Goal: Task Accomplishment & Management: Manage account settings

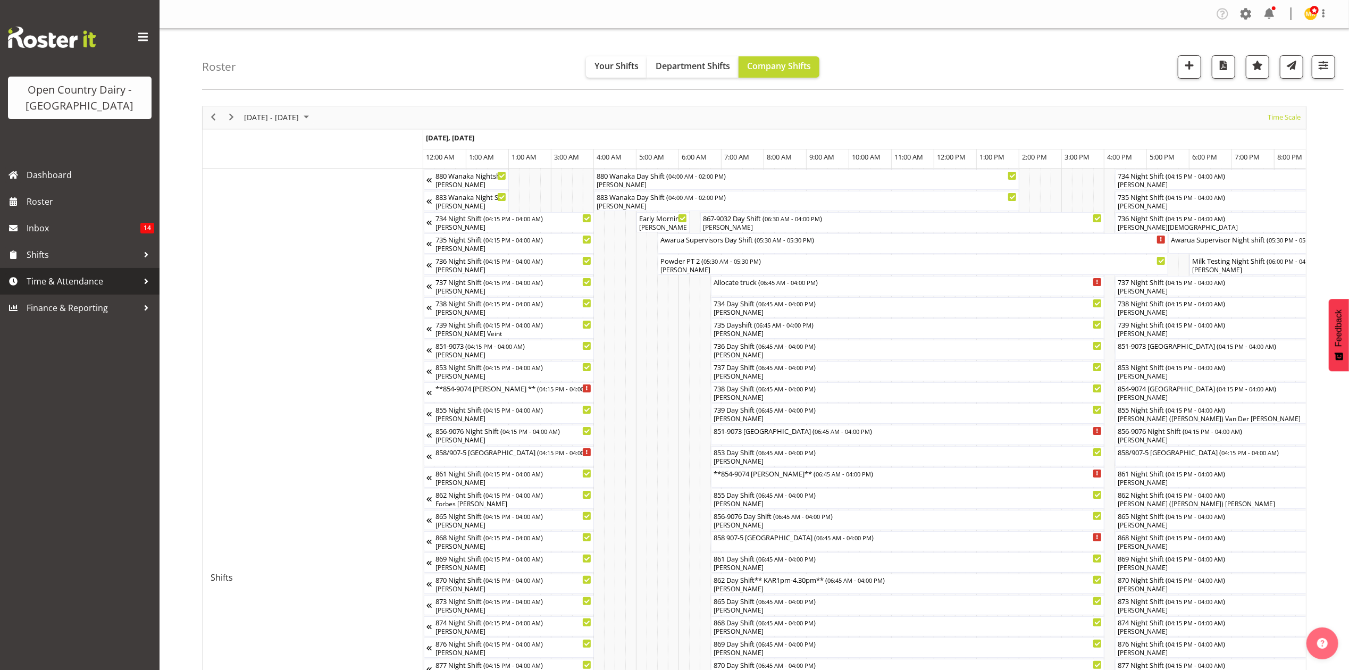
click at [68, 281] on span "Time & Attendance" at bounding box center [83, 281] width 112 height 16
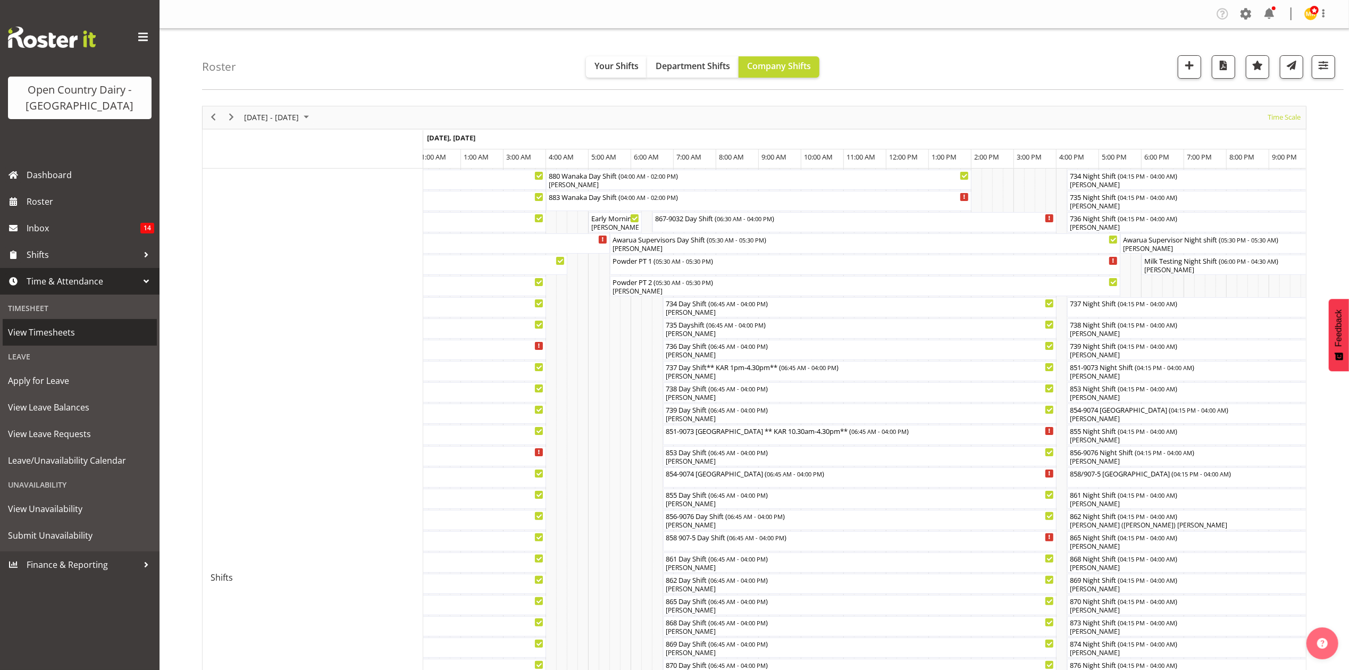
click at [83, 329] on span "View Timesheets" at bounding box center [80, 332] width 144 height 16
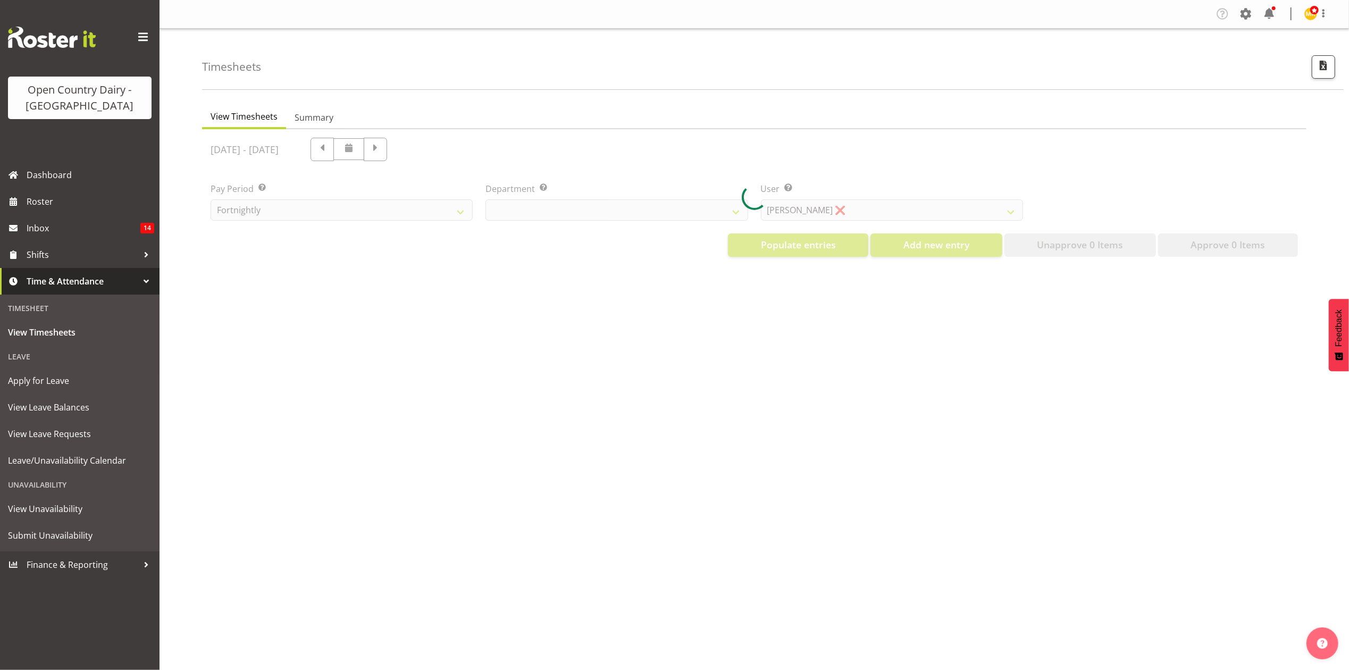
select select "699"
select select "8449"
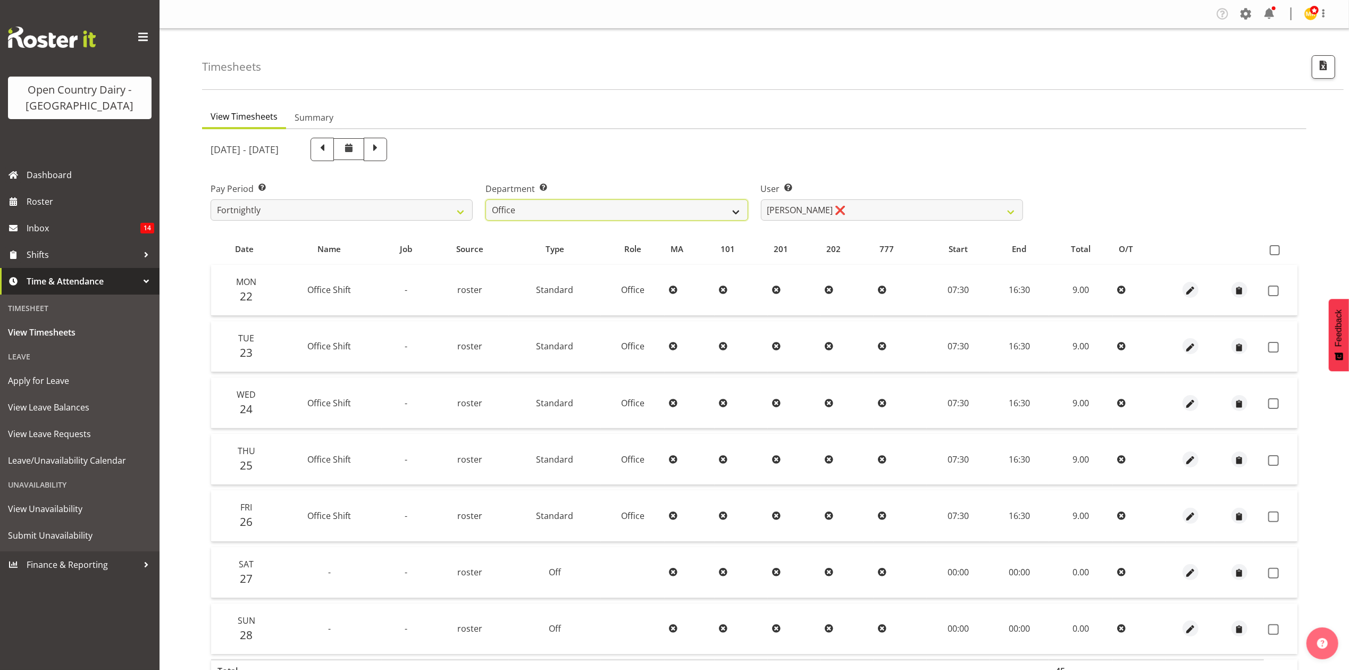
click at [563, 205] on select "734 735 736 737 738 739 851 853 854 855 856 858 861 862 865 867-9032 868 869 87…" at bounding box center [617, 209] width 262 height 21
select select "673"
click at [486, 199] on select "734 735 736 737 738 739 851 853 854 855 856 858 861 862 865 867-9032 868 869 87…" at bounding box center [617, 209] width 262 height 21
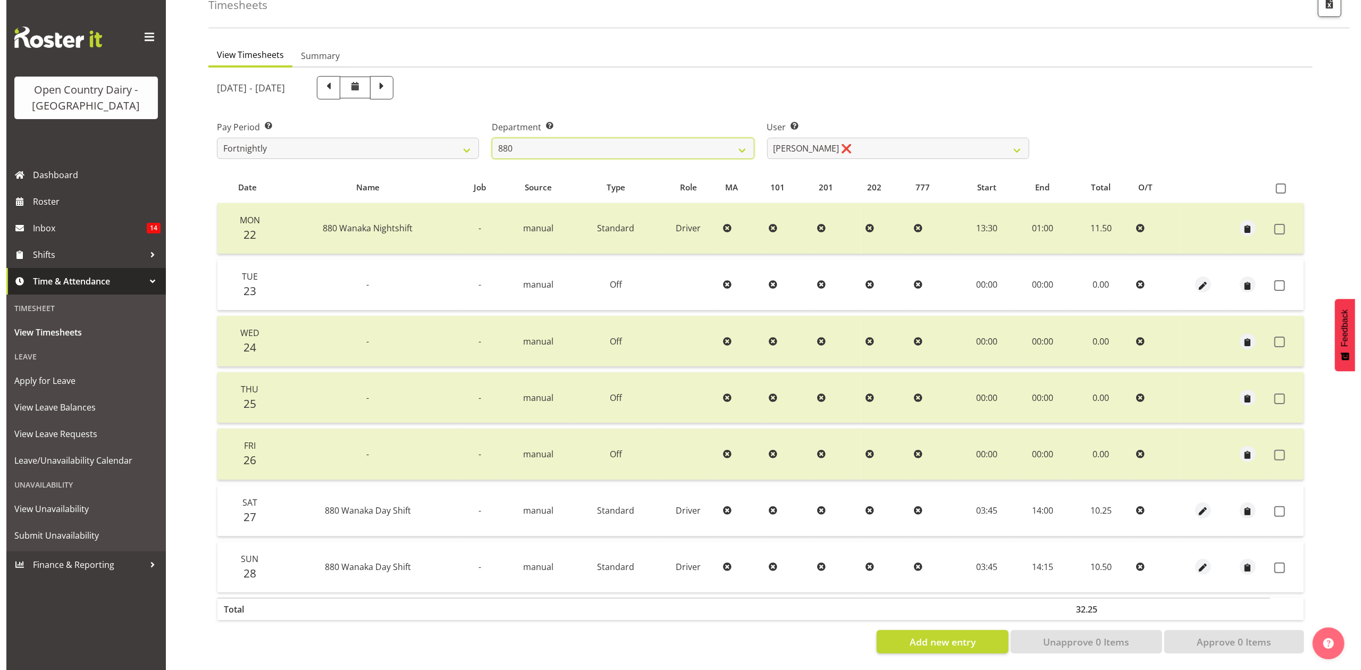
scroll to position [71, 0]
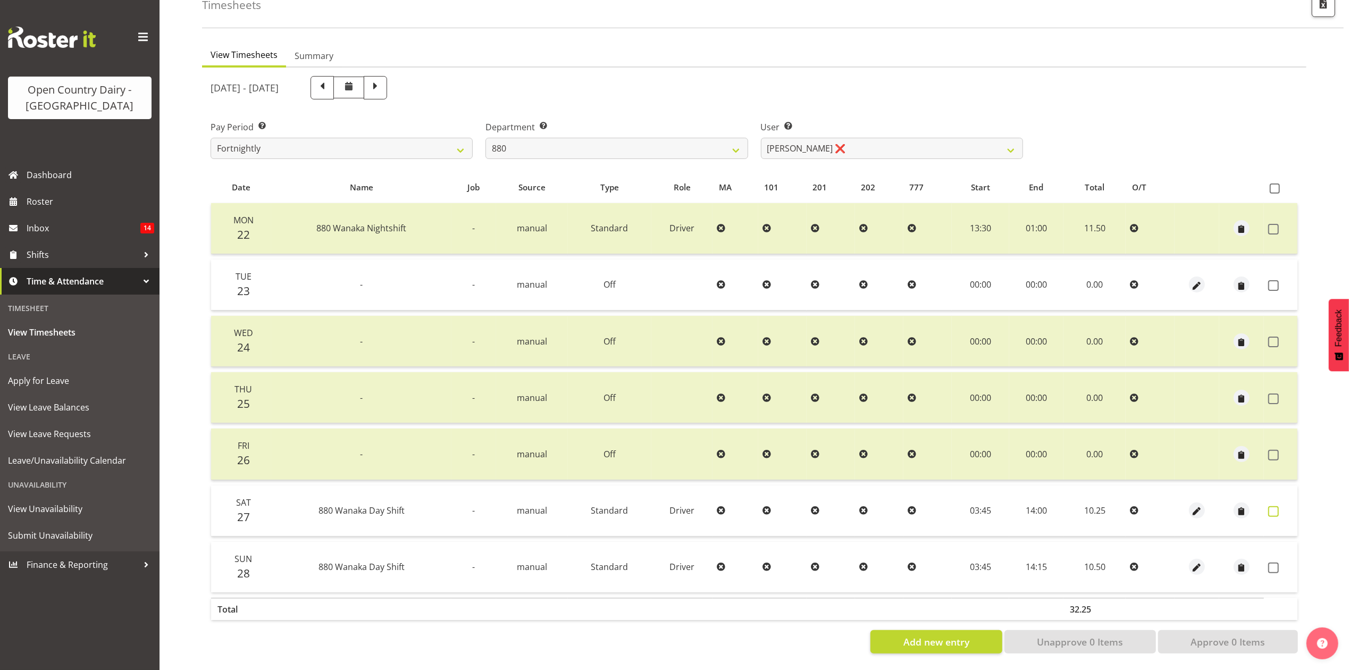
click at [1273, 506] on span at bounding box center [1273, 511] width 11 height 11
checkbox input "true"
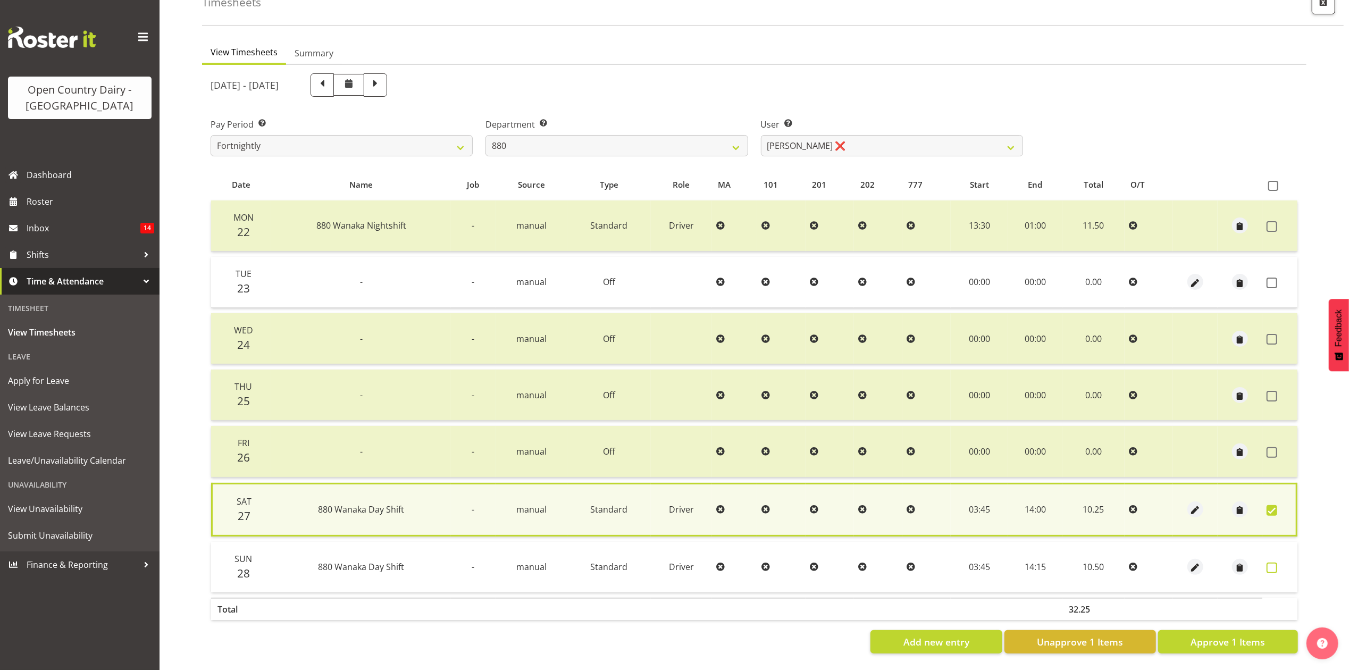
click at [1271, 563] on span at bounding box center [1272, 568] width 11 height 11
checkbox input "true"
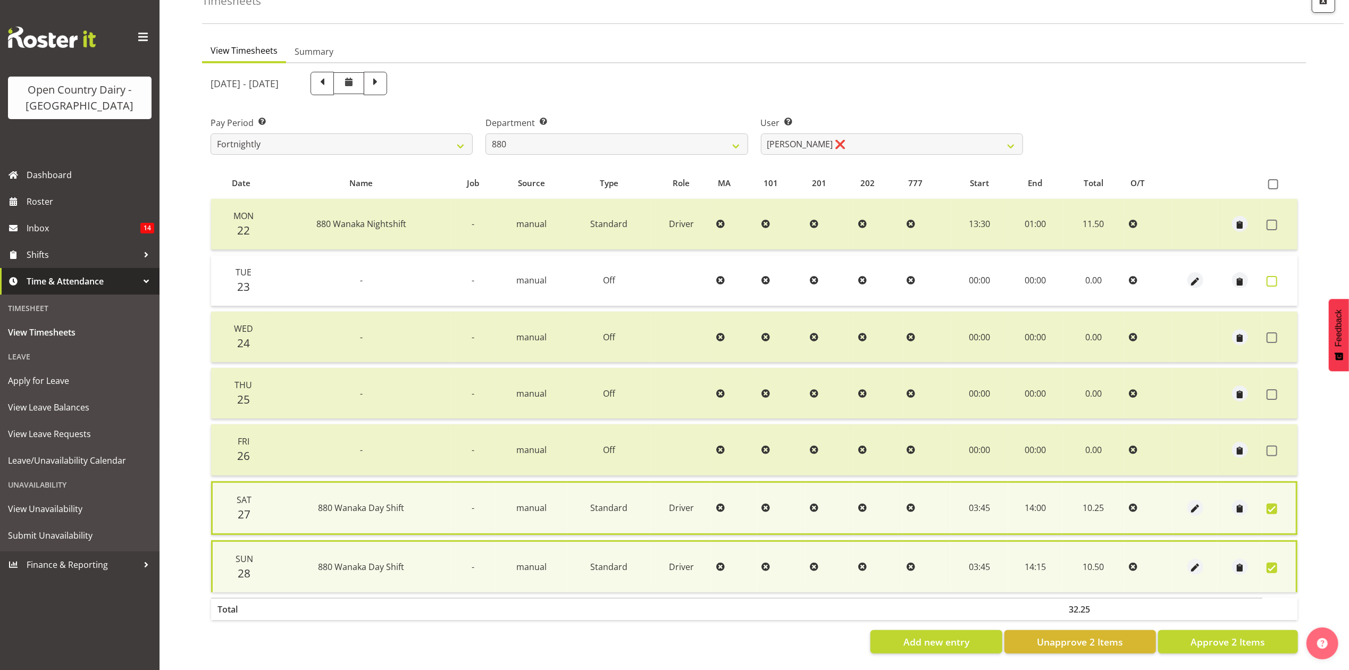
click at [1282, 276] on label at bounding box center [1275, 281] width 16 height 11
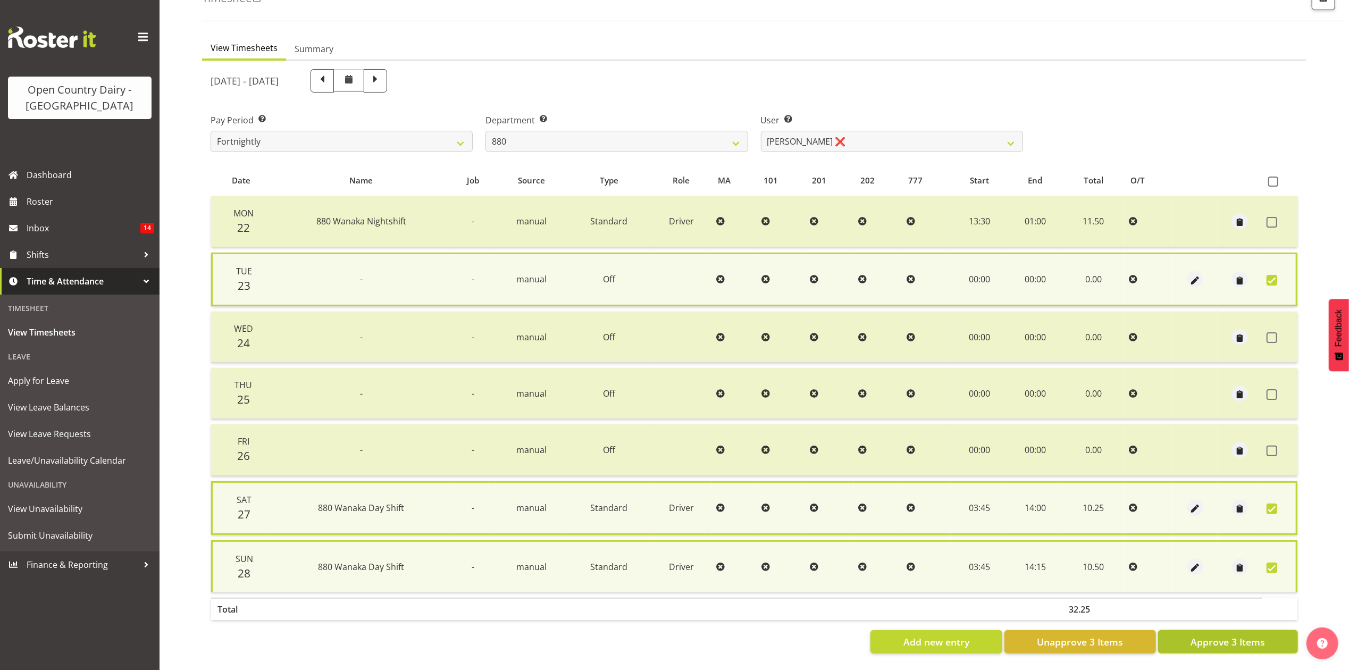
click at [1228, 635] on span "Approve 3 Items" at bounding box center [1228, 642] width 74 height 14
checkbox input "false"
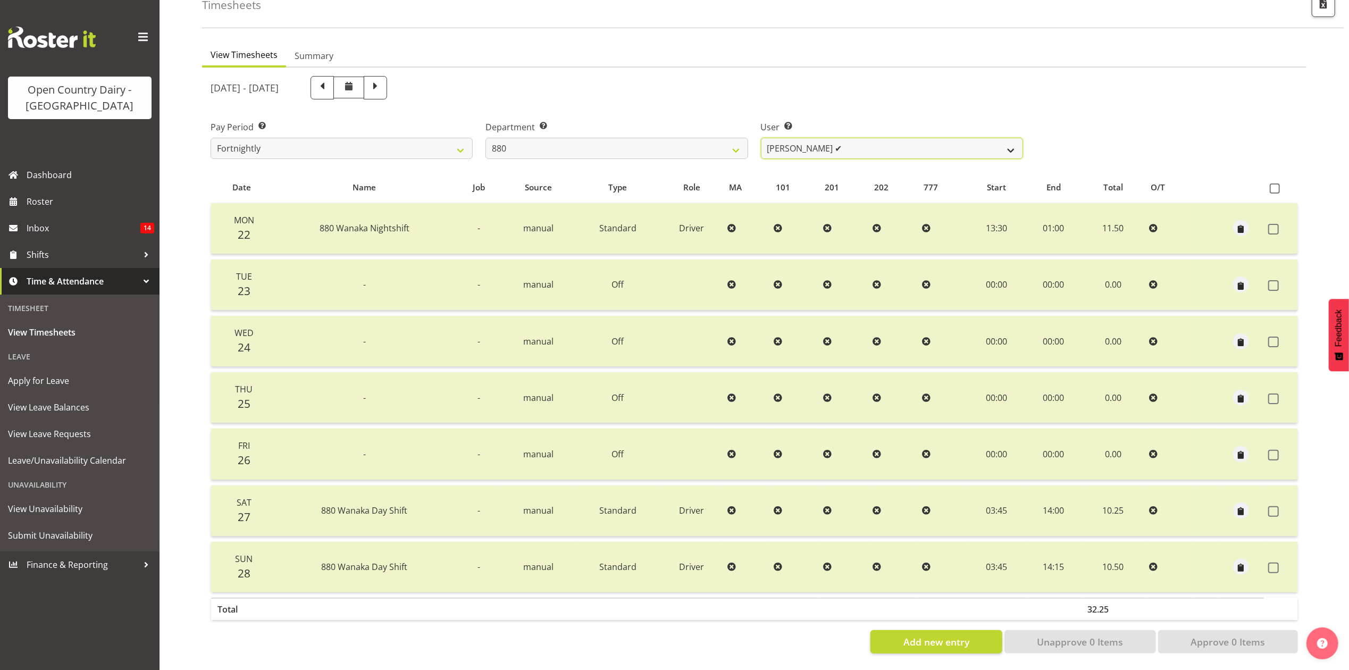
click at [822, 138] on select "Andrew Poole ✔ Philip Shanks ❌ Shaun McNaught ❌ Tania Unahi ❌" at bounding box center [892, 148] width 262 height 21
select select "7476"
click at [761, 138] on select "Andrew Poole ✔ Philip Shanks ❌ Shaun McNaught ❌ Tania Unahi ❌" at bounding box center [892, 148] width 262 height 21
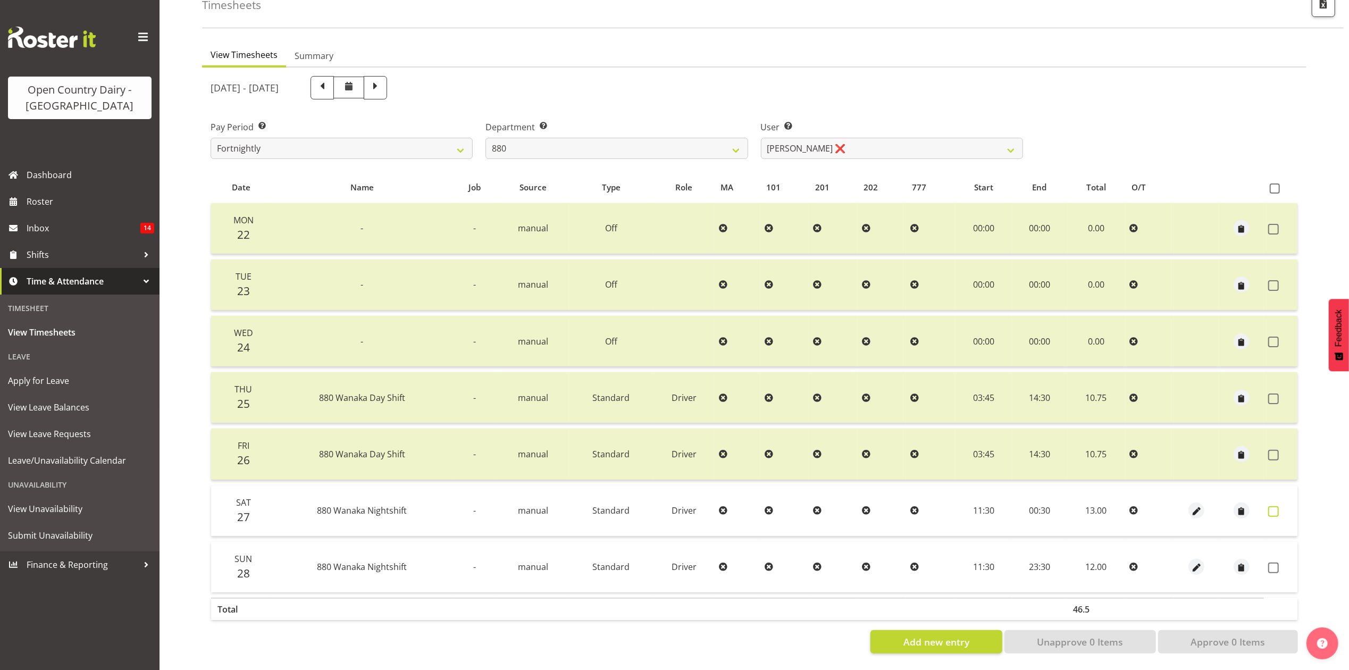
click at [1276, 506] on span at bounding box center [1273, 511] width 11 height 11
checkbox input "true"
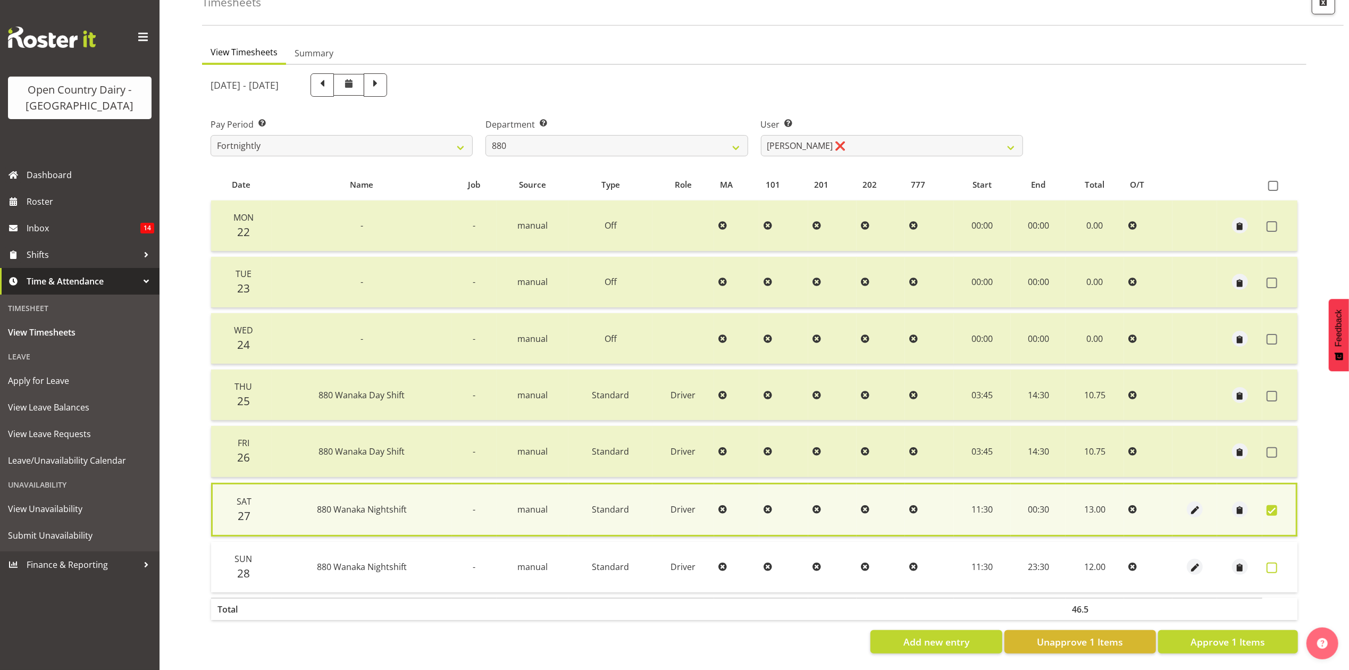
click at [1274, 563] on span at bounding box center [1272, 568] width 11 height 11
checkbox input "true"
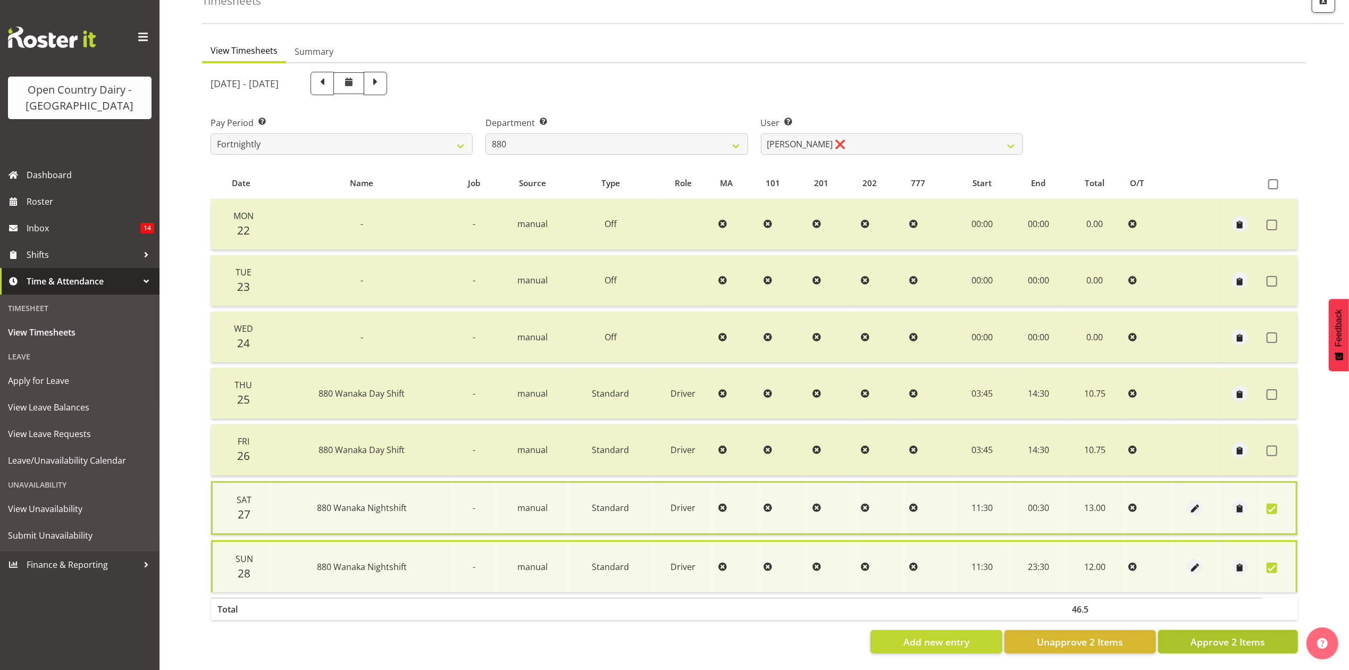
click at [1271, 634] on button "Approve 2 Items" at bounding box center [1228, 641] width 140 height 23
checkbox input "false"
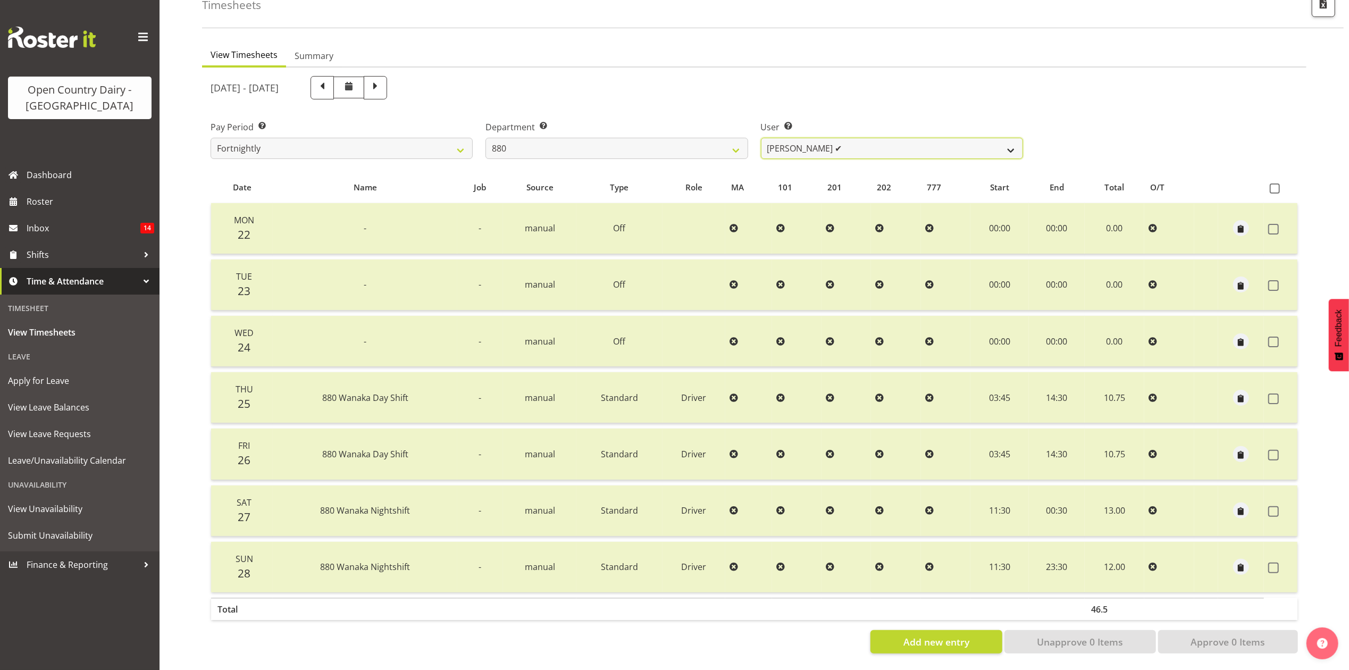
click at [798, 138] on select "Andrew Poole ✔ Philip Shanks ❌ Shaun McNaught ✔ Tania Unahi ❌" at bounding box center [892, 148] width 262 height 21
select select "7482"
click at [761, 138] on select "Andrew Poole ✔ Philip Shanks ❌ Shaun McNaught ✔ Tania Unahi ❌" at bounding box center [892, 148] width 262 height 21
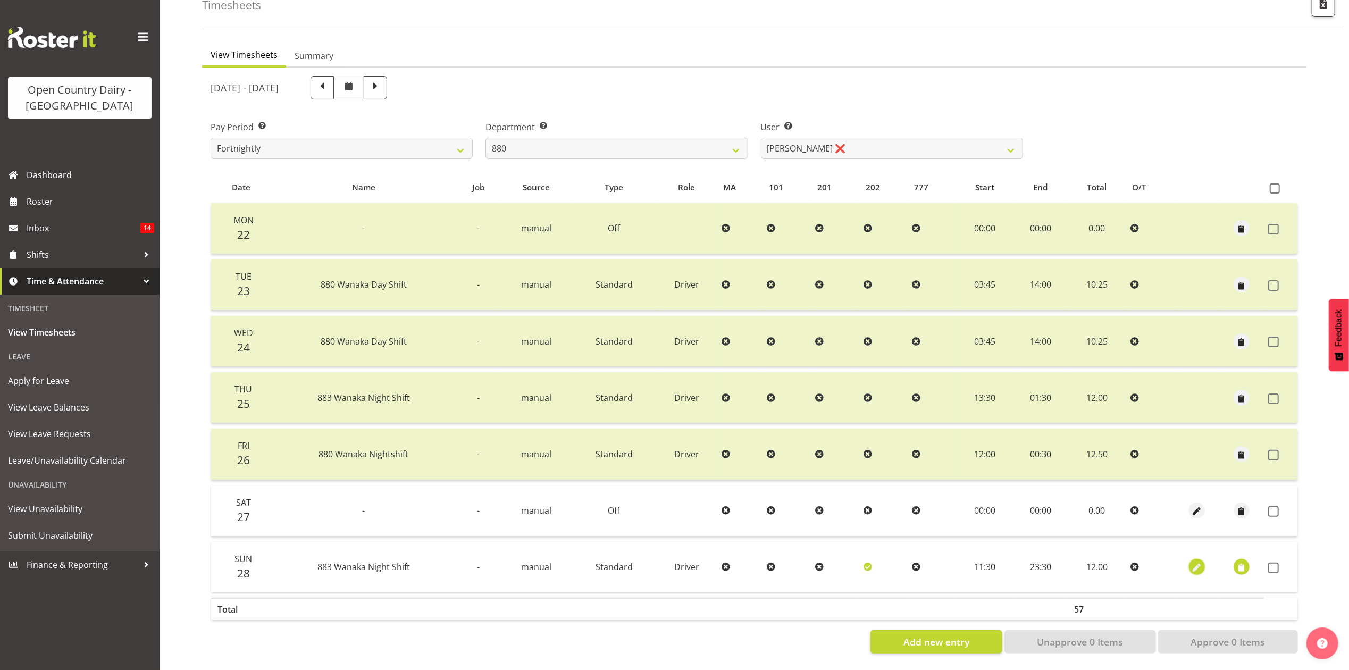
click at [1200, 562] on span "button" at bounding box center [1197, 568] width 12 height 12
select select "Standard"
select select "674"
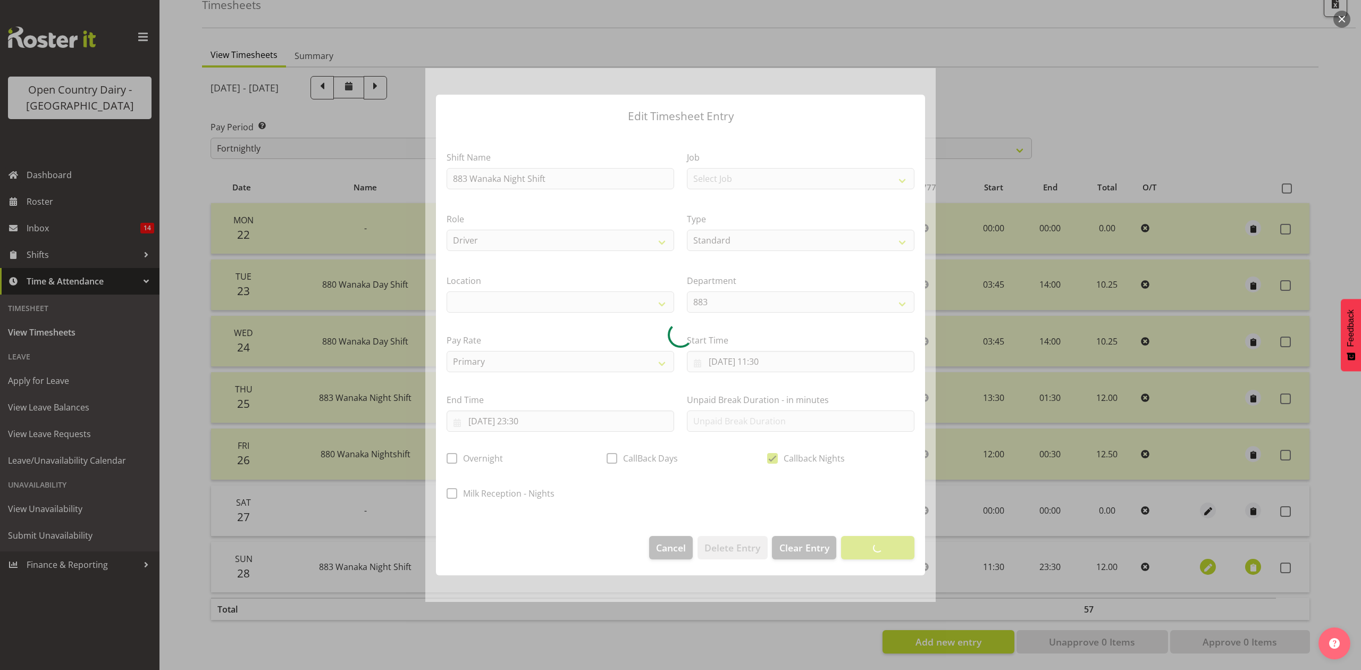
select select
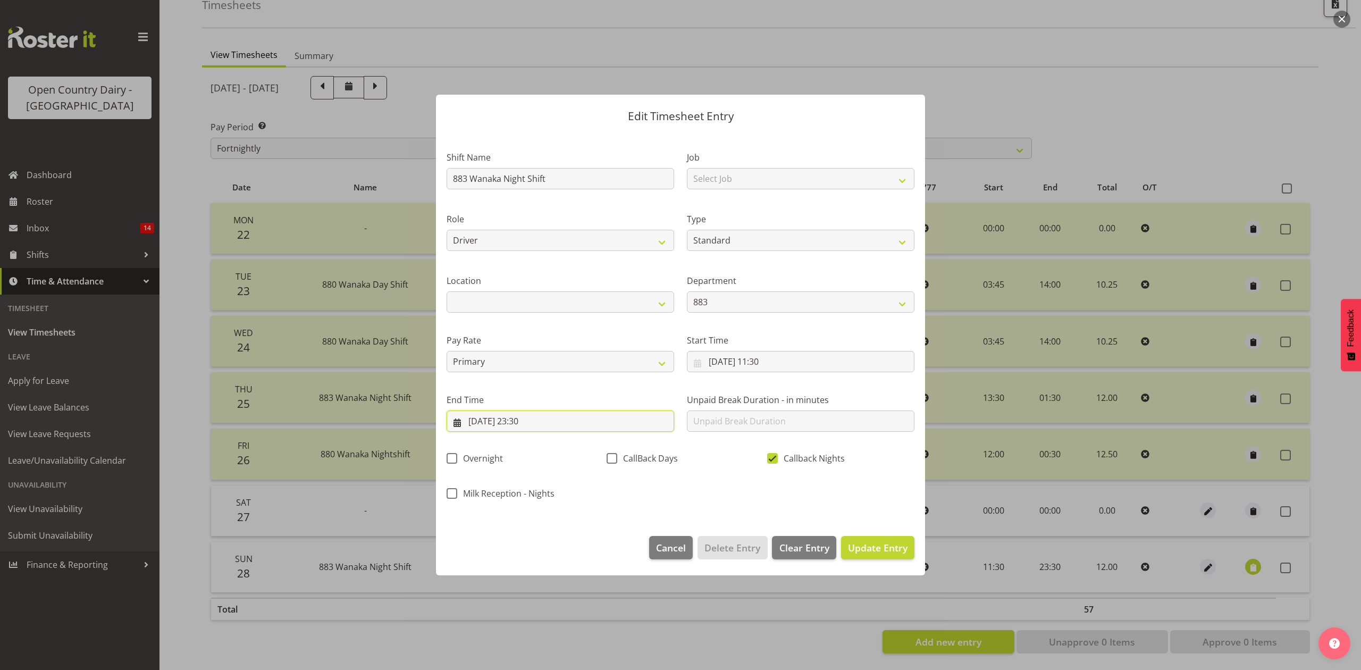
click at [503, 422] on input "28/09/2025, 23:30" at bounding box center [561, 421] width 228 height 21
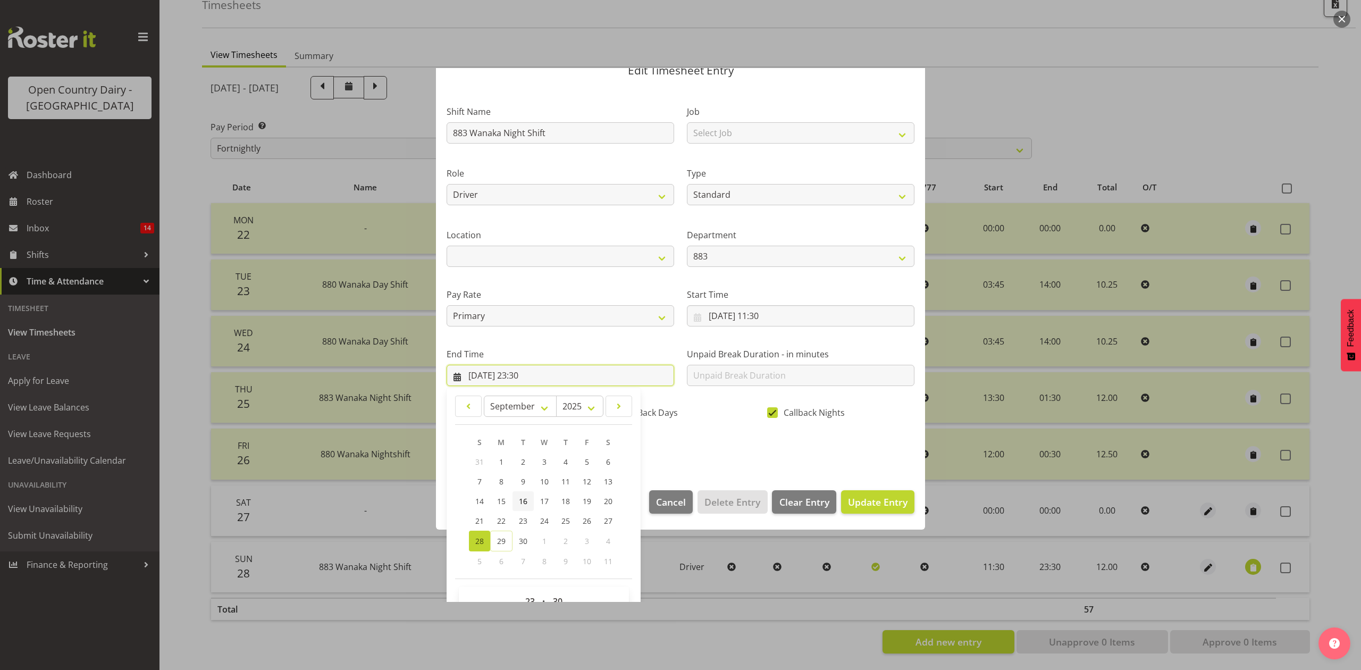
scroll to position [72, 0]
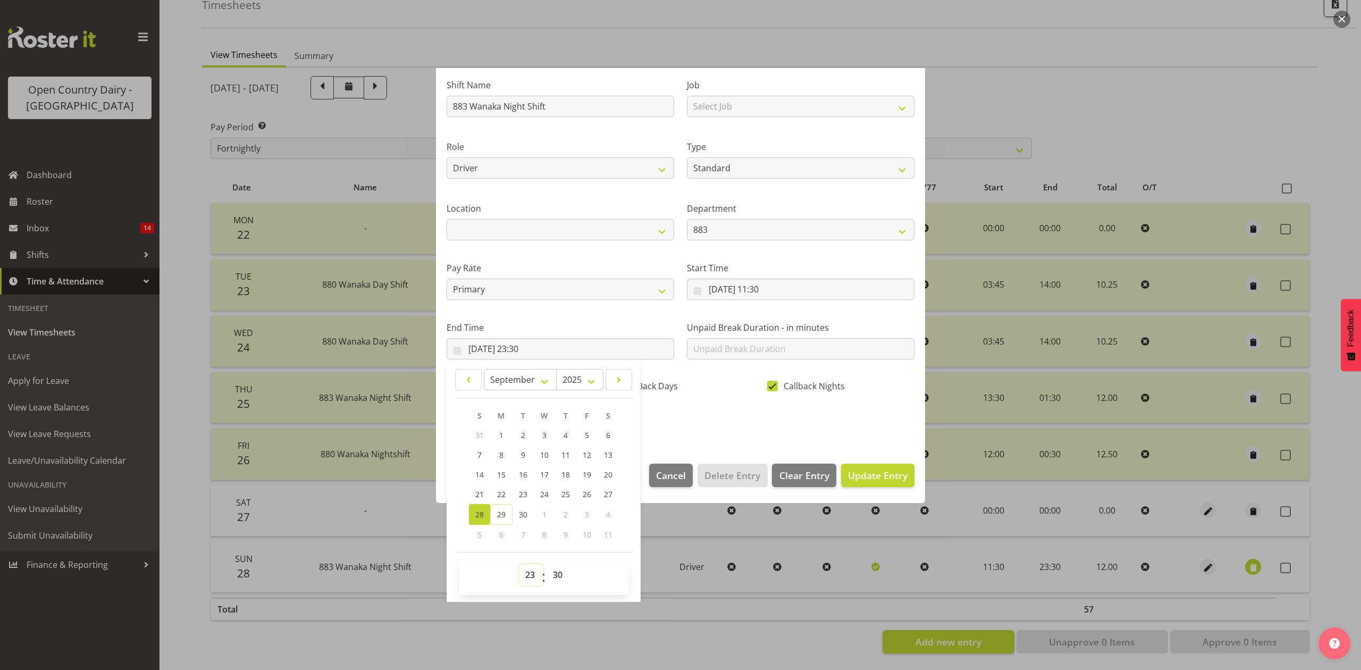
click at [529, 573] on select "00 01 02 03 04 05 06 07 08 09 10 11 12 13 14 15 16 17 18 19 20 21 22 23" at bounding box center [532, 574] width 24 height 21
select select "11"
click at [520, 565] on select "00 01 02 03 04 05 06 07 08 09 10 11 12 13 14 15 16 17 18 19 20 21 22 23" at bounding box center [532, 574] width 24 height 21
type input "28/09/2025, 11:30"
click at [710, 437] on section "Shift Name 883 Wanaka Night Shift Job Select Job Connecting /unconnecting Trail…" at bounding box center [680, 257] width 489 height 394
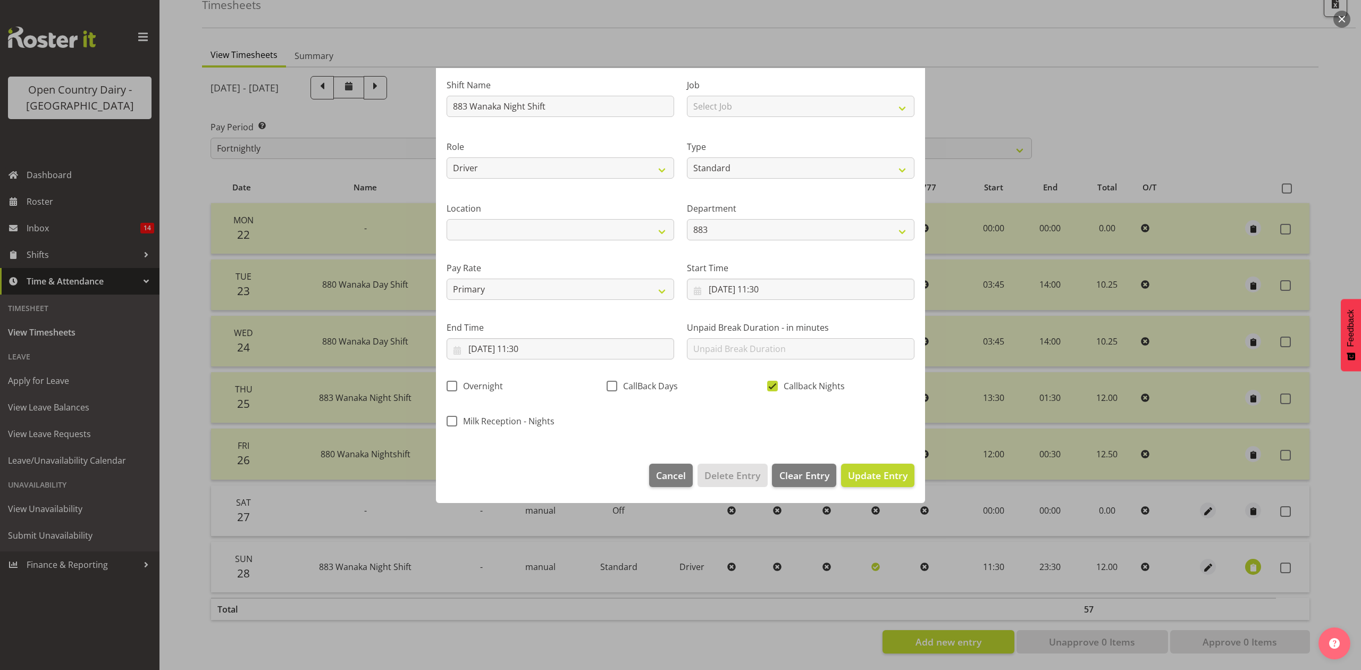
scroll to position [0, 0]
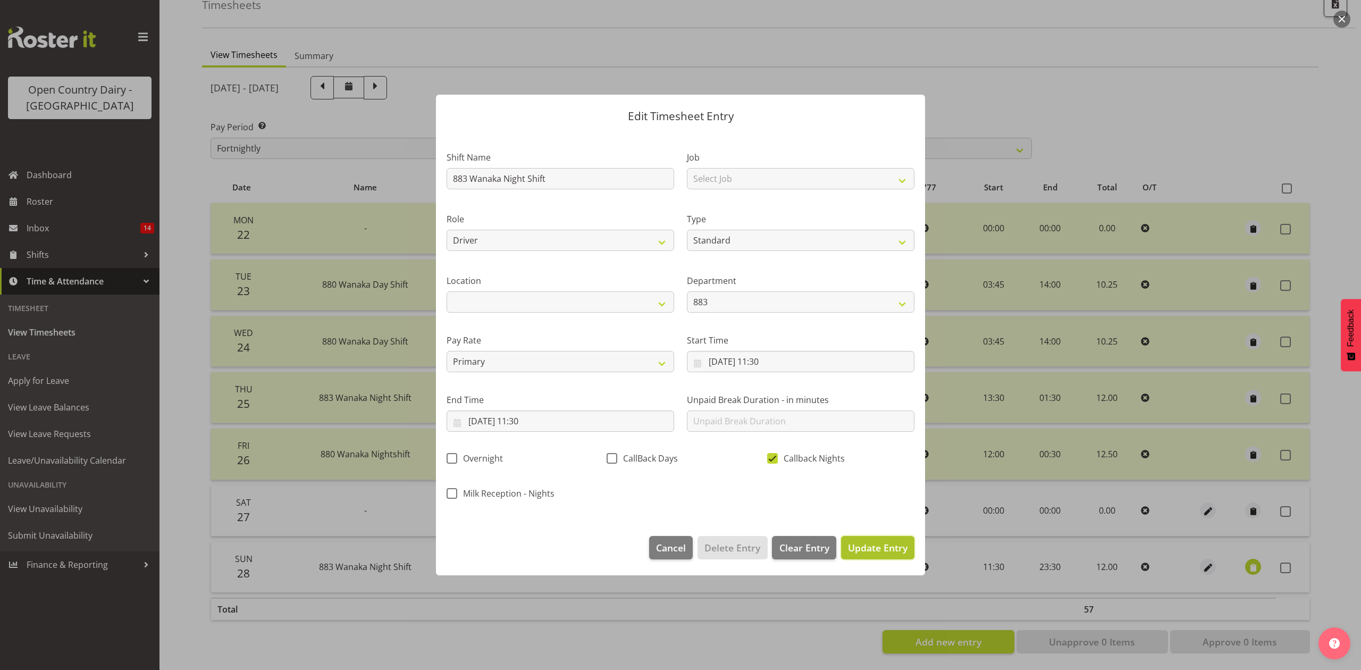
click at [879, 549] on span "Update Entry" at bounding box center [878, 547] width 60 height 13
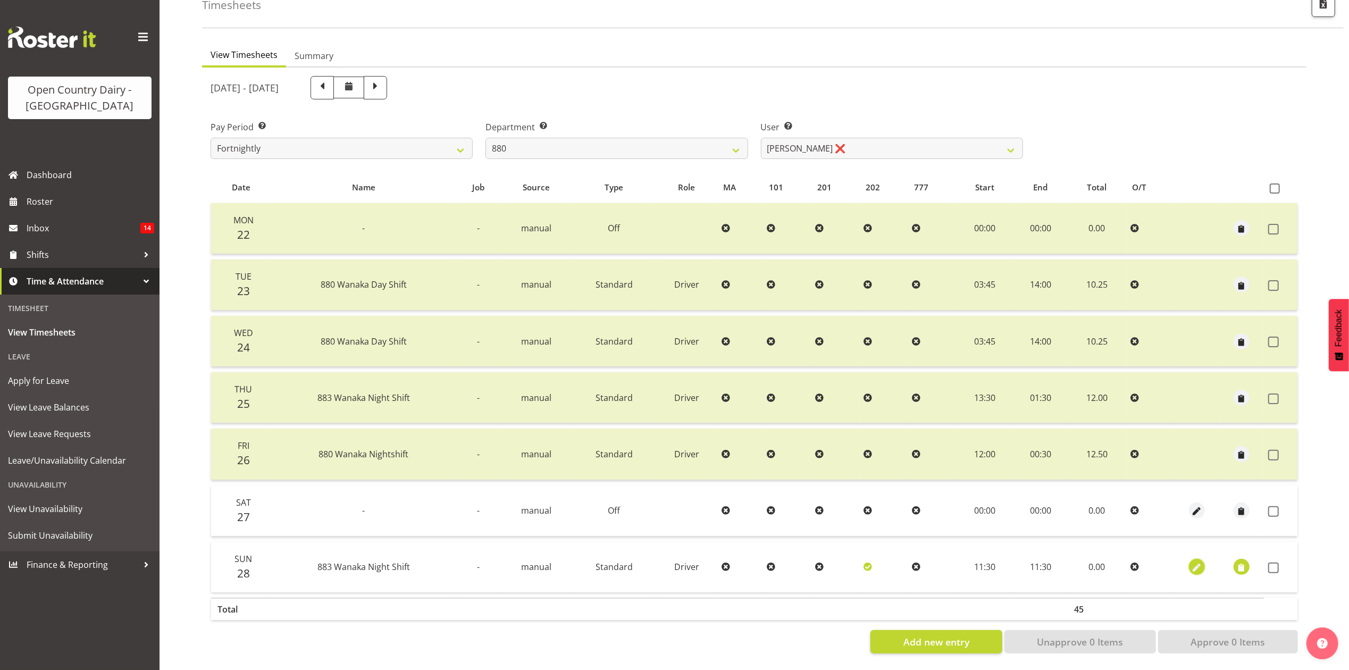
click at [1195, 562] on span "button" at bounding box center [1197, 568] width 12 height 12
select select "Standard"
select select "674"
select select "8"
select select "2025"
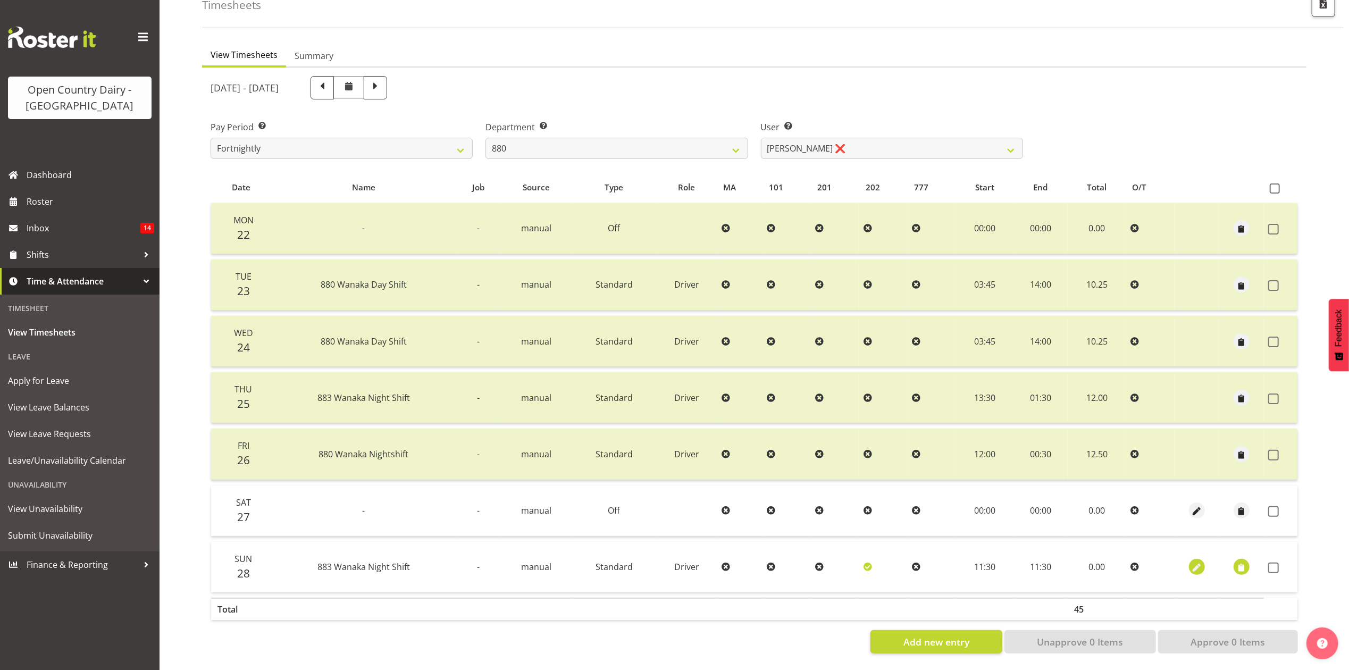
select select "11"
select select "30"
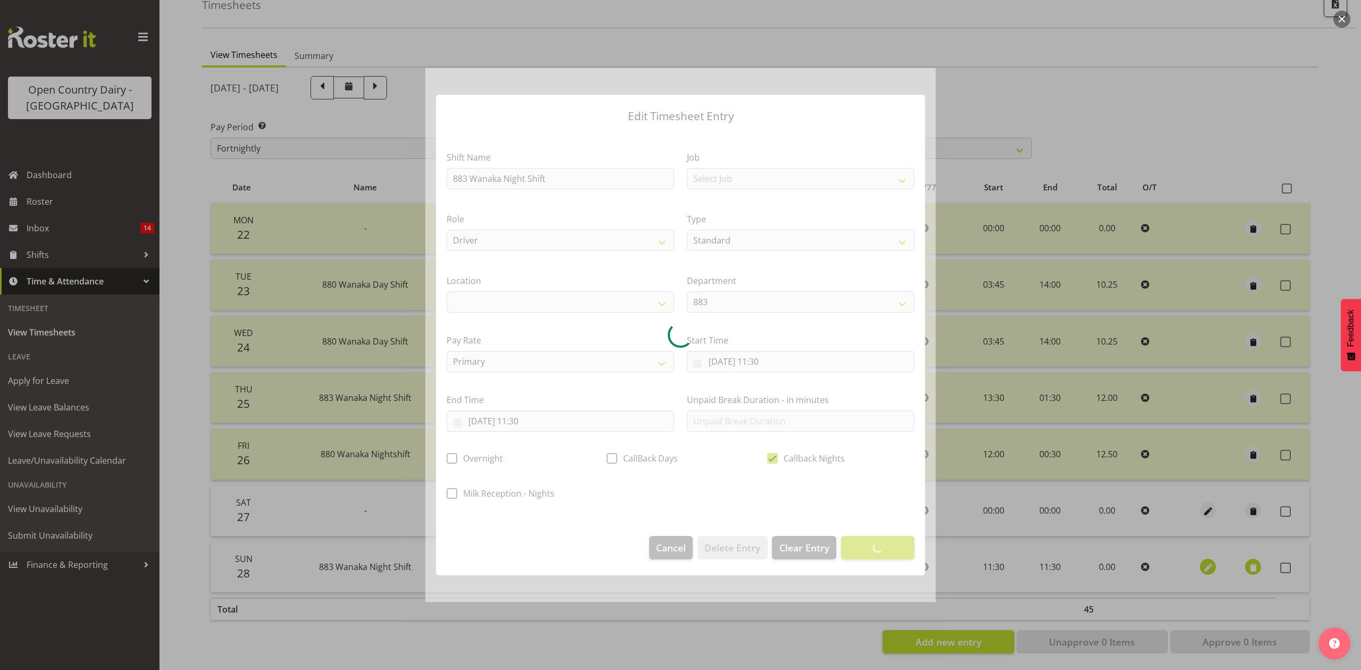
select select
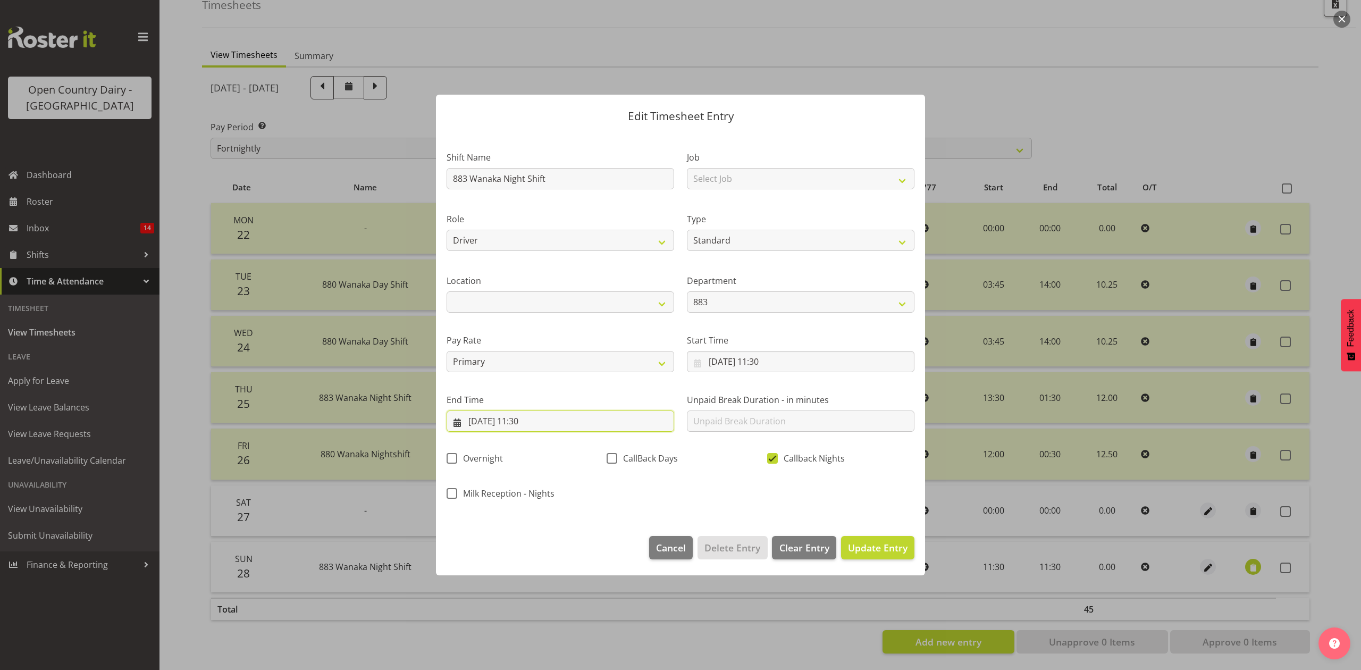
click at [521, 426] on input "28/09/2025, 11:30" at bounding box center [561, 421] width 228 height 21
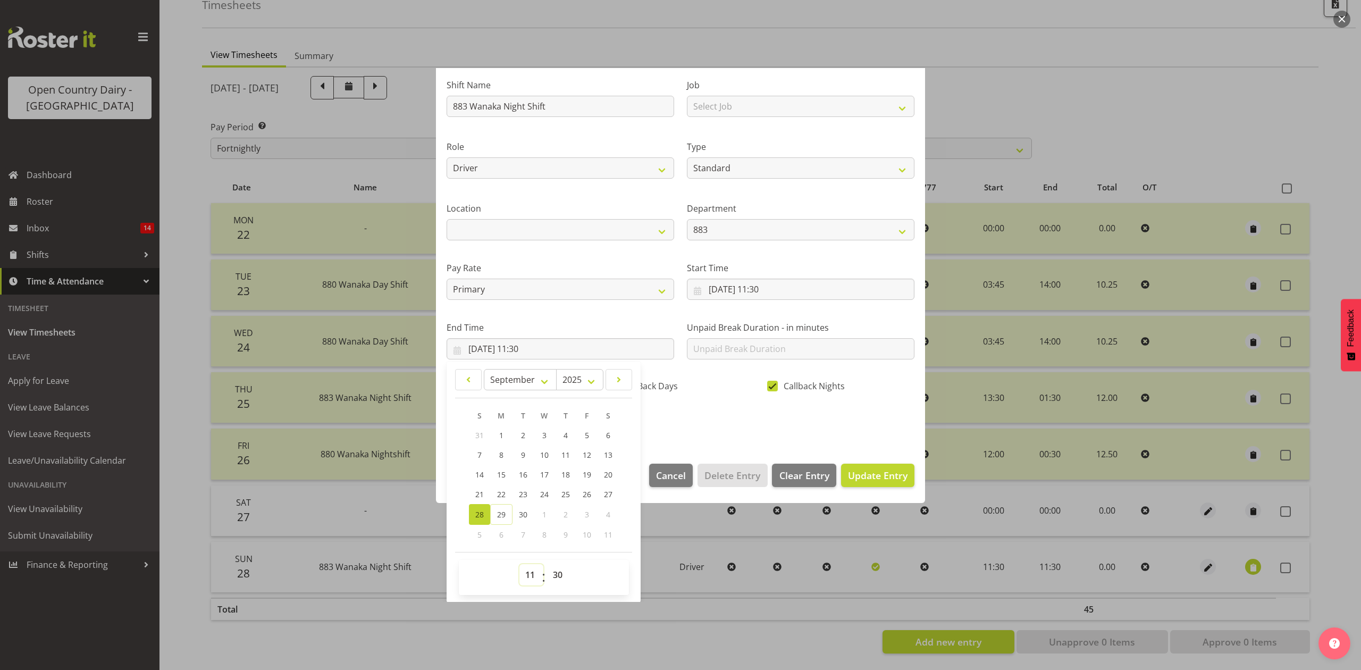
click at [532, 574] on select "00 01 02 03 04 05 06 07 08 09 10 11 12 13 14 15 16 17 18 19 20 21 22 23" at bounding box center [532, 574] width 24 height 21
select select "23"
click at [520, 565] on select "00 01 02 03 04 05 06 07 08 09 10 11 12 13 14 15 16 17 18 19 20 21 22 23" at bounding box center [532, 574] width 24 height 21
type input "28/09/2025, 23:30"
drag, startPoint x: 732, startPoint y: 440, endPoint x: 742, endPoint y: 439, distance: 10.2
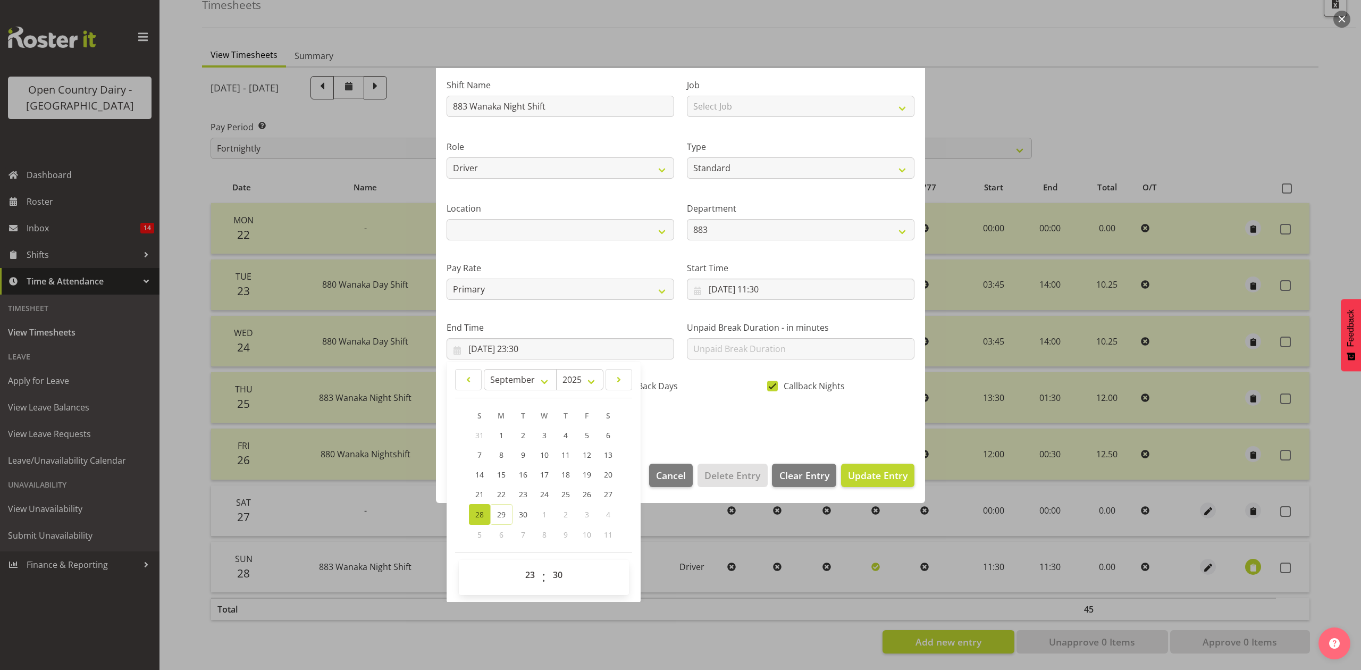
click at [733, 440] on section "Shift Name 883 Wanaka Night Shift Job Select Job Connecting /unconnecting Trail…" at bounding box center [680, 257] width 489 height 394
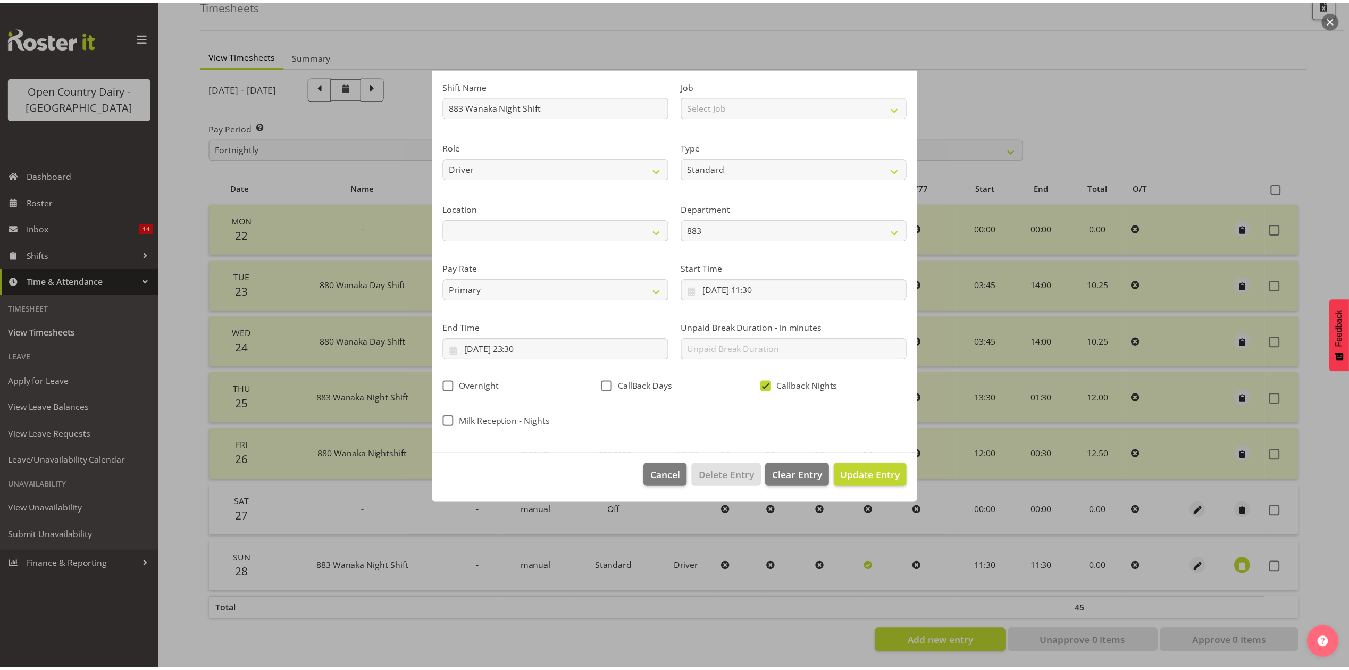
scroll to position [0, 0]
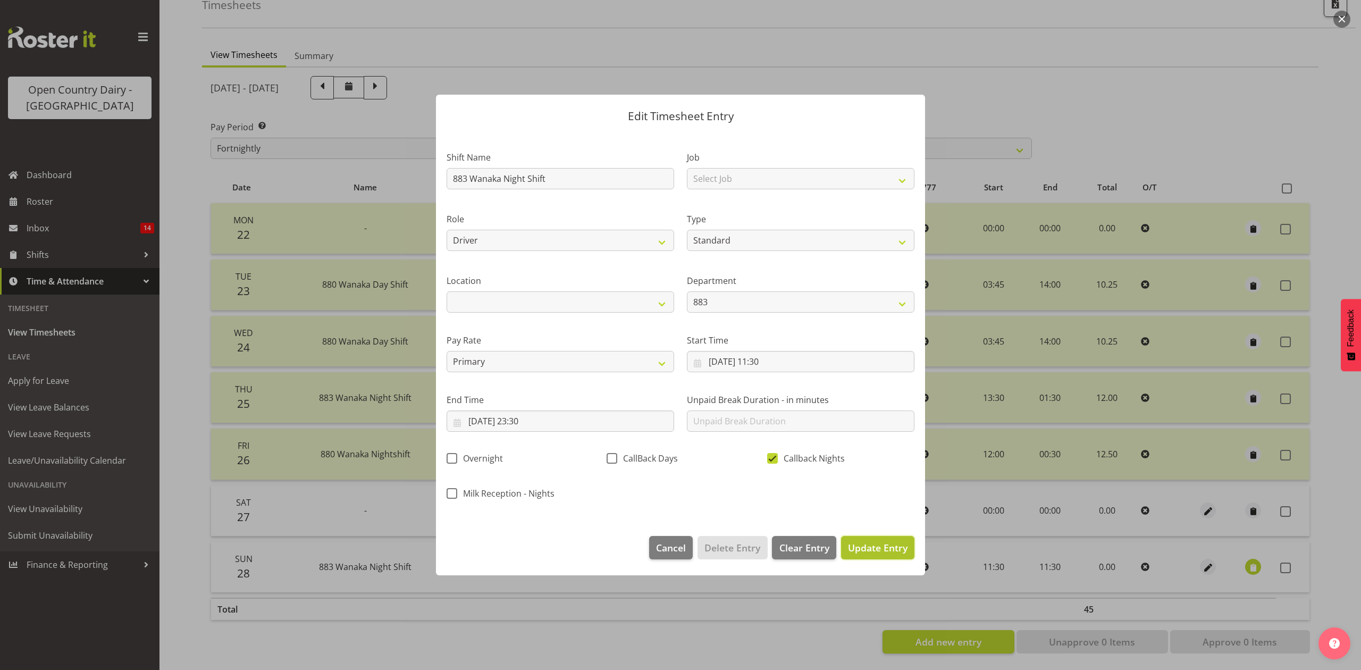
click at [886, 548] on span "Update Entry" at bounding box center [878, 547] width 60 height 13
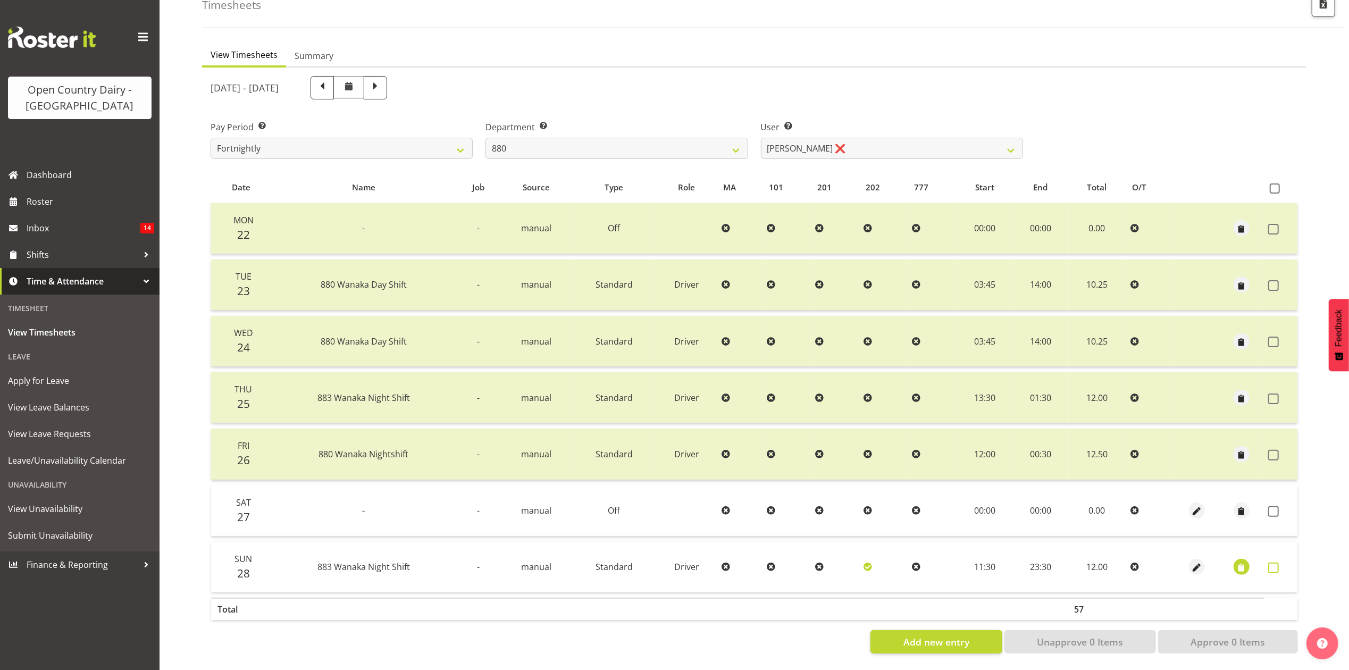
click at [1272, 563] on span at bounding box center [1273, 568] width 11 height 11
checkbox input "true"
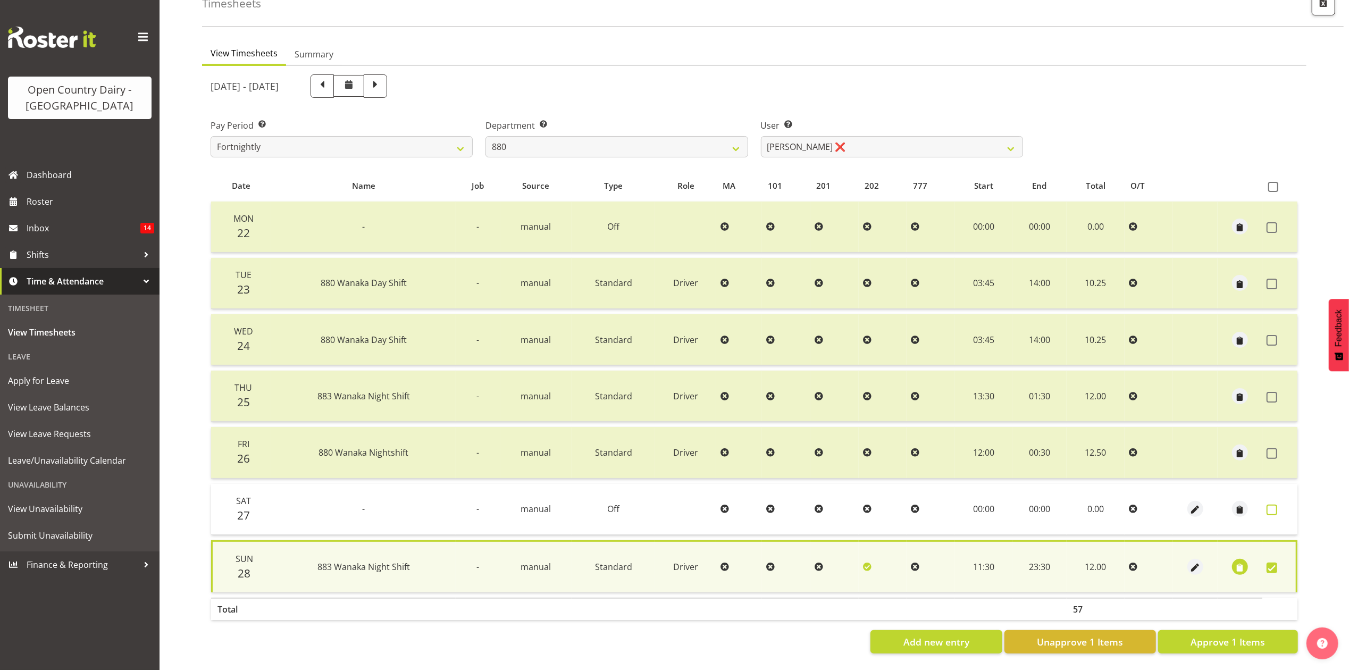
click at [1270, 505] on span at bounding box center [1272, 510] width 11 height 11
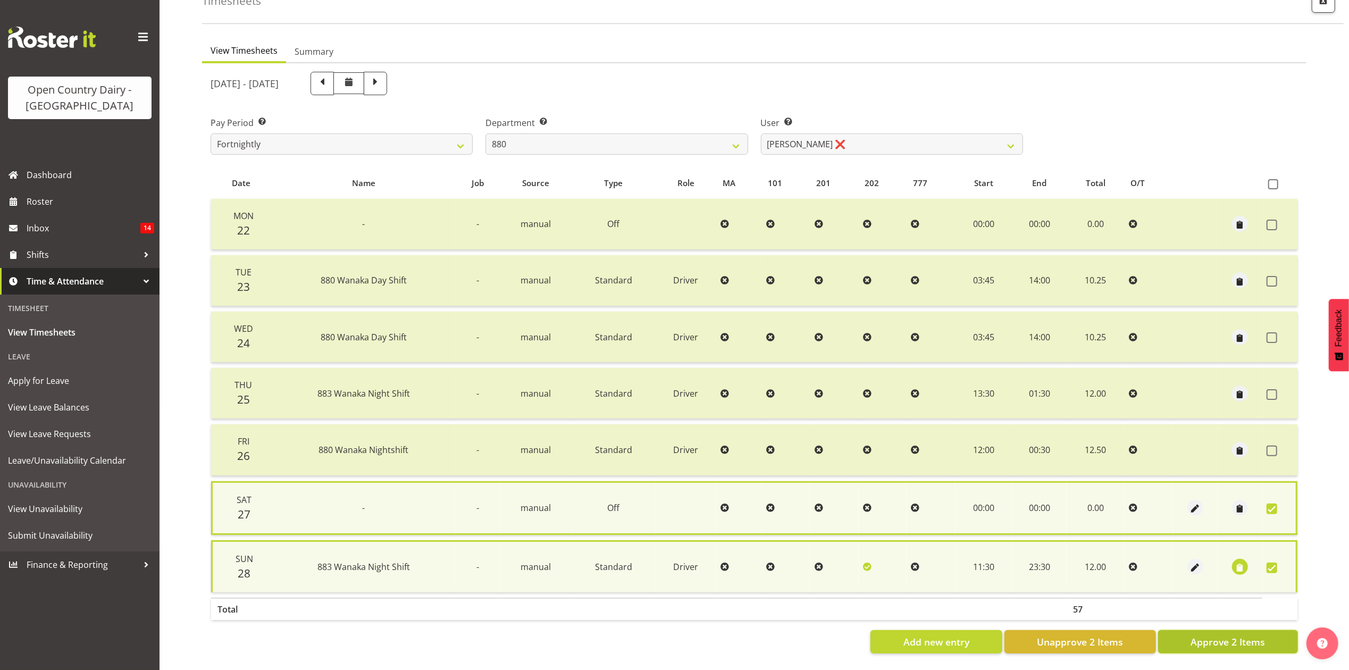
click at [1251, 635] on span "Approve 2 Items" at bounding box center [1228, 642] width 74 height 14
checkbox input "false"
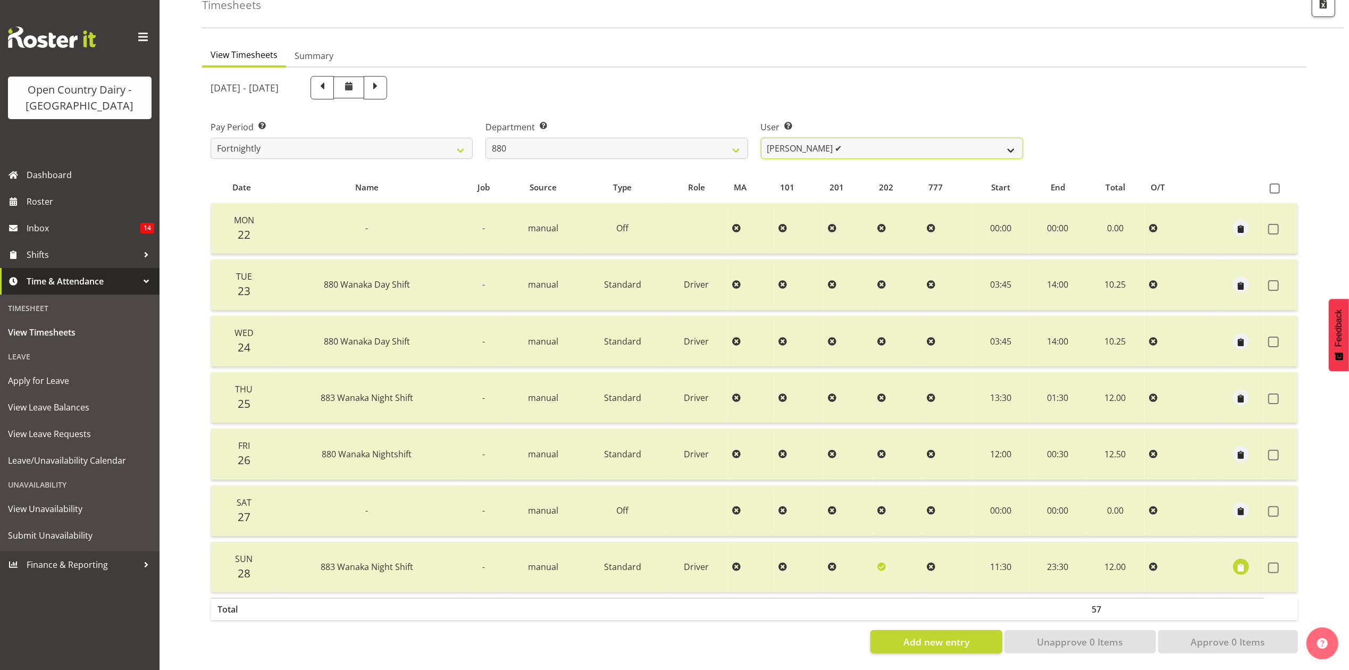
click at [834, 139] on select "Andrew Poole ✔ Philip Shanks ❌ Shaun McNaught ✔ Tania Unahi ✔" at bounding box center [892, 148] width 262 height 21
select select "7461"
click at [761, 138] on select "Andrew Poole ✔ Philip Shanks ❌ Shaun McNaught ✔ Tania Unahi ✔" at bounding box center [892, 148] width 262 height 21
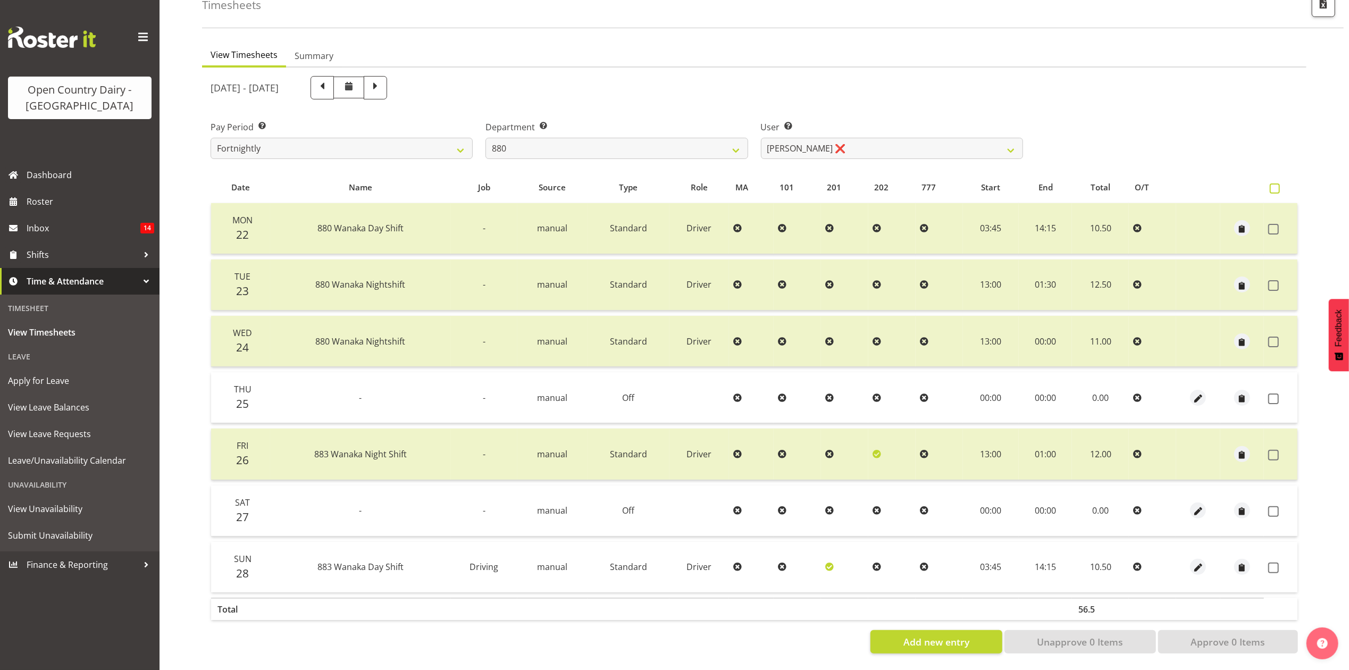
click at [1275, 183] on span at bounding box center [1275, 188] width 10 height 10
click at [1275, 185] on input "checkbox" at bounding box center [1273, 188] width 7 height 7
checkbox input "true"
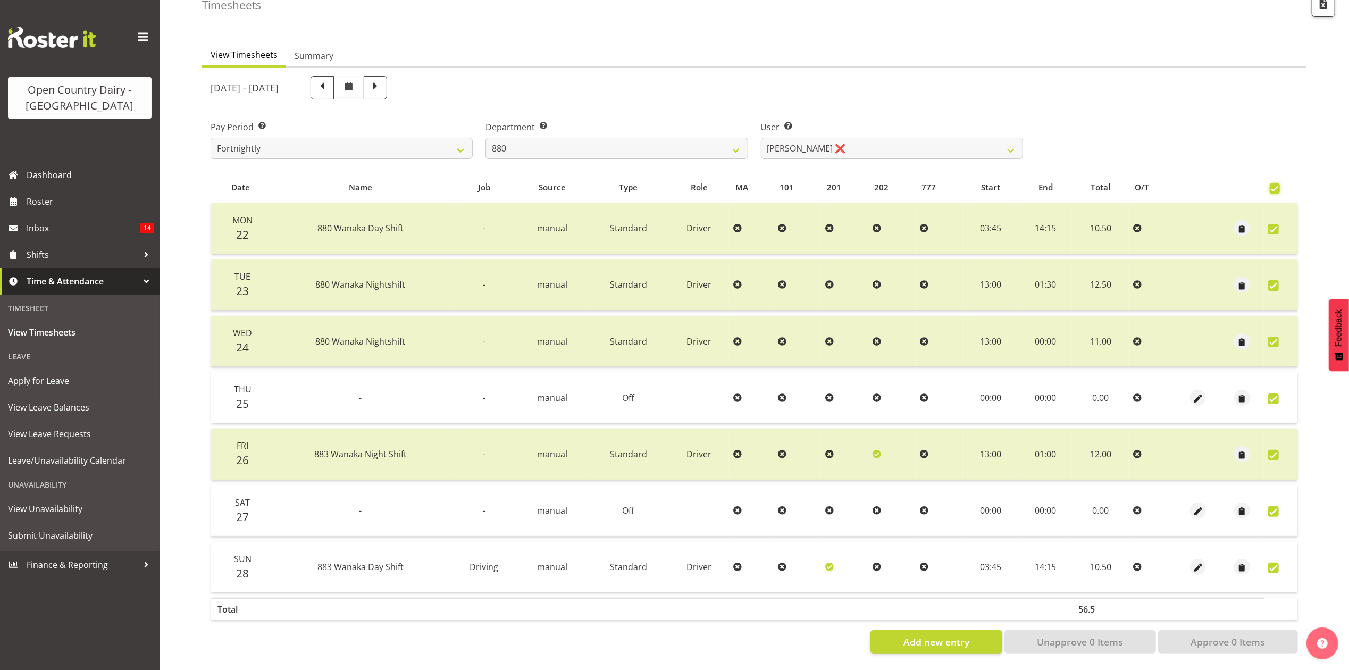
checkbox input "true"
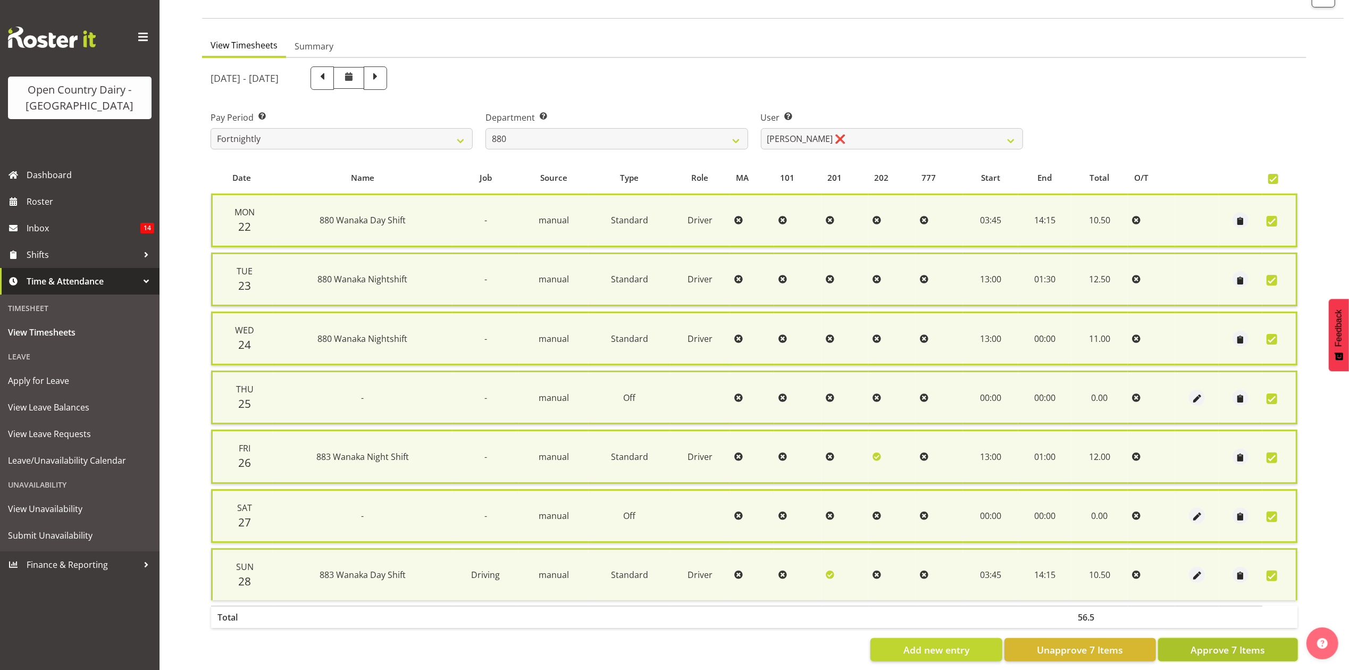
click at [1258, 643] on span "Approve 7 Items" at bounding box center [1228, 650] width 74 height 14
checkbox input "false"
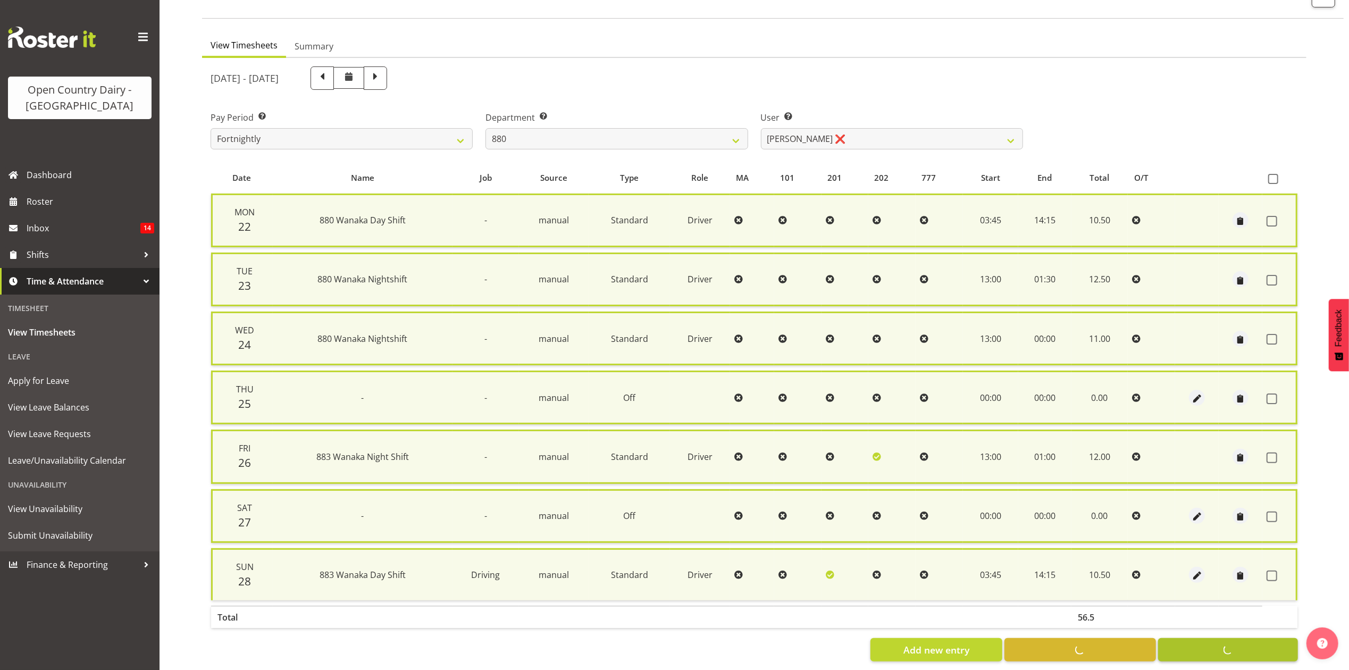
checkbox input "false"
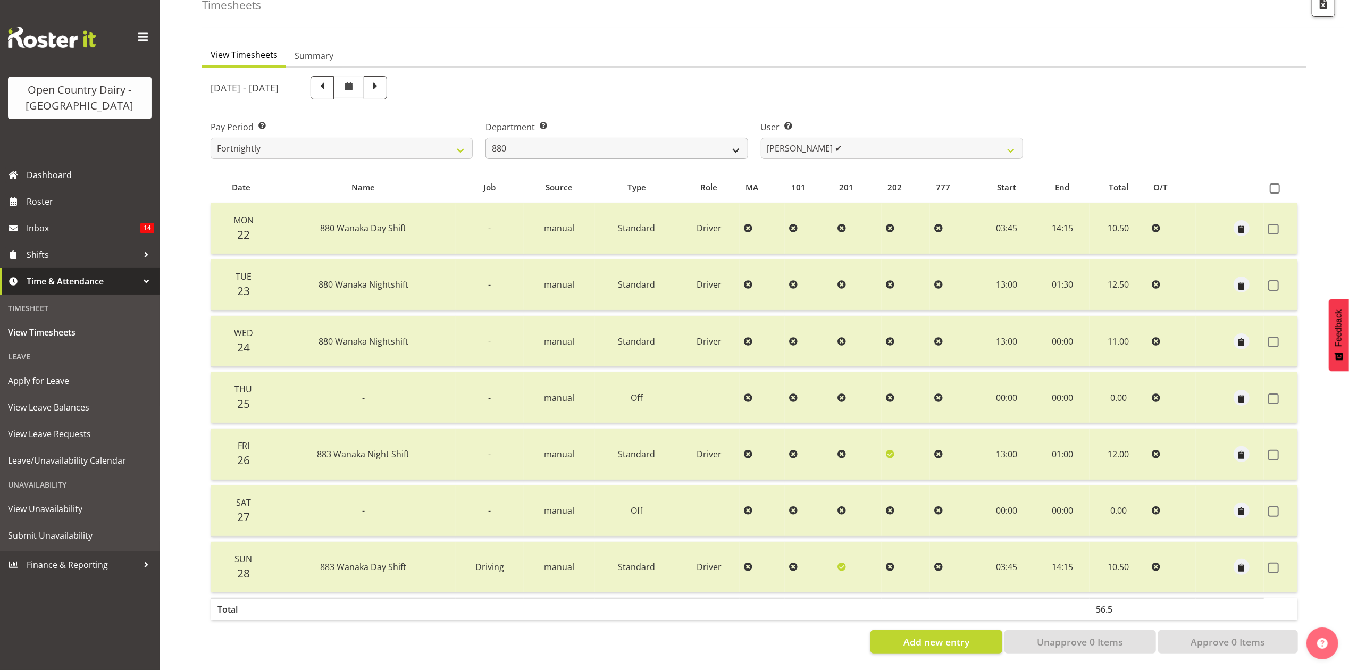
drag, startPoint x: 685, startPoint y: 152, endPoint x: 683, endPoint y: 141, distance: 10.8
click at [684, 147] on div "Department Select which department you would like to view. 734 735 736 737 738 …" at bounding box center [616, 136] width 275 height 60
click at [683, 139] on select "734 735 736 737 738 739 851 853 854 855 856 858 861 862 865 867-9032 868 869 87…" at bounding box center [617, 148] width 262 height 21
select select "905"
click at [486, 138] on select "734 735 736 737 738 739 851 853 854 855 856 858 861 862 865 867-9032 868 869 87…" at bounding box center [617, 148] width 262 height 21
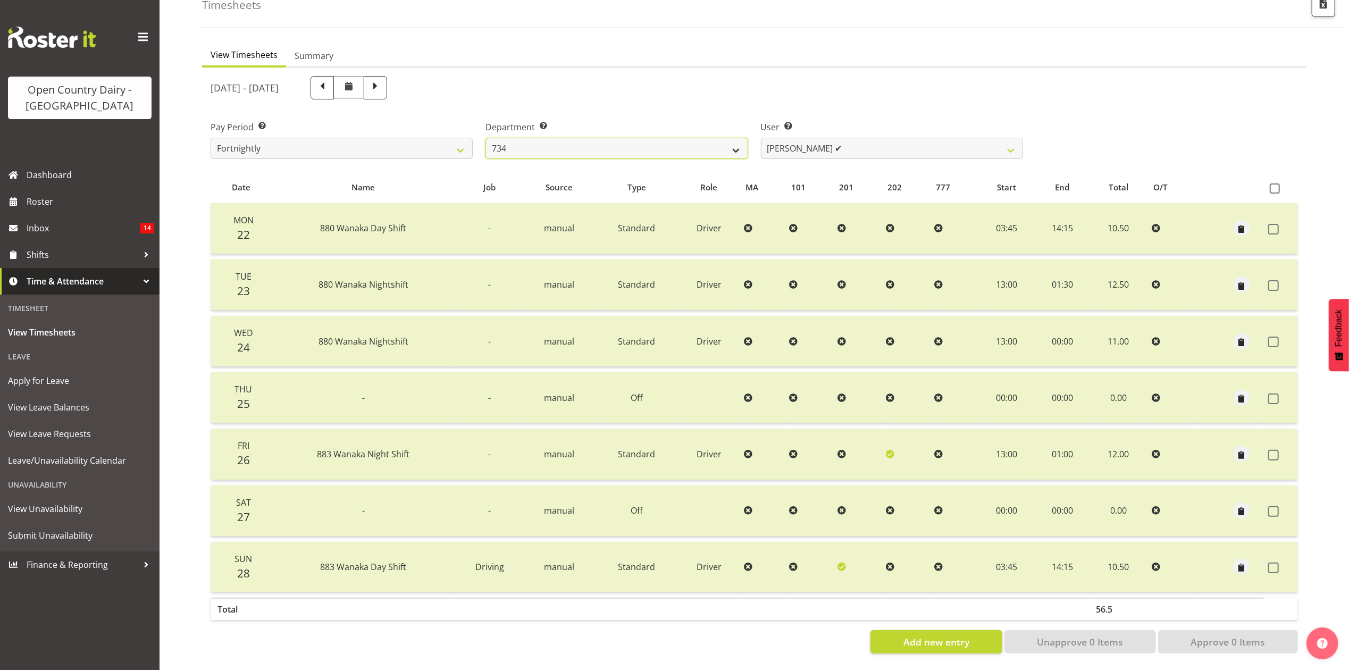
select select "11654"
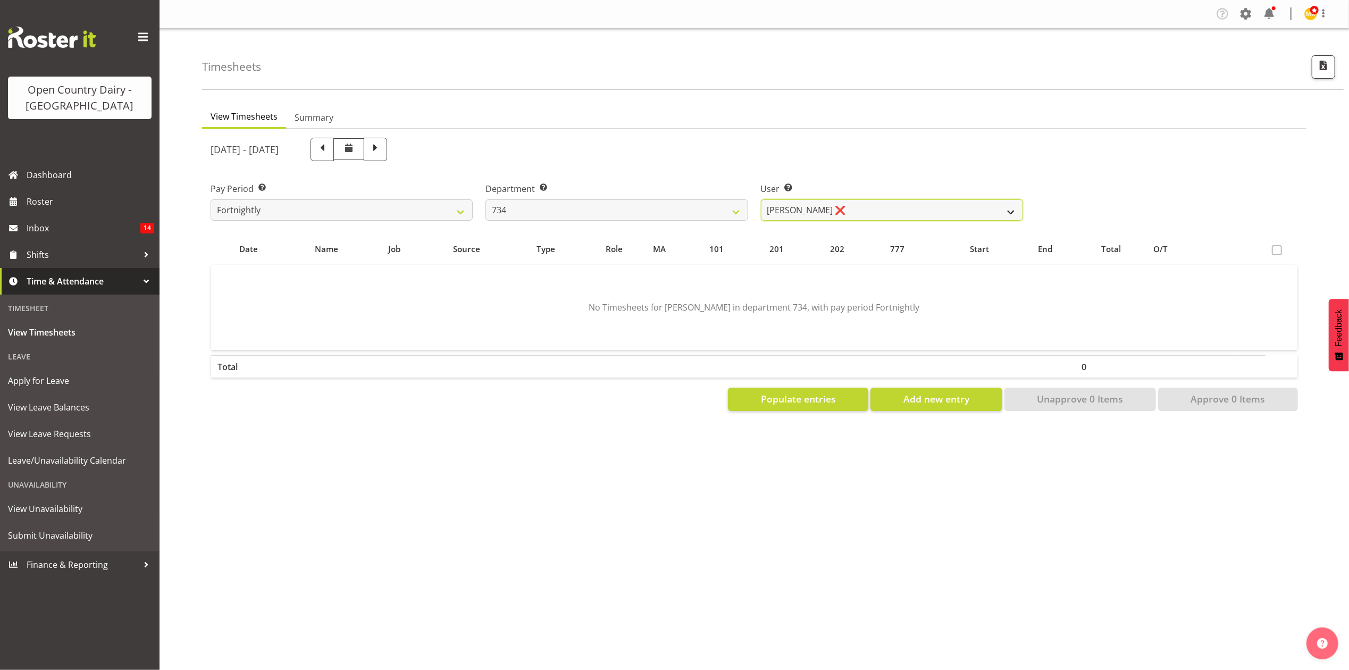
click at [833, 211] on select "Justin Spicer ❌ Ryan Thompson ❌ Tracey Chittock ❌ Zachary Shanks ❌" at bounding box center [892, 209] width 262 height 21
click at [751, 400] on button "Populate entries" at bounding box center [798, 399] width 140 height 23
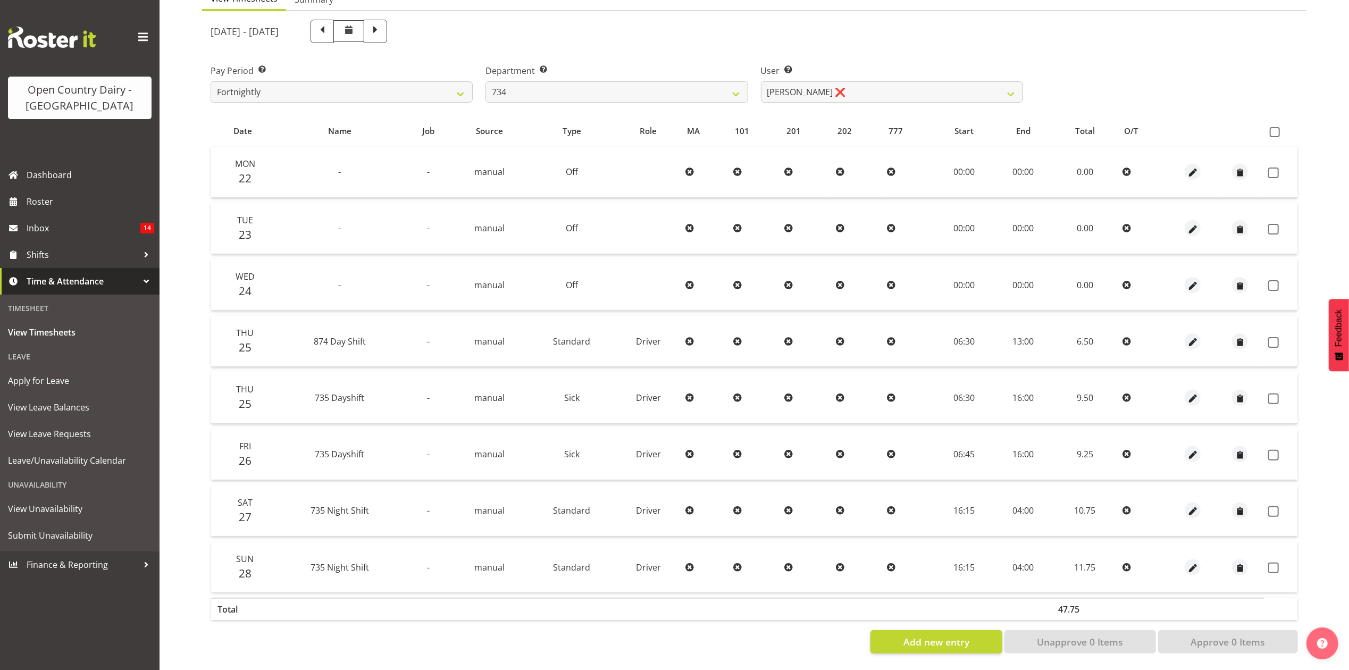
scroll to position [128, 0]
click at [1124, 337] on icon at bounding box center [1127, 341] width 9 height 9
click at [1192, 336] on span "button" at bounding box center [1193, 342] width 12 height 12
select select "Standard"
select select "687"
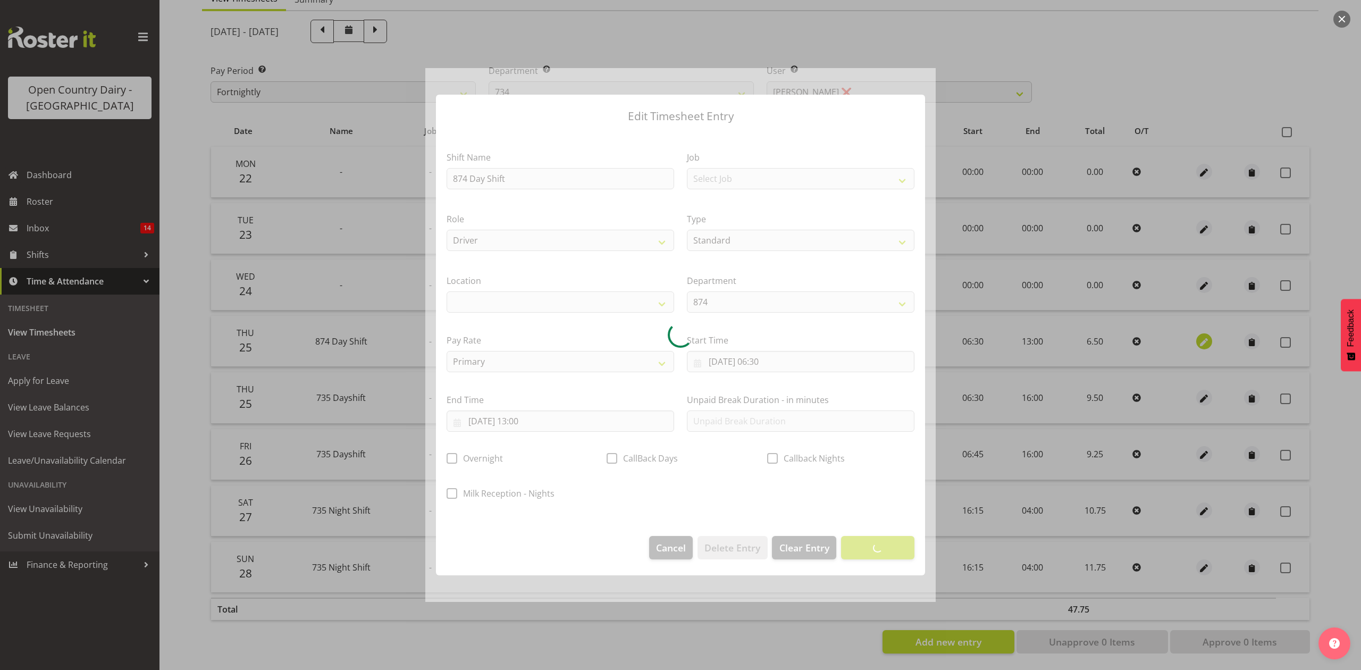
select select
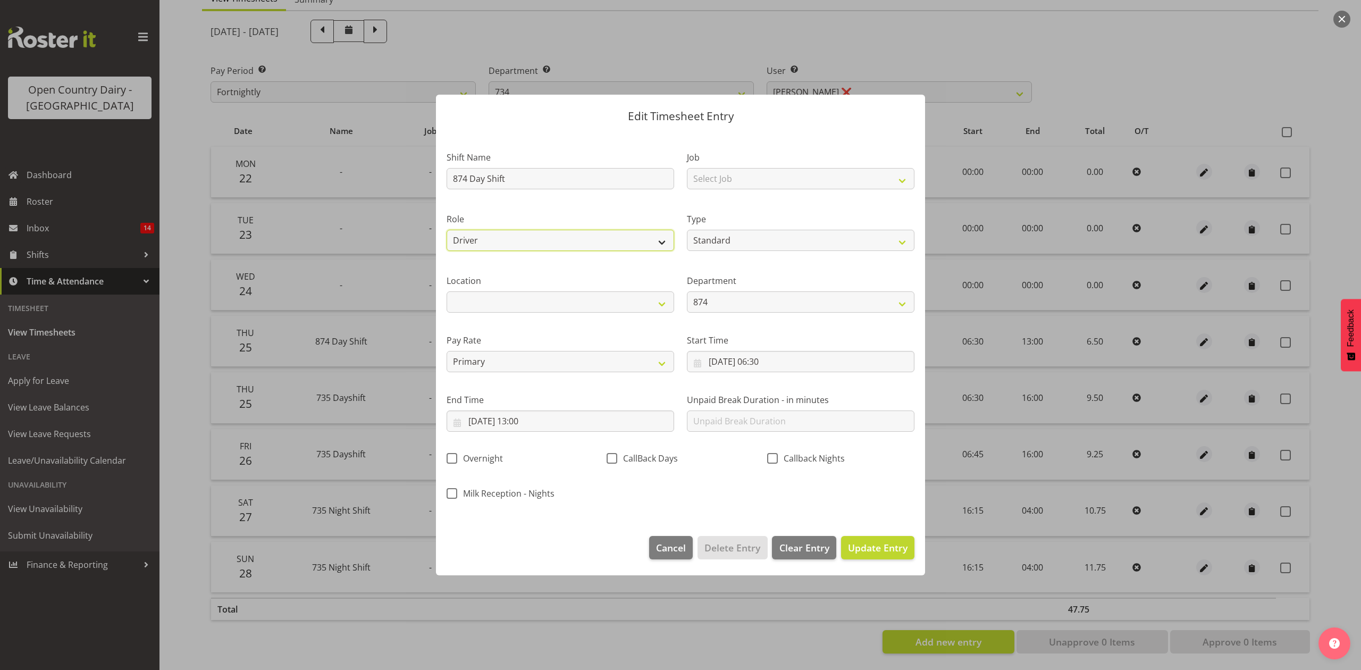
click at [588, 247] on select "Driver" at bounding box center [561, 240] width 228 height 21
click at [447, 230] on select "Driver" at bounding box center [561, 240] width 228 height 21
click at [622, 305] on select "Awarua Milk Awarua Office Freight Horotiu office Waharoa Office Whanganui office" at bounding box center [561, 301] width 228 height 21
click at [690, 301] on select "734 851 855 853 855 856 880 883 861 862 864 865 868 869 870 872 873 874 876 877…" at bounding box center [801, 301] width 228 height 21
click at [701, 300] on select "734 851 855 853 855 856 880 883 861 862 864 865 868 869 870 872 873 874 876 877…" at bounding box center [801, 301] width 228 height 21
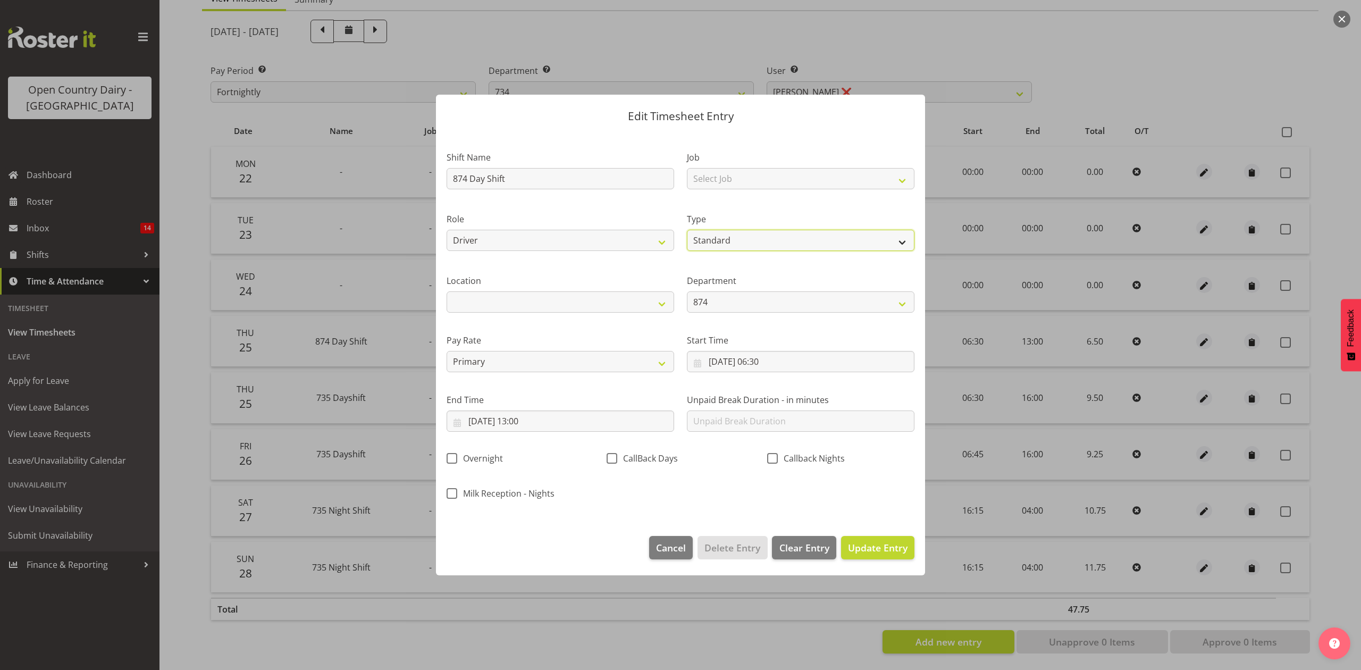
click at [719, 240] on select "Off Standard Public Holiday Public Holiday (Worked) Day In Lieu Annual Leave Si…" at bounding box center [801, 240] width 228 height 21
select select "Off"
click at [687, 230] on select "Off Standard Public Holiday Public Holiday (Worked) Day In Lieu Annual Leave Si…" at bounding box center [801, 240] width 228 height 21
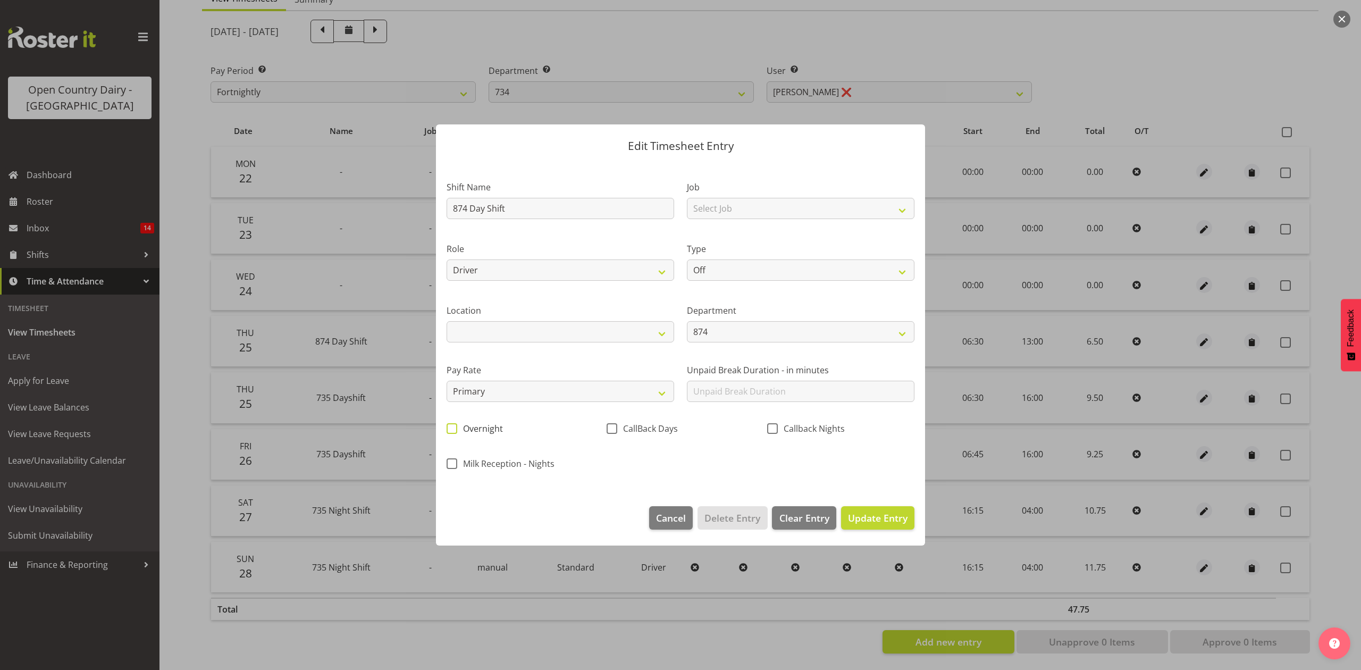
click at [466, 430] on span "Overnight" at bounding box center [480, 428] width 46 height 11
click at [454, 430] on input "Overnight" at bounding box center [450, 428] width 7 height 7
click at [603, 428] on div "CallBack Days" at bounding box center [680, 425] width 160 height 35
click at [490, 433] on span "Overnight" at bounding box center [480, 428] width 46 height 11
click at [454, 432] on input "Overnight" at bounding box center [450, 428] width 7 height 7
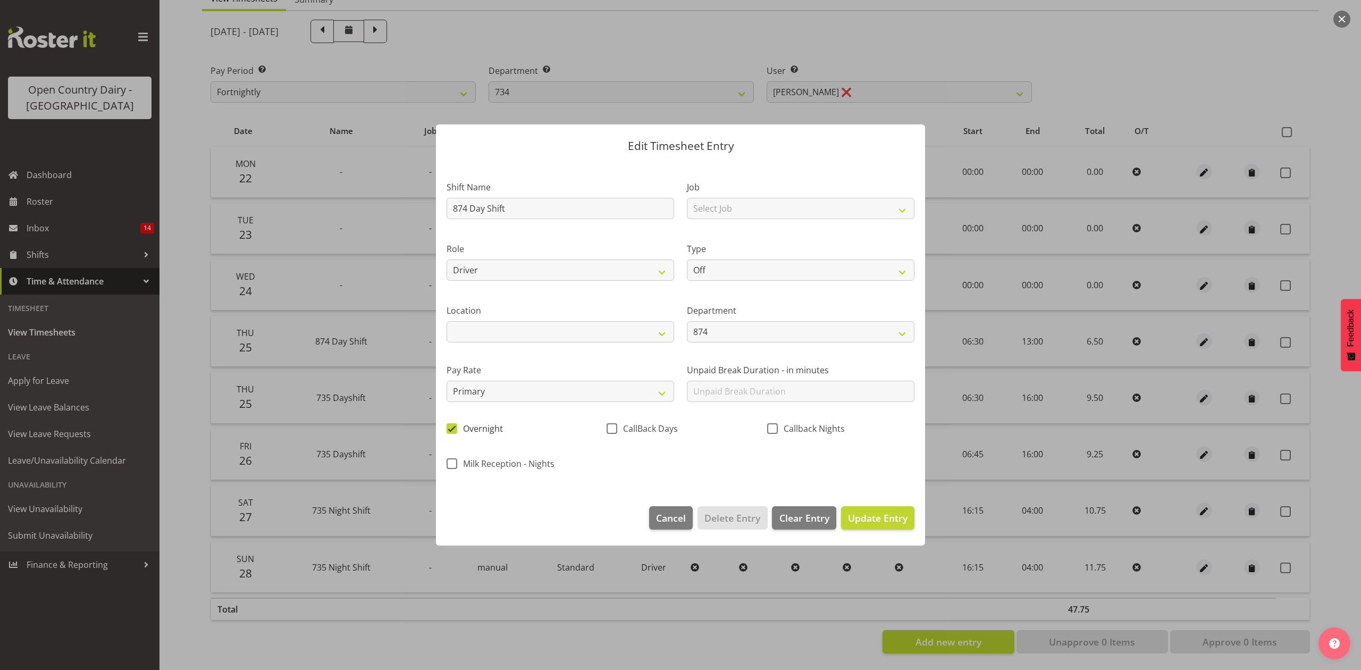
checkbox input "false"
click at [522, 337] on select "Awarua Milk Awarua Office Freight Horotiu office Waharoa Office Whanganui office" at bounding box center [561, 331] width 228 height 21
click at [540, 279] on select "Driver" at bounding box center [561, 270] width 228 height 21
click at [615, 215] on input "874 Day Shift" at bounding box center [561, 208] width 228 height 21
click at [815, 523] on span "Clear Entry" at bounding box center [805, 518] width 50 height 14
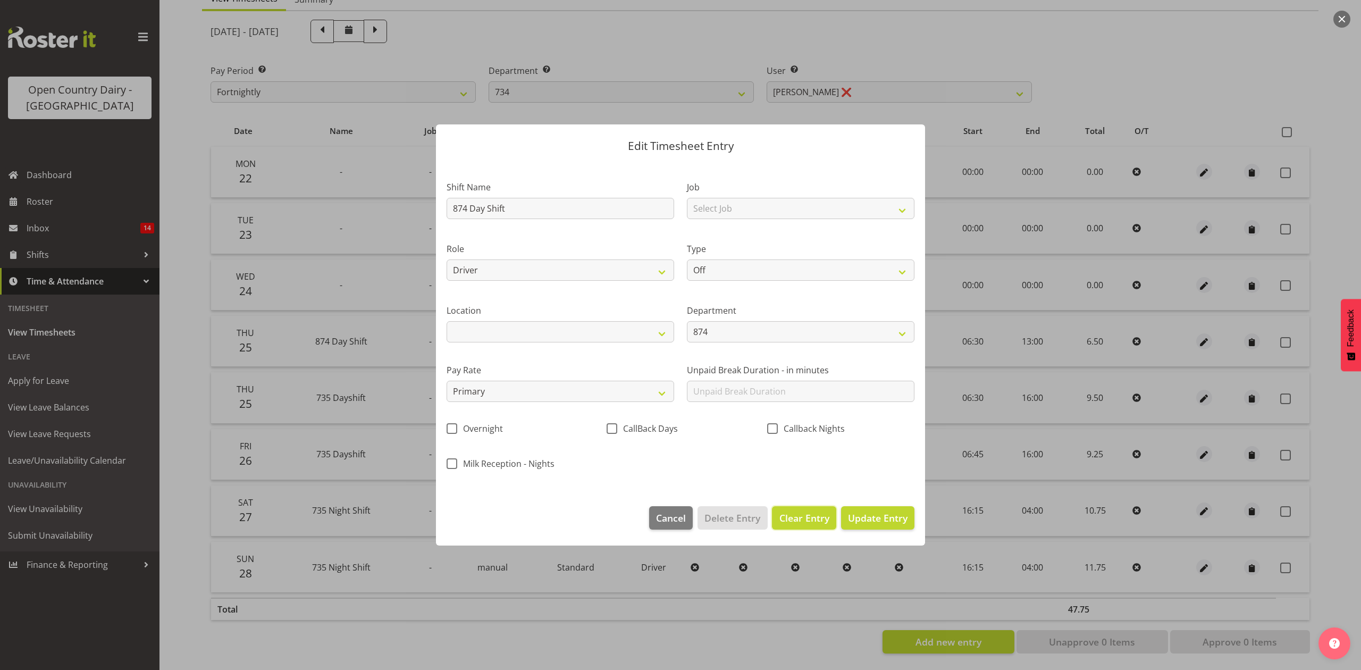
type input "0"
select select
click at [742, 518] on span "Delete Entry" at bounding box center [733, 518] width 56 height 14
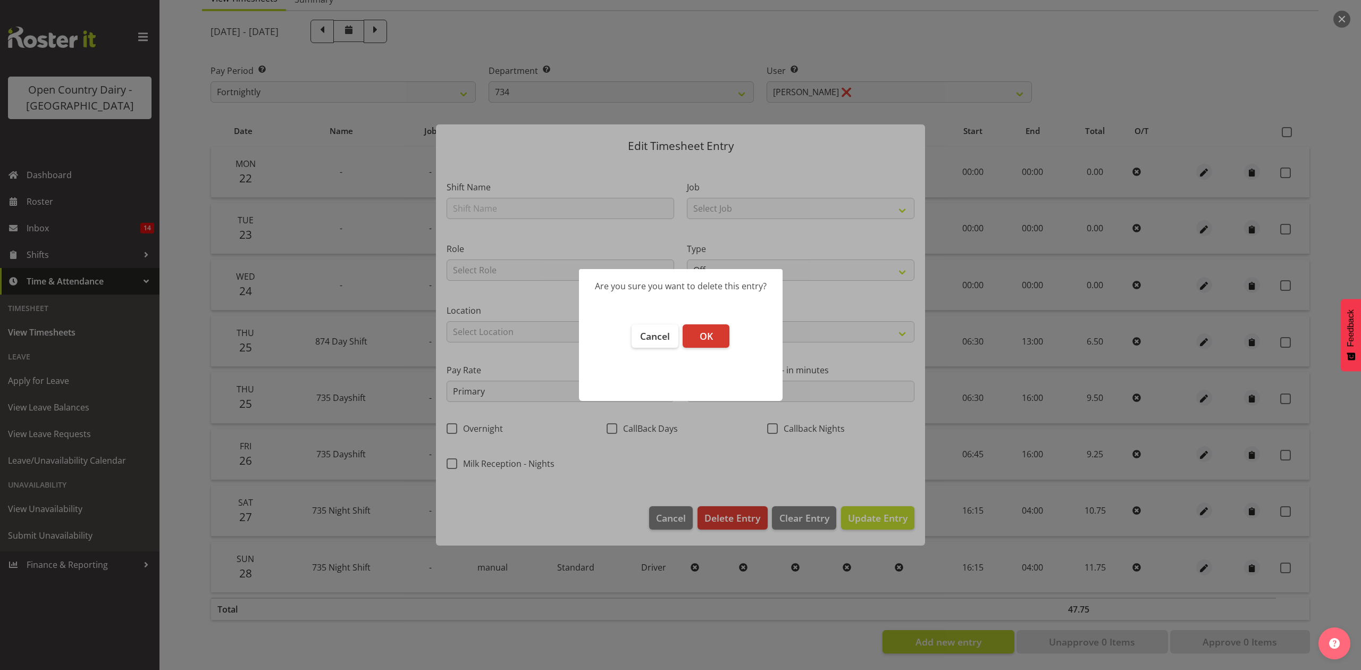
click at [690, 348] on footer "Cancel OK" at bounding box center [681, 357] width 204 height 87
click at [696, 338] on button "OK" at bounding box center [706, 335] width 47 height 23
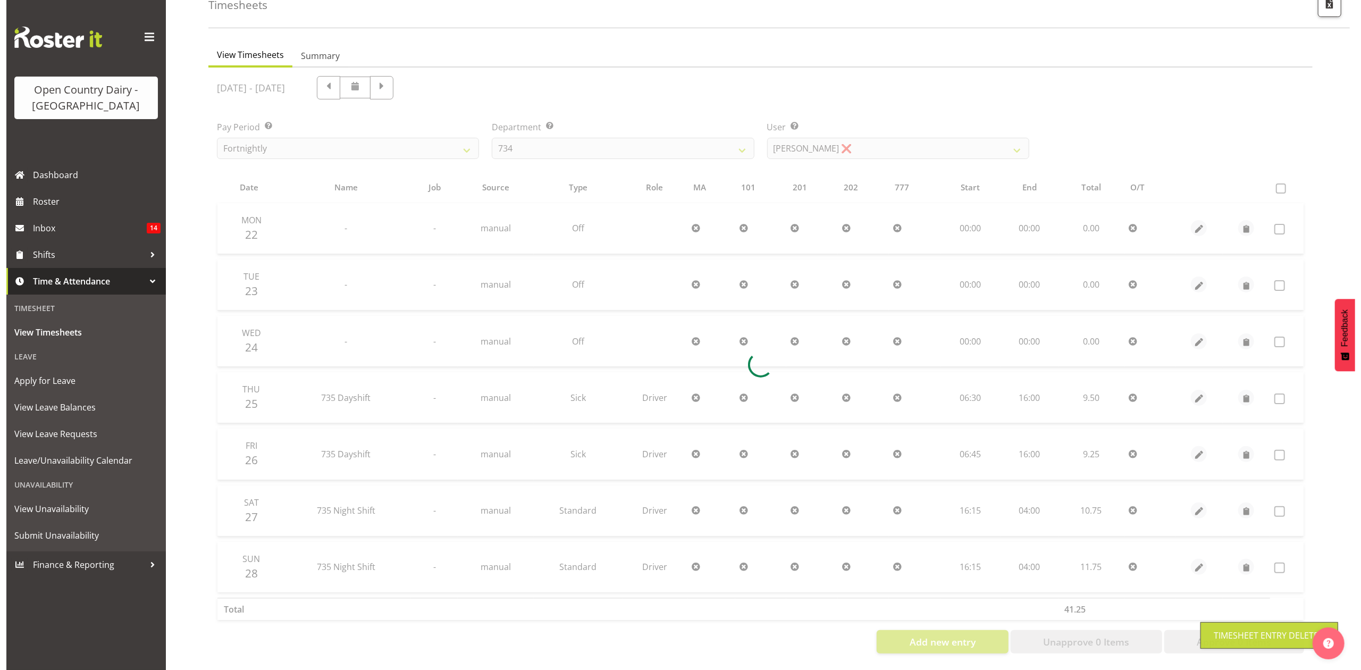
scroll to position [71, 0]
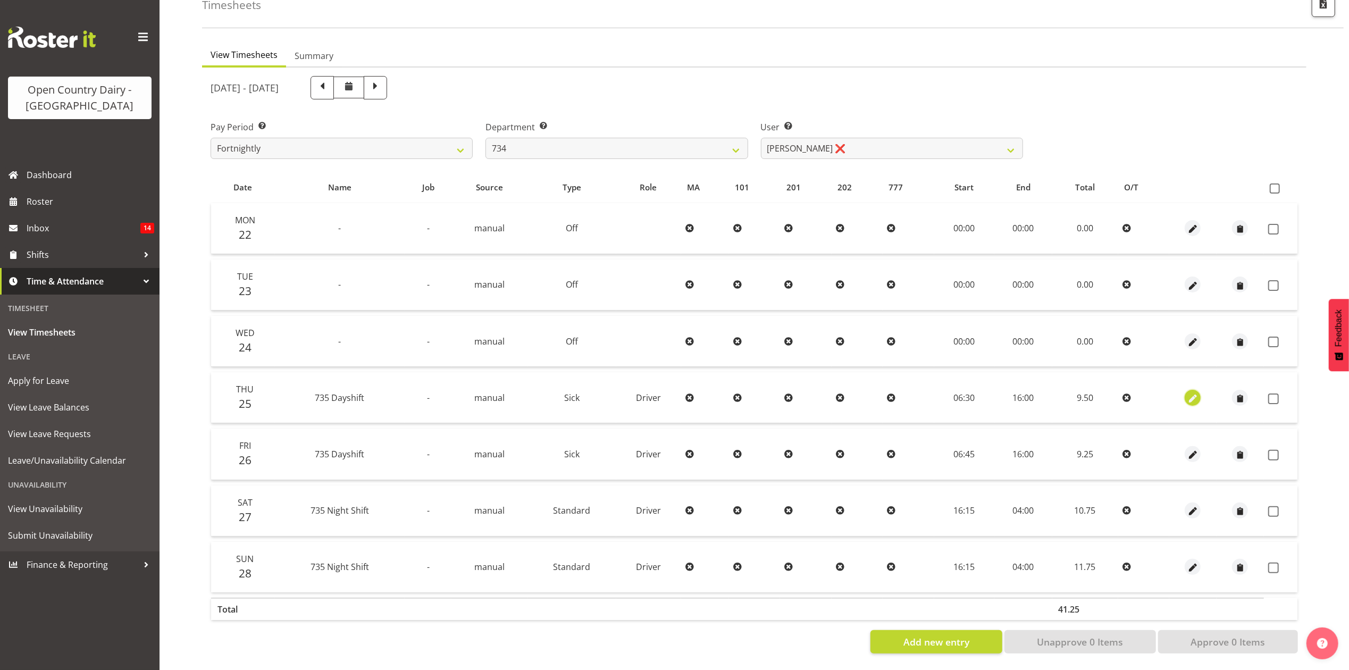
click at [1195, 392] on span "button" at bounding box center [1193, 398] width 12 height 12
select select "Sick"
select select "909"
select select "8"
select select "2025"
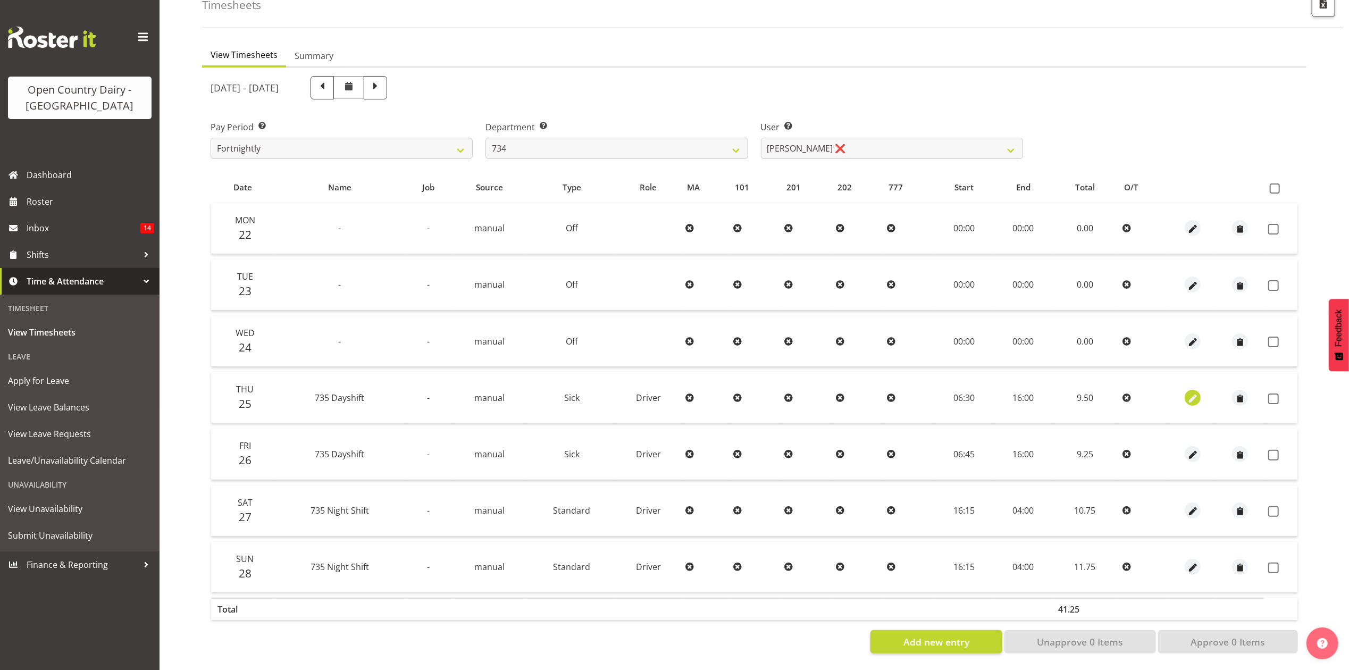
select select "16"
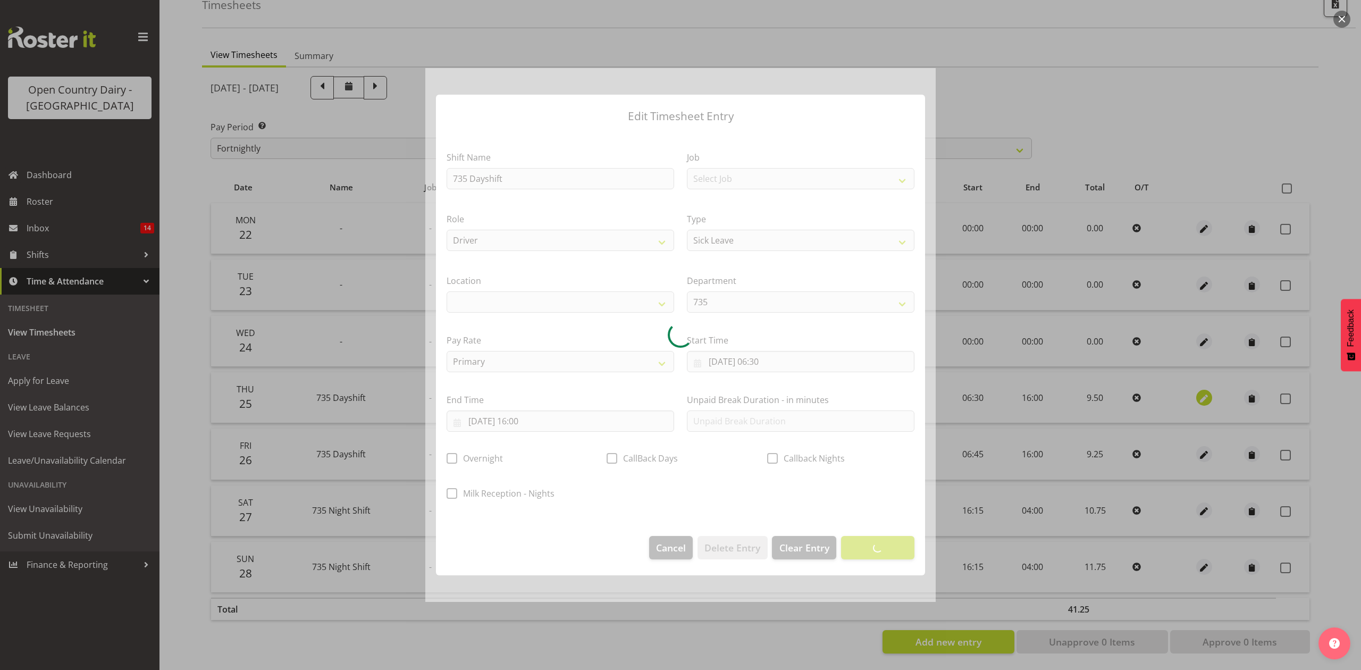
select select
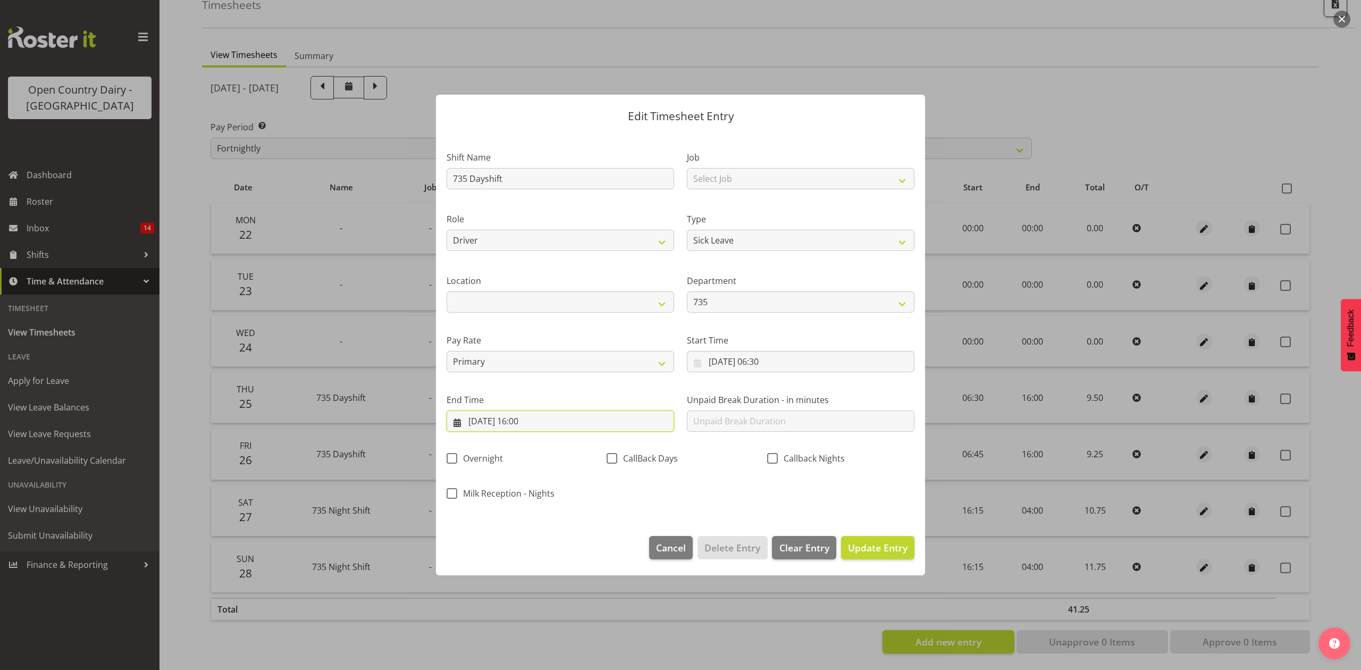
click at [524, 419] on input "25/09/2025, 16:00" at bounding box center [561, 421] width 228 height 21
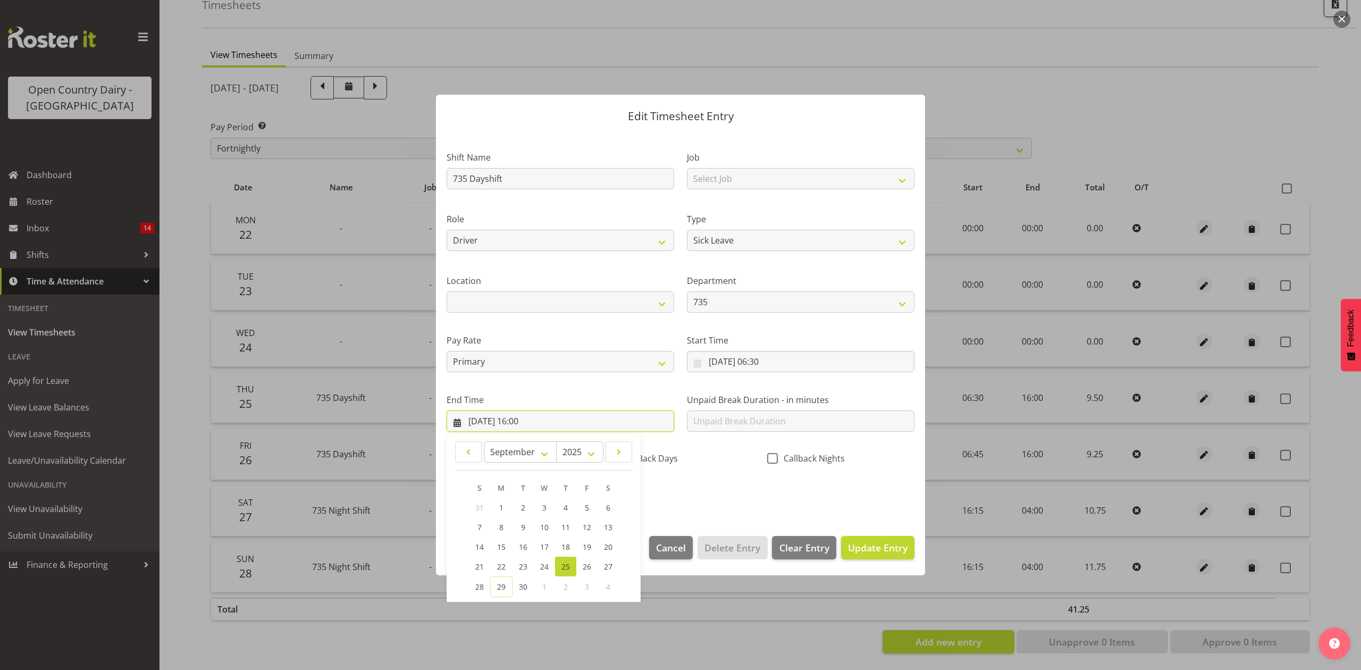
scroll to position [72, 0]
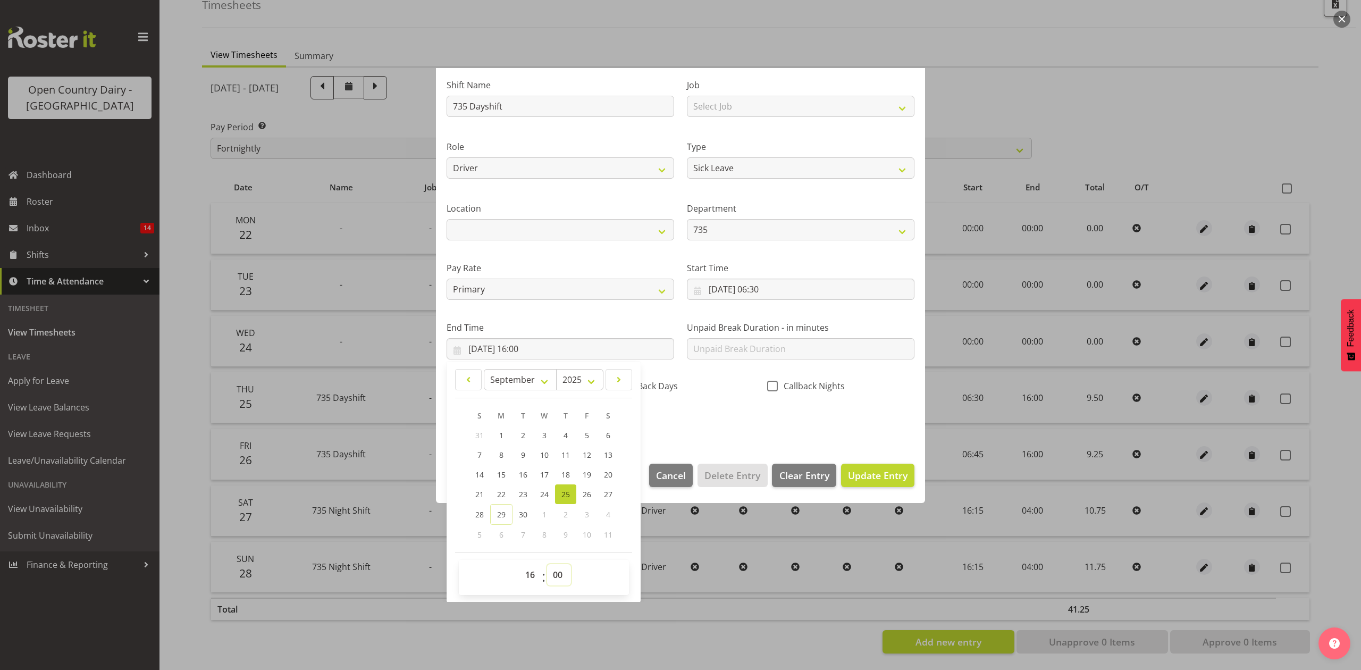
click at [555, 572] on select "00 01 02 03 04 05 06 07 08 09 10 11 12 13 14 15 16 17 18 19 20 21 22 23 24 25 2…" at bounding box center [559, 574] width 24 height 21
select select "15"
click at [547, 565] on select "00 01 02 03 04 05 06 07 08 09 10 11 12 13 14 15 16 17 18 19 20 21 22 23 24 25 2…" at bounding box center [559, 574] width 24 height 21
type input "25/09/2025, 16:15"
drag, startPoint x: 683, startPoint y: 422, endPoint x: 781, endPoint y: 437, distance: 99.6
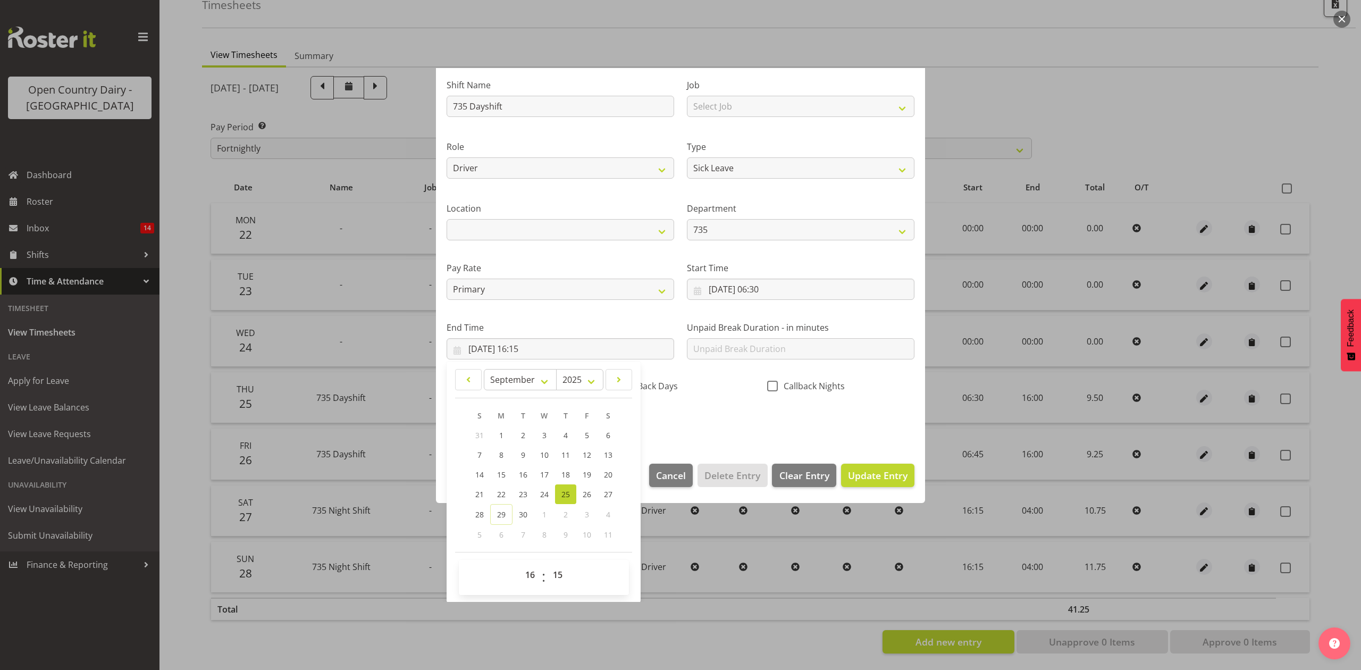
click at [683, 422] on div "Shift Name 735 Dayshift Job Select Job Connecting /unconnecting Trailers Drivin…" at bounding box center [680, 250] width 481 height 372
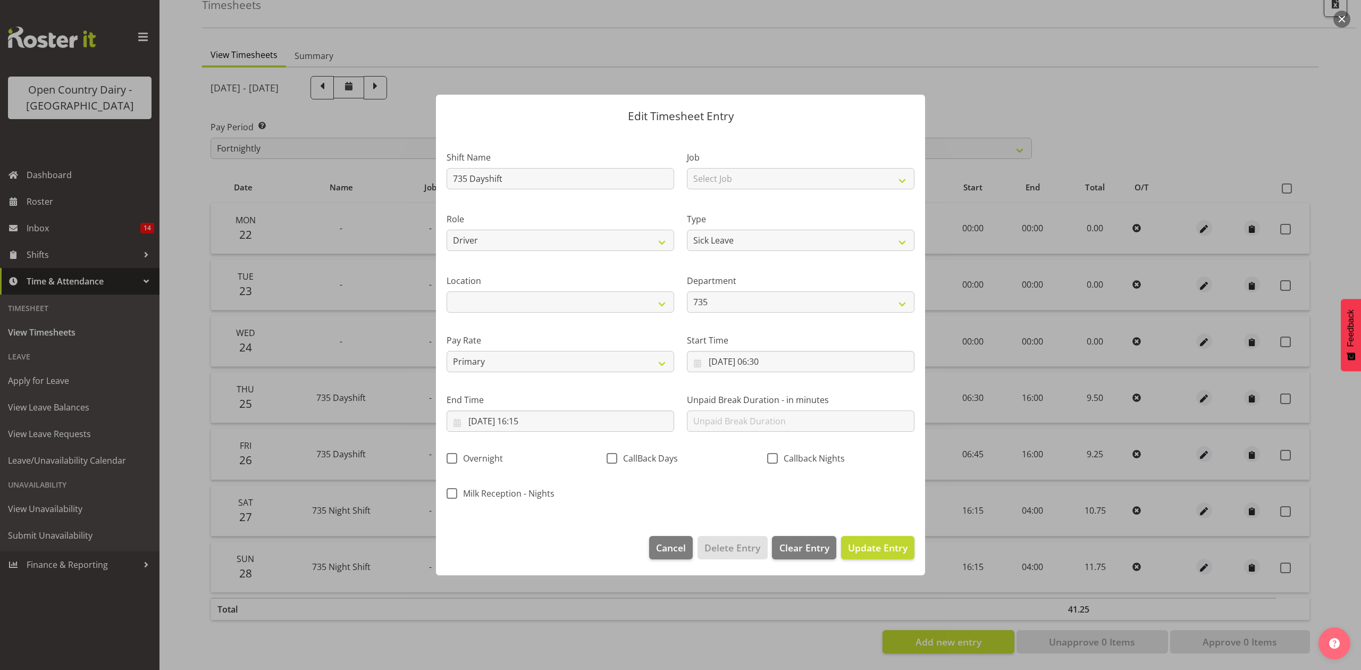
scroll to position [0, 0]
click at [904, 555] on span "Update Entry" at bounding box center [878, 548] width 60 height 14
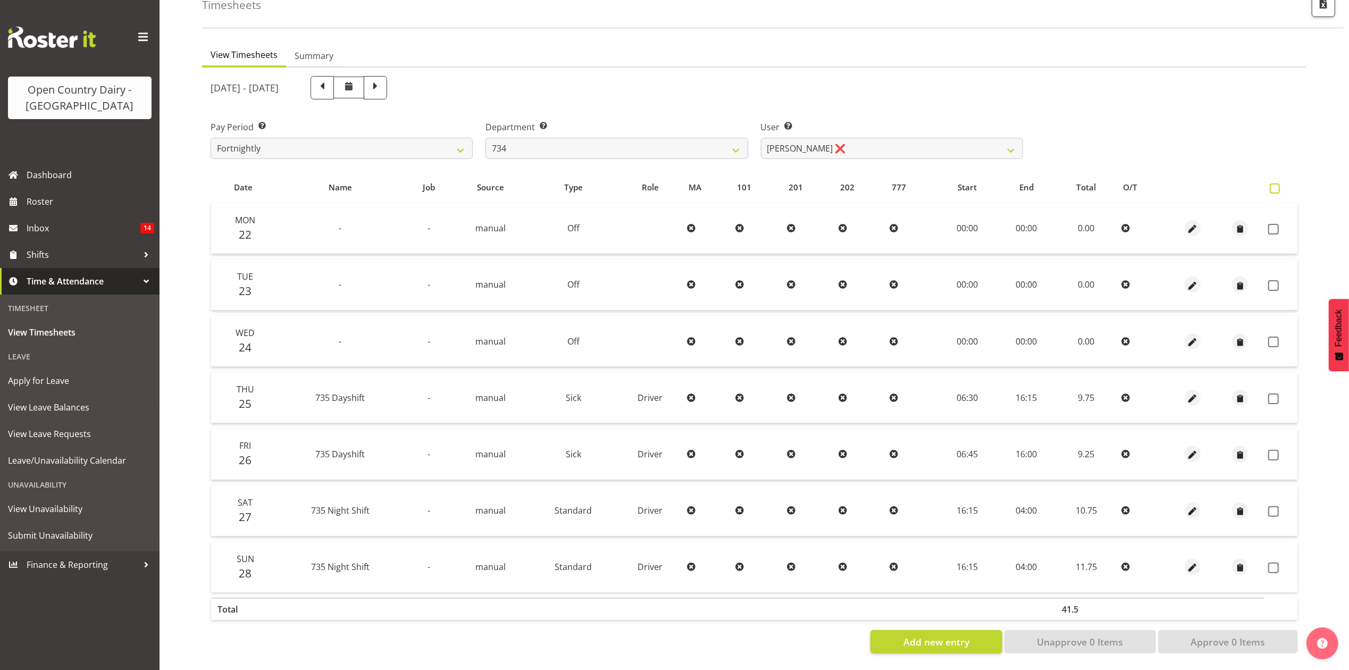
click at [1276, 183] on span at bounding box center [1275, 188] width 10 height 10
click at [1276, 185] on input "checkbox" at bounding box center [1273, 188] width 7 height 7
checkbox input "true"
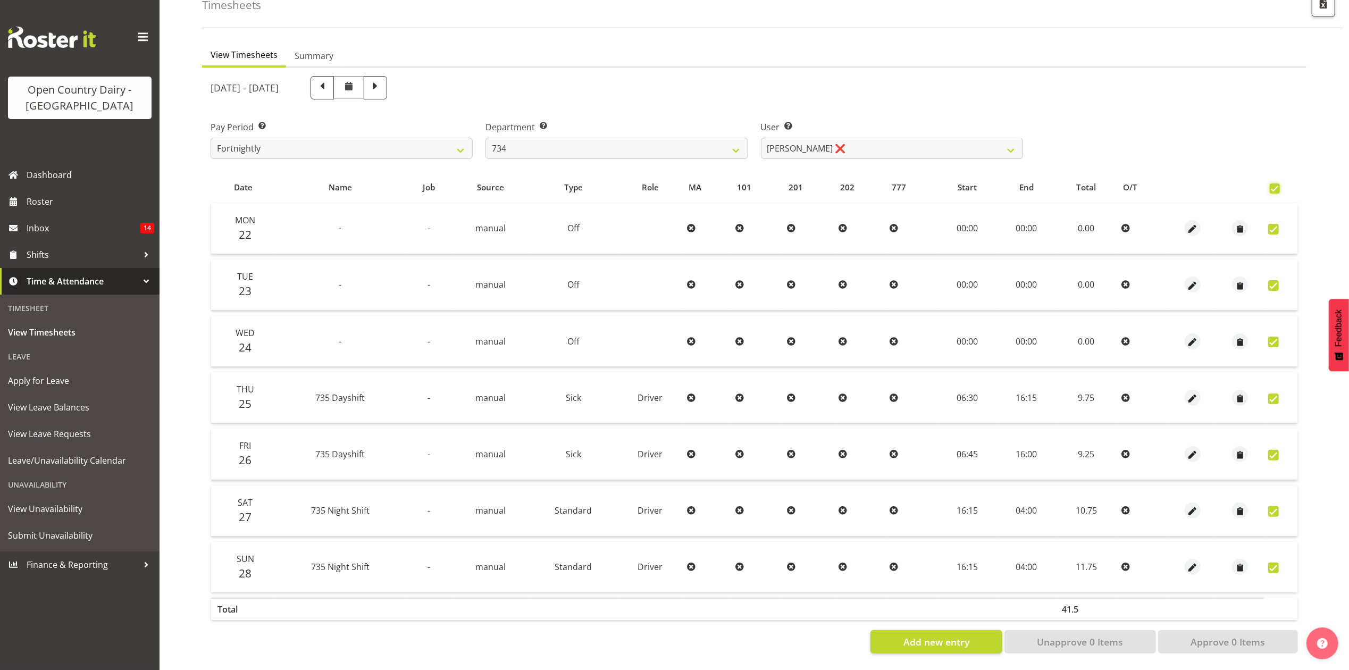
checkbox input "true"
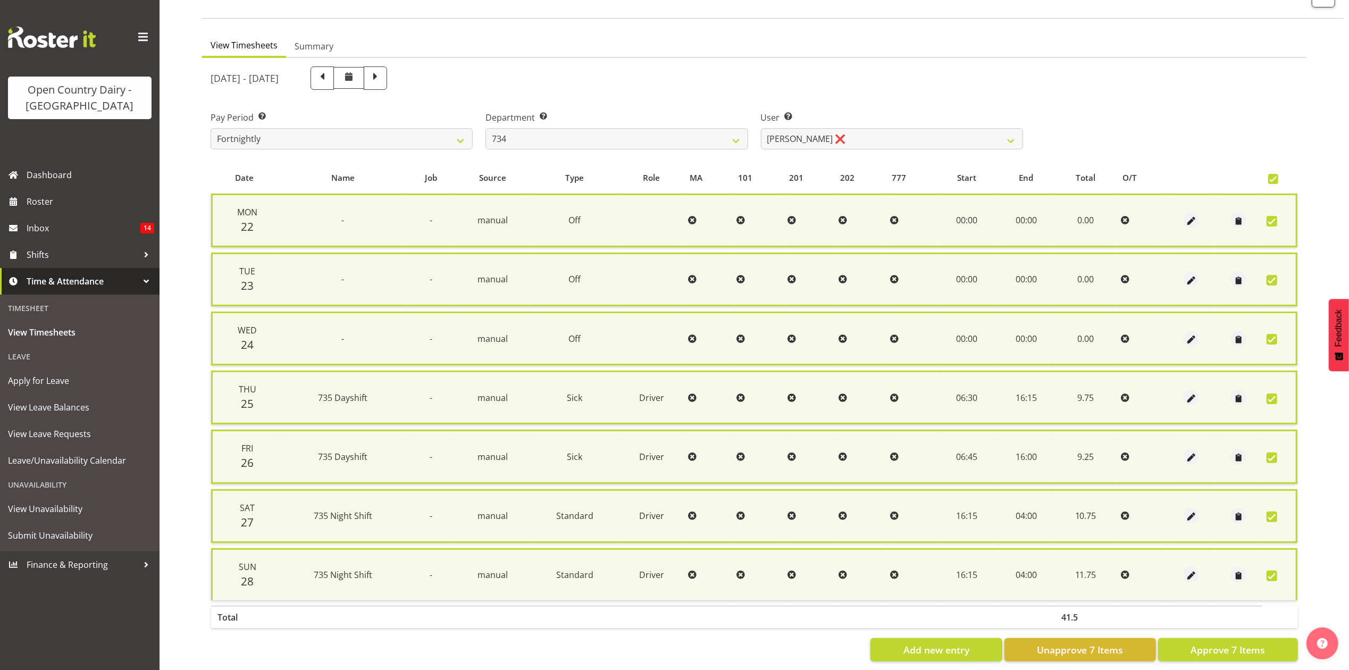
click at [1275, 515] on span at bounding box center [1272, 517] width 11 height 11
checkbox input "false"
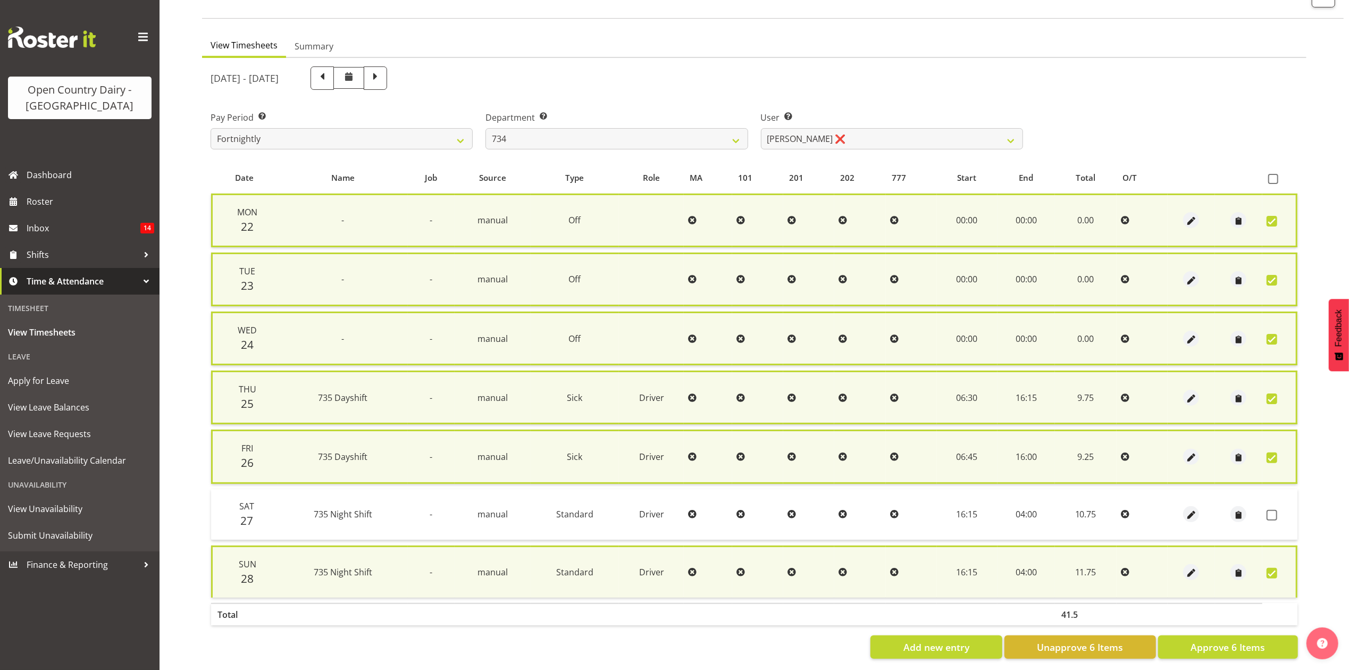
click at [1277, 569] on span at bounding box center [1272, 573] width 11 height 11
checkbox input "false"
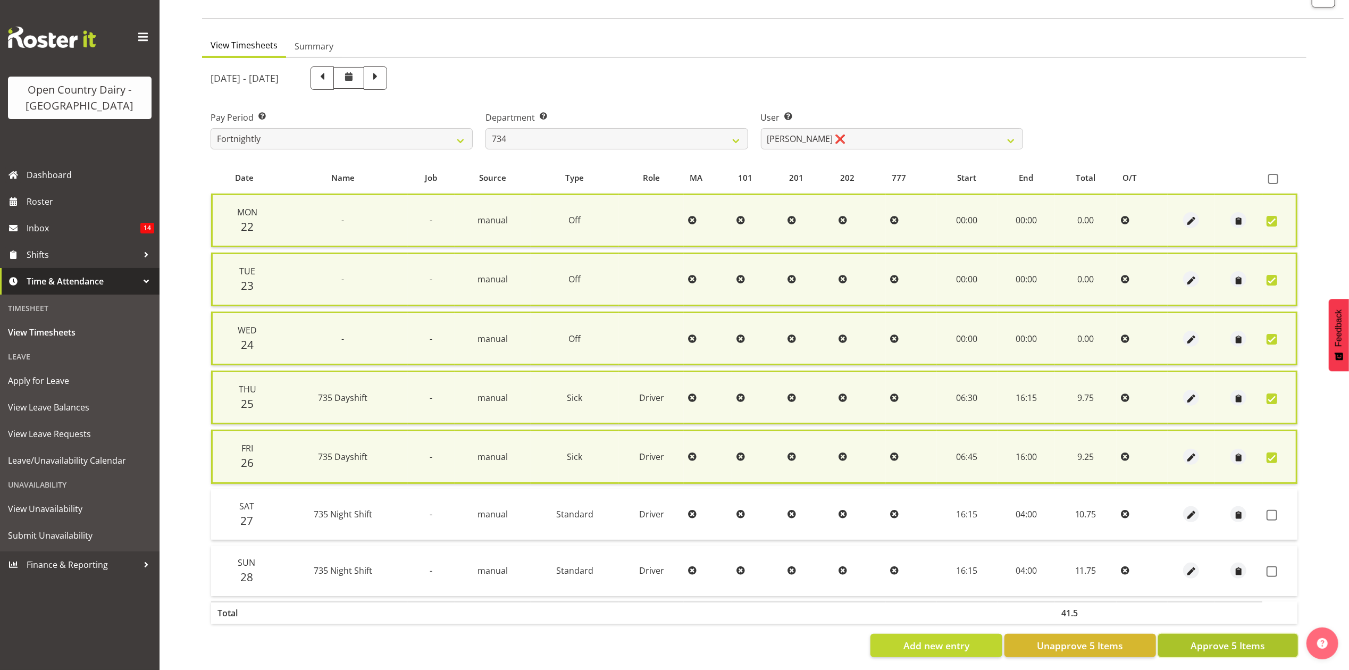
click at [1255, 639] on span "Approve 5 Items" at bounding box center [1228, 646] width 74 height 14
checkbox input "false"
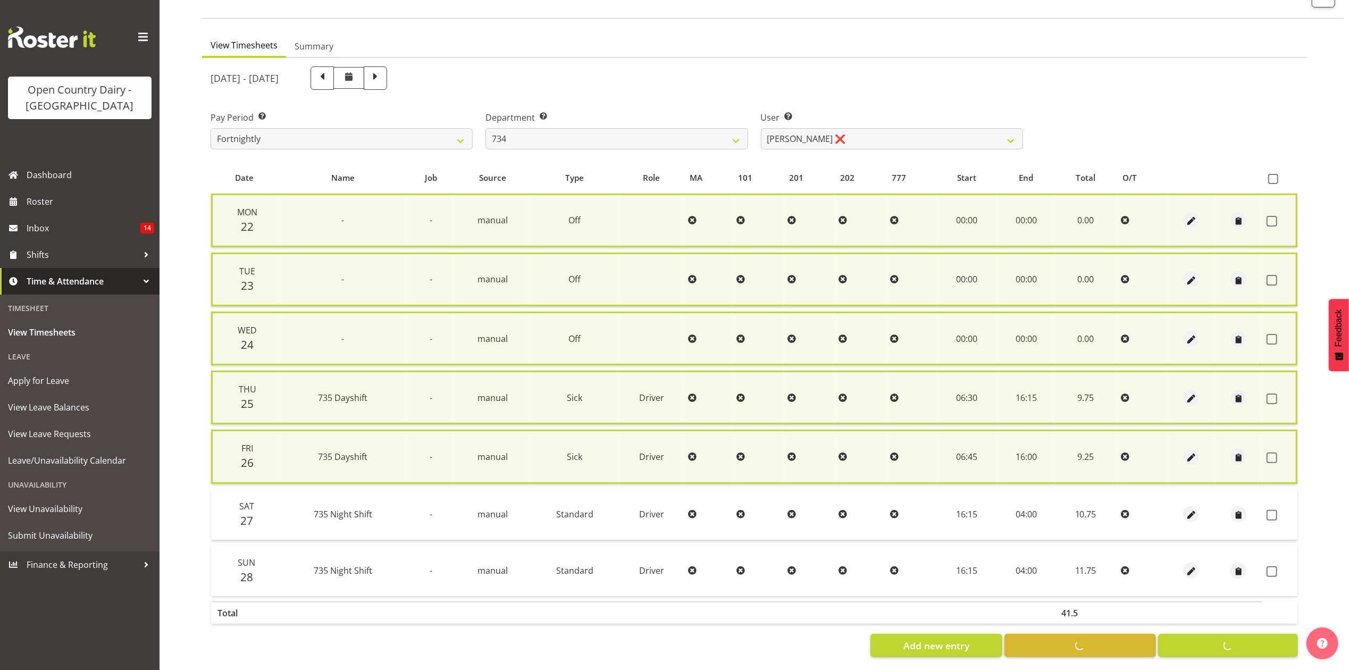
checkbox input "false"
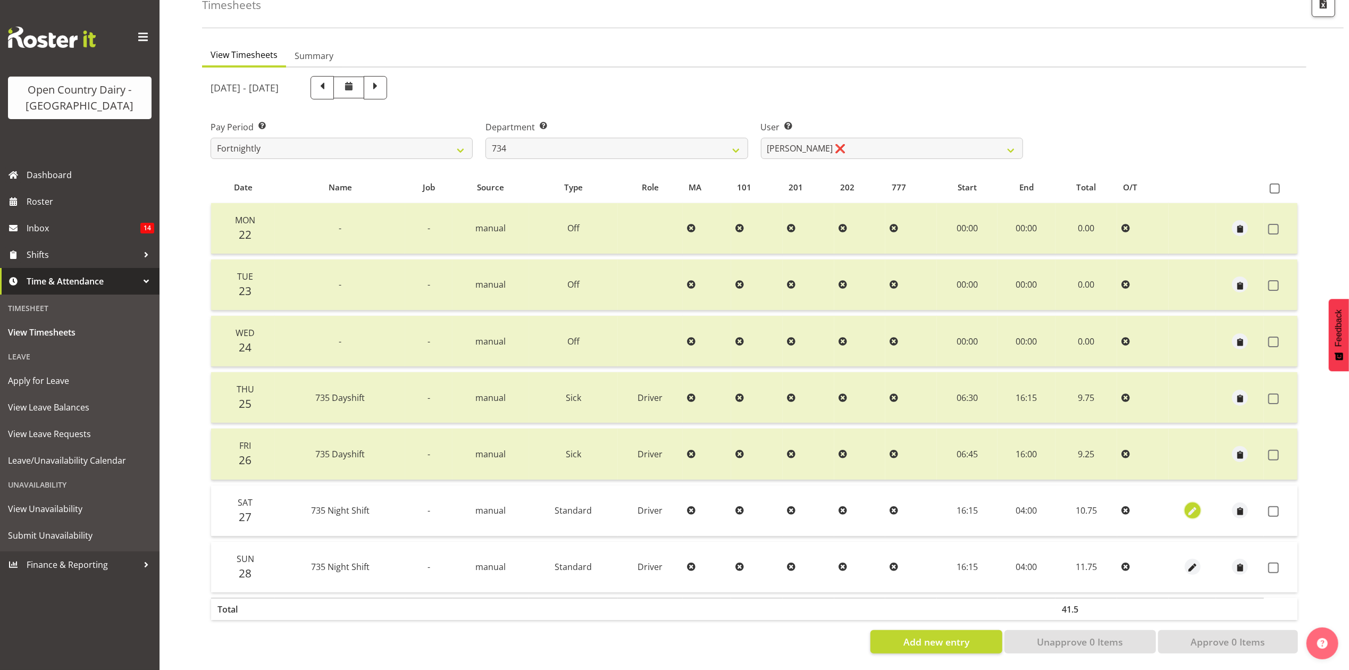
click at [1187, 506] on span "button" at bounding box center [1192, 512] width 12 height 12
select select "Standard"
select select "909"
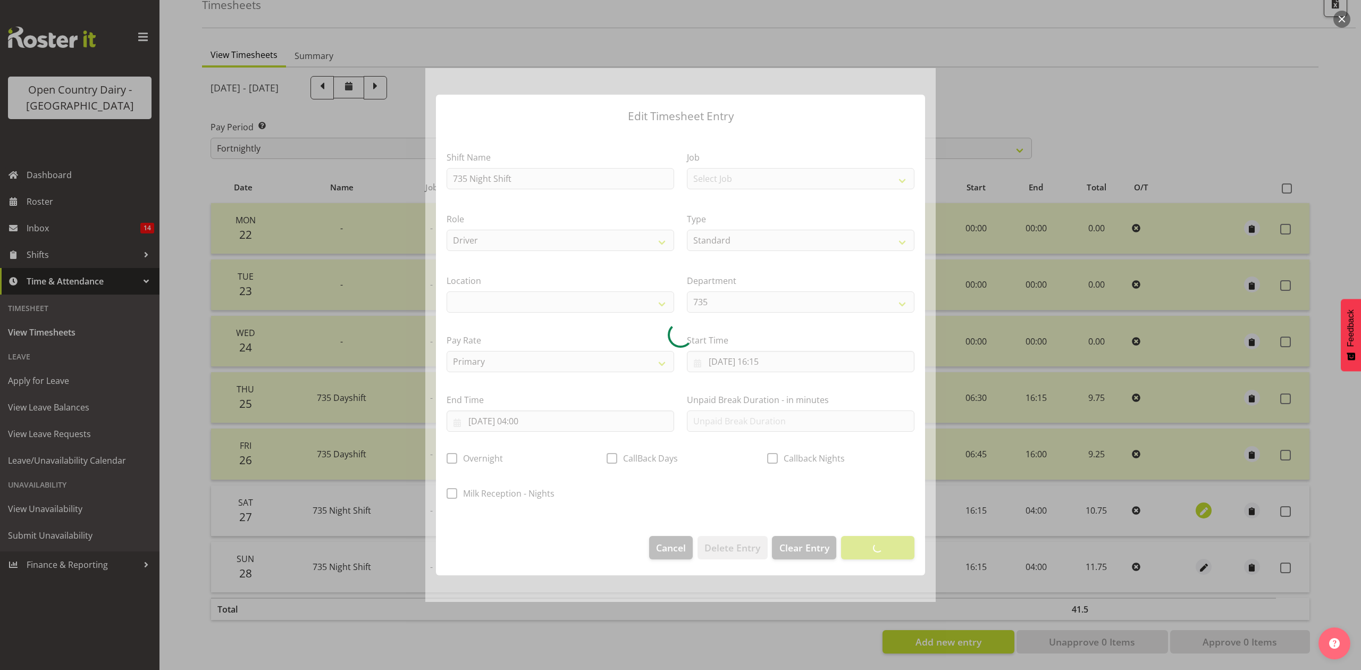
select select
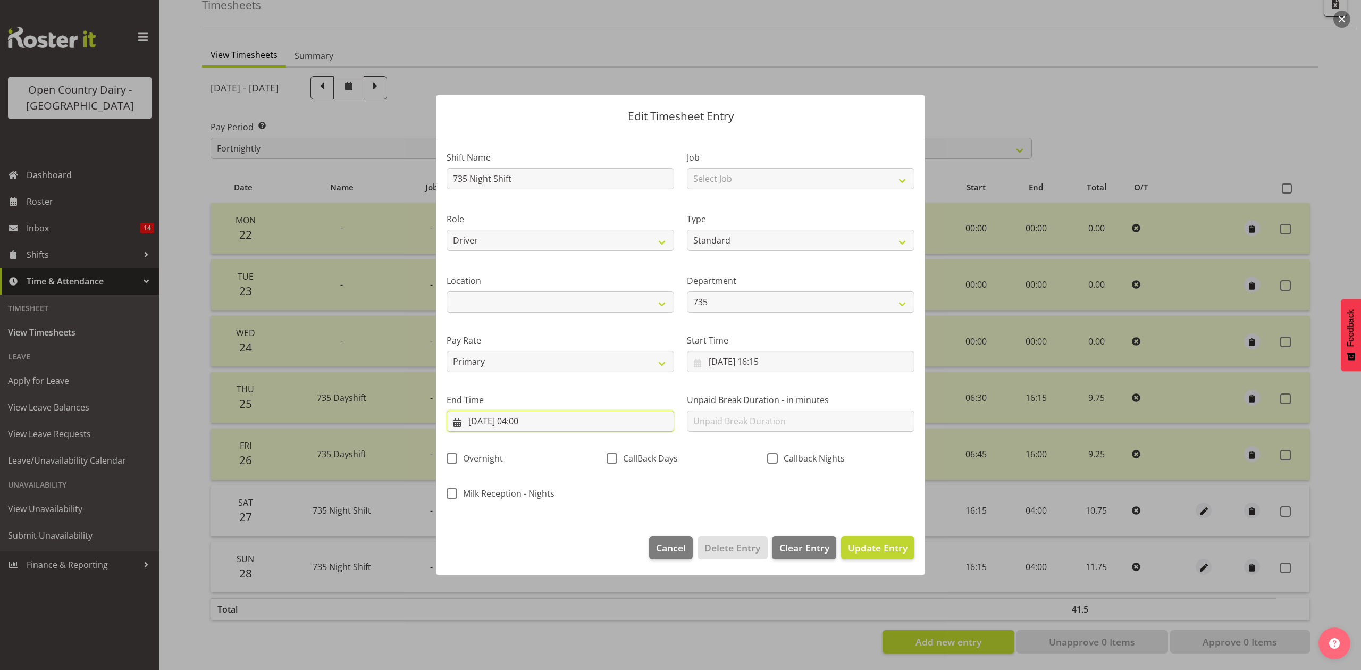
click at [542, 426] on input "28/09/2025, 04:00" at bounding box center [561, 421] width 228 height 21
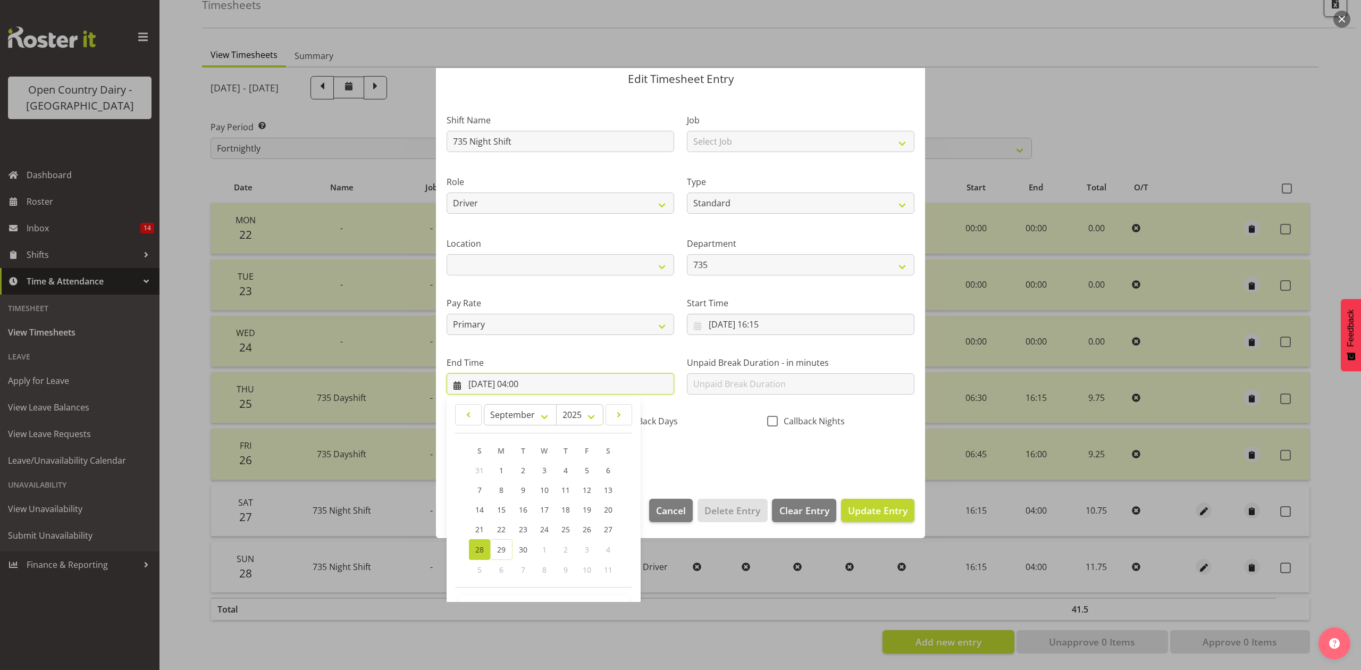
scroll to position [72, 0]
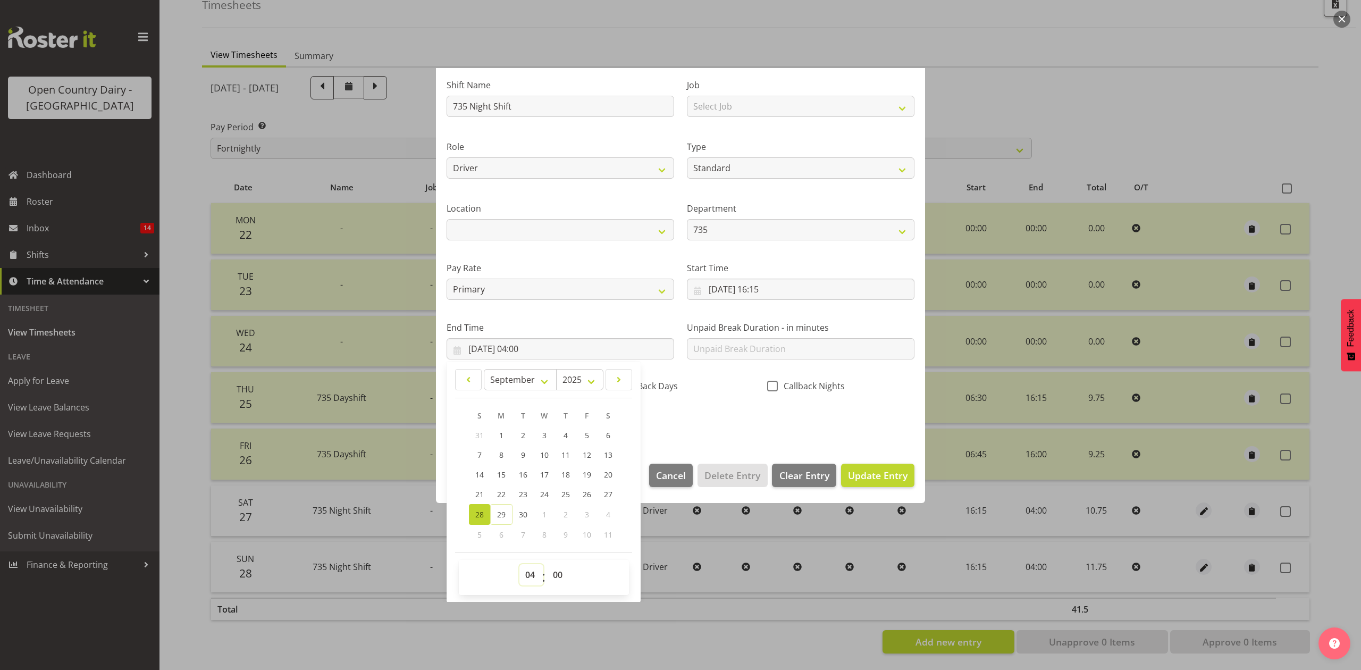
click at [534, 571] on select "00 01 02 03 04 05 06 07 08 09 10 11 12 13 14 15 16 17 18 19 20 21 22 23" at bounding box center [532, 574] width 24 height 21
select select "6"
click at [520, 565] on select "00 01 02 03 04 05 06 07 08 09 10 11 12 13 14 15 16 17 18 19 20 21 22 23" at bounding box center [532, 574] width 24 height 21
type input "28/09/2025, 06:00"
click at [708, 413] on div "Shift Name 735 Night Shift Job Select Job Connecting /unconnecting Trailers Dri…" at bounding box center [680, 250] width 481 height 372
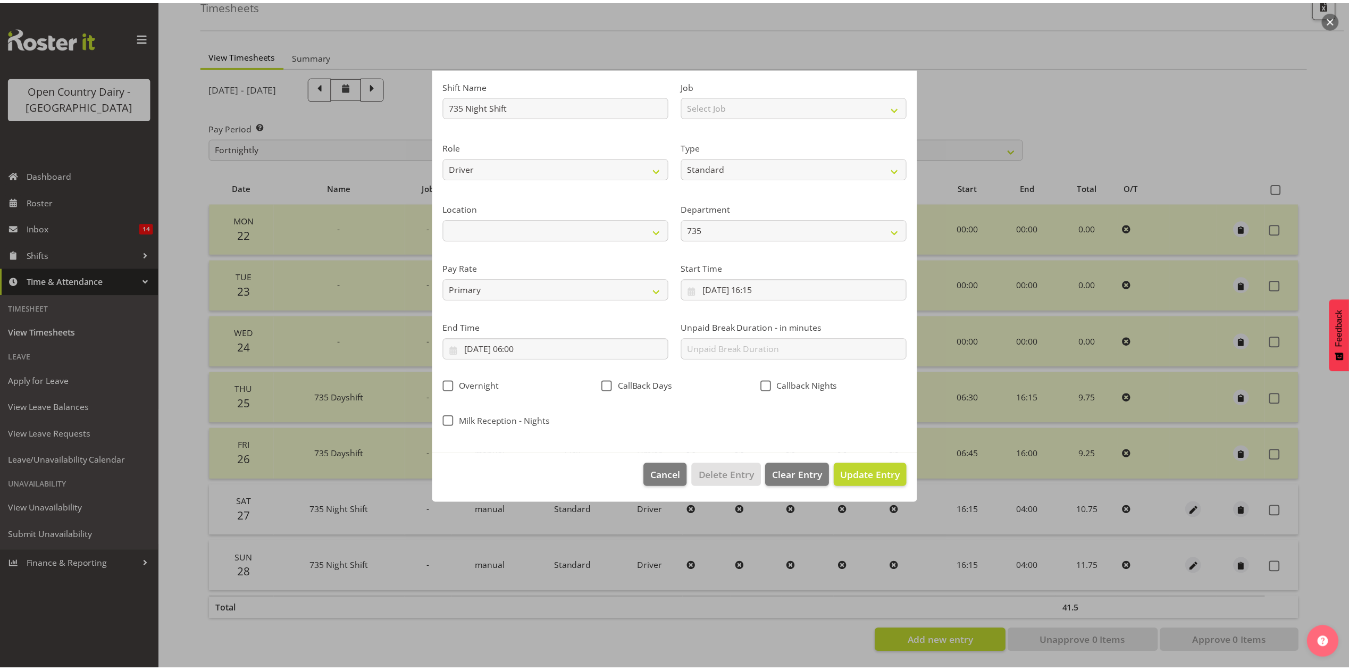
scroll to position [0, 0]
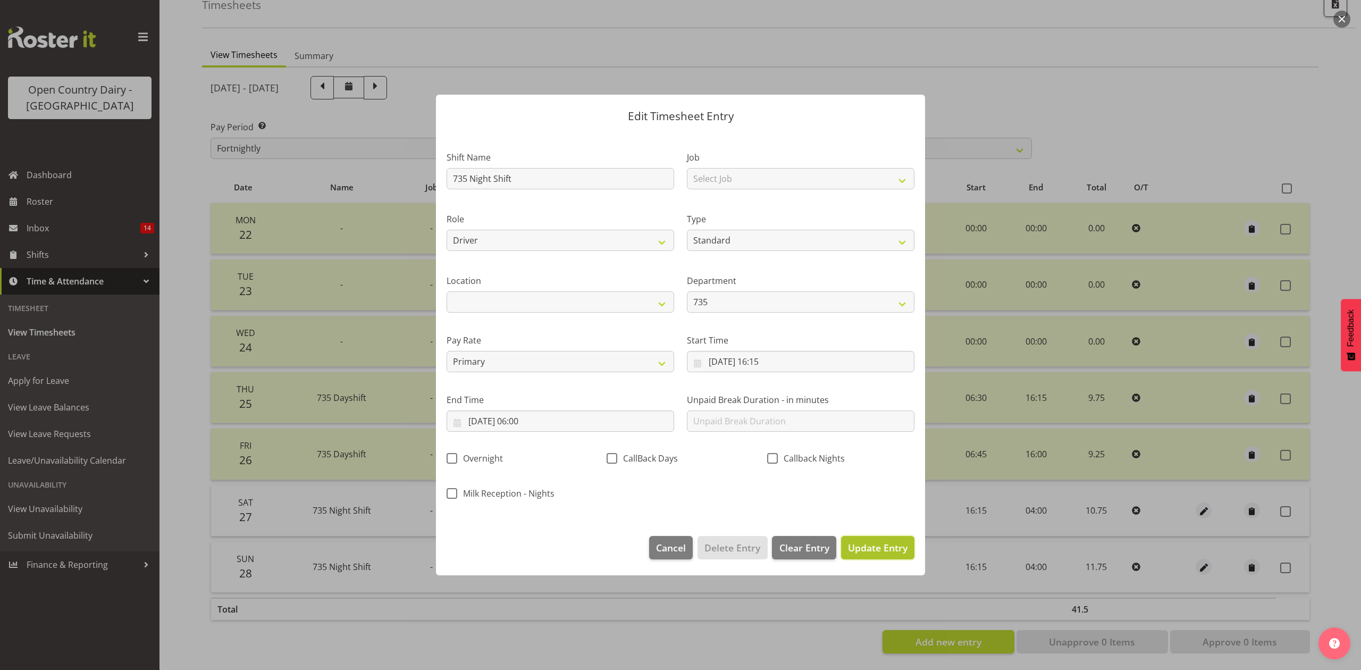
click at [876, 545] on span "Update Entry" at bounding box center [878, 547] width 60 height 13
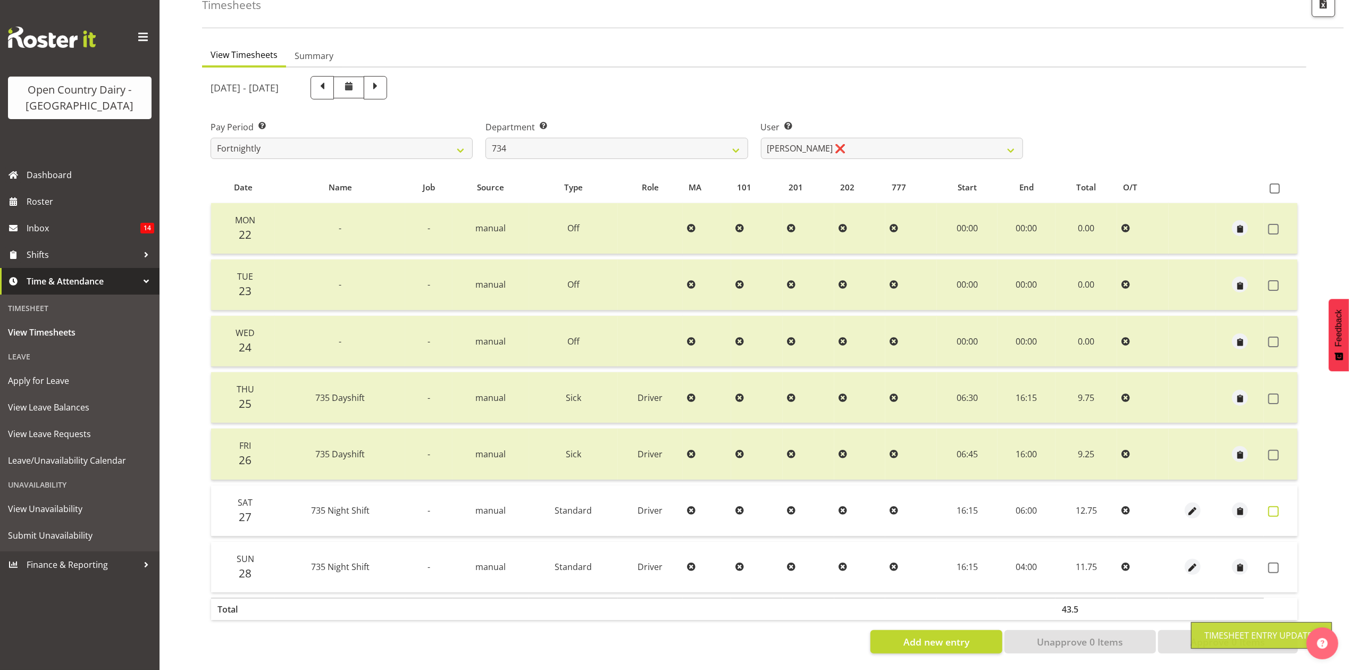
click at [1272, 506] on span at bounding box center [1273, 511] width 11 height 11
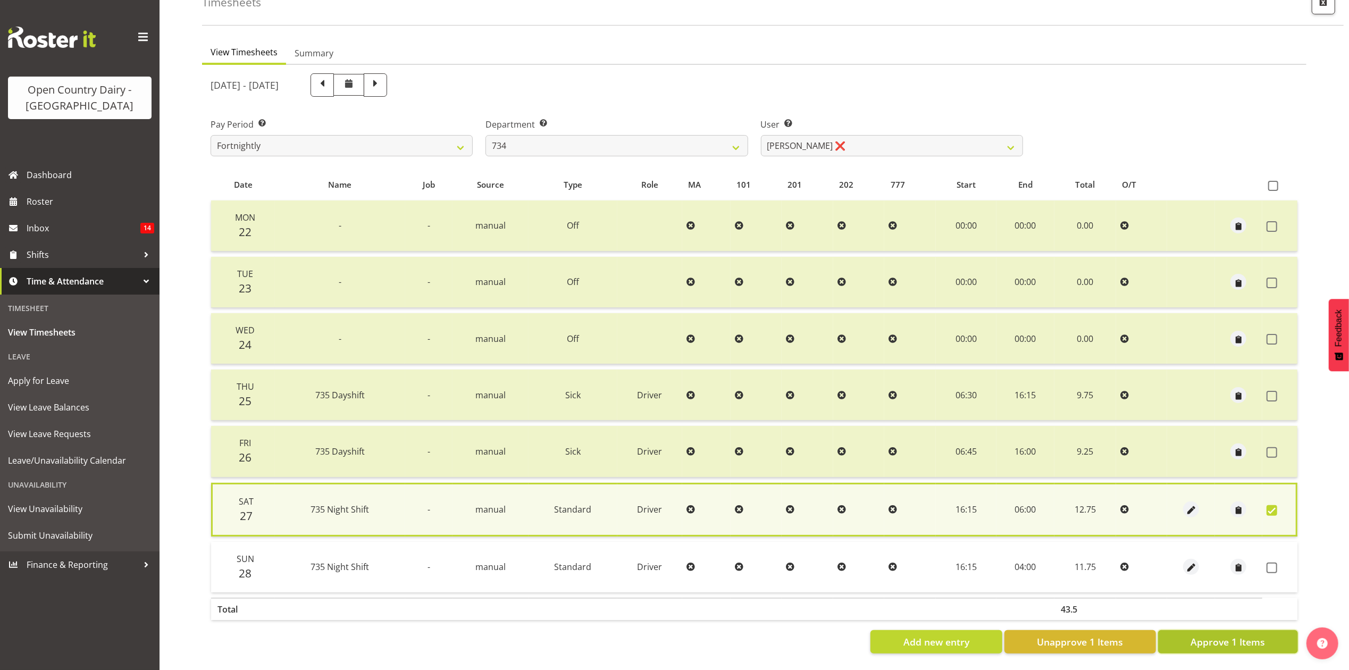
click at [1215, 635] on span "Approve 1 Items" at bounding box center [1228, 642] width 74 height 14
checkbox input "false"
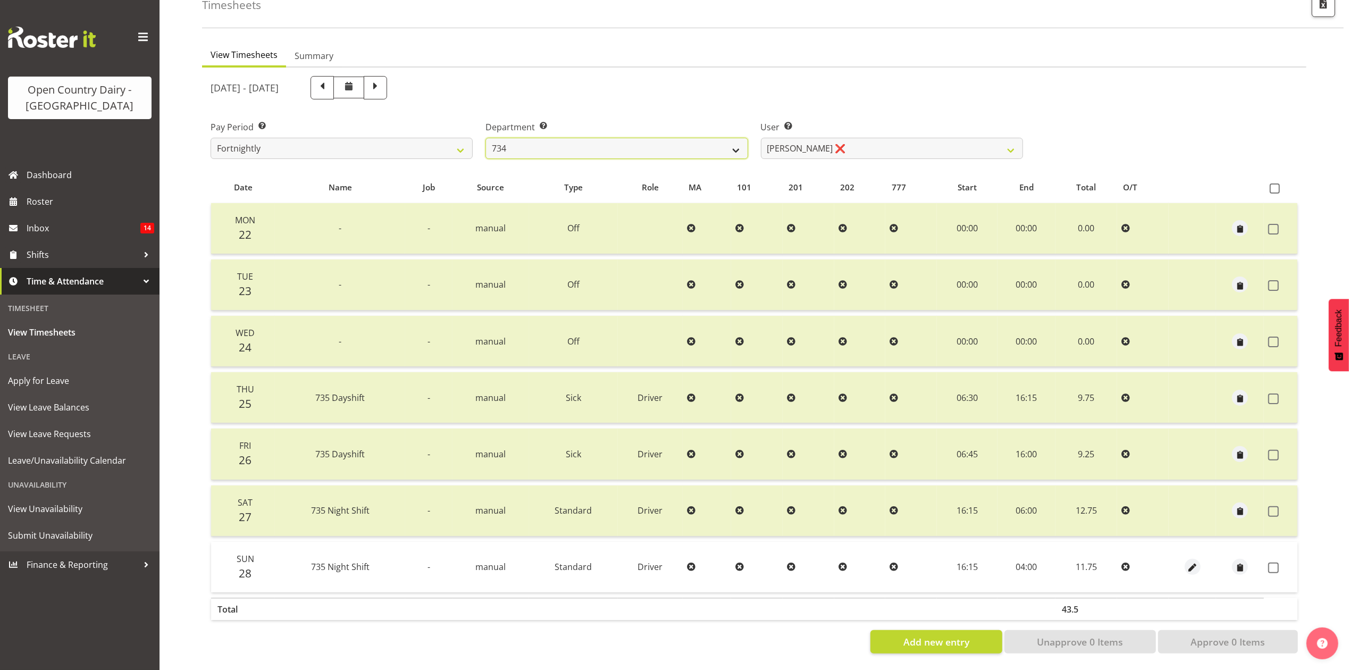
click at [562, 138] on select "734 735 736 737 738 739 851 853 854 855 856 858 861 862 865 867-9032 868 869 87…" at bounding box center [617, 148] width 262 height 21
click at [486, 138] on select "734 735 736 737 738 739 851 853 854 855 856 858 861 862 865 867-9032 868 869 87…" at bounding box center [617, 148] width 262 height 21
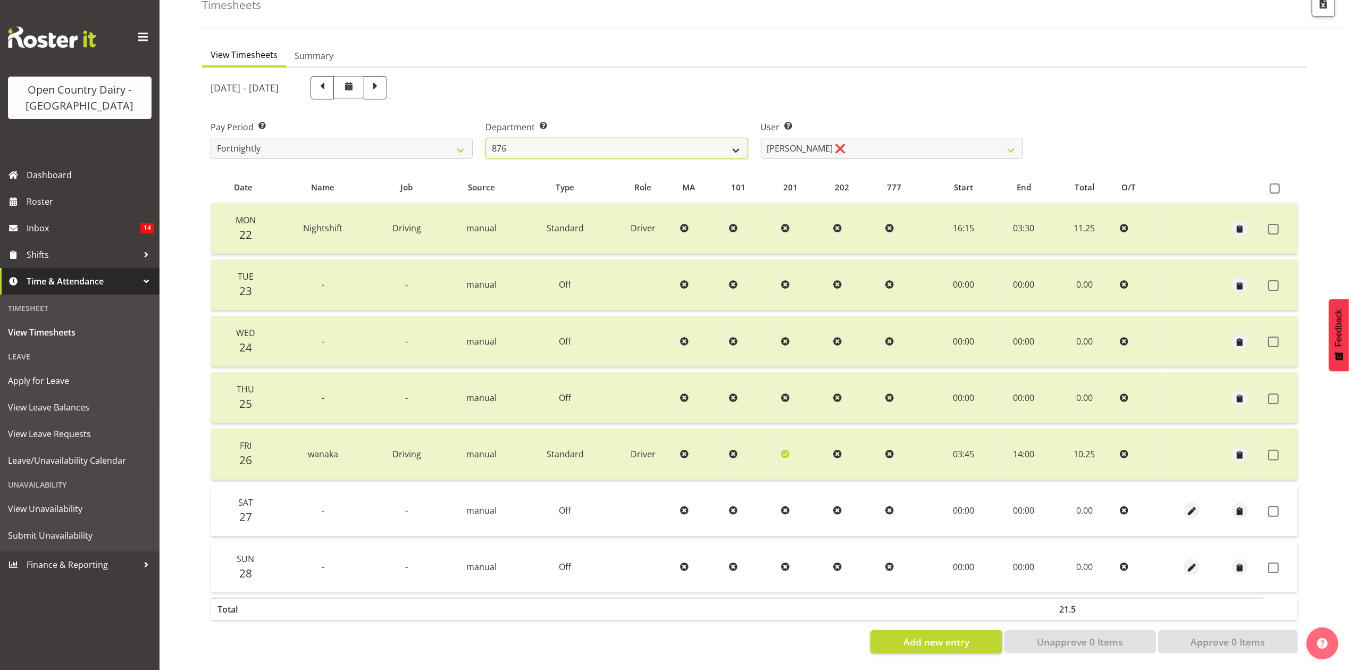
click at [517, 138] on select "734 735 736 737 738 739 851 853 854 855 856 858 861 862 865 867-9032 868 869 87…" at bounding box center [617, 148] width 262 height 21
click at [486, 138] on select "734 735 736 737 738 739 851 853 854 855 856 858 861 862 865 867-9032 868 869 87…" at bounding box center [617, 148] width 262 height 21
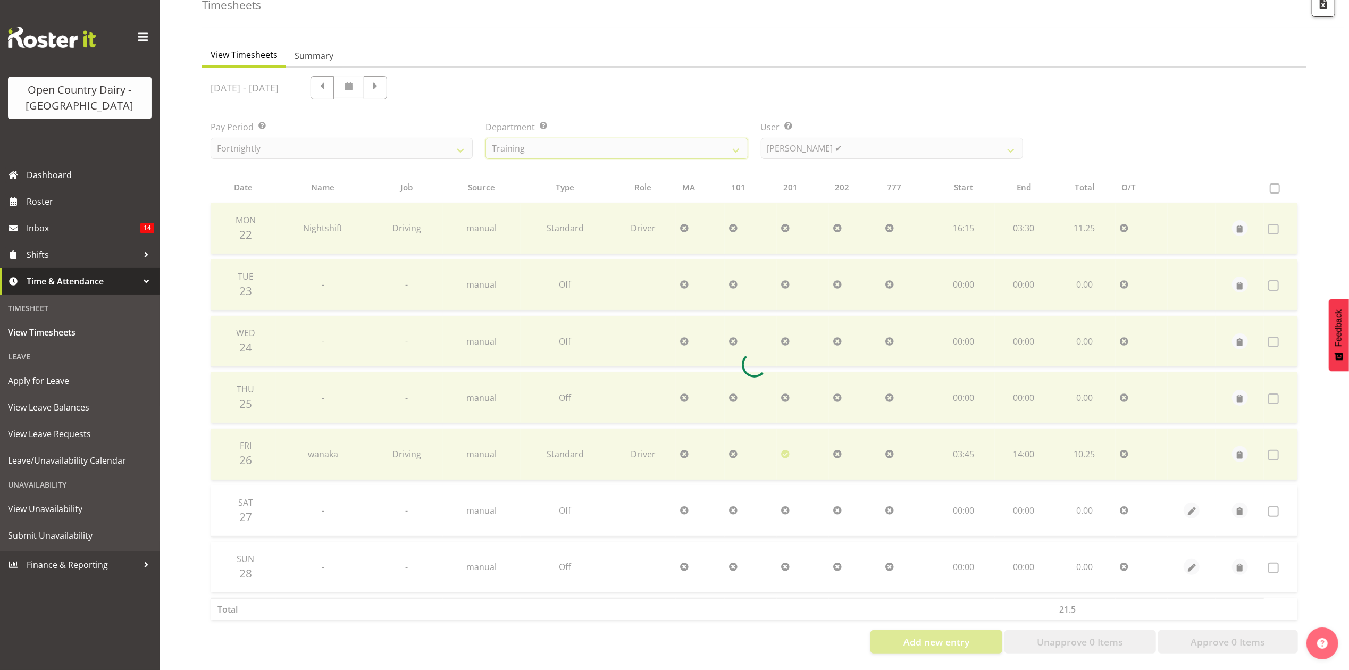
scroll to position [15, 0]
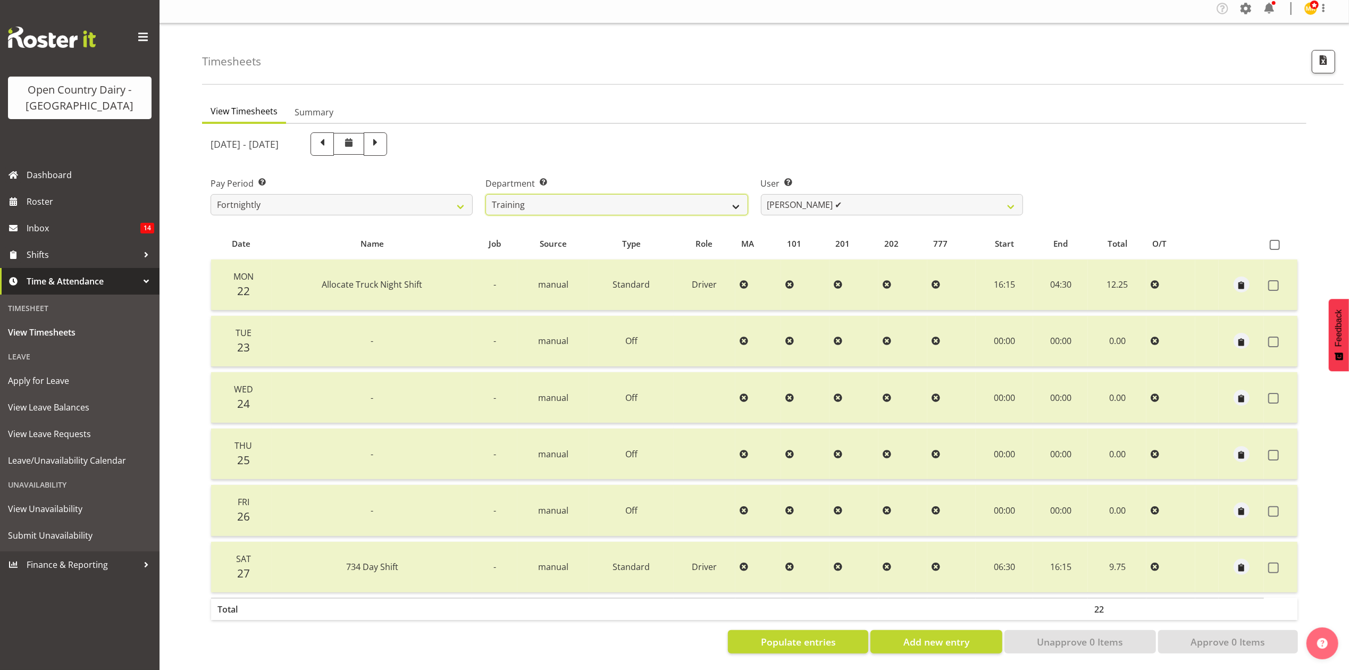
click at [685, 198] on select "734 735 736 737 738 739 851 853 854 855 856 858 861 862 865 867-9032 868 869 87…" at bounding box center [617, 204] width 262 height 21
click at [633, 200] on select "734 735 736 737 738 739 851 853 854 855 856 858 861 862 865 867-9032 868 869 87…" at bounding box center [617, 204] width 262 height 21
click at [806, 194] on select "Shiva Kumaran ✔" at bounding box center [892, 204] width 262 height 21
click at [676, 194] on select "734 735 736 737 738 739 851 853 854 855 856 858 861 862 865 867-9032 868 869 87…" at bounding box center [617, 204] width 262 height 21
select select "905"
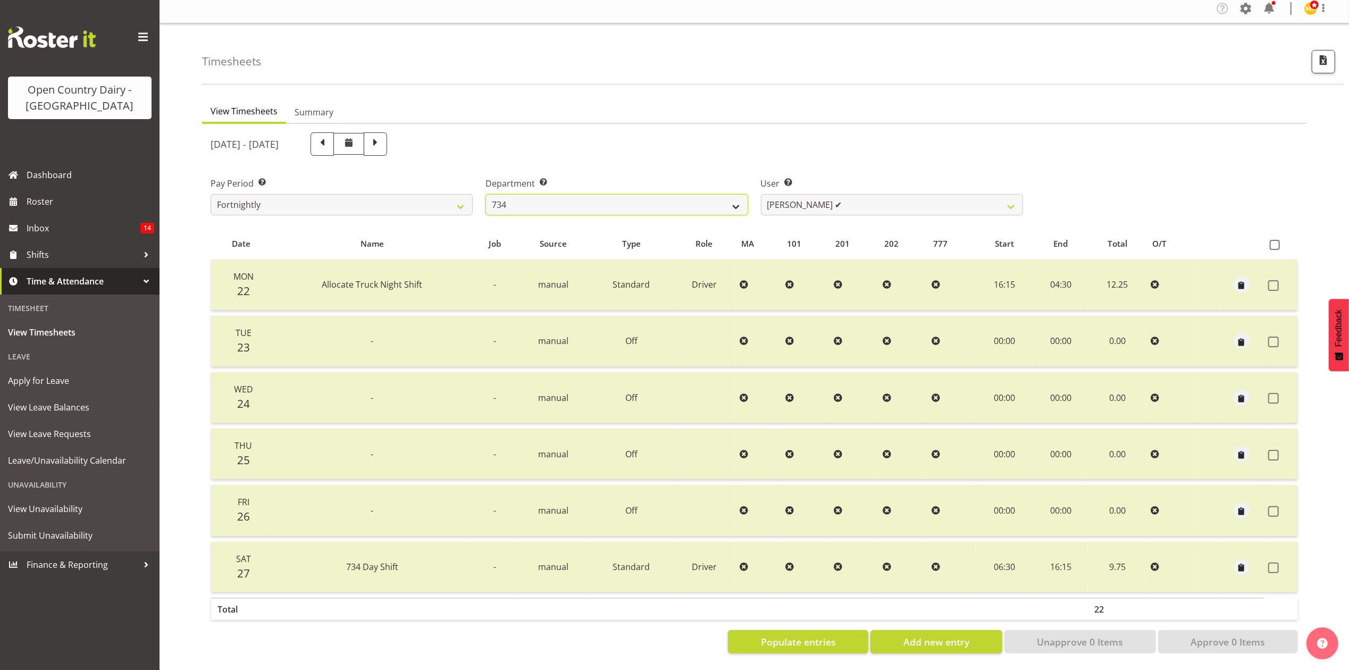
click at [486, 194] on select "734 735 736 737 738 739 851 853 854 855 856 858 861 862 865 867-9032 868 869 87…" at bounding box center [617, 204] width 262 height 21
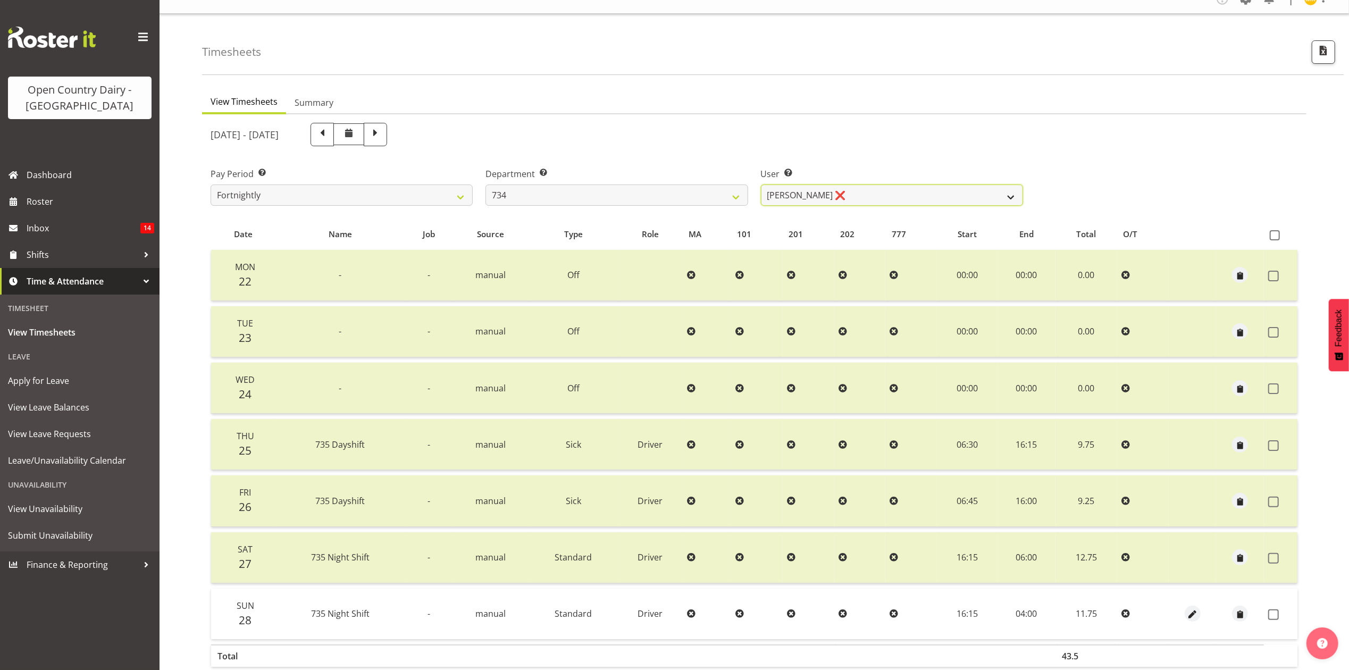
click at [820, 198] on select "Justin Spicer ❌ Ryan Thompson ❌ Tracey Chittock ❌ Zachary Shanks ❌" at bounding box center [892, 195] width 262 height 21
select select "11220"
click at [761, 185] on select "Justin Spicer ❌ Ryan Thompson ❌ Tracey Chittock ❌ Zachary Shanks ❌" at bounding box center [892, 195] width 262 height 21
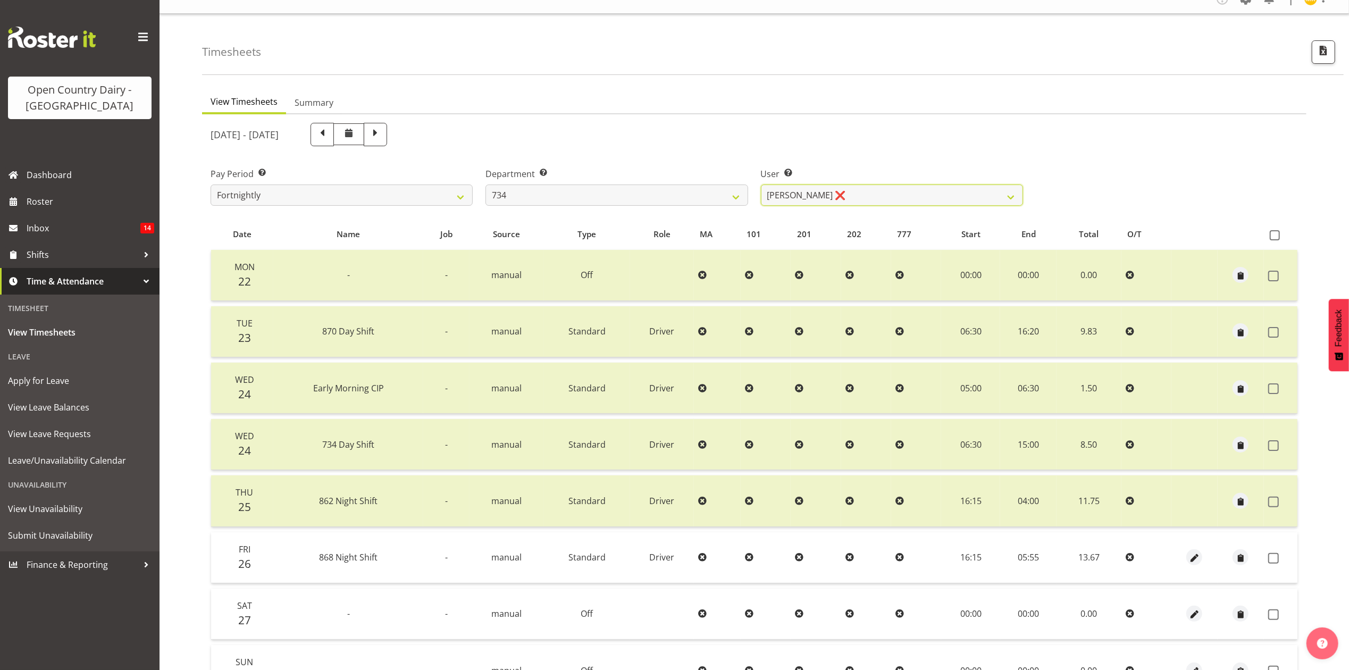
scroll to position [86, 0]
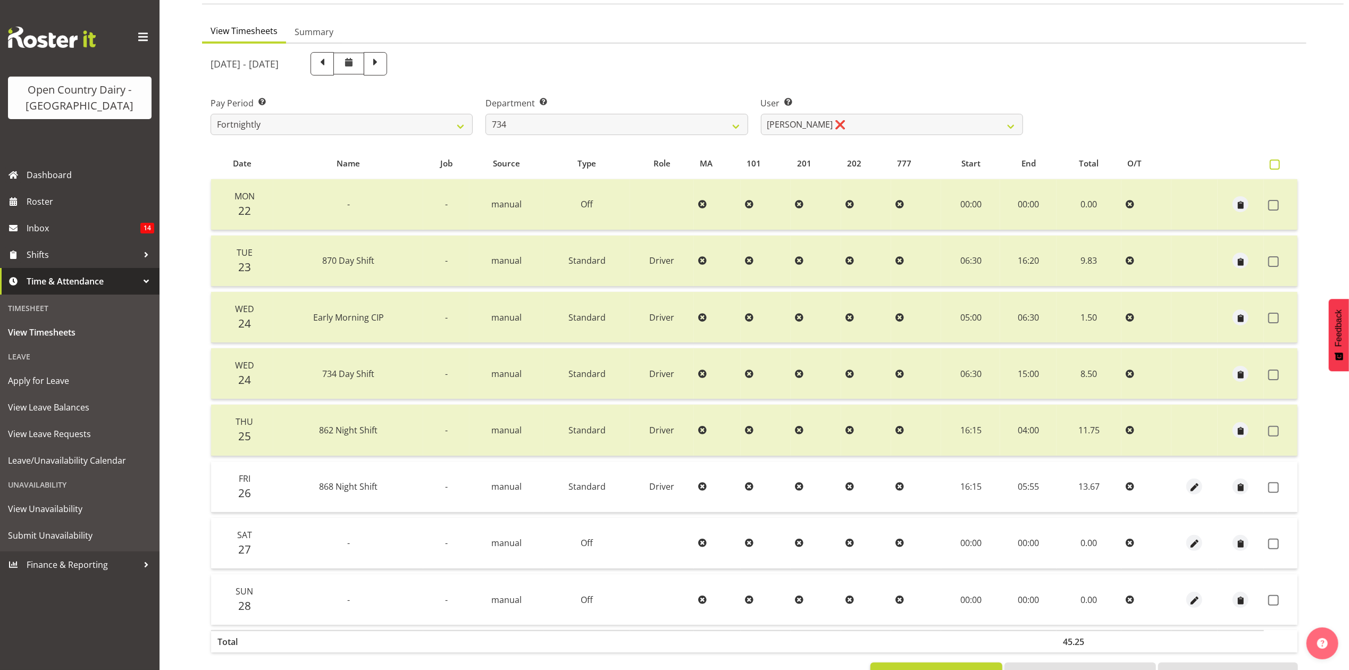
click at [1271, 166] on span at bounding box center [1275, 165] width 10 height 10
click at [1271, 166] on input "checkbox" at bounding box center [1273, 164] width 7 height 7
checkbox input "true"
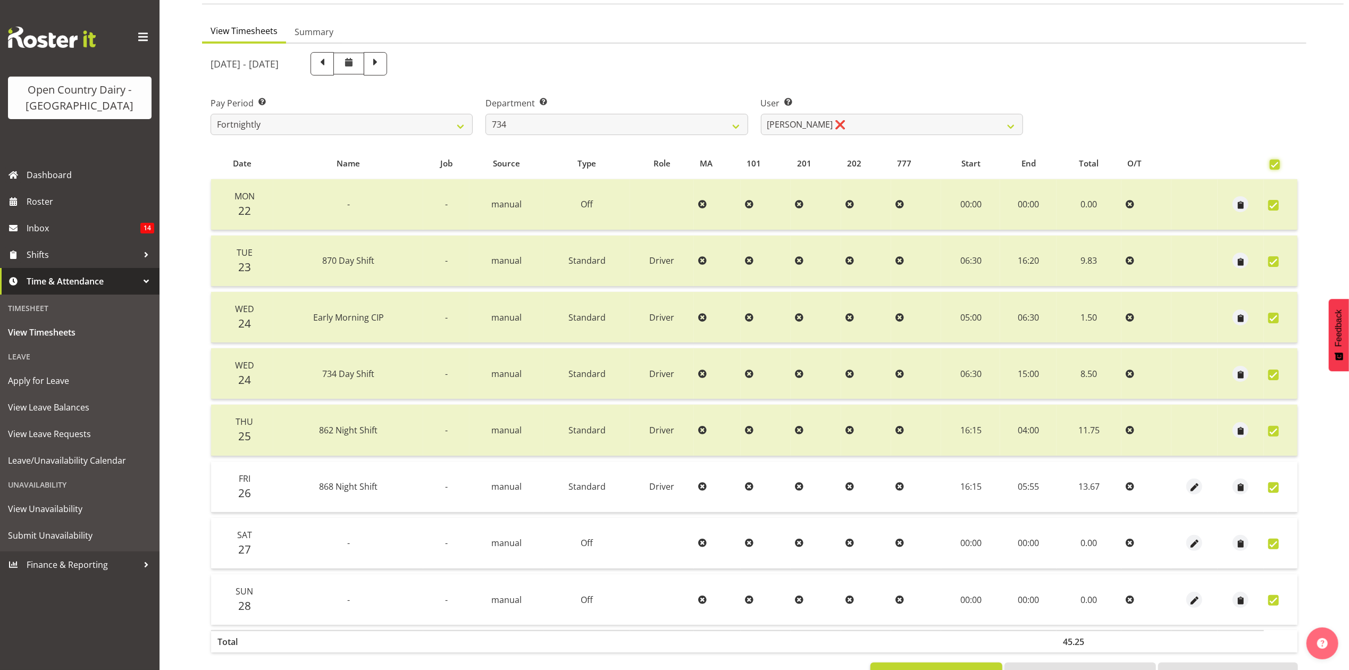
checkbox input "true"
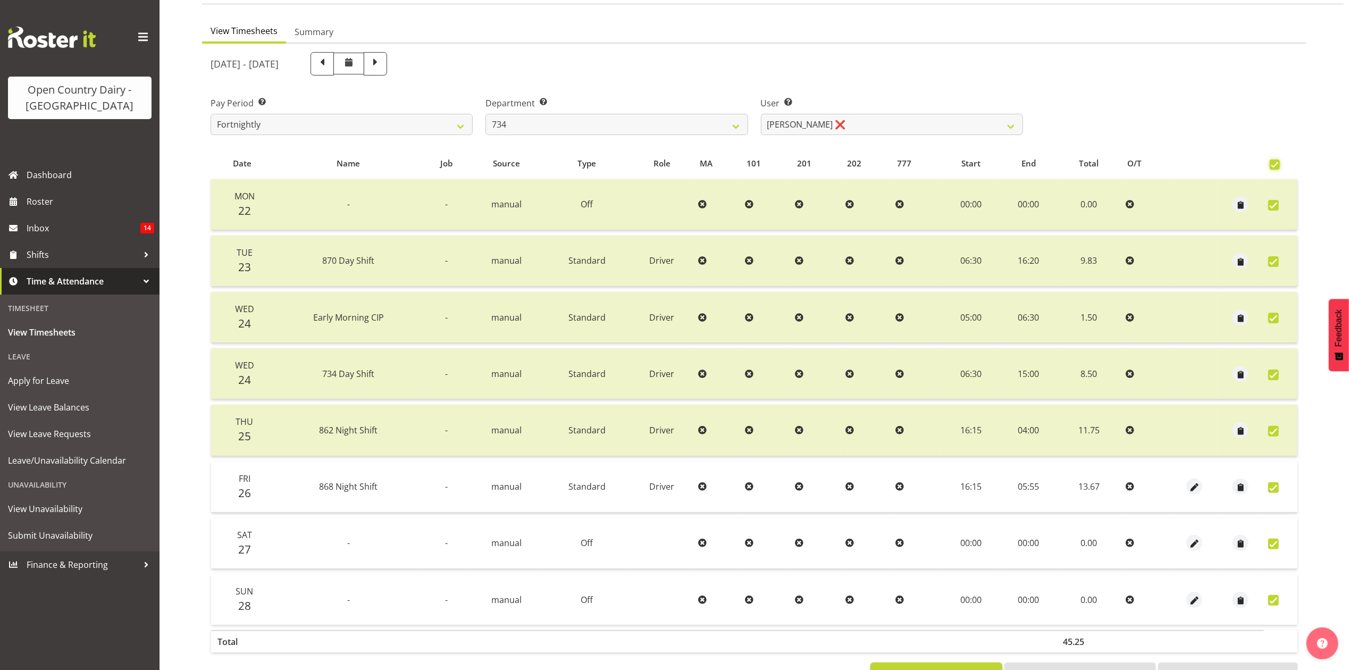
checkbox input "true"
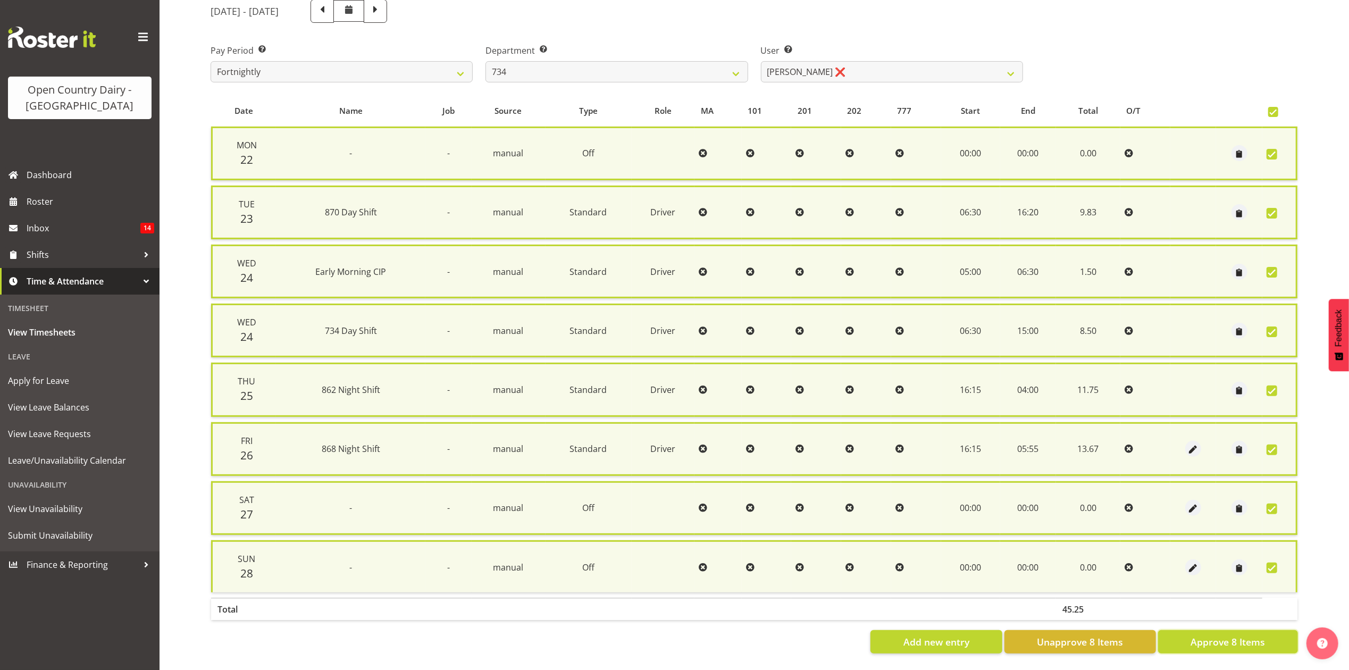
click at [1198, 635] on span "Approve 8 Items" at bounding box center [1228, 642] width 74 height 14
checkbox input "false"
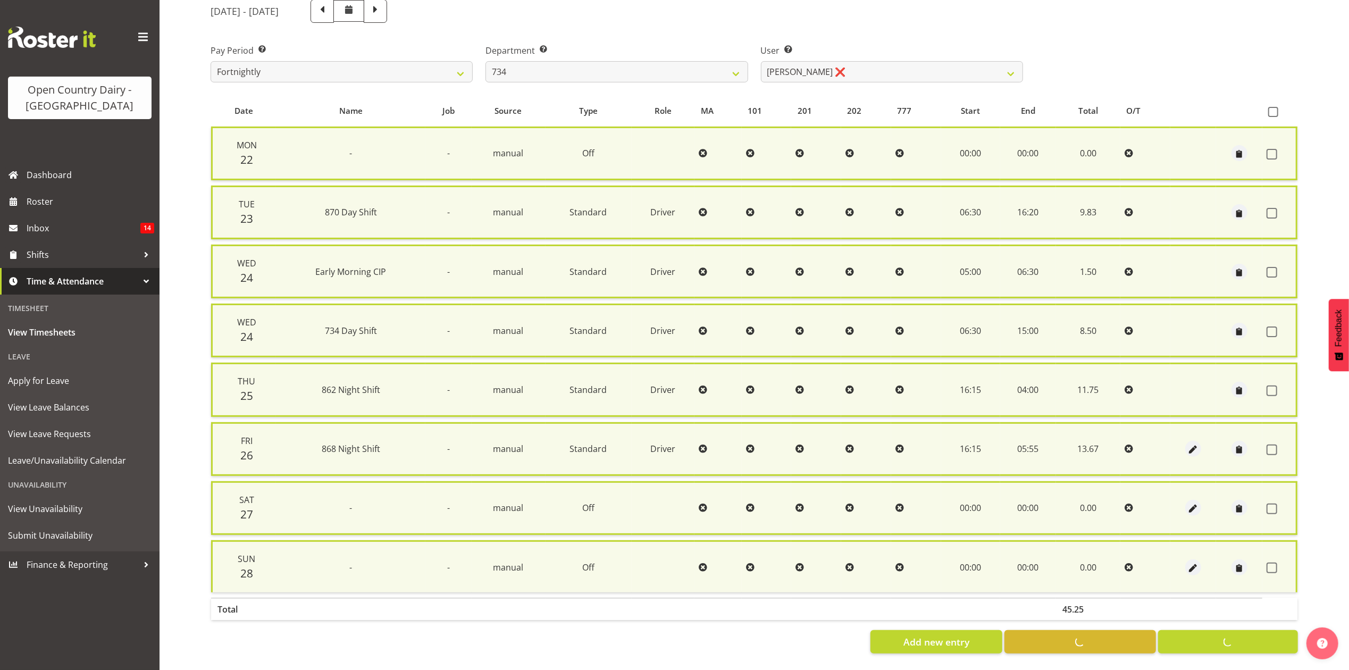
checkbox input "false"
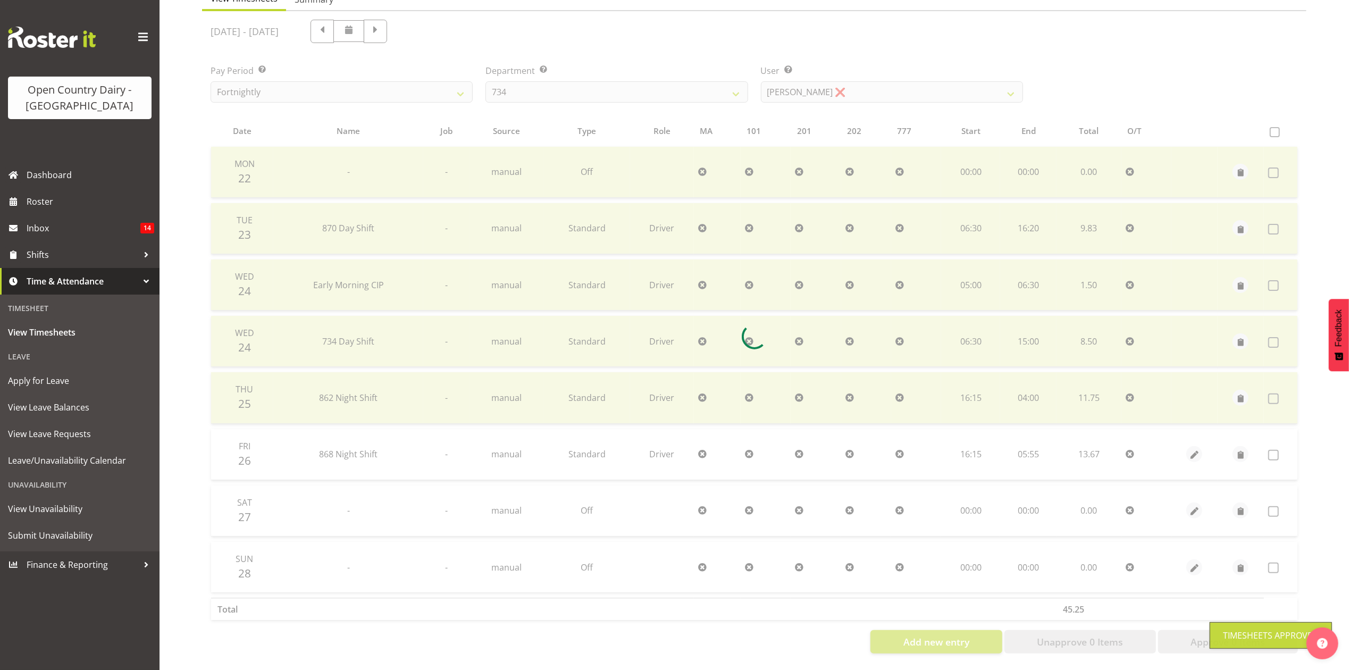
scroll to position [128, 0]
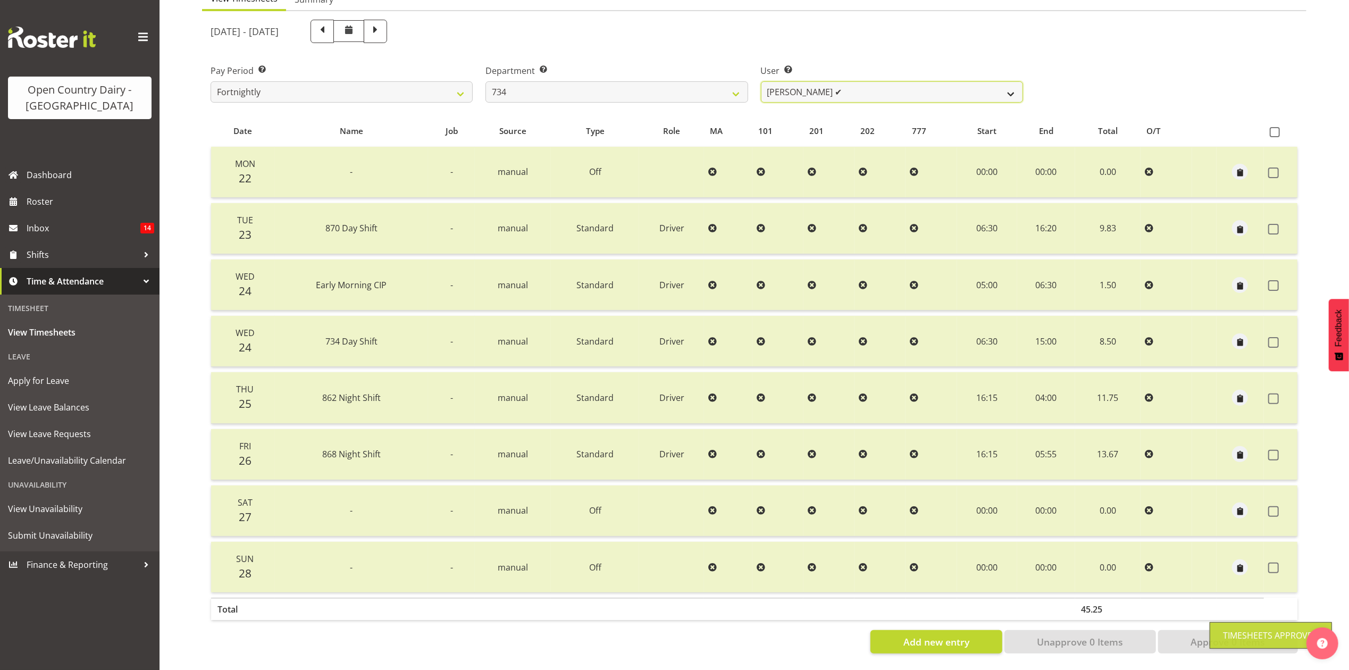
click at [853, 81] on select "Justin Spicer ❌ Ryan Thompson ✔ Tracey Chittock ❌ Zachary Shanks ❌" at bounding box center [892, 91] width 262 height 21
click at [761, 81] on select "Justin Spicer ❌ Ryan Thompson ✔ Tracey Chittock ❌ Zachary Shanks ❌" at bounding box center [892, 91] width 262 height 21
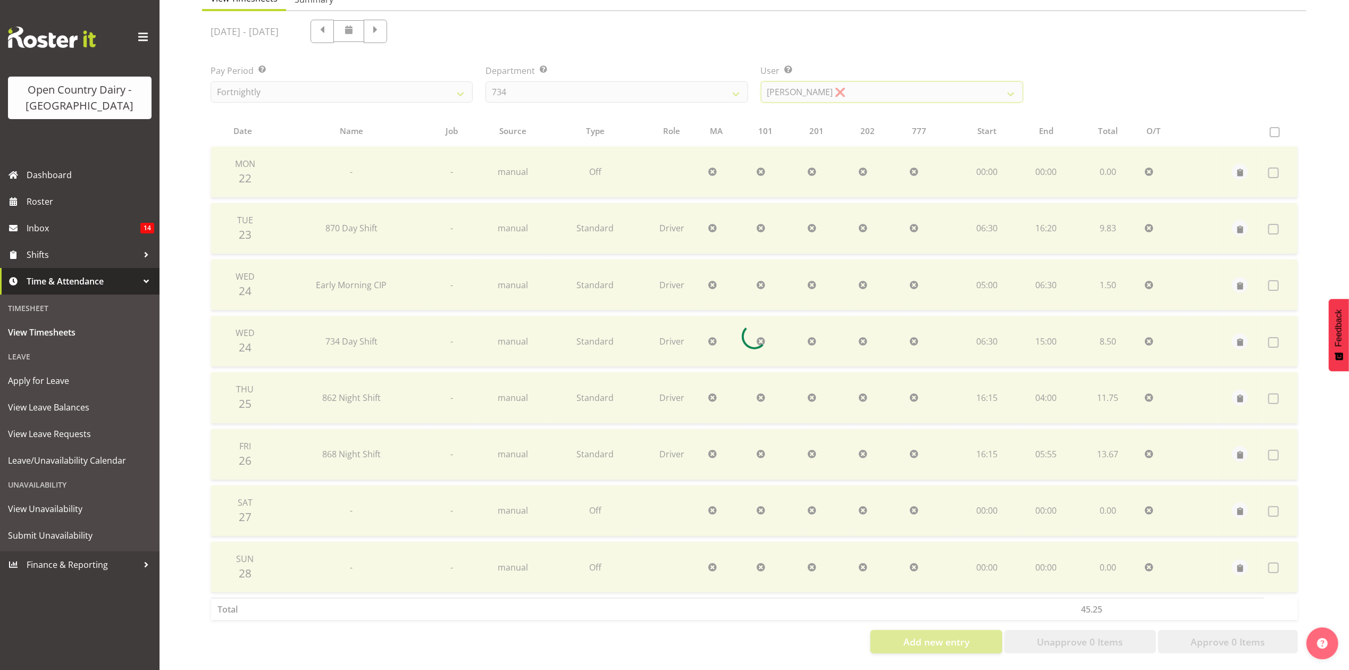
scroll to position [0, 0]
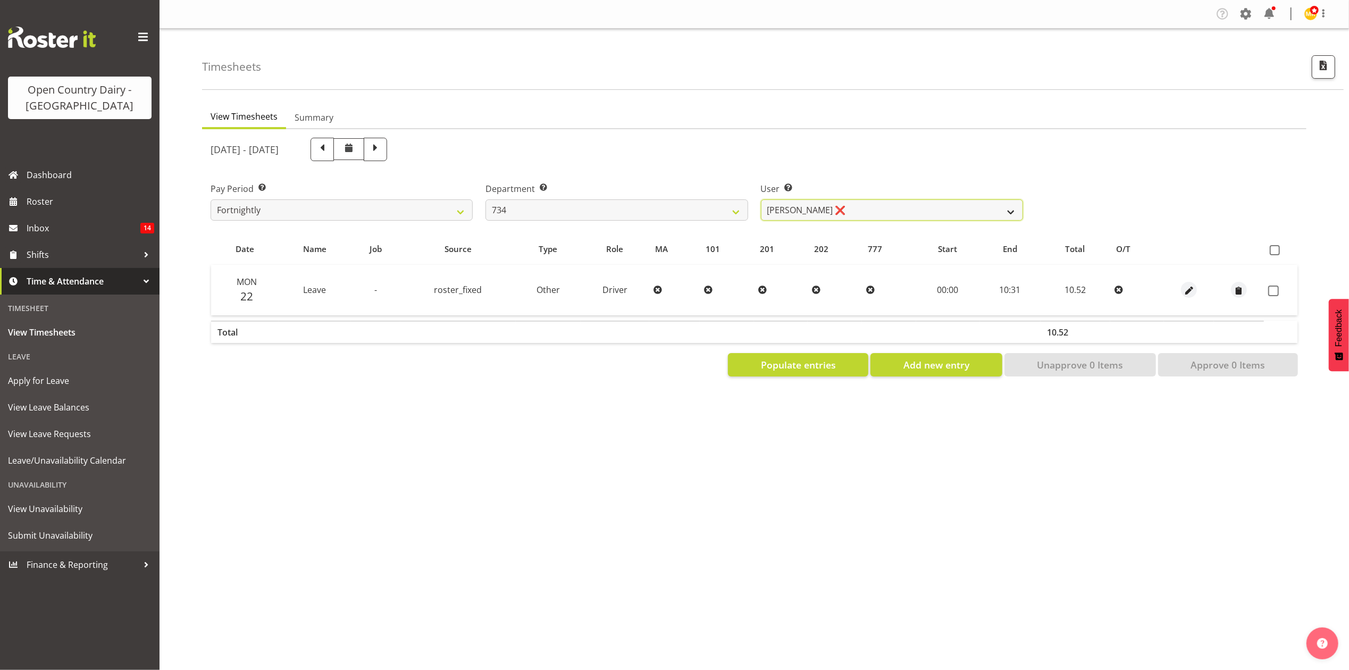
click at [876, 215] on select "Justin Spicer ❌ Ryan Thompson ✔ Tracey Chittock ❌ Zachary Shanks ❌" at bounding box center [892, 209] width 262 height 21
select select "7493"
click at [761, 199] on select "Justin Spicer ❌ Ryan Thompson ✔ Tracey Chittock ❌ Zachary Shanks ❌" at bounding box center [892, 209] width 262 height 21
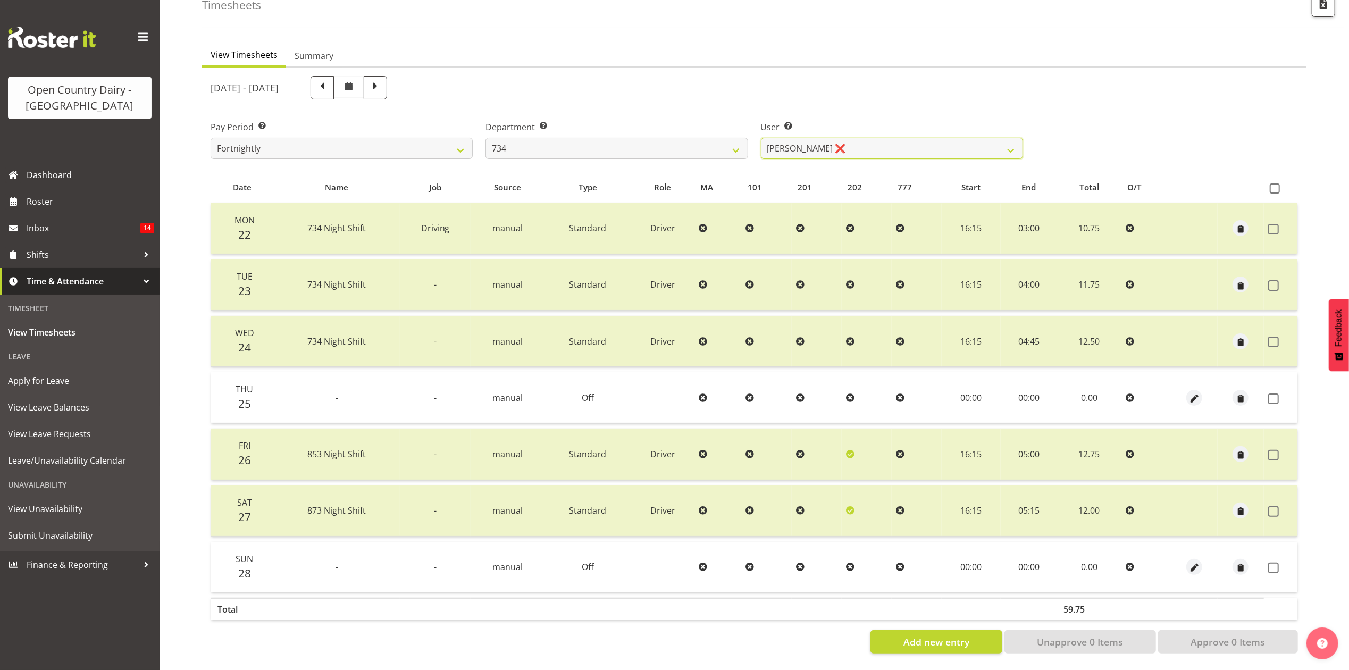
scroll to position [71, 0]
click at [1284, 183] on label at bounding box center [1277, 188] width 15 height 10
click at [1277, 185] on input "checkbox" at bounding box center [1273, 188] width 7 height 7
checkbox input "true"
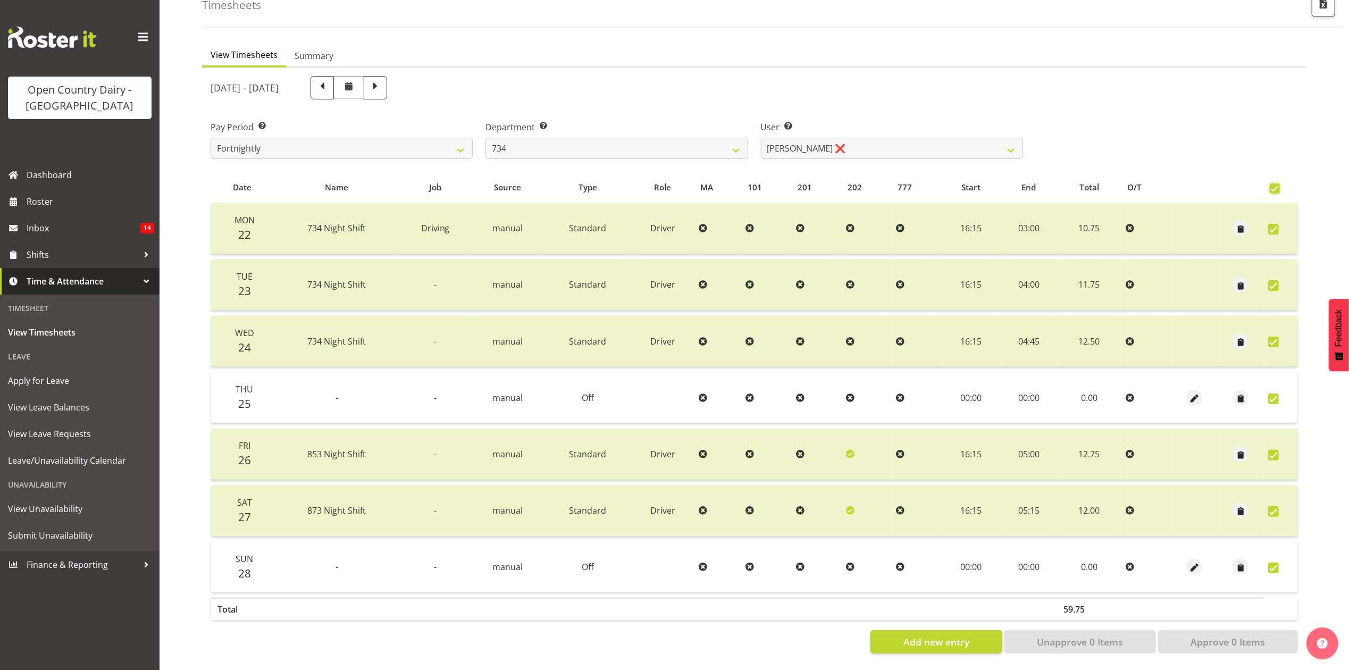
checkbox input "true"
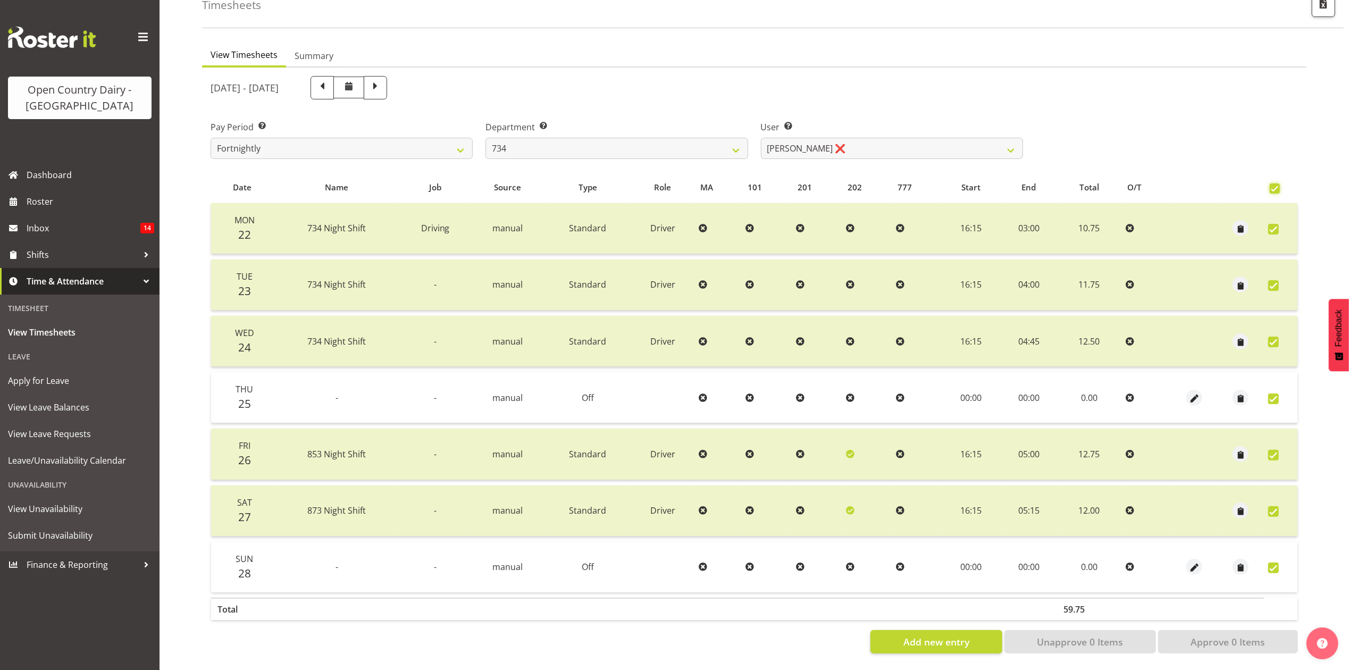
checkbox input "true"
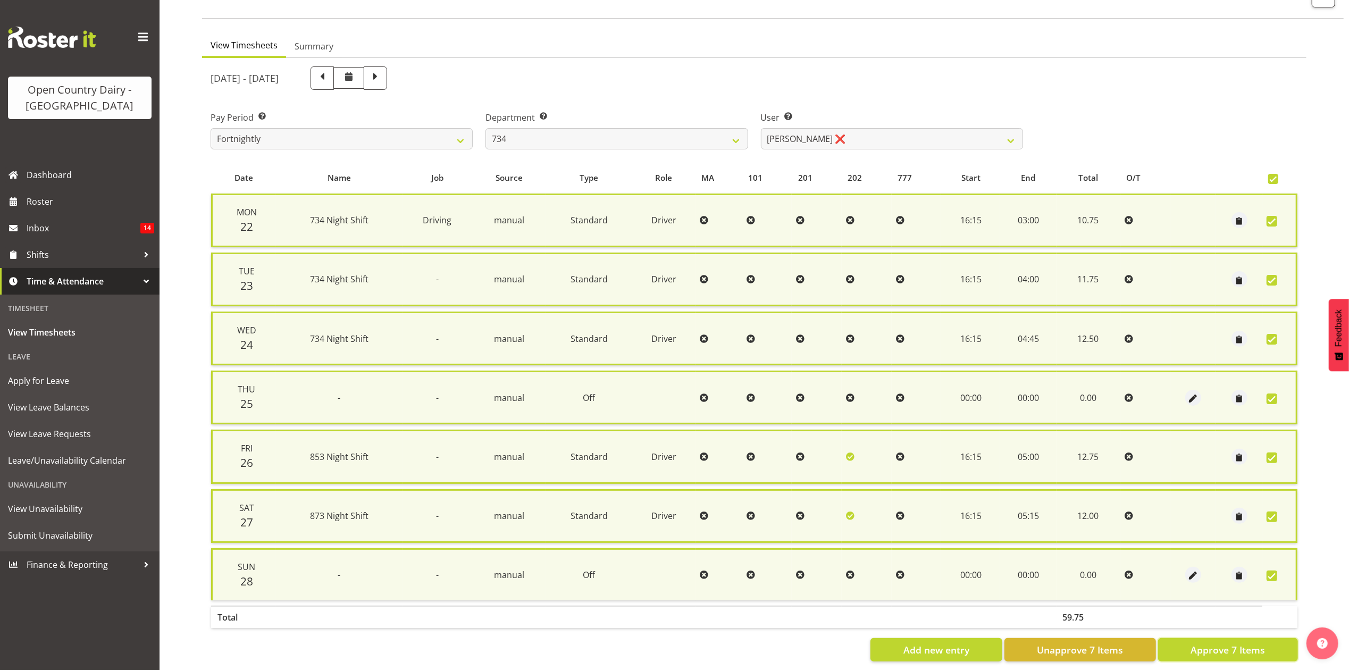
click at [1249, 651] on button "Approve 7 Items" at bounding box center [1228, 649] width 140 height 23
checkbox input "false"
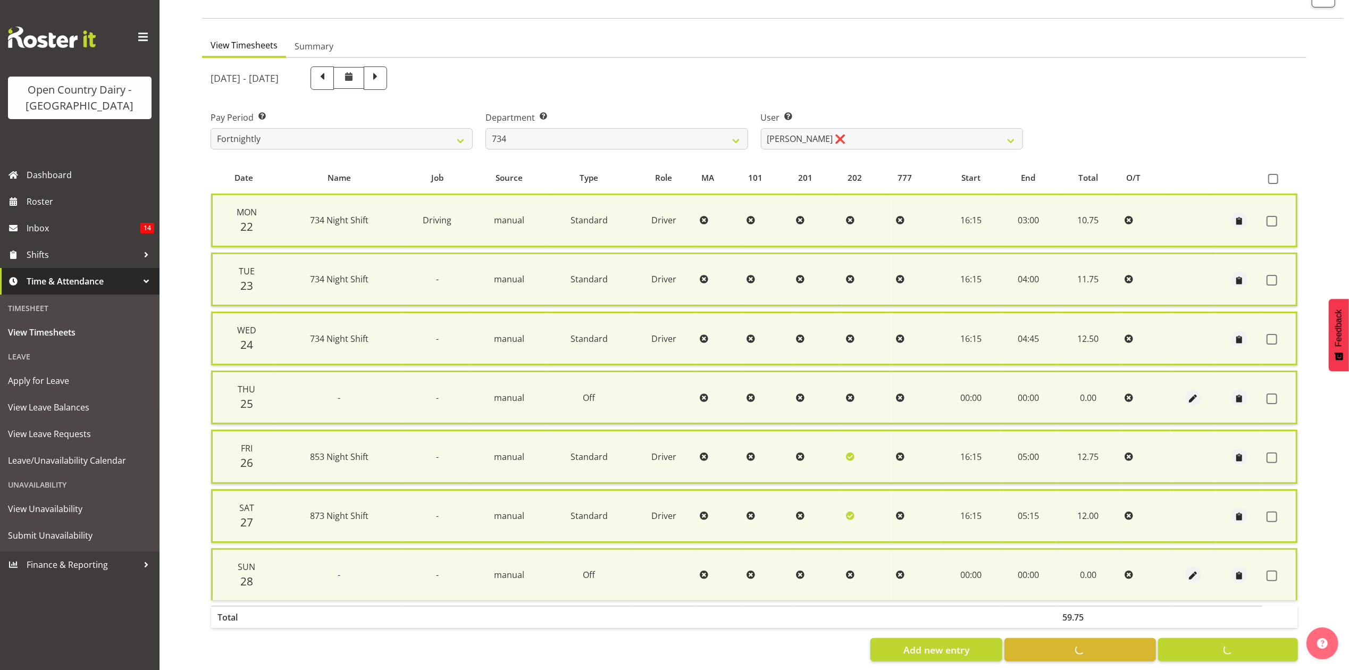
checkbox input "false"
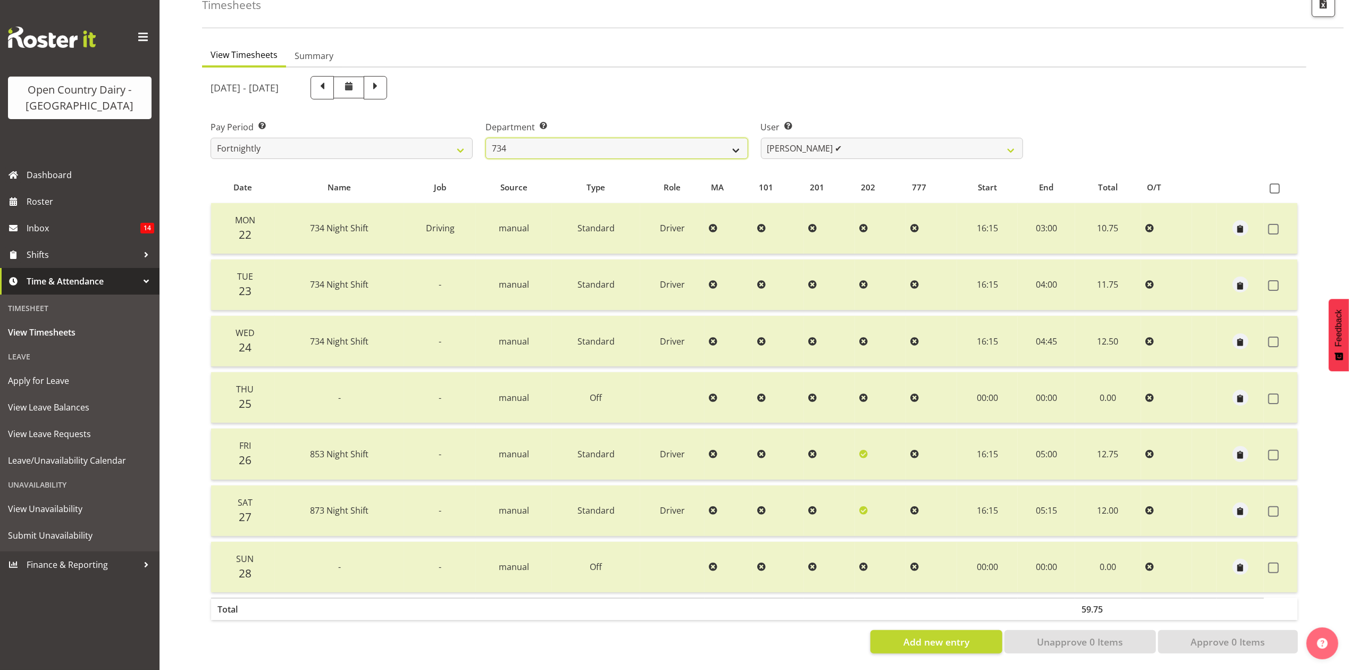
click at [702, 138] on select "734 735 736 737 738 739 851 853 854 855 856 858 861 862 865 867-9032 868 869 87…" at bounding box center [617, 148] width 262 height 21
click at [779, 139] on select "Justin Spicer ❌ Ryan Thompson ✔ Tracey Chittock ❌ Zachary Shanks ✔" at bounding box center [892, 148] width 262 height 21
click at [729, 138] on select "734 735 736 737 738 739 851 853 854 855 856 858 861 862 865 867-9032 868 869 87…" at bounding box center [617, 148] width 262 height 21
select select "909"
click at [486, 138] on select "734 735 736 737 738 739 851 853 854 855 856 858 861 862 865 867-9032 868 869 87…" at bounding box center [617, 148] width 262 height 21
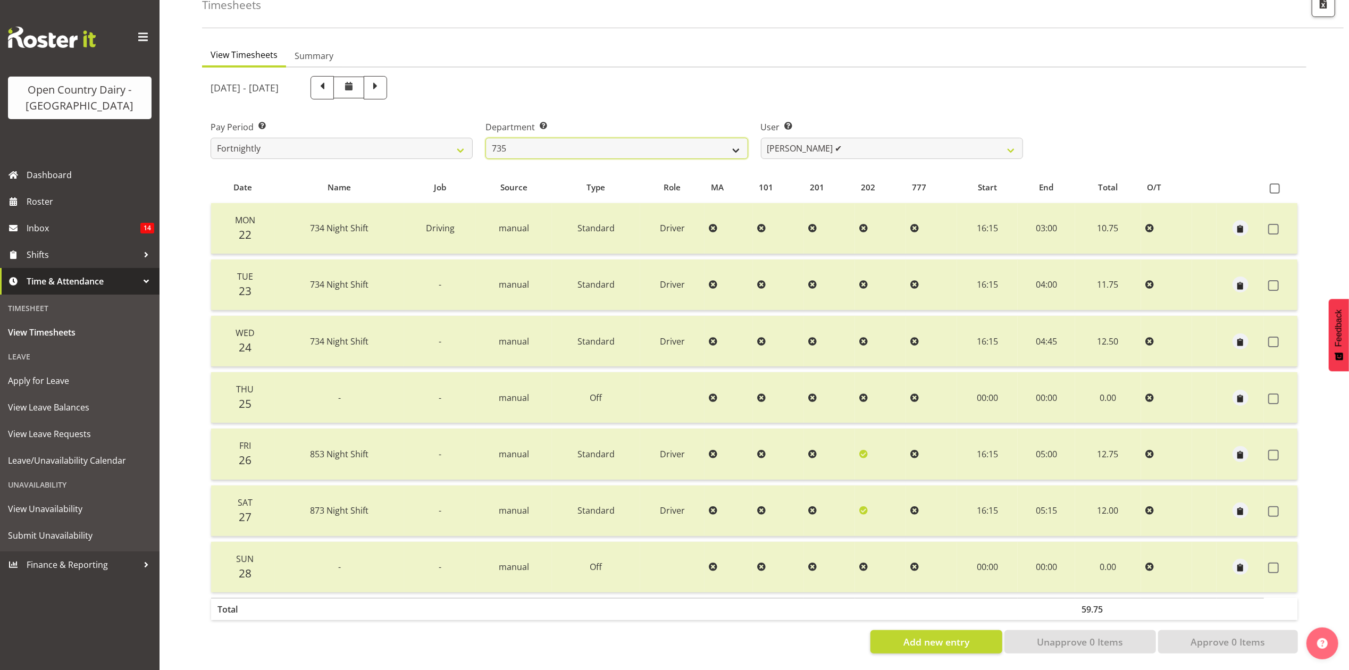
select select "7397"
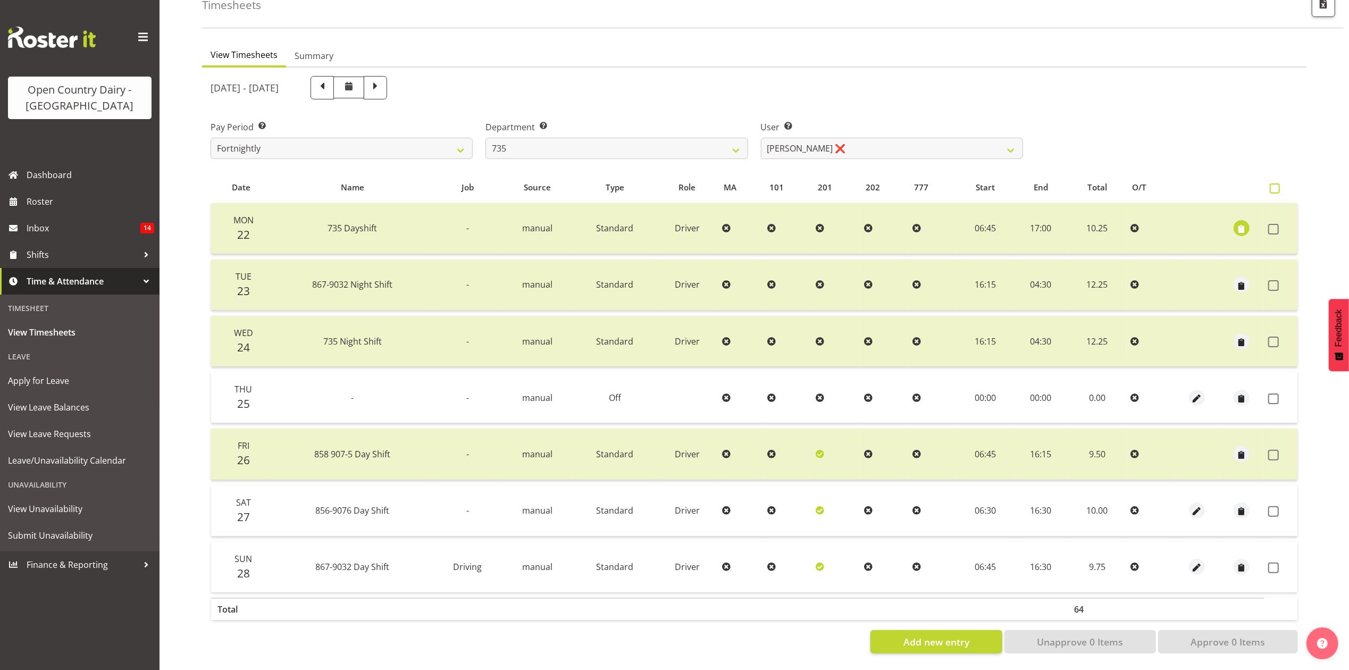
click at [1275, 183] on span at bounding box center [1275, 188] width 10 height 10
click at [1275, 185] on input "checkbox" at bounding box center [1273, 188] width 7 height 7
checkbox input "true"
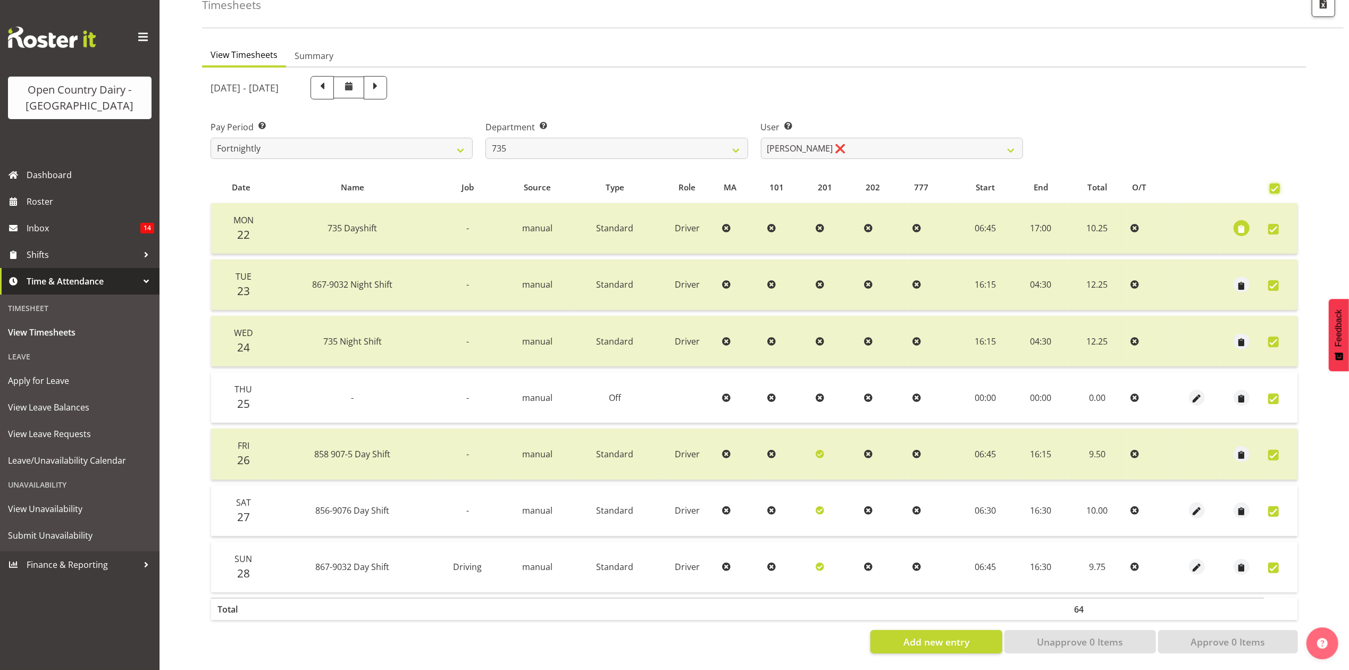
checkbox input "true"
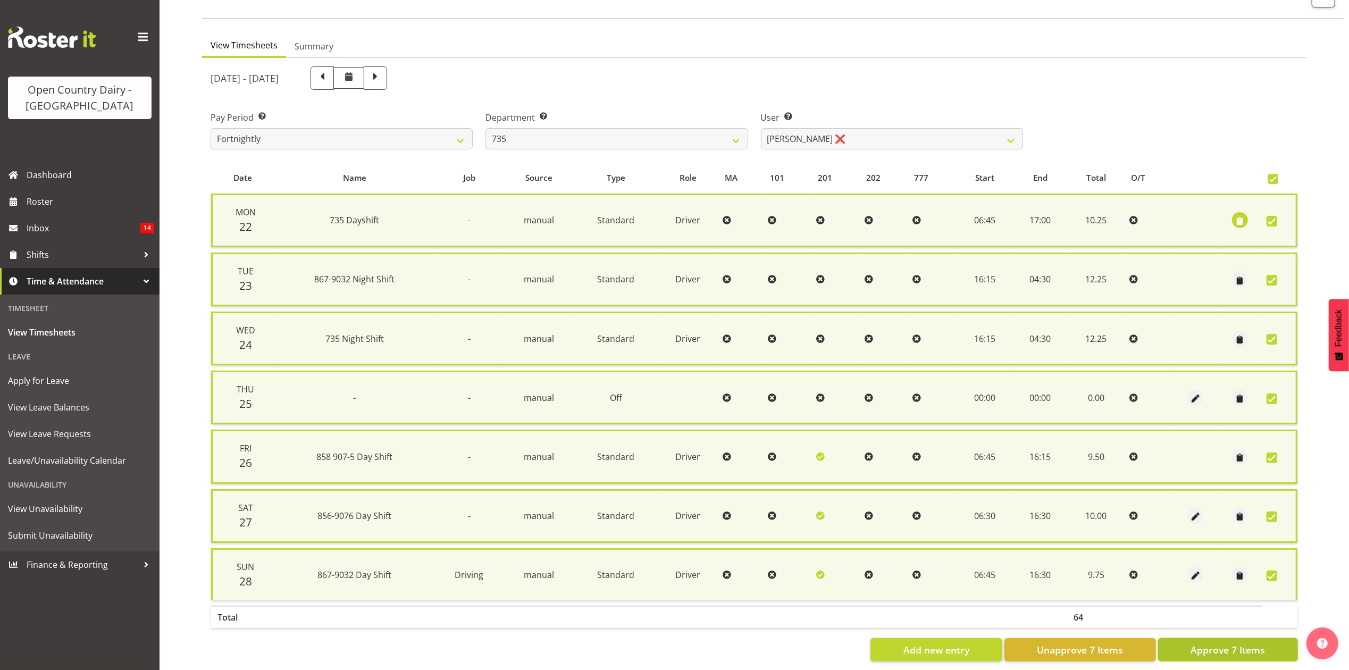
click at [1243, 643] on span "Approve 7 Items" at bounding box center [1228, 650] width 74 height 14
checkbox input "false"
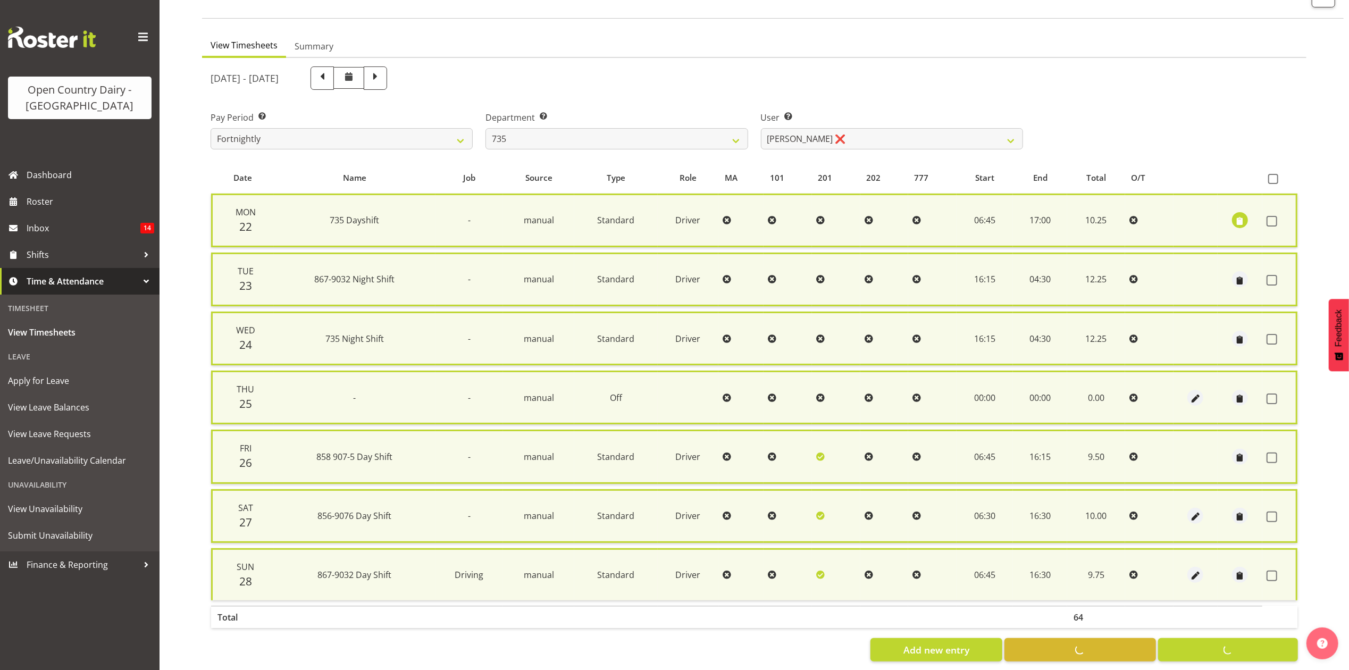
checkbox input "false"
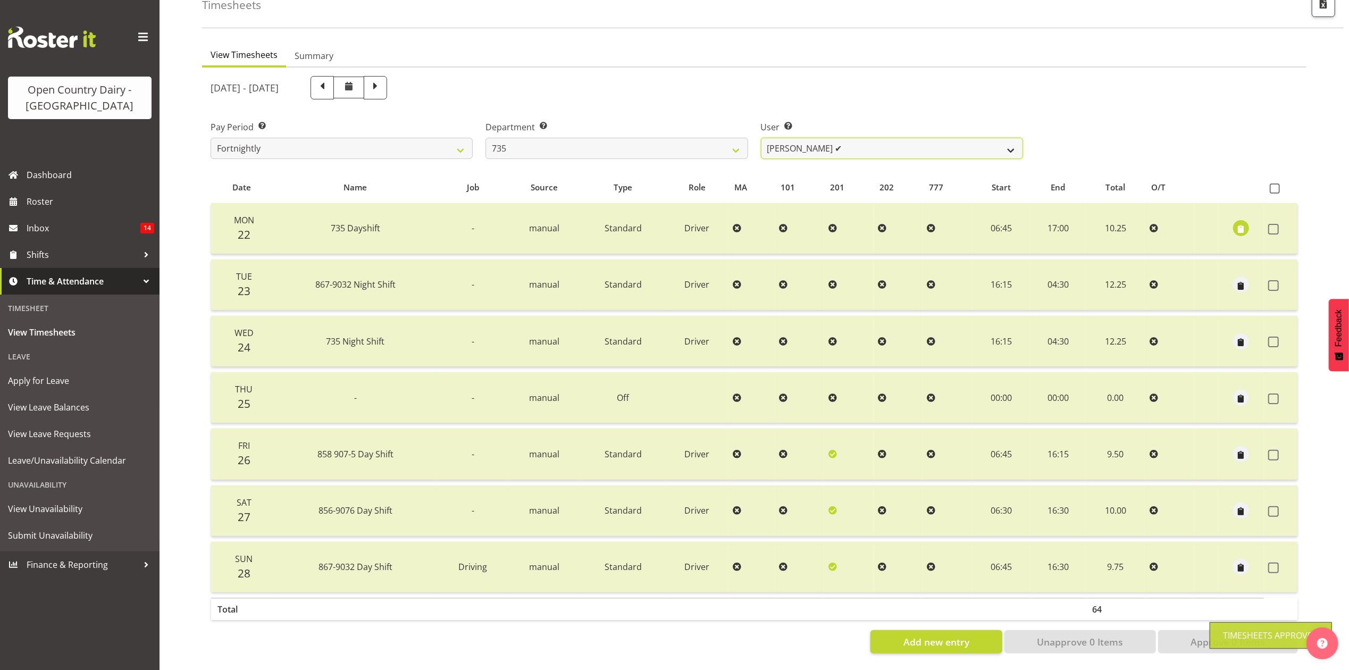
click at [866, 138] on select "Brian Neas ✔ Cherie Williams ❌ Christopher Sutherland ❌ Stuart Craig ❌" at bounding box center [892, 148] width 262 height 21
click at [761, 138] on select "Brian Neas ✔ Cherie Williams ❌ Christopher Sutherland ❌ Stuart Craig ❌" at bounding box center [892, 148] width 262 height 21
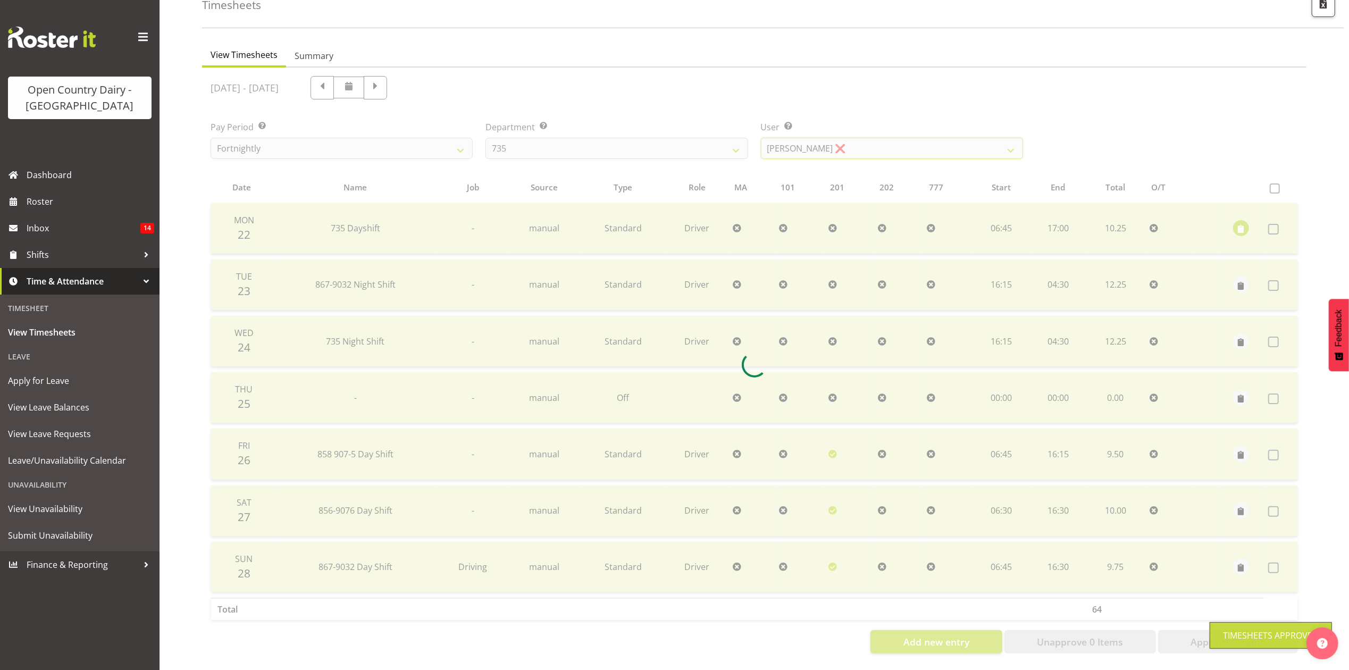
scroll to position [0, 0]
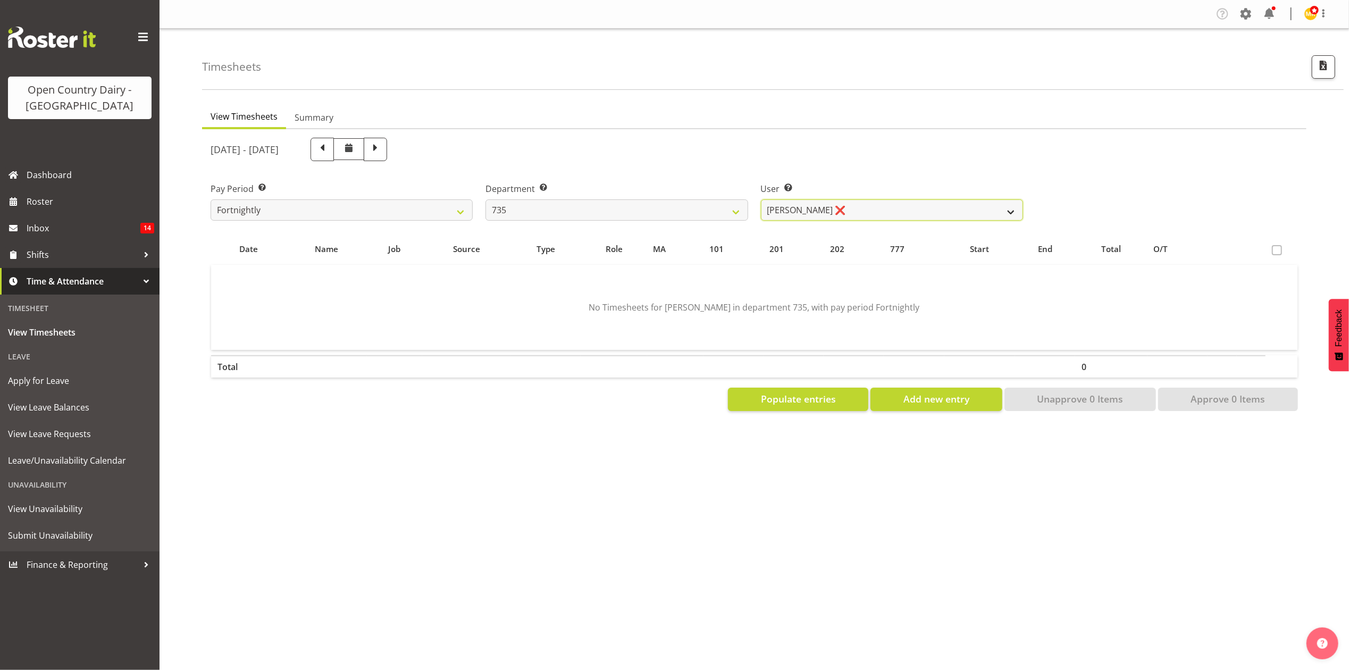
click at [898, 205] on select "Brian Neas ✔ Cherie Williams ❌ Christopher Sutherland ❌ Stuart Craig ❌" at bounding box center [892, 209] width 262 height 21
select select "9865"
click at [761, 199] on select "Brian Neas ✔ Cherie Williams ❌ Christopher Sutherland ❌ Stuart Craig ❌" at bounding box center [892, 209] width 262 height 21
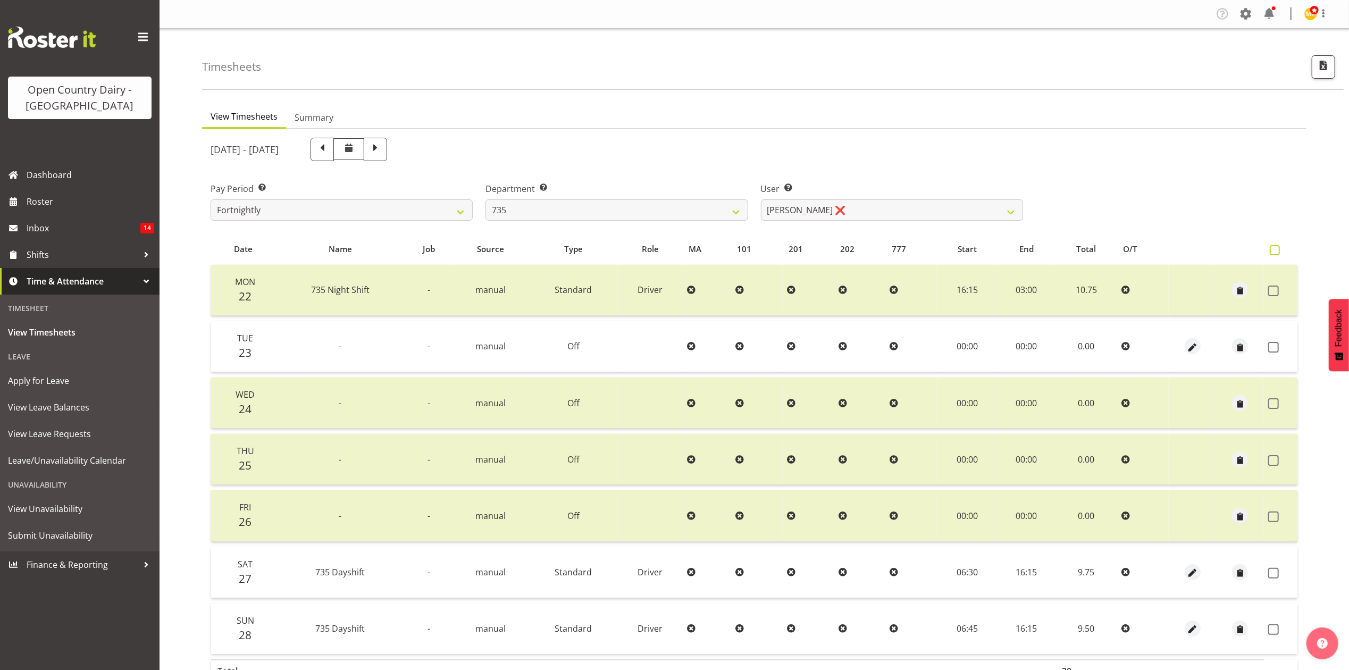
click at [1273, 247] on span at bounding box center [1275, 250] width 10 height 10
click at [1273, 247] on input "checkbox" at bounding box center [1273, 250] width 7 height 7
checkbox input "true"
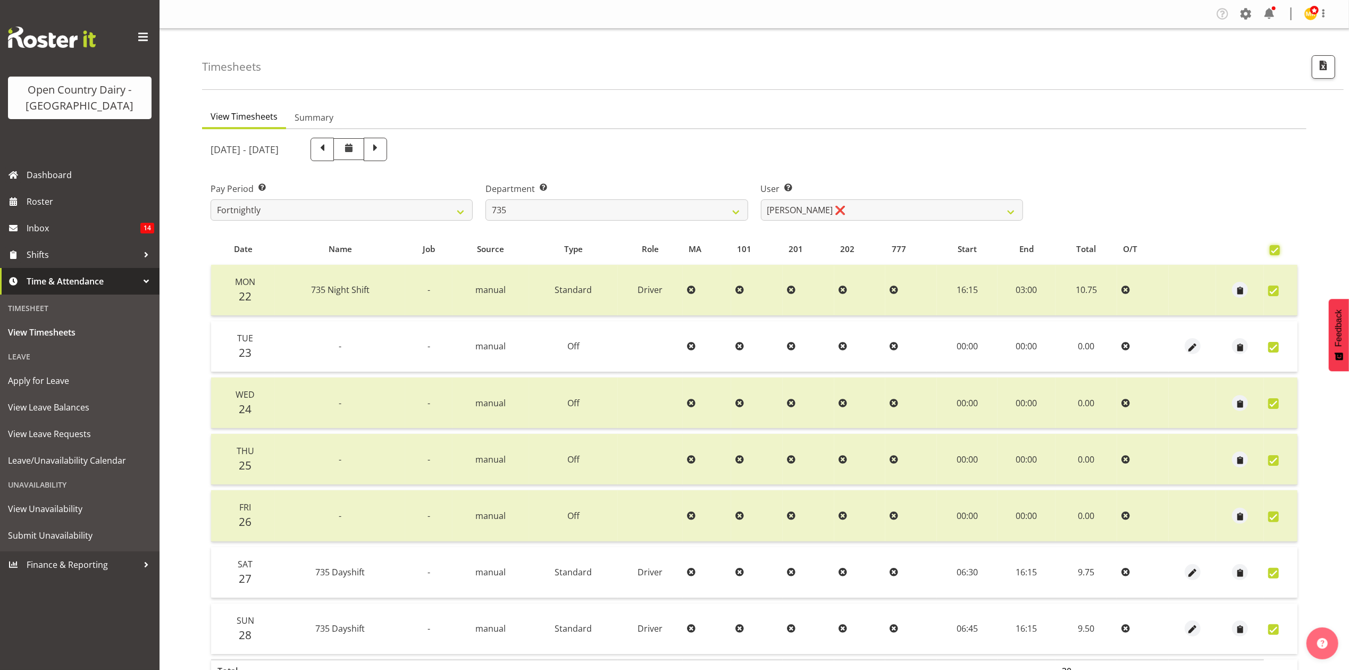
checkbox input "true"
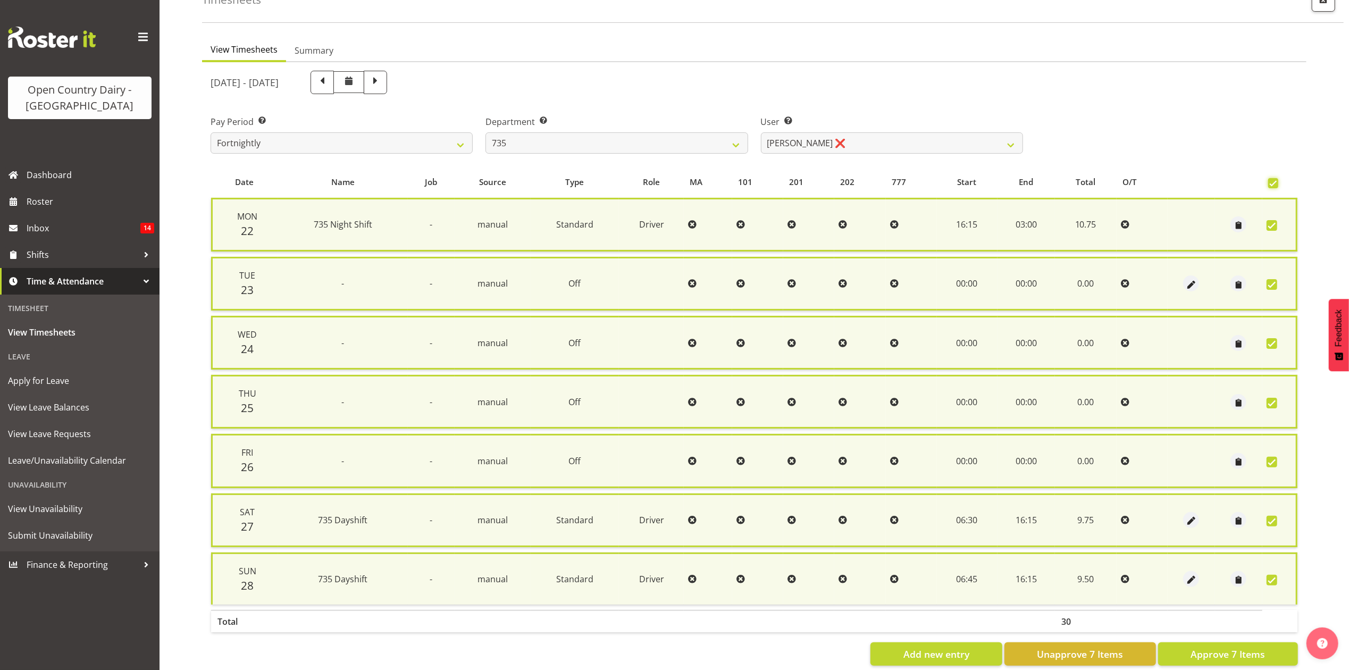
scroll to position [86, 0]
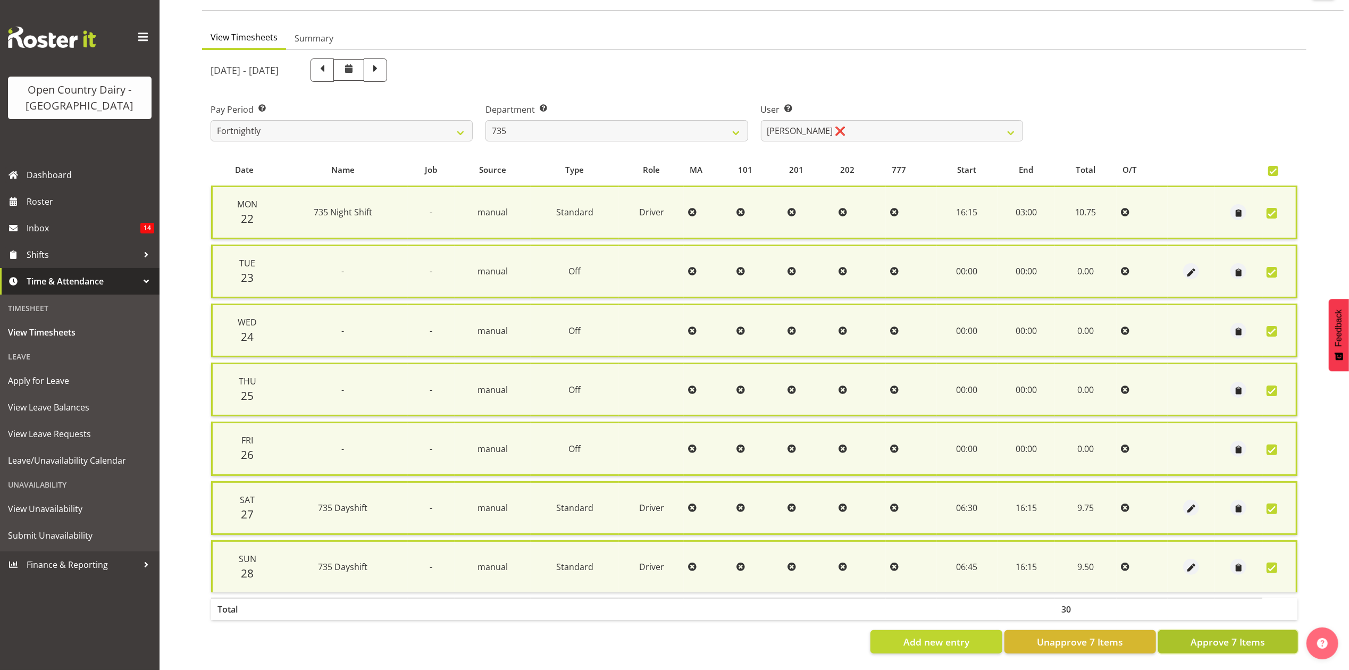
click at [1260, 635] on span "Approve 7 Items" at bounding box center [1228, 642] width 74 height 14
checkbox input "false"
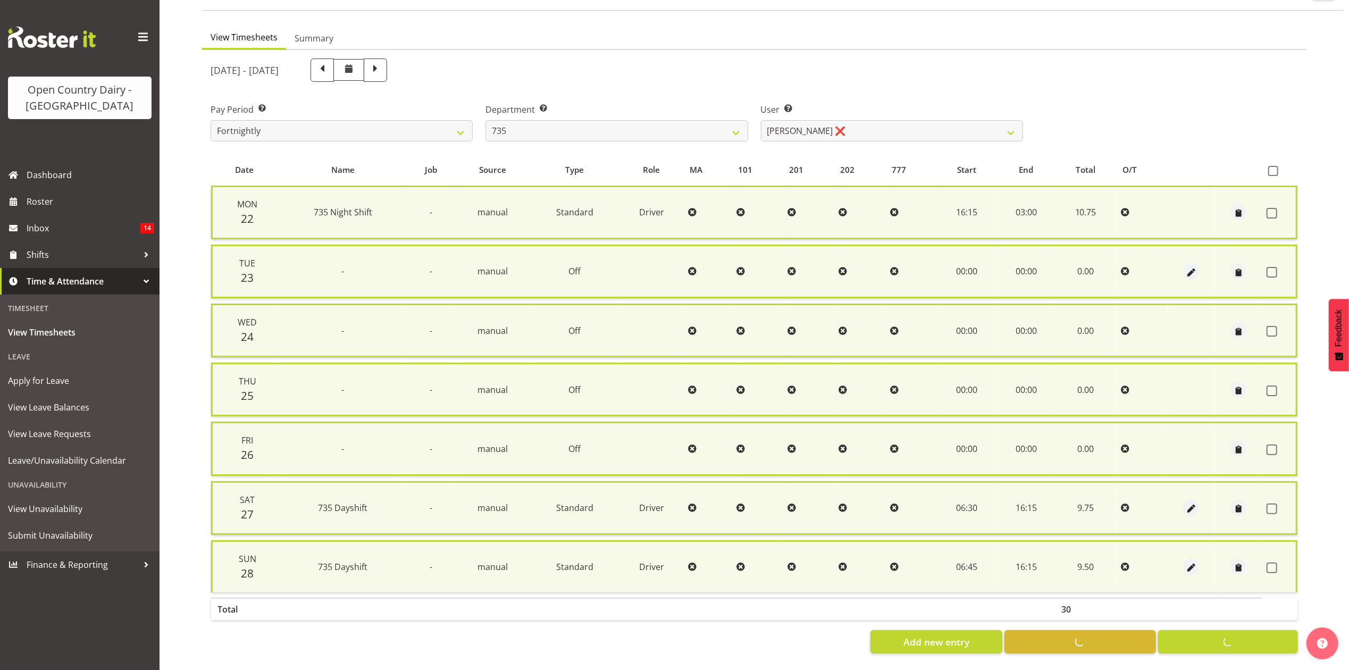
checkbox input "false"
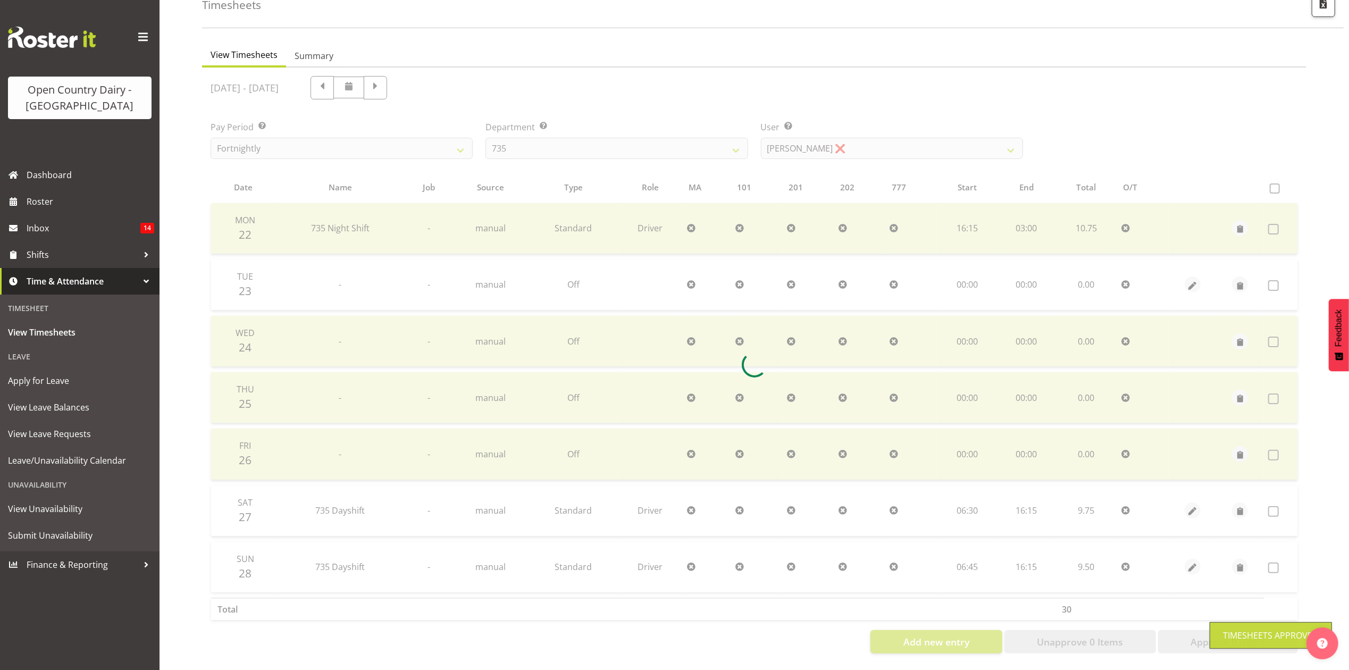
scroll to position [71, 0]
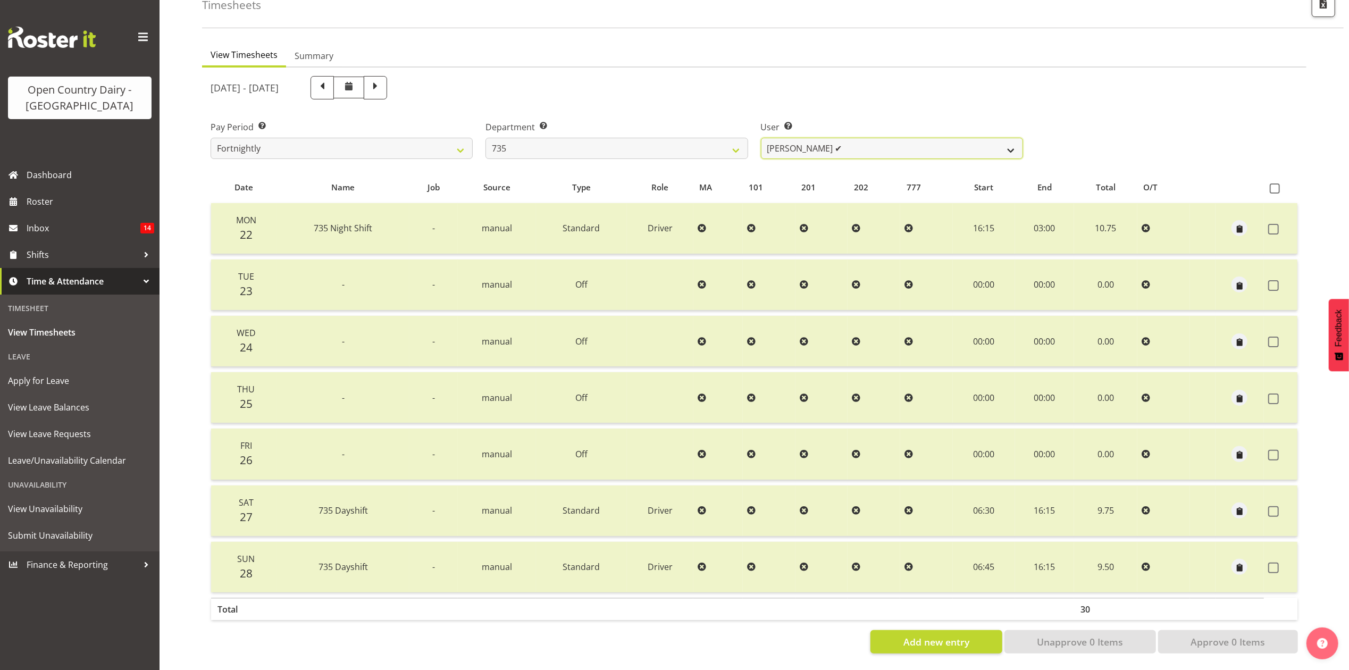
click at [777, 138] on select "Brian Neas ✔ Cherie Williams ❌ Christopher Sutherland ✔ Stuart Craig ❌" at bounding box center [892, 148] width 262 height 21
select select "9761"
click at [761, 138] on select "Brian Neas ✔ Cherie Williams ❌ Christopher Sutherland ✔ Stuart Craig ❌" at bounding box center [892, 148] width 262 height 21
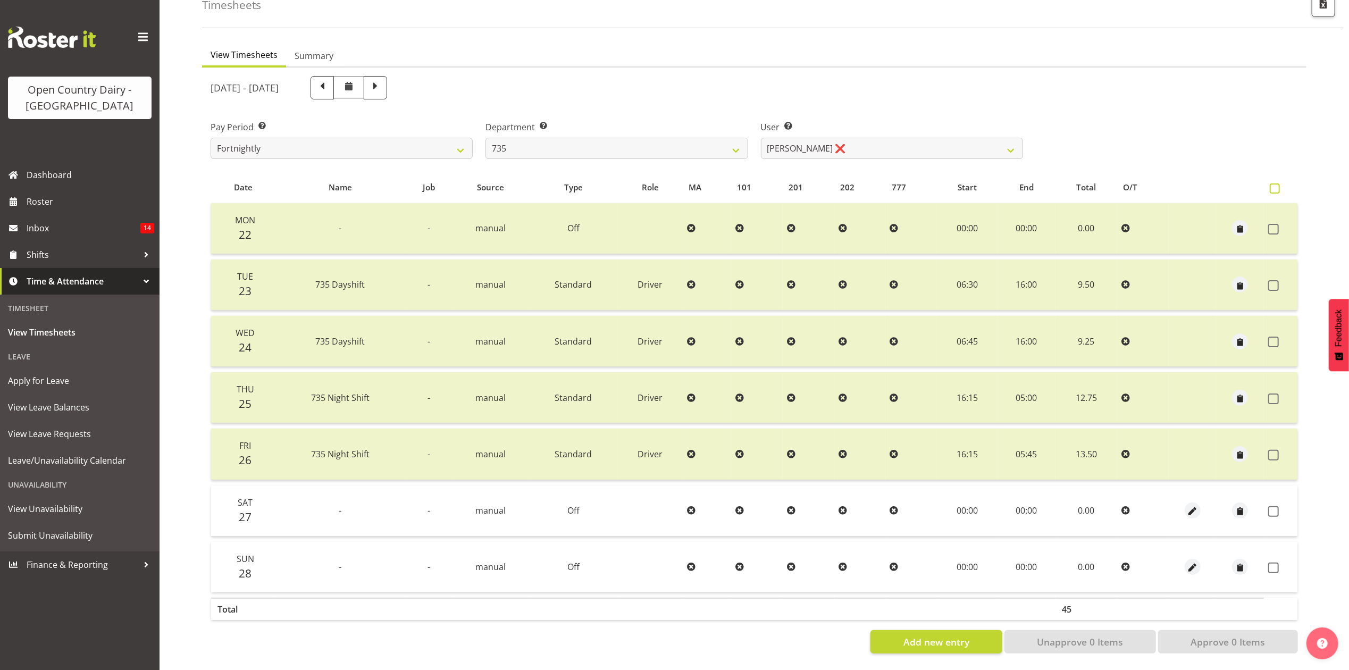
click at [1270, 183] on span at bounding box center [1275, 188] width 10 height 10
click at [1270, 185] on input "checkbox" at bounding box center [1273, 188] width 7 height 7
checkbox input "true"
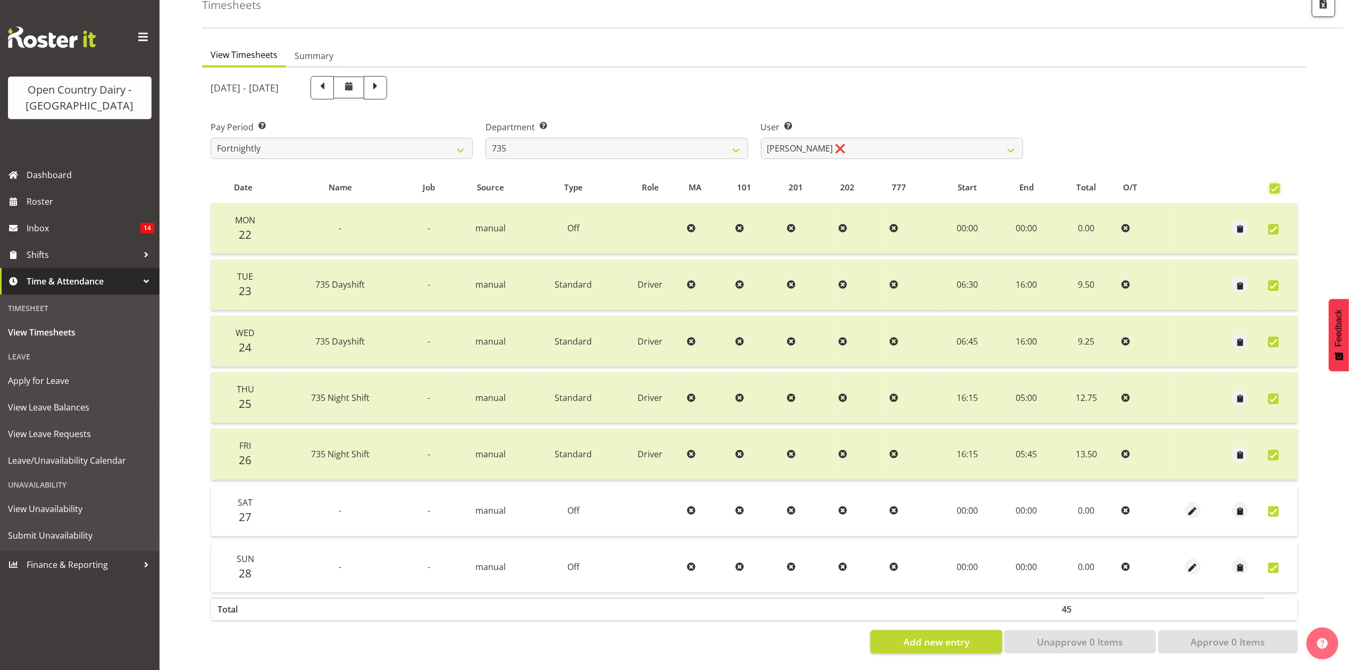
checkbox input "true"
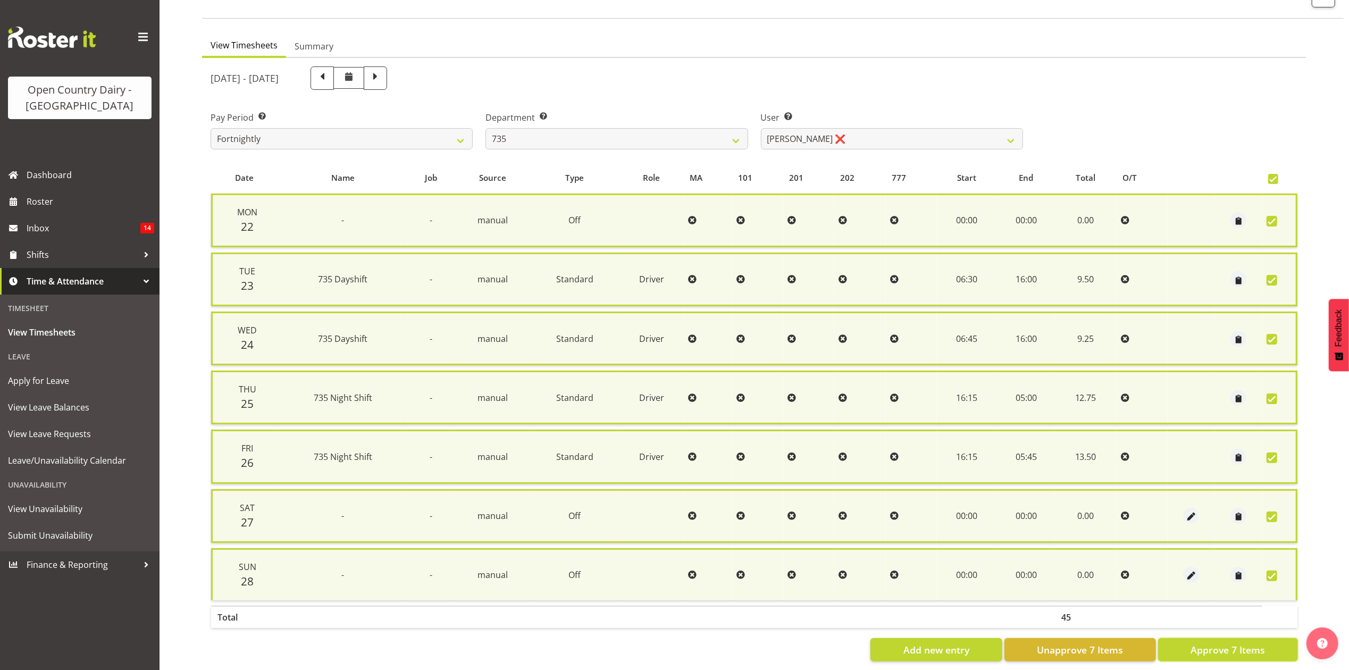
click at [1239, 643] on span "Approve 7 Items" at bounding box center [1228, 650] width 74 height 14
checkbox input "false"
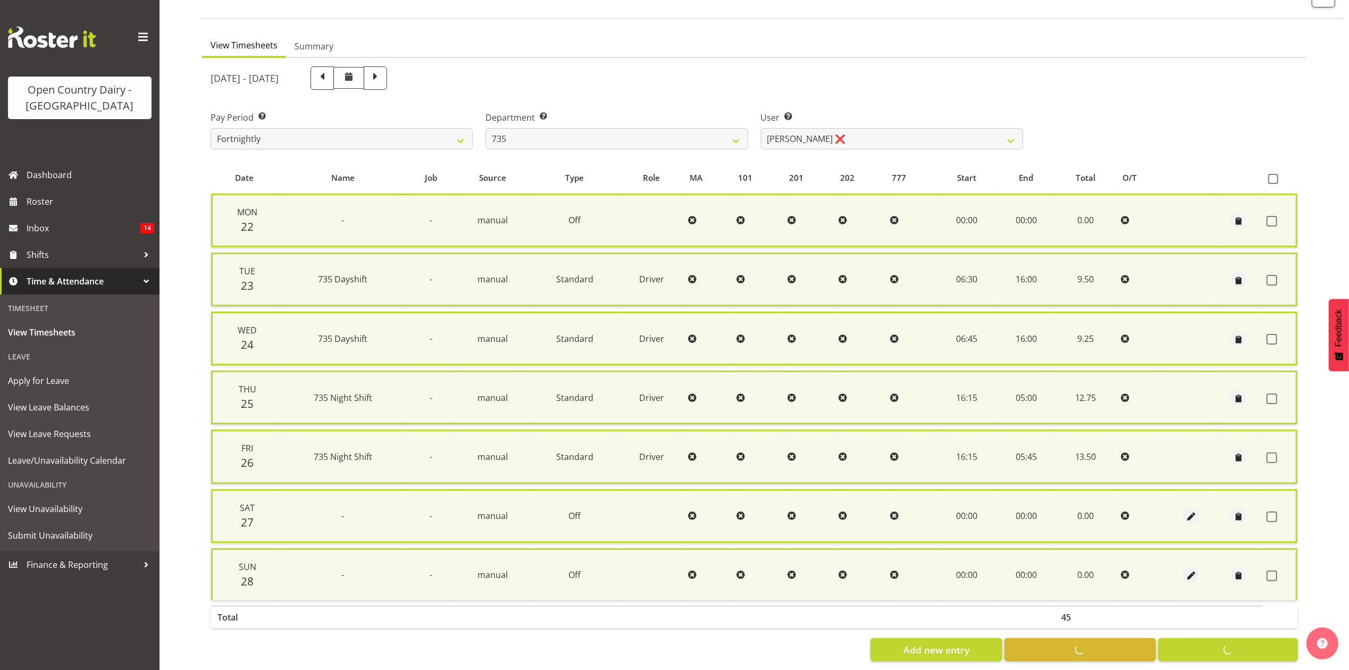
checkbox input "false"
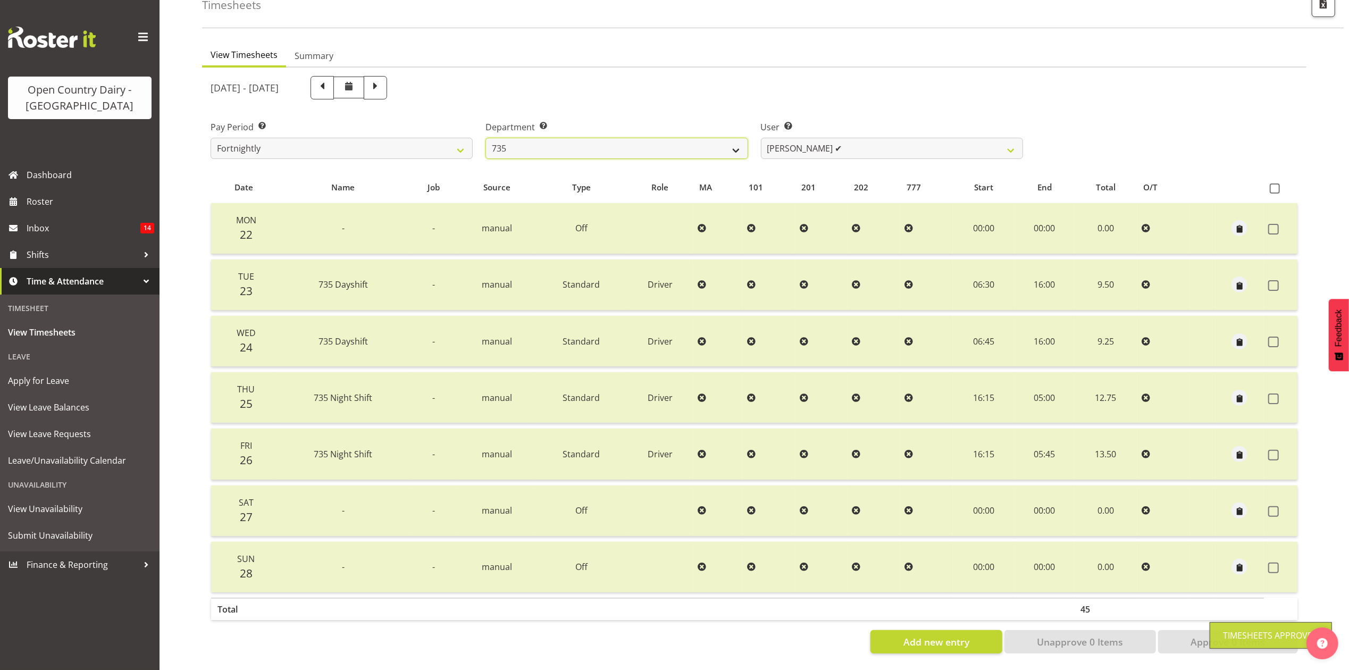
click at [719, 143] on select "734 735 736 737 738 739 851 853 854 855 856 858 861 862 865 867-9032 868 869 87…" at bounding box center [617, 148] width 262 height 21
select select "906"
click at [486, 138] on select "734 735 736 737 738 739 851 853 854 855 856 858 861 862 865 867-9032 868 869 87…" at bounding box center [617, 148] width 262 height 21
select select "9849"
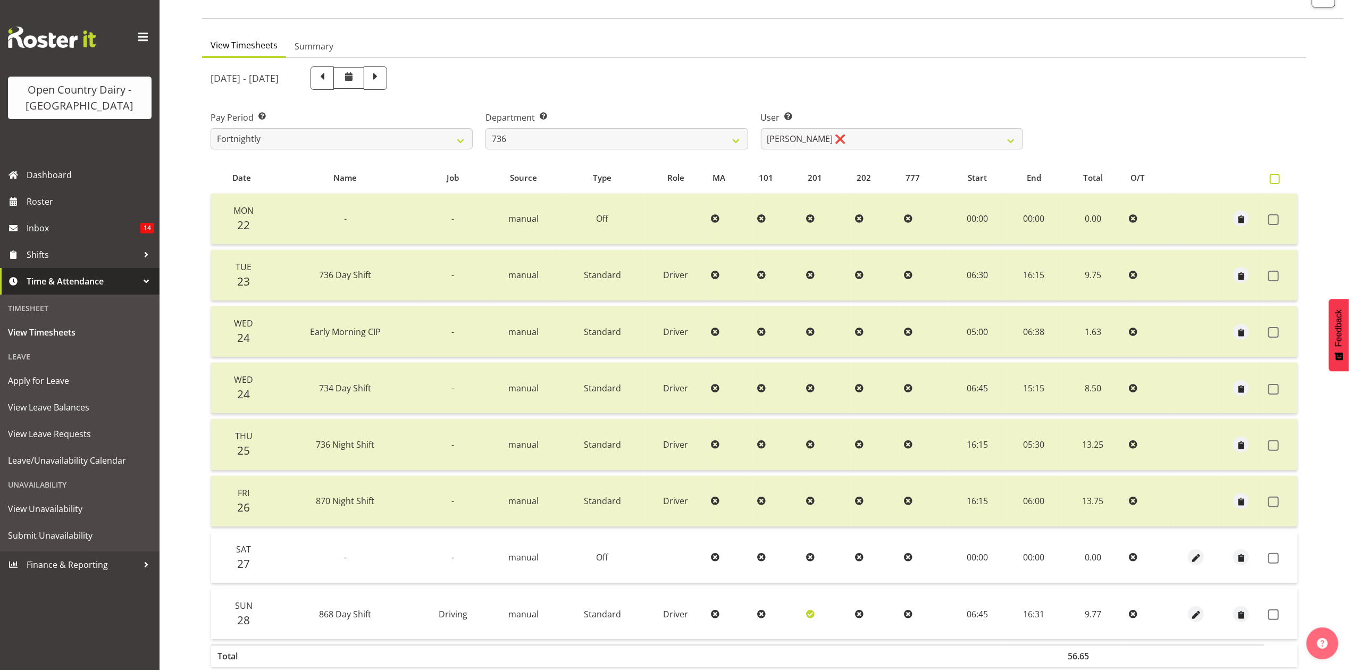
click at [1276, 178] on span at bounding box center [1275, 179] width 10 height 10
click at [1276, 178] on input "checkbox" at bounding box center [1273, 178] width 7 height 7
checkbox input "true"
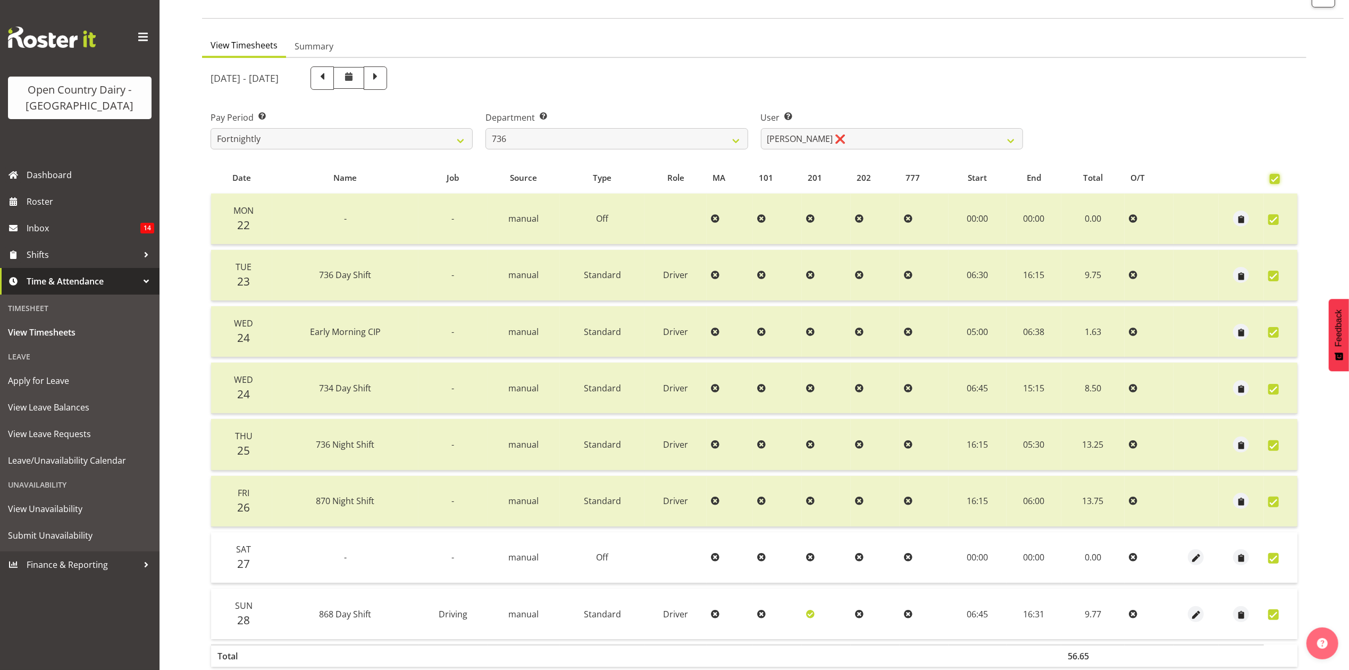
checkbox input "true"
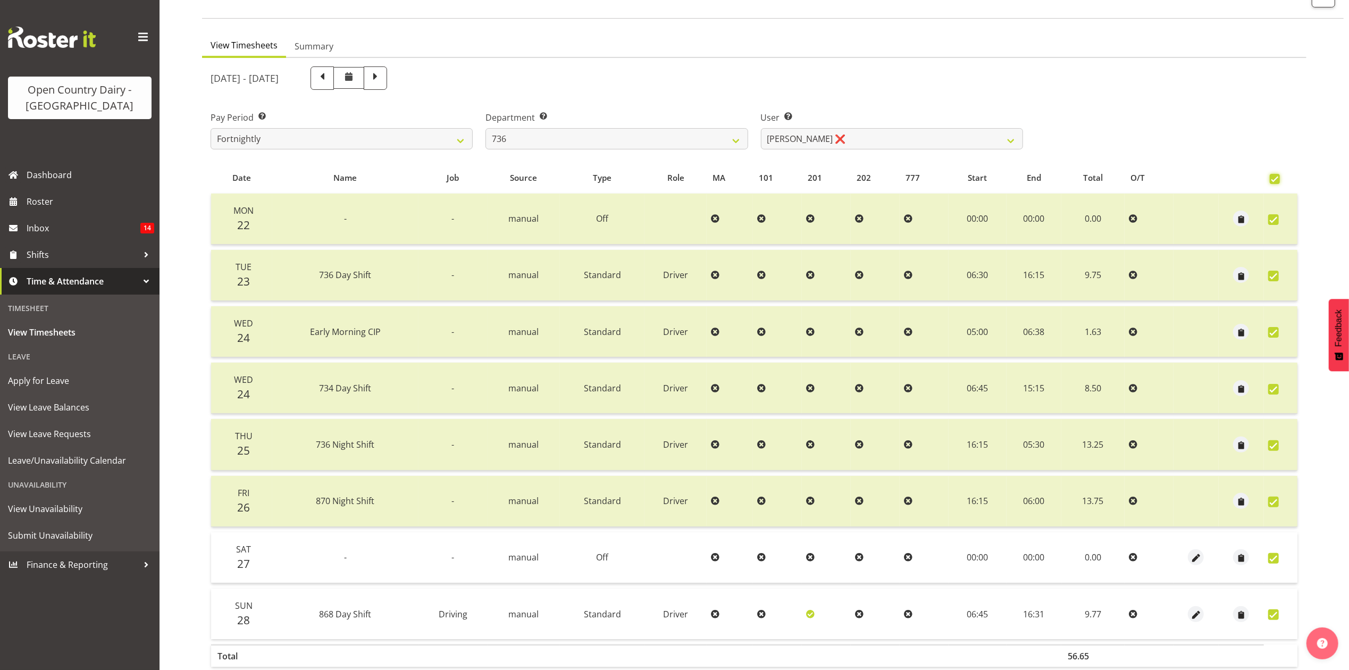
checkbox input "true"
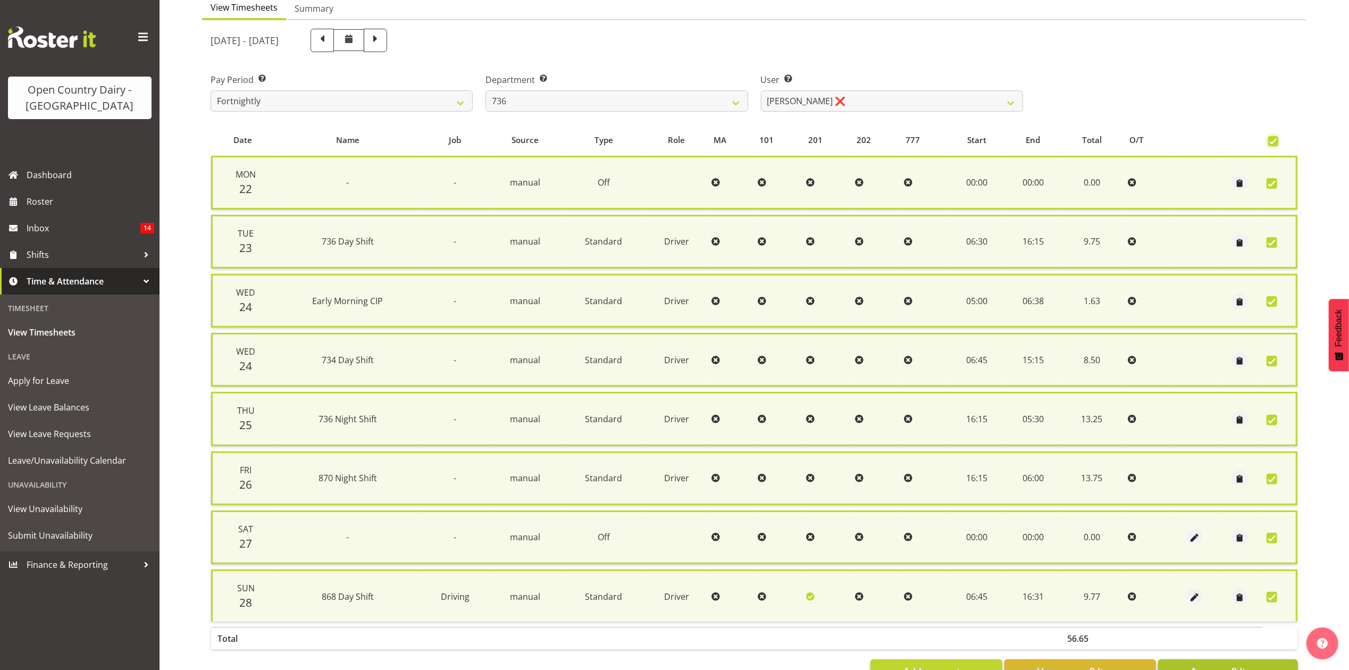
scroll to position [144, 0]
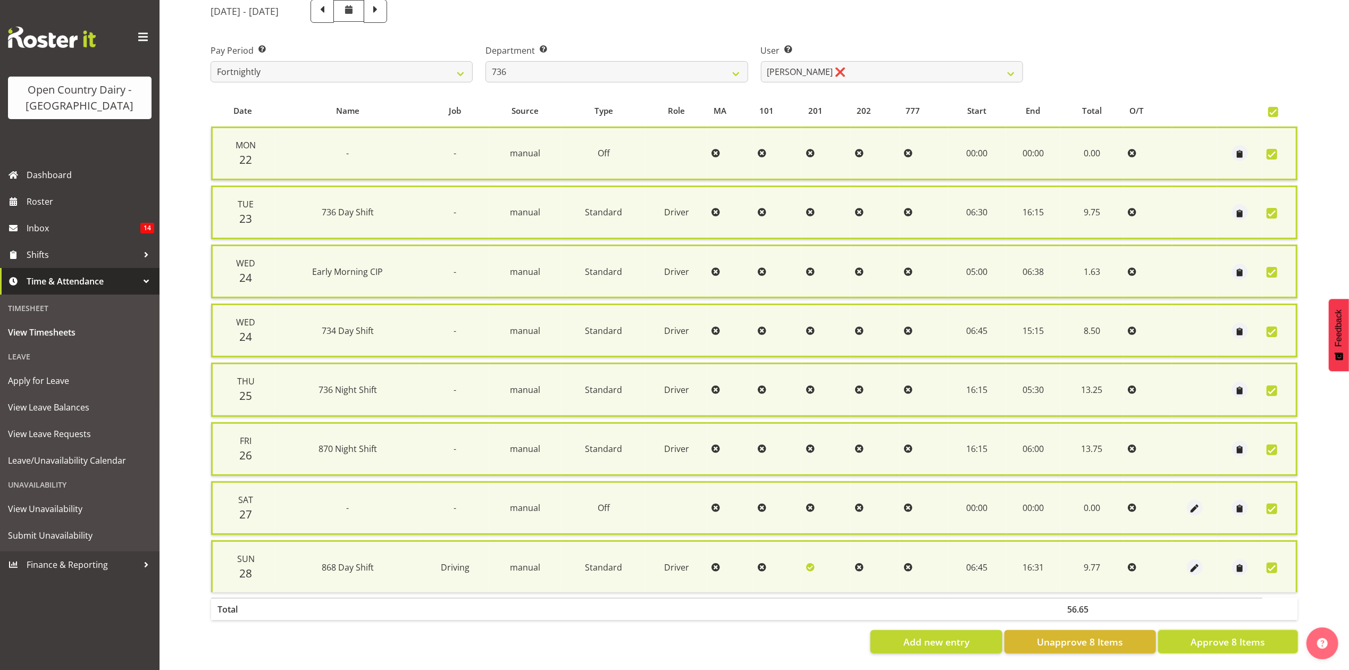
click at [1211, 635] on span "Approve 8 Items" at bounding box center [1228, 642] width 74 height 14
checkbox input "false"
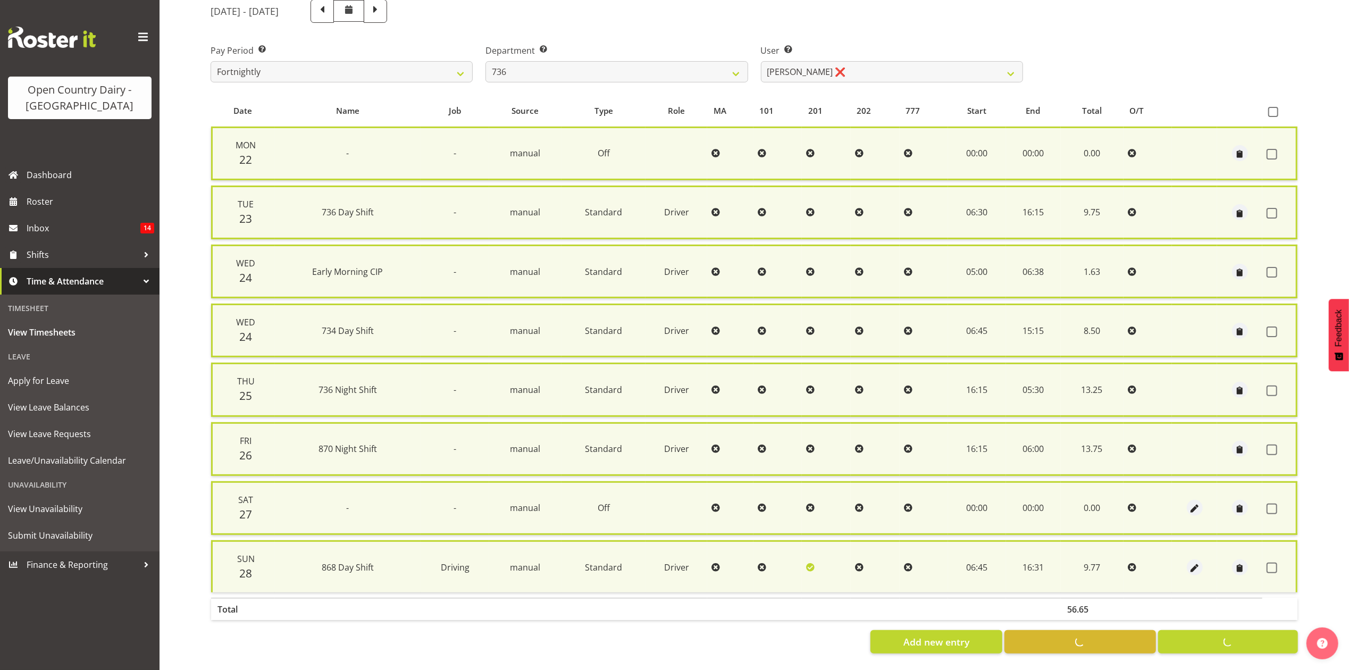
checkbox input "false"
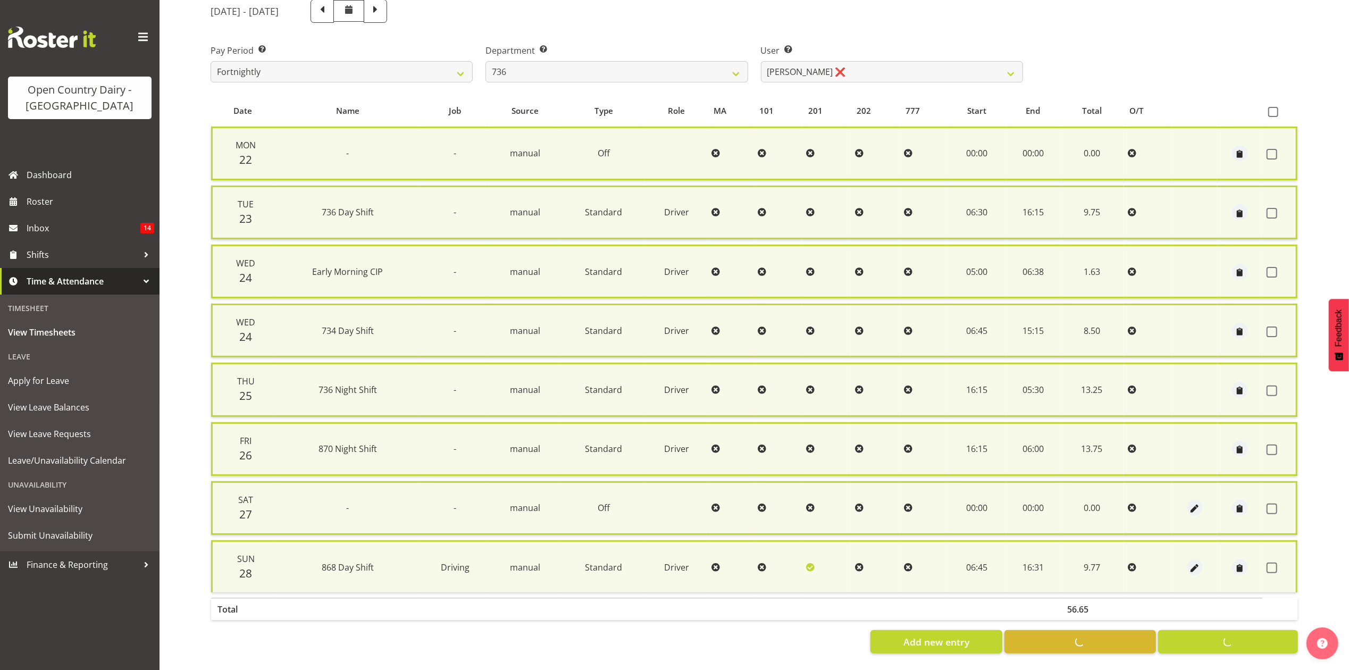
scroll to position [128, 0]
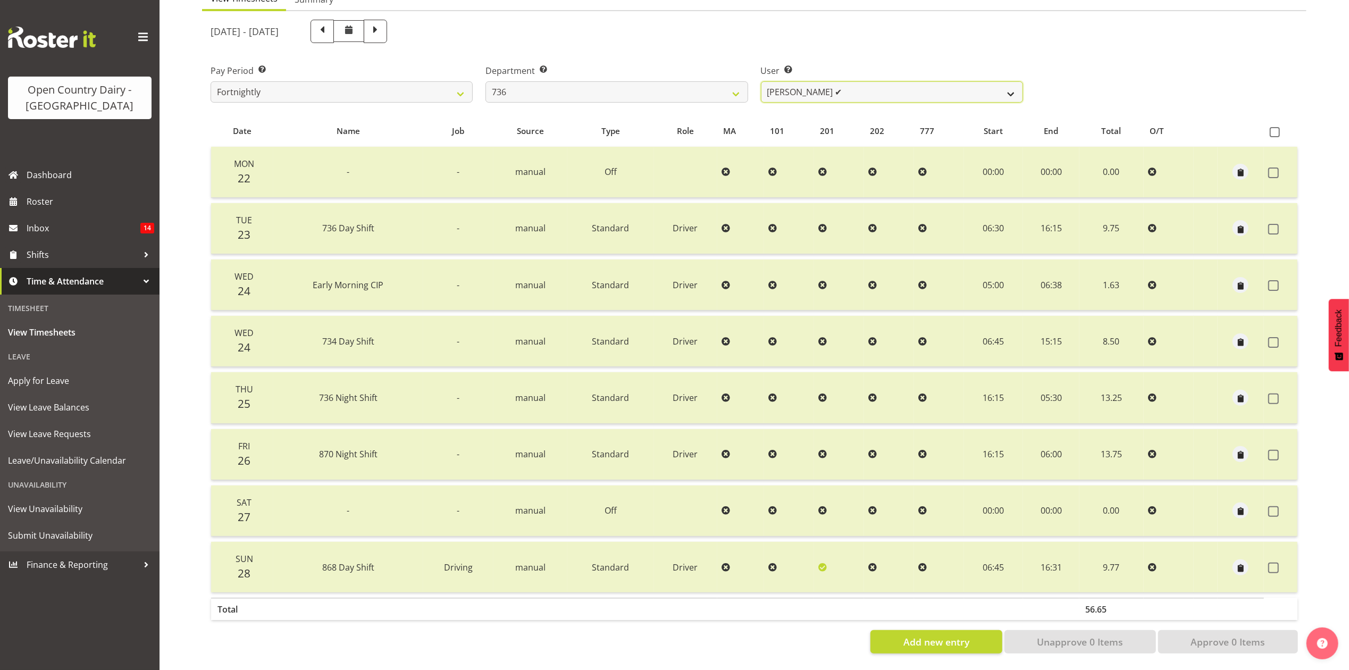
click at [847, 81] on select "Andy Van Brecht ✔ Gavin Hamilton ❌ Jamie Seaton ❌ Kerrod Ward ❌" at bounding box center [892, 91] width 262 height 21
select select "7419"
click at [761, 81] on select "Andy Van Brecht ✔ Gavin Hamilton ❌ Jamie Seaton ❌ Kerrod Ward ❌" at bounding box center [892, 91] width 262 height 21
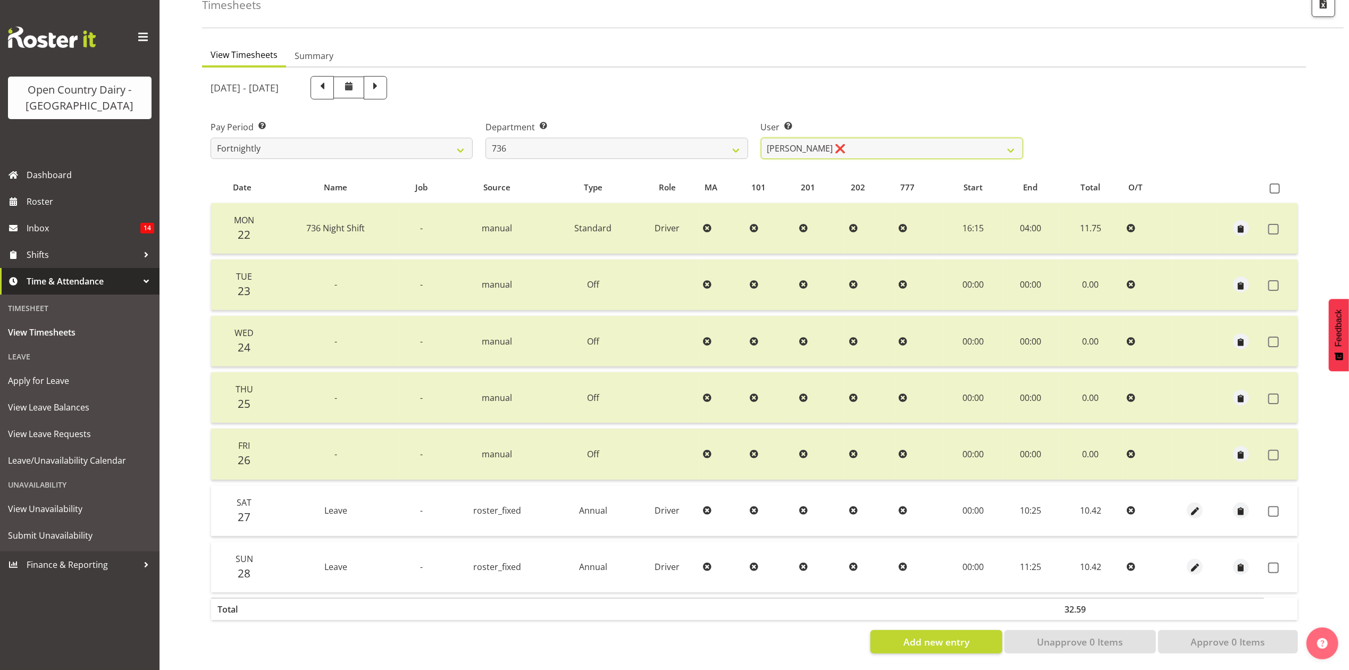
scroll to position [71, 0]
click at [1272, 183] on span at bounding box center [1275, 188] width 10 height 10
click at [1272, 185] on input "checkbox" at bounding box center [1273, 188] width 7 height 7
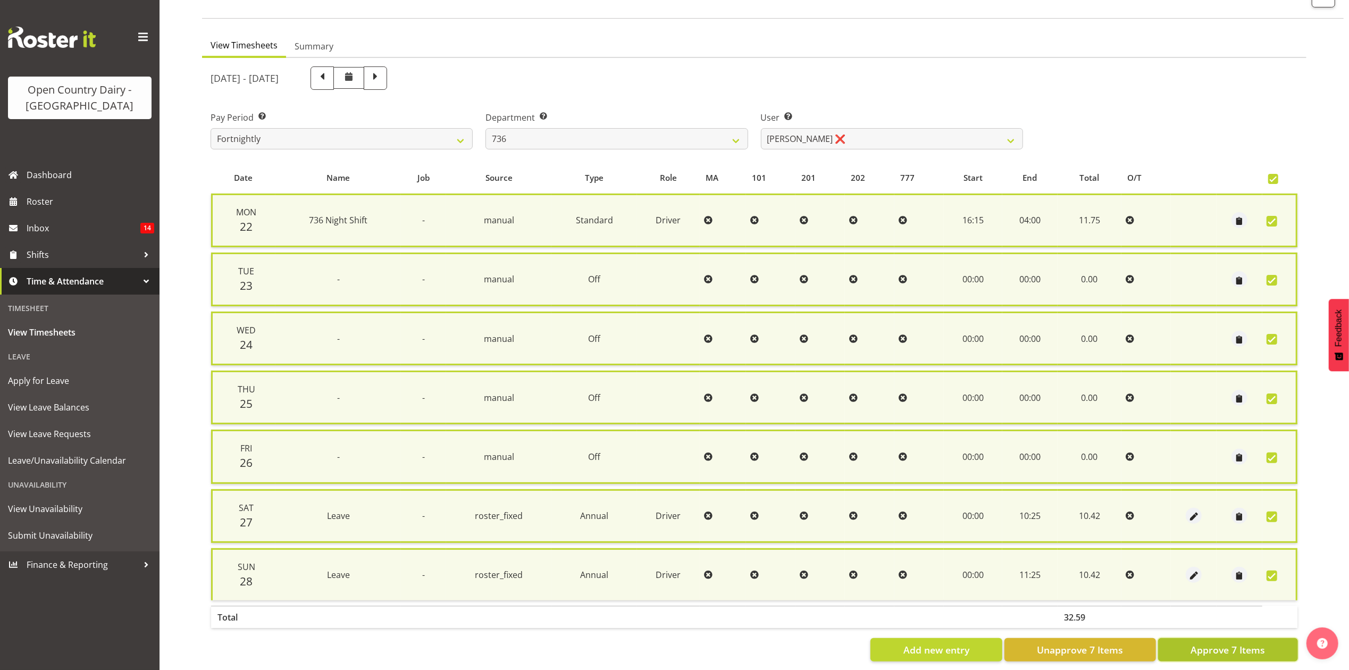
click at [1222, 645] on span "Approve 7 Items" at bounding box center [1228, 650] width 74 height 14
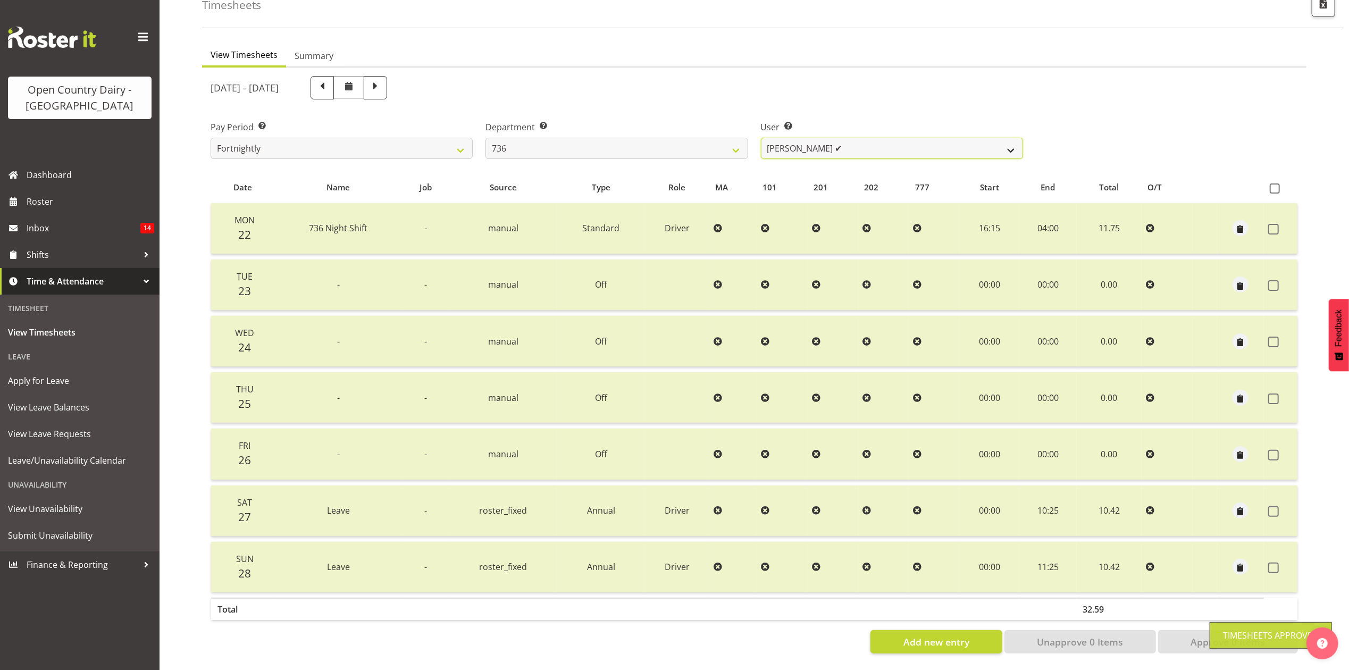
click at [883, 139] on select "Andy Van Brecht ✔ Gavin Hamilton ✔ Jamie Seaton ❌ Kerrod Ward ❌" at bounding box center [892, 148] width 262 height 21
click at [761, 138] on select "Andy Van Brecht ✔ Gavin Hamilton ✔ Jamie Seaton ❌ Kerrod Ward ❌" at bounding box center [892, 148] width 262 height 21
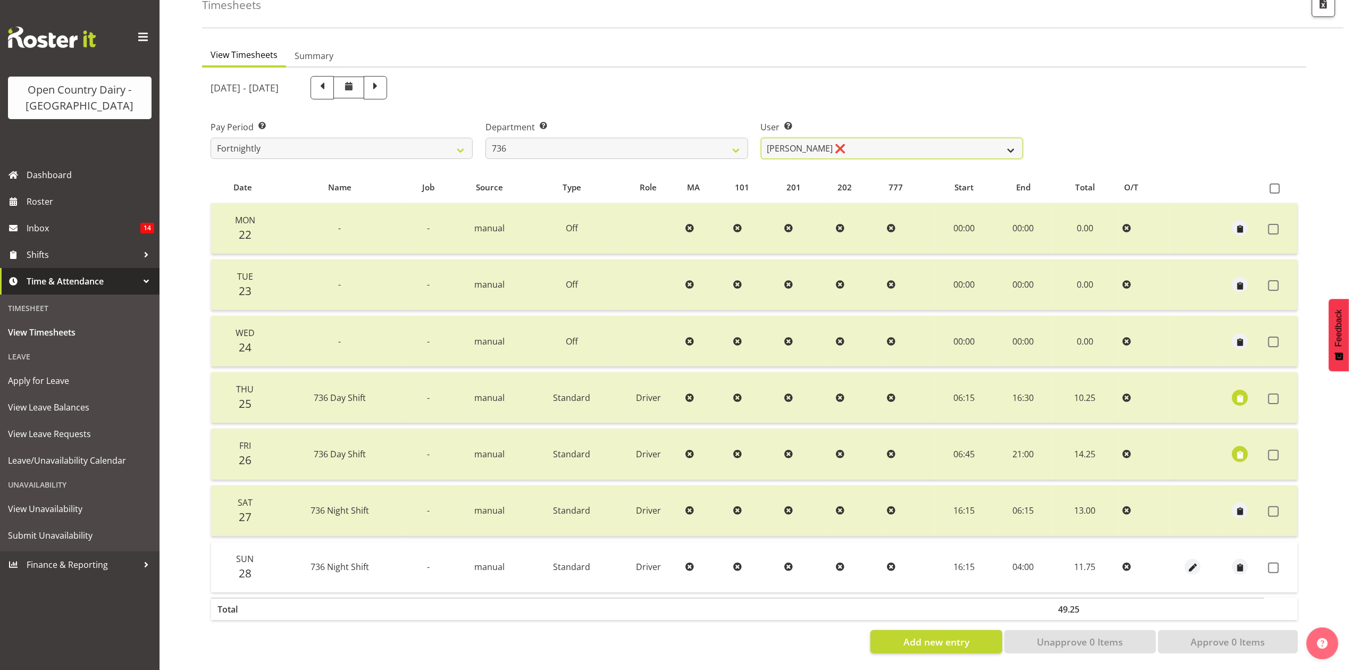
click at [921, 141] on select "Andy Van Brecht ✔ Gavin Hamilton ✔ Jamie Seaton ❌ Kerrod Ward ❌" at bounding box center [892, 148] width 262 height 21
click at [761, 138] on select "Andy Van Brecht ✔ Gavin Hamilton ✔ Jamie Seaton ❌ Kerrod Ward ❌" at bounding box center [892, 148] width 262 height 21
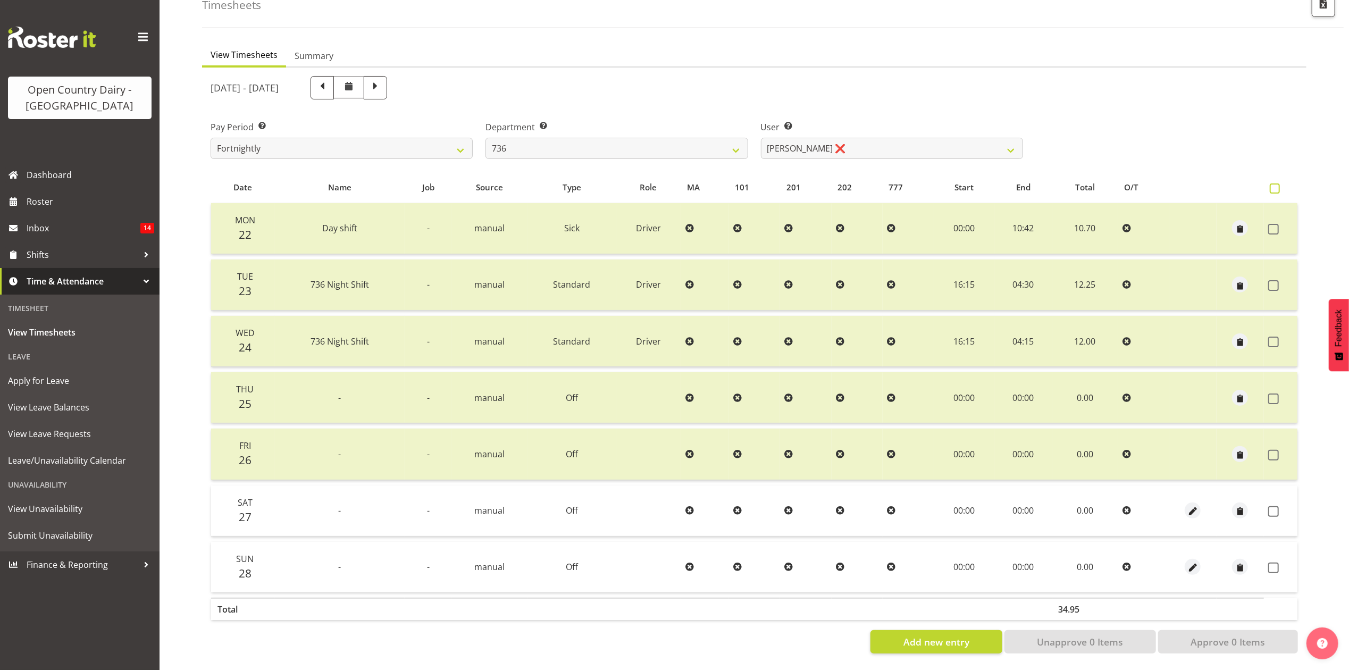
click at [1284, 183] on label at bounding box center [1277, 188] width 15 height 10
click at [1277, 185] on input "checkbox" at bounding box center [1273, 188] width 7 height 7
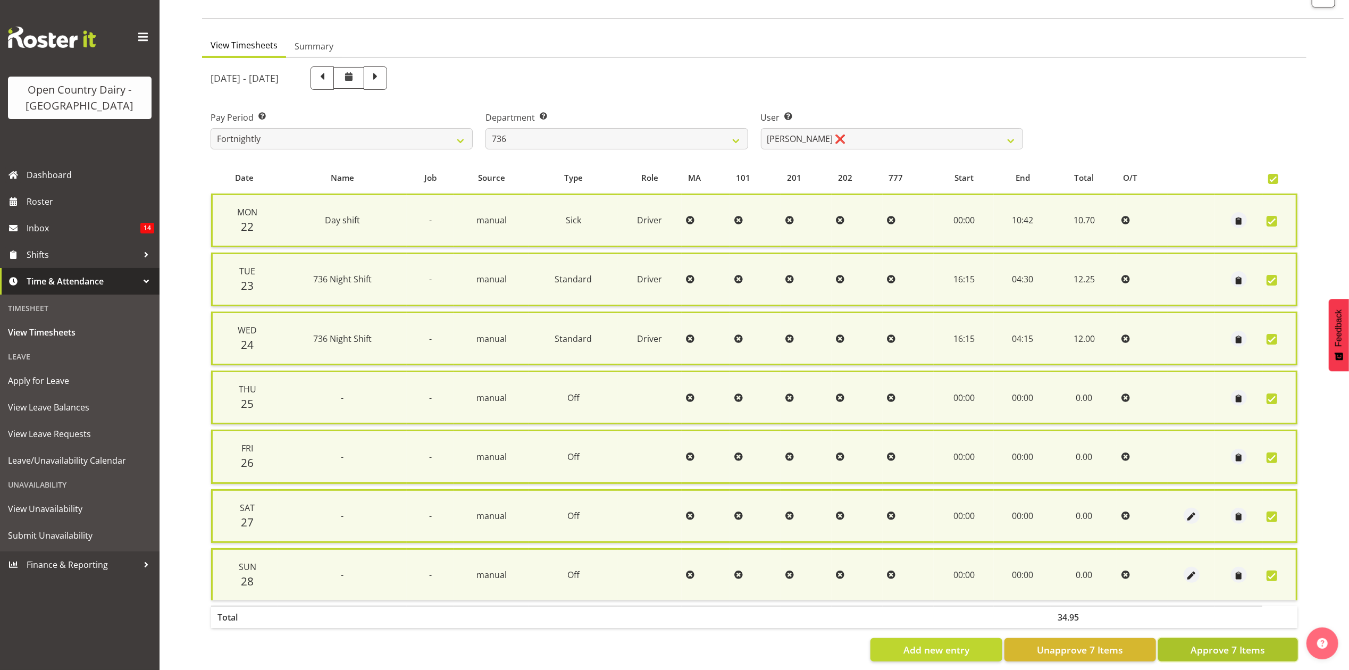
click at [1230, 647] on span "Approve 7 Items" at bounding box center [1228, 650] width 74 height 14
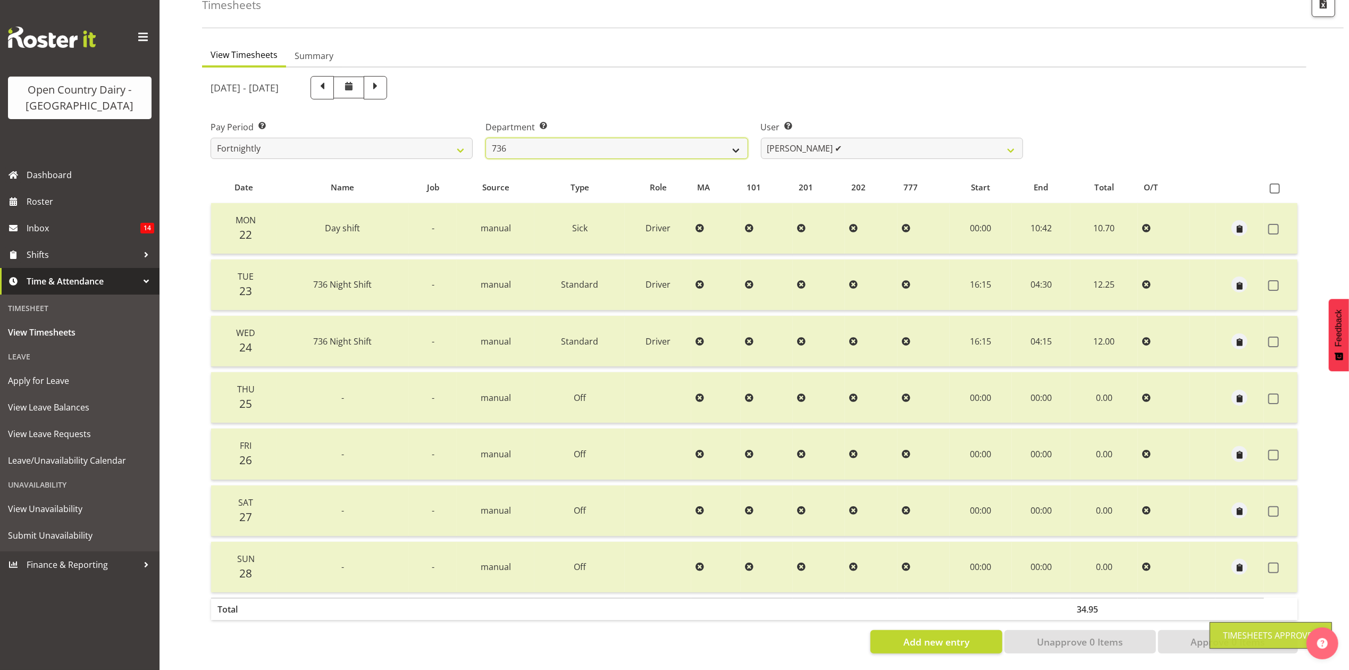
click at [731, 141] on select "734 735 736 737 738 739 851 853 854 855 856 858 861 862 865 867-9032 868 869 87…" at bounding box center [617, 148] width 262 height 21
click at [486, 138] on select "734 735 736 737 738 739 851 853 854 855 856 858 861 862 865 867-9032 868 869 87…" at bounding box center [617, 148] width 262 height 21
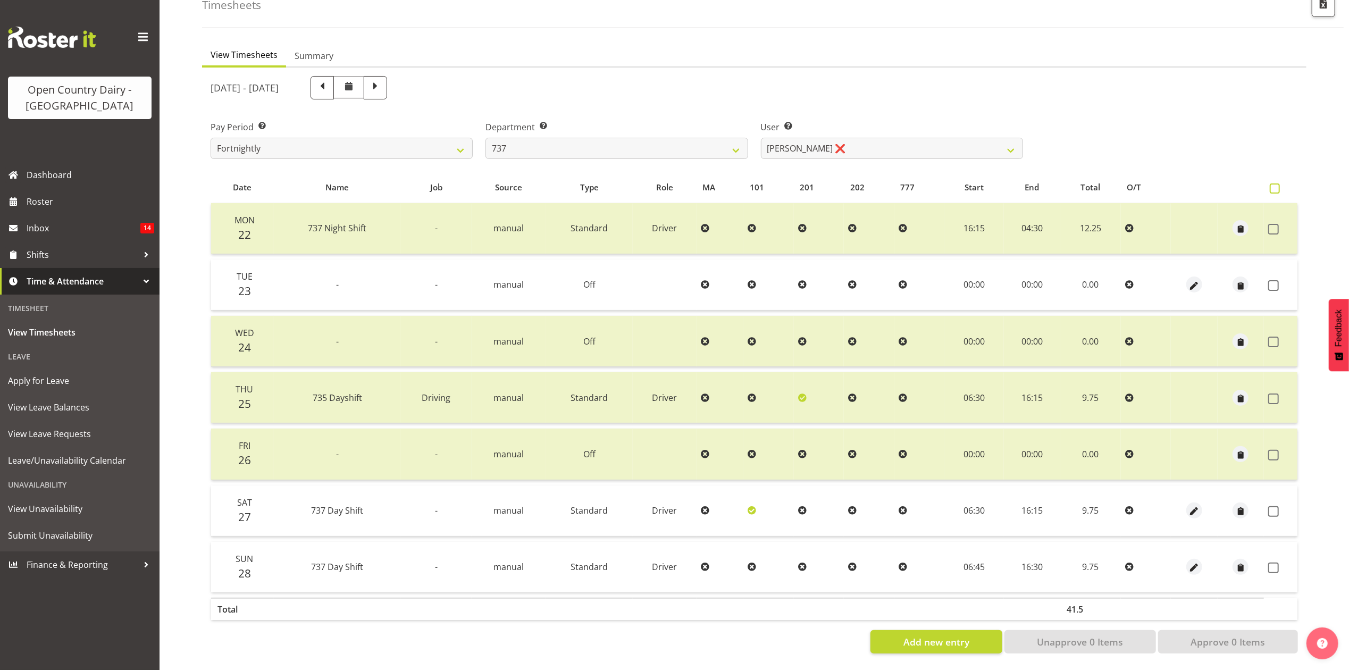
click at [1282, 183] on label at bounding box center [1277, 188] width 15 height 10
click at [1277, 185] on input "checkbox" at bounding box center [1273, 188] width 7 height 7
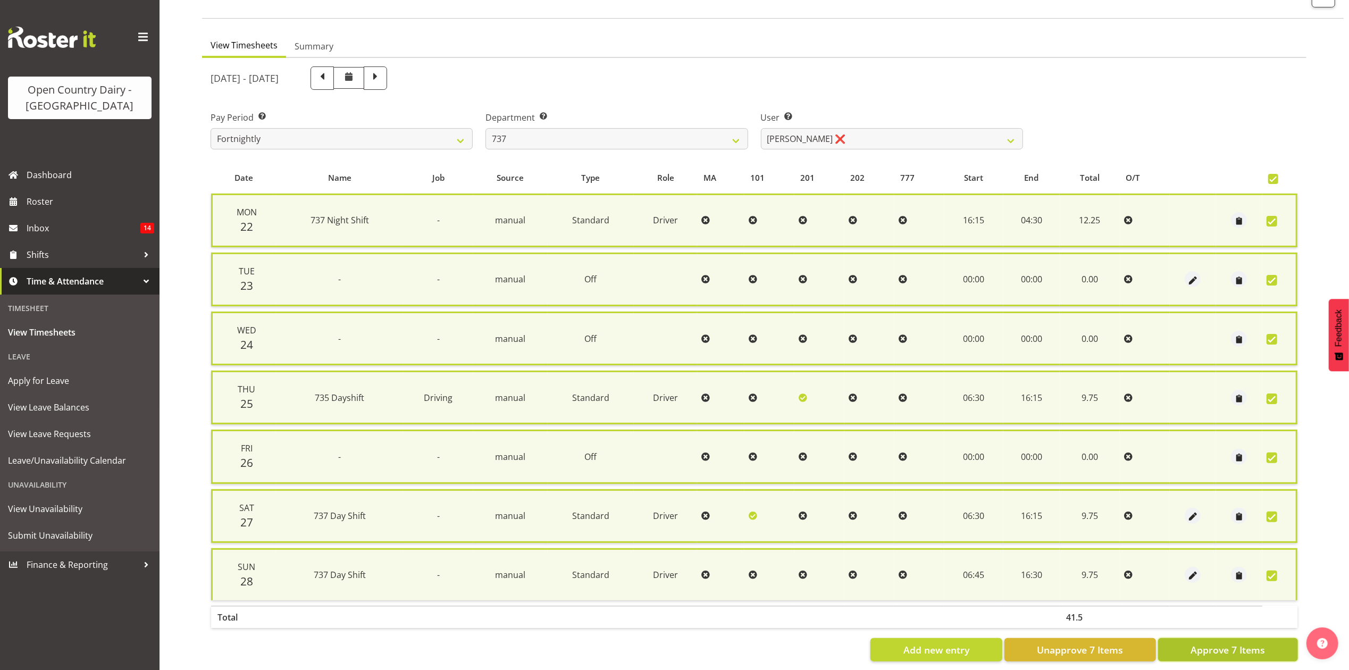
click at [1265, 647] on span "Approve 7 Items" at bounding box center [1228, 650] width 74 height 14
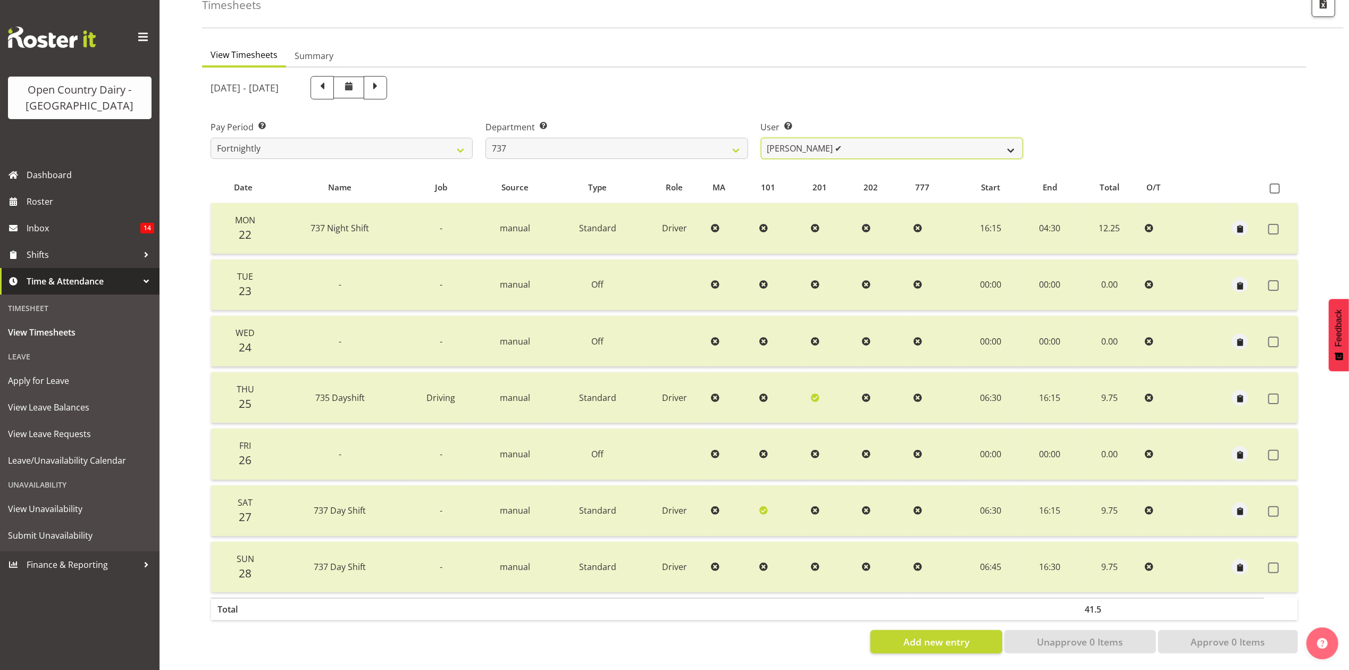
click at [782, 146] on select "Andrew Crawford ✔ Ashley Bragg ❌ Jack Townley ❌ Richard Turnbull ❌" at bounding box center [892, 148] width 262 height 21
click at [761, 138] on select "Andrew Crawford ✔ Ashley Bragg ❌ Jack Townley ❌ Richard Turnbull ❌" at bounding box center [892, 148] width 262 height 21
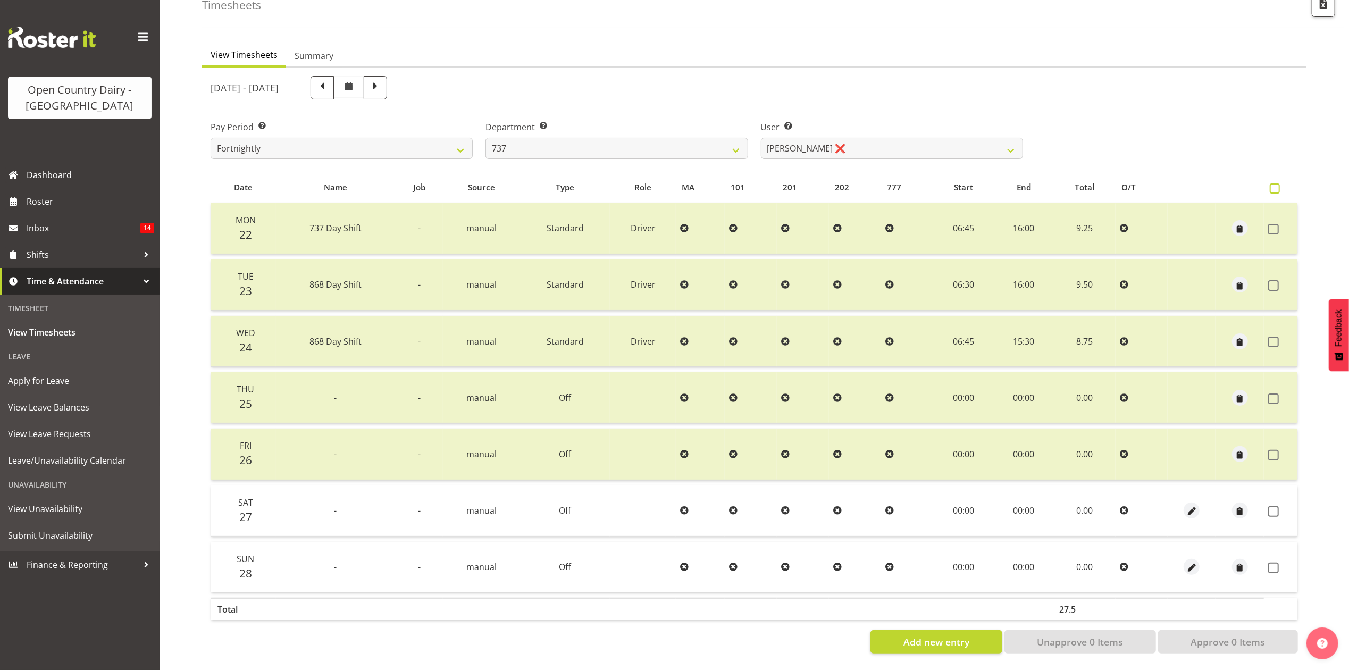
click at [1271, 183] on span at bounding box center [1275, 188] width 10 height 10
click at [1271, 185] on input "checkbox" at bounding box center [1273, 188] width 7 height 7
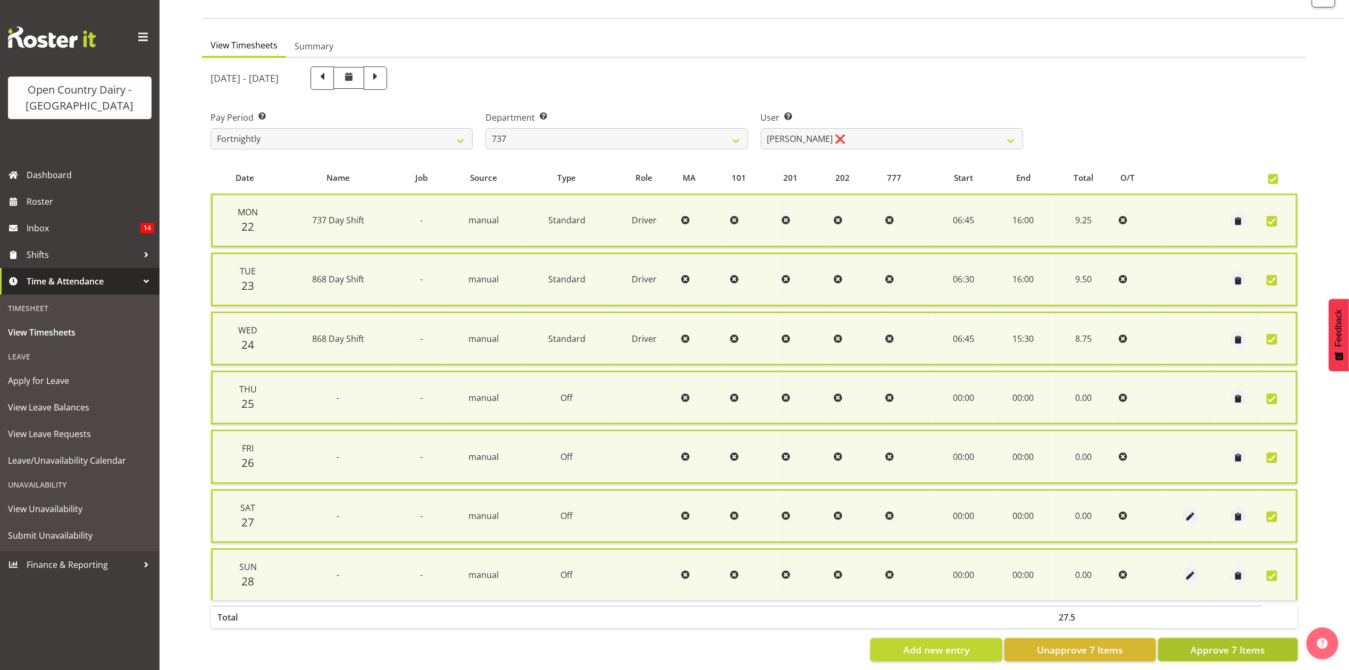
click at [1203, 643] on span "Approve 7 Items" at bounding box center [1228, 650] width 74 height 14
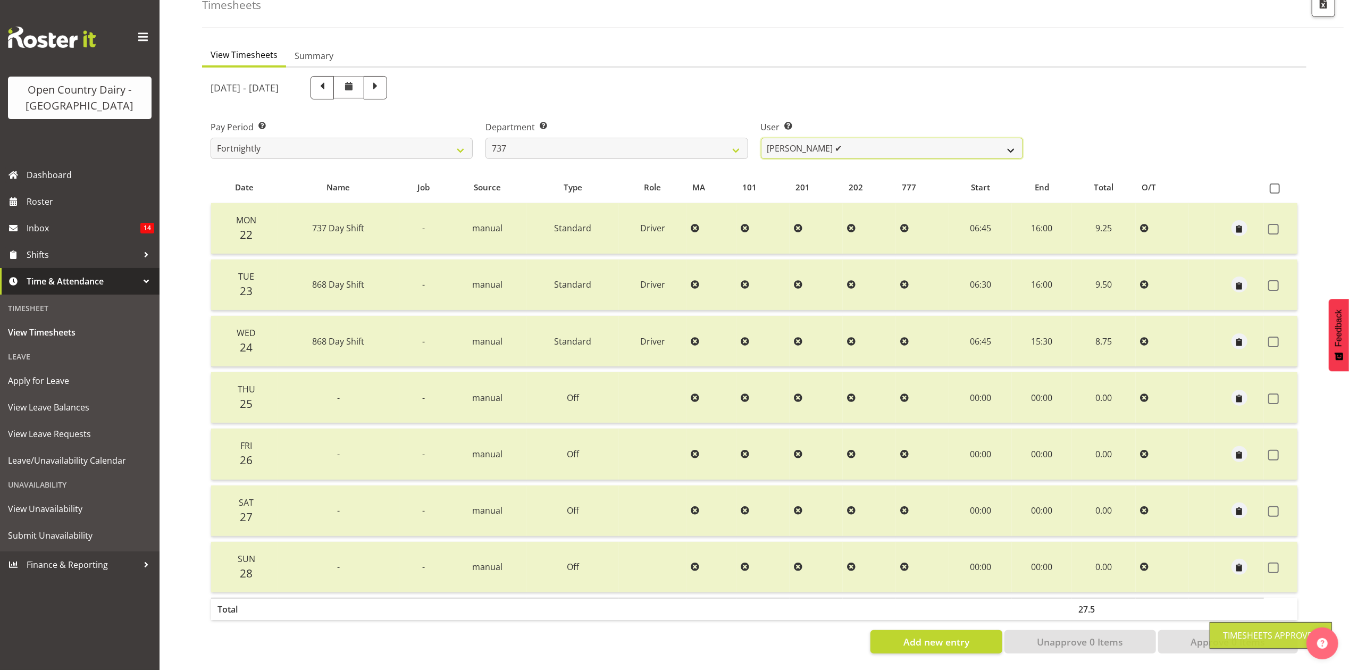
click at [961, 138] on select "Andrew Crawford ✔ Ashley Bragg ✔ Jack Townley ❌ Richard Turnbull ❌" at bounding box center [892, 148] width 262 height 21
click at [761, 138] on select "Andrew Crawford ✔ Ashley Bragg ✔ Jack Townley ❌ Richard Turnbull ❌" at bounding box center [892, 148] width 262 height 21
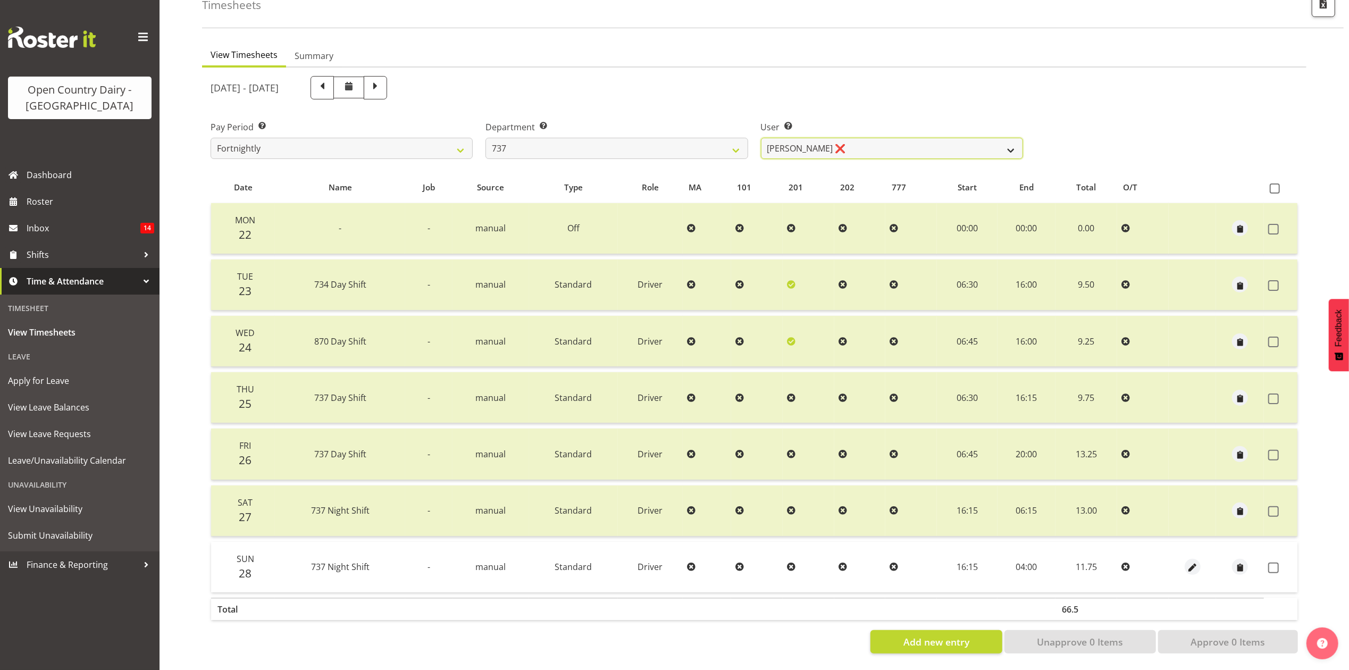
click at [972, 141] on select "Andrew Crawford ✔ Ashley Bragg ✔ Jack Townley ❌ Richard Turnbull ❌" at bounding box center [892, 148] width 262 height 21
click at [761, 138] on select "Andrew Crawford ✔ Ashley Bragg ✔ Jack Townley ❌ Richard Turnbull ❌" at bounding box center [892, 148] width 262 height 21
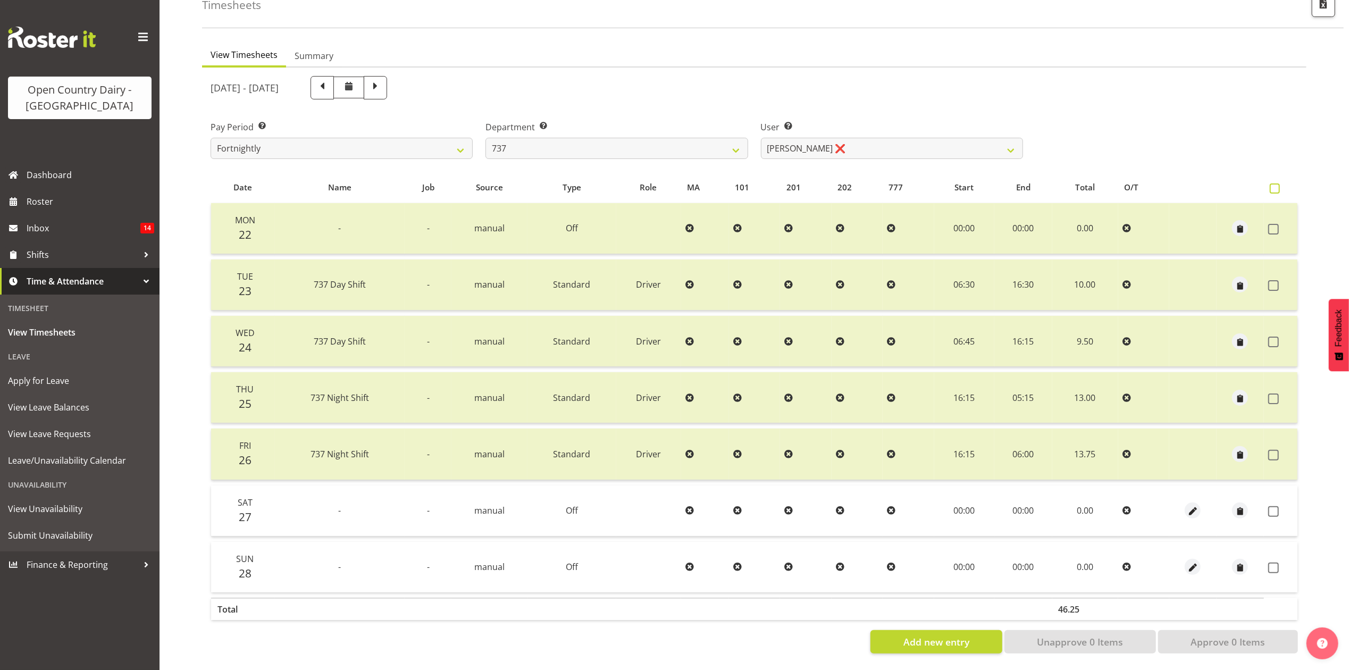
click at [1274, 183] on span at bounding box center [1275, 188] width 10 height 10
click at [1274, 185] on input "checkbox" at bounding box center [1273, 188] width 7 height 7
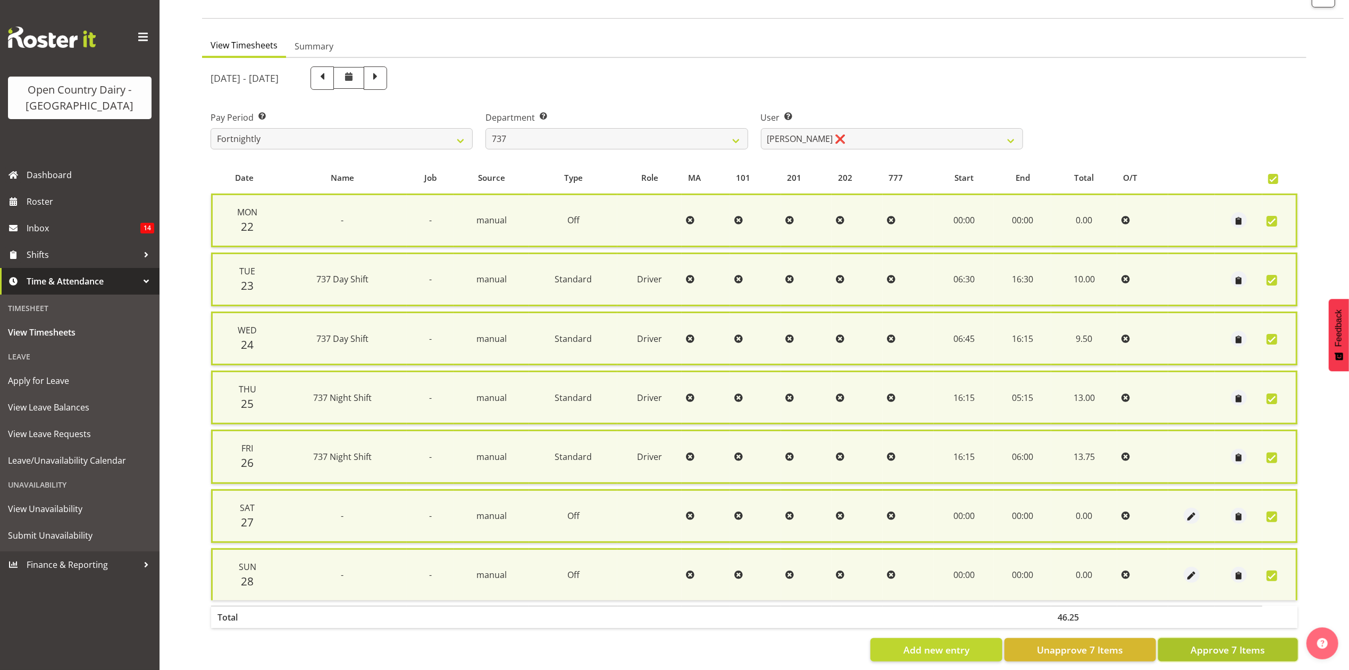
click at [1224, 643] on span "Approve 7 Items" at bounding box center [1228, 650] width 74 height 14
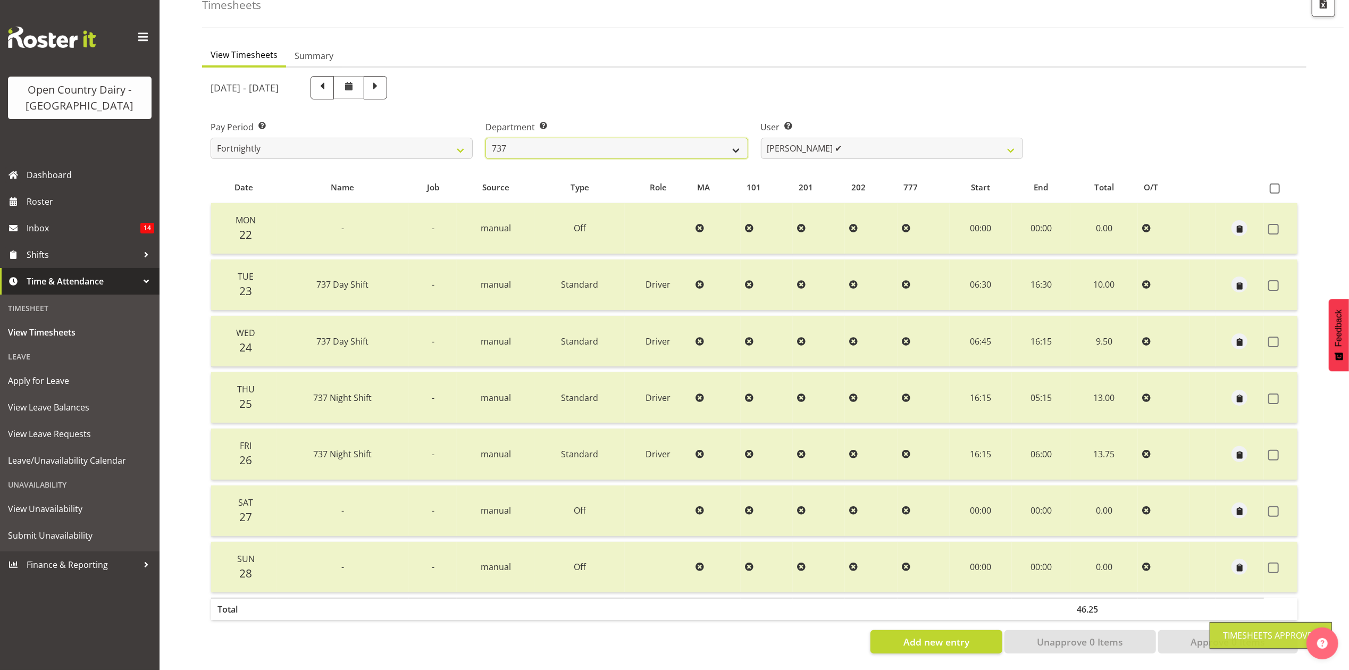
click at [713, 138] on select "734 735 736 737 738 739 851 853 854 855 856 858 861 862 865 867-9032 868 869 87…" at bounding box center [617, 148] width 262 height 21
click at [486, 138] on select "734 735 736 737 738 739 851 853 854 855 856 858 861 862 865 867-9032 868 869 87…" at bounding box center [617, 148] width 262 height 21
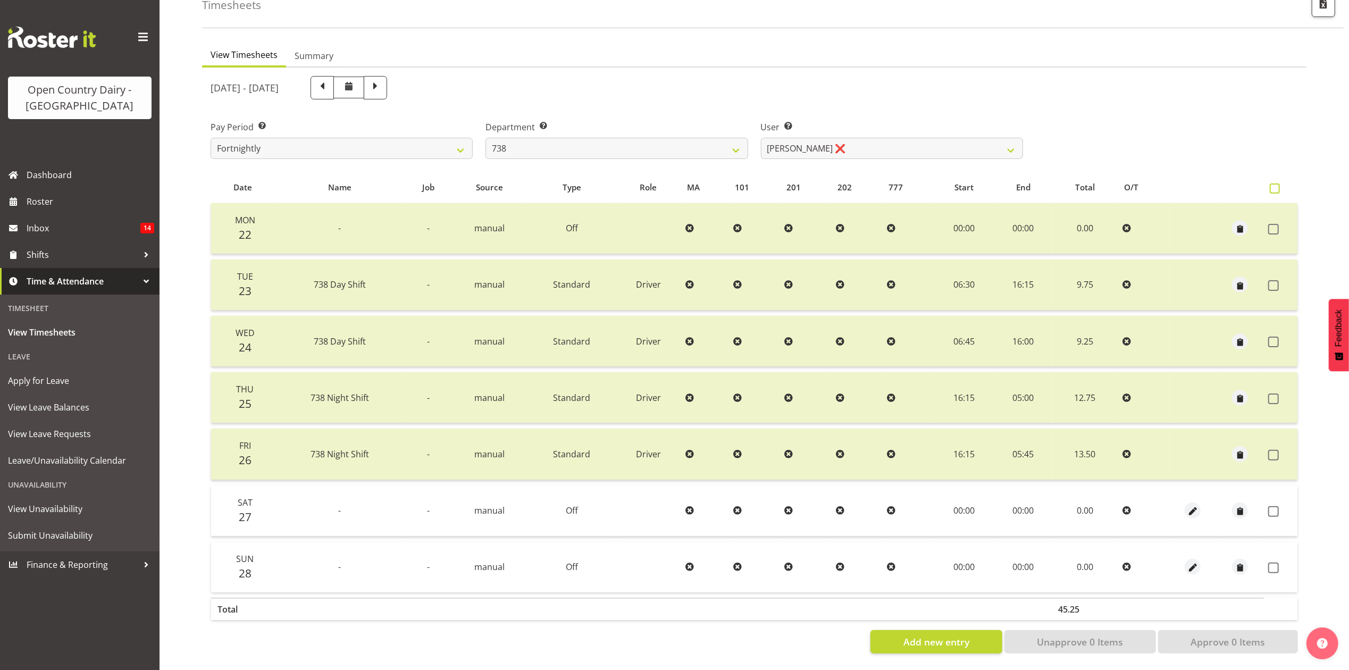
click at [1278, 183] on span at bounding box center [1275, 188] width 10 height 10
click at [1277, 185] on input "checkbox" at bounding box center [1273, 188] width 7 height 7
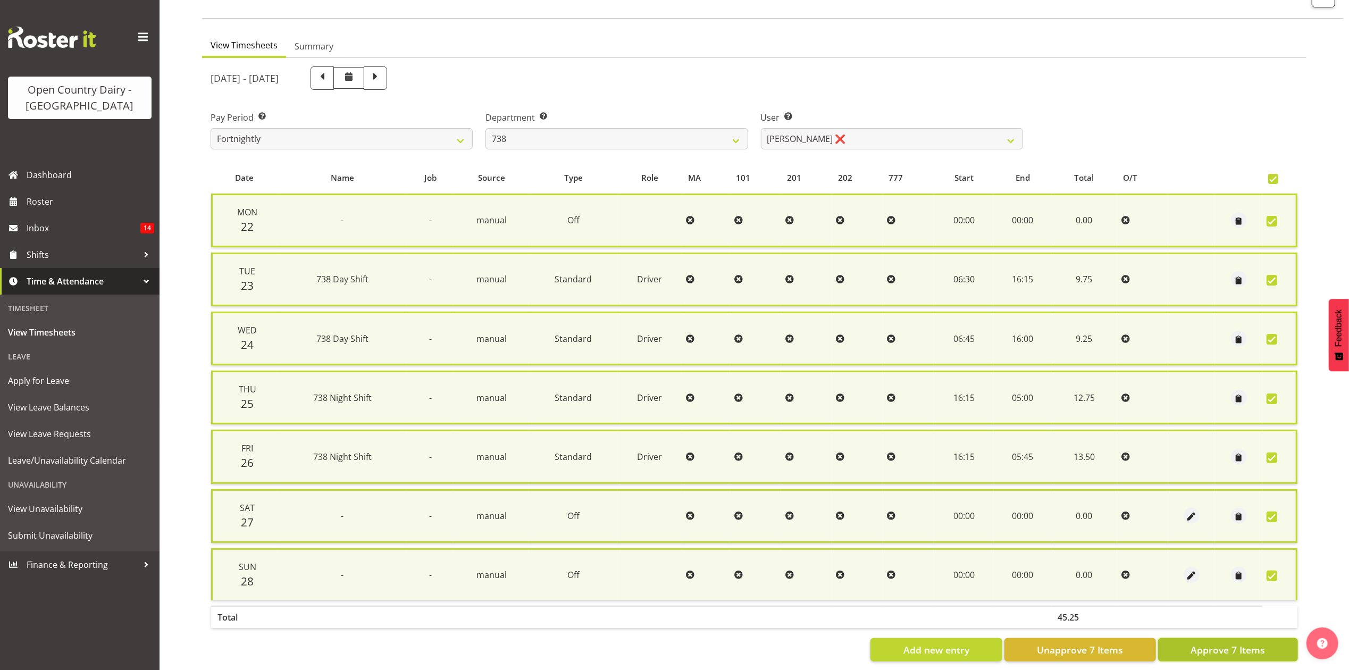
click at [1228, 650] on span "Approve 7 Items" at bounding box center [1228, 650] width 74 height 14
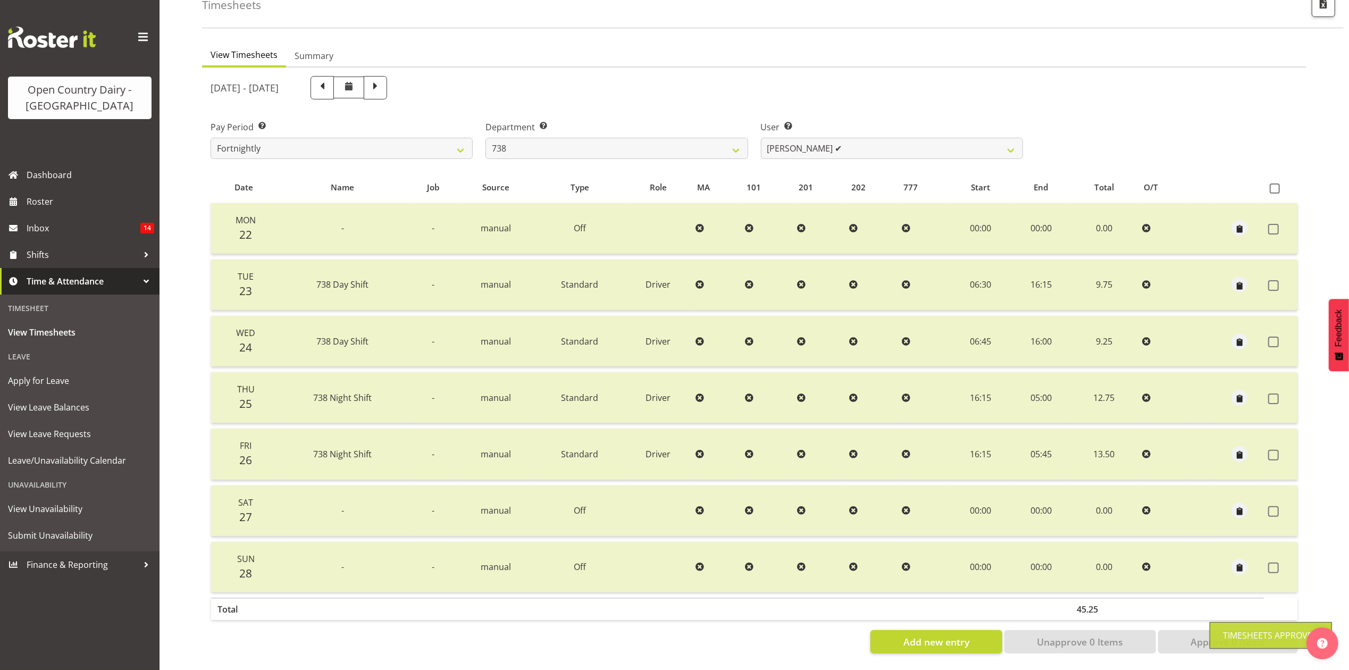
click at [802, 141] on div "September 22nd - September 28th 2025 Pay Period Select which pay period you wou…" at bounding box center [754, 362] width 1087 height 584
click at [800, 139] on select "Christopher Gamble ✔ Marcy Tuuta ❌ Raymond Campbell ❌ Tama Irvine ❌" at bounding box center [892, 148] width 262 height 21
click at [761, 138] on select "Christopher Gamble ✔ Marcy Tuuta ❌ Raymond Campbell ❌ Tama Irvine ❌" at bounding box center [892, 148] width 262 height 21
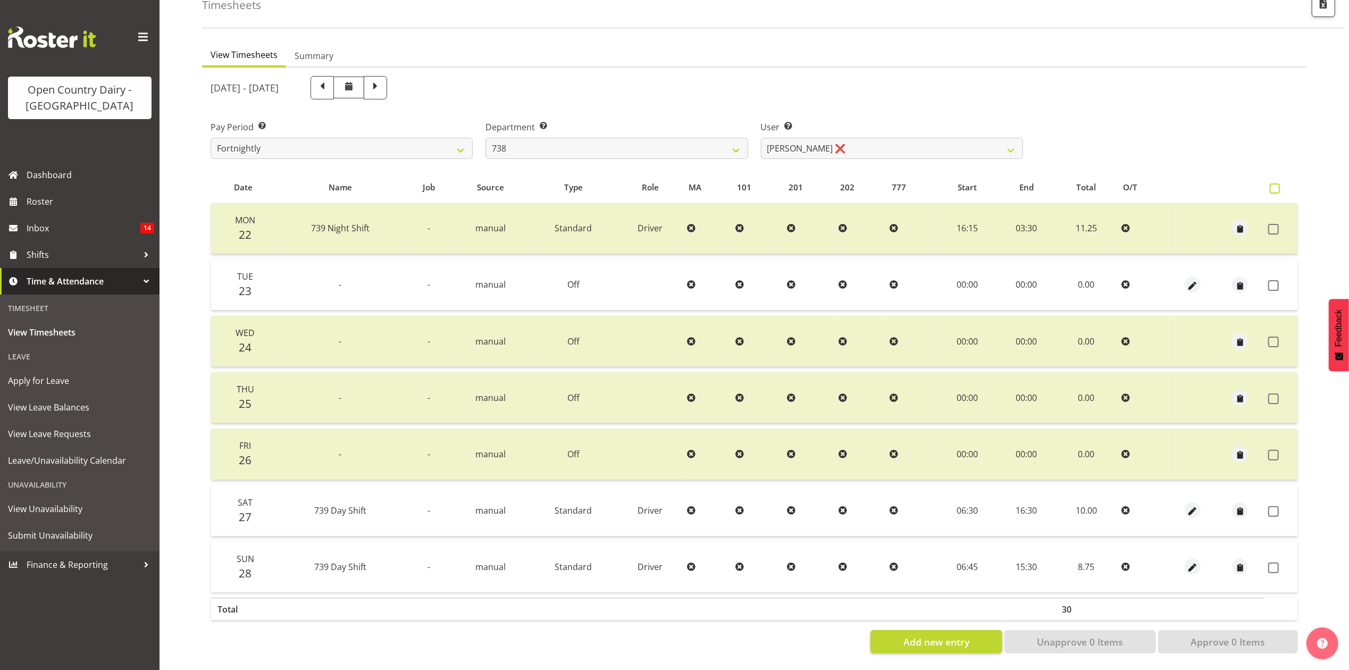
click at [1281, 183] on label at bounding box center [1277, 188] width 15 height 10
click at [1277, 185] on input "checkbox" at bounding box center [1273, 188] width 7 height 7
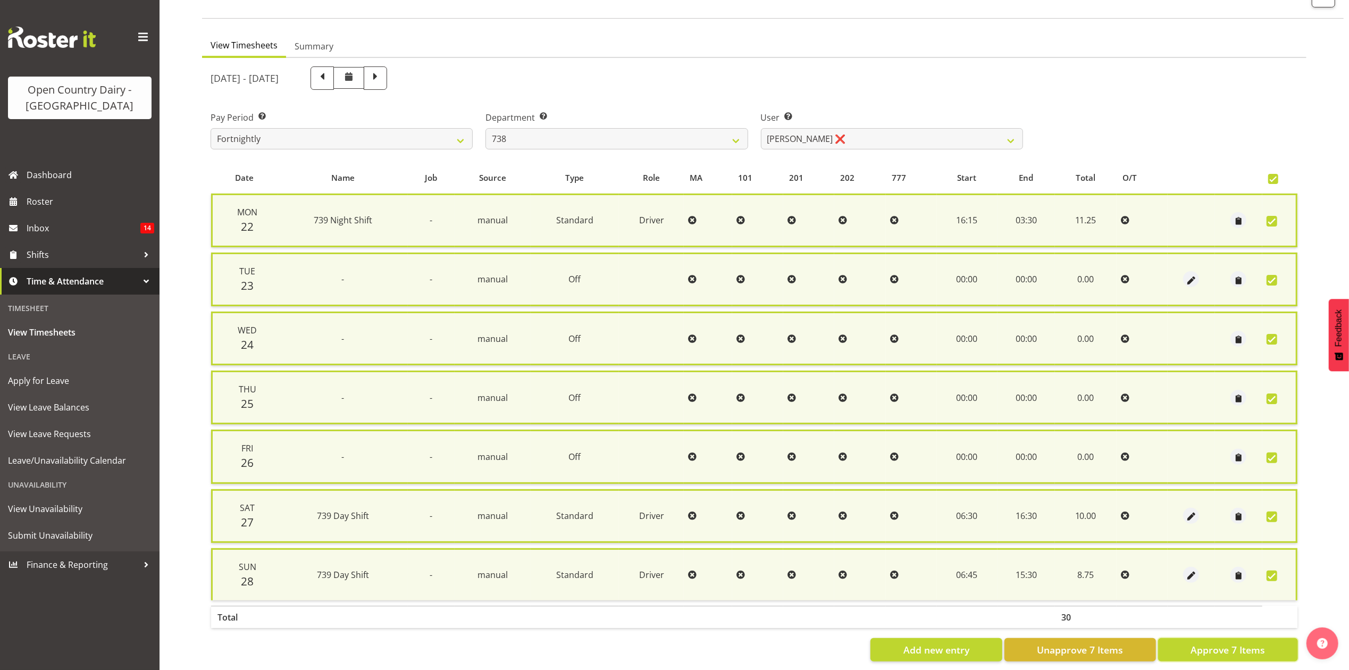
click at [1254, 638] on button "Approve 7 Items" at bounding box center [1228, 649] width 140 height 23
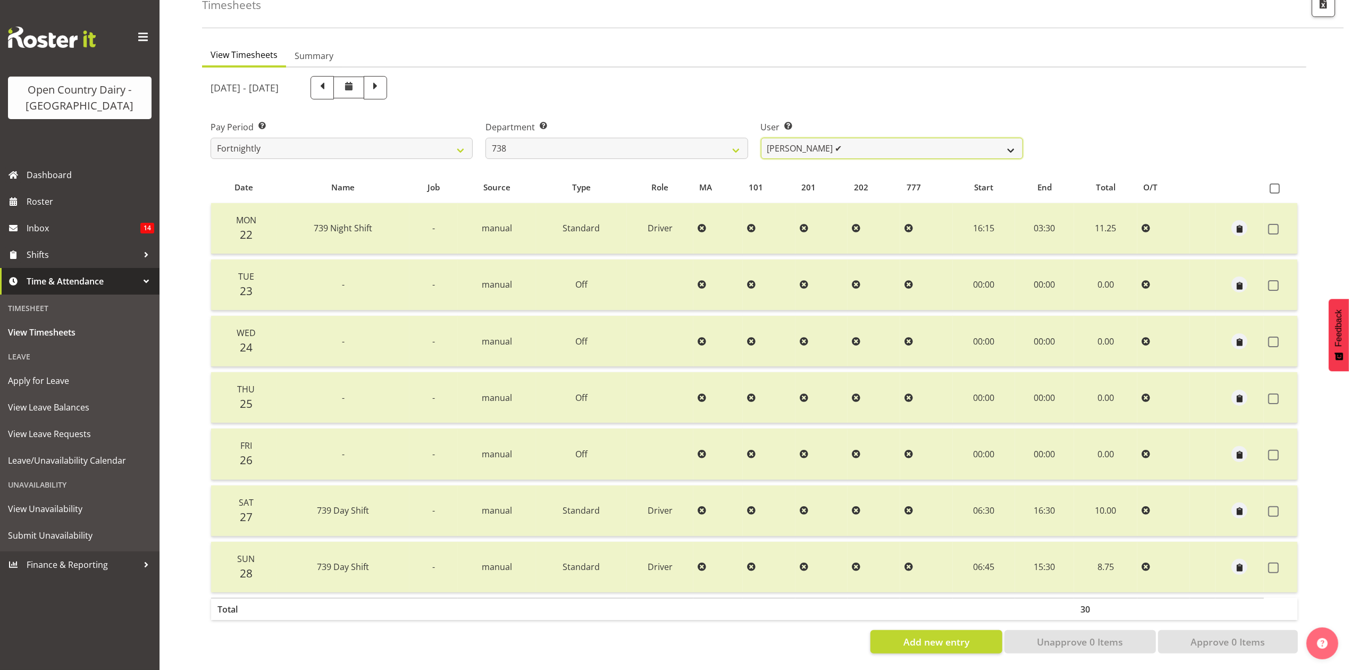
click at [947, 145] on select "Christopher Gamble ✔ Marcy Tuuta ✔ Raymond Campbell ❌ Tama Irvine ❌" at bounding box center [892, 148] width 262 height 21
click at [761, 138] on select "Christopher Gamble ✔ Marcy Tuuta ✔ Raymond Campbell ❌ Tama Irvine ❌" at bounding box center [892, 148] width 262 height 21
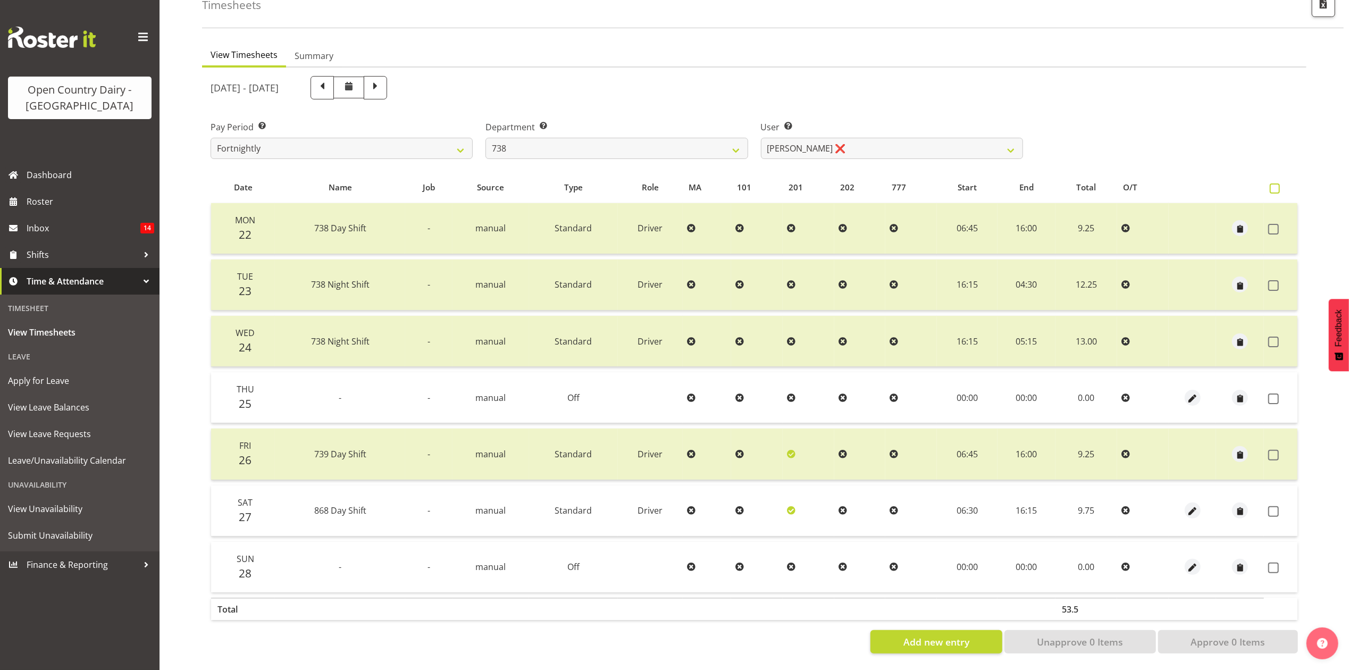
click at [1270, 183] on span at bounding box center [1275, 188] width 10 height 10
click at [1270, 185] on input "checkbox" at bounding box center [1273, 188] width 7 height 7
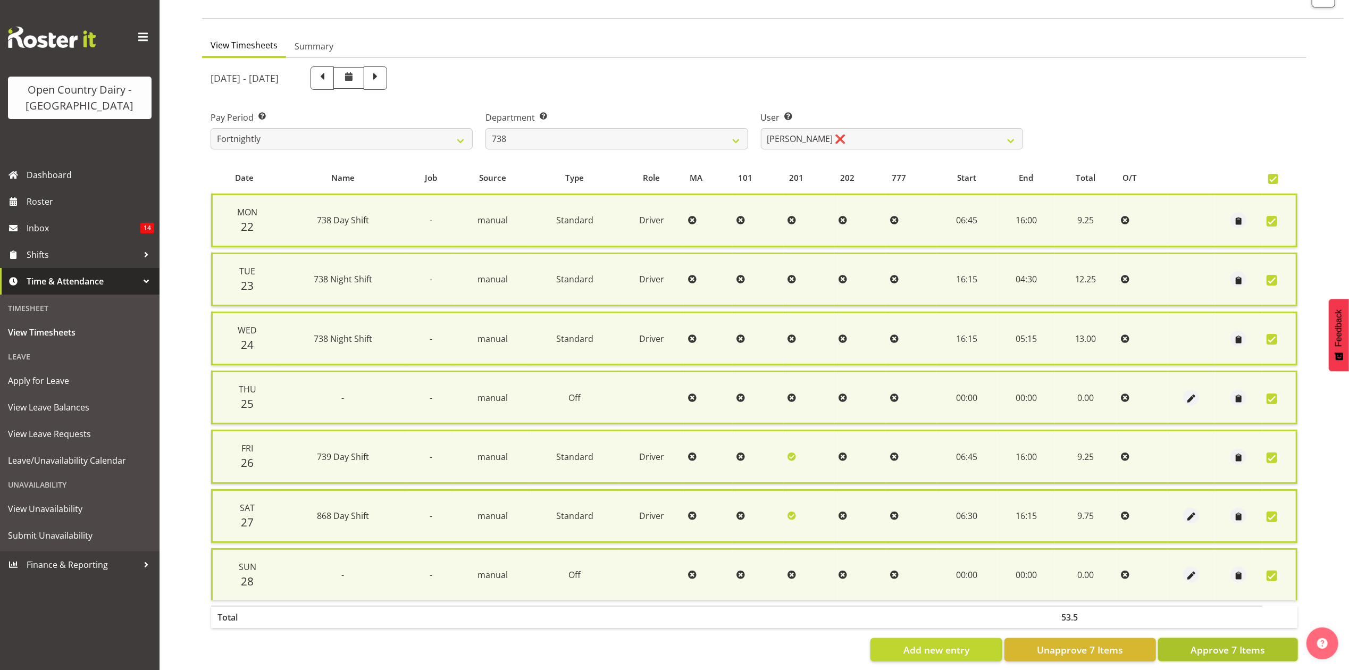
click at [1256, 643] on span "Approve 7 Items" at bounding box center [1228, 650] width 74 height 14
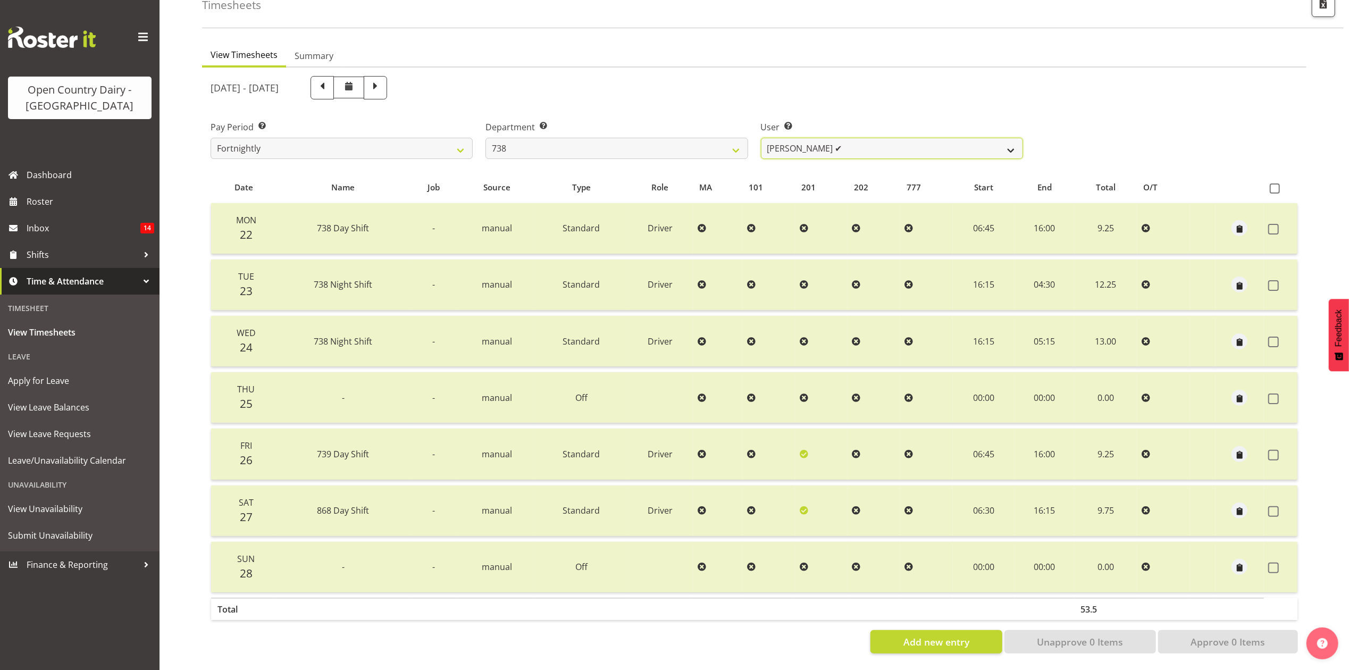
click at [884, 141] on select "Christopher Gamble ✔ Marcy Tuuta ✔ Raymond Campbell ✔ Tama Irvine ❌" at bounding box center [892, 148] width 262 height 21
click at [761, 138] on select "Christopher Gamble ✔ Marcy Tuuta ✔ Raymond Campbell ✔ Tama Irvine ❌" at bounding box center [892, 148] width 262 height 21
click at [828, 140] on select "Christopher Gamble ✔ Marcy Tuuta ✔ Raymond Campbell ✔ Tama Irvine ❌" at bounding box center [892, 148] width 262 height 21
click at [761, 138] on select "Christopher Gamble ✔ Marcy Tuuta ✔ Raymond Campbell ✔ Tama Irvine ❌" at bounding box center [892, 148] width 262 height 21
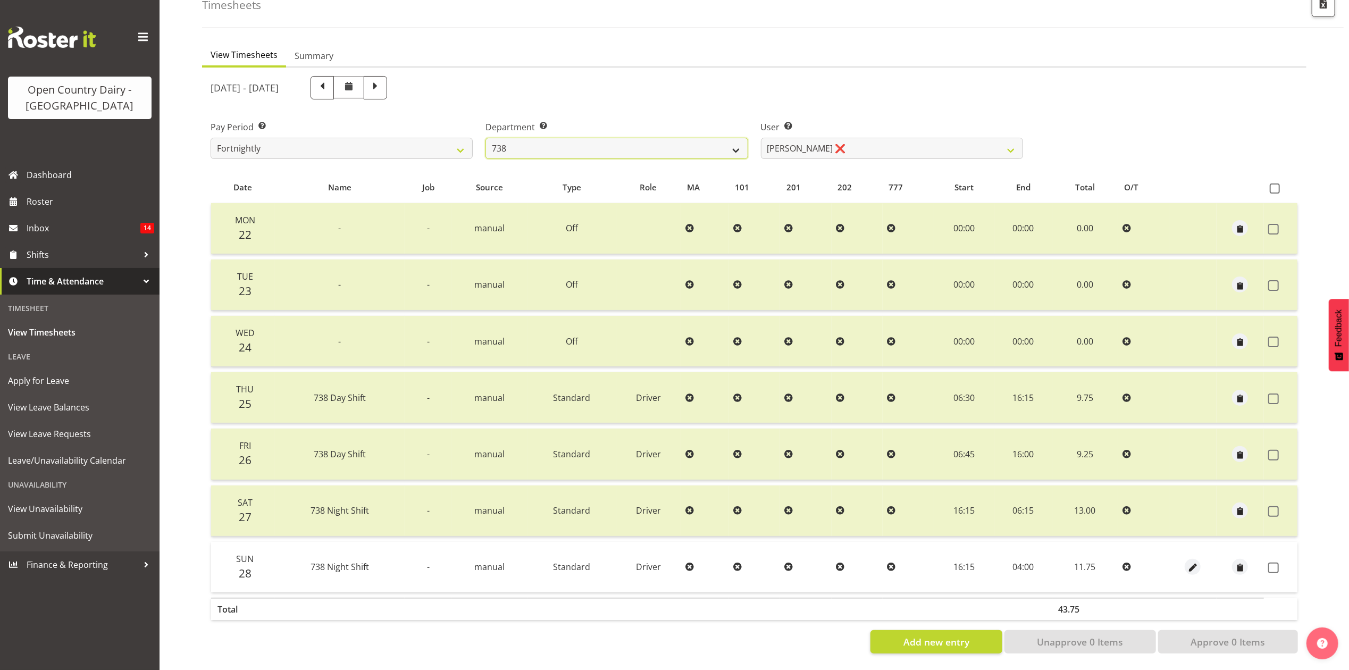
click at [734, 138] on select "734 735 736 737 738 739 851 853 854 855 856 858 861 862 865 867-9032 868 869 87…" at bounding box center [617, 148] width 262 height 21
click at [486, 138] on select "734 735 736 737 738 739 851 853 854 855 856 858 861 862 865 867-9032 868 869 87…" at bounding box center [617, 148] width 262 height 21
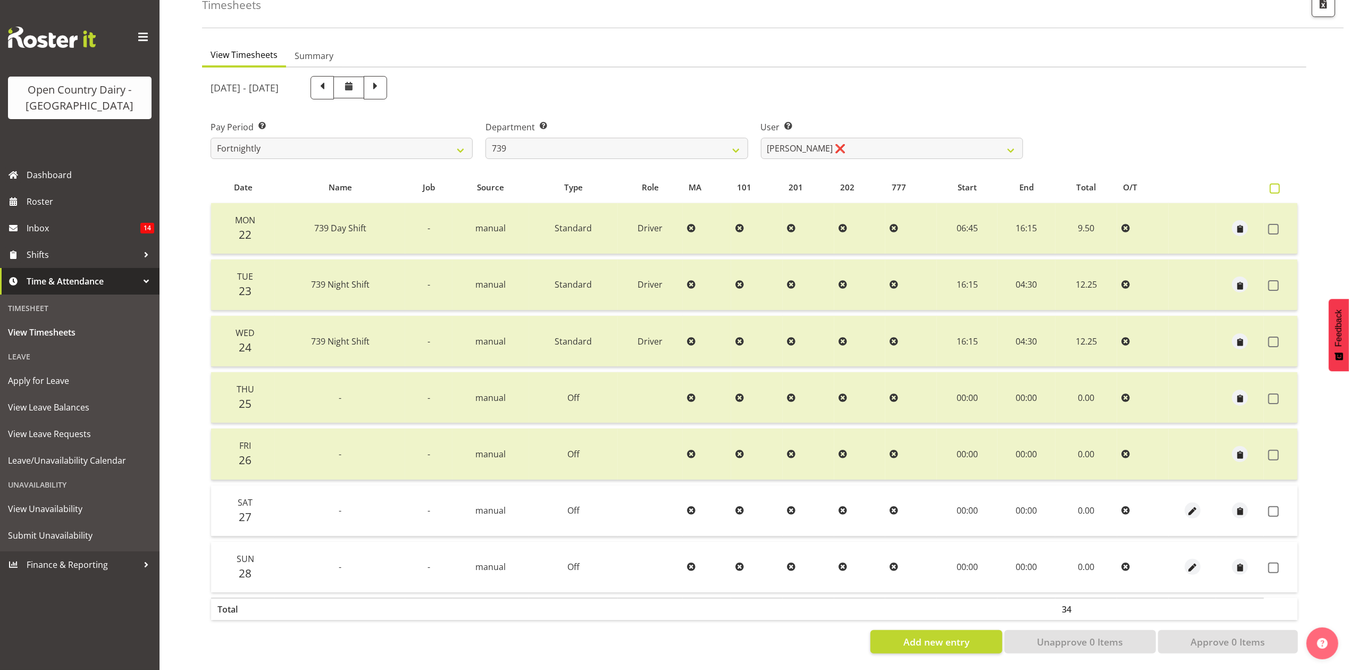
click at [1272, 183] on span at bounding box center [1275, 188] width 10 height 10
click at [1272, 185] on input "checkbox" at bounding box center [1273, 188] width 7 height 7
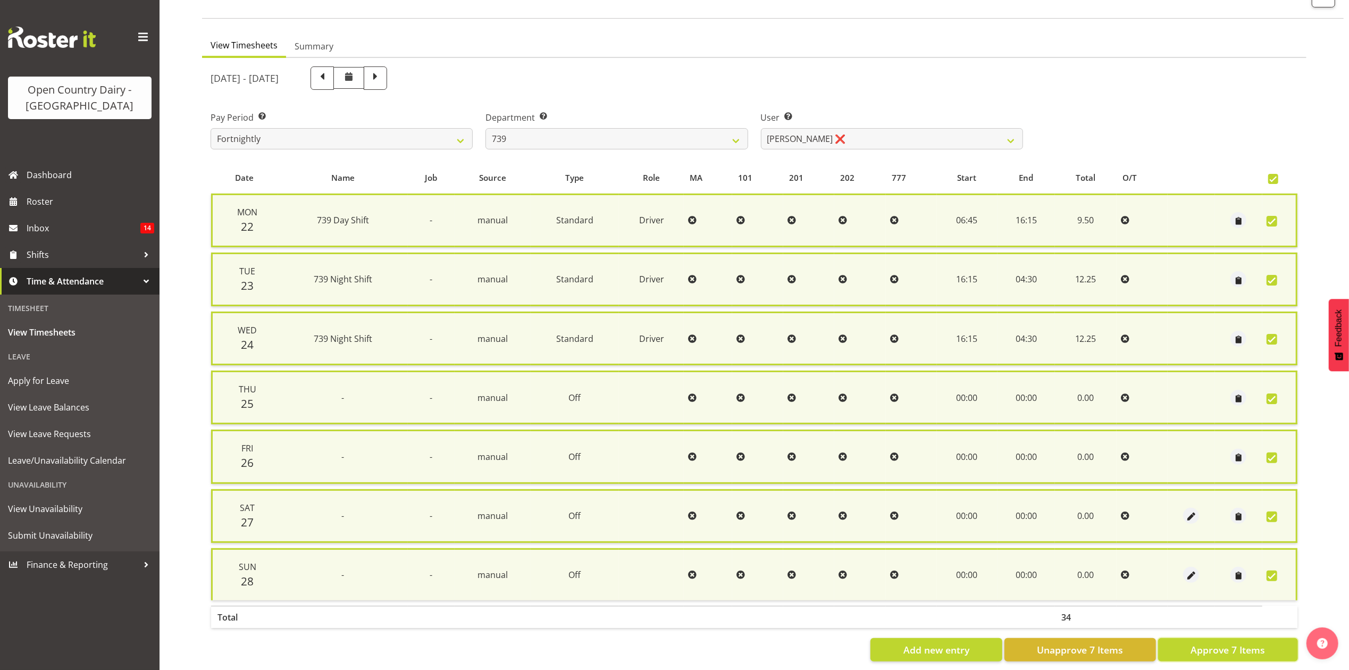
click at [1218, 643] on span "Approve 7 Items" at bounding box center [1228, 650] width 74 height 14
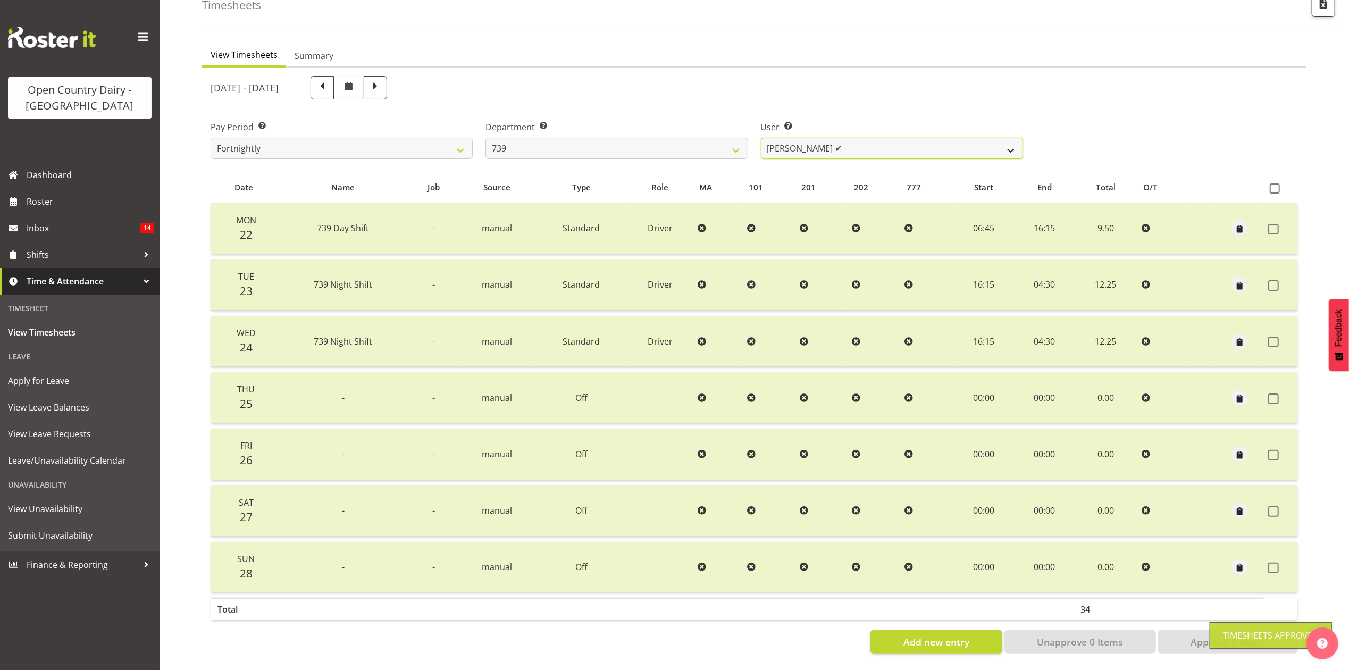
click at [844, 138] on select "Erika McNaught ✔ Rachel Fletcher ❌ Rick Murphy ❌ Tish Veint ❌" at bounding box center [892, 148] width 262 height 21
click at [761, 138] on select "Erika McNaught ✔ Rachel Fletcher ❌ Rick Murphy ❌ Tish Veint ❌" at bounding box center [892, 148] width 262 height 21
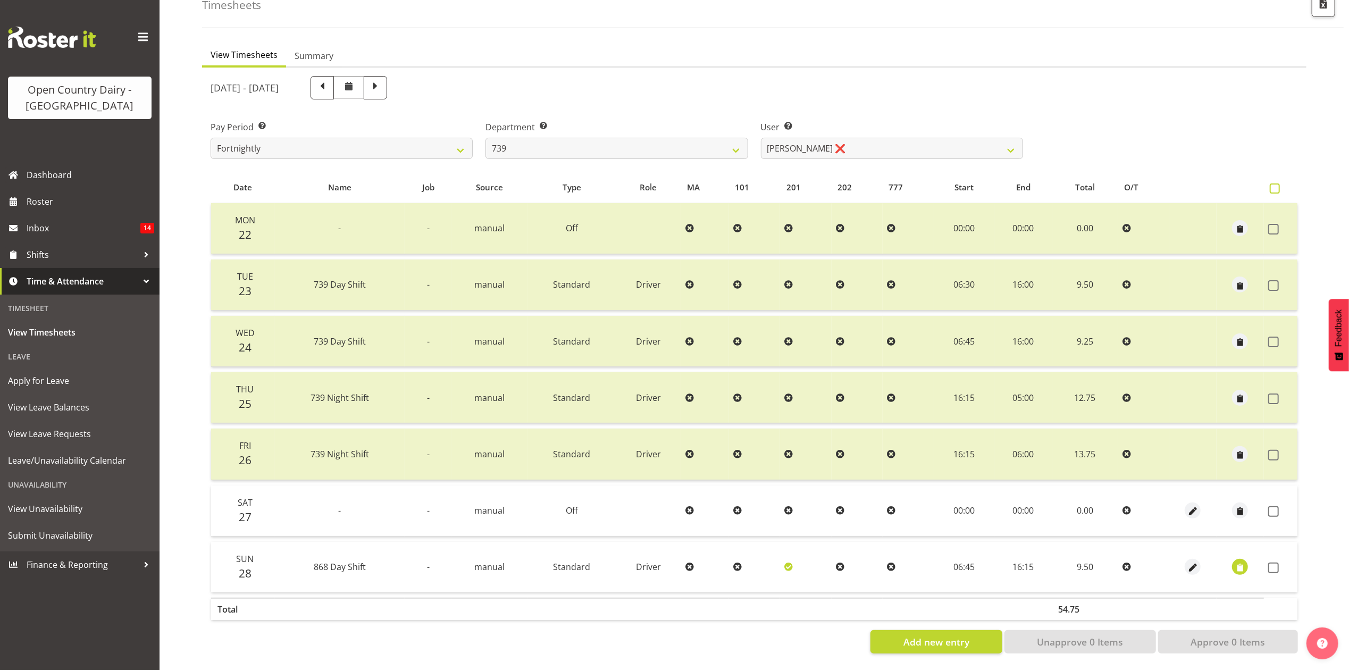
click at [1281, 183] on label at bounding box center [1277, 188] width 15 height 10
click at [1277, 185] on input "checkbox" at bounding box center [1273, 188] width 7 height 7
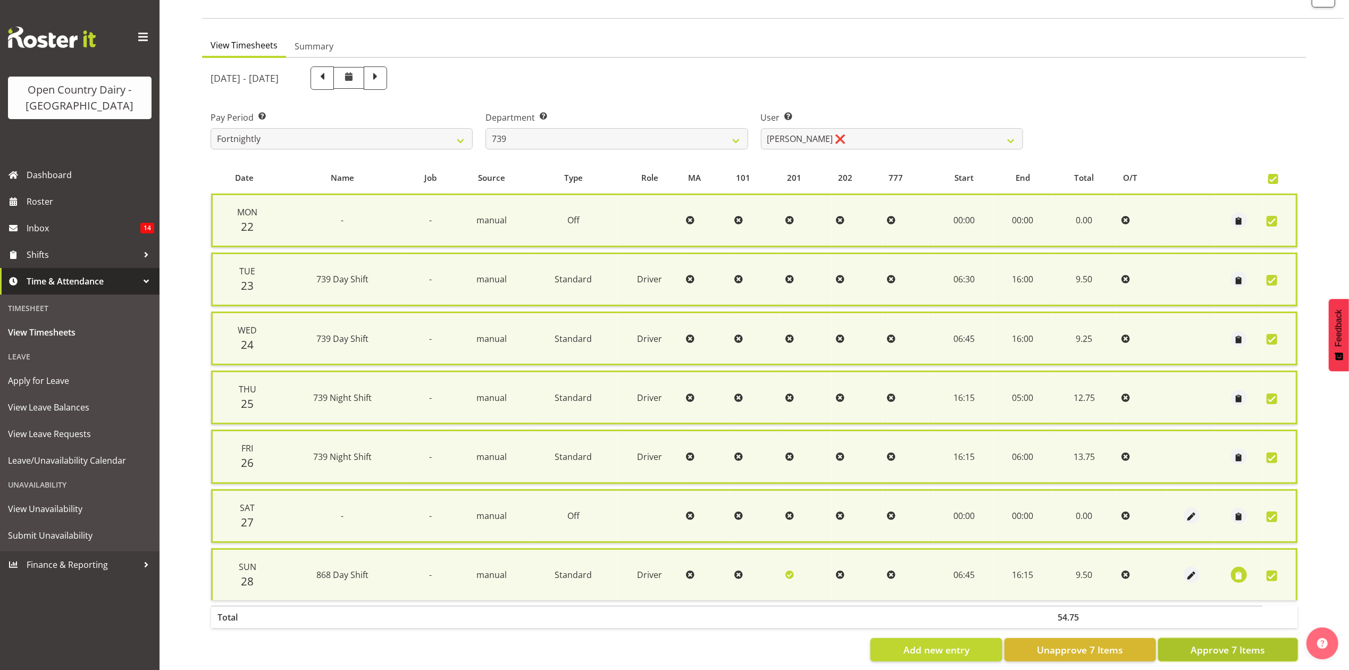
click at [1243, 645] on span "Approve 7 Items" at bounding box center [1228, 650] width 74 height 14
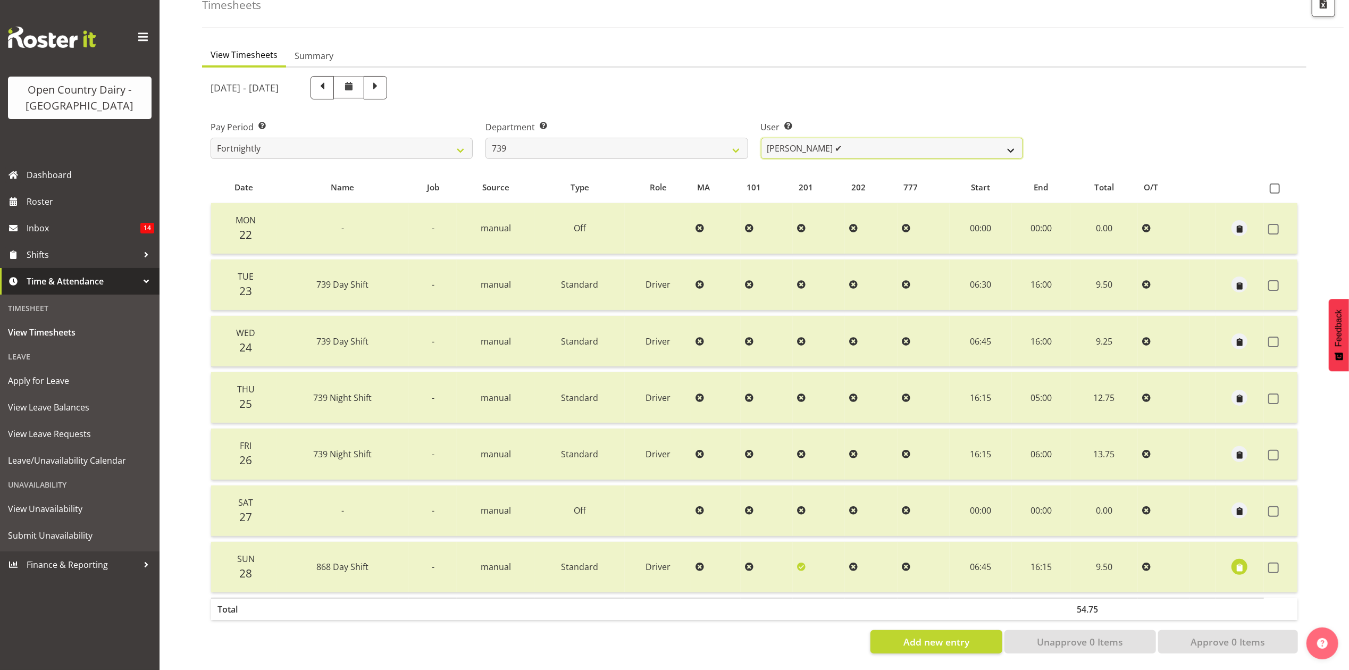
click at [802, 139] on select "Erika McNaught ✔ Rachel Fletcher ✔ Rick Murphy ❌ Tish Veint ❌" at bounding box center [892, 148] width 262 height 21
click at [761, 138] on select "Erika McNaught ✔ Rachel Fletcher ✔ Rick Murphy ❌ Tish Veint ❌" at bounding box center [892, 148] width 262 height 21
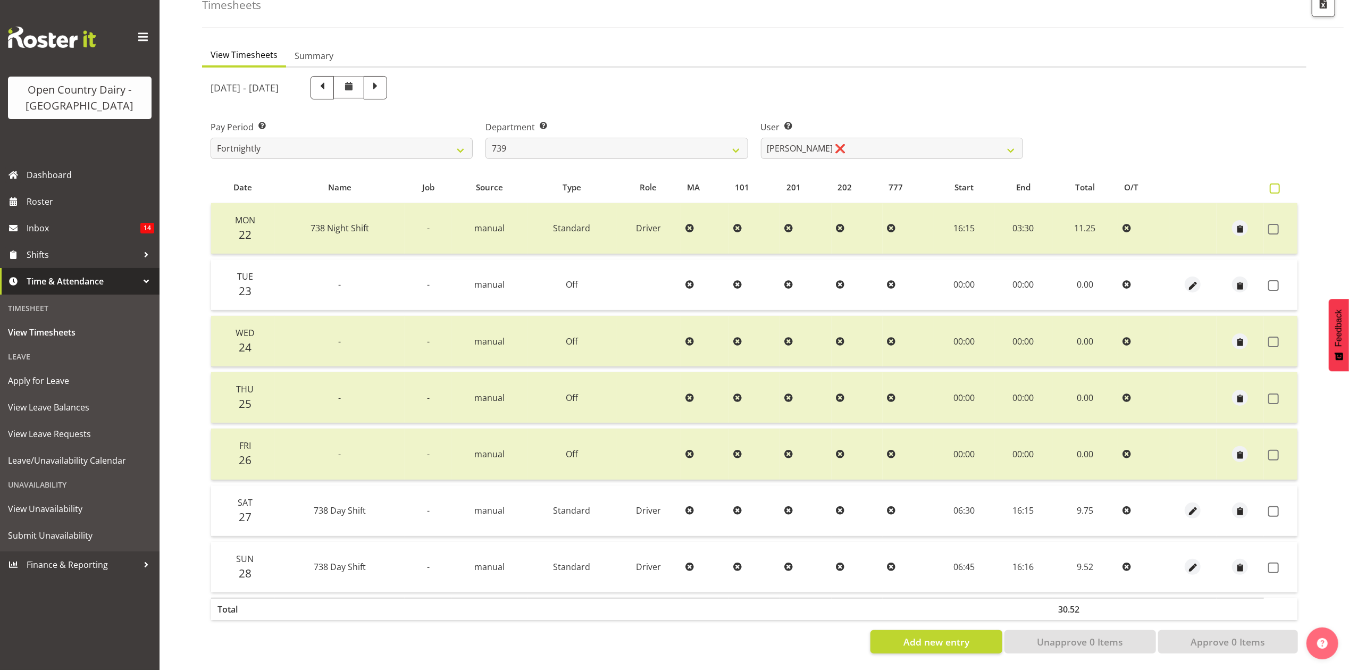
click at [1271, 183] on span at bounding box center [1275, 188] width 10 height 10
click at [1271, 185] on input "checkbox" at bounding box center [1273, 188] width 7 height 7
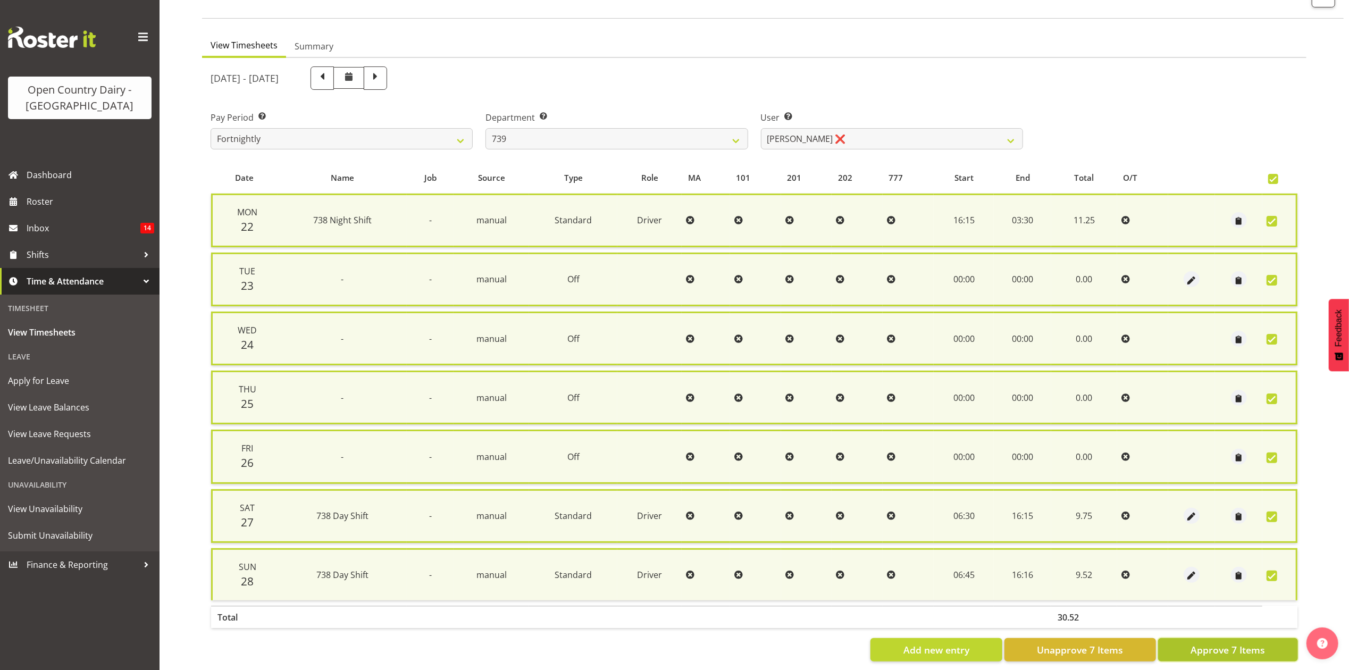
click at [1257, 643] on span "Approve 7 Items" at bounding box center [1228, 650] width 74 height 14
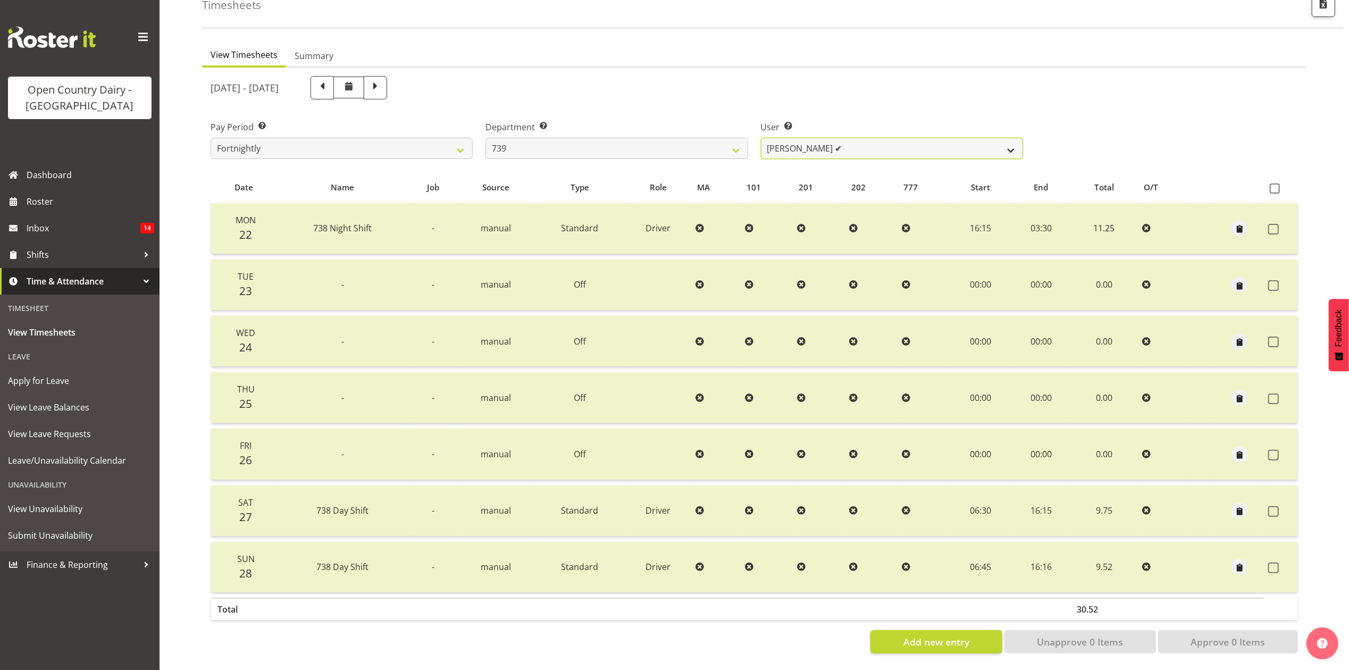
click at [866, 138] on select "Erika McNaught ✔ Rachel Fletcher ✔ Rick Murphy ✔ Tish Veint ❌" at bounding box center [892, 148] width 262 height 21
click at [724, 138] on select "734 735 736 737 738 739 851 853 854 855 856 858 861 862 865 867-9032 868 869 87…" at bounding box center [617, 148] width 262 height 21
click at [486, 138] on select "734 735 736 737 738 739 851 853 854 855 856 858 861 862 865 867-9032 868 869 87…" at bounding box center [617, 148] width 262 height 21
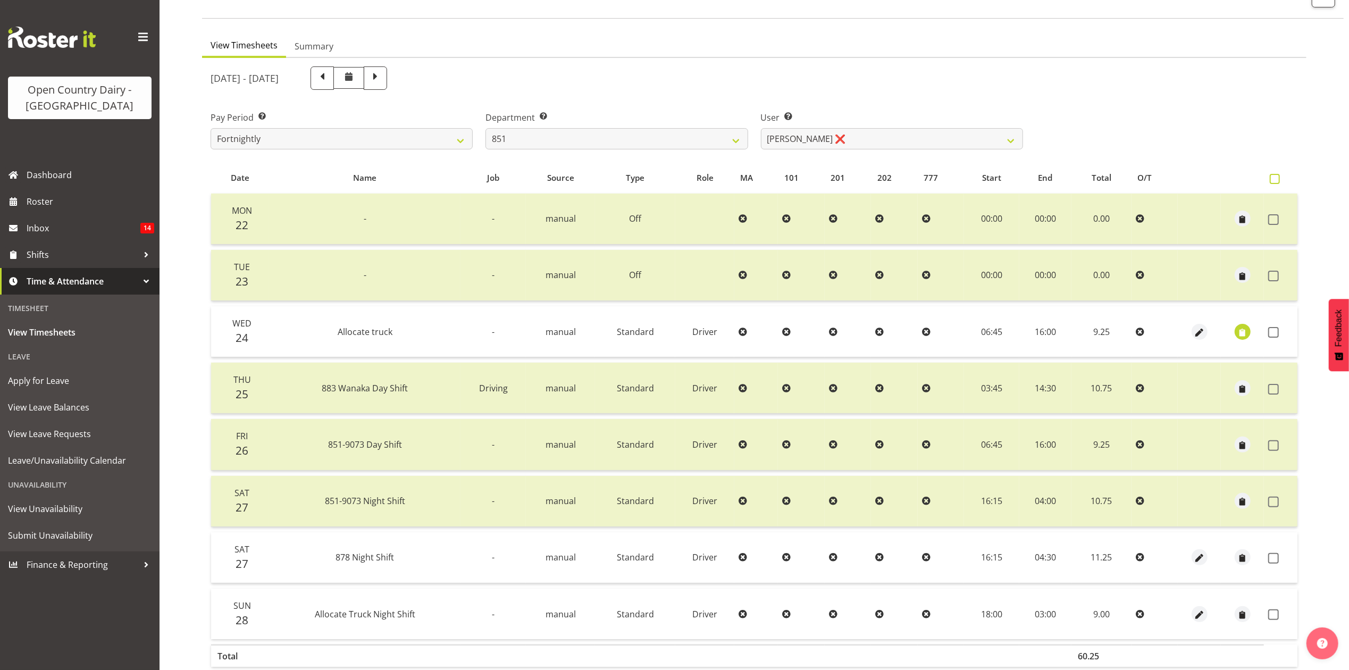
click at [1273, 175] on span at bounding box center [1275, 179] width 10 height 10
click at [1273, 175] on input "checkbox" at bounding box center [1273, 178] width 7 height 7
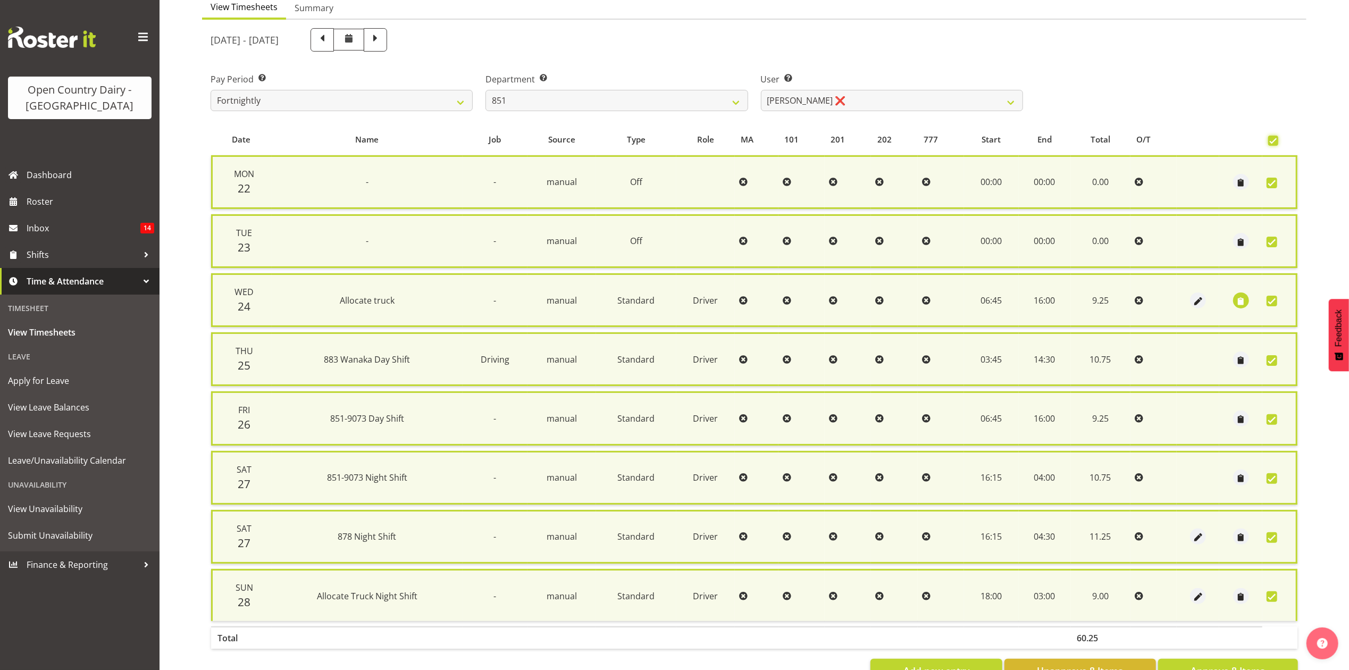
scroll to position [144, 0]
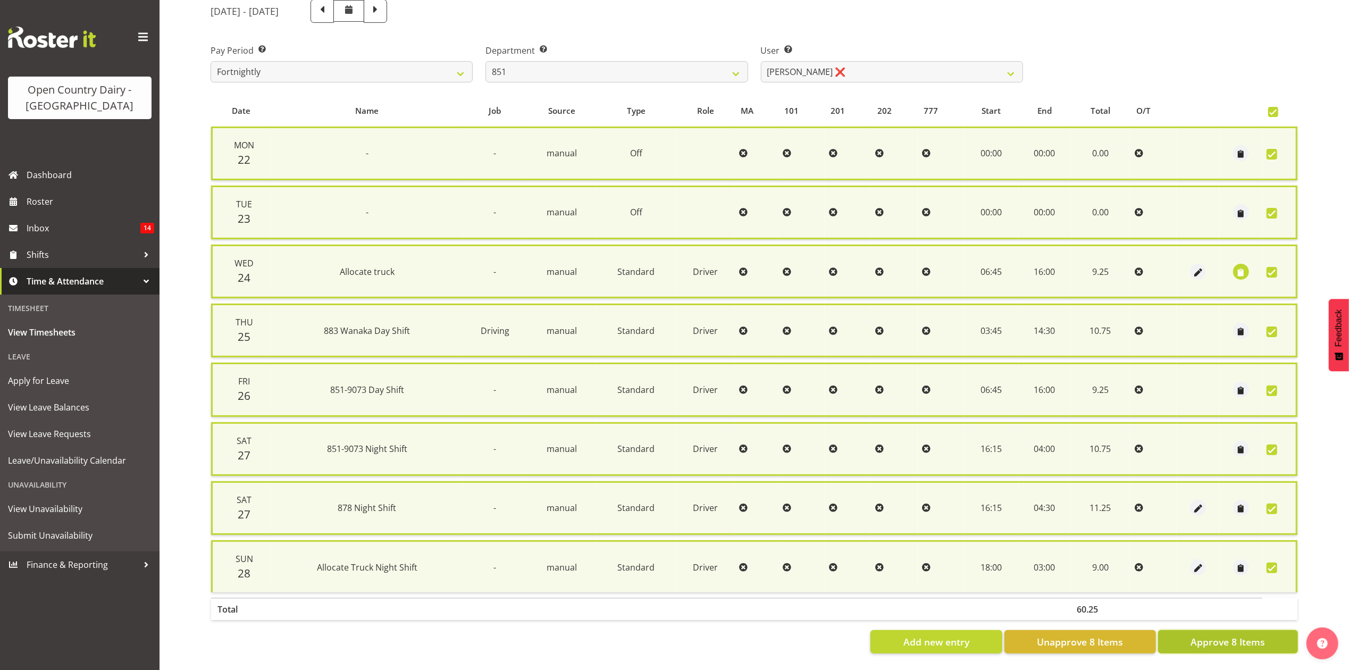
click at [1206, 635] on span "Approve 8 Items" at bounding box center [1228, 642] width 74 height 14
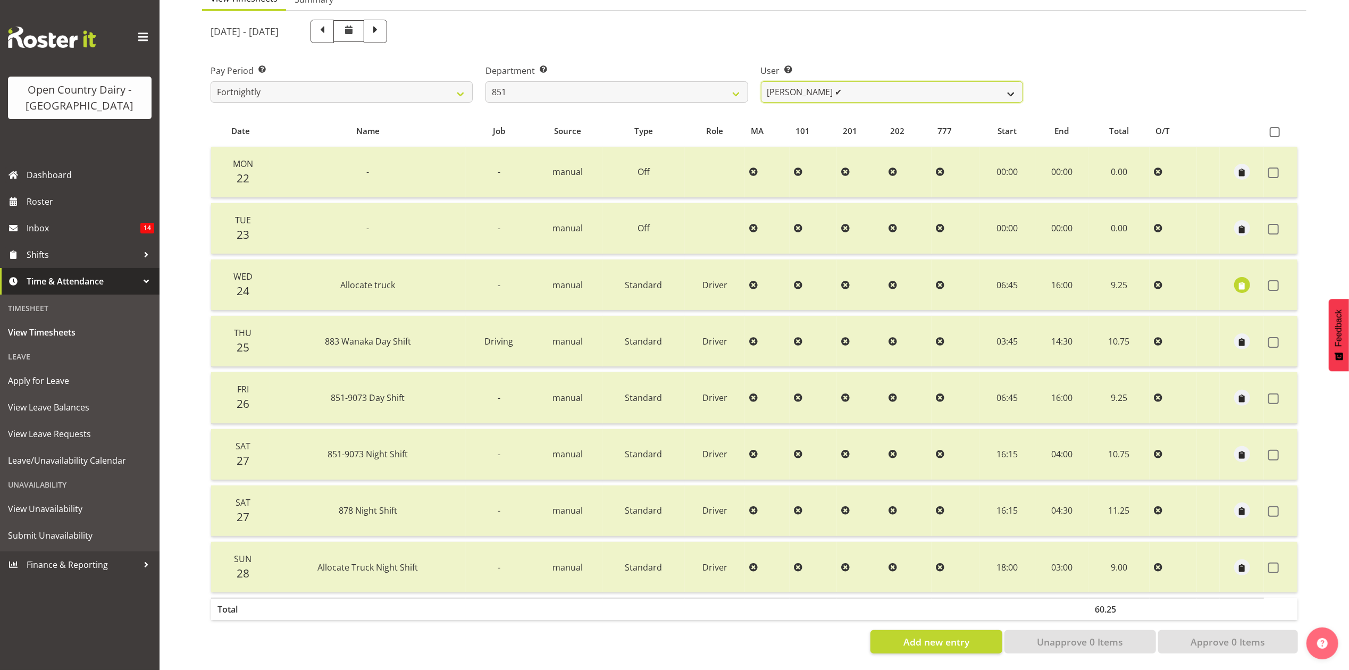
click at [922, 81] on select "Hayden Batt ✔ Martin Black ❌ Stacey Wilson ❌" at bounding box center [892, 91] width 262 height 21
click at [761, 81] on select "Hayden Batt ✔ Martin Black ❌ Stacey Wilson ❌" at bounding box center [892, 91] width 262 height 21
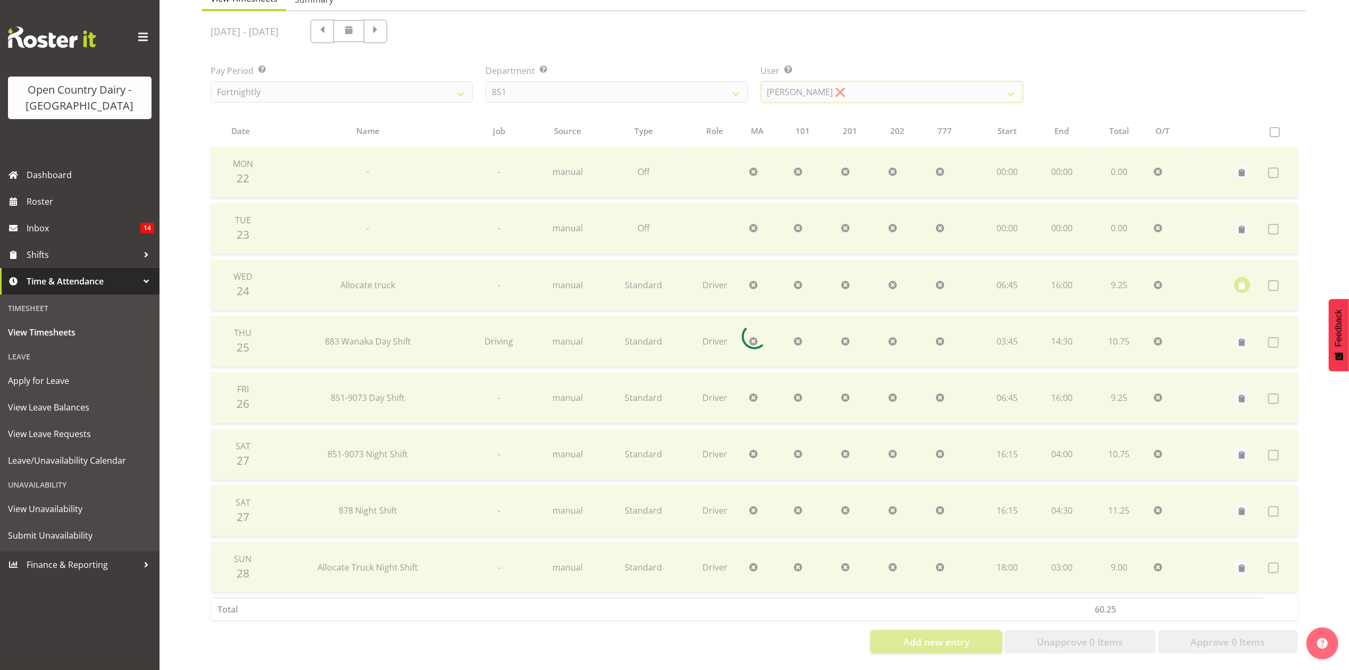
scroll to position [71, 0]
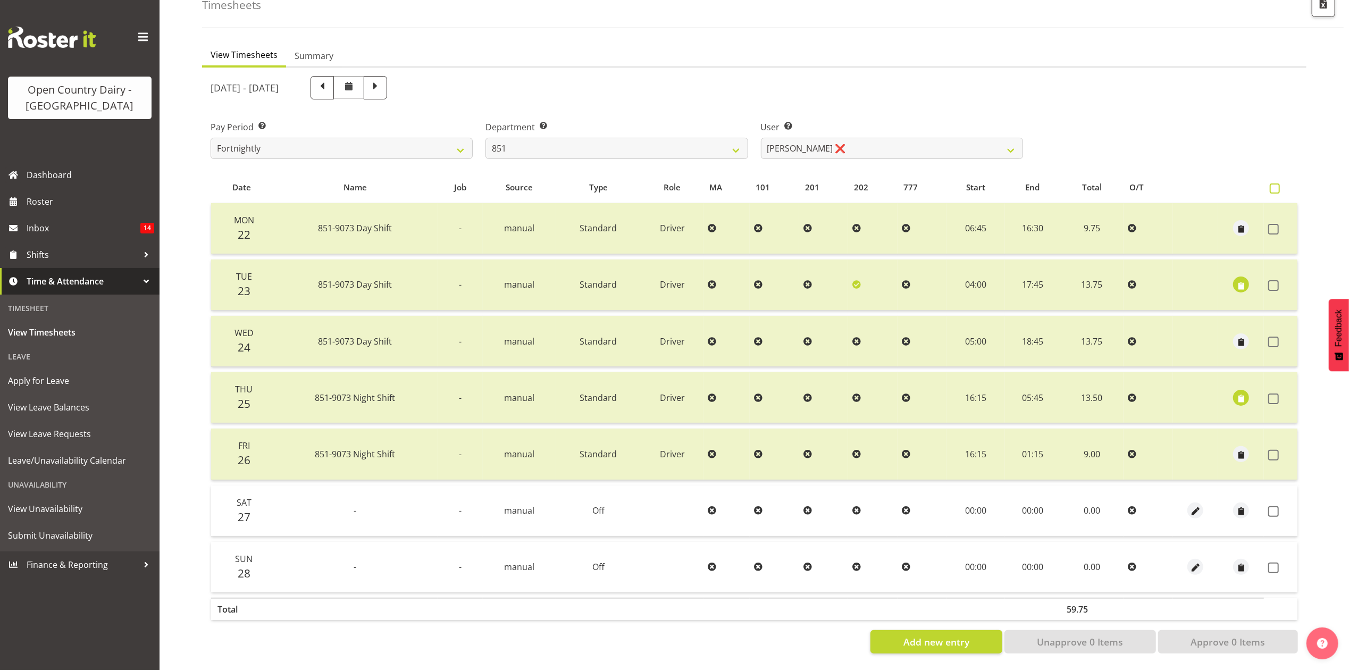
click at [1279, 183] on span at bounding box center [1275, 188] width 10 height 10
click at [1277, 185] on input "checkbox" at bounding box center [1273, 188] width 7 height 7
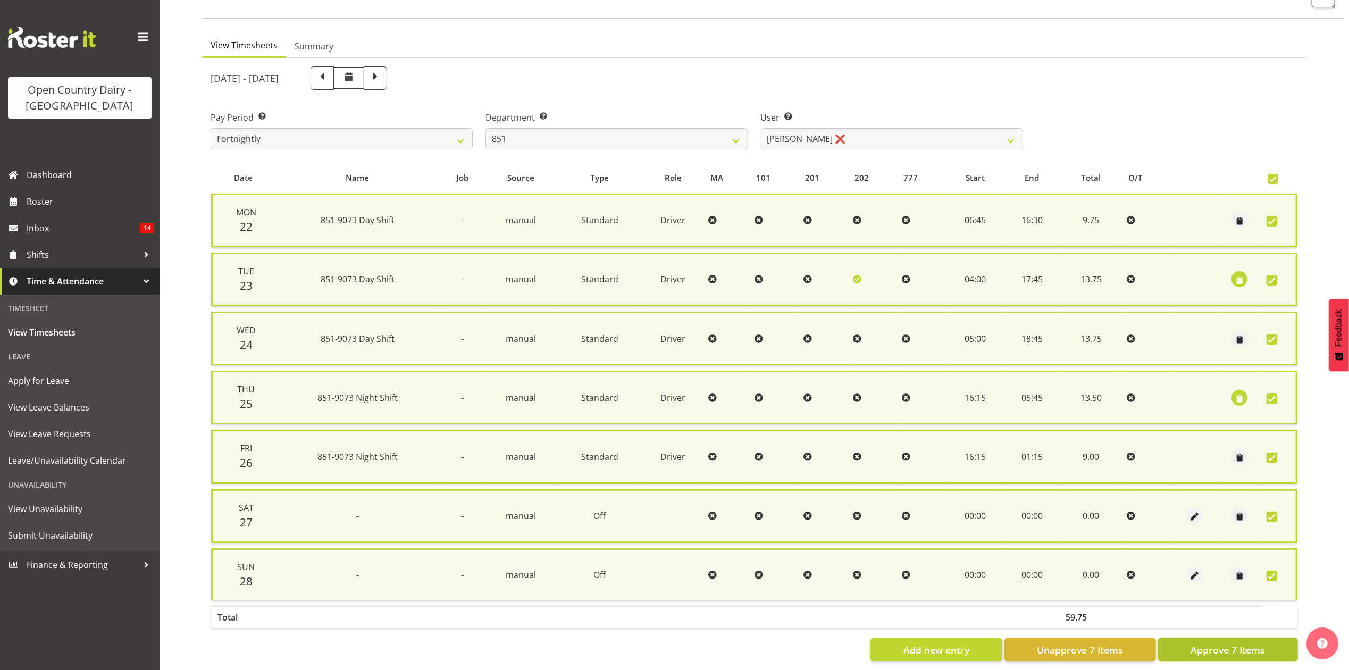
click at [1224, 651] on button "Approve 7 Items" at bounding box center [1228, 649] width 140 height 23
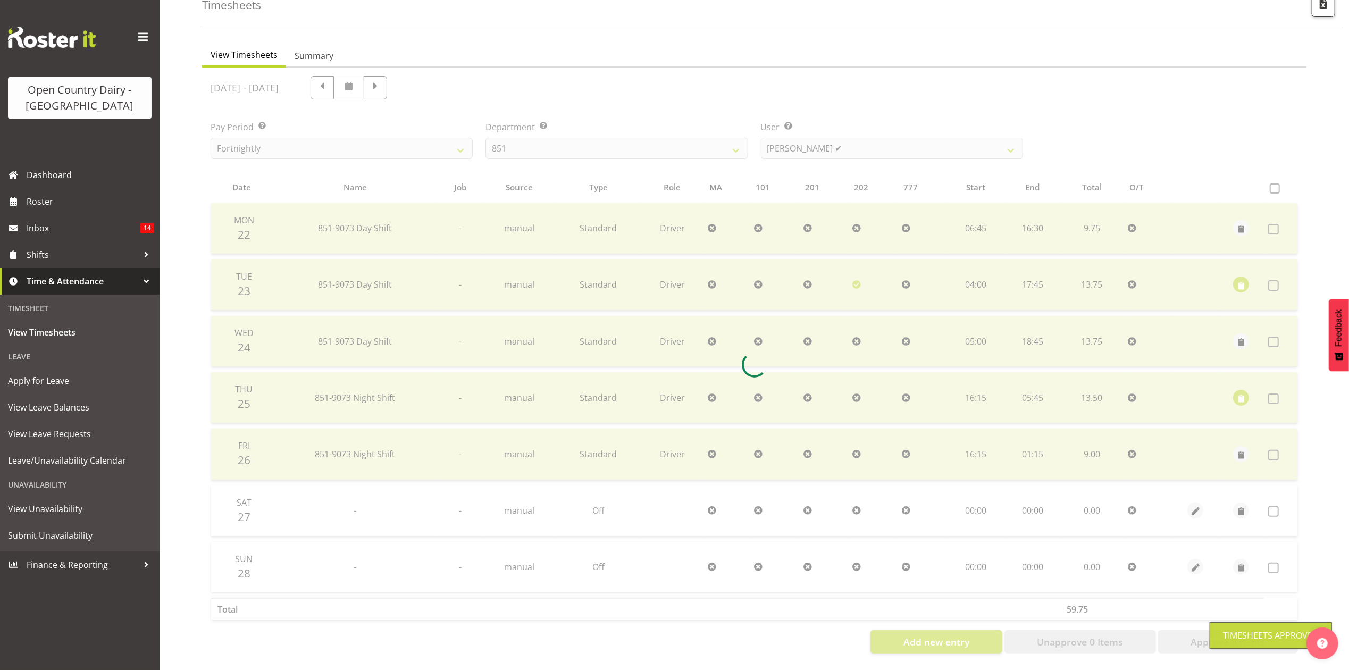
click at [869, 137] on div at bounding box center [754, 365] width 1105 height 595
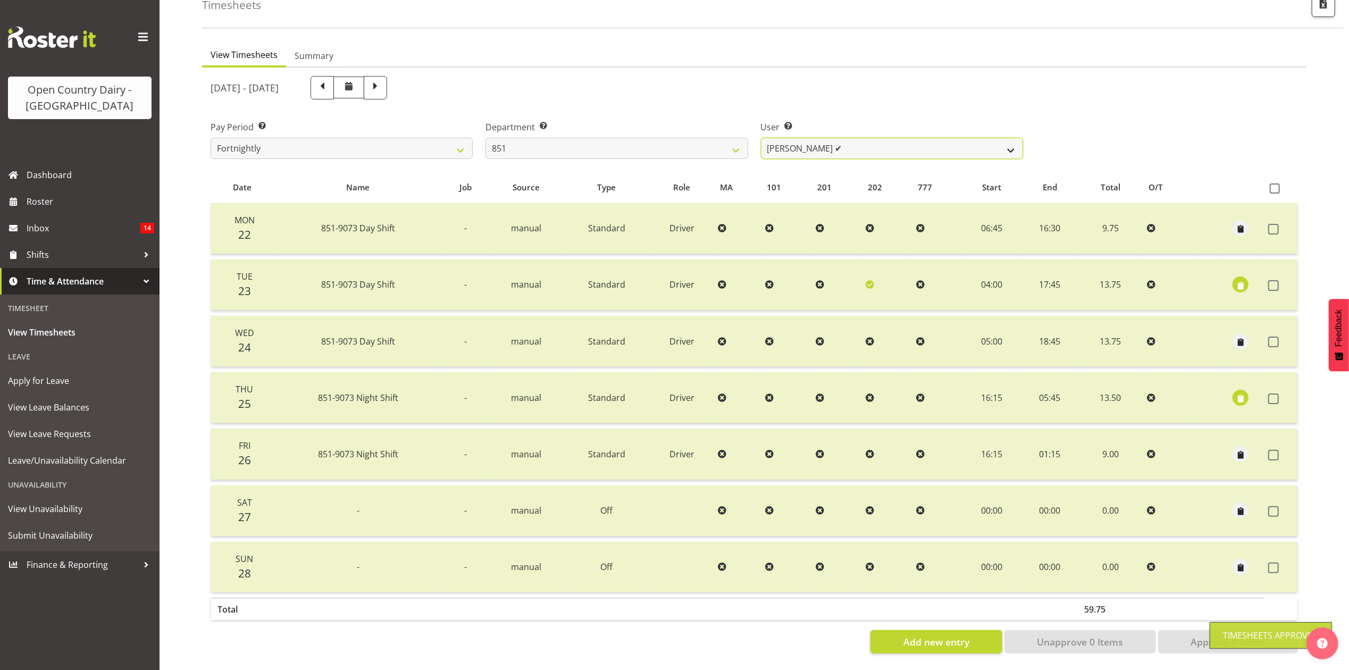
click at [869, 138] on select "Hayden Batt ✔ Martin Black ✔ Stacey Wilson ❌" at bounding box center [892, 148] width 262 height 21
click at [761, 138] on select "Hayden Batt ✔ Martin Black ✔ Stacey Wilson ❌" at bounding box center [892, 148] width 262 height 21
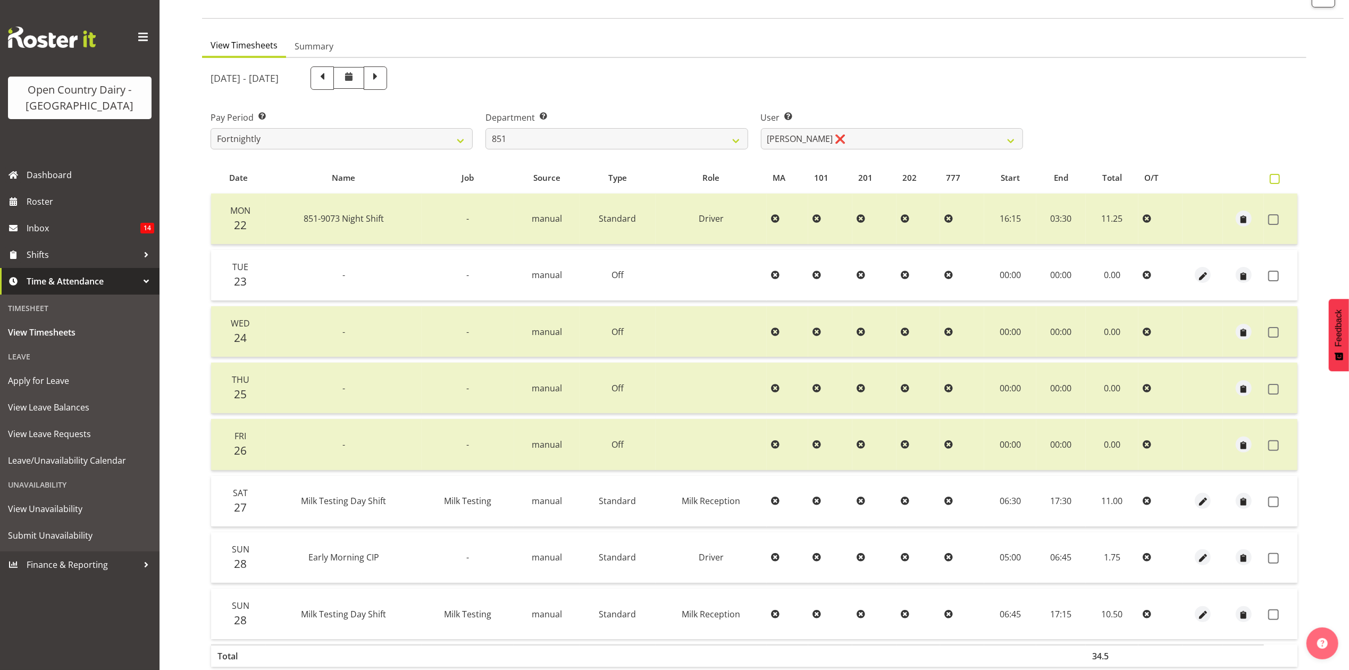
click at [1277, 175] on span at bounding box center [1275, 179] width 10 height 10
click at [1277, 175] on input "checkbox" at bounding box center [1273, 178] width 7 height 7
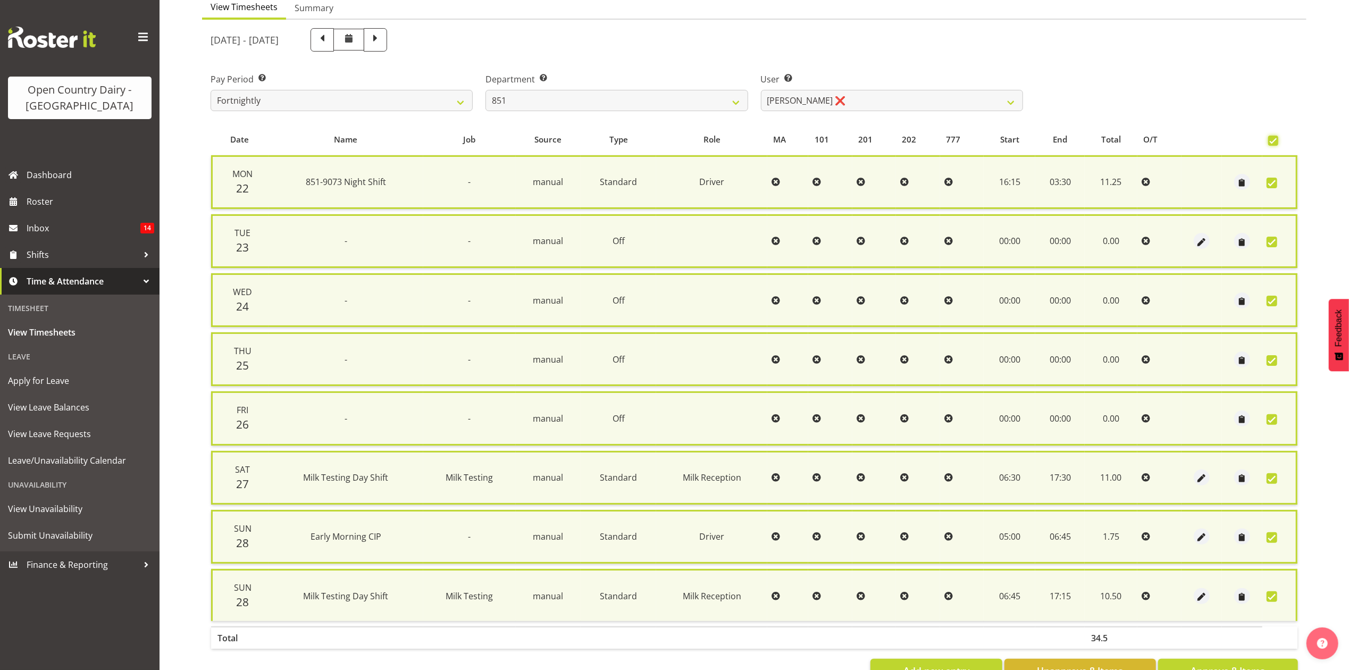
scroll to position [144, 0]
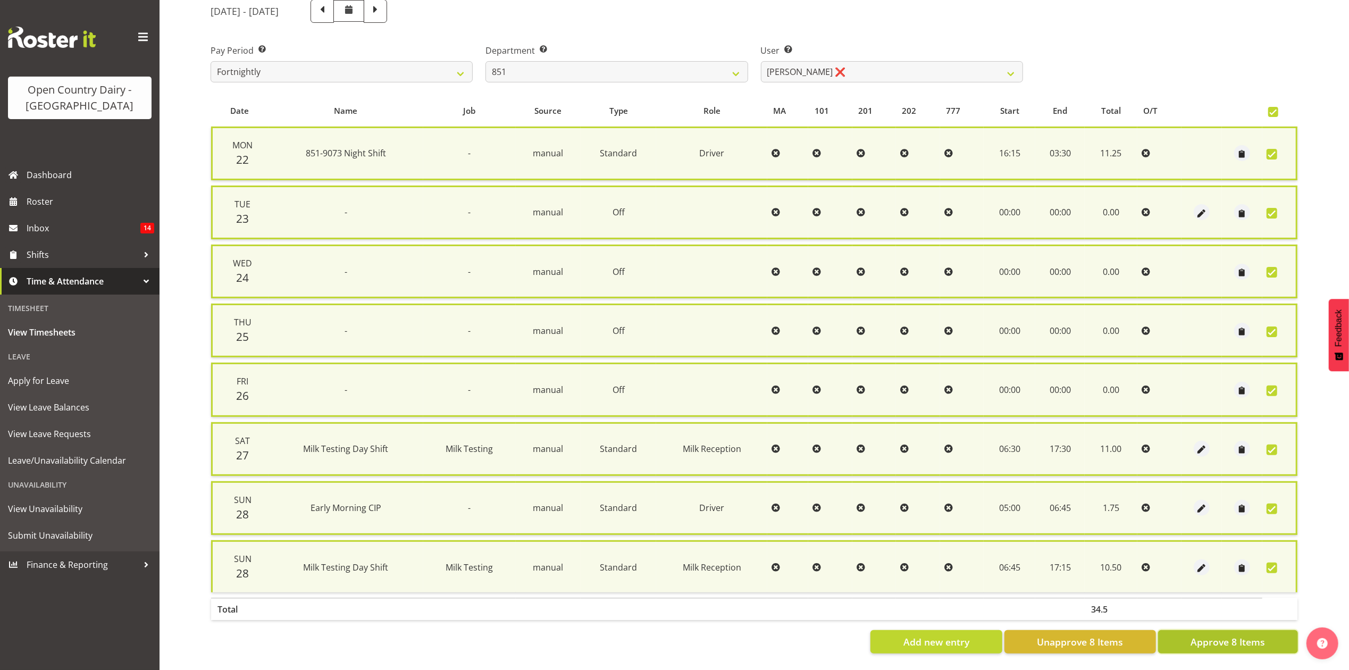
click at [1262, 635] on span "Approve 8 Items" at bounding box center [1228, 642] width 74 height 14
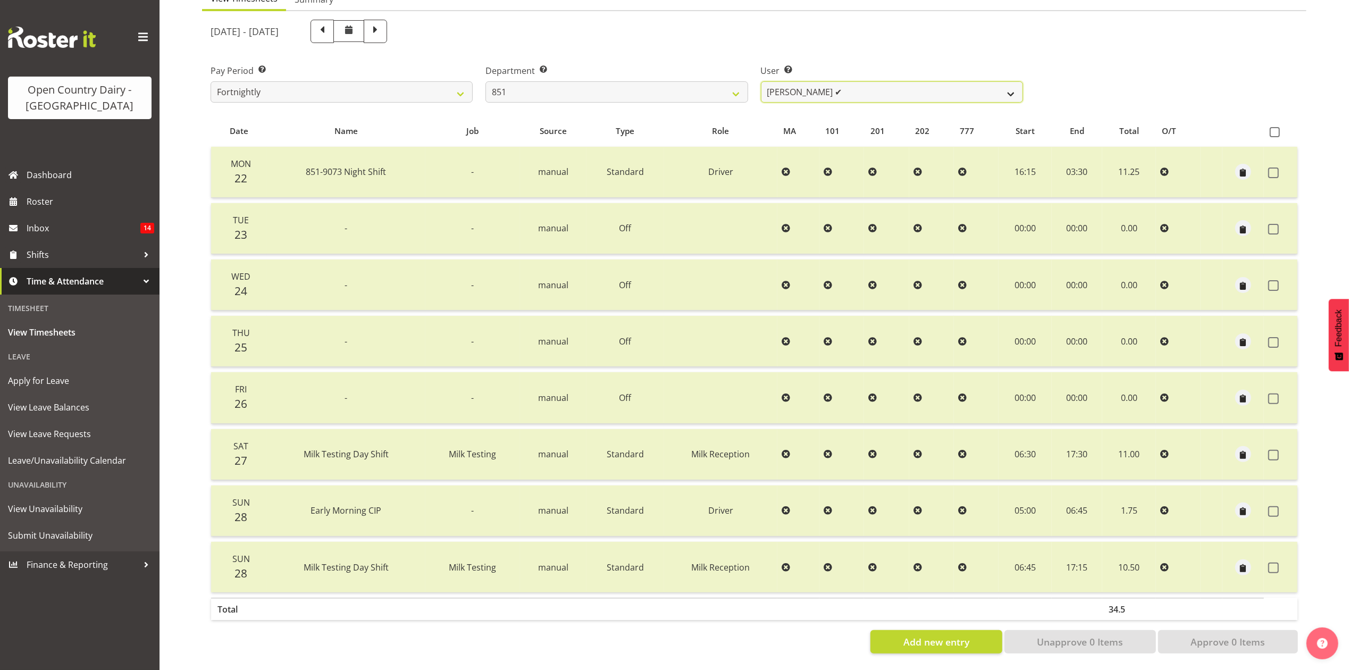
click at [785, 86] on select "Hayden Batt ✔ Martin Black ✔ Stacey Wilson ✔" at bounding box center [892, 91] width 262 height 21
click at [664, 81] on select "734 735 736 737 738 739 851 853 854 855 856 858 861 862 865 867-9032 868 869 87…" at bounding box center [617, 91] width 262 height 21
click at [486, 81] on select "734 735 736 737 738 739 851 853 854 855 856 858 861 862 865 867-9032 868 869 87…" at bounding box center [617, 91] width 262 height 21
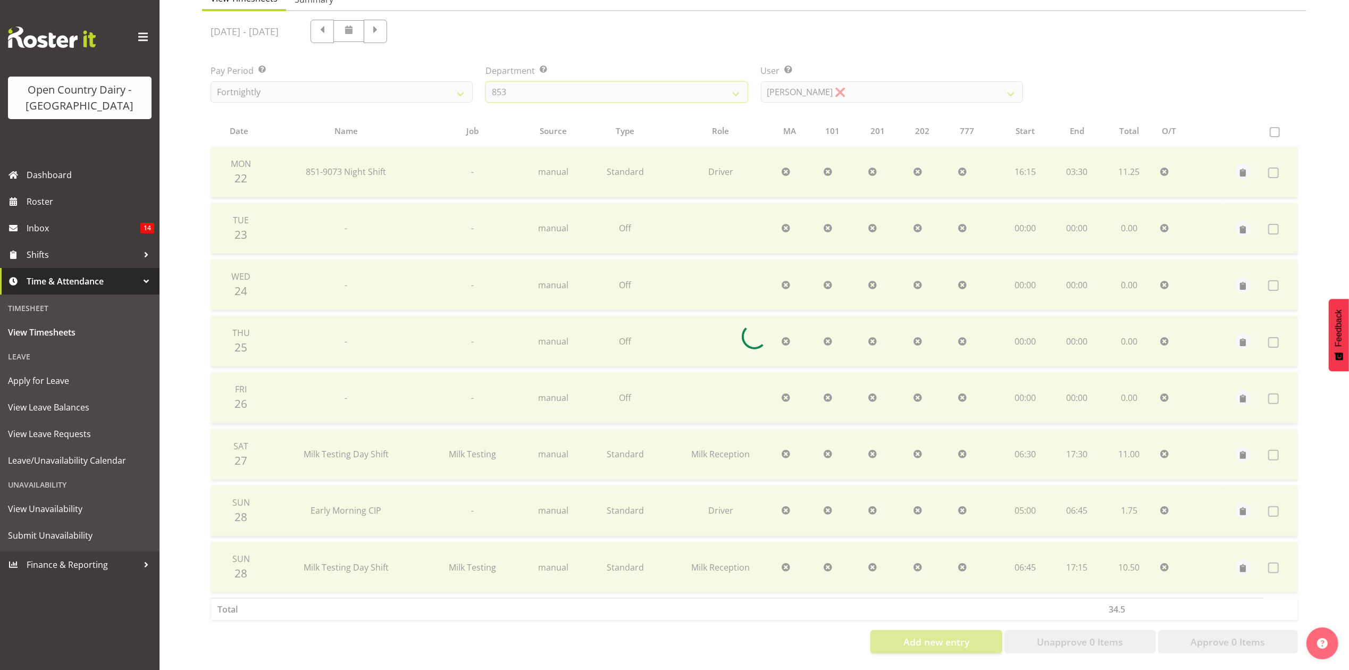
scroll to position [71, 0]
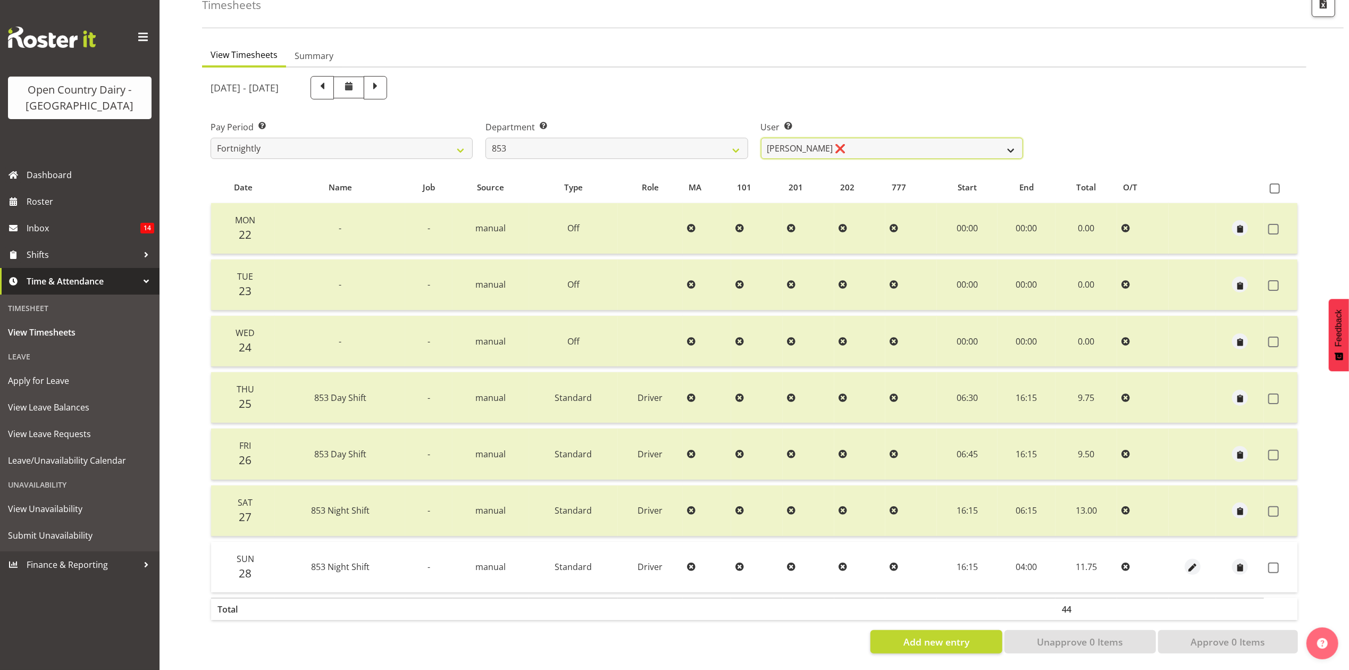
click at [958, 145] on select "Christiaan Botha ❌ Kevin Stuck ❌ Marty Powell ❌ Sean O'Neill ❌" at bounding box center [892, 148] width 262 height 21
click at [761, 138] on select "Christiaan Botha ❌ Kevin Stuck ❌ Marty Powell ❌ Sean O'Neill ❌" at bounding box center [892, 148] width 262 height 21
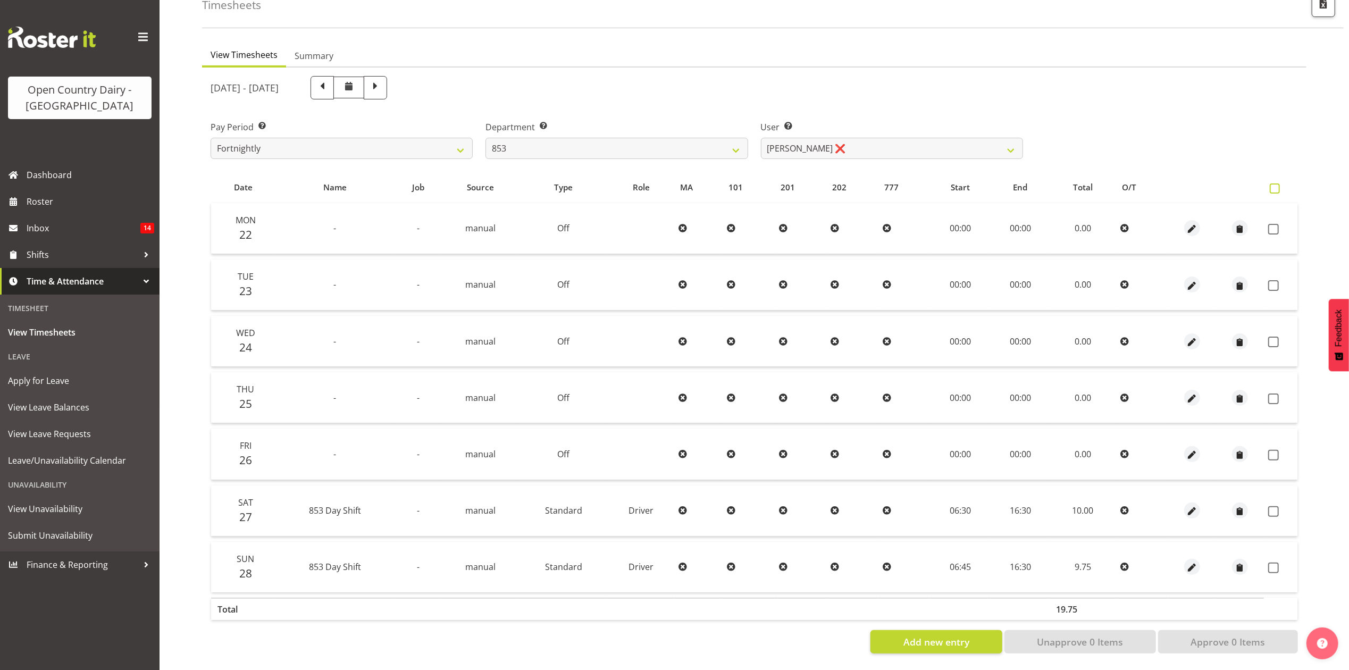
click at [1277, 183] on span at bounding box center [1275, 188] width 10 height 10
click at [1277, 185] on input "checkbox" at bounding box center [1273, 188] width 7 height 7
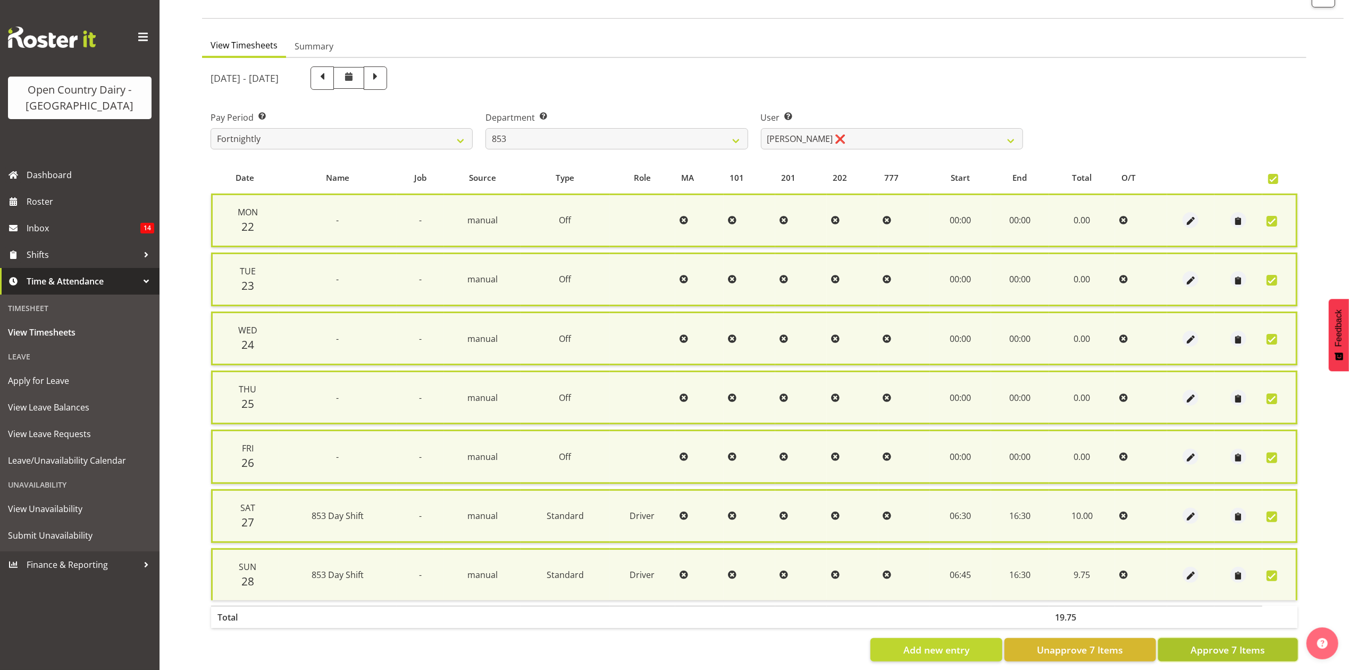
click at [1243, 643] on span "Approve 7 Items" at bounding box center [1228, 650] width 74 height 14
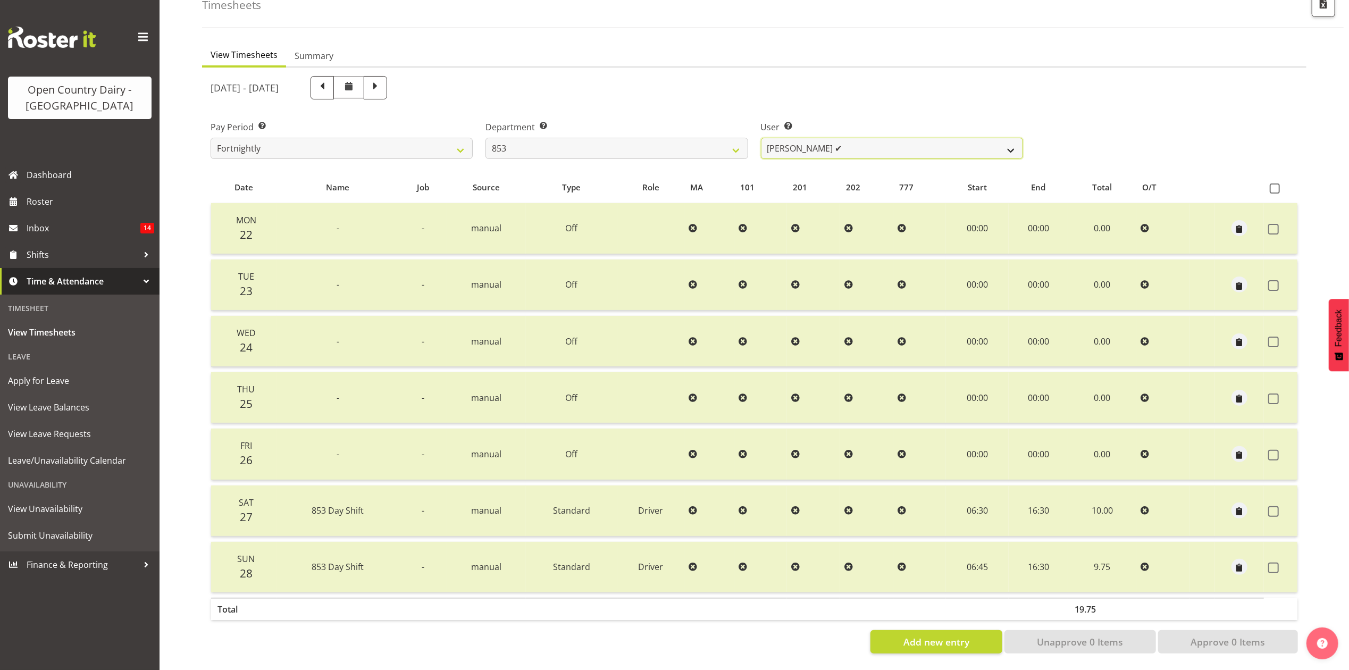
click at [1007, 138] on select "Christiaan Botha ❌ Kevin Stuck ✔ Marty Powell ❌ Sean O'Neill ❌" at bounding box center [892, 148] width 262 height 21
click at [761, 138] on select "Christiaan Botha ❌ Kevin Stuck ✔ Marty Powell ❌ Sean O'Neill ❌" at bounding box center [892, 148] width 262 height 21
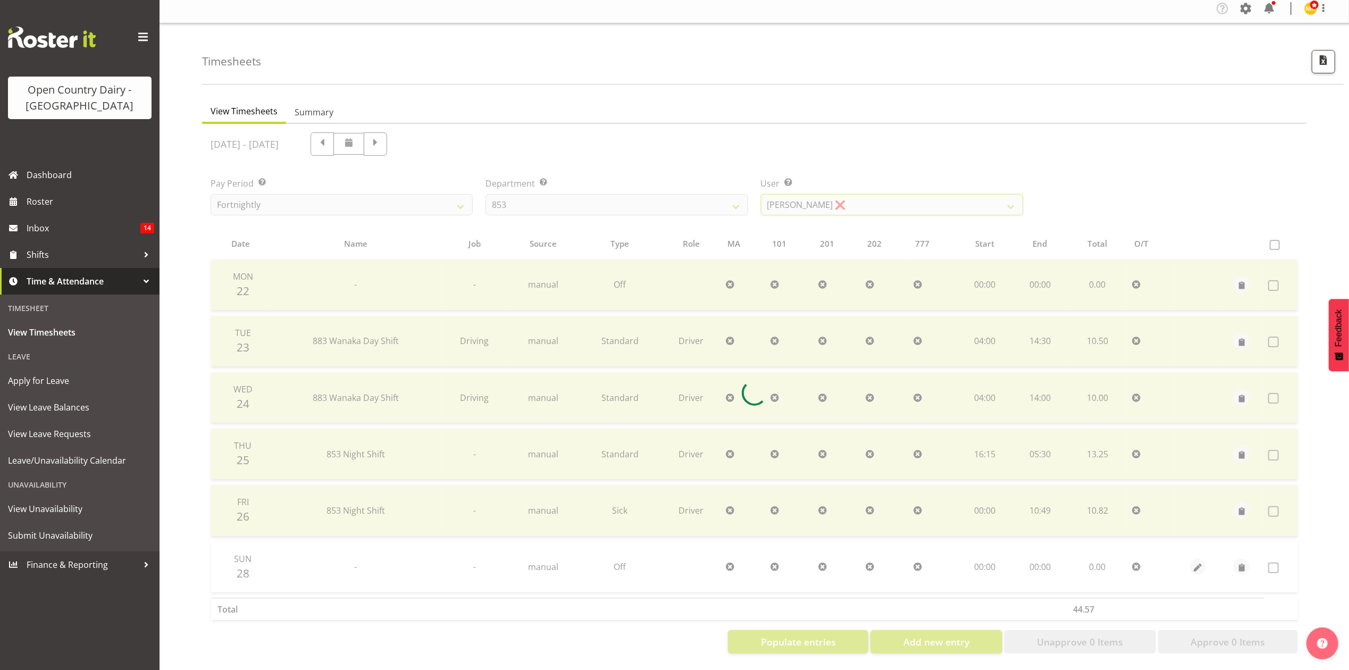
scroll to position [15, 0]
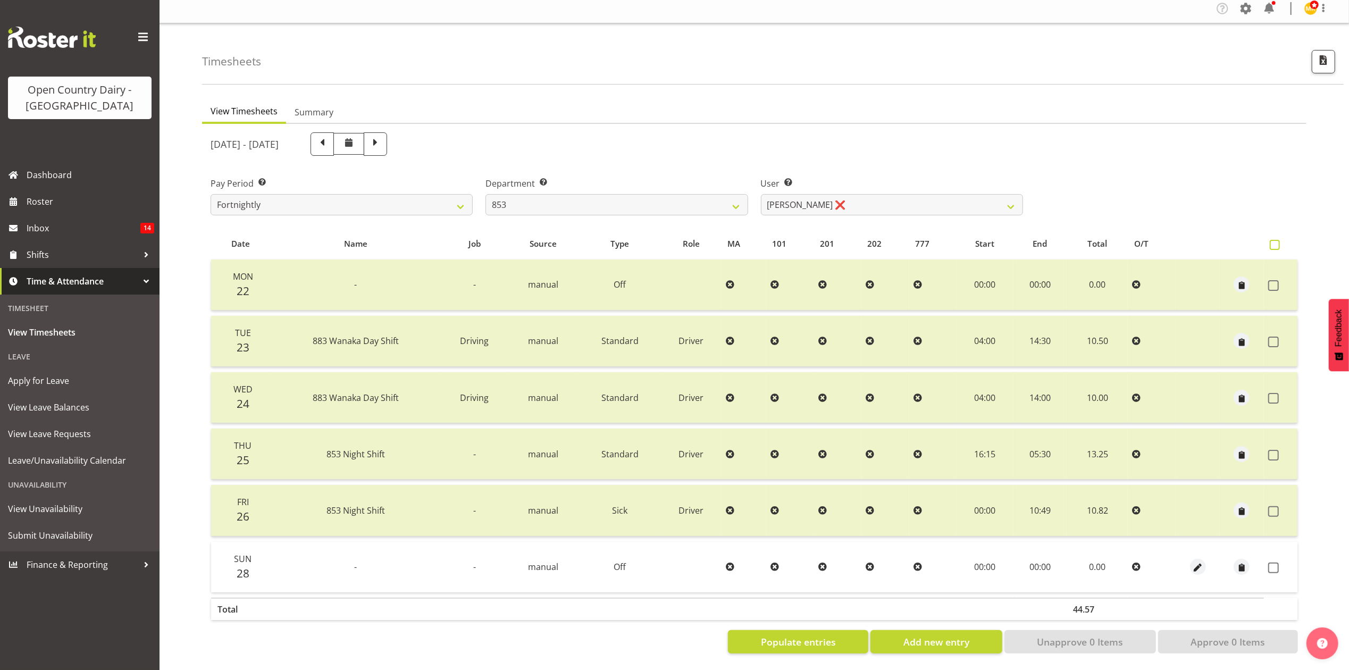
click at [1277, 240] on span at bounding box center [1275, 245] width 10 height 10
click at [1277, 241] on input "checkbox" at bounding box center [1273, 244] width 7 height 7
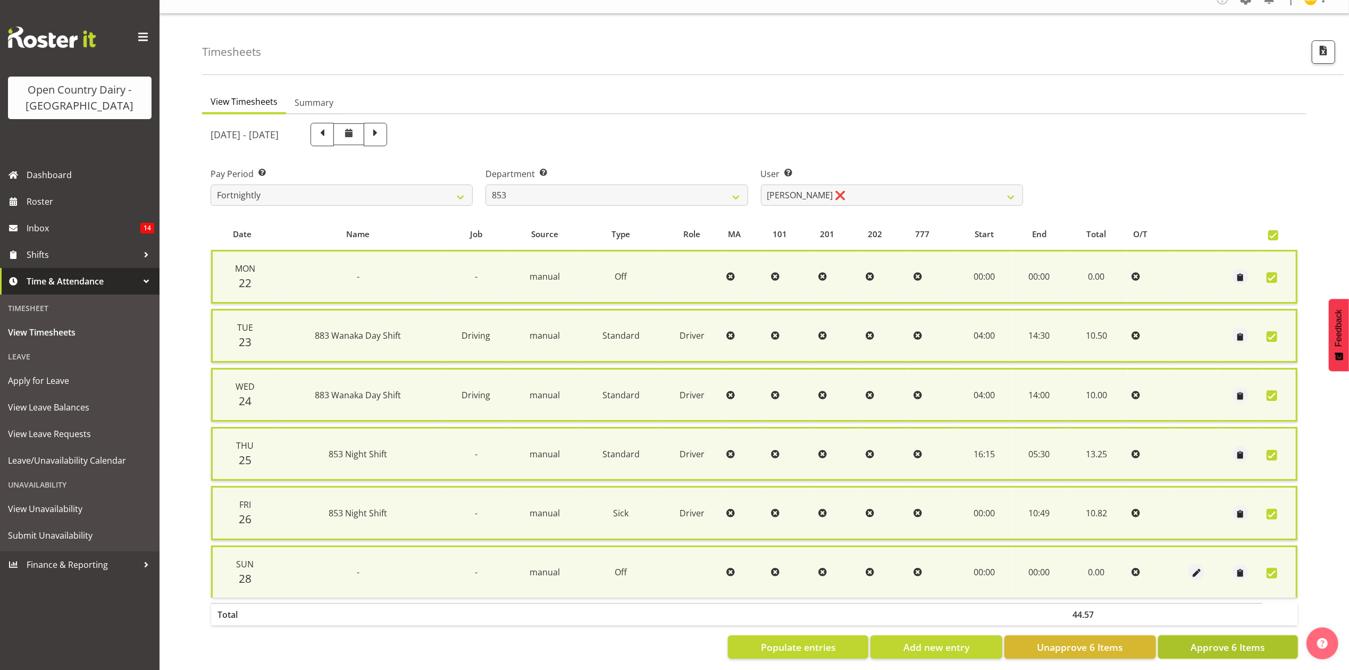
click at [1257, 652] on button "Approve 6 Items" at bounding box center [1228, 646] width 140 height 23
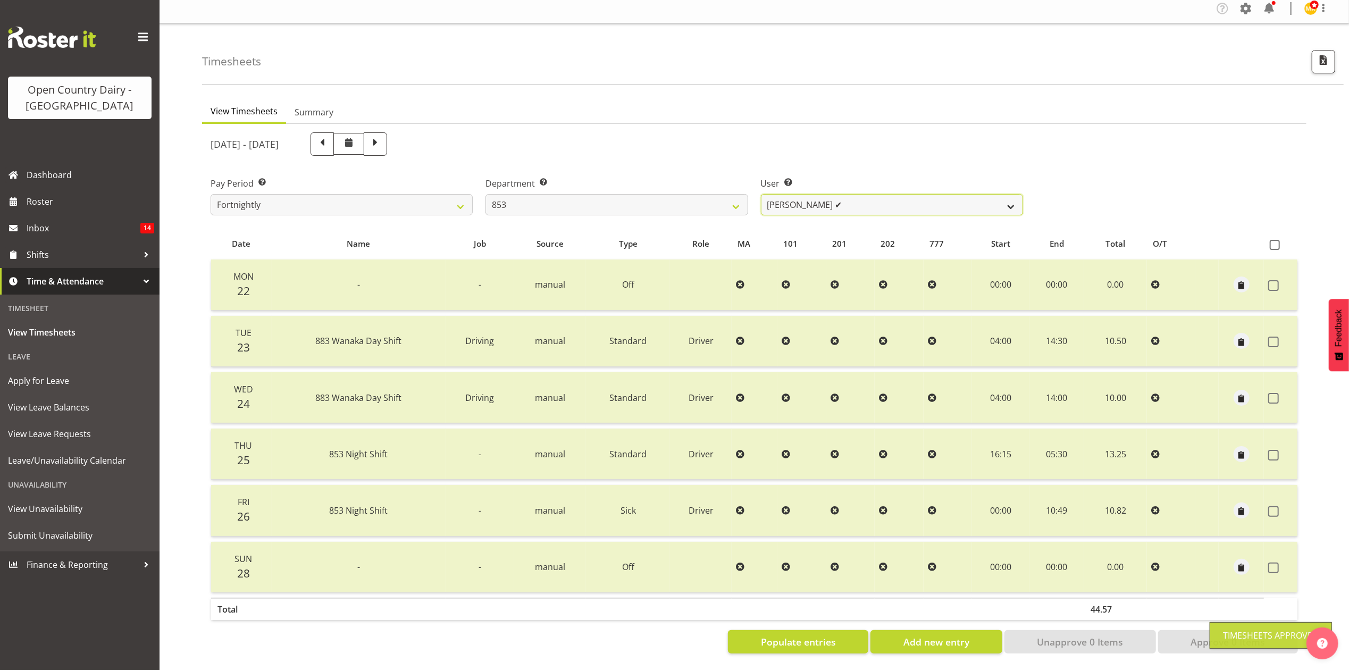
drag, startPoint x: 937, startPoint y: 194, endPoint x: 937, endPoint y: 202, distance: 8.5
click at [937, 194] on select "Christiaan Botha ❌ Kevin Stuck ✔ Marty Powell ✔ Sean O'Neill ❌" at bounding box center [892, 204] width 262 height 21
click at [952, 260] on td at bounding box center [948, 285] width 48 height 51
click at [951, 200] on select "Christiaan Botha ❌ Kevin Stuck ✔ Marty Powell ✔ Sean O'Neill ❌" at bounding box center [892, 204] width 262 height 21
click at [761, 194] on select "Christiaan Botha ❌ Kevin Stuck ✔ Marty Powell ✔ Sean O'Neill ❌" at bounding box center [892, 204] width 262 height 21
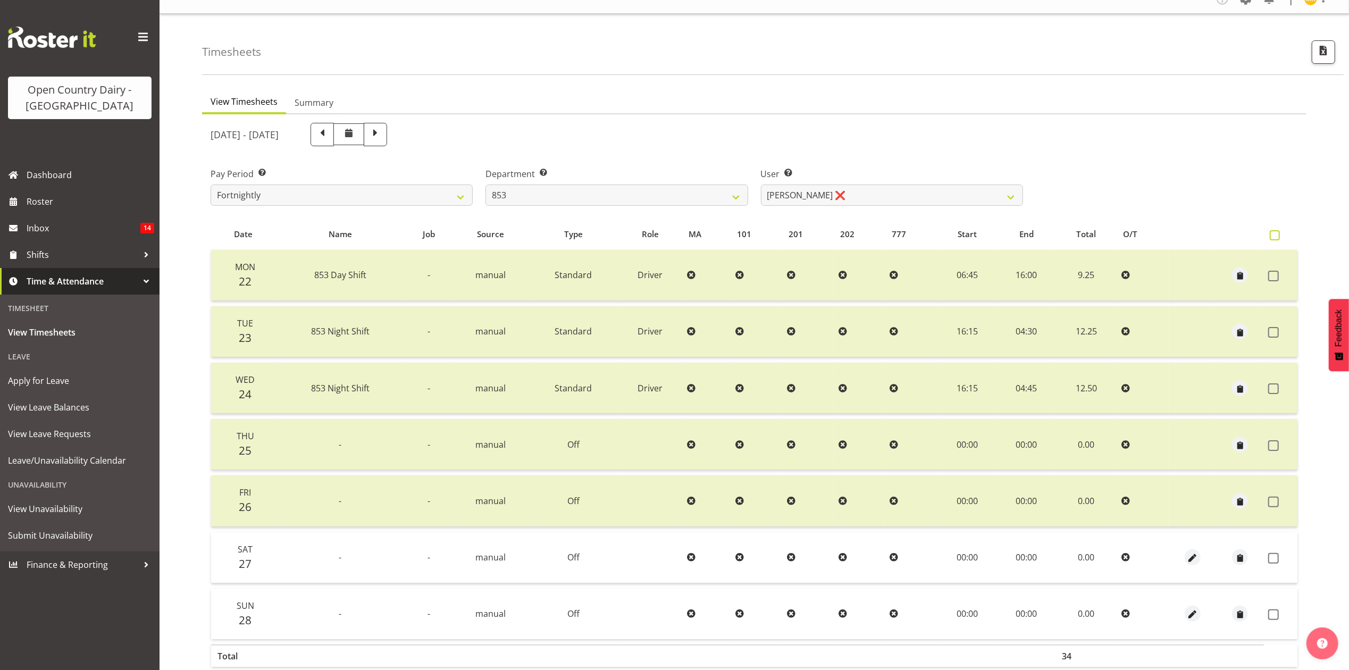
click at [1270, 239] on span at bounding box center [1275, 235] width 10 height 10
click at [1270, 239] on input "checkbox" at bounding box center [1273, 235] width 7 height 7
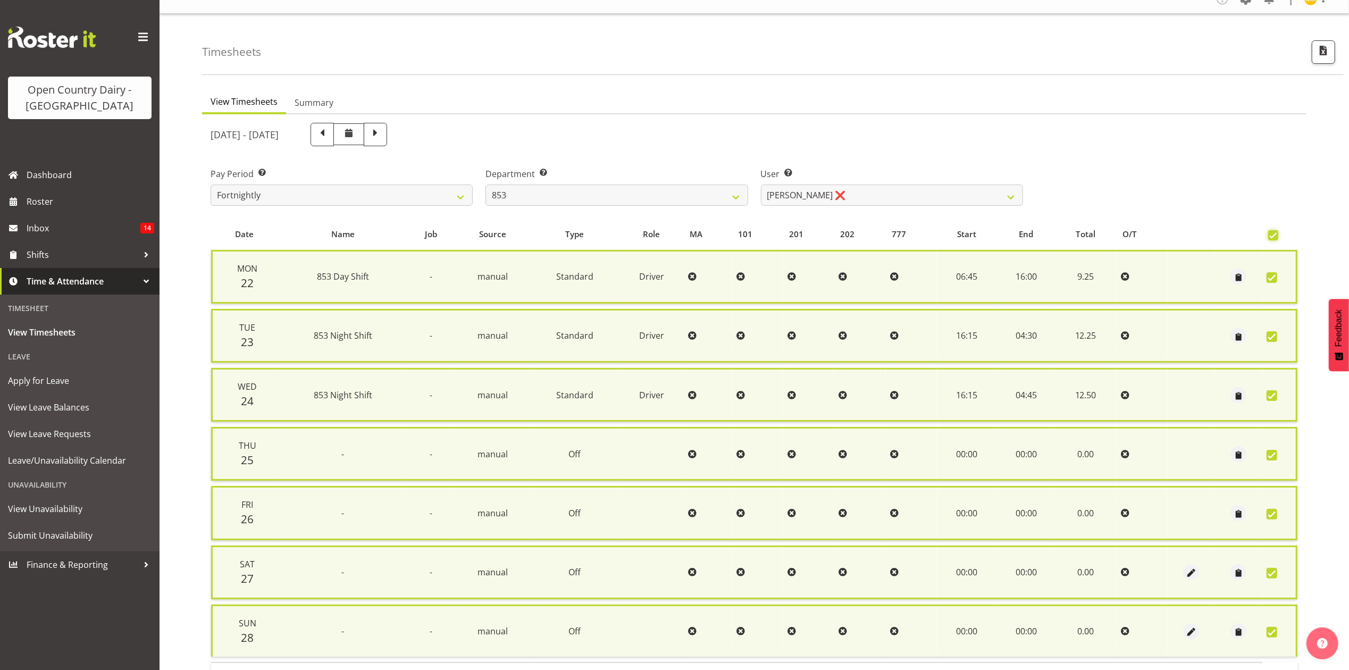
scroll to position [86, 0]
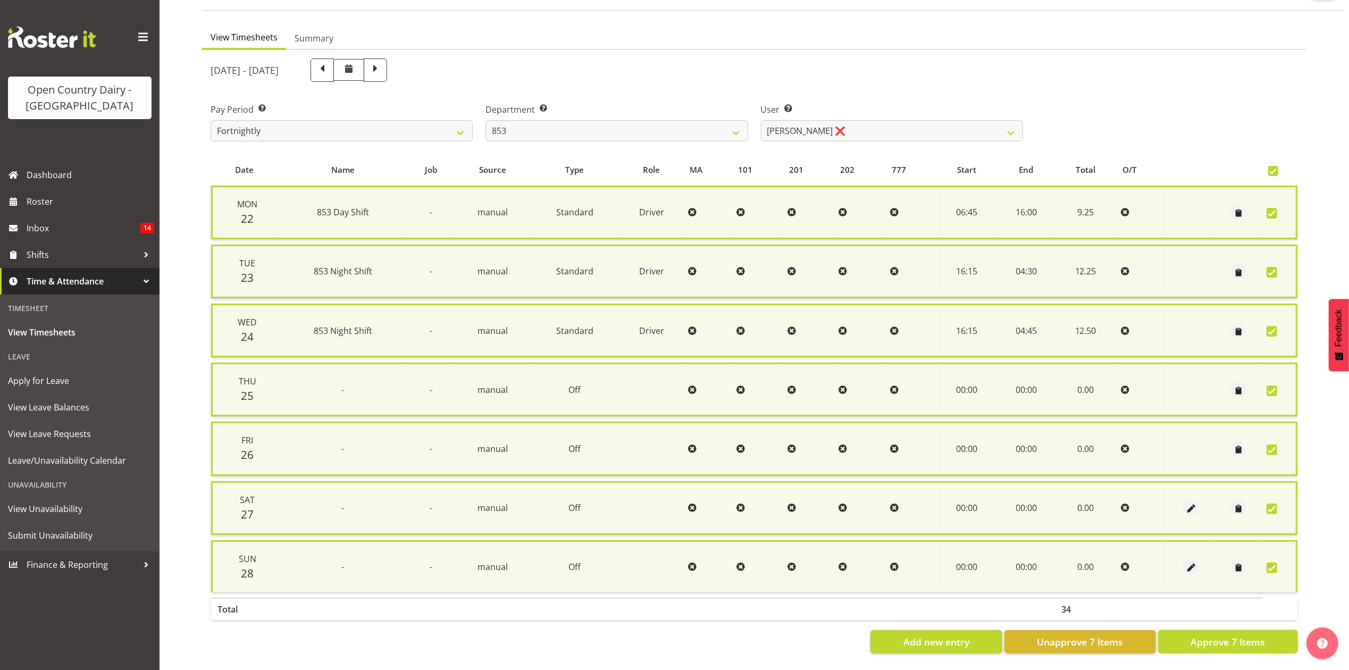
drag, startPoint x: 1217, startPoint y: 631, endPoint x: 1221, endPoint y: 615, distance: 16.5
click at [1218, 635] on span "Approve 7 Items" at bounding box center [1228, 642] width 74 height 14
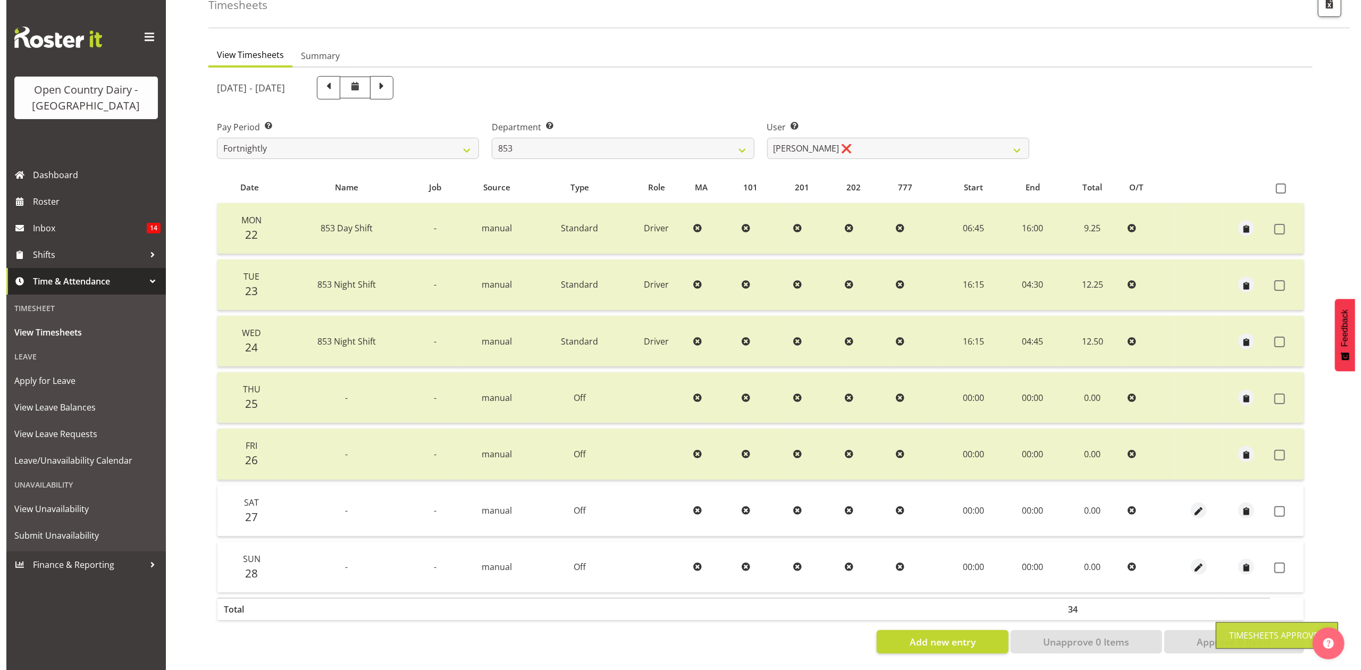
scroll to position [71, 0]
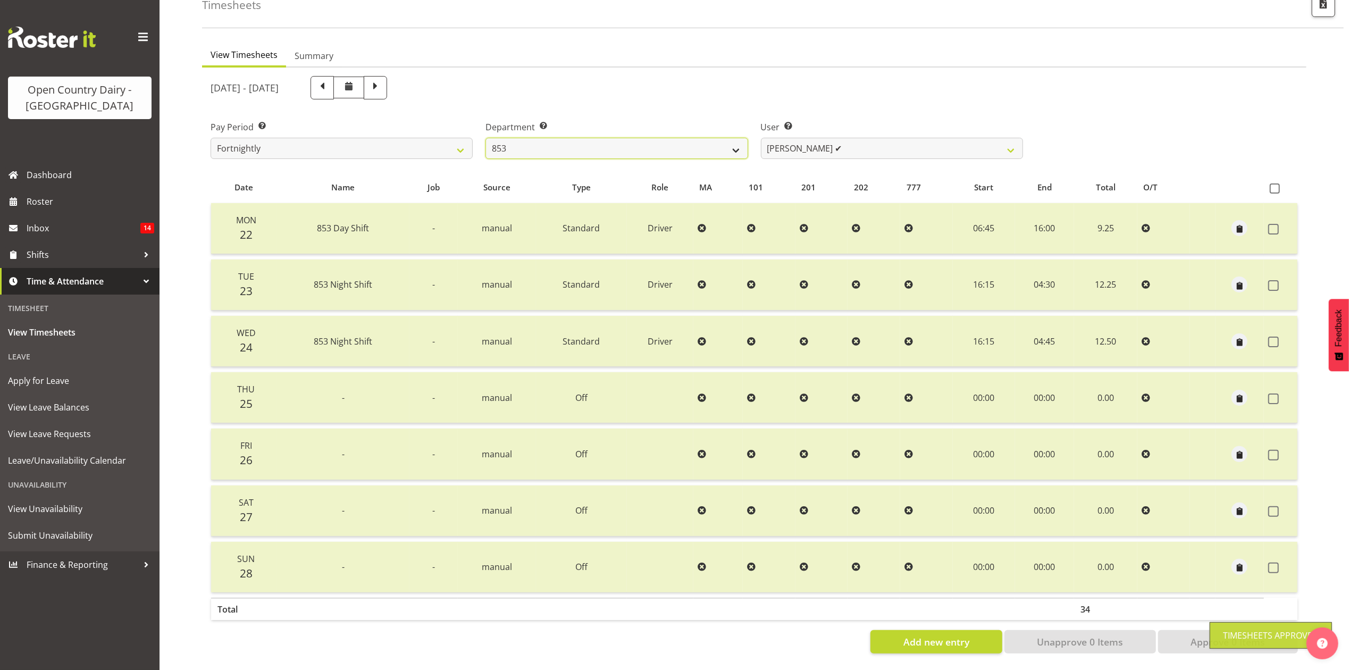
click at [675, 145] on select "734 735 736 737 738 739 851 853 854 855 856 858 861 862 865 867-9032 868 869 87…" at bounding box center [617, 148] width 262 height 21
click at [486, 138] on select "734 735 736 737 738 739 851 853 854 855 856 858 861 862 865 867-9032 868 869 87…" at bounding box center [617, 148] width 262 height 21
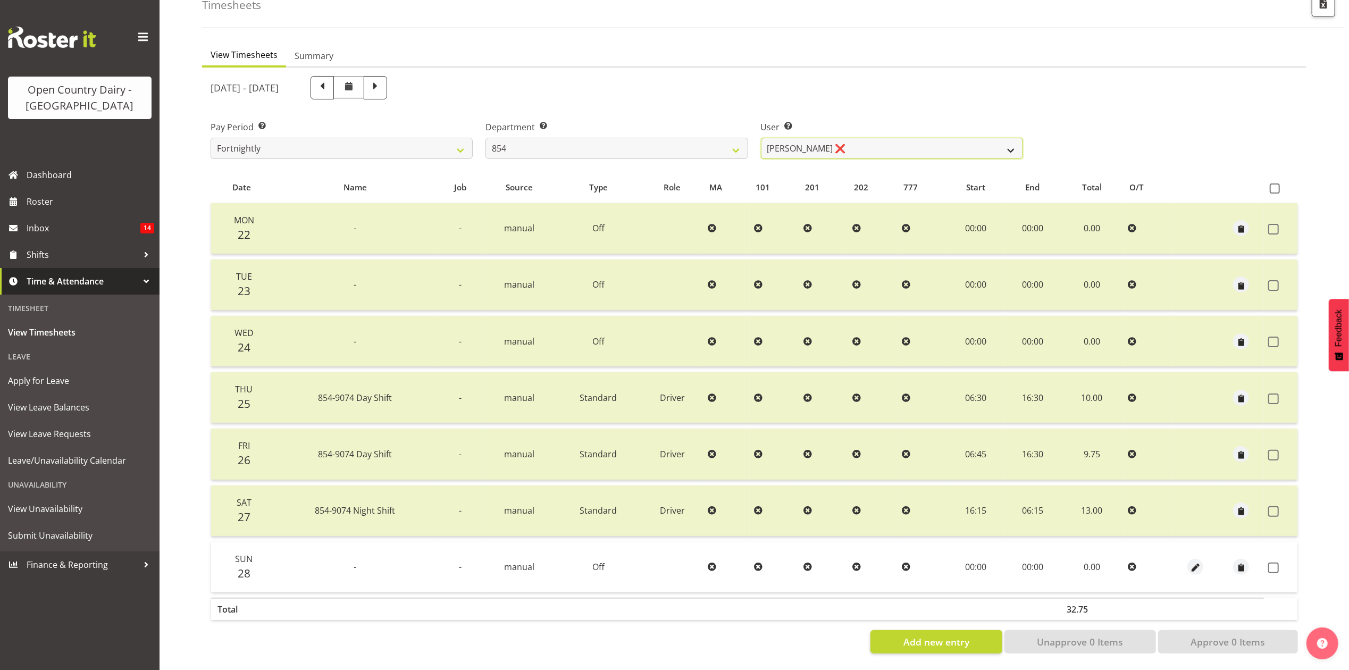
click at [960, 143] on select "Carl Johnstone ❌ John Rook ❌ Karl Nicol ❌ Raymond George ❌" at bounding box center [892, 148] width 262 height 21
click at [761, 138] on select "Carl Johnstone ❌ John Rook ❌ Karl Nicol ❌ Raymond George ❌" at bounding box center [892, 148] width 262 height 21
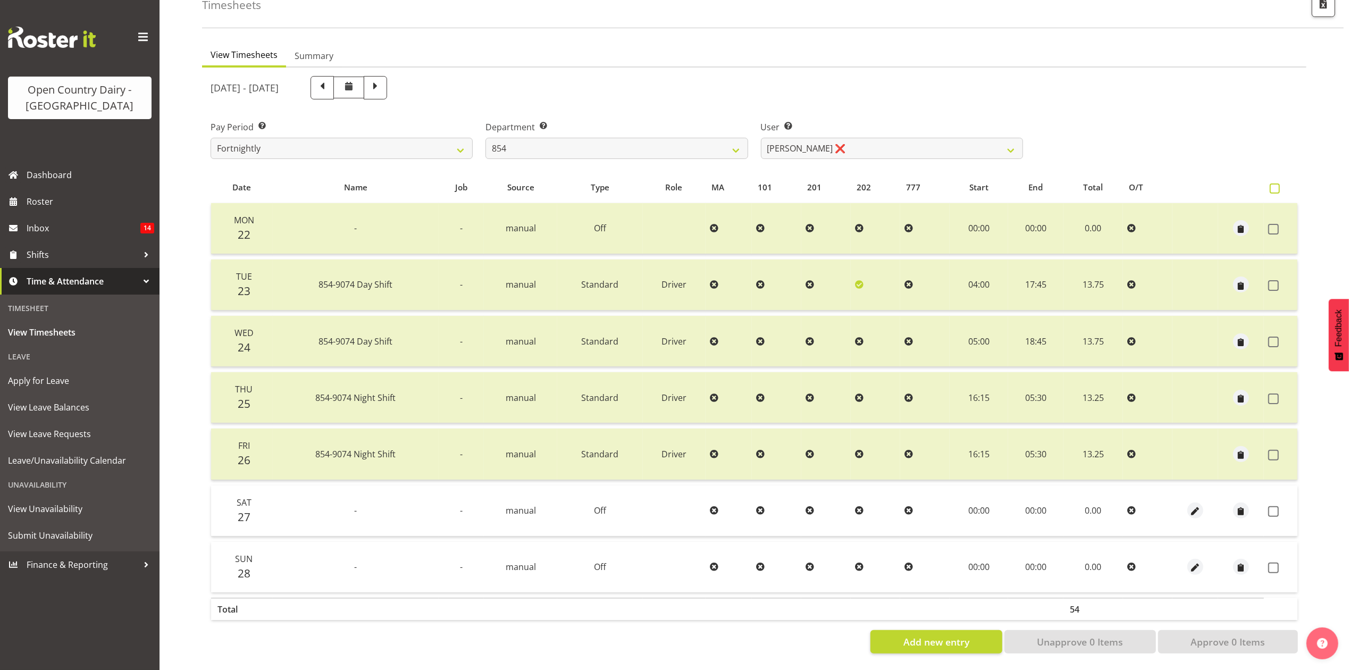
click at [1278, 183] on span at bounding box center [1275, 188] width 10 height 10
click at [1277, 185] on input "checkbox" at bounding box center [1273, 188] width 7 height 7
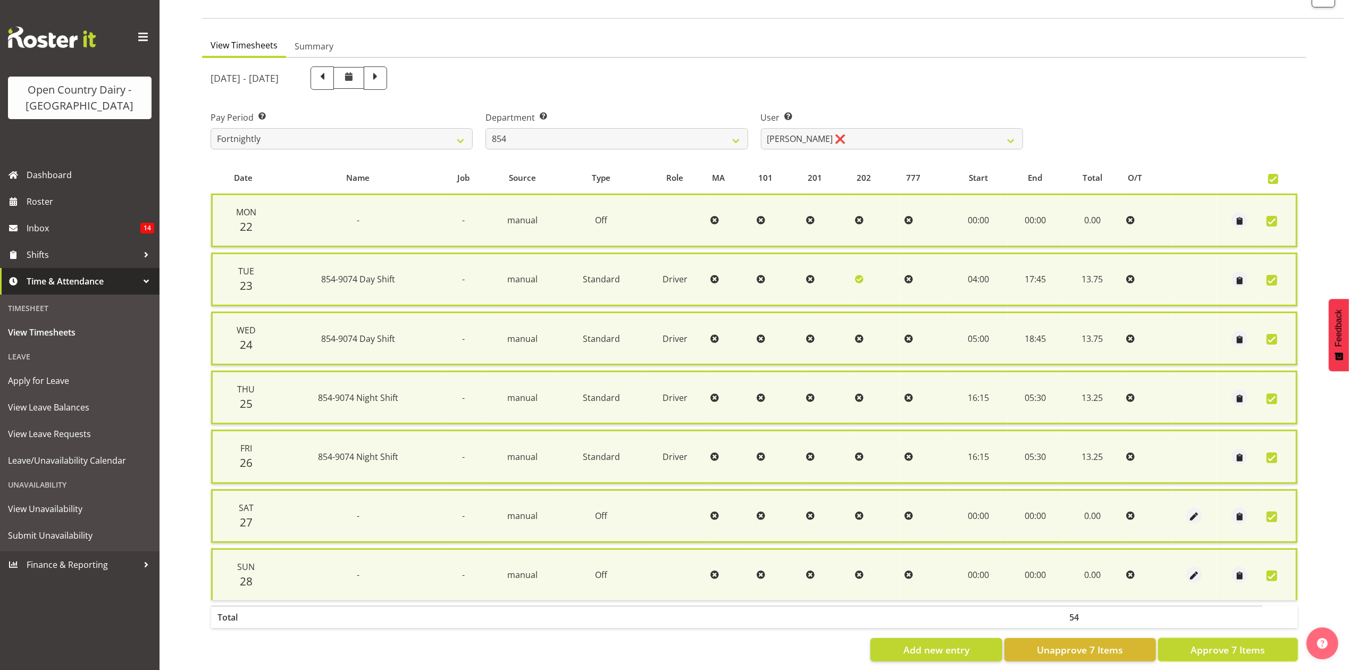
drag, startPoint x: 1241, startPoint y: 641, endPoint x: 1232, endPoint y: 613, distance: 29.8
click at [1242, 643] on span "Approve 7 Items" at bounding box center [1228, 650] width 74 height 14
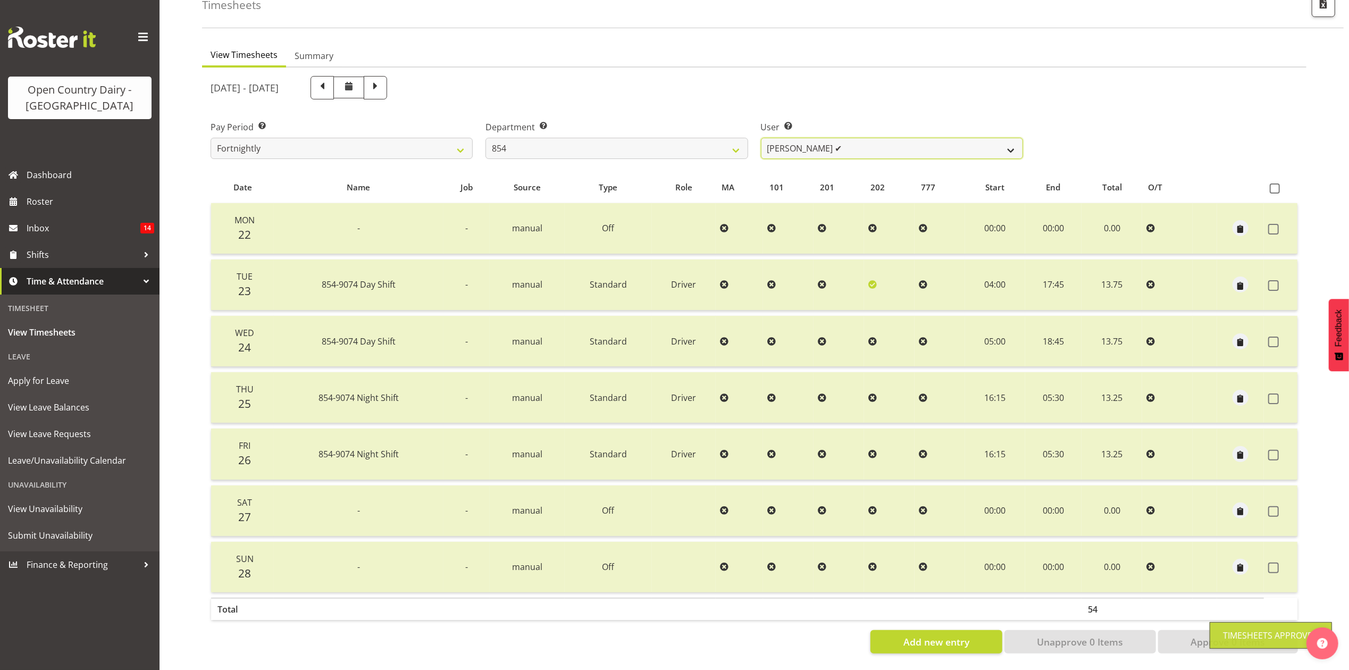
click at [870, 138] on select "Carl Johnstone ❌ John Rook ✔ Karl Nicol ❌ Raymond George ❌" at bounding box center [892, 148] width 262 height 21
click at [761, 138] on select "Carl Johnstone ❌ John Rook ✔ Karl Nicol ❌ Raymond George ❌" at bounding box center [892, 148] width 262 height 21
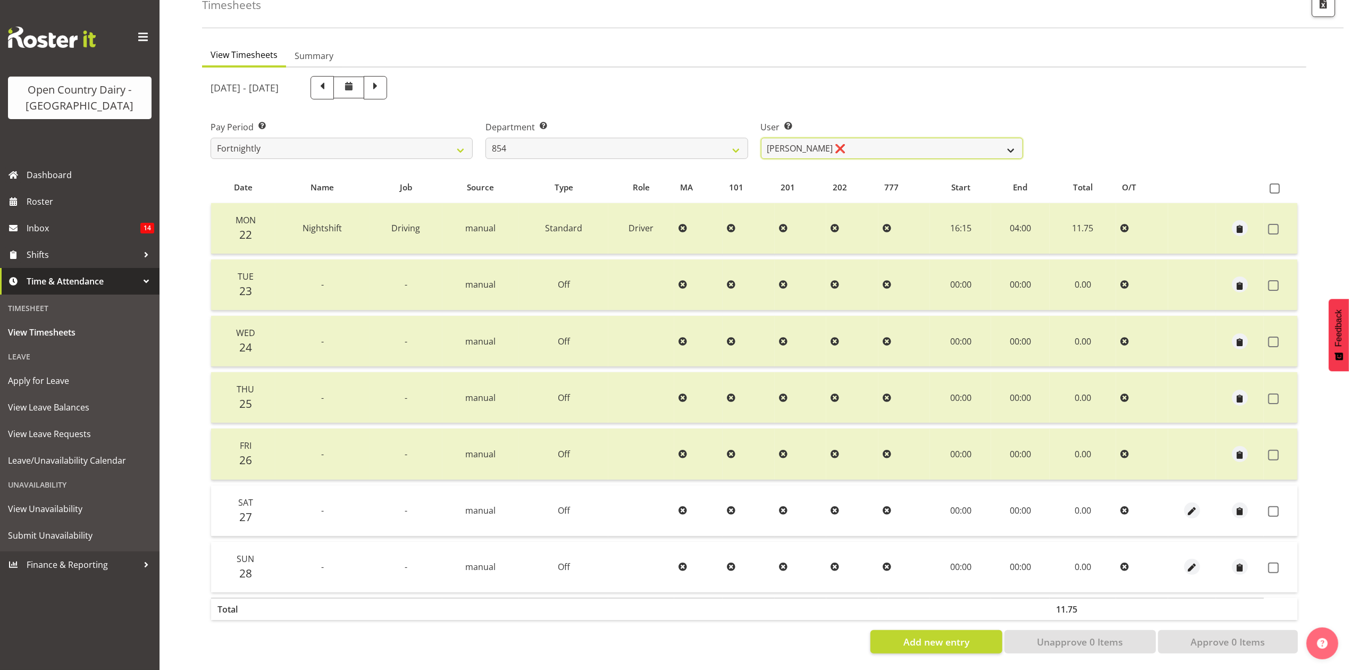
click at [939, 145] on select "Carl Johnstone ❌ John Rook ✔ Karl Nicol ❌ Raymond George ❌" at bounding box center [892, 148] width 262 height 21
click at [761, 138] on select "Carl Johnstone ❌ John Rook ✔ Karl Nicol ❌ Raymond George ❌" at bounding box center [892, 148] width 262 height 21
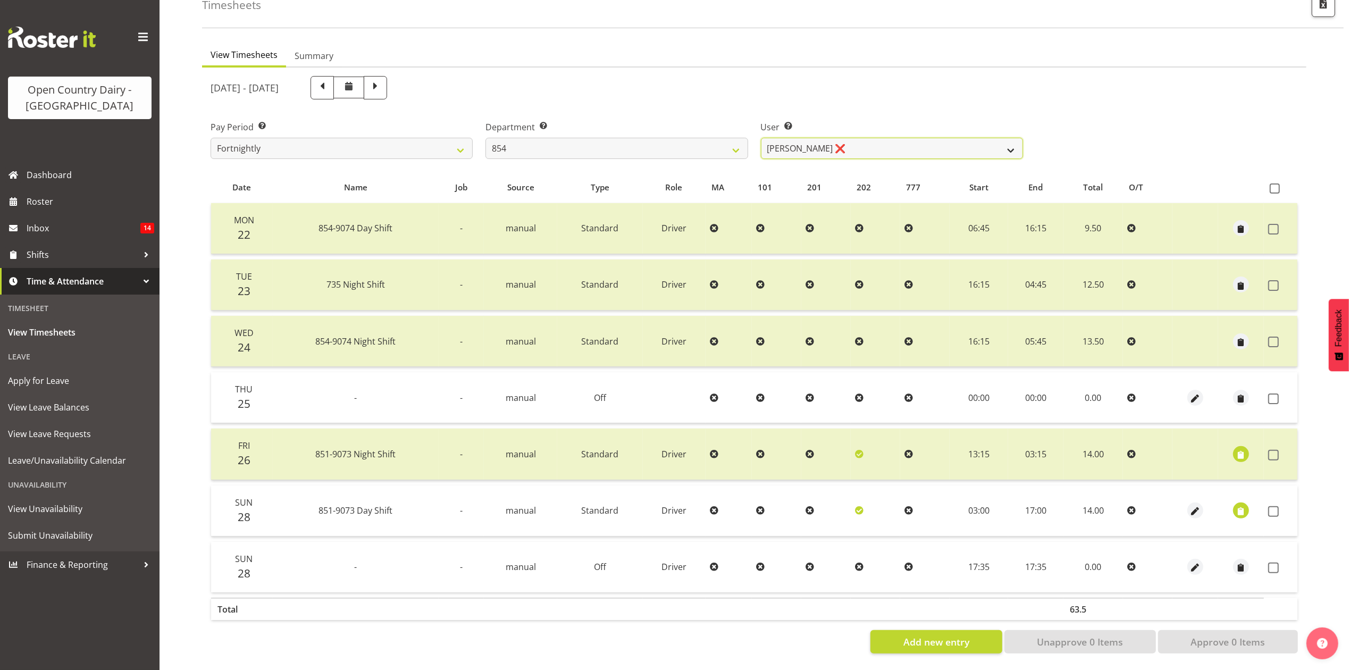
click at [967, 138] on select "Carl Johnstone ❌ John Rook ✔ Karl Nicol ❌ Raymond George ❌" at bounding box center [892, 148] width 262 height 21
click at [723, 138] on select "734 735 736 737 738 739 851 853 854 855 856 858 861 862 865 867-9032 868 869 87…" at bounding box center [617, 148] width 262 height 21
click at [486, 138] on select "734 735 736 737 738 739 851 853 854 855 856 858 861 862 865 867-9032 868 869 87…" at bounding box center [617, 148] width 262 height 21
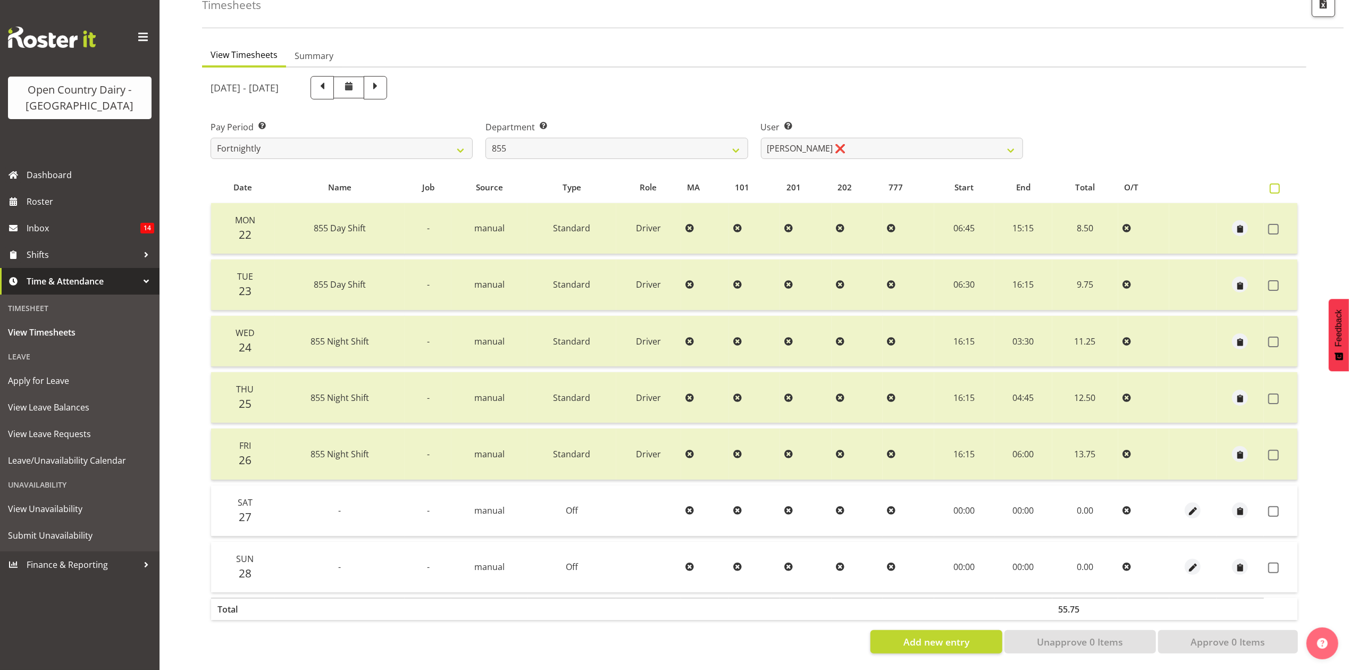
click at [1281, 183] on label at bounding box center [1277, 188] width 15 height 10
click at [1277, 185] on input "checkbox" at bounding box center [1273, 188] width 7 height 7
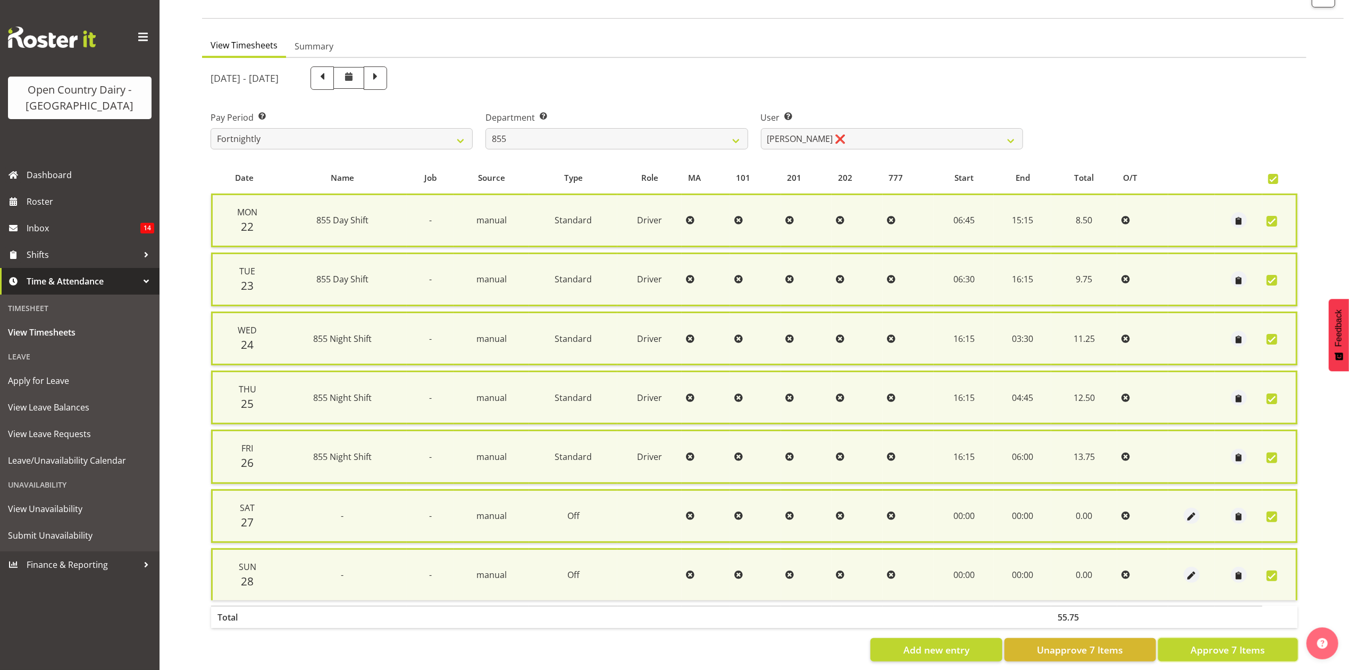
click at [1255, 638] on button "Approve 7 Items" at bounding box center [1228, 649] width 140 height 23
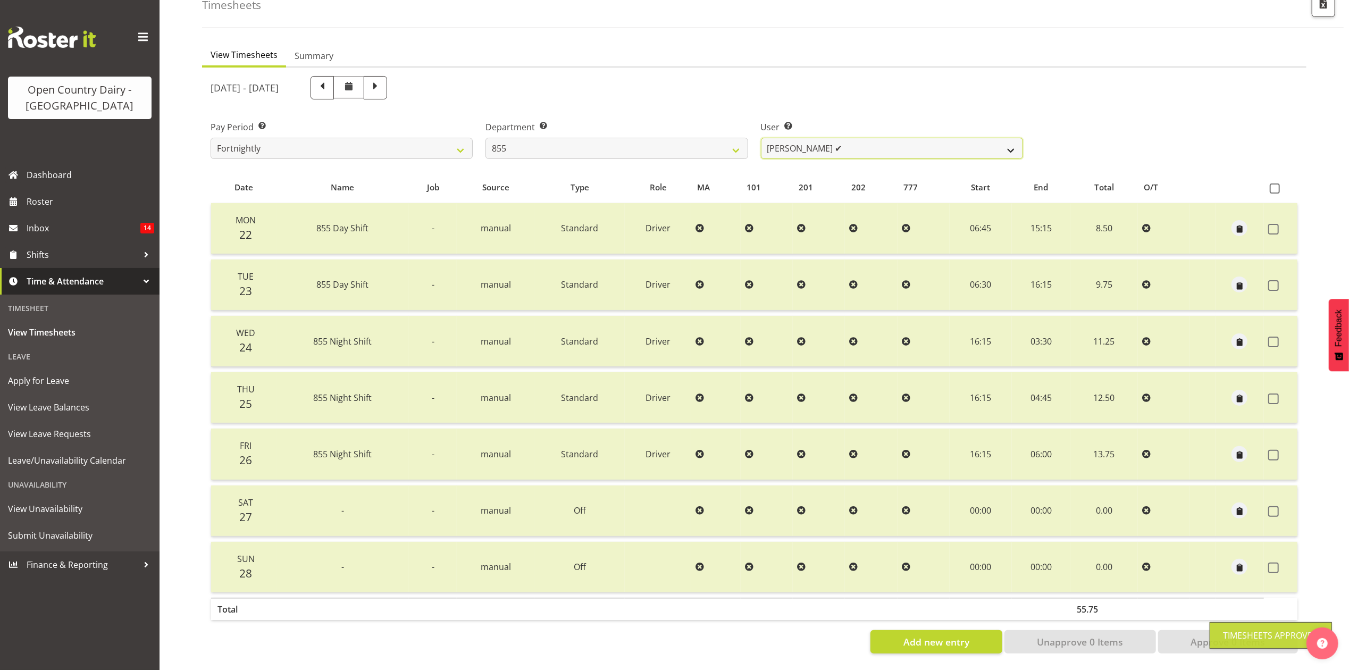
click at [819, 138] on select "Leon Harrison ✔ Nathan Vincent ❌ Wayne Jukes ❌" at bounding box center [892, 148] width 262 height 21
click at [761, 138] on select "Leon Harrison ✔ Nathan Vincent ❌ Wayne Jukes ❌" at bounding box center [892, 148] width 262 height 21
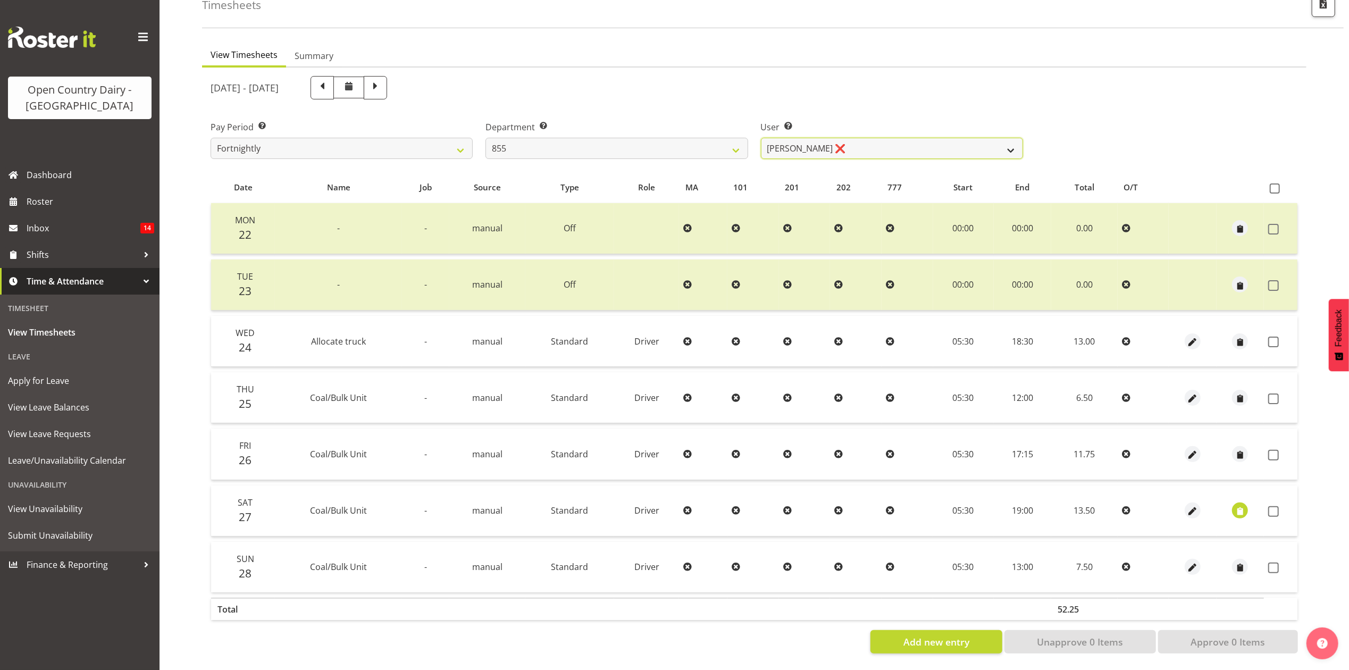
click at [781, 138] on select "Leon Harrison ✔ Nathan Vincent ❌ Wayne Jukes ❌" at bounding box center [892, 148] width 262 height 21
click at [761, 138] on select "Leon Harrison ✔ Nathan Vincent ❌ Wayne Jukes ❌" at bounding box center [892, 148] width 262 height 21
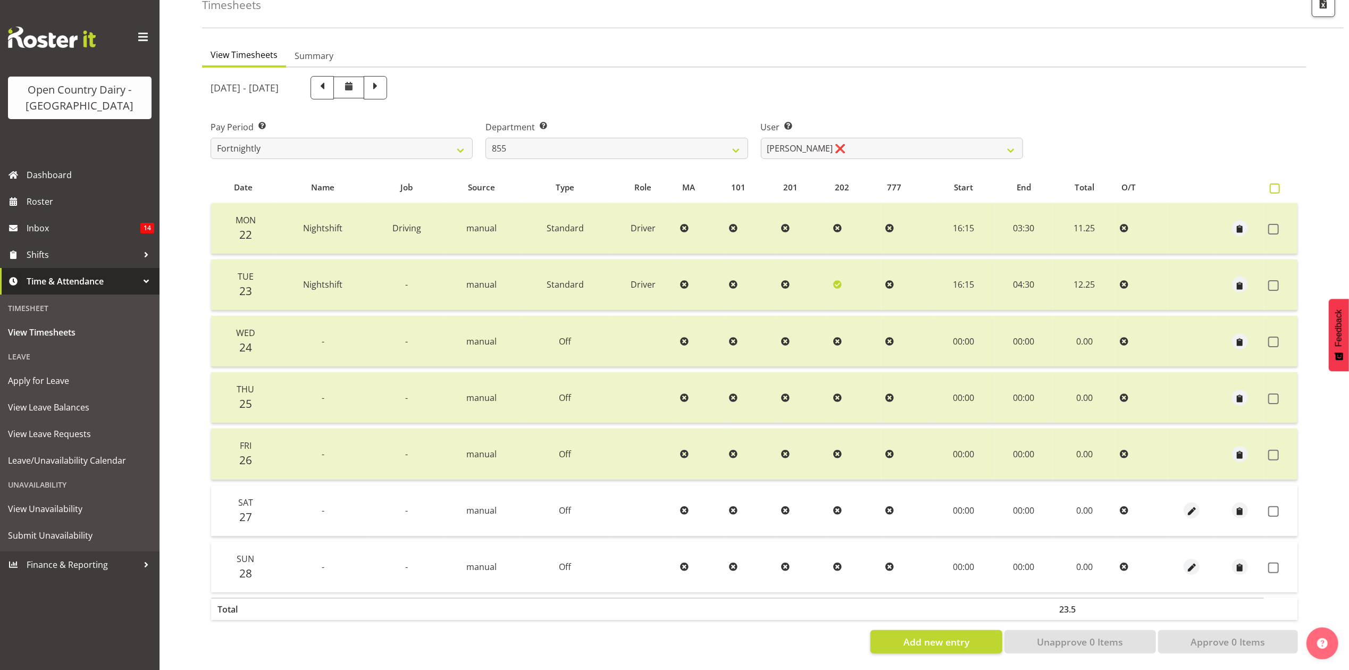
click at [1272, 183] on span at bounding box center [1275, 188] width 10 height 10
click at [1272, 185] on input "checkbox" at bounding box center [1273, 188] width 7 height 7
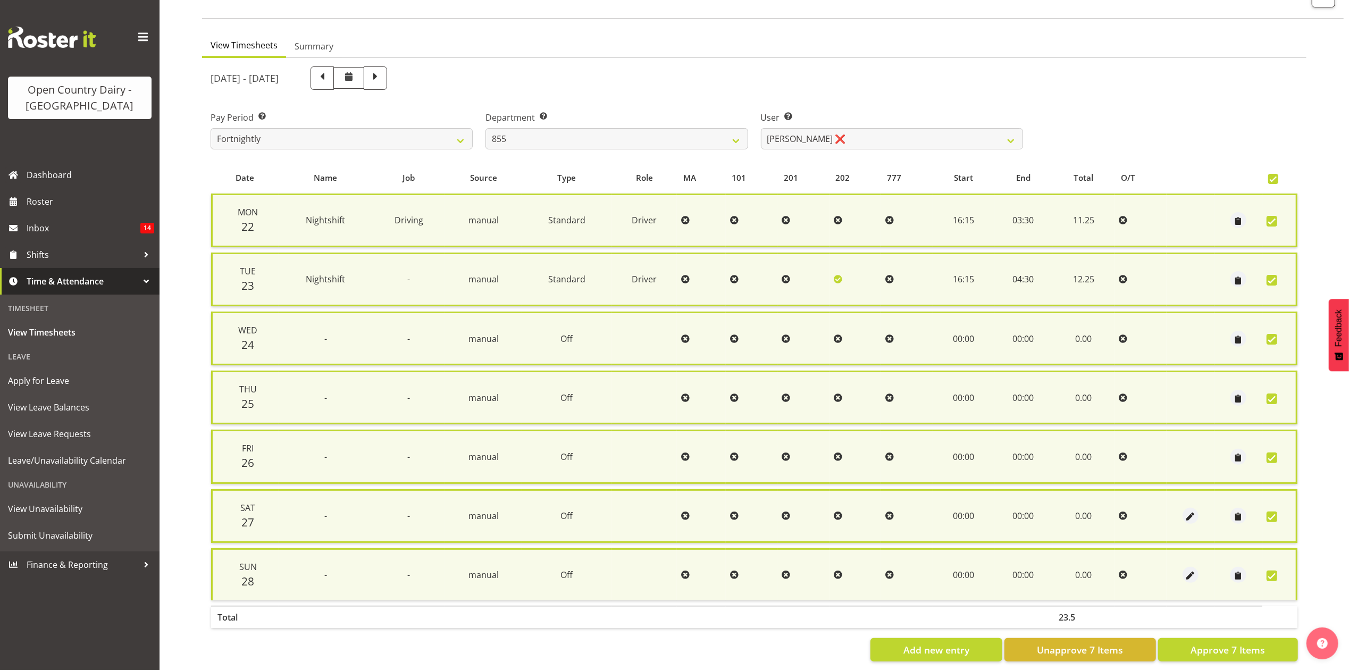
click at [1285, 120] on div "Pay Period Select which pay period you would like to view. Fortnightly Departme…" at bounding box center [754, 126] width 1100 height 60
click at [1187, 520] on td at bounding box center [1191, 516] width 48 height 54
click at [1187, 515] on span "button" at bounding box center [1191, 517] width 12 height 12
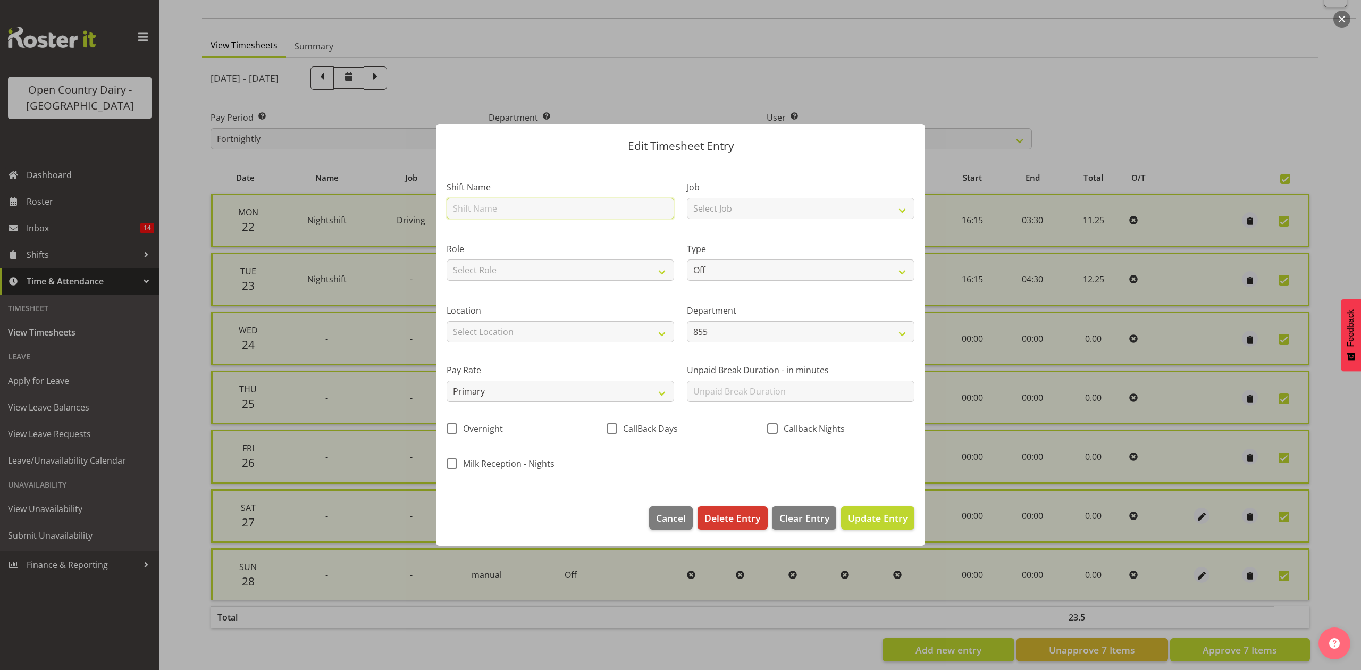
click at [547, 211] on input "text" at bounding box center [561, 208] width 228 height 21
click at [682, 260] on div "Type Off Standard Public Holiday Public Holiday (Worked) Day In Lieu Annual Lea…" at bounding box center [801, 259] width 240 height 62
click at [666, 263] on select "Select Role Driver" at bounding box center [561, 270] width 228 height 21
click at [447, 260] on select "Select Role Driver" at bounding box center [561, 270] width 228 height 21
click at [697, 271] on select "Off Standard Public Holiday Public Holiday (Worked) Day In Lieu Annual Leave Si…" at bounding box center [801, 270] width 228 height 21
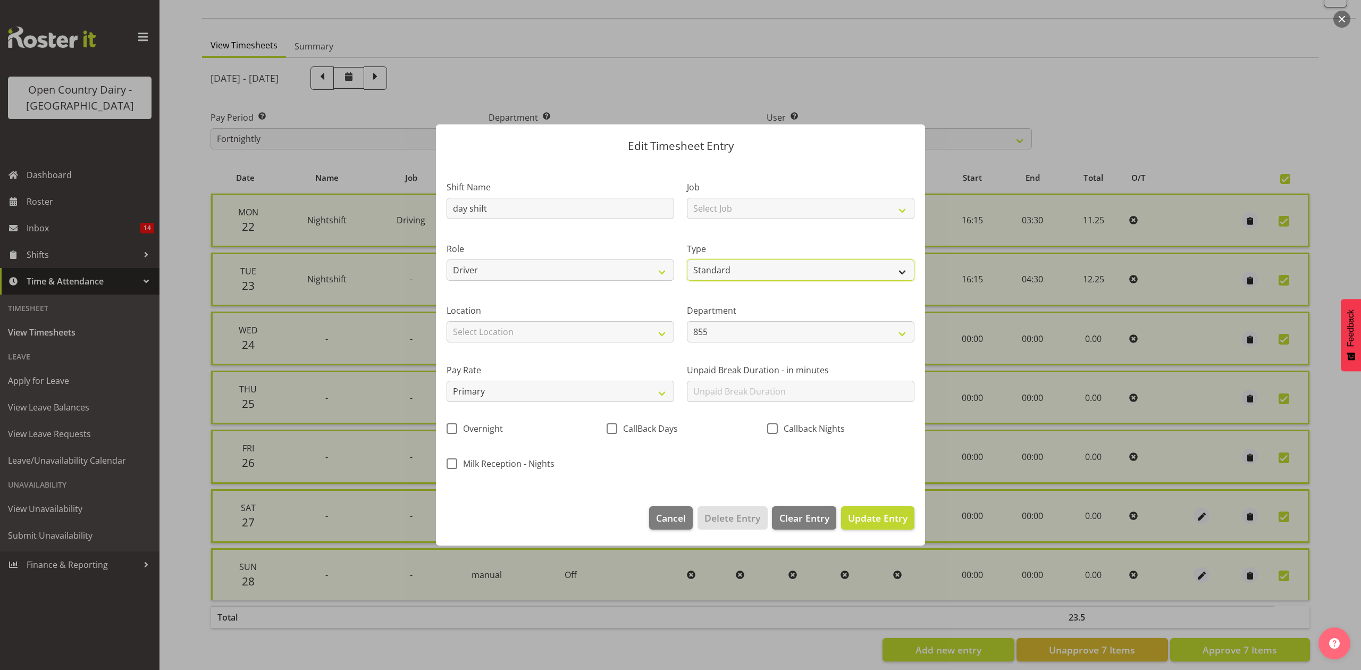
click at [687, 260] on select "Off Standard Public Holiday Public Holiday (Worked) Day In Lieu Annual Leave Si…" at bounding box center [801, 270] width 228 height 21
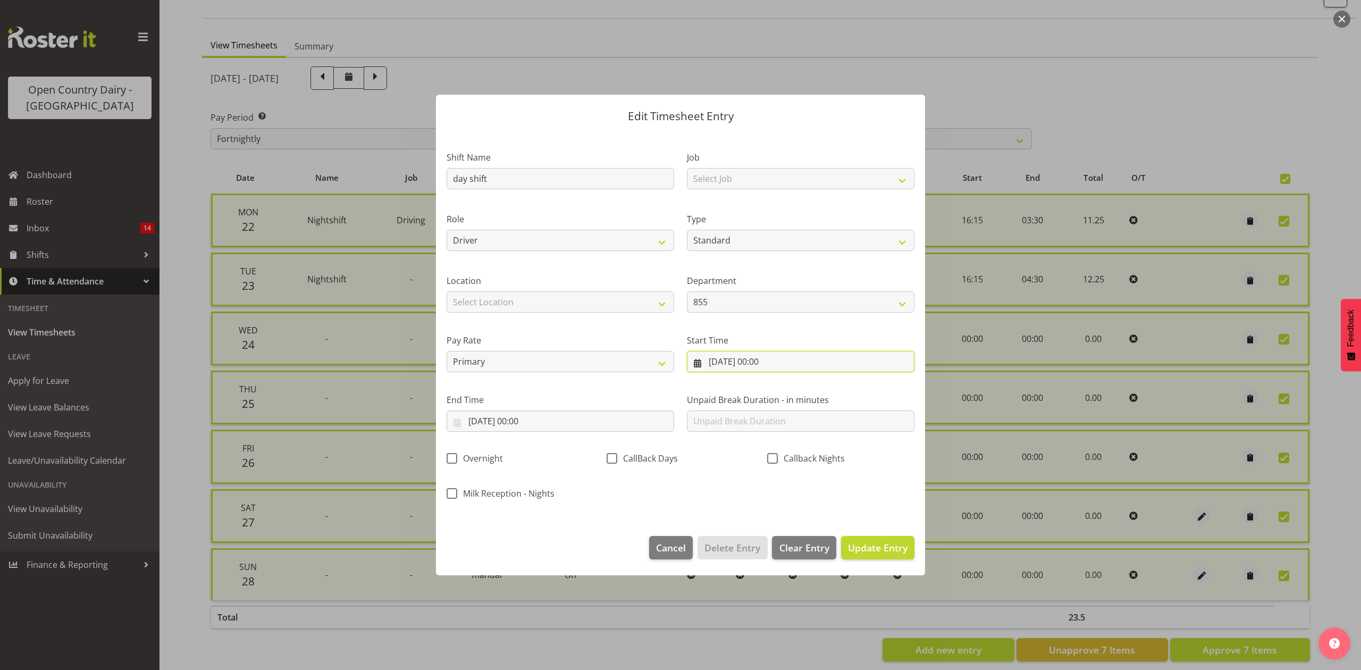
click at [734, 365] on input "27/09/2025, 00:00" at bounding box center [801, 361] width 228 height 21
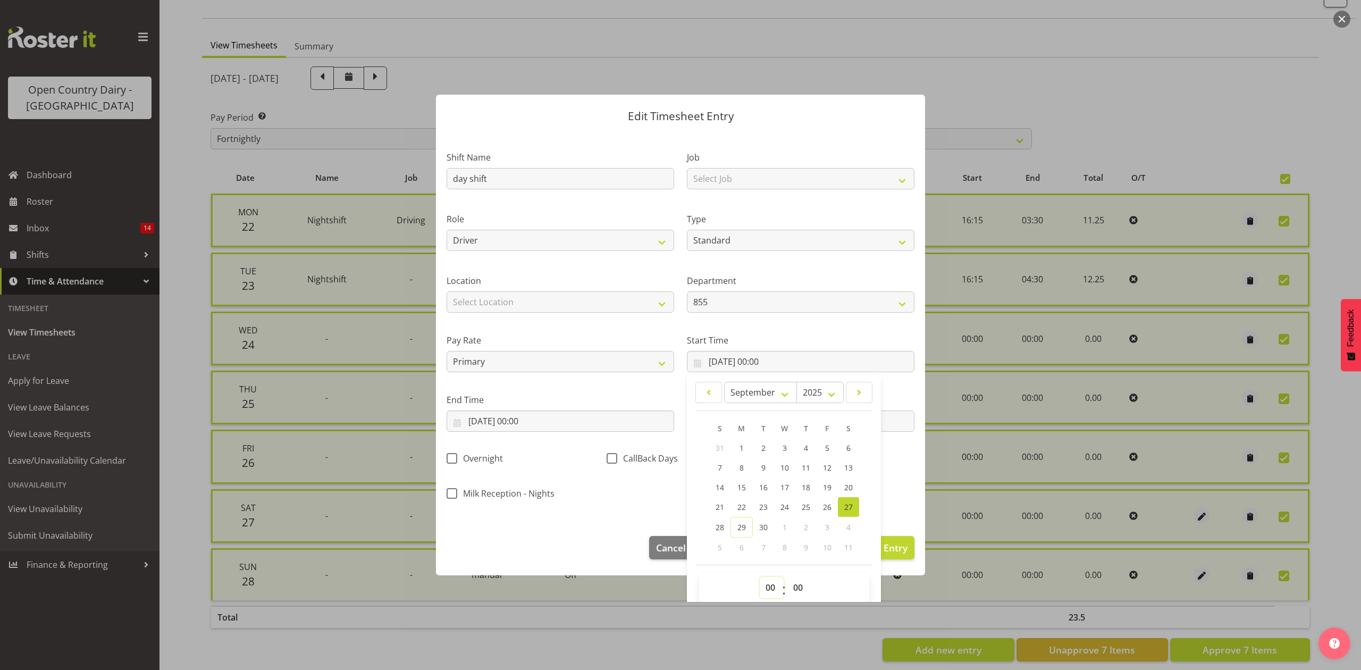
click at [768, 588] on select "00 01 02 03 04 05 06 07 08 09 10 11 12 13 14 15 16 17 18 19 20 21 22 23" at bounding box center [772, 587] width 24 height 21
click at [760, 578] on select "00 01 02 03 04 05 06 07 08 09 10 11 12 13 14 15 16 17 18 19 20 21 22 23" at bounding box center [772, 587] width 24 height 21
click at [796, 594] on select "00 01 02 03 04 05 06 07 08 09 10 11 12 13 14 15 16 17 18 19 20 21 22 23 24 25 2…" at bounding box center [800, 587] width 24 height 21
click at [788, 578] on select "00 01 02 03 04 05 06 07 08 09 10 11 12 13 14 15 16 17 18 19 20 21 22 23 24 25 2…" at bounding box center [800, 587] width 24 height 21
click at [532, 429] on input "27/09/2025, 00:00" at bounding box center [561, 421] width 228 height 21
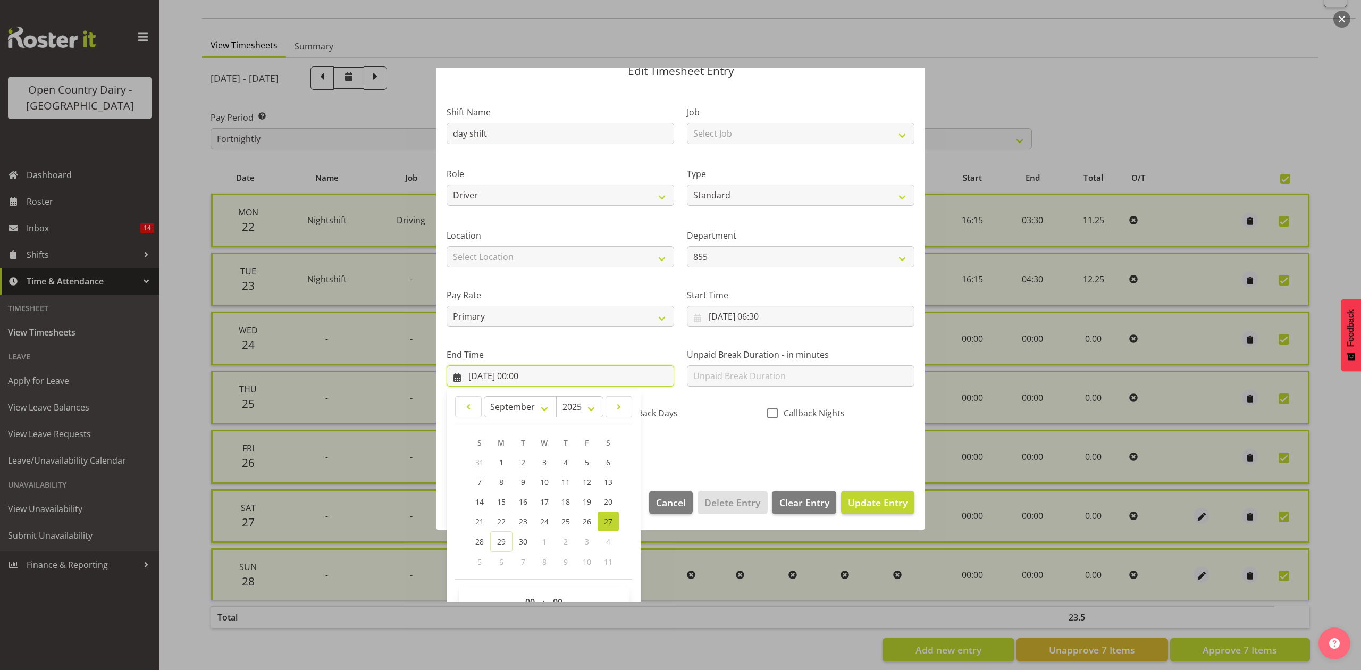
scroll to position [71, 0]
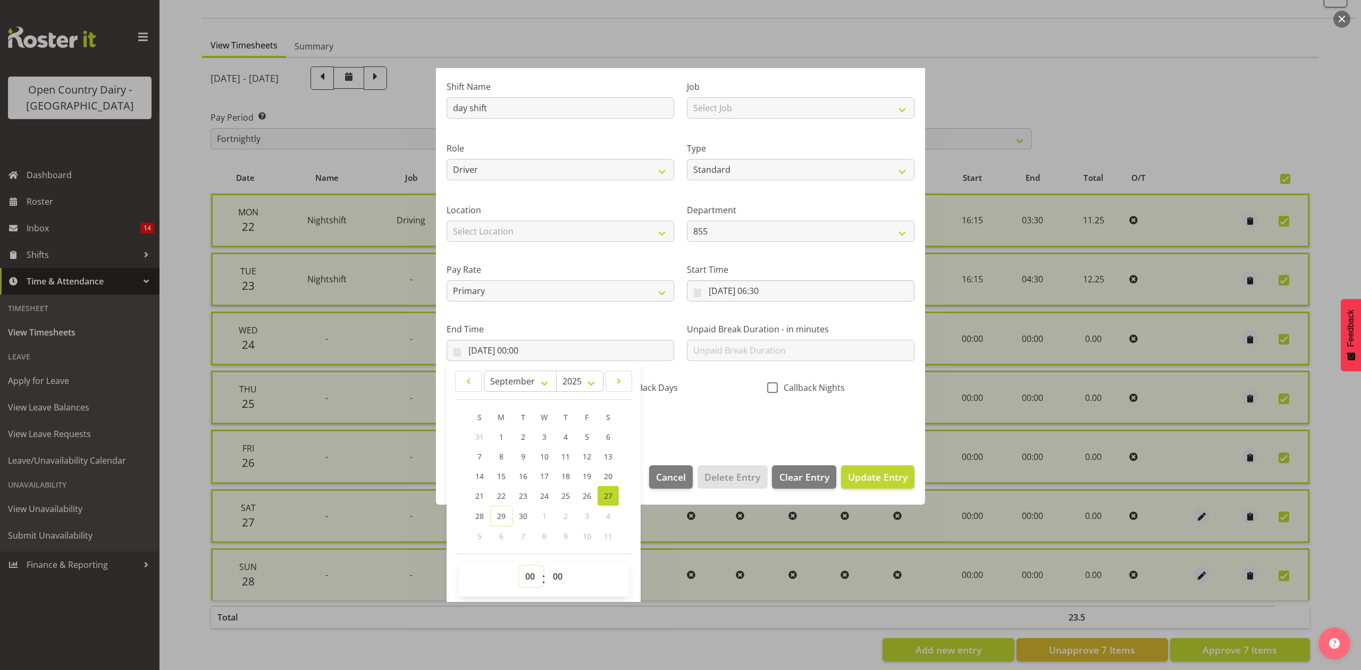
click at [539, 581] on select "00 01 02 03 04 05 06 07 08 09 10 11 12 13 14 15 16 17 18 19 20 21 22 23" at bounding box center [532, 576] width 24 height 21
click at [520, 566] on select "00 01 02 03 04 05 06 07 08 09 10 11 12 13 14 15 16 17 18 19 20 21 22 23" at bounding box center [532, 576] width 24 height 21
click at [550, 573] on select "00 01 02 03 04 05 06 07 08 09 10 11 12 13 14 15 16 17 18 19 20 21 22 23 24 25 2…" at bounding box center [559, 576] width 24 height 21
click at [556, 307] on div "Shift Name day shift Job Select Job Connecting /unconnecting Trailers Driving M…" at bounding box center [680, 251] width 481 height 372
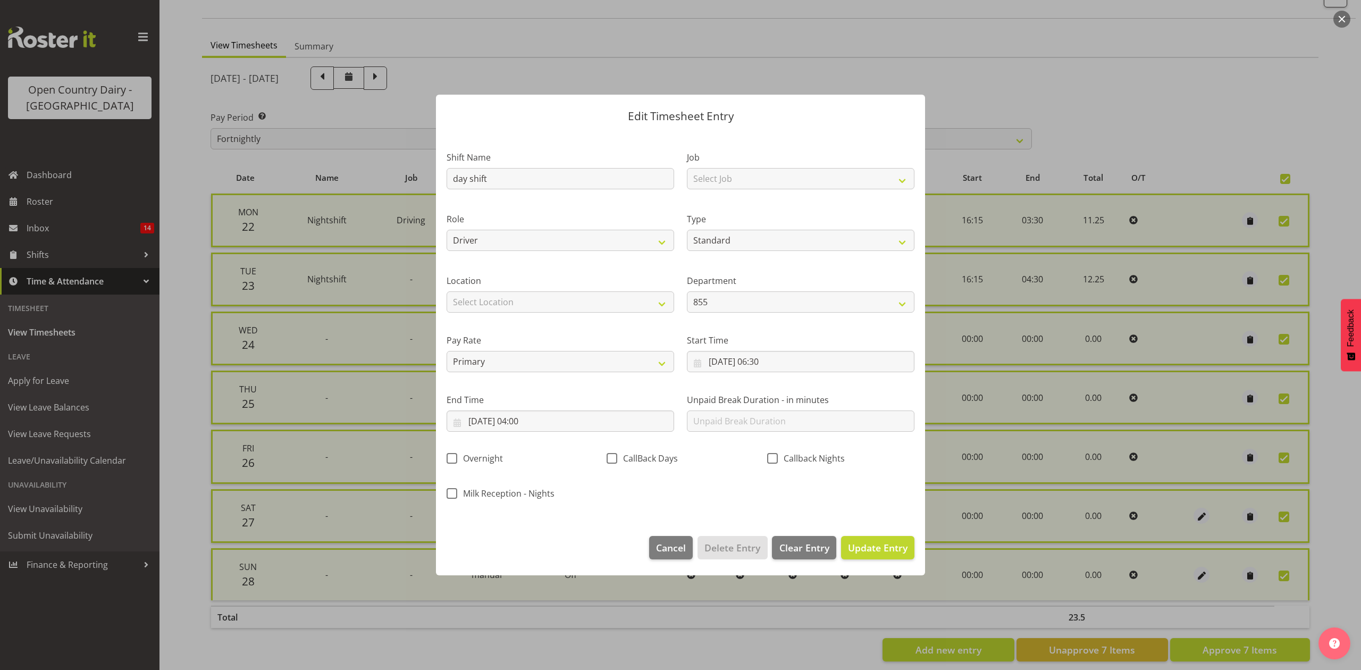
scroll to position [0, 0]
click at [707, 484] on div "Shift Name day shift Job Select Job Connecting /unconnecting Trailers Driving M…" at bounding box center [680, 322] width 481 height 372
drag, startPoint x: 857, startPoint y: 549, endPoint x: 860, endPoint y: 540, distance: 9.1
click at [857, 548] on span "Update Entry" at bounding box center [878, 547] width 60 height 13
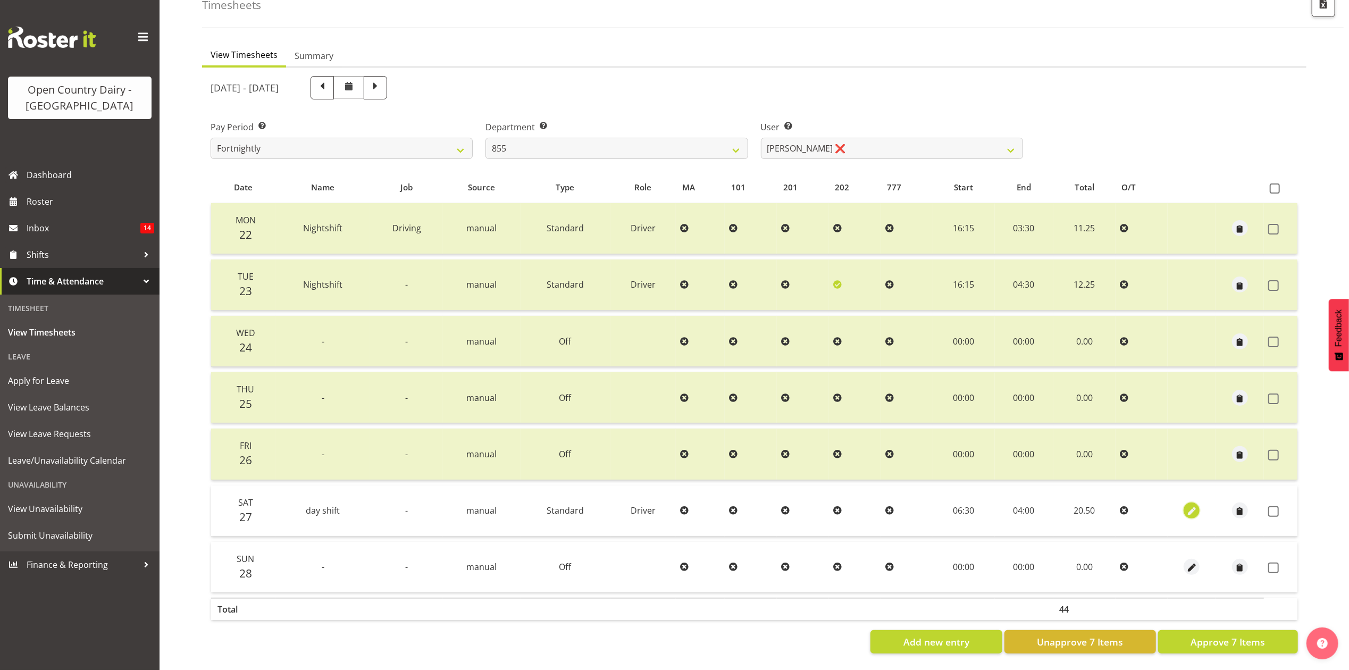
click at [1190, 506] on span "button" at bounding box center [1192, 512] width 12 height 12
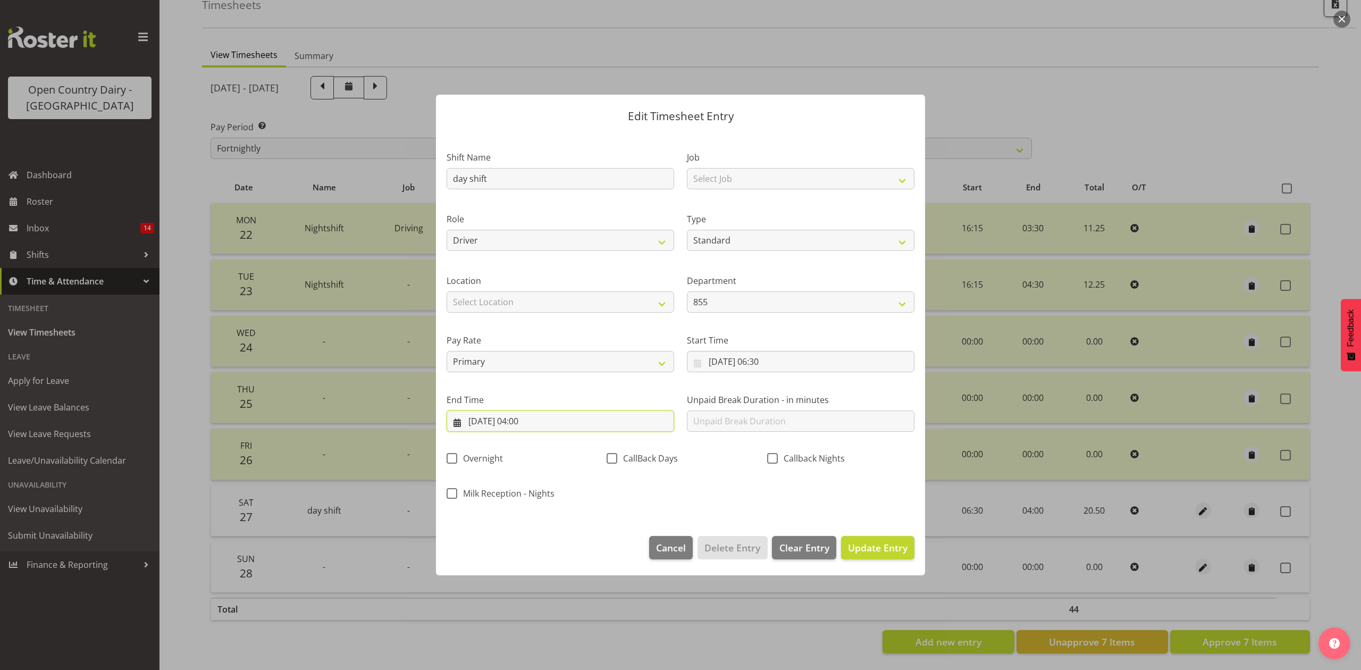
click at [537, 417] on input "28/09/2025, 04:00" at bounding box center [561, 421] width 228 height 21
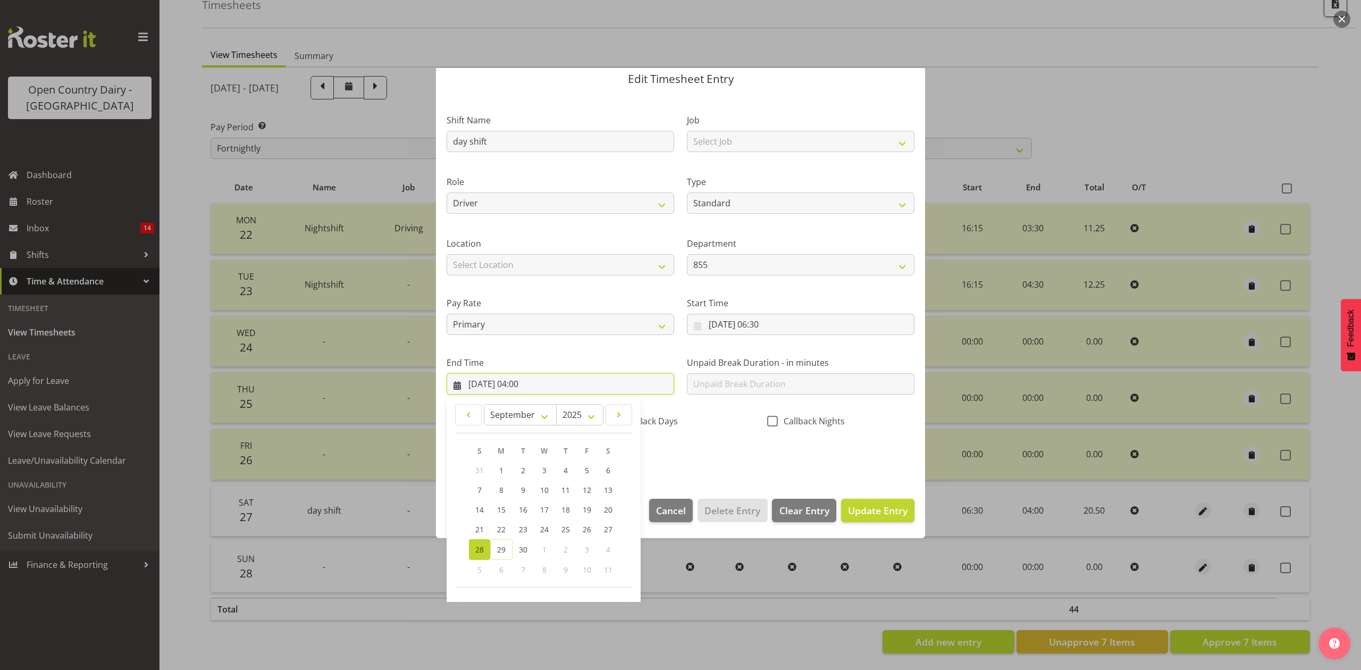
scroll to position [72, 0]
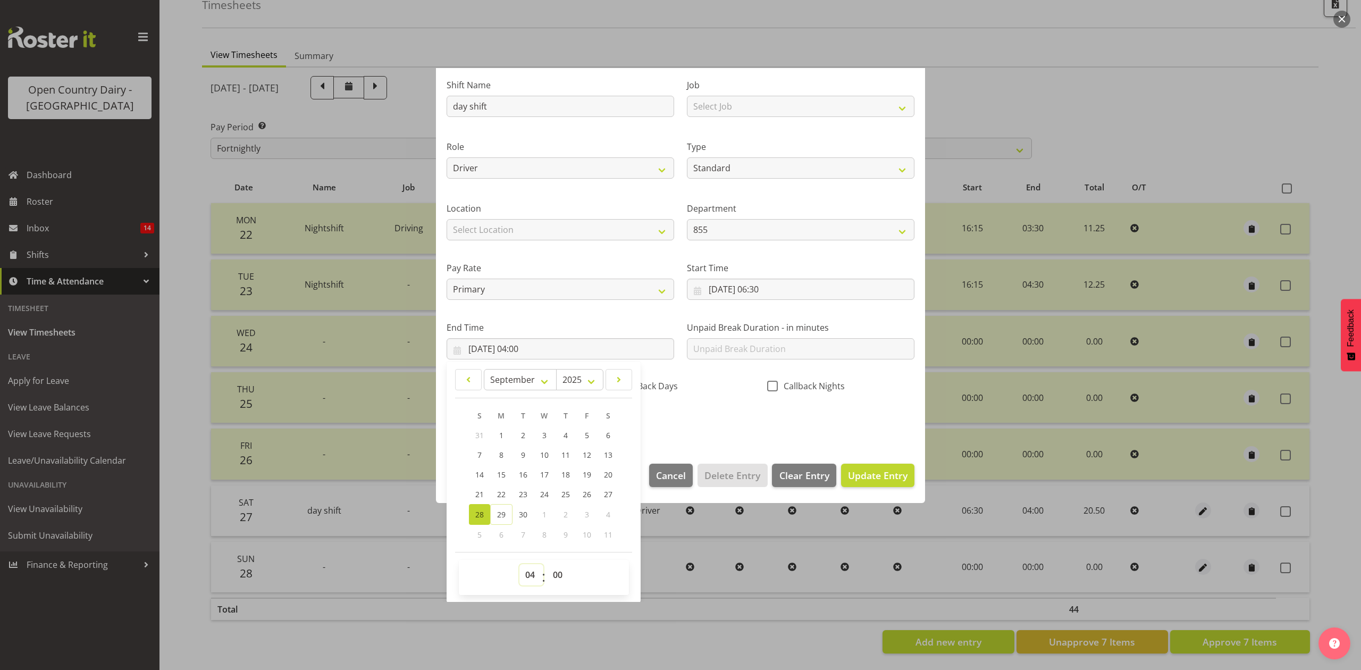
click at [534, 574] on select "00 01 02 03 04 05 06 07 08 09 10 11 12 13 14 15 16 17 18 19 20 21 22 23" at bounding box center [532, 574] width 24 height 21
click at [520, 565] on select "00 01 02 03 04 05 06 07 08 09 10 11 12 13 14 15 16 17 18 19 20 21 22 23" at bounding box center [532, 574] width 24 height 21
click at [730, 425] on div "Shift Name day shift Job Select Job Connecting /unconnecting Trailers Driving M…" at bounding box center [680, 250] width 481 height 372
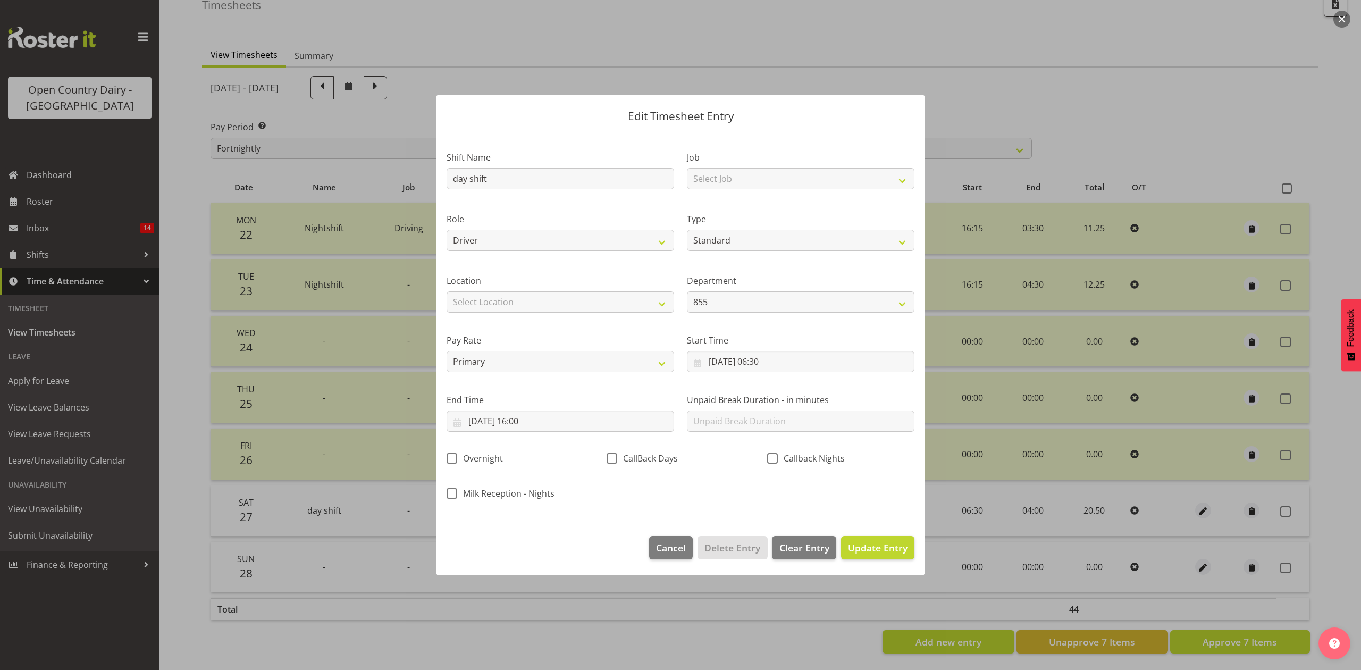
scroll to position [0, 0]
click at [866, 537] on button "Update Entry" at bounding box center [877, 547] width 73 height 23
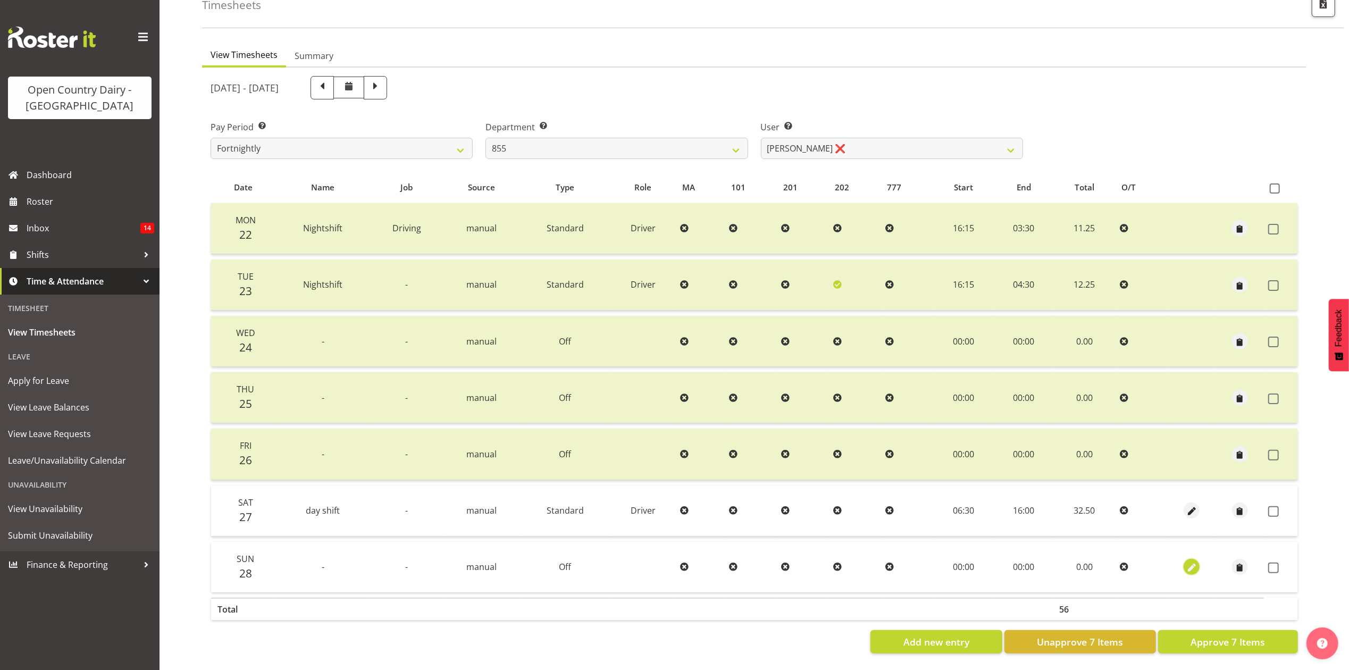
click at [1190, 562] on span "button" at bounding box center [1192, 568] width 12 height 12
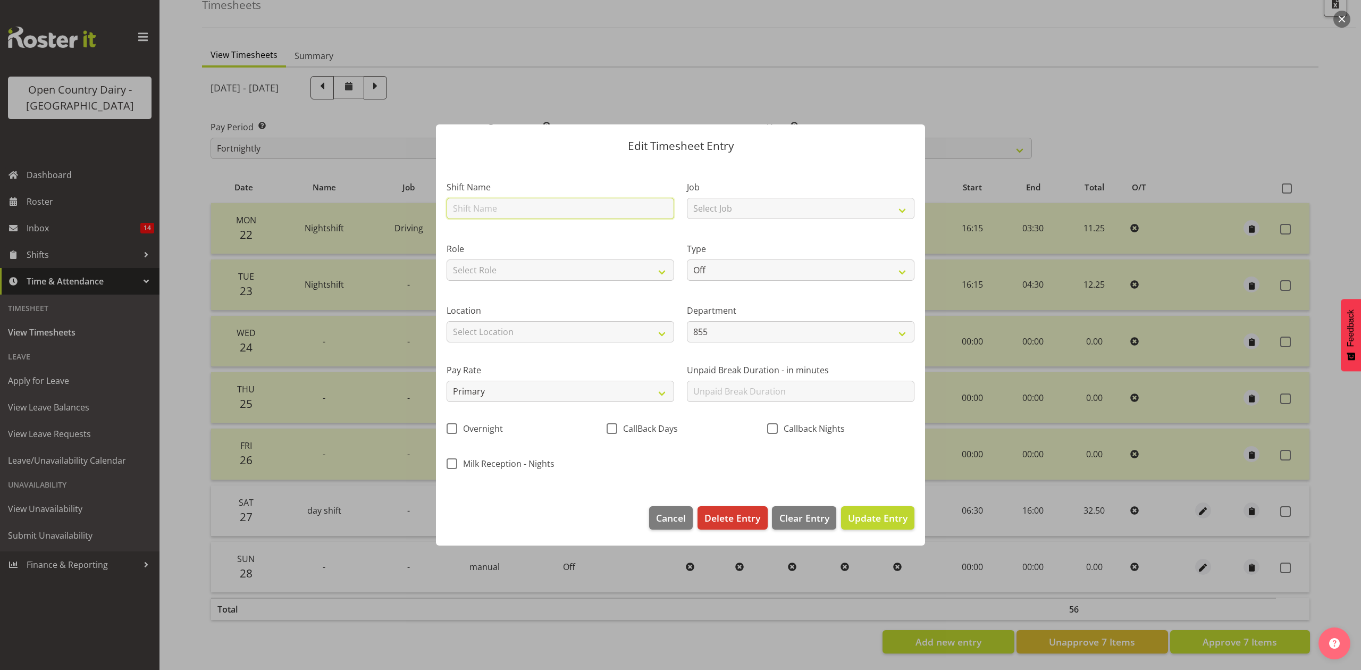
click at [563, 213] on input "text" at bounding box center [561, 208] width 228 height 21
click at [660, 263] on select "Select Role Driver" at bounding box center [561, 270] width 228 height 21
click at [447, 260] on select "Select Role Driver" at bounding box center [561, 270] width 228 height 21
click at [723, 264] on select "Off Standard Public Holiday Public Holiday (Worked) Day In Lieu Annual Leave Si…" at bounding box center [801, 270] width 228 height 21
click at [687, 260] on select "Off Standard Public Holiday Public Holiday (Worked) Day In Lieu Annual Leave Si…" at bounding box center [801, 270] width 228 height 21
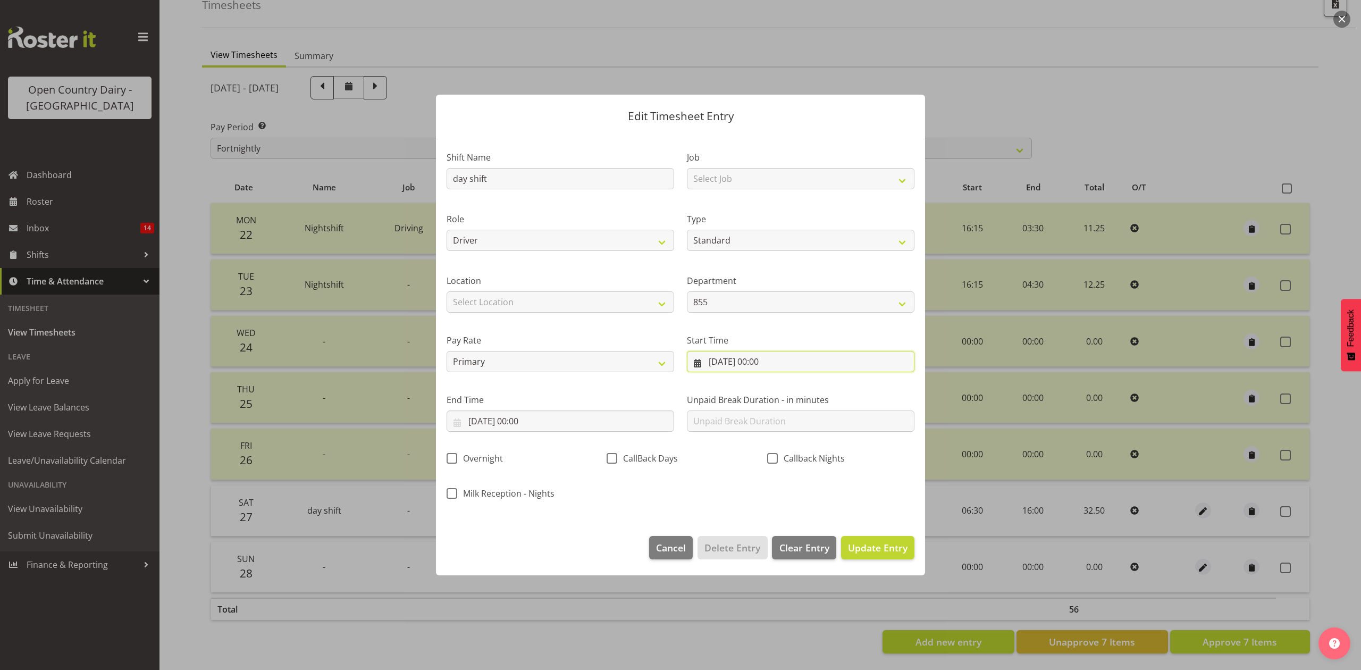
click at [792, 354] on input "28/09/2025, 00:00" at bounding box center [801, 361] width 228 height 21
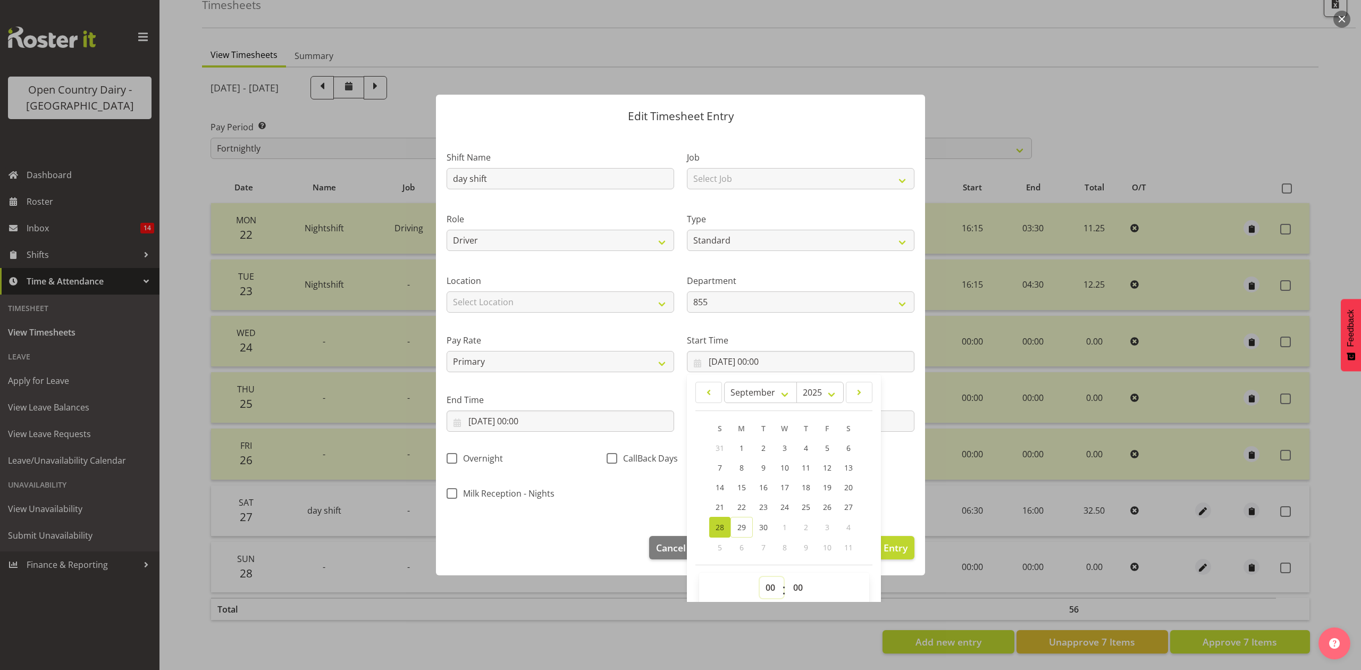
click at [773, 586] on select "00 01 02 03 04 05 06 07 08 09 10 11 12 13 14 15 16 17 18 19 20 21 22 23" at bounding box center [772, 587] width 24 height 21
click at [760, 578] on select "00 01 02 03 04 05 06 07 08 09 10 11 12 13 14 15 16 17 18 19 20 21 22 23" at bounding box center [772, 587] width 24 height 21
click at [794, 591] on select "00 01 02 03 04 05 06 07 08 09 10 11 12 13 14 15 16 17 18 19 20 21 22 23 24 25 2…" at bounding box center [800, 587] width 24 height 21
click at [788, 578] on select "00 01 02 03 04 05 06 07 08 09 10 11 12 13 14 15 16 17 18 19 20 21 22 23 24 25 2…" at bounding box center [800, 587] width 24 height 21
click at [543, 430] on input "28/09/2025, 00:00" at bounding box center [561, 421] width 228 height 21
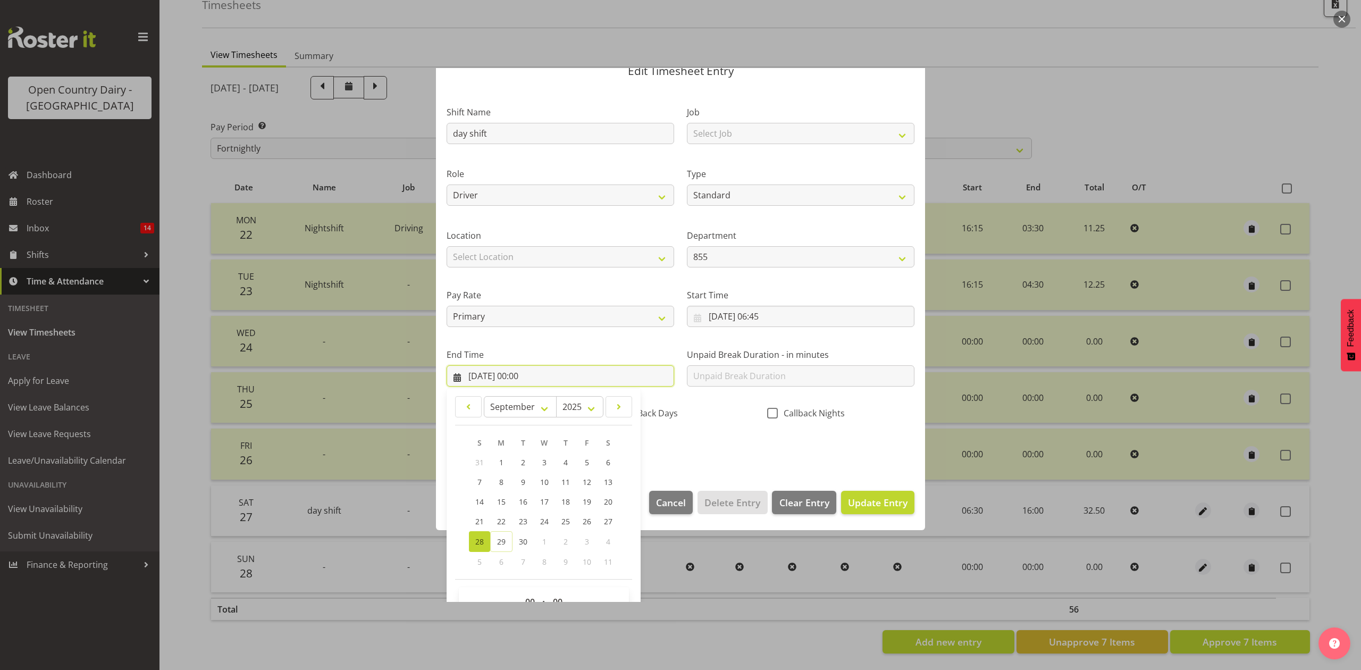
scroll to position [71, 0]
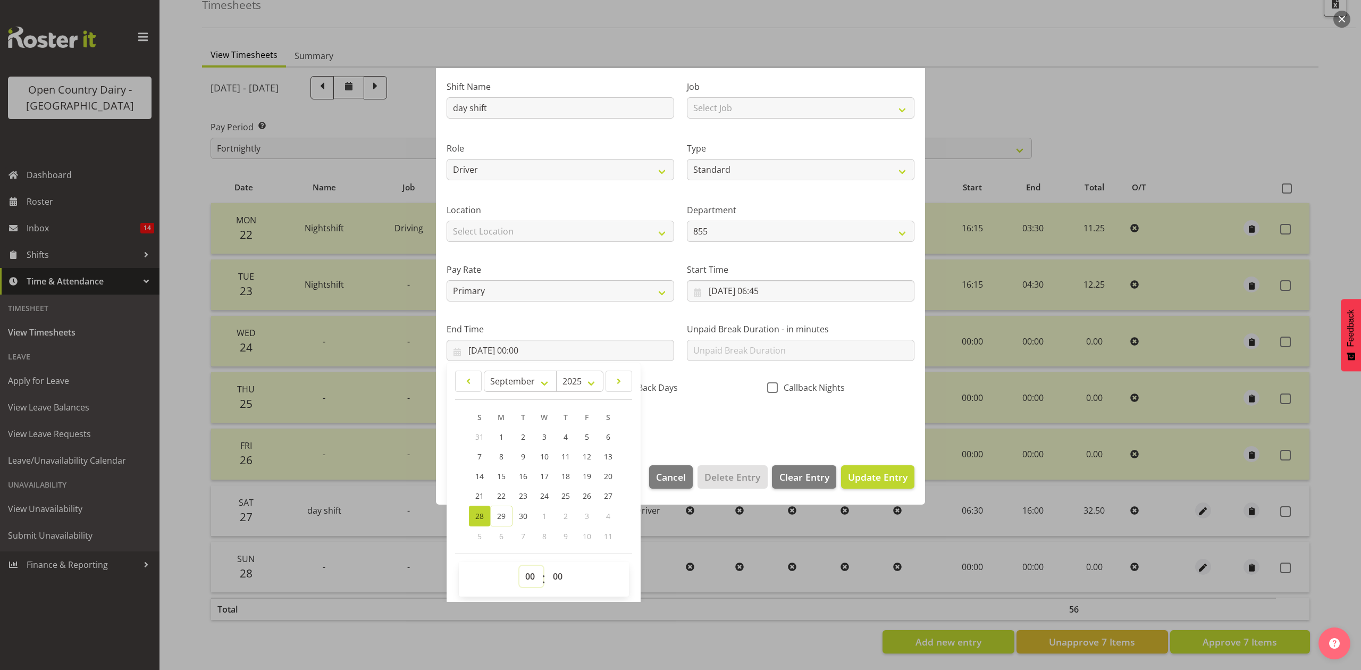
click at [524, 575] on select "00 01 02 03 04 05 06 07 08 09 10 11 12 13 14 15 16 17 18 19 20 21 22 23" at bounding box center [532, 576] width 24 height 21
click at [520, 566] on select "00 01 02 03 04 05 06 07 08 09 10 11 12 13 14 15 16 17 18 19 20 21 22 23" at bounding box center [532, 576] width 24 height 21
click at [736, 422] on div "Shift Name day shift Job Select Job Connecting /unconnecting Trailers Driving M…" at bounding box center [680, 251] width 481 height 372
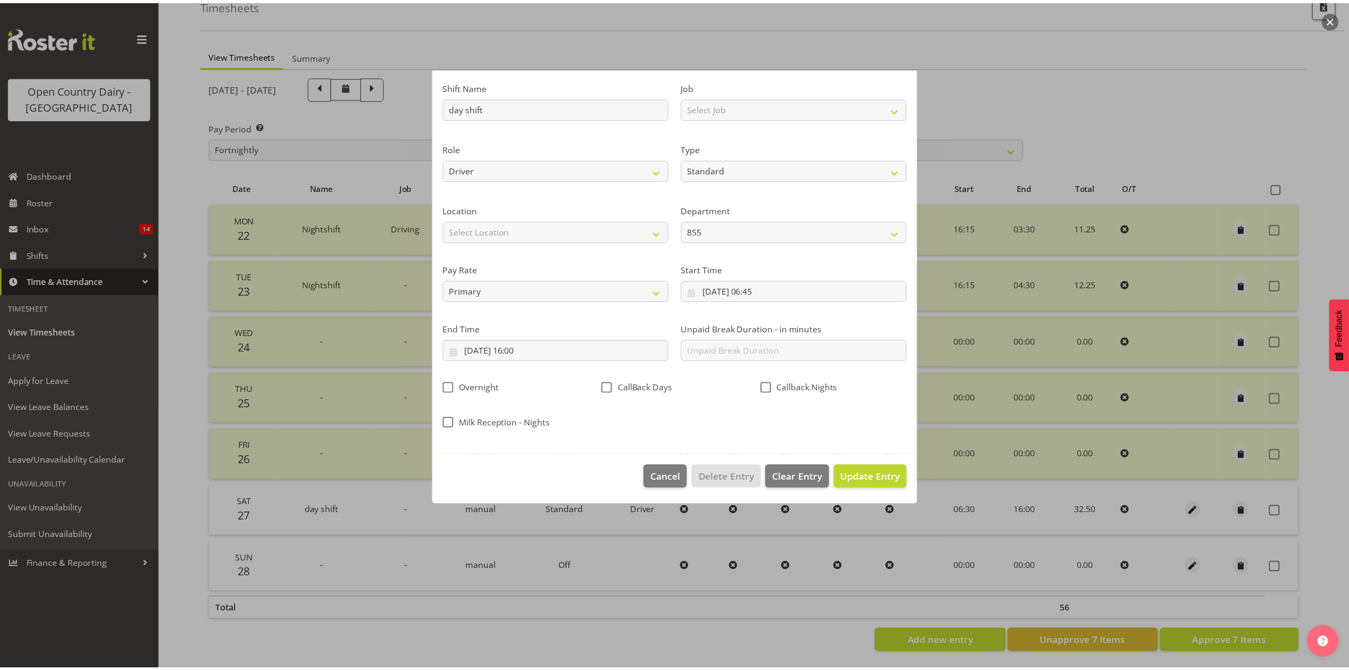
scroll to position [0, 0]
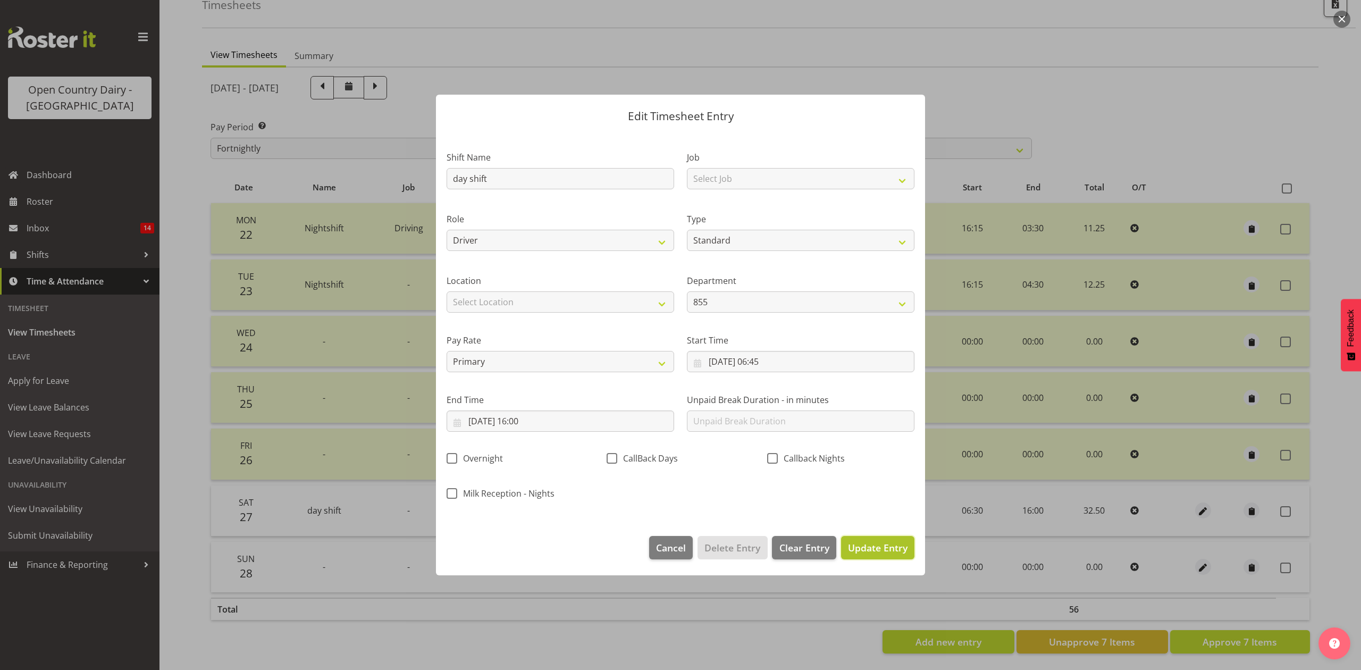
click at [875, 546] on span "Update Entry" at bounding box center [878, 547] width 60 height 13
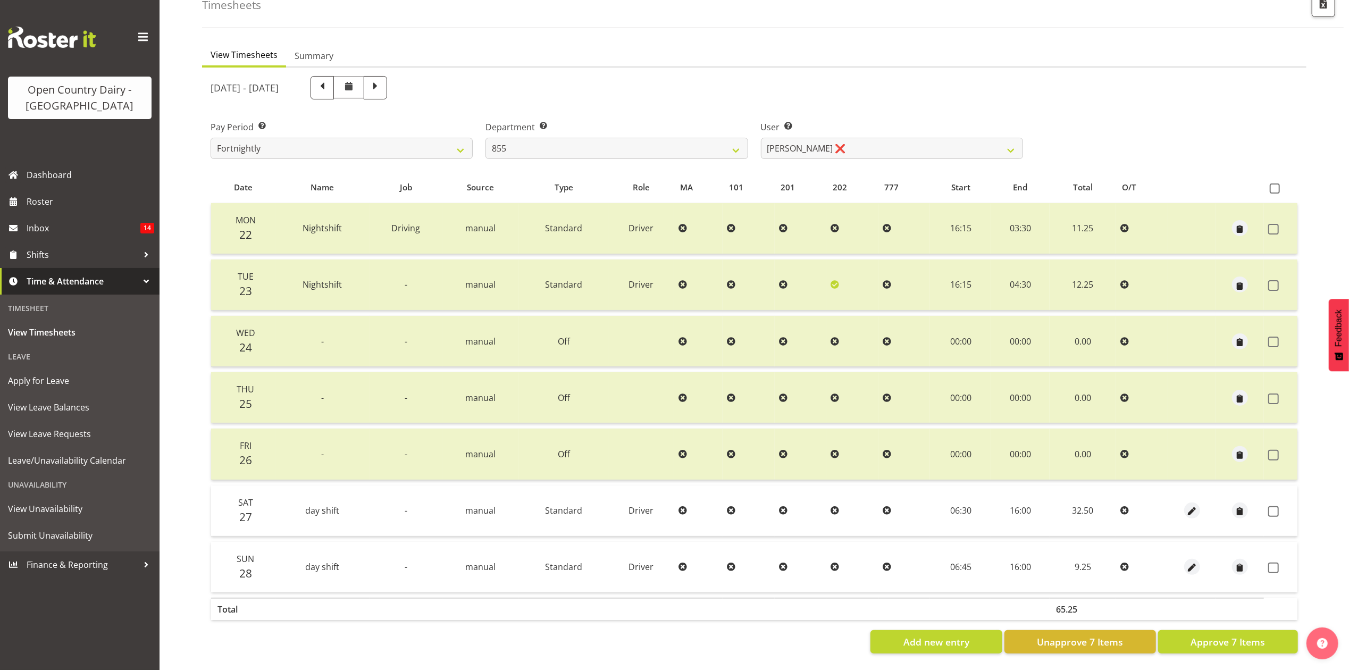
click at [1114, 500] on td "32.50" at bounding box center [1083, 511] width 66 height 51
click at [1191, 506] on span "button" at bounding box center [1192, 512] width 12 height 12
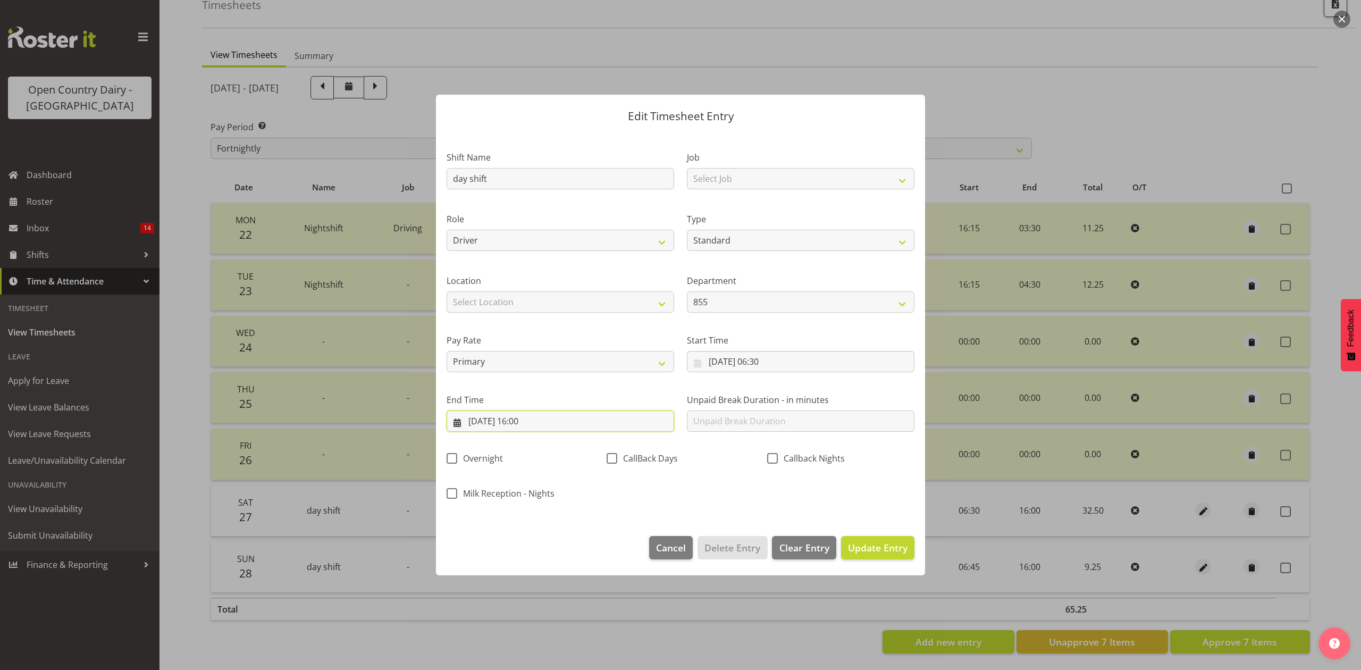
click at [491, 421] on input "28/09/2025, 16:00" at bounding box center [561, 421] width 228 height 21
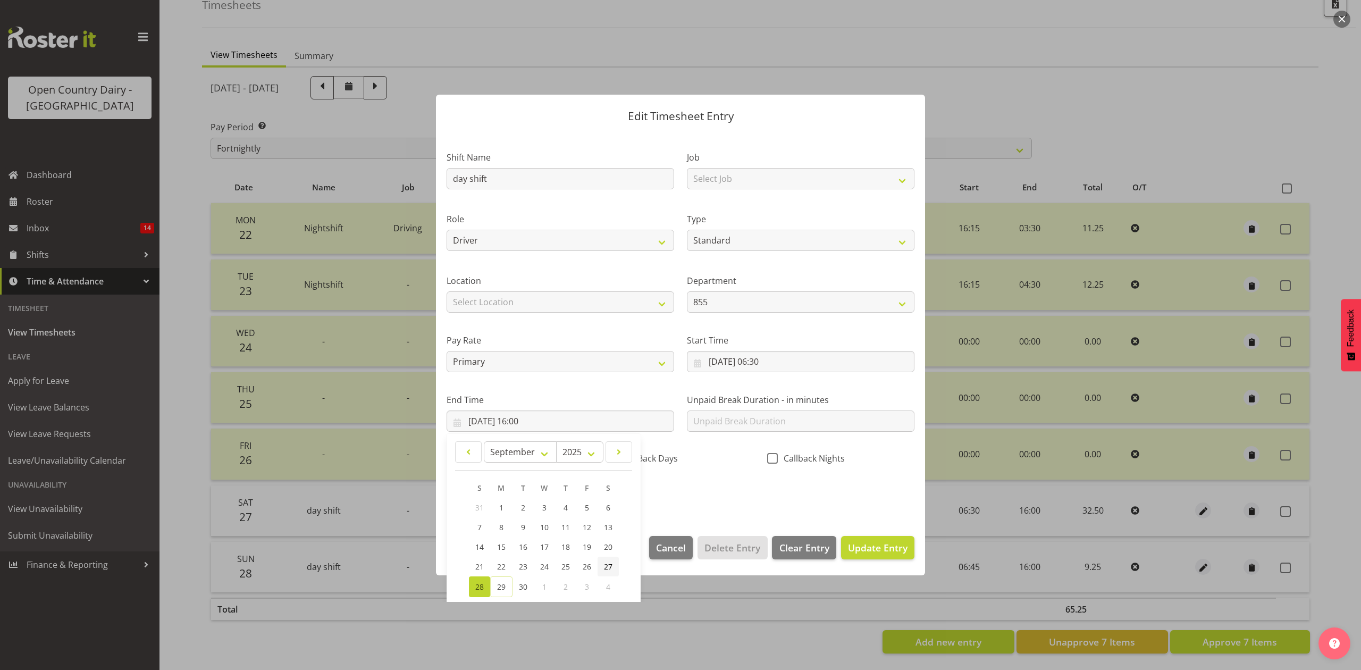
click at [609, 570] on span "27" at bounding box center [608, 567] width 9 height 10
click at [694, 521] on section "Shift Name day shift Job Select Job Connecting /unconnecting Trailers Driving M…" at bounding box center [680, 329] width 489 height 394
click at [851, 549] on span "Update Entry" at bounding box center [878, 547] width 60 height 13
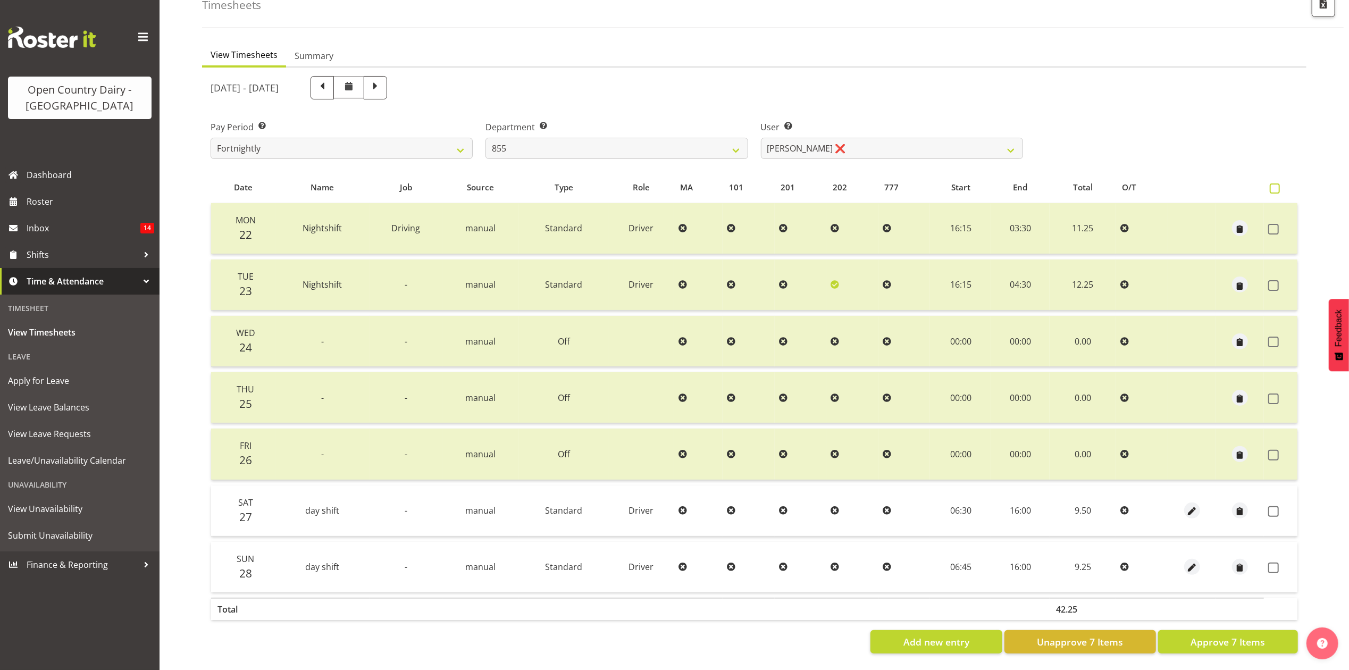
click at [1273, 183] on span at bounding box center [1275, 188] width 10 height 10
click at [1273, 185] on input "checkbox" at bounding box center [1273, 188] width 7 height 7
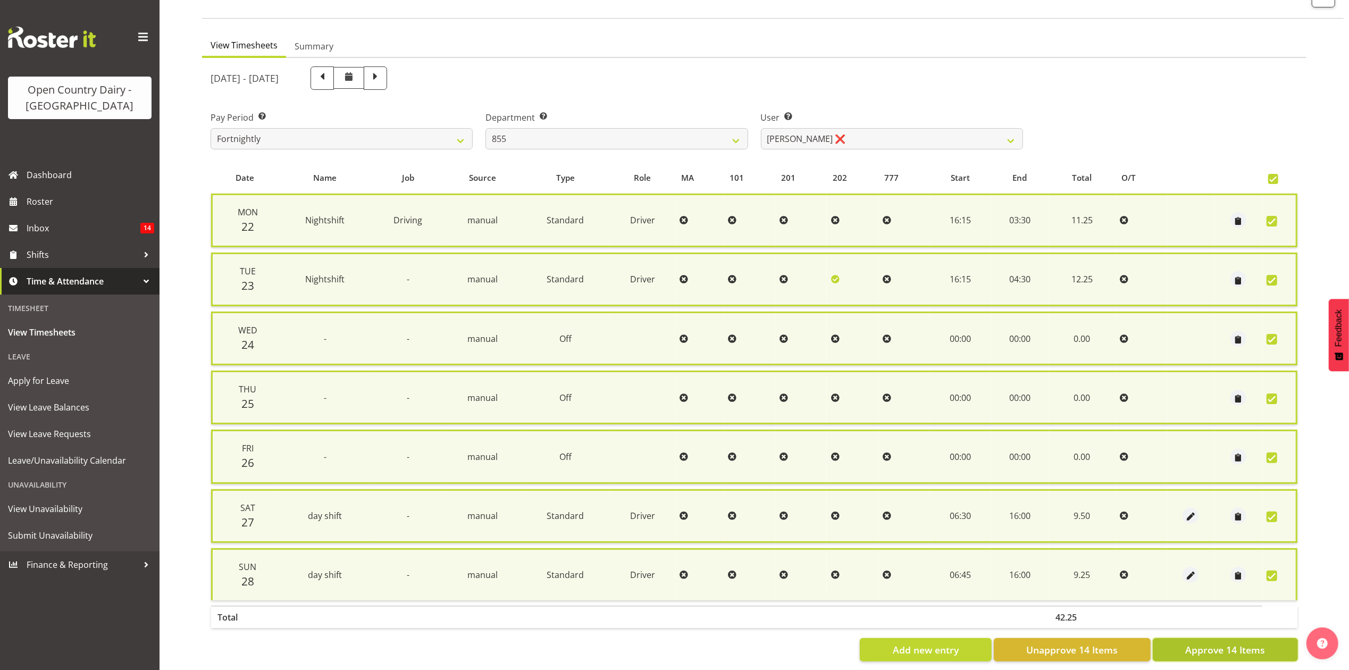
click at [1222, 643] on span "Approve 14 Items" at bounding box center [1225, 650] width 80 height 14
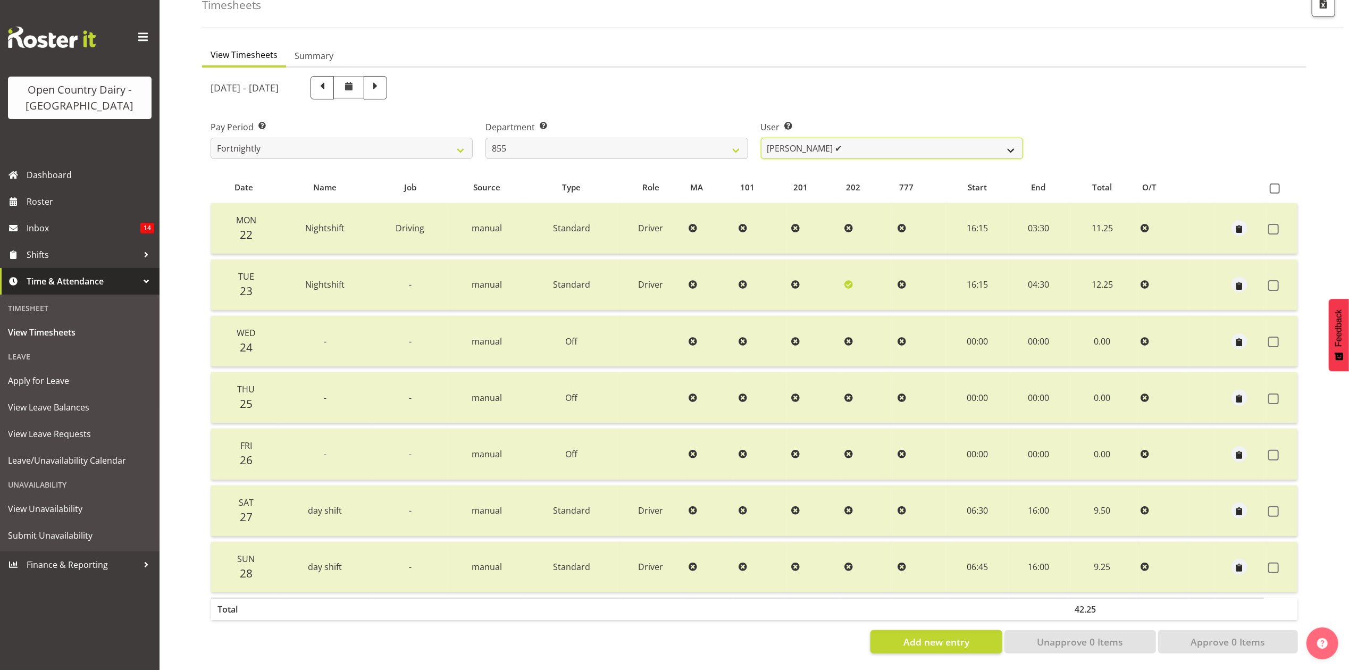
click at [794, 143] on select "Leon Harrison ✔ Nathan Vincent ❌ Wayne Jukes ✔" at bounding box center [892, 148] width 262 height 21
click at [732, 147] on select "734 735 736 737 738 739 851 853 854 855 856 858 861 862 865 867-9032 868 869 87…" at bounding box center [617, 148] width 262 height 21
click at [486, 138] on select "734 735 736 737 738 739 851 853 854 855 856 858 861 862 865 867-9032 868 869 87…" at bounding box center [617, 148] width 262 height 21
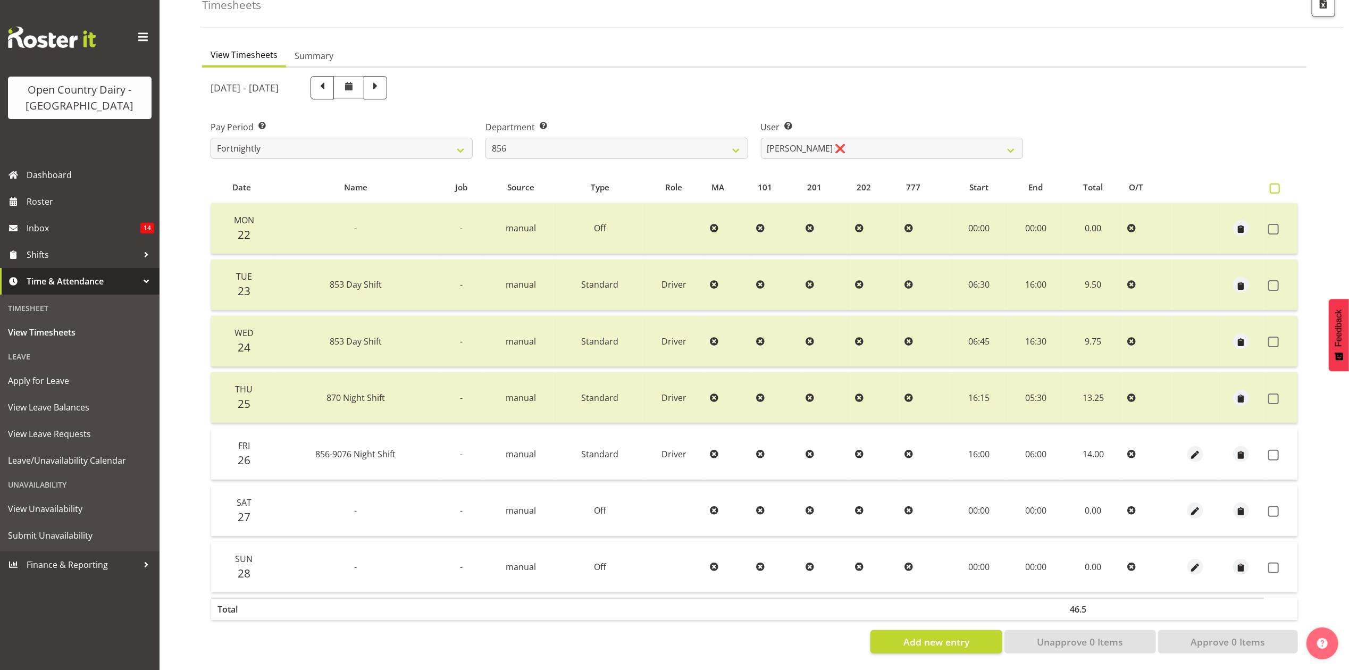
click at [1279, 183] on span at bounding box center [1275, 188] width 10 height 10
click at [1277, 185] on input "checkbox" at bounding box center [1273, 188] width 7 height 7
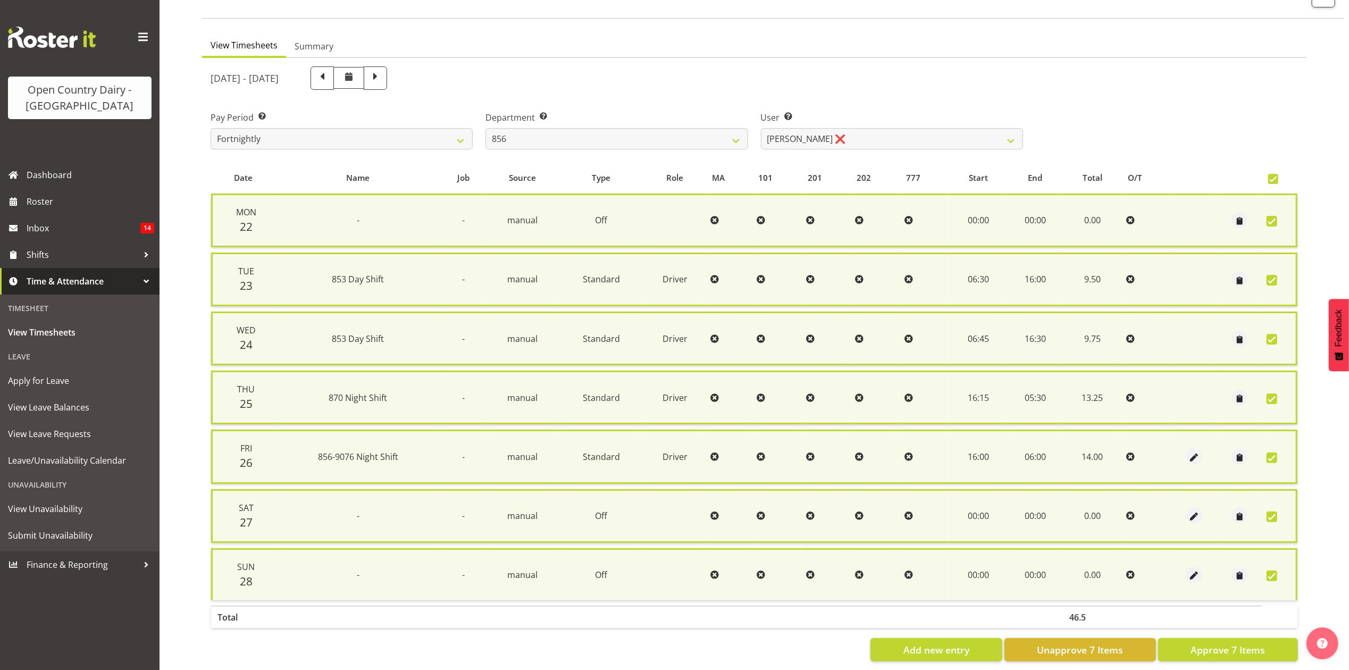
click at [1275, 571] on span at bounding box center [1272, 576] width 11 height 11
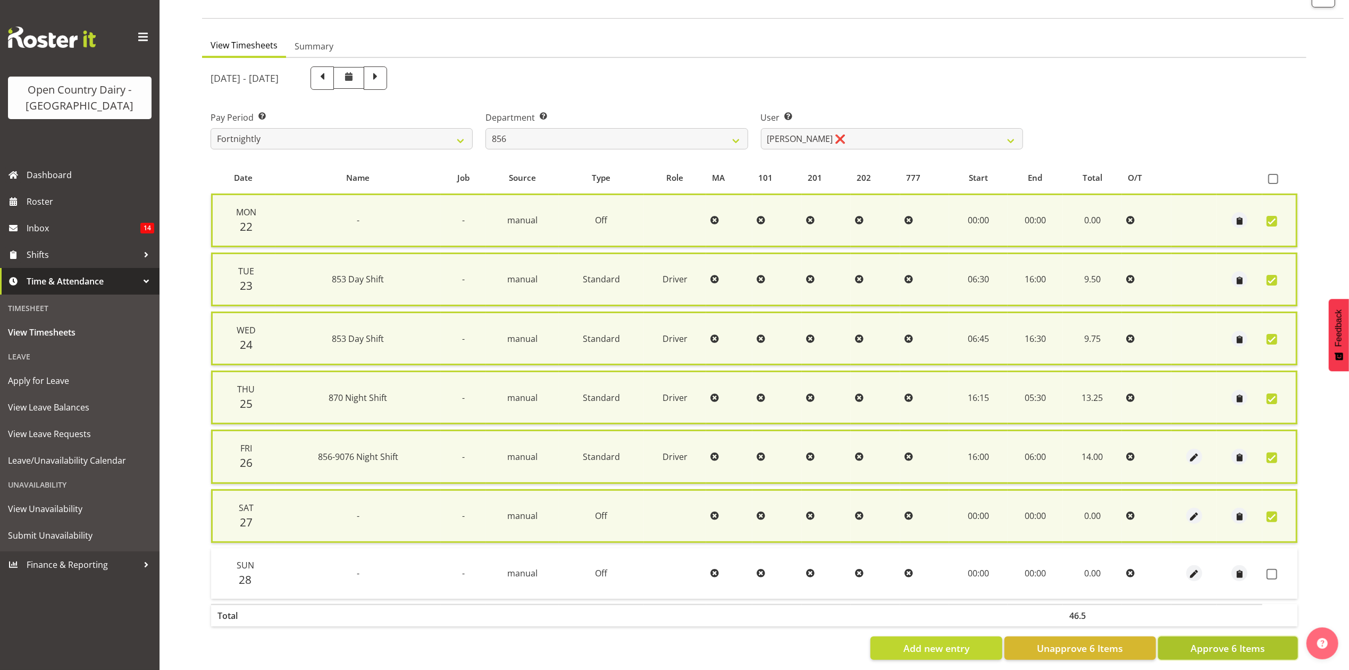
click at [1275, 647] on button "Approve 6 Items" at bounding box center [1228, 648] width 140 height 23
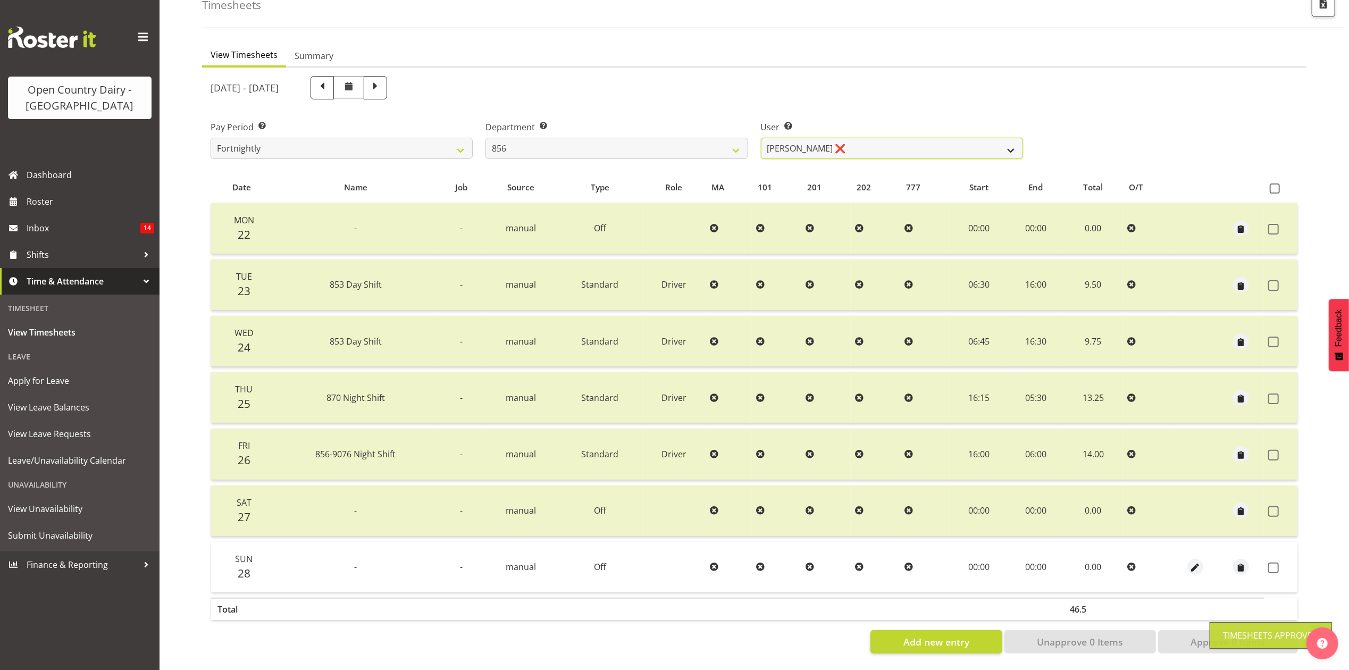
click at [936, 147] on select "Bradley Parkhill ❌ James Matheson ❌ Jason Vercoe ❌ Tony Lee ❌" at bounding box center [892, 148] width 262 height 21
click at [761, 138] on select "Bradley Parkhill ❌ James Matheson ❌ Jason Vercoe ❌ Tony Lee ❌" at bounding box center [892, 148] width 262 height 21
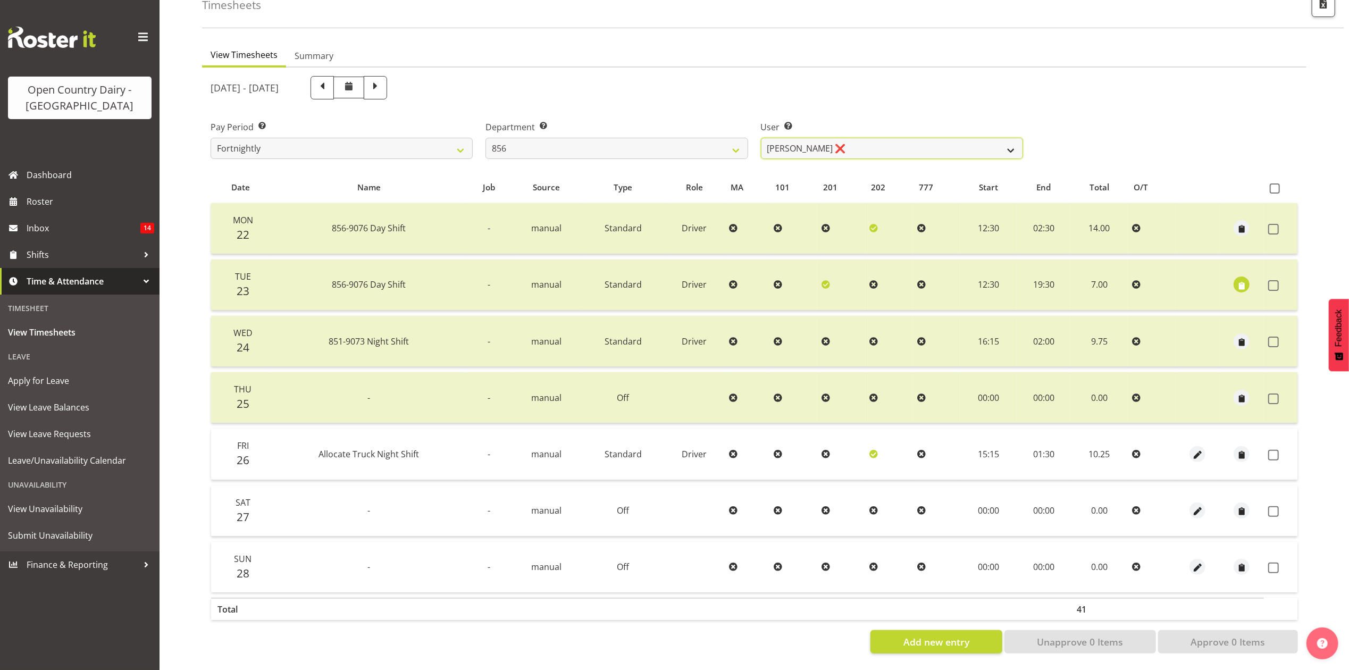
click at [945, 138] on select "Bradley Parkhill ❌ James Matheson ❌ Jason Vercoe ❌ Tony Lee ❌" at bounding box center [892, 148] width 262 height 21
click at [761, 138] on select "Bradley Parkhill ❌ James Matheson ❌ Jason Vercoe ❌ Tony Lee ❌" at bounding box center [892, 148] width 262 height 21
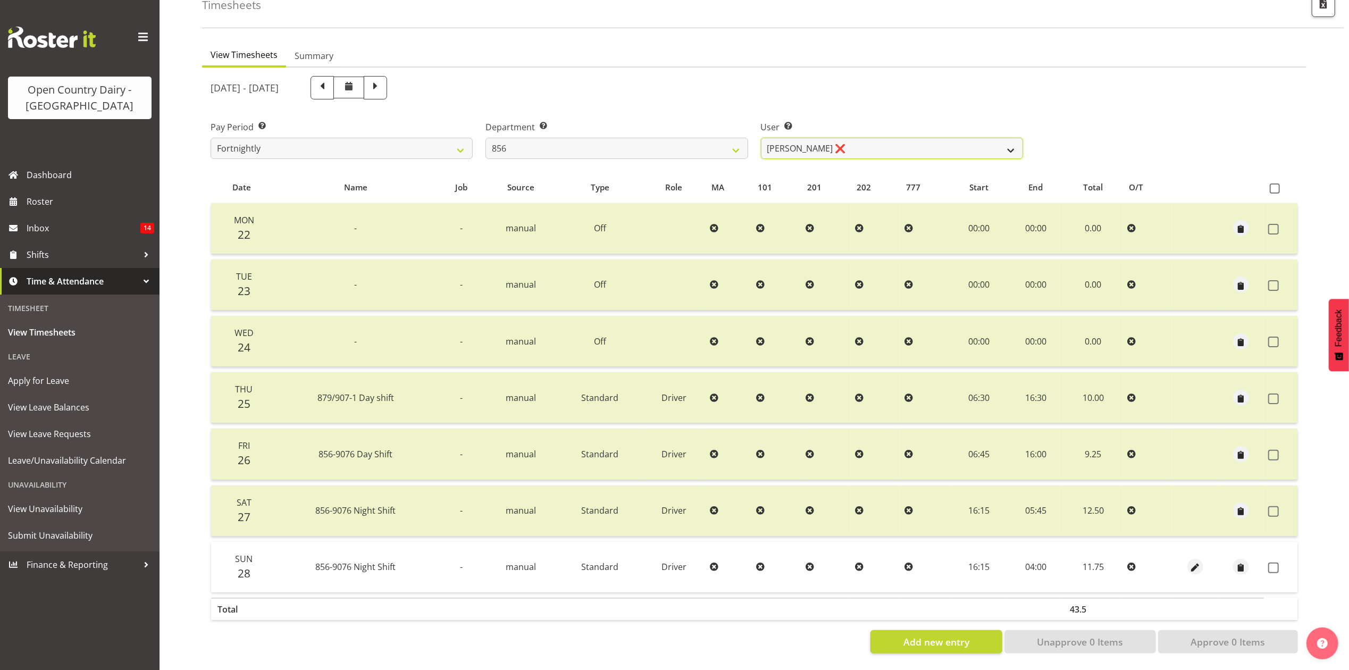
click at [913, 139] on select "Bradley Parkhill ❌ James Matheson ❌ Jason Vercoe ❌ Tony Lee ❌" at bounding box center [892, 148] width 262 height 21
click at [761, 138] on select "Bradley Parkhill ❌ James Matheson ❌ Jason Vercoe ❌ Tony Lee ❌" at bounding box center [892, 148] width 262 height 21
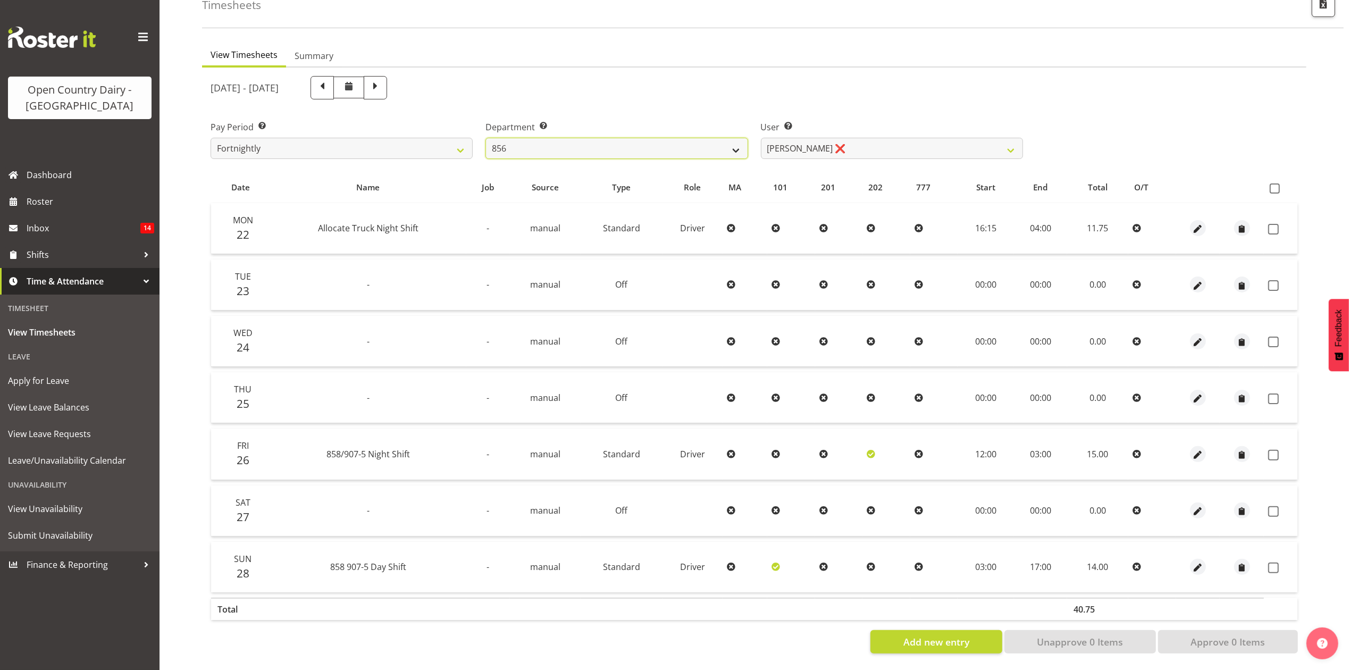
click at [674, 138] on select "734 735 736 737 738 739 851 853 854 855 856 858 861 862 865 867-9032 868 869 87…" at bounding box center [617, 148] width 262 height 21
click at [486, 138] on select "734 735 736 737 738 739 851 853 854 855 856 858 861 862 865 867-9032 868 869 87…" at bounding box center [617, 148] width 262 height 21
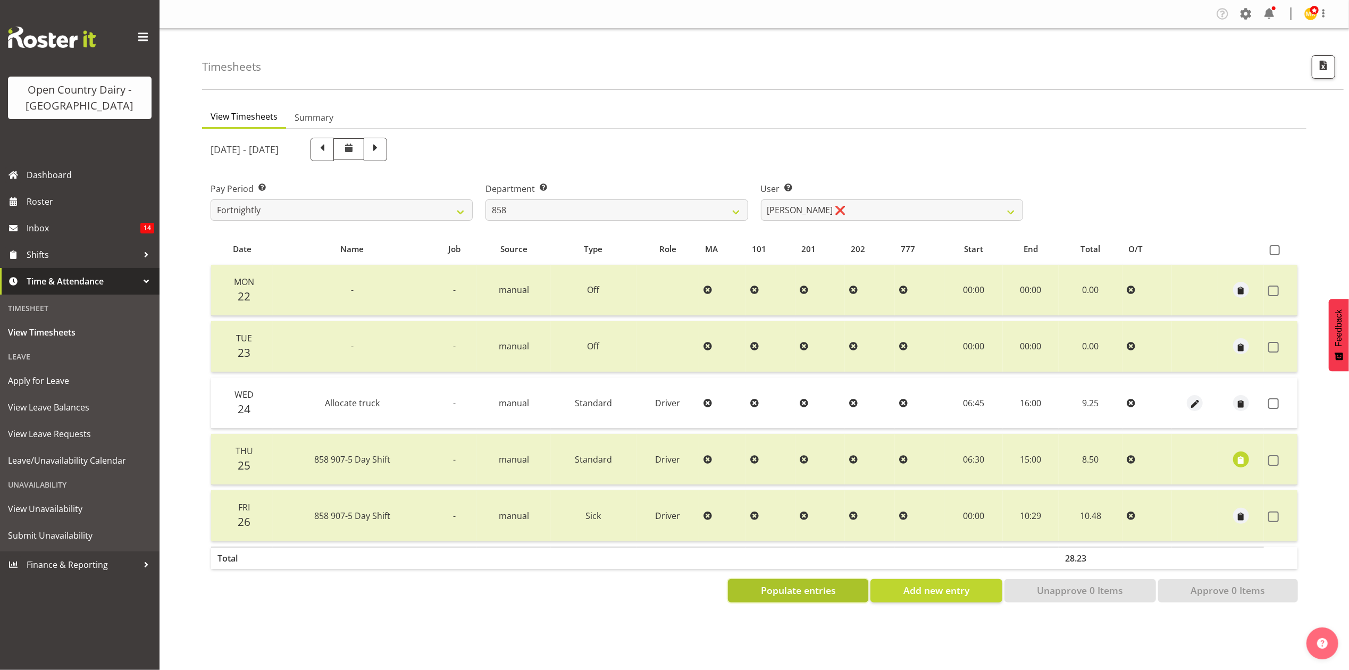
click at [780, 585] on span "Populate entries" at bounding box center [798, 590] width 75 height 14
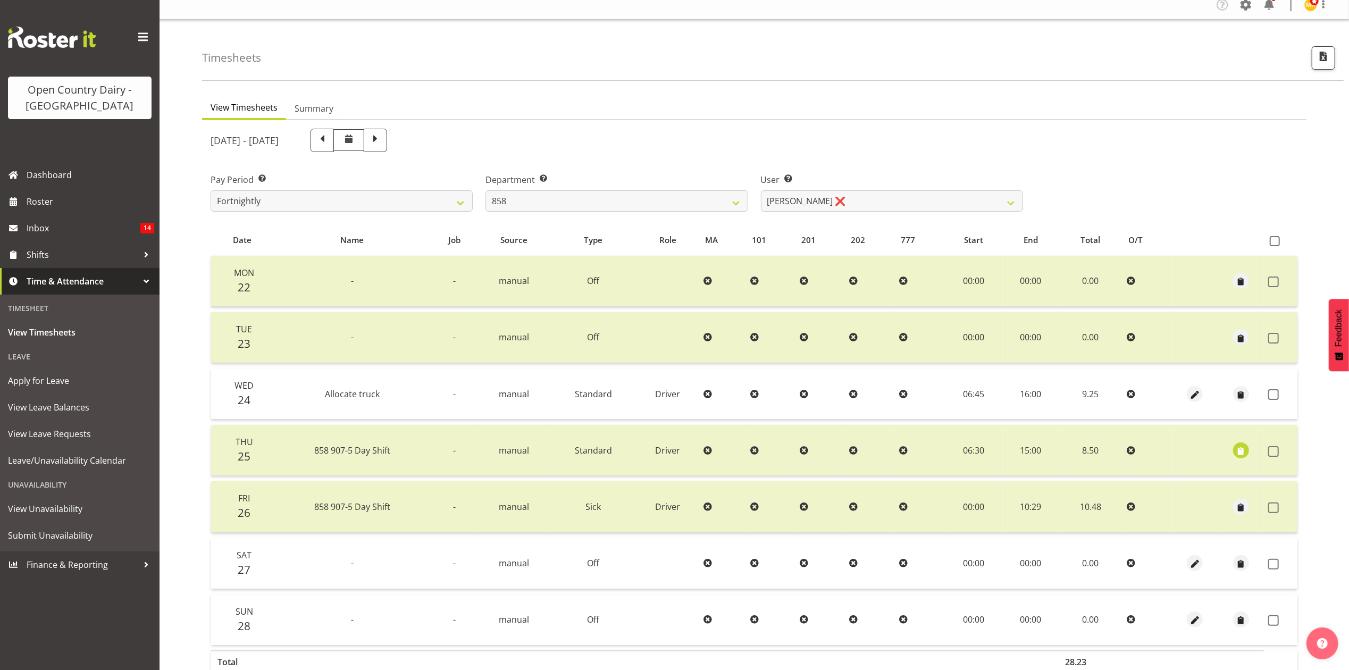
scroll to position [71, 0]
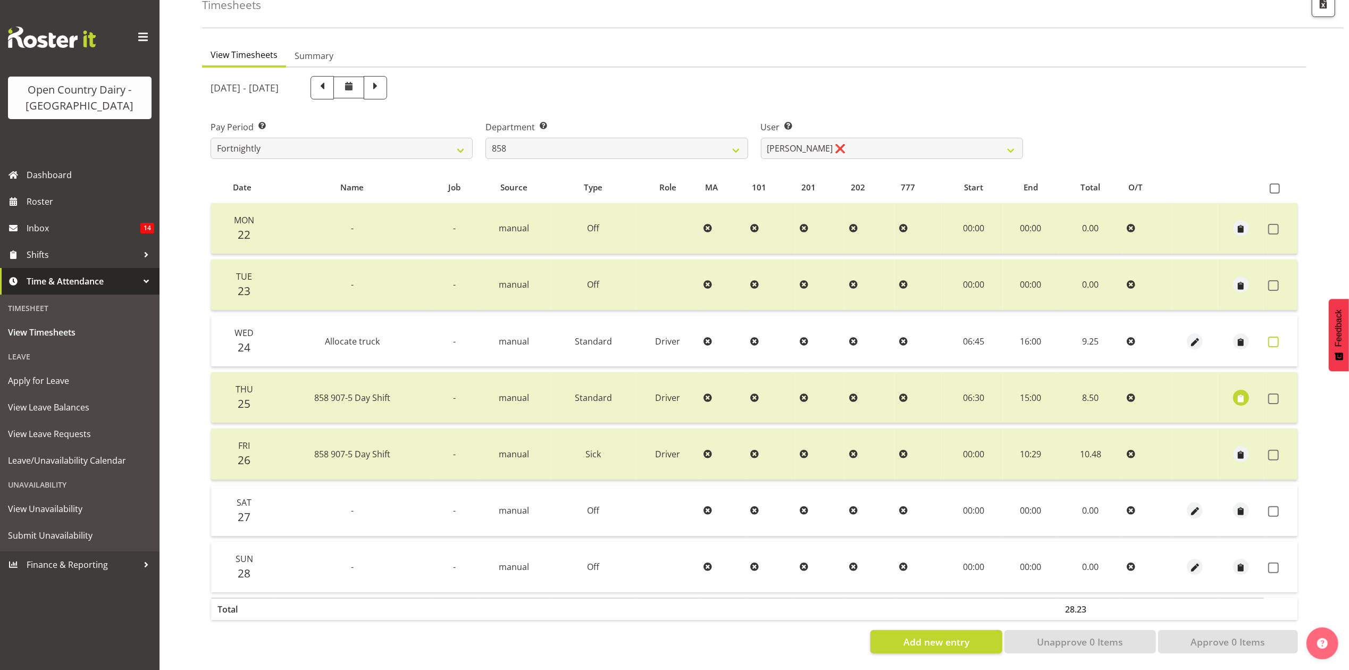
click at [1270, 337] on span at bounding box center [1273, 342] width 11 height 11
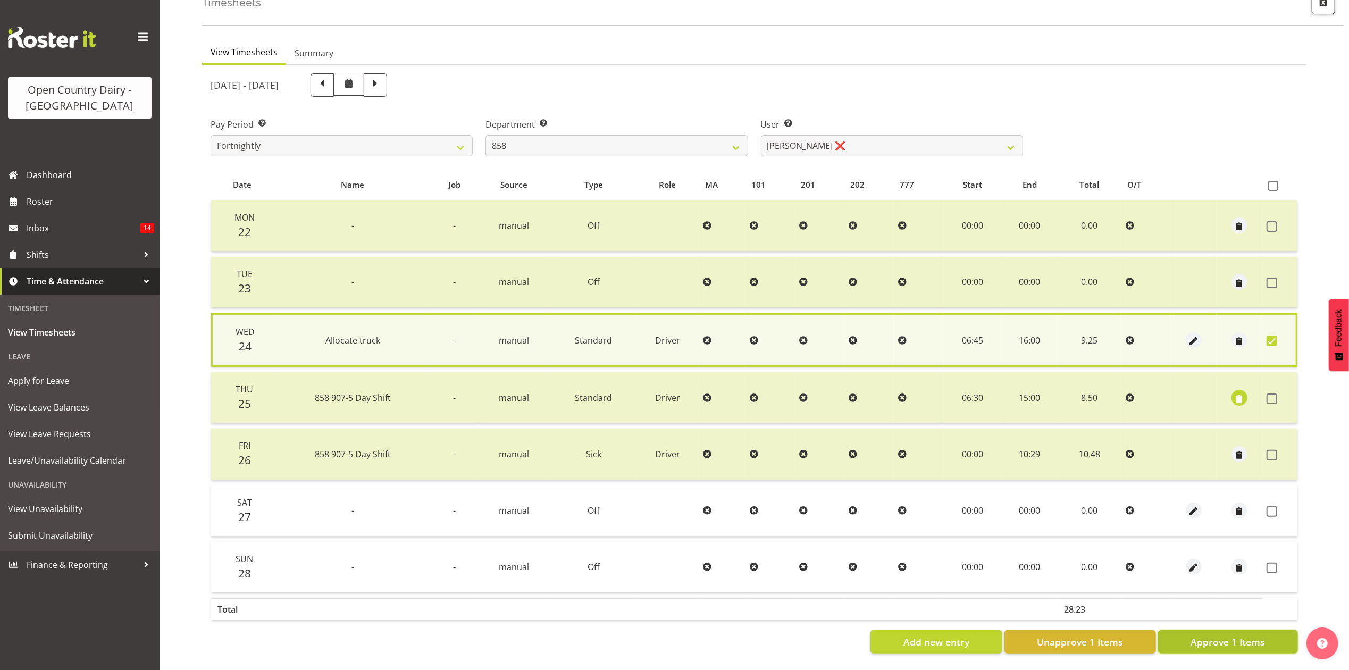
click at [1253, 638] on span "Approve 1 Items" at bounding box center [1228, 642] width 74 height 14
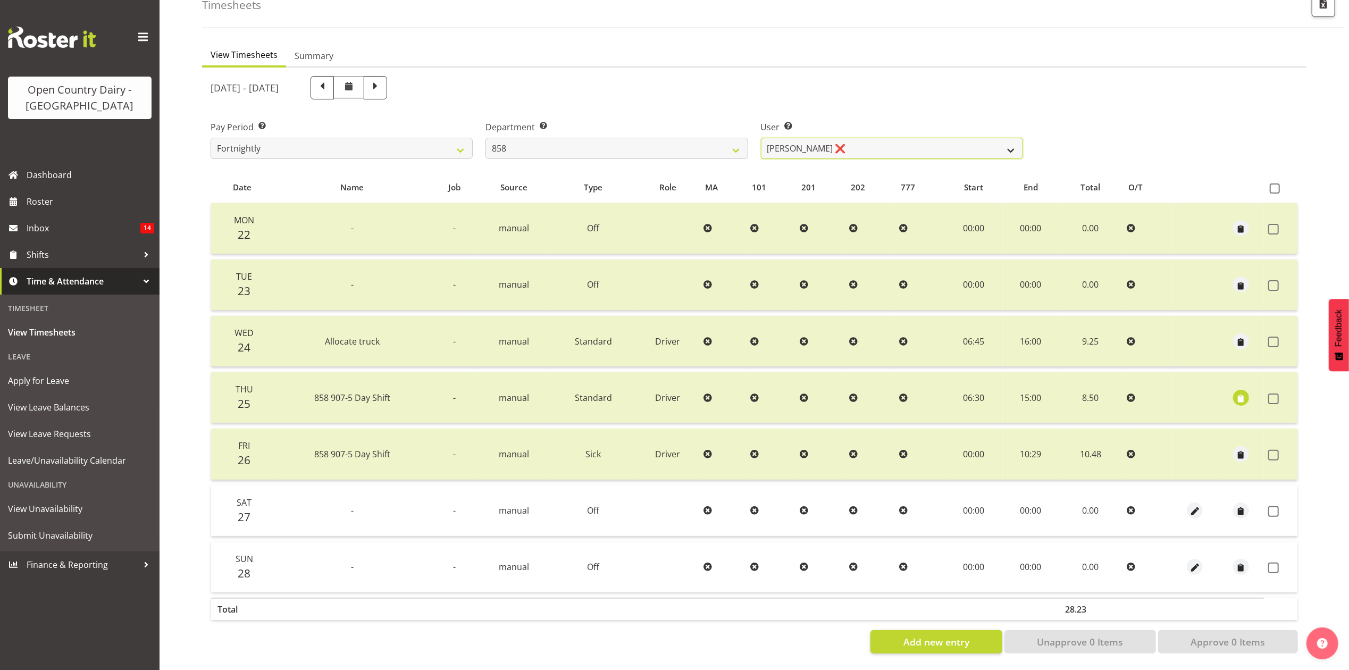
click at [892, 138] on select "Anthony Shaw ❌ Liam Bellman ❌ Neil Peters ❌" at bounding box center [892, 148] width 262 height 21
click at [761, 138] on select "Anthony Shaw ❌ Liam Bellman ❌ Neil Peters ❌" at bounding box center [892, 148] width 262 height 21
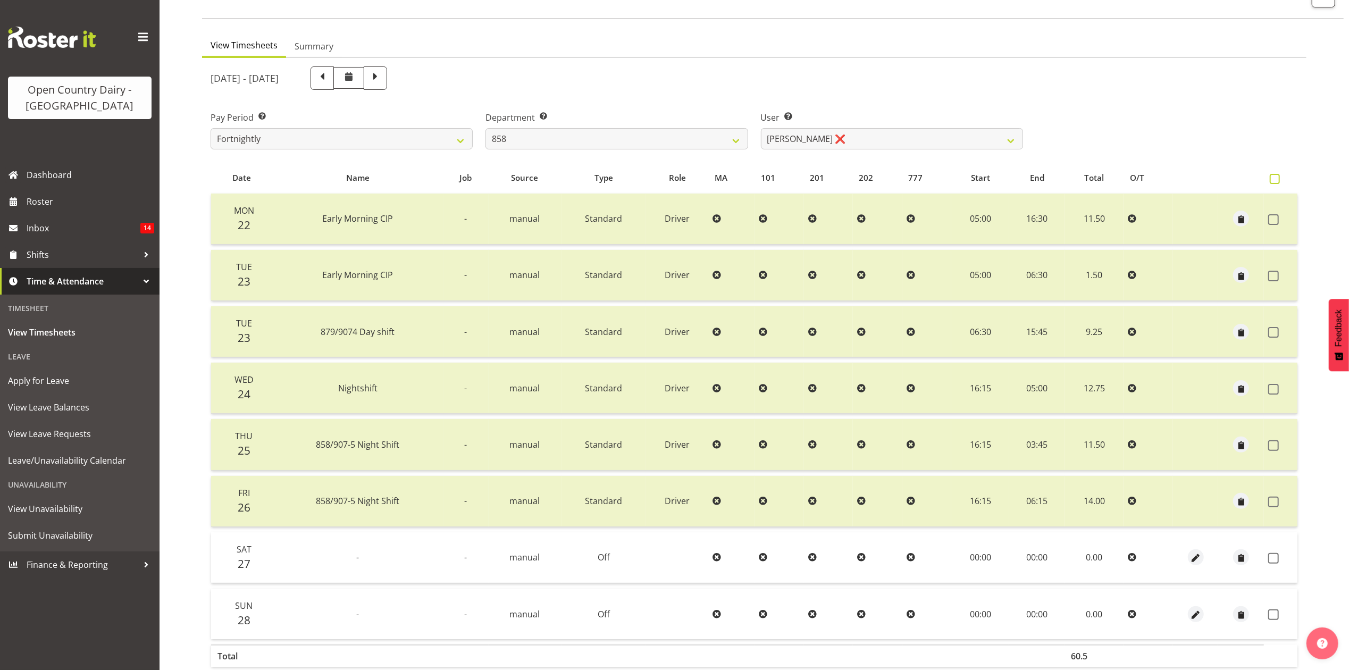
click at [1278, 178] on span at bounding box center [1275, 179] width 10 height 10
click at [1277, 178] on input "checkbox" at bounding box center [1273, 178] width 7 height 7
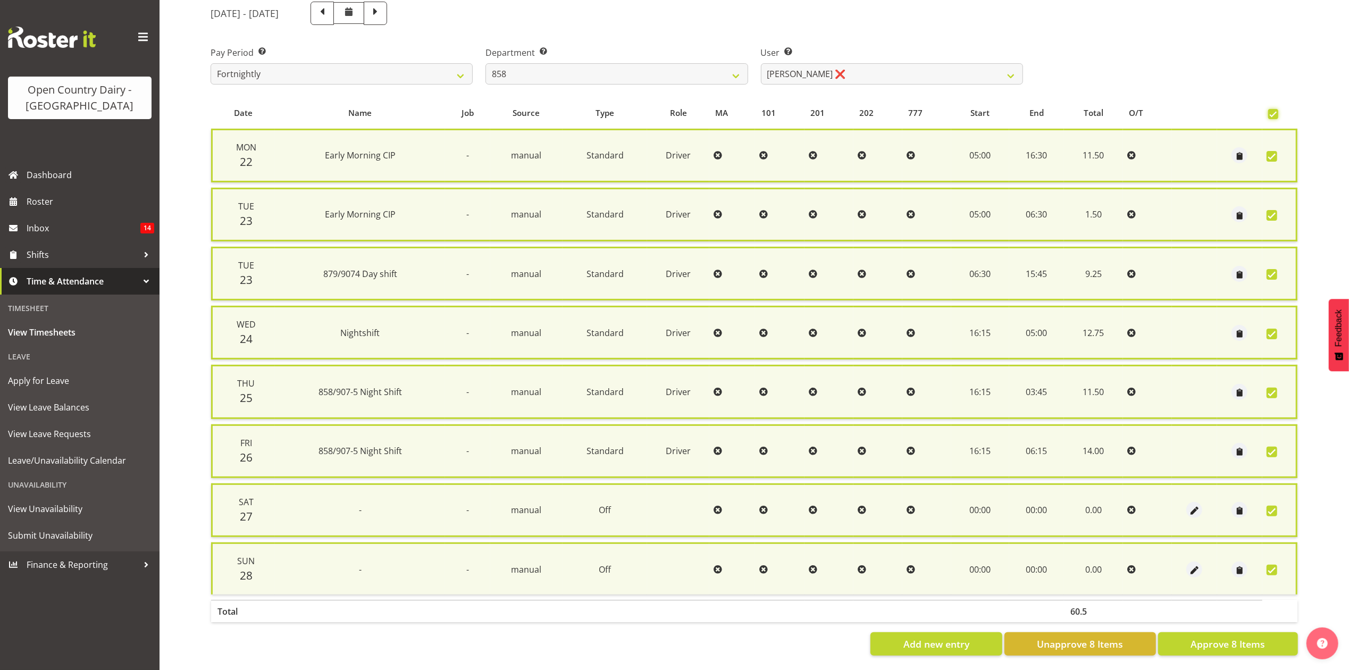
scroll to position [144, 0]
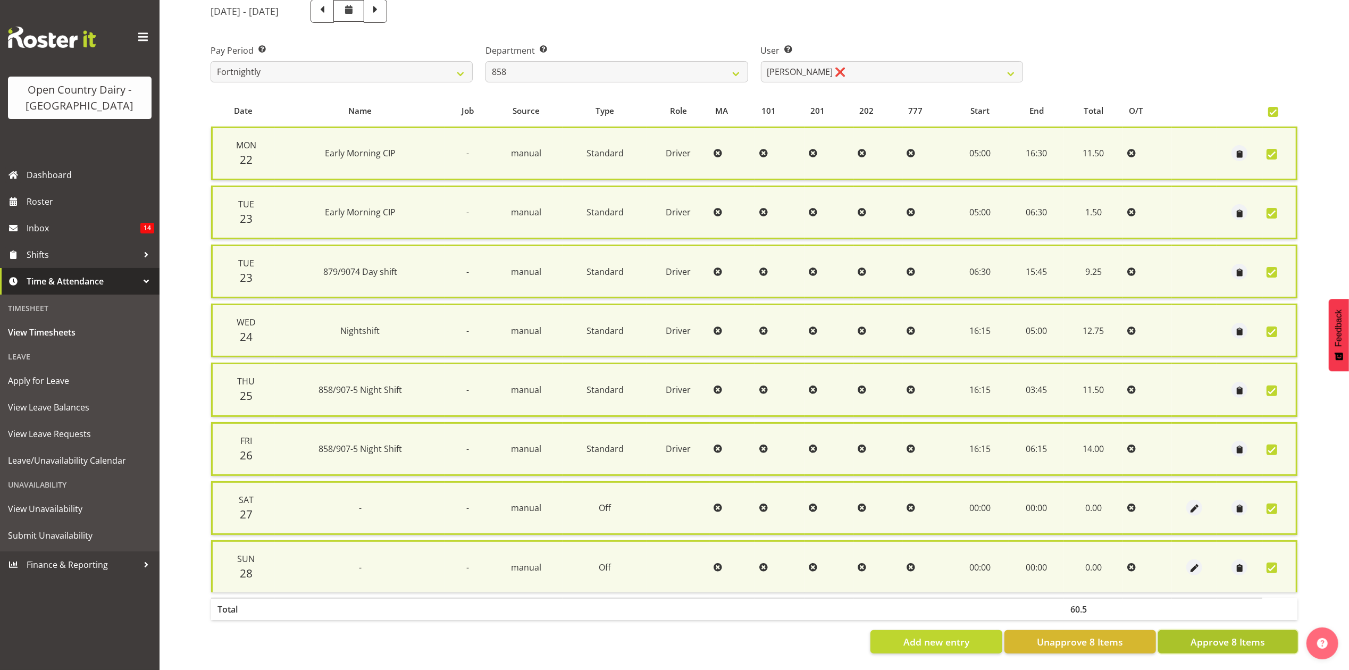
click at [1226, 630] on button "Approve 8 Items" at bounding box center [1228, 641] width 140 height 23
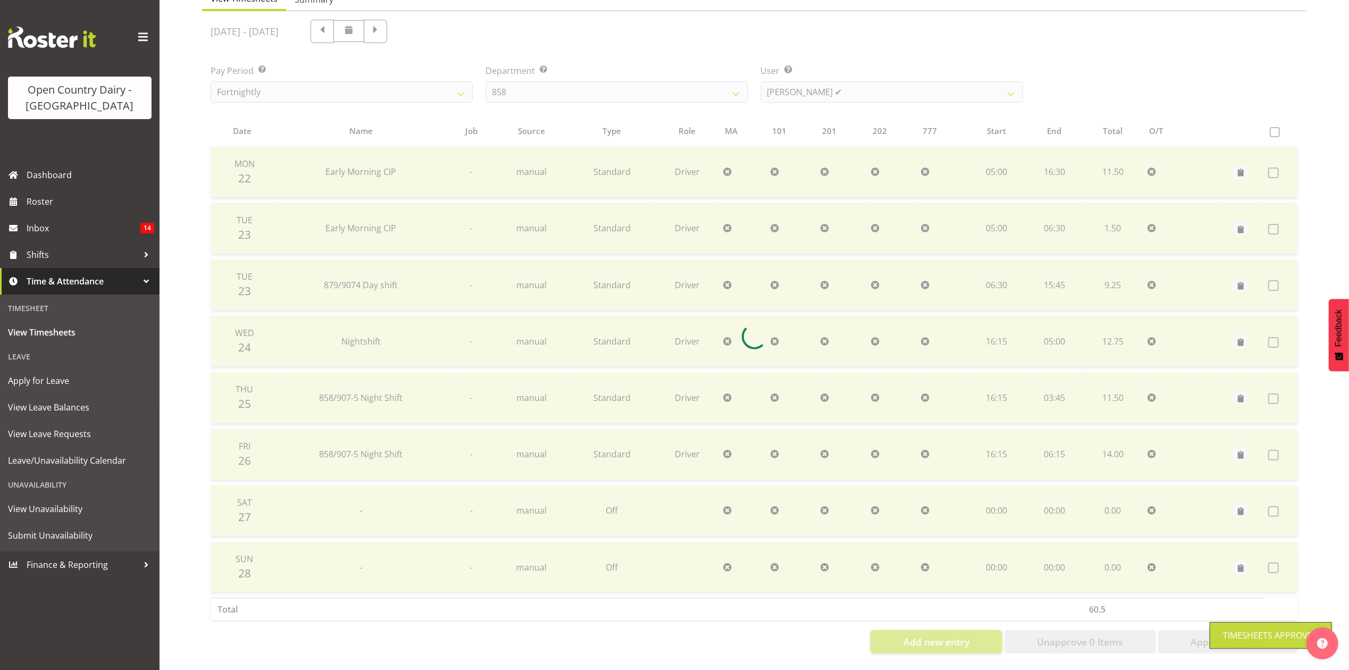
click at [846, 79] on div at bounding box center [754, 336] width 1105 height 651
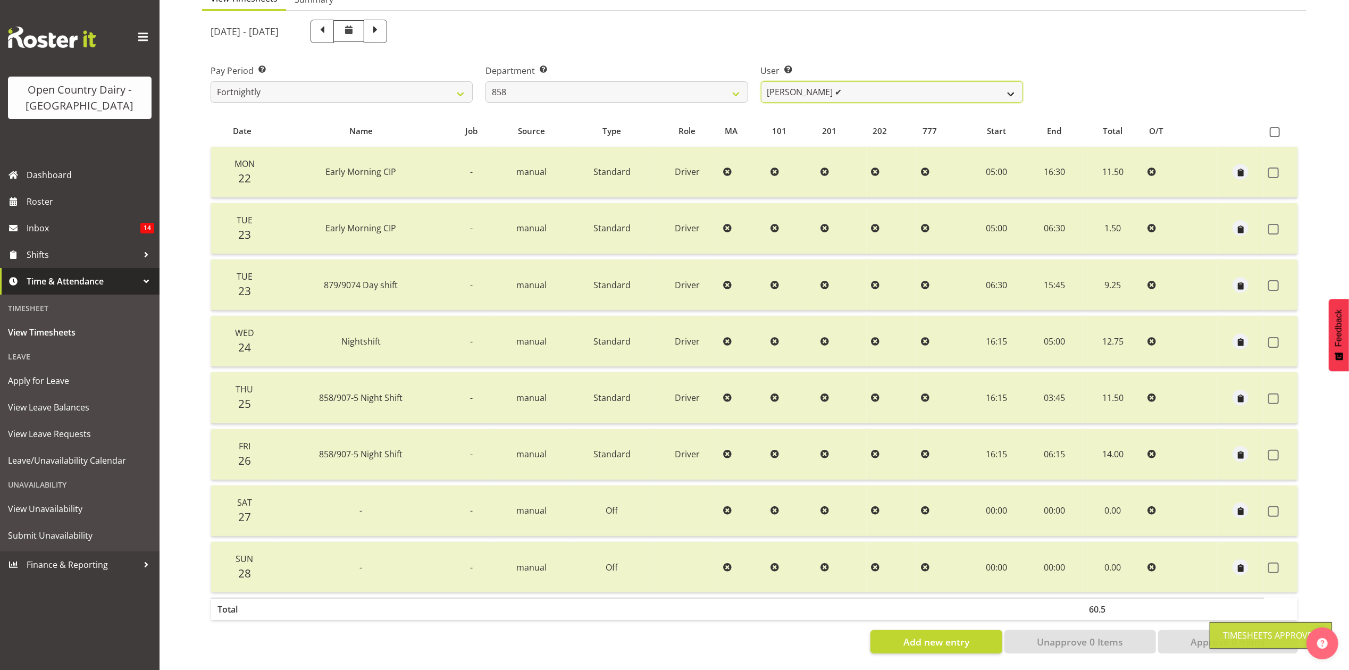
click at [847, 81] on select "Anthony Shaw ❌ Liam Bellman ✔ Neil Peters ❌" at bounding box center [892, 91] width 262 height 21
click at [761, 81] on select "Anthony Shaw ❌ Liam Bellman ✔ Neil Peters ❌" at bounding box center [892, 91] width 262 height 21
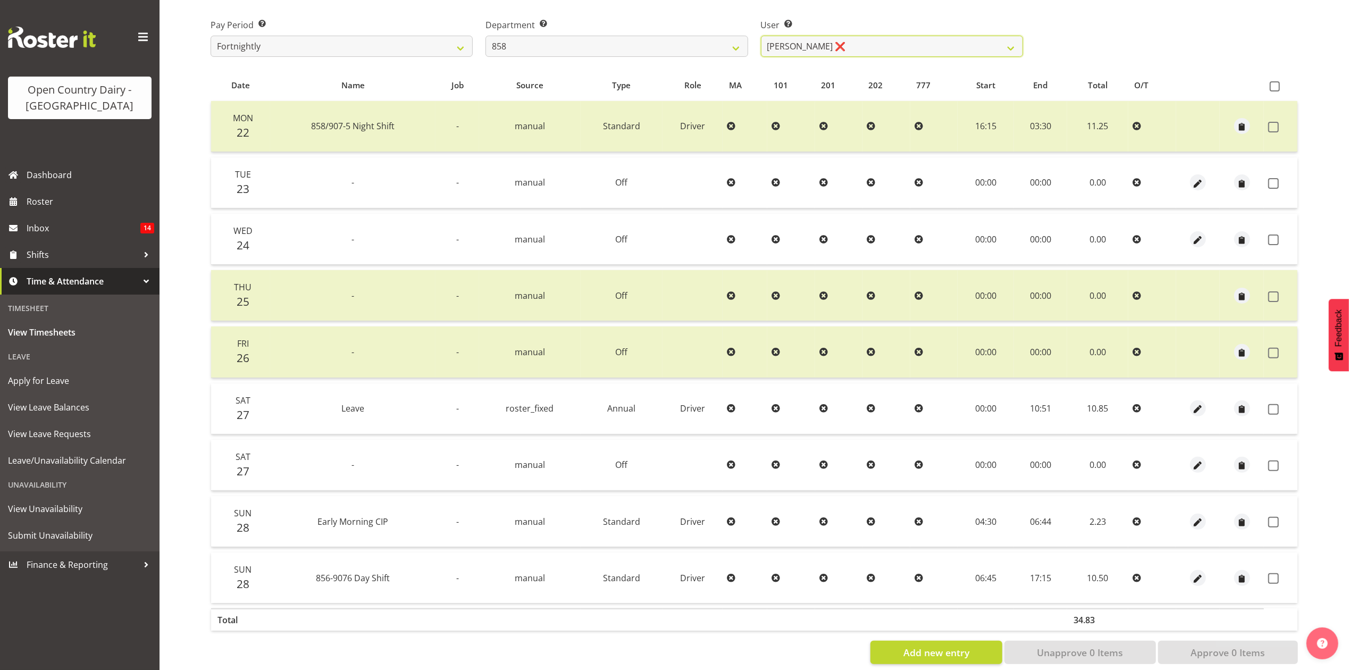
scroll to position [183, 0]
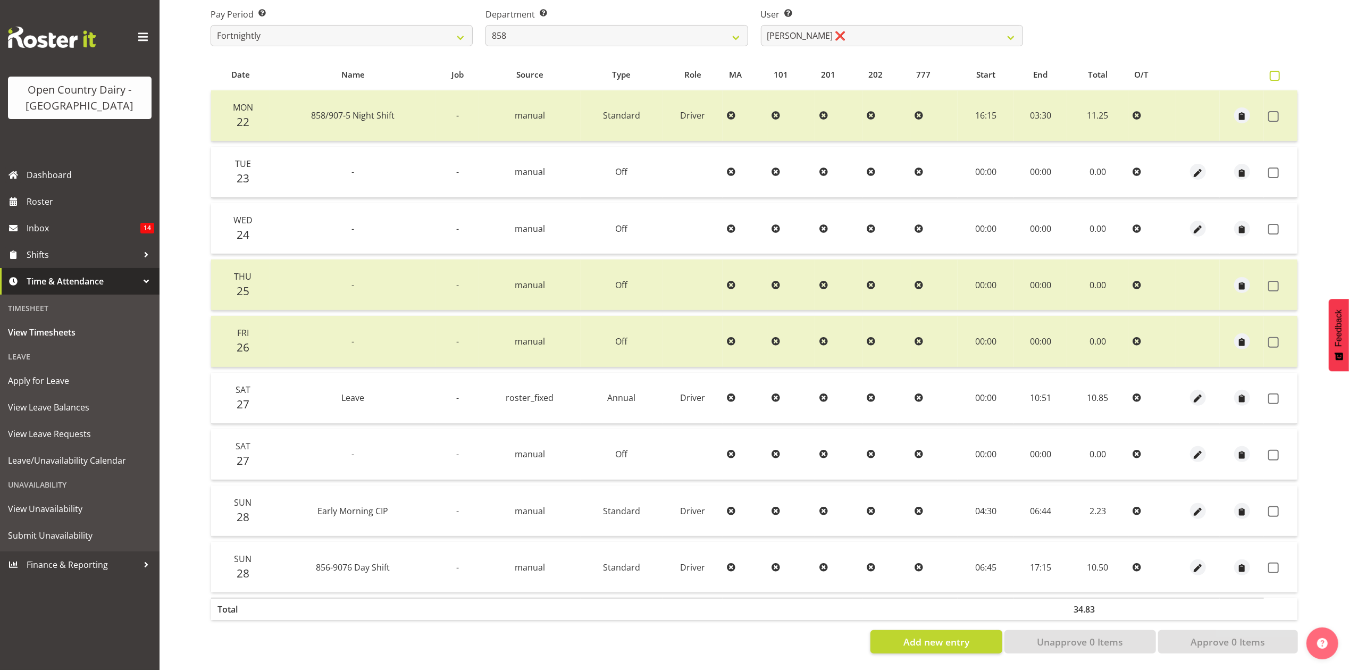
click at [1277, 71] on span at bounding box center [1275, 76] width 10 height 10
click at [1277, 72] on input "checkbox" at bounding box center [1273, 75] width 7 height 7
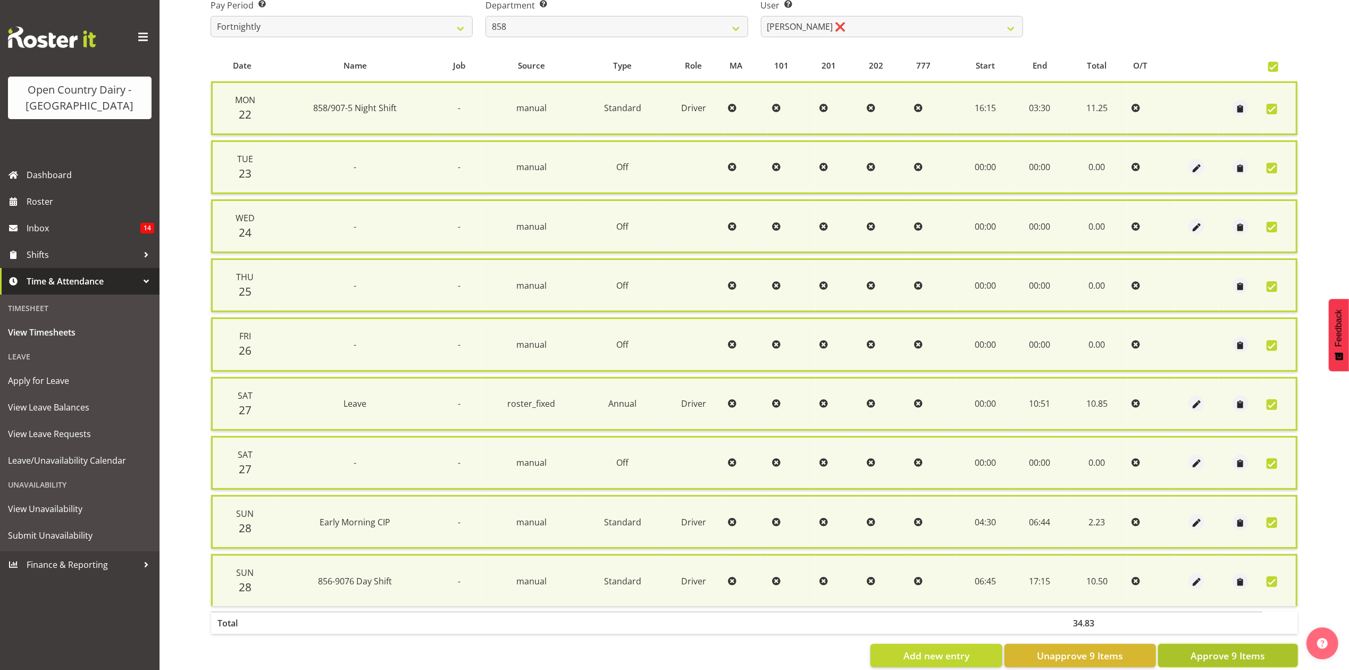
click at [1232, 649] on span "Approve 9 Items" at bounding box center [1228, 656] width 74 height 14
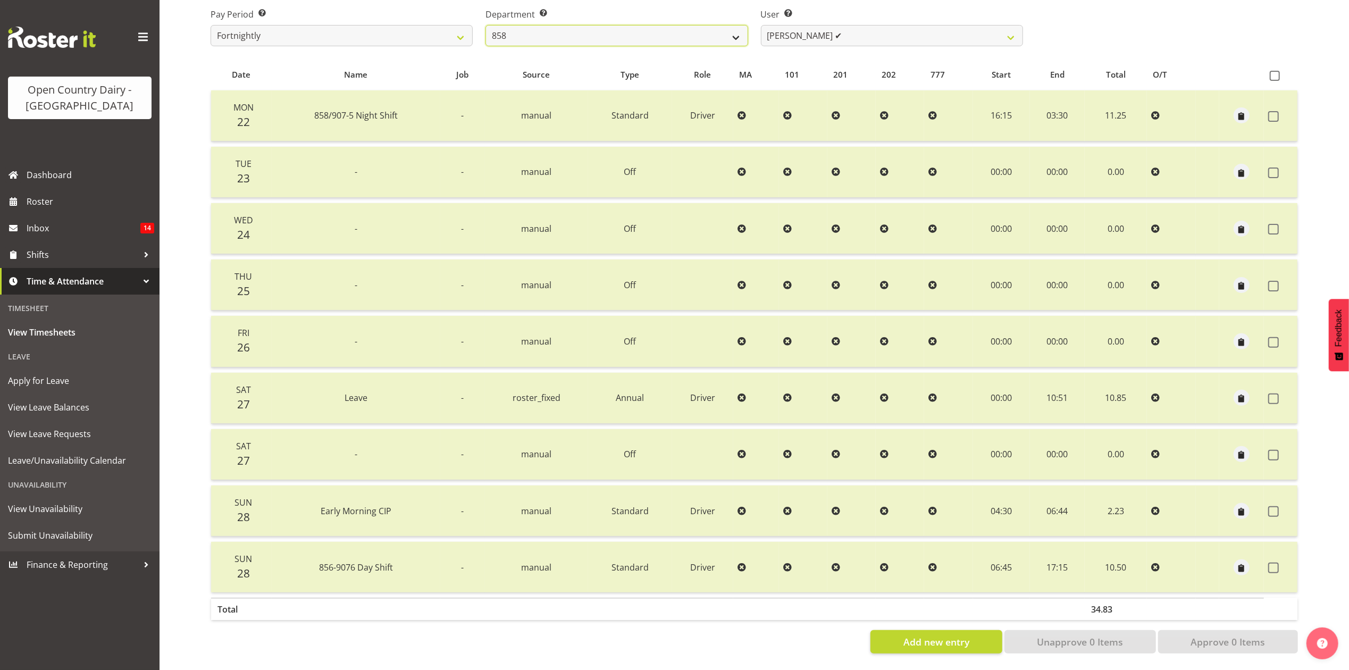
click at [714, 25] on select "734 735 736 737 738 739 851 853 854 855 856 858 861 862 865 867-9032 868 869 87…" at bounding box center [617, 35] width 262 height 21
click at [486, 25] on select "734 735 736 737 738 739 851 853 854 855 856 858 861 862 865 867-9032 868 869 87…" at bounding box center [617, 35] width 262 height 21
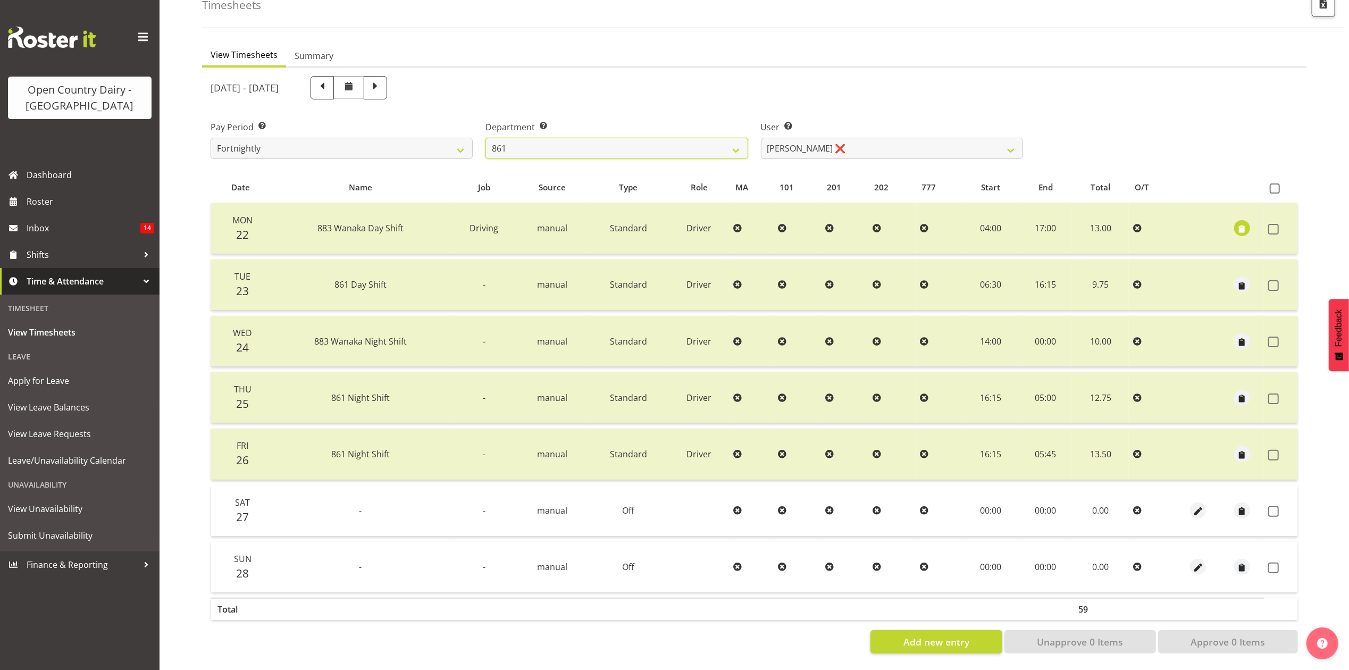
scroll to position [71, 0]
click at [1282, 183] on label at bounding box center [1277, 188] width 15 height 10
click at [1277, 185] on input "checkbox" at bounding box center [1273, 188] width 7 height 7
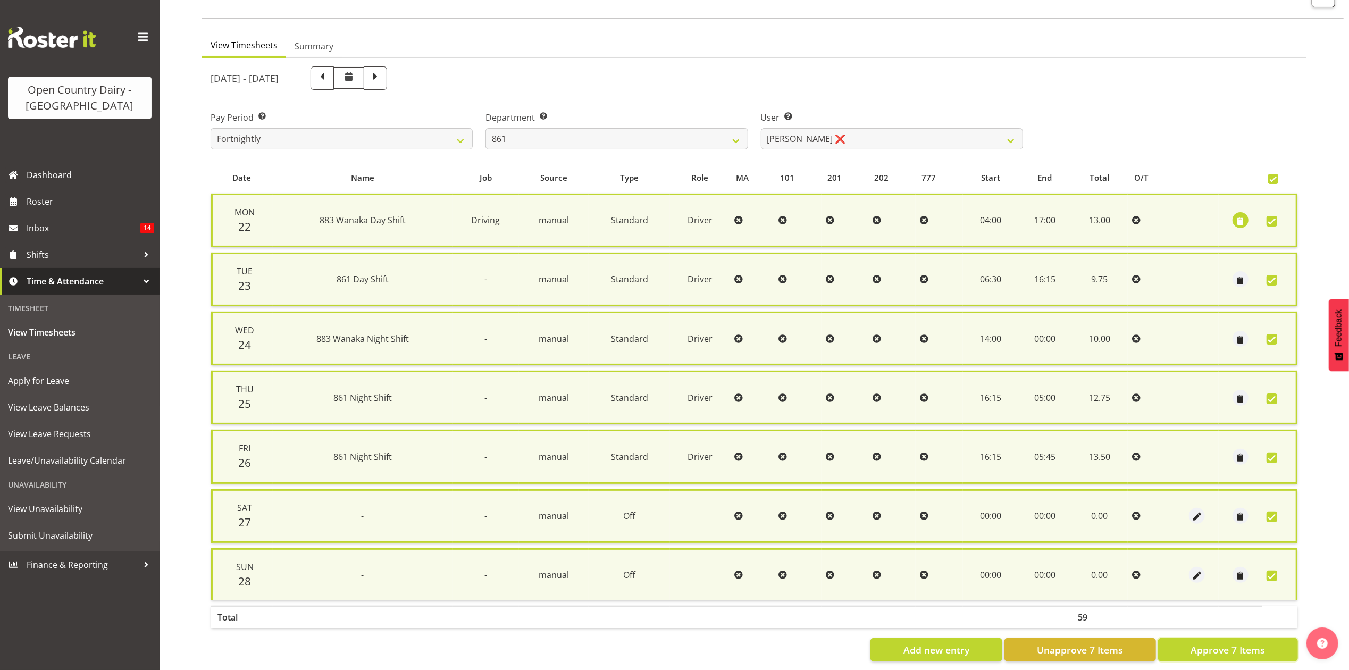
drag, startPoint x: 1229, startPoint y: 639, endPoint x: 1258, endPoint y: 615, distance: 37.0
click at [1231, 643] on span "Approve 7 Items" at bounding box center [1228, 650] width 74 height 14
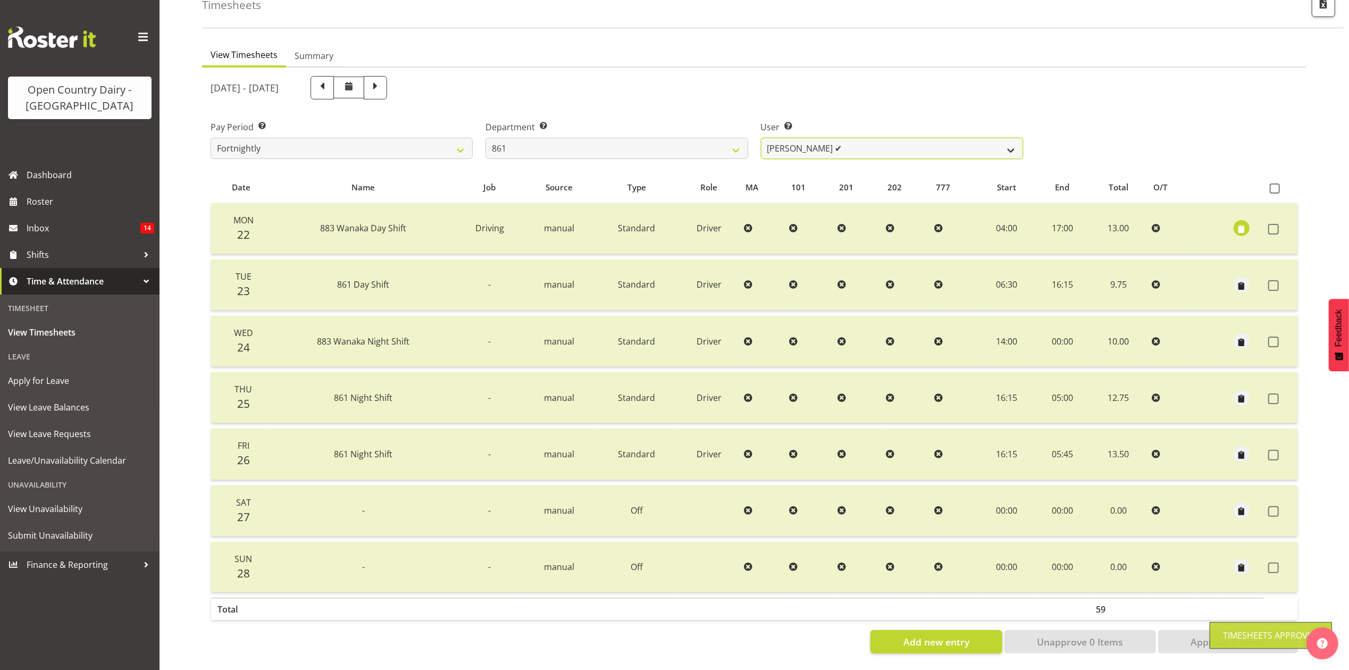
click at [883, 138] on select "Barry McIntosh ✔ Matthew Welland ❌ Philip Peek ❌" at bounding box center [892, 148] width 262 height 21
click at [761, 138] on select "Barry McIntosh ✔ Matthew Welland ❌ Philip Peek ❌" at bounding box center [892, 148] width 262 height 21
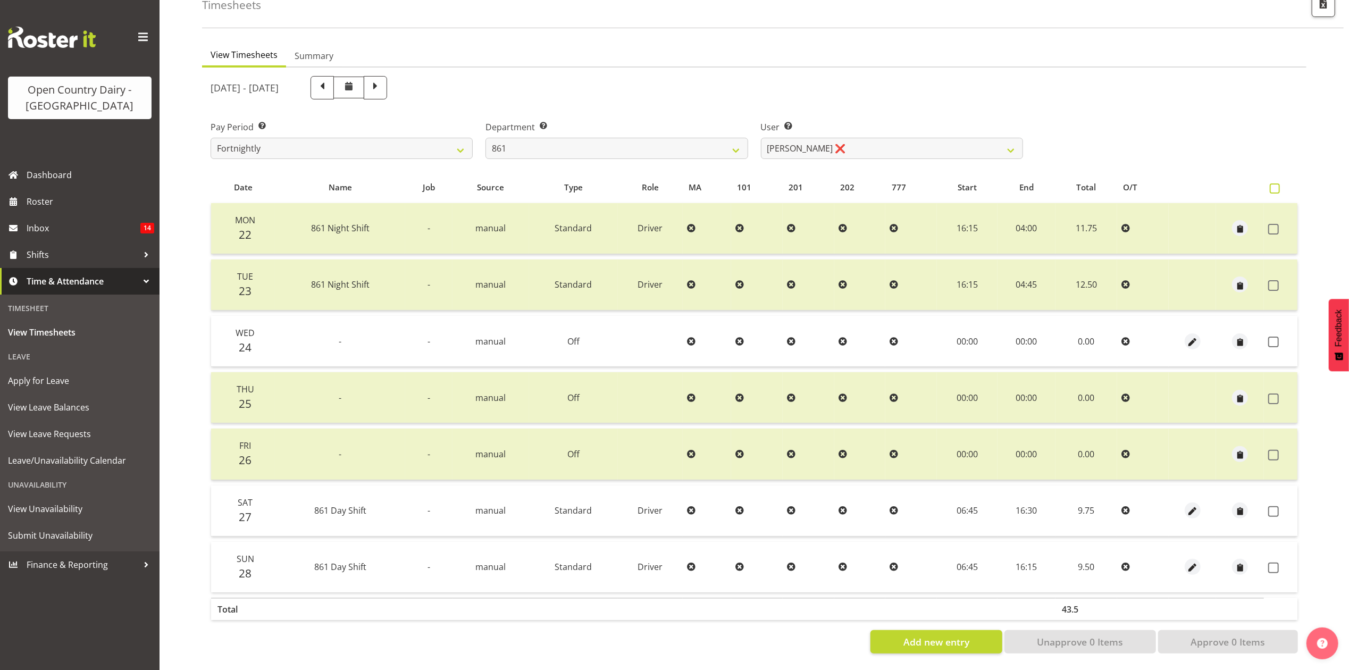
click at [1281, 183] on label at bounding box center [1277, 188] width 15 height 10
click at [1277, 185] on input "checkbox" at bounding box center [1273, 188] width 7 height 7
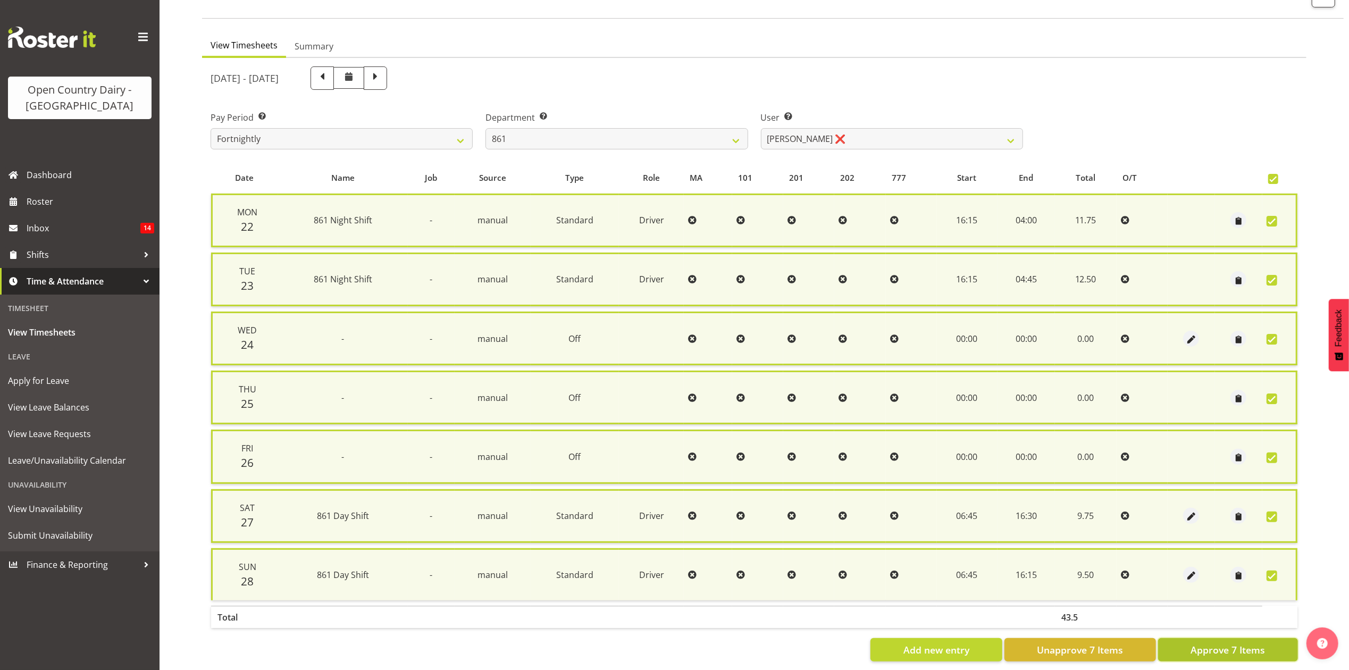
click at [1238, 643] on span "Approve 7 Items" at bounding box center [1228, 650] width 74 height 14
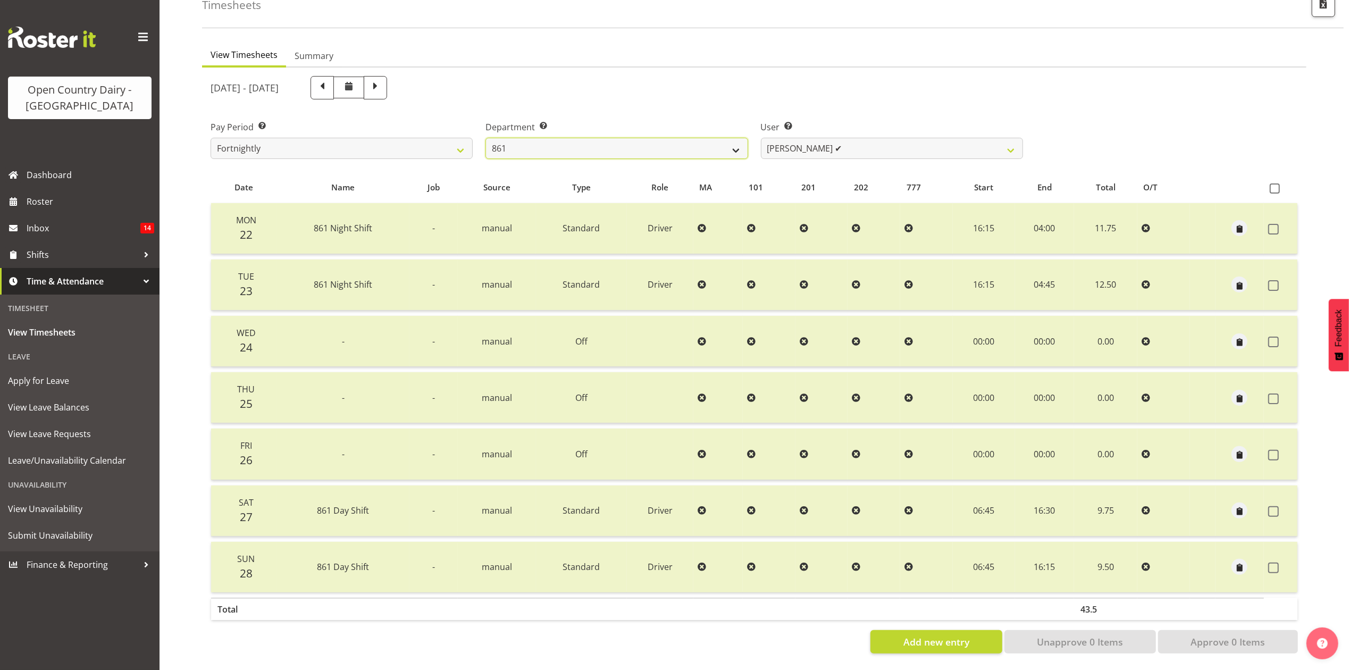
click at [713, 138] on select "734 735 736 737 738 739 851 853 854 855 856 858 861 862 865 867-9032 868 869 87…" at bounding box center [617, 148] width 262 height 21
click at [871, 141] on select "Barry McIntosh ✔ Matthew Welland ✔ Philip Peek ❌" at bounding box center [892, 148] width 262 height 21
click at [761, 138] on select "Barry McIntosh ✔ Matthew Welland ✔ Philip Peek ❌" at bounding box center [892, 148] width 262 height 21
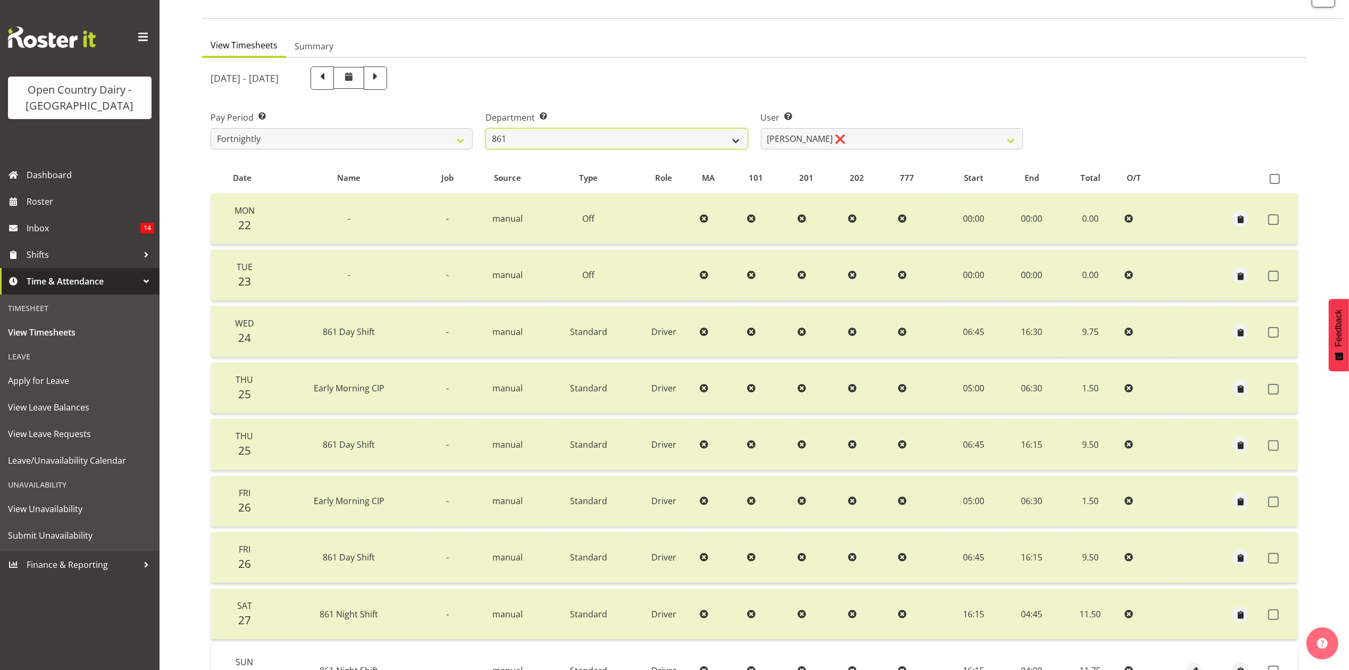
drag, startPoint x: 718, startPoint y: 141, endPoint x: 717, endPoint y: 147, distance: 6.4
click at [718, 141] on select "734 735 736 737 738 739 851 853 854 855 856 858 861 862 865 867-9032 868 869 87…" at bounding box center [617, 138] width 262 height 21
click at [486, 128] on select "734 735 736 737 738 739 851 853 854 855 856 858 861 862 865 867-9032 868 869 87…" at bounding box center [617, 138] width 262 height 21
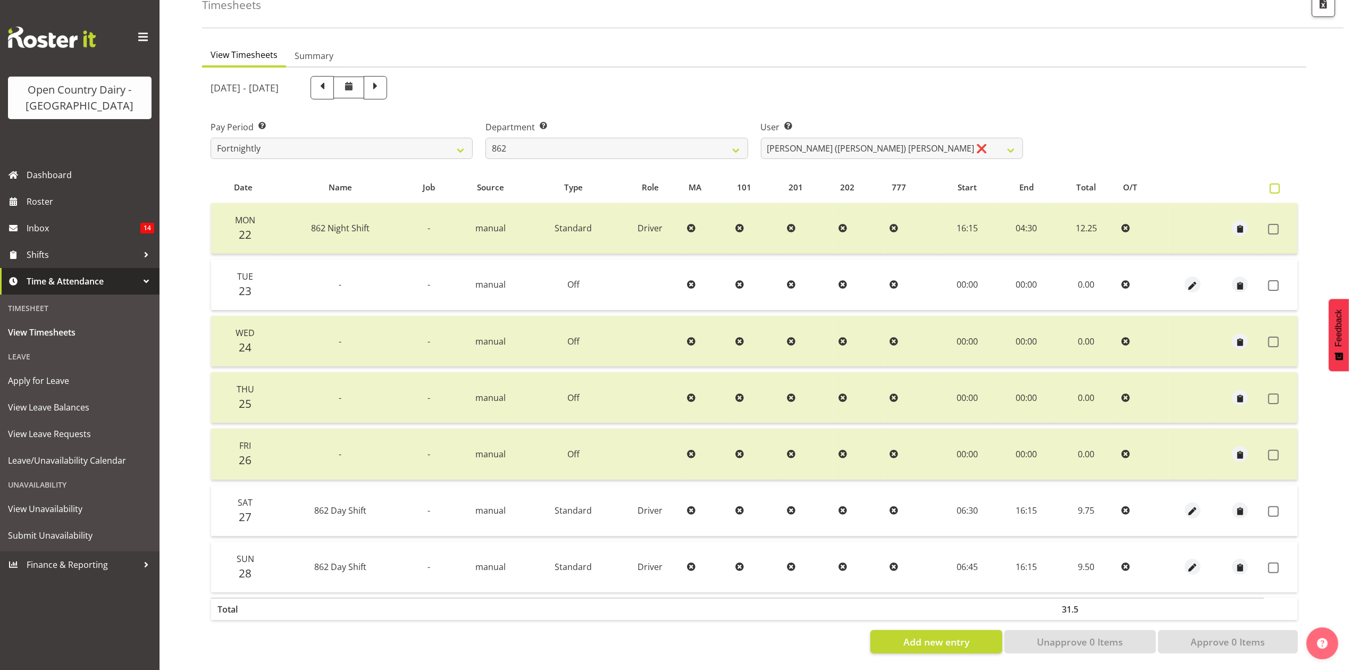
click at [1272, 183] on span at bounding box center [1275, 188] width 10 height 10
click at [1272, 185] on input "checkbox" at bounding box center [1273, 188] width 7 height 7
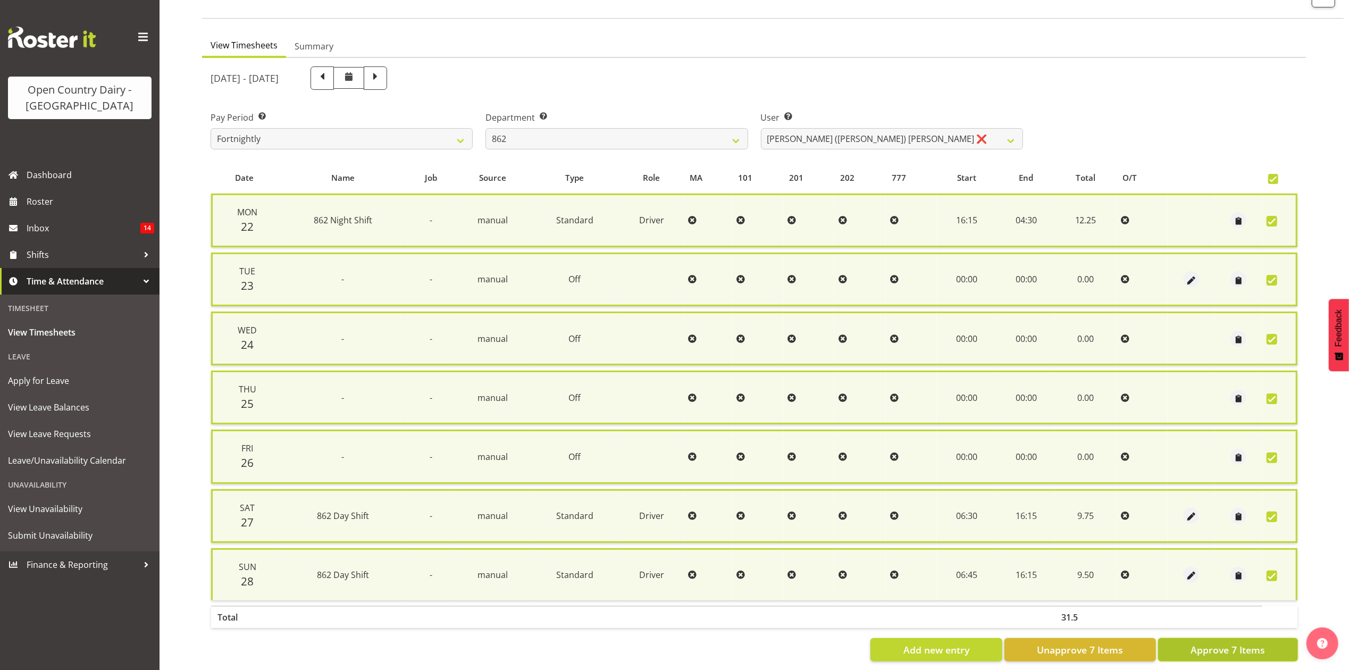
click at [1262, 638] on button "Approve 7 Items" at bounding box center [1228, 649] width 140 height 23
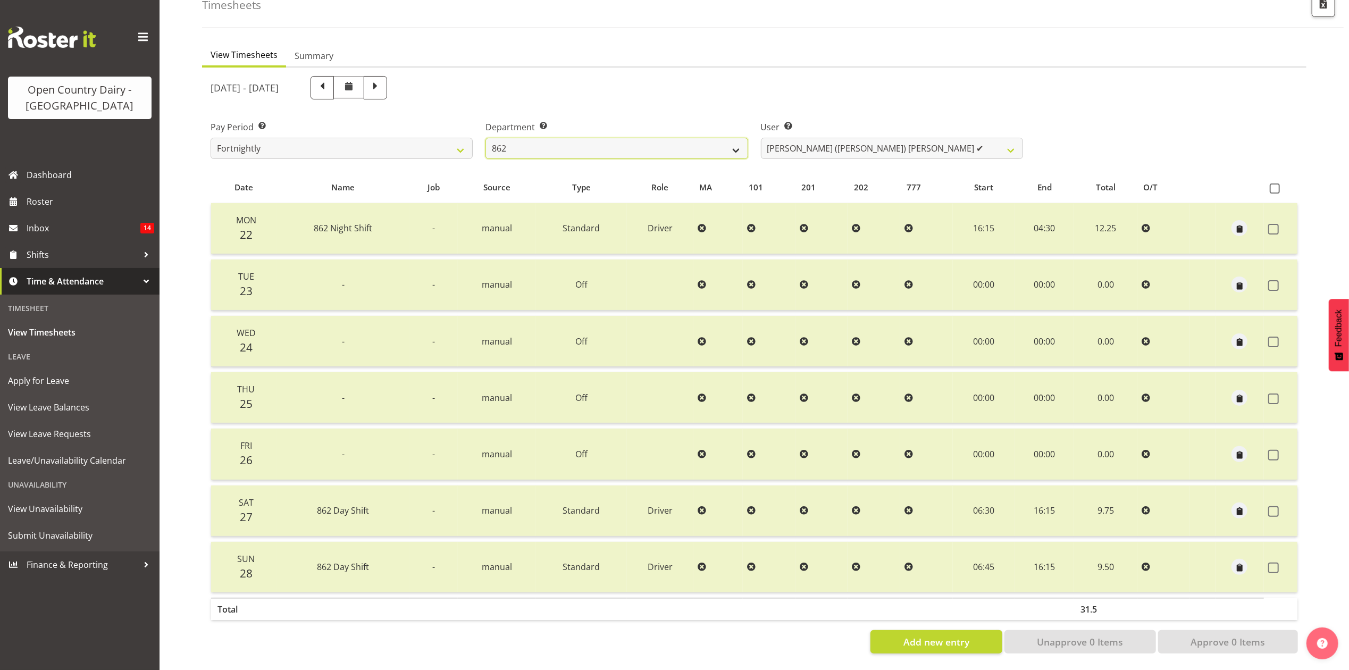
click at [596, 138] on select "734 735 736 737 738 739 851 853 854 855 856 858 861 862 865 867-9032 868 869 87…" at bounding box center [617, 148] width 262 height 21
click at [793, 138] on select "Bennie (David) Smith ✔ Colin Schwarz ❌ Forbes O'Reilly ❌ Tracy Inder ❌" at bounding box center [892, 148] width 262 height 21
click at [761, 138] on select "Bennie (David) Smith ✔ Colin Schwarz ❌ Forbes O'Reilly ❌ Tracy Inder ❌" at bounding box center [892, 148] width 262 height 21
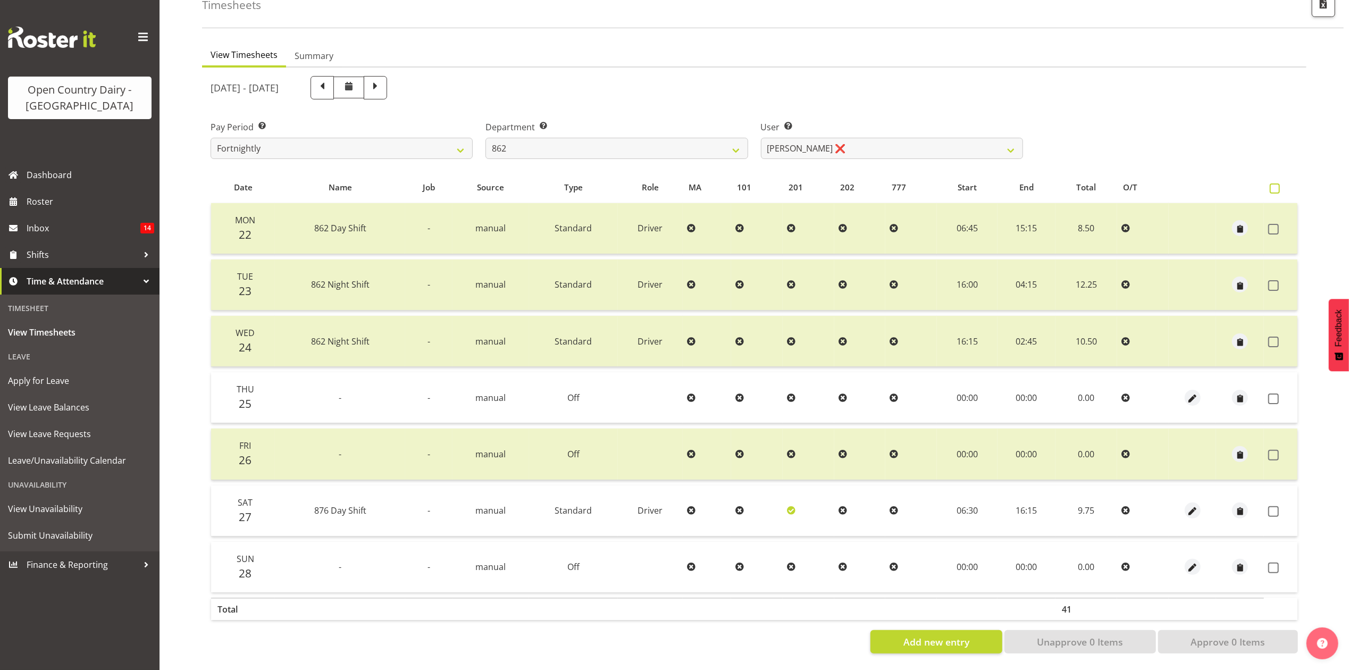
click at [1277, 183] on span at bounding box center [1275, 188] width 10 height 10
click at [1277, 185] on input "checkbox" at bounding box center [1273, 188] width 7 height 7
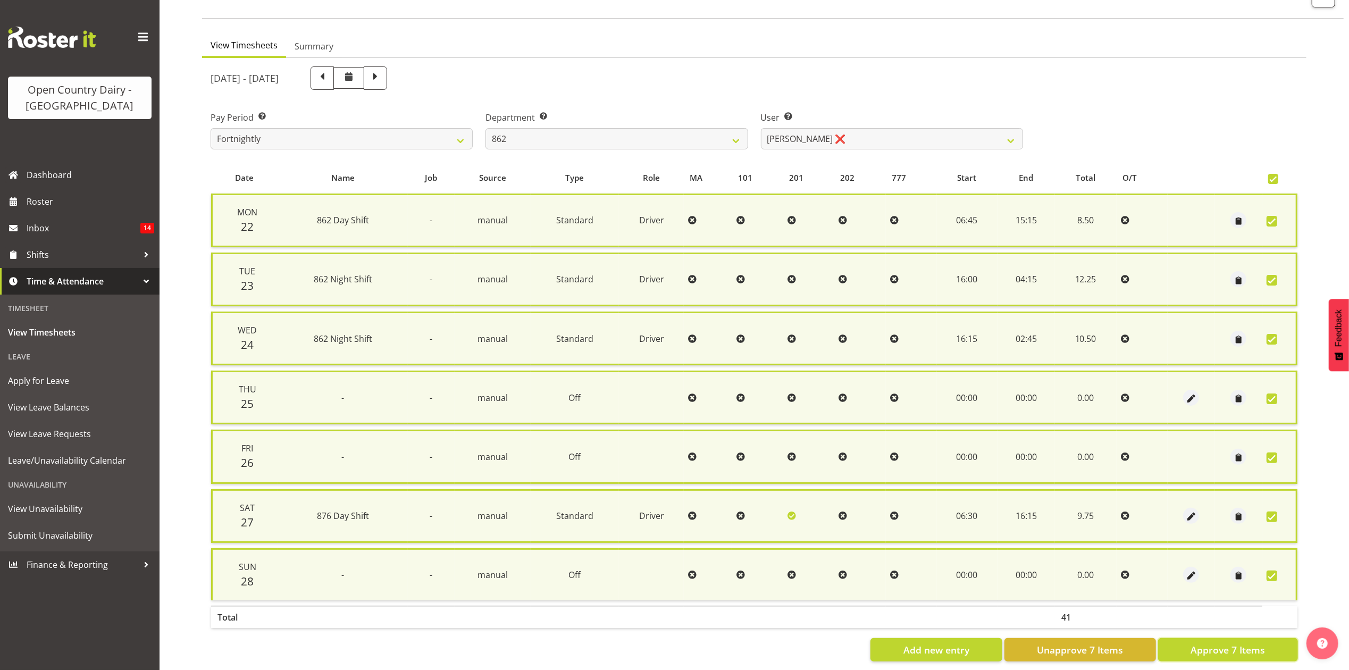
click at [1228, 638] on button "Approve 7 Items" at bounding box center [1228, 649] width 140 height 23
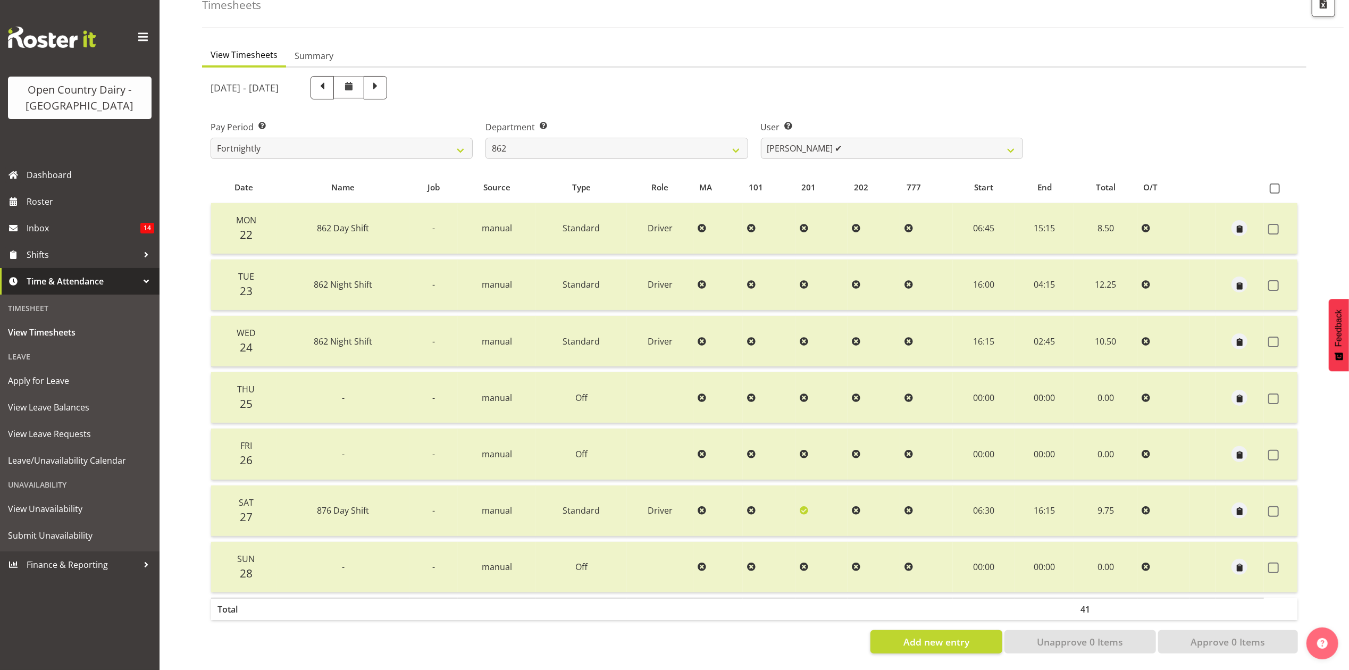
click at [802, 123] on label "User Select user. Note: This is filtered down by the previous two drop-down ite…" at bounding box center [892, 127] width 262 height 13
click at [811, 138] on select "Bennie (David) Smith ✔ Colin Schwarz ✔ Forbes O'Reilly ❌ Tracy Inder ❌" at bounding box center [892, 148] width 262 height 21
click at [761, 138] on select "Bennie (David) Smith ✔ Colin Schwarz ✔ Forbes O'Reilly ❌ Tracy Inder ❌" at bounding box center [892, 148] width 262 height 21
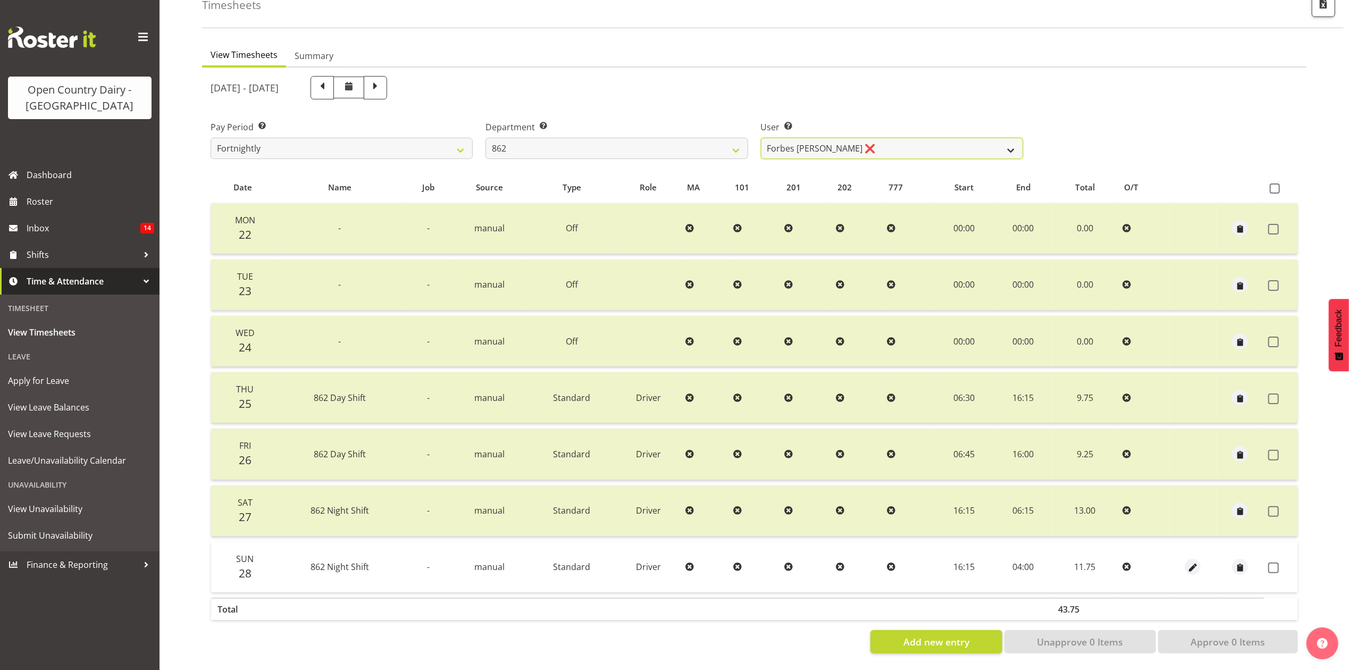
click at [819, 144] on select "Bennie (David) Smith ✔ Colin Schwarz ✔ Forbes O'Reilly ❌ Tracy Inder ❌" at bounding box center [892, 148] width 262 height 21
click at [761, 138] on select "Bennie (David) Smith ✔ Colin Schwarz ✔ Forbes O'Reilly ❌ Tracy Inder ❌" at bounding box center [892, 148] width 262 height 21
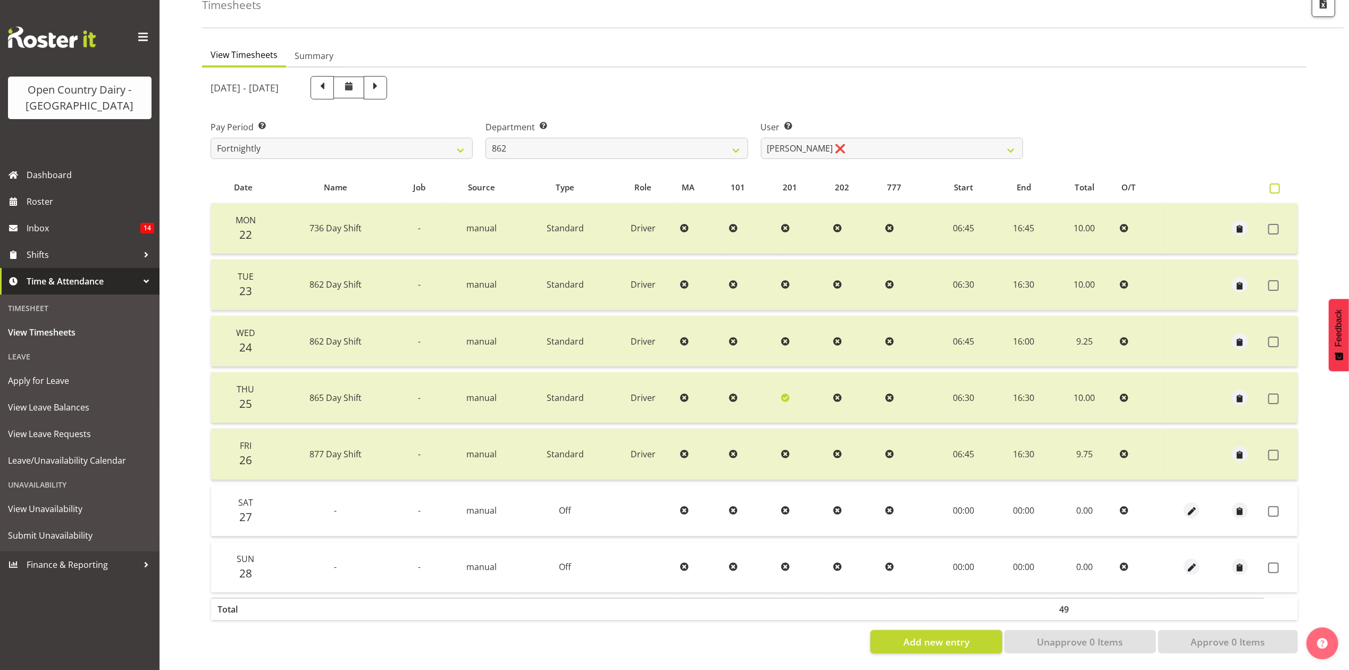
click at [1276, 183] on span at bounding box center [1275, 188] width 10 height 10
click at [1276, 185] on input "checkbox" at bounding box center [1273, 188] width 7 height 7
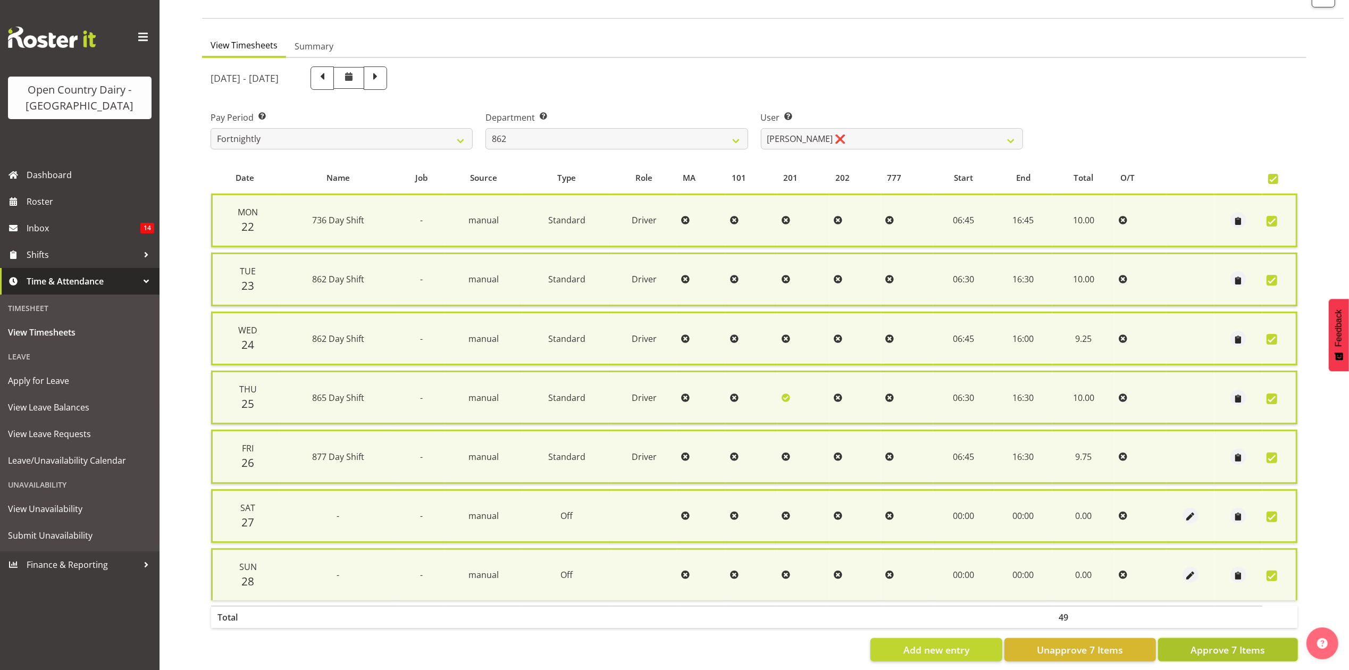
click at [1224, 643] on span "Approve 7 Items" at bounding box center [1228, 650] width 74 height 14
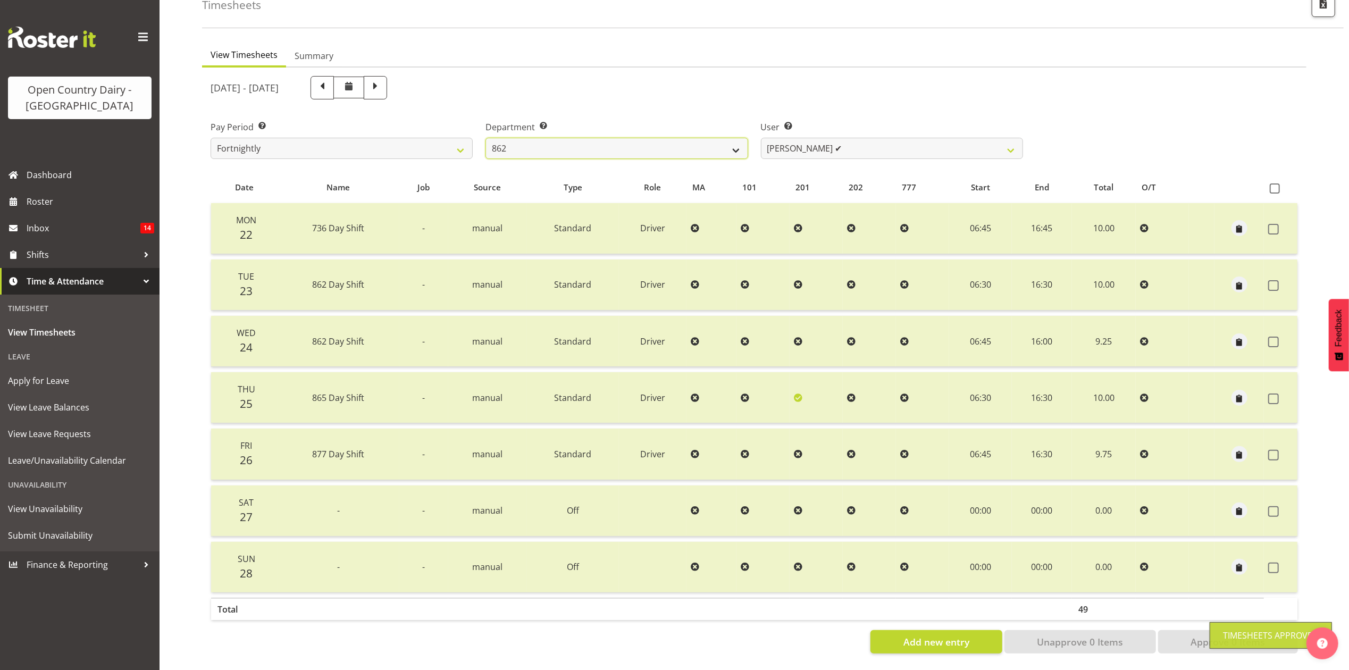
click at [723, 143] on select "734 735 736 737 738 739 851 853 854 855 856 858 861 862 865 867-9032 868 869 87…" at bounding box center [617, 148] width 262 height 21
click at [486, 138] on select "734 735 736 737 738 739 851 853 854 855 856 858 861 862 865 867-9032 868 869 87…" at bounding box center [617, 148] width 262 height 21
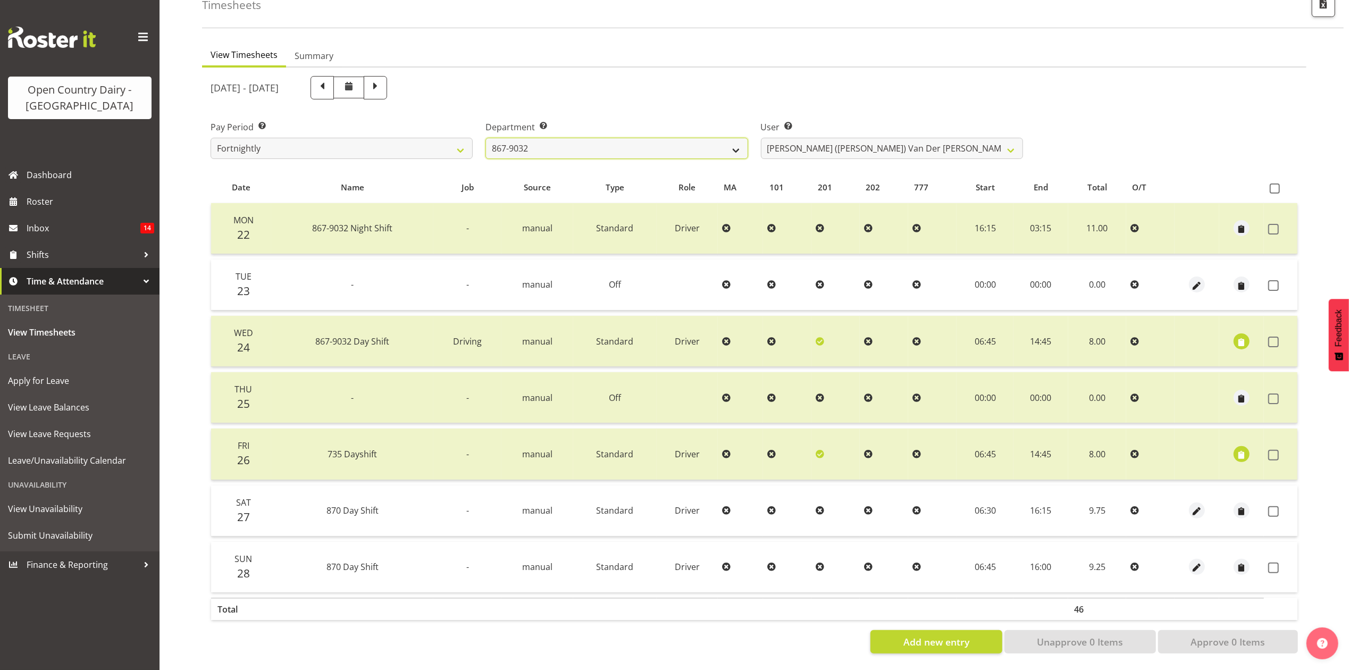
drag, startPoint x: 714, startPoint y: 135, endPoint x: 714, endPoint y: 147, distance: 12.2
click at [714, 138] on select "734 735 736 737 738 739 851 853 854 855 856 858 861 862 865 867-9032 868 869 87…" at bounding box center [617, 148] width 262 height 21
click at [486, 138] on select "734 735 736 737 738 739 851 853 854 855 856 858 861 862 865 867-9032 868 869 87…" at bounding box center [617, 148] width 262 height 21
click at [666, 145] on select "734 735 736 737 738 739 851 853 854 855 856 858 861 862 865 867-9032 868 869 87…" at bounding box center [617, 148] width 262 height 21
click at [486, 138] on select "734 735 736 737 738 739 851 853 854 855 856 858 861 862 865 867-9032 868 869 87…" at bounding box center [617, 148] width 262 height 21
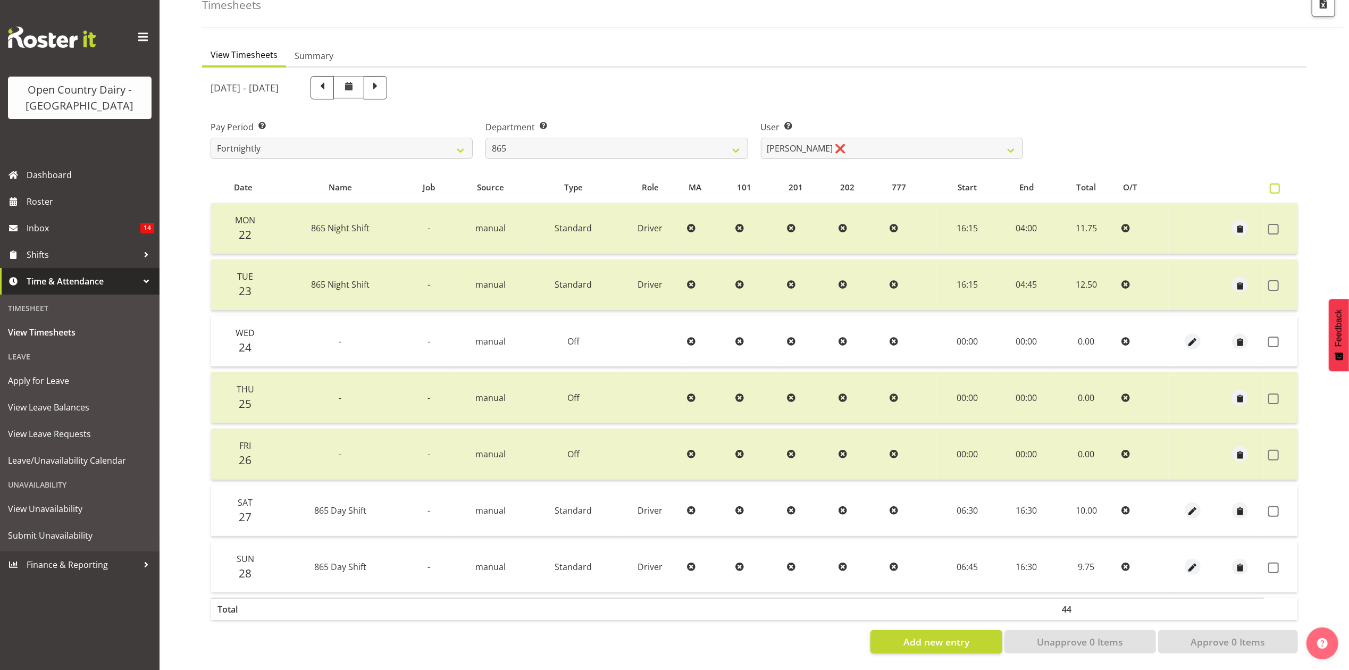
click at [1275, 183] on span at bounding box center [1275, 188] width 10 height 10
click at [1275, 185] on input "checkbox" at bounding box center [1273, 188] width 7 height 7
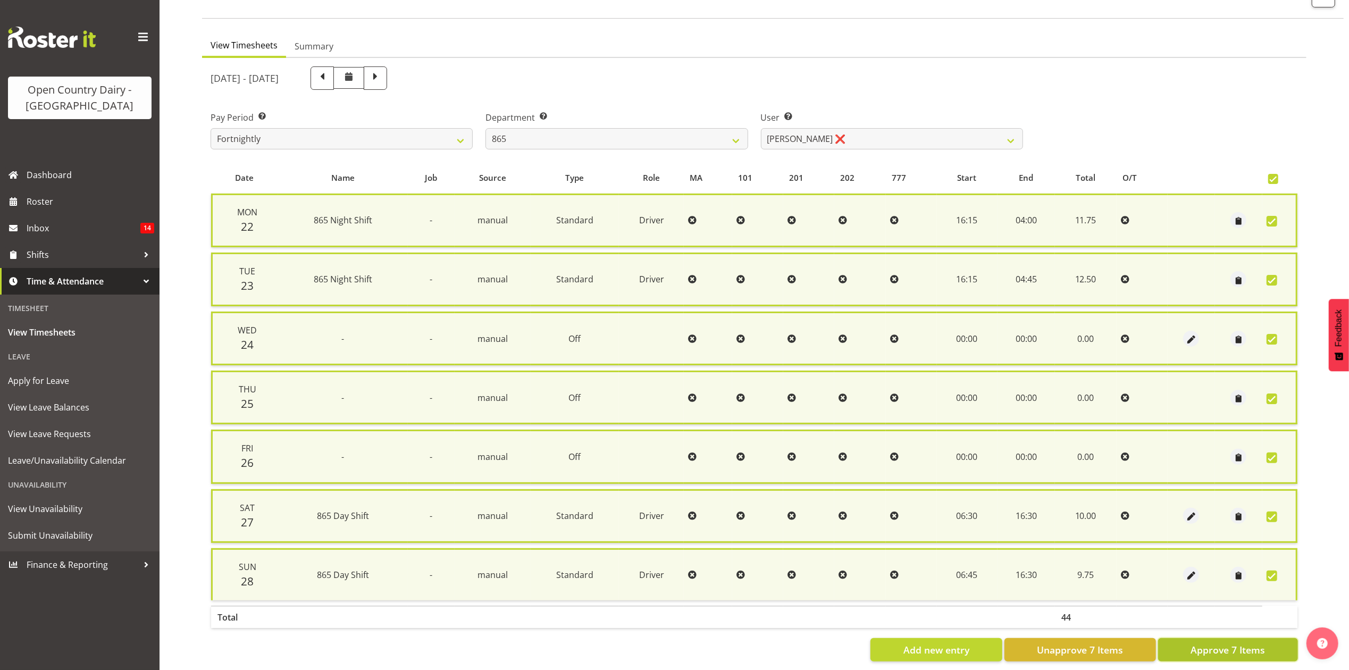
click at [1259, 643] on span "Approve 7 Items" at bounding box center [1228, 650] width 74 height 14
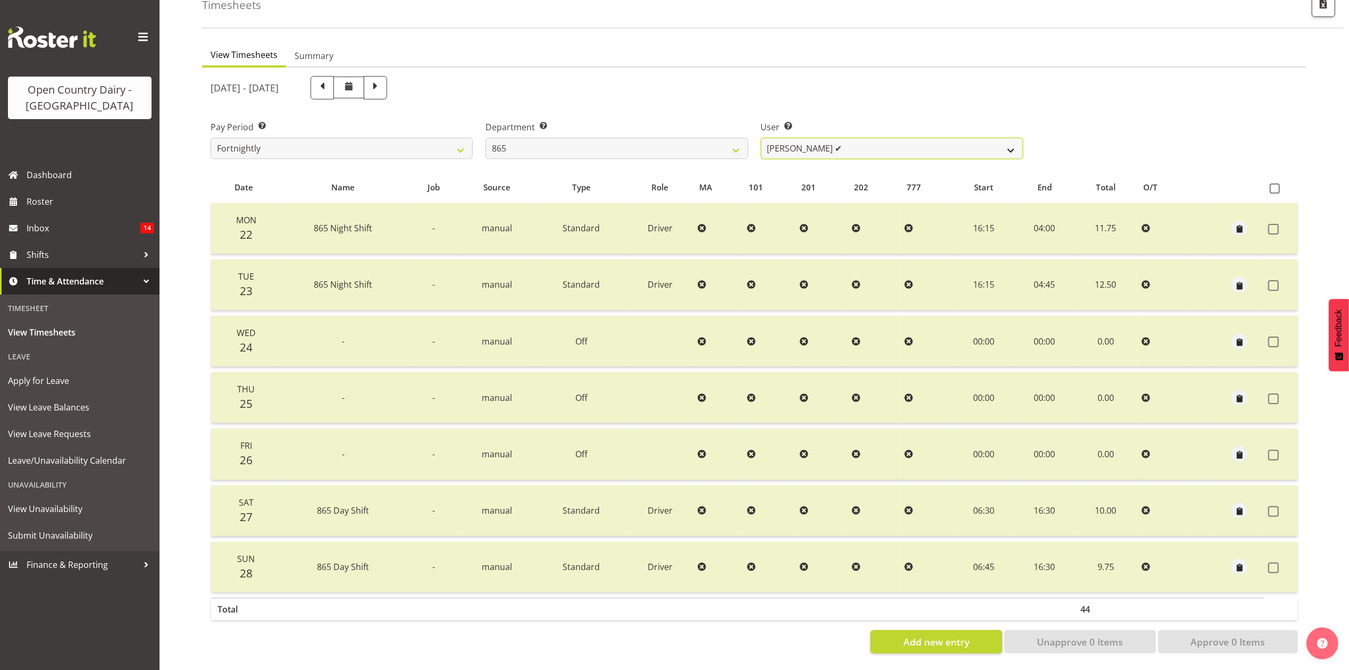
click at [769, 141] on select "Flavio Ferraz ✔ George Courtney ❌ Steffan Kennard ❌" at bounding box center [892, 148] width 262 height 21
click at [761, 138] on select "Flavio Ferraz ✔ George Courtney ❌ Steffan Kennard ❌" at bounding box center [892, 148] width 262 height 21
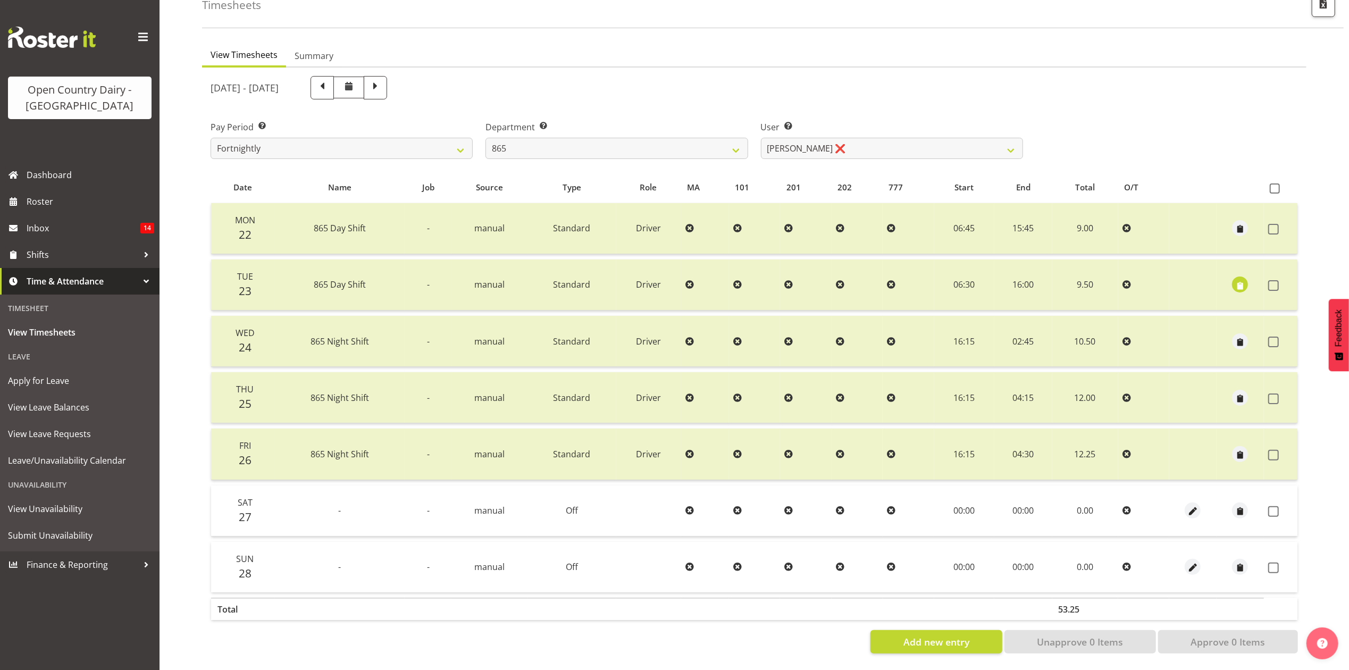
click at [1268, 178] on th at bounding box center [1281, 188] width 34 height 20
click at [1273, 183] on span at bounding box center [1275, 188] width 10 height 10
click at [1273, 185] on input "checkbox" at bounding box center [1273, 188] width 7 height 7
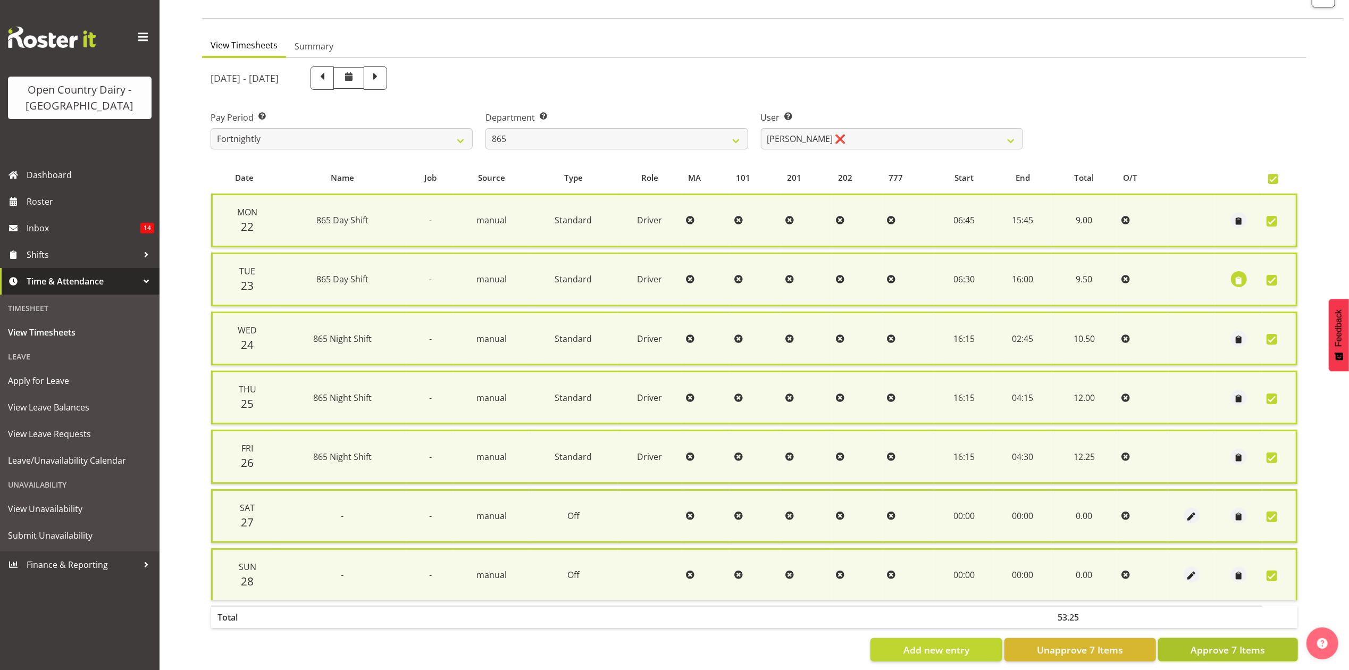
click at [1204, 643] on span "Approve 7 Items" at bounding box center [1228, 650] width 74 height 14
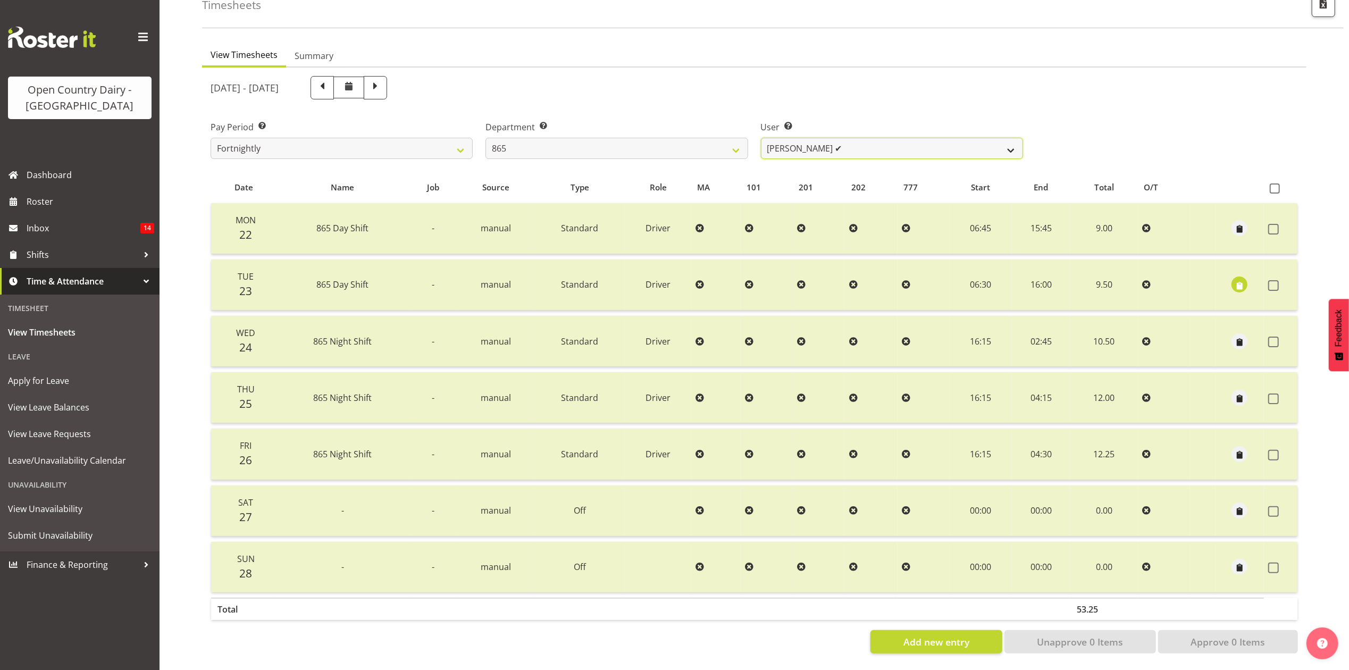
click at [870, 139] on select "Flavio Ferraz ✔ George Courtney ✔ Steffan Kennard ❌" at bounding box center [892, 148] width 262 height 21
click at [761, 138] on select "Flavio Ferraz ✔ George Courtney ✔ Steffan Kennard ❌" at bounding box center [892, 148] width 262 height 21
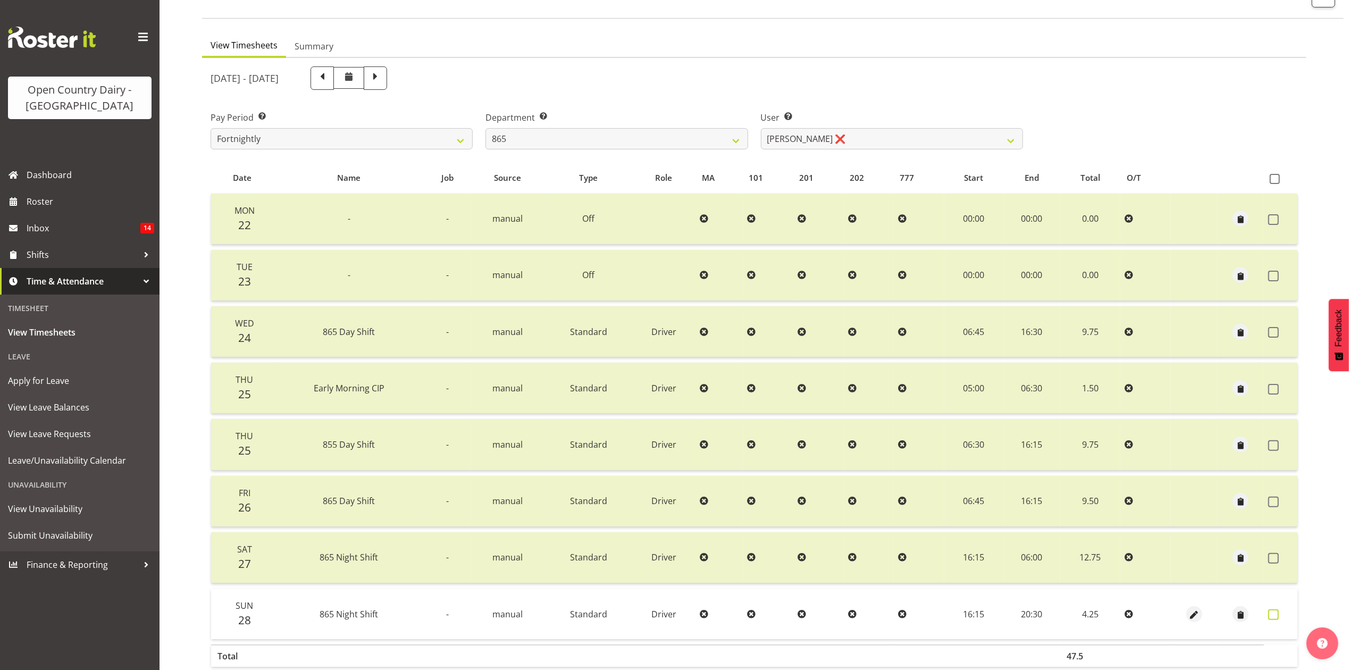
click at [1277, 612] on span at bounding box center [1273, 614] width 11 height 11
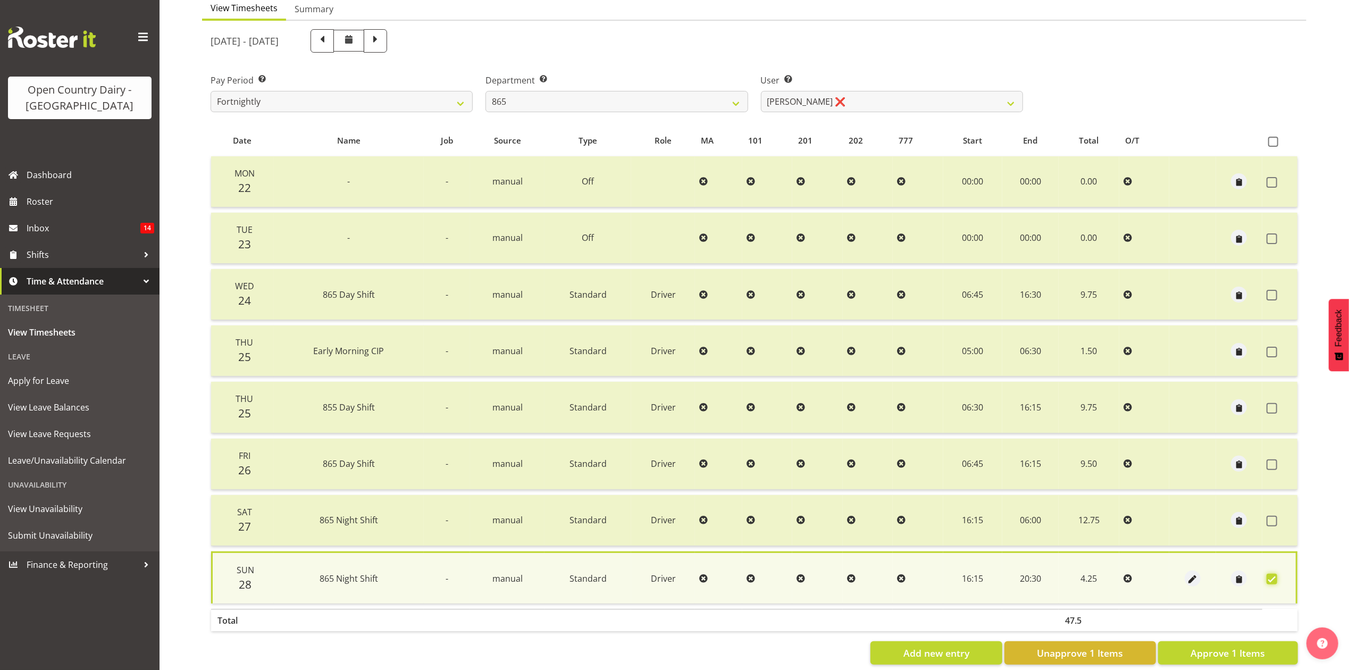
scroll to position [129, 0]
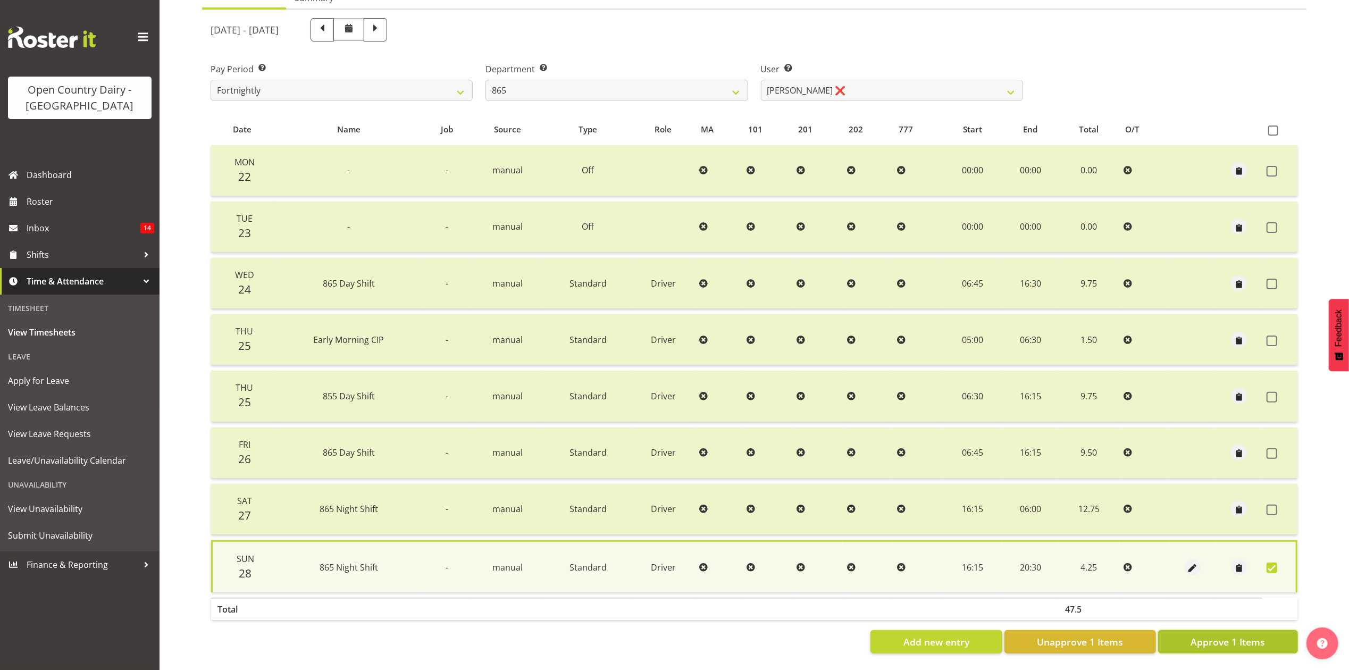
click at [1212, 635] on span "Approve 1 Items" at bounding box center [1228, 642] width 74 height 14
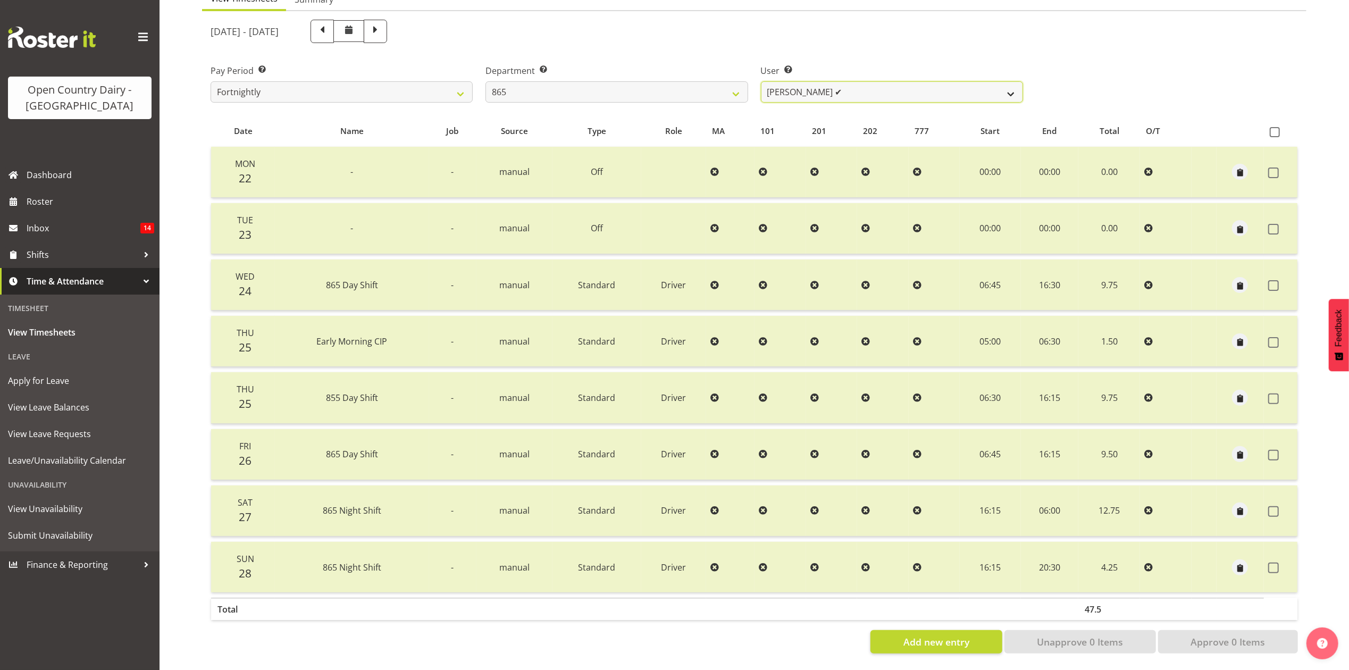
drag, startPoint x: 866, startPoint y: 79, endPoint x: 836, endPoint y: 72, distance: 30.1
click at [866, 81] on select "Flavio Ferraz ✔ George Courtney ✔ Steffan Kennard ✔" at bounding box center [892, 91] width 262 height 21
click at [694, 94] on div "Department Select which department you would like to view. 734 735 736 737 738 …" at bounding box center [616, 79] width 275 height 60
click at [691, 84] on select "734 735 736 737 738 739 851 853 854 855 856 858 861 862 865 867-9032 868 869 87…" at bounding box center [617, 91] width 262 height 21
click at [486, 81] on select "734 735 736 737 738 739 851 853 854 855 856 858 861 862 865 867-9032 868 869 87…" at bounding box center [617, 91] width 262 height 21
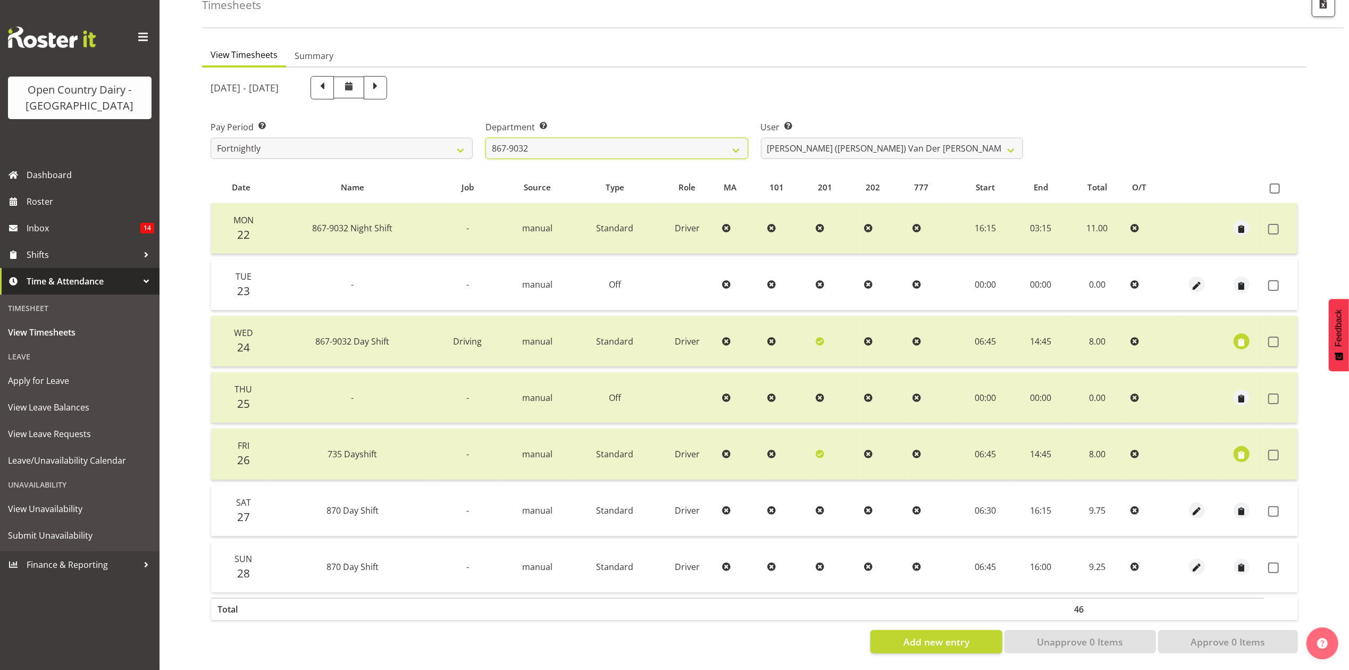
scroll to position [71, 0]
click at [1272, 183] on span at bounding box center [1275, 188] width 10 height 10
click at [1272, 185] on input "checkbox" at bounding box center [1273, 188] width 7 height 7
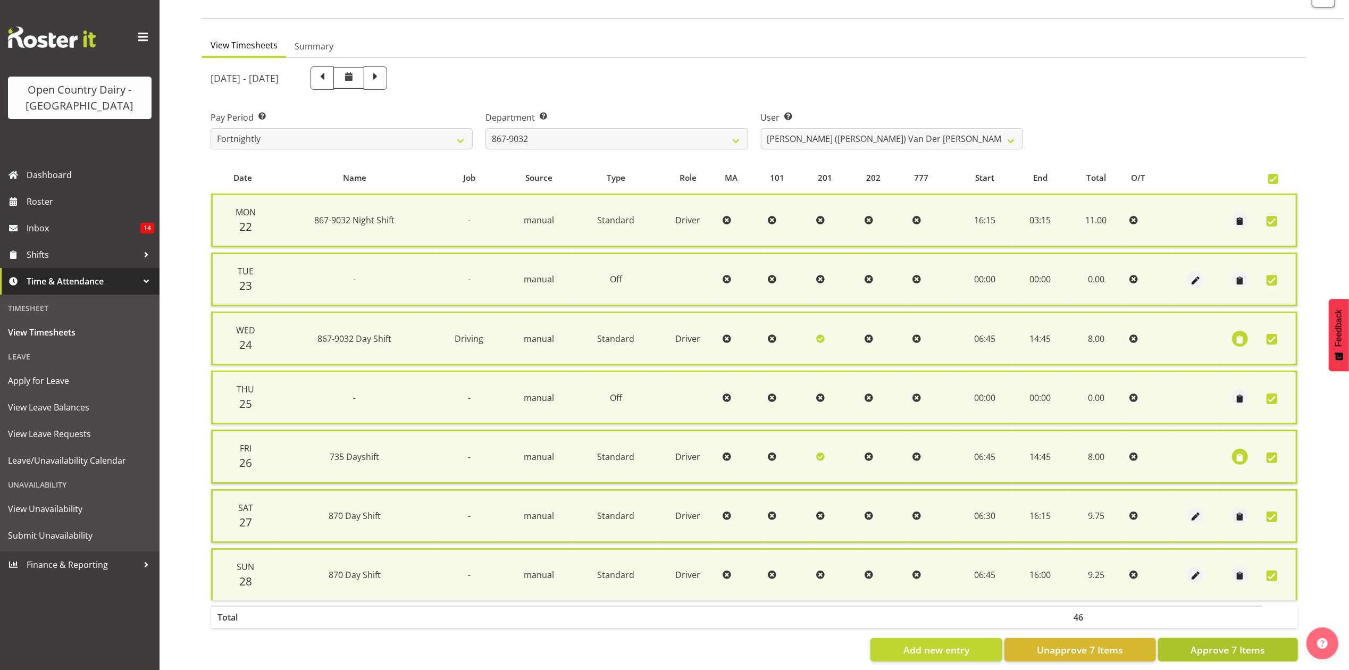
click at [1197, 643] on span "Approve 7 Items" at bounding box center [1228, 650] width 74 height 14
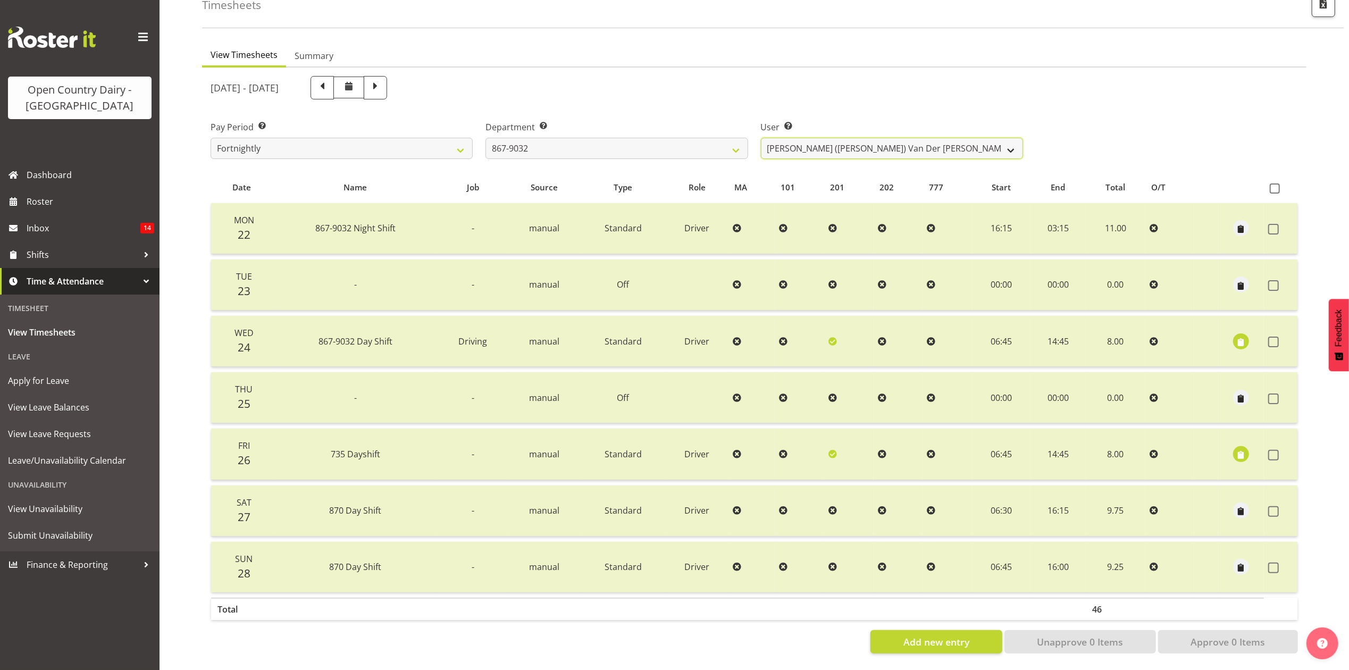
click at [881, 138] on select "Gert (Gerry) Van Der Berg ✔ Glenn Tither ❌ Jason Gough ❌ Richard Aitken ❌" at bounding box center [892, 148] width 262 height 21
click at [761, 138] on select "Gert (Gerry) Van Der Berg ✔ Glenn Tither ❌ Jason Gough ❌ Richard Aitken ❌" at bounding box center [892, 148] width 262 height 21
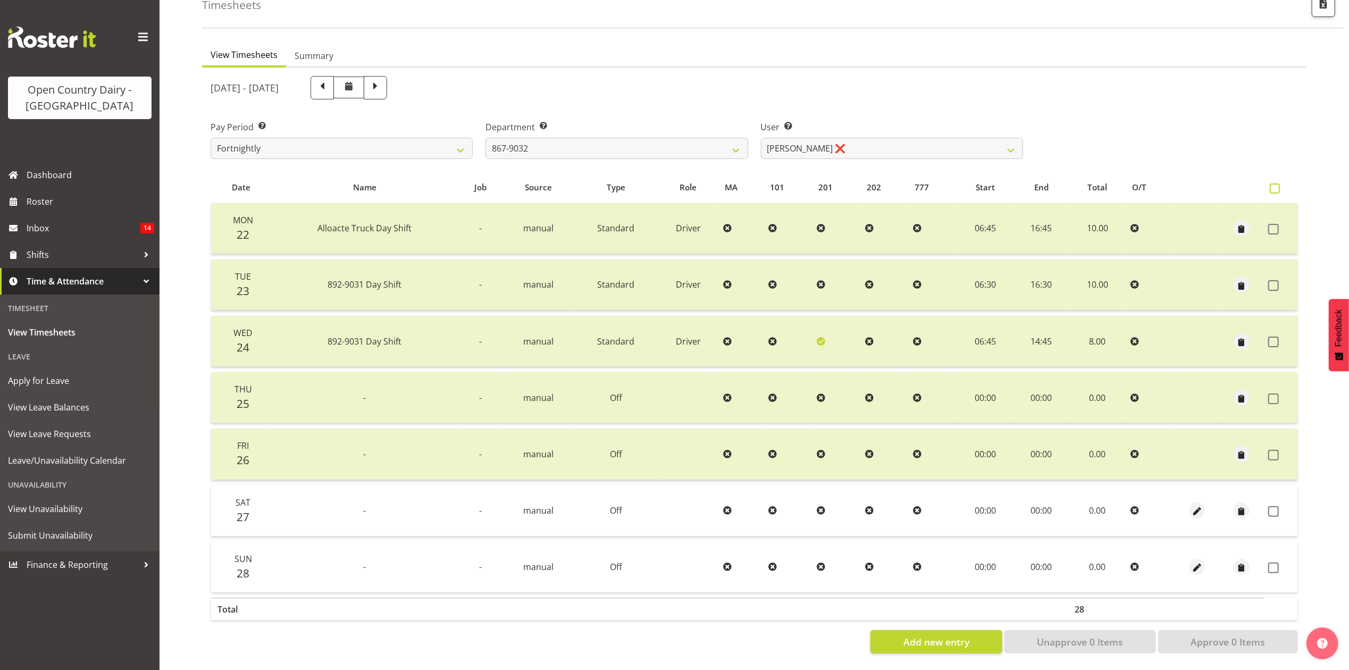
click at [1283, 183] on label at bounding box center [1277, 188] width 15 height 10
click at [1277, 185] on input "checkbox" at bounding box center [1273, 188] width 7 height 7
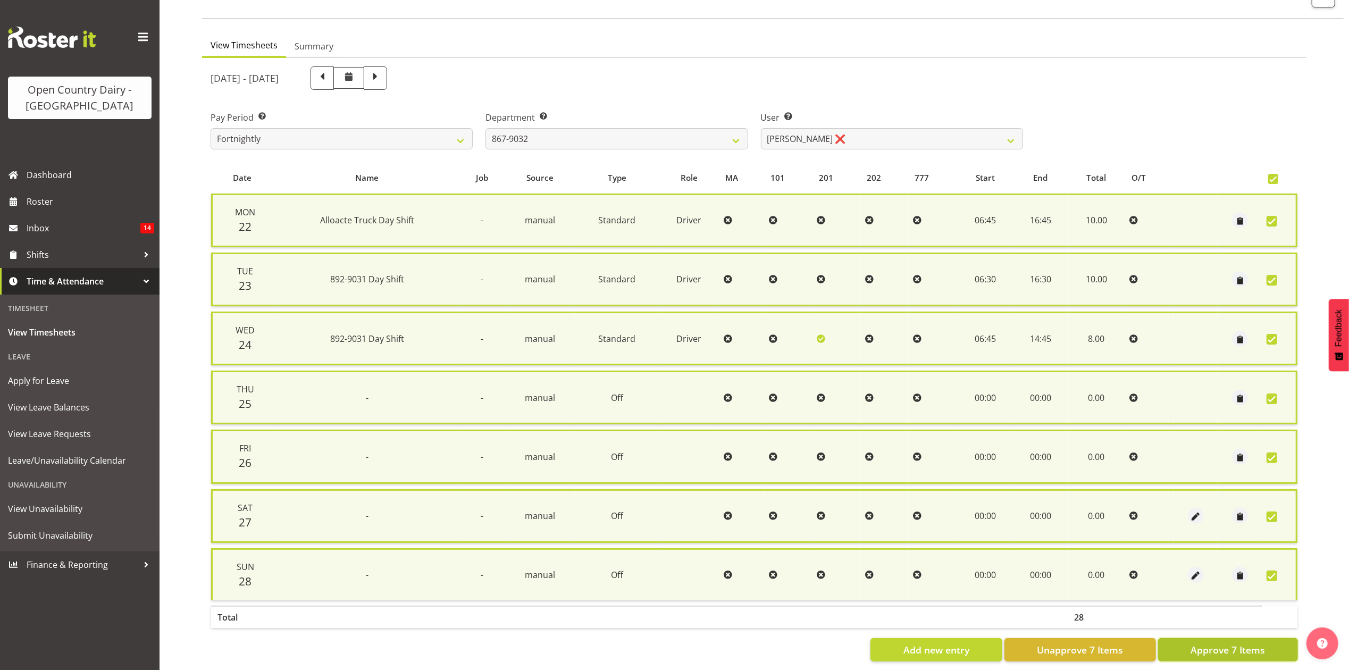
click at [1245, 643] on span "Approve 7 Items" at bounding box center [1228, 650] width 74 height 14
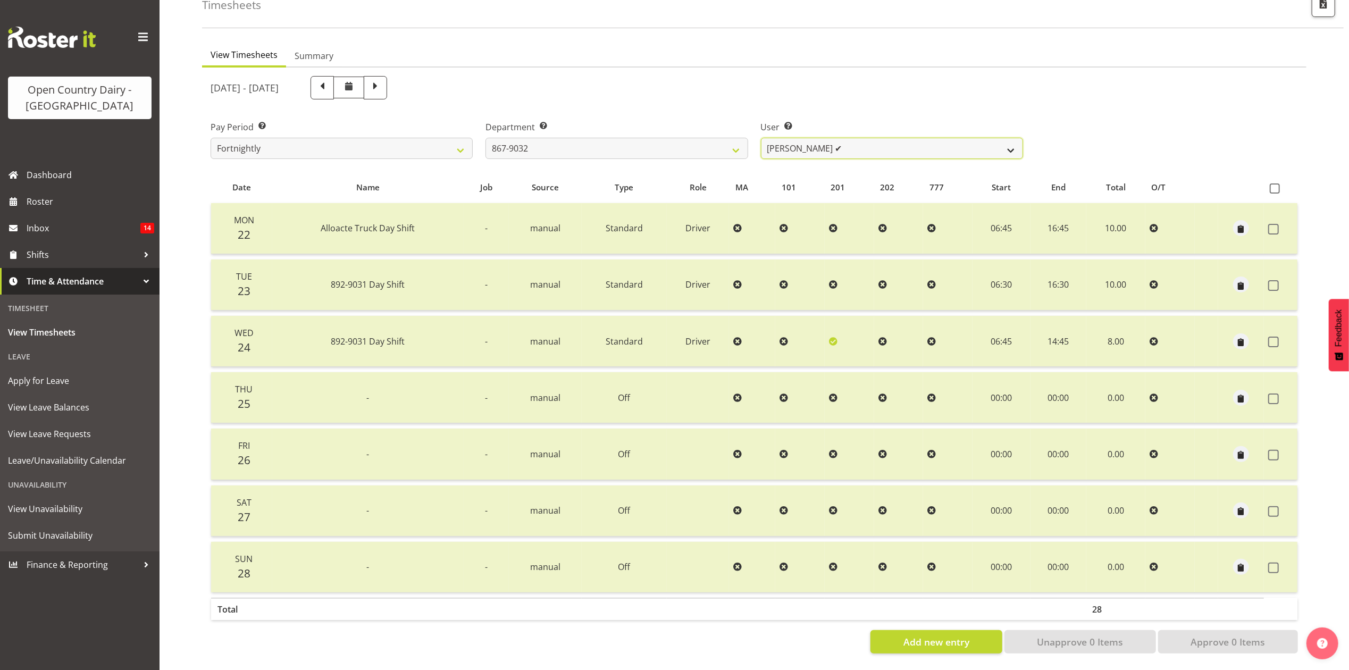
click at [925, 143] on select "Gert (Gerry) Van Der Berg ✔ Glenn Tither ✔ Jason Gough ❌ Richard Aitken ❌" at bounding box center [892, 148] width 262 height 21
click at [761, 138] on select "Gert (Gerry) Van Der Berg ✔ Glenn Tither ✔ Jason Gough ❌ Richard Aitken ❌" at bounding box center [892, 148] width 262 height 21
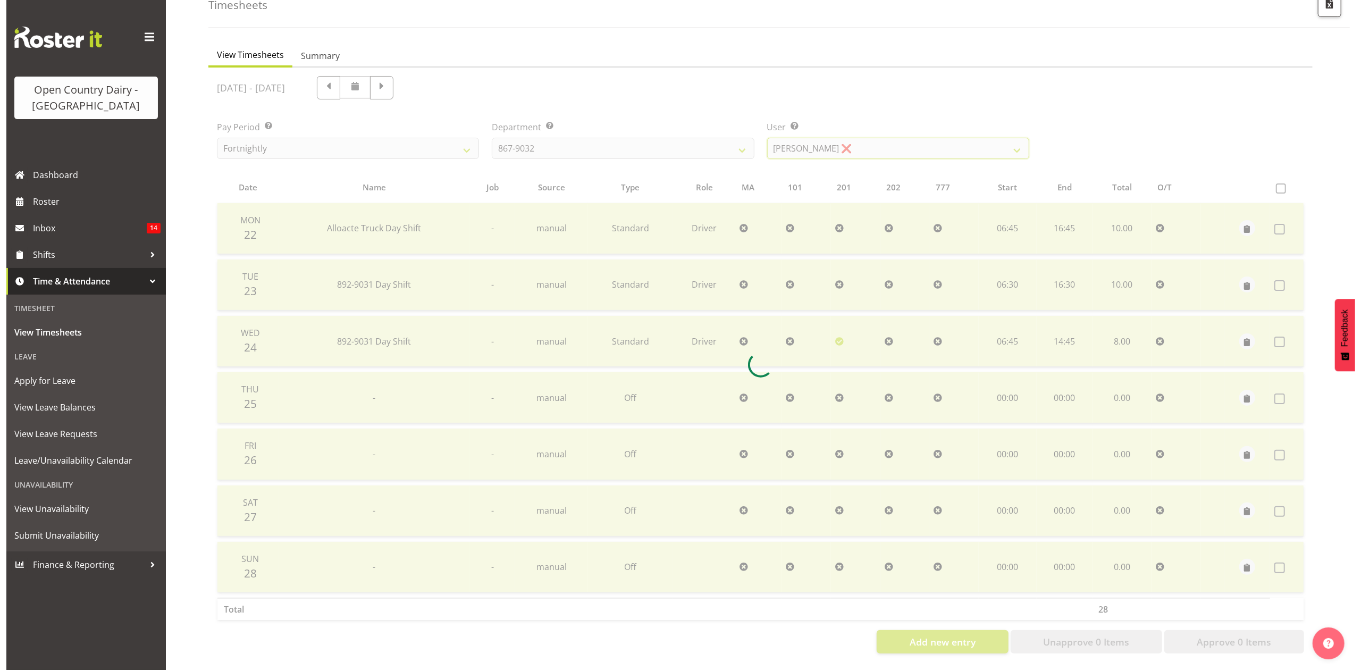
scroll to position [15, 0]
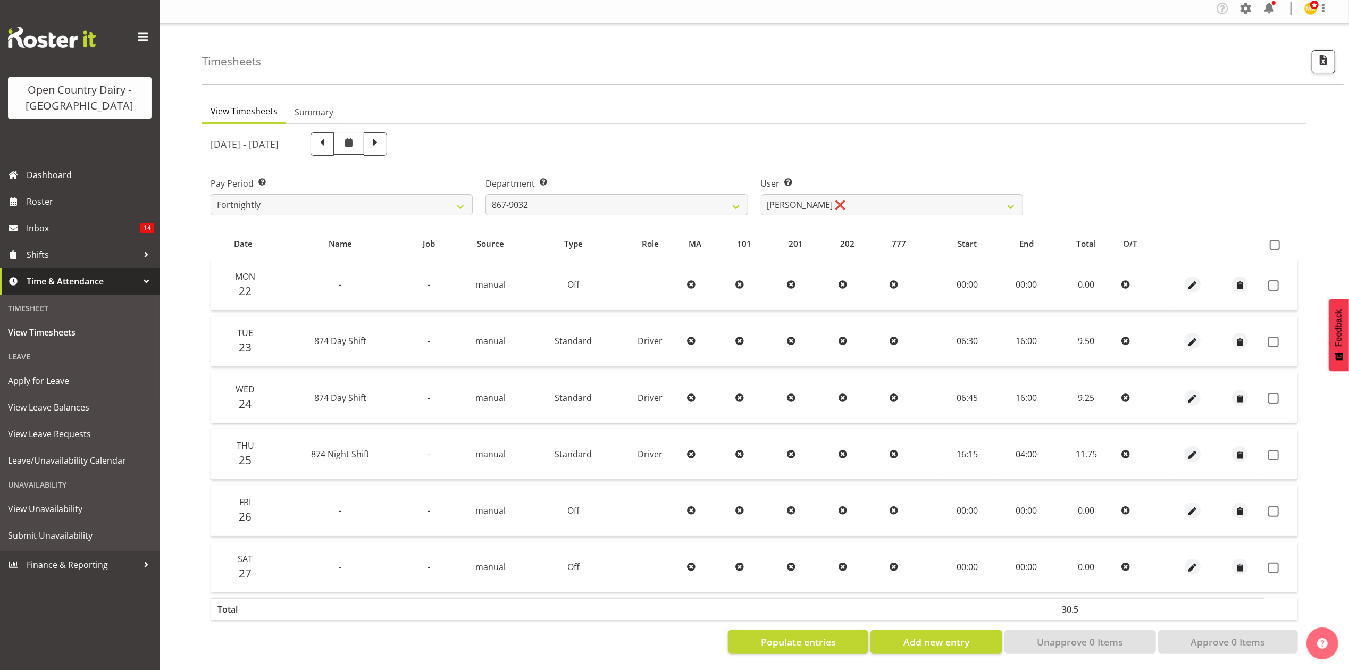
click at [1273, 234] on th at bounding box center [1281, 244] width 34 height 20
click at [1277, 240] on span at bounding box center [1275, 245] width 10 height 10
click at [1277, 241] on input "checkbox" at bounding box center [1273, 244] width 7 height 7
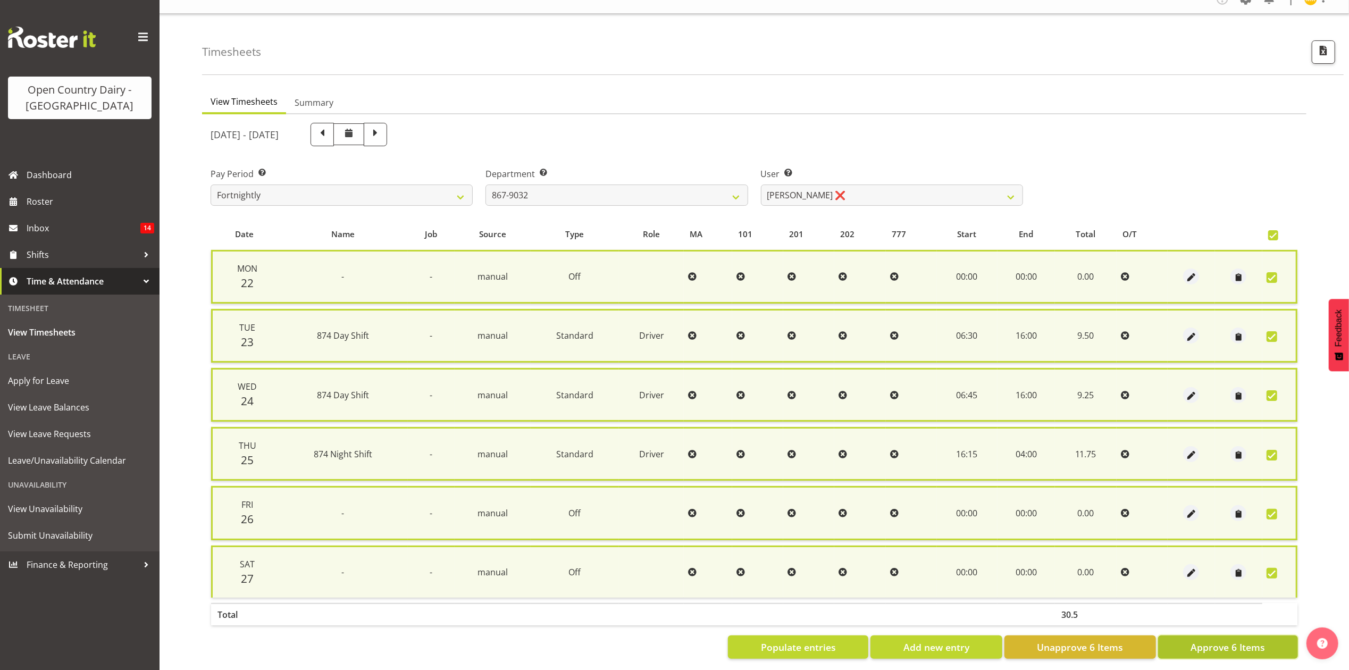
click at [1237, 642] on span "Approve 6 Items" at bounding box center [1228, 647] width 74 height 14
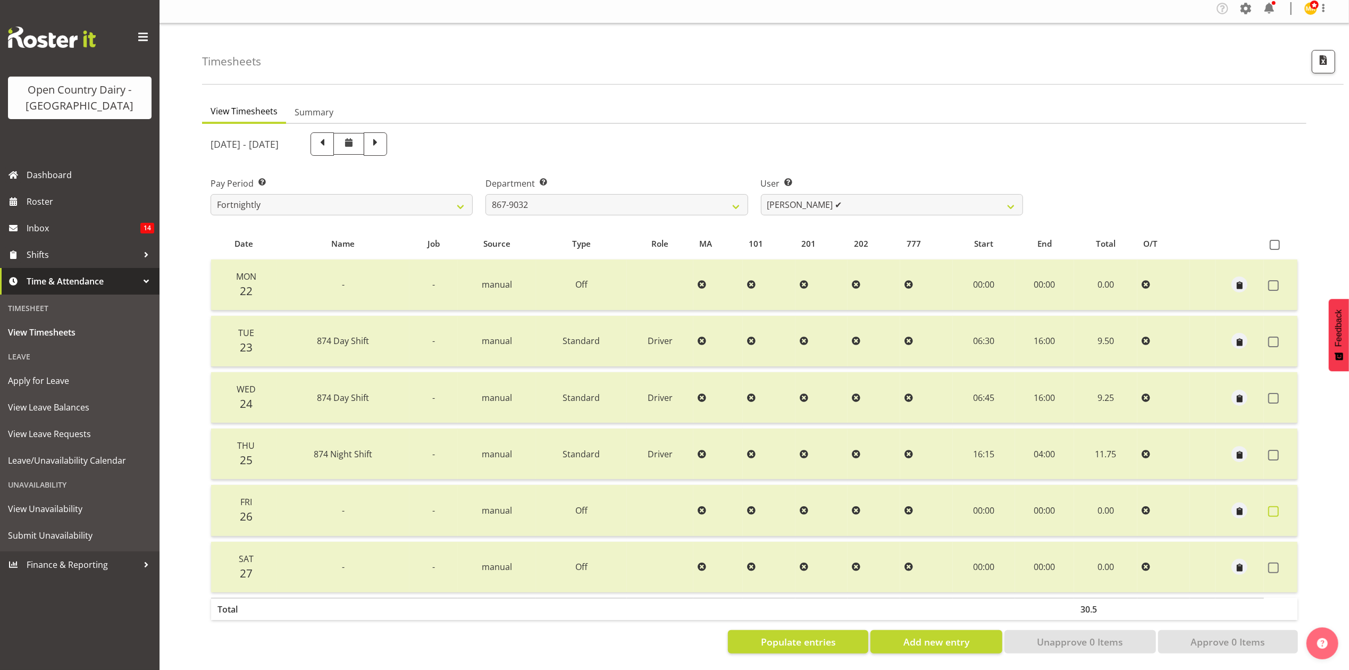
click at [1281, 506] on label at bounding box center [1276, 511] width 16 height 11
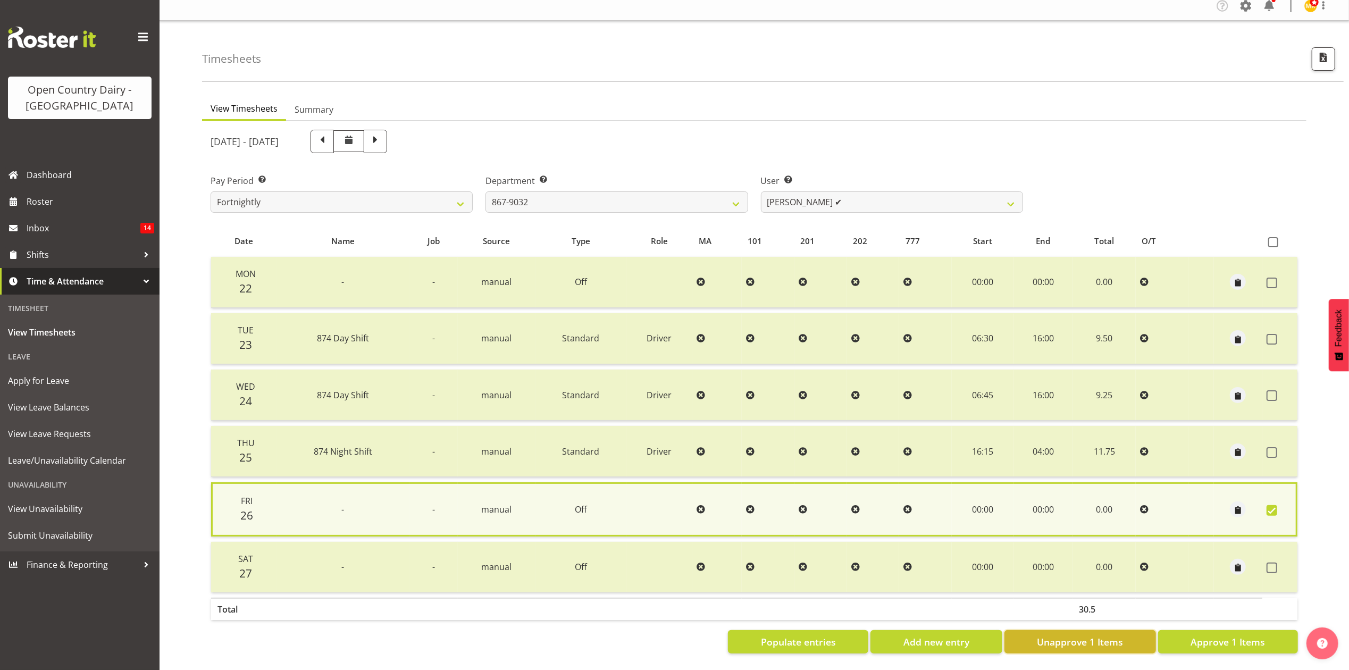
click at [1105, 635] on span "Unapprove 1 Items" at bounding box center [1080, 642] width 86 height 14
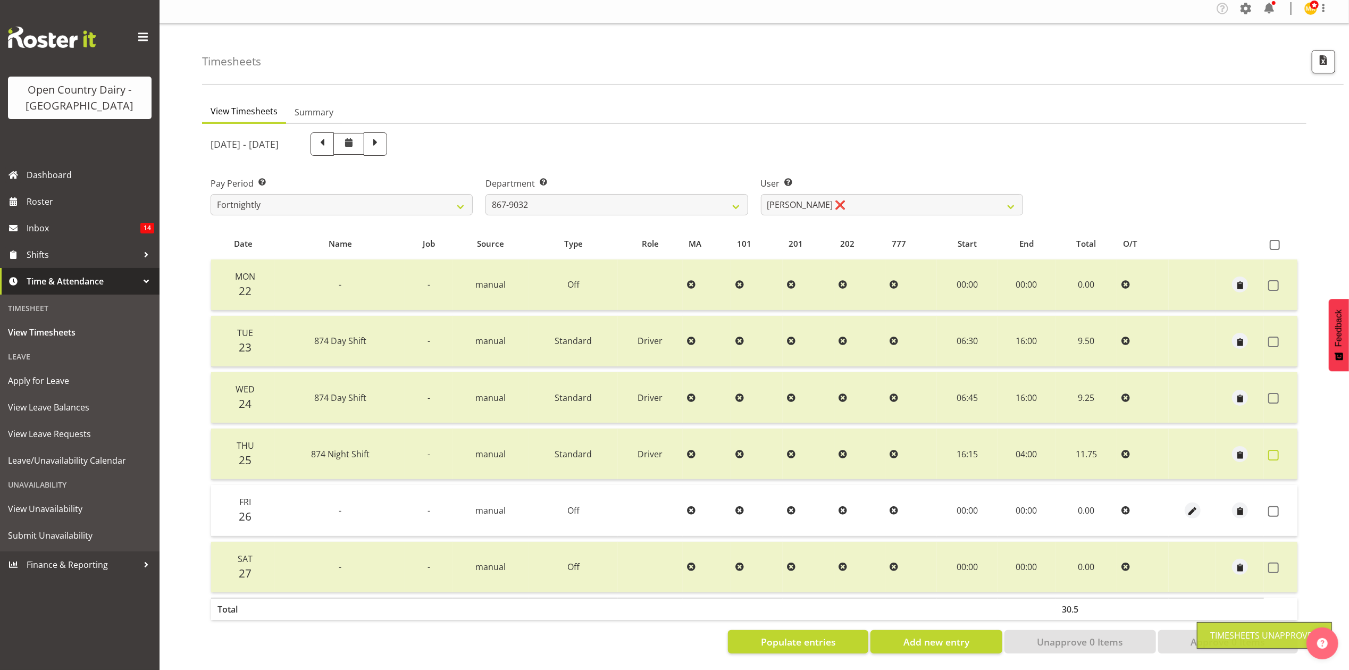
click at [1276, 450] on span at bounding box center [1273, 455] width 11 height 11
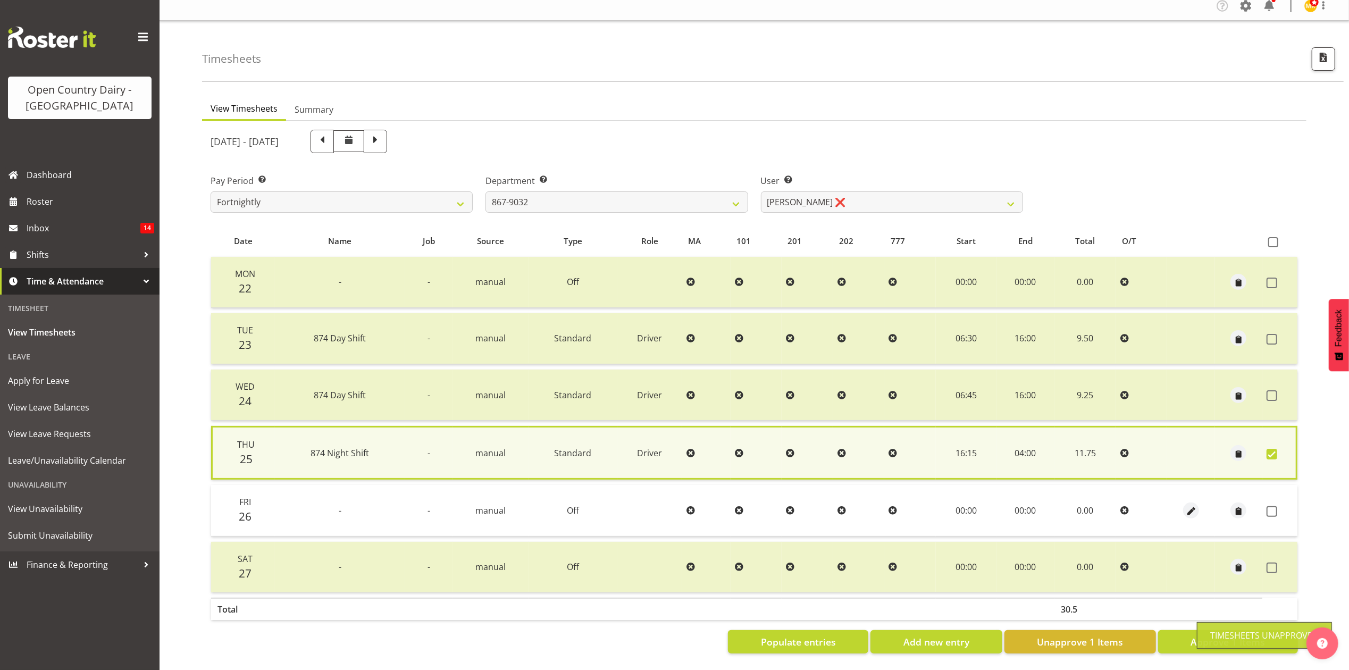
click at [1276, 395] on td at bounding box center [1279, 395] width 35 height 51
click at [1277, 390] on span at bounding box center [1272, 395] width 11 height 11
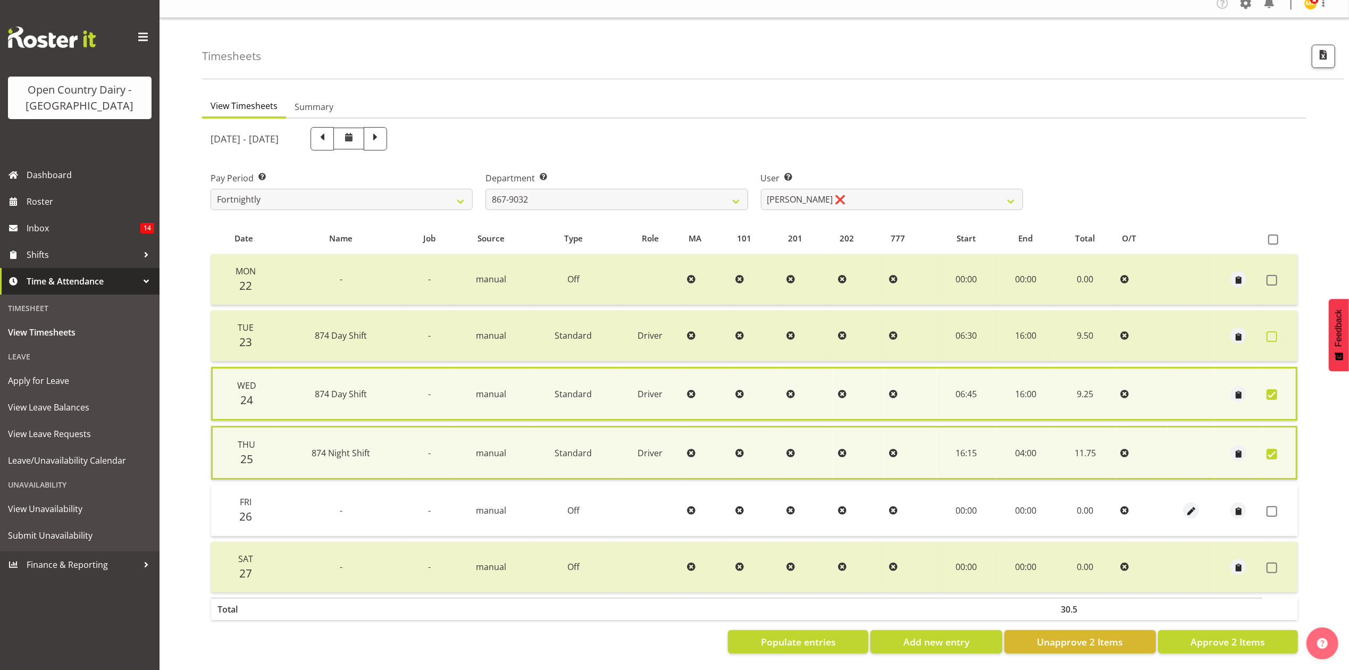
click at [1274, 337] on span at bounding box center [1272, 336] width 11 height 11
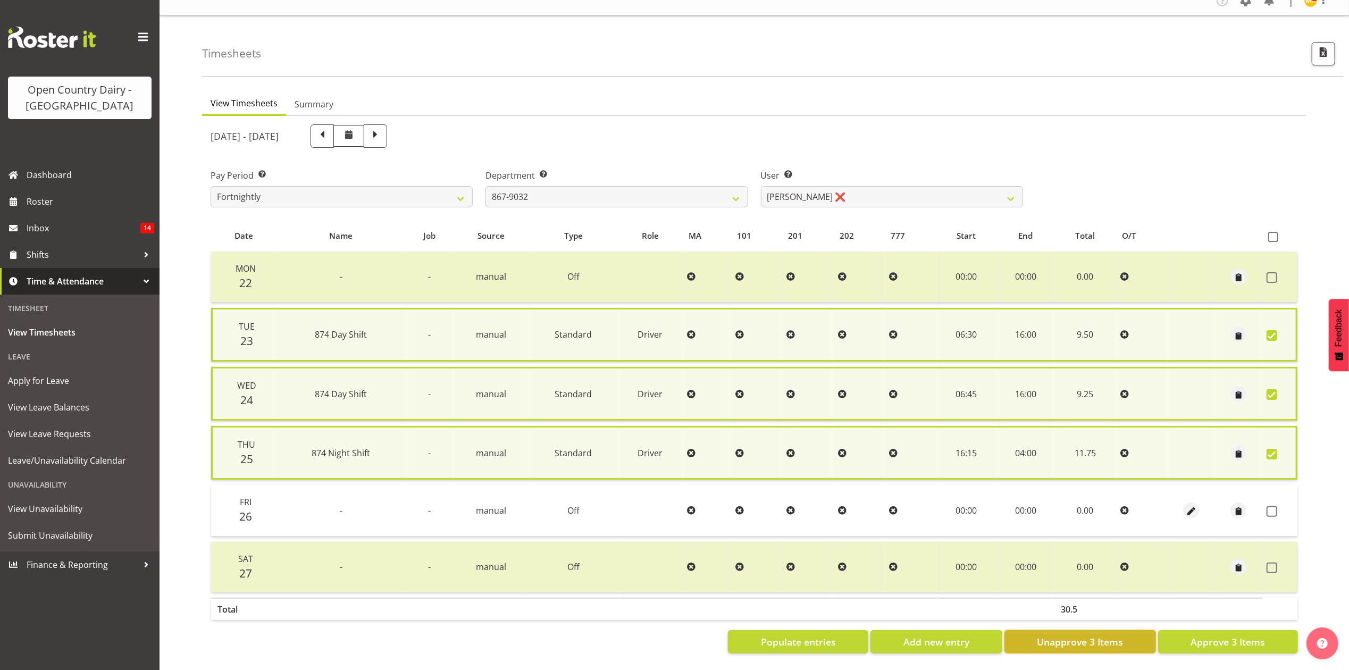
click at [1061, 635] on span "Unapprove 3 Items" at bounding box center [1080, 642] width 86 height 14
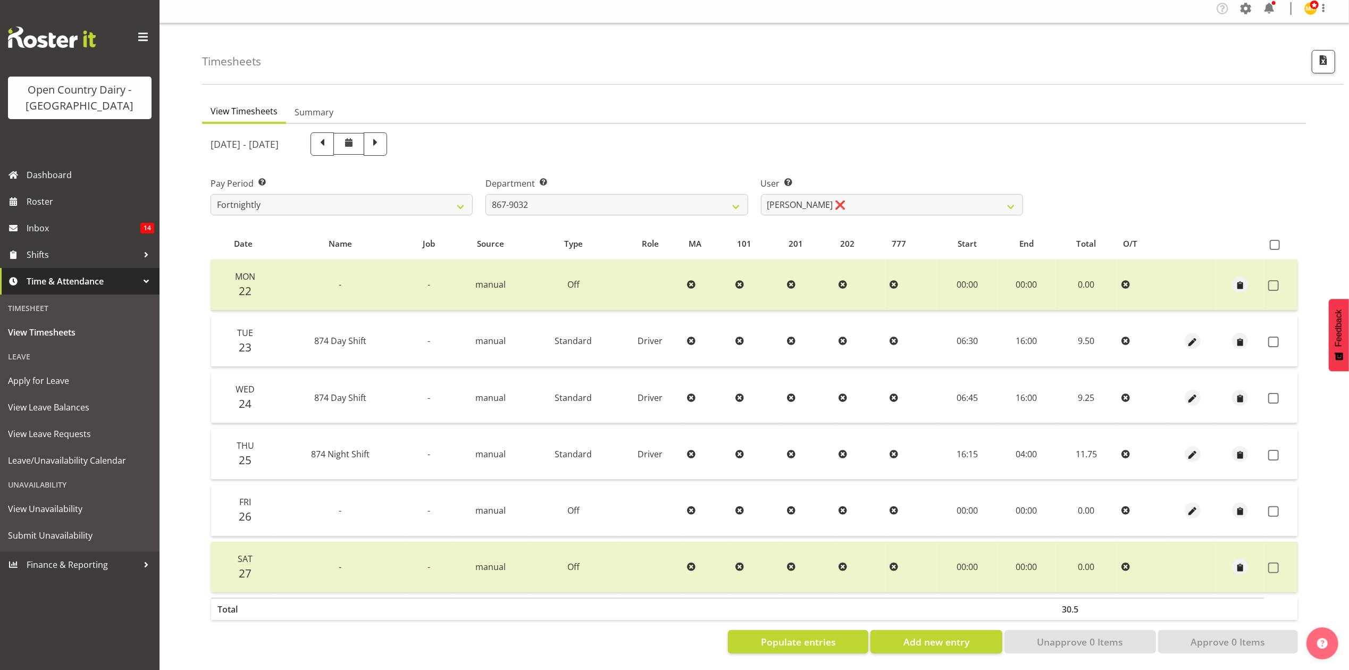
click at [1200, 503] on div at bounding box center [1192, 511] width 39 height 16
click at [1198, 505] on span "button" at bounding box center [1192, 511] width 12 height 12
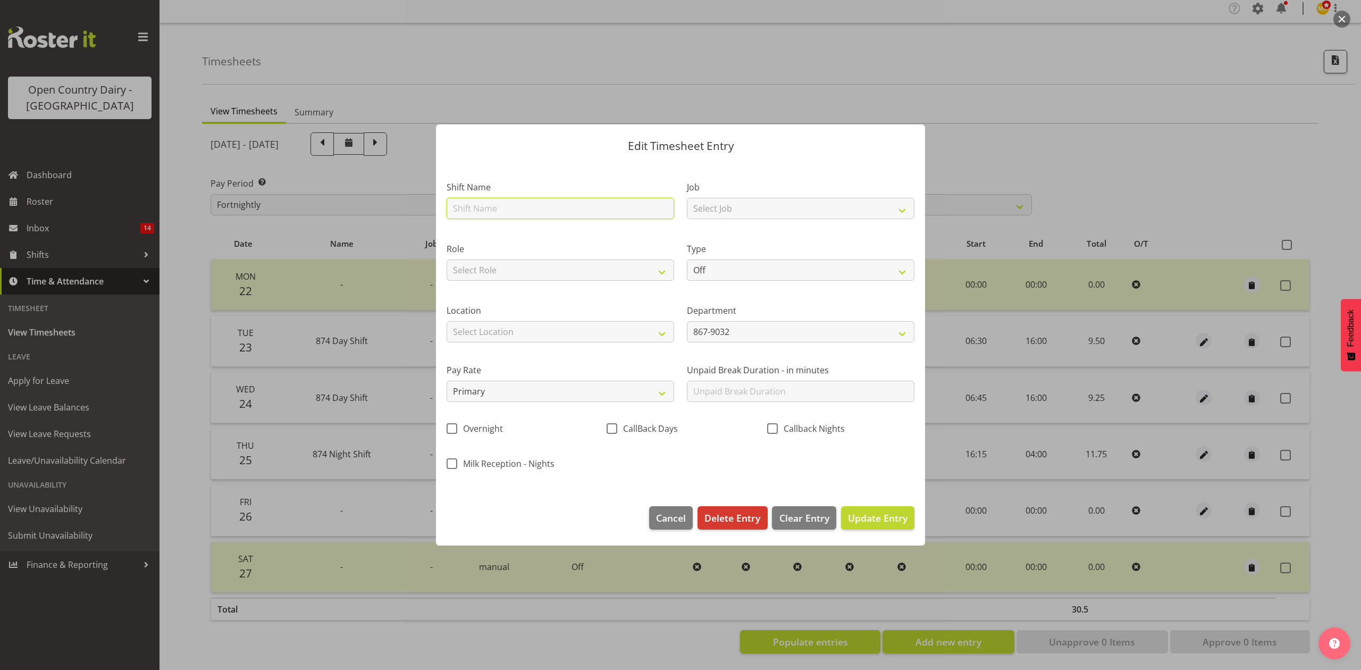
click at [591, 205] on input "text" at bounding box center [561, 208] width 228 height 21
click at [841, 506] on button "Update Entry" at bounding box center [877, 517] width 73 height 23
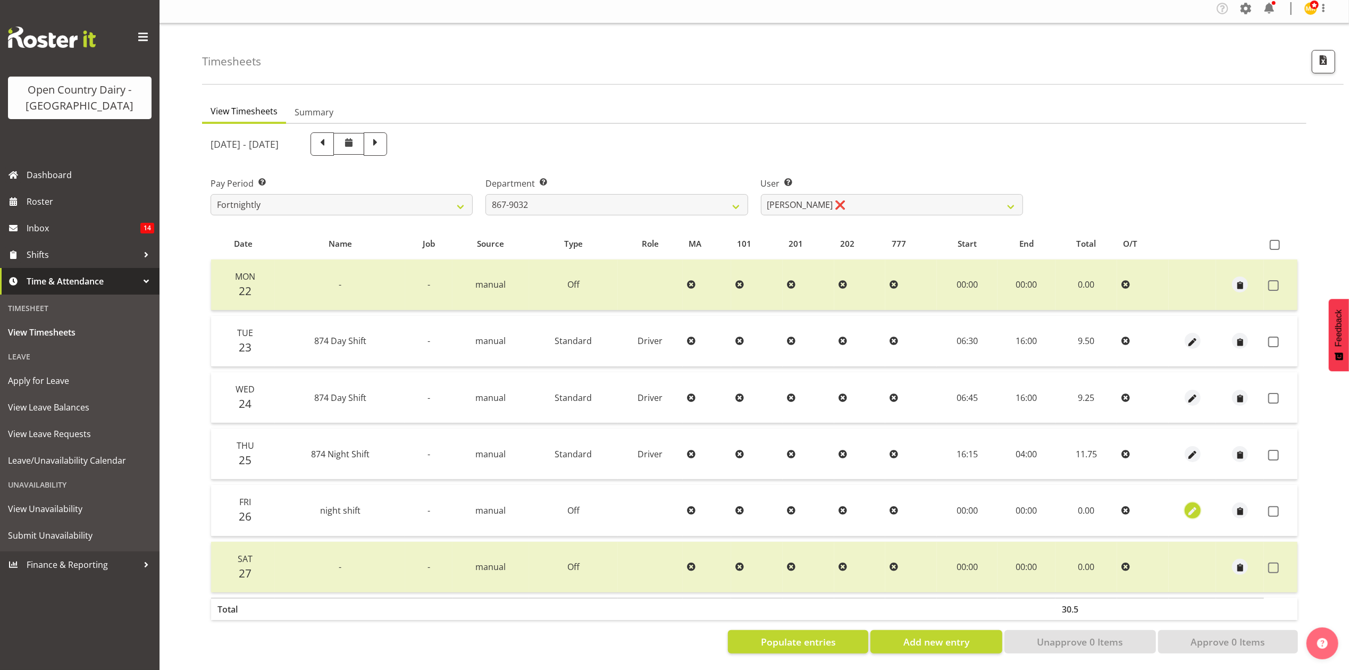
click at [1193, 505] on span "button" at bounding box center [1192, 511] width 12 height 12
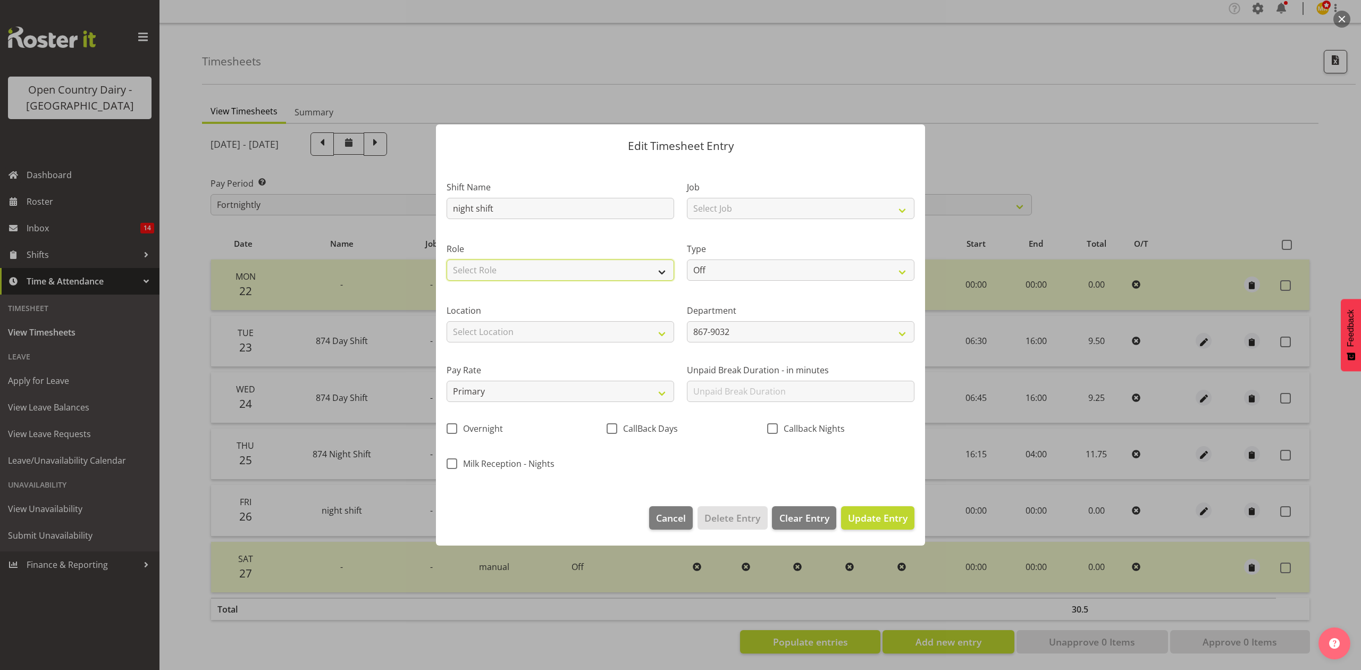
drag, startPoint x: 647, startPoint y: 277, endPoint x: 653, endPoint y: 279, distance: 6.2
click at [647, 277] on select "Select Role Driver" at bounding box center [561, 270] width 228 height 21
click at [447, 260] on select "Select Role Driver" at bounding box center [561, 270] width 228 height 21
click at [721, 278] on select "Off Standard Public Holiday Public Holiday (Worked) Day In Lieu Annual Leave Si…" at bounding box center [801, 270] width 228 height 21
click at [687, 260] on select "Off Standard Public Holiday Public Holiday (Worked) Day In Lieu Annual Leave Si…" at bounding box center [801, 270] width 228 height 21
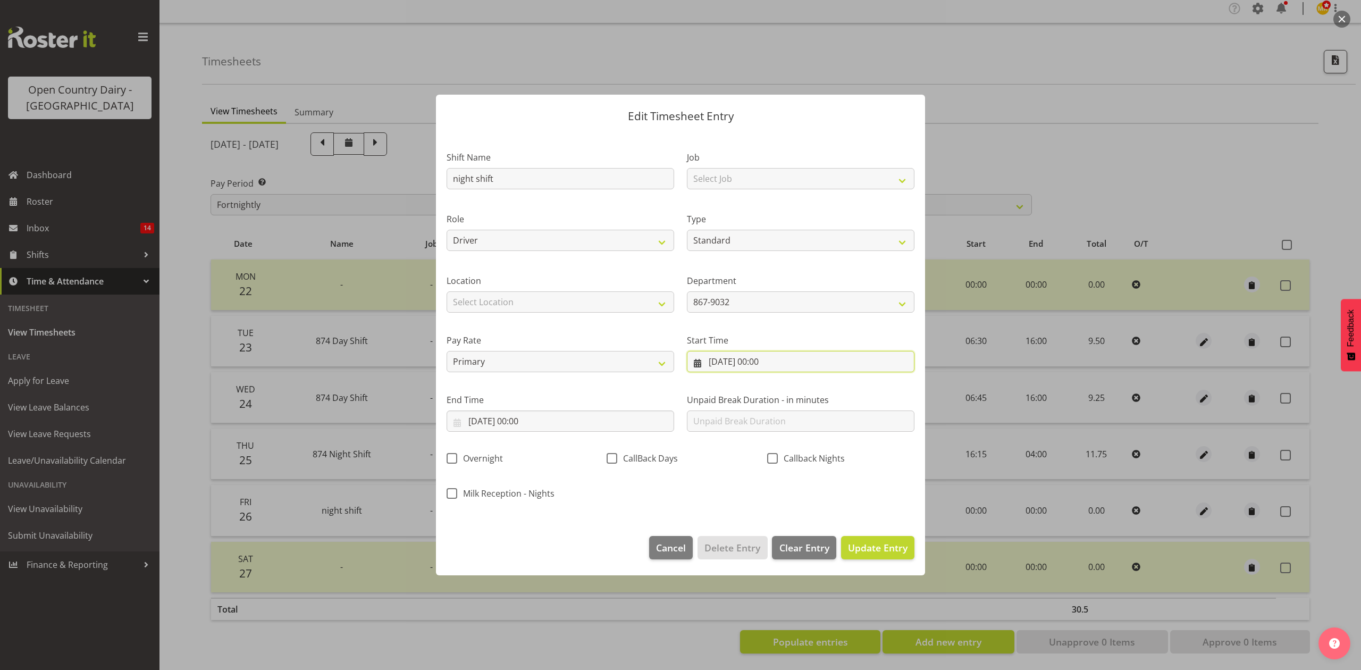
click at [736, 358] on input "26/09/2025, 00:00" at bounding box center [801, 361] width 228 height 21
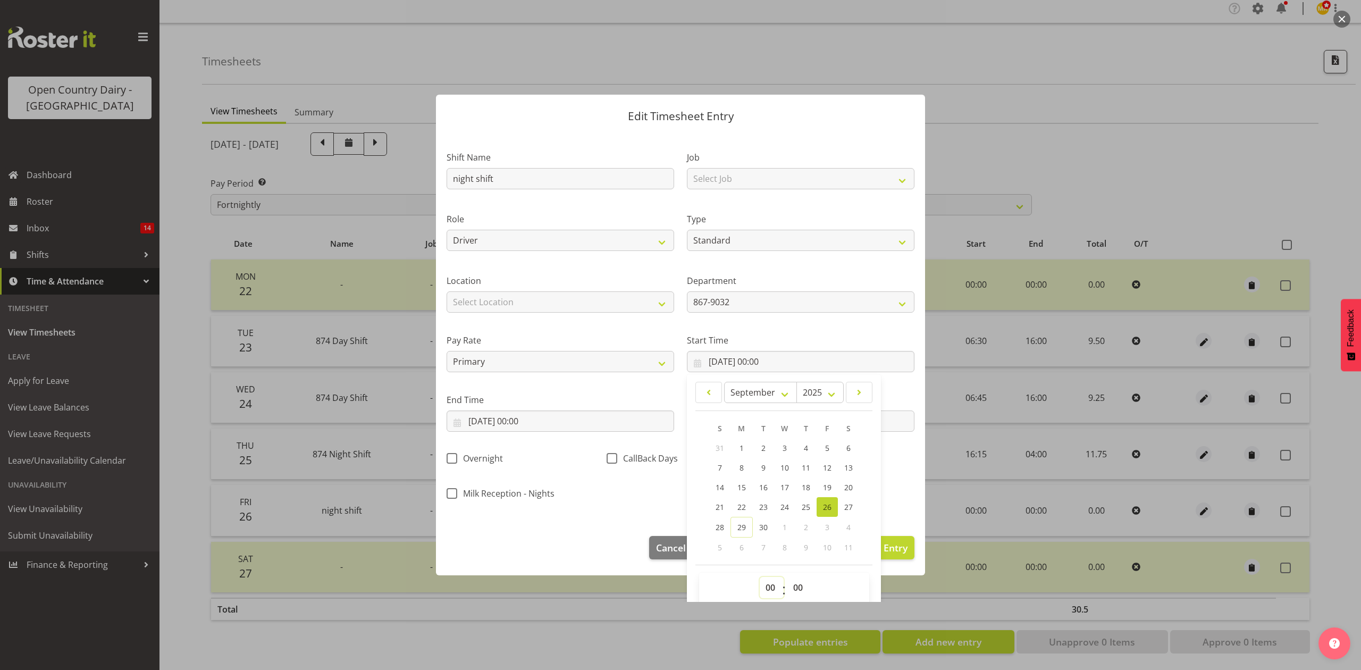
click at [760, 581] on select "00 01 02 03 04 05 06 07 08 09 10 11 12 13 14 15 16 17 18 19 20 21 22 23" at bounding box center [772, 587] width 24 height 21
click at [760, 578] on select "00 01 02 03 04 05 06 07 08 09 10 11 12 13 14 15 16 17 18 19 20 21 22 23" at bounding box center [772, 587] width 24 height 21
click at [788, 585] on select "00 01 02 03 04 05 06 07 08 09 10 11 12 13 14 15 16 17 18 19 20 21 22 23 24 25 2…" at bounding box center [800, 587] width 24 height 21
click at [788, 578] on select "00 01 02 03 04 05 06 07 08 09 10 11 12 13 14 15 16 17 18 19 20 21 22 23 24 25 2…" at bounding box center [800, 587] width 24 height 21
click at [537, 412] on input "26/09/2025, 00:00" at bounding box center [561, 421] width 228 height 21
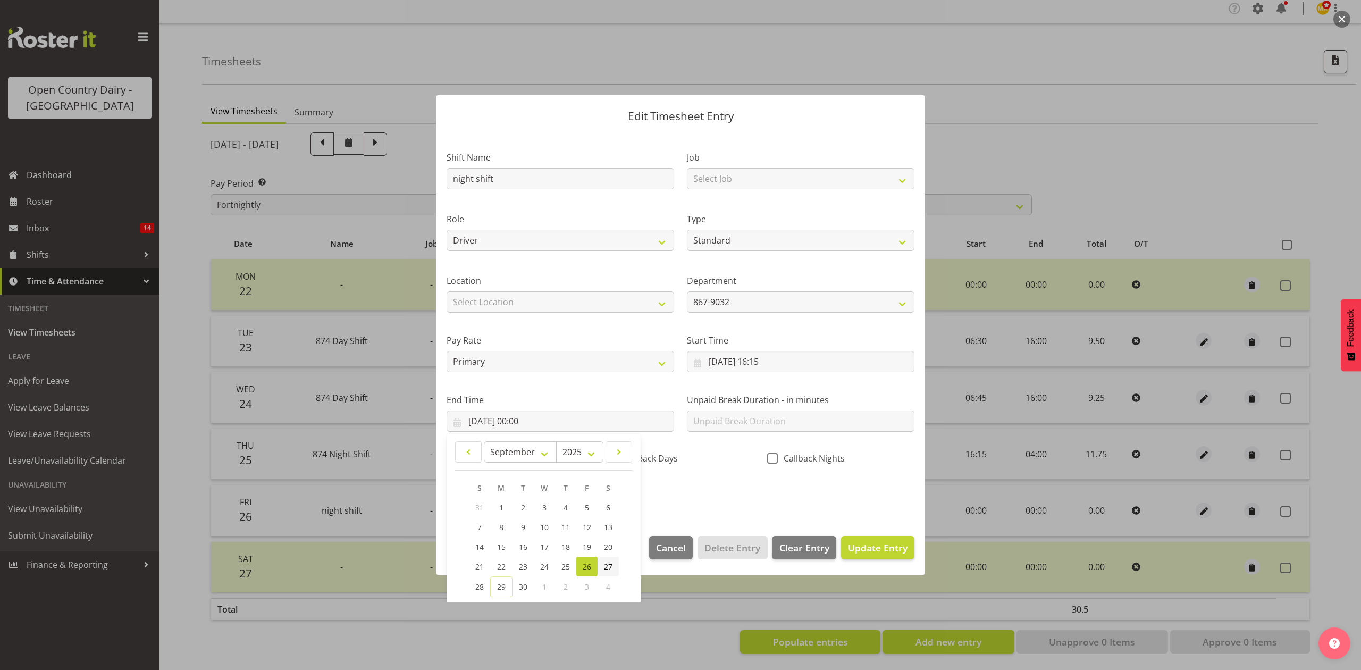
click at [611, 566] on span "27" at bounding box center [608, 567] width 9 height 10
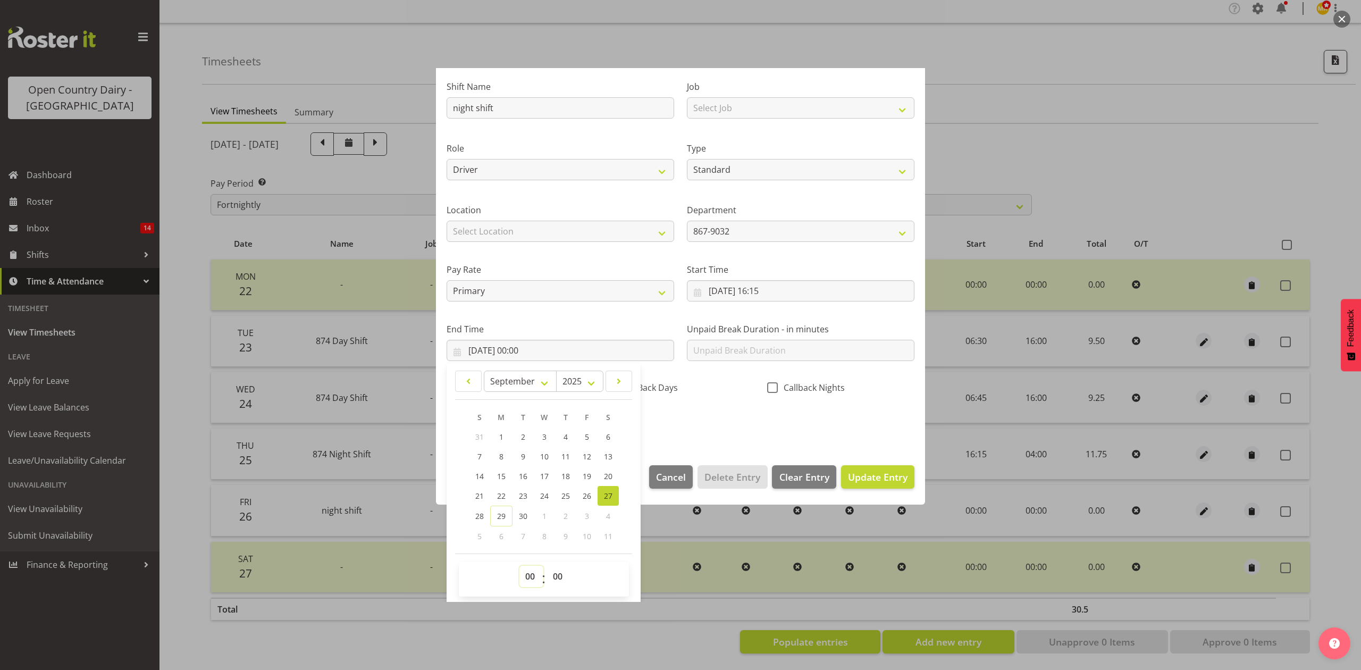
click at [534, 578] on select "00 01 02 03 04 05 06 07 08 09 10 11 12 13 14 15 16 17 18 19 20 21 22 23" at bounding box center [532, 576] width 24 height 21
click at [520, 566] on select "00 01 02 03 04 05 06 07 08 09 10 11 12 13 14 15 16 17 18 19 20 21 22 23" at bounding box center [532, 576] width 24 height 21
click at [556, 571] on select "00 01 02 03 04 05 06 07 08 09 10 11 12 13 14 15 16 17 18 19 20 21 22 23 24 25 2…" at bounding box center [559, 576] width 24 height 21
click at [547, 566] on select "00 01 02 03 04 05 06 07 08 09 10 11 12 13 14 15 16 17 18 19 20 21 22 23 24 25 2…" at bounding box center [559, 576] width 24 height 21
click at [702, 434] on div "Shift Name night shift Job Select Job Connecting /unconnecting Trailers Driving…" at bounding box center [680, 251] width 481 height 372
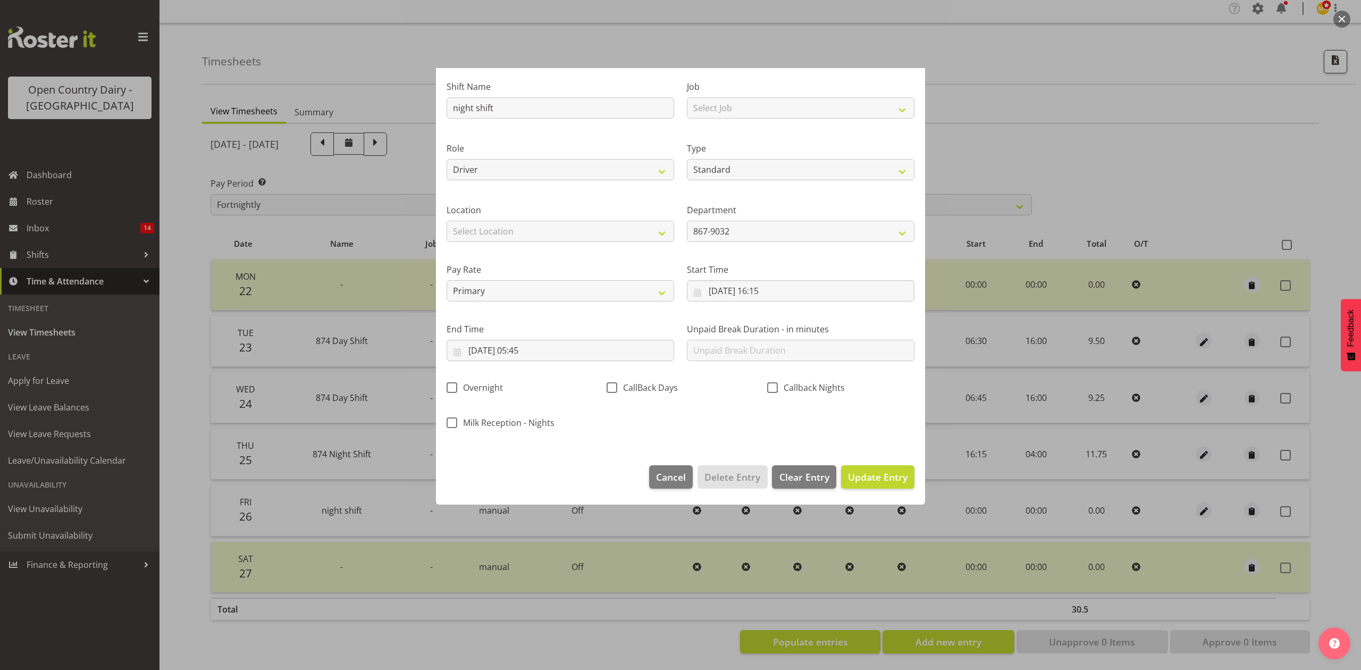
scroll to position [0, 0]
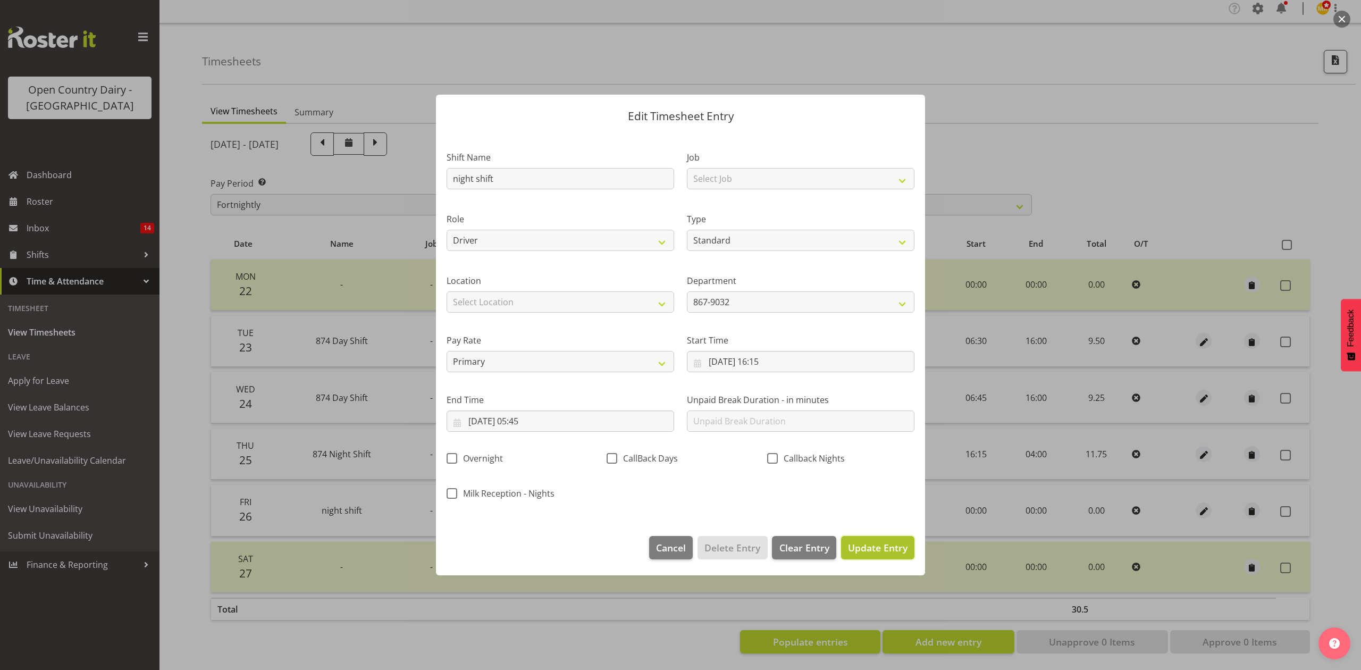
click at [880, 546] on span "Update Entry" at bounding box center [878, 547] width 60 height 13
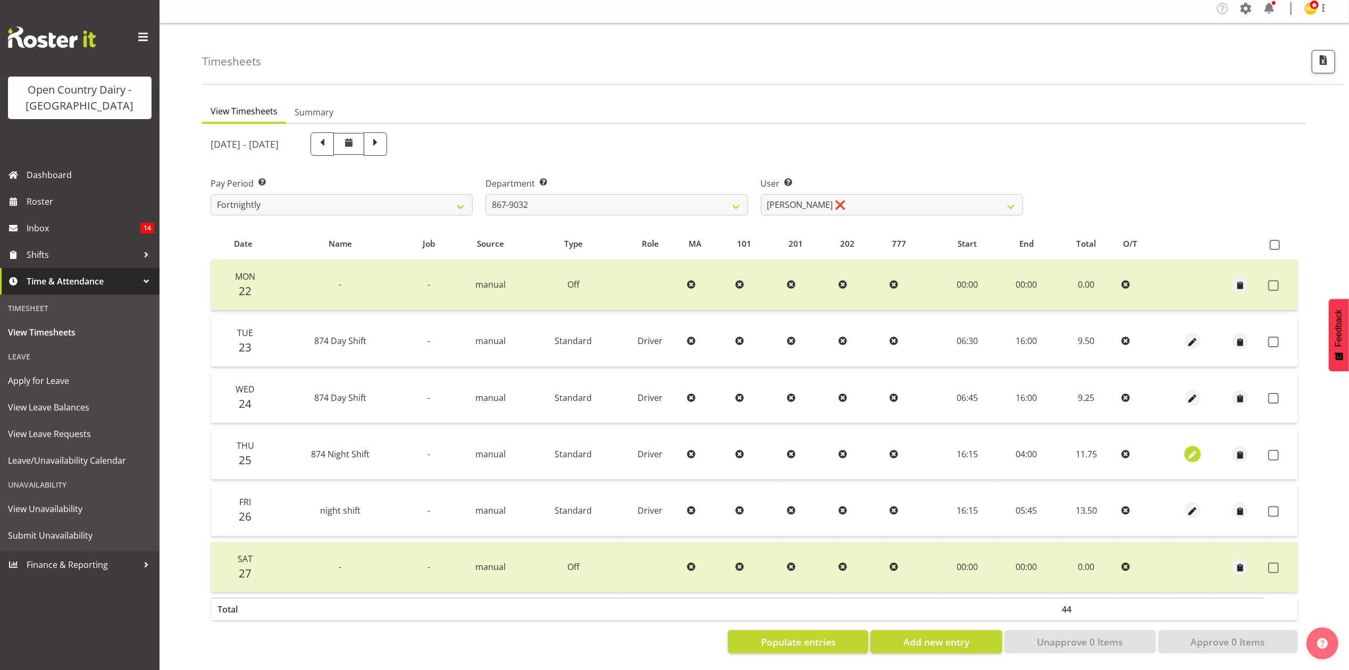
click at [1194, 449] on span "button" at bounding box center [1192, 455] width 12 height 12
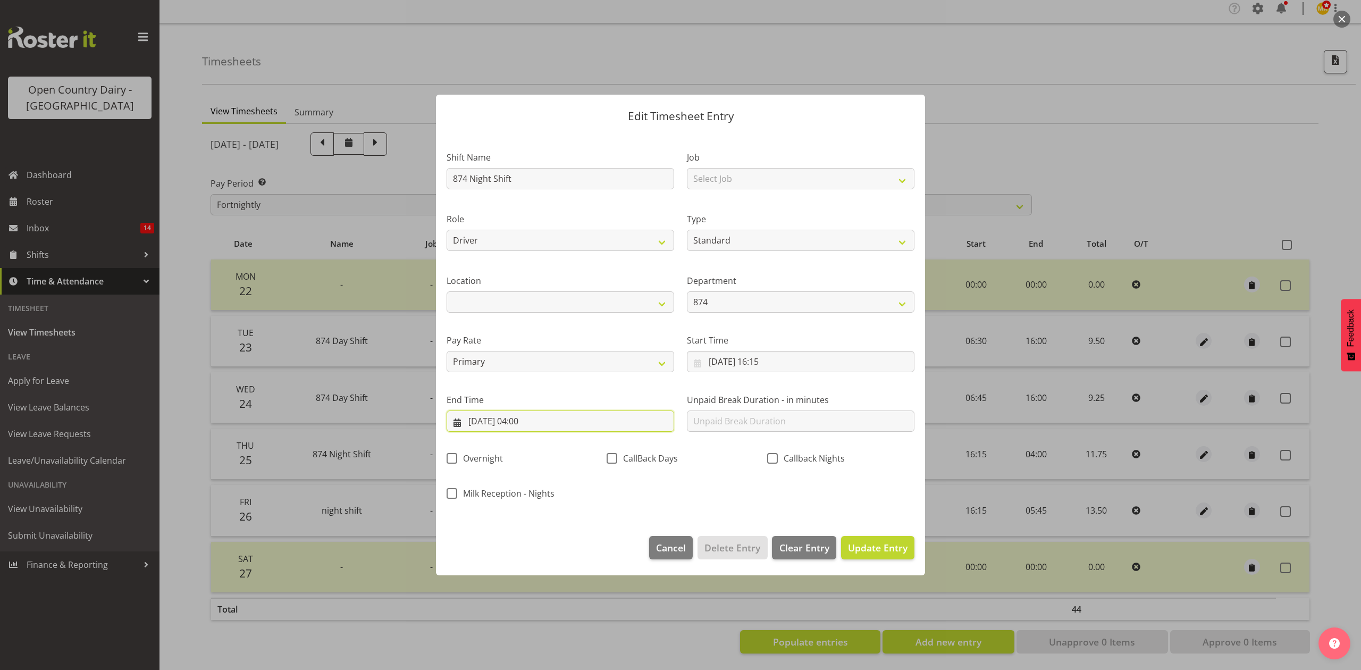
click at [534, 421] on input "26/09/2025, 04:00" at bounding box center [561, 421] width 228 height 21
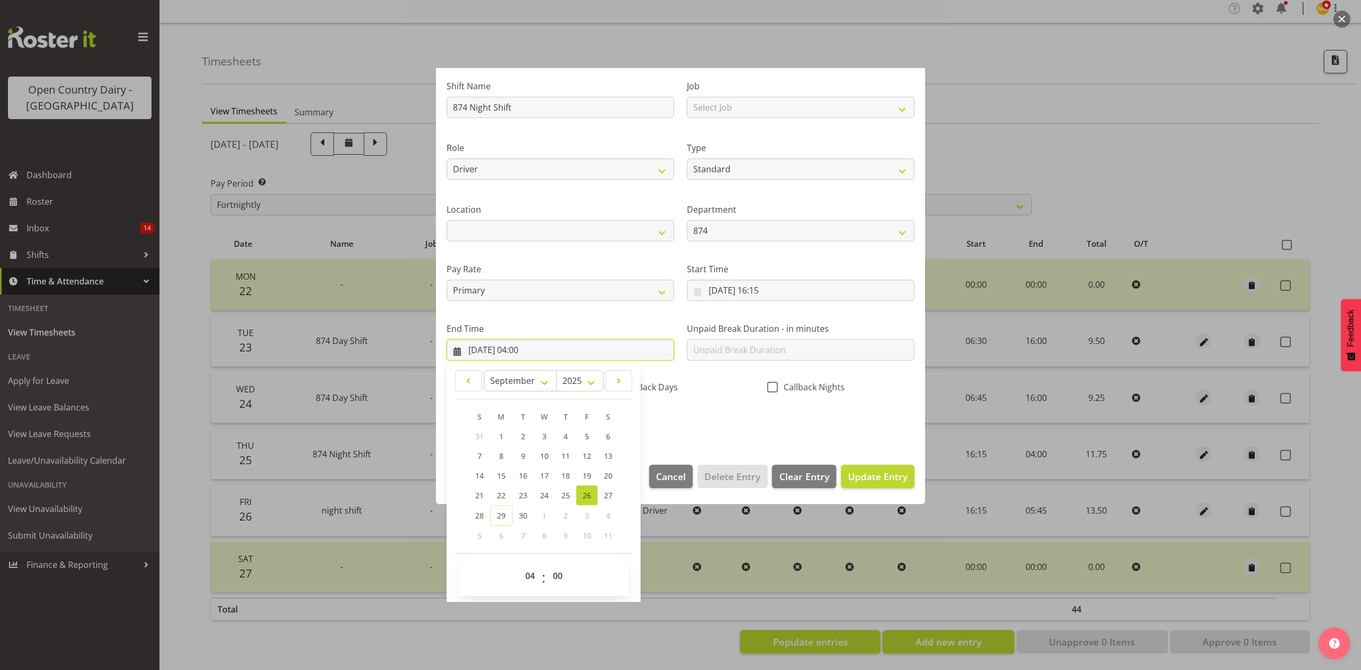
scroll to position [72, 0]
click at [524, 576] on select "00 01 02 03 04 05 06 07 08 09 10 11 12 13 14 15 16 17 18 19 20 21 22 23" at bounding box center [532, 574] width 24 height 21
click at [520, 565] on select "00 01 02 03 04 05 06 07 08 09 10 11 12 13 14 15 16 17 18 19 20 21 22 23" at bounding box center [532, 574] width 24 height 21
click at [735, 403] on div "Shift Name 874 Night Shift Job Select Job Connecting /unconnecting Trailers Dri…" at bounding box center [680, 250] width 481 height 372
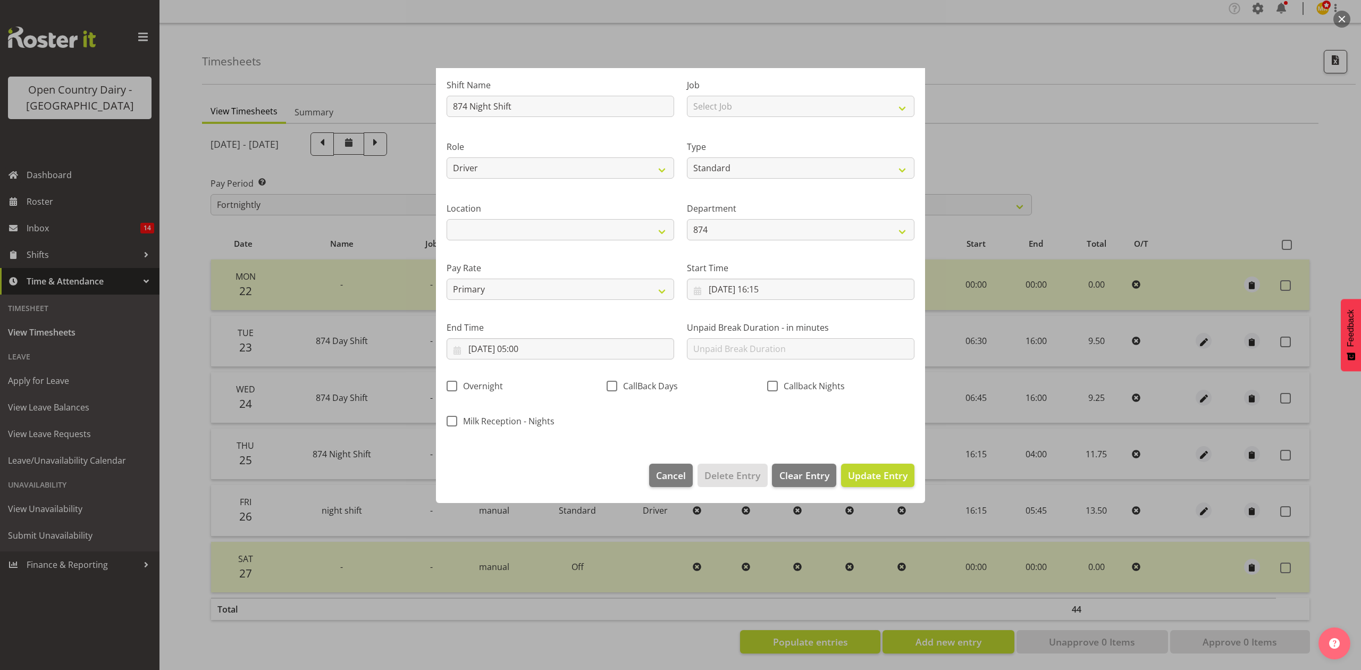
scroll to position [0, 0]
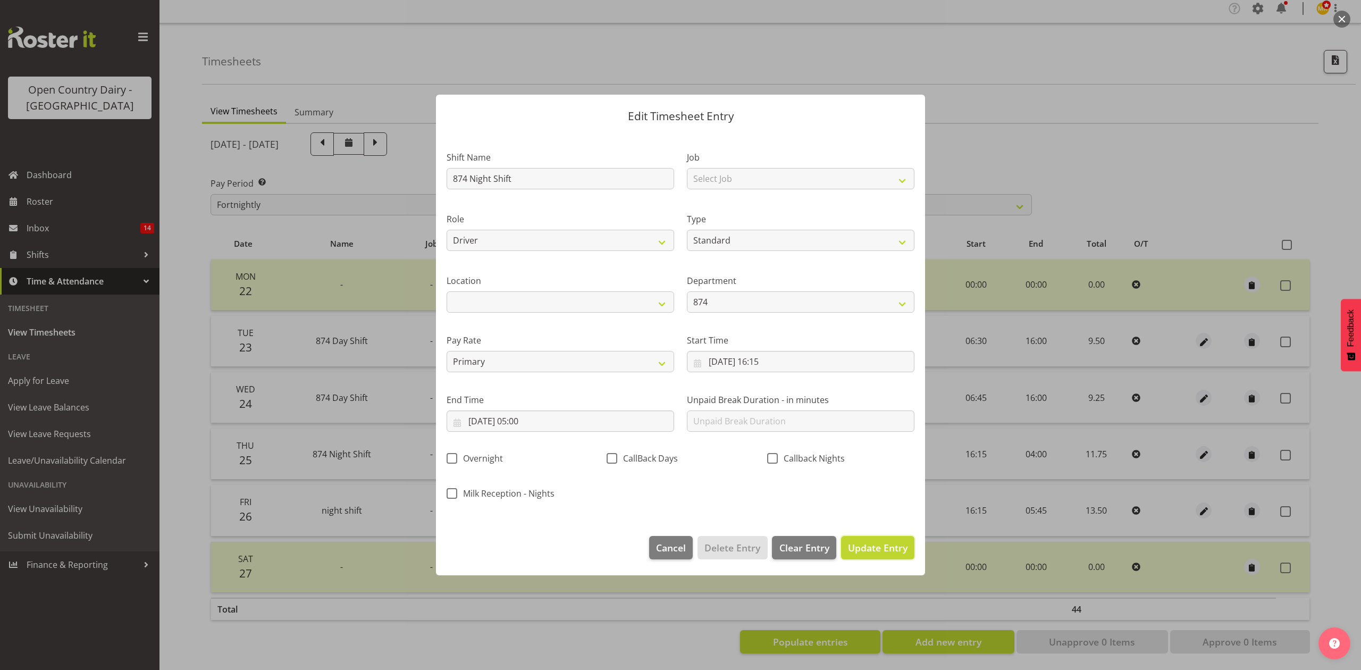
click at [894, 556] on button "Update Entry" at bounding box center [877, 547] width 73 height 23
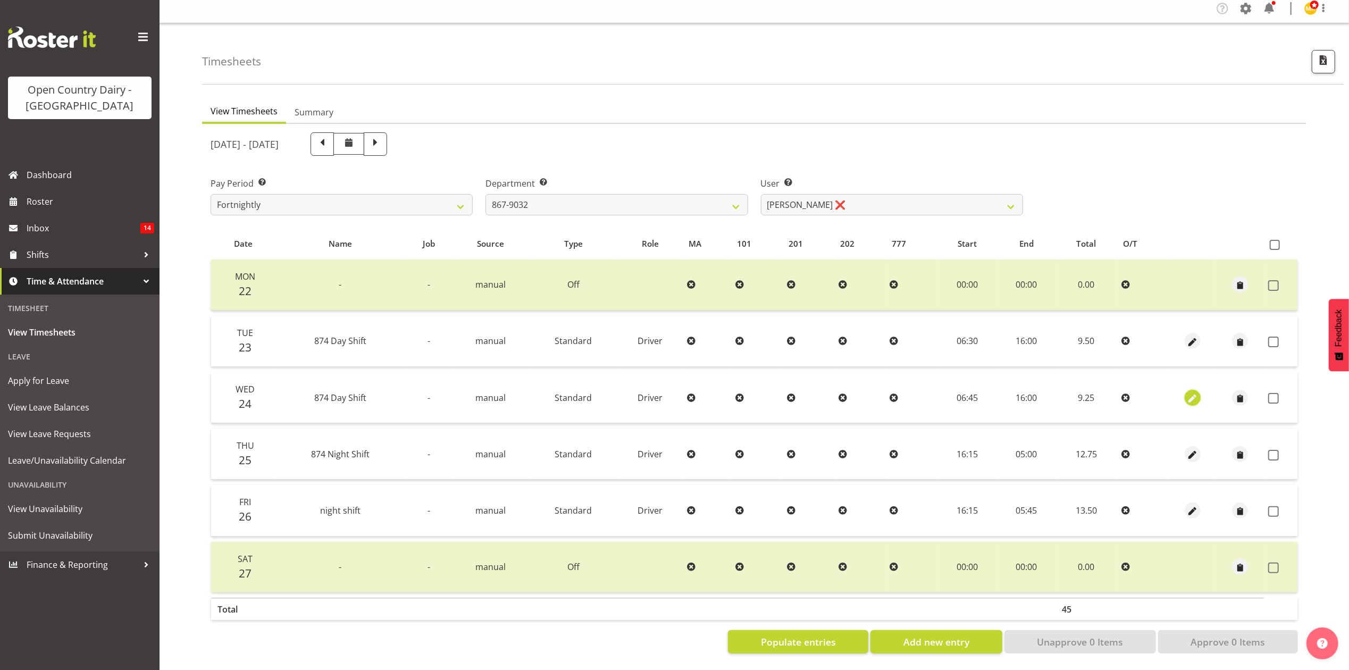
click at [1188, 392] on span "button" at bounding box center [1192, 398] width 12 height 12
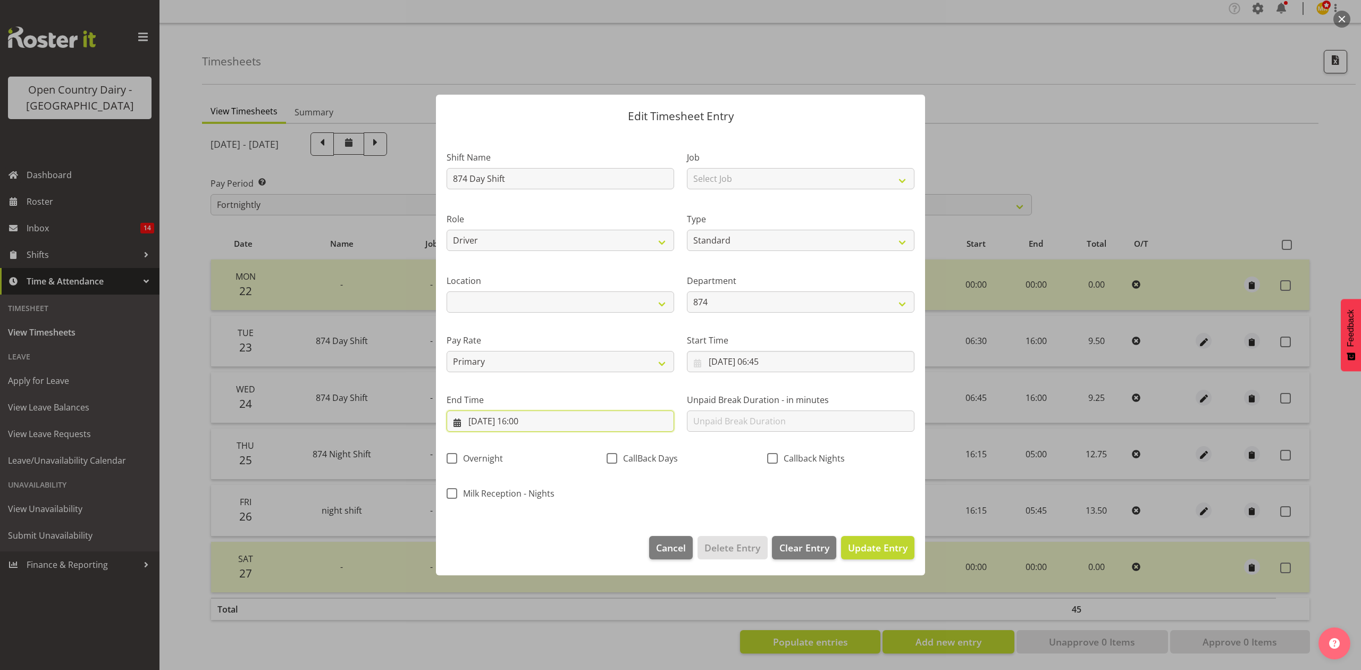
click at [539, 421] on input "24/09/2025, 16:00" at bounding box center [561, 421] width 228 height 21
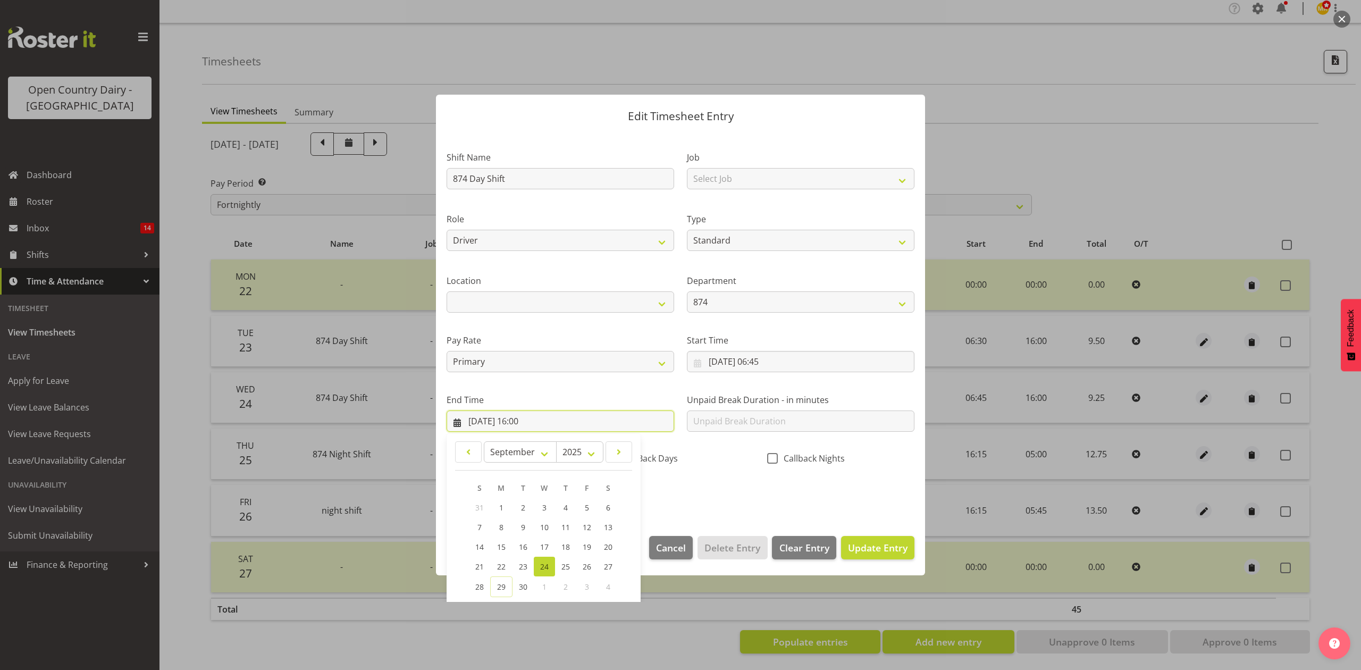
scroll to position [72, 0]
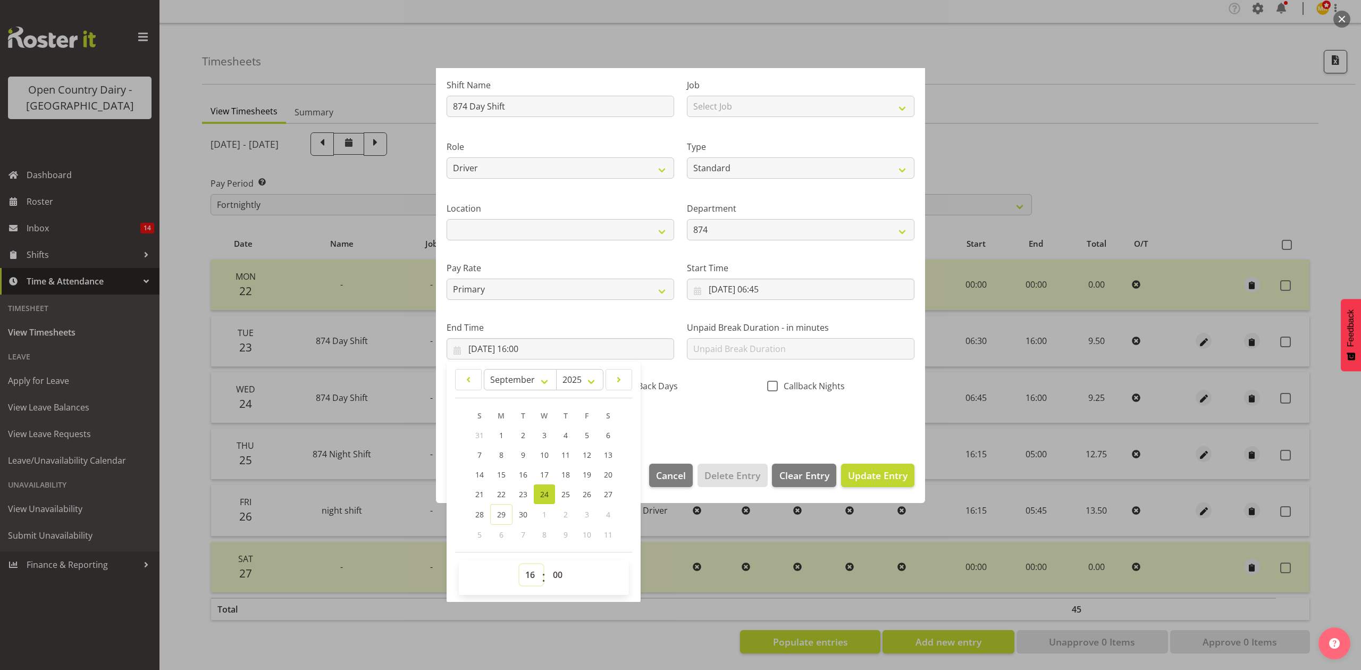
click at [530, 581] on select "00 01 02 03 04 05 06 07 08 09 10 11 12 13 14 15 16 17 18 19 20 21 22 23" at bounding box center [532, 574] width 24 height 21
click at [536, 573] on select "00 01 02 03 04 05 06 07 08 09 10 11 12 13 14 15 16 17 18 19 20 21 22 23" at bounding box center [532, 574] width 24 height 21
click at [520, 565] on select "00 01 02 03 04 05 06 07 08 09 10 11 12 13 14 15 16 17 18 19 20 21 22 23" at bounding box center [532, 574] width 24 height 21
click at [552, 571] on select "00 01 02 03 04 05 06 07 08 09 10 11 12 13 14 15 16 17 18 19 20 21 22 23 24 25 2…" at bounding box center [559, 574] width 24 height 21
click at [547, 565] on select "00 01 02 03 04 05 06 07 08 09 10 11 12 13 14 15 16 17 18 19 20 21 22 23 24 25 2…" at bounding box center [559, 574] width 24 height 21
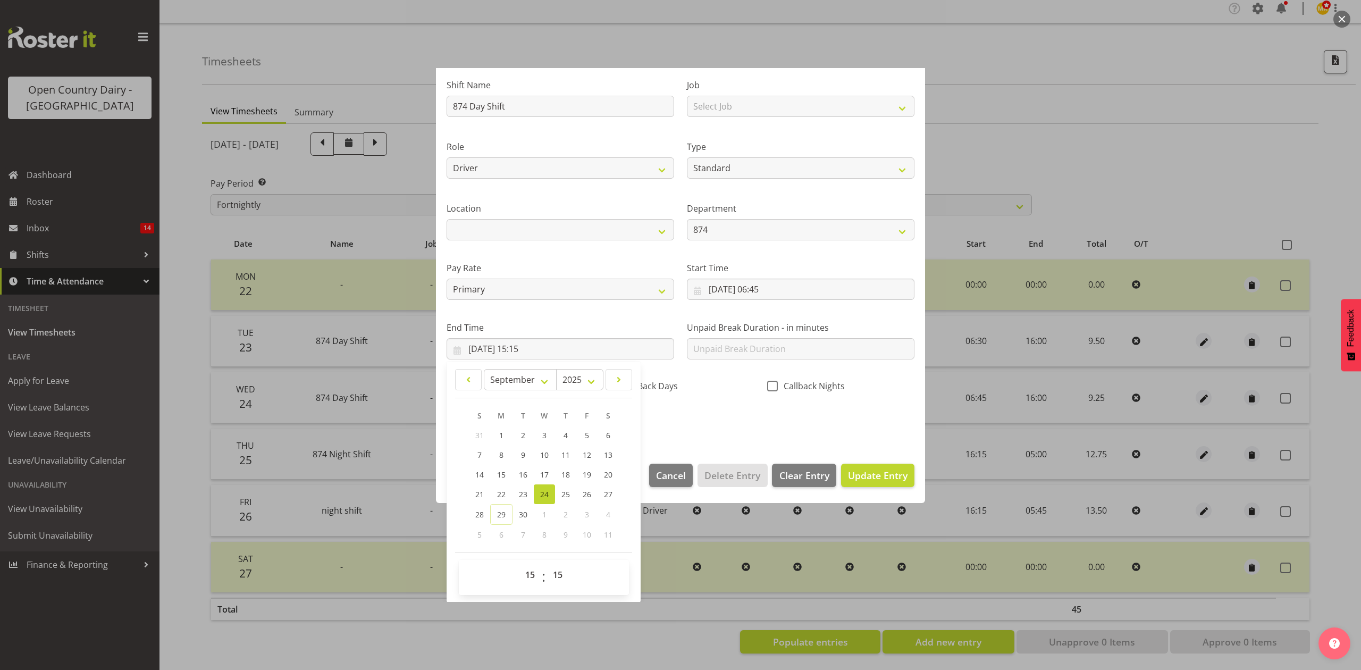
click at [717, 428] on div "Shift Name 874 Day Shift Job Select Job Connecting /unconnecting Trailers Drivi…" at bounding box center [680, 250] width 481 height 372
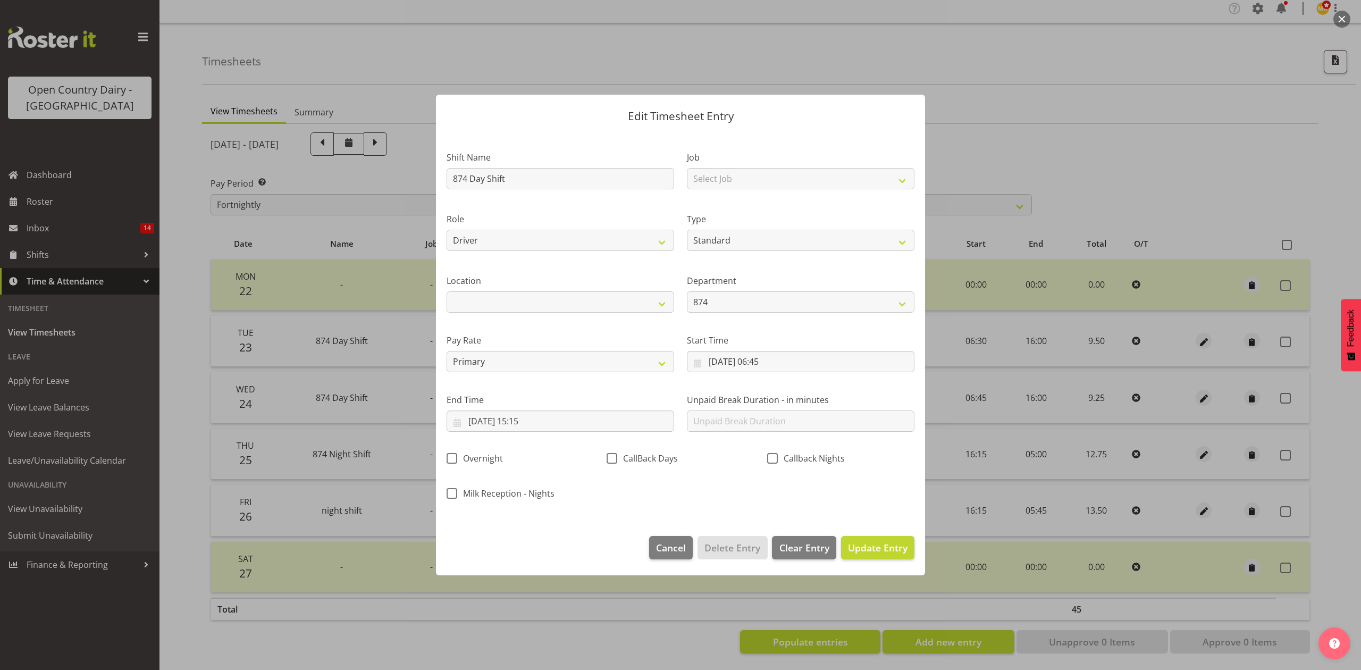
scroll to position [0, 0]
click at [847, 543] on button "Update Entry" at bounding box center [877, 547] width 73 height 23
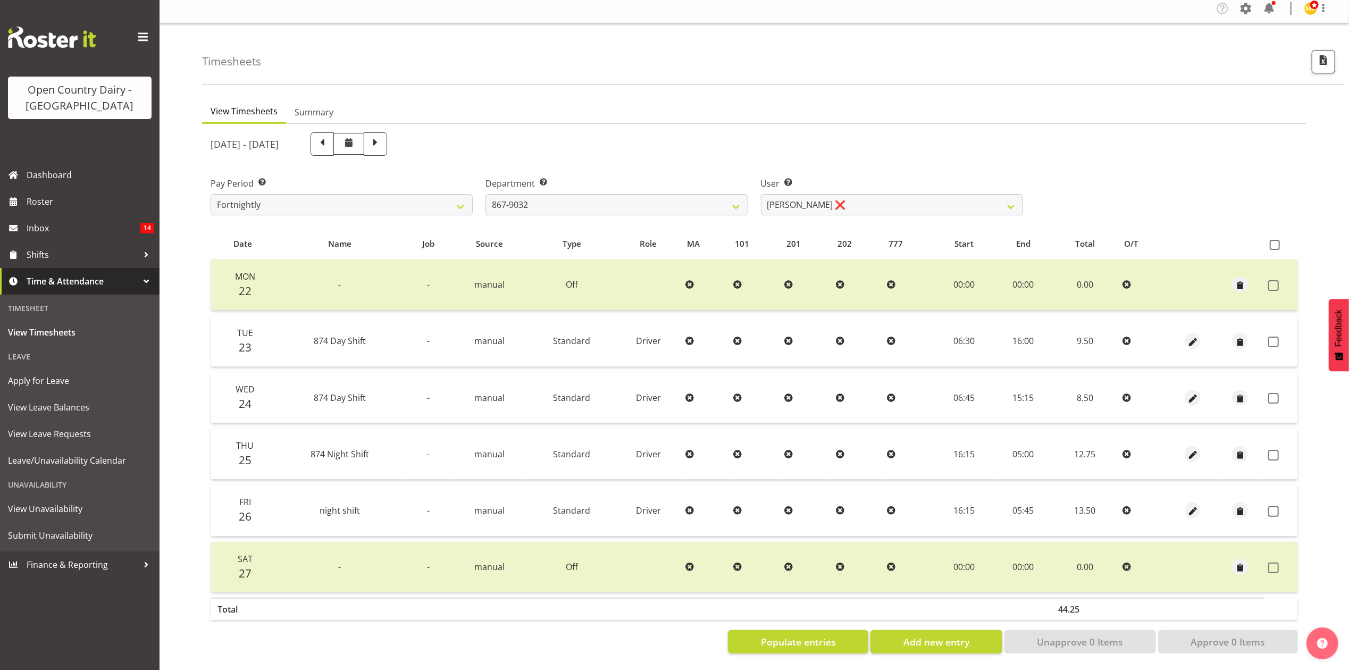
click at [1200, 333] on div at bounding box center [1193, 341] width 39 height 16
click at [1198, 336] on span "button" at bounding box center [1193, 342] width 12 height 12
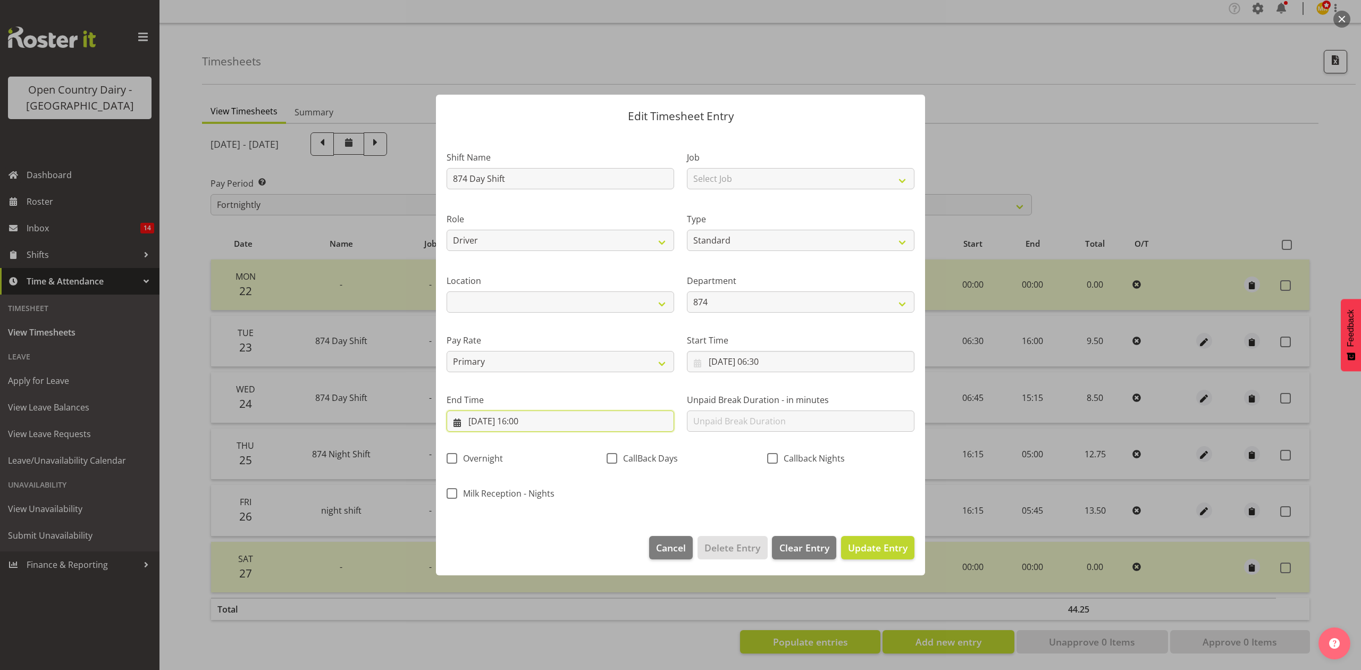
click at [533, 424] on input "23/09/2025, 16:00" at bounding box center [561, 421] width 228 height 21
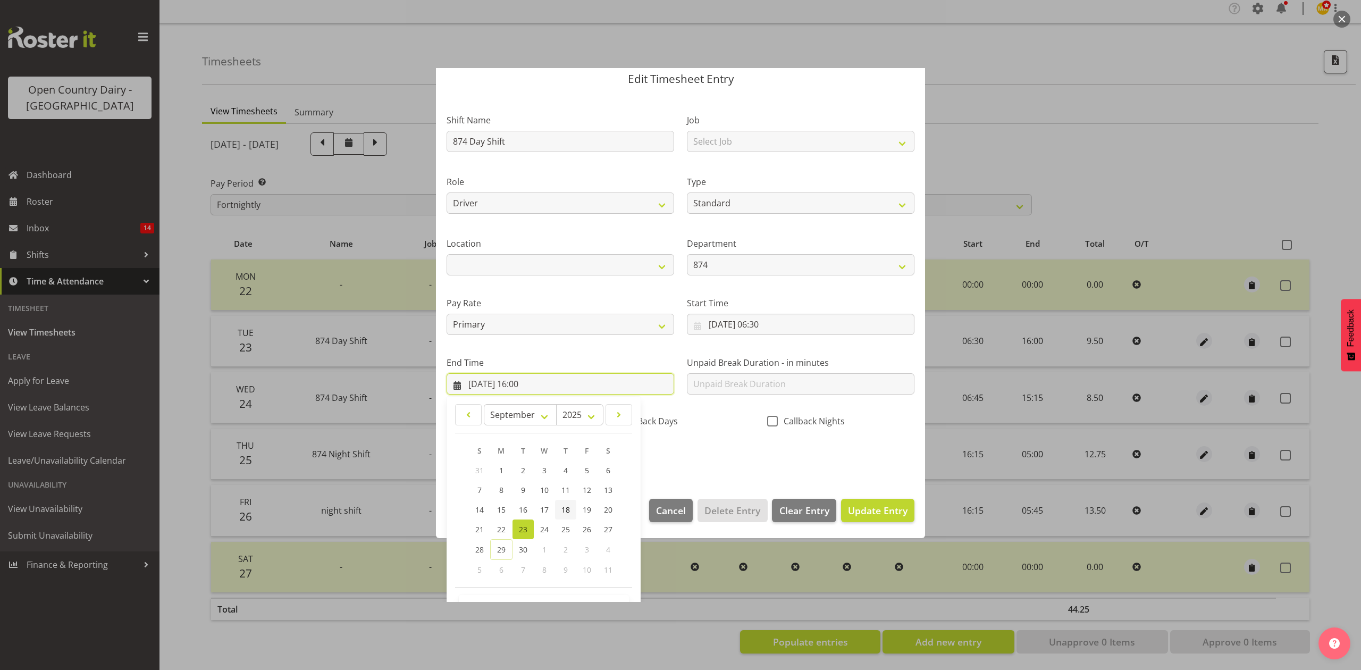
scroll to position [72, 0]
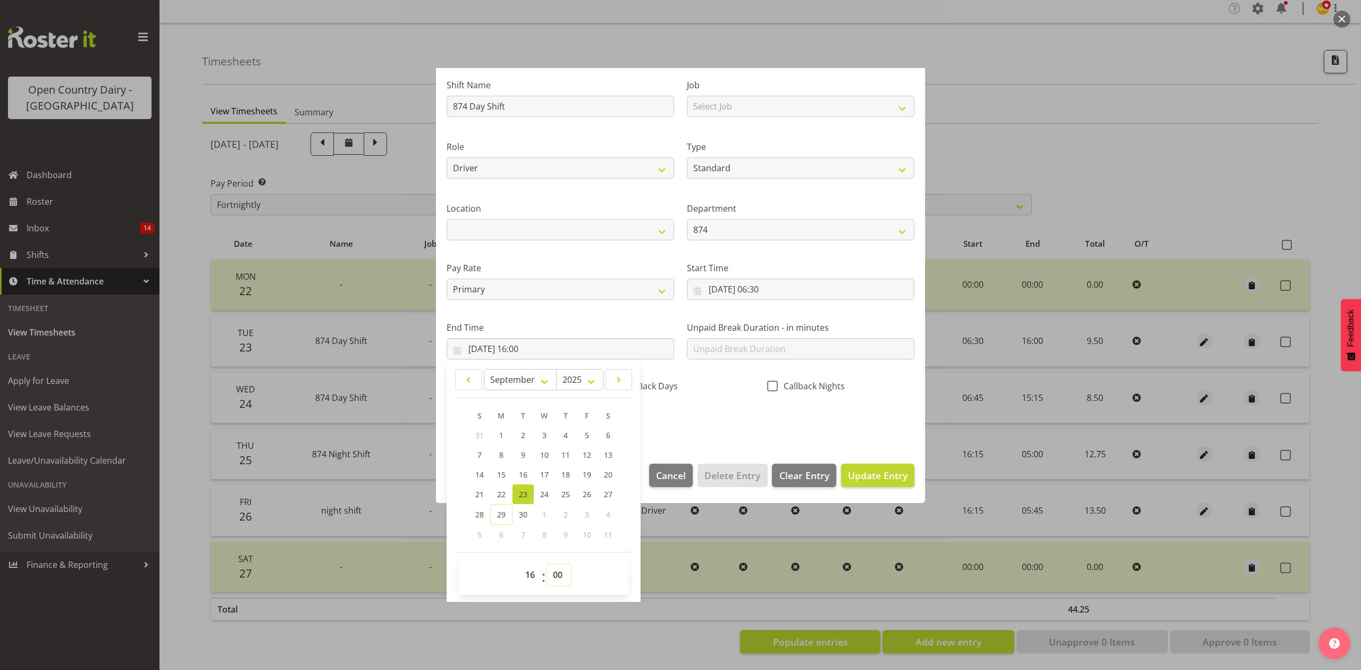
click at [559, 566] on select "00 01 02 03 04 05 06 07 08 09 10 11 12 13 14 15 16 17 18 19 20 21 22 23 24 25 2…" at bounding box center [559, 574] width 24 height 21
click at [547, 565] on select "00 01 02 03 04 05 06 07 08 09 10 11 12 13 14 15 16 17 18 19 20 21 22 23 24 25 2…" at bounding box center [559, 574] width 24 height 21
click at [707, 443] on section "Shift Name 874 Day Shift Job Select Job Connecting /unconnecting Trailers Drivi…" at bounding box center [680, 257] width 489 height 394
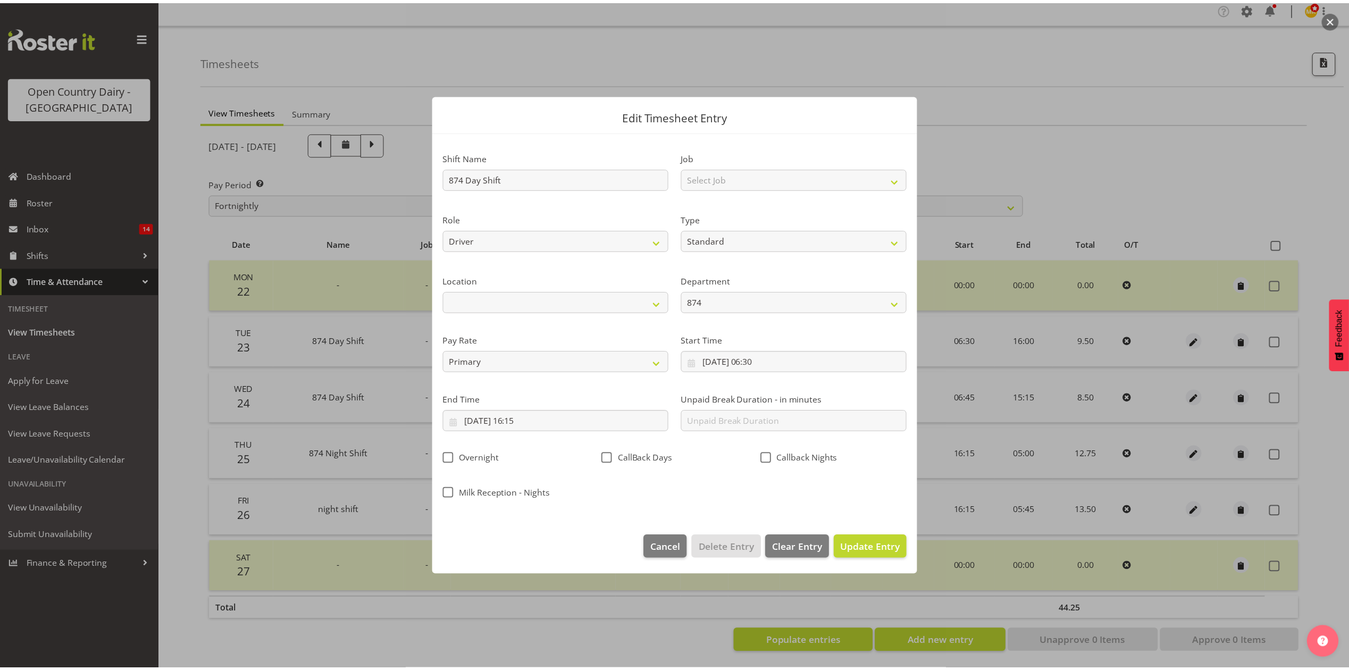
scroll to position [0, 0]
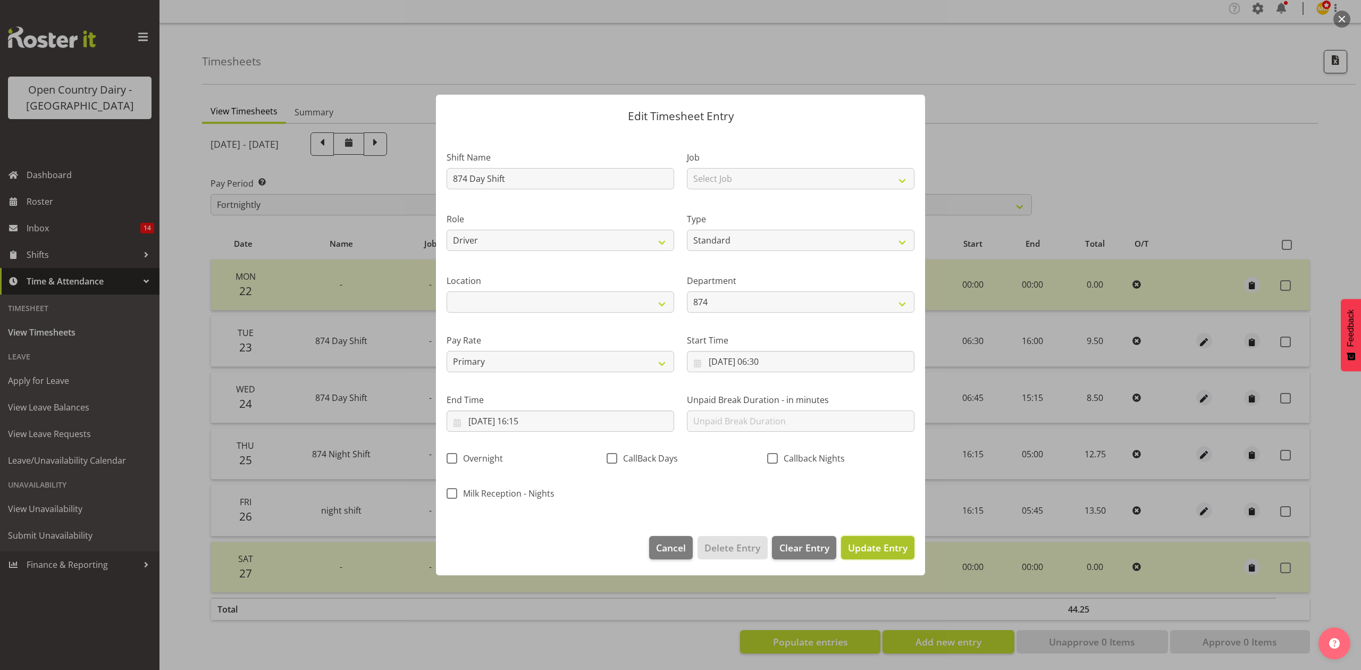
click at [861, 549] on span "Update Entry" at bounding box center [878, 547] width 60 height 13
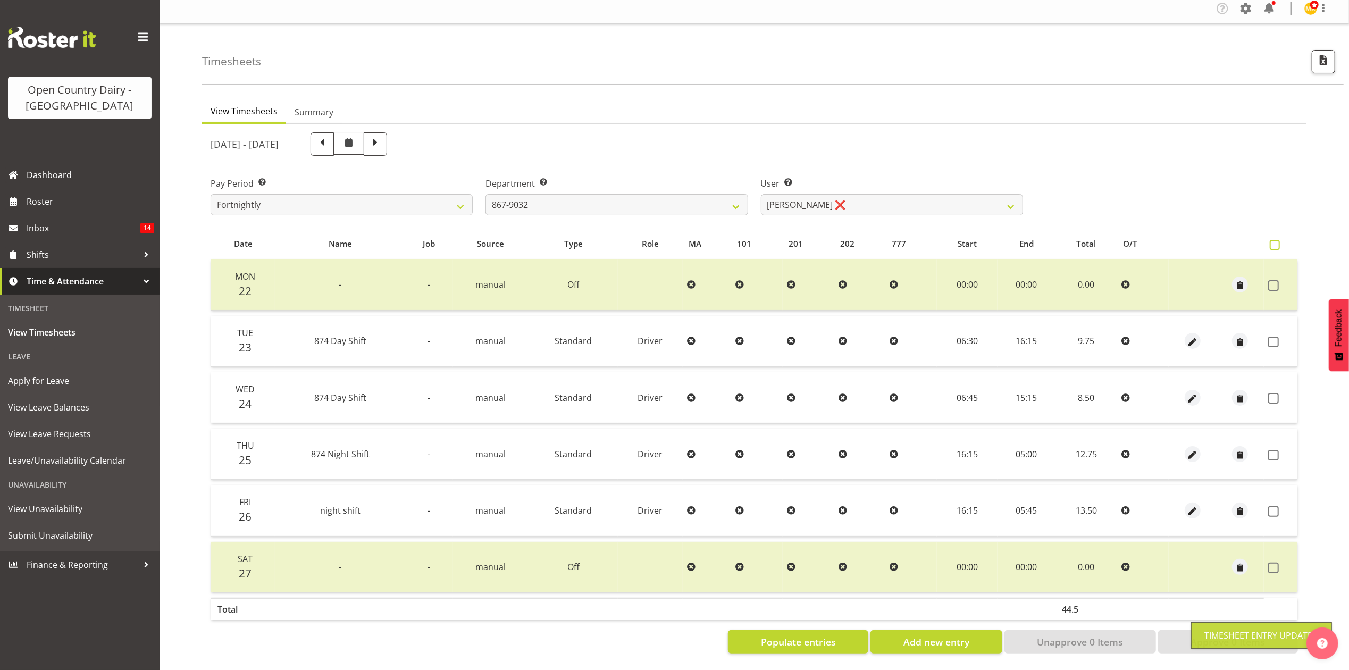
click at [1277, 240] on span at bounding box center [1275, 245] width 10 height 10
click at [1277, 241] on input "checkbox" at bounding box center [1273, 244] width 7 height 7
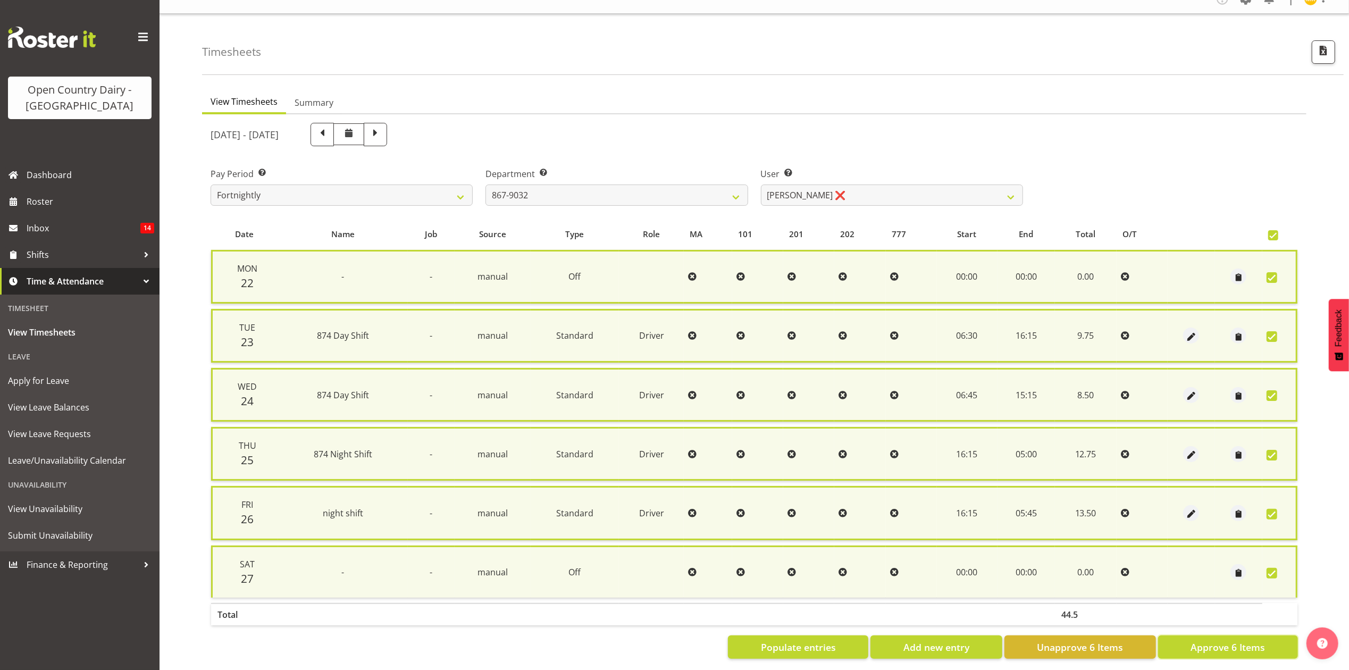
click at [1183, 641] on button "Approve 6 Items" at bounding box center [1228, 646] width 140 height 23
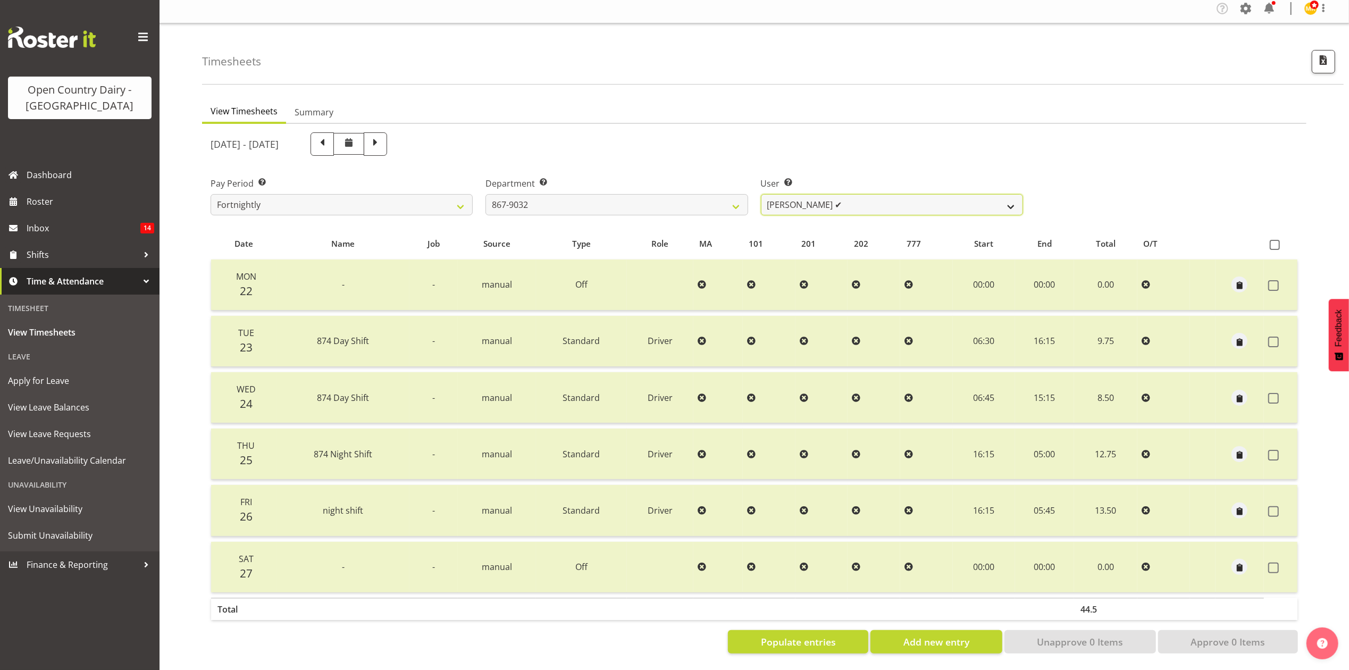
click at [916, 197] on select "Gert (Gerry) Van Der Berg ✔ Glenn Tither ✔ Jason Gough ✔ Richard Aitken ❌" at bounding box center [892, 204] width 262 height 21
click at [761, 194] on select "Gert (Gerry) Van Der Berg ✔ Glenn Tither ✔ Jason Gough ✔ Richard Aitken ❌" at bounding box center [892, 204] width 262 height 21
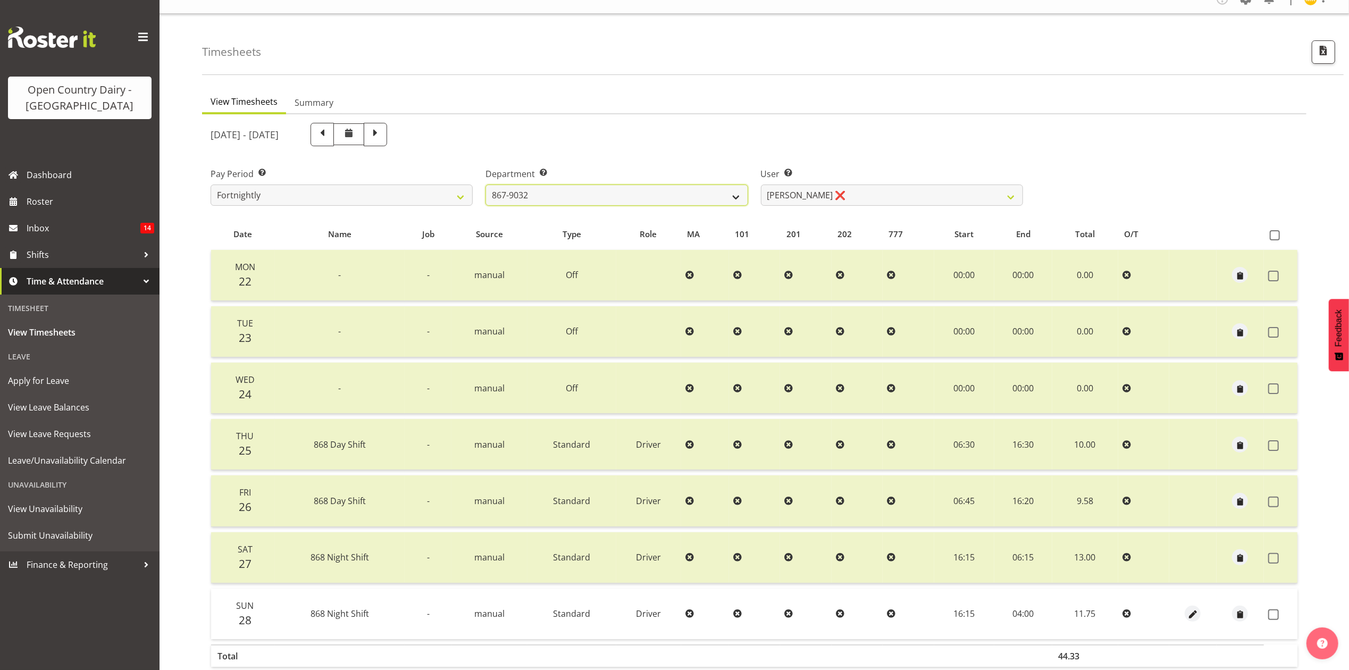
click at [698, 198] on select "734 735 736 737 738 739 851 853 854 855 856 858 861 862 865 867-9032 868 869 87…" at bounding box center [617, 195] width 262 height 21
click at [486, 185] on select "734 735 736 737 738 739 851 853 854 855 856 858 861 862 865 867-9032 868 869 87…" at bounding box center [617, 195] width 262 height 21
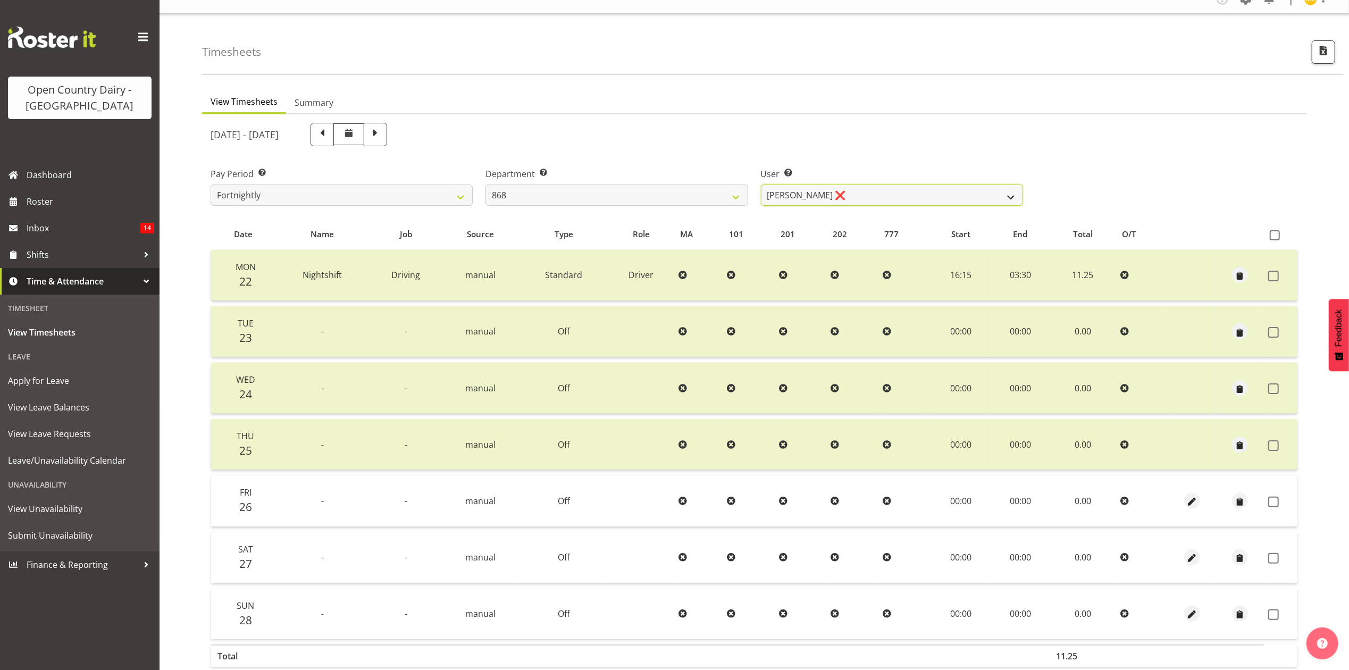
click at [838, 192] on select "Alan Rolton ❌ Cassidy Williams ❌ Christopher McIver ❌ Darin Ayling ❌" at bounding box center [892, 195] width 262 height 21
click at [761, 185] on select "Alan Rolton ❌ Cassidy Williams ❌ Christopher McIver ❌ Darin Ayling ❌" at bounding box center [892, 195] width 262 height 21
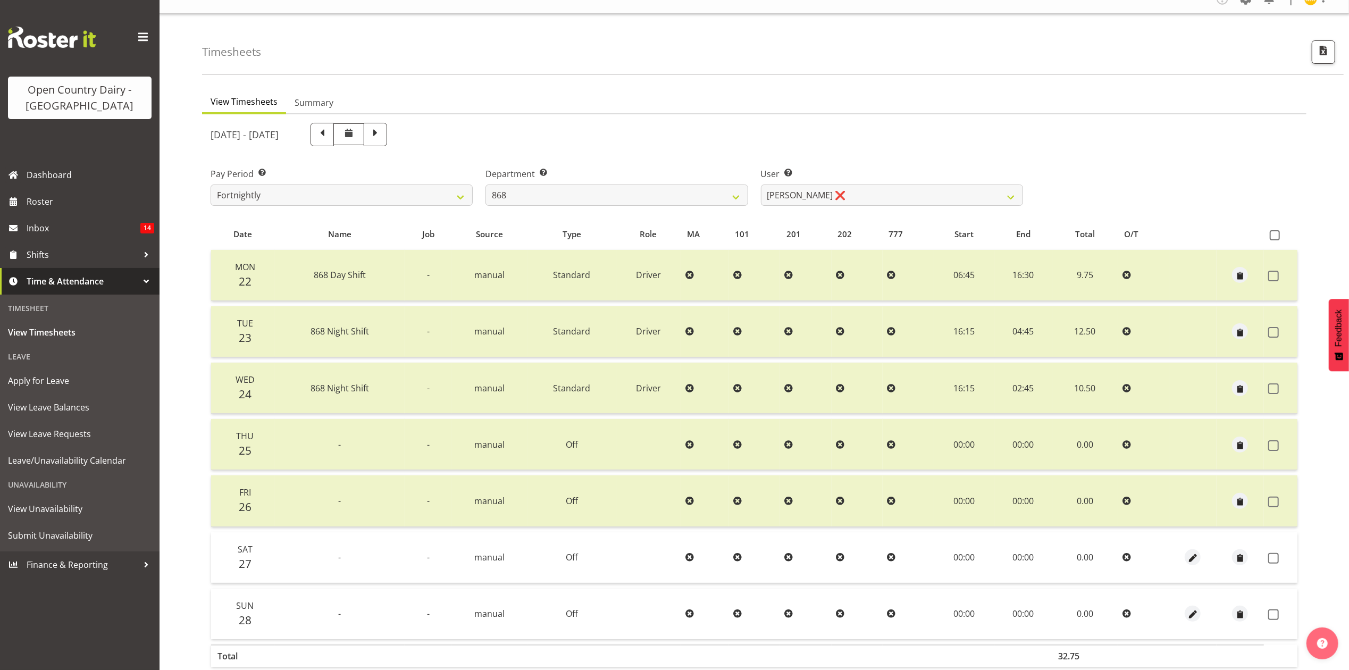
click at [1273, 240] on th at bounding box center [1281, 234] width 34 height 20
click at [1273, 235] on span at bounding box center [1275, 235] width 10 height 10
click at [1273, 235] on input "checkbox" at bounding box center [1273, 235] width 7 height 7
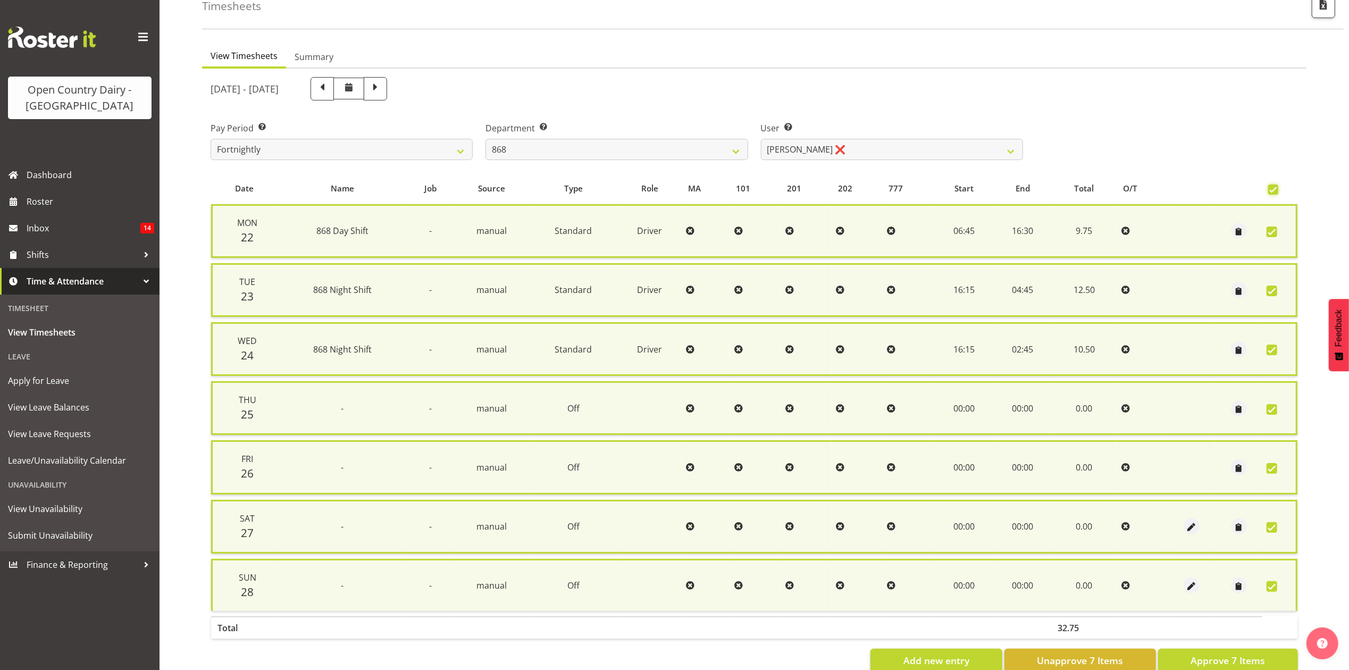
scroll to position [86, 0]
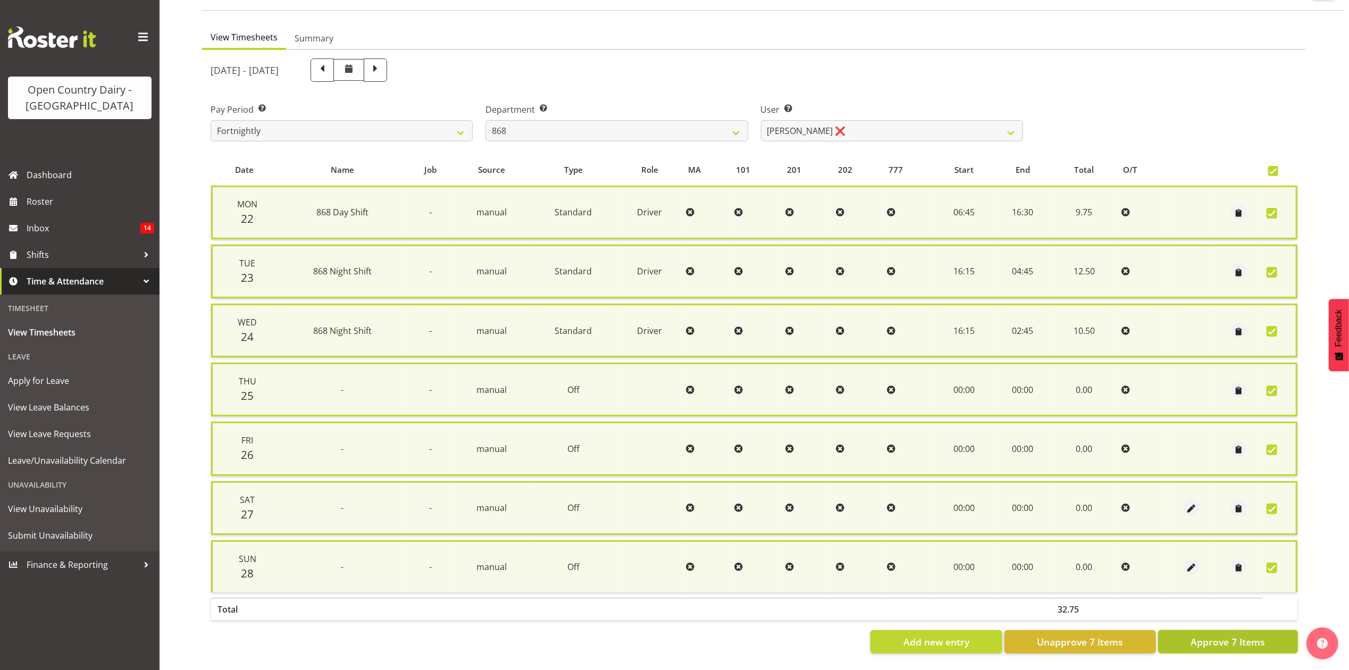
click at [1207, 635] on span "Approve 7 Items" at bounding box center [1228, 642] width 74 height 14
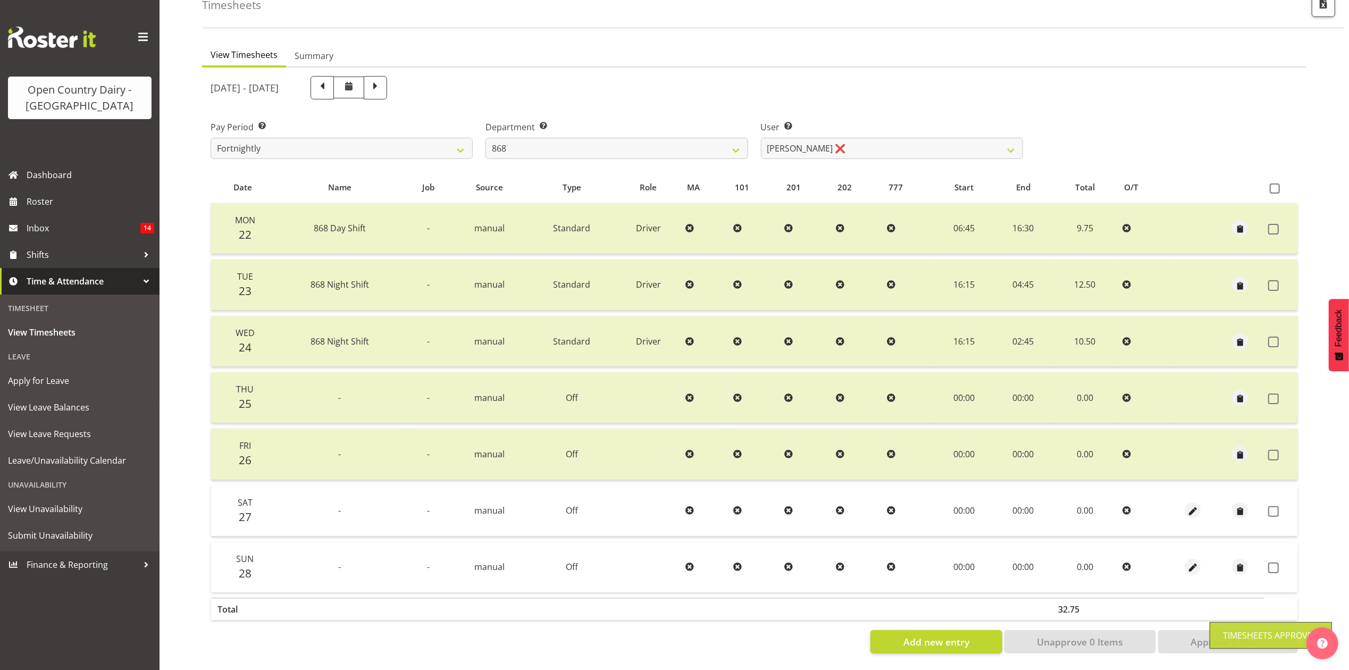
scroll to position [71, 0]
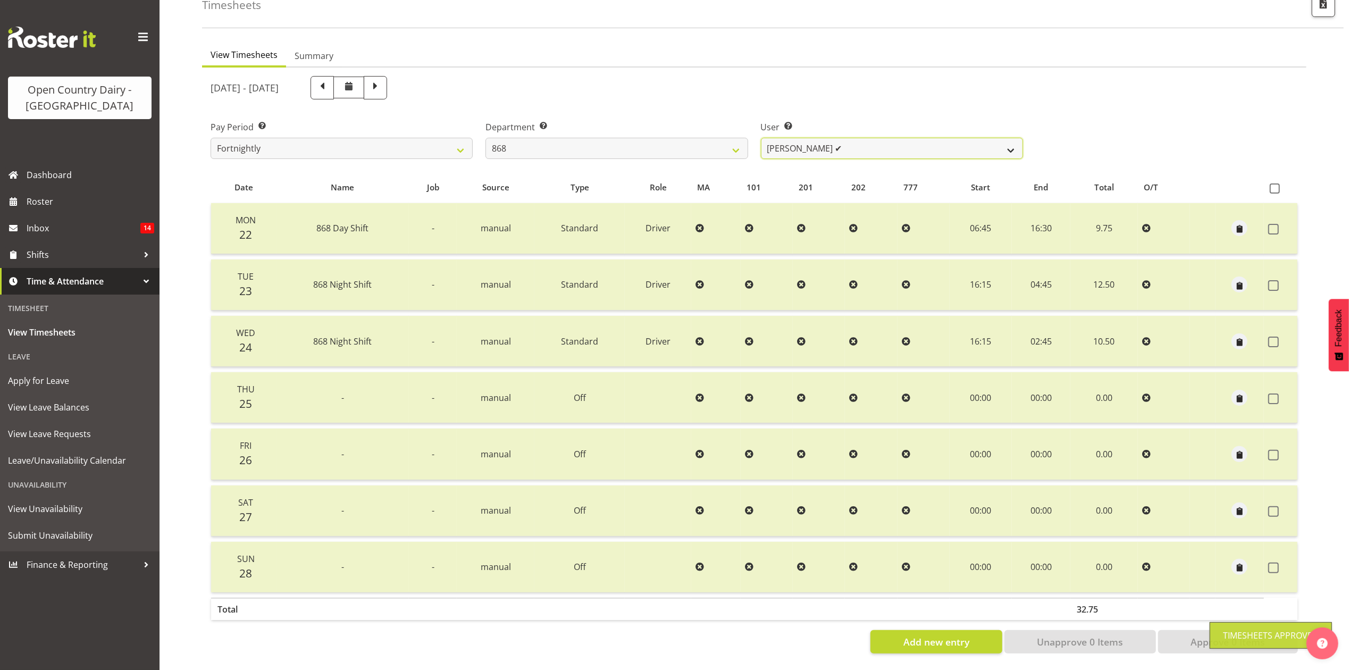
click at [799, 140] on select "Alan Rolton ❌ Cassidy Williams ✔ Christopher McIver ❌ Darin Ayling ❌" at bounding box center [892, 148] width 262 height 21
click at [761, 138] on select "Alan Rolton ❌ Cassidy Williams ✔ Christopher McIver ❌ Darin Ayling ❌" at bounding box center [892, 148] width 262 height 21
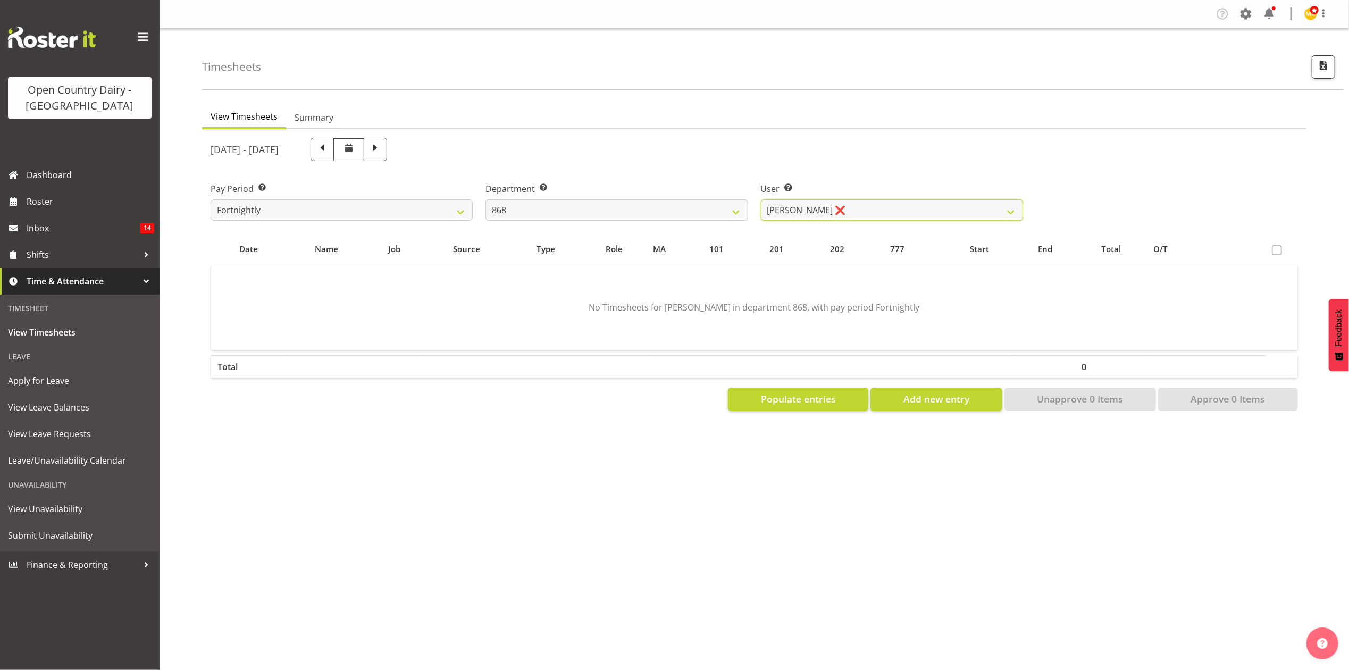
scroll to position [0, 0]
click at [833, 213] on select "Alan Rolton ❌ Cassidy Williams ✔ Christopher McIver ❌ Darin Ayling ❌" at bounding box center [892, 209] width 262 height 21
click at [761, 199] on select "Alan Rolton ❌ Cassidy Williams ✔ Christopher McIver ❌ Darin Ayling ❌" at bounding box center [892, 209] width 262 height 21
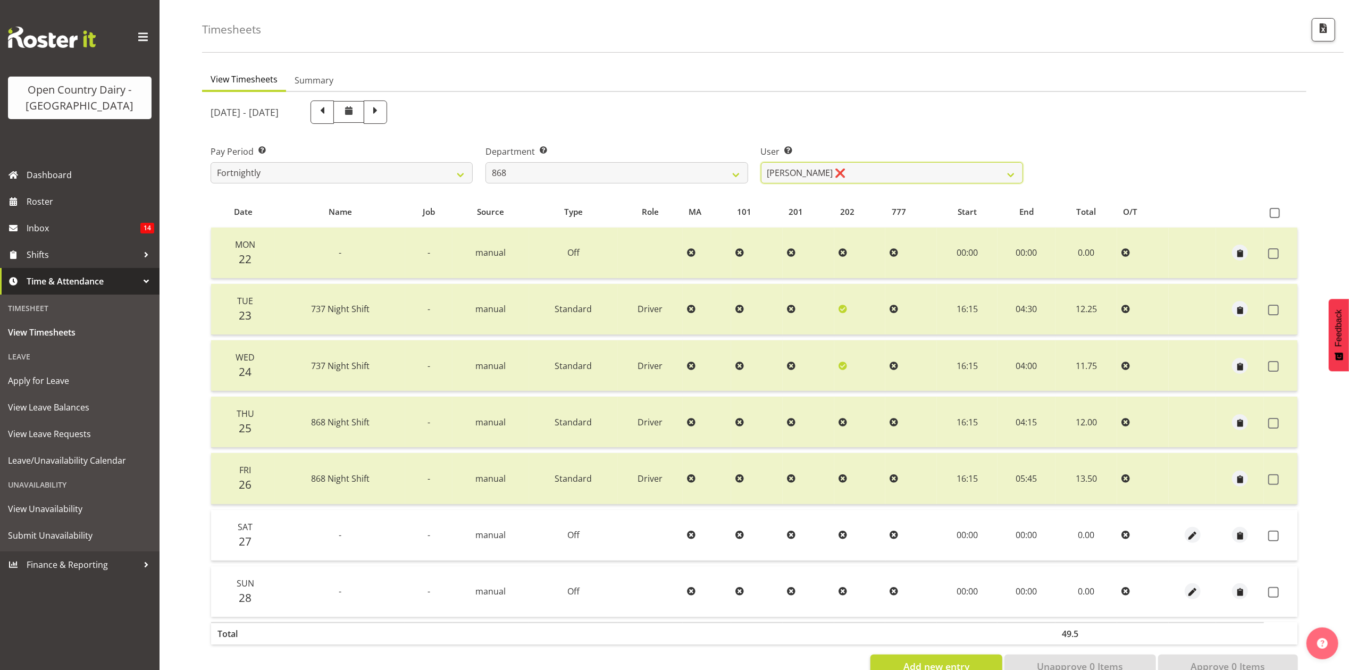
scroll to position [71, 0]
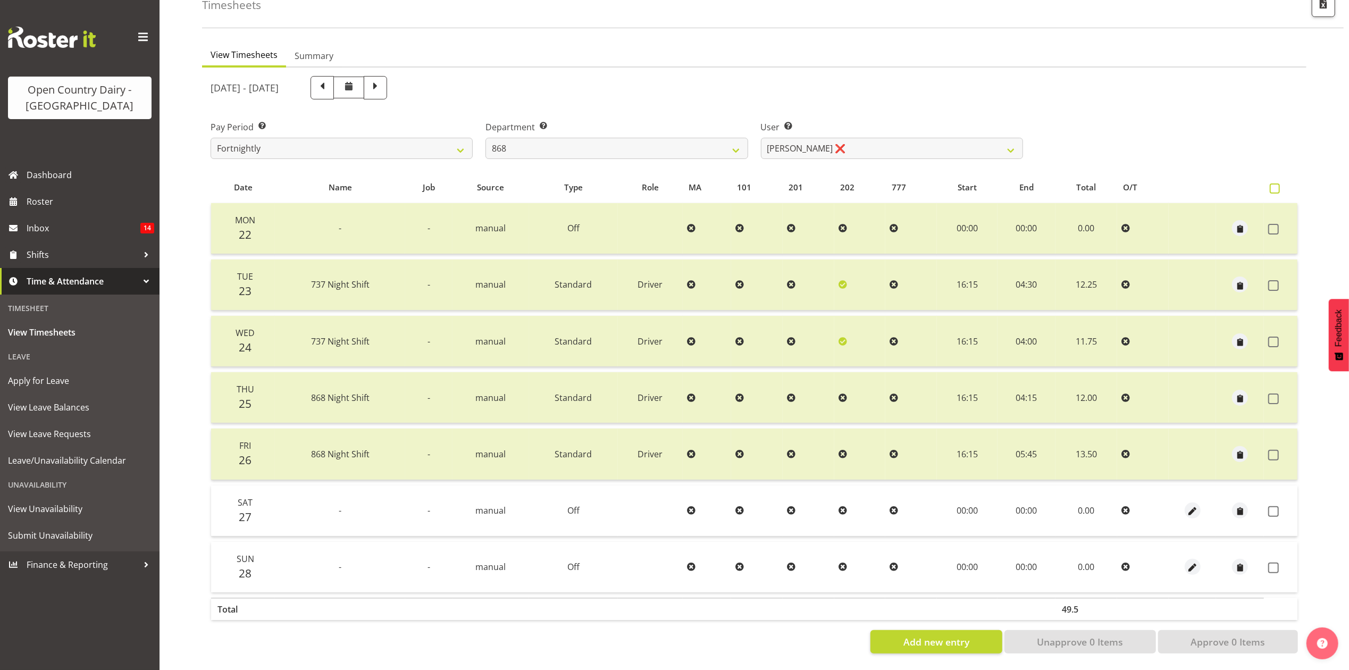
click at [1278, 183] on span at bounding box center [1275, 188] width 10 height 10
click at [1277, 185] on input "checkbox" at bounding box center [1273, 188] width 7 height 7
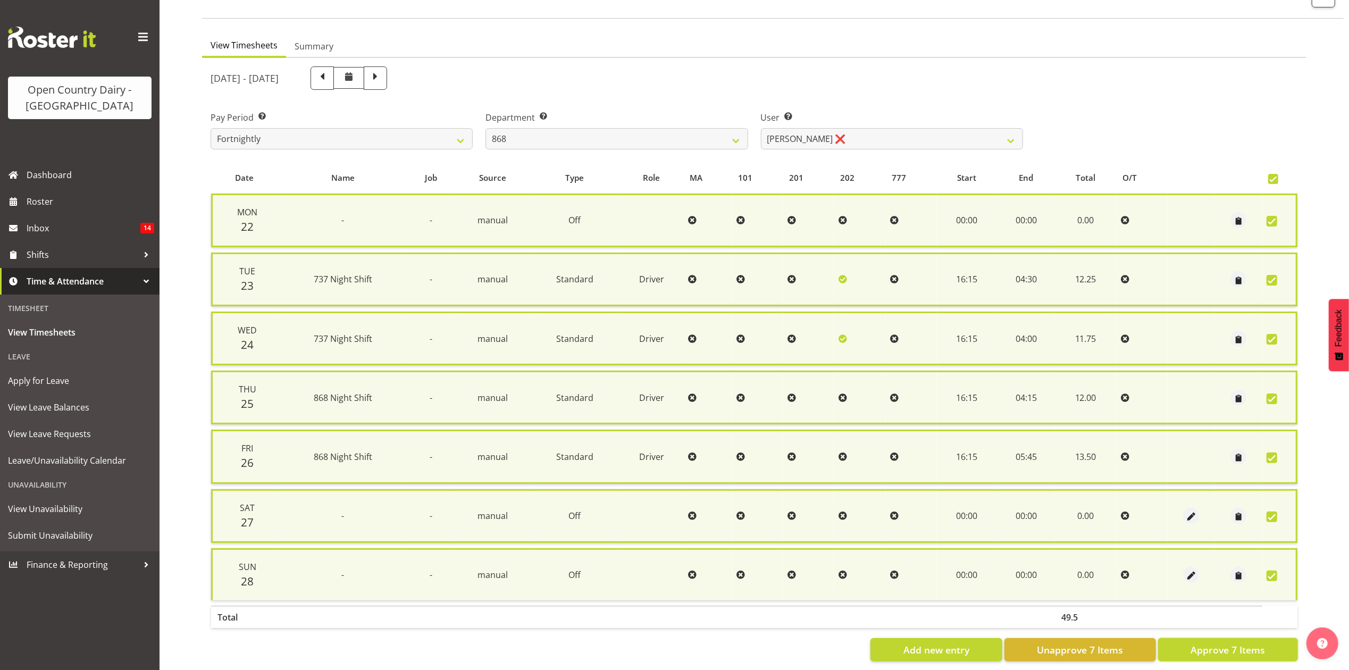
drag, startPoint x: 1243, startPoint y: 639, endPoint x: 1241, endPoint y: 607, distance: 32.0
click at [1244, 643] on span "Approve 7 Items" at bounding box center [1228, 650] width 74 height 14
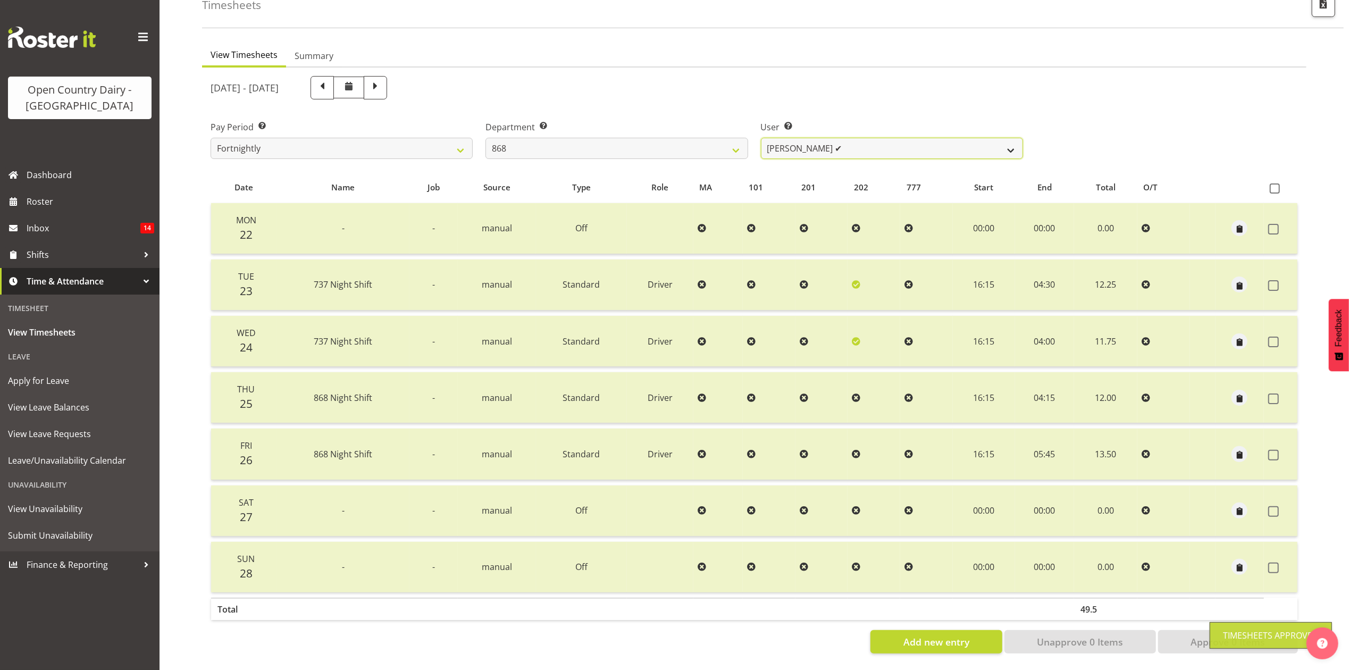
click at [824, 145] on select "Alan Rolton ❌ Cassidy Williams ✔ Christopher McIver ❌ Darin Ayling ✔" at bounding box center [892, 148] width 262 height 21
click at [708, 139] on select "734 735 736 737 738 739 851 853 854 855 856 858 861 862 865 867-9032 868 869 87…" at bounding box center [617, 148] width 262 height 21
click at [486, 138] on select "734 735 736 737 738 739 851 853 854 855 856 858 861 862 865 867-9032 868 869 87…" at bounding box center [617, 148] width 262 height 21
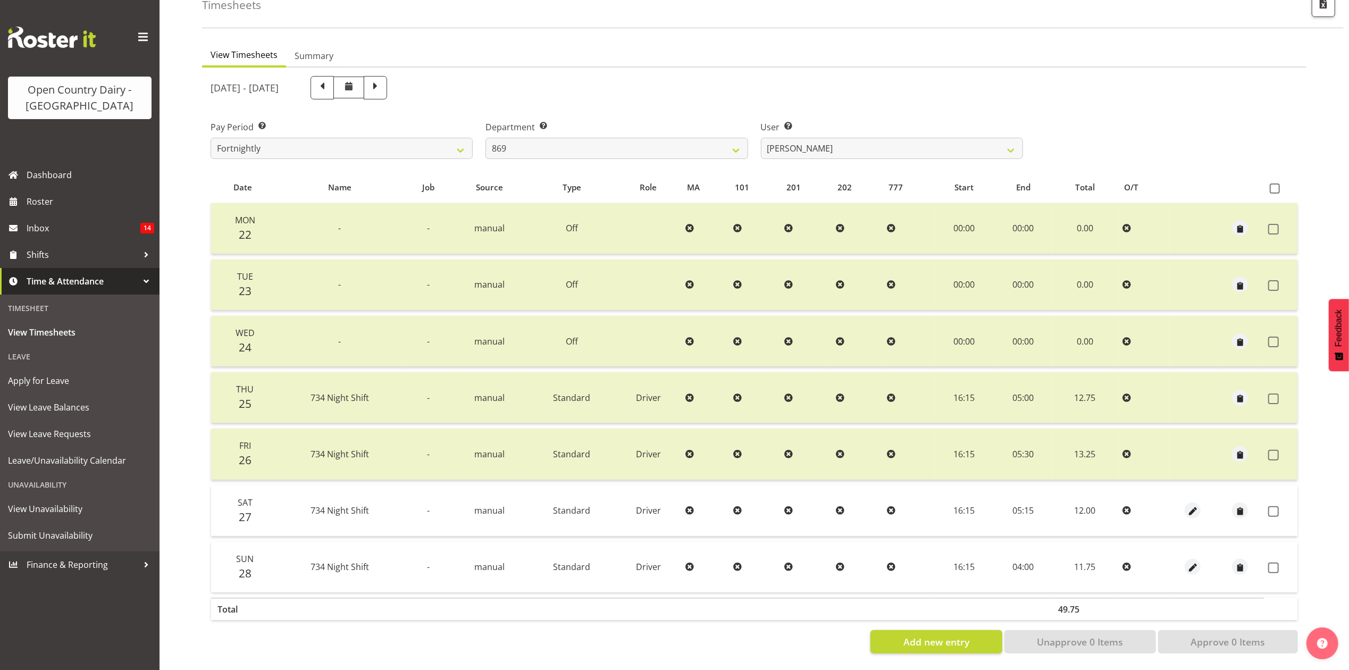
click at [1270, 505] on td at bounding box center [1281, 511] width 34 height 51
click at [1273, 506] on span at bounding box center [1273, 511] width 11 height 11
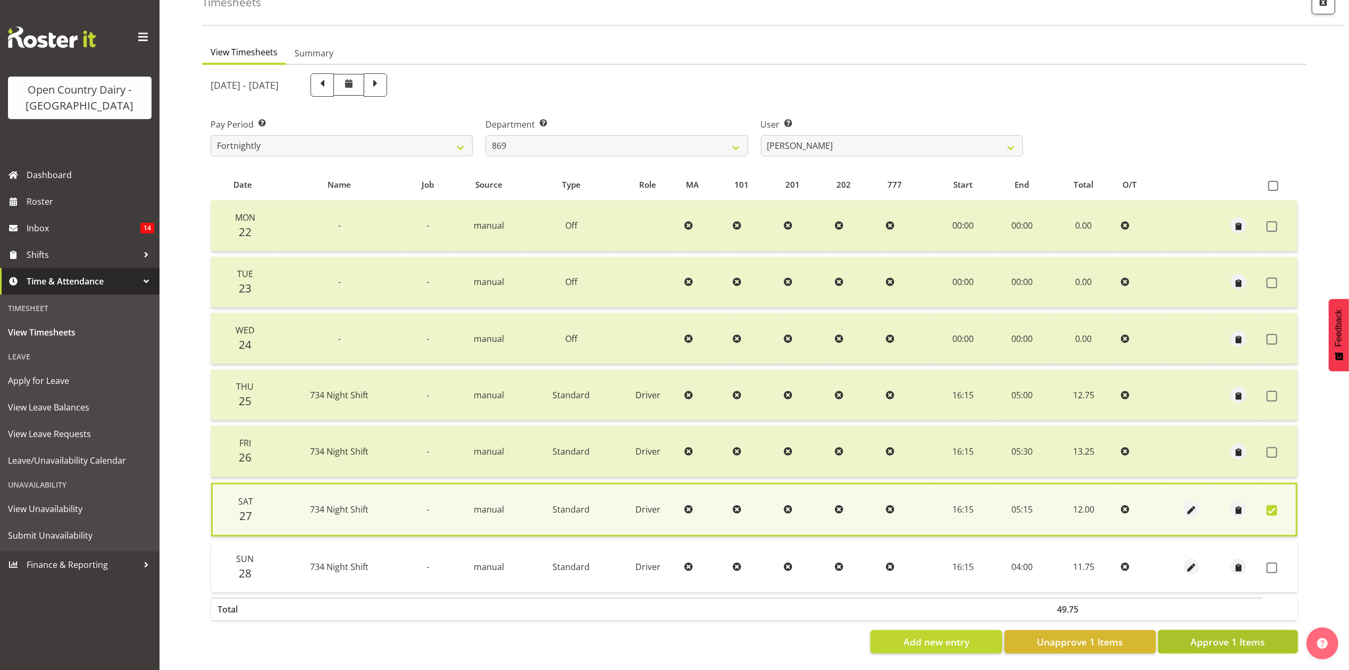
click at [1262, 635] on span "Approve 1 Items" at bounding box center [1228, 642] width 74 height 14
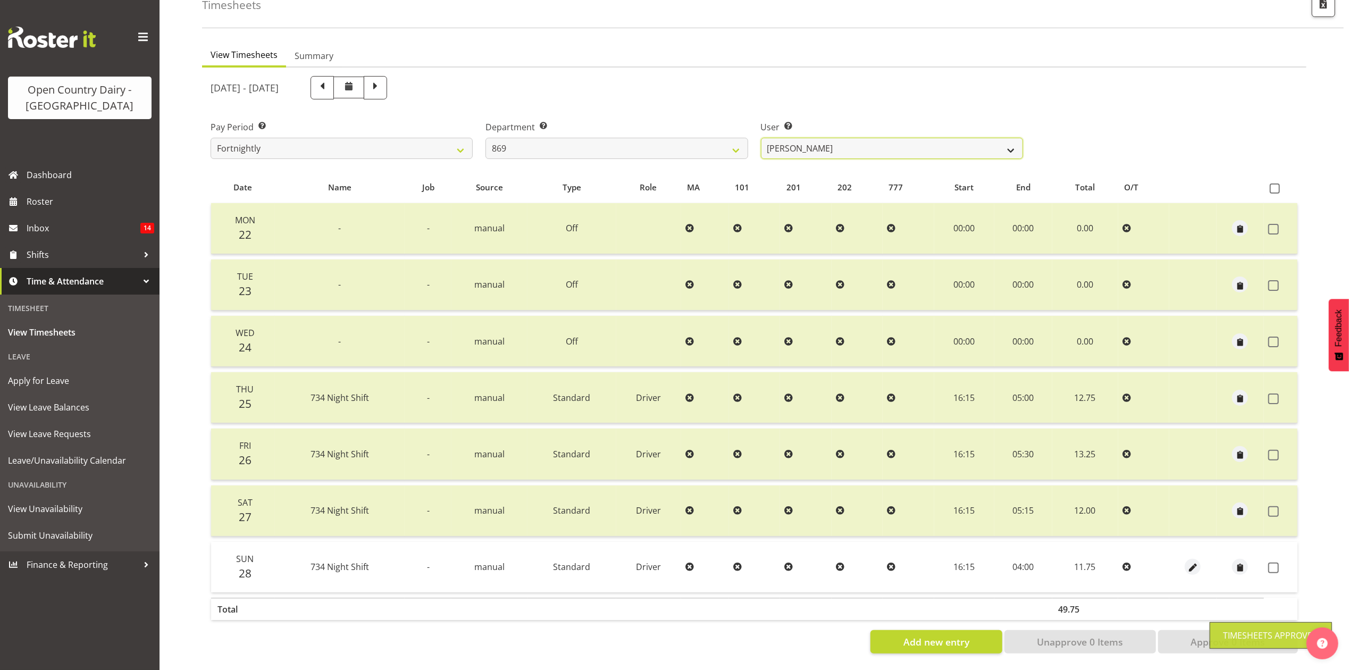
click at [905, 141] on select "Barry O'Donnell ❌ Barry Johnston ❌ Jason Soper ❌ Peter Wieczorek ❌" at bounding box center [892, 148] width 262 height 21
click at [761, 138] on select "Barry O'Donnell ❌ Barry Johnston ❌ Jason Soper ❌ Peter Wieczorek ❌" at bounding box center [892, 148] width 262 height 21
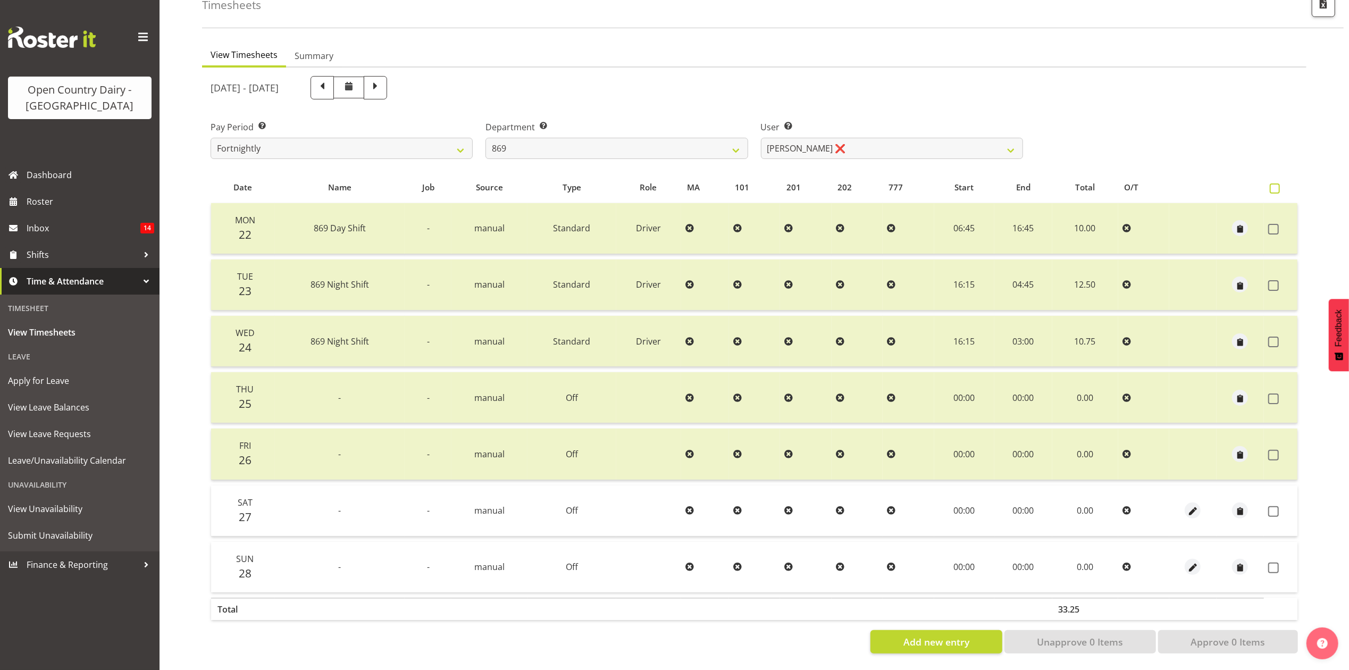
click at [1276, 183] on span at bounding box center [1275, 188] width 10 height 10
click at [1276, 185] on input "checkbox" at bounding box center [1273, 188] width 7 height 7
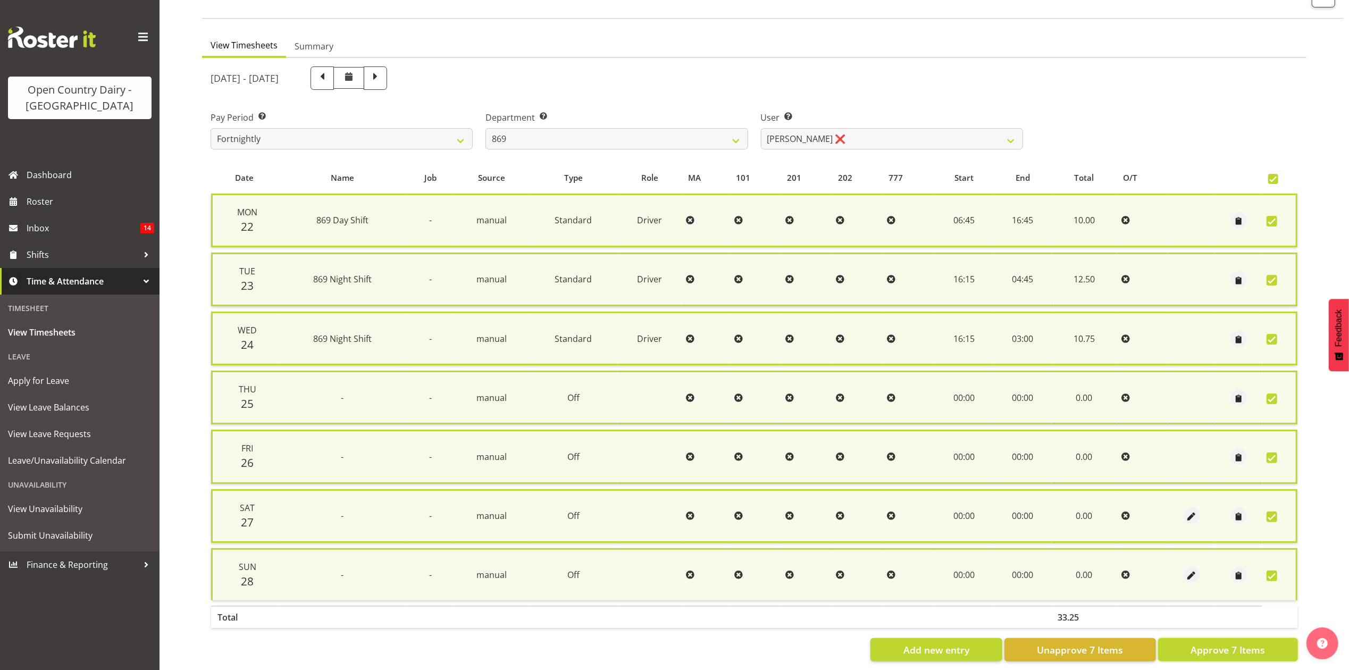
drag, startPoint x: 1191, startPoint y: 645, endPoint x: 1176, endPoint y: 585, distance: 61.9
click at [1192, 645] on span "Approve 7 Items" at bounding box center [1228, 650] width 74 height 14
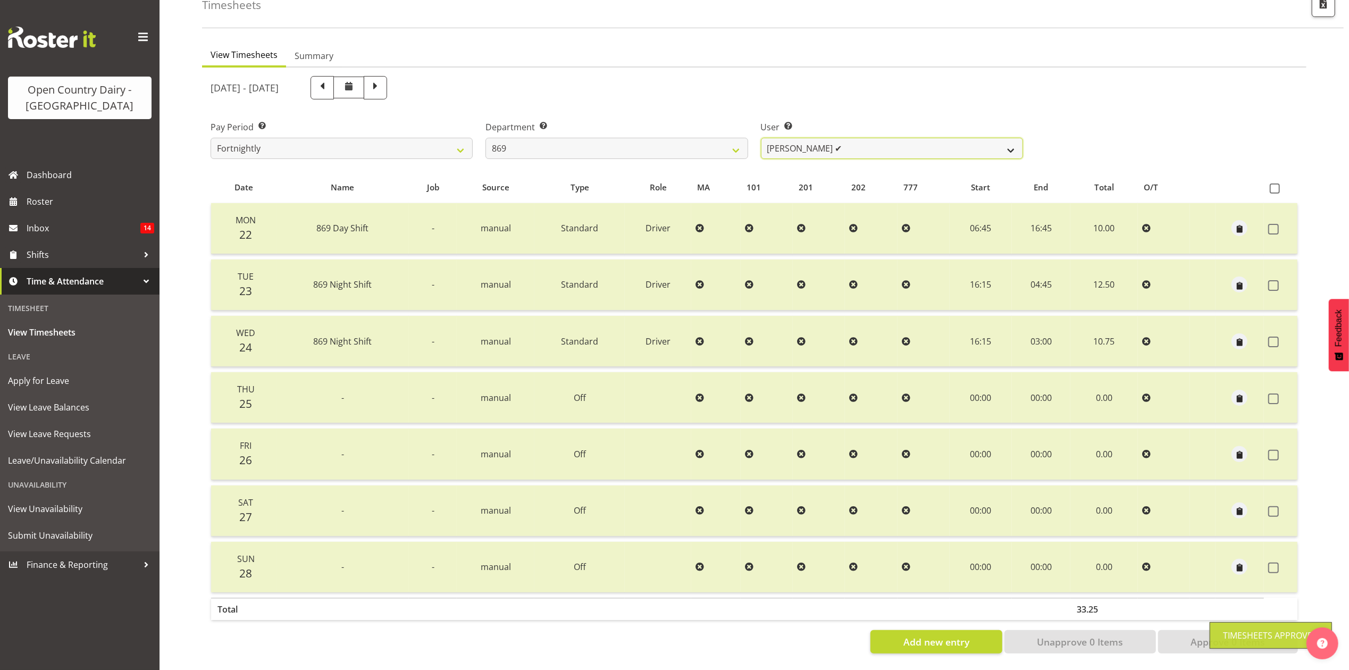
click at [859, 138] on select "Barry O'Donnell ❌ Barry Johnston ✔ Jason Soper ❌ Peter Wieczorek ❌" at bounding box center [892, 148] width 262 height 21
click at [761, 138] on select "Barry O'Donnell ❌ Barry Johnston ✔ Jason Soper ❌ Peter Wieczorek ❌" at bounding box center [892, 148] width 262 height 21
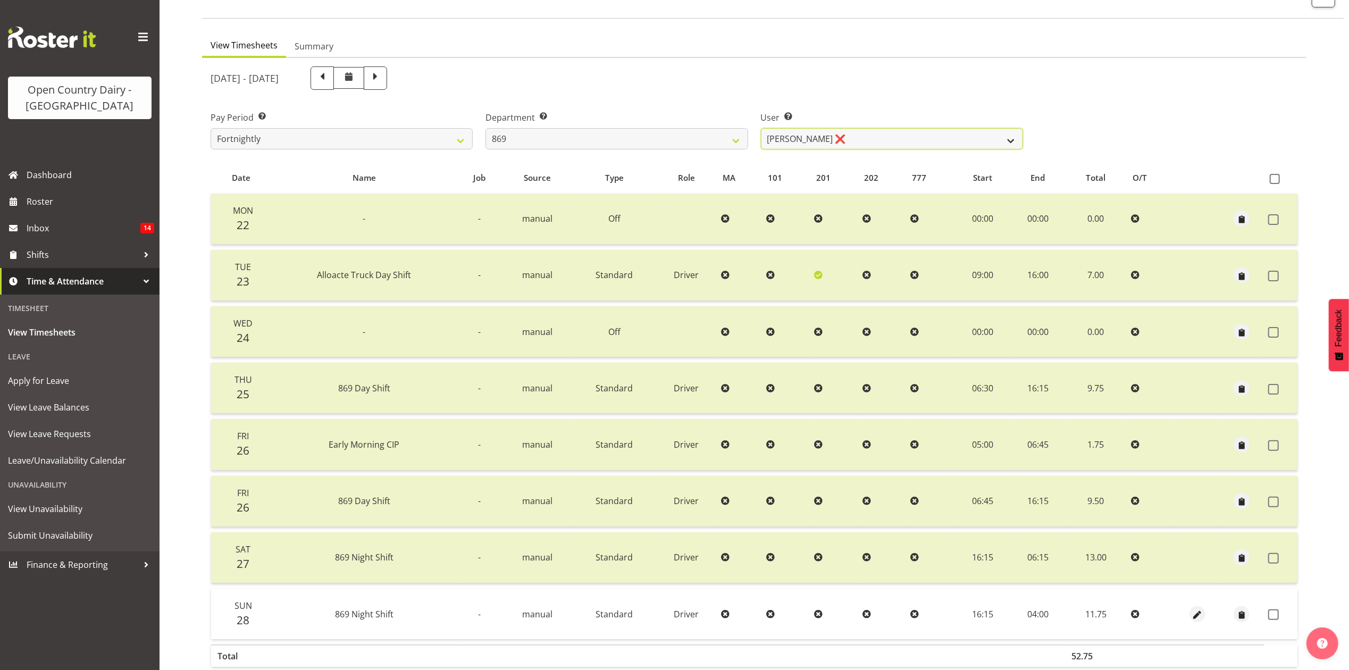
click at [956, 147] on select "Barry O'Donnell ❌ Barry Johnston ✔ Jason Soper ❌ Peter Wieczorek ❌" at bounding box center [892, 138] width 262 height 21
click at [761, 128] on select "Barry O'Donnell ❌ Barry Johnston ✔ Jason Soper ❌ Peter Wieczorek ❌" at bounding box center [892, 138] width 262 height 21
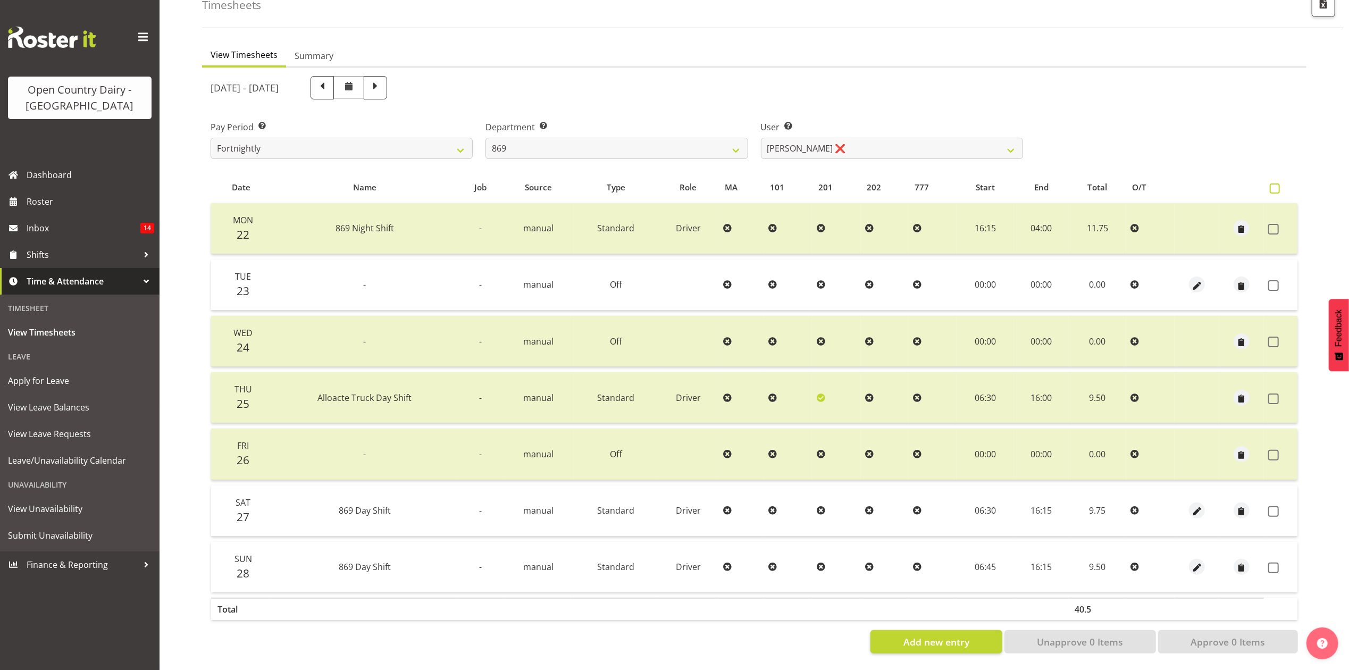
click at [1271, 183] on span at bounding box center [1275, 188] width 10 height 10
click at [1271, 185] on input "checkbox" at bounding box center [1273, 188] width 7 height 7
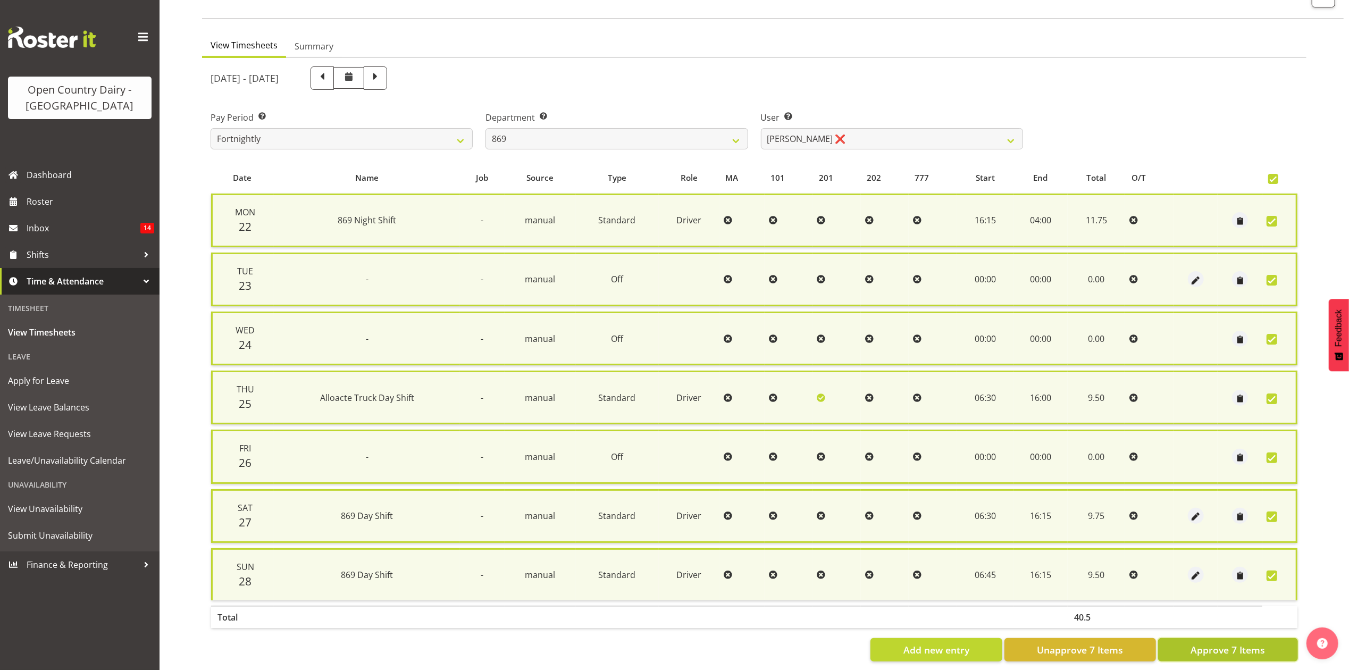
click at [1238, 643] on span "Approve 7 Items" at bounding box center [1228, 650] width 74 height 14
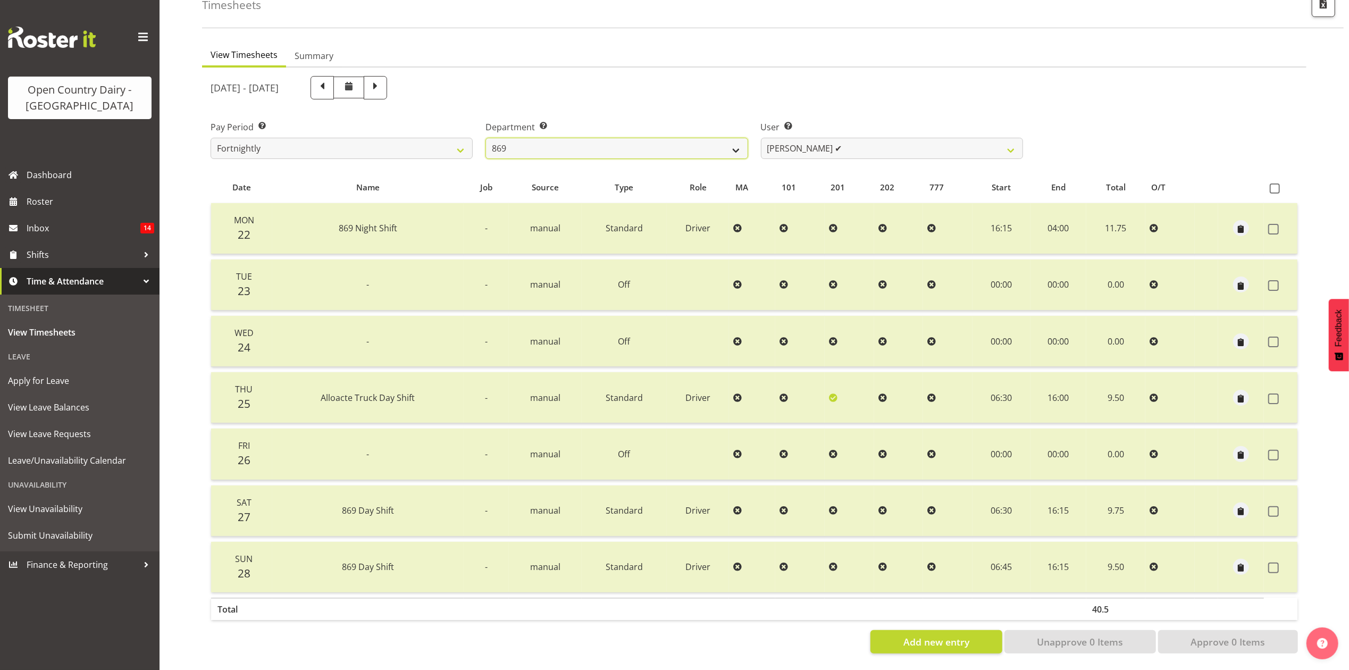
click at [734, 143] on select "734 735 736 737 738 739 851 853 854 855 856 858 861 862 865 867-9032 868 869 87…" at bounding box center [617, 148] width 262 height 21
click at [813, 141] on select "Barry O'Donnell ❌ Barry Johnston ✔ Jason Soper ❌ Peter Wieczorek ✔" at bounding box center [892, 148] width 262 height 21
click at [739, 145] on select "734 735 736 737 738 739 851 853 854 855 856 858 861 862 865 867-9032 868 869 87…" at bounding box center [617, 148] width 262 height 21
click at [486, 138] on select "734 735 736 737 738 739 851 853 854 855 856 858 861 862 865 867-9032 868 869 87…" at bounding box center [617, 148] width 262 height 21
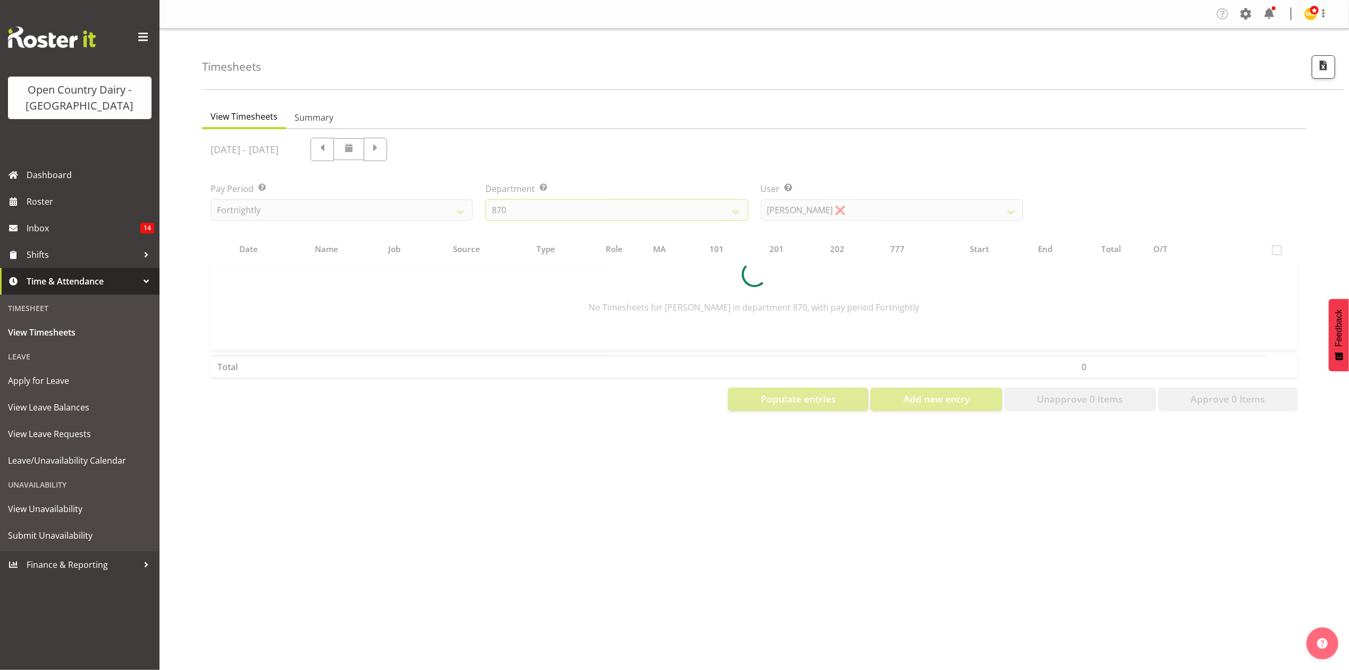
scroll to position [0, 0]
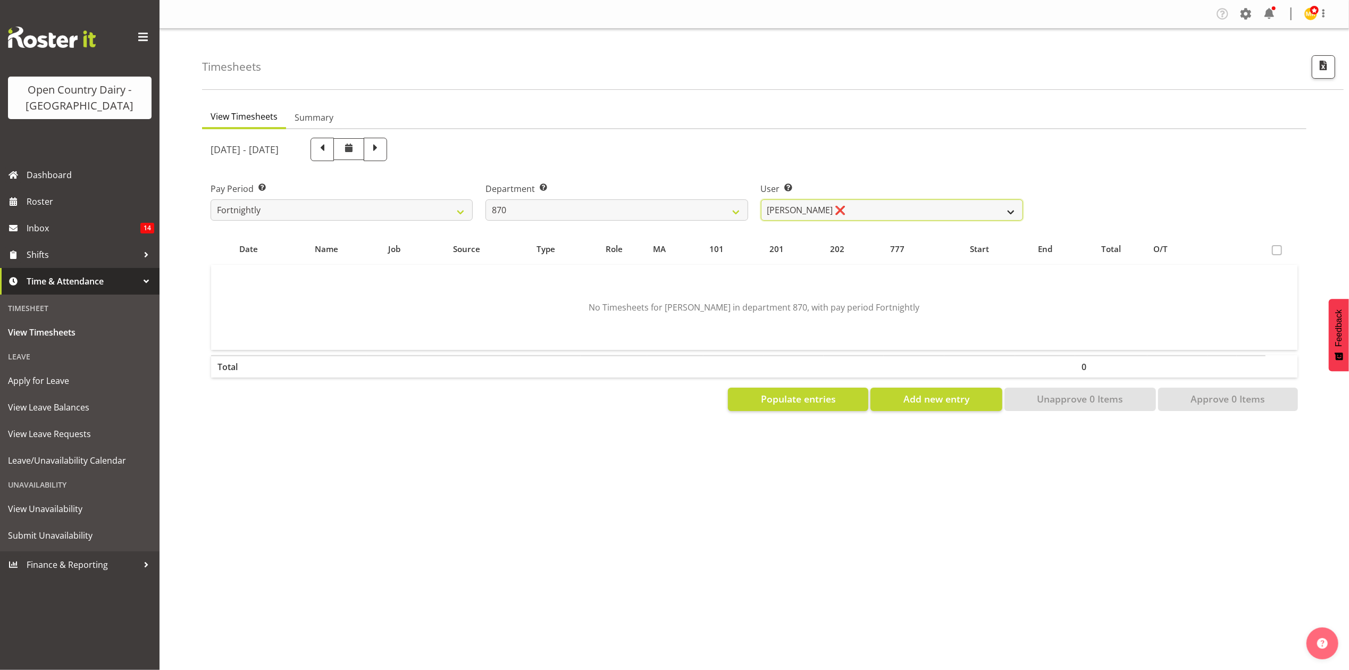
click at [830, 211] on select "Andy Haywood ❌ David Young ❌ Stewart Matheson ❌" at bounding box center [892, 209] width 262 height 21
click at [761, 199] on select "Andy Haywood ❌ David Young ❌ Stewart Matheson ❌" at bounding box center [892, 209] width 262 height 21
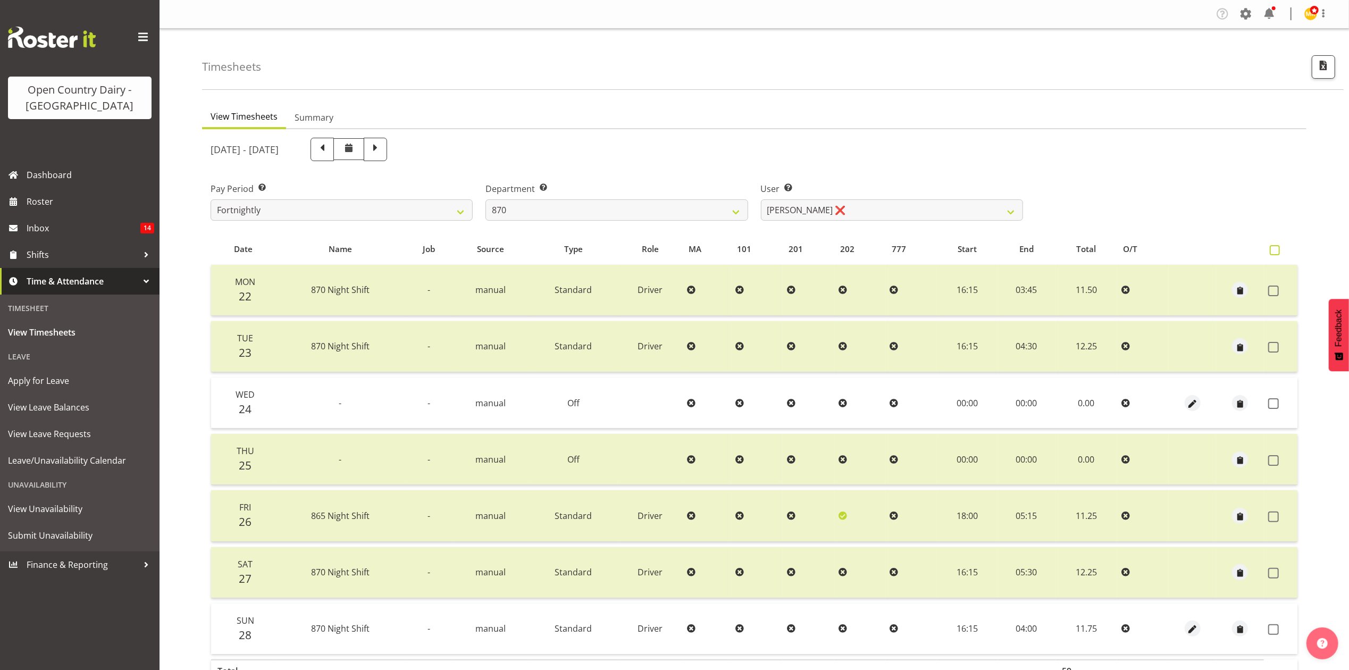
click at [1273, 249] on span at bounding box center [1275, 250] width 10 height 10
click at [1273, 249] on input "checkbox" at bounding box center [1273, 250] width 7 height 7
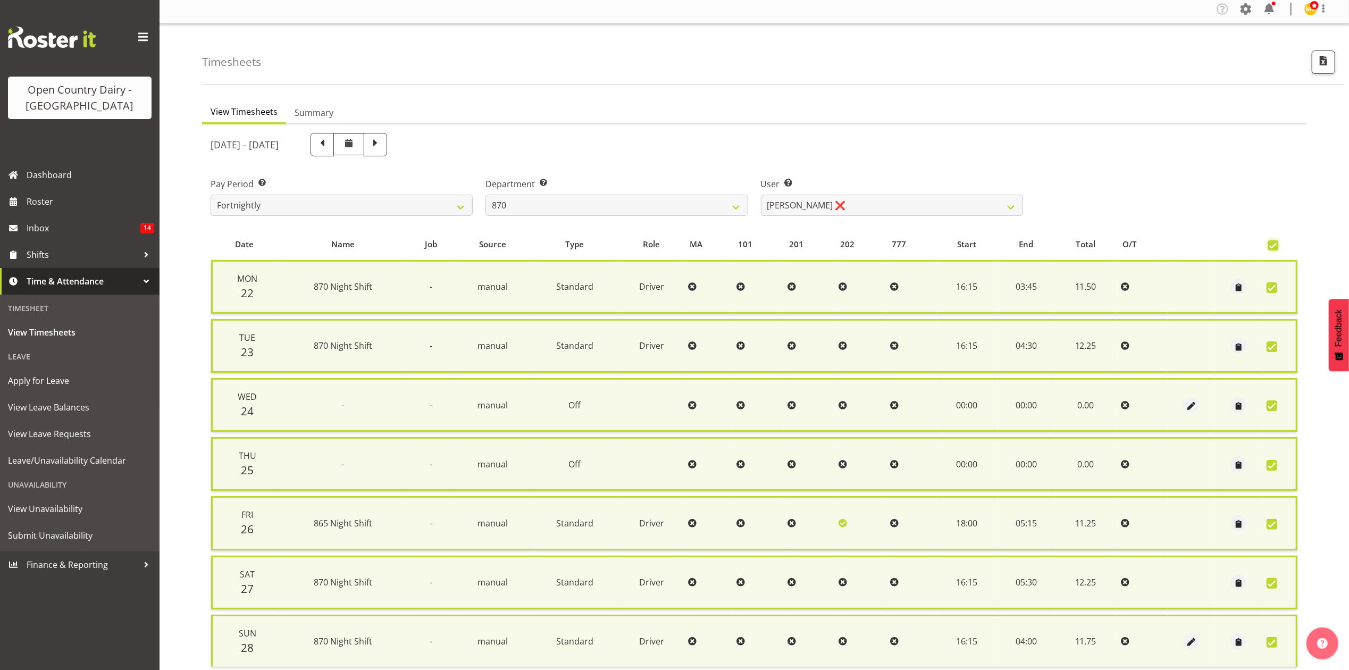
scroll to position [86, 0]
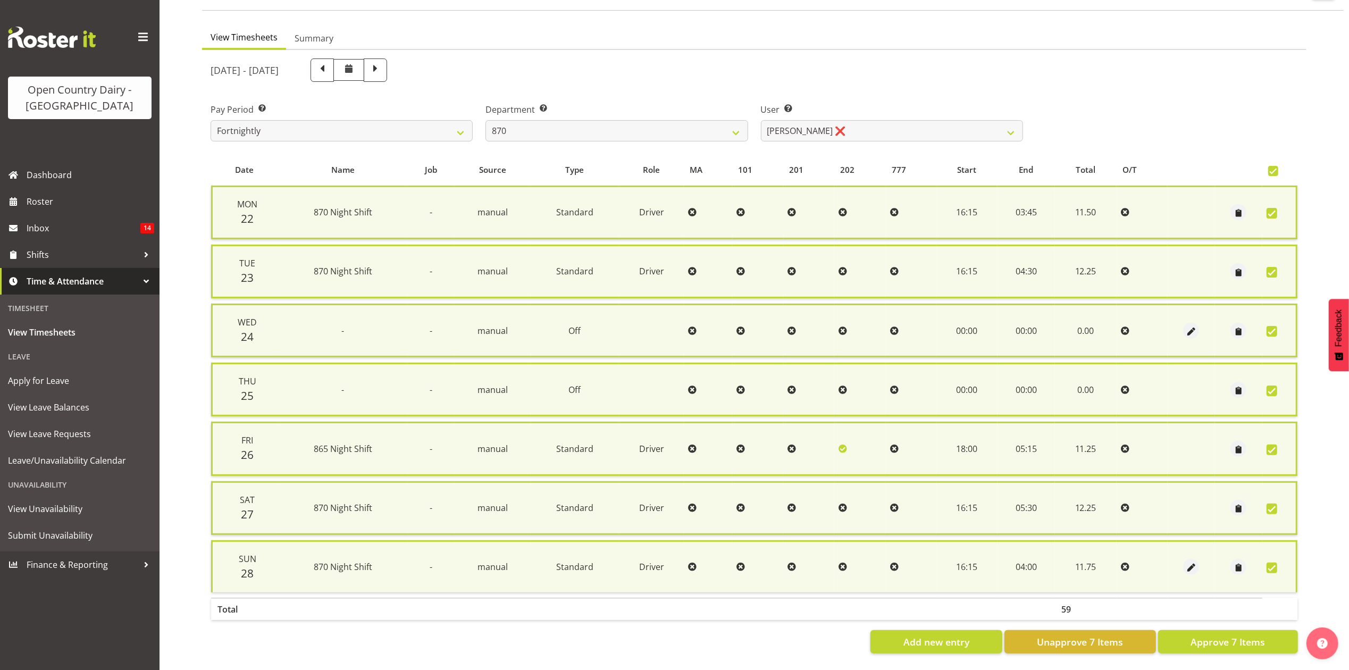
click at [1281, 563] on label at bounding box center [1275, 568] width 16 height 11
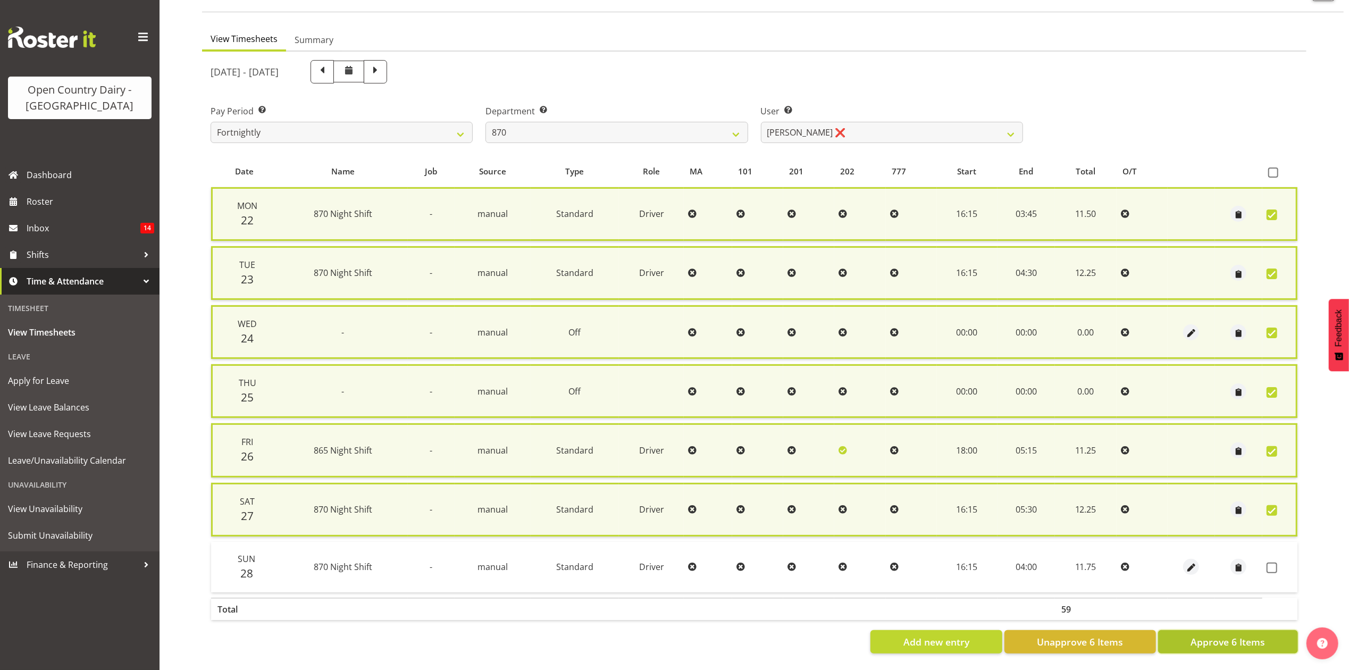
click at [1277, 630] on button "Approve 6 Items" at bounding box center [1228, 641] width 140 height 23
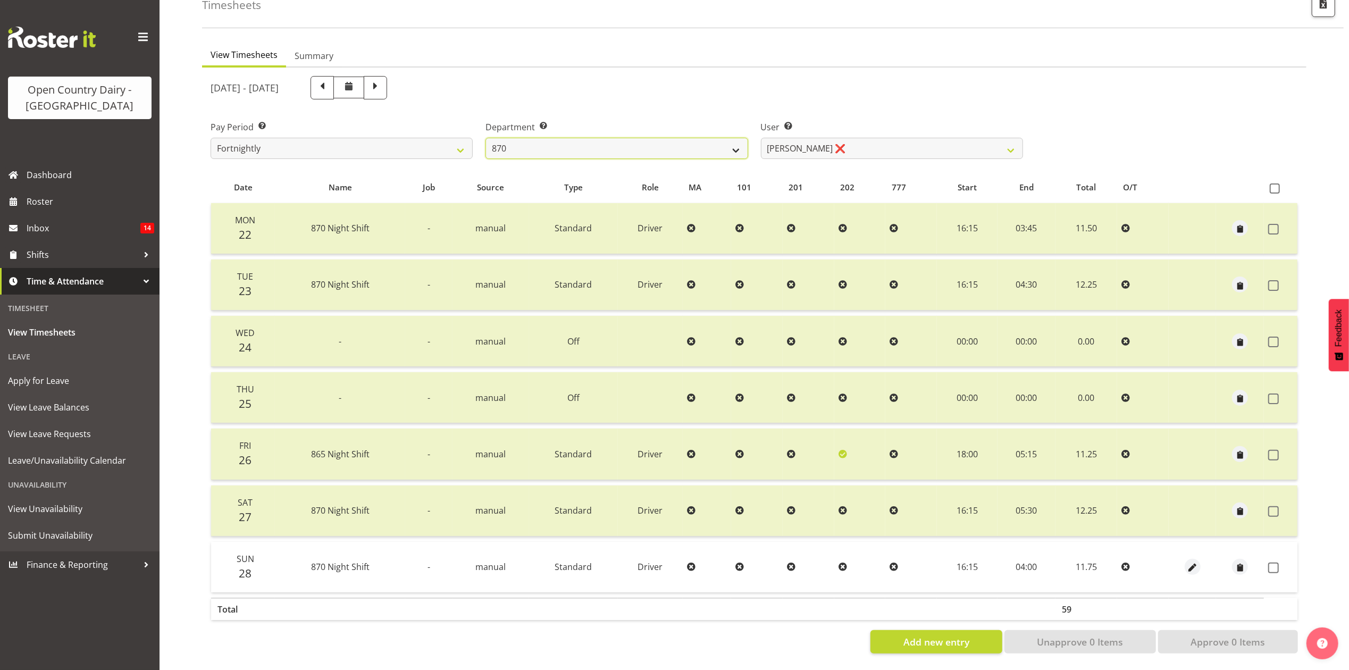
click at [662, 146] on select "734 735 736 737 738 739 851 853 854 855 856 858 861 862 865 867-9032 868 869 87…" at bounding box center [617, 148] width 262 height 21
click at [486, 138] on select "734 735 736 737 738 739 851 853 854 855 856 858 861 862 865 867-9032 868 869 87…" at bounding box center [617, 148] width 262 height 21
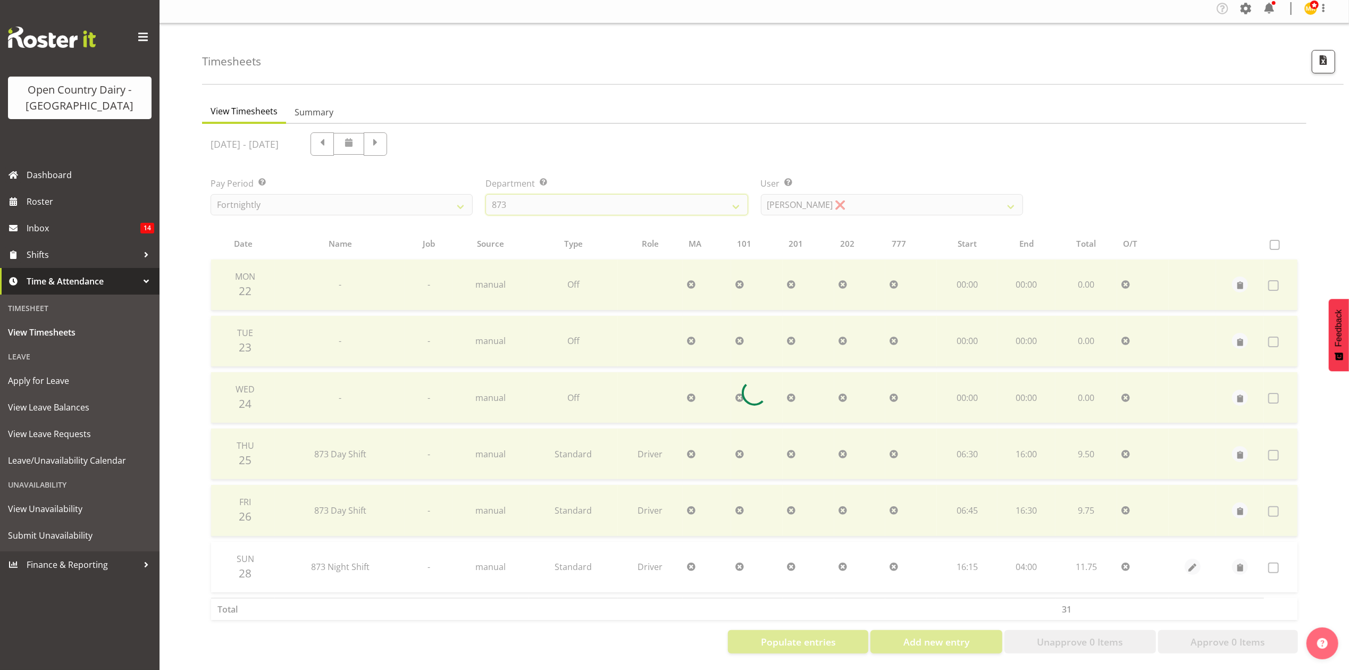
scroll to position [15, 0]
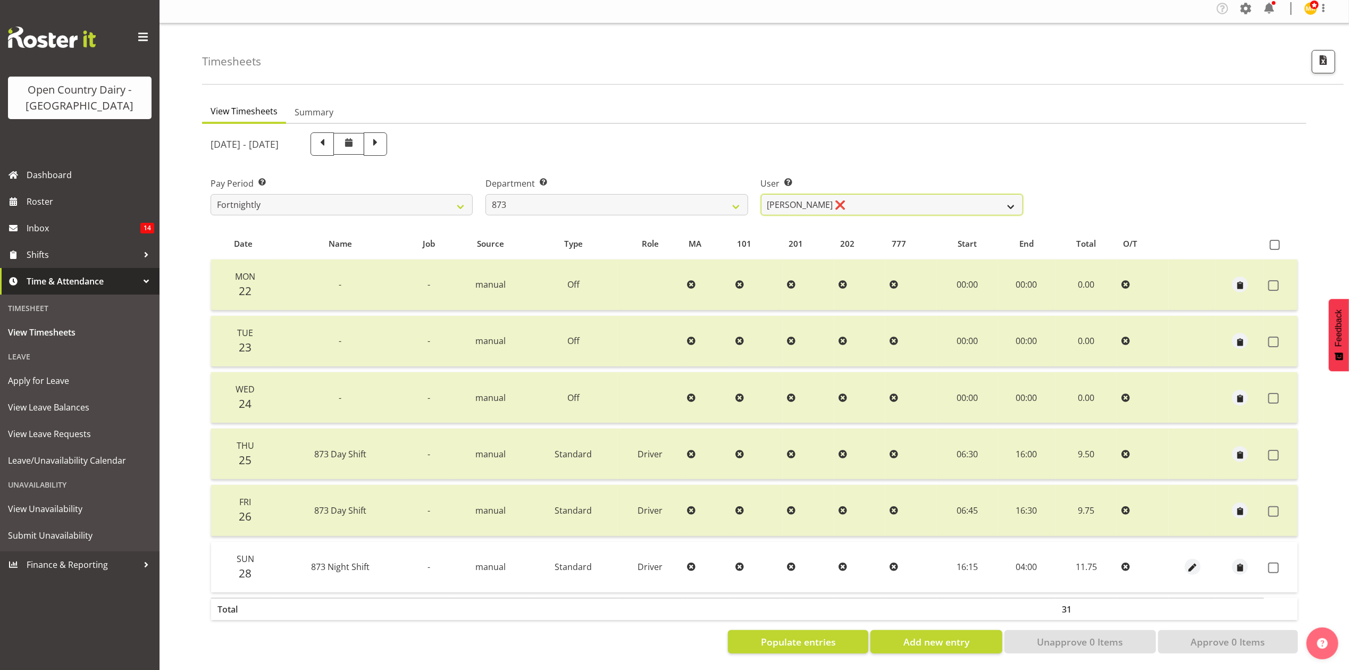
click at [823, 194] on select "Andrew Henderson ❌ Ricky Popham ❌ Stacy MacAskill ❌ Trish Nicol ❌" at bounding box center [892, 204] width 262 height 21
click at [761, 194] on select "Andrew Henderson ❌ Ricky Popham ❌ Stacy MacAskill ❌ Trish Nicol ❌" at bounding box center [892, 204] width 262 height 21
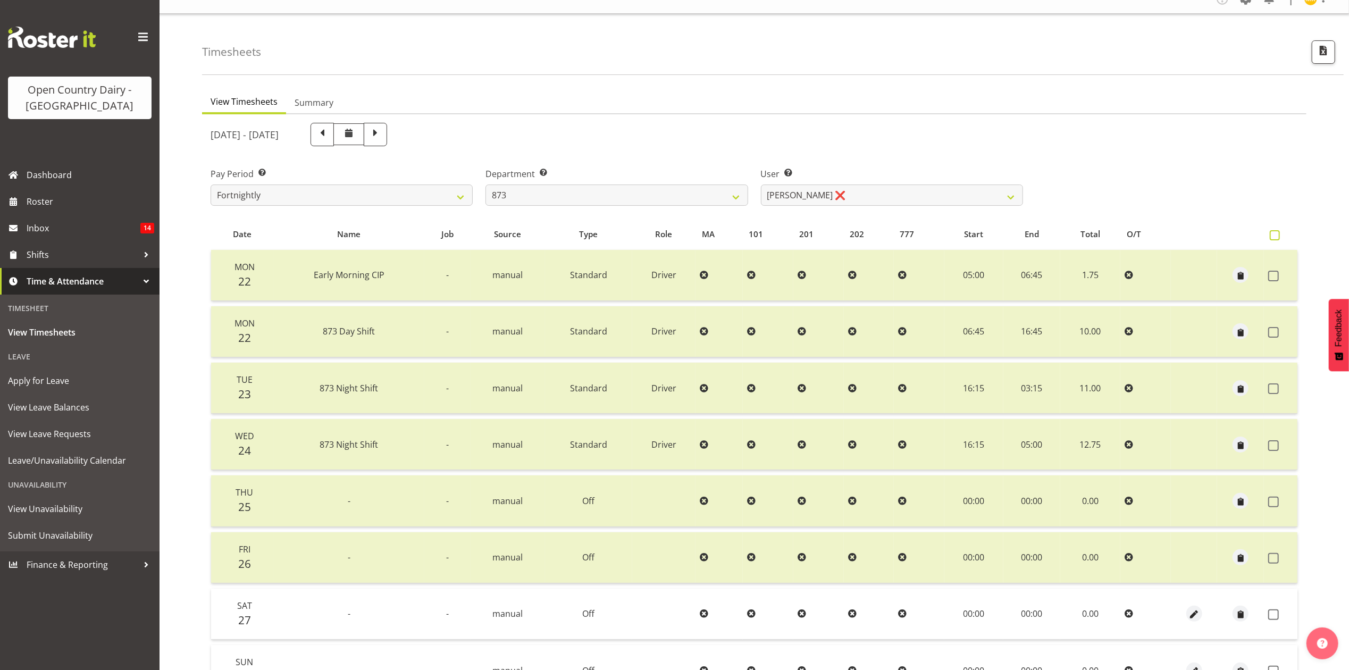
click at [1276, 235] on span at bounding box center [1275, 235] width 10 height 10
click at [1276, 235] on input "checkbox" at bounding box center [1273, 235] width 7 height 7
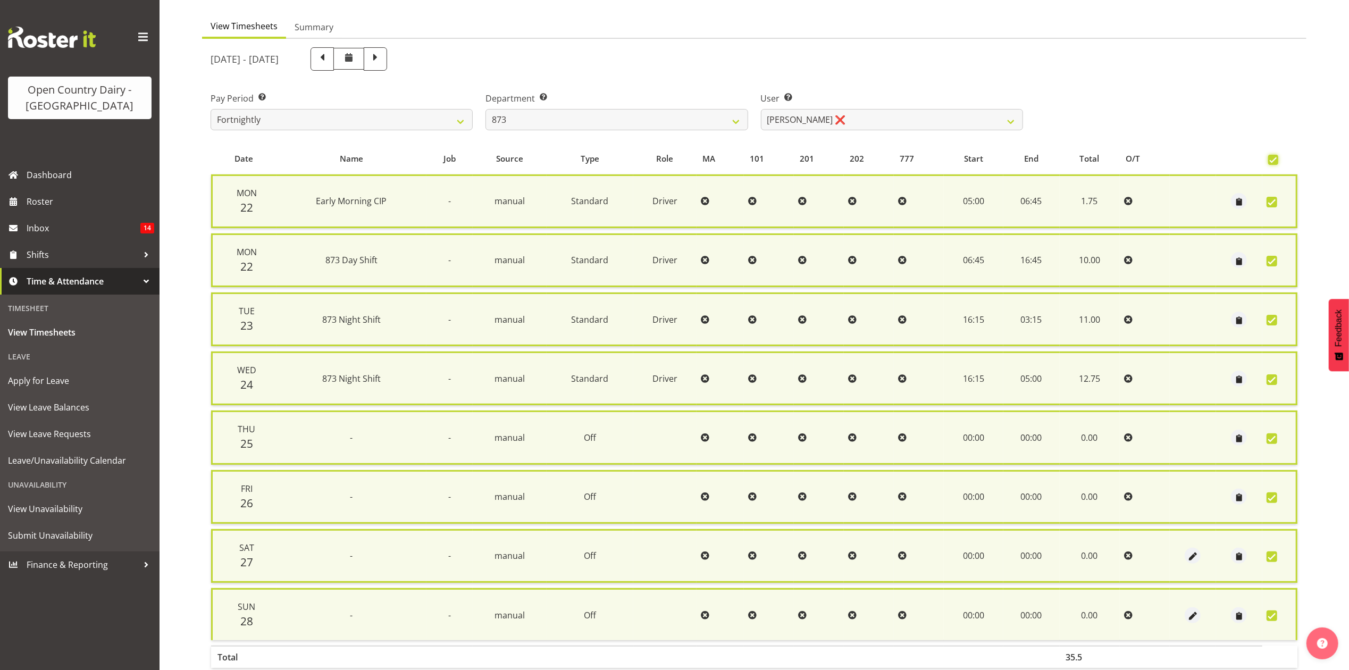
scroll to position [144, 0]
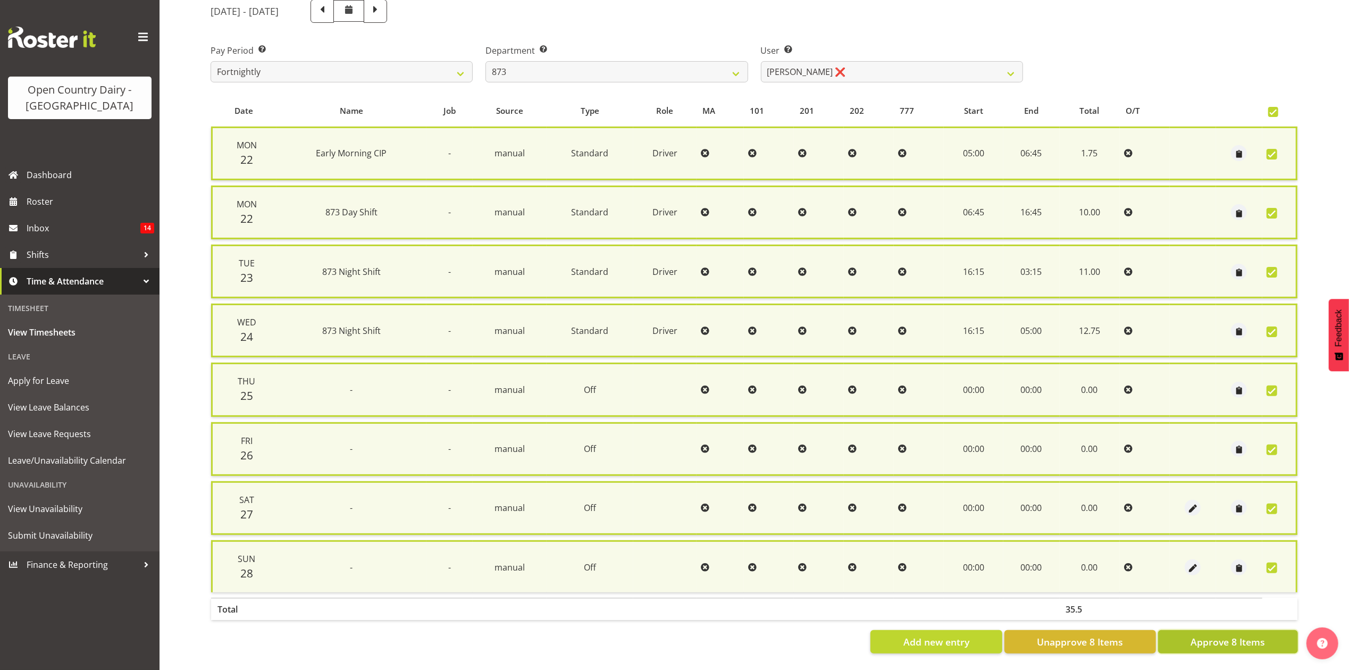
click at [1200, 635] on span "Approve 8 Items" at bounding box center [1228, 642] width 74 height 14
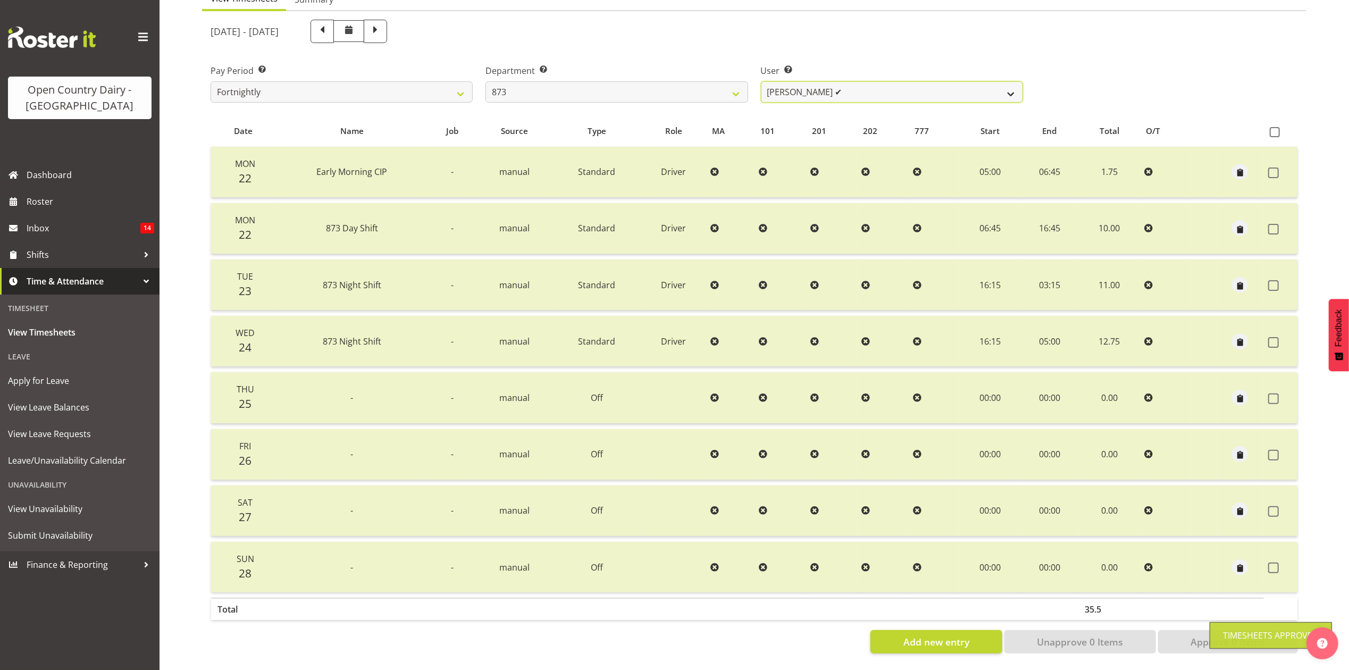
click at [860, 84] on select "Andrew Henderson ❌ Ricky Popham ✔ Stacy MacAskill ❌ Trish Nicol ❌" at bounding box center [892, 91] width 262 height 21
click at [761, 81] on select "Andrew Henderson ❌ Ricky Popham ✔ Stacy MacAskill ❌ Trish Nicol ❌" at bounding box center [892, 91] width 262 height 21
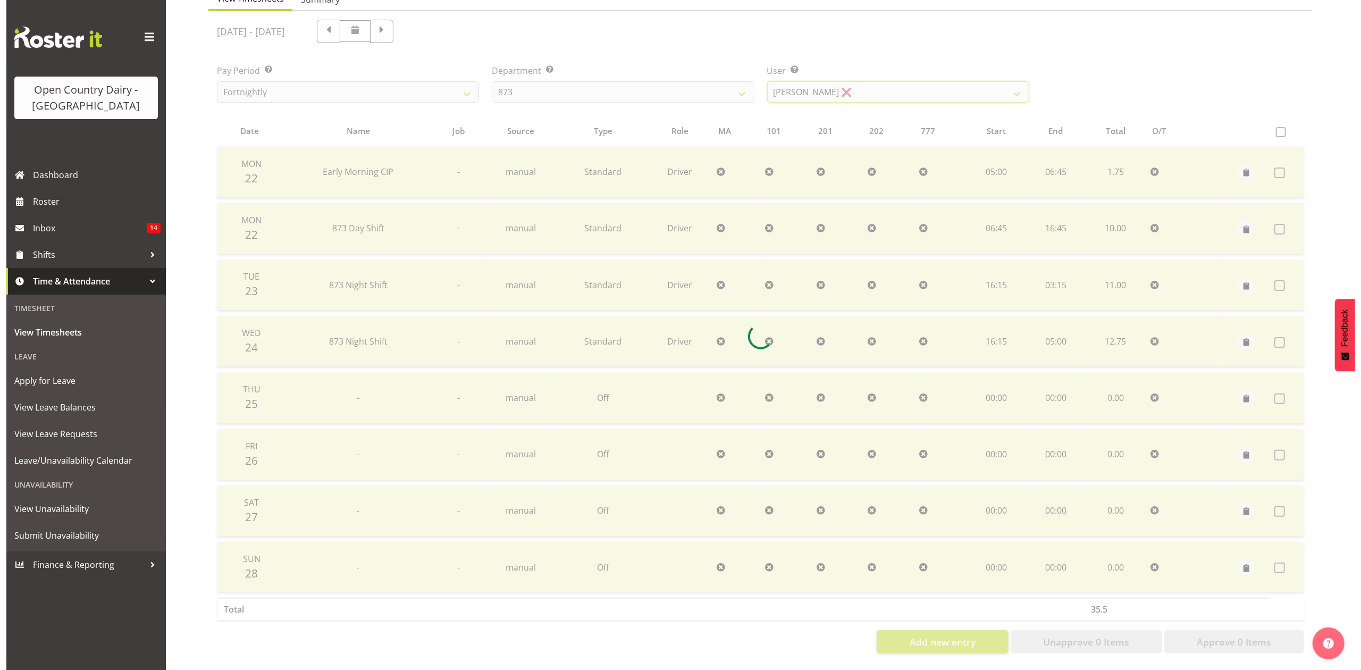
scroll to position [71, 0]
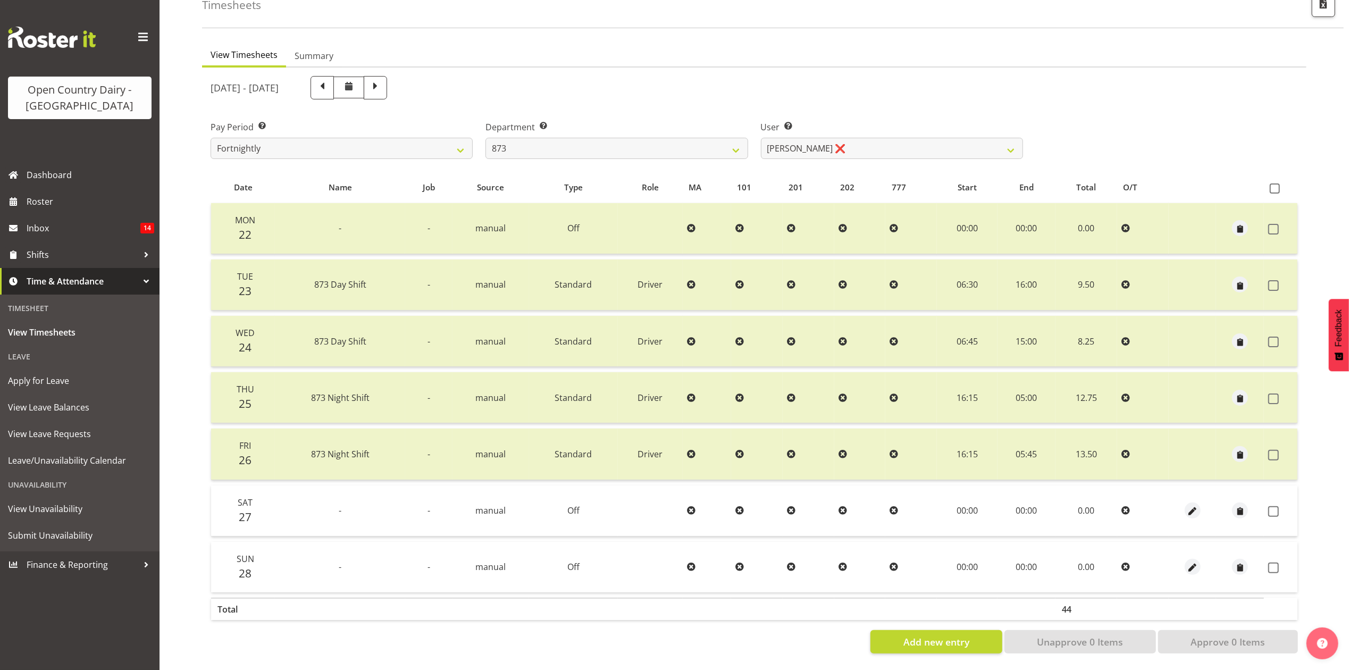
click at [1278, 178] on th at bounding box center [1281, 188] width 34 height 20
click at [1277, 183] on span at bounding box center [1275, 188] width 10 height 10
click at [1277, 185] on input "checkbox" at bounding box center [1273, 188] width 7 height 7
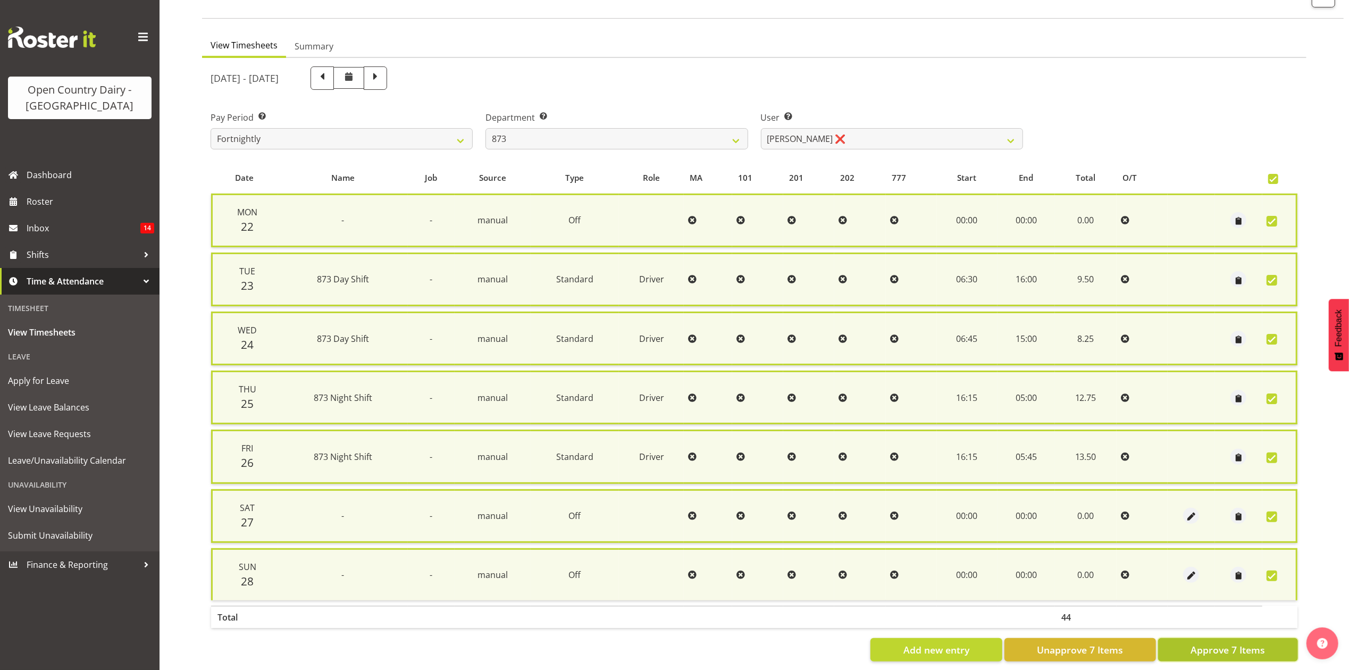
click at [1239, 638] on button "Approve 7 Items" at bounding box center [1228, 649] width 140 height 23
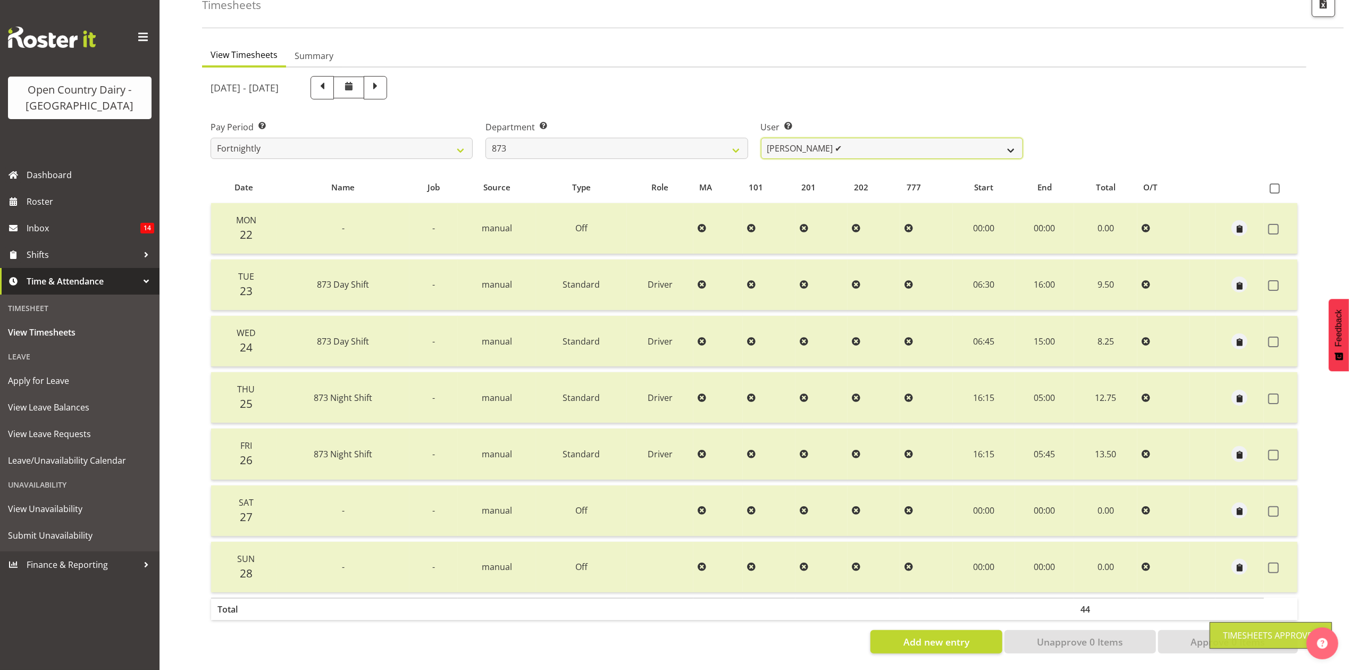
click at [865, 138] on select "Andrew Henderson ❌ Ricky Popham ✔ Stacy MacAskill ✔ Trish Nicol ❌" at bounding box center [892, 148] width 262 height 21
click at [761, 138] on select "Andrew Henderson ❌ Ricky Popham ✔ Stacy MacAskill ✔ Trish Nicol ❌" at bounding box center [892, 148] width 262 height 21
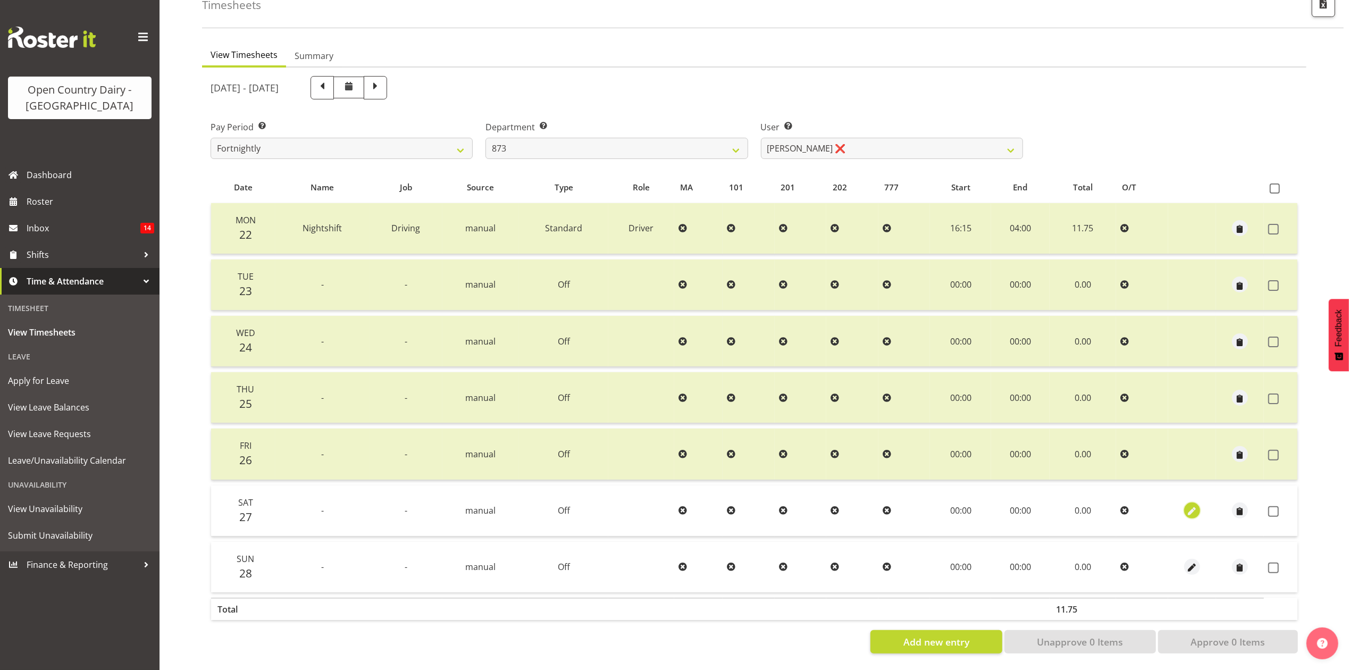
click at [1196, 506] on span "button" at bounding box center [1192, 512] width 12 height 12
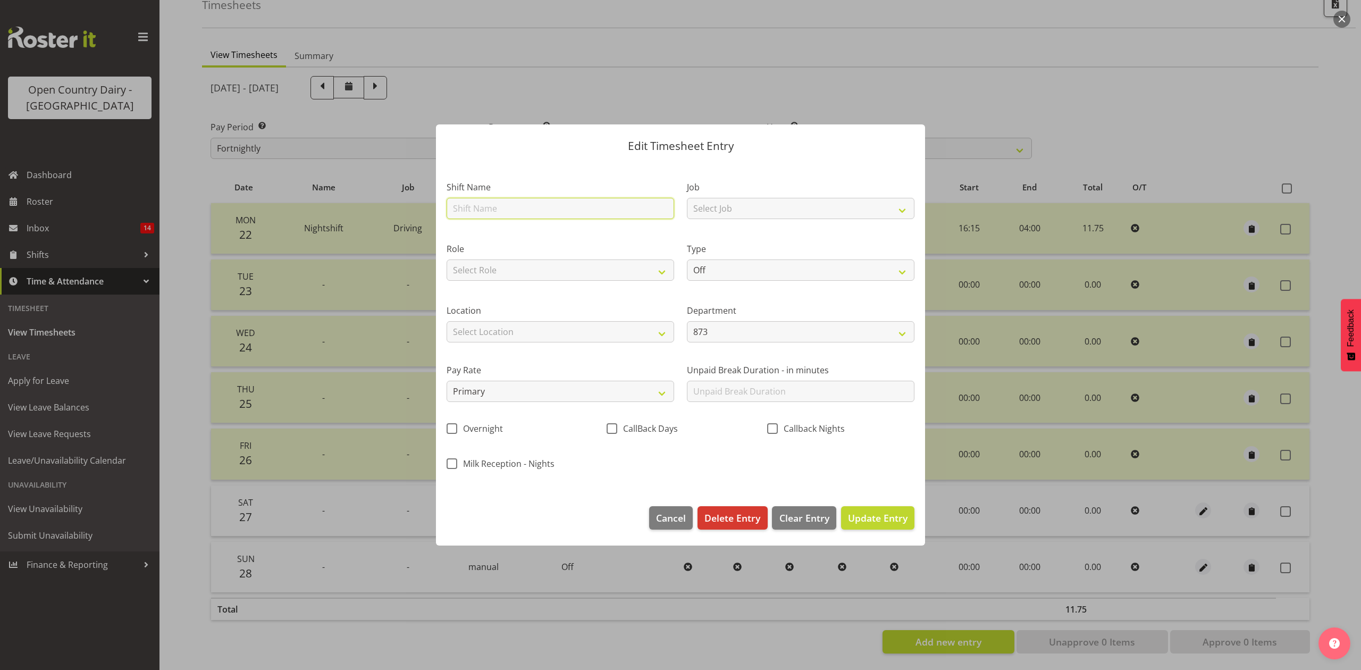
click at [505, 212] on input "text" at bounding box center [561, 208] width 228 height 21
click at [742, 215] on select "Select Job Connecting /unconnecting Trailers Driving Meeting Milk Testing" at bounding box center [801, 208] width 228 height 21
click at [687, 198] on select "Select Job Connecting /unconnecting Trailers Driving Meeting Milk Testing" at bounding box center [801, 208] width 228 height 21
click at [598, 267] on select "Select Role Driver" at bounding box center [561, 270] width 228 height 21
click at [447, 260] on select "Select Role Driver" at bounding box center [561, 270] width 228 height 21
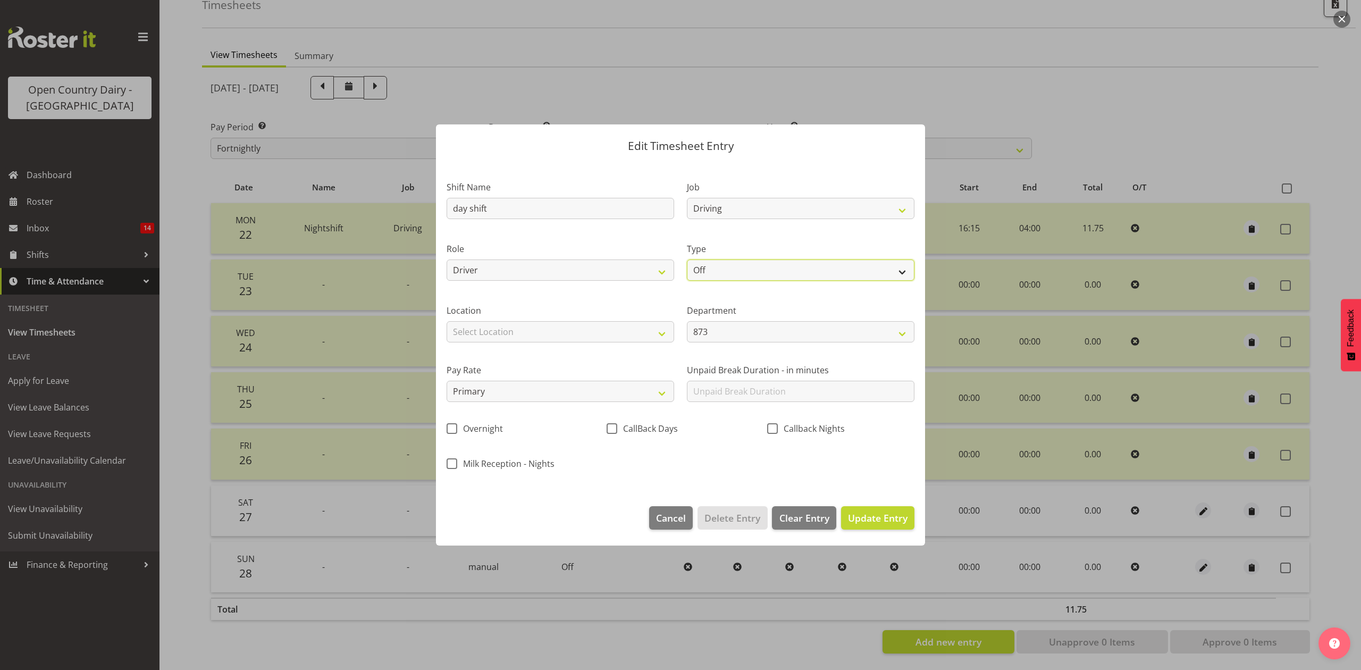
click at [713, 269] on select "Off Standard Public Holiday Public Holiday (Worked) Day In Lieu Annual Leave Si…" at bounding box center [801, 270] width 228 height 21
click at [687, 260] on select "Off Standard Public Holiday Public Holiday (Worked) Day In Lieu Annual Leave Si…" at bounding box center [801, 270] width 228 height 21
click at [716, 274] on select "Off Standard Public Holiday Public Holiday (Worked) Day In Lieu Annual Leave Si…" at bounding box center [801, 270] width 228 height 21
click at [687, 260] on select "Off Standard Public Holiday Public Holiday (Worked) Day In Lieu Annual Leave Si…" at bounding box center [801, 270] width 228 height 21
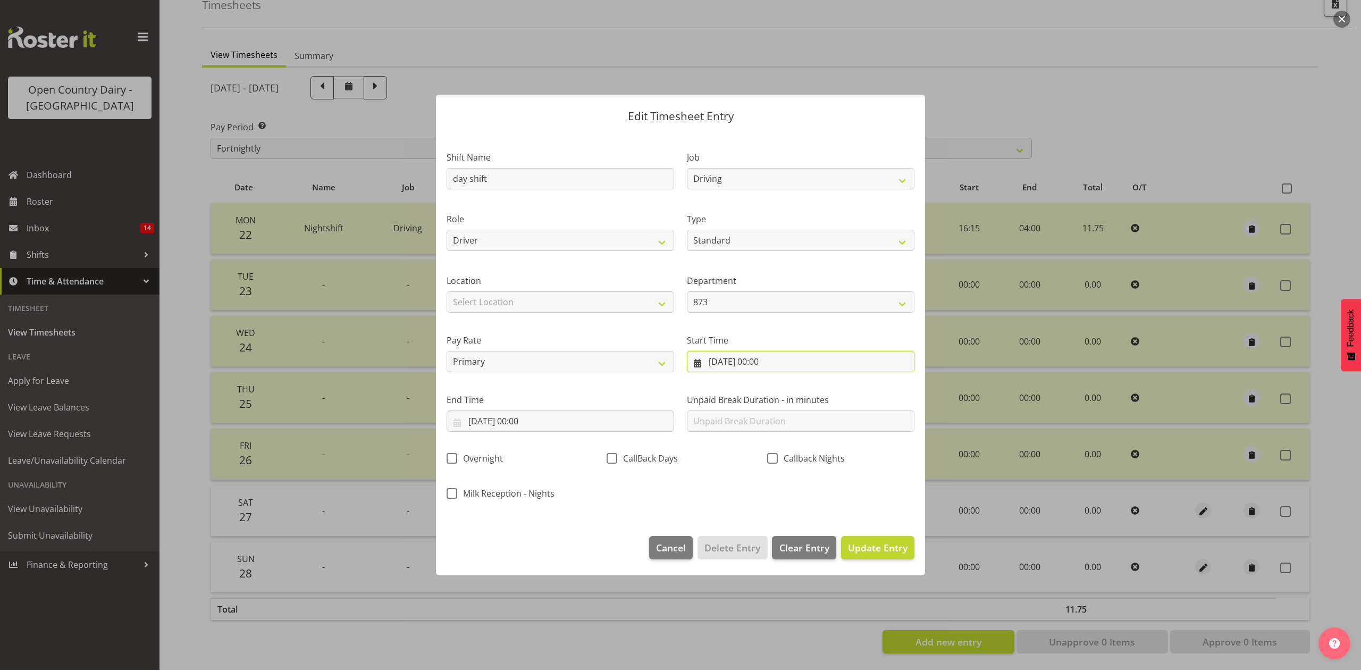
click at [738, 364] on input "27/09/2025, 00:00" at bounding box center [801, 361] width 228 height 21
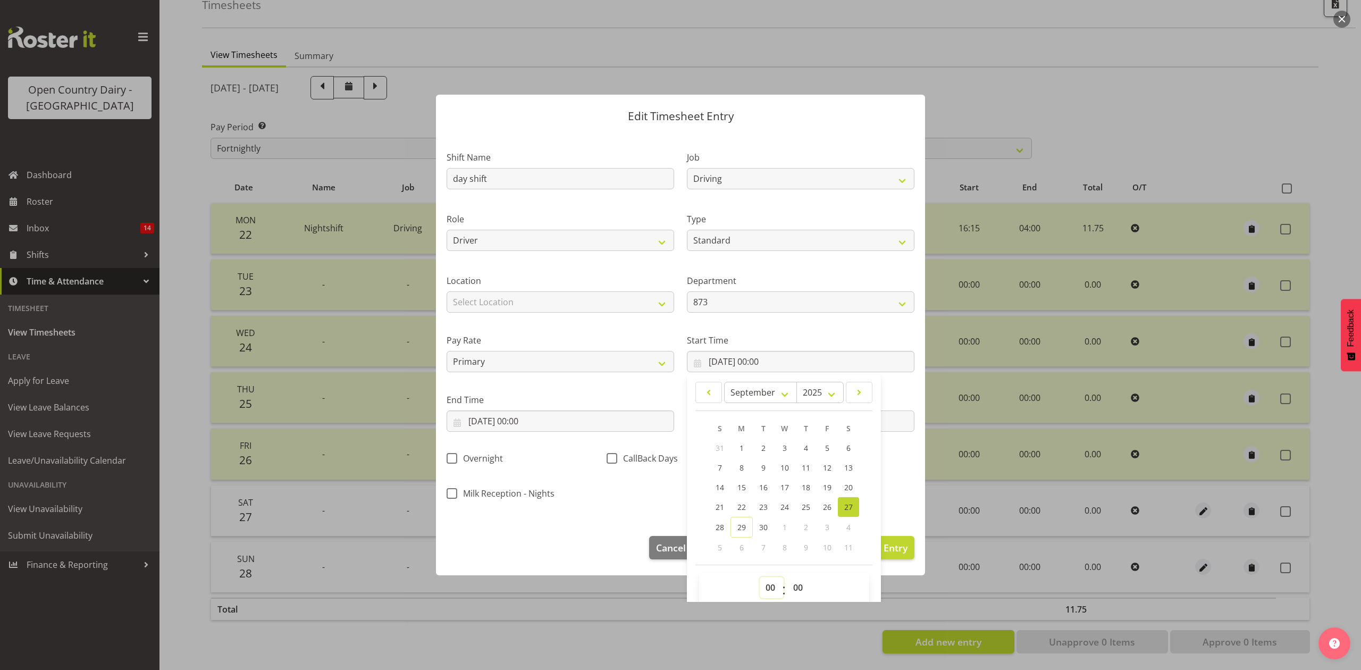
click at [760, 587] on select "00 01 02 03 04 05 06 07 08 09 10 11 12 13 14 15 16 17 18 19 20 21 22 23" at bounding box center [772, 587] width 24 height 21
click at [760, 578] on select "00 01 02 03 04 05 06 07 08 09 10 11 12 13 14 15 16 17 18 19 20 21 22 23" at bounding box center [772, 587] width 24 height 21
click at [789, 588] on select "00 01 02 03 04 05 06 07 08 09 10 11 12 13 14 15 16 17 18 19 20 21 22 23 24 25 2…" at bounding box center [800, 587] width 24 height 21
click at [788, 578] on select "00 01 02 03 04 05 06 07 08 09 10 11 12 13 14 15 16 17 18 19 20 21 22 23 24 25 2…" at bounding box center [800, 587] width 24 height 21
click at [616, 426] on input "27/09/2025, 00:00" at bounding box center [561, 421] width 228 height 21
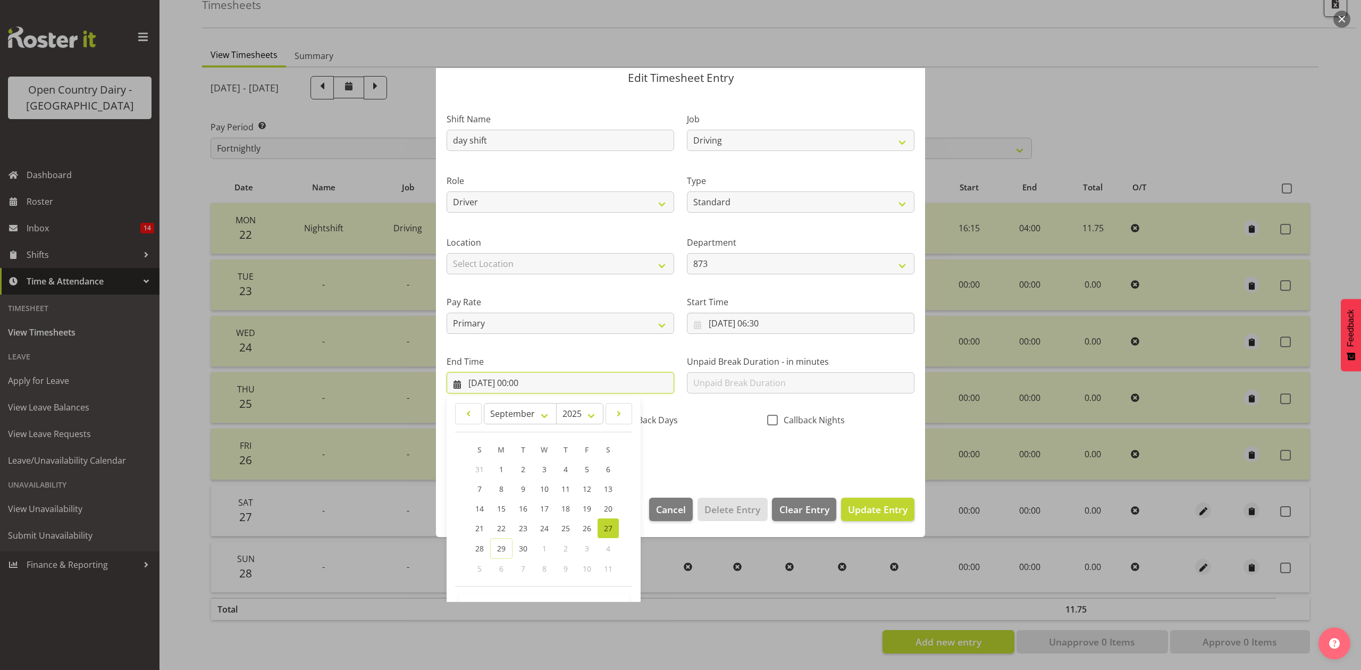
scroll to position [72, 0]
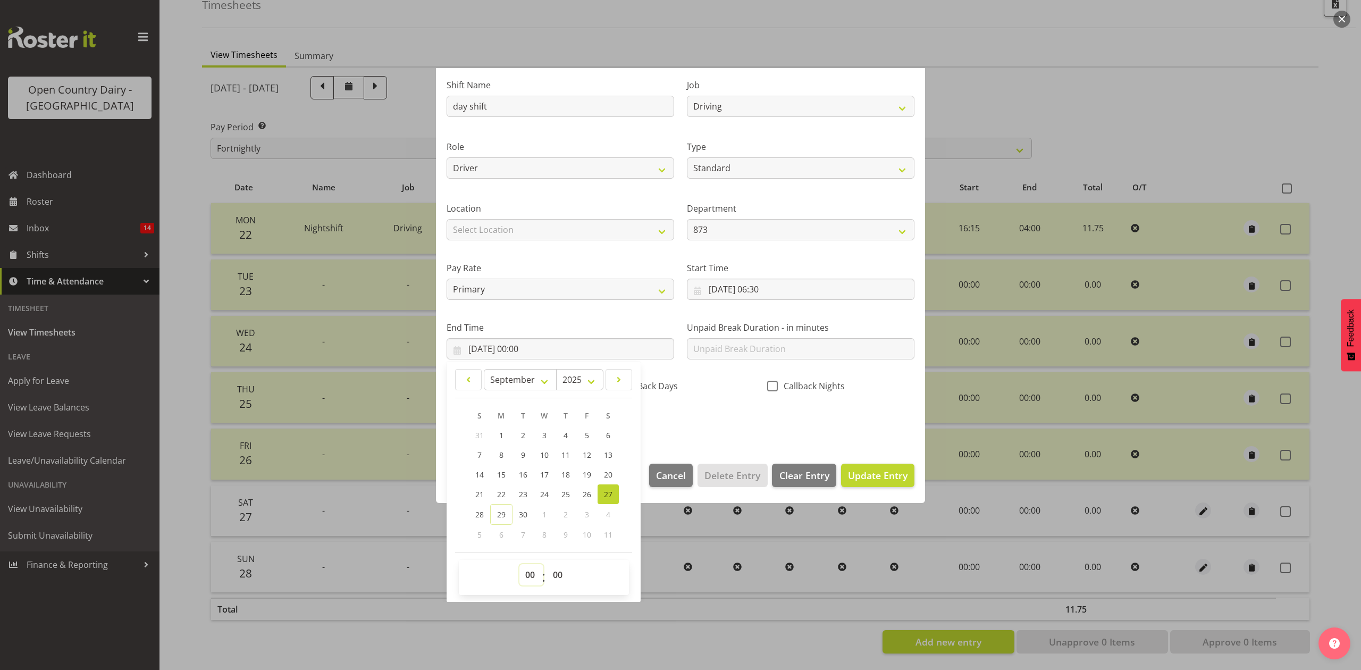
click at [528, 574] on select "00 01 02 03 04 05 06 07 08 09 10 11 12 13 14 15 16 17 18 19 20 21 22 23" at bounding box center [532, 574] width 24 height 21
click at [520, 565] on select "00 01 02 03 04 05 06 07 08 09 10 11 12 13 14 15 16 17 18 19 20 21 22 23" at bounding box center [532, 574] width 24 height 21
click at [554, 573] on select "00 01 02 03 04 05 06 07 08 09 10 11 12 13 14 15 16 17 18 19 20 21 22 23 24 25 2…" at bounding box center [559, 574] width 24 height 21
click at [547, 565] on select "00 01 02 03 04 05 06 07 08 09 10 11 12 13 14 15 16 17 18 19 20 21 22 23 24 25 2…" at bounding box center [559, 574] width 24 height 21
click at [671, 408] on div "Shift Name day shift Job Connecting /unconnecting Trailers Driving Meeting Milk…" at bounding box center [680, 250] width 481 height 372
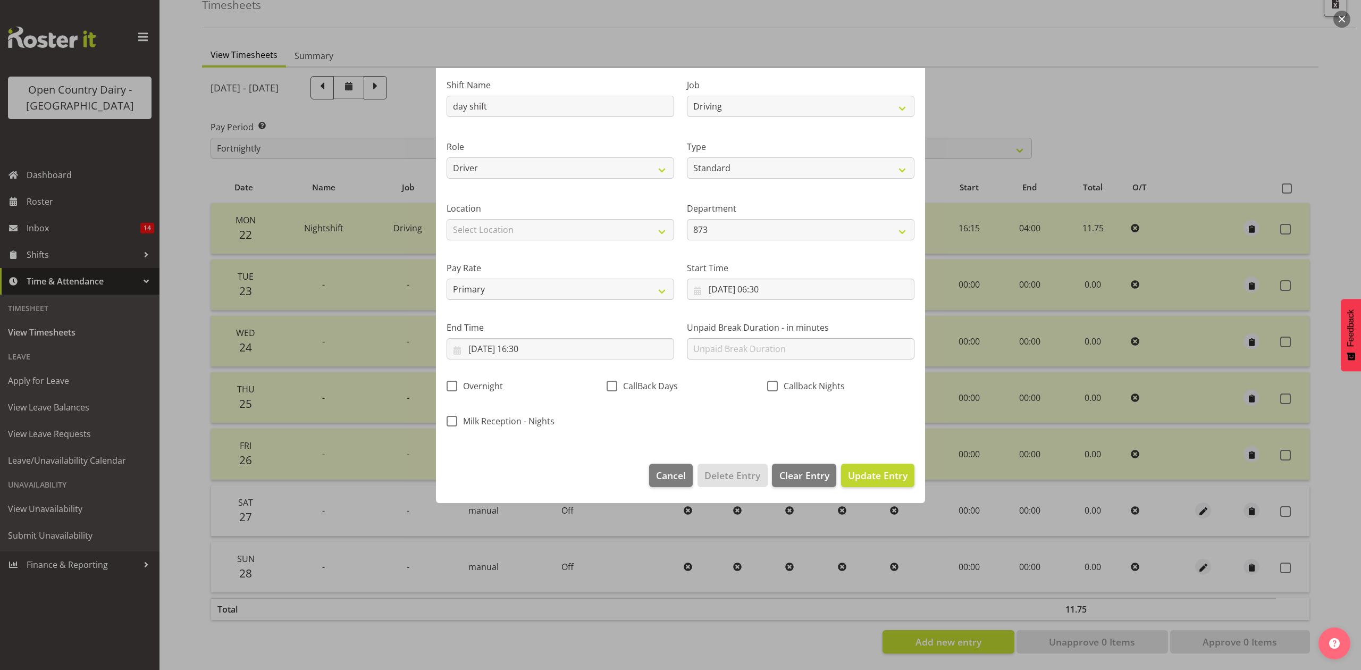
scroll to position [0, 0]
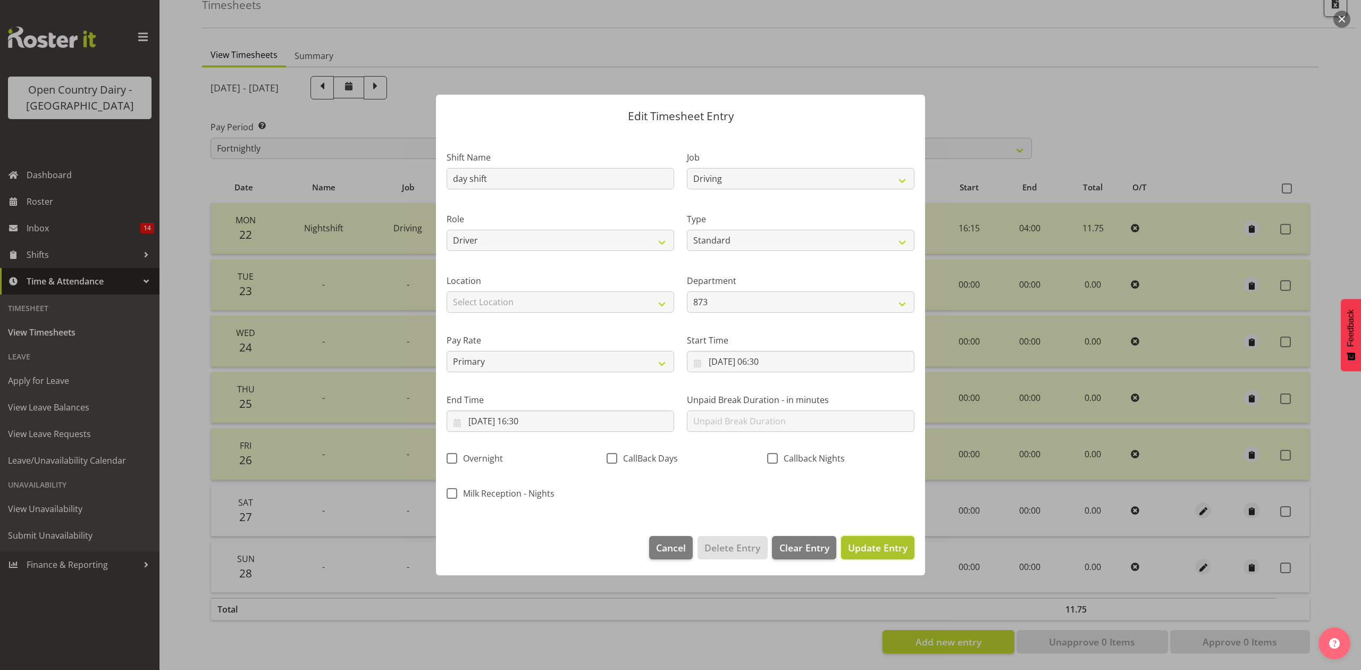
click at [888, 558] on button "Update Entry" at bounding box center [877, 547] width 73 height 23
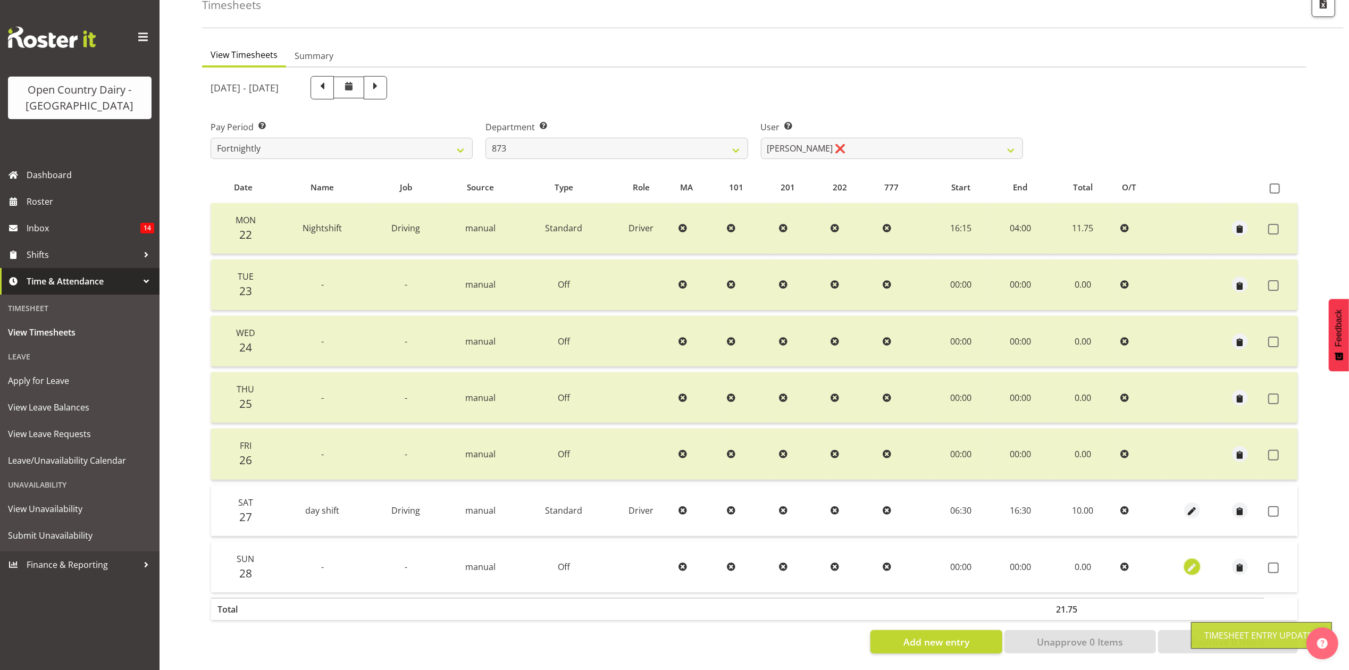
click at [1196, 562] on span "button" at bounding box center [1192, 568] width 12 height 12
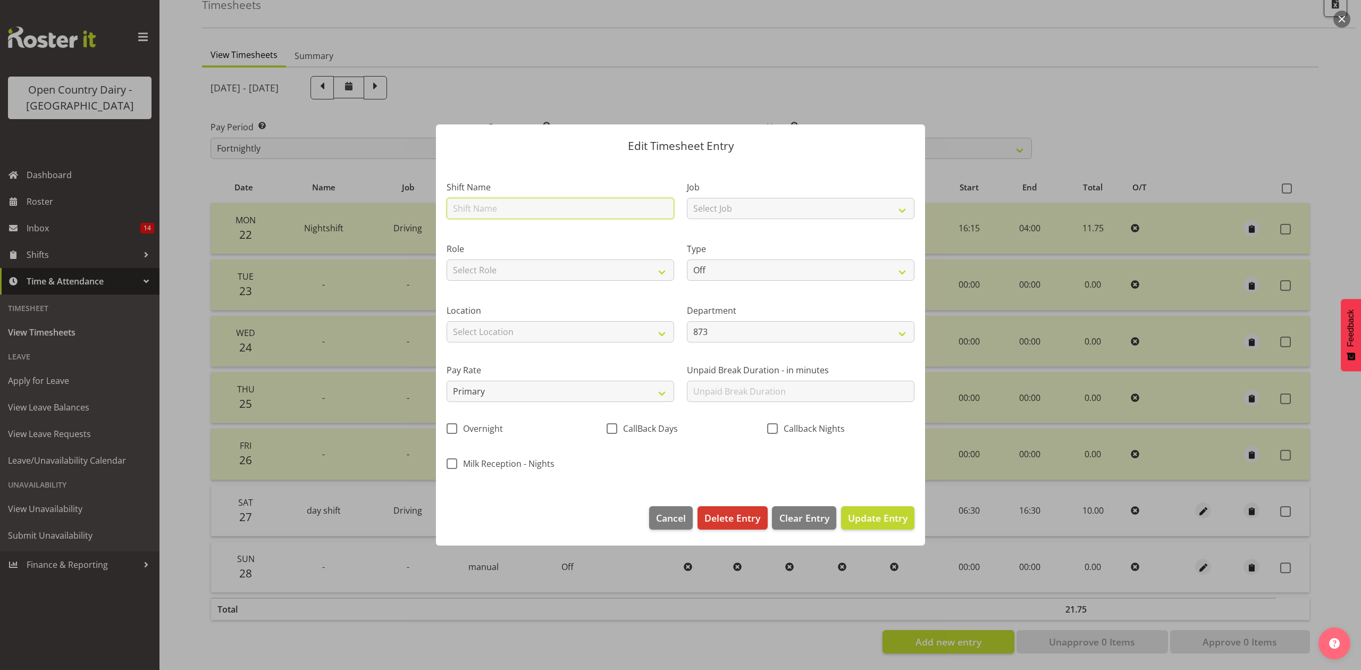
click at [504, 204] on input "text" at bounding box center [561, 208] width 228 height 21
click at [683, 213] on div "Job Select Job Connecting /unconnecting Trailers Driving Meeting Milk Testing" at bounding box center [801, 197] width 240 height 62
click at [705, 213] on select "Select Job Connecting /unconnecting Trailers Driving Meeting Milk Testing" at bounding box center [801, 208] width 228 height 21
click at [687, 198] on select "Select Job Connecting /unconnecting Trailers Driving Meeting Milk Testing" at bounding box center [801, 208] width 228 height 21
click at [610, 266] on select "Select Role Driver" at bounding box center [561, 270] width 228 height 21
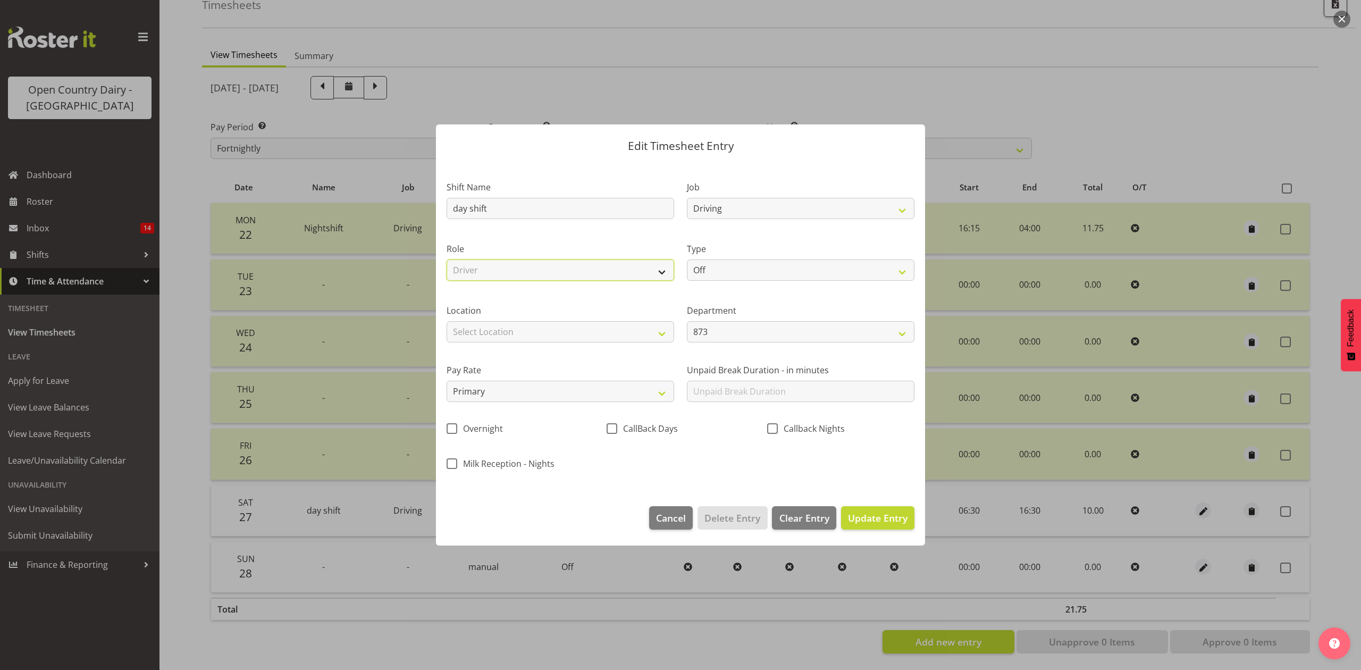
click at [447, 260] on select "Select Role Driver" at bounding box center [561, 270] width 228 height 21
click at [730, 275] on select "Off Standard Public Holiday Public Holiday (Worked) Day In Lieu Annual Leave Si…" at bounding box center [801, 270] width 228 height 21
click at [687, 260] on select "Off Standard Public Holiday Public Holiday (Worked) Day In Lieu Annual Leave Si…" at bounding box center [801, 270] width 228 height 21
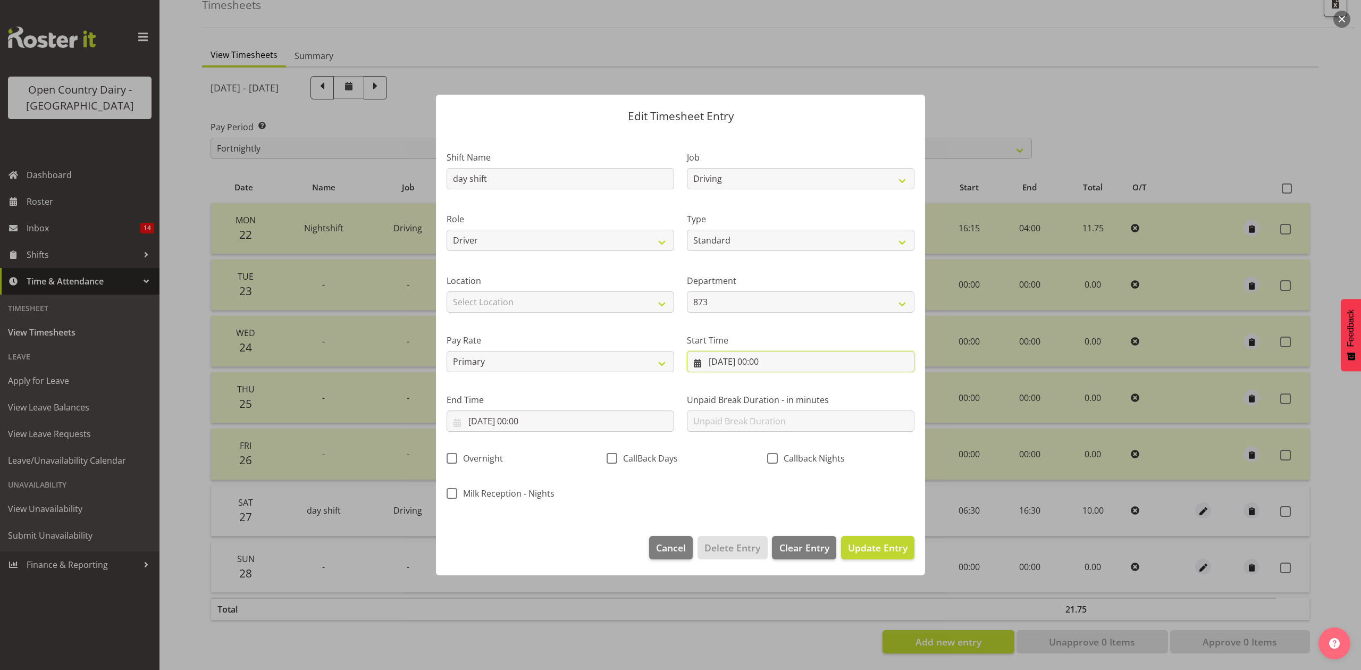
click at [741, 354] on input "28/09/2025, 00:00" at bounding box center [801, 361] width 228 height 21
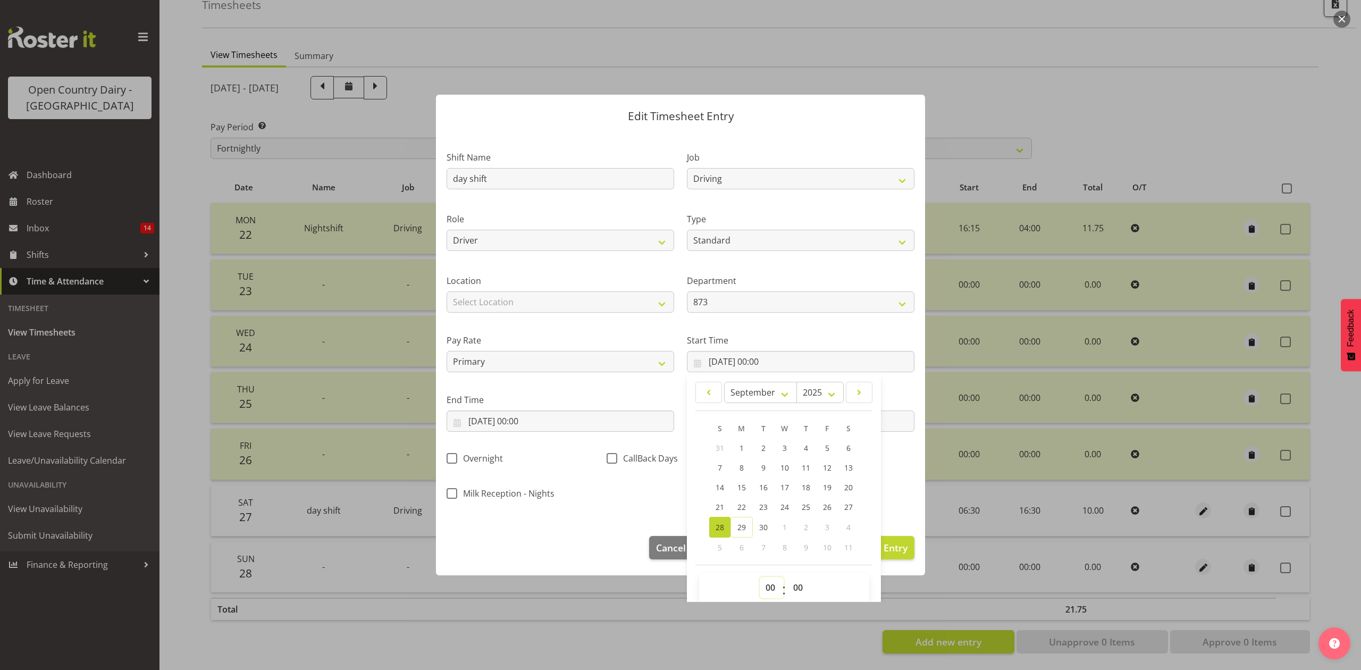
click at [763, 590] on select "00 01 02 03 04 05 06 07 08 09 10 11 12 13 14 15 16 17 18 19 20 21 22 23" at bounding box center [772, 587] width 24 height 21
click at [760, 578] on select "00 01 02 03 04 05 06 07 08 09 10 11 12 13 14 15 16 17 18 19 20 21 22 23" at bounding box center [772, 587] width 24 height 21
click at [789, 582] on select "00 01 02 03 04 05 06 07 08 09 10 11 12 13 14 15 16 17 18 19 20 21 22 23 24 25 2…" at bounding box center [800, 587] width 24 height 21
click at [788, 578] on select "00 01 02 03 04 05 06 07 08 09 10 11 12 13 14 15 16 17 18 19 20 21 22 23 24 25 2…" at bounding box center [800, 587] width 24 height 21
click at [595, 467] on div "Overnight" at bounding box center [520, 455] width 160 height 35
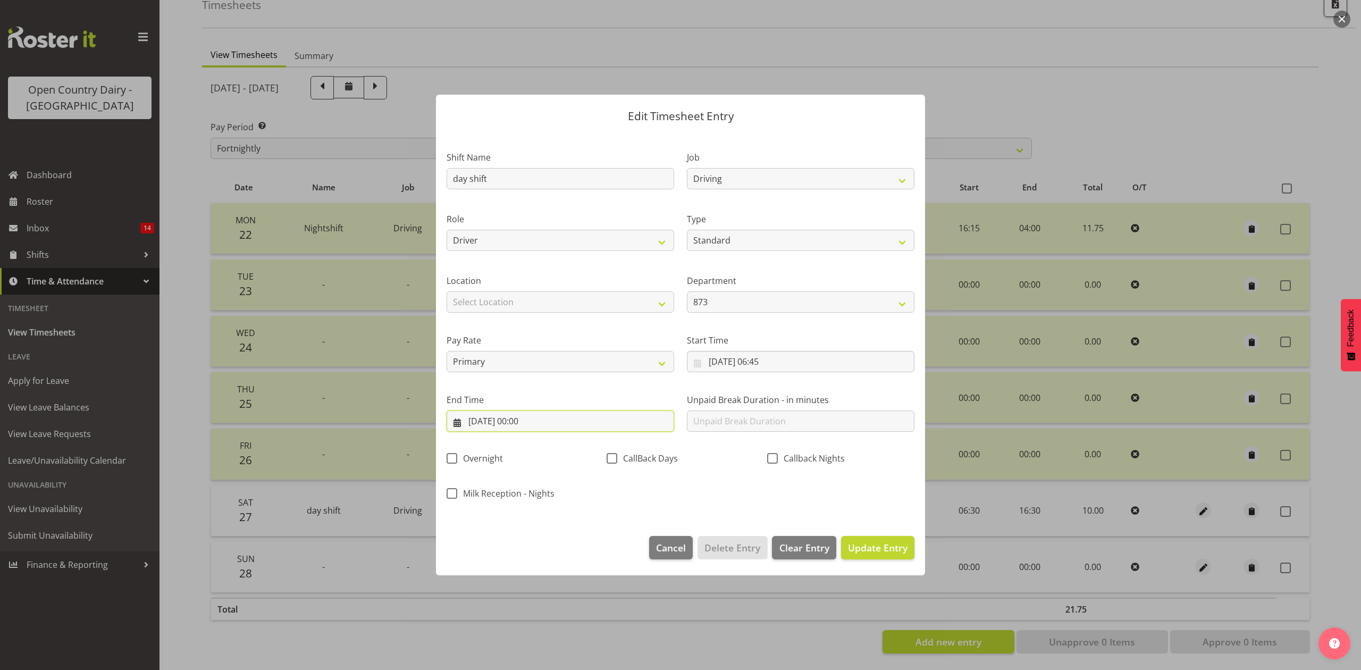
click at [540, 421] on input "28/09/2025, 00:00" at bounding box center [561, 421] width 228 height 21
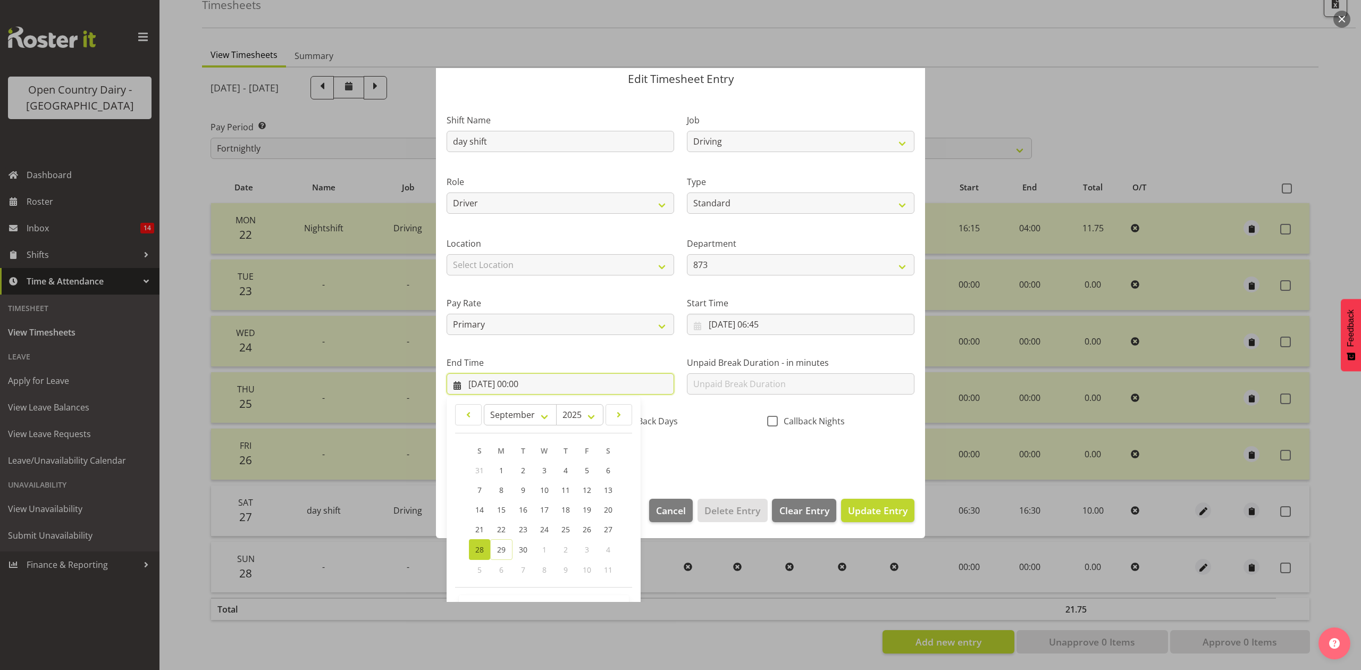
scroll to position [72, 0]
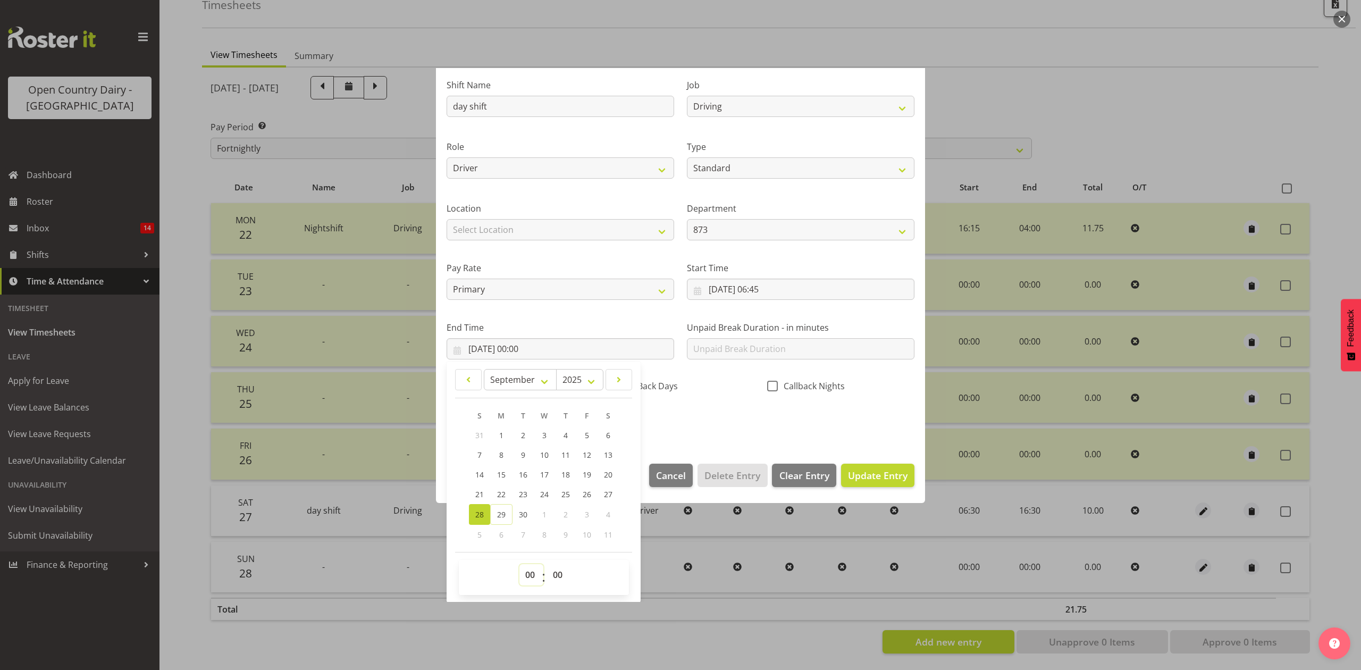
click at [534, 576] on select "00 01 02 03 04 05 06 07 08 09 10 11 12 13 14 15 16 17 18 19 20 21 22 23" at bounding box center [532, 574] width 24 height 21
click at [520, 565] on select "00 01 02 03 04 05 06 07 08 09 10 11 12 13 14 15 16 17 18 19 20 21 22 23" at bounding box center [532, 574] width 24 height 21
click at [550, 573] on select "00 01 02 03 04 05 06 07 08 09 10 11 12 13 14 15 16 17 18 19 20 21 22 23 24 25 2…" at bounding box center [559, 574] width 24 height 21
click at [547, 565] on select "00 01 02 03 04 05 06 07 08 09 10 11 12 13 14 15 16 17 18 19 20 21 22 23 24 25 2…" at bounding box center [559, 574] width 24 height 21
click at [751, 413] on div "Shift Name day shift Job Connecting /unconnecting Trailers Driving Meeting Milk…" at bounding box center [680, 250] width 481 height 372
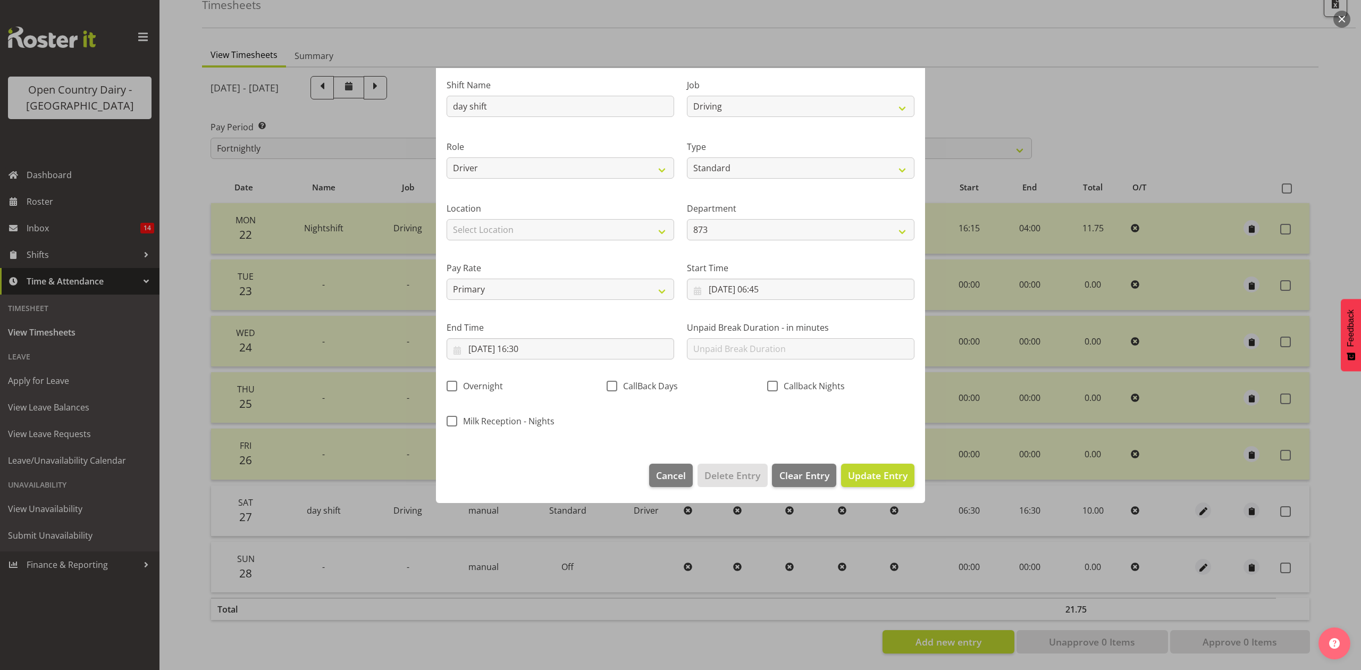
scroll to position [0, 0]
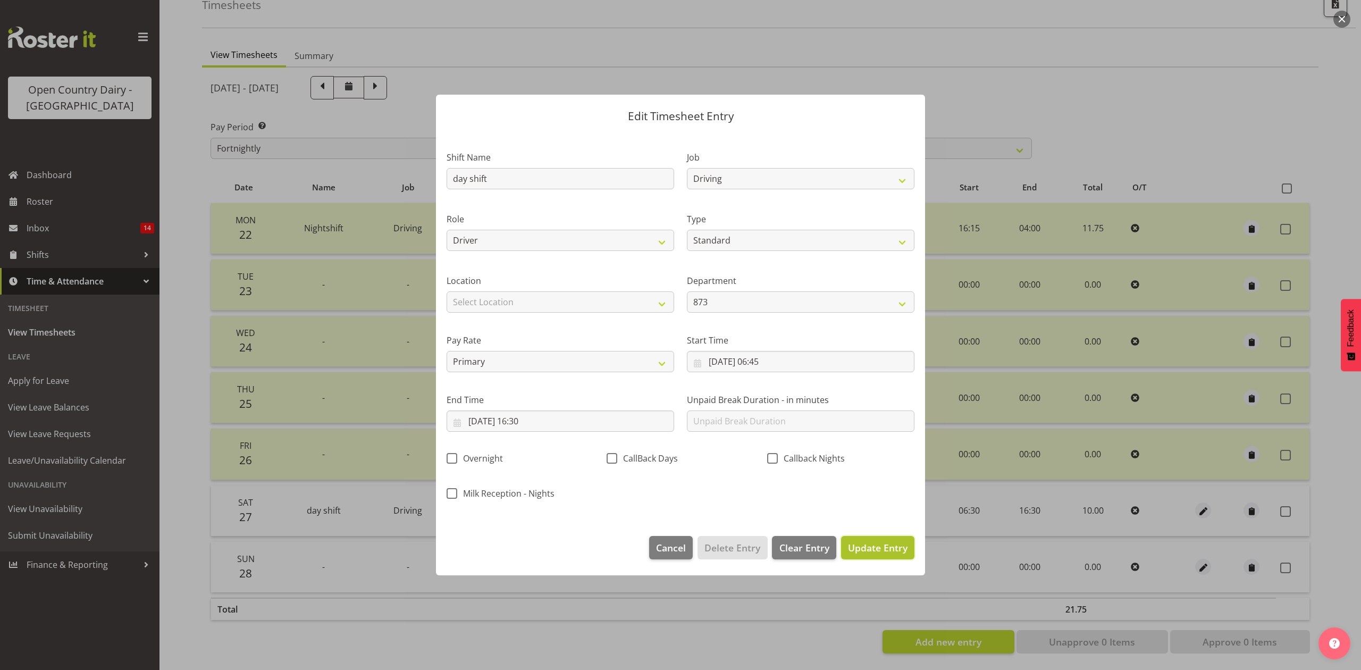
click at [901, 543] on span "Update Entry" at bounding box center [878, 547] width 60 height 13
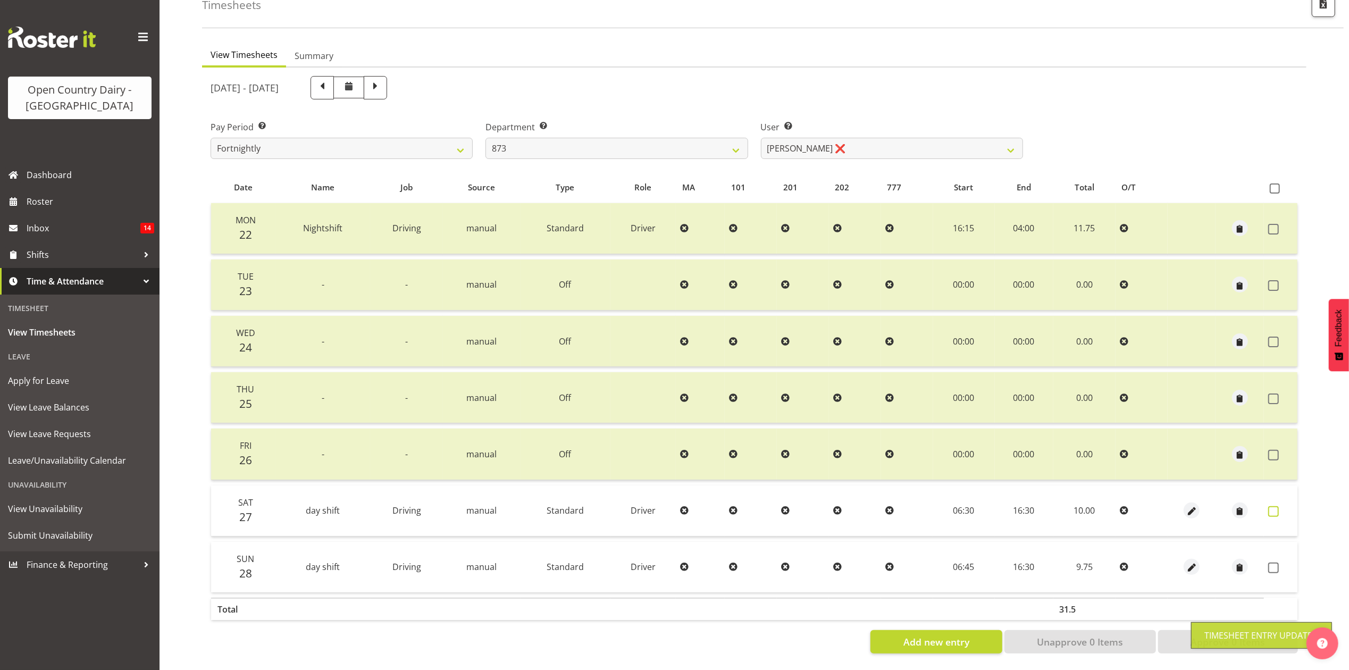
click at [1268, 506] on span at bounding box center [1273, 511] width 11 height 11
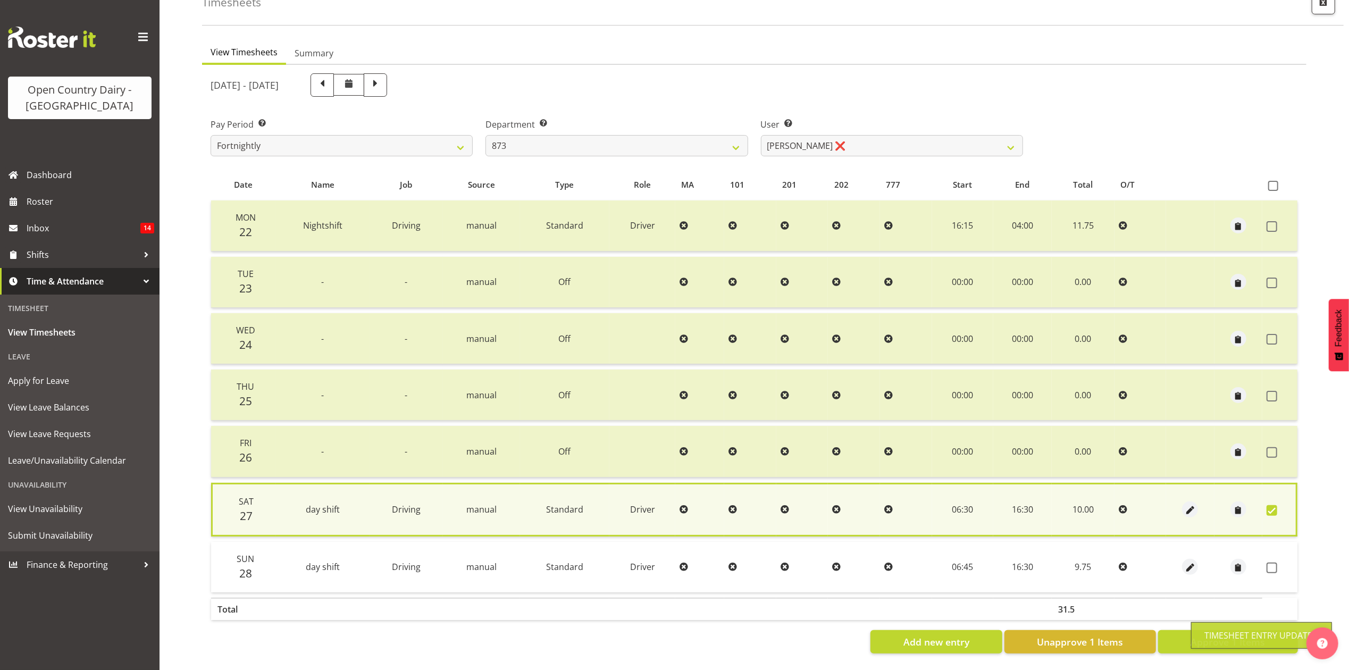
click at [1279, 552] on td at bounding box center [1279, 567] width 35 height 51
click at [1270, 563] on span at bounding box center [1272, 568] width 11 height 11
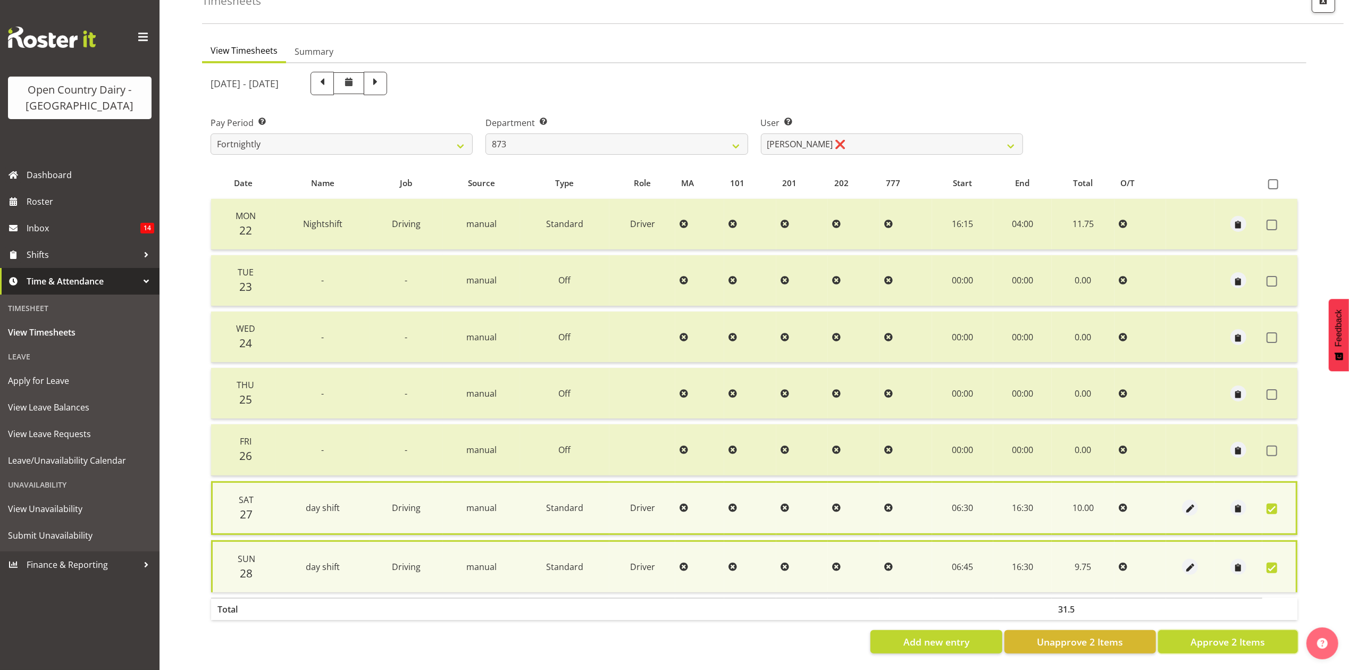
drag, startPoint x: 1260, startPoint y: 634, endPoint x: 1262, endPoint y: 656, distance: 21.9
click at [1260, 635] on span "Approve 2 Items" at bounding box center [1228, 642] width 74 height 14
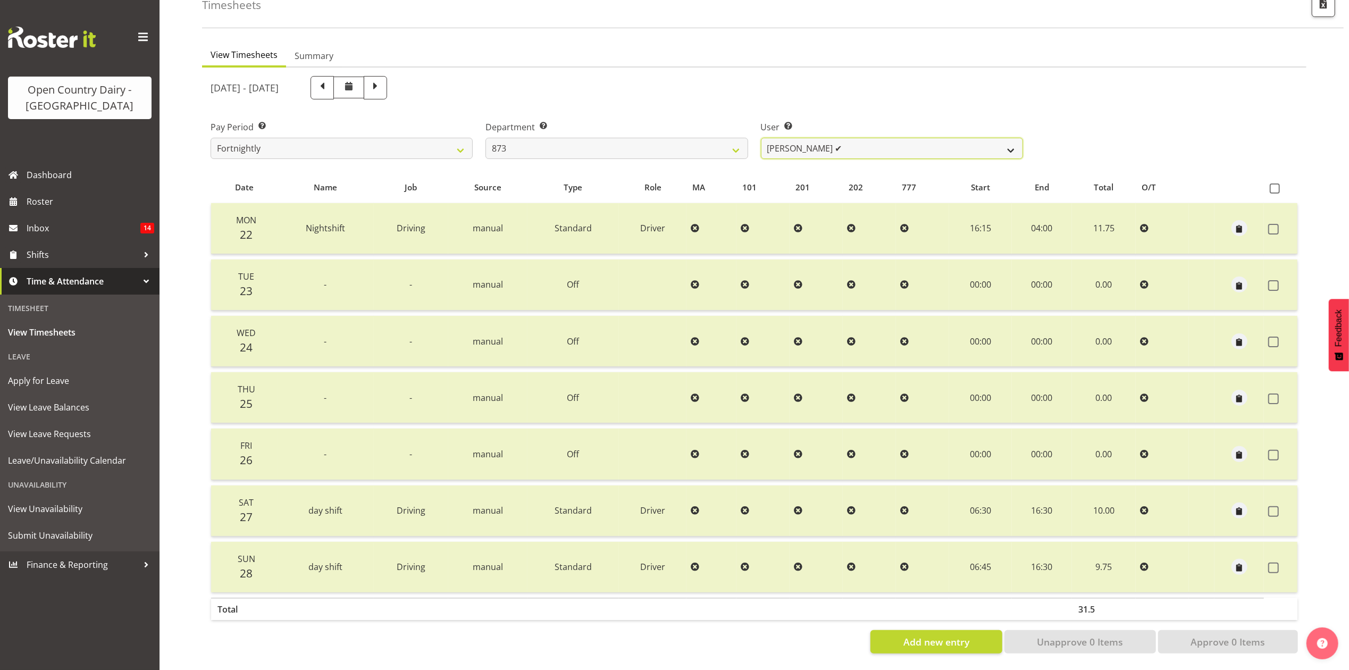
click at [924, 138] on select "Andrew Henderson ❌ Ricky Popham ✔ Stacy MacAskill ✔ Trish Nicol ✔" at bounding box center [892, 148] width 262 height 21
click at [679, 126] on div "Department Select which department you would like to view. 734 735 736 737 738 …" at bounding box center [617, 140] width 262 height 38
click at [679, 138] on select "734 735 736 737 738 739 851 853 854 855 856 858 861 862 865 867-9032 868 869 87…" at bounding box center [617, 148] width 262 height 21
click at [486, 138] on select "734 735 736 737 738 739 851 853 854 855 856 858 861 862 865 867-9032 868 869 87…" at bounding box center [617, 148] width 262 height 21
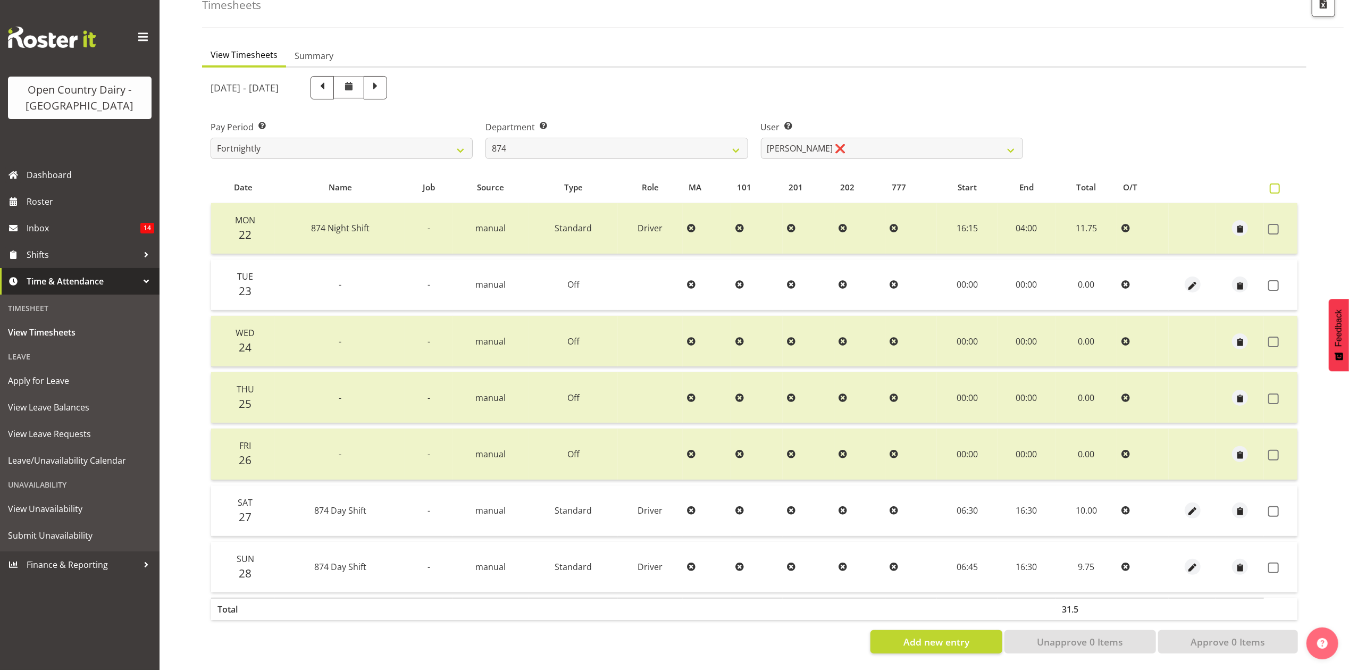
click at [1274, 183] on span at bounding box center [1275, 188] width 10 height 10
click at [1274, 185] on input "checkbox" at bounding box center [1273, 188] width 7 height 7
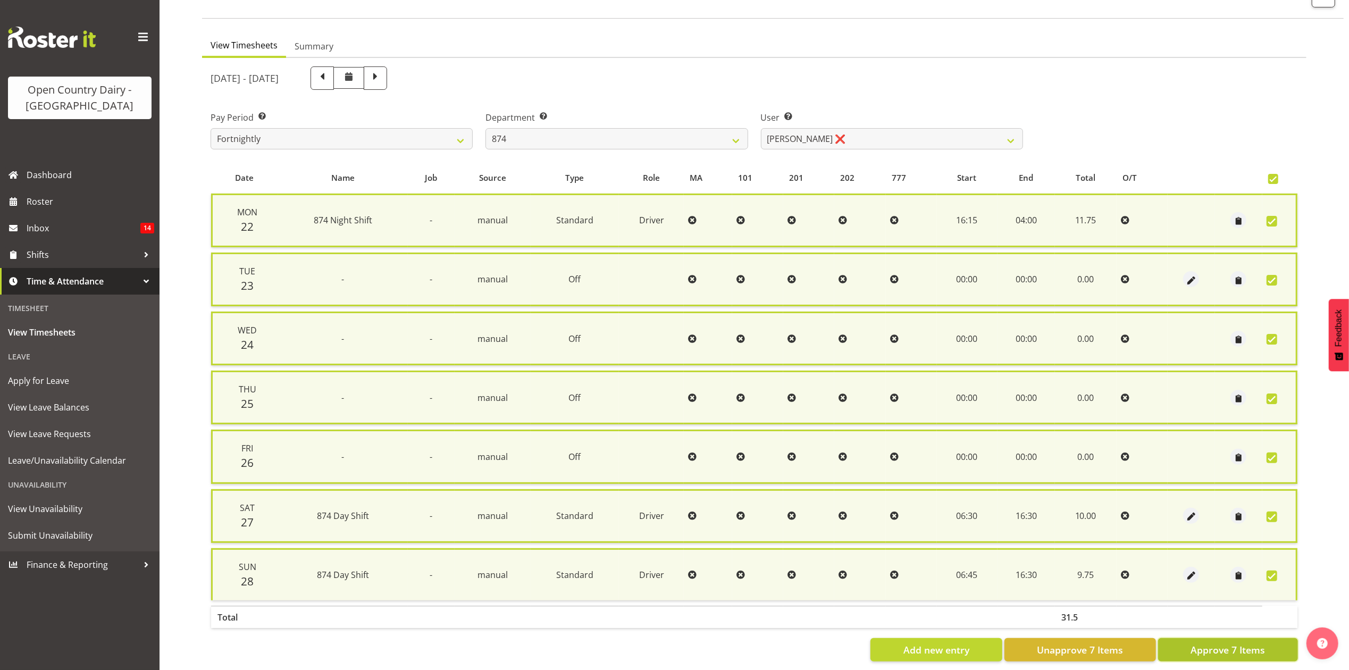
click at [1218, 643] on span "Approve 7 Items" at bounding box center [1228, 650] width 74 height 14
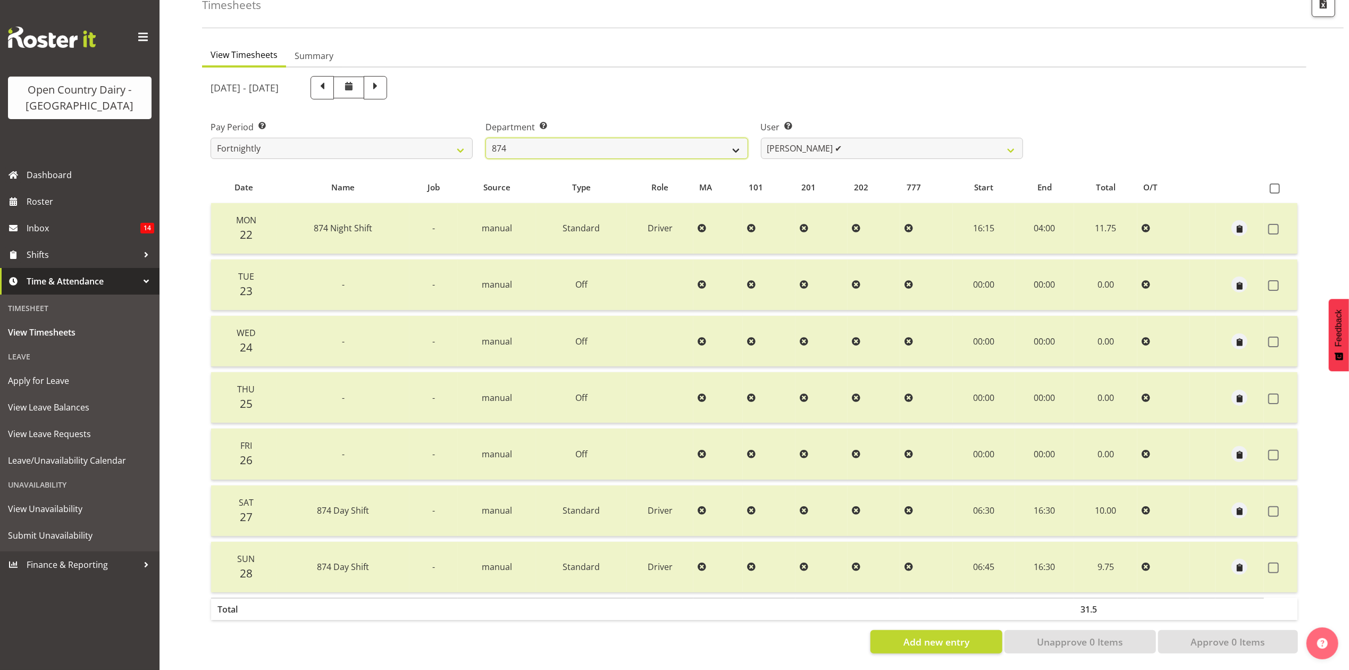
click at [709, 141] on select "734 735 736 737 738 739 851 853 854 855 856 858 861 862 865 867-9032 868 869 87…" at bounding box center [617, 148] width 262 height 21
click at [486, 138] on select "734 735 736 737 738 739 851 853 854 855 856 858 861 862 865 867-9032 868 869 87…" at bounding box center [617, 148] width 262 height 21
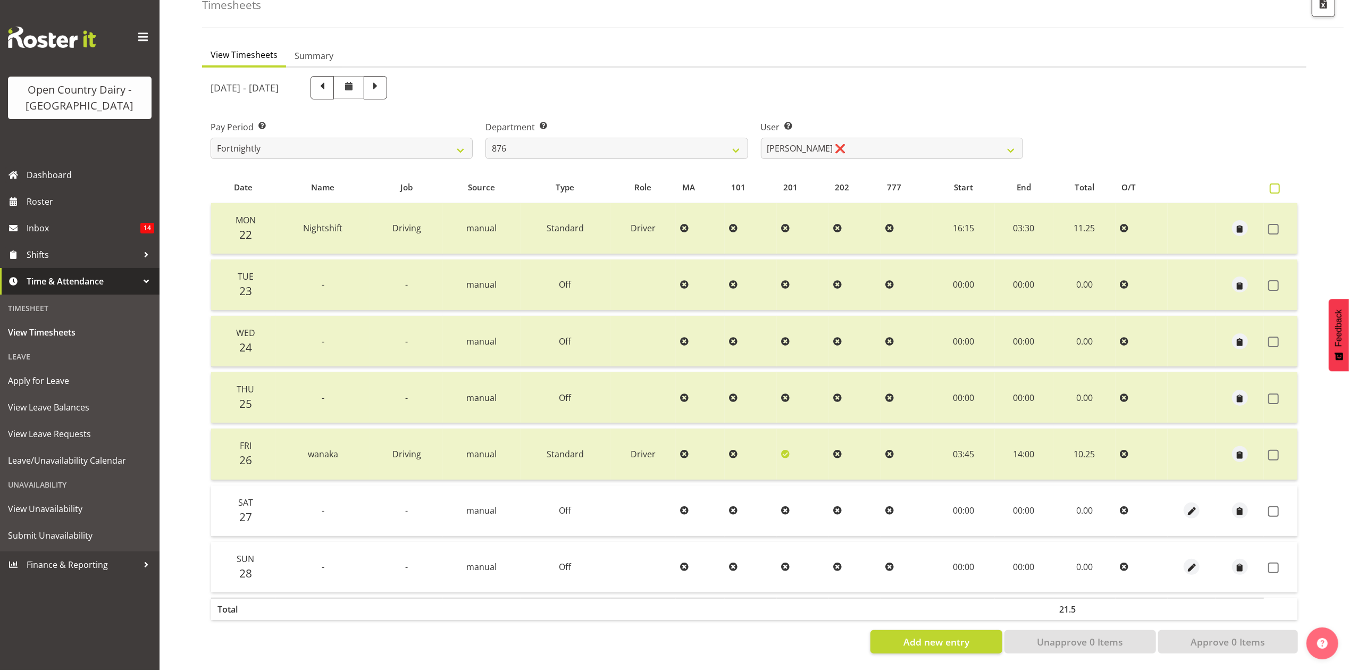
click at [1273, 183] on span at bounding box center [1275, 188] width 10 height 10
click at [1273, 185] on input "checkbox" at bounding box center [1273, 188] width 7 height 7
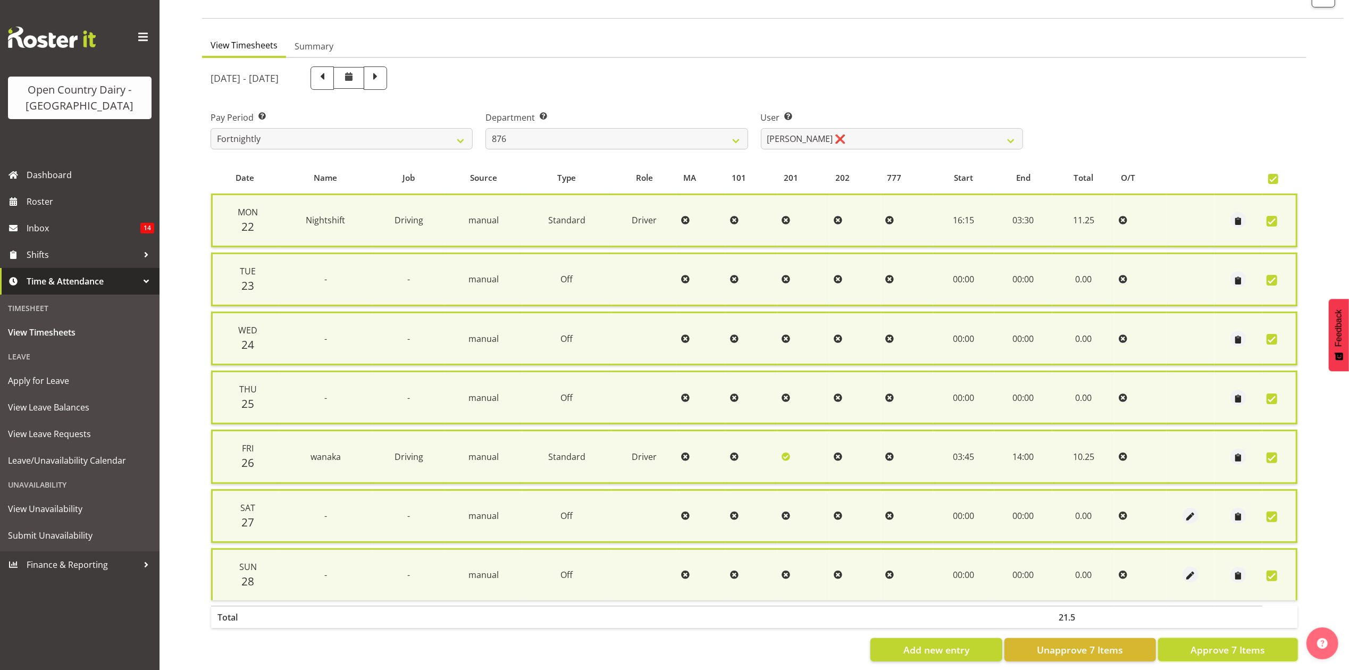
click at [1183, 638] on button "Approve 7 Items" at bounding box center [1228, 649] width 140 height 23
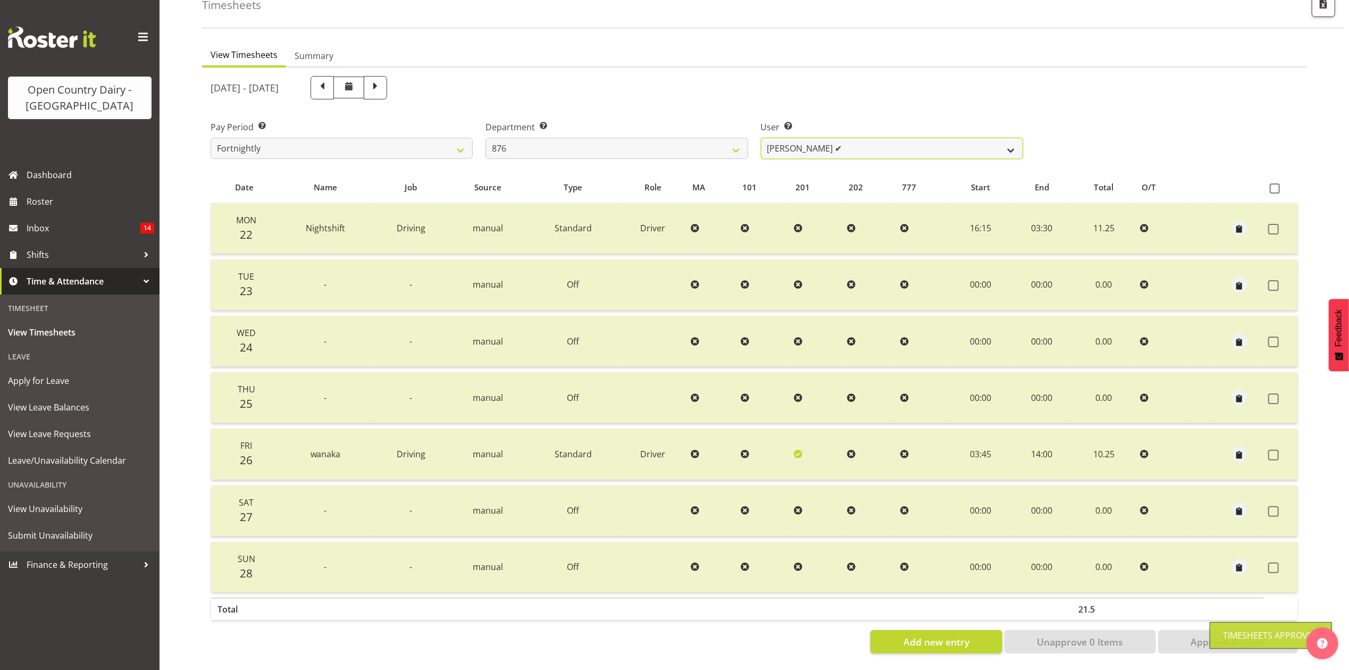
click at [806, 138] on select "Dean Henderson ✔ Ian Barbour ❌ John Graham ❌ Tom Rahl ❌" at bounding box center [892, 148] width 262 height 21
click at [761, 138] on select "Dean Henderson ✔ Ian Barbour ❌ John Graham ❌ Tom Rahl ❌" at bounding box center [892, 148] width 262 height 21
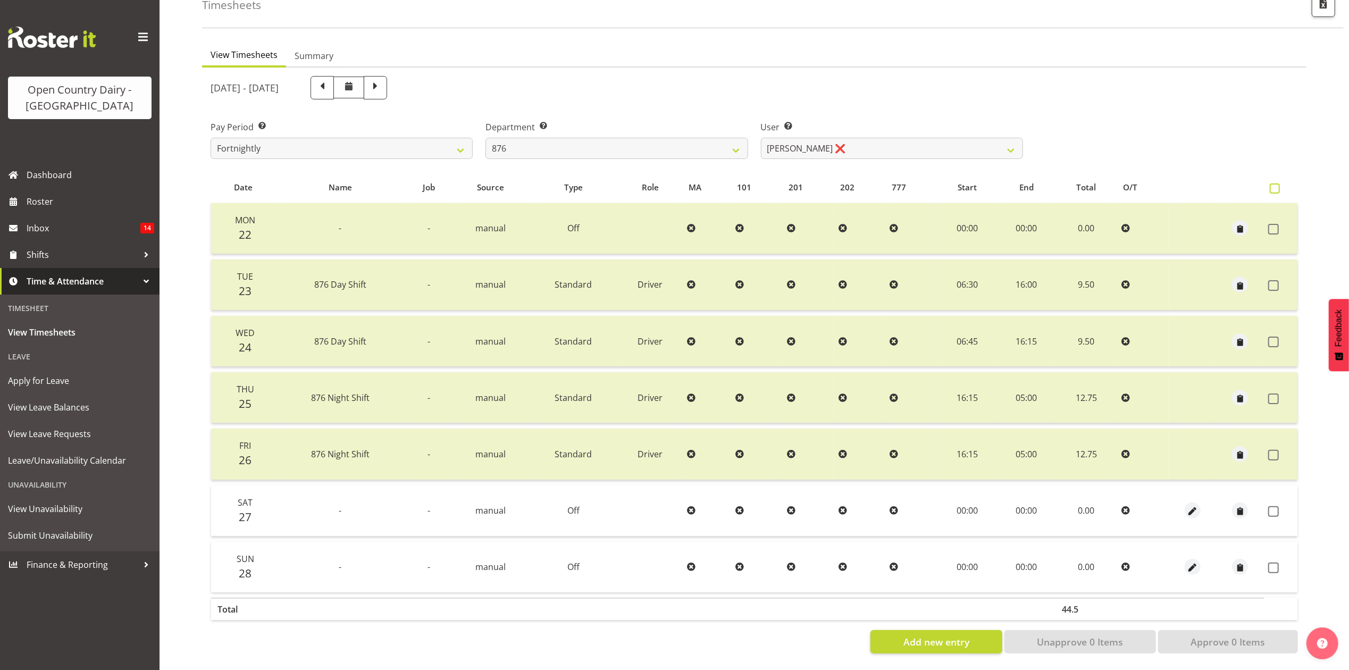
click at [1270, 183] on span at bounding box center [1275, 188] width 10 height 10
click at [1270, 185] on input "checkbox" at bounding box center [1273, 188] width 7 height 7
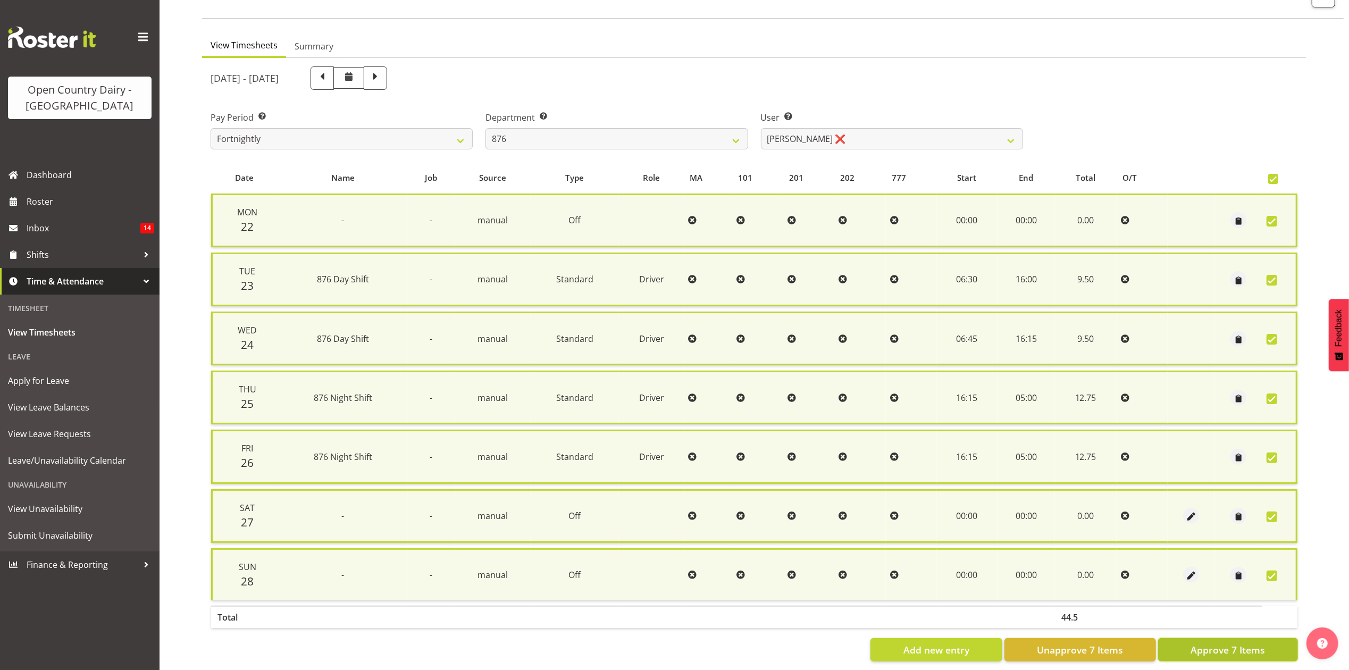
click at [1210, 643] on span "Approve 7 Items" at bounding box center [1228, 650] width 74 height 14
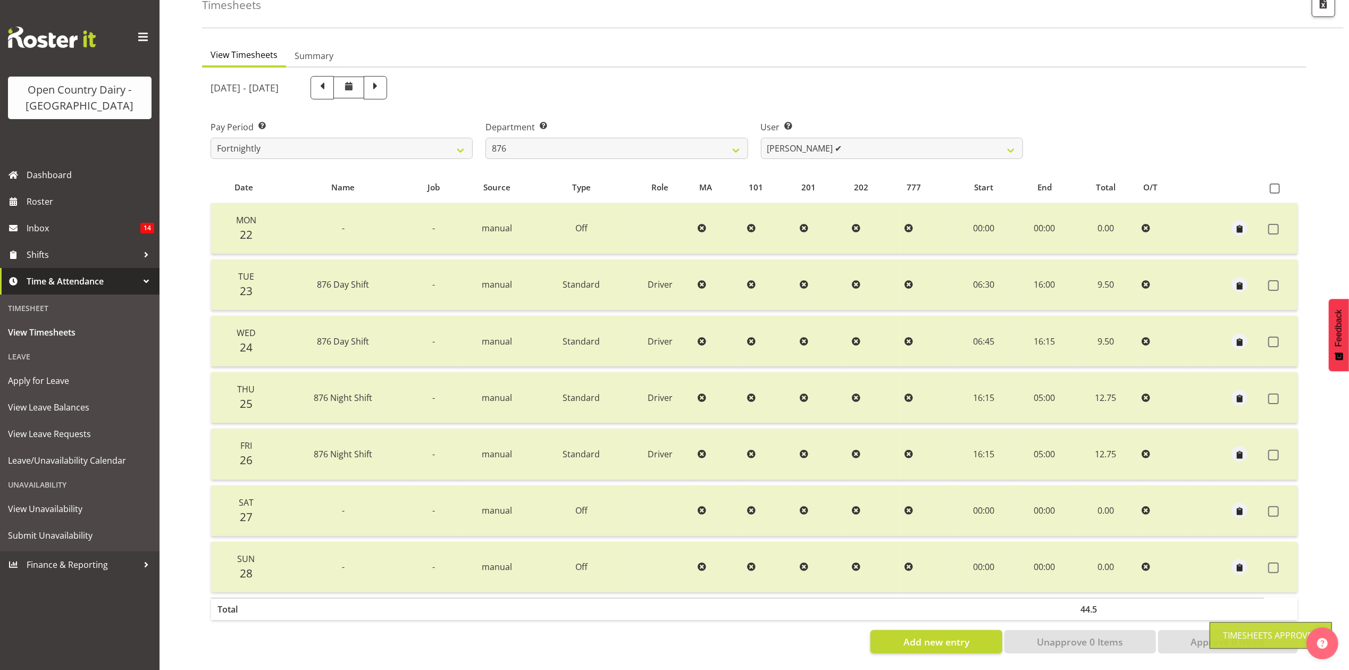
click at [804, 137] on div "September 22nd - September 28th 2025 Pay Period Select which pay period you wou…" at bounding box center [754, 362] width 1087 height 584
click at [805, 138] on select "Dean Henderson ✔ Ian Barbour ✔ John Graham ❌ Tom Rahl ❌" at bounding box center [892, 148] width 262 height 21
click at [761, 138] on select "Dean Henderson ✔ Ian Barbour ✔ John Graham ❌ Tom Rahl ❌" at bounding box center [892, 148] width 262 height 21
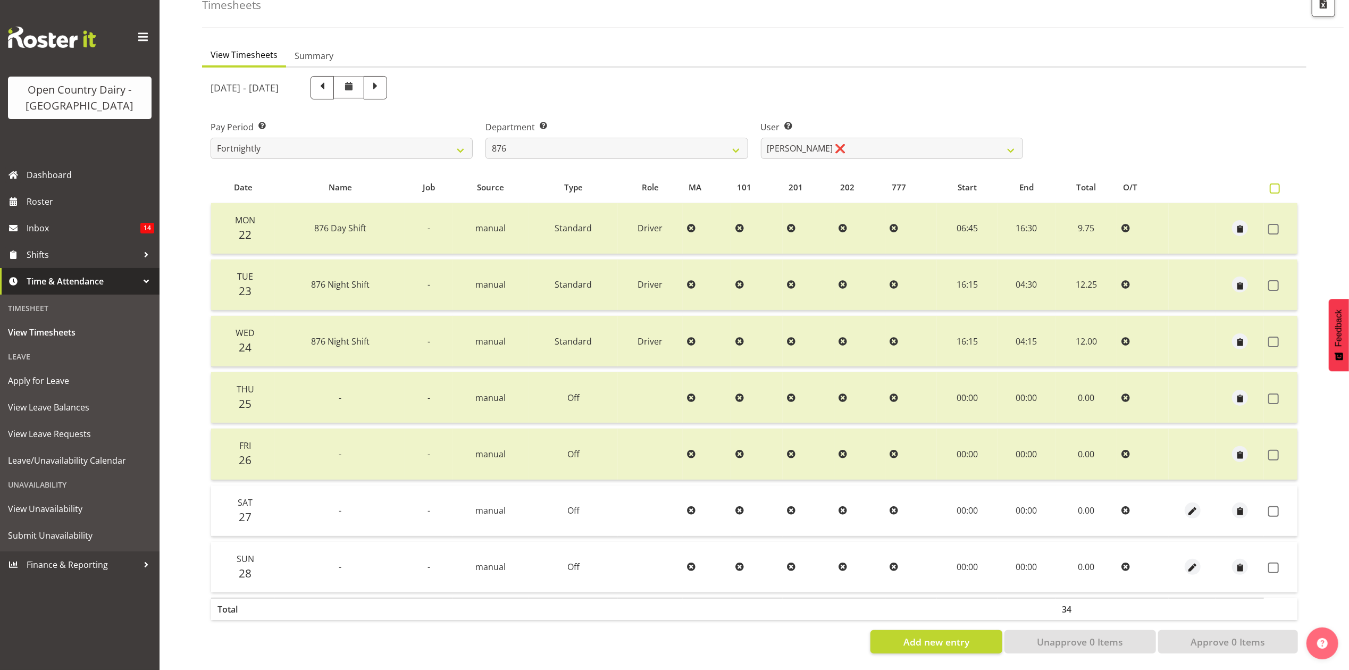
click at [1279, 183] on span at bounding box center [1275, 188] width 10 height 10
click at [1277, 185] on input "checkbox" at bounding box center [1273, 188] width 7 height 7
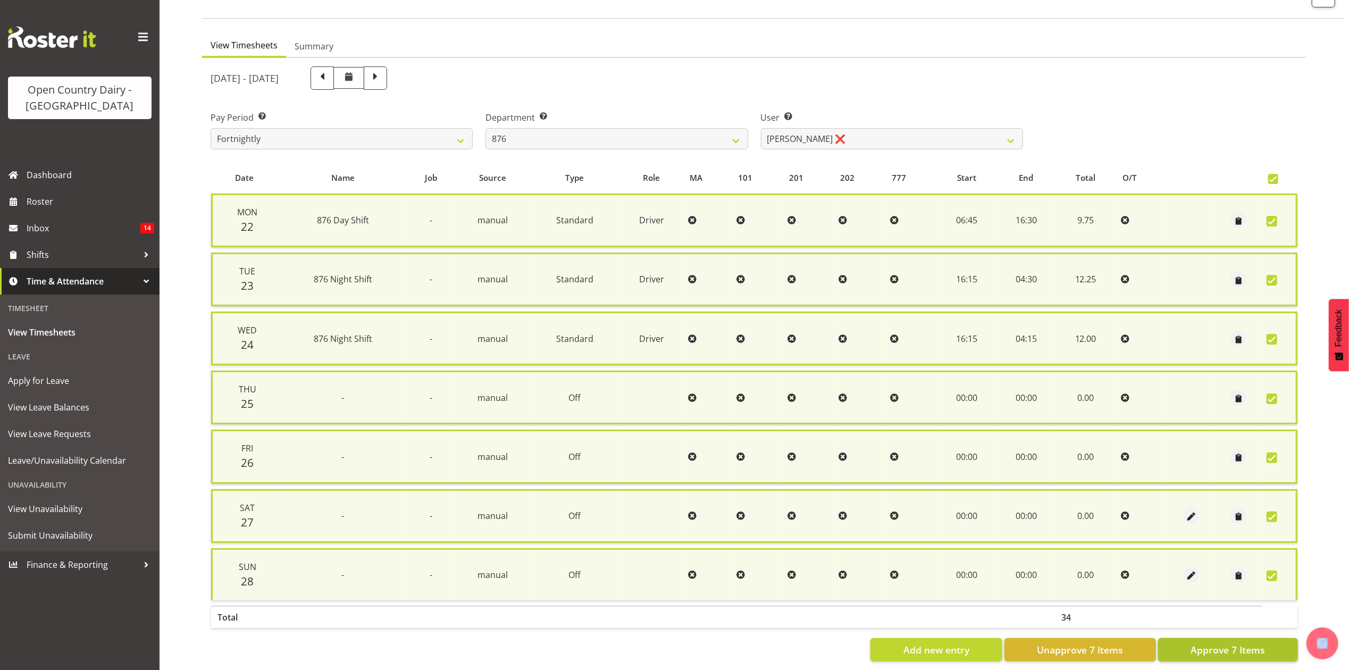
drag, startPoint x: 1261, startPoint y: 630, endPoint x: 1262, endPoint y: 641, distance: 11.2
click at [1262, 637] on div "Date Name Job Source Type Role MA 101 201 202 777 Start End Total O/T Mon 22 87…" at bounding box center [754, 411] width 1087 height 499
click at [1262, 643] on span "Approve 7 Items" at bounding box center [1228, 650] width 74 height 14
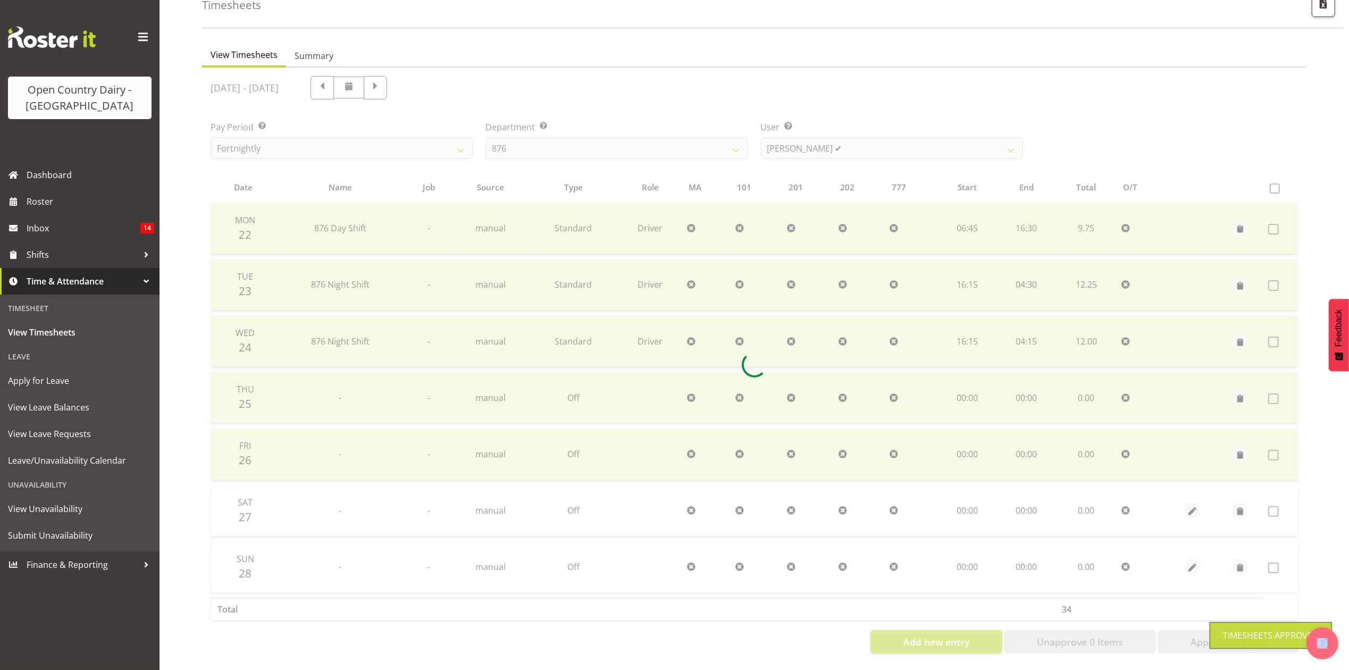
click at [792, 138] on div "September 22nd - September 28th 2025 Pay Period Select which pay period you wou…" at bounding box center [754, 362] width 1087 height 584
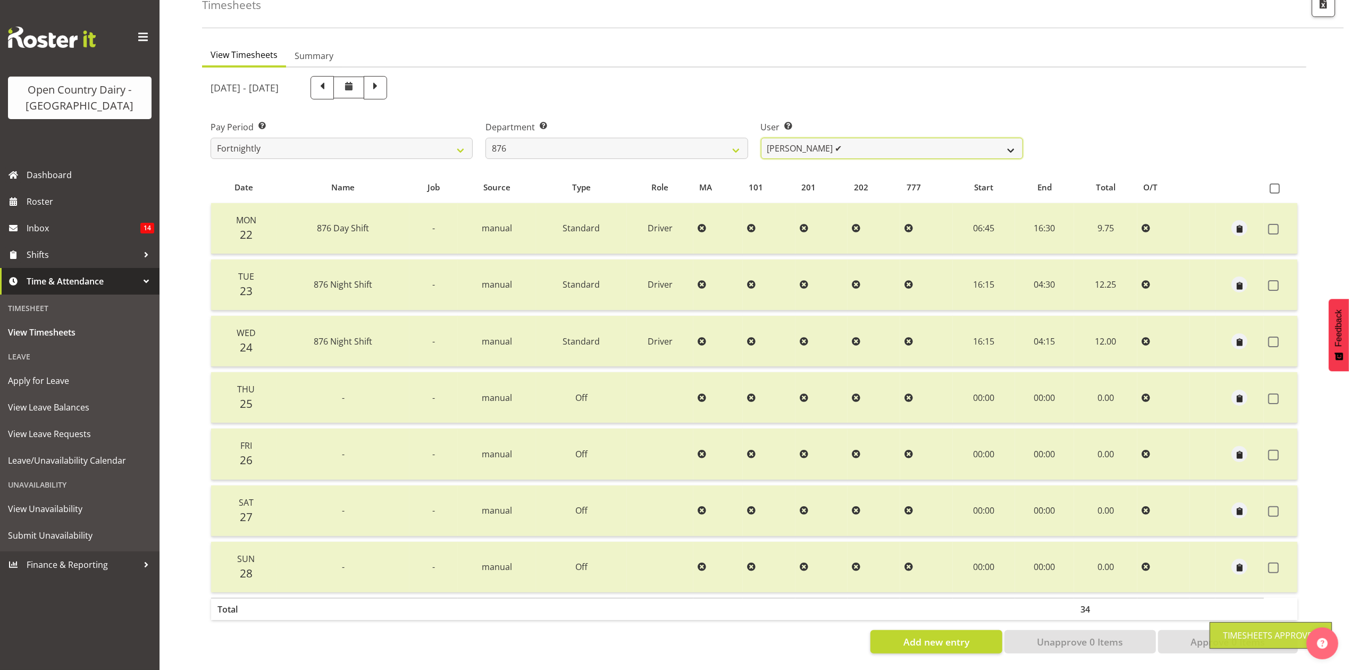
click at [793, 138] on select "Dean Henderson ✔ Ian Barbour ✔ John Graham ✔ Tom Rahl ❌" at bounding box center [892, 148] width 262 height 21
click at [761, 138] on select "Dean Henderson ✔ Ian Barbour ✔ John Graham ✔ Tom Rahl ❌" at bounding box center [892, 148] width 262 height 21
click at [707, 138] on select "734 735 736 737 738 739 851 853 854 855 856 858 861 862 865 867-9032 868 869 87…" at bounding box center [617, 148] width 262 height 21
click at [486, 138] on select "734 735 736 737 738 739 851 853 854 855 856 858 861 862 865 867-9032 868 869 87…" at bounding box center [617, 148] width 262 height 21
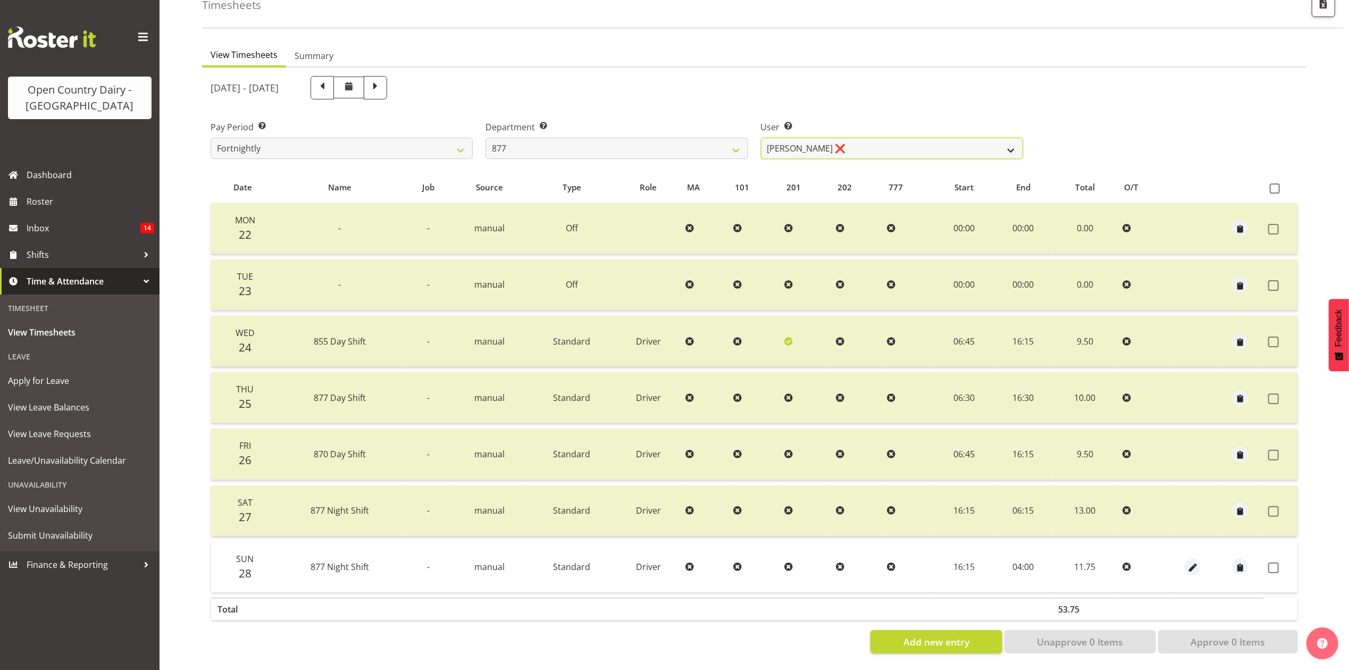
click at [842, 138] on select "Barry Shields ❌ Callum Wells ❌ Helen Bull ❌ Jase Preston ❌" at bounding box center [892, 148] width 262 height 21
click at [761, 138] on select "Barry Shields ❌ Callum Wells ❌ Helen Bull ❌ Jase Preston ❌" at bounding box center [892, 148] width 262 height 21
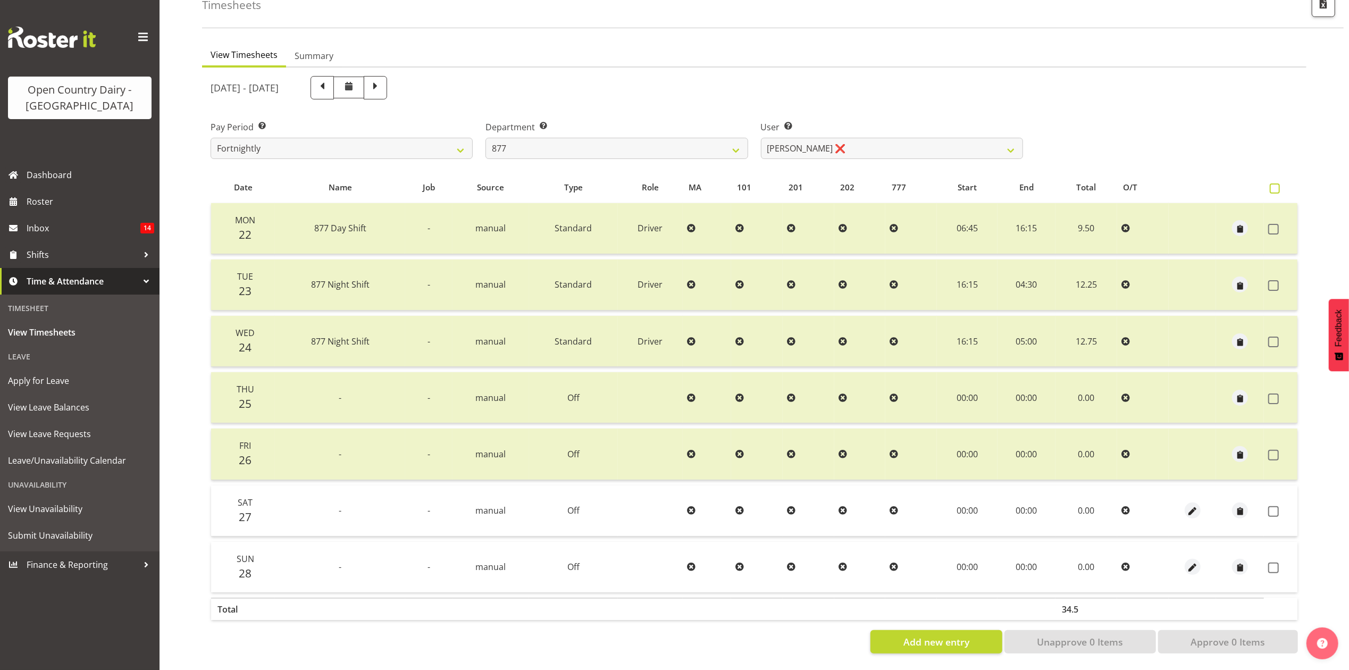
click at [1279, 183] on span at bounding box center [1275, 188] width 10 height 10
click at [1277, 185] on input "checkbox" at bounding box center [1273, 188] width 7 height 7
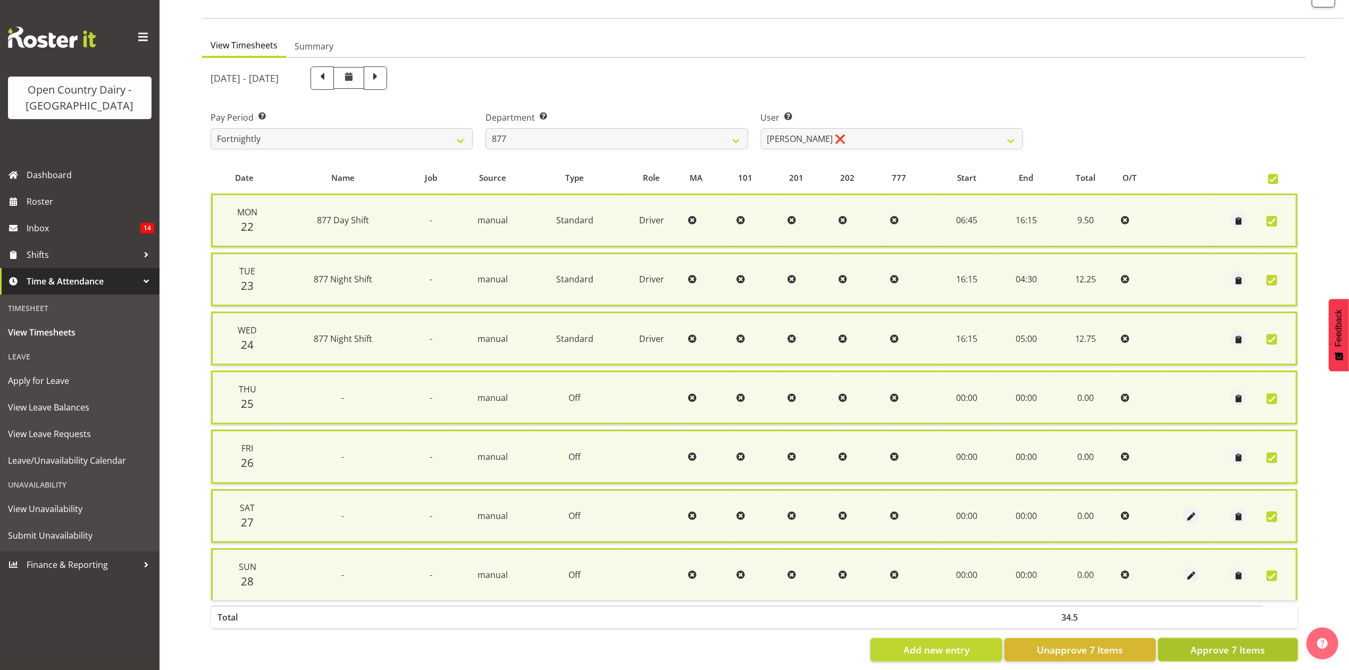
click at [1236, 643] on span "Approve 7 Items" at bounding box center [1228, 650] width 74 height 14
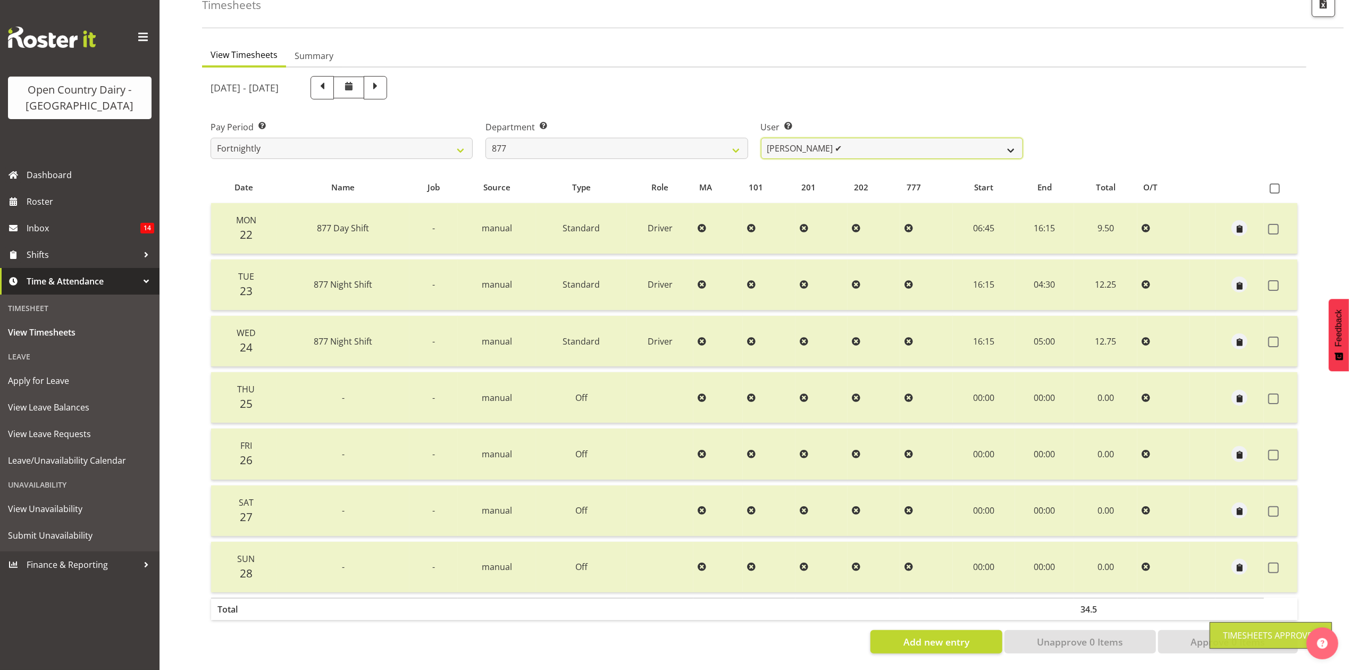
click at [792, 144] on select "Barry Shields ❌ Callum Wells ✔ Helen Bull ❌ Jase Preston ❌" at bounding box center [892, 148] width 262 height 21
click at [761, 138] on select "Barry Shields ❌ Callum Wells ✔ Helen Bull ❌ Jase Preston ❌" at bounding box center [892, 148] width 262 height 21
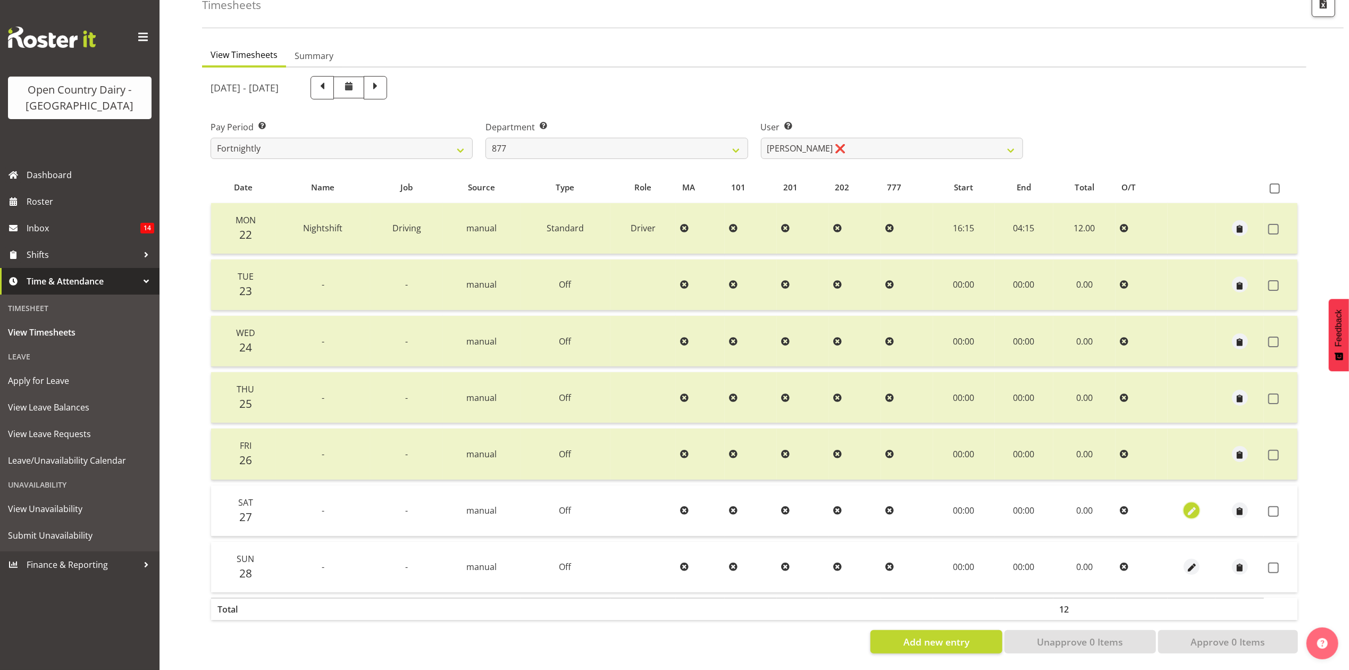
click at [1190, 506] on span "button" at bounding box center [1192, 512] width 12 height 12
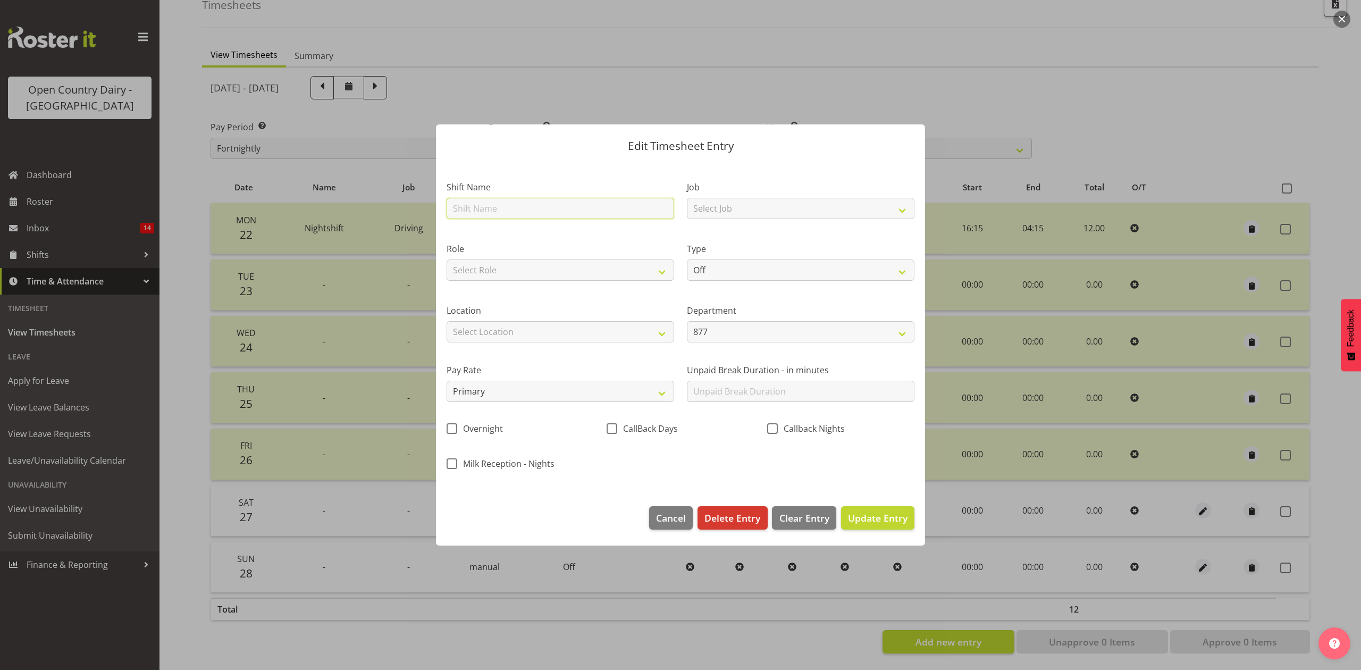
click at [504, 207] on input "text" at bounding box center [561, 208] width 228 height 21
click at [710, 211] on select "Select Job Connecting /unconnecting Trailers Driving Meeting Milk Testing" at bounding box center [801, 208] width 228 height 21
click at [687, 198] on select "Select Job Connecting /unconnecting Trailers Driving Meeting Milk Testing" at bounding box center [801, 208] width 228 height 21
click at [607, 267] on select "Select Role Driver" at bounding box center [561, 270] width 228 height 21
click at [447, 260] on select "Select Role Driver" at bounding box center [561, 270] width 228 height 21
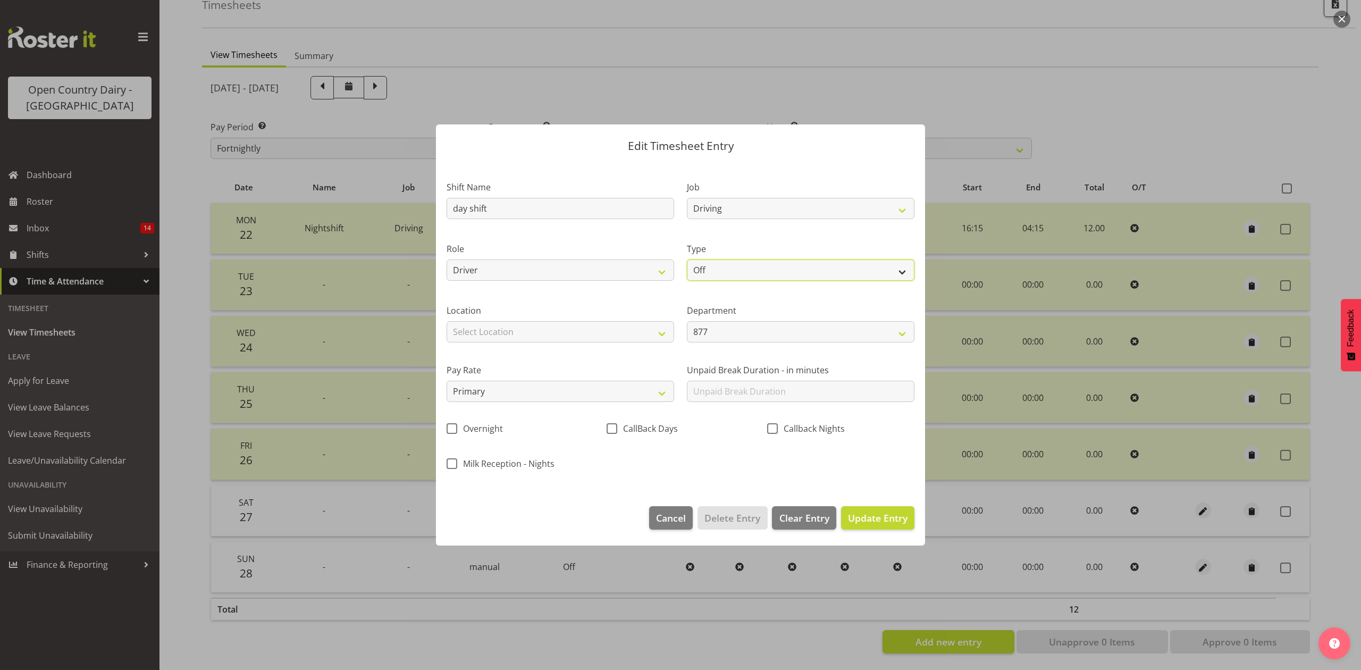
click at [715, 273] on select "Off Standard Public Holiday Public Holiday (Worked) Day In Lieu Annual Leave Si…" at bounding box center [801, 270] width 228 height 21
click at [687, 260] on select "Off Standard Public Holiday Public Holiday (Worked) Day In Lieu Annual Leave Si…" at bounding box center [801, 270] width 228 height 21
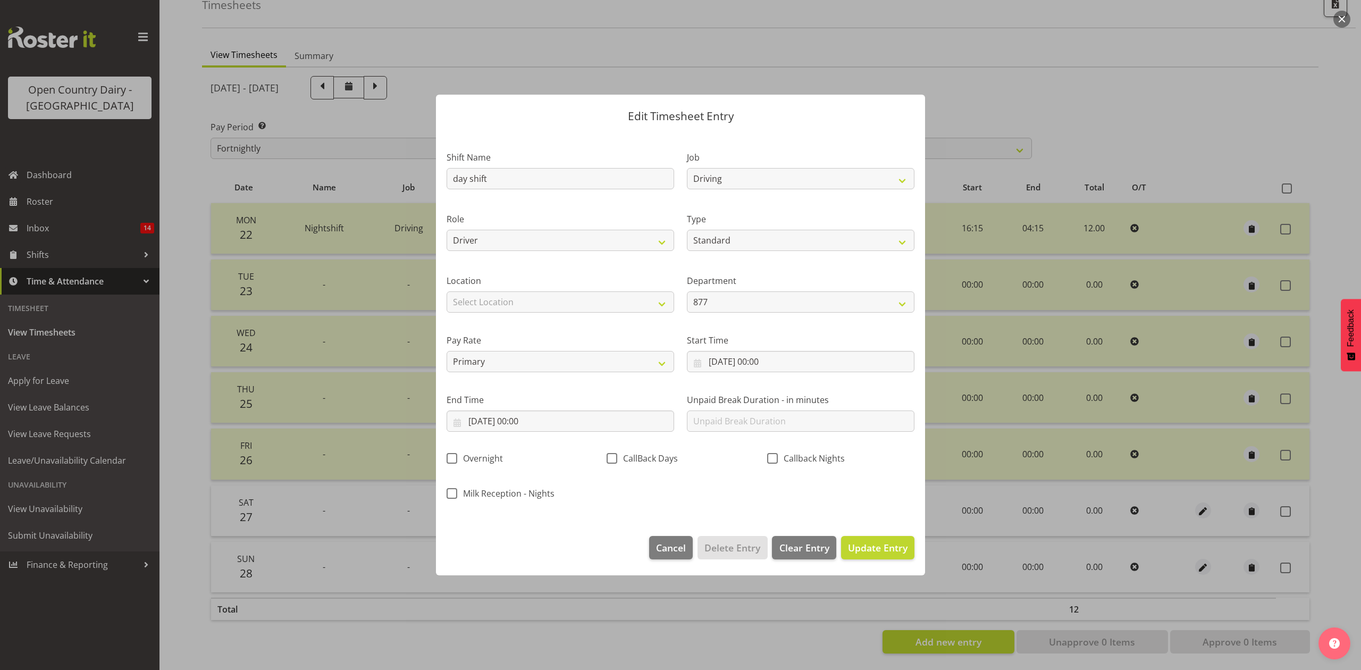
click at [599, 317] on div "Location Select Location Awarua Milk Awarua Office Freight Horotiu office Wahar…" at bounding box center [560, 290] width 240 height 60
click at [578, 300] on select "Select Location Awarua Milk Awarua Office Freight Horotiu office Waharoa Office…" at bounding box center [561, 301] width 228 height 21
click at [447, 291] on select "Select Location Awarua Milk Awarua Office Freight Horotiu office Waharoa Office…" at bounding box center [561, 301] width 228 height 21
click at [737, 309] on select "877 851 855 853 855 856 880 883 861 862 864 865 868 869 870 872 873 874 876 877…" at bounding box center [801, 301] width 228 height 21
click at [658, 319] on div "Pay Rate Primary Secondary Tertiary Fourth Fifth" at bounding box center [560, 349] width 240 height 60
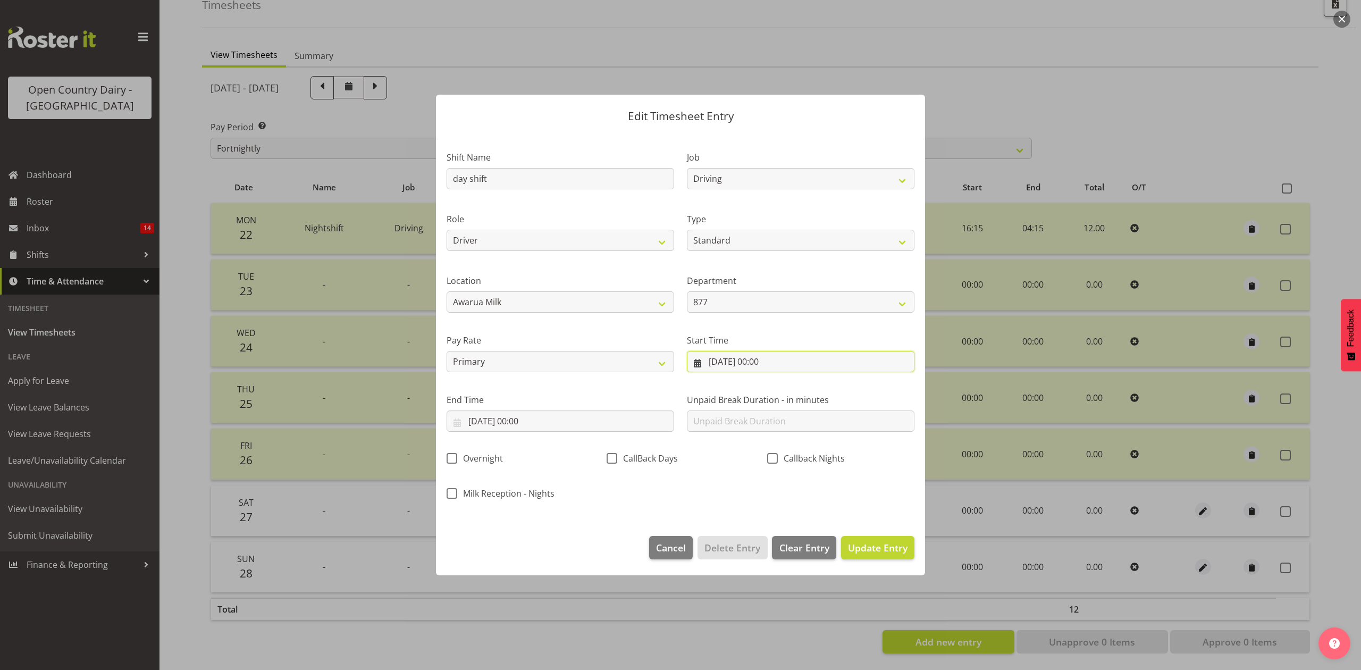
click at [763, 366] on input "27/09/2025, 00:00" at bounding box center [801, 361] width 228 height 21
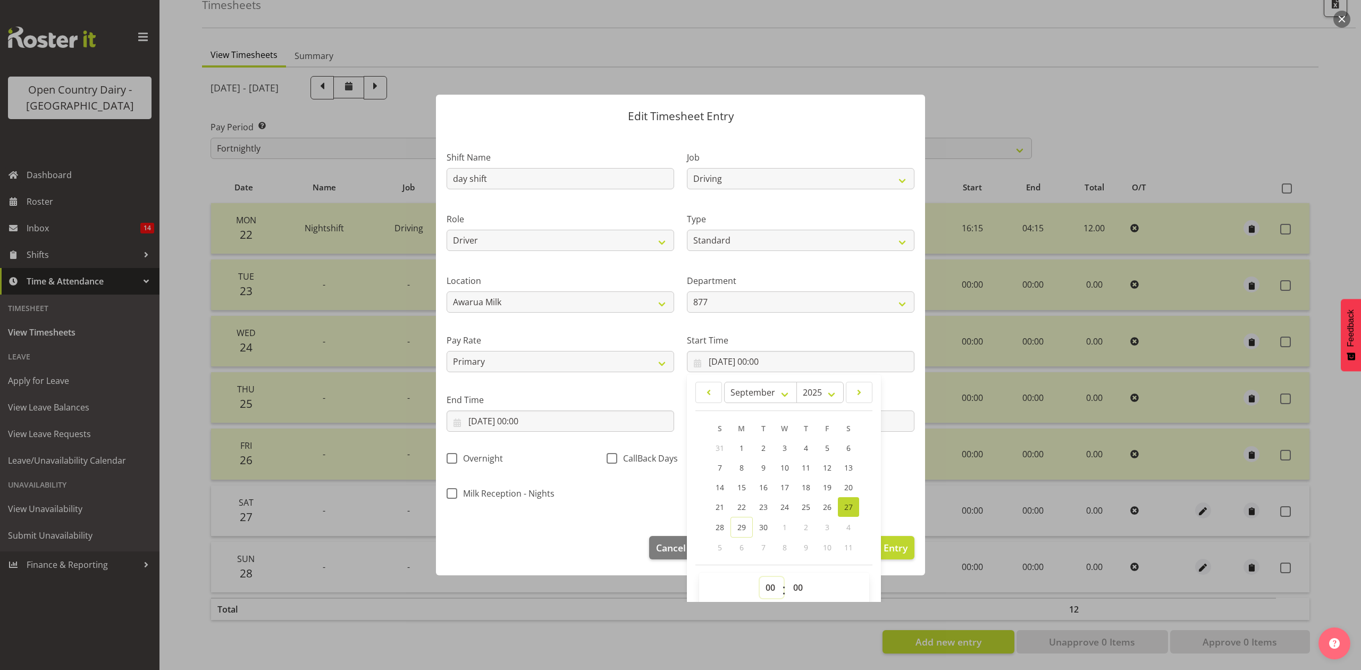
click at [770, 591] on select "00 01 02 03 04 05 06 07 08 09 10 11 12 13 14 15 16 17 18 19 20 21 22 23" at bounding box center [772, 587] width 24 height 21
click at [760, 578] on select "00 01 02 03 04 05 06 07 08 09 10 11 12 13 14 15 16 17 18 19 20 21 22 23" at bounding box center [772, 587] width 24 height 21
click at [792, 588] on select "00 01 02 03 04 05 06 07 08 09 10 11 12 13 14 15 16 17 18 19 20 21 22 23 24 25 2…" at bounding box center [800, 587] width 24 height 21
click at [788, 578] on select "00 01 02 03 04 05 06 07 08 09 10 11 12 13 14 15 16 17 18 19 20 21 22 23 24 25 2…" at bounding box center [800, 587] width 24 height 21
click at [569, 424] on input "27/09/2025, 00:00" at bounding box center [561, 421] width 228 height 21
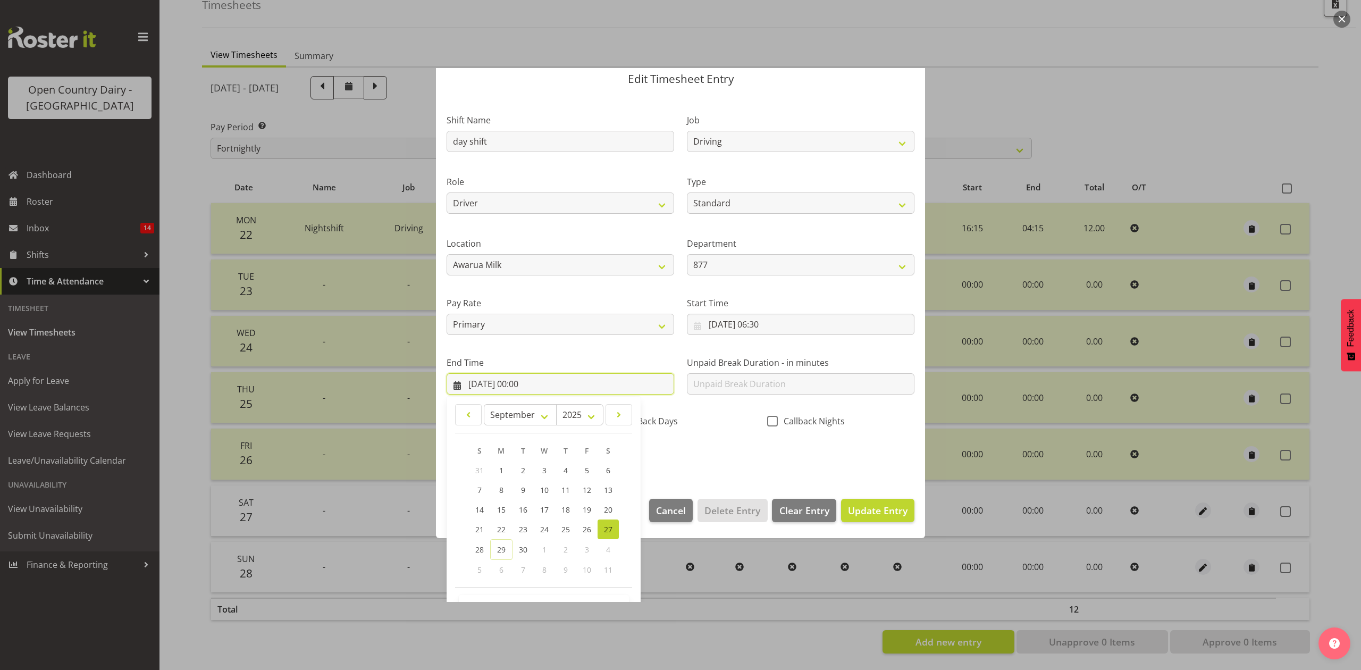
scroll to position [72, 0]
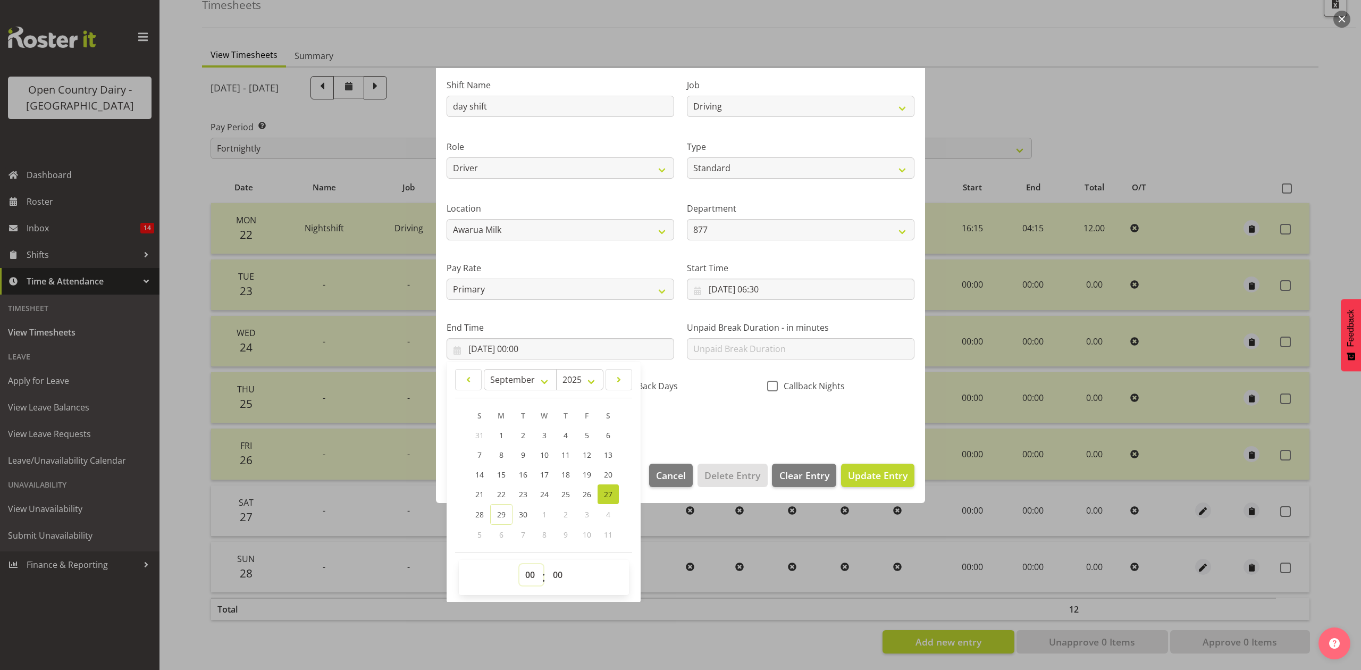
click at [536, 581] on select "00 01 02 03 04 05 06 07 08 09 10 11 12 13 14 15 16 17 18 19 20 21 22 23" at bounding box center [532, 574] width 24 height 21
click at [520, 565] on select "00 01 02 03 04 05 06 07 08 09 10 11 12 13 14 15 16 17 18 19 20 21 22 23" at bounding box center [532, 574] width 24 height 21
click at [555, 579] on select "00 01 02 03 04 05 06 07 08 09 10 11 12 13 14 15 16 17 18 19 20 21 22 23 24 25 2…" at bounding box center [559, 574] width 24 height 21
click at [547, 565] on select "00 01 02 03 04 05 06 07 08 09 10 11 12 13 14 15 16 17 18 19 20 21 22 23 24 25 2…" at bounding box center [559, 574] width 24 height 21
click at [674, 408] on div "Shift Name day shift Job Connecting /unconnecting Trailers Driving Meeting Milk…" at bounding box center [680, 250] width 481 height 372
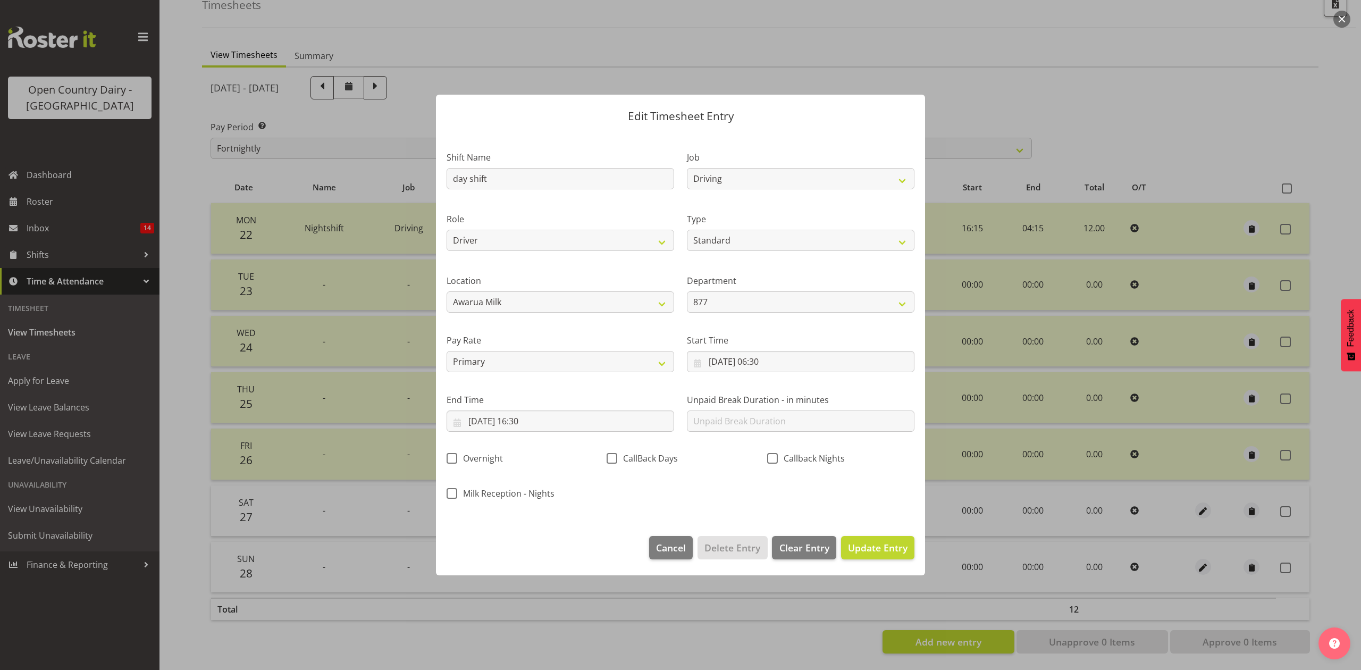
scroll to position [0, 0]
click at [868, 550] on span "Update Entry" at bounding box center [878, 547] width 60 height 13
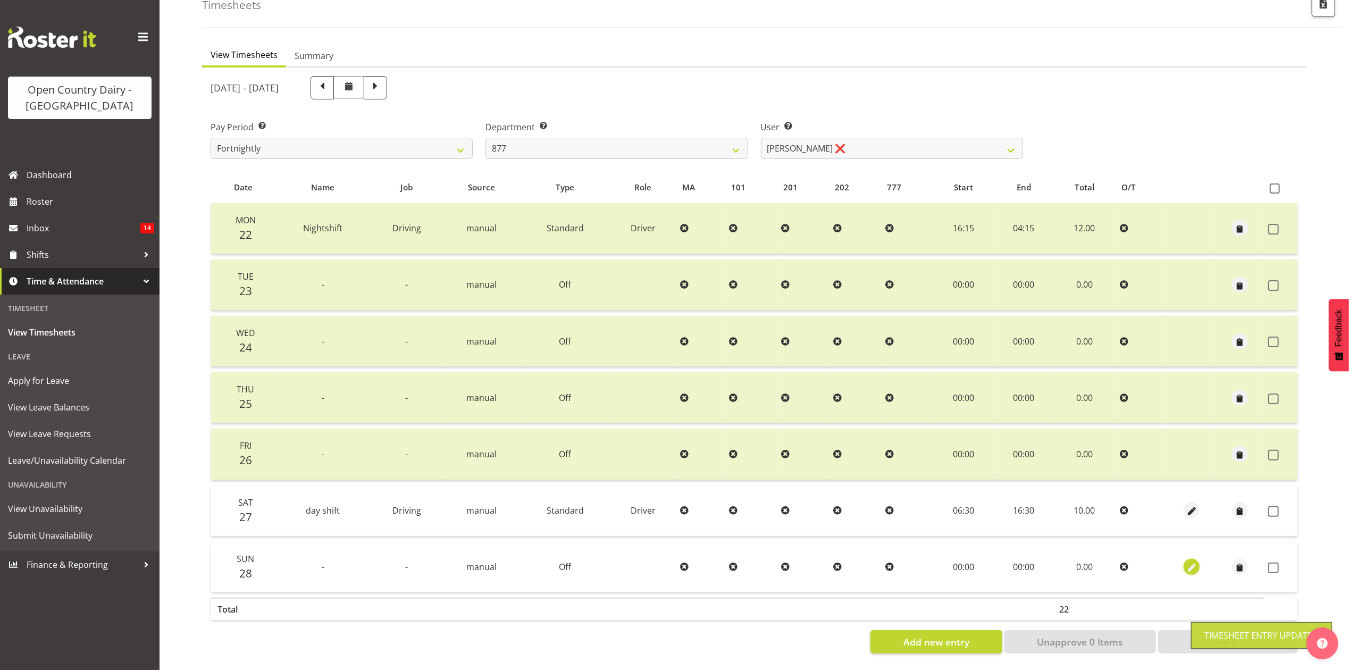
click at [1197, 562] on span "button" at bounding box center [1192, 568] width 12 height 12
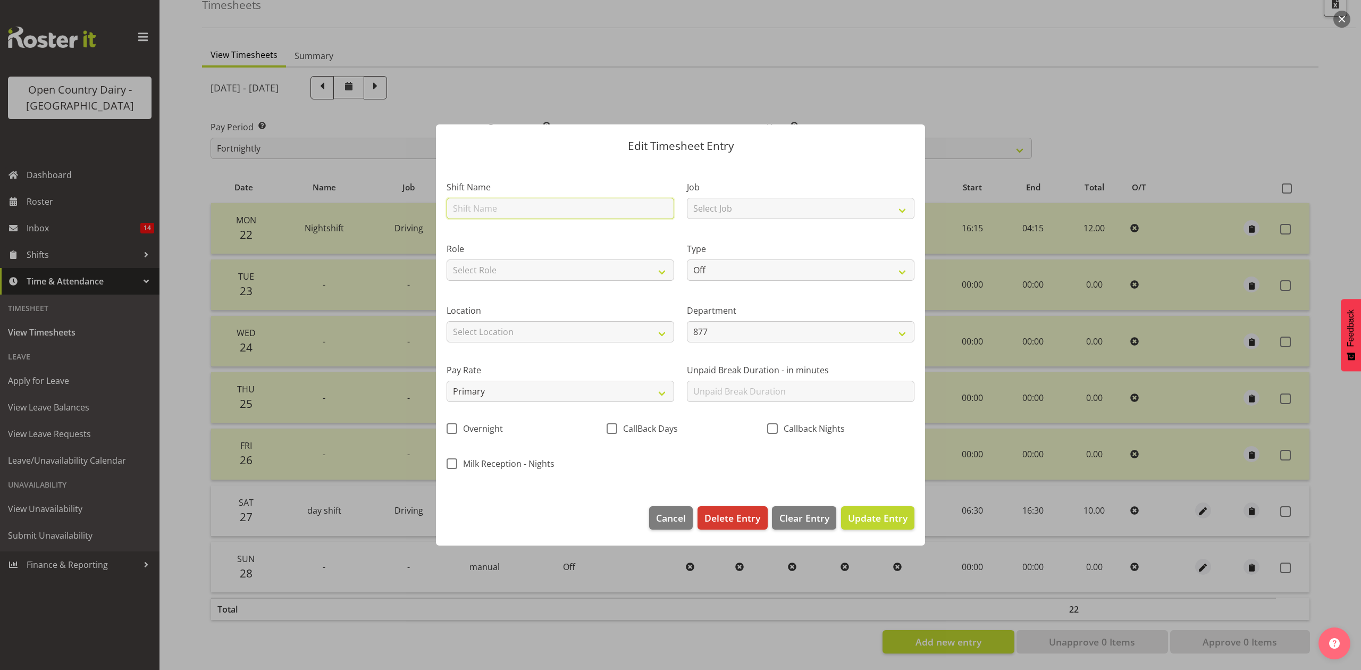
drag, startPoint x: 562, startPoint y: 216, endPoint x: 564, endPoint y: 222, distance: 6.4
click at [564, 222] on div "Shift Name" at bounding box center [560, 197] width 240 height 62
drag, startPoint x: 649, startPoint y: 268, endPoint x: 647, endPoint y: 275, distance: 7.1
click at [649, 268] on select "Select Role Driver" at bounding box center [561, 270] width 228 height 21
click at [447, 260] on select "Select Role Driver" at bounding box center [561, 270] width 228 height 21
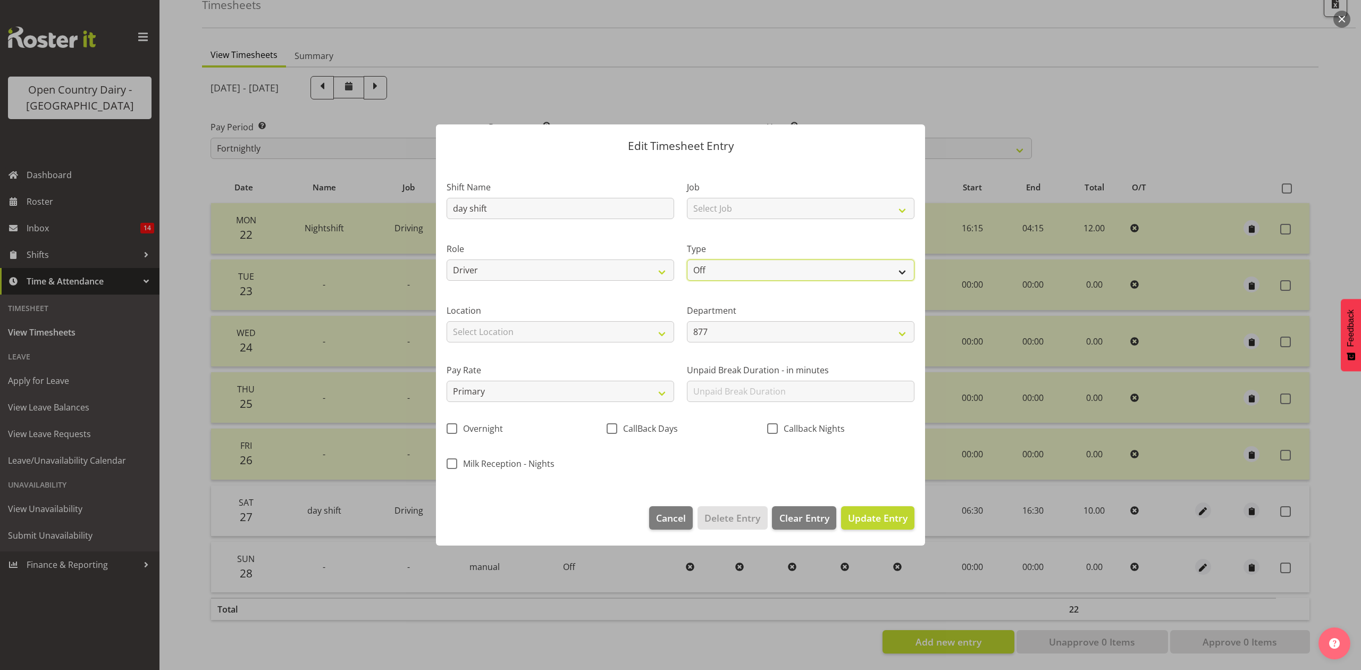
click at [743, 272] on select "Off Standard Public Holiday Public Holiday (Worked) Day In Lieu Annual Leave Si…" at bounding box center [801, 270] width 228 height 21
click at [687, 260] on select "Off Standard Public Holiday Public Holiday (Worked) Day In Lieu Annual Leave Si…" at bounding box center [801, 270] width 228 height 21
click at [737, 278] on select "Off Standard Public Holiday Public Holiday (Worked) Day In Lieu Annual Leave Si…" at bounding box center [801, 270] width 228 height 21
click at [687, 260] on select "Off Standard Public Holiday Public Holiday (Worked) Day In Lieu Annual Leave Si…" at bounding box center [801, 270] width 228 height 21
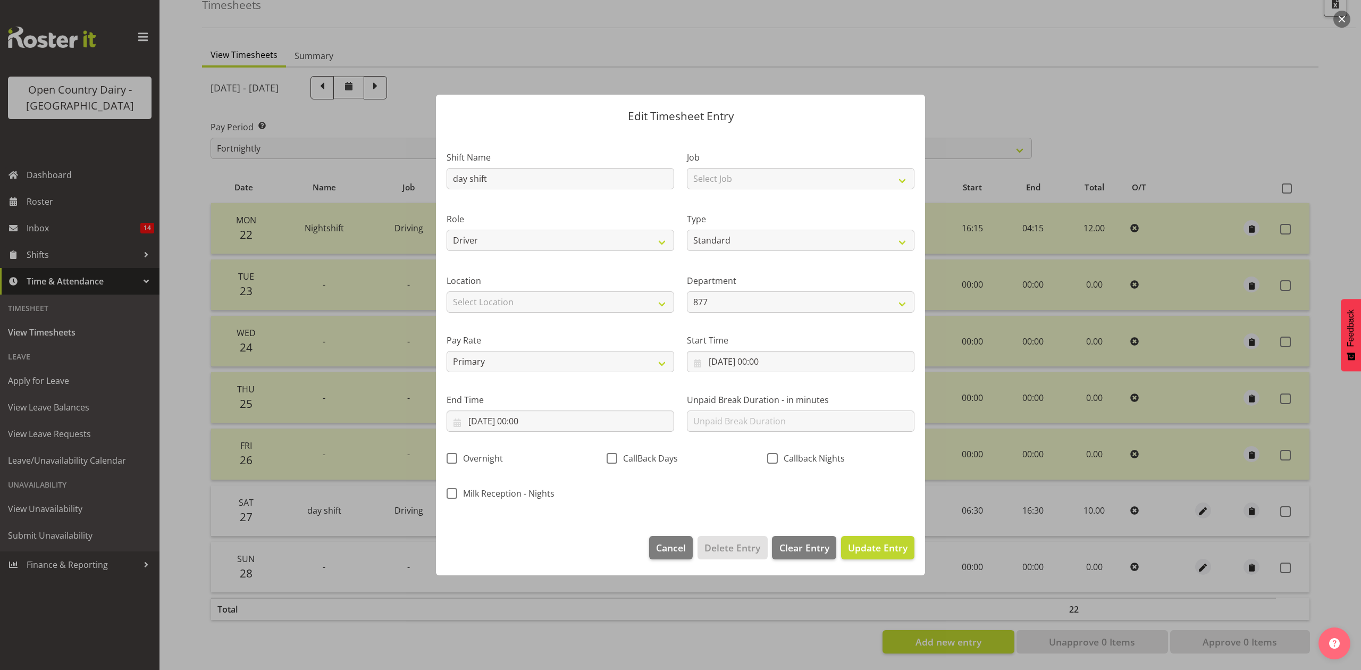
click at [743, 346] on label "Start Time" at bounding box center [801, 340] width 228 height 13
click at [748, 354] on input "28/09/2025, 00:00" at bounding box center [801, 361] width 228 height 21
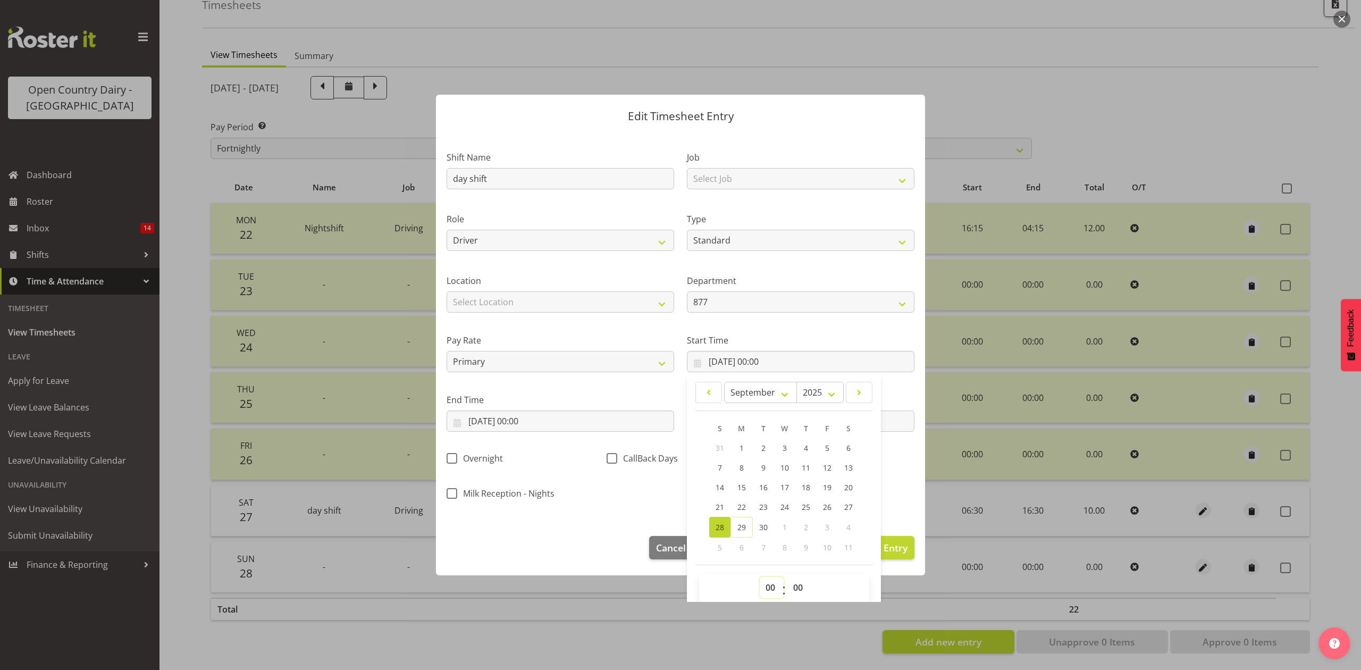
click at [760, 588] on select "00 01 02 03 04 05 06 07 08 09 10 11 12 13 14 15 16 17 18 19 20 21 22 23" at bounding box center [772, 587] width 24 height 21
click at [760, 578] on select "00 01 02 03 04 05 06 07 08 09 10 11 12 13 14 15 16 17 18 19 20 21 22 23" at bounding box center [772, 587] width 24 height 21
click at [790, 583] on select "00 01 02 03 04 05 06 07 08 09 10 11 12 13 14 15 16 17 18 19 20 21 22 23 24 25 2…" at bounding box center [800, 587] width 24 height 21
click at [788, 578] on select "00 01 02 03 04 05 06 07 08 09 10 11 12 13 14 15 16 17 18 19 20 21 22 23 24 25 2…" at bounding box center [800, 587] width 24 height 21
click at [560, 409] on div "End Time 28/09/2025, 00:00 January February March April May June July August Se…" at bounding box center [561, 413] width 228 height 38
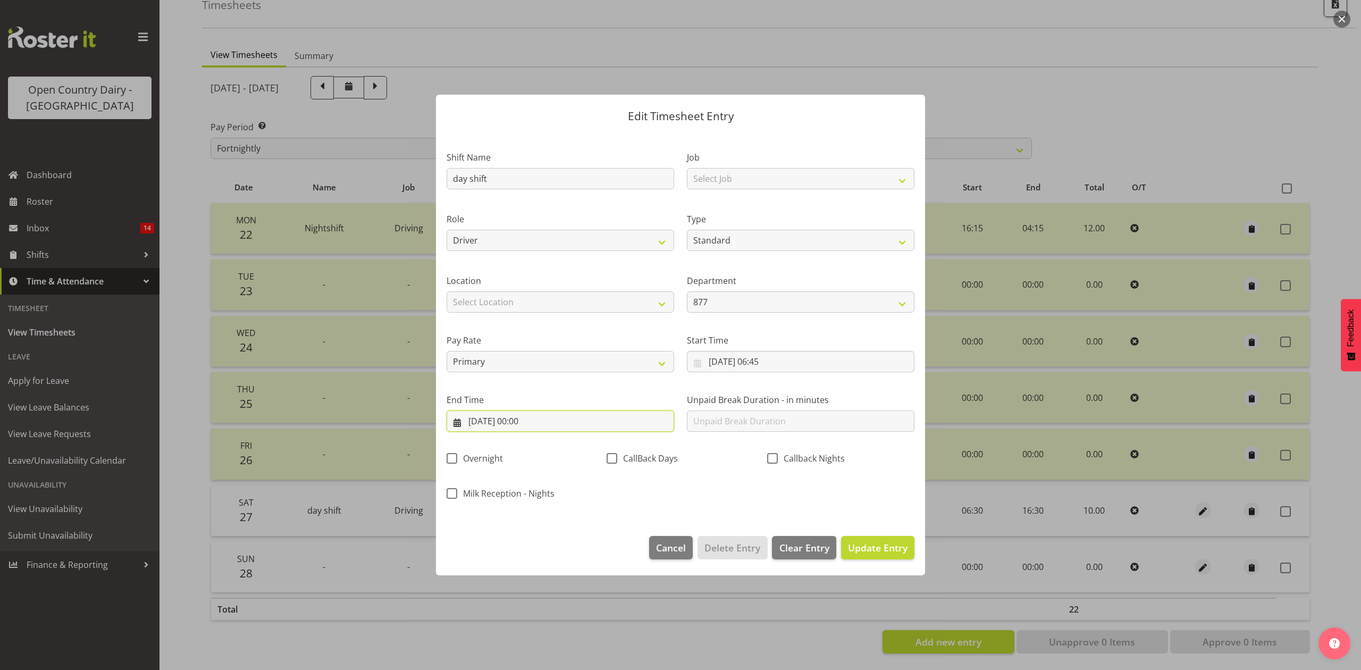
click at [558, 415] on input "28/09/2025, 00:00" at bounding box center [561, 421] width 228 height 21
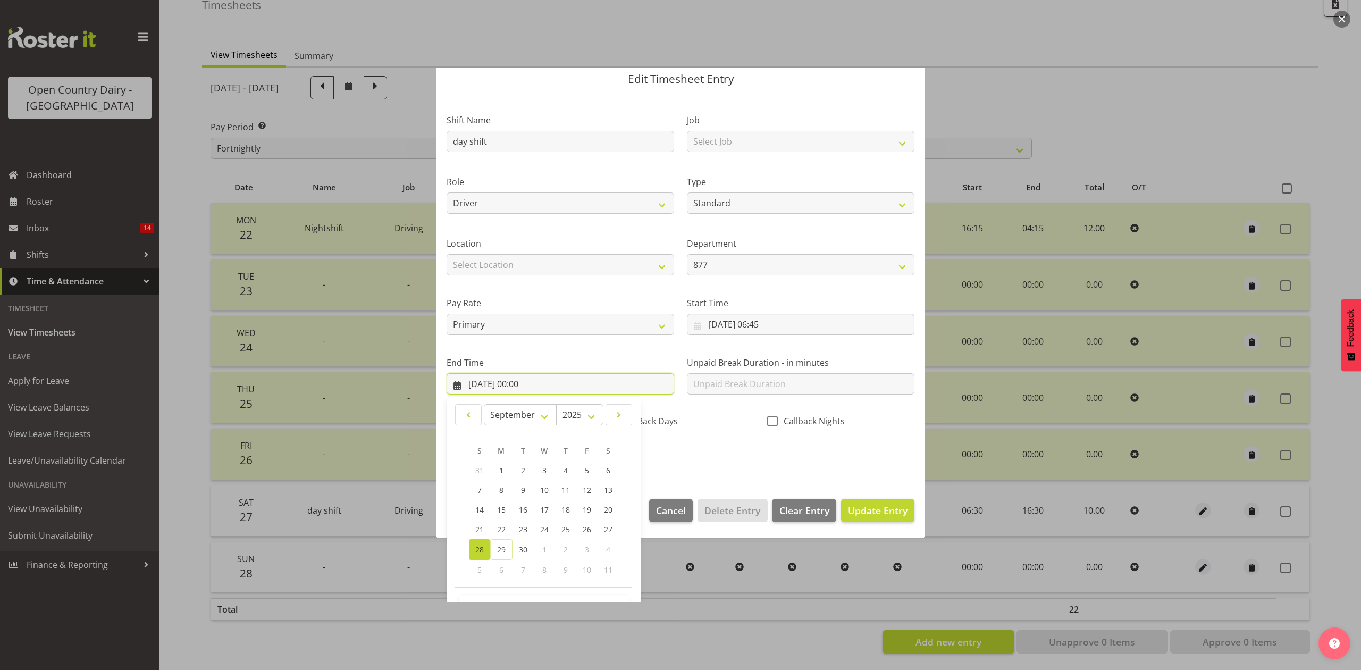
scroll to position [72, 0]
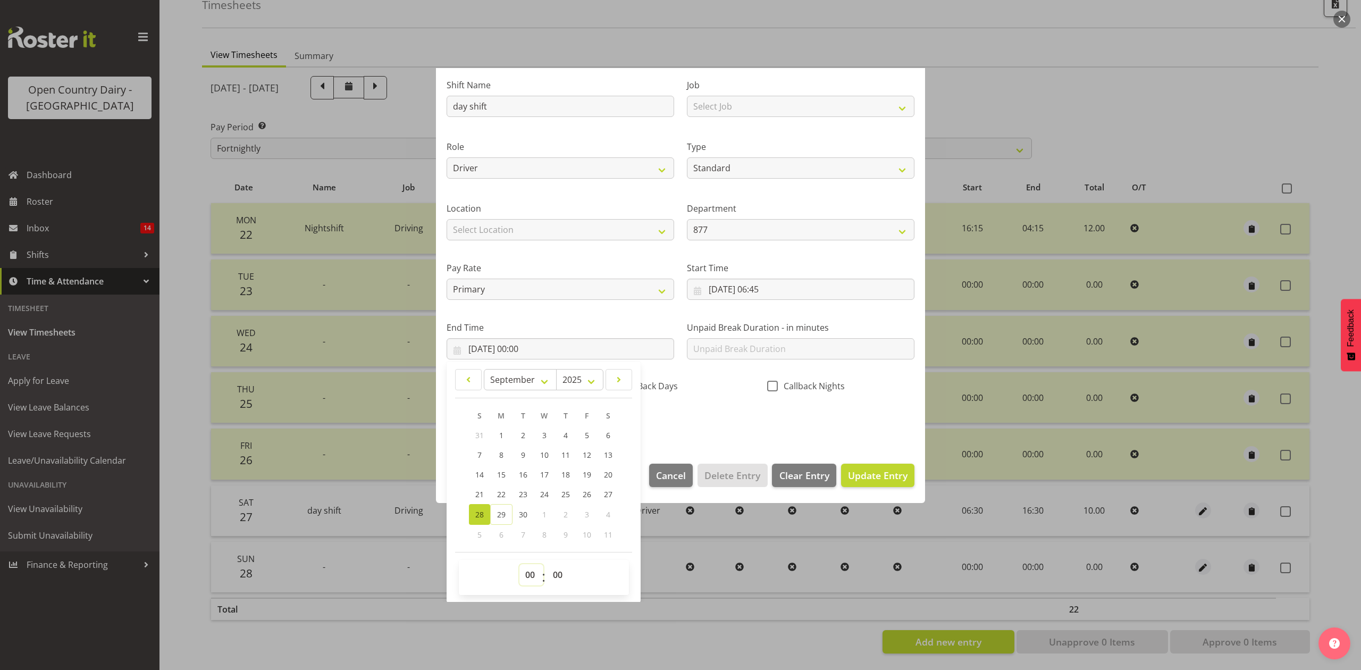
click at [530, 580] on select "00 01 02 03 04 05 06 07 08 09 10 11 12 13 14 15 16 17 18 19 20 21 22 23" at bounding box center [532, 574] width 24 height 21
click at [520, 565] on select "00 01 02 03 04 05 06 07 08 09 10 11 12 13 14 15 16 17 18 19 20 21 22 23" at bounding box center [532, 574] width 24 height 21
click at [553, 583] on select "00 01 02 03 04 05 06 07 08 09 10 11 12 13 14 15 16 17 18 19 20 21 22 23 24 25 2…" at bounding box center [559, 574] width 24 height 21
click at [547, 565] on select "00 01 02 03 04 05 06 07 08 09 10 11 12 13 14 15 16 17 18 19 20 21 22 23 24 25 2…" at bounding box center [559, 574] width 24 height 21
click at [712, 426] on div "Shift Name day shift Job Select Job Connecting /unconnecting Trailers Driving M…" at bounding box center [680, 250] width 481 height 372
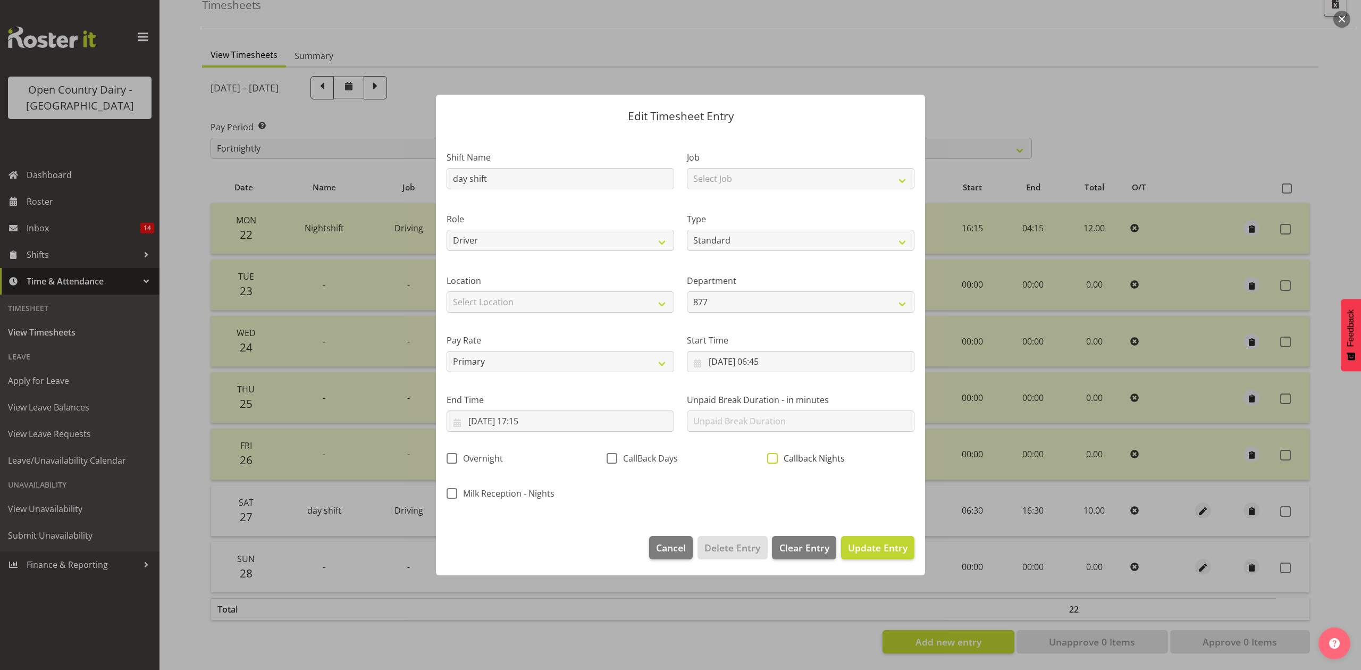
scroll to position [0, 0]
click at [857, 535] on footer "Cancel Delete Entry Clear Entry Update Entry" at bounding box center [680, 550] width 489 height 50
click at [860, 541] on span "Update Entry" at bounding box center [878, 547] width 60 height 13
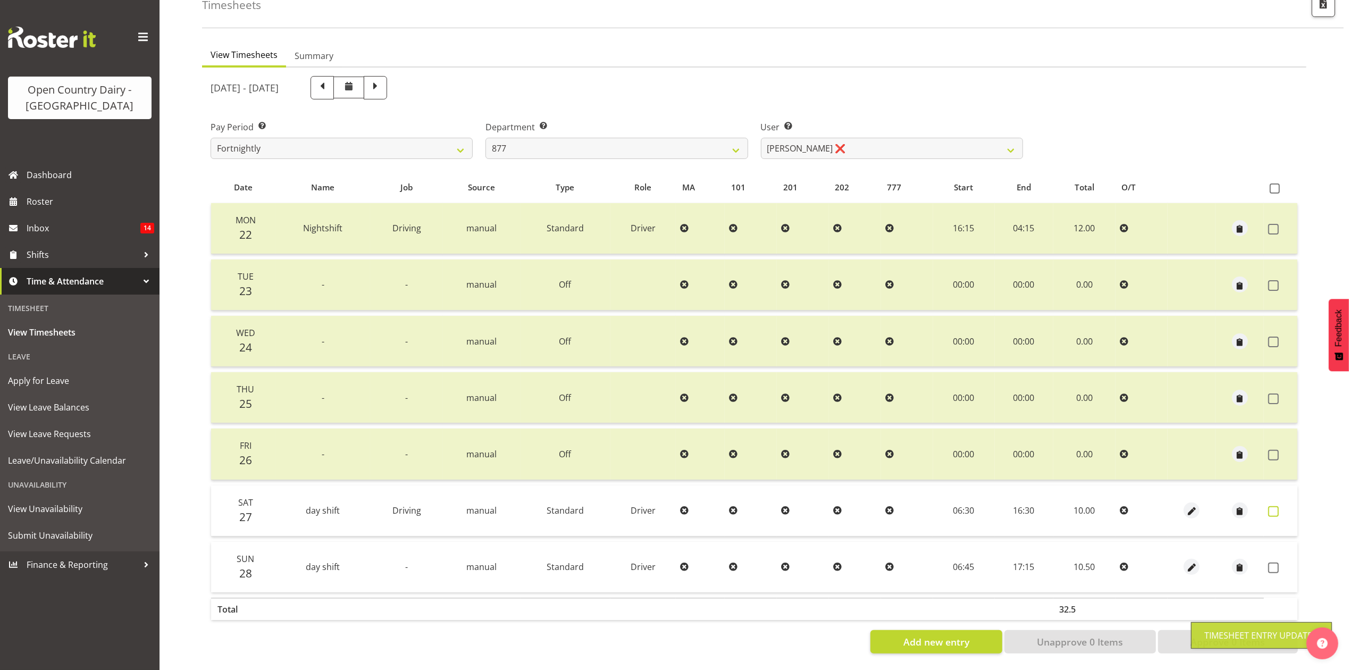
click at [1276, 506] on span at bounding box center [1273, 511] width 11 height 11
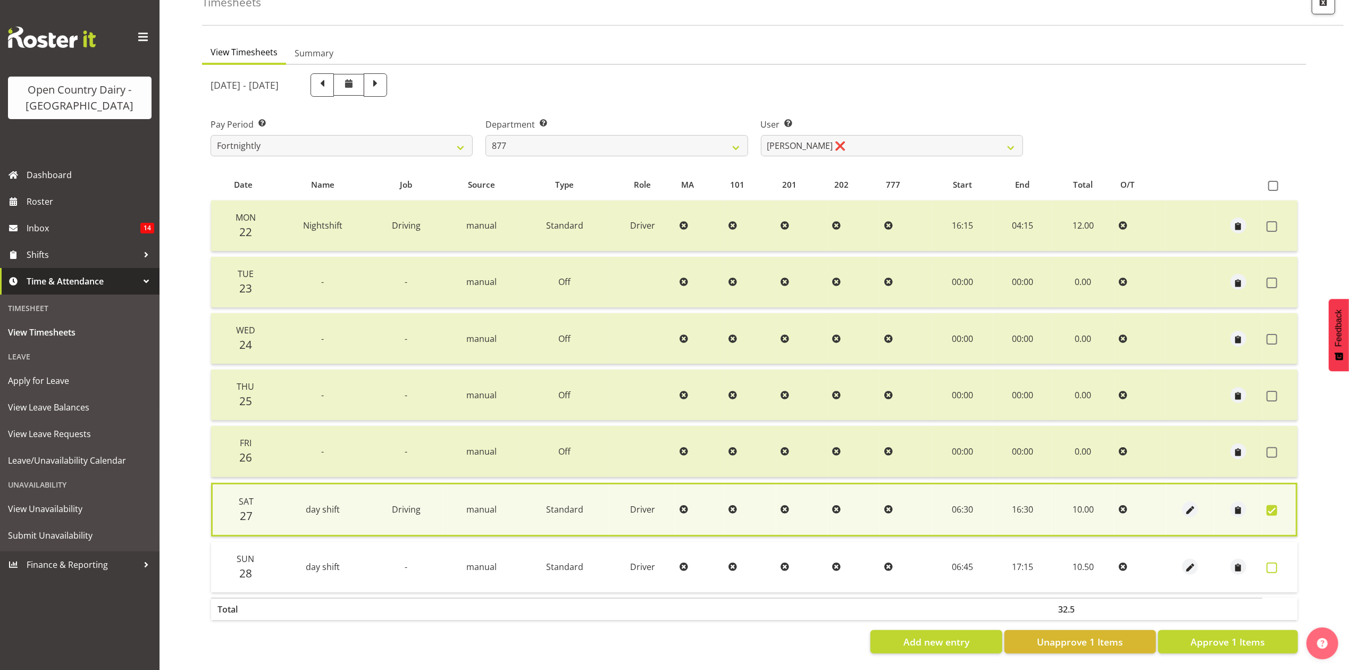
click at [1271, 563] on span at bounding box center [1272, 568] width 11 height 11
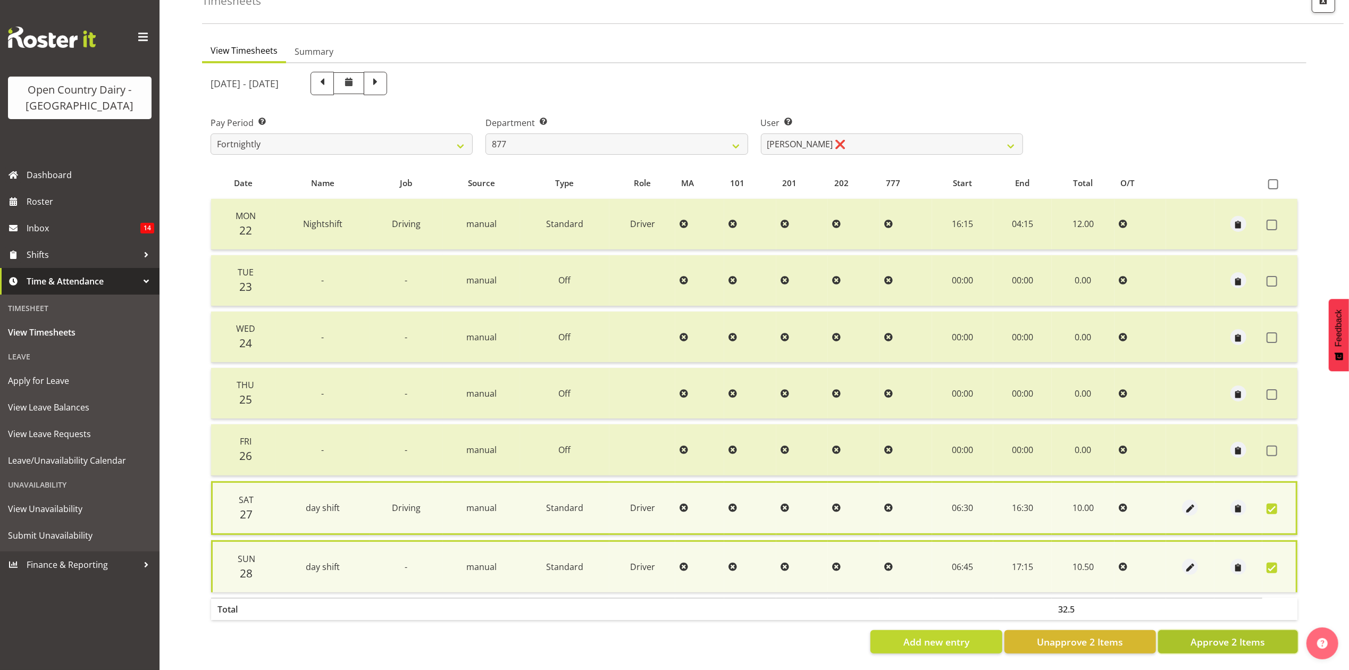
click at [1254, 635] on span "Approve 2 Items" at bounding box center [1228, 642] width 74 height 14
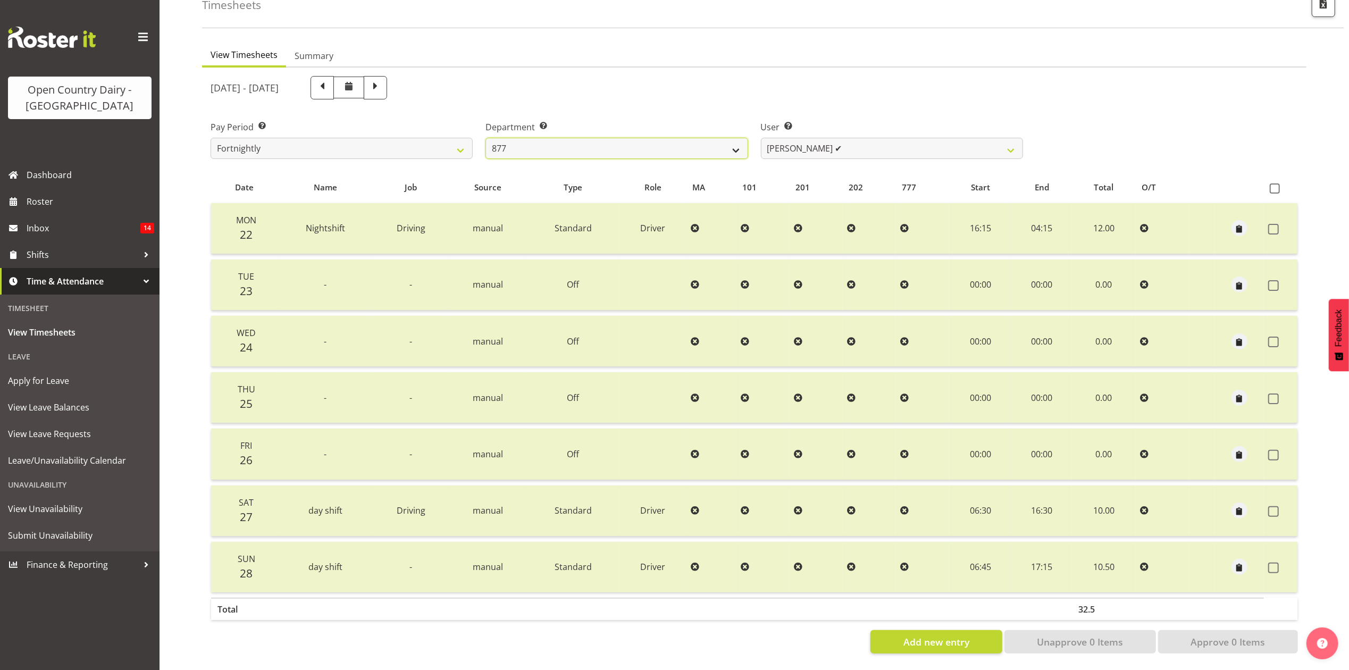
click at [675, 143] on select "734 735 736 737 738 739 851 853 854 855 856 858 861 862 865 867-9032 868 869 87…" at bounding box center [617, 148] width 262 height 21
click at [486, 138] on select "734 735 736 737 738 739 851 853 854 855 856 858 861 862 865 867-9032 868 869 87…" at bounding box center [617, 148] width 262 height 21
click at [1270, 563] on span at bounding box center [1273, 568] width 11 height 11
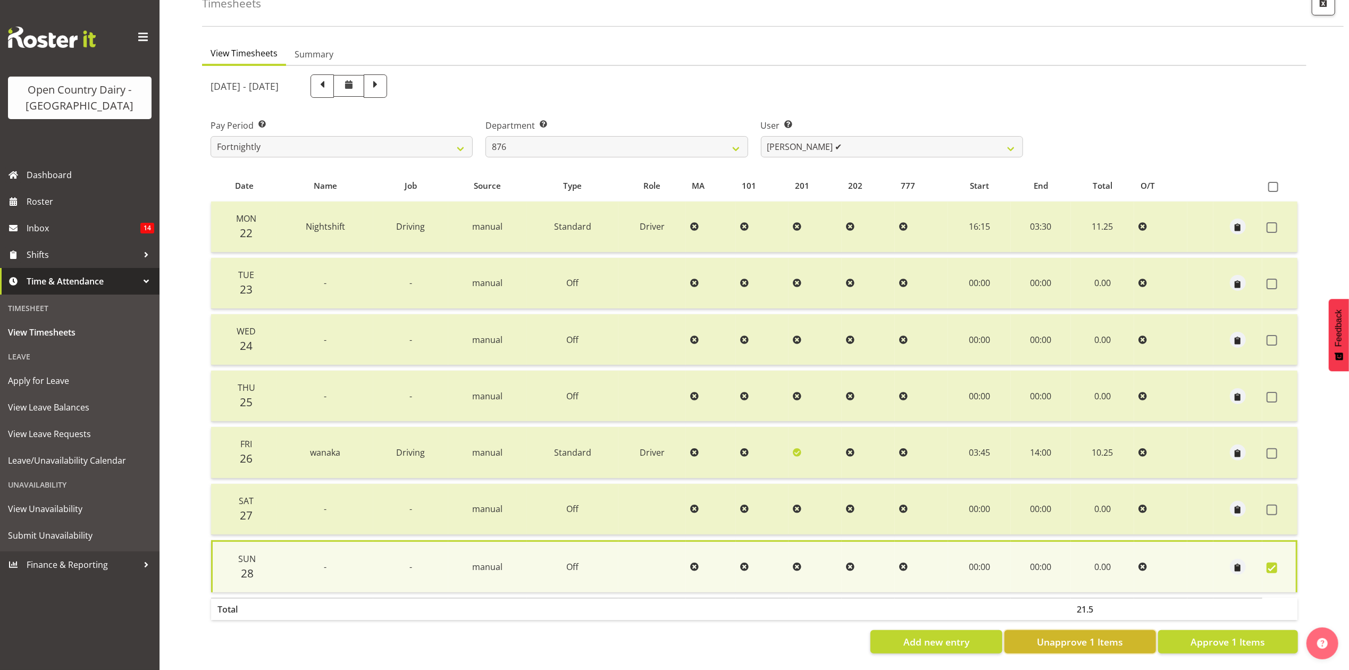
click at [1107, 635] on span "Unapprove 1 Items" at bounding box center [1080, 642] width 86 height 14
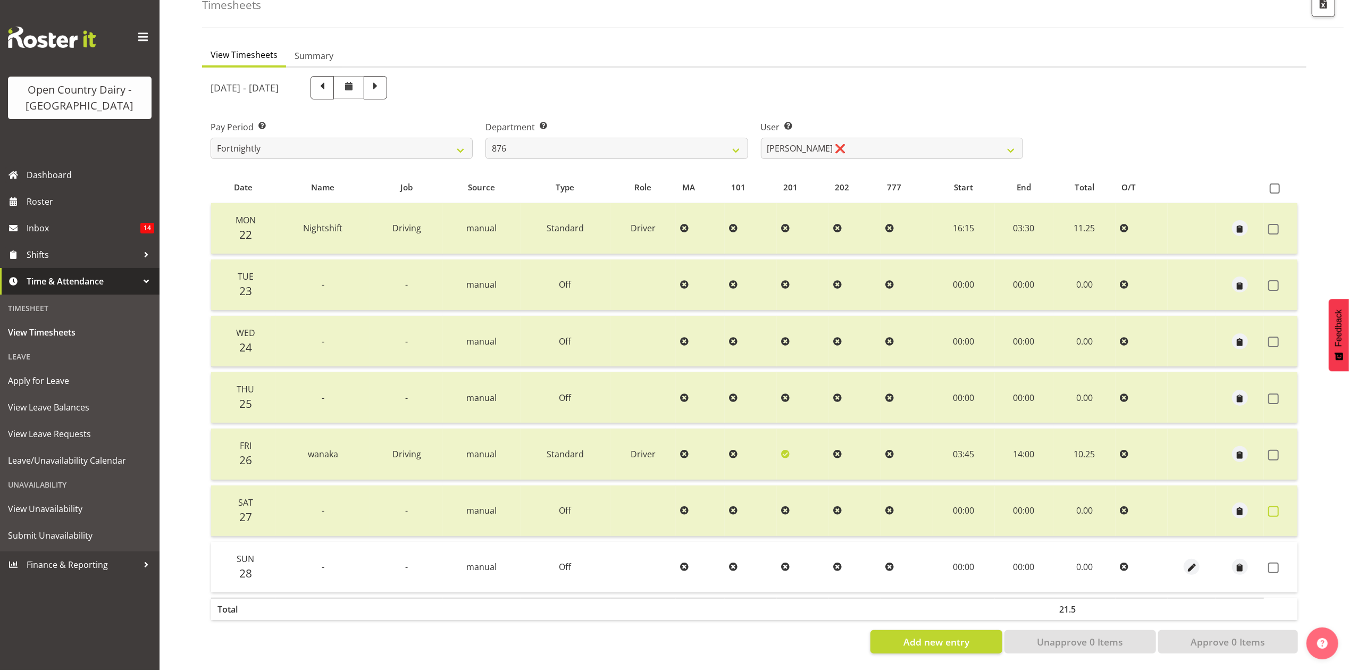
click at [1272, 506] on span at bounding box center [1273, 511] width 11 height 11
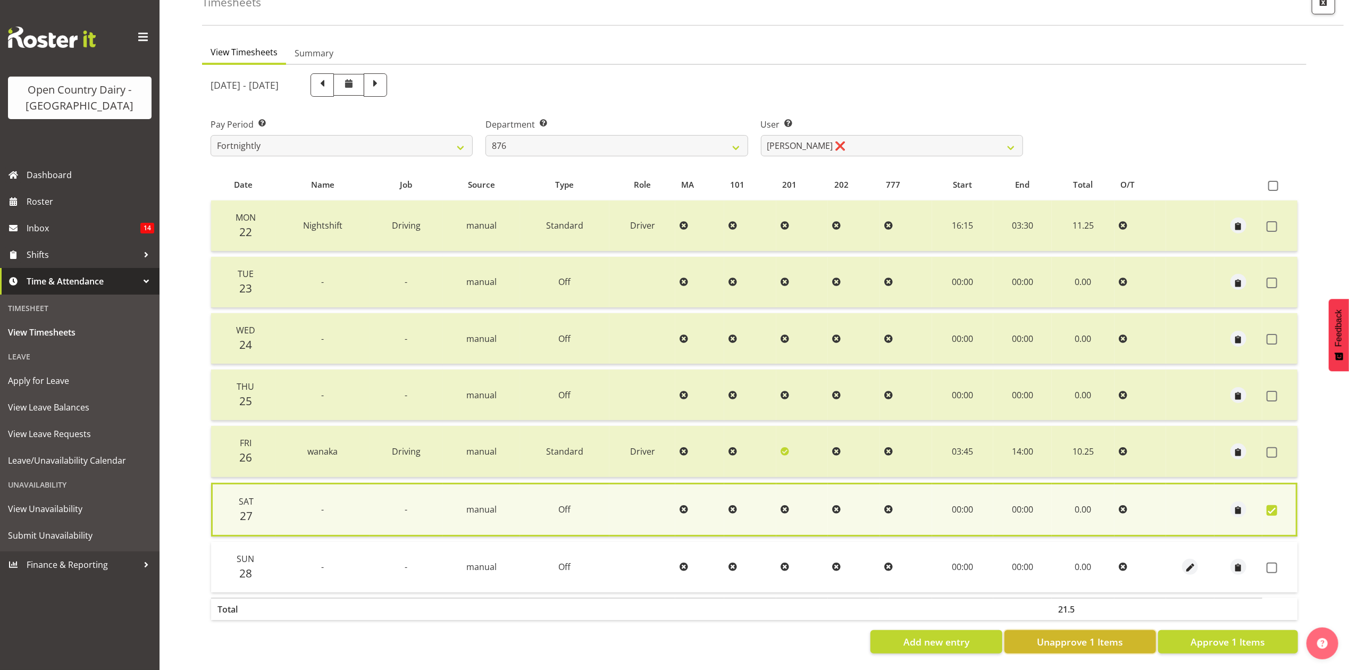
click at [1115, 635] on span "Unapprove 1 Items" at bounding box center [1080, 642] width 86 height 14
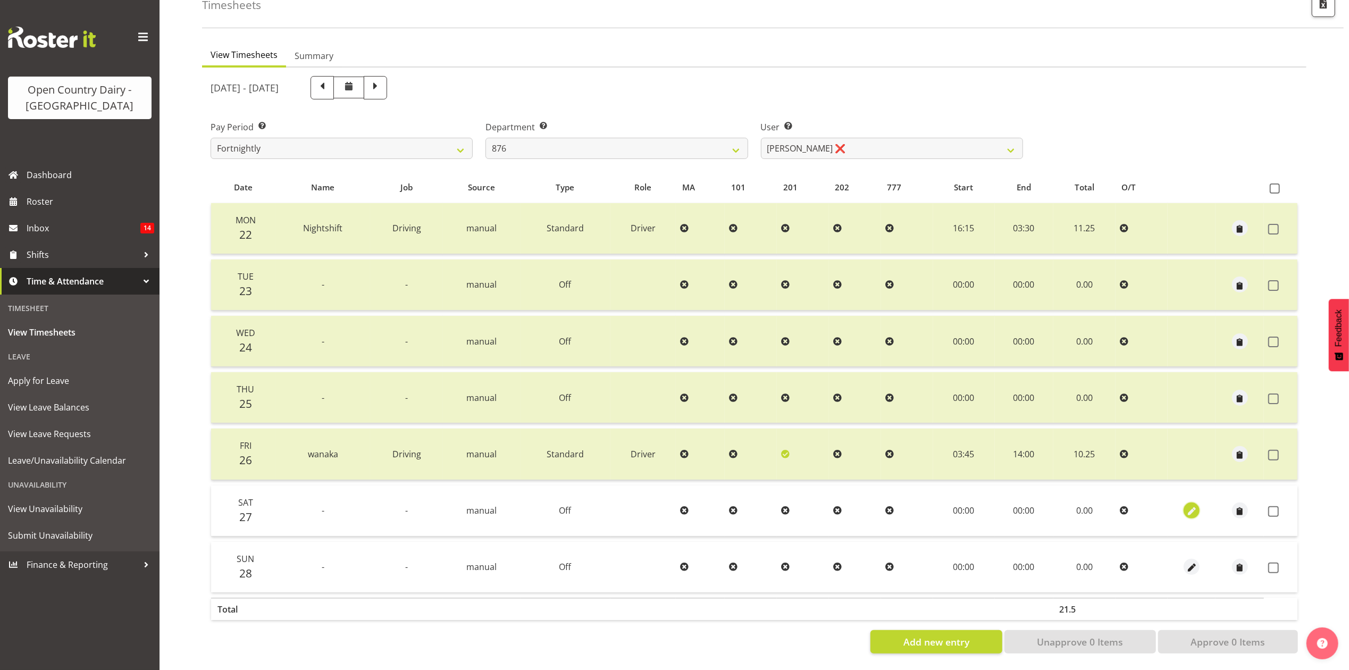
click at [1193, 506] on span "button" at bounding box center [1192, 512] width 12 height 12
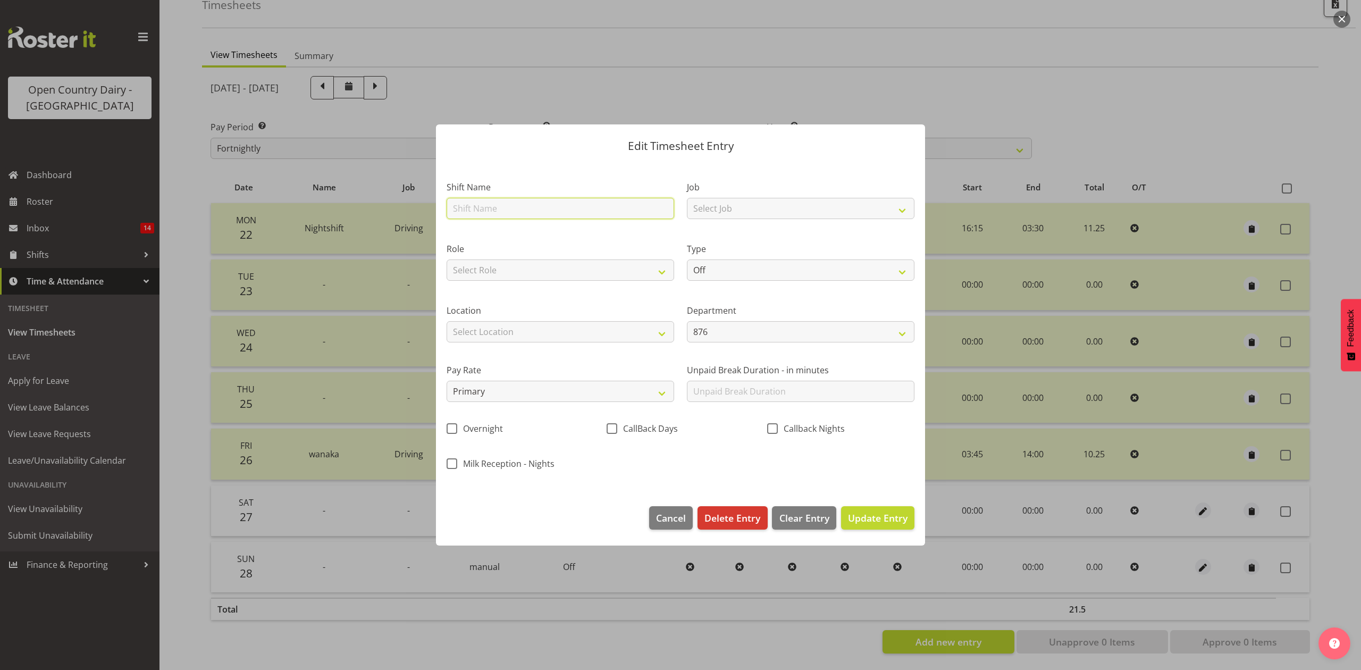
click at [524, 205] on input "text" at bounding box center [561, 208] width 228 height 21
click at [634, 272] on select "Select Role Driver" at bounding box center [561, 270] width 228 height 21
click at [447, 260] on select "Select Role Driver" at bounding box center [561, 270] width 228 height 21
click at [707, 271] on select "Off Standard Public Holiday Public Holiday (Worked) Day In Lieu Annual Leave Si…" at bounding box center [801, 270] width 228 height 21
click at [687, 260] on select "Off Standard Public Holiday Public Holiday (Worked) Day In Lieu Annual Leave Si…" at bounding box center [801, 270] width 228 height 21
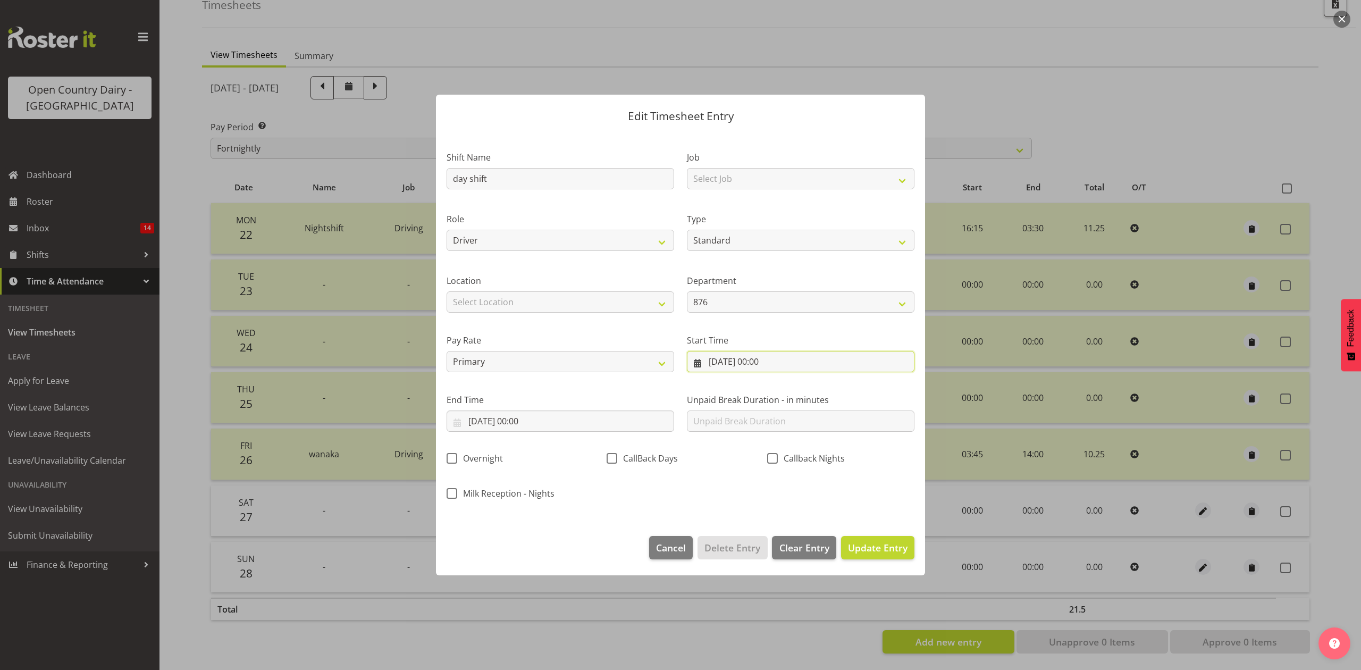
drag, startPoint x: 760, startPoint y: 371, endPoint x: 766, endPoint y: 371, distance: 5.8
click at [760, 371] on input "27/09/2025, 00:00" at bounding box center [801, 361] width 228 height 21
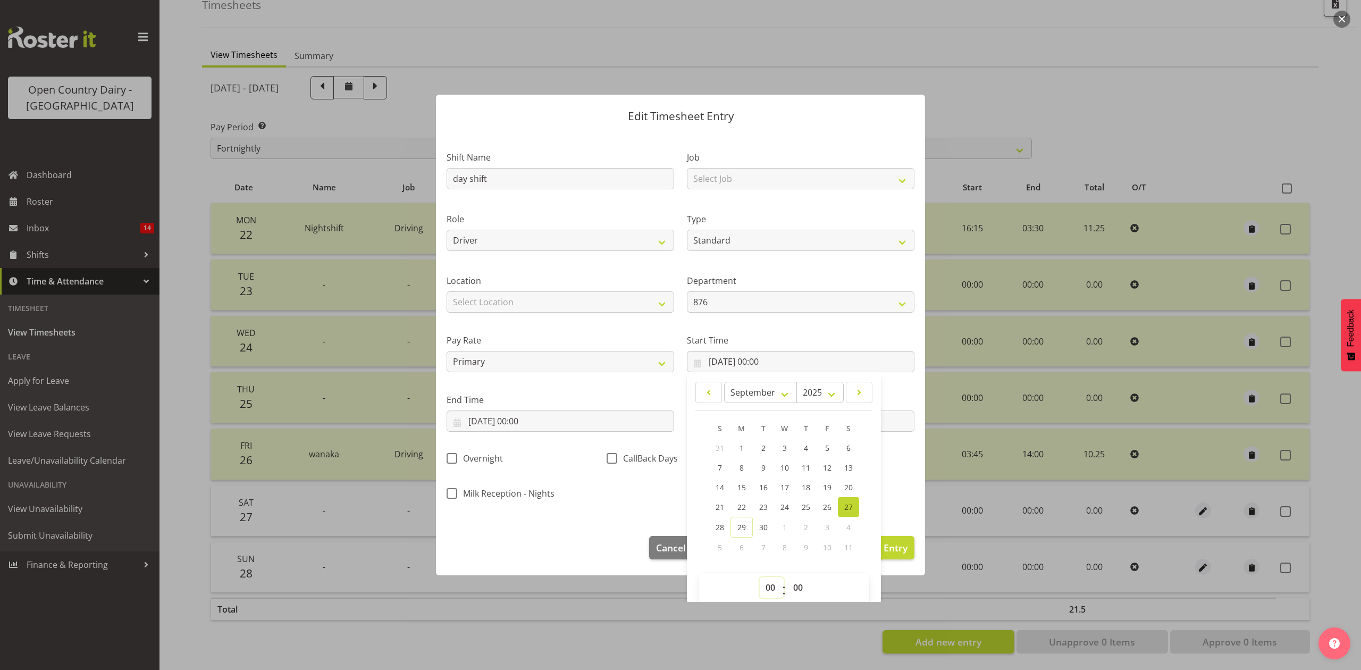
click at [767, 589] on select "00 01 02 03 04 05 06 07 08 09 10 11 12 13 14 15 16 17 18 19 20 21 22 23" at bounding box center [772, 587] width 24 height 21
click at [760, 578] on select "00 01 02 03 04 05 06 07 08 09 10 11 12 13 14 15 16 17 18 19 20 21 22 23" at bounding box center [772, 587] width 24 height 21
click at [788, 596] on select "00 01 02 03 04 05 06 07 08 09 10 11 12 13 14 15 16 17 18 19 20 21 22 23 24 25 2…" at bounding box center [800, 587] width 24 height 21
click at [788, 578] on select "00 01 02 03 04 05 06 07 08 09 10 11 12 13 14 15 16 17 18 19 20 21 22 23 24 25 2…" at bounding box center [800, 587] width 24 height 21
click at [616, 505] on div "Shift Name day shift Job Select Job Connecting /unconnecting Trailers Driving M…" at bounding box center [680, 322] width 481 height 372
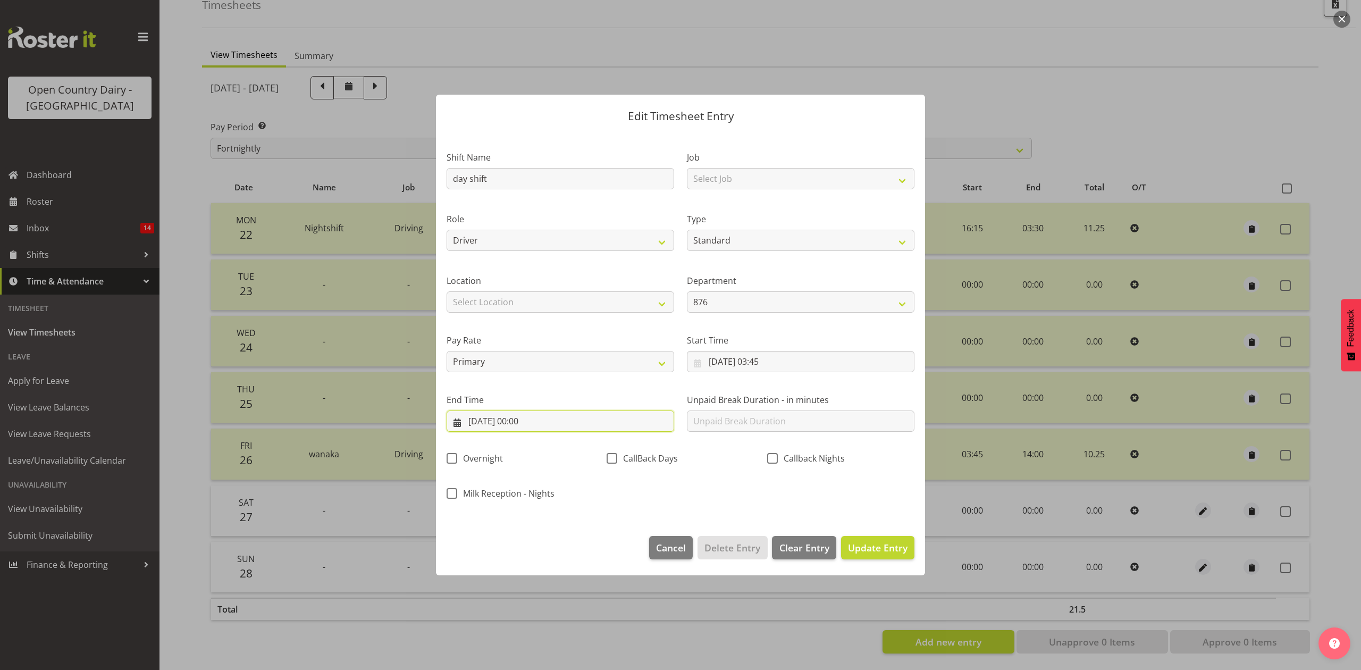
click at [539, 422] on input "27/09/2025, 00:00" at bounding box center [561, 421] width 228 height 21
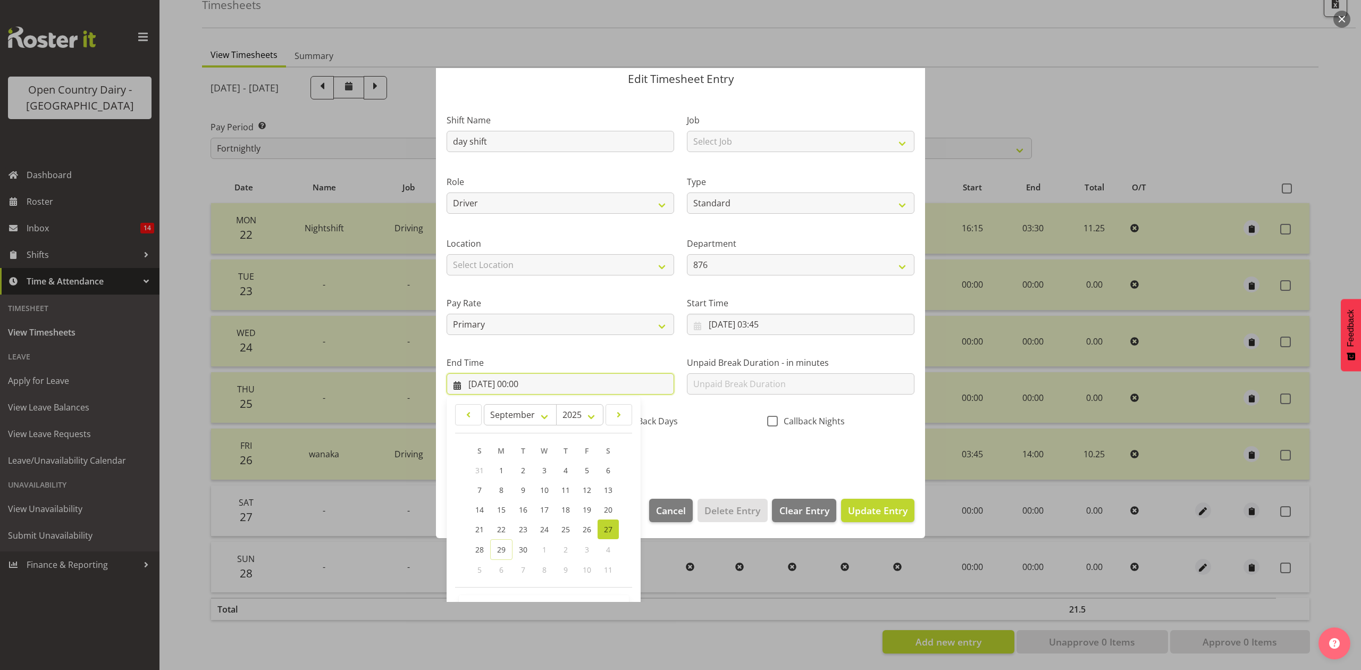
scroll to position [72, 0]
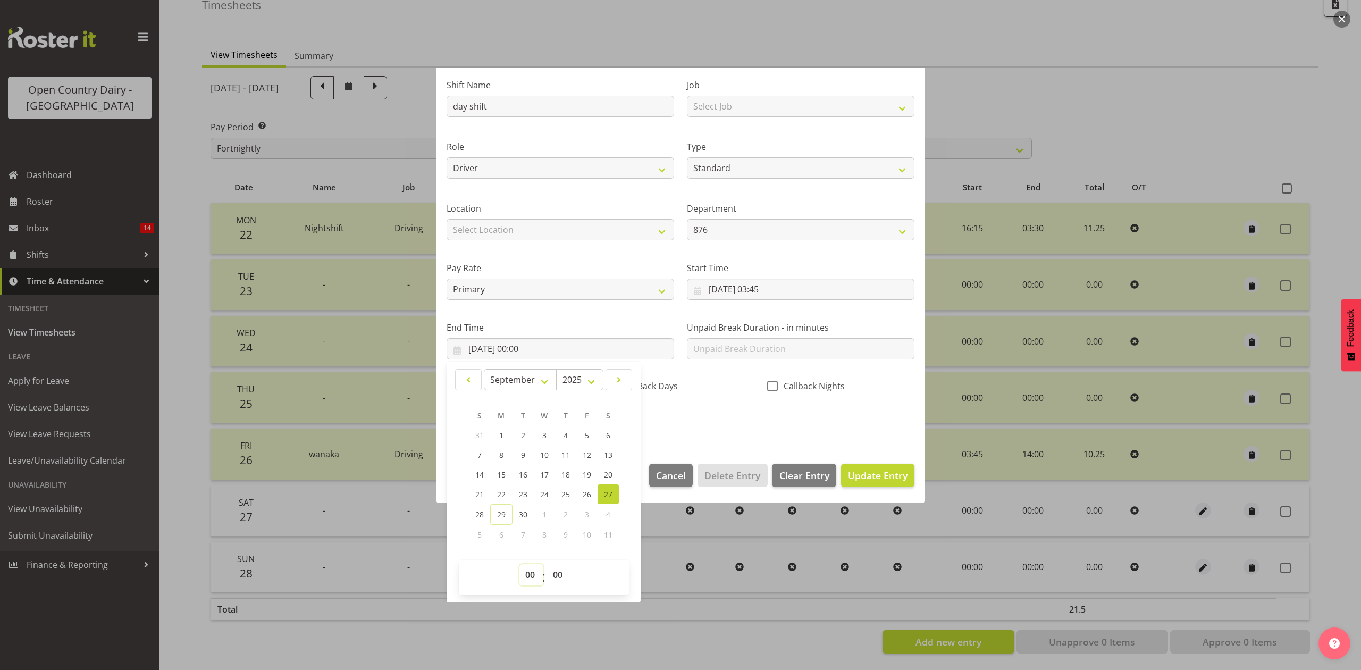
click at [529, 573] on select "00 01 02 03 04 05 06 07 08 09 10 11 12 13 14 15 16 17 18 19 20 21 22 23" at bounding box center [532, 574] width 24 height 21
click at [520, 565] on select "00 01 02 03 04 05 06 07 08 09 10 11 12 13 14 15 16 17 18 19 20 21 22 23" at bounding box center [532, 574] width 24 height 21
click at [560, 578] on select "00 01 02 03 04 05 06 07 08 09 10 11 12 13 14 15 16 17 18 19 20 21 22 23 24 25 2…" at bounding box center [559, 574] width 24 height 21
click at [547, 565] on select "00 01 02 03 04 05 06 07 08 09 10 11 12 13 14 15 16 17 18 19 20 21 22 23 24 25 2…" at bounding box center [559, 574] width 24 height 21
drag, startPoint x: 727, startPoint y: 403, endPoint x: 791, endPoint y: 424, distance: 67.3
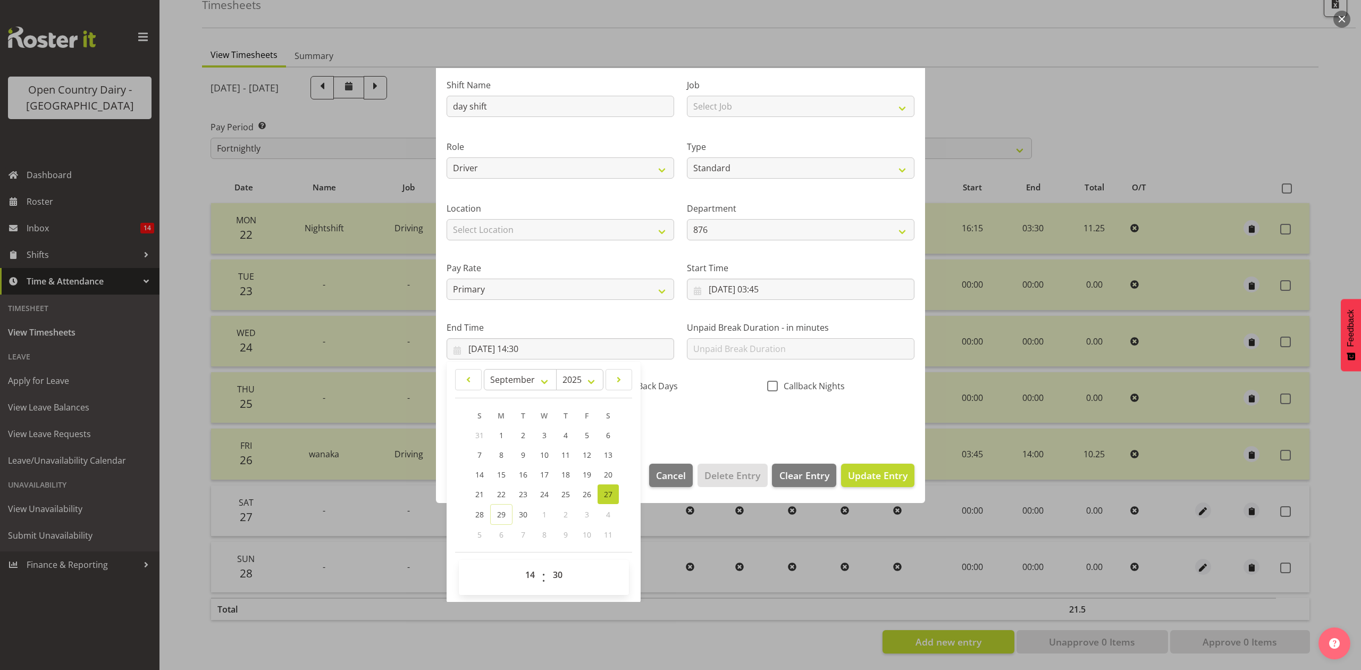
click at [734, 407] on div "Shift Name day shift Job Select Job Connecting /unconnecting Trailers Driving M…" at bounding box center [680, 250] width 481 height 372
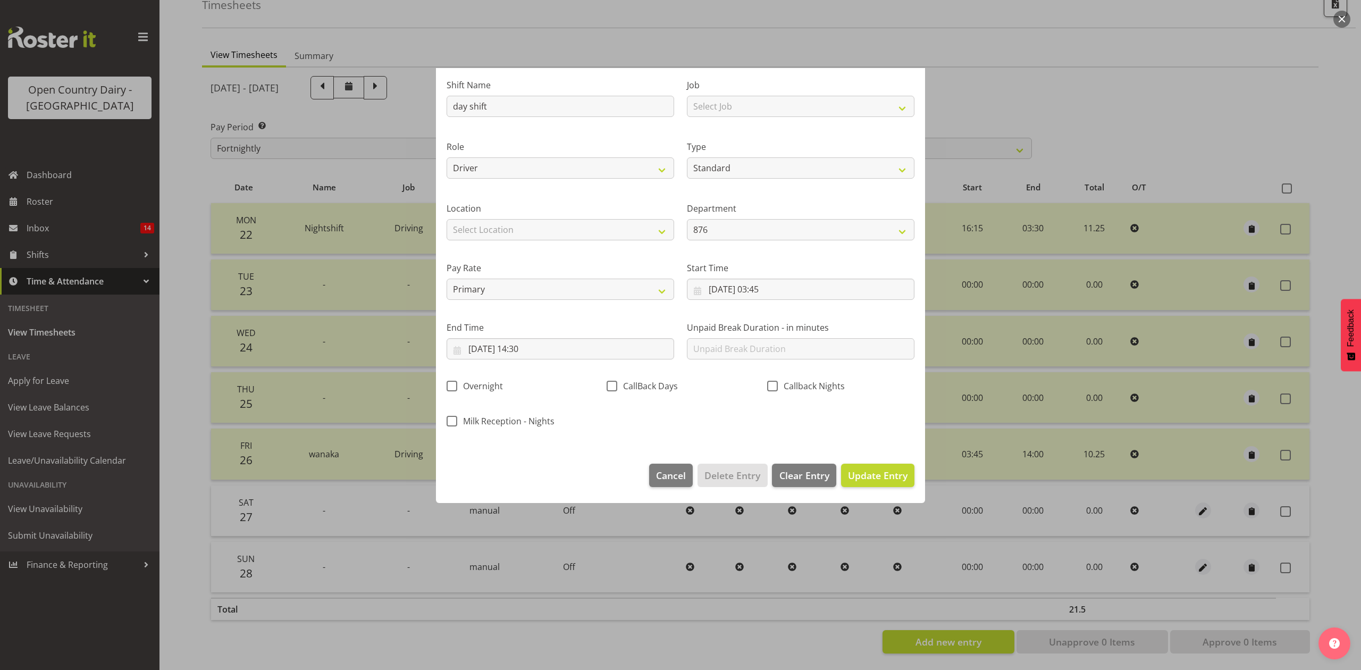
scroll to position [0, 0]
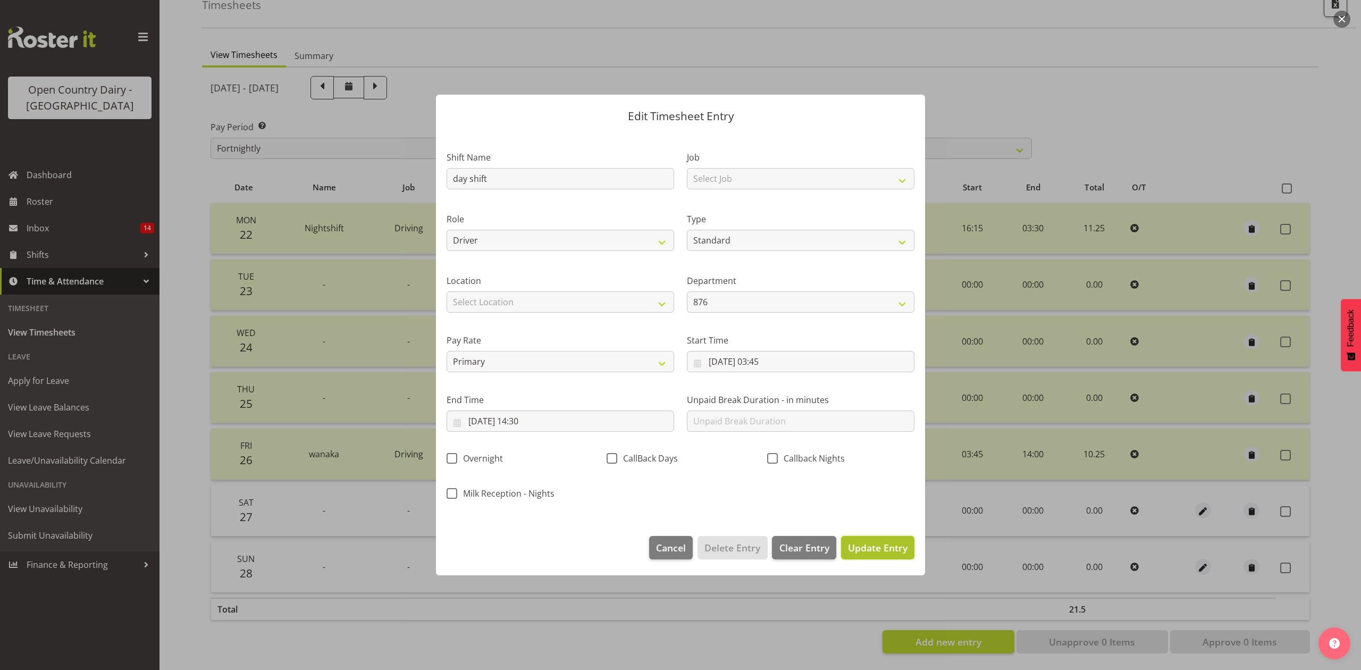
click at [891, 540] on button "Update Entry" at bounding box center [877, 547] width 73 height 23
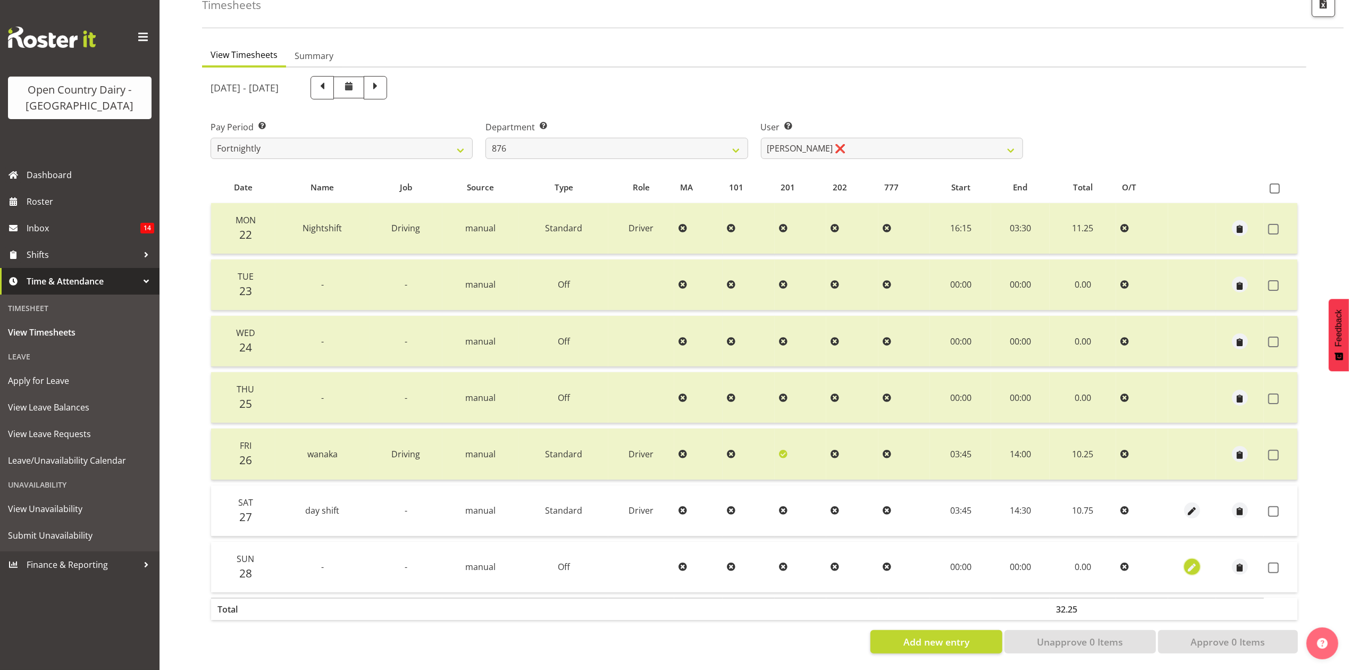
click at [1188, 562] on span "button" at bounding box center [1192, 568] width 12 height 12
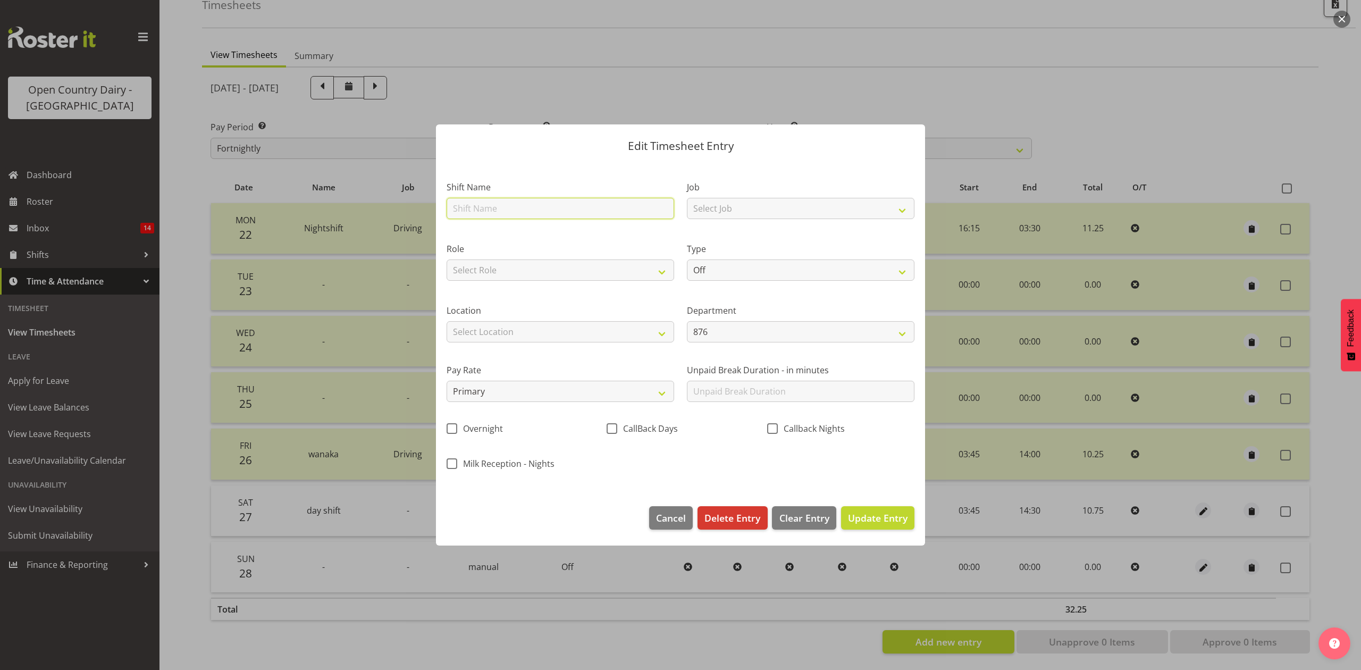
click at [566, 211] on input "text" at bounding box center [561, 208] width 228 height 21
click at [664, 263] on select "Select Role Driver" at bounding box center [561, 270] width 228 height 21
click at [447, 260] on select "Select Role Driver" at bounding box center [561, 270] width 228 height 21
click at [751, 260] on select "Off Standard Public Holiday Public Holiday (Worked) Day In Lieu Annual Leave Si…" at bounding box center [801, 270] width 228 height 21
click at [687, 260] on select "Off Standard Public Holiday Public Holiday (Worked) Day In Lieu Annual Leave Si…" at bounding box center [801, 270] width 228 height 21
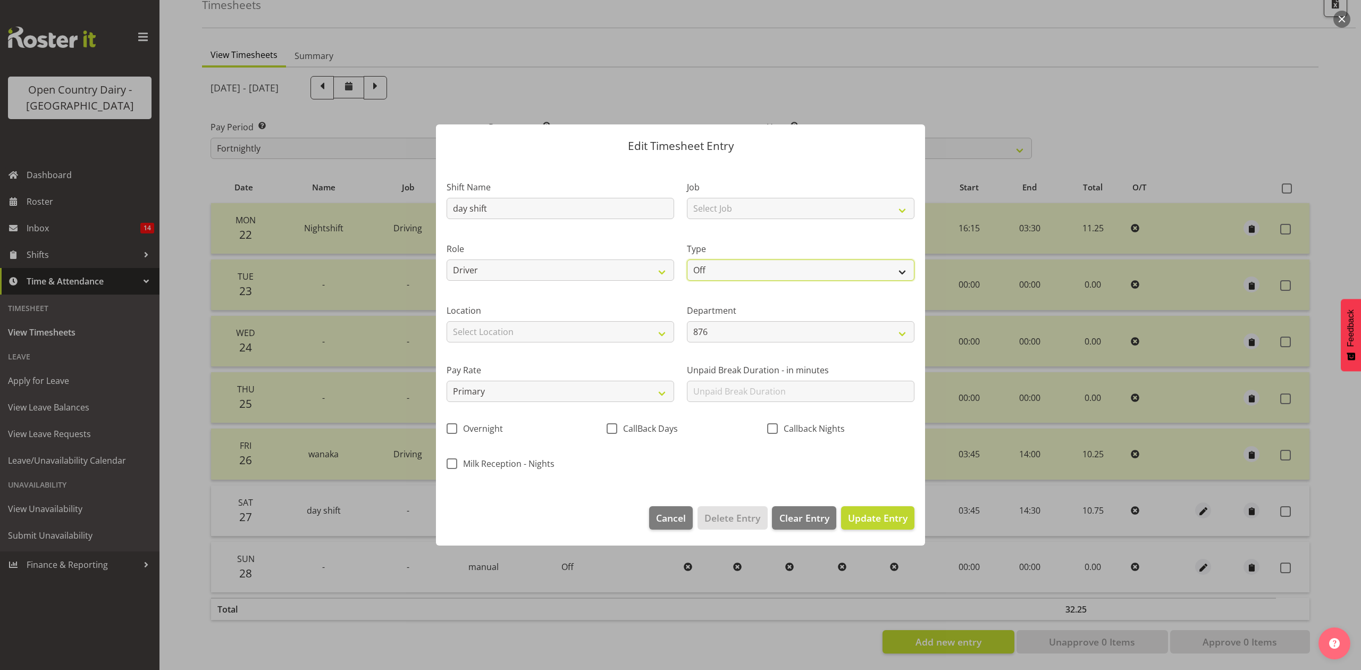
click at [726, 273] on select "Off Standard Public Holiday Public Holiday (Worked) Day In Lieu Annual Leave Si…" at bounding box center [801, 270] width 228 height 21
click at [687, 260] on select "Off Standard Public Holiday Public Holiday (Worked) Day In Lieu Annual Leave Si…" at bounding box center [801, 270] width 228 height 21
click at [725, 270] on select "Off Standard Public Holiday Public Holiday (Worked) Day In Lieu Annual Leave Si…" at bounding box center [801, 270] width 228 height 21
click at [687, 260] on select "Off Standard Public Holiday Public Holiday (Worked) Day In Lieu Annual Leave Si…" at bounding box center [801, 270] width 228 height 21
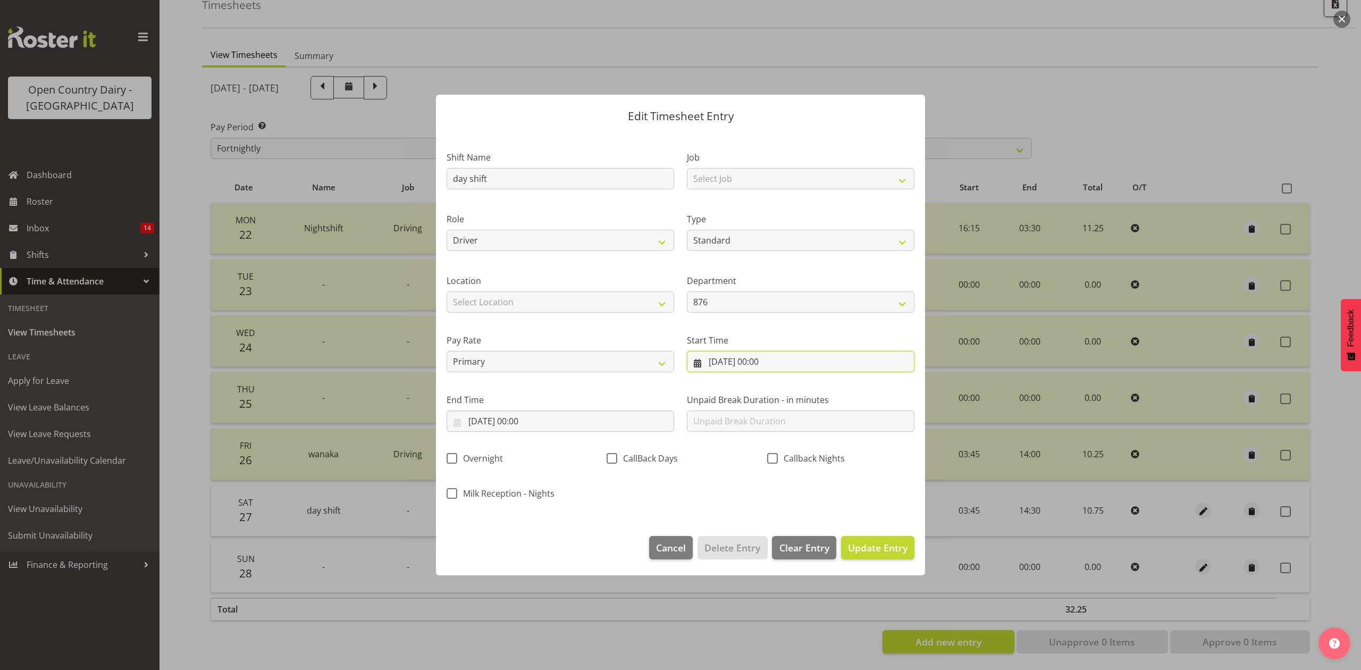
click at [727, 359] on input "28/09/2025, 00:00" at bounding box center [801, 361] width 228 height 21
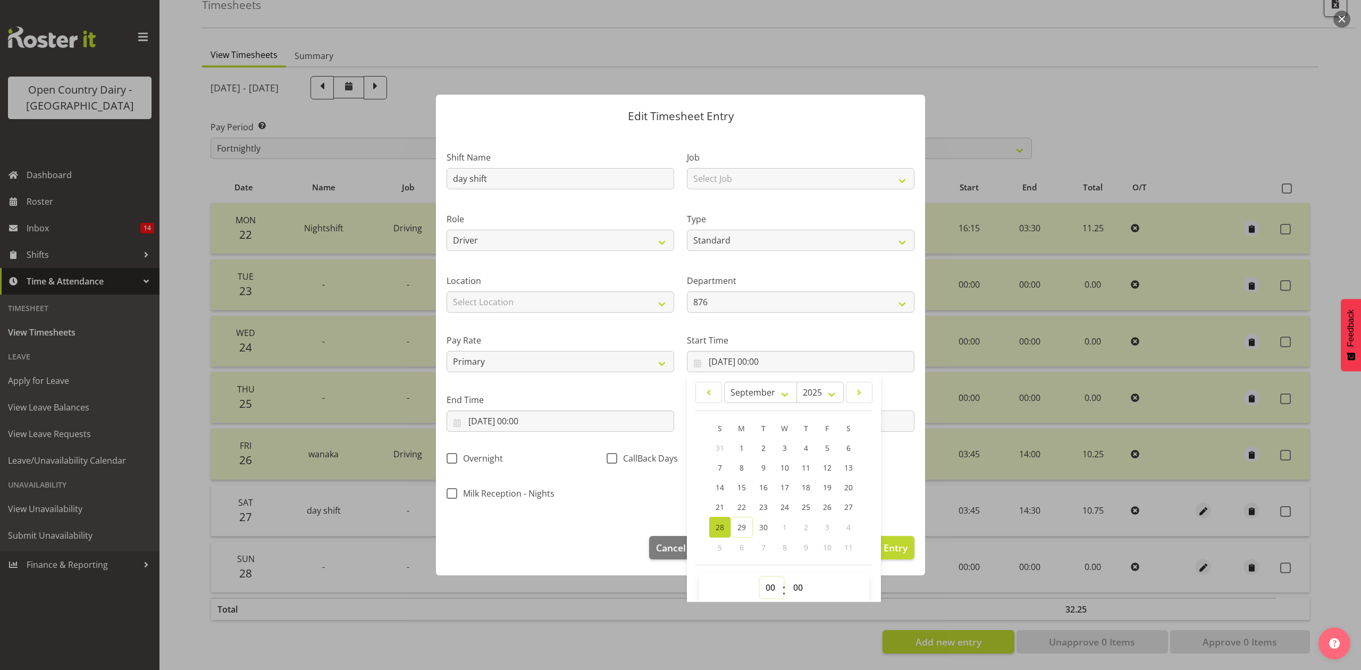
click at [760, 592] on select "00 01 02 03 04 05 06 07 08 09 10 11 12 13 14 15 16 17 18 19 20 21 22 23" at bounding box center [772, 587] width 24 height 21
click at [760, 578] on select "00 01 02 03 04 05 06 07 08 09 10 11 12 13 14 15 16 17 18 19 20 21 22 23" at bounding box center [772, 587] width 24 height 21
click at [788, 584] on select "00 01 02 03 04 05 06 07 08 09 10 11 12 13 14 15 16 17 18 19 20 21 22 23 24 25 2…" at bounding box center [800, 587] width 24 height 21
click at [788, 578] on select "00 01 02 03 04 05 06 07 08 09 10 11 12 13 14 15 16 17 18 19 20 21 22 23 24 25 2…" at bounding box center [800, 587] width 24 height 21
click at [560, 417] on input "28/09/2025, 00:00" at bounding box center [561, 421] width 228 height 21
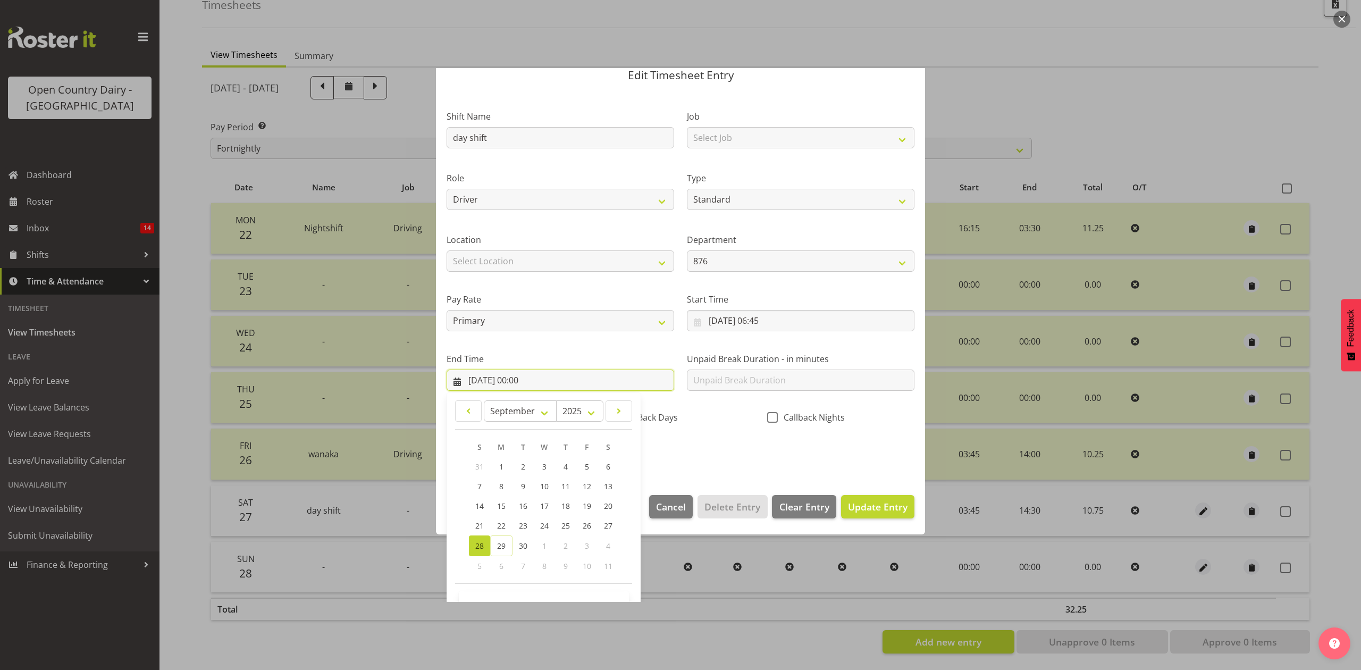
scroll to position [72, 0]
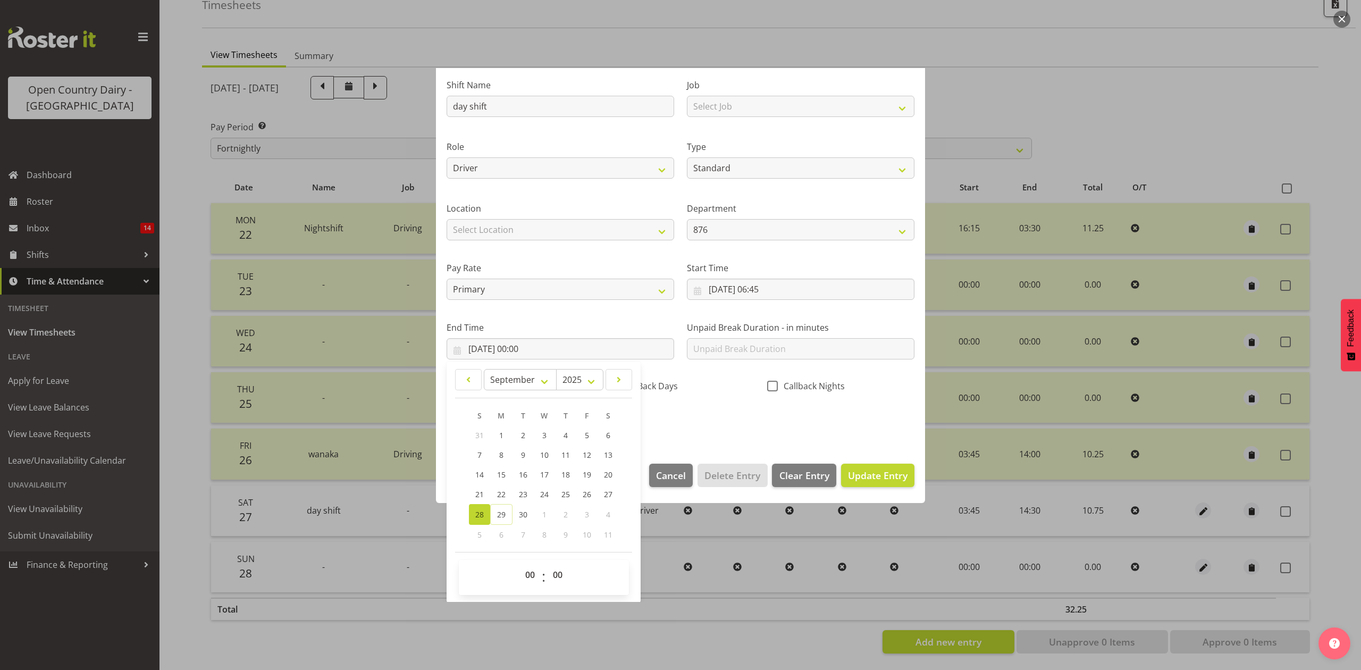
click at [517, 574] on div "00 01 02 03 04 05 06 07 08 09 10 11 12 13 14 15 16 17 18 19 20 21 22 23 : 00 01…" at bounding box center [544, 577] width 170 height 27
click at [531, 577] on select "00 01 02 03 04 05 06 07 08 09 10 11 12 13 14 15 16 17 18 19 20 21 22 23" at bounding box center [532, 574] width 24 height 21
click at [520, 565] on select "00 01 02 03 04 05 06 07 08 09 10 11 12 13 14 15 16 17 18 19 20 21 22 23" at bounding box center [532, 574] width 24 height 21
click at [750, 421] on div "Shift Name day shift Job Select Job Connecting /unconnecting Trailers Driving M…" at bounding box center [680, 250] width 481 height 372
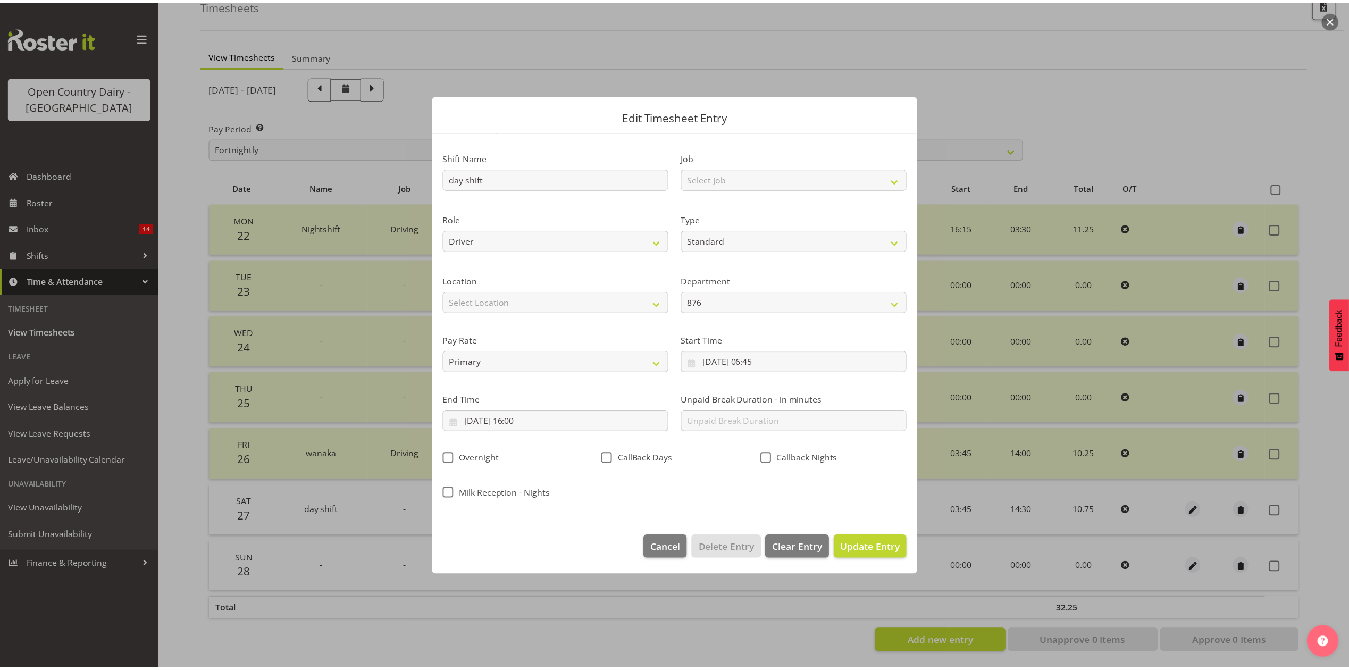
scroll to position [0, 0]
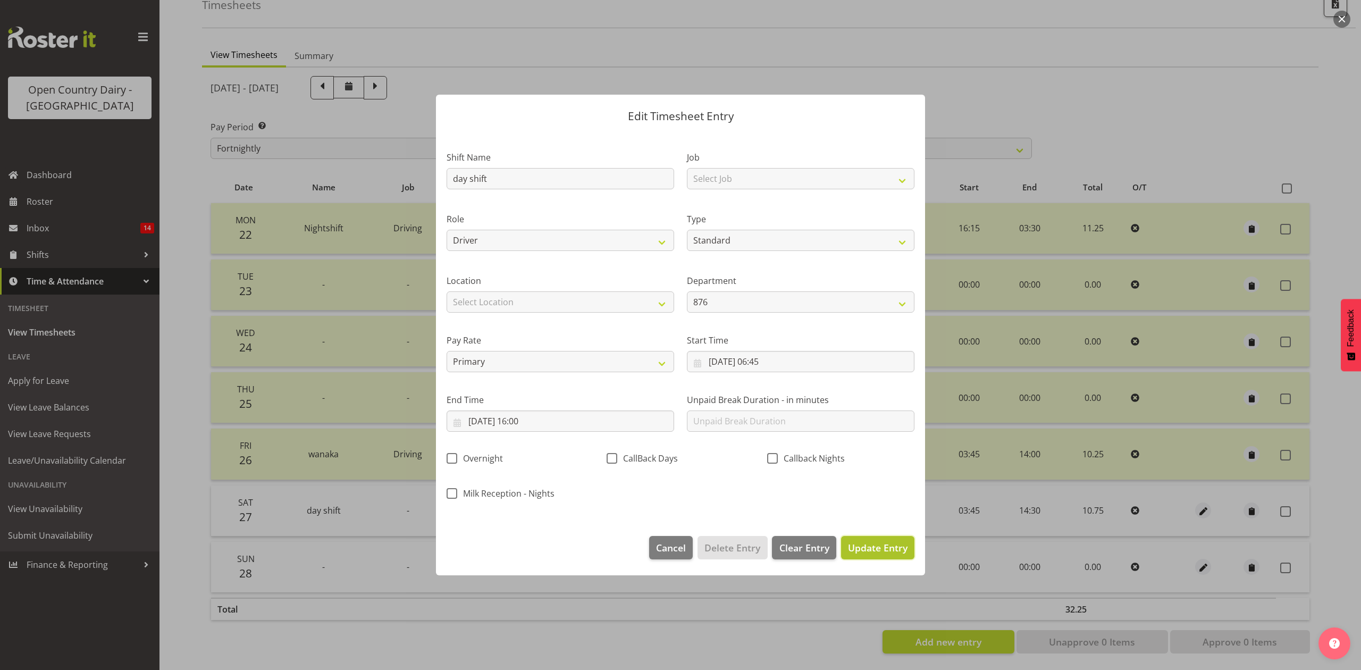
click at [883, 545] on span "Update Entry" at bounding box center [878, 547] width 60 height 13
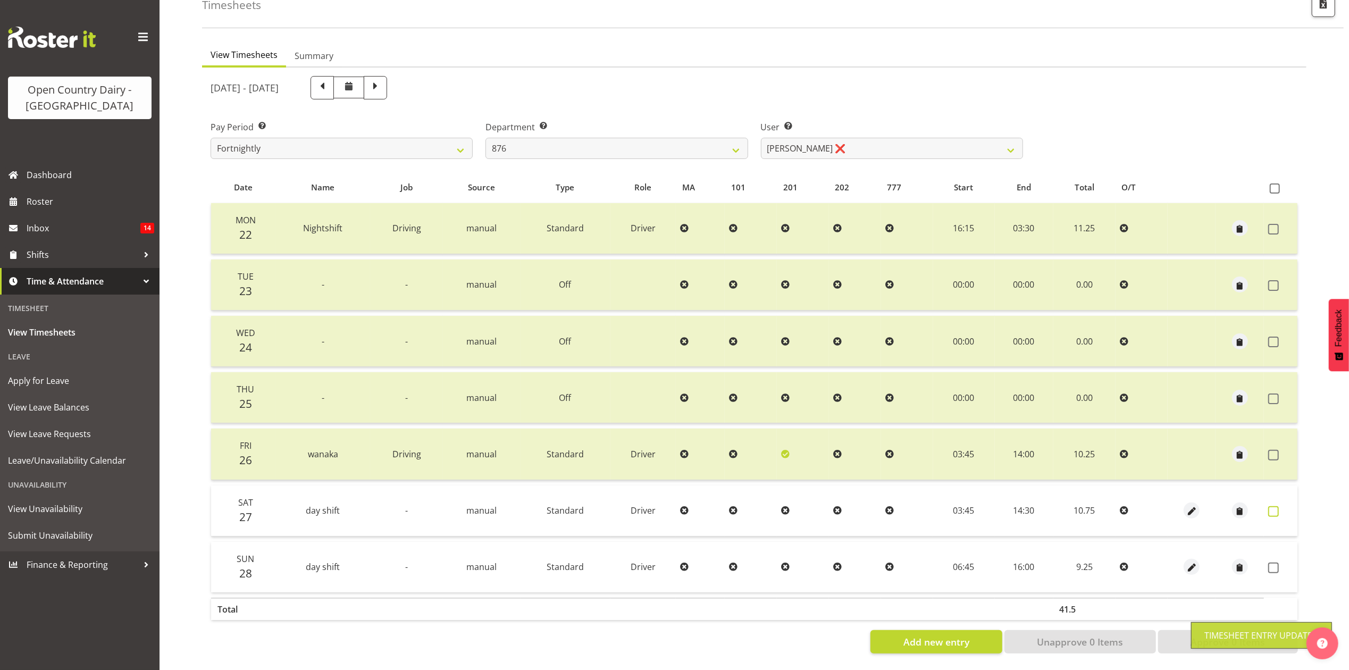
click at [1271, 506] on span at bounding box center [1273, 511] width 11 height 11
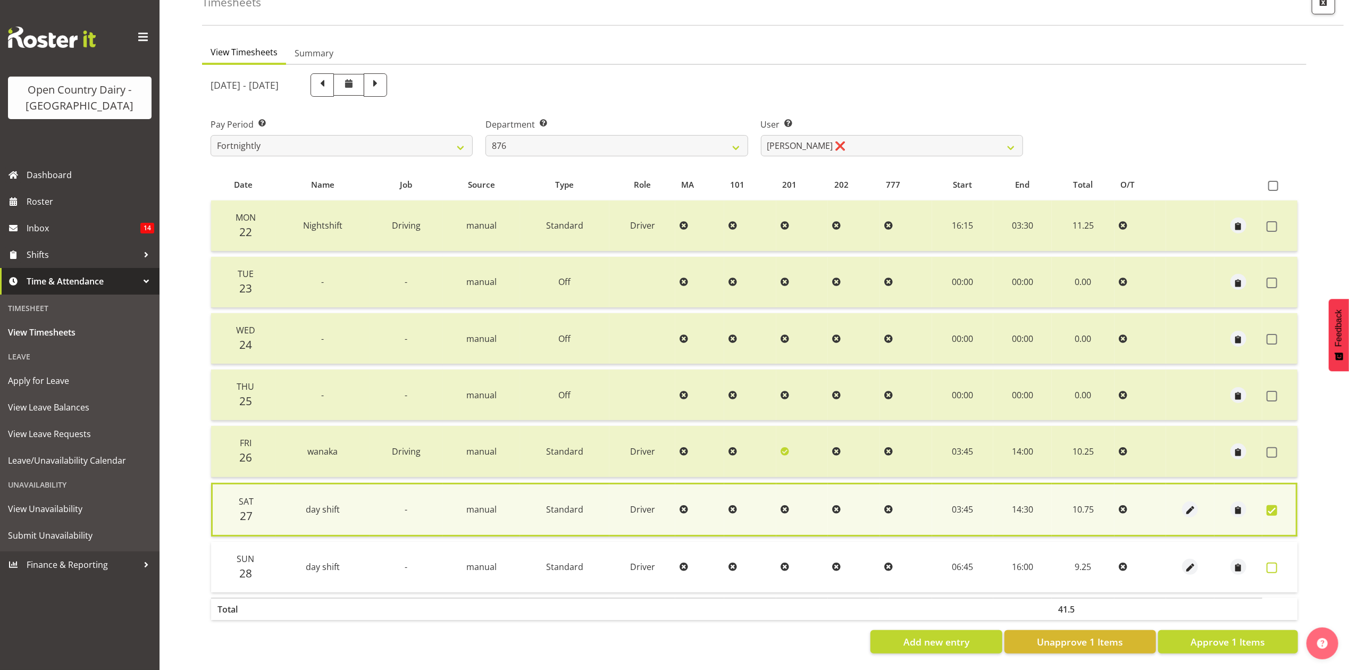
click at [1274, 563] on span at bounding box center [1272, 568] width 11 height 11
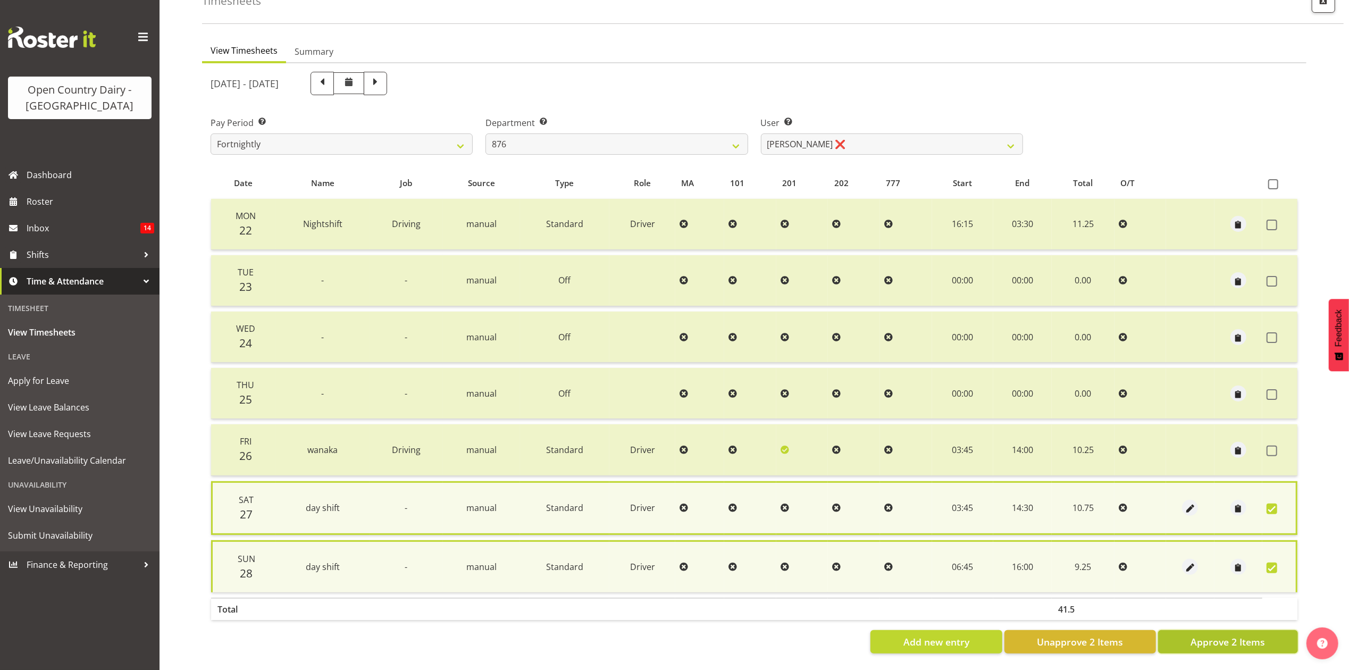
click at [1265, 639] on span "Approve 2 Items" at bounding box center [1228, 642] width 74 height 14
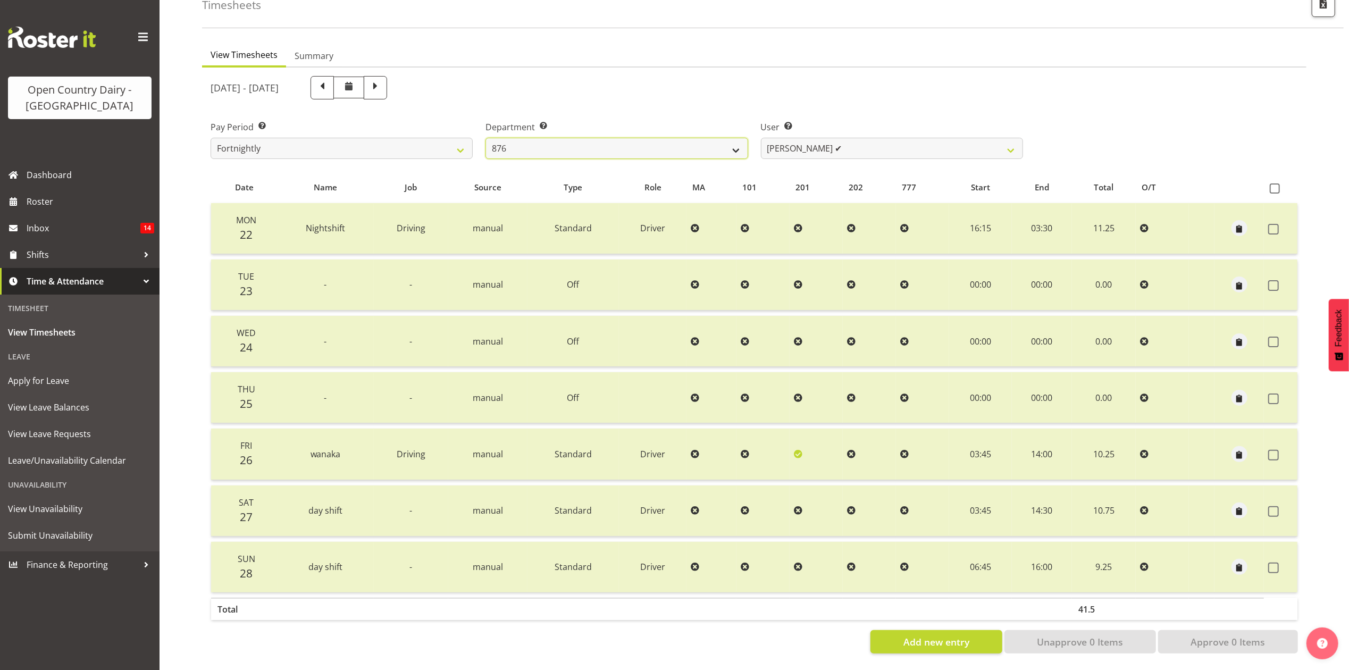
click at [581, 138] on select "734 735 736 737 738 739 851 853 854 855 856 858 861 862 865 867-9032 868 869 87…" at bounding box center [617, 148] width 262 height 21
click at [486, 138] on select "734 735 736 737 738 739 851 853 854 855 856 858 861 862 865 867-9032 868 869 87…" at bounding box center [617, 148] width 262 height 21
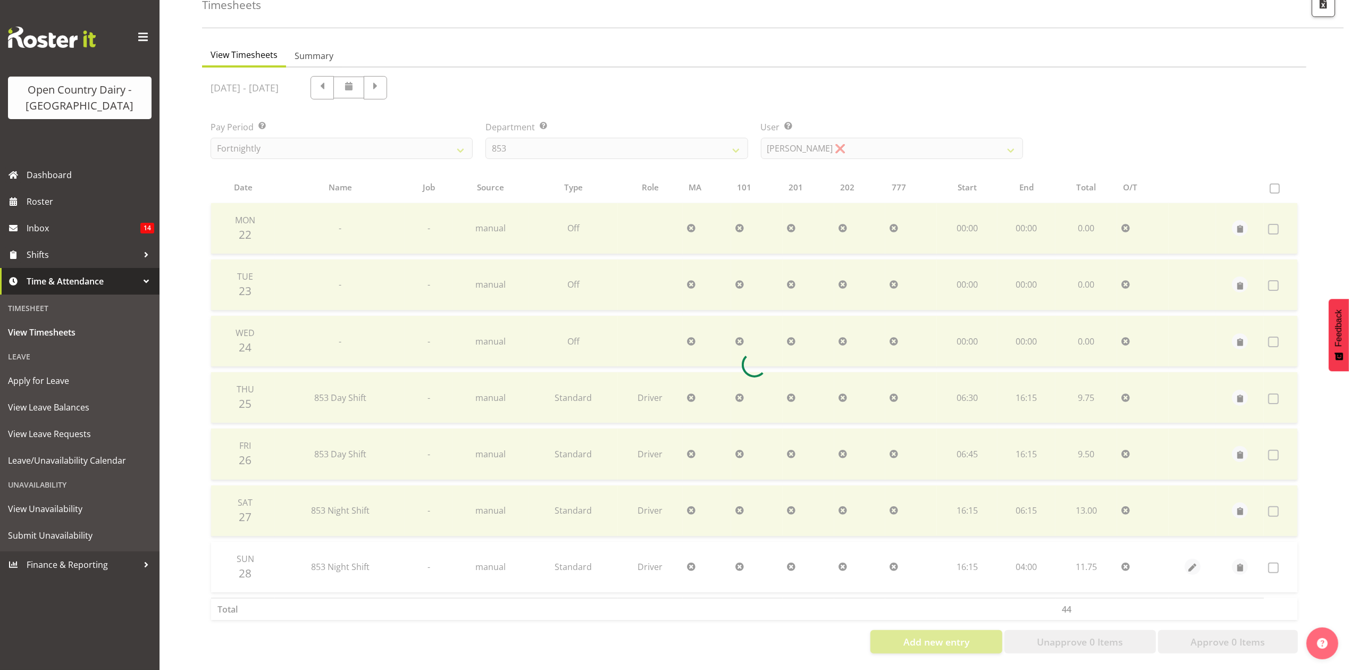
click at [588, 139] on div "September 22nd - September 28th 2025 Pay Period Select which pay period you wou…" at bounding box center [754, 362] width 1087 height 584
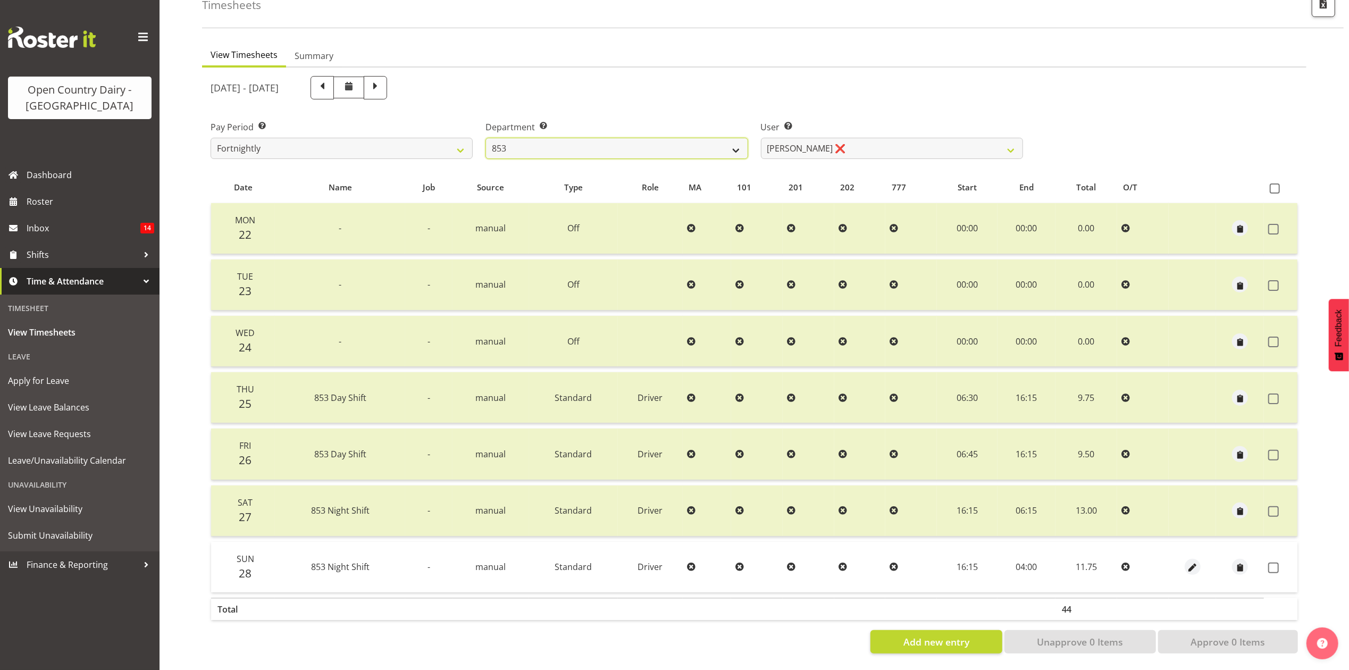
drag, startPoint x: 579, startPoint y: 140, endPoint x: 581, endPoint y: 147, distance: 7.4
click at [580, 140] on select "734 735 736 737 738 739 851 853 854 855 856 858 861 862 865 867-9032 868 869 87…" at bounding box center [617, 148] width 262 height 21
click at [486, 138] on select "734 735 736 737 738 739 851 853 854 855 856 858 861 862 865 867-9032 868 869 87…" at bounding box center [617, 148] width 262 height 21
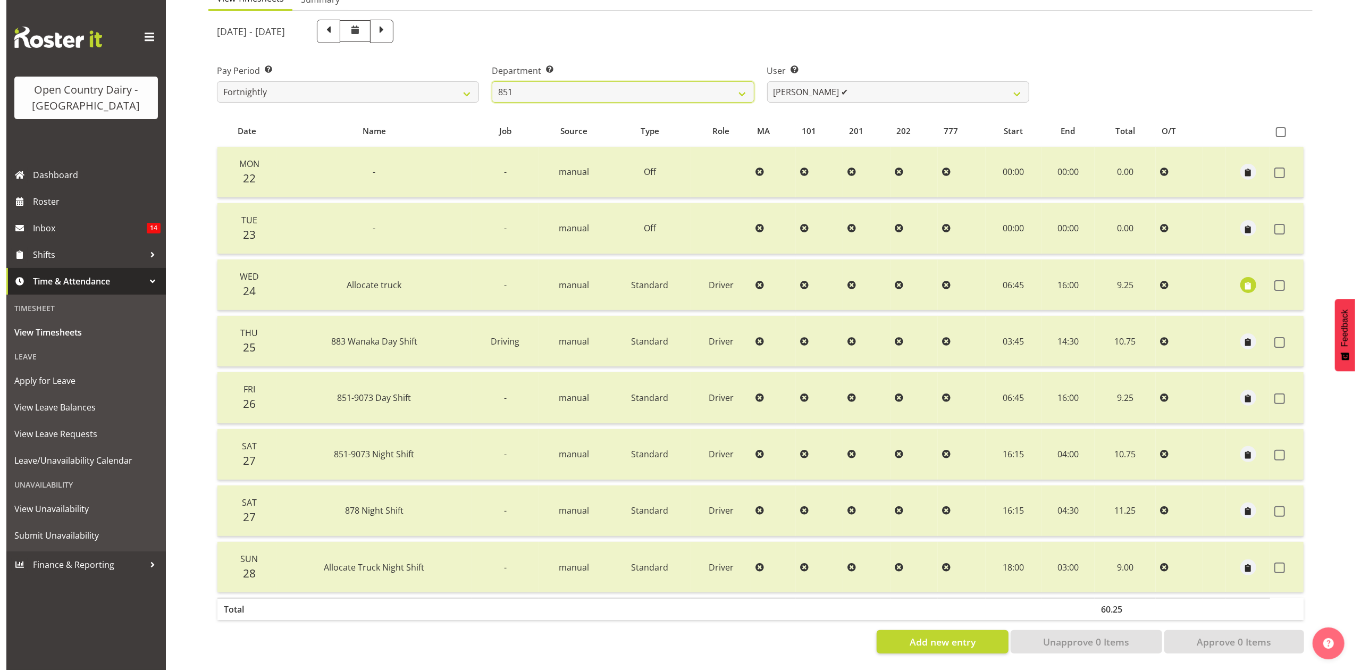
scroll to position [128, 0]
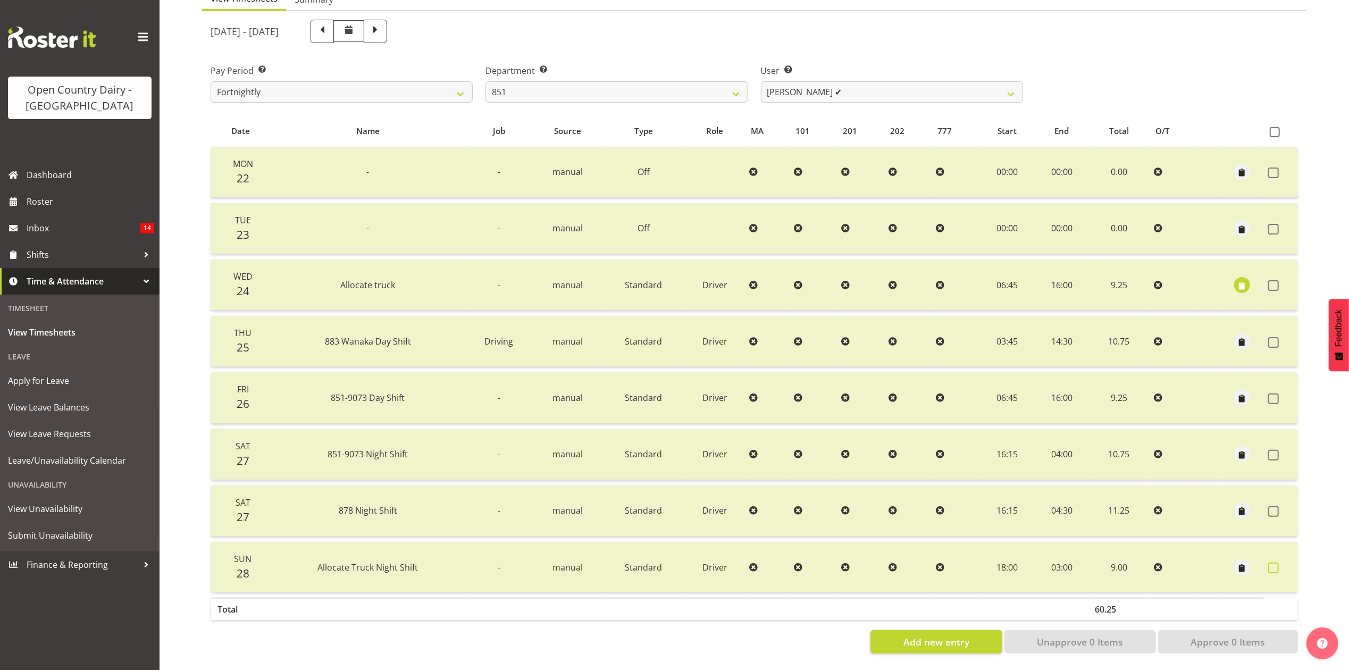
click at [1268, 563] on label at bounding box center [1276, 568] width 16 height 11
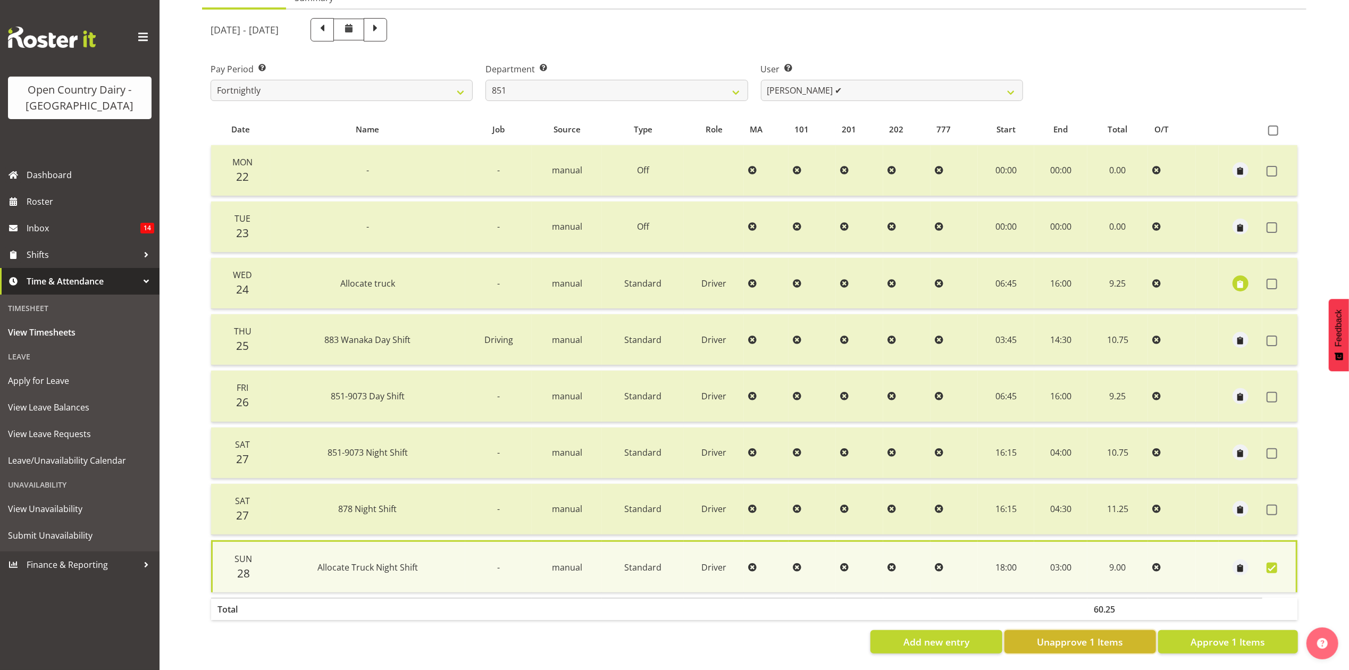
click at [1106, 635] on span "Unapprove 1 Items" at bounding box center [1080, 642] width 86 height 14
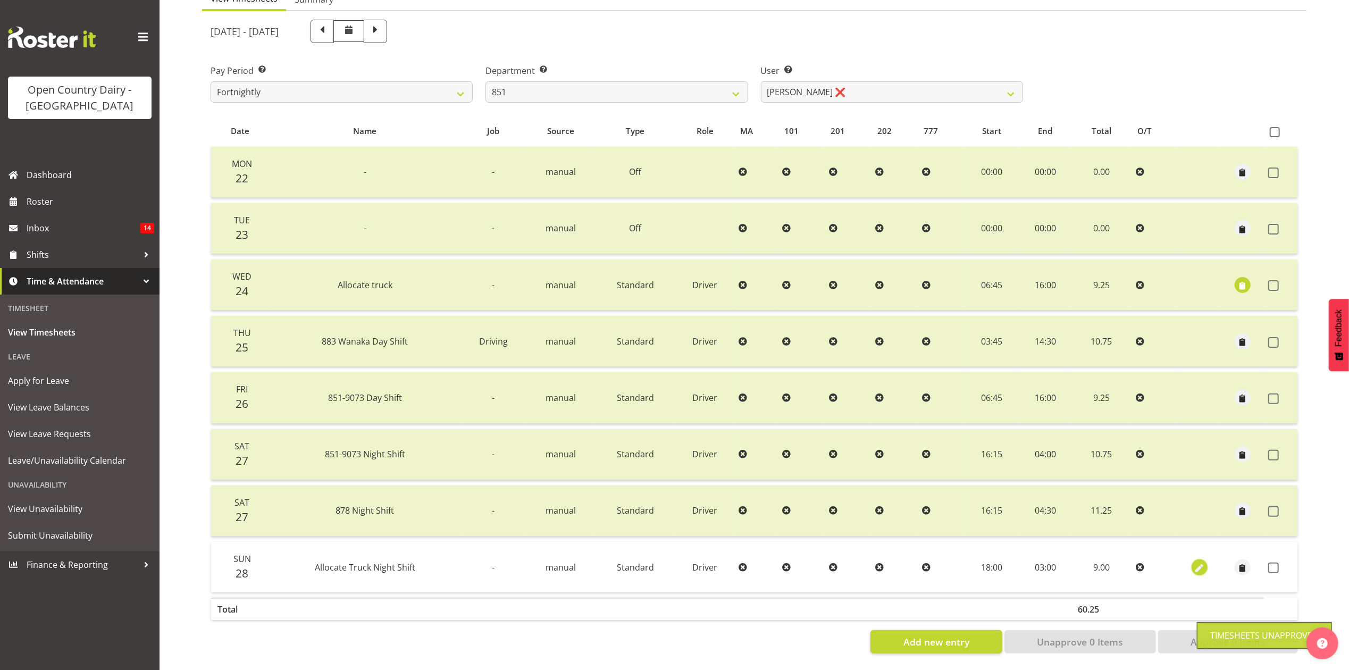
click at [1198, 559] on span "button" at bounding box center [1199, 566] width 12 height 15
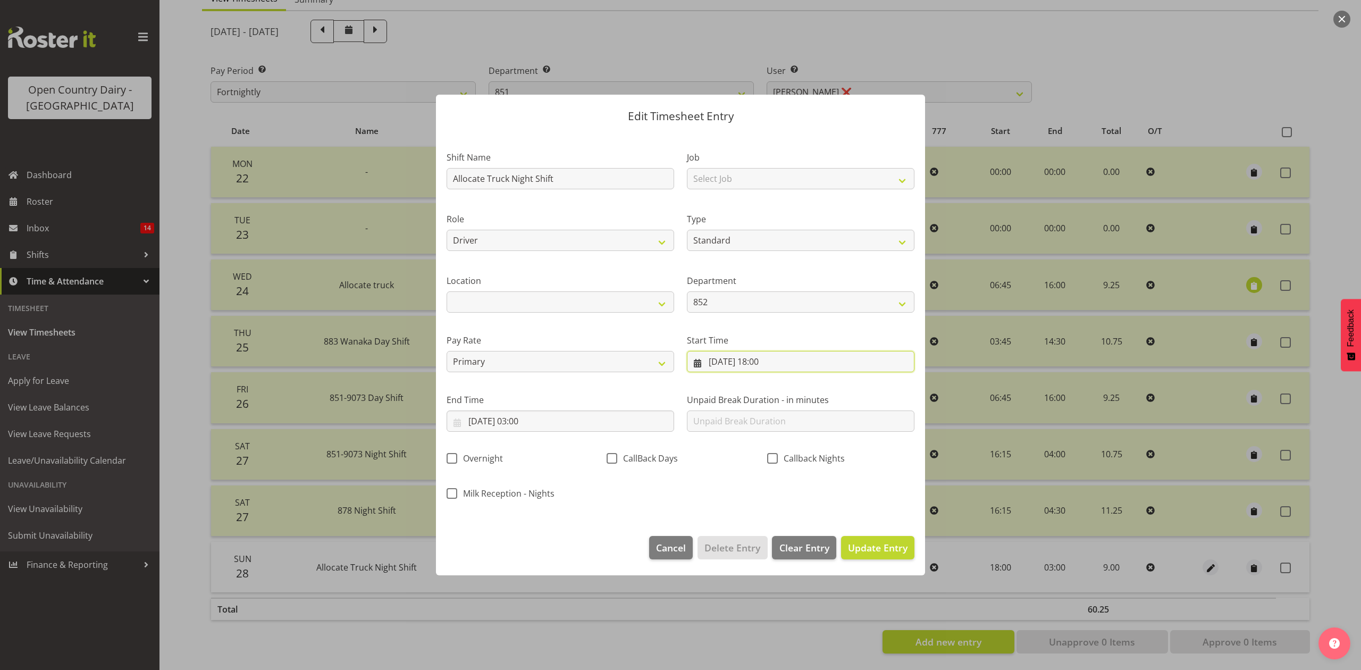
click at [741, 365] on input "28/09/2025, 18:00" at bounding box center [801, 361] width 228 height 21
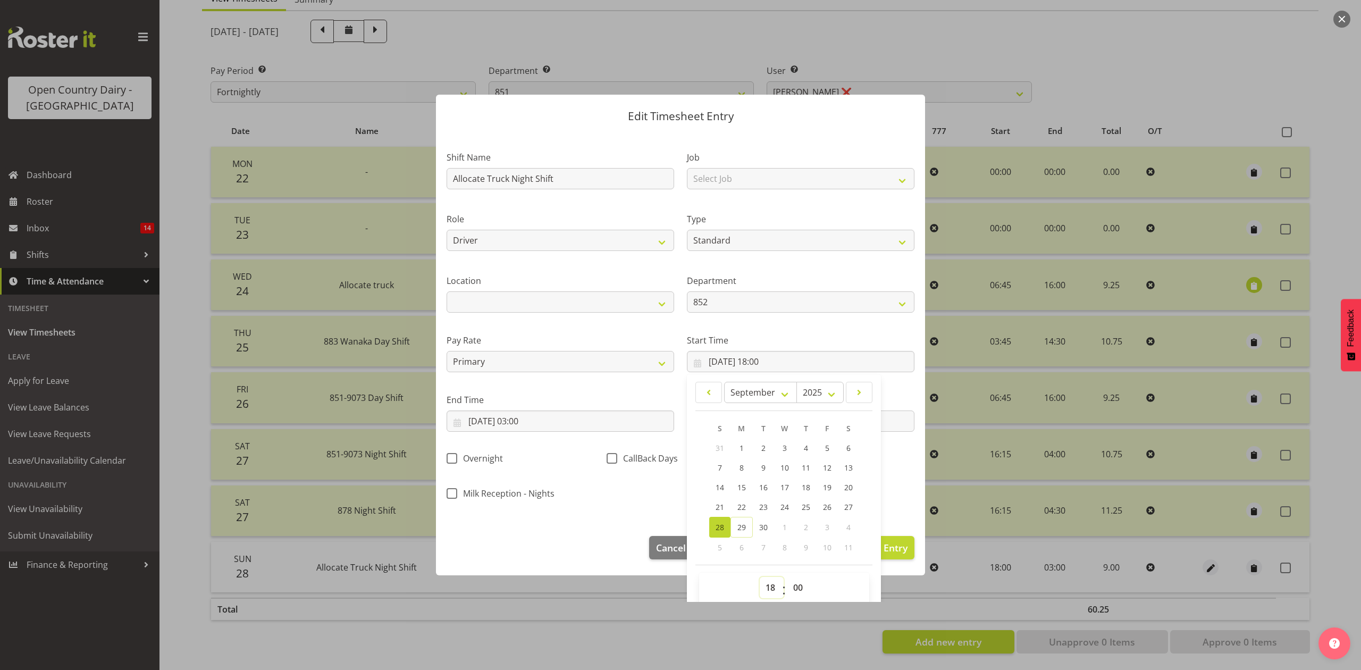
click at [768, 596] on select "00 01 02 03 04 05 06 07 08 09 10 11 12 13 14 15 16 17 18 19 20 21 22 23" at bounding box center [772, 587] width 24 height 21
click at [760, 578] on select "00 01 02 03 04 05 06 07 08 09 10 11 12 13 14 15 16 17 18 19 20 21 22 23" at bounding box center [772, 587] width 24 height 21
click at [628, 401] on label "End Time" at bounding box center [561, 400] width 228 height 13
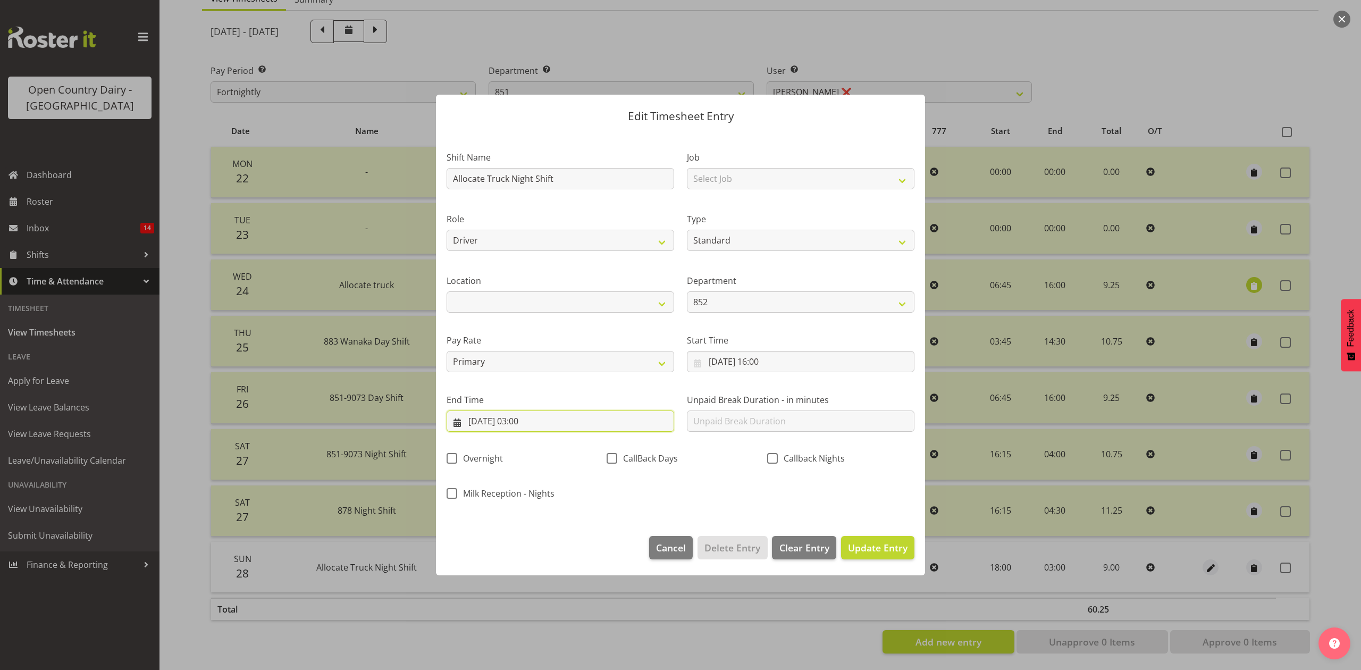
click at [541, 422] on input "29/09/2025, 03:00" at bounding box center [561, 421] width 228 height 21
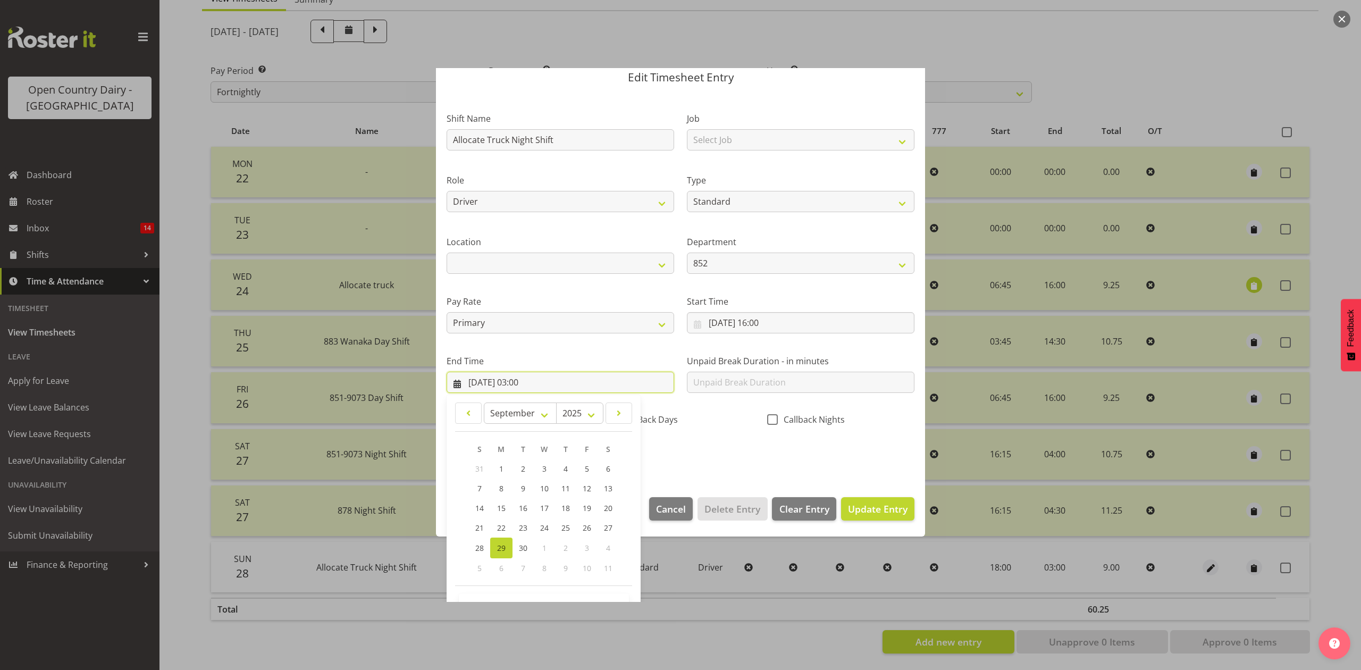
scroll to position [72, 0]
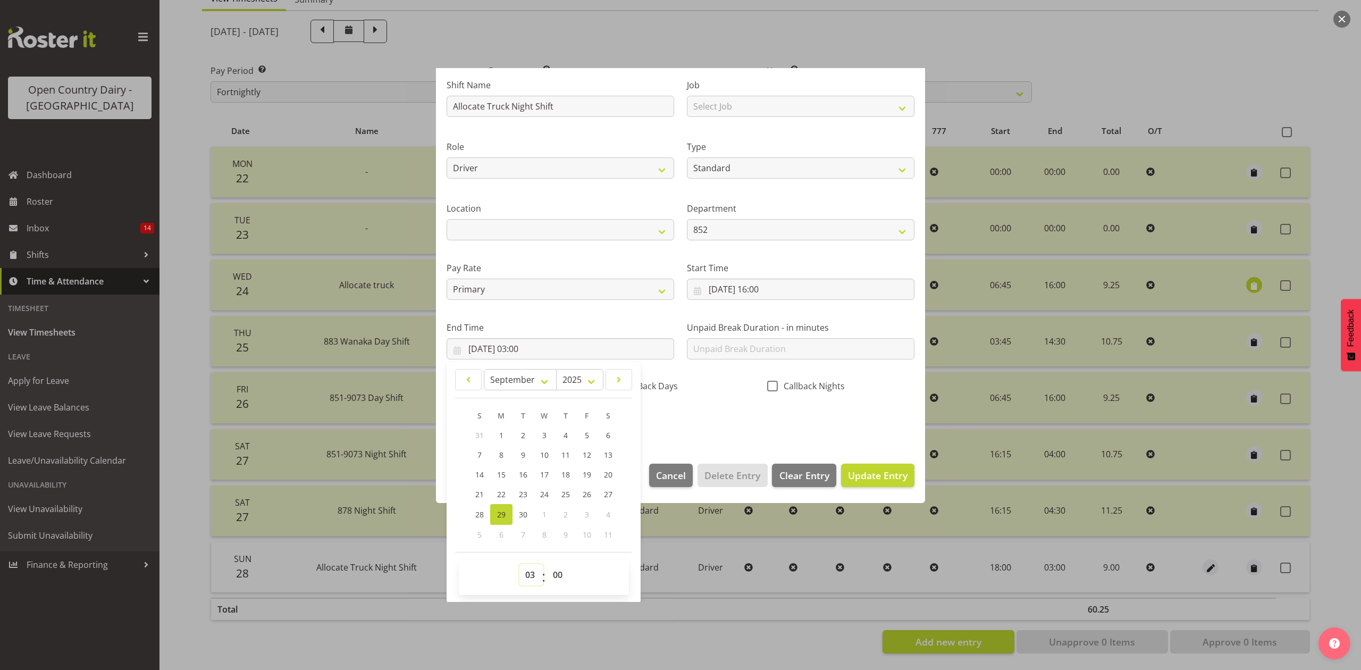
click at [534, 575] on select "00 01 02 03 04 05 06 07 08 09 10 11 12 13 14 15 16 17 18 19 20 21 22 23" at bounding box center [532, 574] width 24 height 21
click at [520, 565] on select "00 01 02 03 04 05 06 07 08 09 10 11 12 13 14 15 16 17 18 19 20 21 22 23" at bounding box center [532, 574] width 24 height 21
click at [562, 571] on select "00 01 02 03 04 05 06 07 08 09 10 11 12 13 14 15 16 17 18 19 20 21 22 23 24 25 2…" at bounding box center [559, 574] width 24 height 21
click at [547, 565] on select "00 01 02 03 04 05 06 07 08 09 10 11 12 13 14 15 16 17 18 19 20 21 22 23 24 25 2…" at bounding box center [559, 574] width 24 height 21
click at [756, 407] on div "Shift Name Allocate Truck Night Shift Job Select Job Connecting /unconnecting T…" at bounding box center [680, 250] width 481 height 372
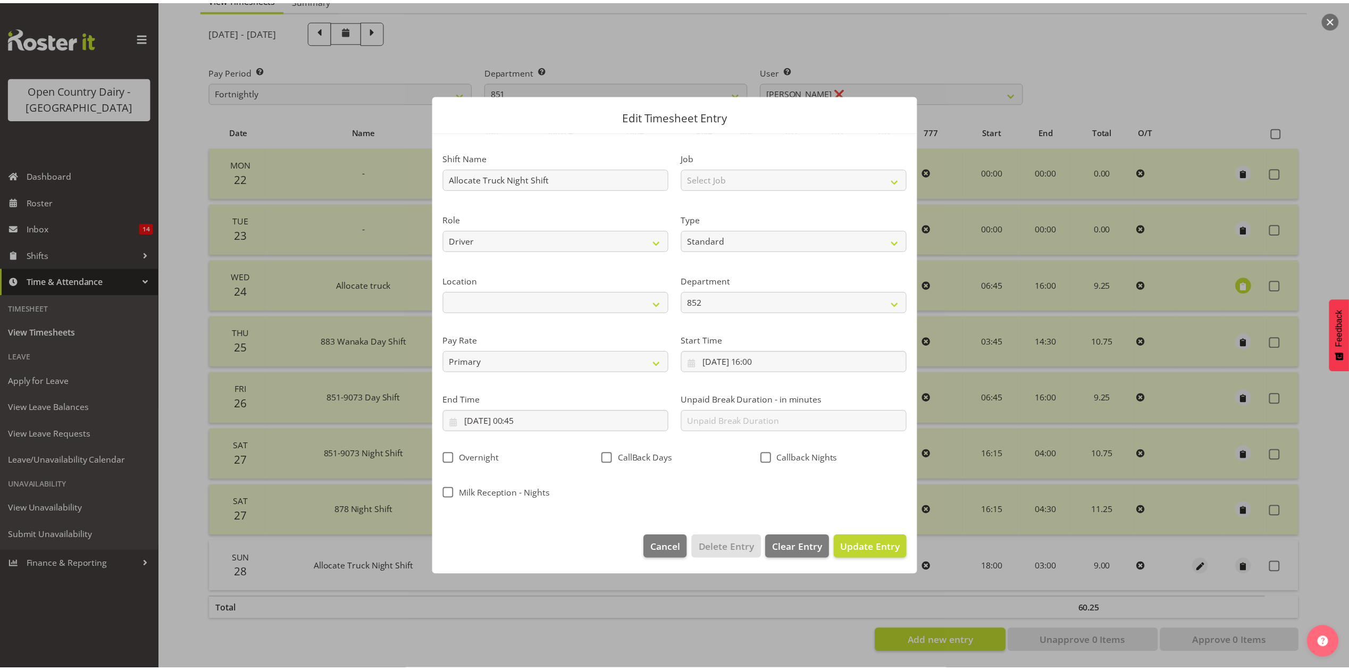
scroll to position [0, 0]
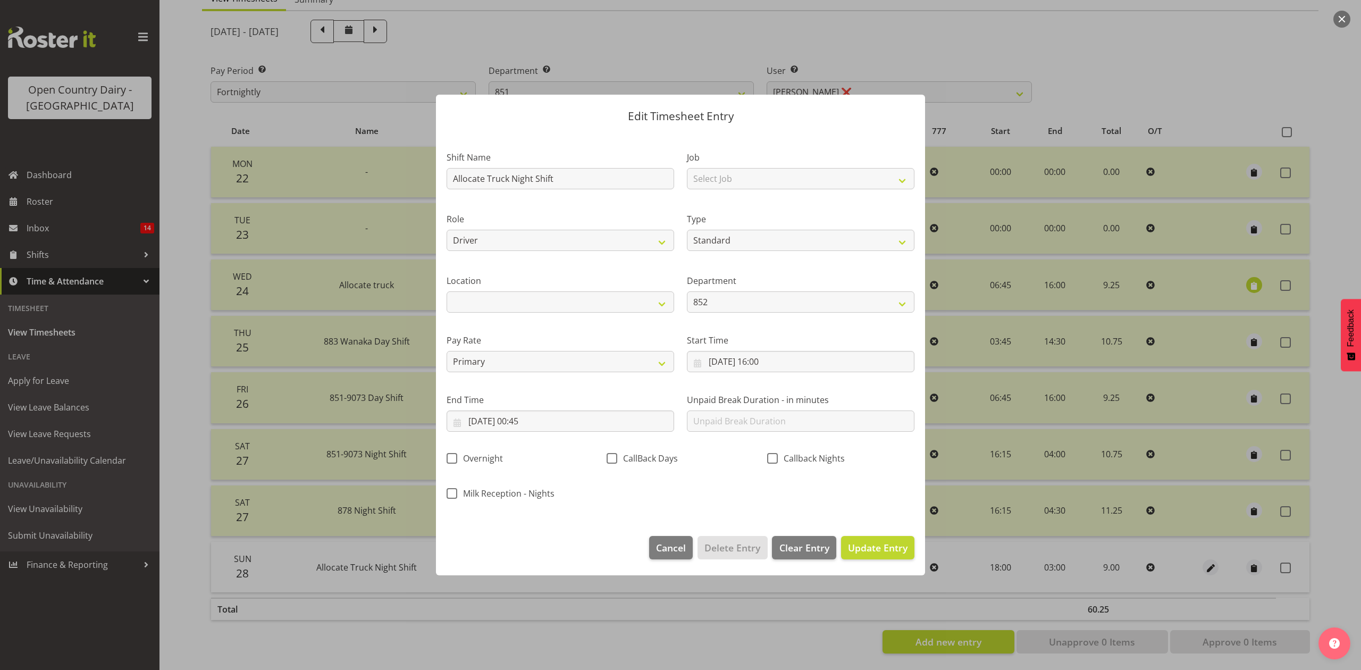
click at [886, 529] on footer "Cancel Delete Entry Clear Entry Update Entry" at bounding box center [680, 550] width 489 height 50
click at [891, 540] on button "Update Entry" at bounding box center [877, 547] width 73 height 23
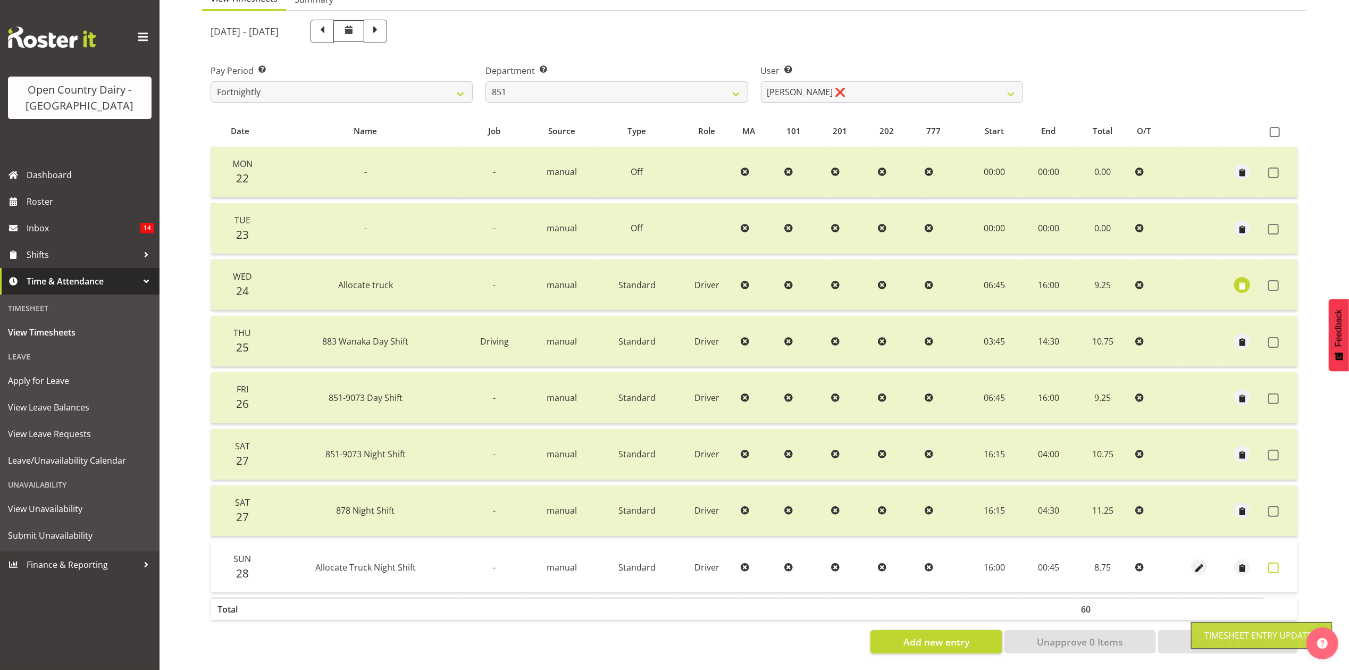
click at [1277, 563] on span at bounding box center [1273, 568] width 11 height 11
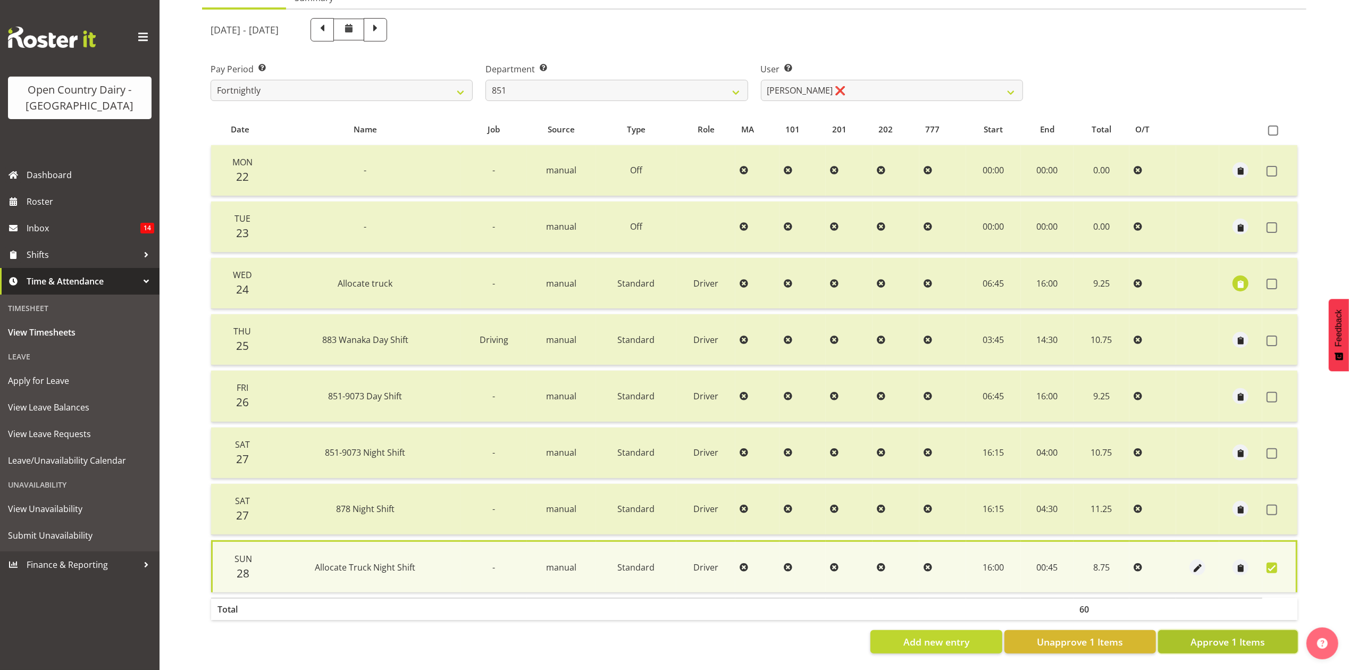
click at [1187, 630] on button "Approve 1 Items" at bounding box center [1228, 641] width 140 height 23
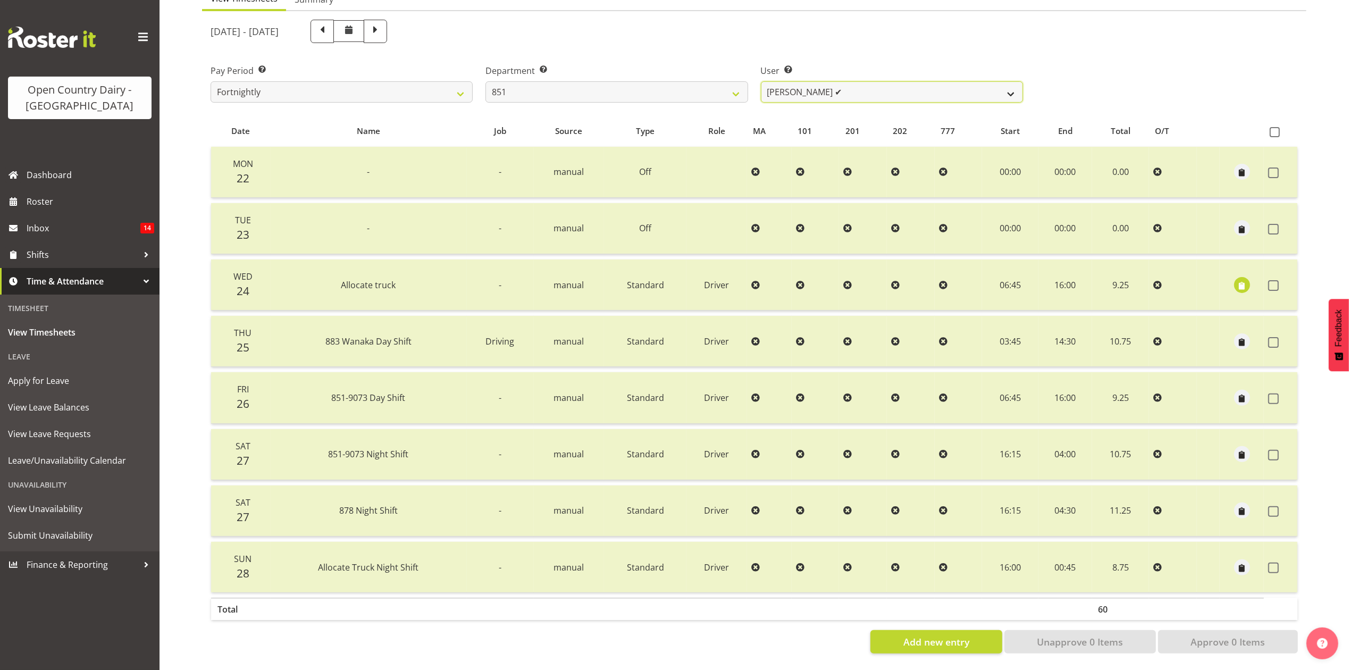
click at [928, 90] on select "Hayden Batt ✔ Martin Black ✔ Stacey Wilson ✔" at bounding box center [892, 91] width 262 height 21
click at [729, 81] on select "734 735 736 737 738 739 851 853 854 855 856 858 861 862 865 867-9032 868 869 87…" at bounding box center [617, 91] width 262 height 21
click at [629, 82] on select "734 735 736 737 738 739 851 853 854 855 856 858 861 862 865 867-9032 868 869 87…" at bounding box center [617, 91] width 262 height 21
click at [486, 81] on select "734 735 736 737 738 739 851 853 854 855 856 858 861 862 865 867-9032 868 869 87…" at bounding box center [617, 91] width 262 height 21
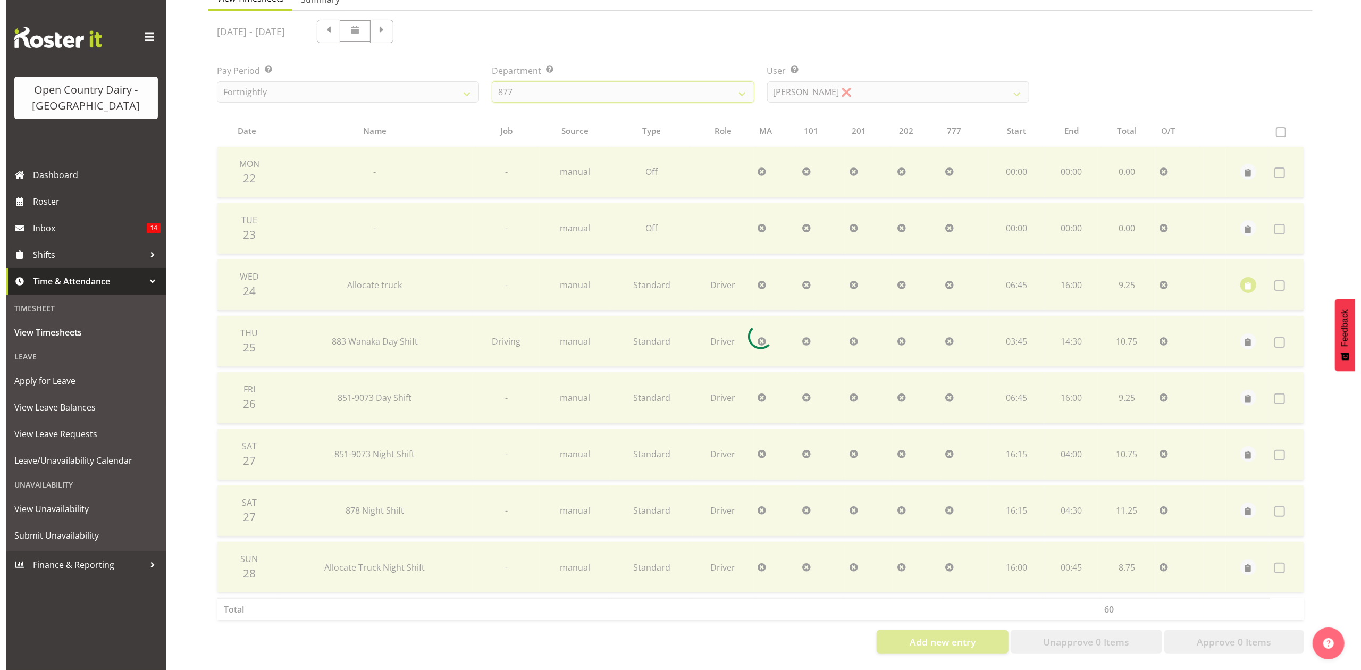
scroll to position [71, 0]
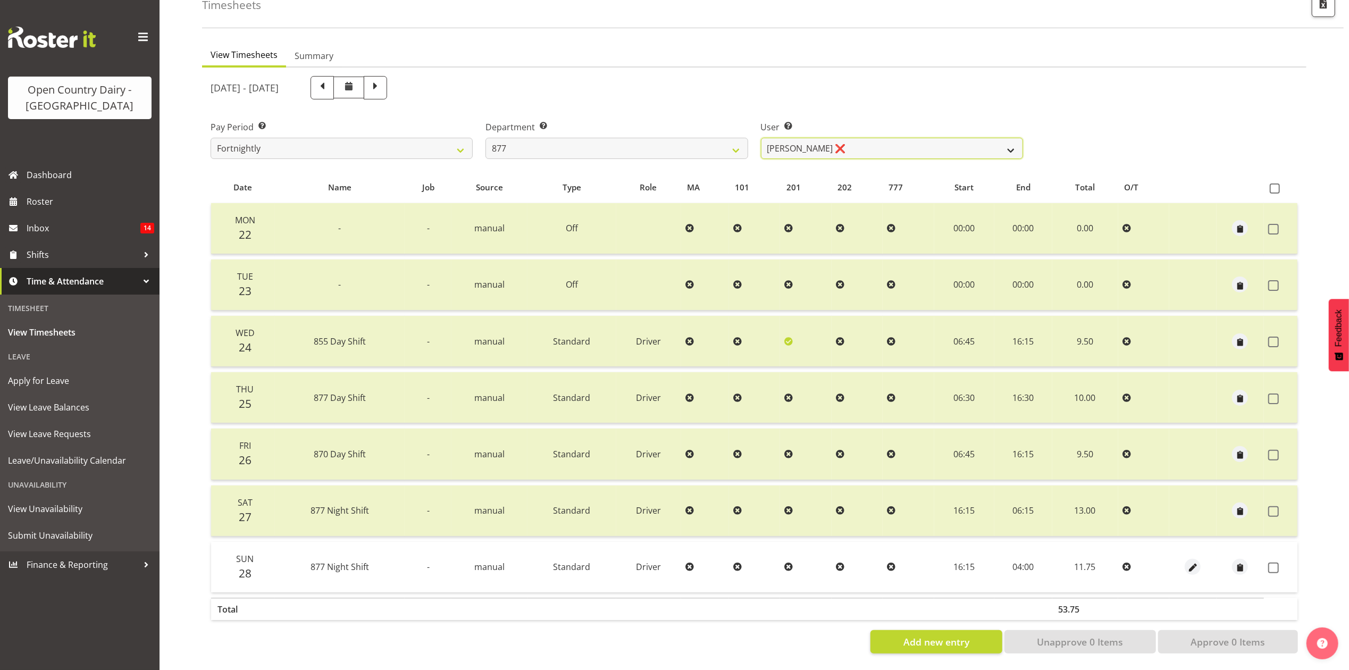
click at [811, 138] on select "Barry Shields ❌ Callum Wells ✔ Helen Bull ✔ Jase Preston ❌" at bounding box center [892, 148] width 262 height 21
click at [641, 138] on select "734 735 736 737 738 739 851 853 854 855 856 858 861 862 865 867-9032 868 869 87…" at bounding box center [617, 148] width 262 height 21
click at [783, 138] on select "Barry Shields ❌ Callum Wells ✔ Helen Bull ✔ Jase Preston ❌" at bounding box center [892, 148] width 262 height 21
click at [761, 138] on select "Barry Shields ❌ Callum Wells ✔ Helen Bull ✔ Jase Preston ❌" at bounding box center [892, 148] width 262 height 21
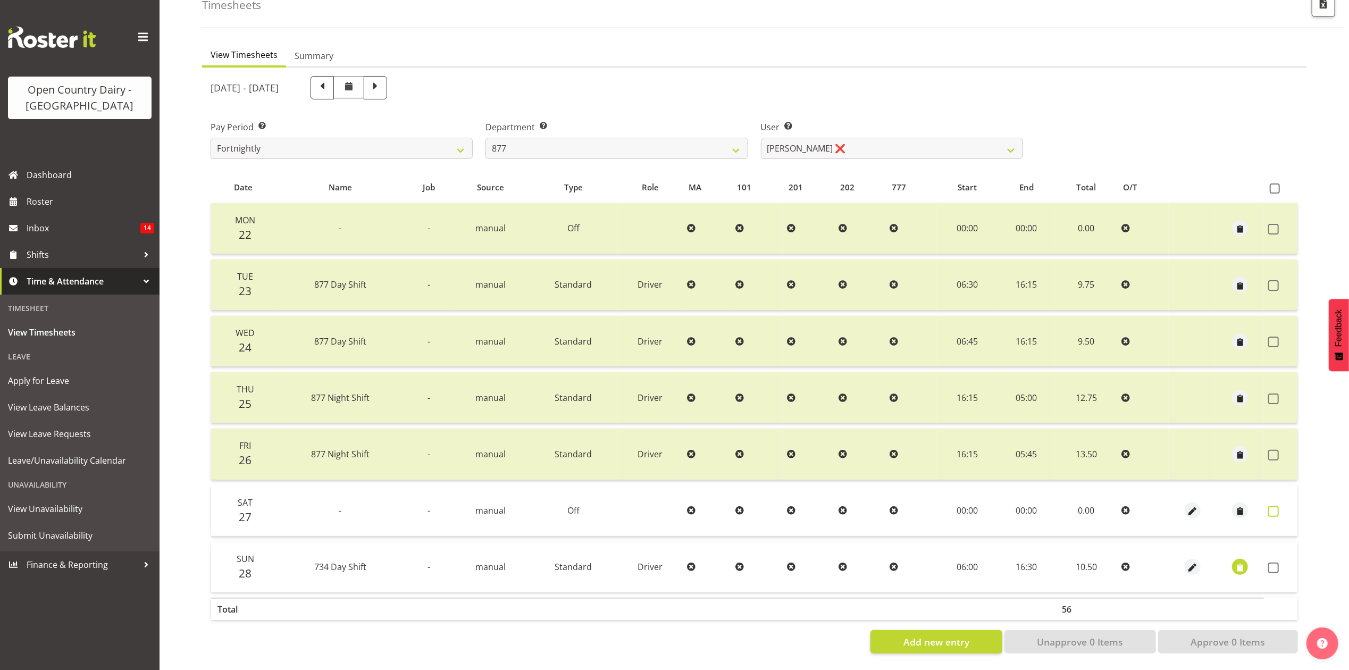
click at [1283, 506] on label at bounding box center [1276, 511] width 16 height 11
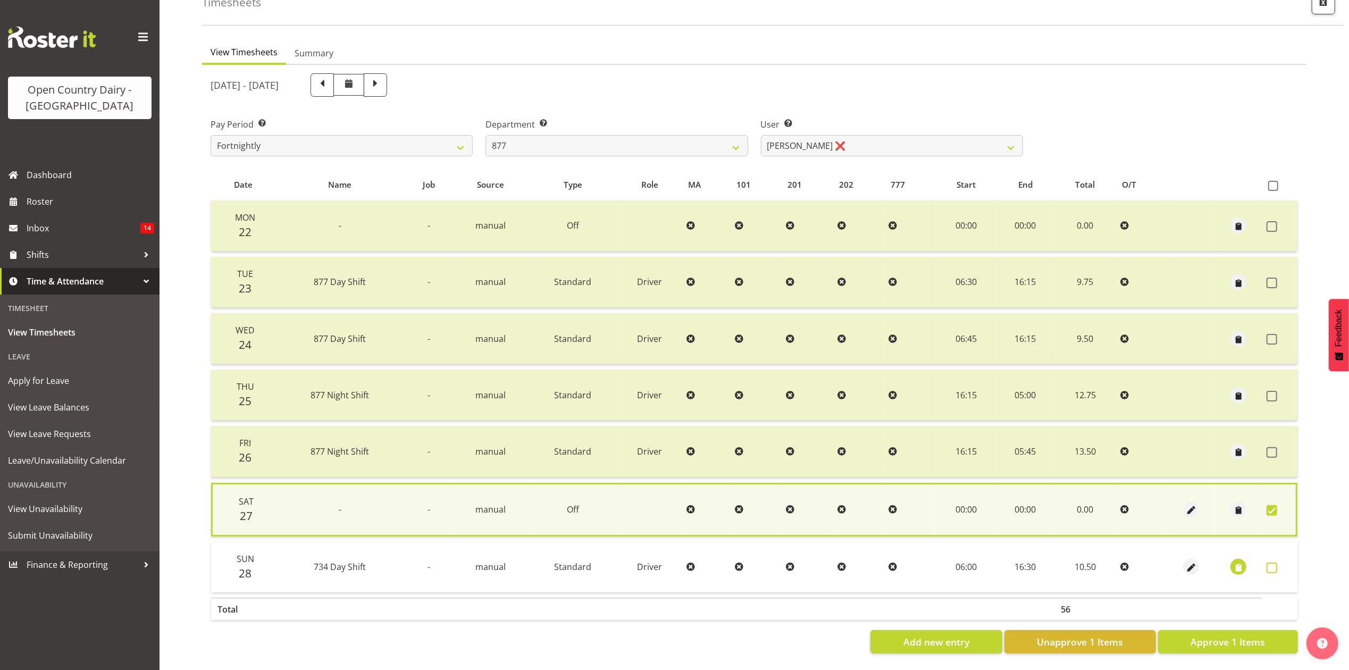
click at [1268, 563] on span at bounding box center [1272, 568] width 11 height 11
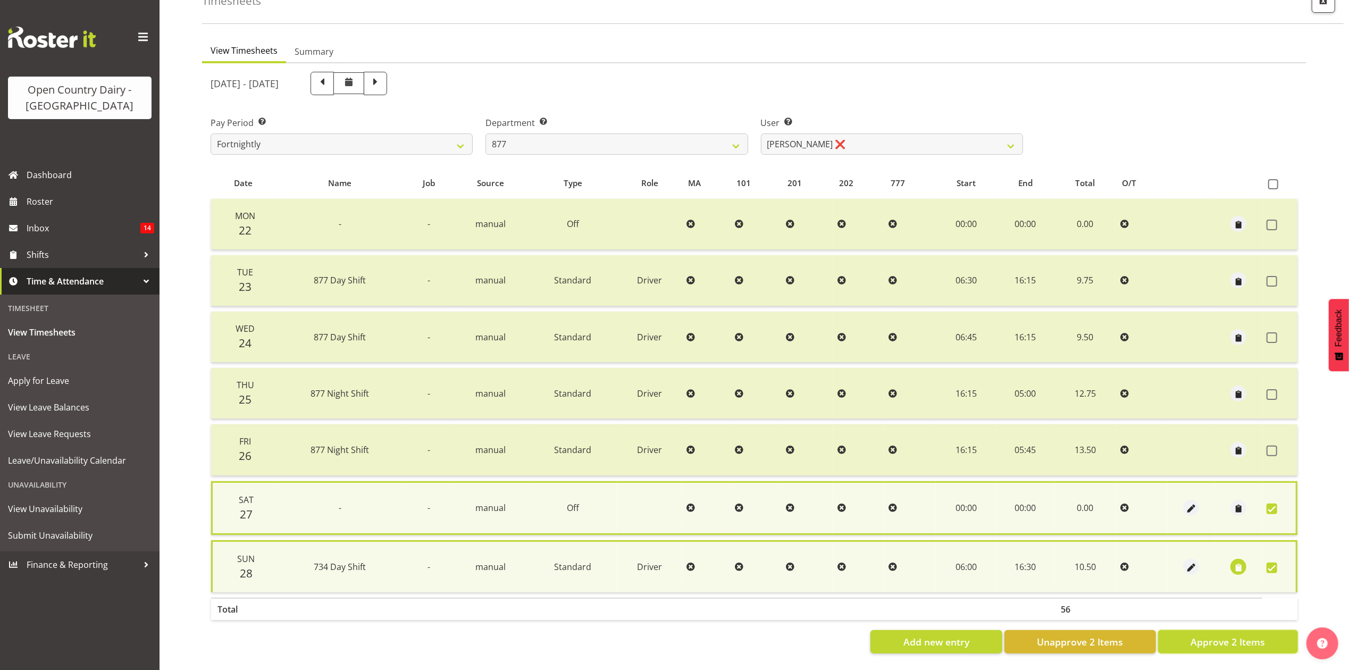
drag, startPoint x: 1207, startPoint y: 628, endPoint x: 1215, endPoint y: 627, distance: 7.5
click at [1208, 635] on span "Approve 2 Items" at bounding box center [1228, 642] width 74 height 14
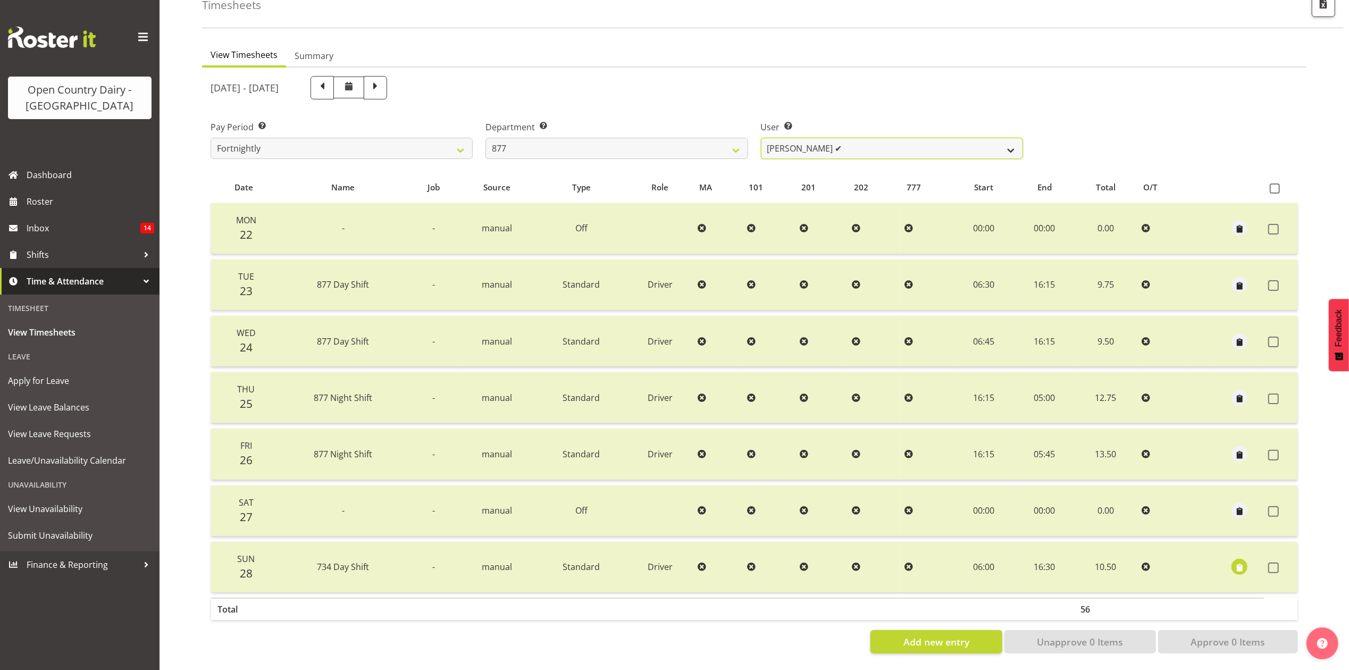
click at [809, 138] on select "Barry Shields ❌ Callum Wells ✔ Helen Bull ✔ Jase Preston ✔" at bounding box center [892, 148] width 262 height 21
click at [717, 139] on select "734 735 736 737 738 739 851 853 854 855 856 858 861 862 865 867-9032 868 869 87…" at bounding box center [617, 148] width 262 height 21
click at [486, 138] on select "734 735 736 737 738 739 851 853 854 855 856 858 861 862 865 867-9032 868 869 87…" at bounding box center [617, 148] width 262 height 21
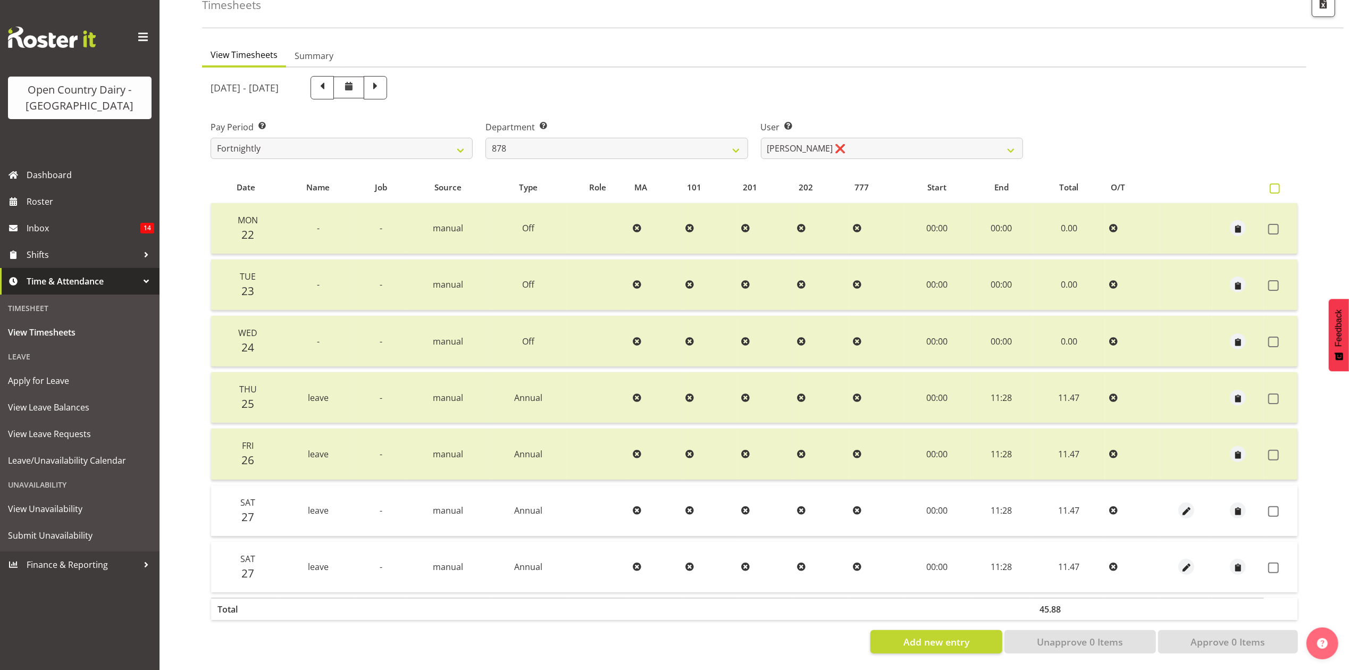
click at [1273, 183] on span at bounding box center [1275, 188] width 10 height 10
click at [1273, 185] on input "checkbox" at bounding box center [1273, 188] width 7 height 7
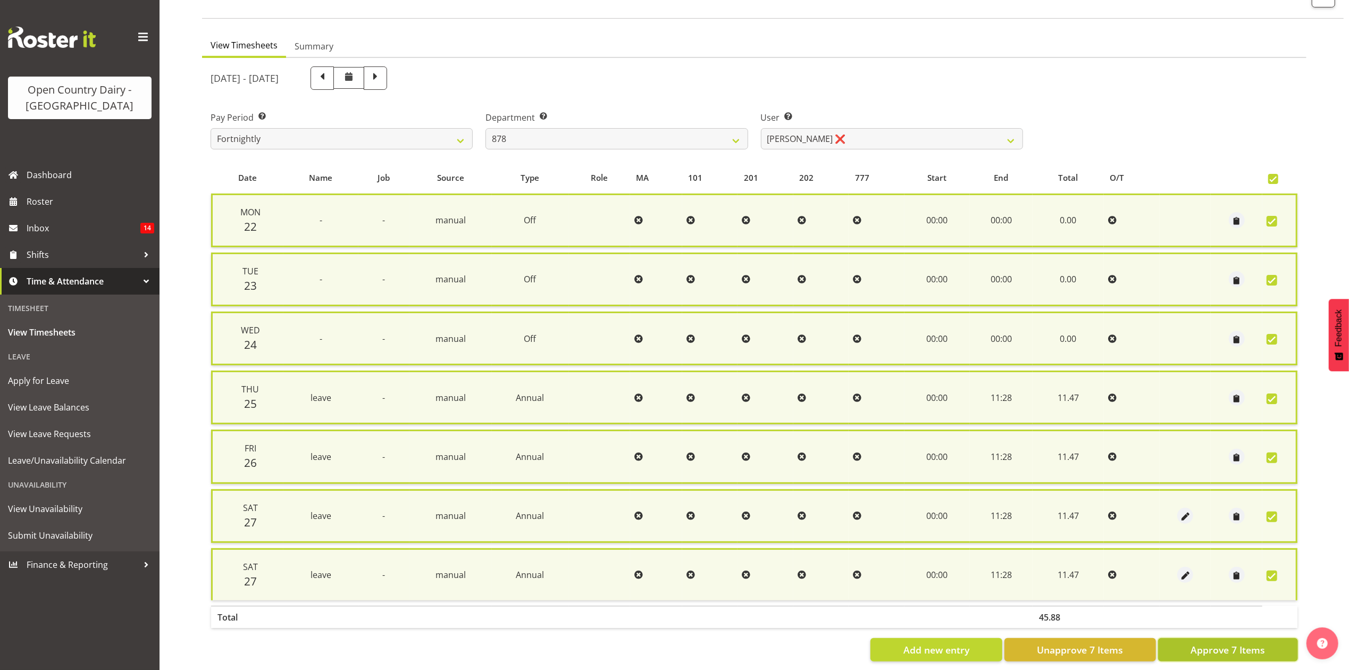
click at [1233, 643] on span "Approve 7 Items" at bounding box center [1228, 650] width 74 height 14
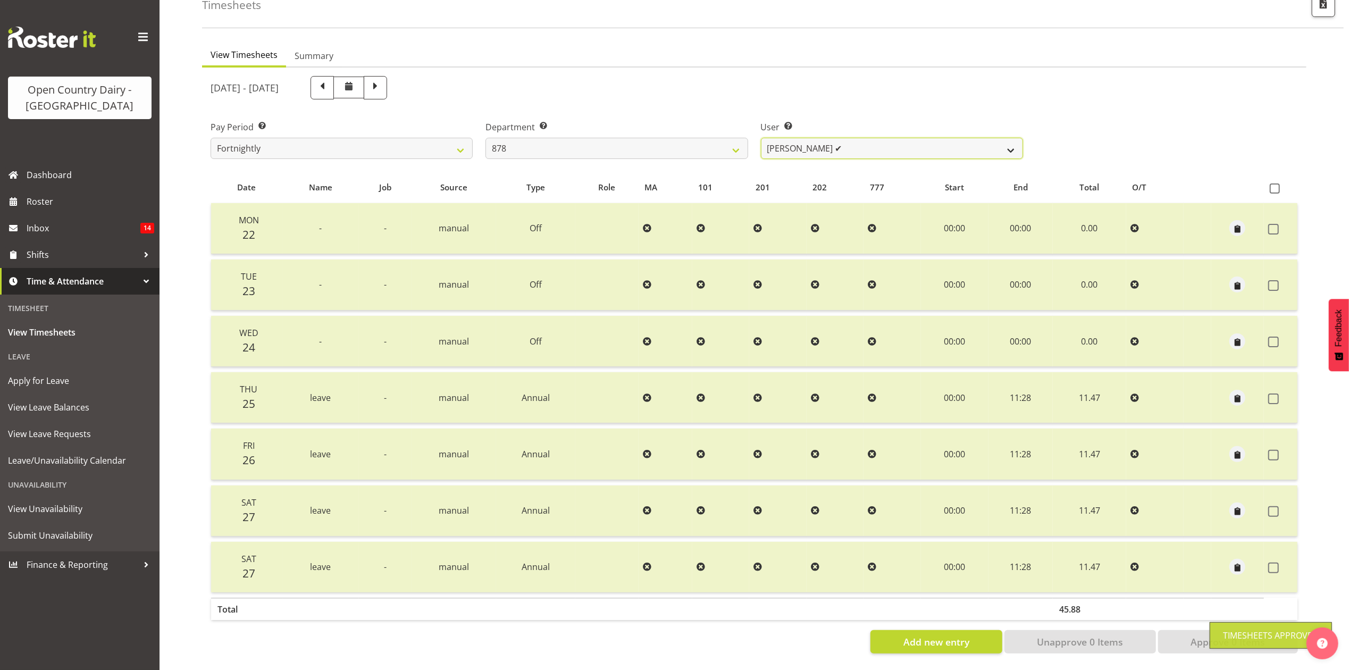
click at [836, 138] on select "Athol Warnock ✔ Dean Tither ❌ Joshua Treymane ❌ Vinkie Botha ❌" at bounding box center [892, 148] width 262 height 21
click at [761, 138] on select "Athol Warnock ✔ Dean Tither ❌ Joshua Treymane ❌ Vinkie Botha ❌" at bounding box center [892, 148] width 262 height 21
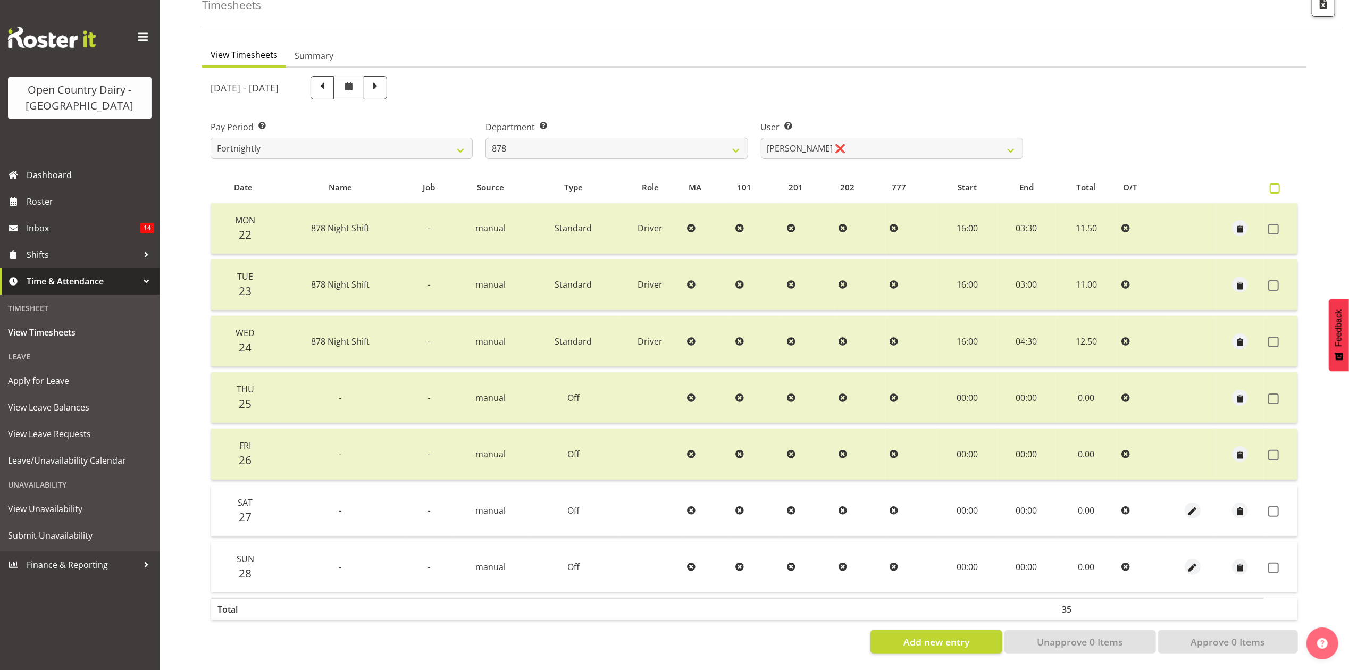
click at [1276, 183] on span at bounding box center [1275, 188] width 10 height 10
click at [1276, 185] on input "checkbox" at bounding box center [1273, 188] width 7 height 7
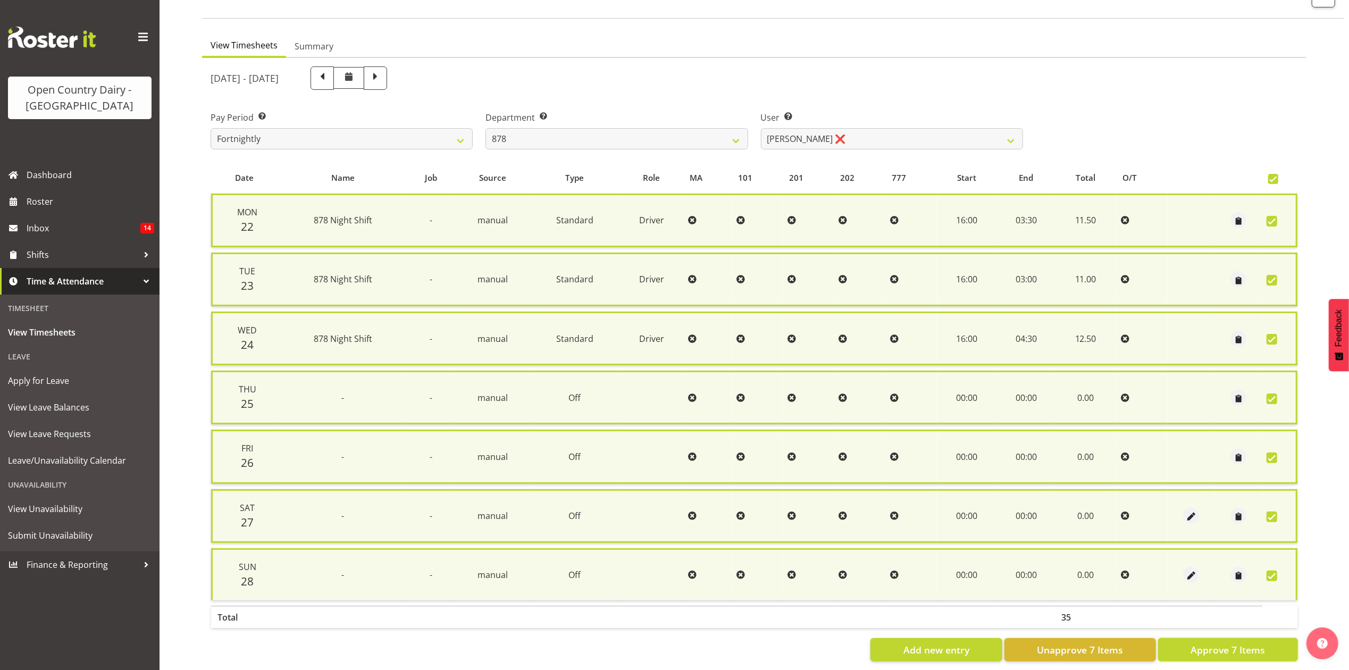
click at [1241, 645] on span "Approve 7 Items" at bounding box center [1228, 650] width 74 height 14
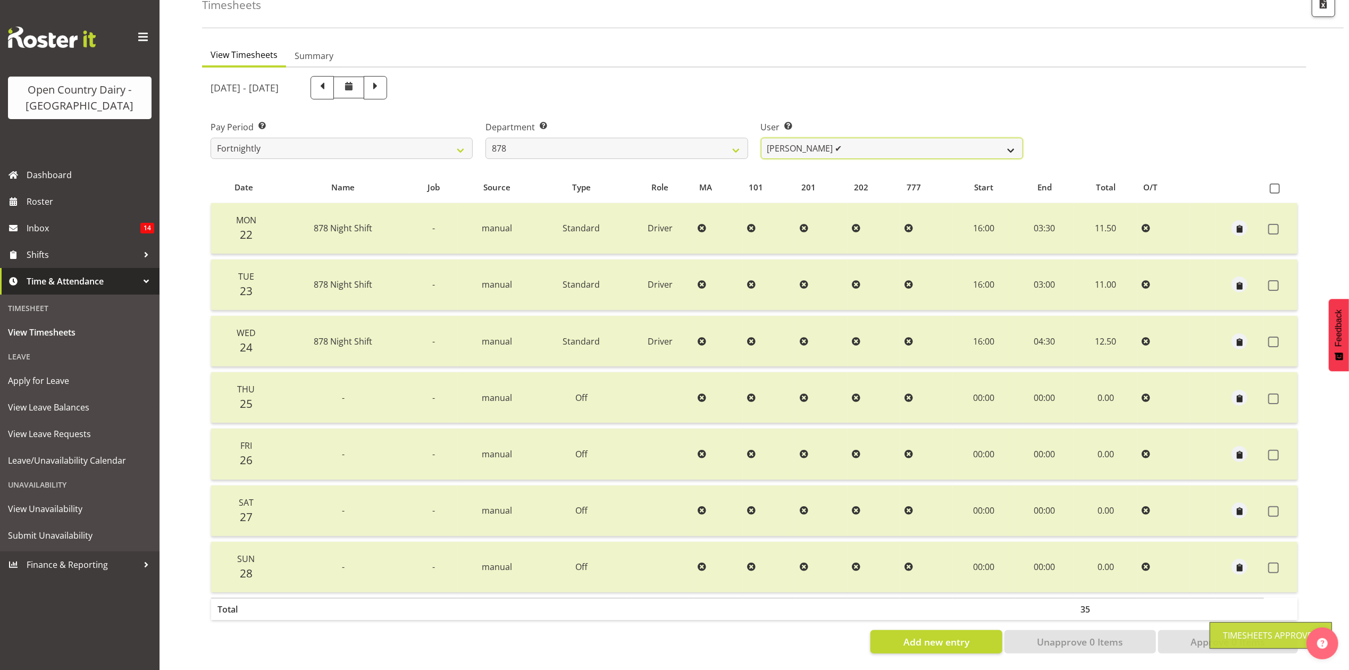
click at [900, 145] on select "Athol Warnock ✔ Dean Tither ✔ Joshua Treymane ❌ Vinkie Botha ❌" at bounding box center [892, 148] width 262 height 21
click at [761, 138] on select "Athol Warnock ✔ Dean Tither ✔ Joshua Treymane ❌ Vinkie Botha ❌" at bounding box center [892, 148] width 262 height 21
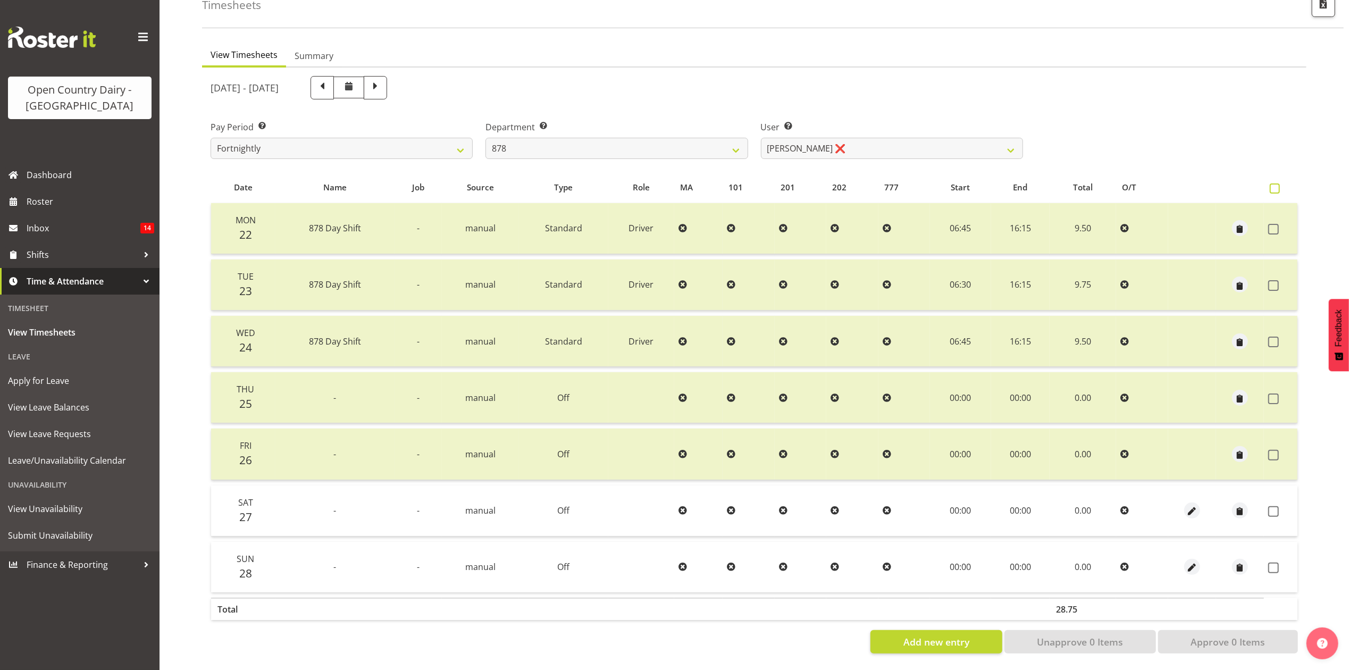
click at [1275, 183] on span at bounding box center [1275, 188] width 10 height 10
click at [1275, 185] on input "checkbox" at bounding box center [1273, 188] width 7 height 7
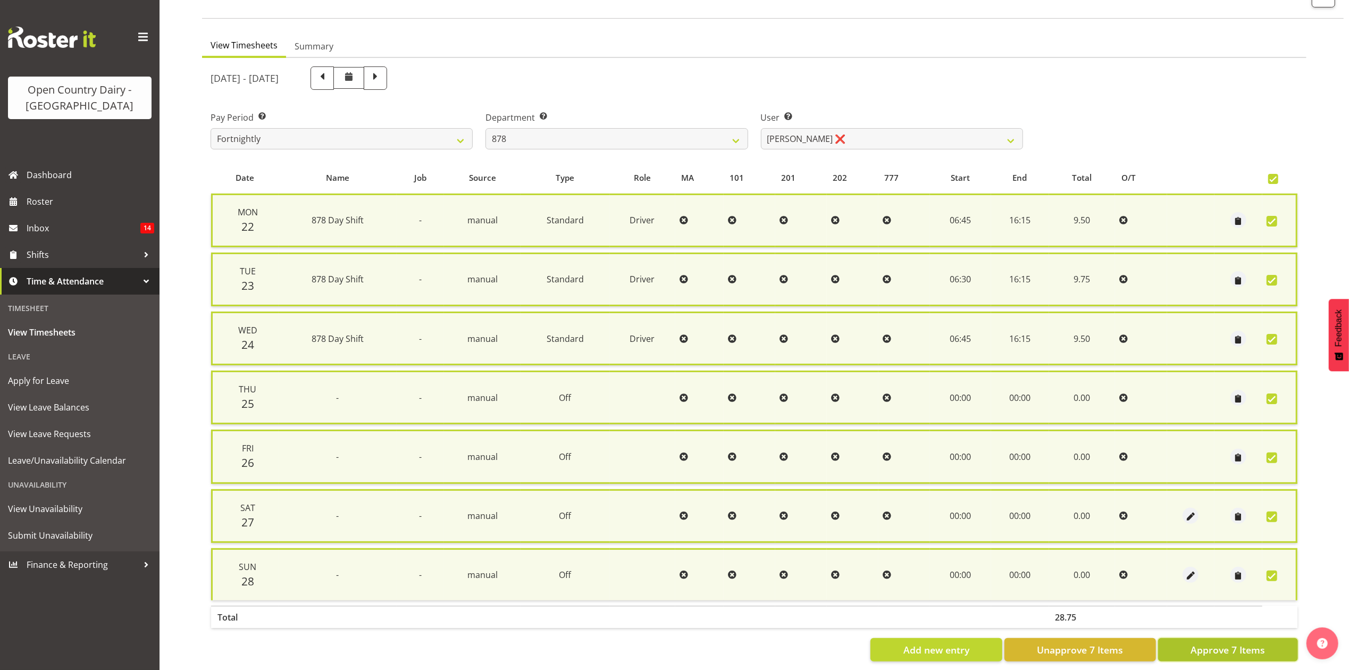
click at [1244, 643] on span "Approve 7 Items" at bounding box center [1228, 650] width 74 height 14
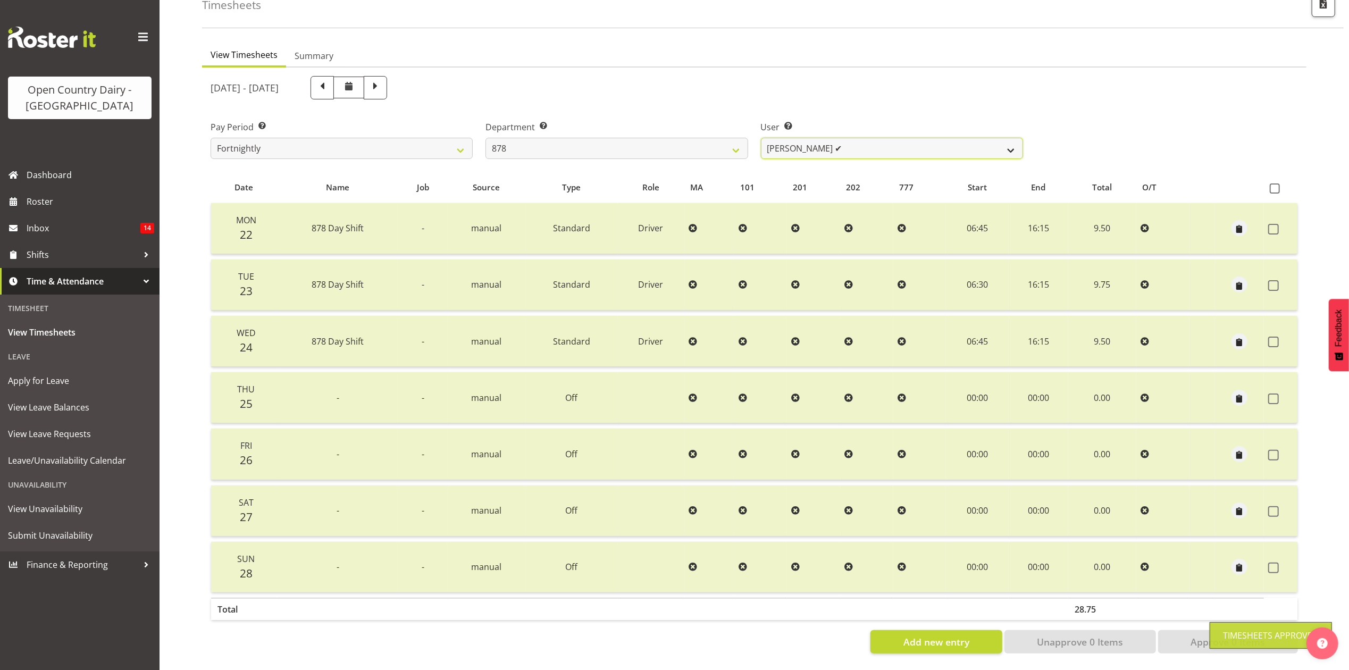
click at [830, 139] on select "Athol Warnock ✔ Dean Tither ✔ Joshua Treymane ✔ Vinkie Botha ❌" at bounding box center [892, 148] width 262 height 21
click at [761, 138] on select "Athol Warnock ✔ Dean Tither ✔ Joshua Treymane ✔ Vinkie Botha ❌" at bounding box center [892, 148] width 262 height 21
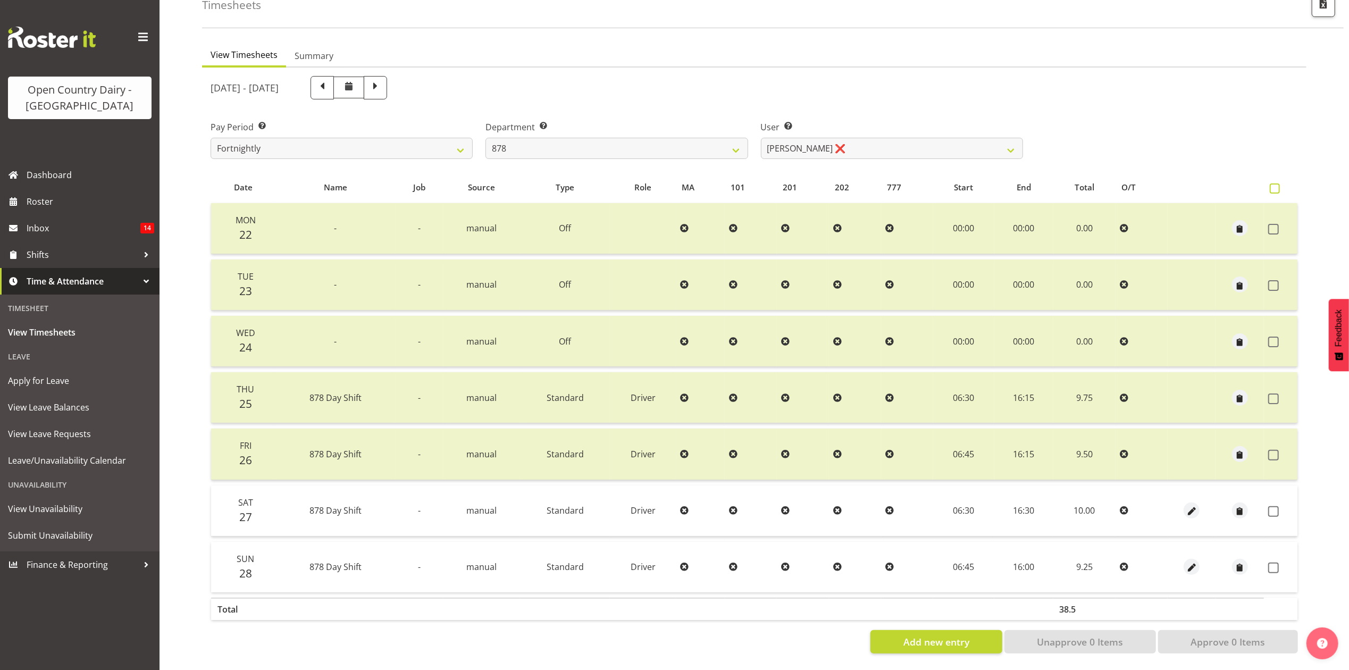
click at [1277, 183] on span at bounding box center [1275, 188] width 10 height 10
click at [1277, 185] on input "checkbox" at bounding box center [1273, 188] width 7 height 7
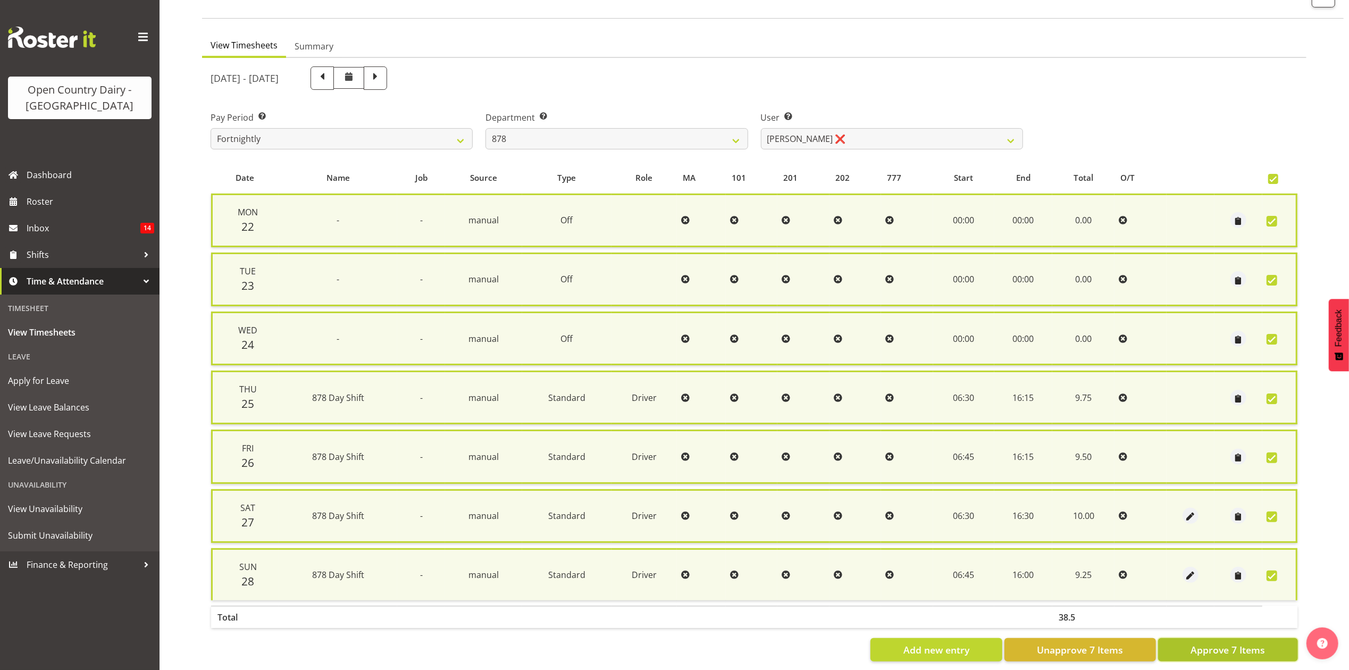
click at [1215, 654] on button "Approve 7 Items" at bounding box center [1228, 649] width 140 height 23
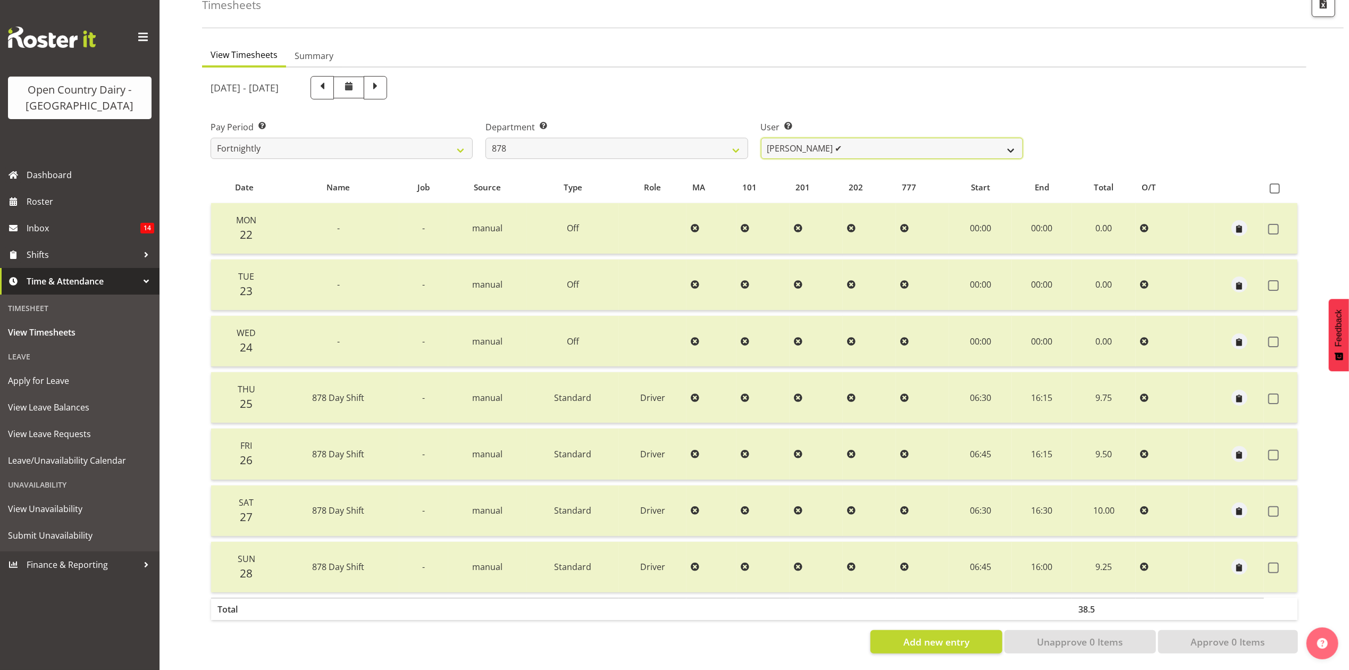
click at [815, 147] on select "Athol Warnock ✔ Dean Tither ✔ Joshua Treymane ✔ Vinkie Botha ✔" at bounding box center [892, 148] width 262 height 21
click at [760, 128] on div "User Select user. Note: This is filtered down by the previous two drop-down ite…" at bounding box center [892, 136] width 275 height 60
click at [724, 138] on select "734 735 736 737 738 739 851 853 854 855 856 858 861 862 865 867-9032 868 869 87…" at bounding box center [617, 148] width 262 height 21
click at [486, 138] on select "734 735 736 737 738 739 851 853 854 855 856 858 861 862 865 867-9032 868 869 87…" at bounding box center [617, 148] width 262 height 21
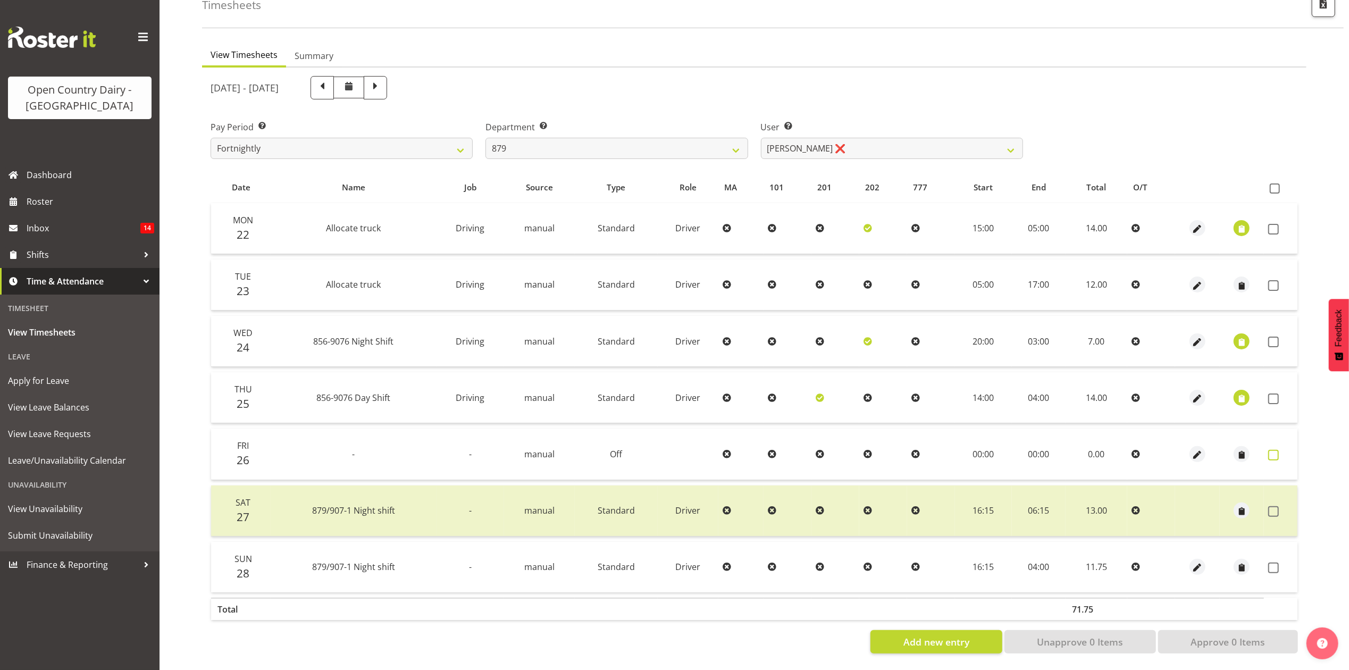
click at [1276, 450] on span at bounding box center [1273, 455] width 11 height 11
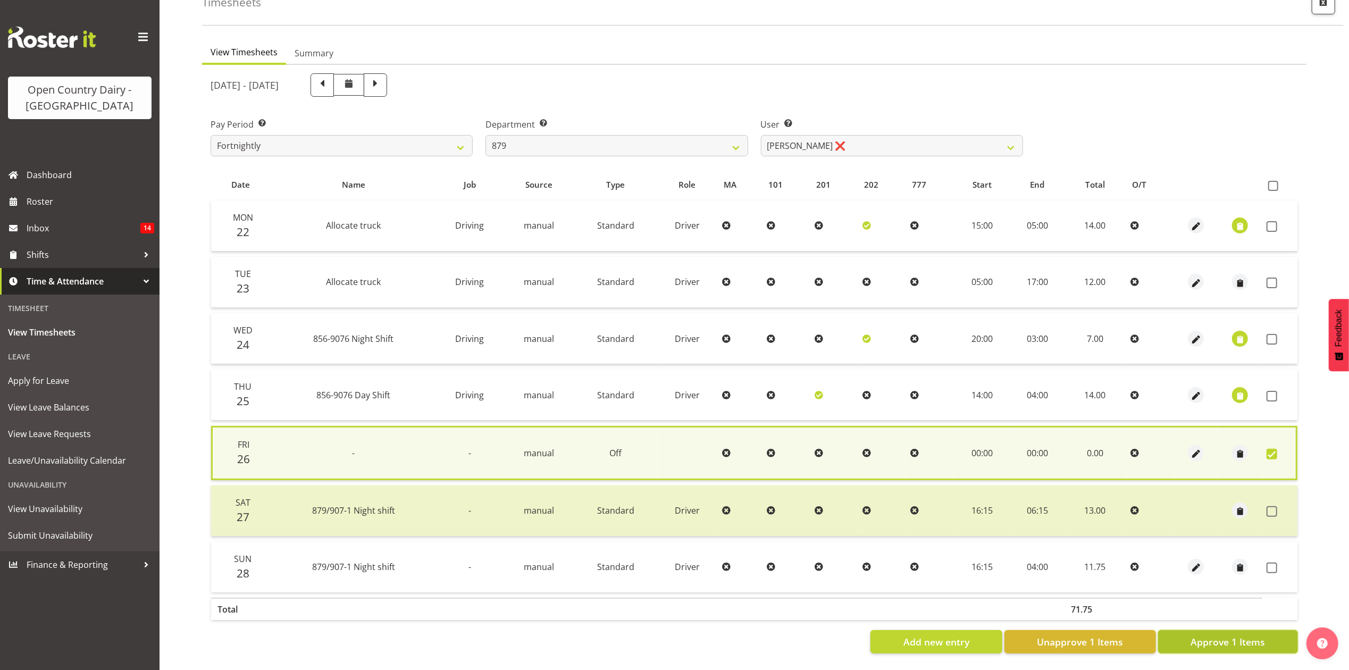
click at [1219, 635] on span "Approve 1 Items" at bounding box center [1228, 642] width 74 height 14
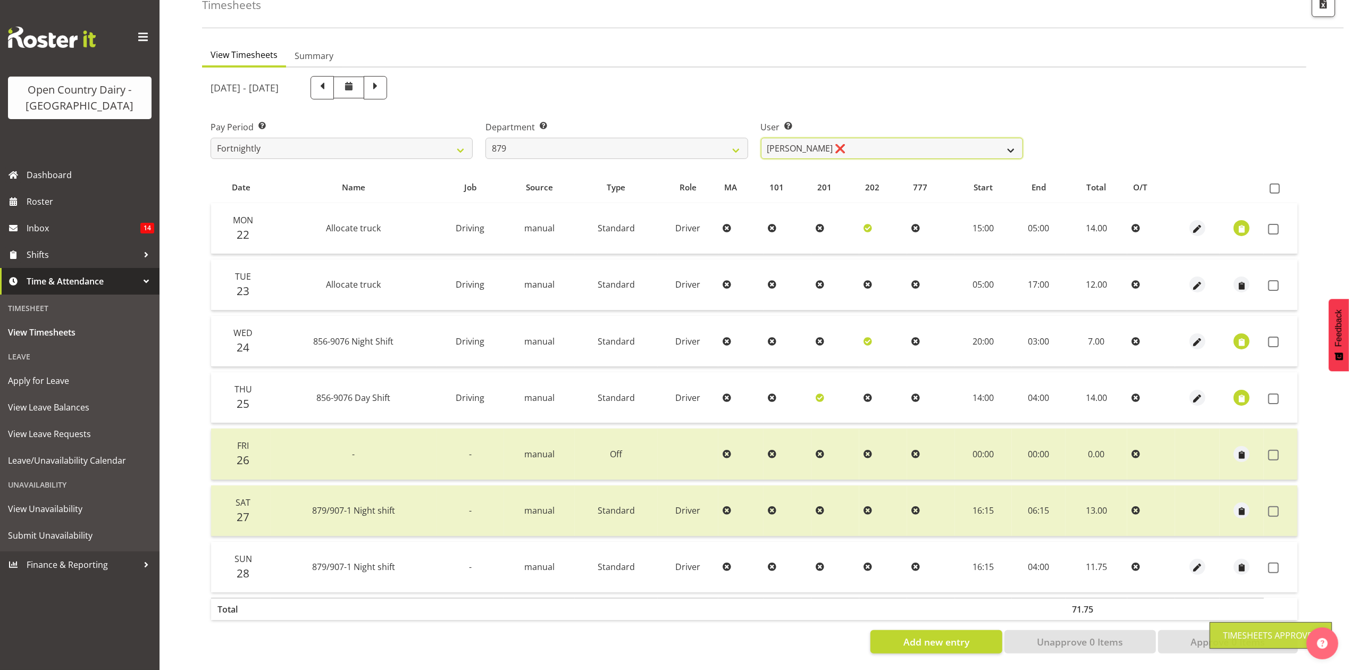
drag, startPoint x: 817, startPoint y: 143, endPoint x: 775, endPoint y: 147, distance: 42.2
click at [817, 143] on select "Bryan Windle ❌ John Dalton ❌ Rodney Hamilton ❌ Tony Corr ❌" at bounding box center [892, 148] width 262 height 21
click at [761, 138] on select "Bryan Windle ❌ John Dalton ❌ Rodney Hamilton ❌ Tony Corr ❌" at bounding box center [892, 148] width 262 height 21
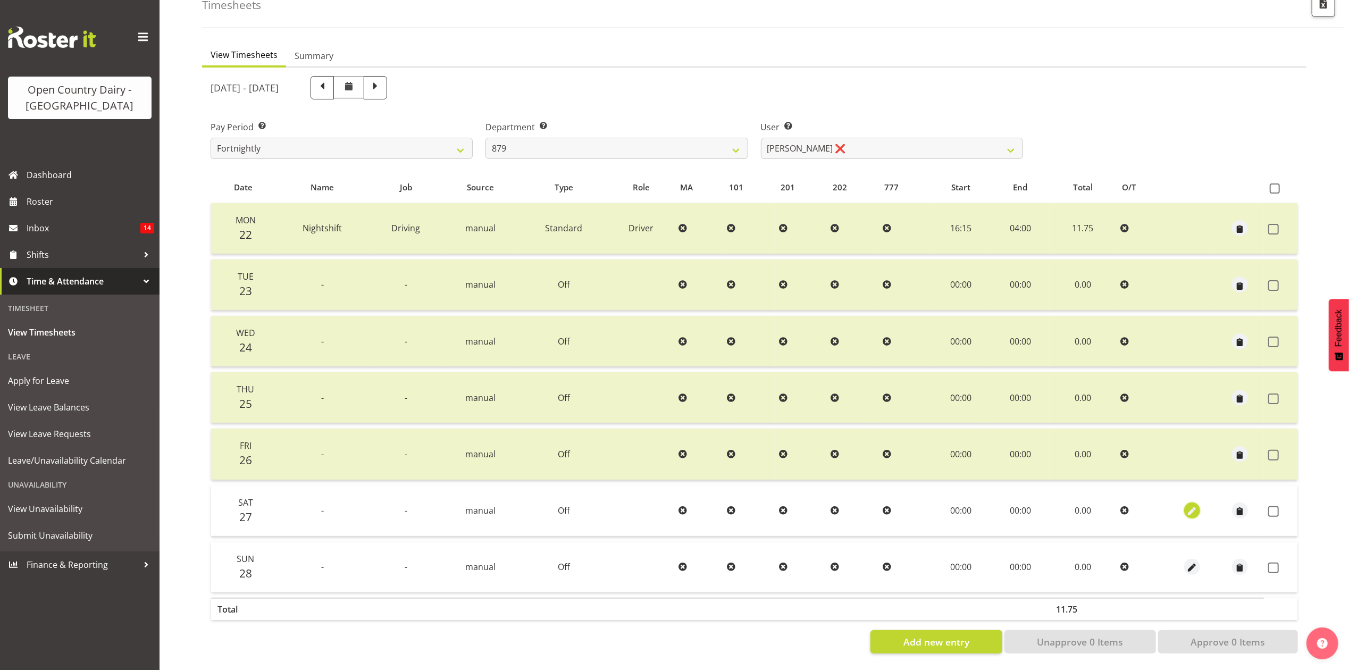
click at [1191, 506] on span "button" at bounding box center [1192, 512] width 12 height 12
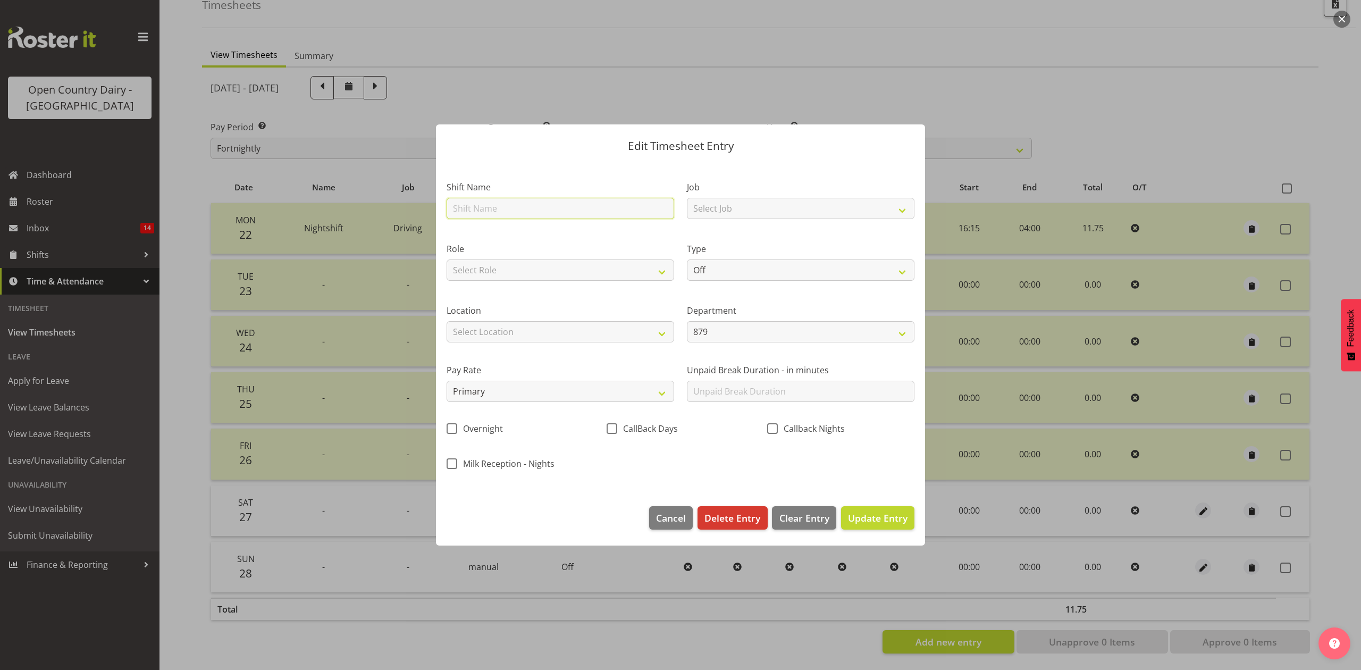
click at [500, 205] on input "text" at bounding box center [561, 208] width 228 height 21
click at [768, 203] on select "Select Job Connecting /unconnecting Trailers Driving Meeting Milk Testing" at bounding box center [801, 208] width 228 height 21
click at [595, 262] on select "Select Role Driver Driver Buddy Crew Leader" at bounding box center [561, 270] width 228 height 21
click at [447, 260] on select "Select Role Driver Driver Buddy Crew Leader" at bounding box center [561, 270] width 228 height 21
click at [764, 273] on select "Off Standard Public Holiday Public Holiday (Worked) Day In Lieu Annual Leave Si…" at bounding box center [801, 270] width 228 height 21
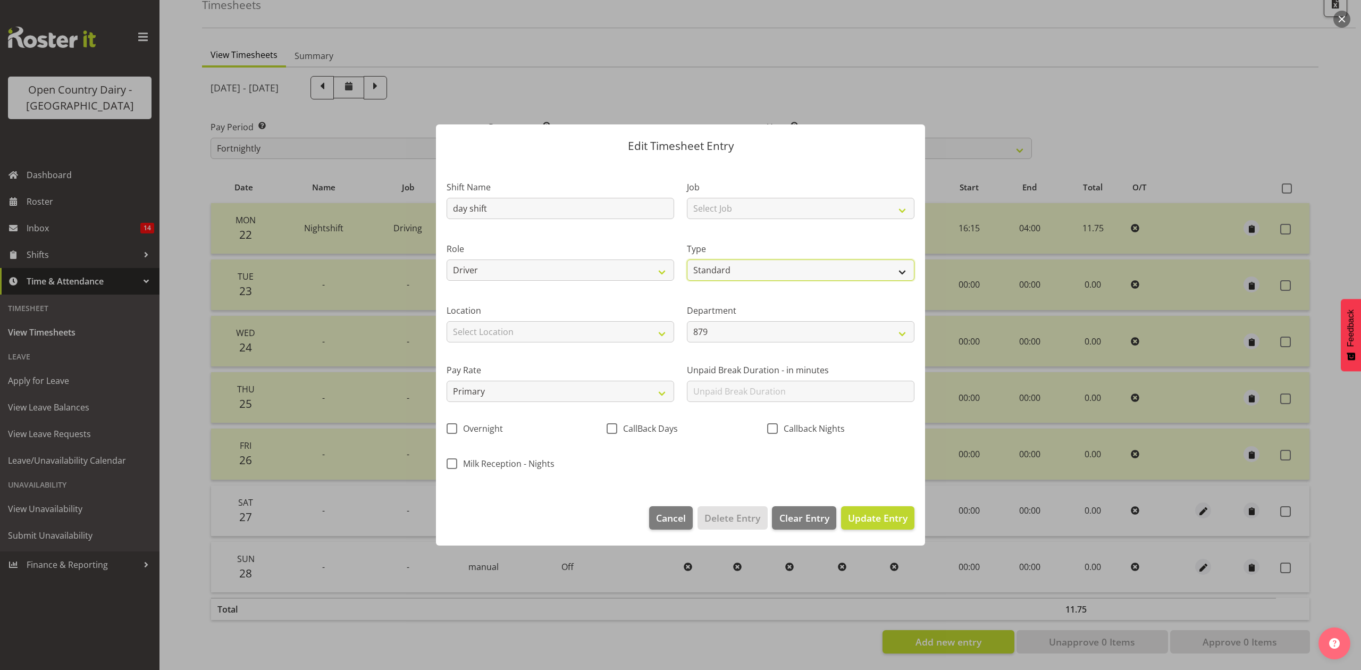
click at [687, 260] on select "Off Standard Public Holiday Public Holiday (Worked) Day In Lieu Annual Leave Si…" at bounding box center [801, 270] width 228 height 21
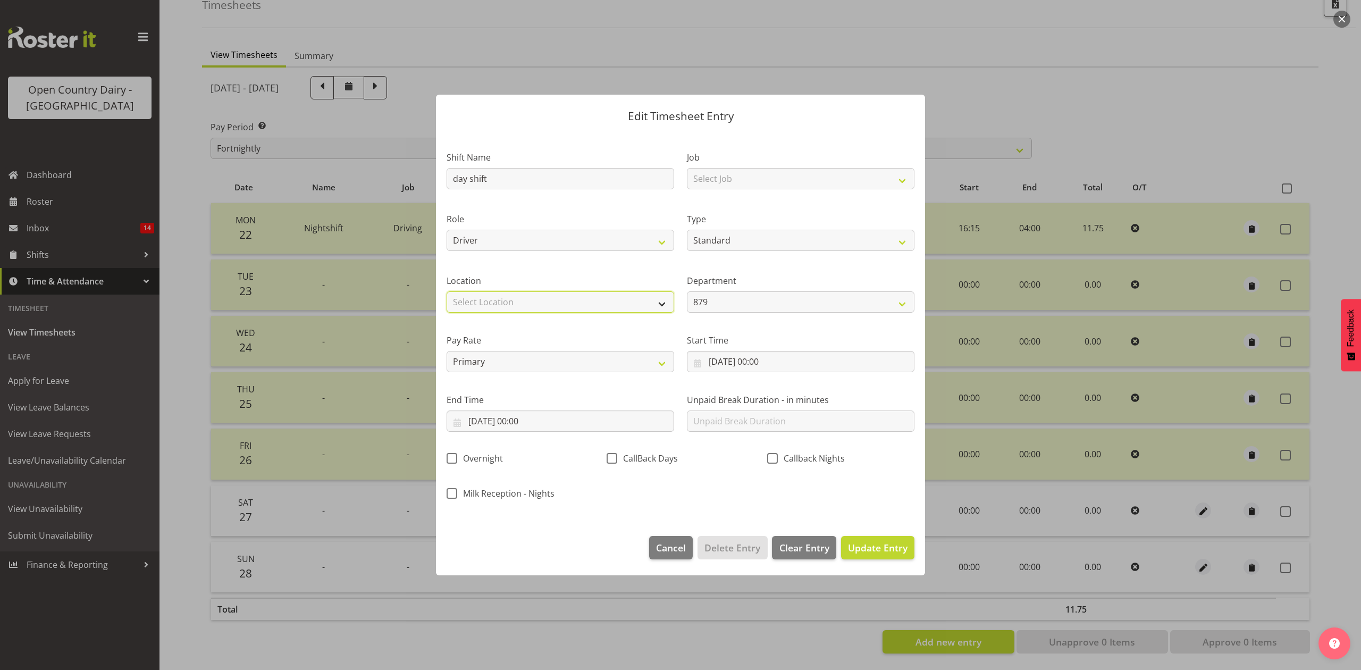
click at [520, 297] on select "Select Location Awarua Milk Awarua Office Freight Horotiu office Waharoa Office…" at bounding box center [561, 301] width 228 height 21
click at [447, 291] on select "Select Location Awarua Milk Awarua Office Freight Horotiu office Waharoa Office…" at bounding box center [561, 301] width 228 height 21
click at [765, 362] on input "27/09/2025, 00:00" at bounding box center [801, 361] width 228 height 21
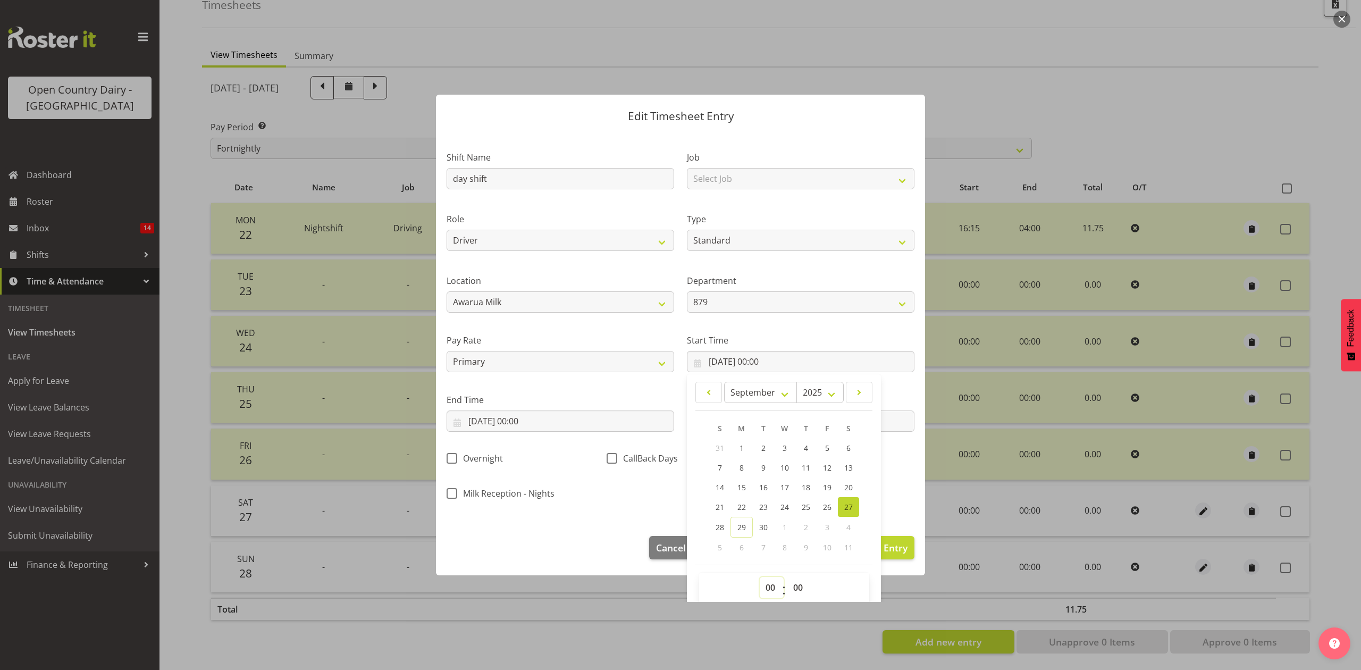
click at [760, 588] on select "00 01 02 03 04 05 06 07 08 09 10 11 12 13 14 15 16 17 18 19 20 21 22 23" at bounding box center [772, 587] width 24 height 21
click at [760, 578] on select "00 01 02 03 04 05 06 07 08 09 10 11 12 13 14 15 16 17 18 19 20 21 22 23" at bounding box center [772, 587] width 24 height 21
click at [765, 589] on select "00 01 02 03 04 05 06 07 08 09 10 11 12 13 14 15 16 17 18 19 20 21 22 23" at bounding box center [772, 587] width 24 height 21
click at [760, 578] on select "00 01 02 03 04 05 06 07 08 09 10 11 12 13 14 15 16 17 18 19 20 21 22 23" at bounding box center [772, 587] width 24 height 21
drag, startPoint x: 543, startPoint y: 493, endPoint x: 532, endPoint y: 422, distance: 72.7
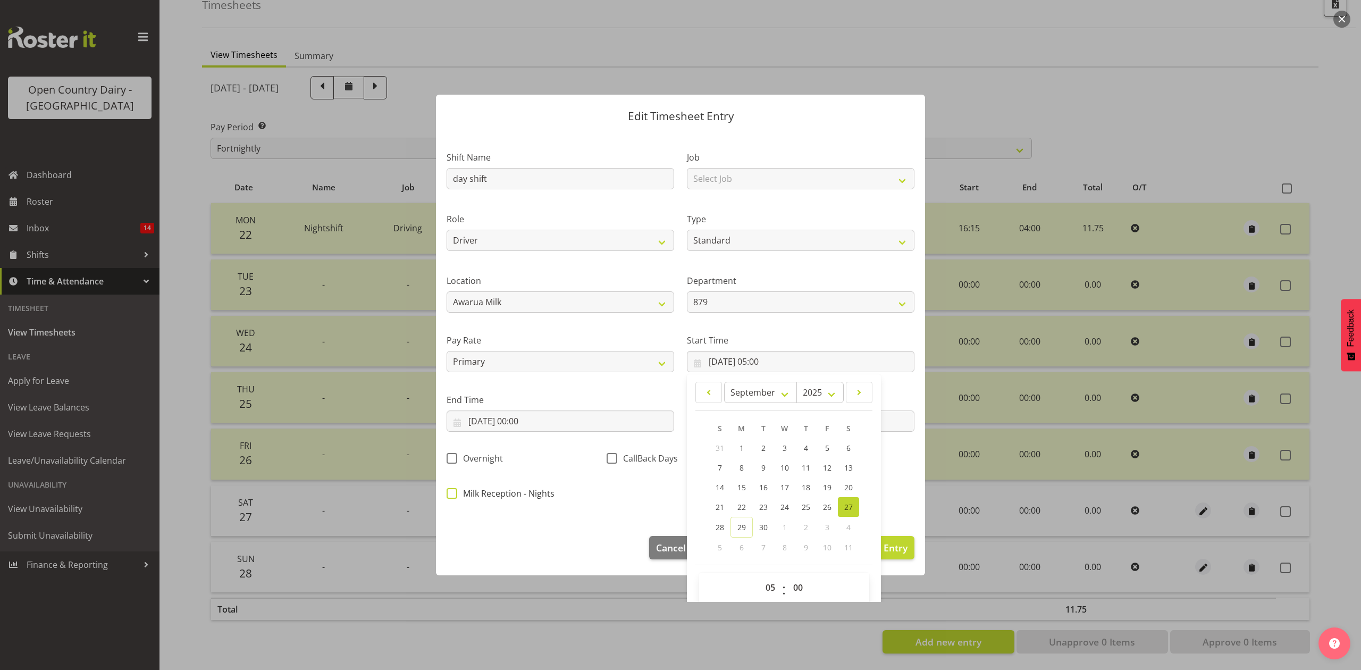
click at [543, 491] on span "Milk Reception - Nights" at bounding box center [505, 493] width 97 height 11
click at [454, 491] on input "Milk Reception - Nights" at bounding box center [450, 493] width 7 height 7
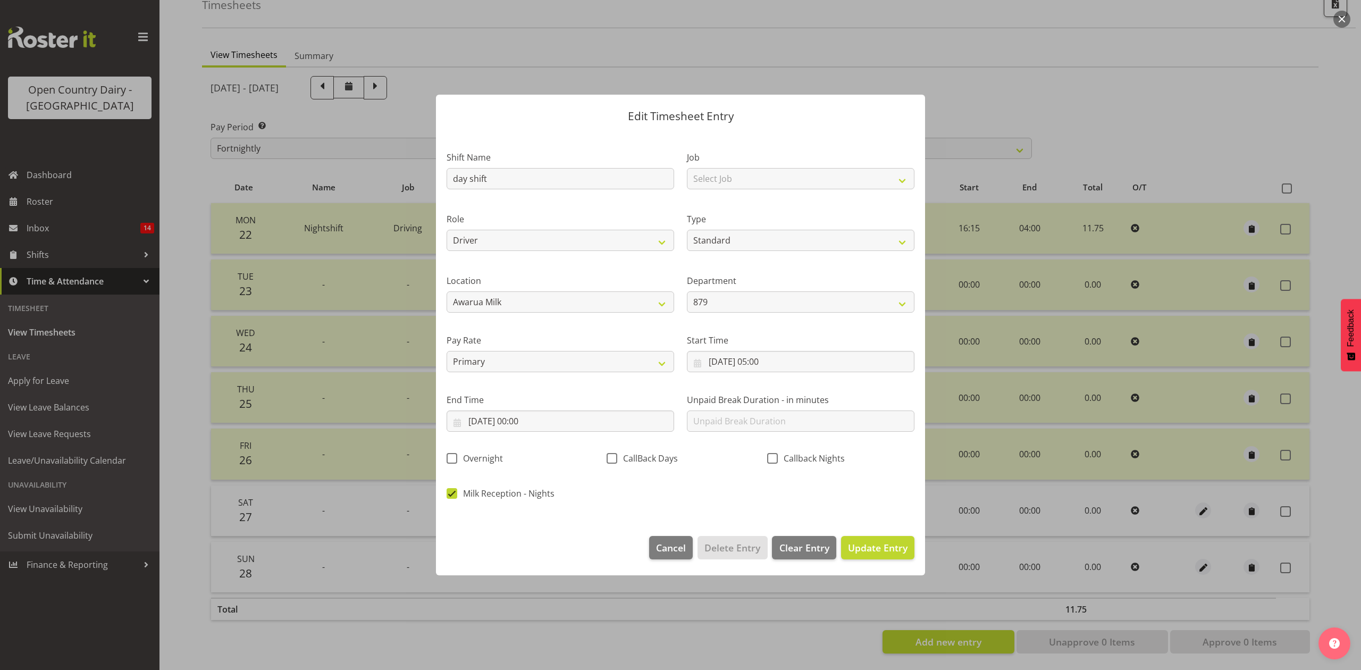
click at [523, 500] on div "Milk Reception - Nights" at bounding box center [520, 495] width 147 height 14
drag, startPoint x: 523, startPoint y: 491, endPoint x: 524, endPoint y: 480, distance: 11.7
click at [524, 491] on span "Milk Reception - Nights" at bounding box center [505, 493] width 97 height 11
click at [454, 491] on input "Milk Reception - Nights" at bounding box center [450, 493] width 7 height 7
click at [521, 422] on input "27/09/2025, 00:00" at bounding box center [561, 421] width 228 height 21
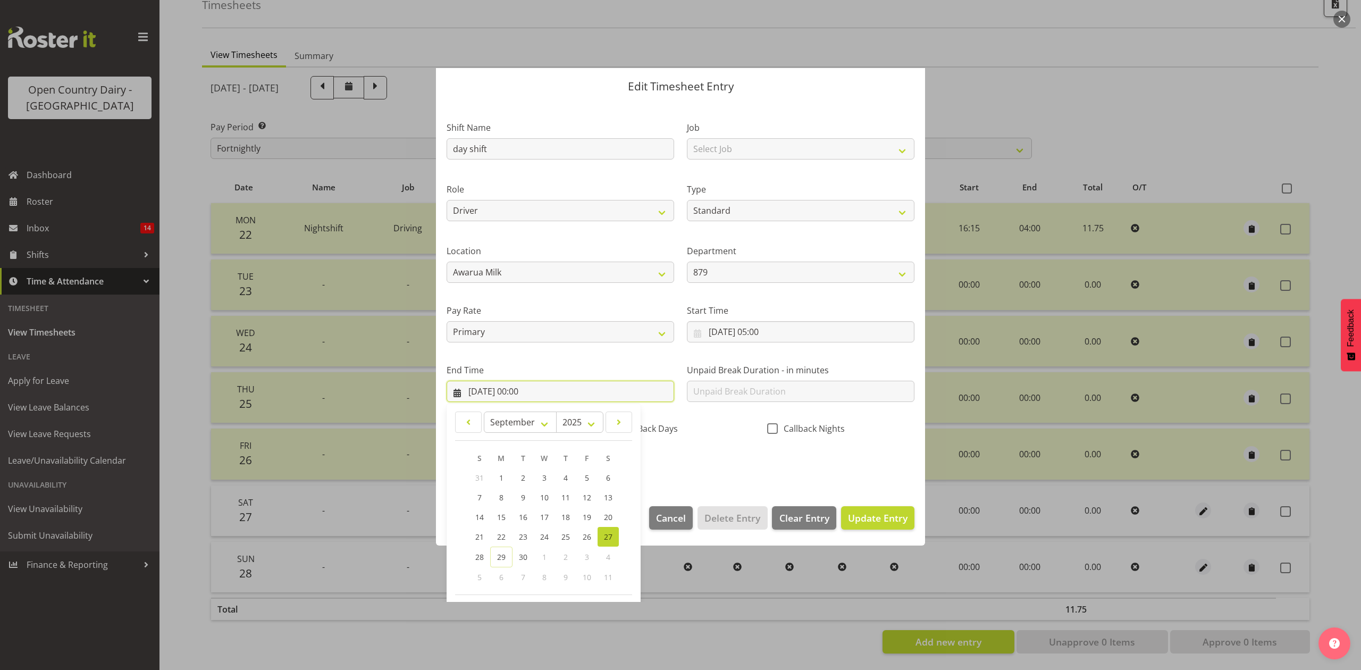
scroll to position [72, 0]
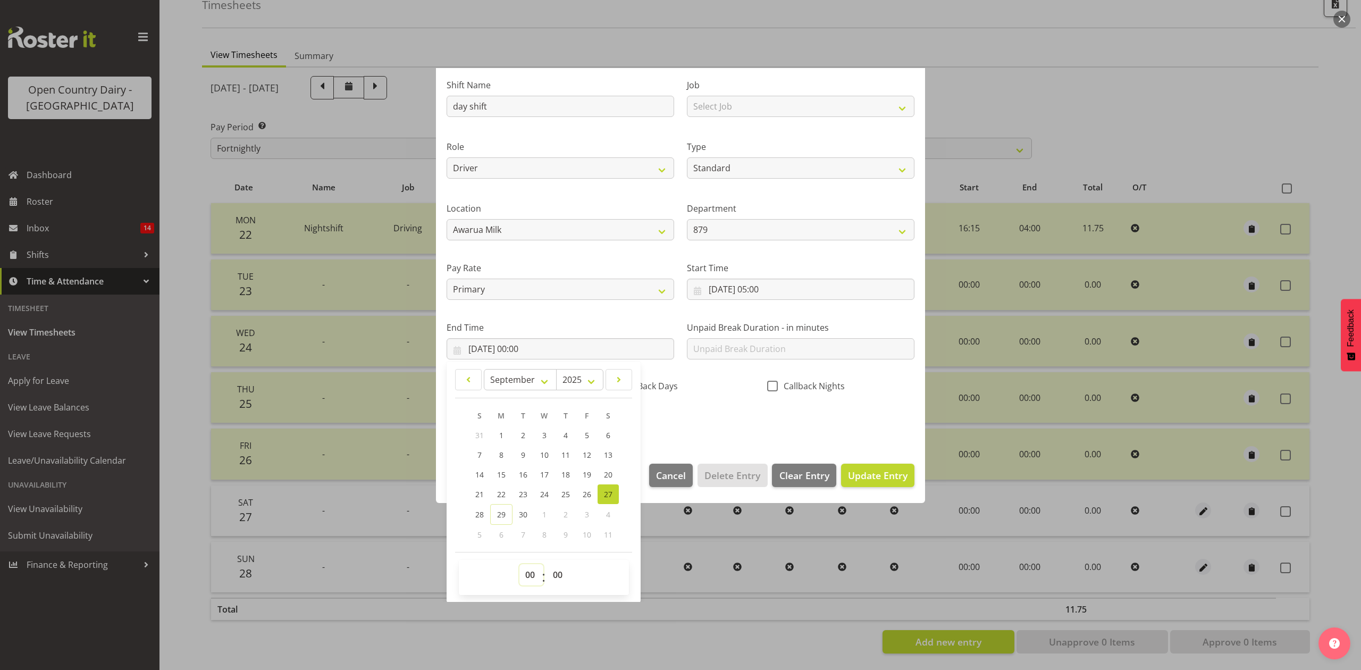
click at [534, 575] on select "00 01 02 03 04 05 06 07 08 09 10 11 12 13 14 15 16 17 18 19 20 21 22 23" at bounding box center [532, 574] width 24 height 21
click at [520, 565] on select "00 01 02 03 04 05 06 07 08 09 10 11 12 13 14 15 16 17 18 19 20 21 22 23" at bounding box center [532, 574] width 24 height 21
click at [557, 569] on select "00 01 02 03 04 05 06 07 08 09 10 11 12 13 14 15 16 17 18 19 20 21 22 23 24 25 2…" at bounding box center [559, 574] width 24 height 21
click at [547, 565] on select "00 01 02 03 04 05 06 07 08 09 10 11 12 13 14 15 16 17 18 19 20 21 22 23 24 25 2…" at bounding box center [559, 574] width 24 height 21
click at [693, 451] on section "Shift Name day shift Job Select Job Connecting /unconnecting Trailers Driving M…" at bounding box center [680, 257] width 489 height 394
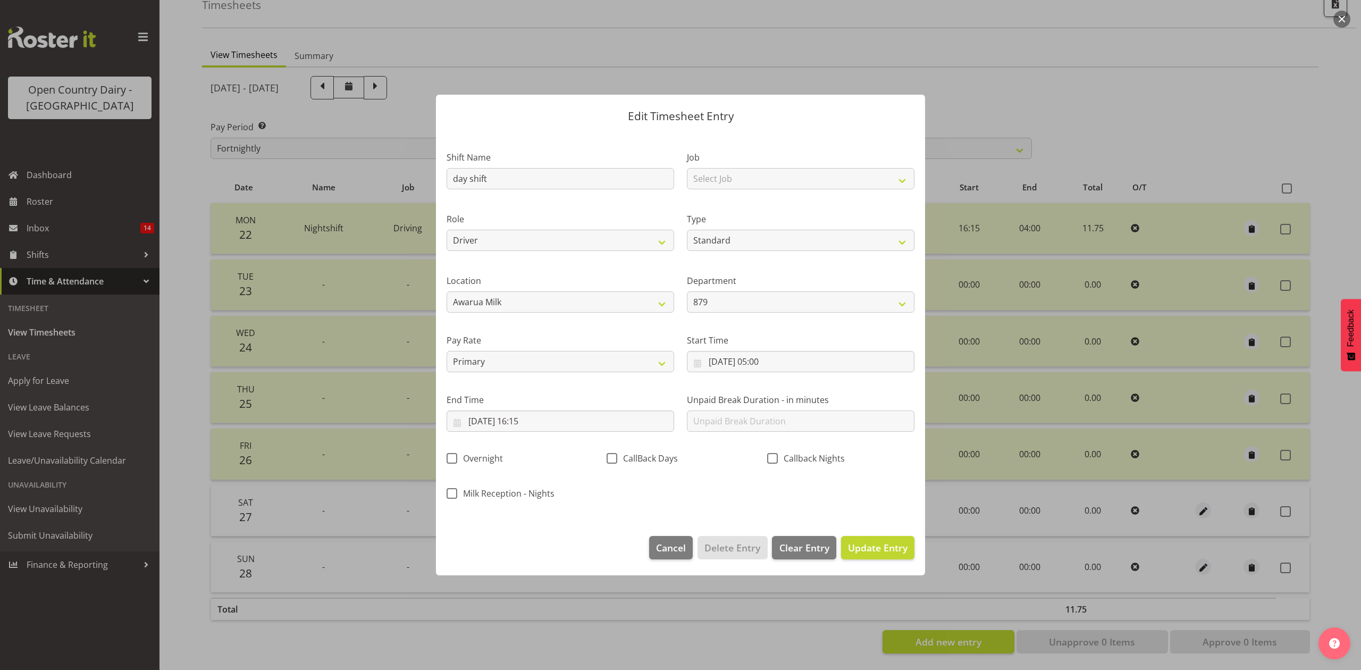
scroll to position [0, 0]
drag, startPoint x: 864, startPoint y: 534, endPoint x: 869, endPoint y: 539, distance: 7.2
click at [865, 534] on footer "Cancel Delete Entry Clear Entry Update Entry" at bounding box center [680, 550] width 489 height 50
click at [876, 547] on span "Update Entry" at bounding box center [878, 547] width 60 height 13
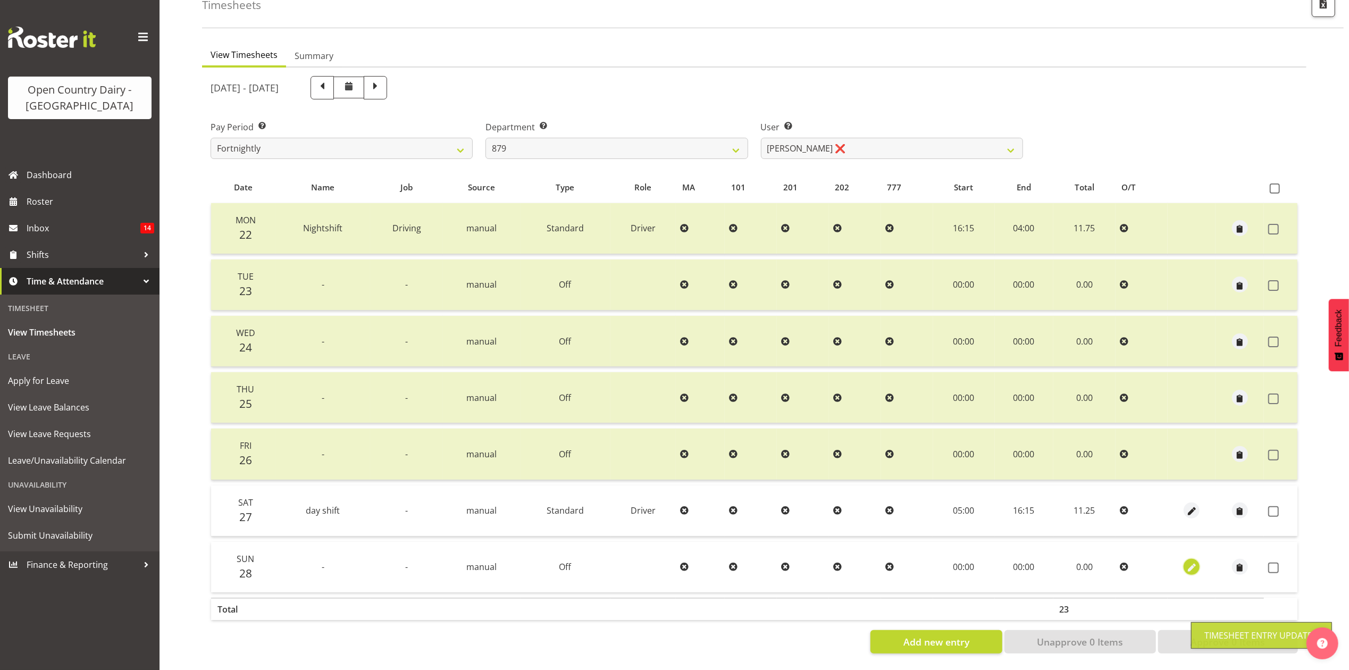
click at [1197, 562] on span "button" at bounding box center [1192, 568] width 12 height 12
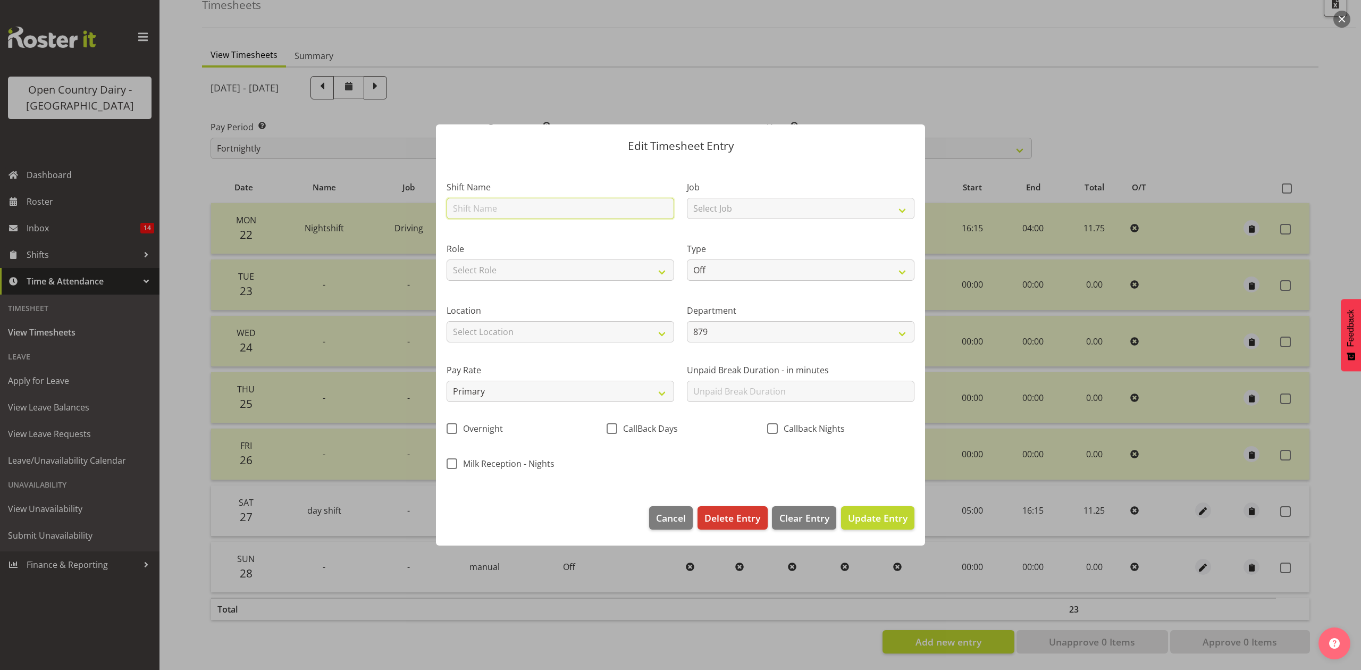
click at [499, 210] on input "text" at bounding box center [561, 208] width 228 height 21
click at [526, 266] on select "Select Role Driver Driver Buddy Crew Leader" at bounding box center [561, 270] width 228 height 21
click at [447, 260] on select "Select Role Driver Driver Buddy Crew Leader" at bounding box center [561, 270] width 228 height 21
click at [715, 275] on select "Off Standard Public Holiday Public Holiday (Worked) Day In Lieu Annual Leave Si…" at bounding box center [801, 270] width 228 height 21
click at [687, 260] on select "Off Standard Public Holiday Public Holiday (Worked) Day In Lieu Annual Leave Si…" at bounding box center [801, 270] width 228 height 21
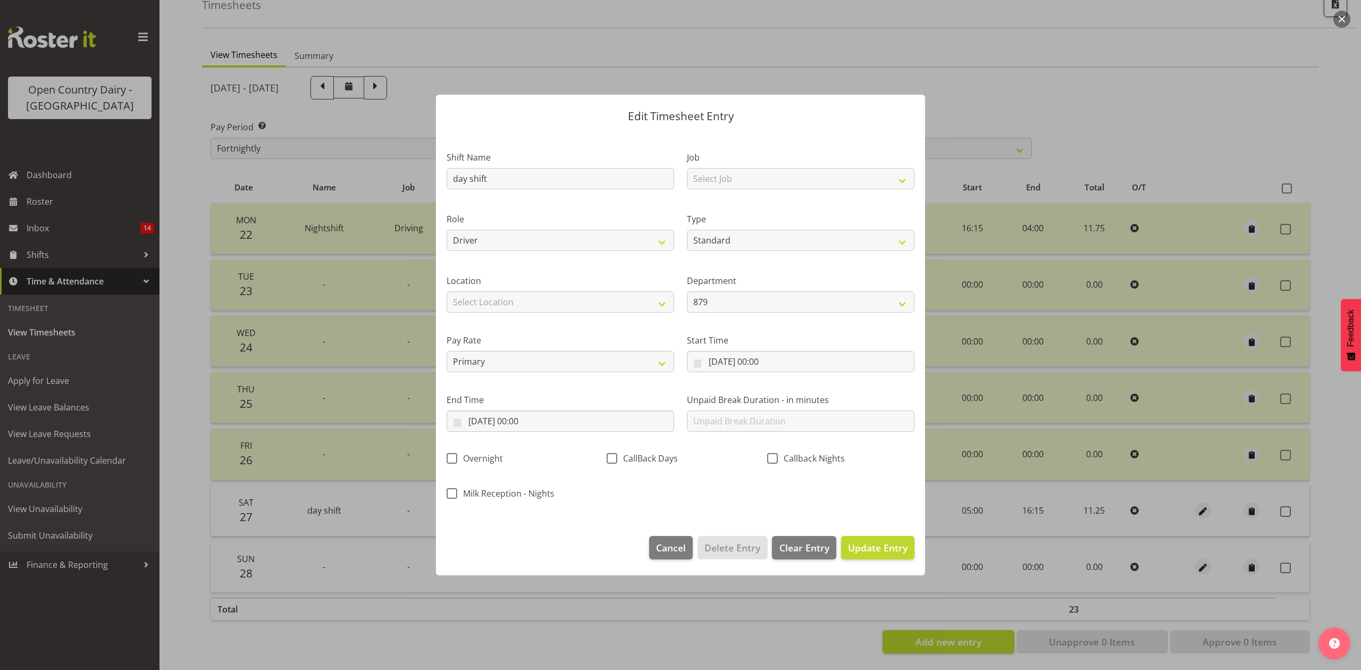
click at [741, 373] on div "Start Time 28/09/2025, 00:00 January February March April May June July August …" at bounding box center [801, 349] width 240 height 60
click at [754, 362] on input "28/09/2025, 00:00" at bounding box center [801, 361] width 228 height 21
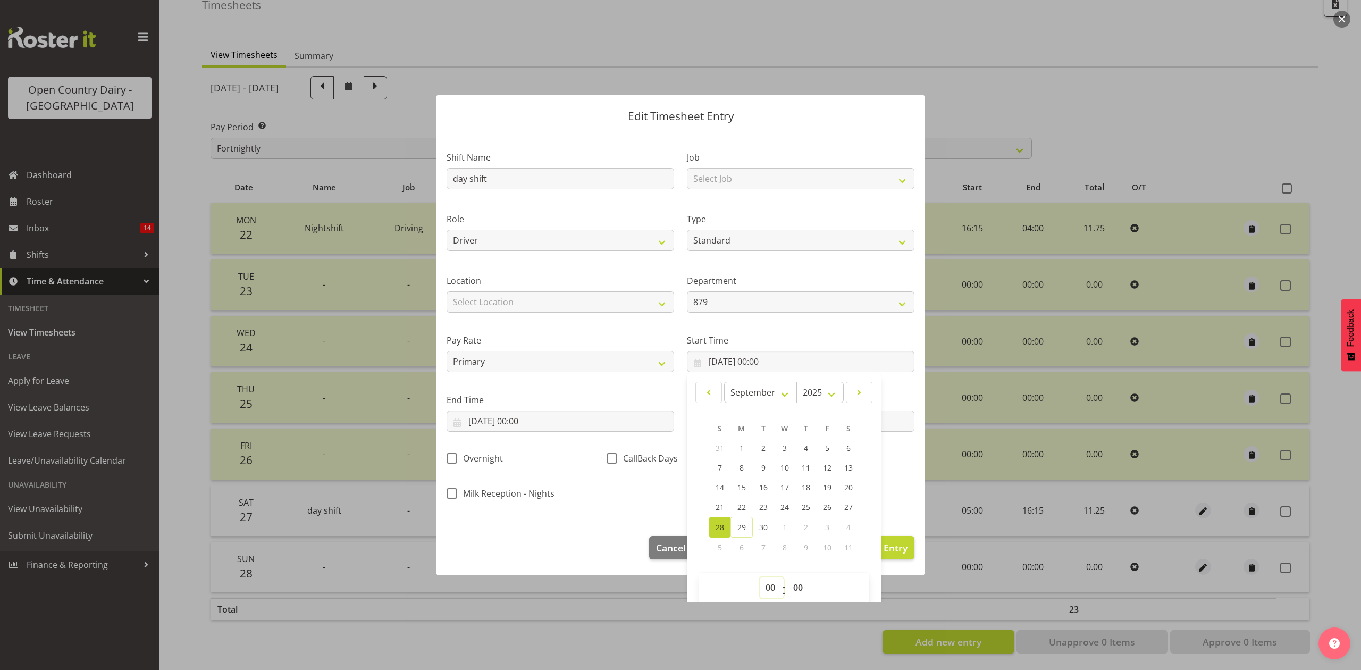
click at [766, 590] on select "00 01 02 03 04 05 06 07 08 09 10 11 12 13 14 15 16 17 18 19 20 21 22 23" at bounding box center [772, 587] width 24 height 21
click at [760, 578] on select "00 01 02 03 04 05 06 07 08 09 10 11 12 13 14 15 16 17 18 19 20 21 22 23" at bounding box center [772, 587] width 24 height 21
click at [521, 417] on input "28/09/2025, 00:00" at bounding box center [561, 421] width 228 height 21
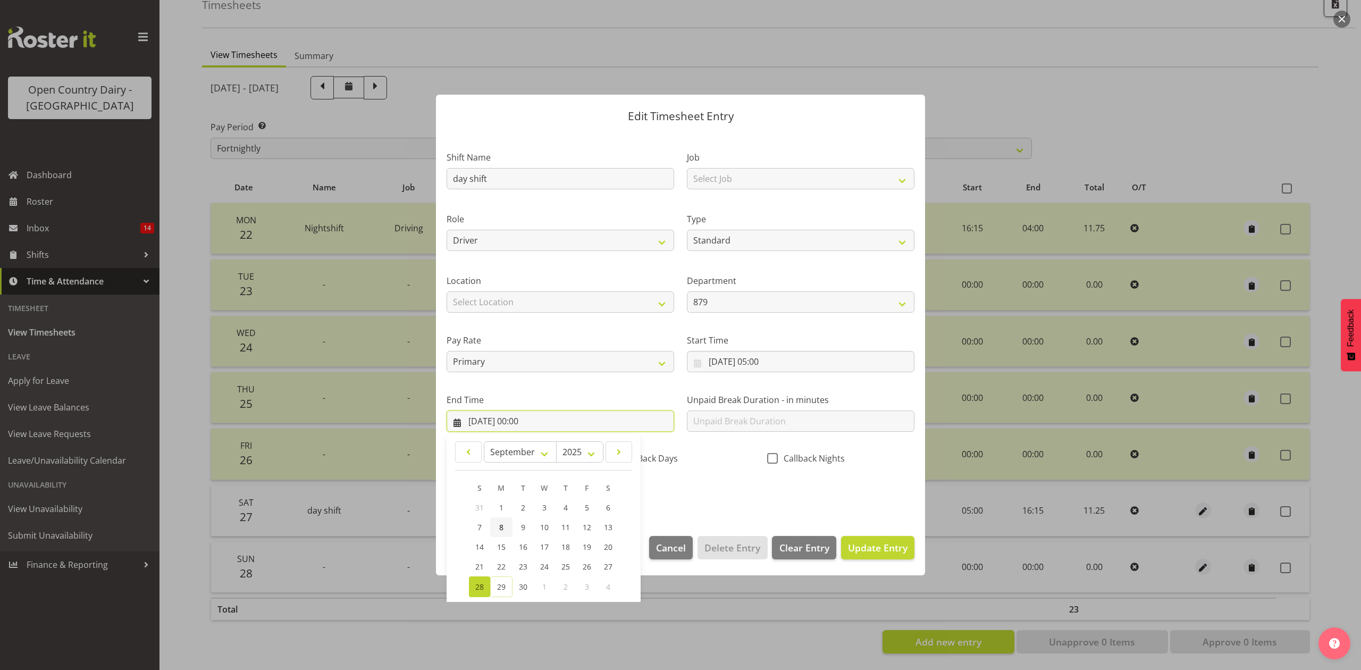
scroll to position [72, 0]
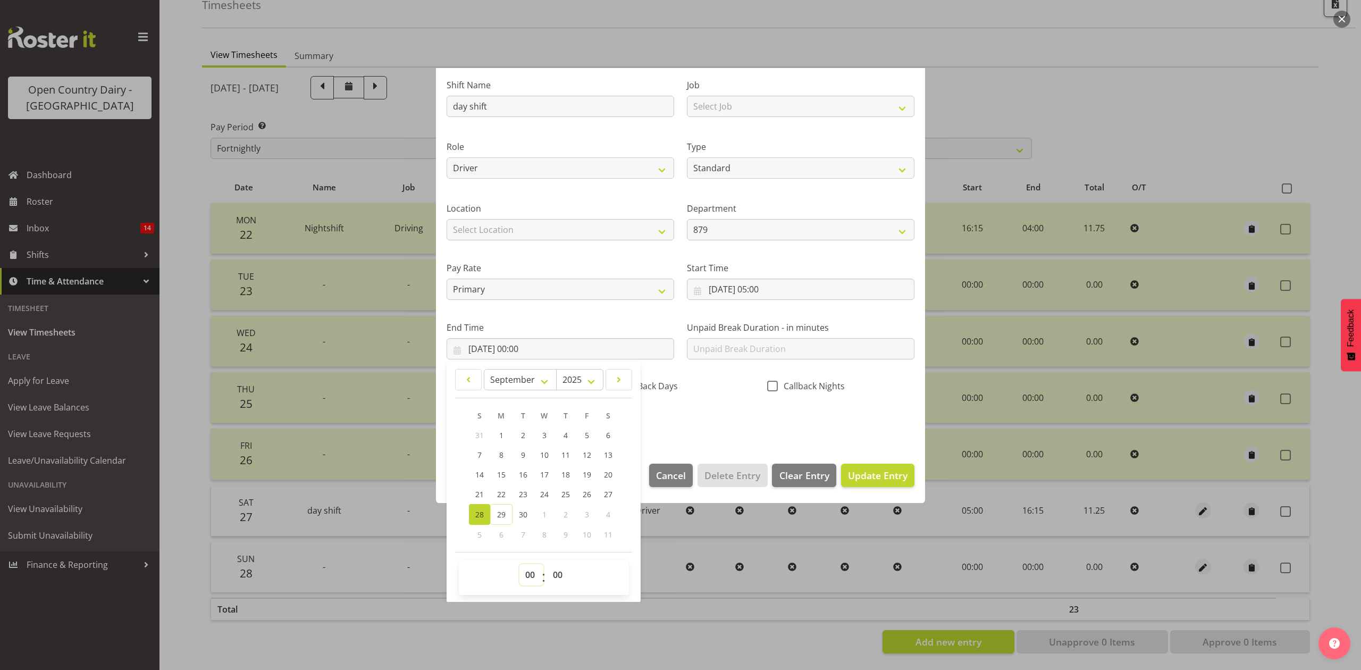
click at [524, 568] on select "00 01 02 03 04 05 06 07 08 09 10 11 12 13 14 15 16 17 18 19 20 21 22 23" at bounding box center [532, 574] width 24 height 21
click at [520, 565] on select "00 01 02 03 04 05 06 07 08 09 10 11 12 13 14 15 16 17 18 19 20 21 22 23" at bounding box center [532, 574] width 24 height 21
drag, startPoint x: 553, startPoint y: 563, endPoint x: 554, endPoint y: 568, distance: 5.9
click at [554, 568] on div "00 01 02 03 04 05 06 07 08 09 10 11 12 13 14 15 16 17 18 19 20 21 22 23 : 00 01…" at bounding box center [544, 577] width 170 height 35
click at [555, 569] on select "00 01 02 03 04 05 06 07 08 09 10 11 12 13 14 15 16 17 18 19 20 21 22 23 24 25 2…" at bounding box center [559, 574] width 24 height 21
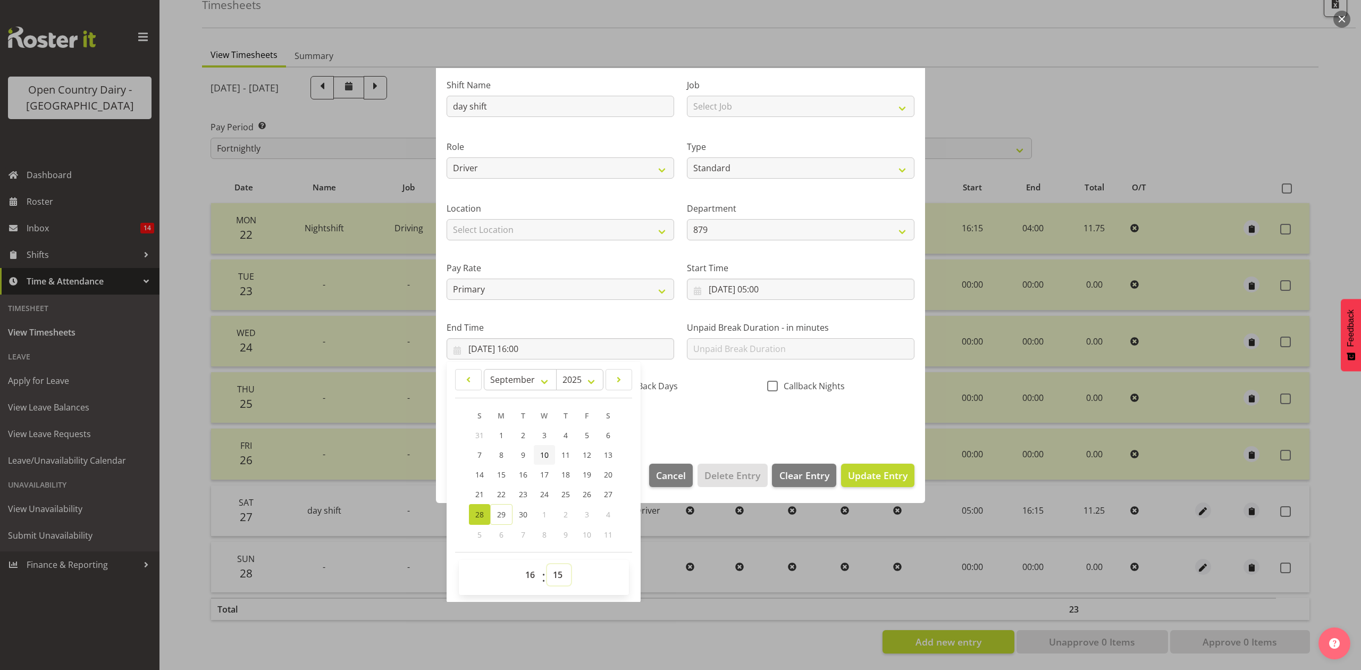
click at [547, 565] on select "00 01 02 03 04 05 06 07 08 09 10 11 12 13 14 15 16 17 18 19 20 21 22 23 24 25 2…" at bounding box center [559, 574] width 24 height 21
click at [680, 414] on div "Shift Name day shift Job Select Job Connecting /unconnecting Trailers Driving M…" at bounding box center [680, 250] width 481 height 372
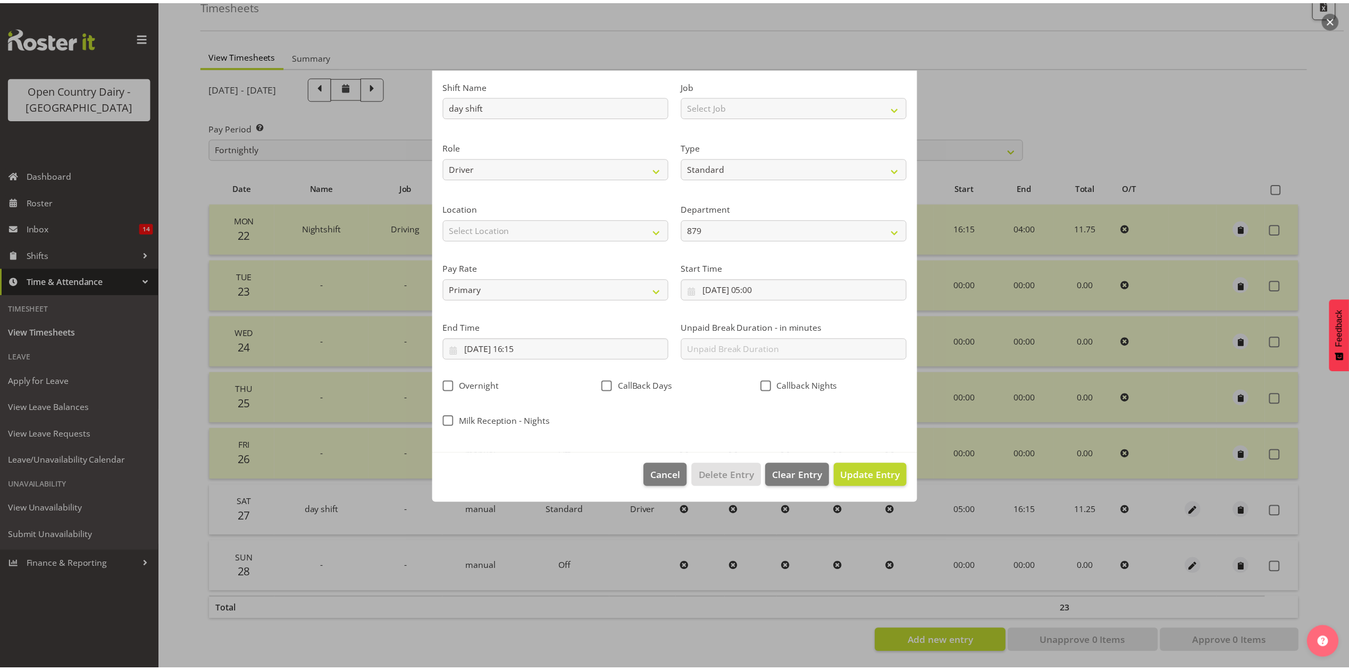
scroll to position [0, 0]
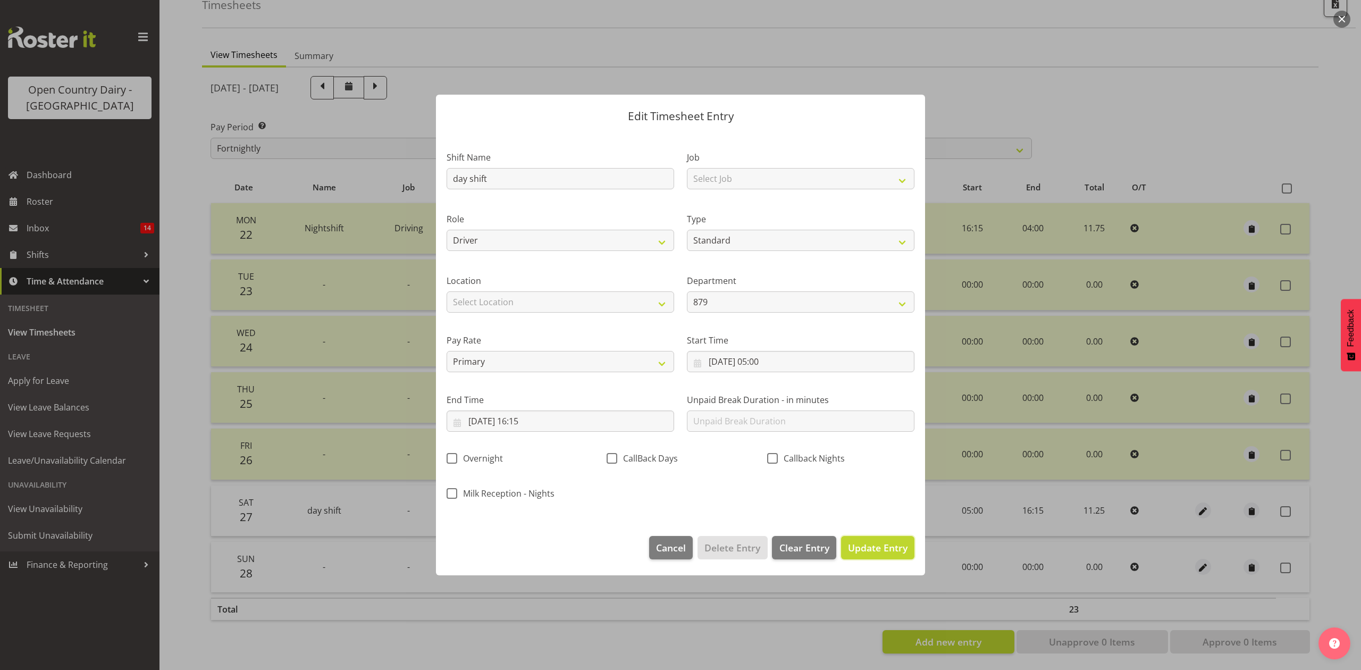
click at [878, 543] on span "Update Entry" at bounding box center [878, 547] width 60 height 13
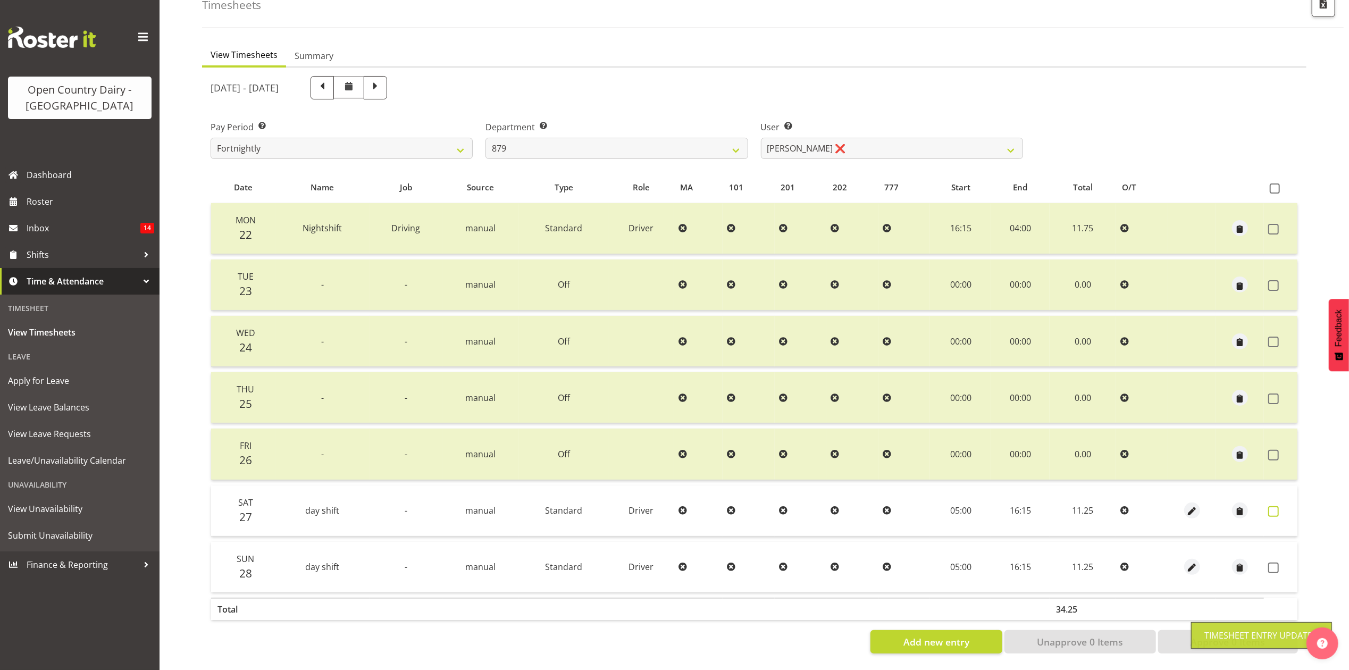
click at [1284, 506] on label at bounding box center [1276, 511] width 16 height 11
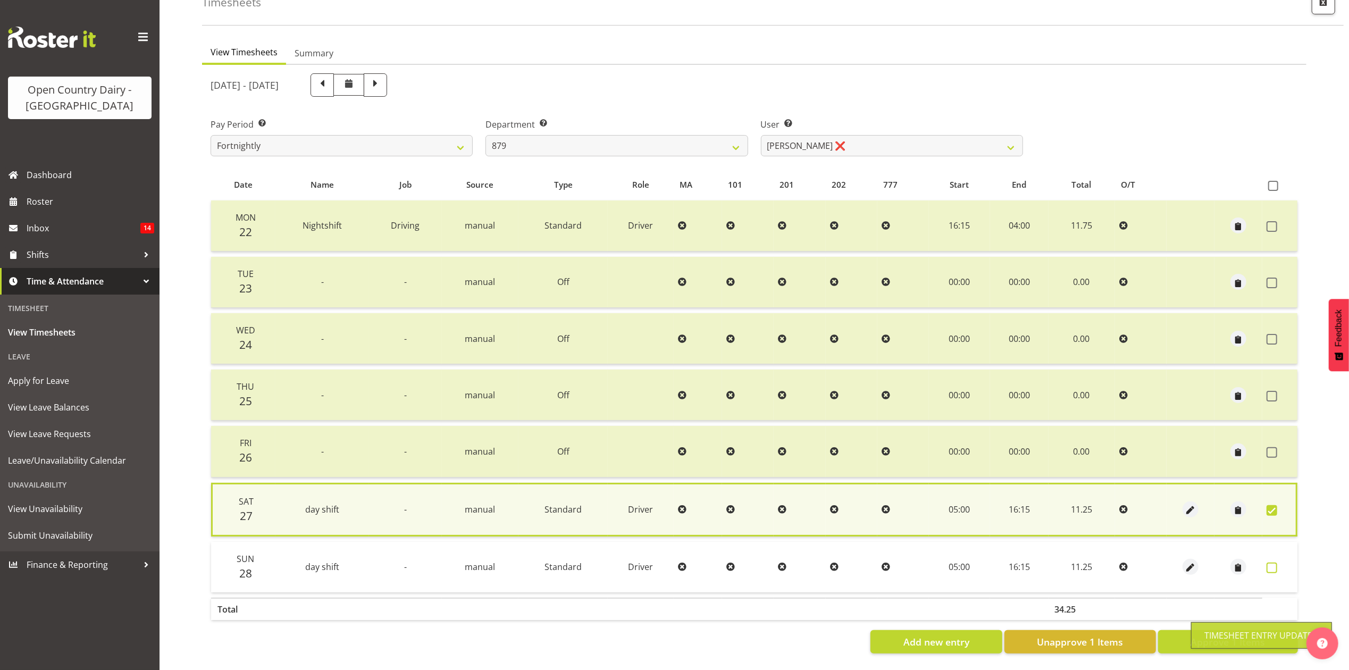
click at [1273, 563] on span at bounding box center [1272, 568] width 11 height 11
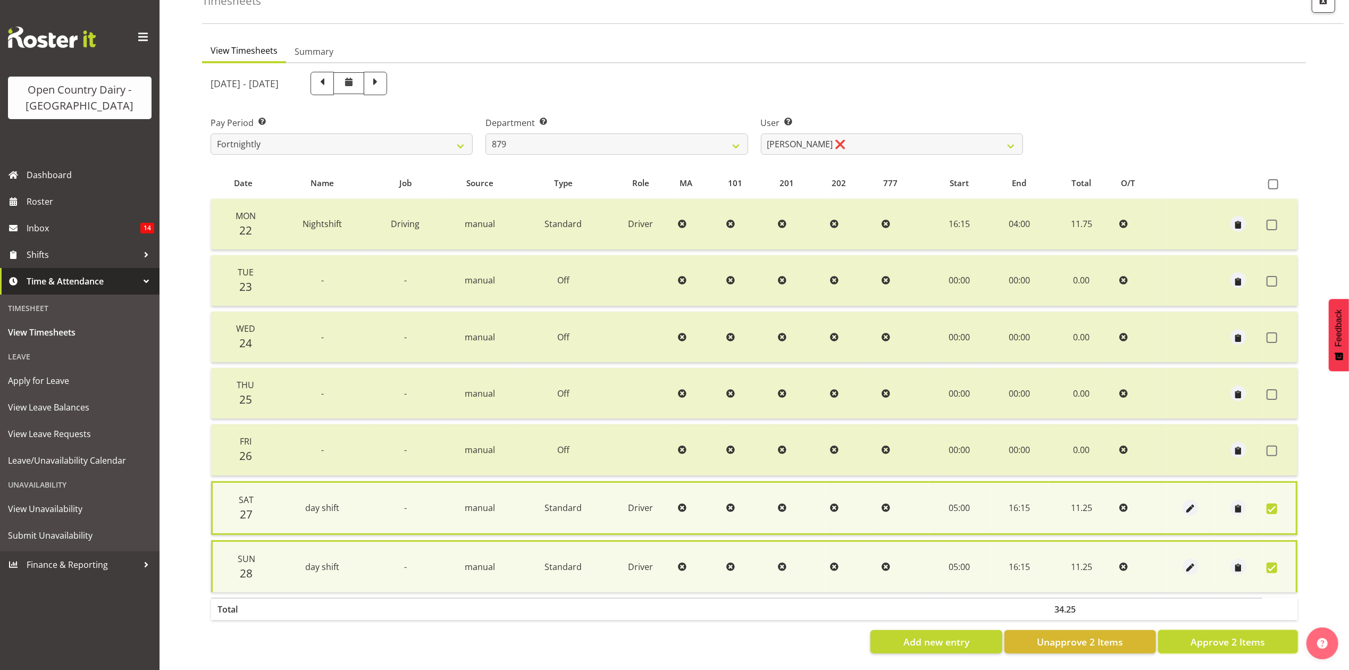
click at [1241, 635] on span "Approve 2 Items" at bounding box center [1228, 642] width 74 height 14
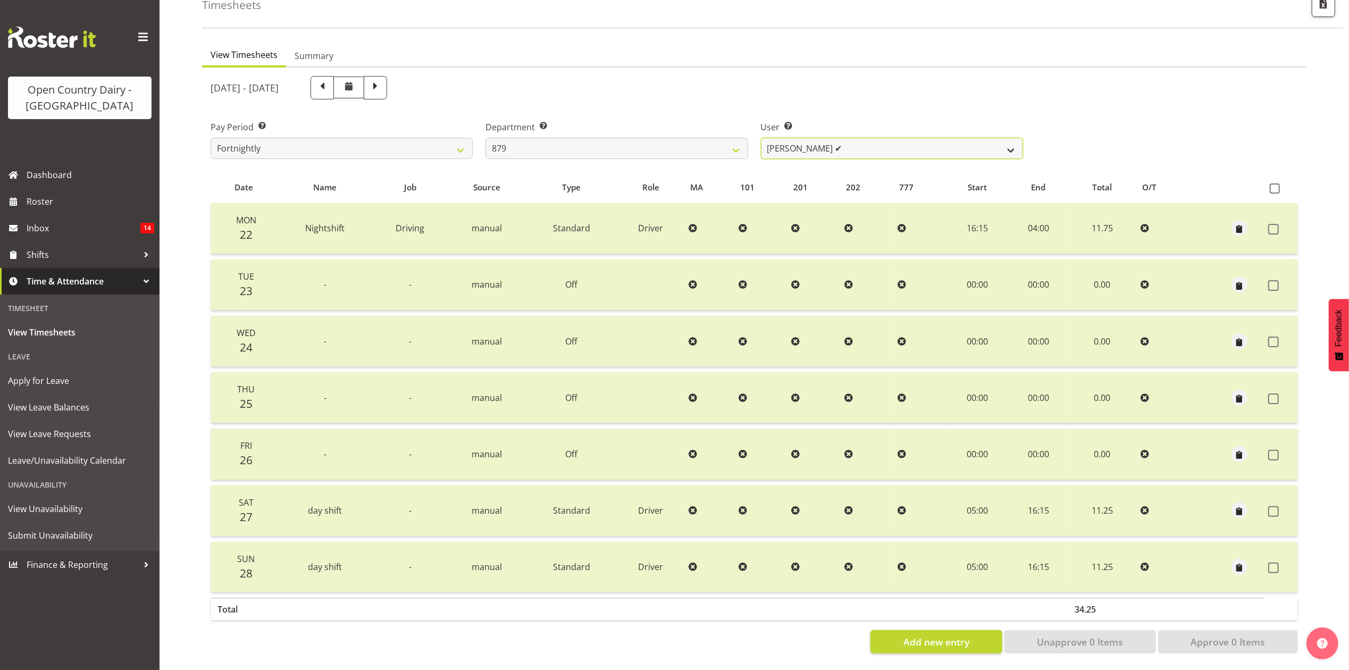
click at [829, 138] on select "Bryan Windle ❌ John Dalton ✔ Rodney Hamilton ❌ Tony Corr ❌" at bounding box center [892, 148] width 262 height 21
click at [761, 138] on select "Bryan Windle ❌ John Dalton ✔ Rodney Hamilton ❌ Tony Corr ❌" at bounding box center [892, 148] width 262 height 21
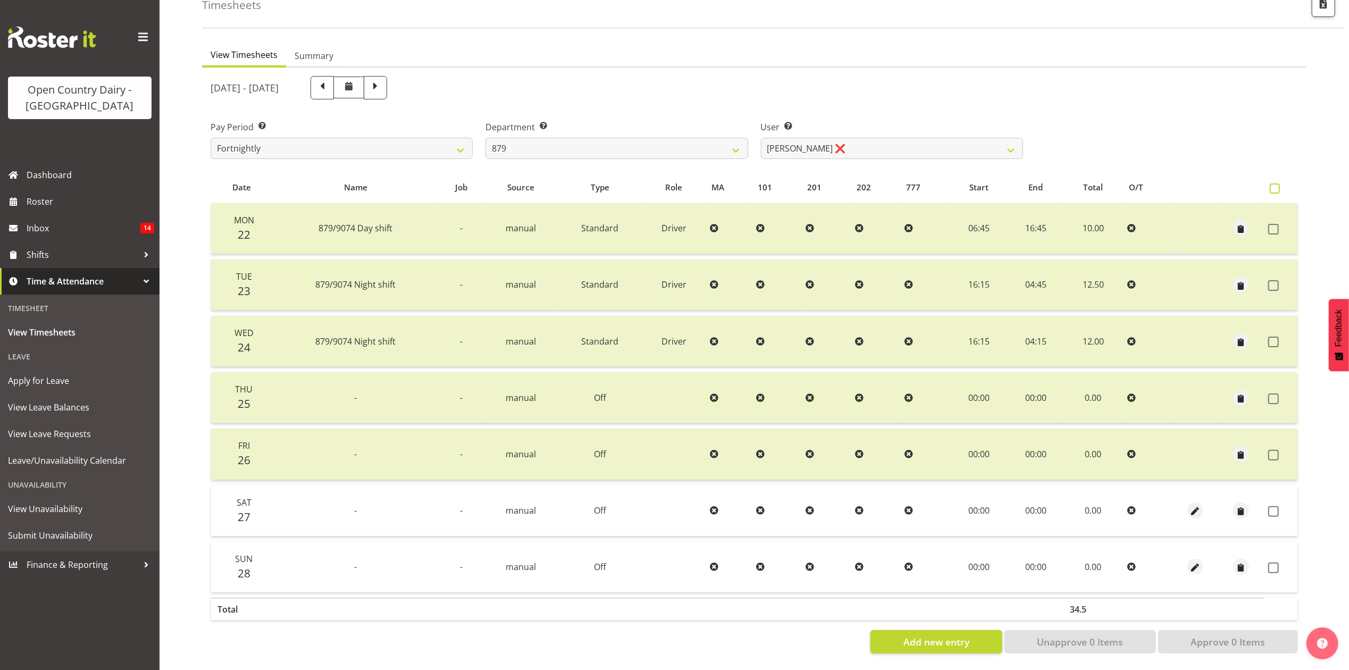
click at [1279, 183] on label at bounding box center [1277, 188] width 15 height 10
click at [1277, 185] on input "checkbox" at bounding box center [1273, 188] width 7 height 7
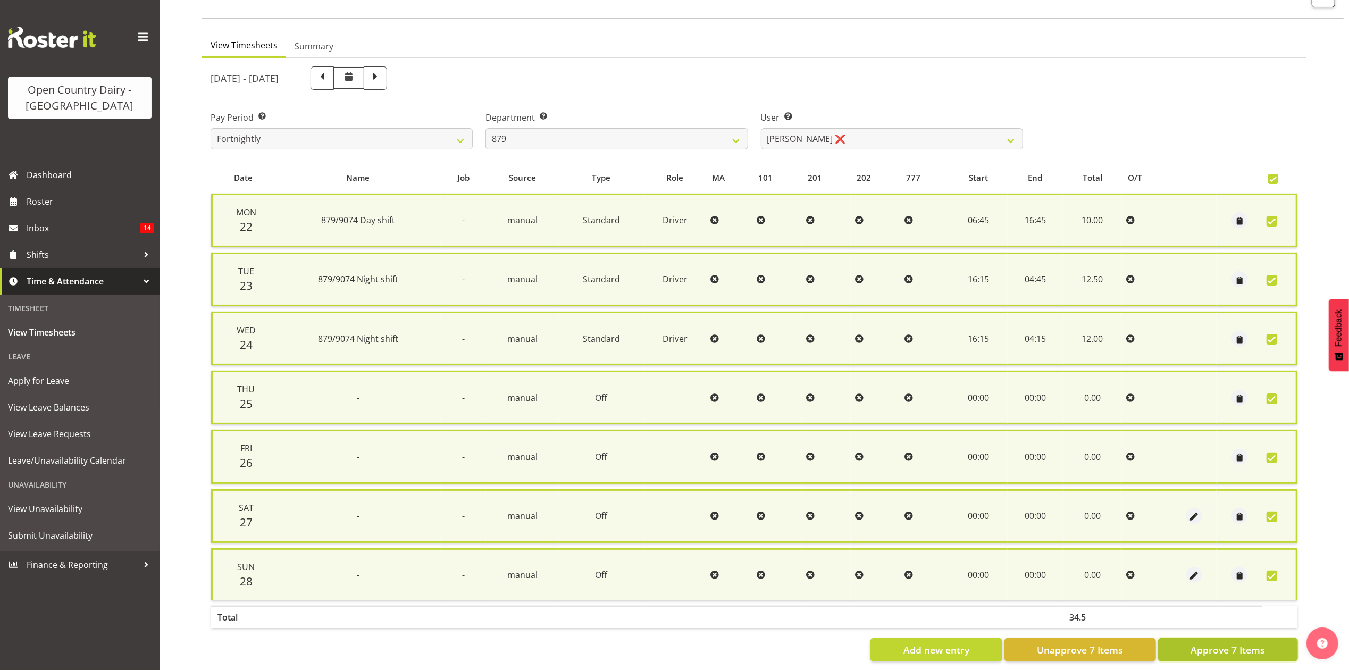
click at [1270, 646] on button "Approve 7 Items" at bounding box center [1228, 649] width 140 height 23
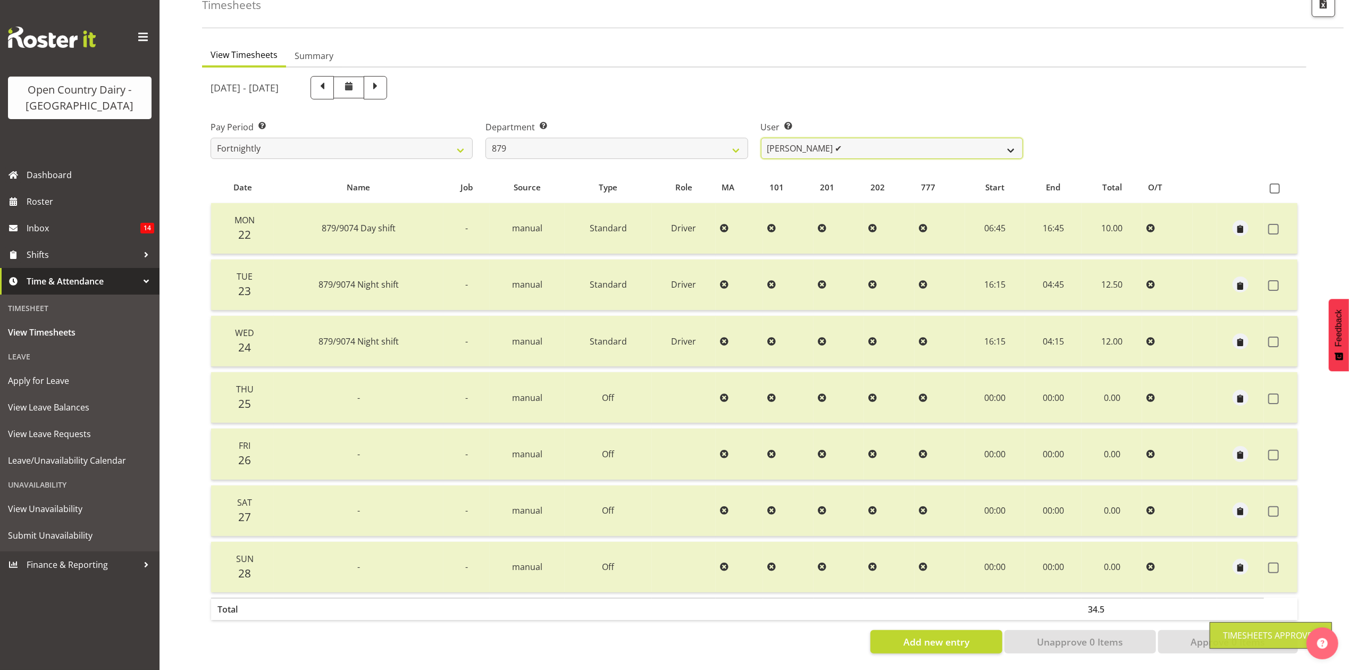
drag, startPoint x: 869, startPoint y: 141, endPoint x: 863, endPoint y: 147, distance: 8.3
click at [869, 141] on select "Bryan Windle ❌ John Dalton ✔ Rodney Hamilton ✔ Tony Corr ❌" at bounding box center [892, 148] width 262 height 21
click at [761, 138] on select "Bryan Windle ❌ John Dalton ✔ Rodney Hamilton ✔ Tony Corr ❌" at bounding box center [892, 148] width 262 height 21
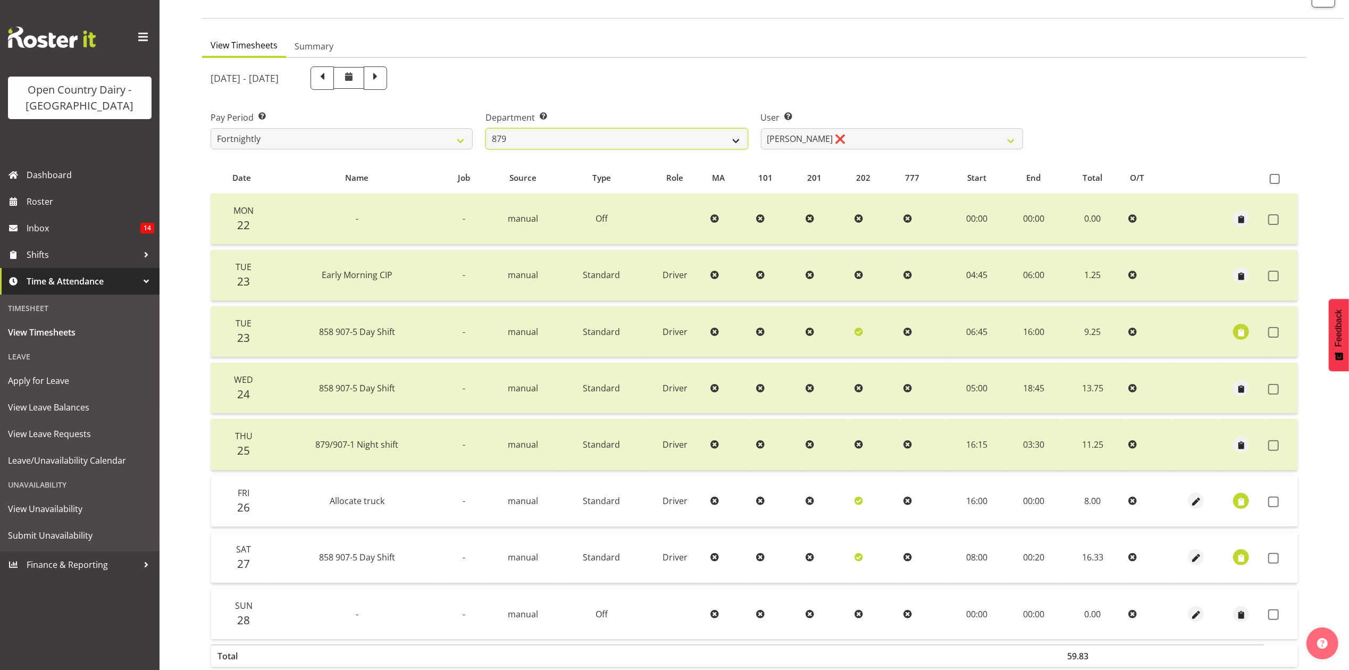
click at [721, 133] on select "734 735 736 737 738 739 851 853 854 855 856 858 861 862 865 867-9032 868 869 87…" at bounding box center [617, 138] width 262 height 21
click at [486, 128] on select "734 735 736 737 738 739 851 853 854 855 856 858 861 862 865 867-9032 868 869 87…" at bounding box center [617, 138] width 262 height 21
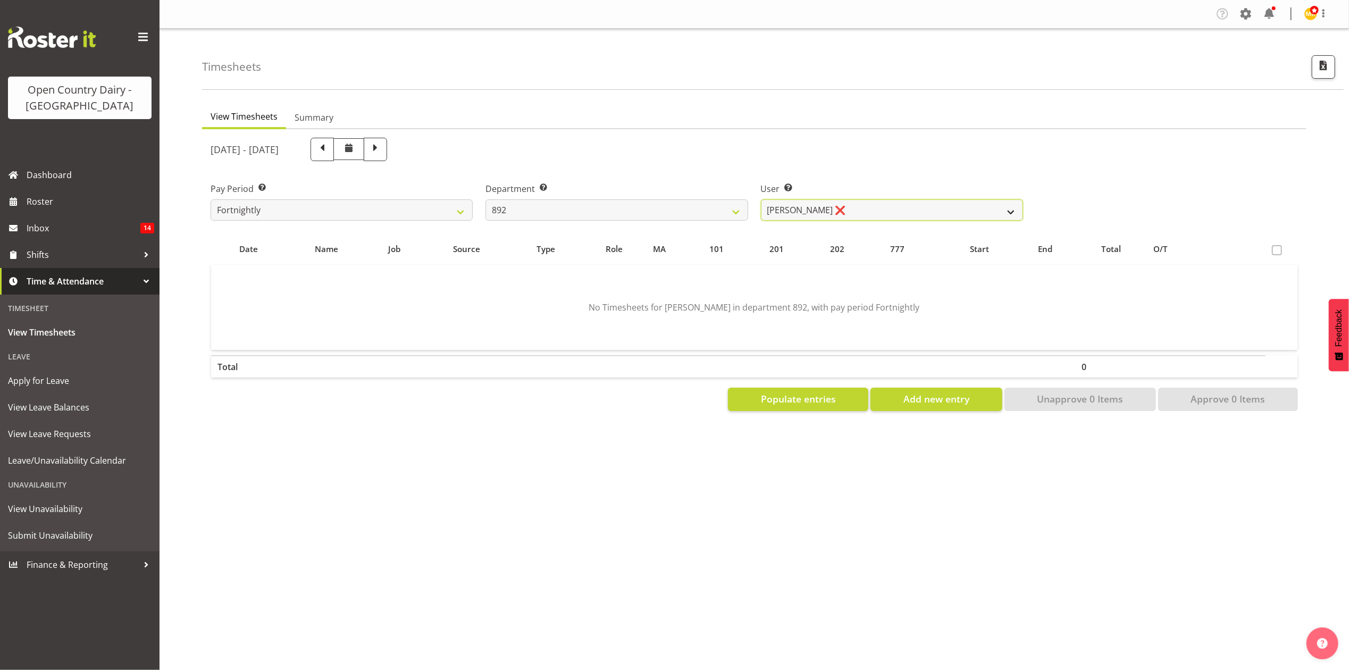
click at [853, 211] on select "Brittany Willis ❌ Danny Davies ❌ David McKenzie ❌ Josh Winship ❌ Reece Calvert ❌" at bounding box center [892, 209] width 262 height 21
click at [761, 199] on select "Brittany Willis ❌ Danny Davies ❌ David McKenzie ❌ Josh Winship ❌ Reece Calvert ❌" at bounding box center [892, 209] width 262 height 21
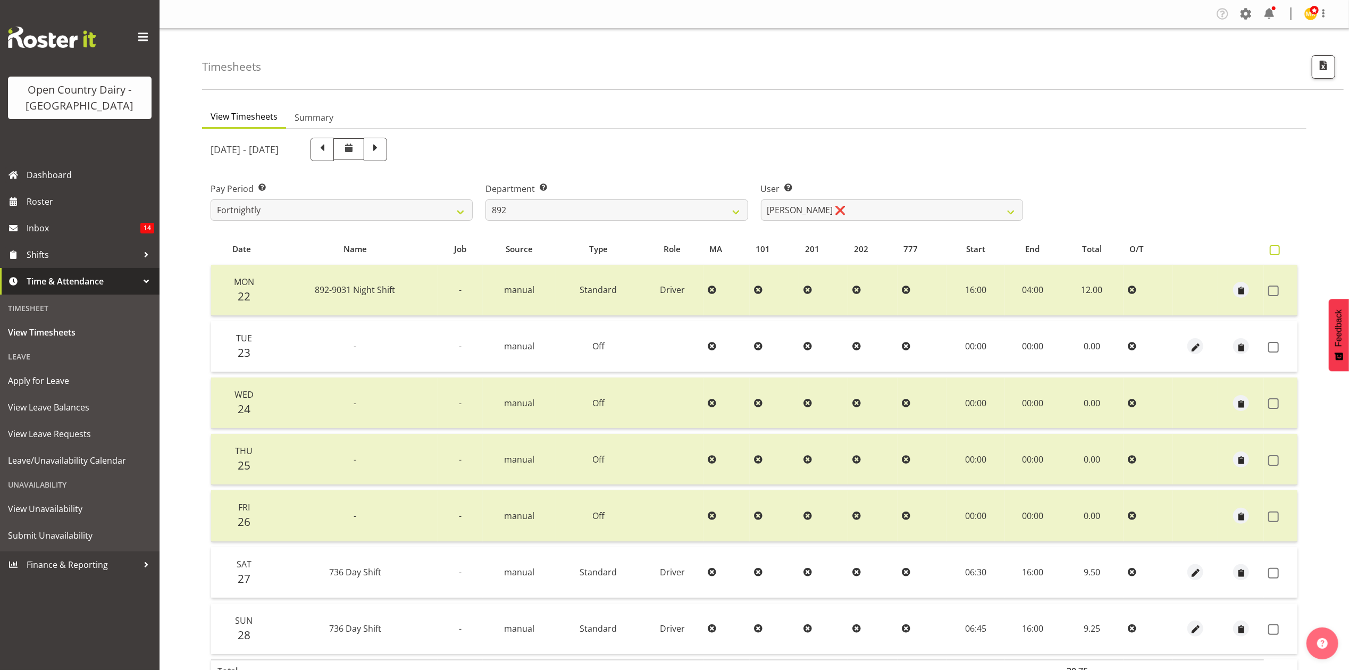
click at [1281, 252] on label at bounding box center [1277, 250] width 15 height 10
click at [1277, 252] on input "checkbox" at bounding box center [1273, 250] width 7 height 7
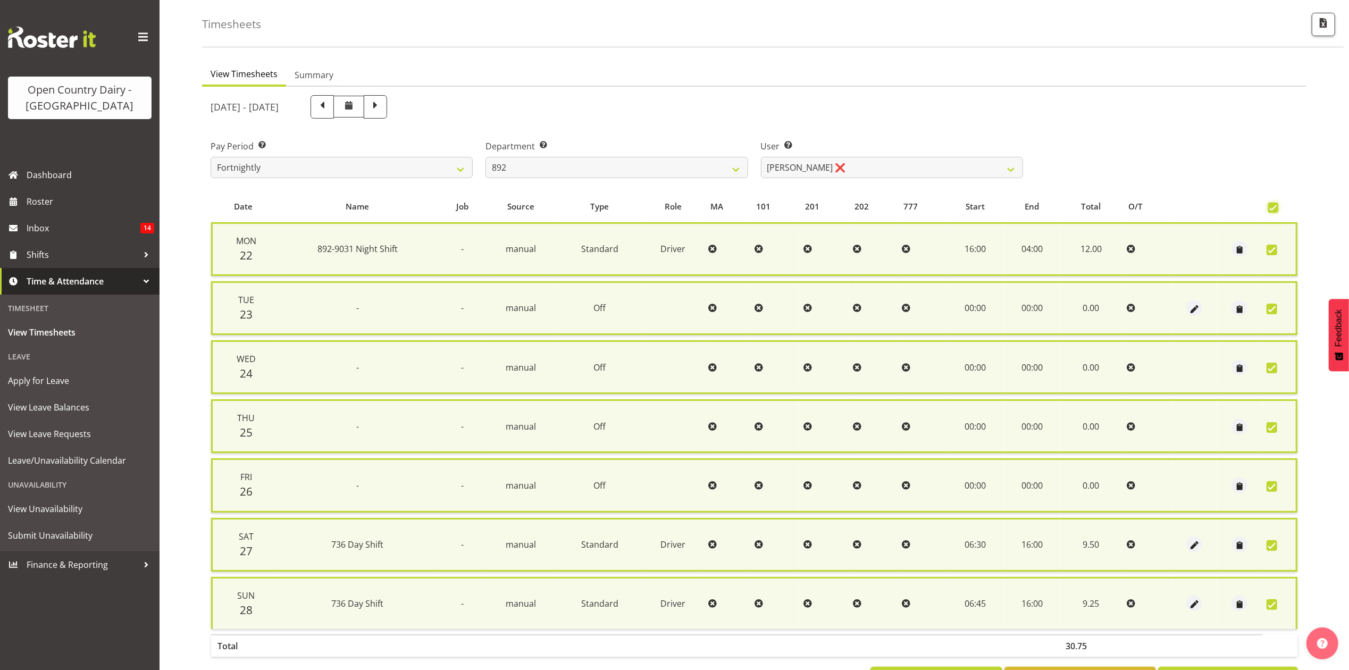
scroll to position [86, 0]
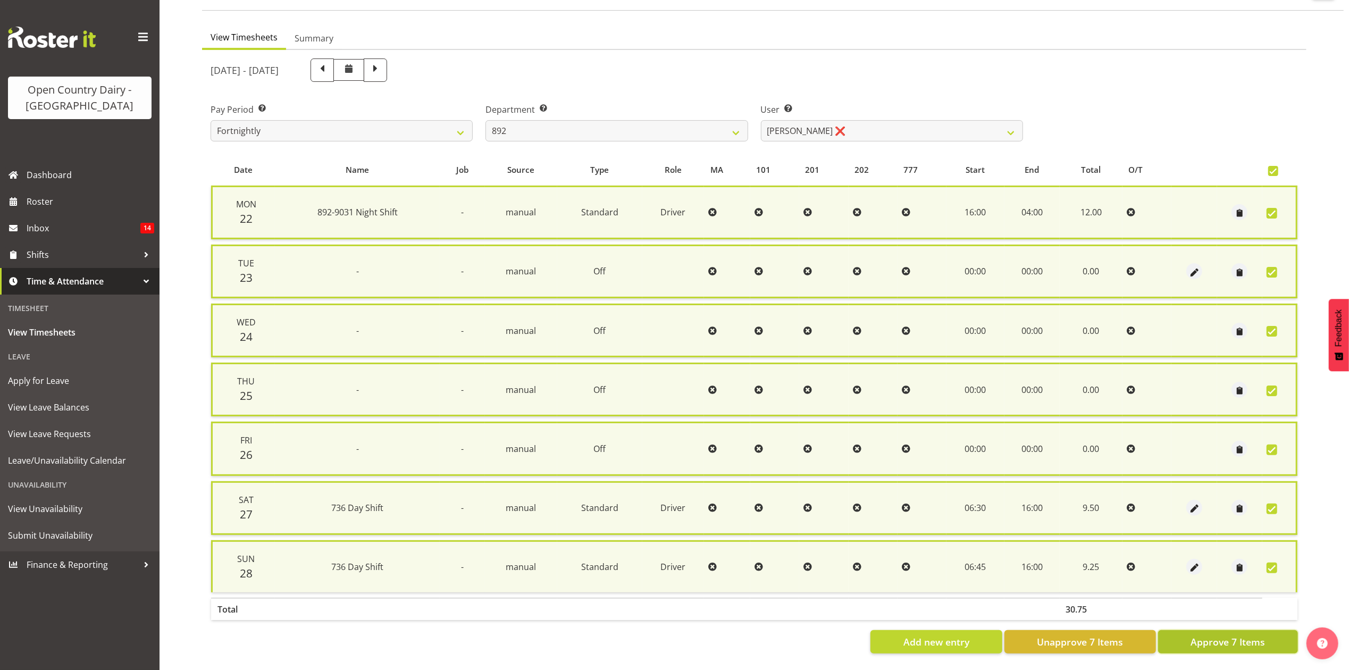
click at [1225, 635] on span "Approve 7 Items" at bounding box center [1228, 642] width 74 height 14
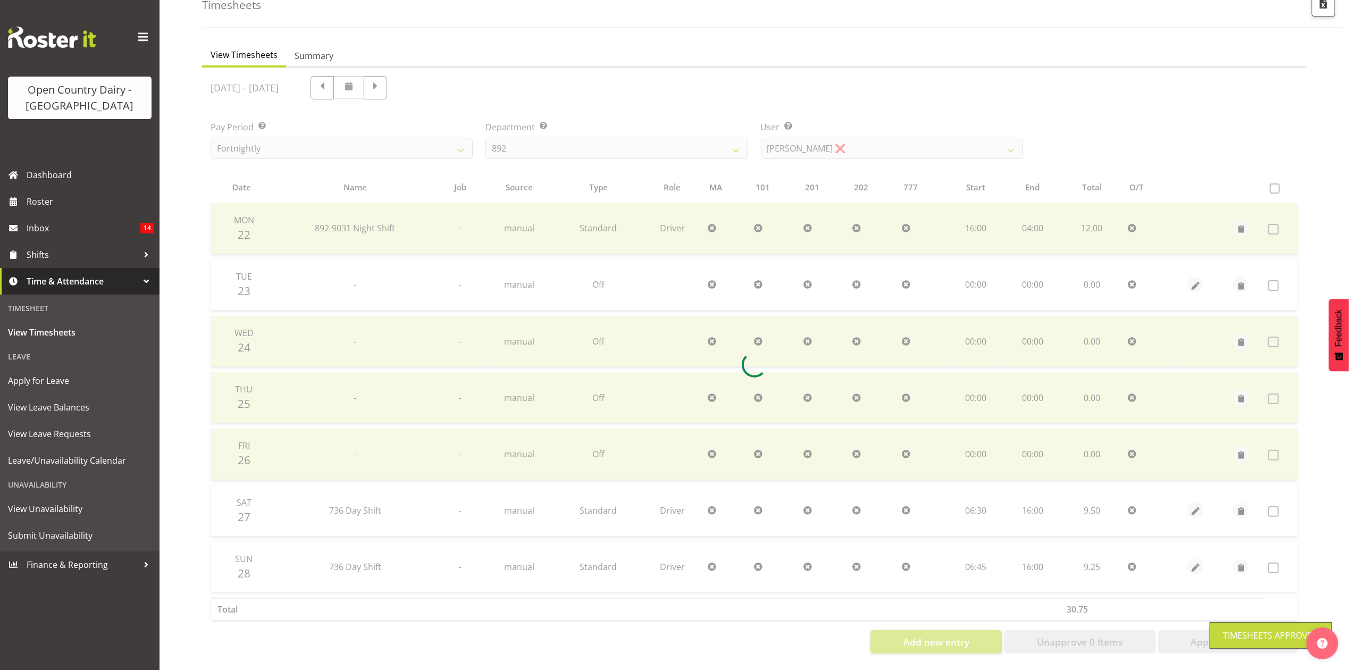
scroll to position [71, 0]
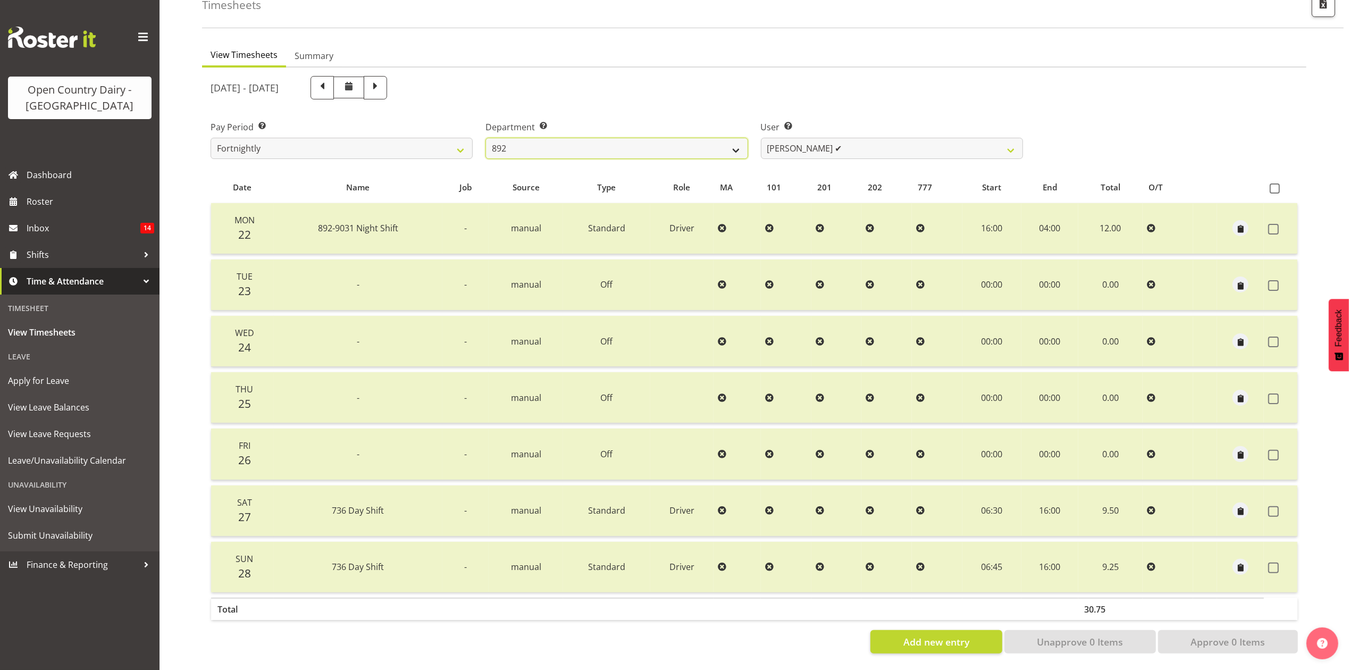
click at [669, 138] on select "734 735 736 737 738 739 851 853 854 855 856 858 861 862 865 867-9032 868 869 87…" at bounding box center [617, 148] width 262 height 21
click at [486, 138] on select "734 735 736 737 738 739 851 853 854 855 856 858 861 862 865 867-9032 868 869 87…" at bounding box center [617, 148] width 262 height 21
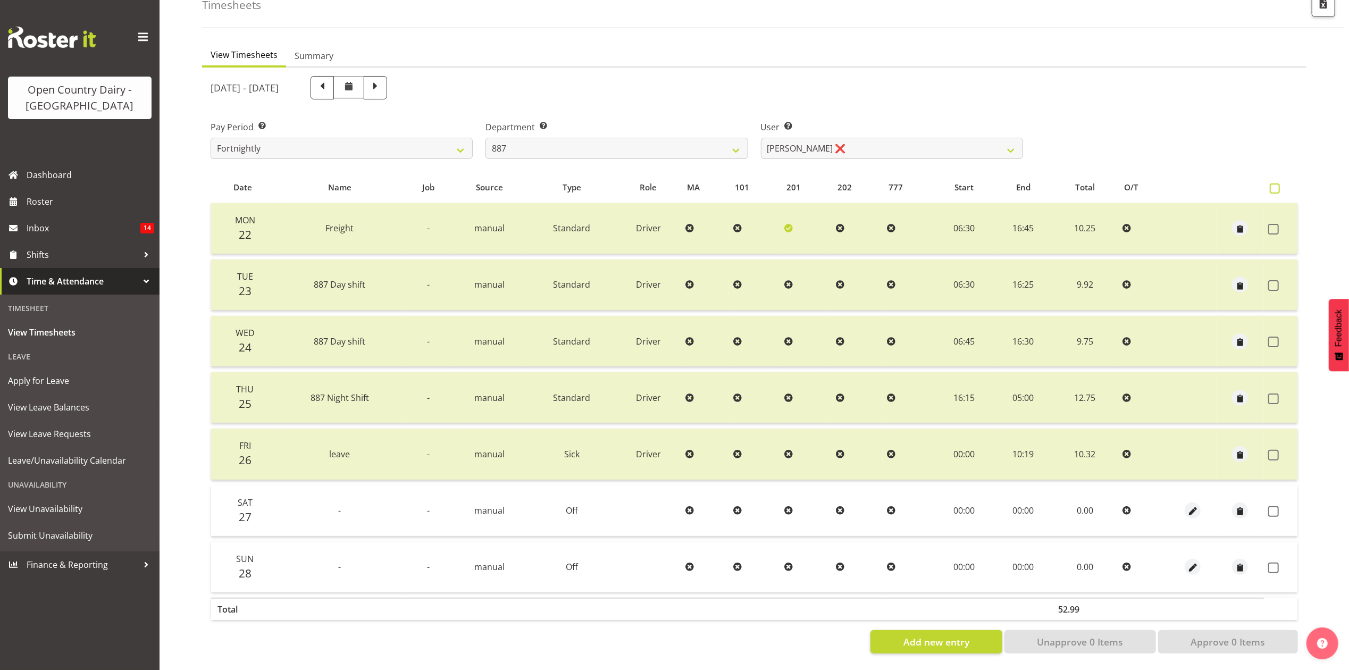
click at [1274, 183] on span at bounding box center [1275, 188] width 10 height 10
click at [1274, 185] on input "checkbox" at bounding box center [1273, 188] width 7 height 7
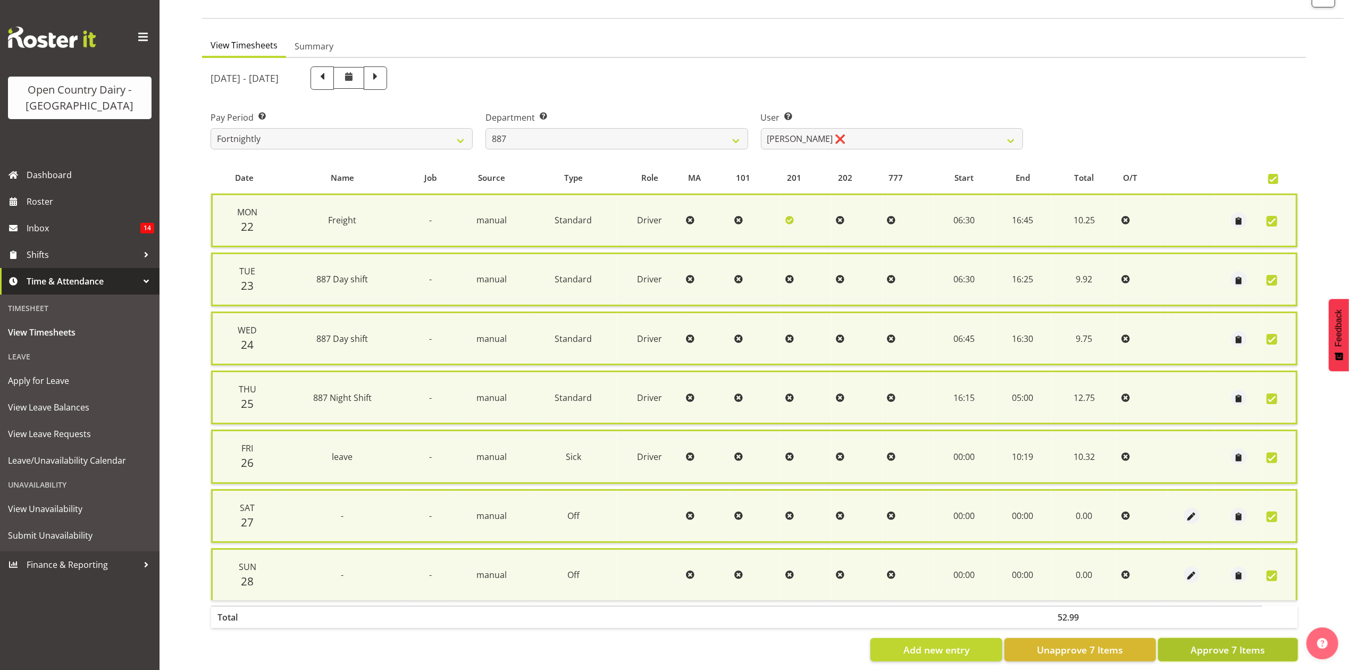
click at [1236, 643] on span "Approve 7 Items" at bounding box center [1228, 650] width 74 height 14
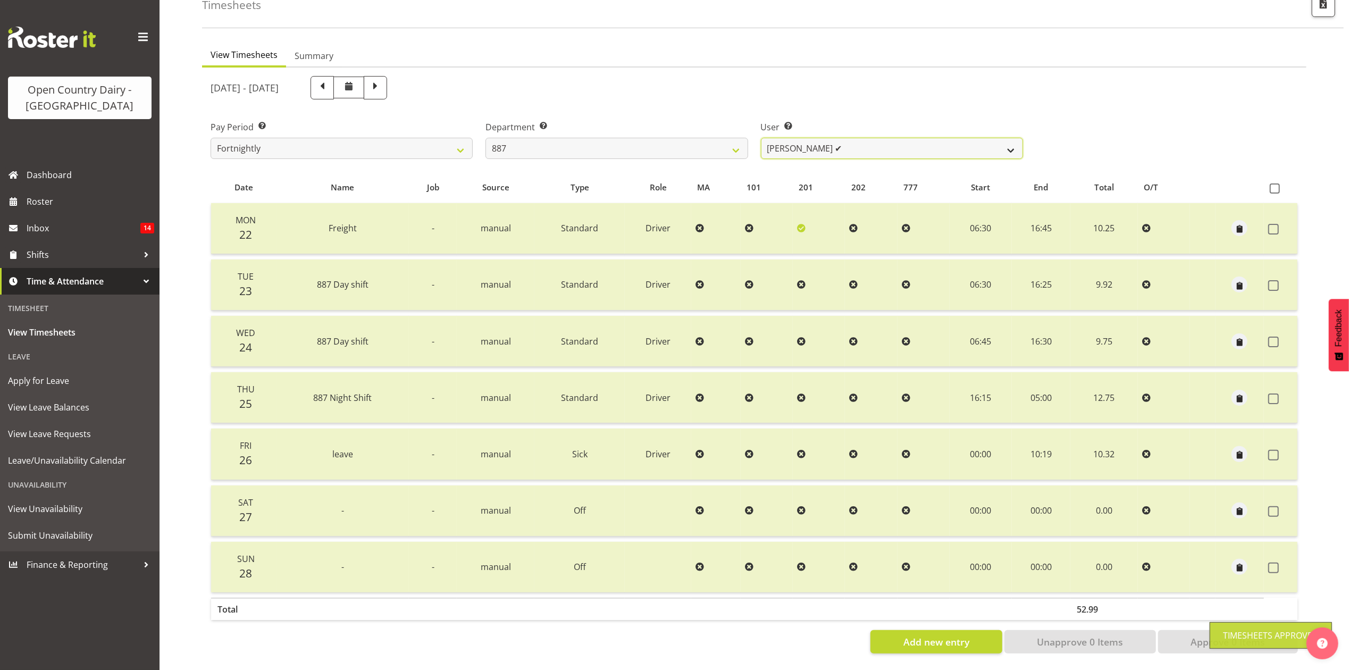
click at [841, 147] on select "Andrew Muir ✔ Bruce Spencer ❌ Neville Hoatten ❌ Warren Tempelman ❌" at bounding box center [892, 148] width 262 height 21
click at [761, 138] on select "Andrew Muir ✔ Bruce Spencer ❌ Neville Hoatten ❌ Warren Tempelman ❌" at bounding box center [892, 148] width 262 height 21
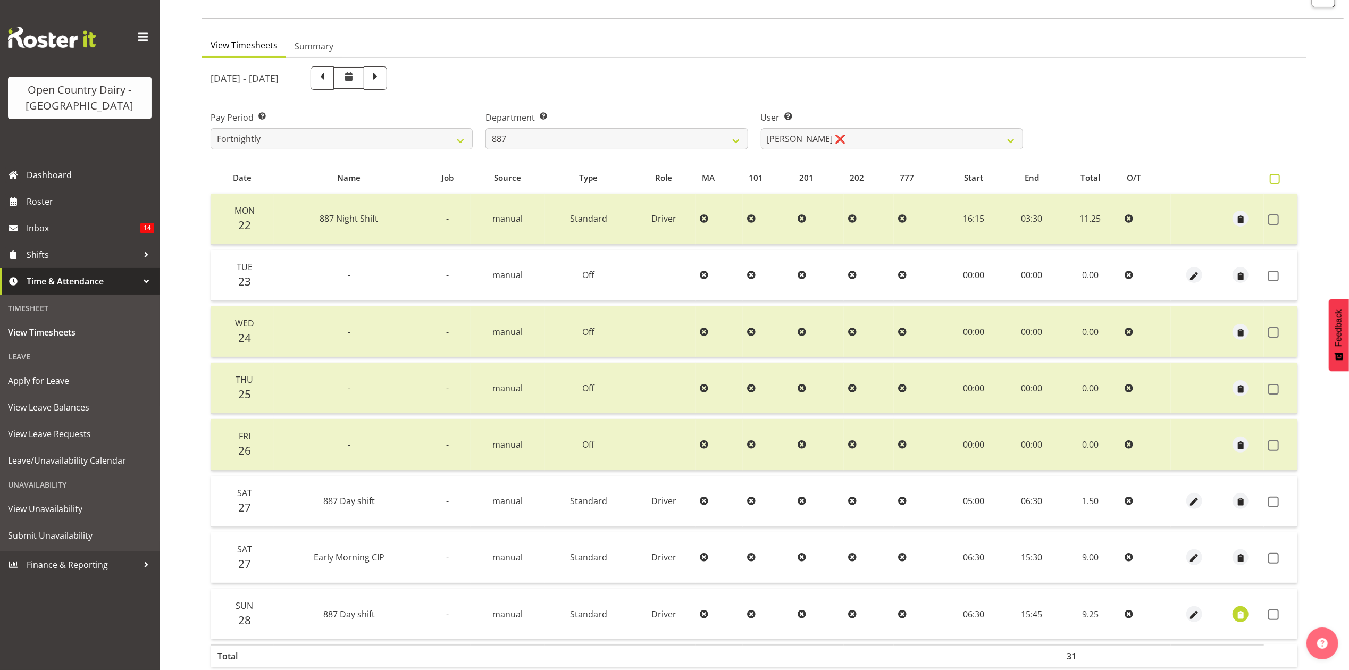
click at [1277, 181] on span at bounding box center [1275, 179] width 10 height 10
click at [1277, 181] on input "checkbox" at bounding box center [1273, 178] width 7 height 7
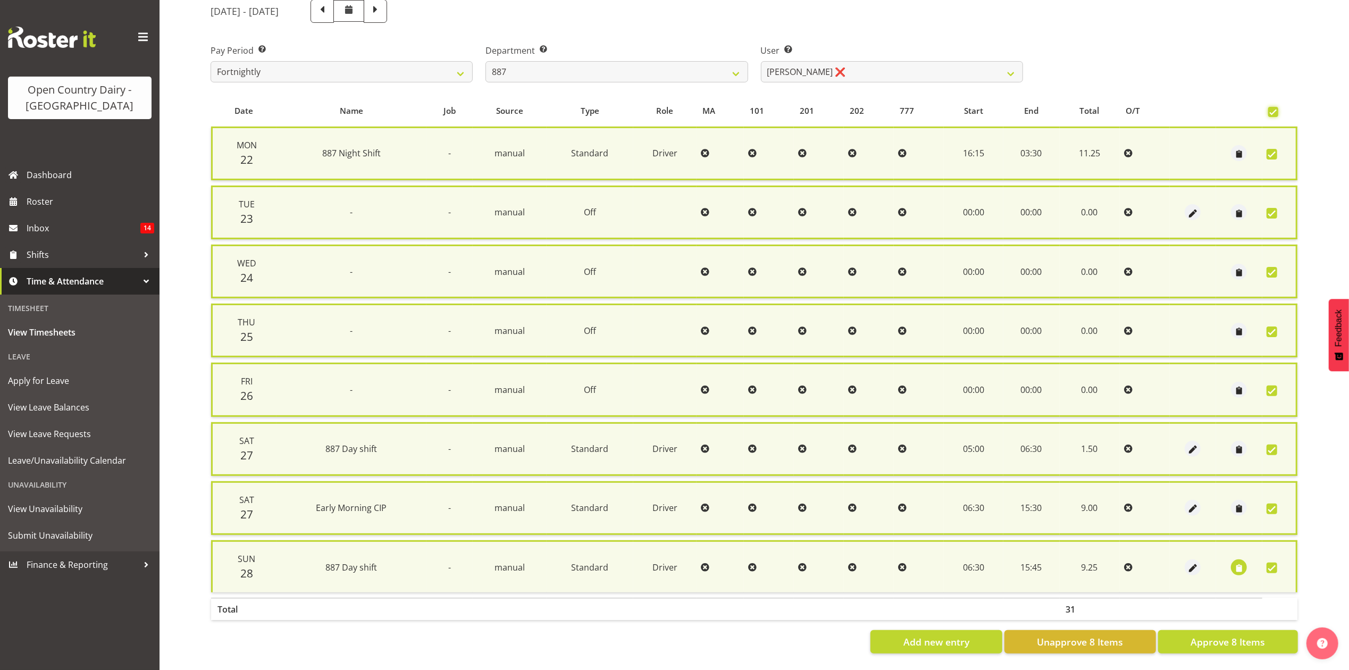
scroll to position [144, 0]
click at [1241, 635] on span "Approve 8 Items" at bounding box center [1228, 642] width 74 height 14
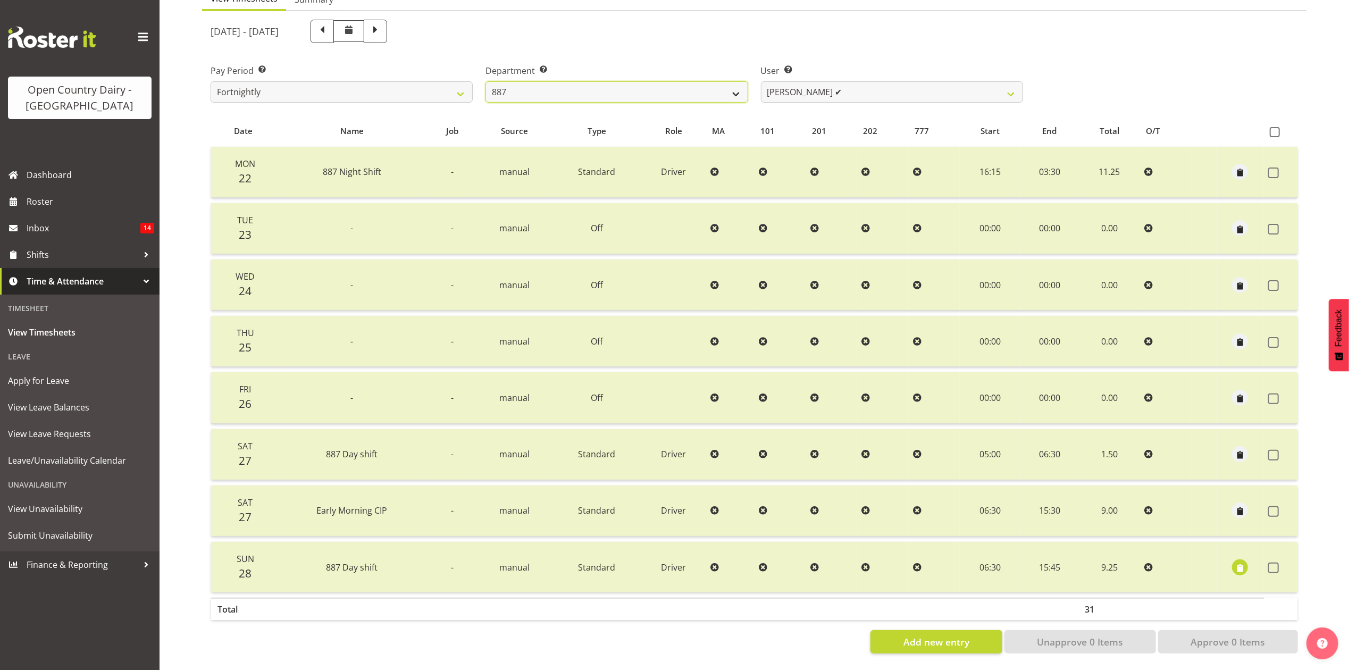
click at [735, 81] on select "734 735 736 737 738 739 851 853 854 855 856 858 861 862 865 867-9032 868 869 87…" at bounding box center [617, 91] width 262 height 21
click at [486, 81] on select "734 735 736 737 738 739 851 853 854 855 856 858 861 862 865 867-9032 868 869 87…" at bounding box center [617, 91] width 262 height 21
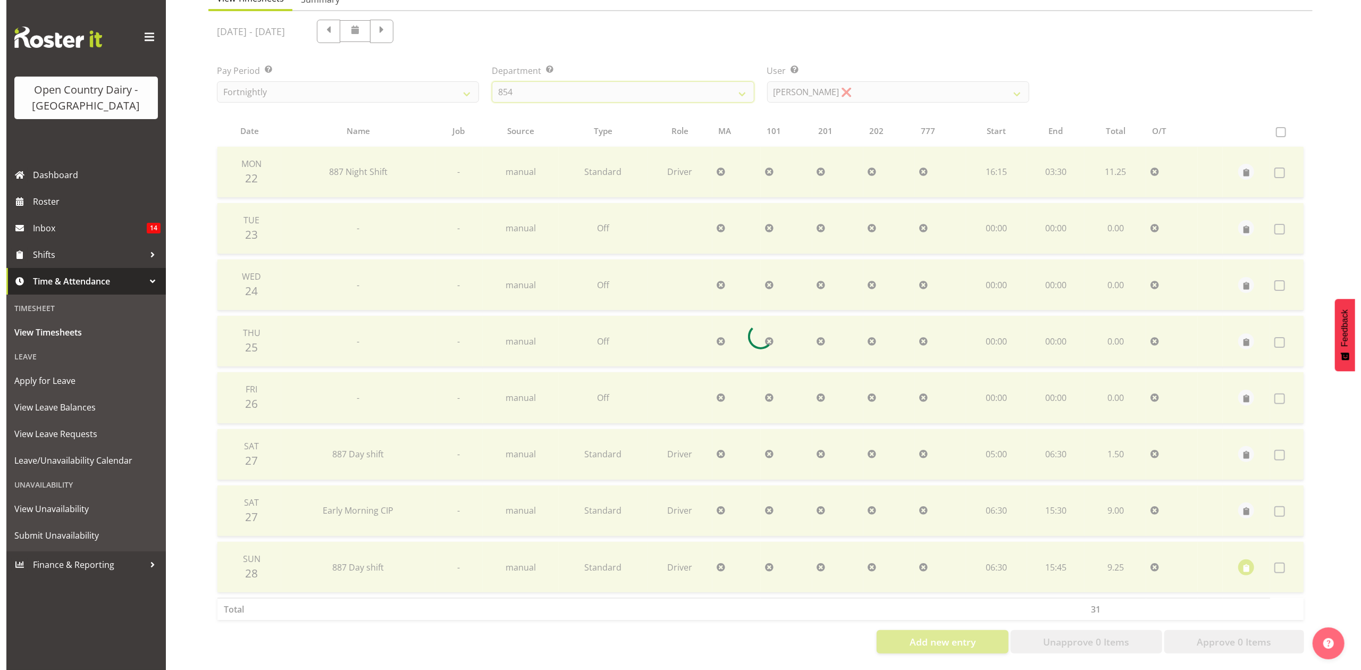
scroll to position [71, 0]
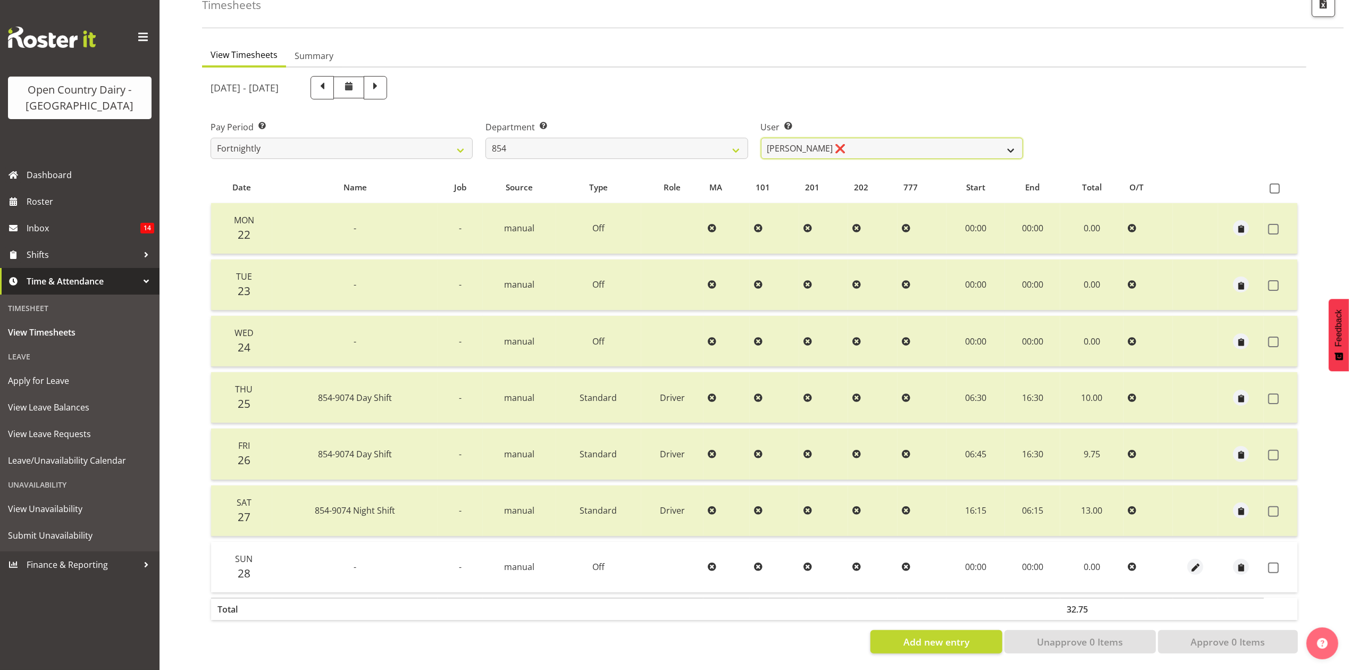
click at [843, 138] on select "Carl Johnstone ❌ John Rook ✔ Karl Nicol ❌ Raymond George ❌" at bounding box center [892, 148] width 262 height 21
click at [761, 138] on select "Carl Johnstone ❌ John Rook ✔ Karl Nicol ❌ Raymond George ❌" at bounding box center [892, 148] width 262 height 21
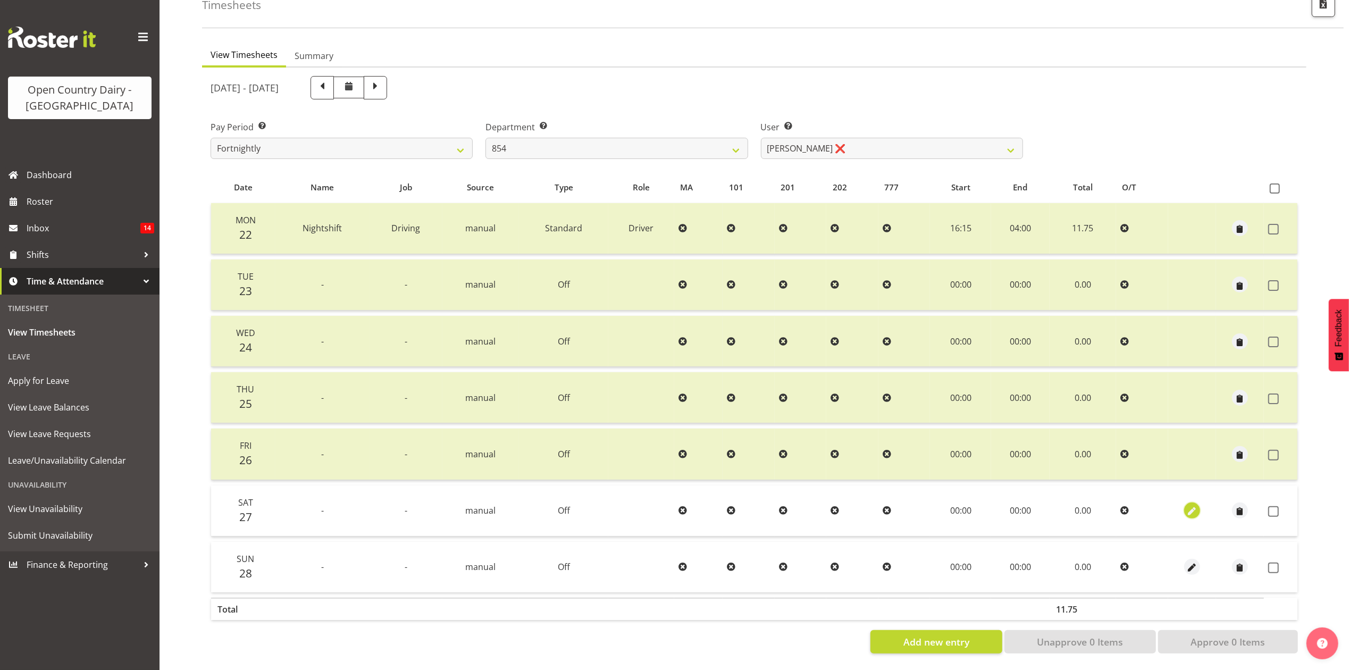
click at [1198, 503] on button "button" at bounding box center [1192, 511] width 16 height 16
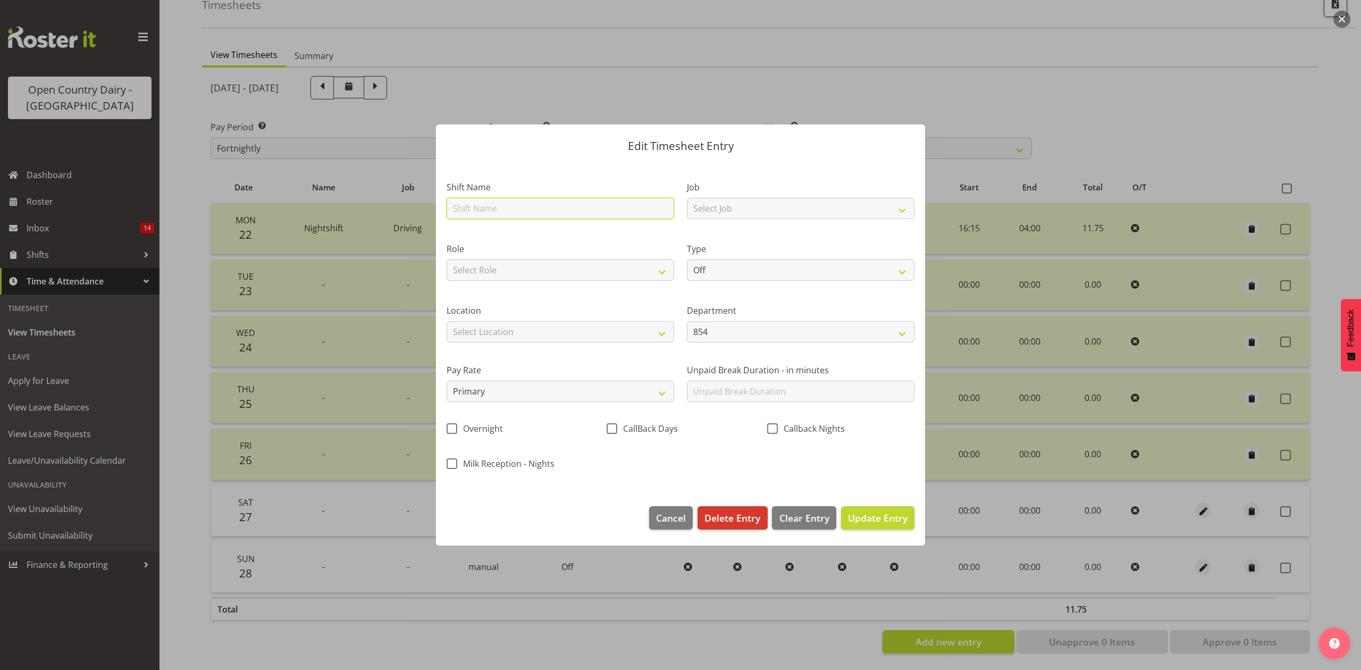
click at [511, 208] on input "text" at bounding box center [561, 208] width 228 height 21
click at [528, 275] on select "Select Role Driver HSR" at bounding box center [561, 270] width 228 height 21
click at [447, 260] on select "Select Role Driver HSR" at bounding box center [561, 270] width 228 height 21
drag, startPoint x: 530, startPoint y: 273, endPoint x: 530, endPoint y: 279, distance: 6.4
click at [530, 273] on select "Driver HSR" at bounding box center [561, 270] width 228 height 21
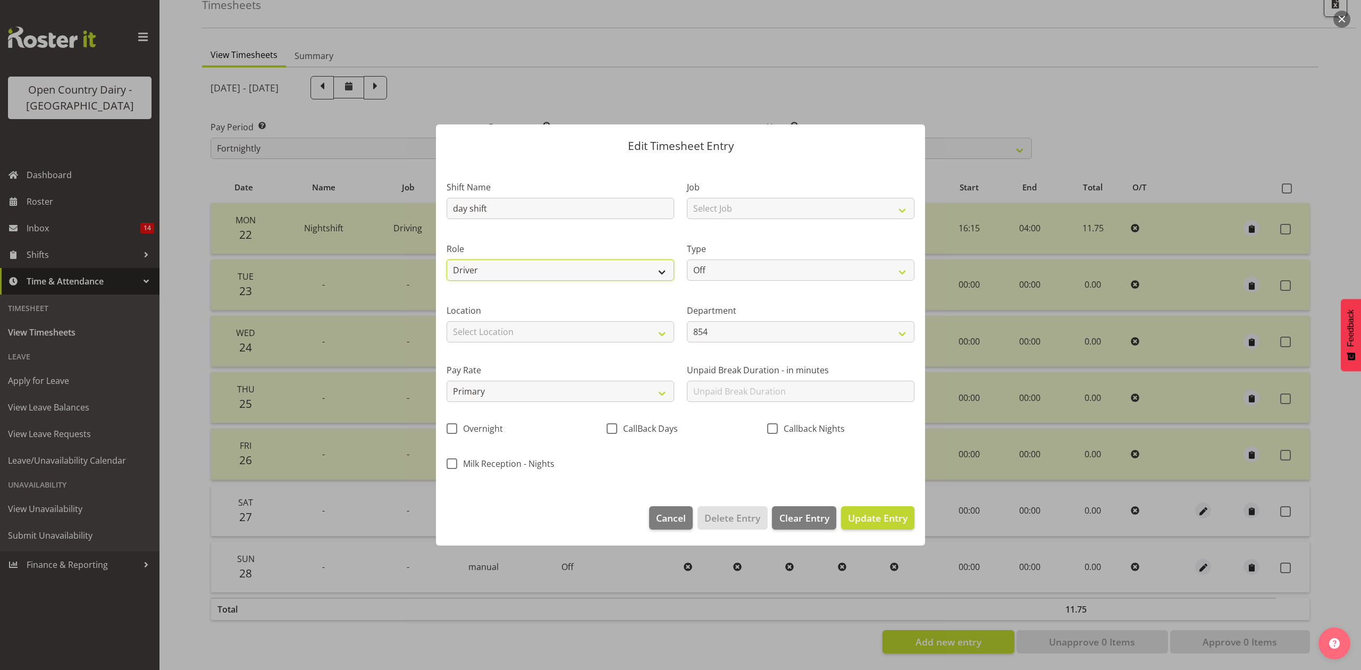
click at [447, 260] on select "Driver HSR" at bounding box center [561, 270] width 228 height 21
click at [715, 263] on select "Off Standard Public Holiday Public Holiday (Worked) Day In Lieu Annual Leave Si…" at bounding box center [801, 270] width 228 height 21
click at [687, 260] on select "Off Standard Public Holiday Public Holiday (Worked) Day In Lieu Annual Leave Si…" at bounding box center [801, 270] width 228 height 21
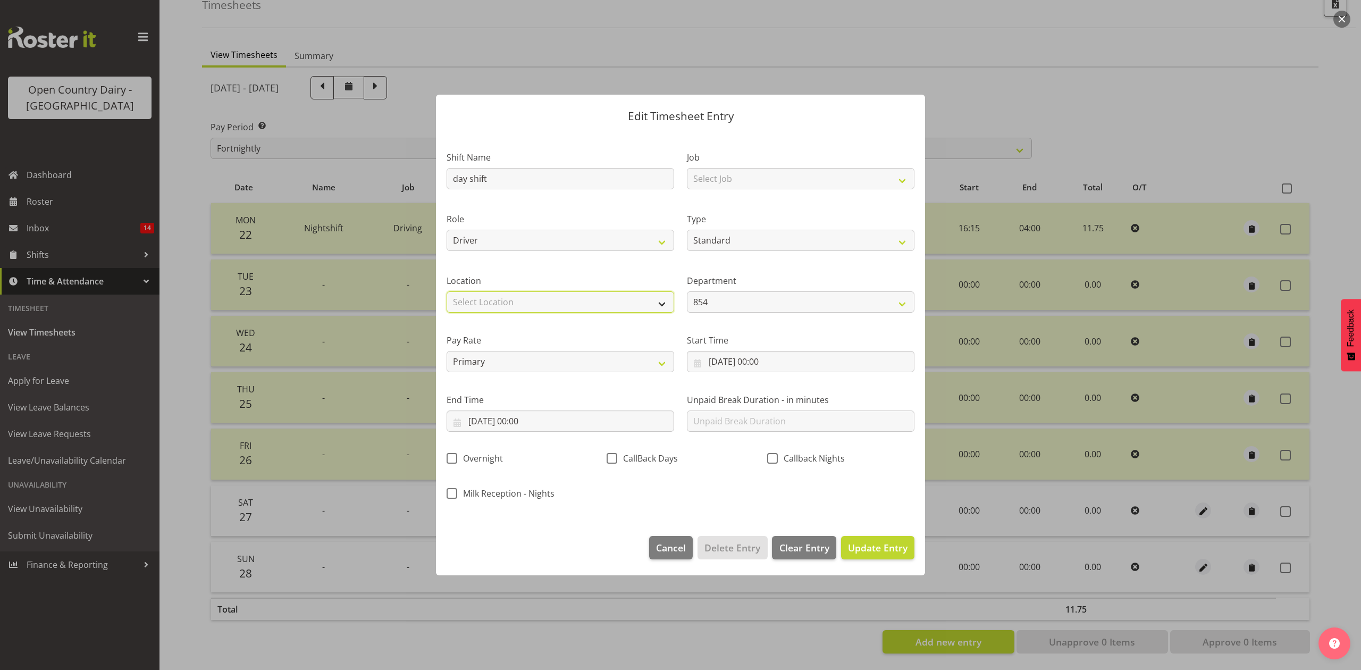
click at [632, 298] on select "Select Location Awarua Milk Awarua Office Freight Horotiu office Waharoa Office…" at bounding box center [561, 301] width 228 height 21
click at [447, 291] on select "Select Location Awarua Milk Awarua Office Freight Horotiu office Waharoa Office…" at bounding box center [561, 301] width 228 height 21
click at [746, 360] on input "27/09/2025, 00:00" at bounding box center [801, 361] width 228 height 21
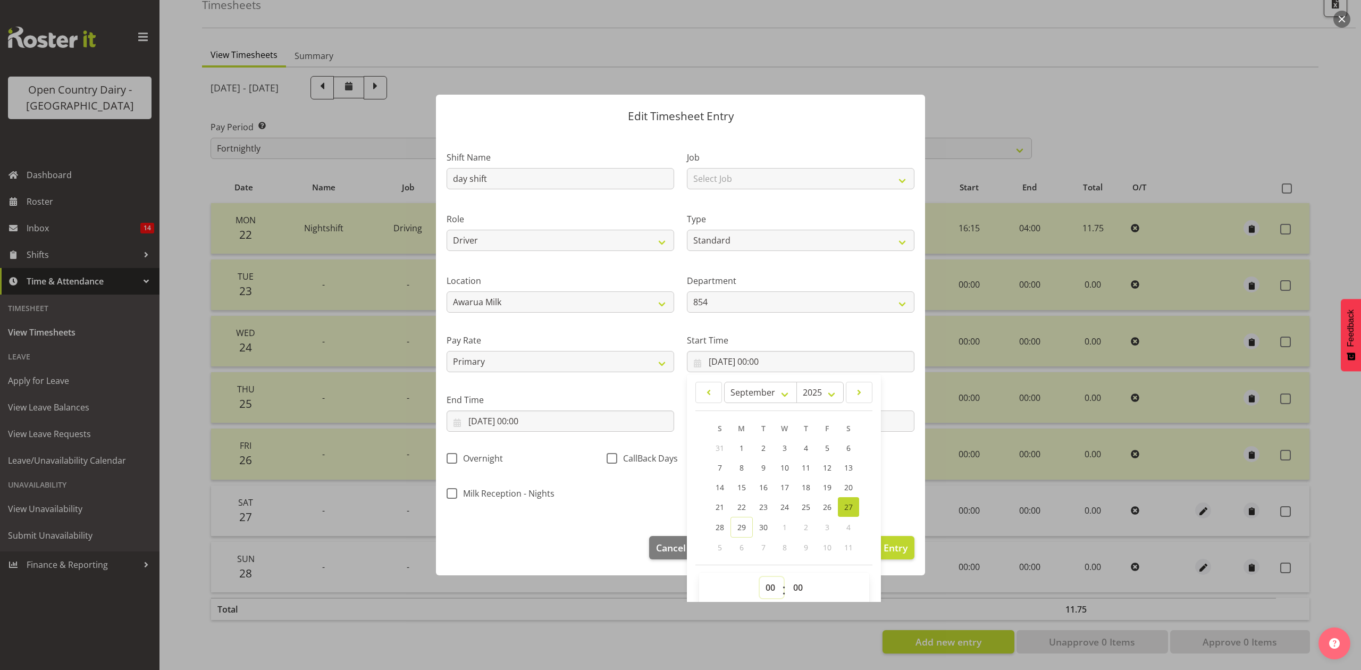
click at [760, 586] on select "00 01 02 03 04 05 06 07 08 09 10 11 12 13 14 15 16 17 18 19 20 21 22 23" at bounding box center [772, 587] width 24 height 21
click at [760, 578] on select "00 01 02 03 04 05 06 07 08 09 10 11 12 13 14 15 16 17 18 19 20 21 22 23" at bounding box center [772, 587] width 24 height 21
click at [764, 577] on div "00 01 02 03 04 05 06 07 08 09 10 11 12 13 14 15 16 17 18 19 20 21 22 23 : 00 01…" at bounding box center [784, 590] width 170 height 35
click at [770, 582] on select "00 01 02 03 04 05 06 07 08 09 10 11 12 13 14 15 16 17 18 19 20 21 22 23" at bounding box center [772, 587] width 24 height 21
click at [760, 578] on select "00 01 02 03 04 05 06 07 08 09 10 11 12 13 14 15 16 17 18 19 20 21 22 23" at bounding box center [772, 587] width 24 height 21
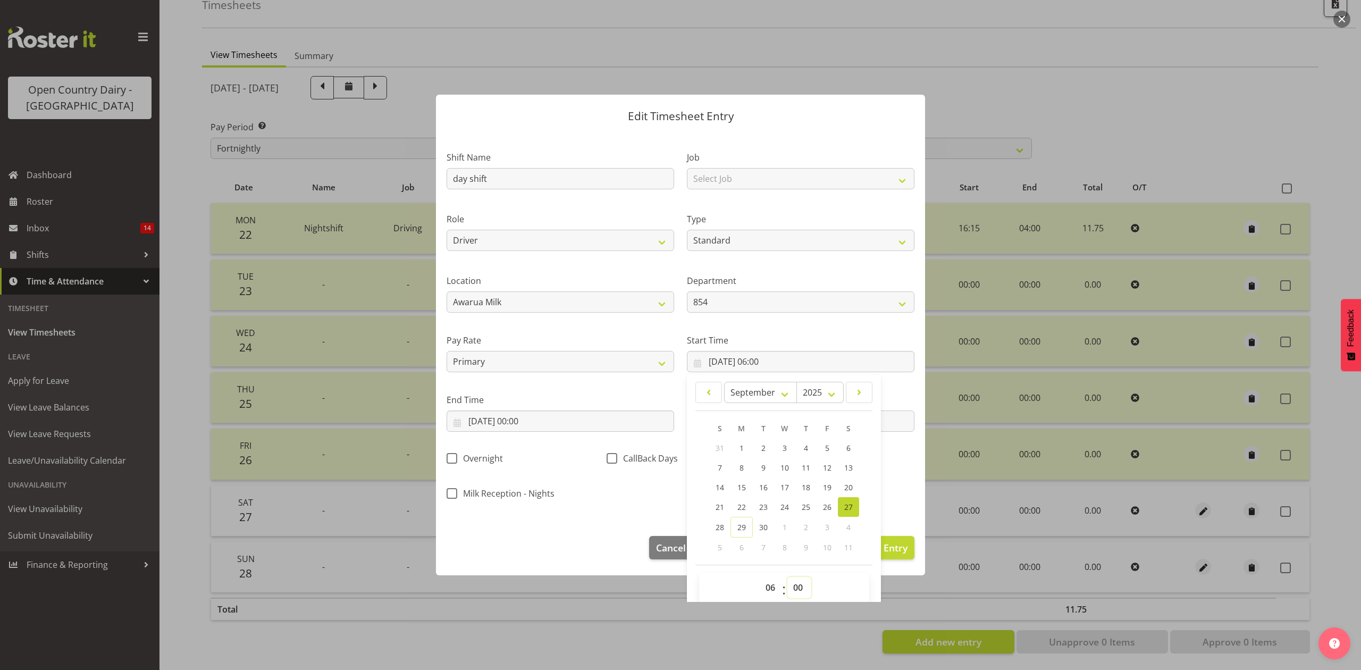
click at [790, 577] on select "00 01 02 03 04 05 06 07 08 09 10 11 12 13 14 15 16 17 18 19 20 21 22 23 24 25 2…" at bounding box center [800, 587] width 24 height 21
click at [788, 578] on select "00 01 02 03 04 05 06 07 08 09 10 11 12 13 14 15 16 17 18 19 20 21 22 23 24 25 2…" at bounding box center [800, 587] width 24 height 21
click at [631, 428] on input "27/09/2025, 00:00" at bounding box center [561, 421] width 228 height 21
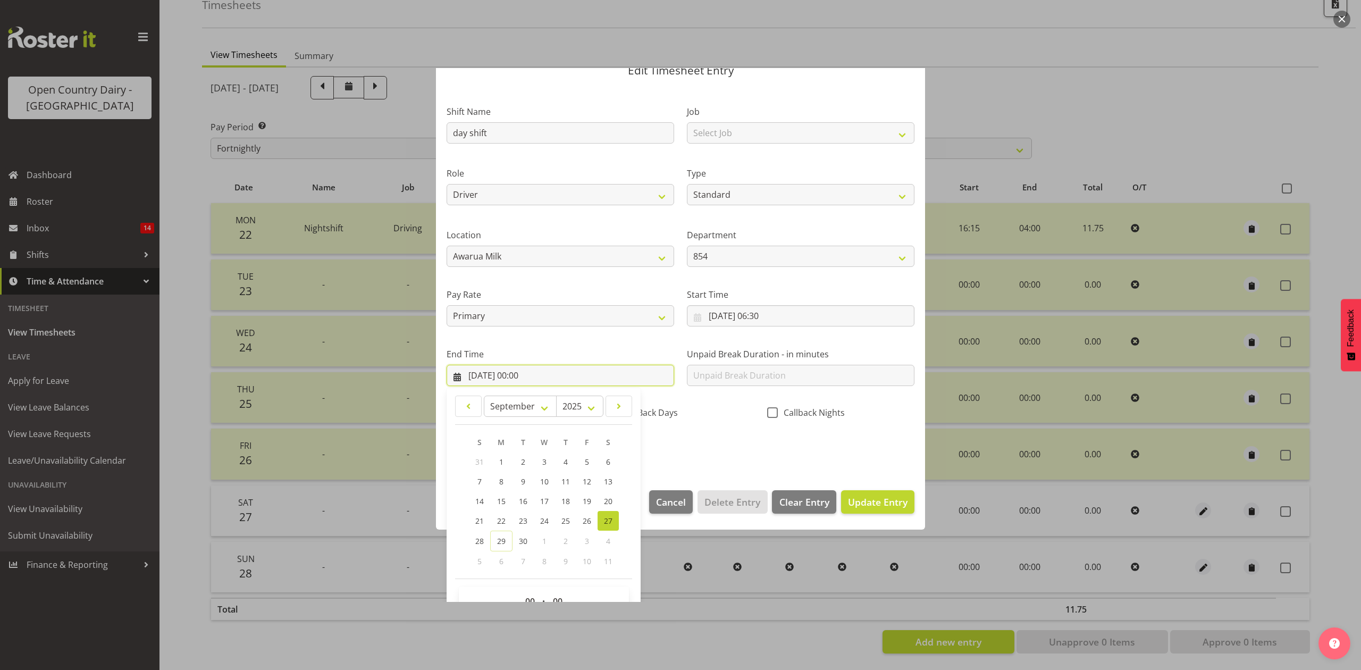
scroll to position [71, 0]
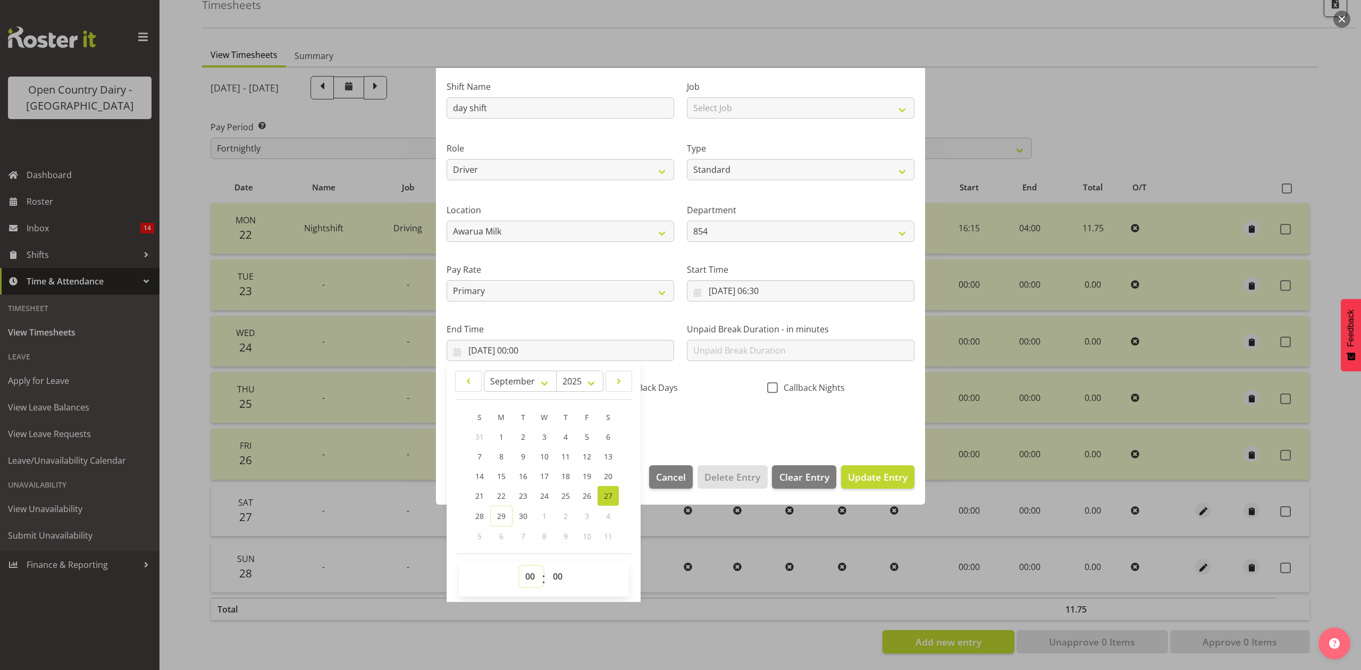
click at [537, 578] on select "00 01 02 03 04 05 06 07 08 09 10 11 12 13 14 15 16 17 18 19 20 21 22 23" at bounding box center [532, 576] width 24 height 21
click at [520, 566] on select "00 01 02 03 04 05 06 07 08 09 10 11 12 13 14 15 16 17 18 19 20 21 22 23" at bounding box center [532, 576] width 24 height 21
click at [556, 586] on select "00 01 02 03 04 05 06 07 08 09 10 11 12 13 14 15 16 17 18 19 20 21 22 23 24 25 2…" at bounding box center [559, 576] width 24 height 21
click at [547, 566] on select "00 01 02 03 04 05 06 07 08 09 10 11 12 13 14 15 16 17 18 19 20 21 22 23 24 25 2…" at bounding box center [559, 576] width 24 height 21
click at [683, 407] on div "Shift Name day shift Job Select Job Connecting /unconnecting Trailers Driving M…" at bounding box center [680, 251] width 481 height 372
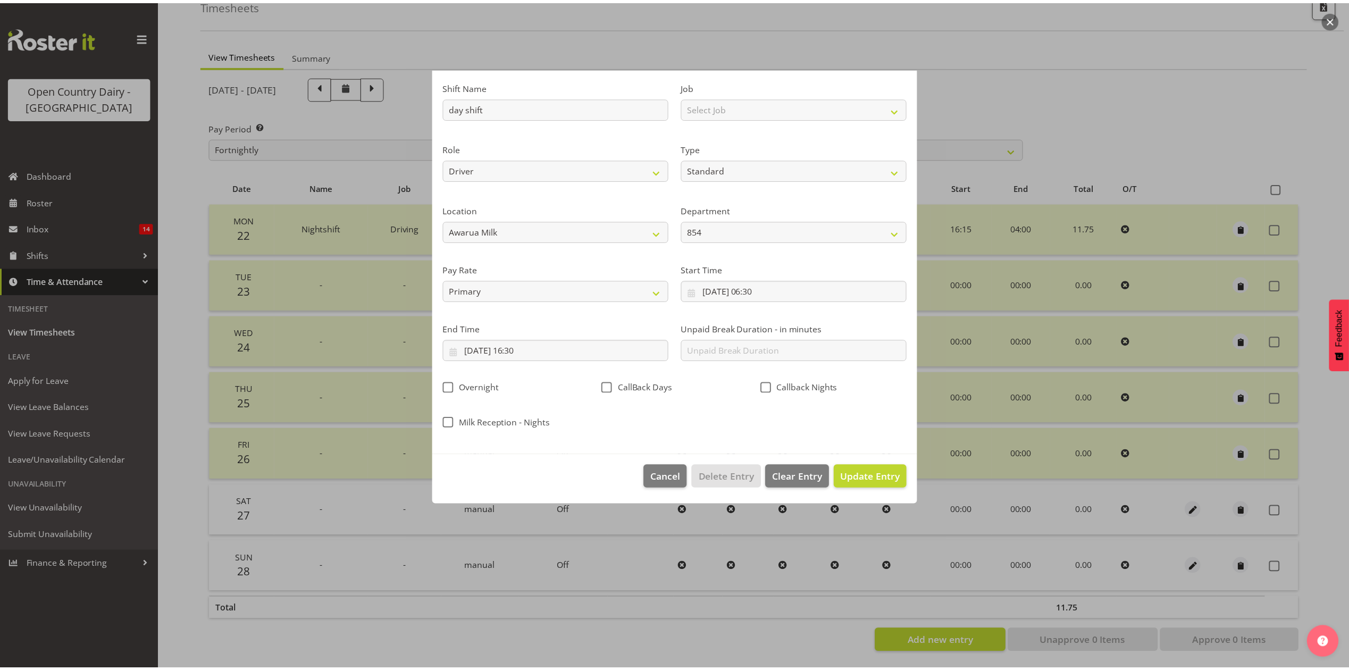
scroll to position [0, 0]
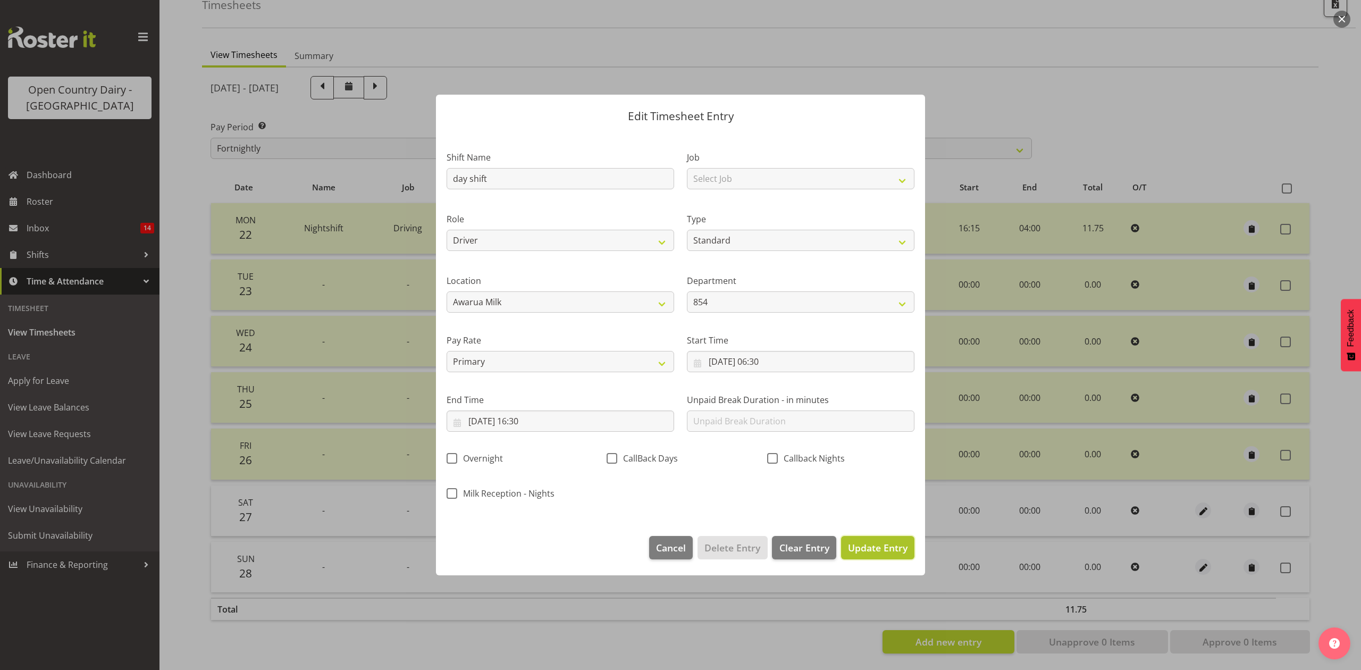
click at [892, 550] on span "Update Entry" at bounding box center [878, 547] width 60 height 13
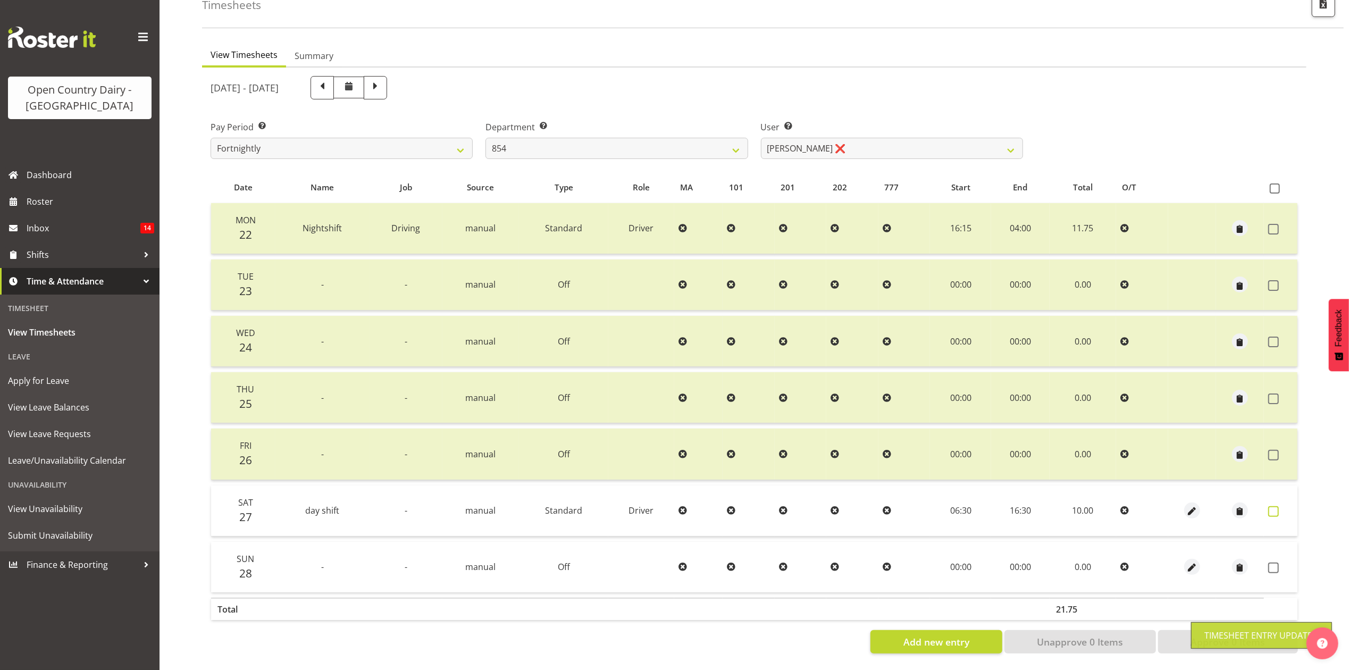
click at [1275, 506] on span at bounding box center [1273, 511] width 11 height 11
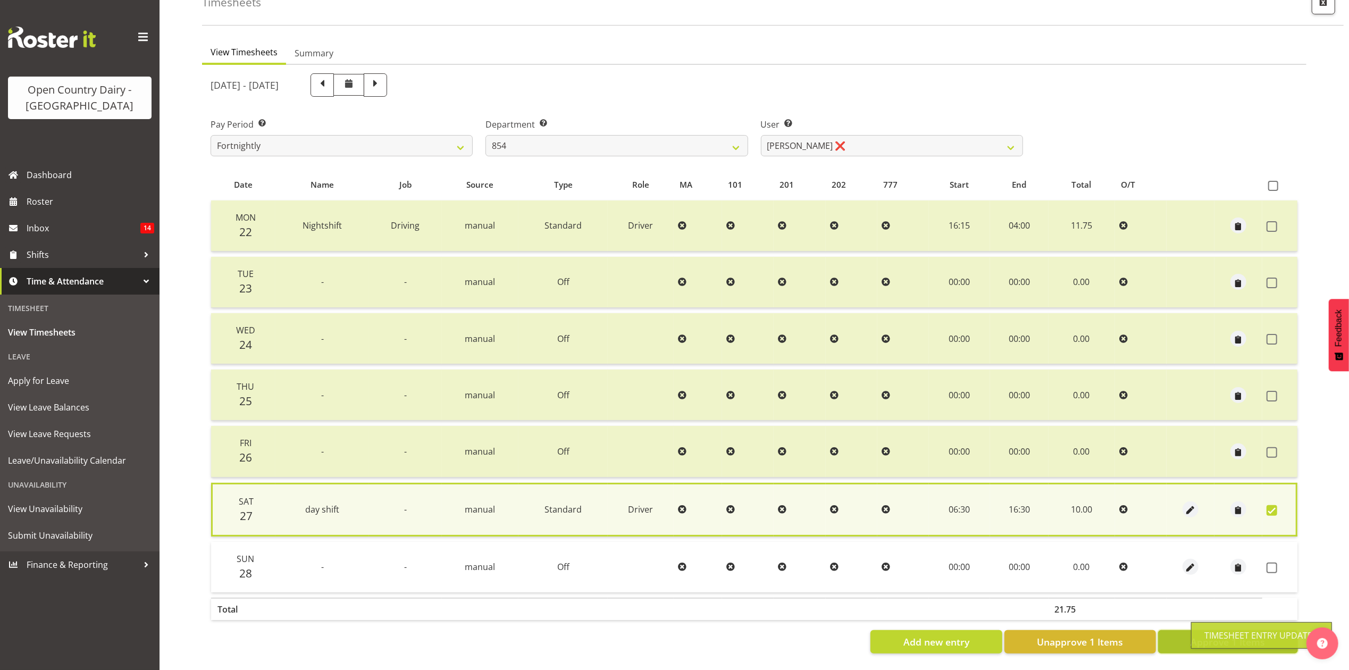
click at [1190, 630] on button "Approve 1 Items" at bounding box center [1228, 641] width 140 height 23
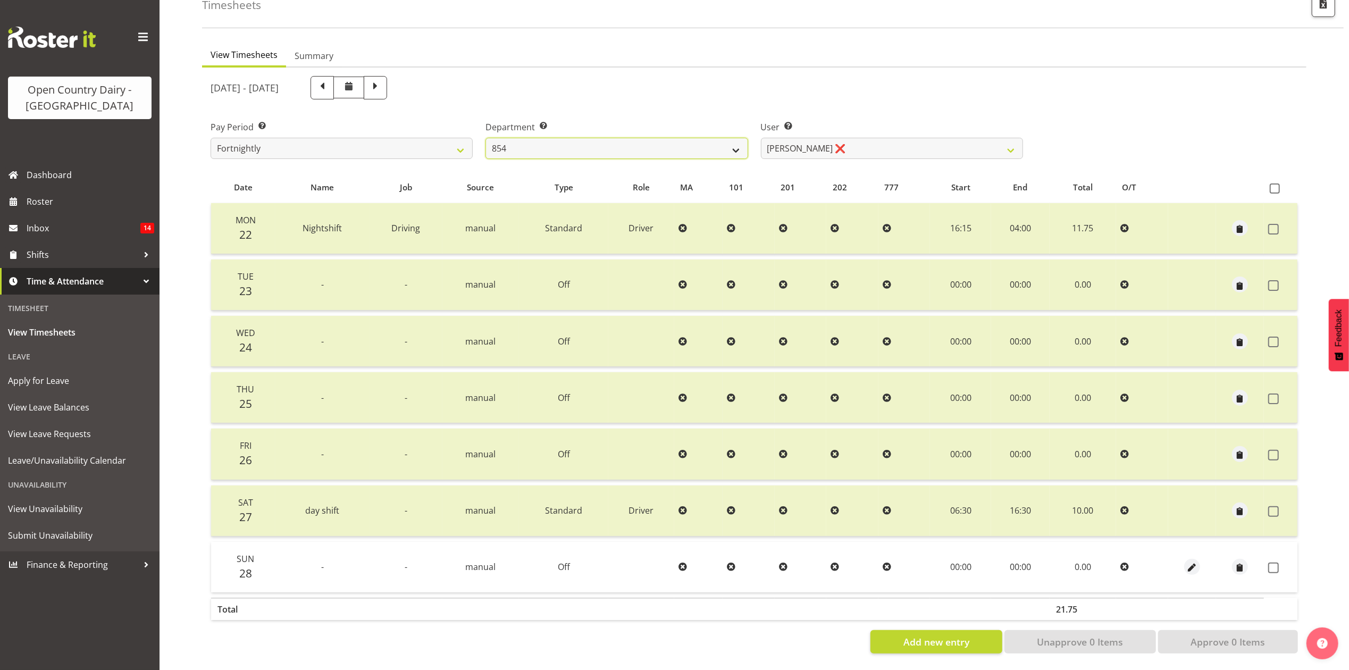
click at [722, 147] on select "734 735 736 737 738 739 851 853 854 855 856 858 861 862 865 867-9032 868 869 87…" at bounding box center [617, 148] width 262 height 21
click at [486, 138] on select "734 735 736 737 738 739 851 853 854 855 856 858 861 862 865 867-9032 868 869 87…" at bounding box center [617, 148] width 262 height 21
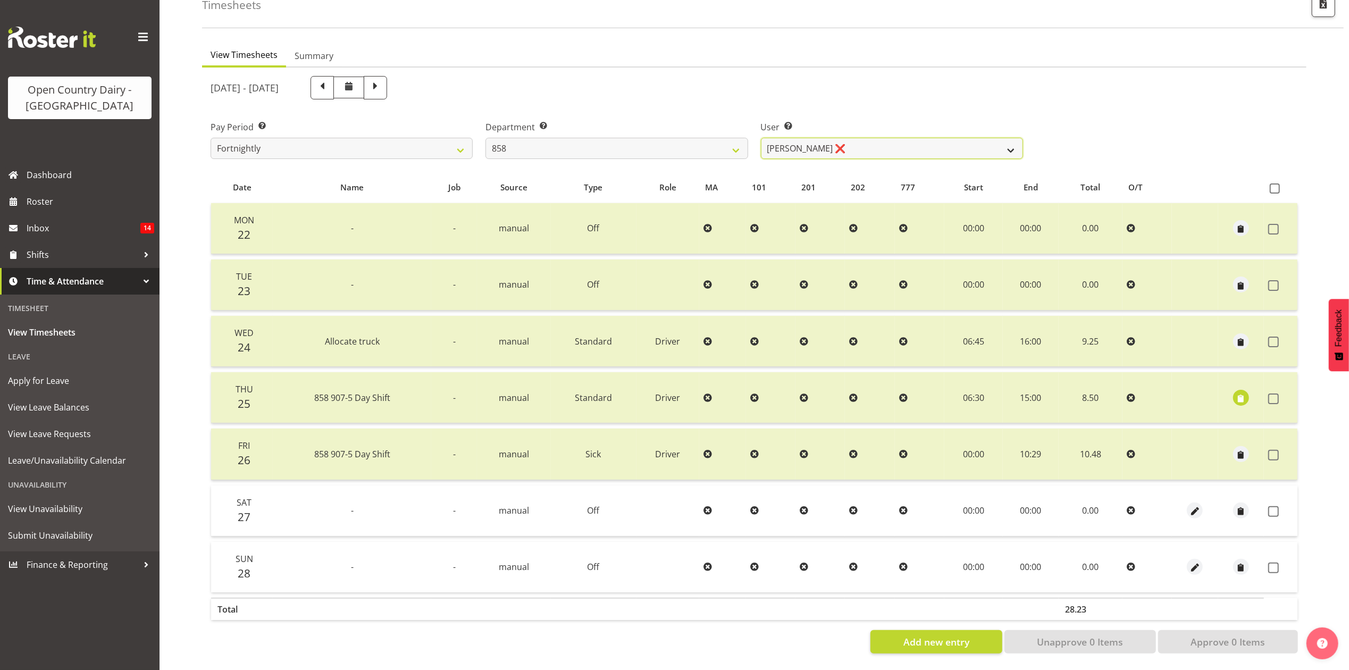
click at [830, 140] on select "Anthony Shaw ❌ Liam Bellman ✔ Neil Peters ✔" at bounding box center [892, 148] width 262 height 21
click at [761, 138] on select "Anthony Shaw ❌ Liam Bellman ✔ Neil Peters ✔" at bounding box center [892, 148] width 262 height 21
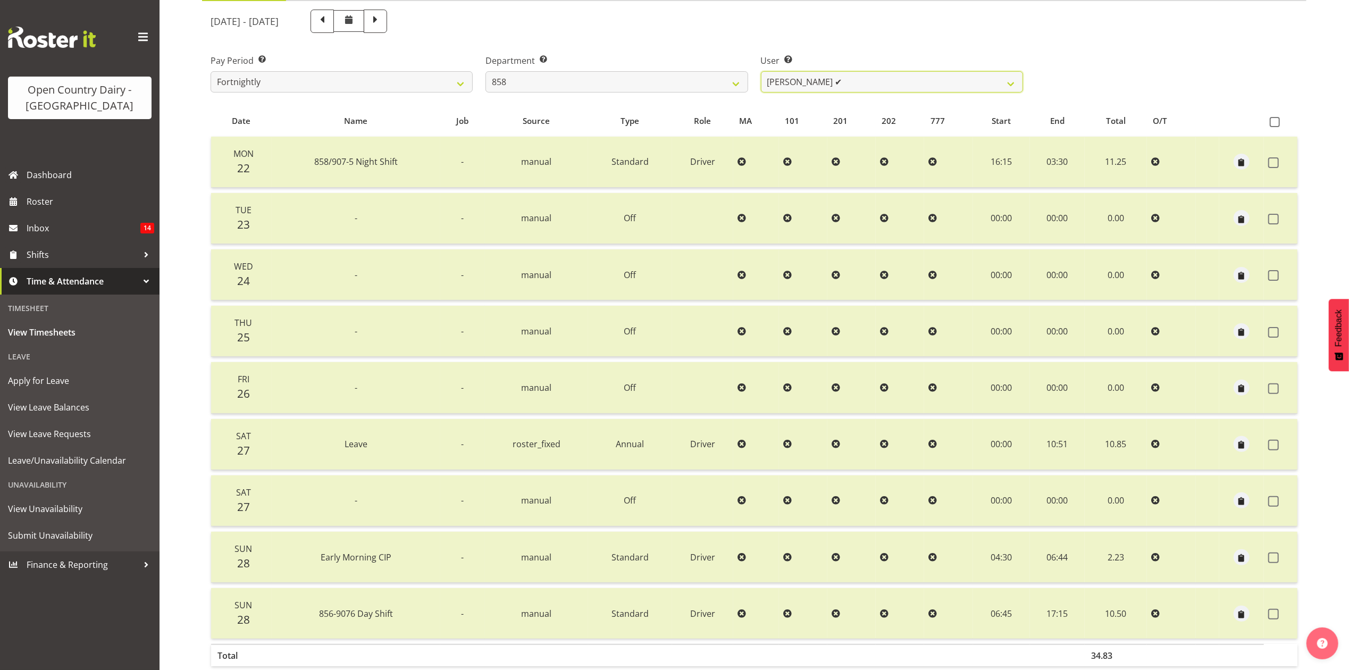
scroll to position [183, 0]
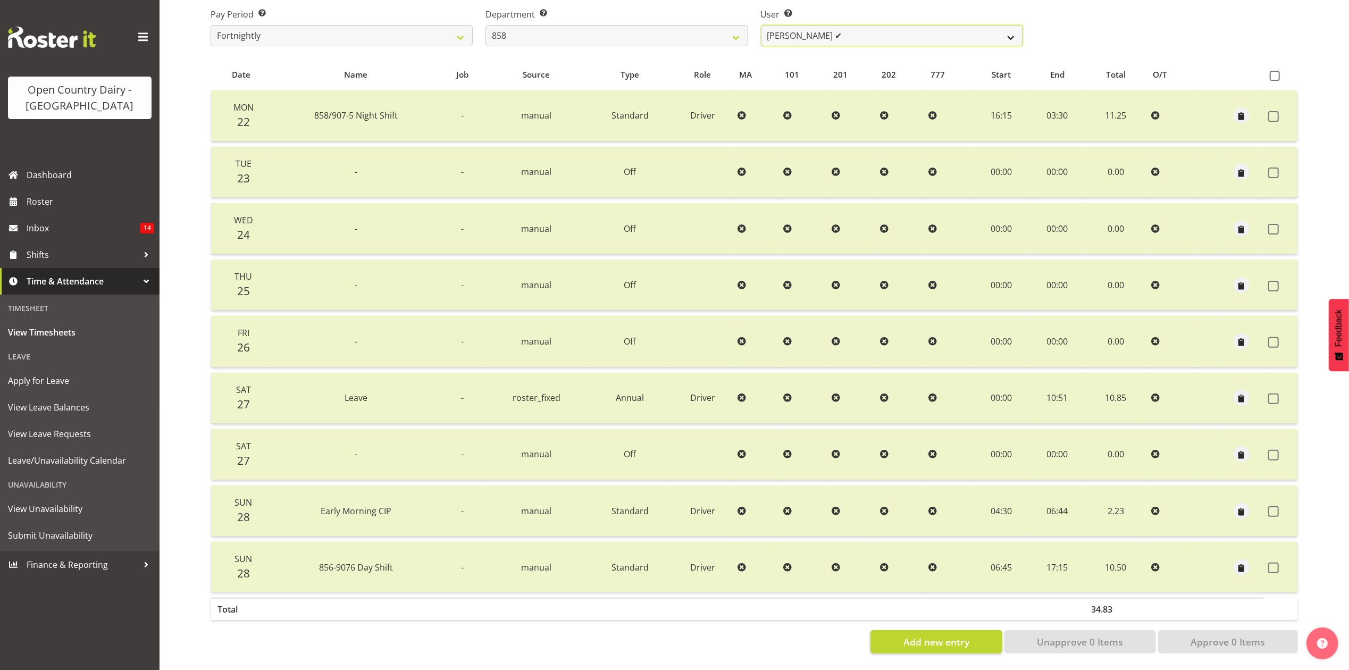
click at [799, 28] on select "Anthony Shaw ❌ Liam Bellman ✔ Neil Peters ✔" at bounding box center [892, 35] width 262 height 21
click at [694, 25] on select "734 735 736 737 738 739 851 853 854 855 856 858 861 862 865 867-9032 868 869 87…" at bounding box center [617, 35] width 262 height 21
click at [486, 25] on select "734 735 736 737 738 739 851 853 854 855 856 858 861 862 865 867-9032 868 869 87…" at bounding box center [617, 35] width 262 height 21
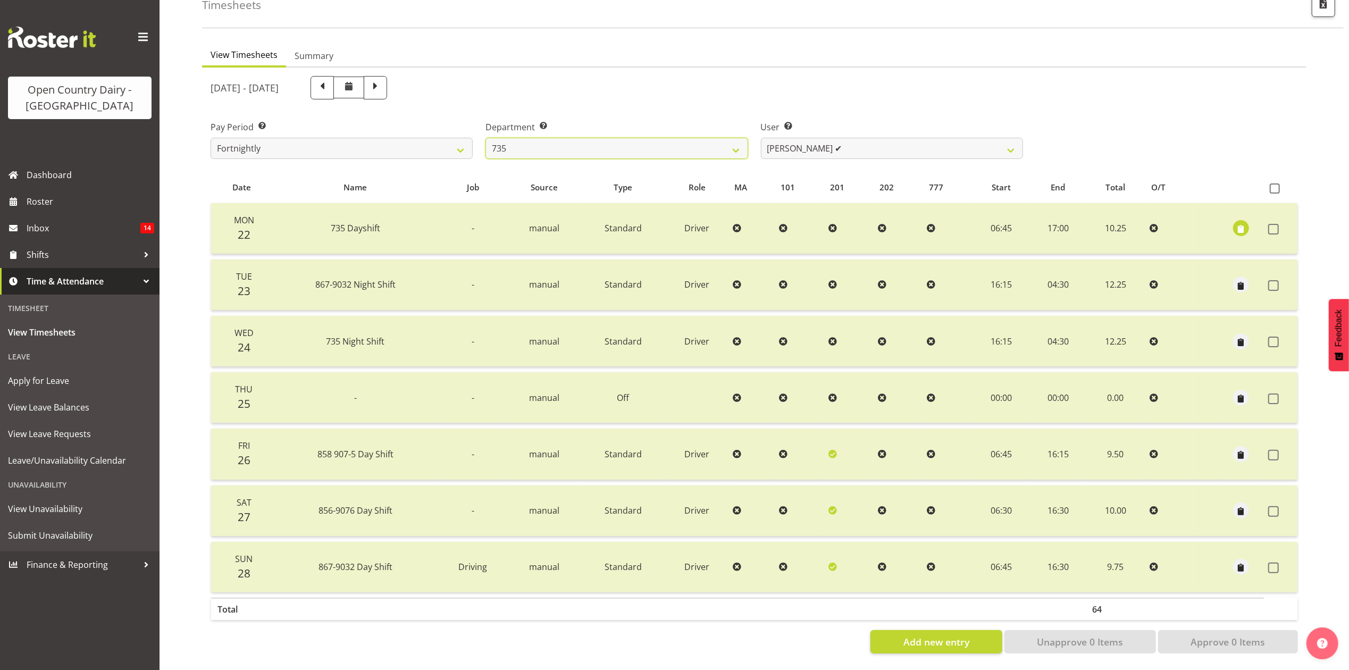
scroll to position [71, 0]
click at [805, 138] on select "Brian Neas ✔ Cherie Williams ❌ Christopher Sutherland ✔ Stuart Craig ✔" at bounding box center [892, 148] width 262 height 21
click at [690, 139] on select "734 735 736 737 738 739 851 853 854 855 856 858 861 862 865 867-9032 868 869 87…" at bounding box center [617, 148] width 262 height 21
click at [486, 138] on select "734 735 736 737 738 739 851 853 854 855 856 858 861 862 865 867-9032 868 869 87…" at bounding box center [617, 148] width 262 height 21
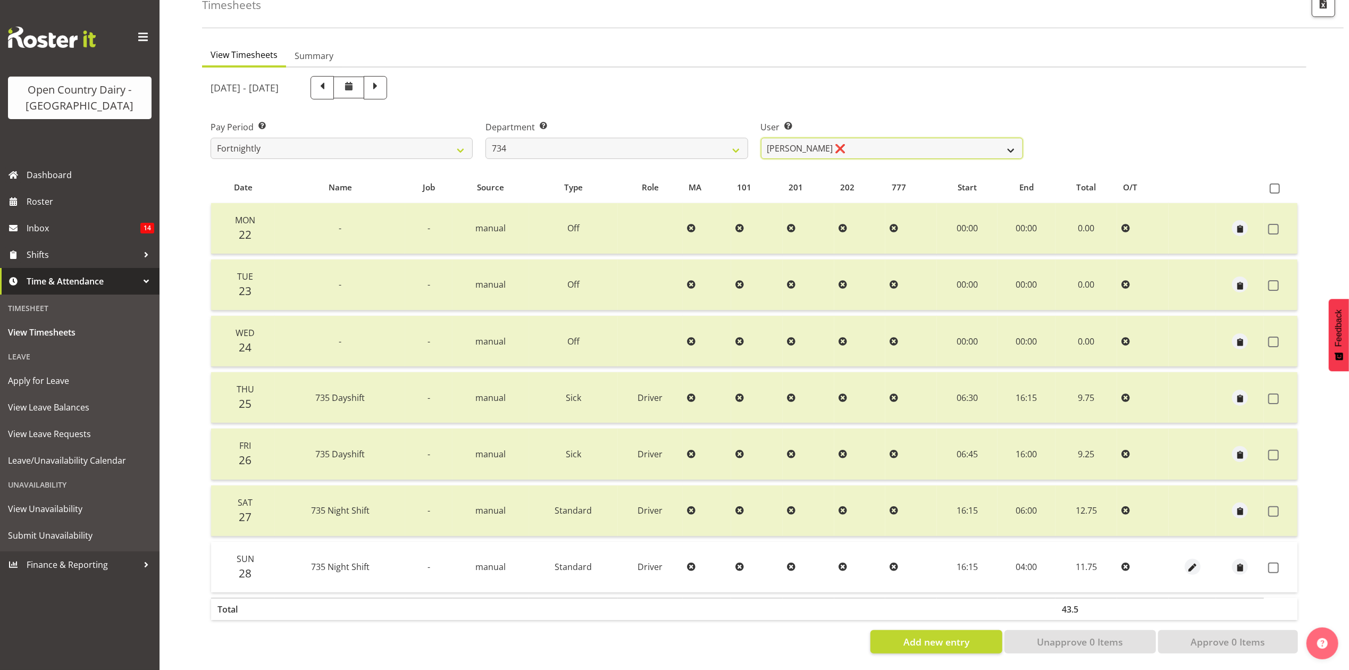
click at [811, 139] on select "Justin Spicer ❌ Ryan Thompson ✔ Tracey Chittock ❌ Zachary Shanks ✔" at bounding box center [892, 148] width 262 height 21
click at [664, 138] on select "734 735 736 737 738 739 851 853 854 855 856 858 861 862 865 867-9032 868 869 87…" at bounding box center [617, 148] width 262 height 21
click at [486, 138] on select "734 735 736 737 738 739 851 853 854 855 856 858 861 862 865 867-9032 868 869 87…" at bounding box center [617, 148] width 262 height 21
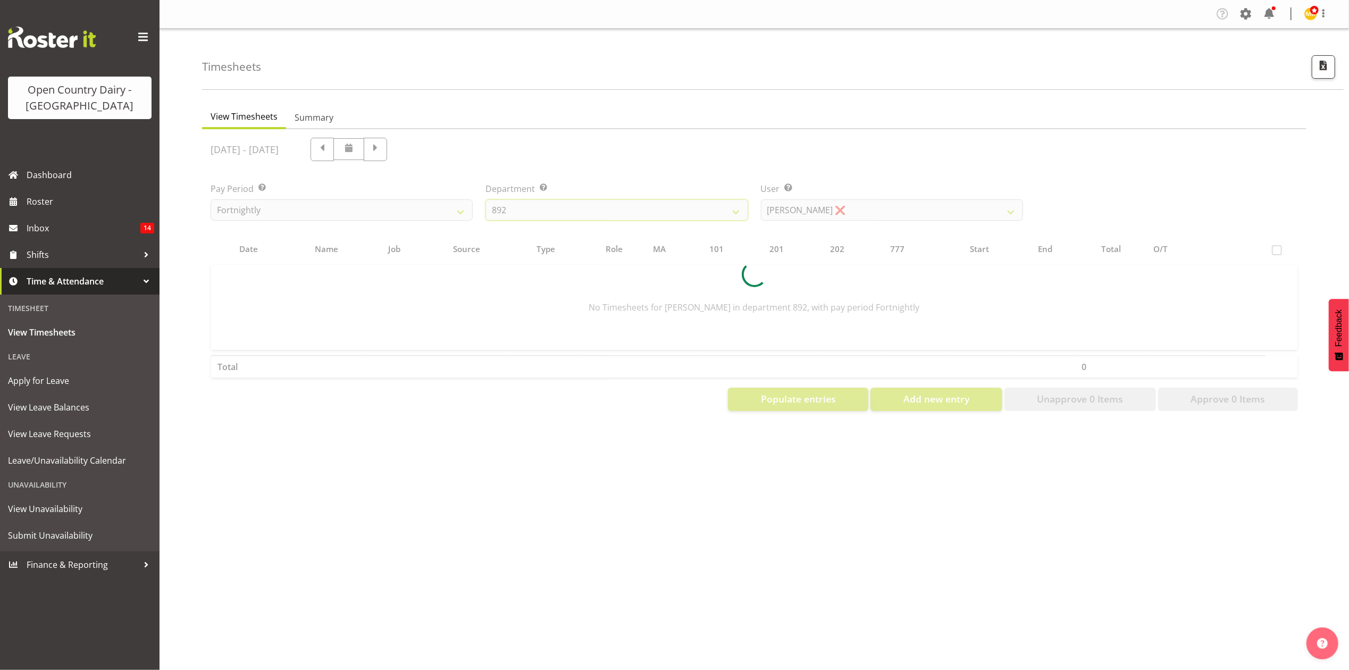
scroll to position [0, 0]
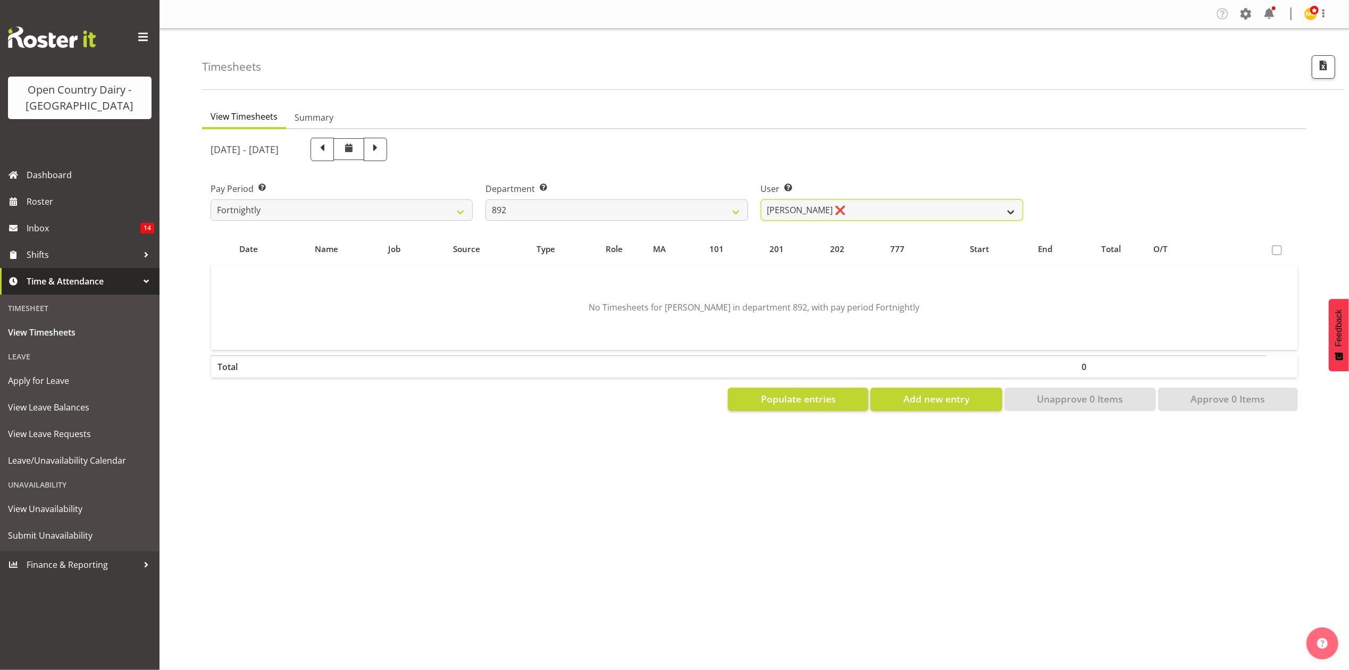
click at [834, 213] on select "Brittany Willis ❌ Danny Davies ✔ David McKenzie ❌ Josh Winship ❌ Reece Calvert ❌" at bounding box center [892, 209] width 262 height 21
click at [761, 199] on select "Brittany Willis ❌ Danny Davies ✔ David McKenzie ❌ Josh Winship ❌ Reece Calvert ❌" at bounding box center [892, 209] width 262 height 21
click at [783, 397] on span "Populate entries" at bounding box center [798, 399] width 75 height 14
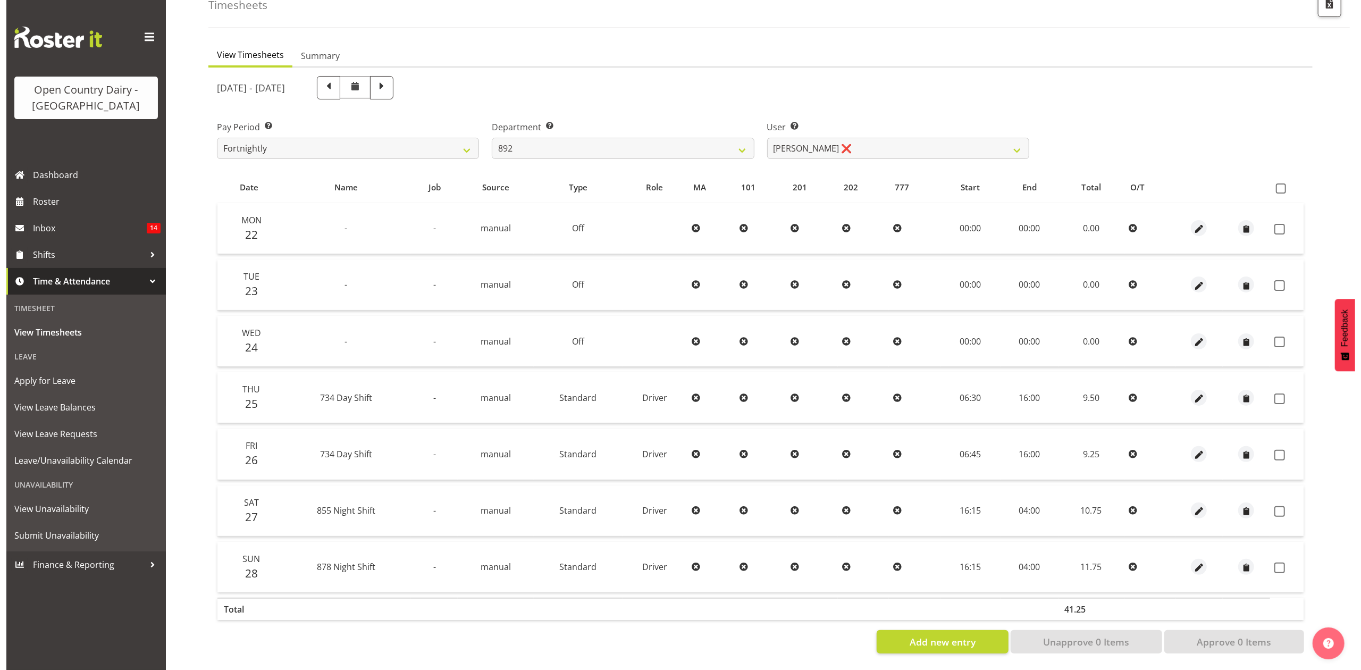
scroll to position [71, 0]
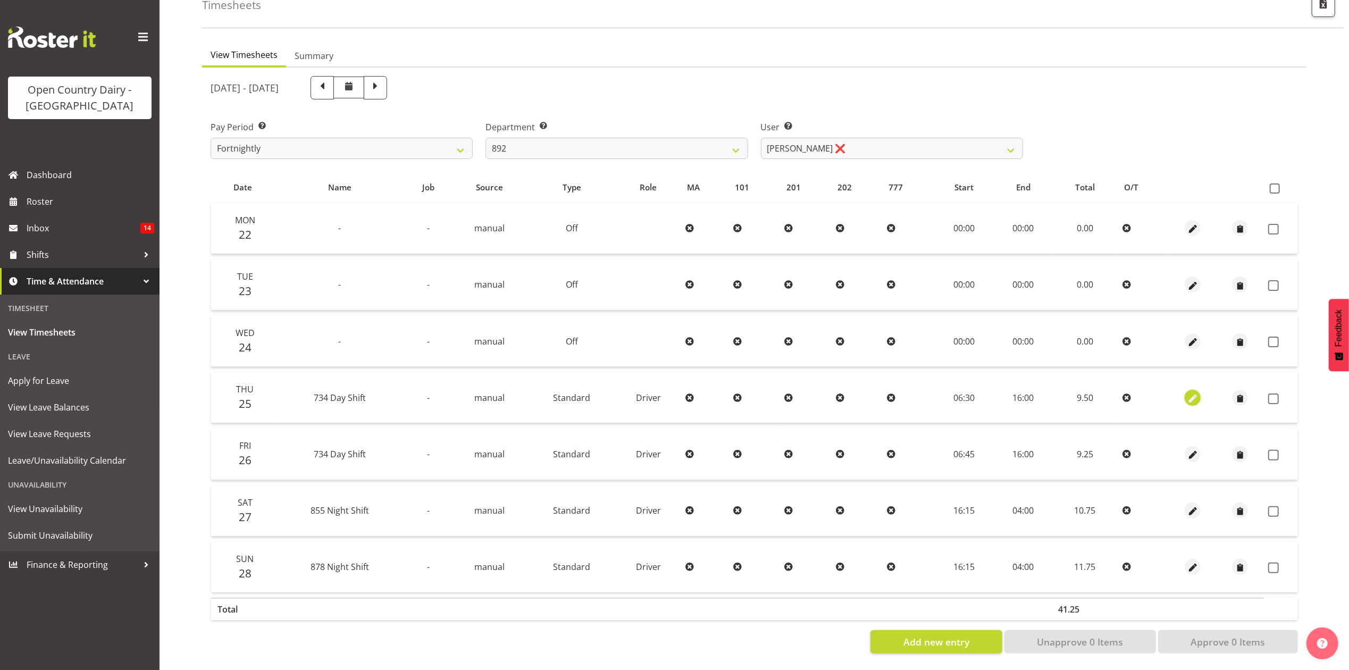
click at [1192, 392] on span "button" at bounding box center [1193, 398] width 12 height 12
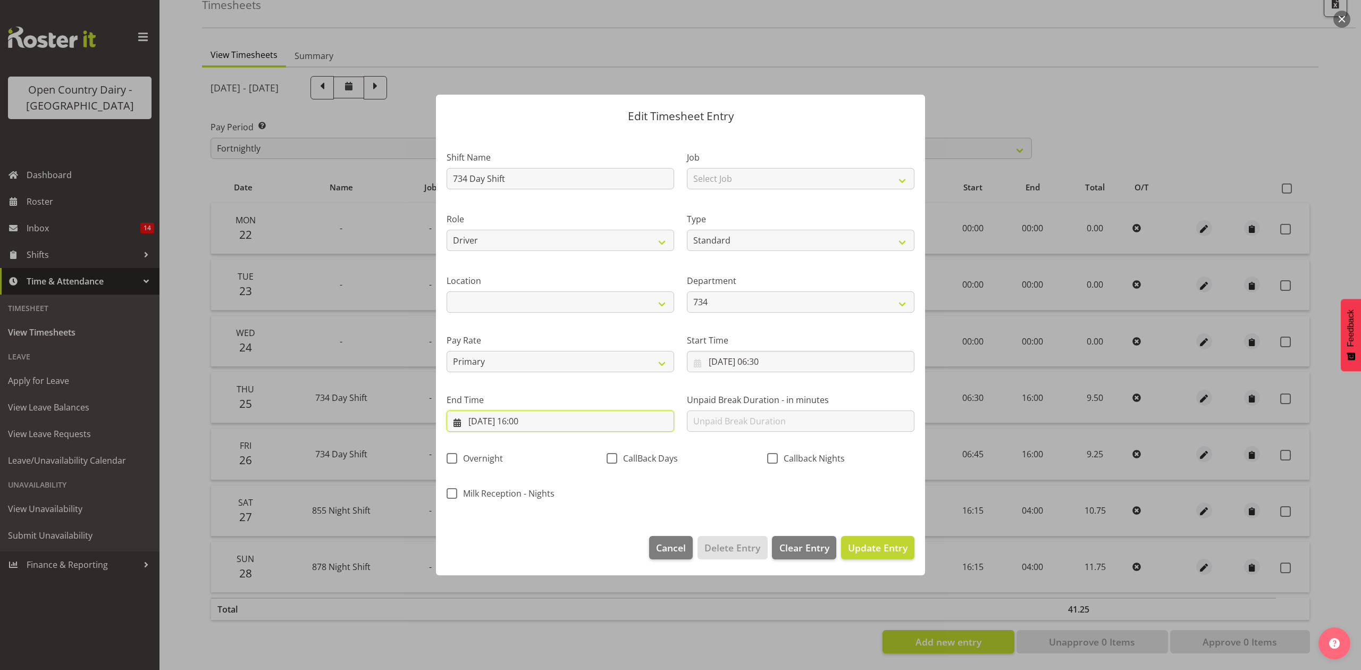
click at [562, 424] on input "25/09/2025, 16:00" at bounding box center [561, 421] width 228 height 21
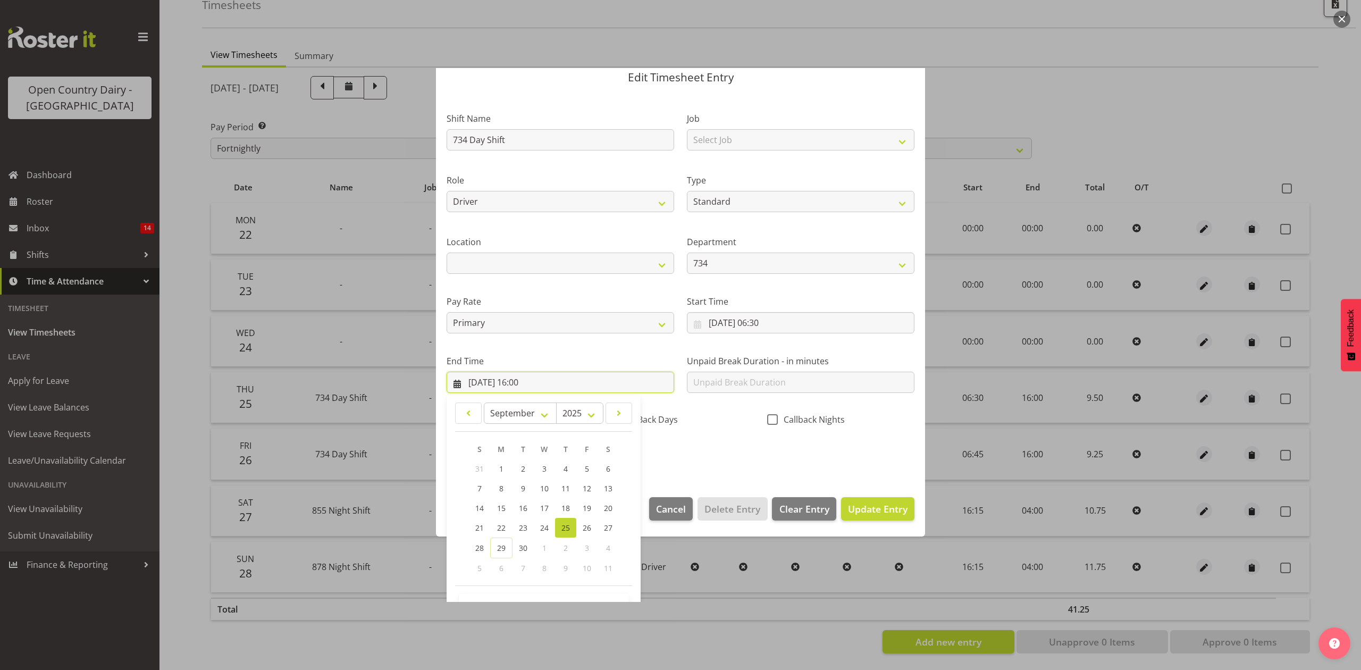
scroll to position [72, 0]
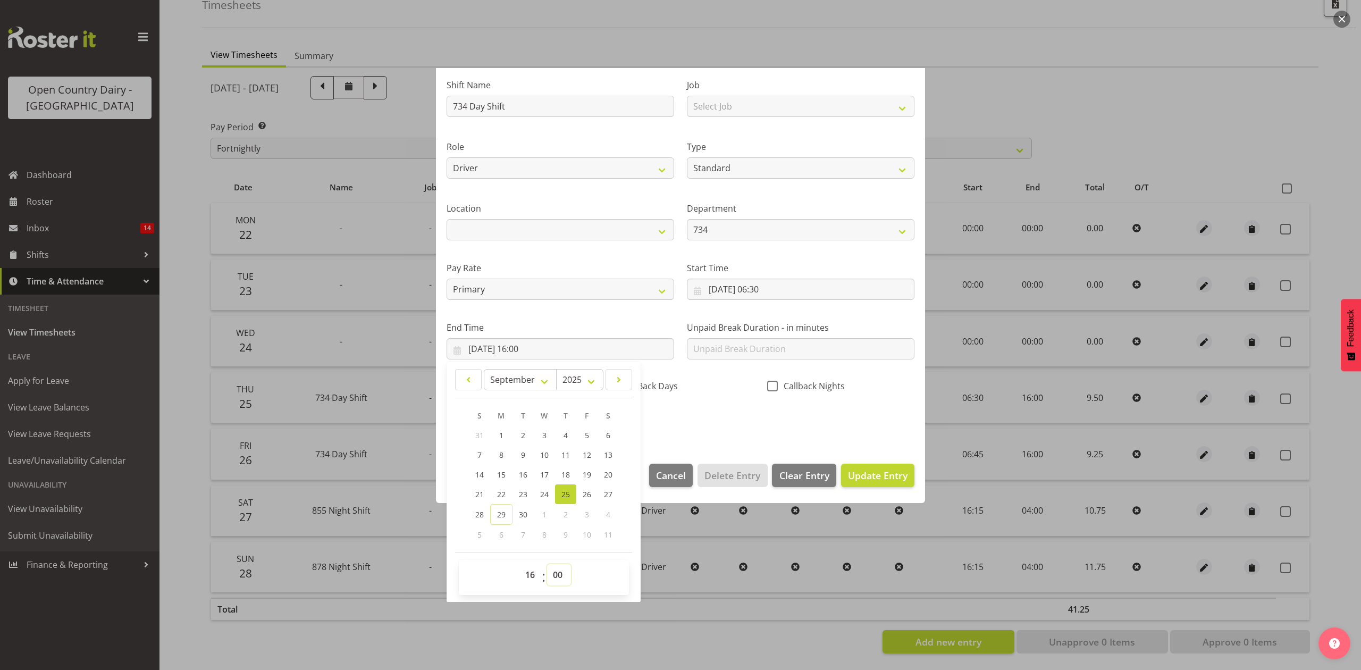
click at [549, 578] on select "00 01 02 03 04 05 06 07 08 09 10 11 12 13 14 15 16 17 18 19 20 21 22 23 24 25 2…" at bounding box center [559, 574] width 24 height 21
click at [556, 568] on select "00 01 02 03 04 05 06 07 08 09 10 11 12 13 14 15 16 17 18 19 20 21 22 23 24 25 2…" at bounding box center [559, 574] width 24 height 21
click at [547, 565] on select "00 01 02 03 04 05 06 07 08 09 10 11 12 13 14 15 16 17 18 19 20 21 22 23 24 25 2…" at bounding box center [559, 574] width 24 height 21
click at [707, 424] on div "Shift Name 734 Day Shift Job Select Job Connecting /unconnecting Trailers Drivi…" at bounding box center [680, 250] width 481 height 372
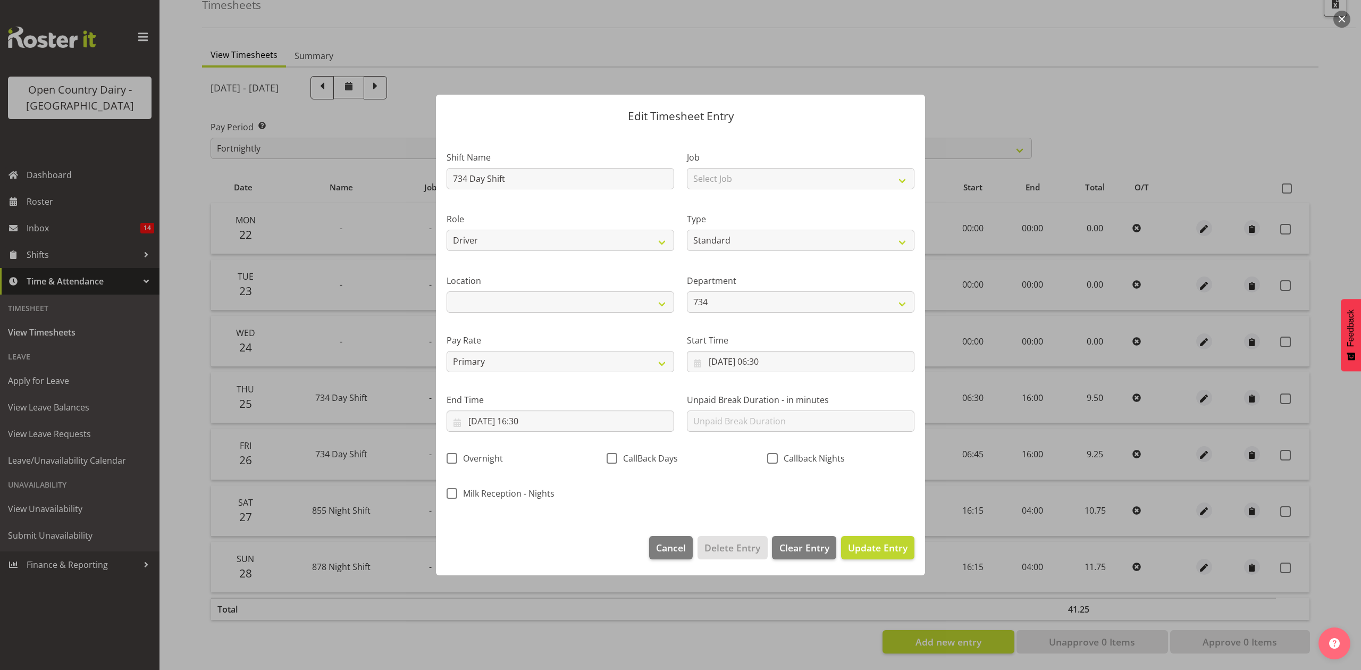
scroll to position [0, 0]
click at [873, 556] on button "Update Entry" at bounding box center [877, 547] width 73 height 23
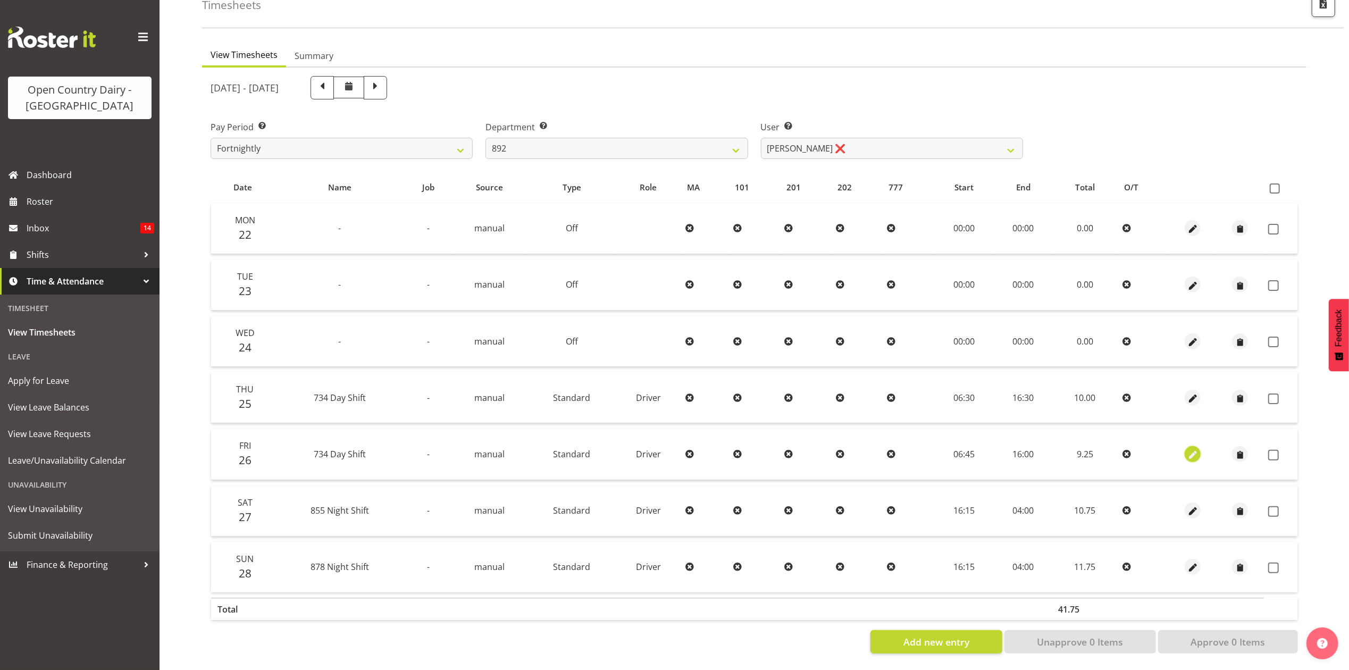
click at [1190, 446] on span "button" at bounding box center [1193, 453] width 12 height 15
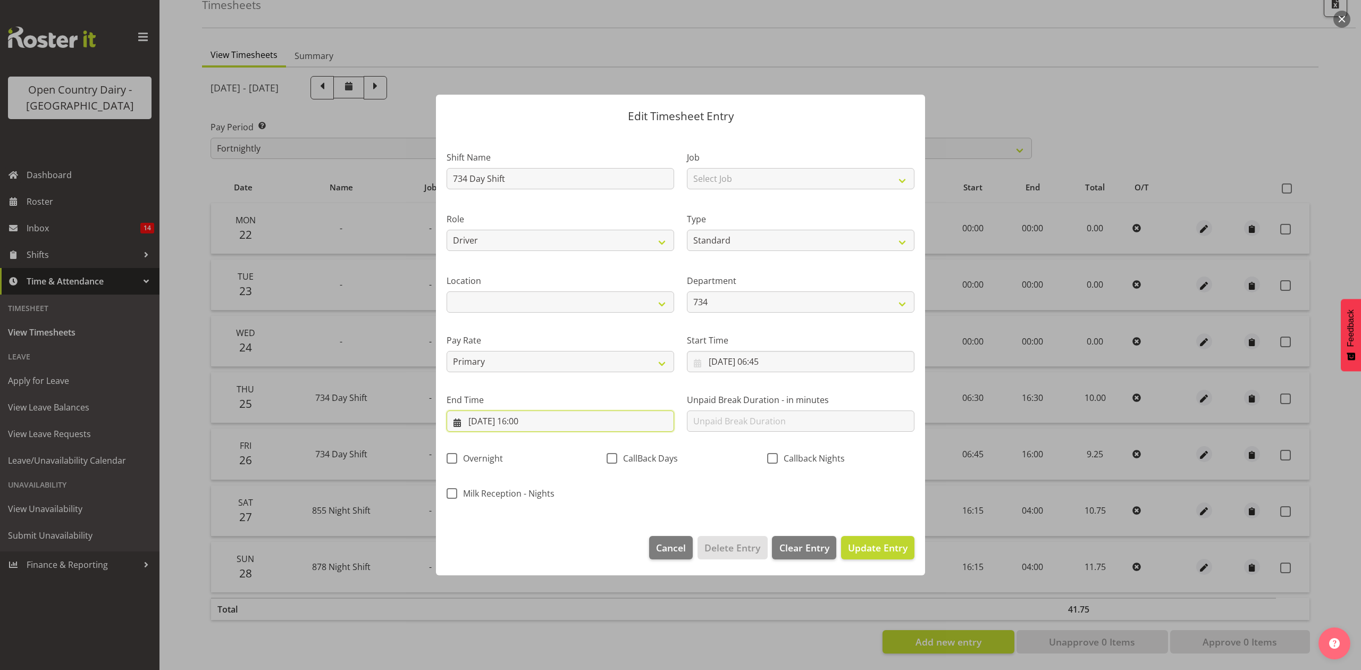
click at [532, 426] on input "26/09/2025, 16:00" at bounding box center [561, 421] width 228 height 21
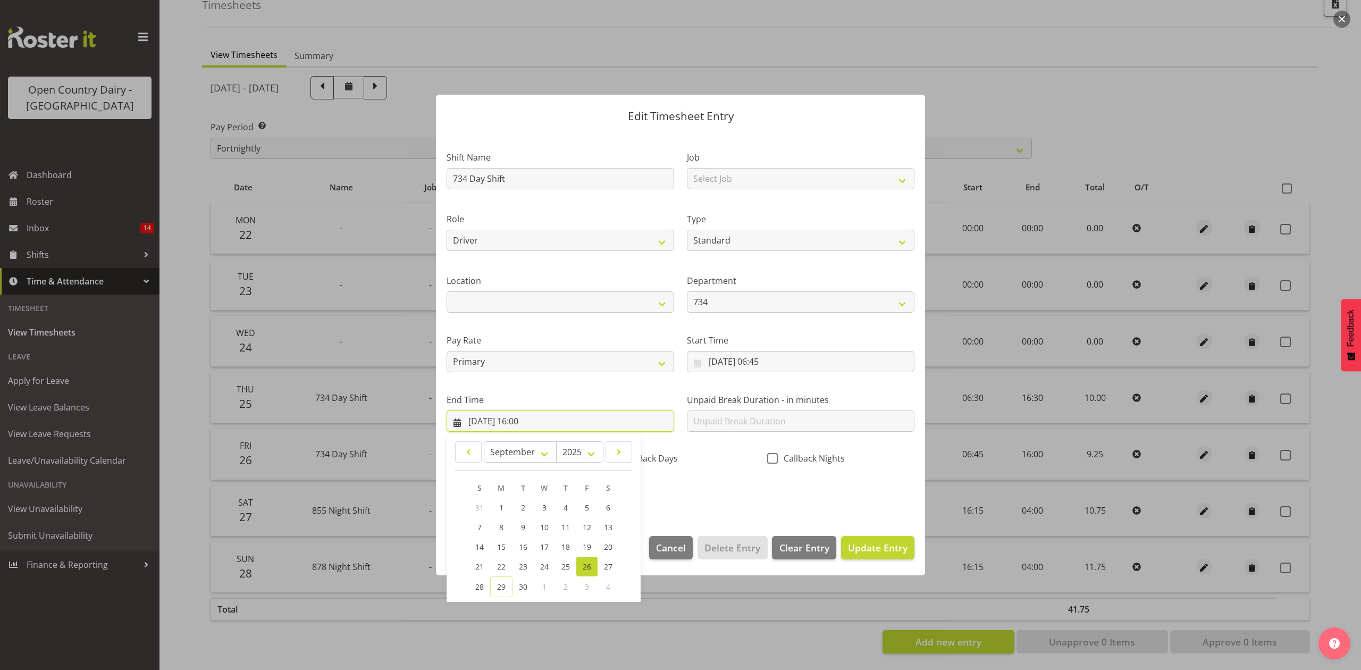
scroll to position [72, 0]
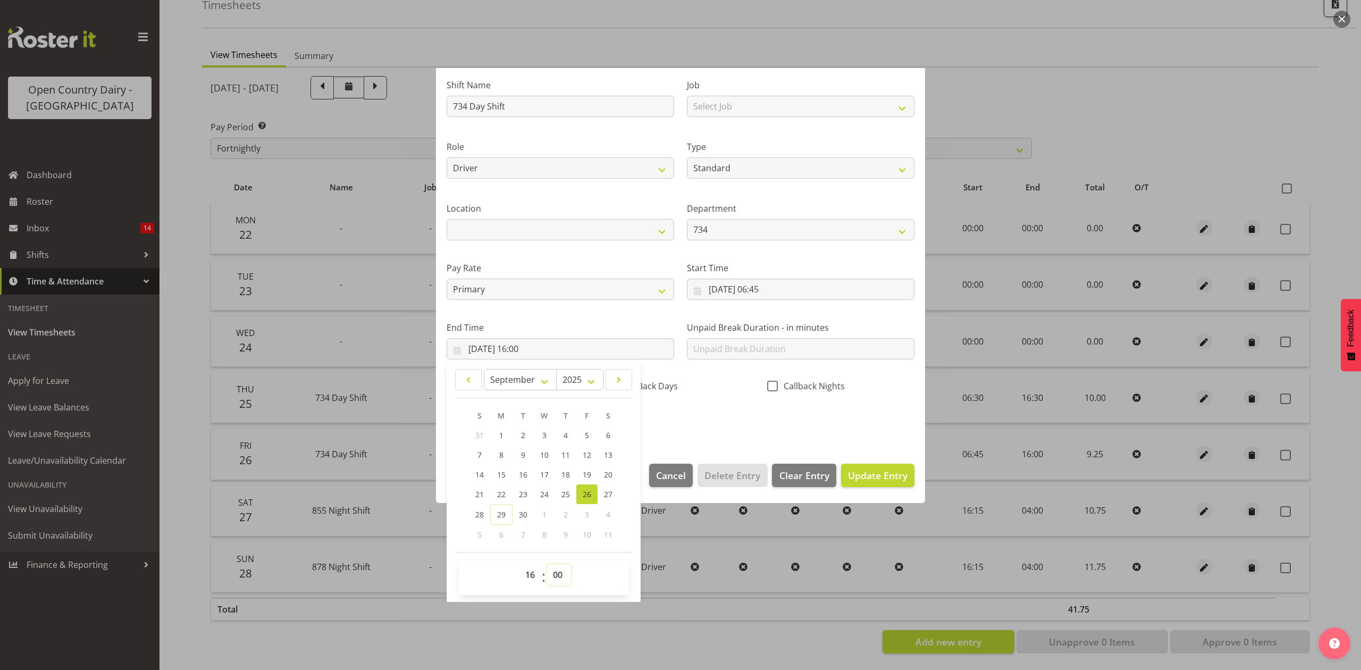
click at [551, 574] on select "00 01 02 03 04 05 06 07 08 09 10 11 12 13 14 15 16 17 18 19 20 21 22 23 24 25 2…" at bounding box center [559, 574] width 24 height 21
click at [547, 565] on select "00 01 02 03 04 05 06 07 08 09 10 11 12 13 14 15 16 17 18 19 20 21 22 23 24 25 2…" at bounding box center [559, 574] width 24 height 21
click at [762, 405] on div "Shift Name 734 Day Shift Job Select Job Connecting /unconnecting Trailers Drivi…" at bounding box center [680, 250] width 481 height 372
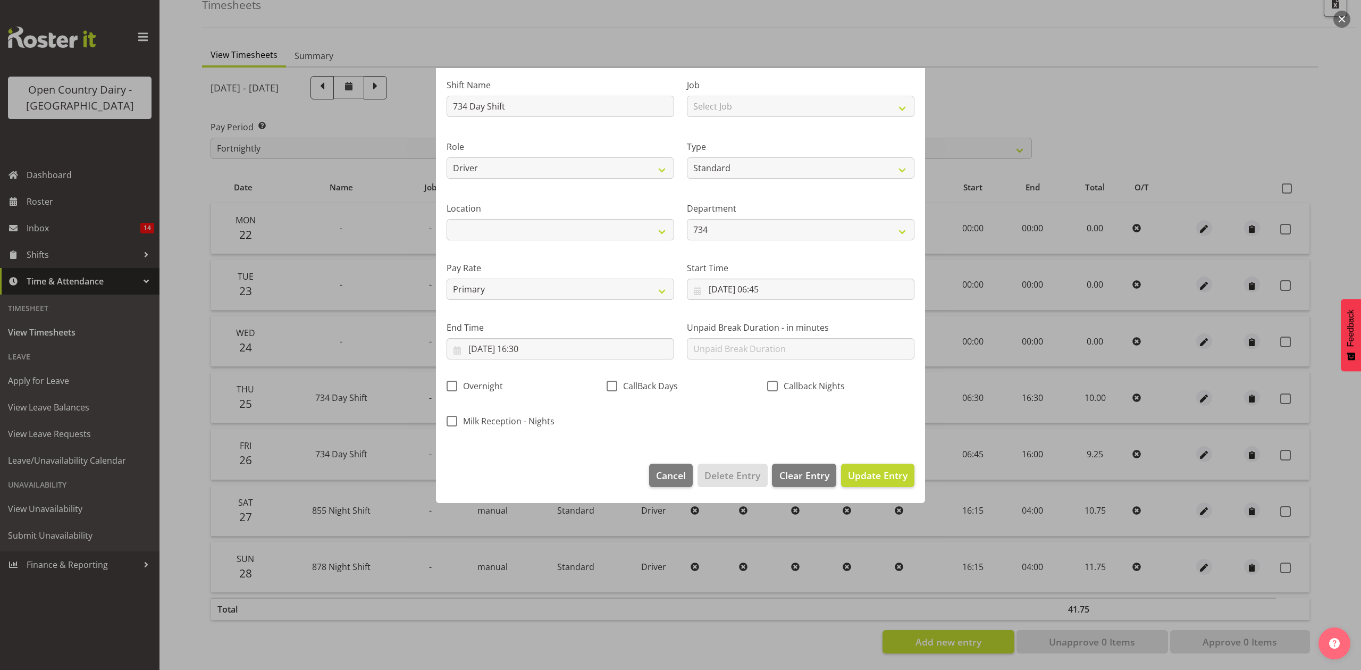
scroll to position [0, 0]
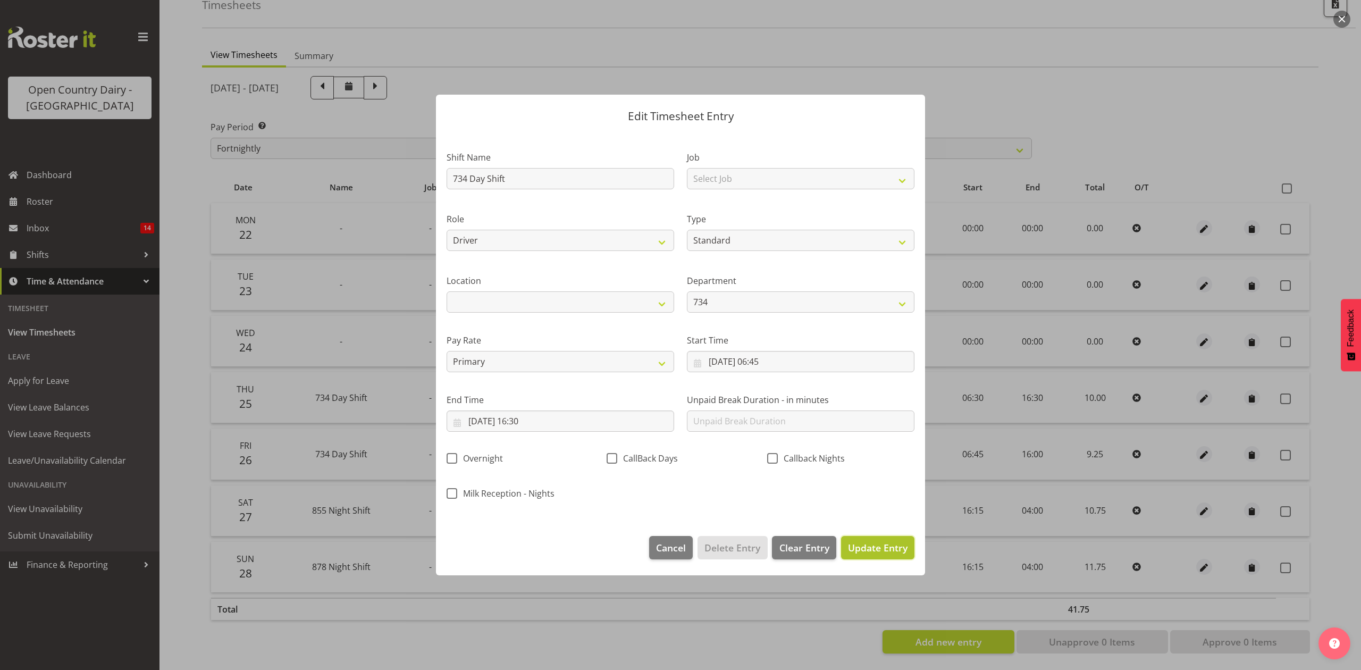
click at [883, 549] on span "Update Entry" at bounding box center [878, 547] width 60 height 13
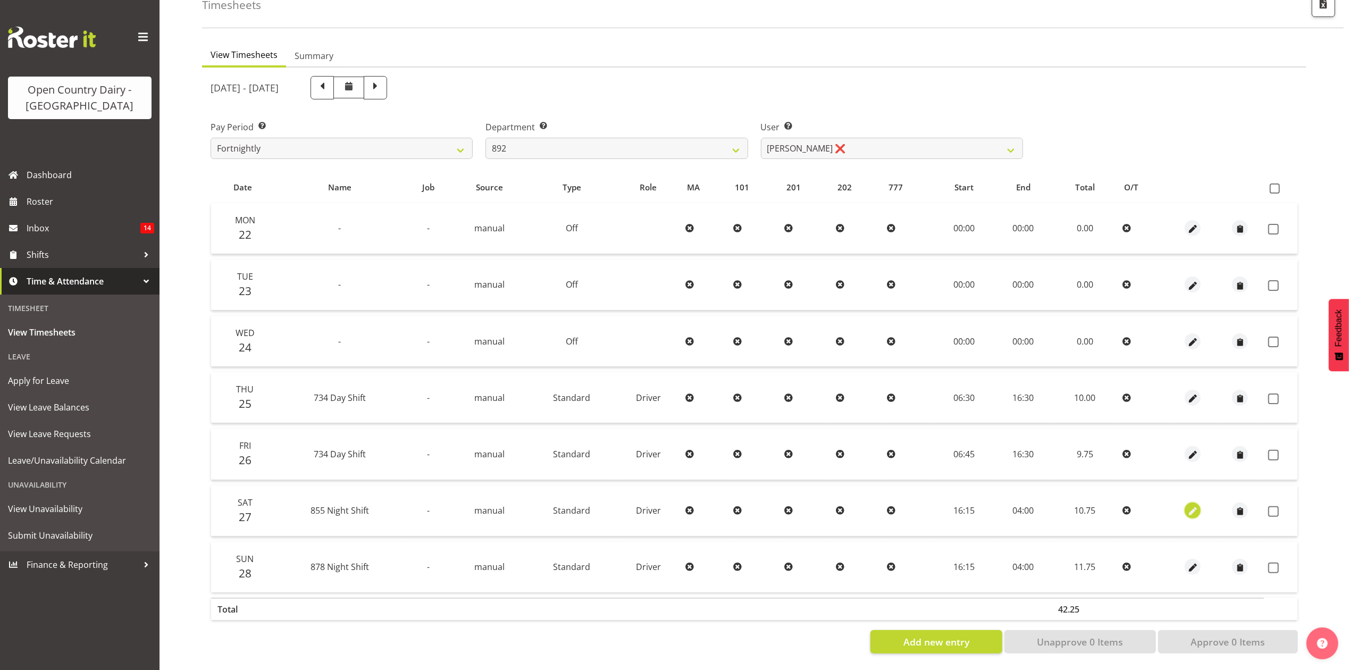
click at [1199, 503] on button "button" at bounding box center [1193, 511] width 16 height 16
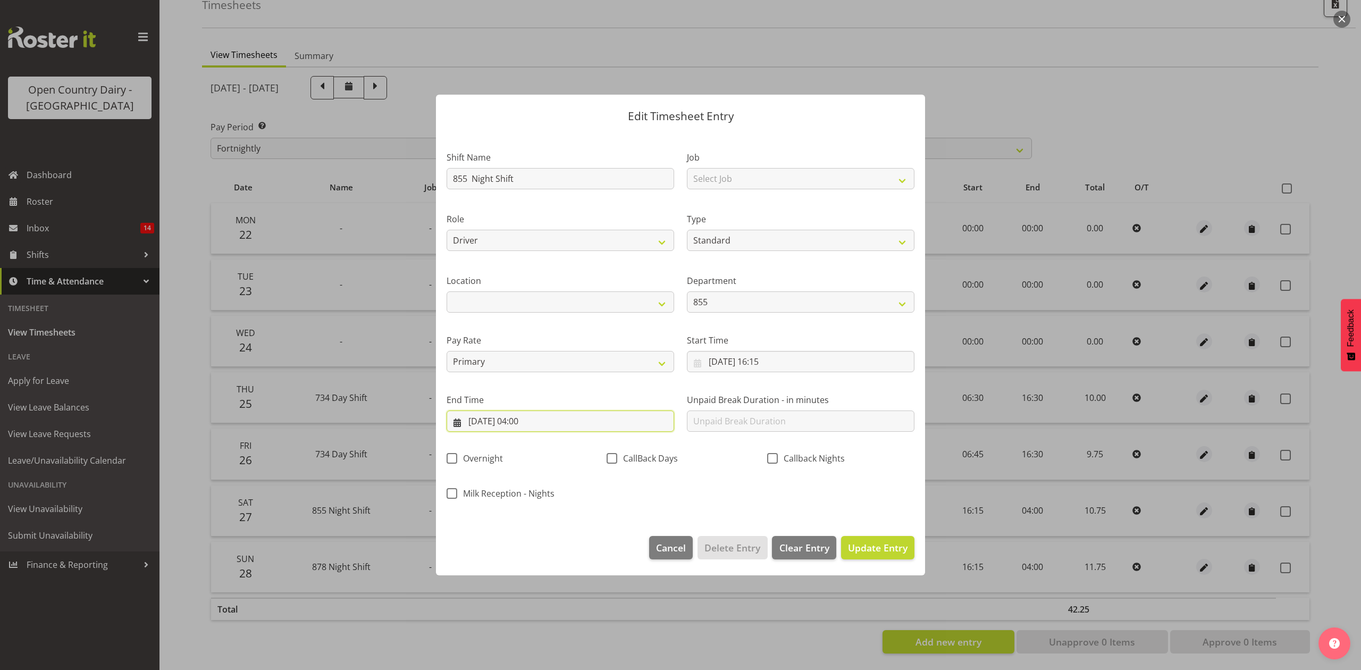
click at [530, 422] on input "28/09/2025, 04:00" at bounding box center [561, 421] width 228 height 21
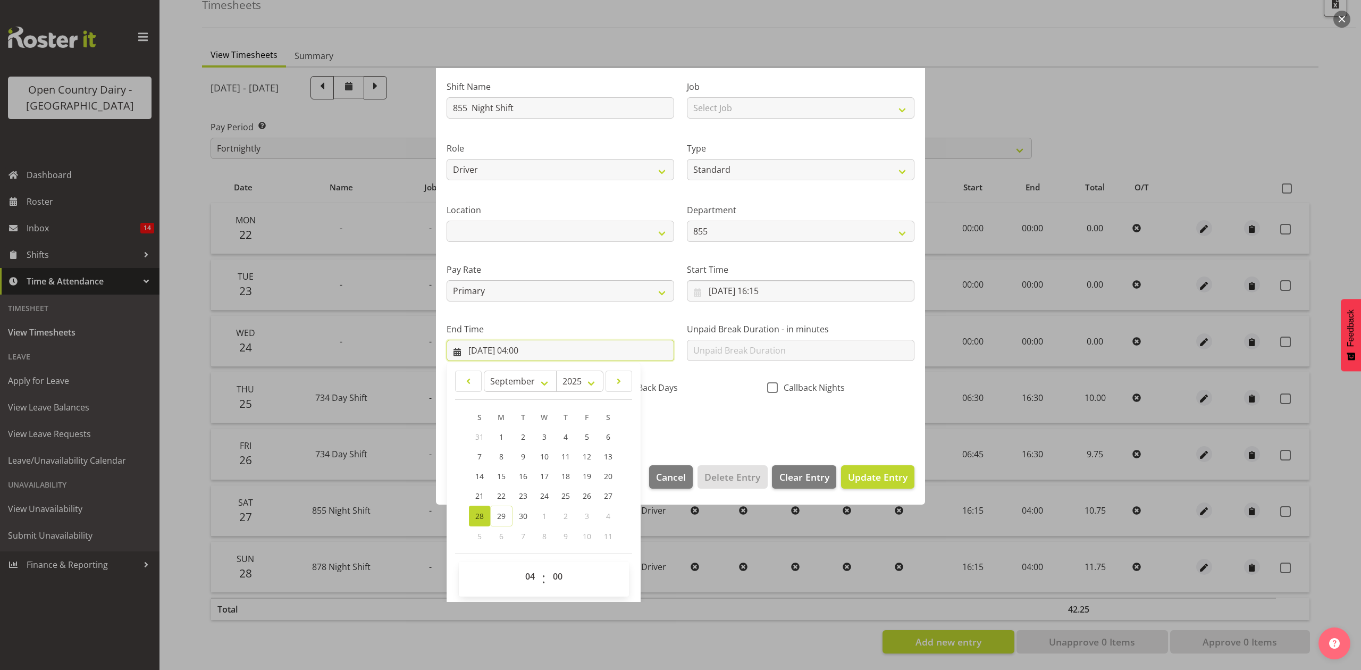
scroll to position [72, 0]
click at [534, 575] on select "00 01 02 03 04 05 06 07 08 09 10 11 12 13 14 15 16 17 18 19 20 21 22 23" at bounding box center [532, 574] width 24 height 21
click at [520, 565] on select "00 01 02 03 04 05 06 07 08 09 10 11 12 13 14 15 16 17 18 19 20 21 22 23" at bounding box center [532, 574] width 24 height 21
drag, startPoint x: 566, startPoint y: 580, endPoint x: 564, endPoint y: 574, distance: 5.7
click at [566, 580] on select "00 01 02 03 04 05 06 07 08 09 10 11 12 13 14 15 16 17 18 19 20 21 22 23 24 25 2…" at bounding box center [559, 574] width 24 height 21
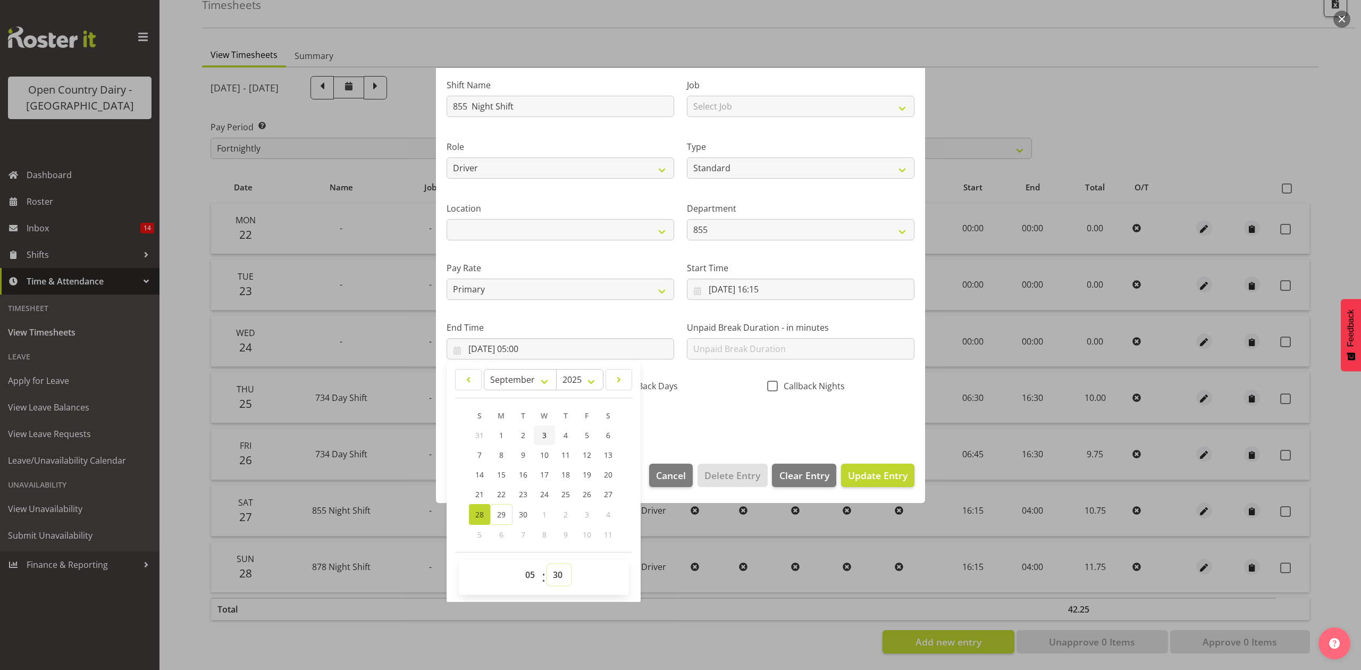
click at [547, 565] on select "00 01 02 03 04 05 06 07 08 09 10 11 12 13 14 15 16 17 18 19 20 21 22 23 24 25 2…" at bounding box center [559, 574] width 24 height 21
click at [732, 413] on div "Shift Name 855 Night Shift Job Select Job Connecting /unconnecting Trailers Dri…" at bounding box center [680, 250] width 481 height 372
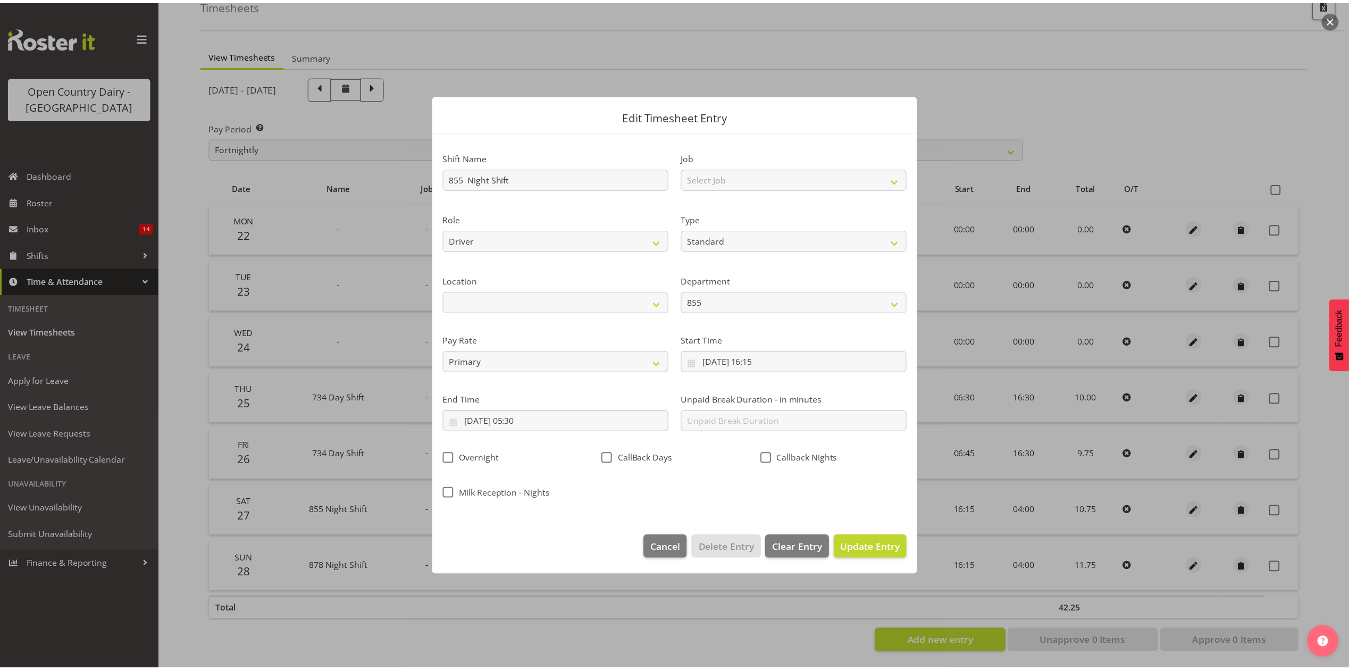
scroll to position [0, 0]
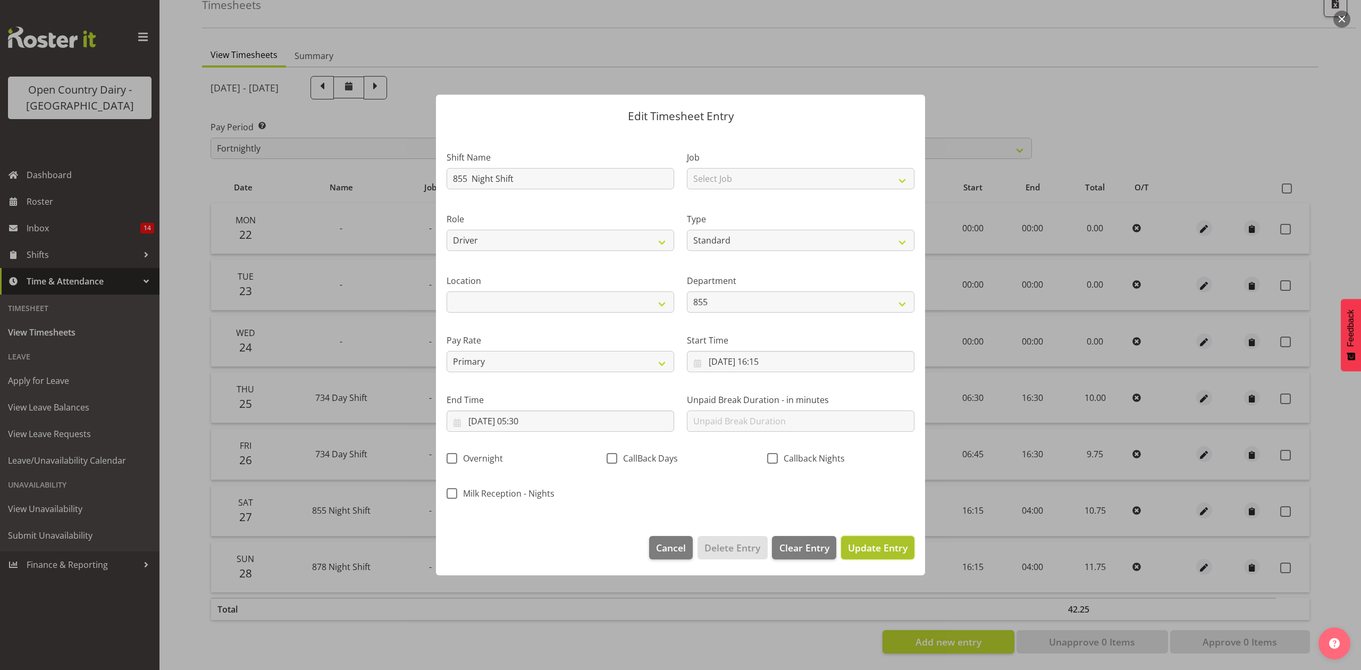
click at [879, 547] on span "Update Entry" at bounding box center [878, 547] width 60 height 13
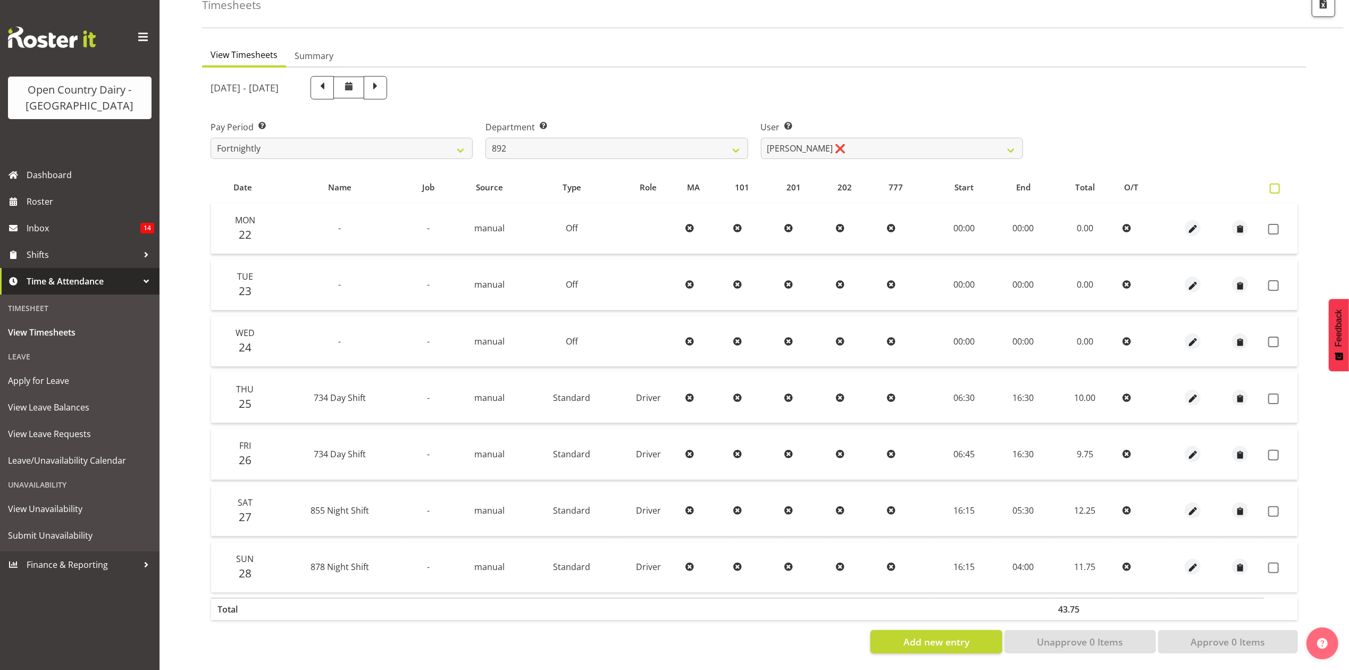
click at [1279, 183] on span at bounding box center [1275, 188] width 10 height 10
click at [1277, 185] on input "checkbox" at bounding box center [1273, 188] width 7 height 7
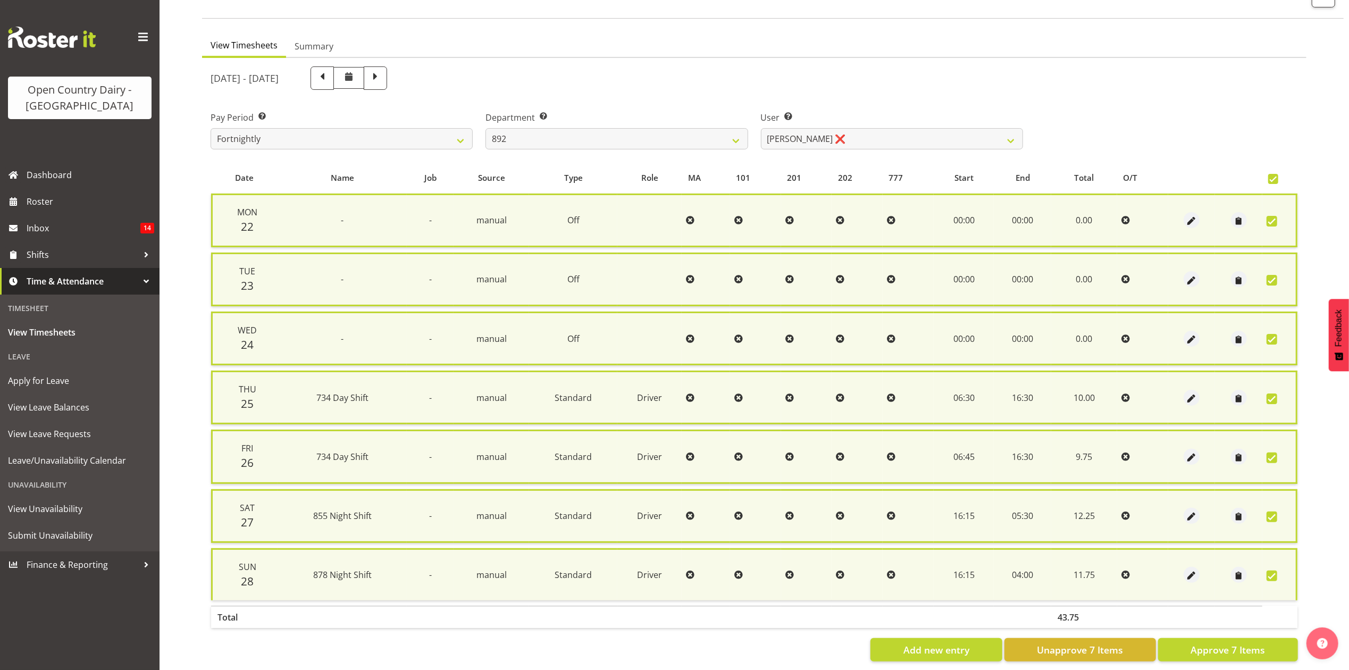
click at [1274, 571] on span at bounding box center [1272, 576] width 11 height 11
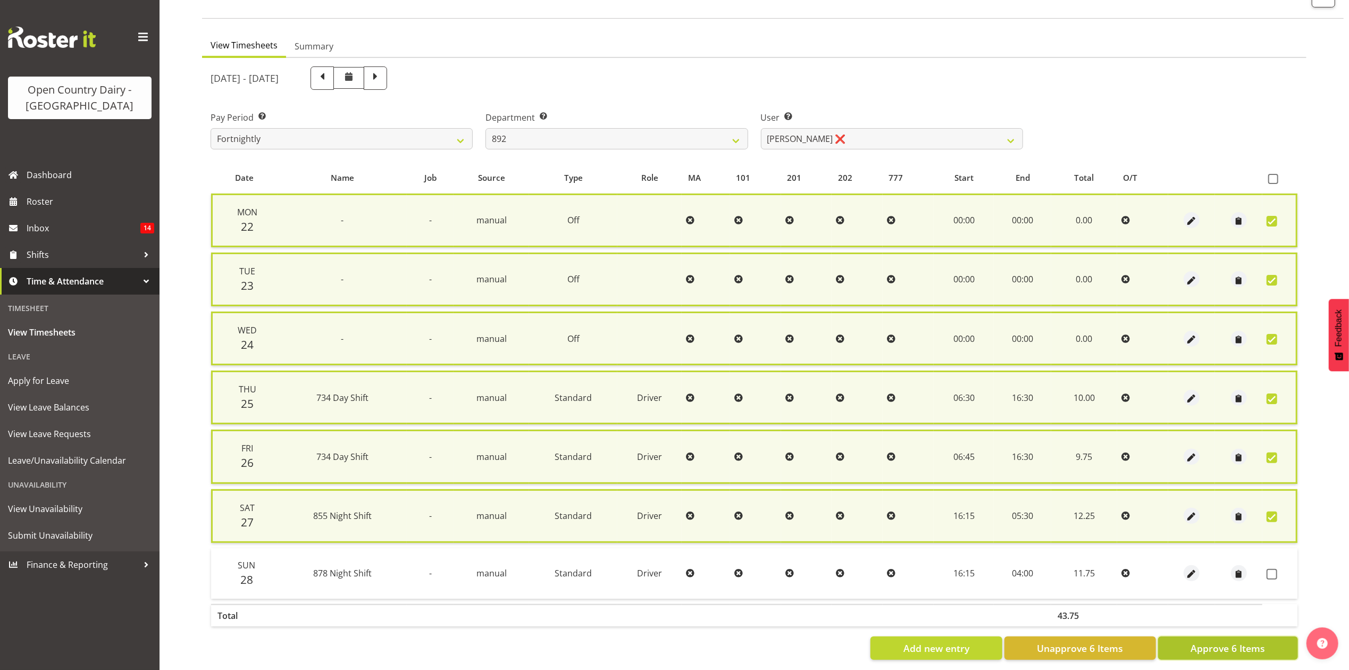
click at [1218, 641] on span "Approve 6 Items" at bounding box center [1228, 648] width 74 height 14
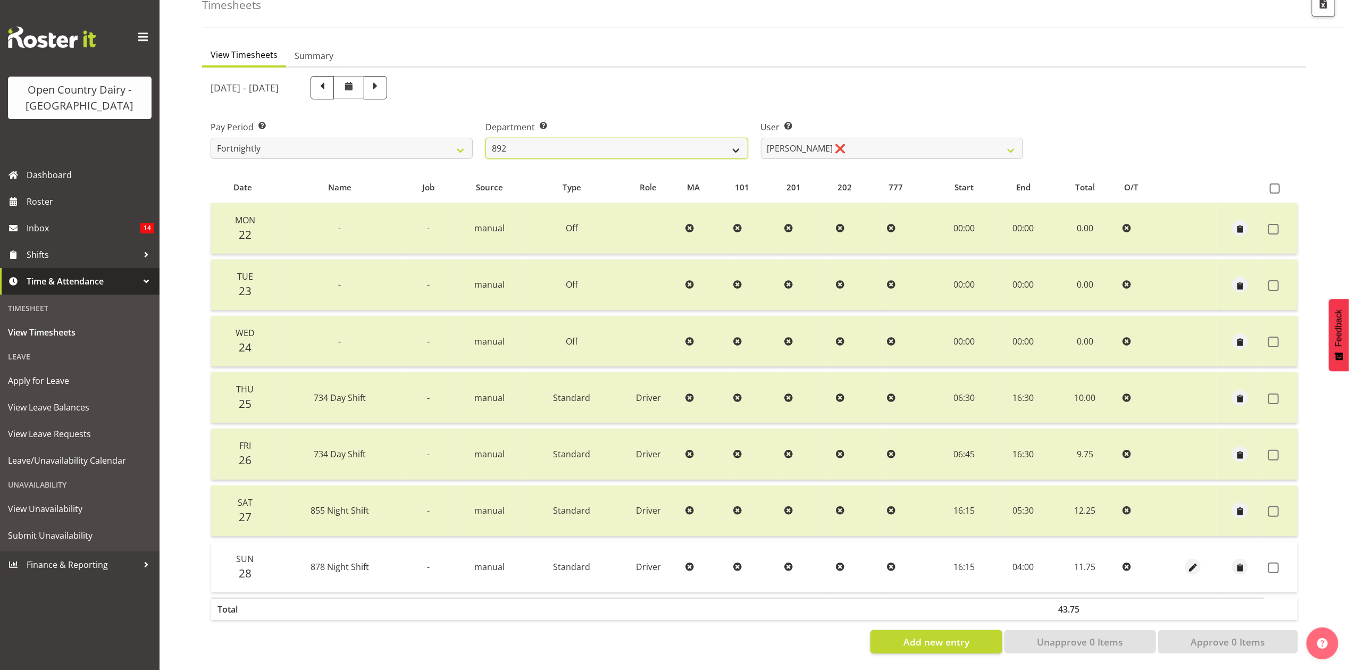
click at [605, 141] on select "734 735 736 737 738 739 851 853 854 855 856 858 861 862 865 867-9032 868 869 87…" at bounding box center [617, 148] width 262 height 21
click at [486, 138] on select "734 735 736 737 738 739 851 853 854 855 856 858 861 862 865 867-9032 868 869 87…" at bounding box center [617, 148] width 262 height 21
click at [620, 141] on select "734 735 736 737 738 739 851 853 854 855 856 858 861 862 865 867-9032 868 869 87…" at bounding box center [617, 148] width 262 height 21
click at [486, 138] on select "734 735 736 737 738 739 851 853 854 855 856 858 861 862 865 867-9032 868 869 87…" at bounding box center [617, 148] width 262 height 21
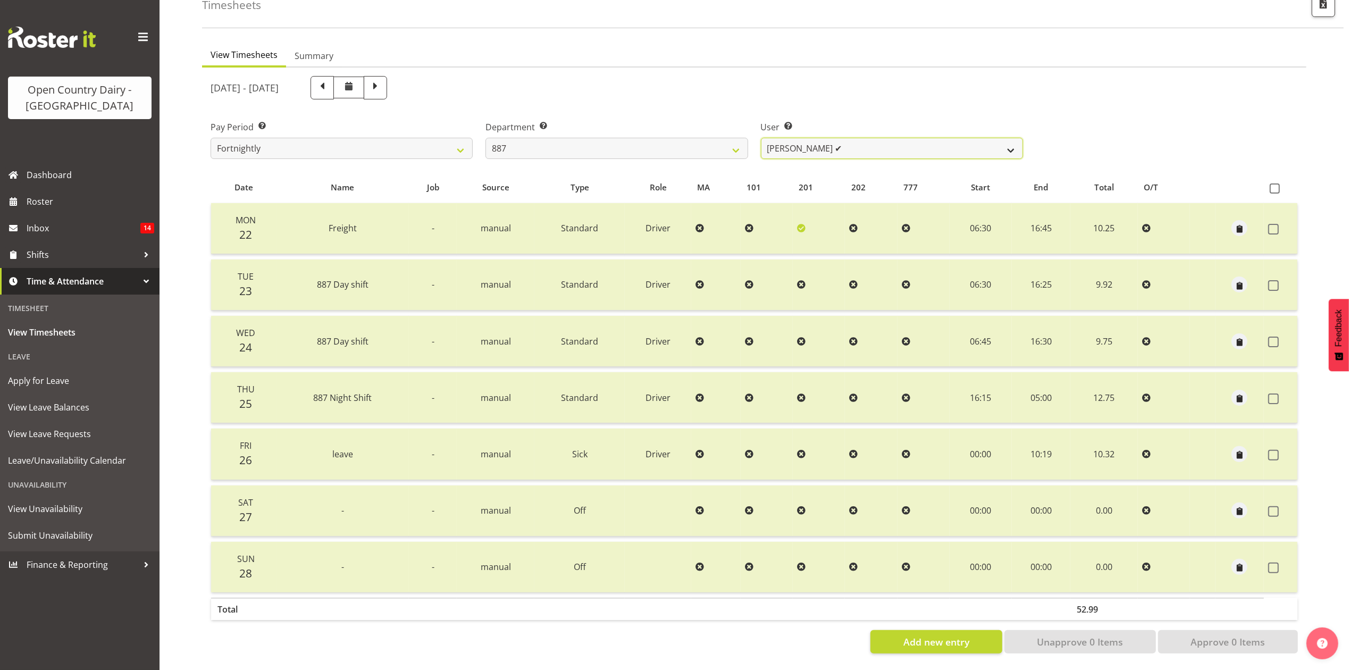
click at [827, 139] on select "Andrew Muir ✔ Bruce Spencer ✔ Neville Hoatten ❌ Warren Tempelman ❌" at bounding box center [892, 148] width 262 height 21
click at [761, 138] on select "Andrew Muir ✔ Bruce Spencer ✔ Neville Hoatten ❌ Warren Tempelman ❌" at bounding box center [892, 148] width 262 height 21
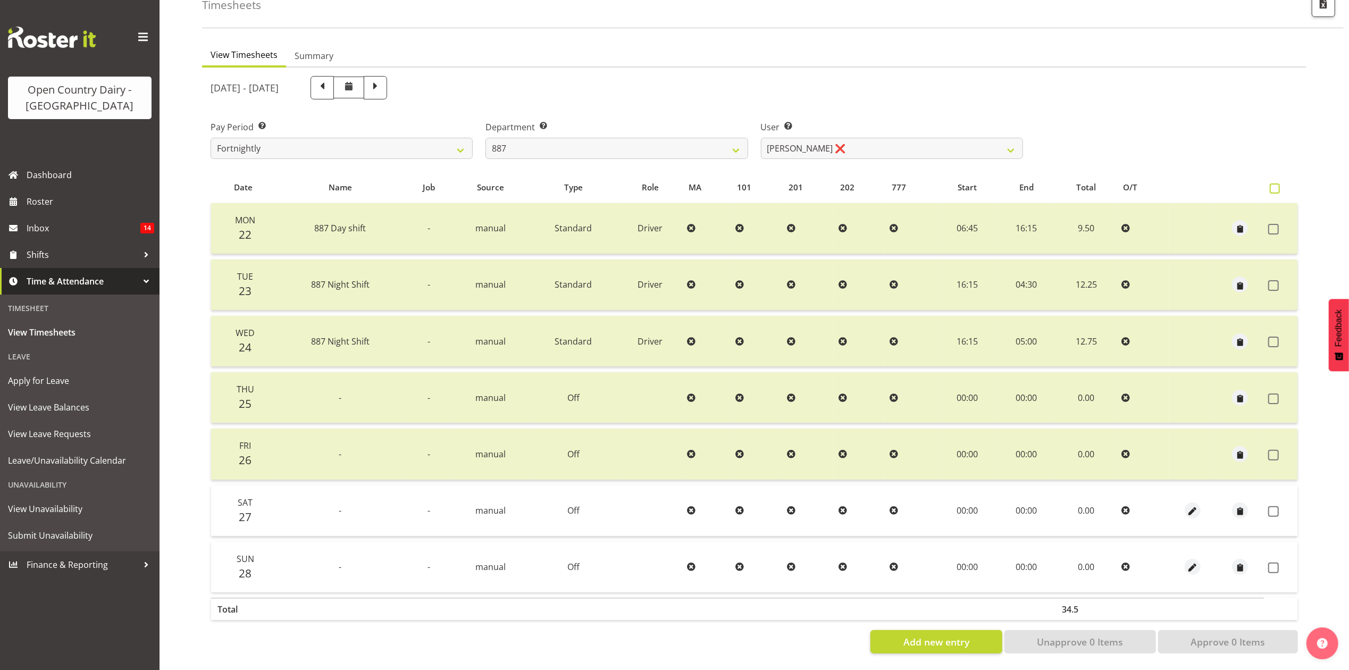
click at [1272, 183] on span at bounding box center [1275, 188] width 10 height 10
click at [1272, 185] on input "checkbox" at bounding box center [1273, 188] width 7 height 7
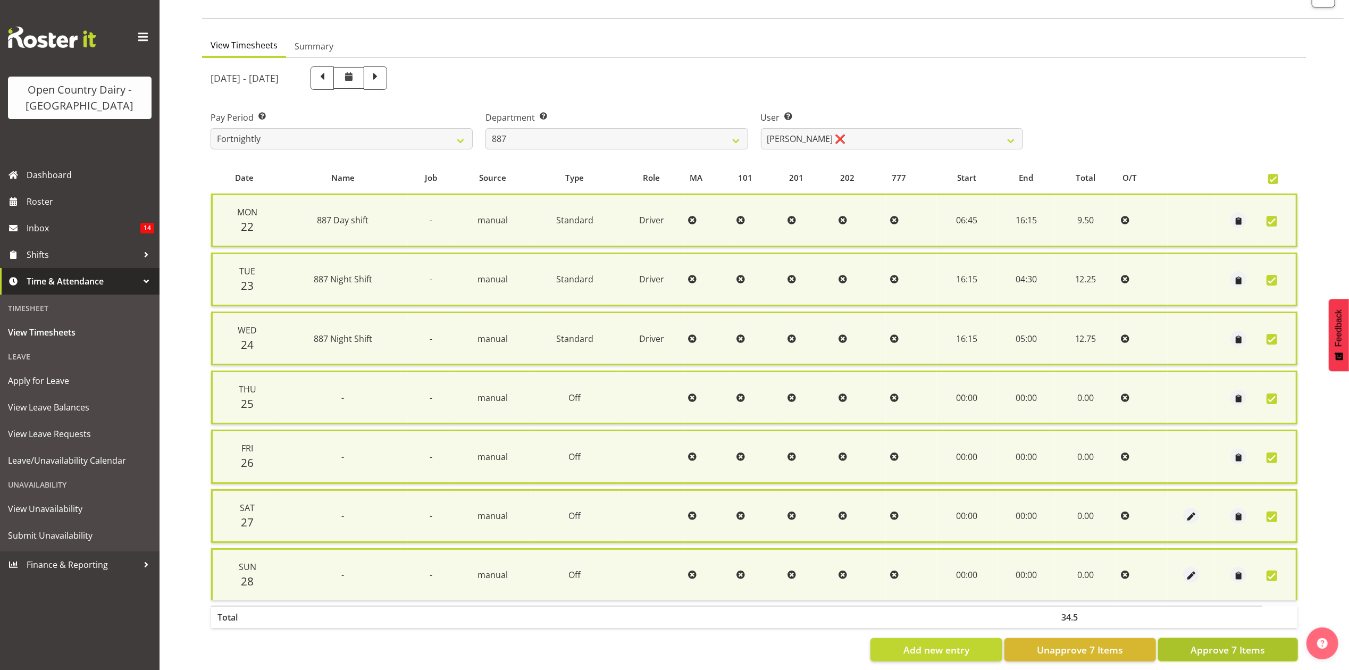
click at [1197, 643] on span "Approve 7 Items" at bounding box center [1228, 650] width 74 height 14
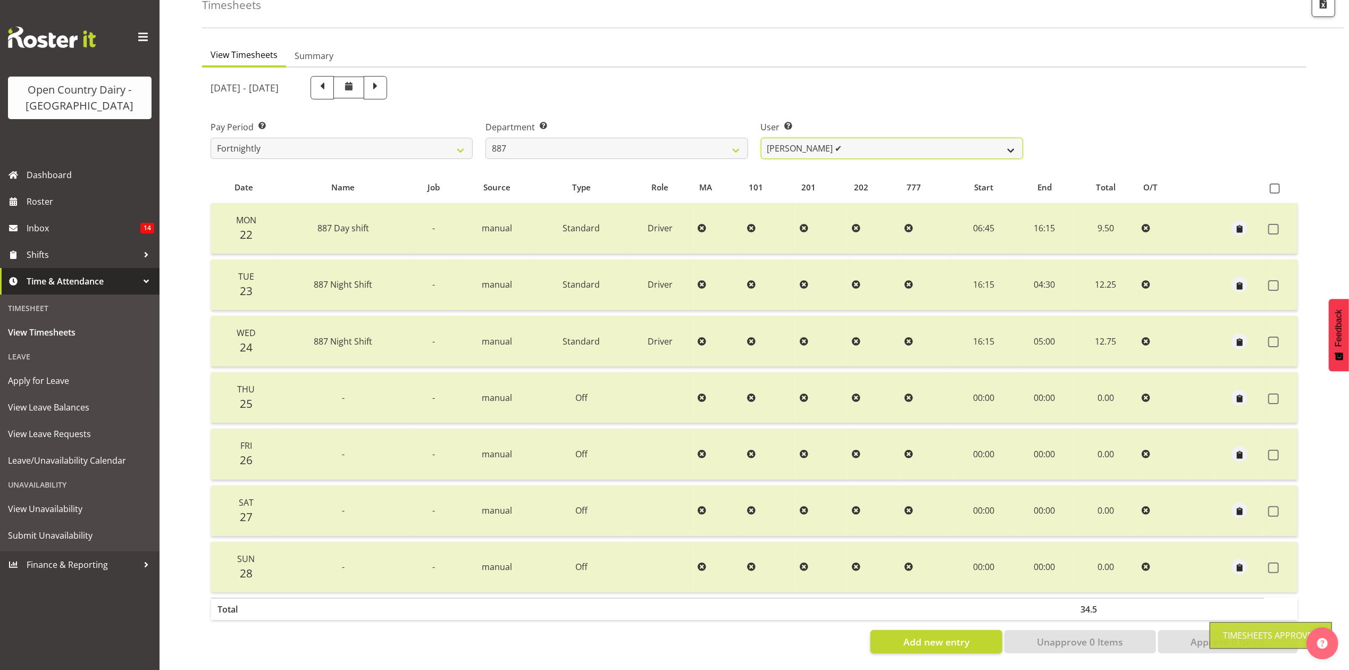
click at [830, 138] on select "Andrew Muir ✔ Bruce Spencer ✔ Neville Hoatten ✔ Warren Tempelman ❌" at bounding box center [892, 148] width 262 height 21
click at [761, 138] on select "Andrew Muir ✔ Bruce Spencer ✔ Neville Hoatten ✔ Warren Tempelman ❌" at bounding box center [892, 148] width 262 height 21
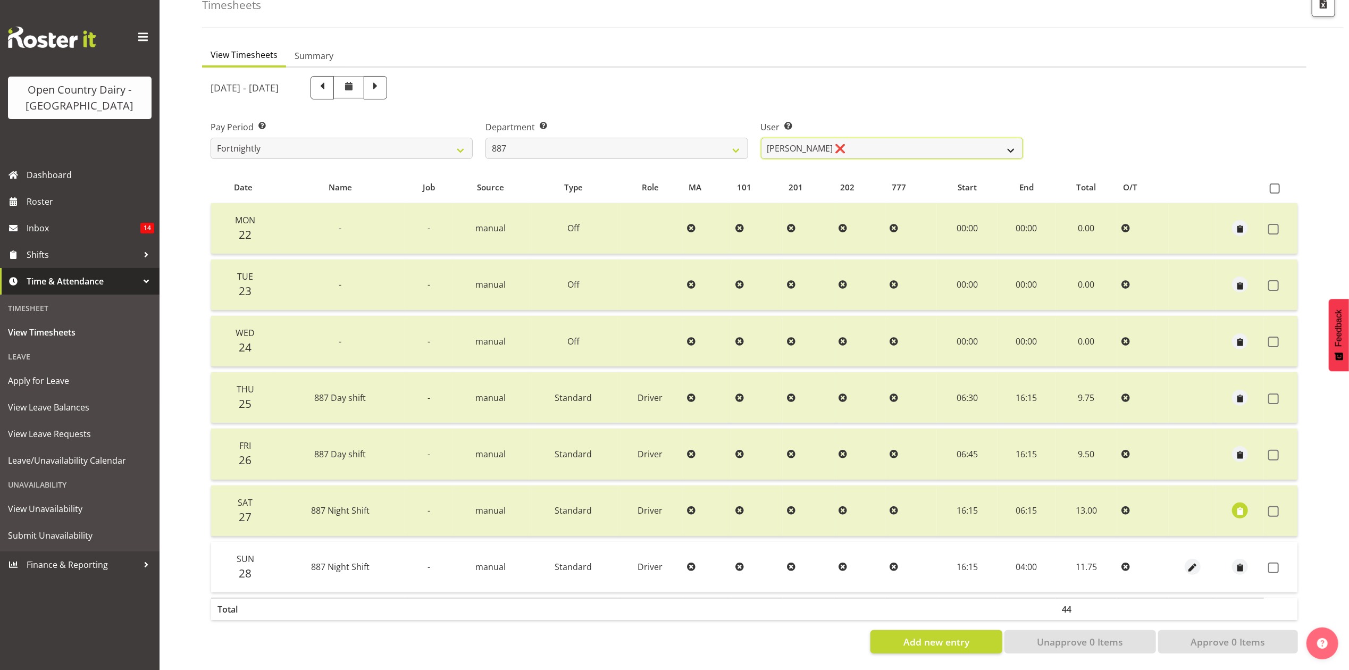
drag, startPoint x: 793, startPoint y: 139, endPoint x: 775, endPoint y: 147, distance: 20.2
click at [793, 139] on select "Andrew Muir ✔ Bruce Spencer ✔ Neville Hoatten ✔ Warren Tempelman ❌" at bounding box center [892, 148] width 262 height 21
click at [717, 140] on select "734 735 736 737 738 739 851 853 854 855 856 858 861 862 865 867-9032 868 869 87…" at bounding box center [617, 148] width 262 height 21
click at [486, 138] on select "734 735 736 737 738 739 851 853 854 855 856 858 861 862 865 867-9032 868 869 87…" at bounding box center [617, 148] width 262 height 21
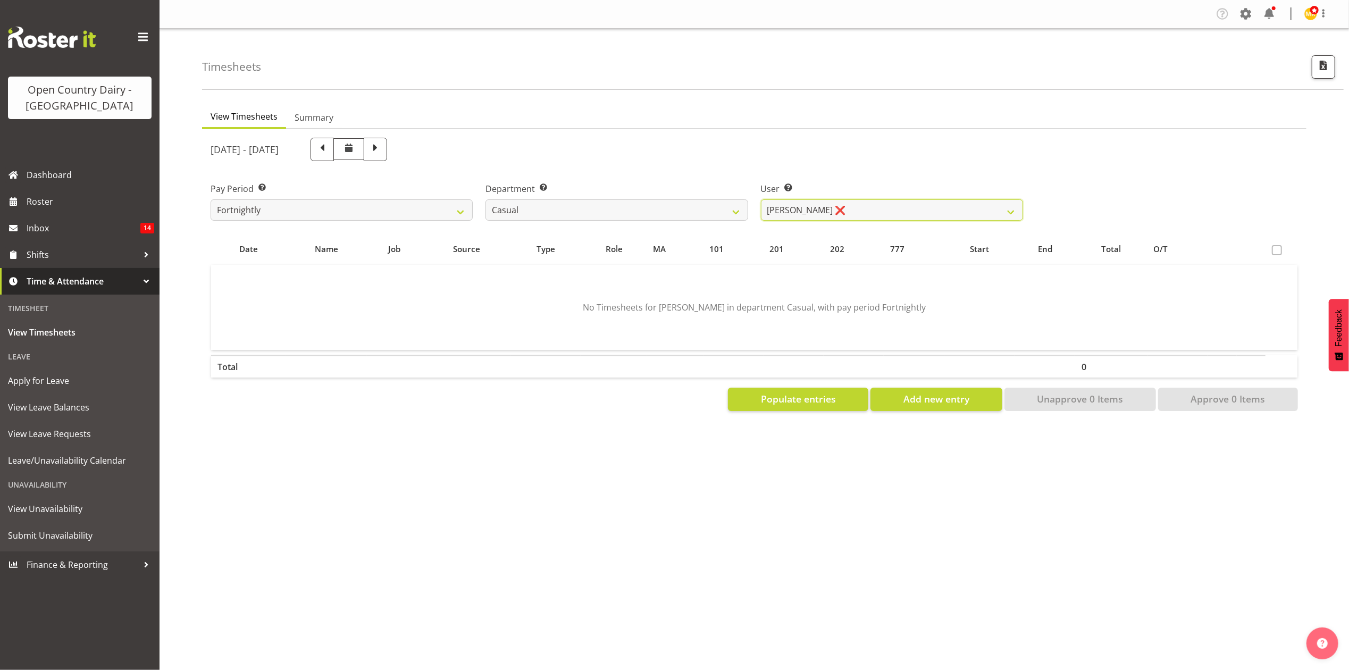
drag, startPoint x: 793, startPoint y: 213, endPoint x: 749, endPoint y: 213, distance: 44.7
click at [793, 213] on select "Sheryl Hughan ❌" at bounding box center [892, 209] width 262 height 21
click at [688, 211] on select "734 735 736 737 738 739 851 853 854 855 856 858 861 862 865 867-9032 868 869 87…" at bounding box center [617, 209] width 262 height 21
click at [486, 199] on select "734 735 736 737 738 739 851 853 854 855 856 858 861 862 865 867-9032 868 869 87…" at bounding box center [617, 209] width 262 height 21
click at [675, 219] on select "734 735 736 737 738 739 851 853 854 855 856 858 861 862 865 867-9032 868 869 87…" at bounding box center [617, 209] width 262 height 21
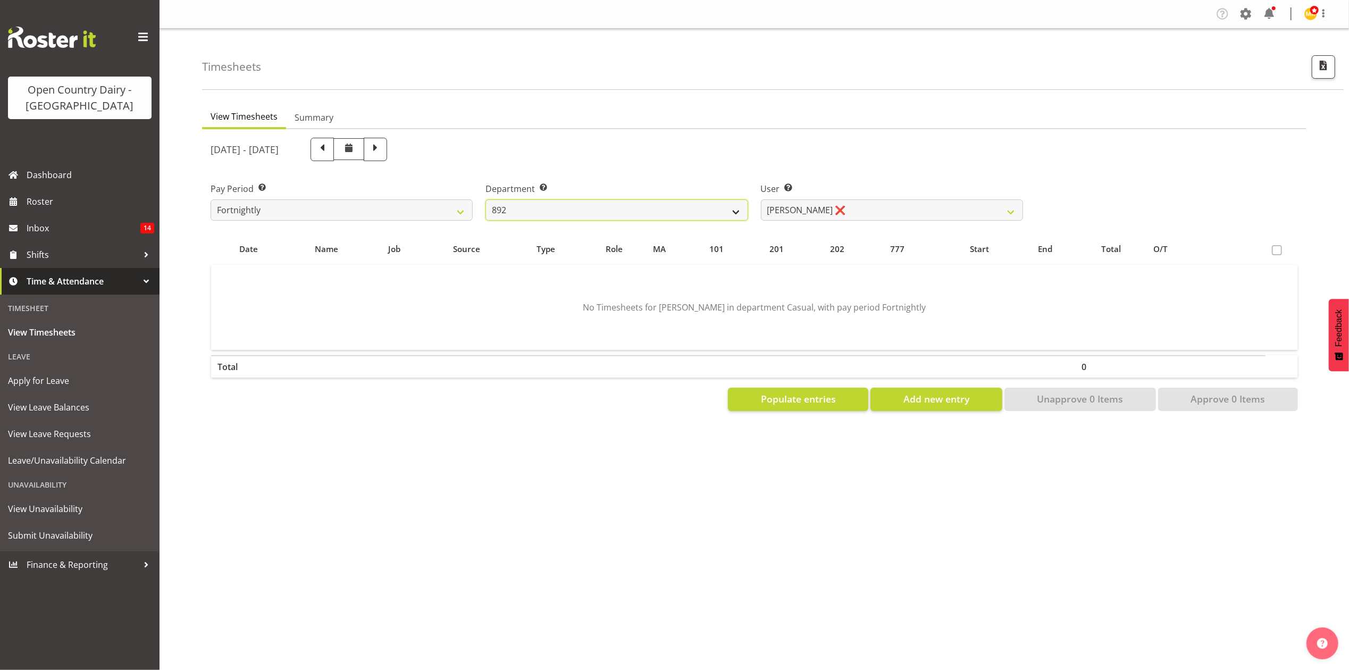
click at [486, 199] on select "734 735 736 737 738 739 851 853 854 855 856 858 861 862 865 867-9032 868 869 87…" at bounding box center [617, 209] width 262 height 21
click at [862, 217] on select "Brittany Willis ❌ Danny Davies ✔ David McKenzie ❌ Josh Winship ❌ Reece Calvert ❌" at bounding box center [892, 209] width 262 height 21
click at [761, 199] on select "Brittany Willis ❌ Danny Davies ✔ David McKenzie ❌ Josh Winship ❌ Reece Calvert ❌" at bounding box center [892, 209] width 262 height 21
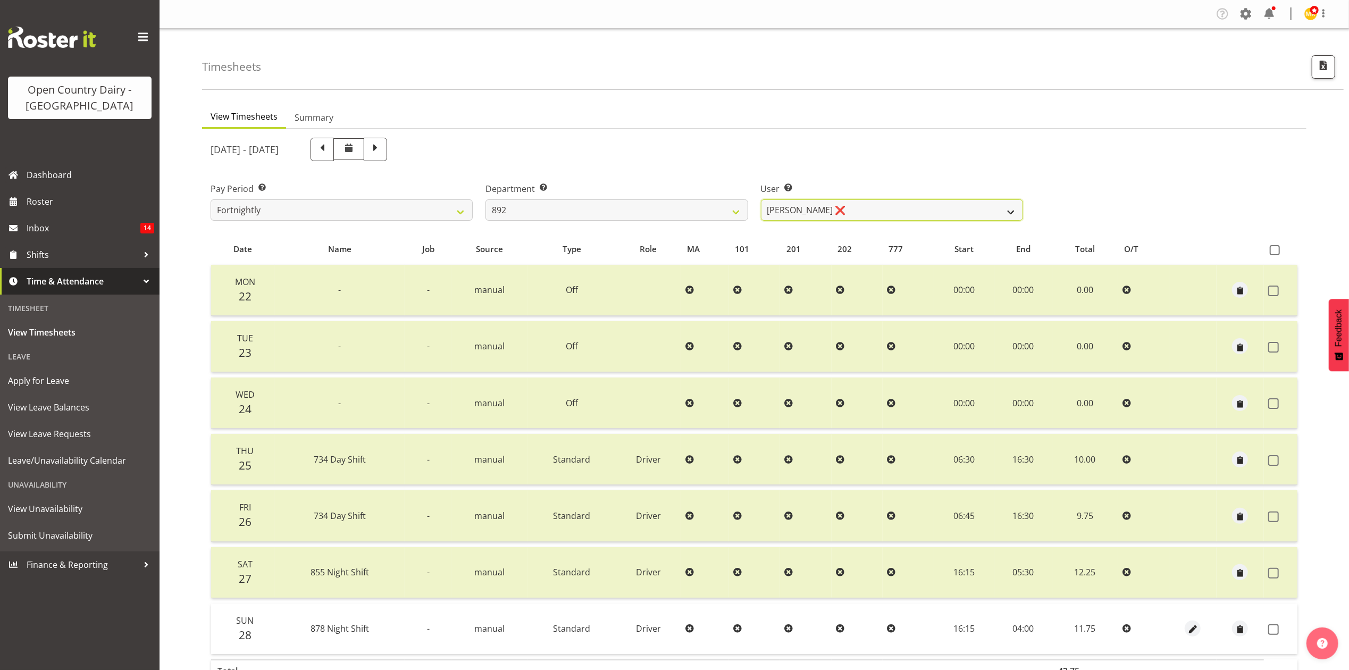
click at [964, 210] on select "Brittany Willis ❌ Danny Davies ✔ David McKenzie ❌ Josh Winship ❌ Reece Calvert ❌" at bounding box center [892, 209] width 262 height 21
click at [761, 199] on select "Brittany Willis ❌ Danny Davies ✔ David McKenzie ❌ Josh Winship ❌ Reece Calvert ❌" at bounding box center [892, 209] width 262 height 21
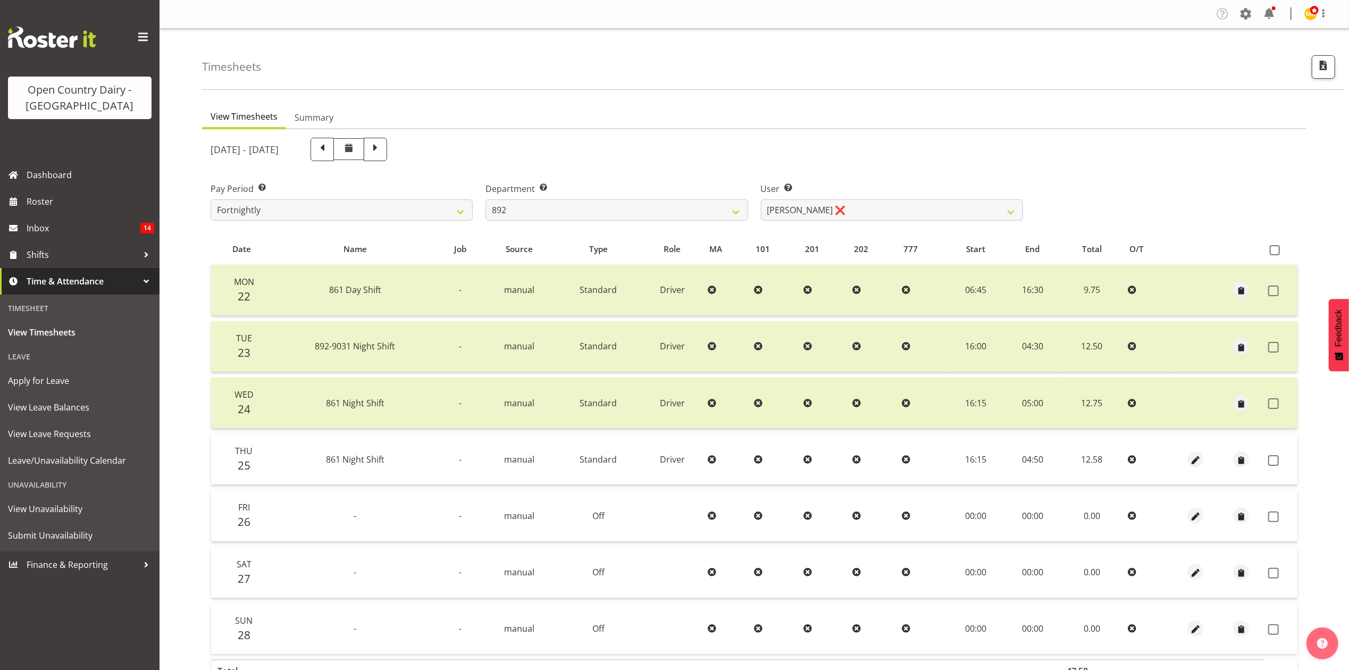
click at [1281, 243] on th at bounding box center [1281, 249] width 34 height 20
click at [1276, 252] on span at bounding box center [1275, 250] width 10 height 10
click at [1276, 252] on input "checkbox" at bounding box center [1273, 250] width 7 height 7
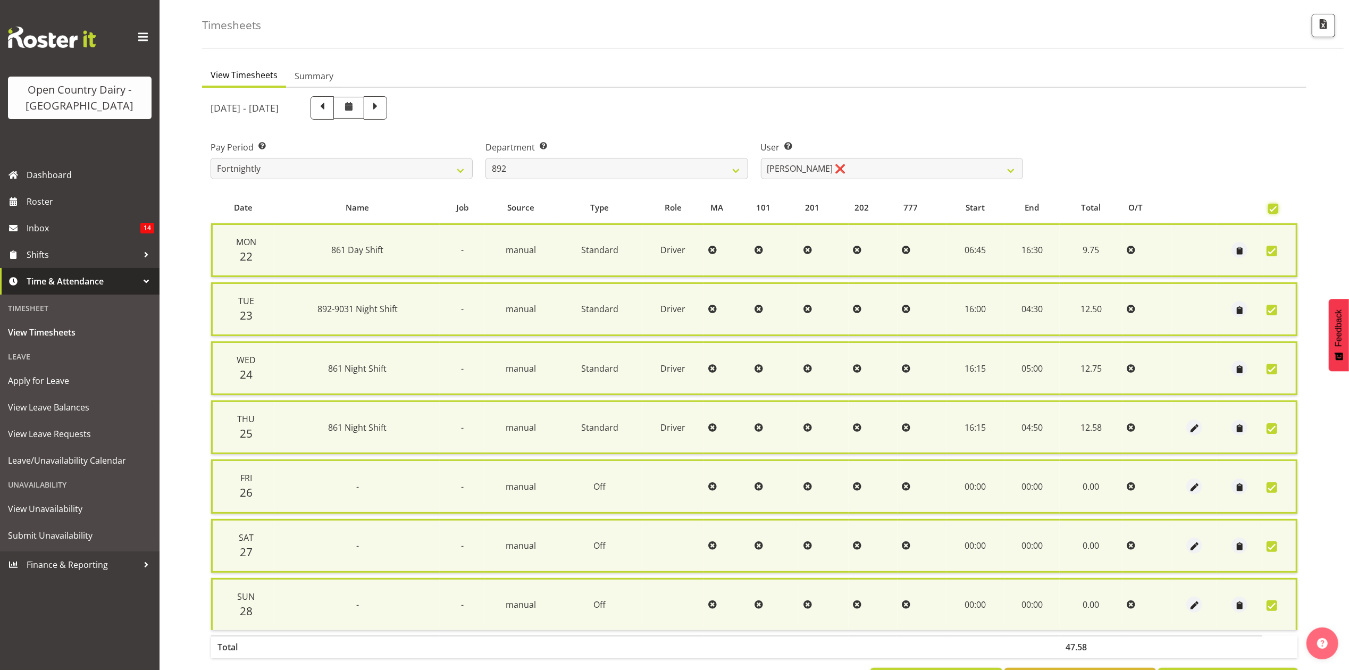
scroll to position [86, 0]
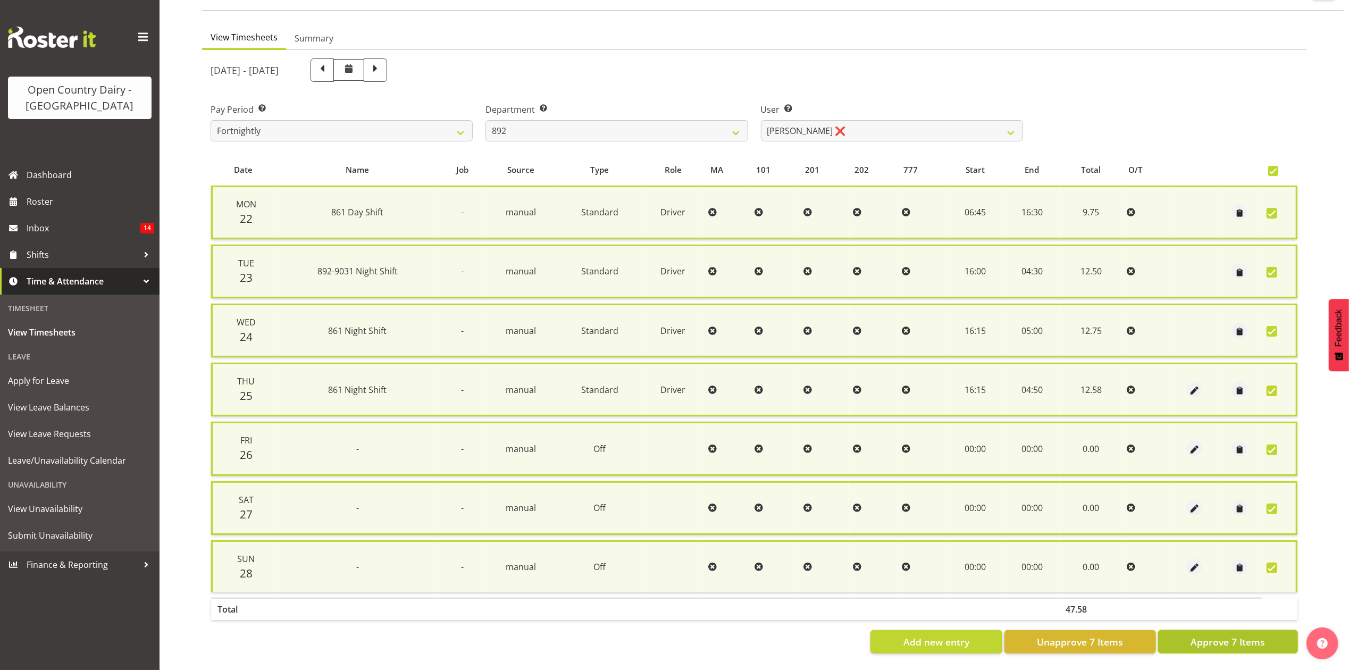
click at [1245, 630] on button "Approve 7 Items" at bounding box center [1228, 641] width 140 height 23
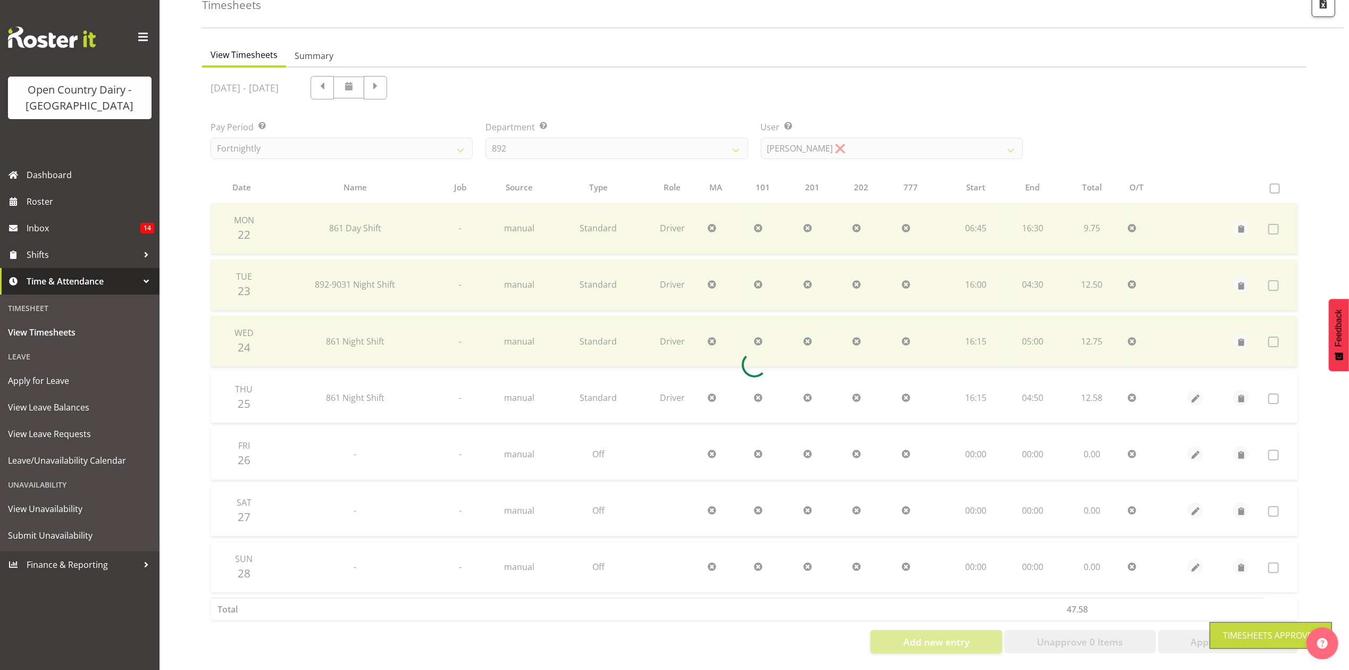
scroll to position [71, 0]
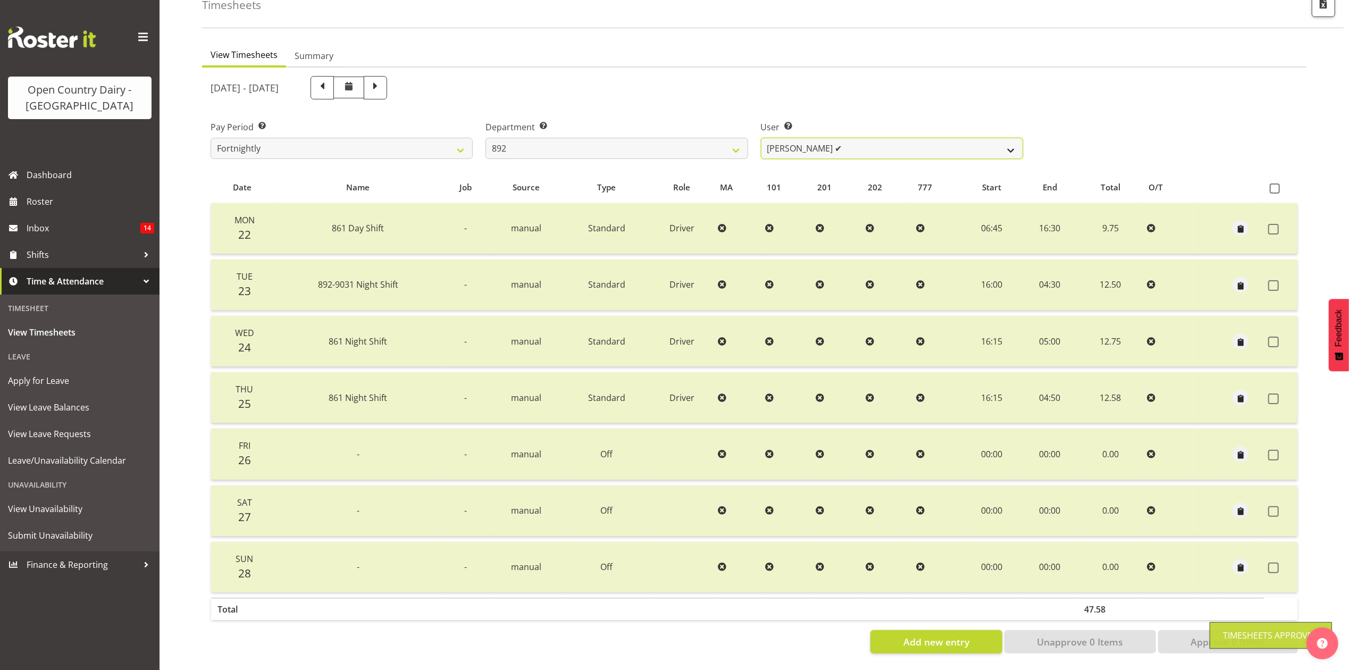
click at [805, 138] on select "Brittany Willis ❌ Danny Davies ✔ David McKenzie ❌ Josh Winship ✔ Reece Calvert ❌" at bounding box center [892, 148] width 262 height 21
click at [761, 138] on select "Brittany Willis ❌ Danny Davies ✔ David McKenzie ❌ Josh Winship ✔ Reece Calvert ❌" at bounding box center [892, 148] width 262 height 21
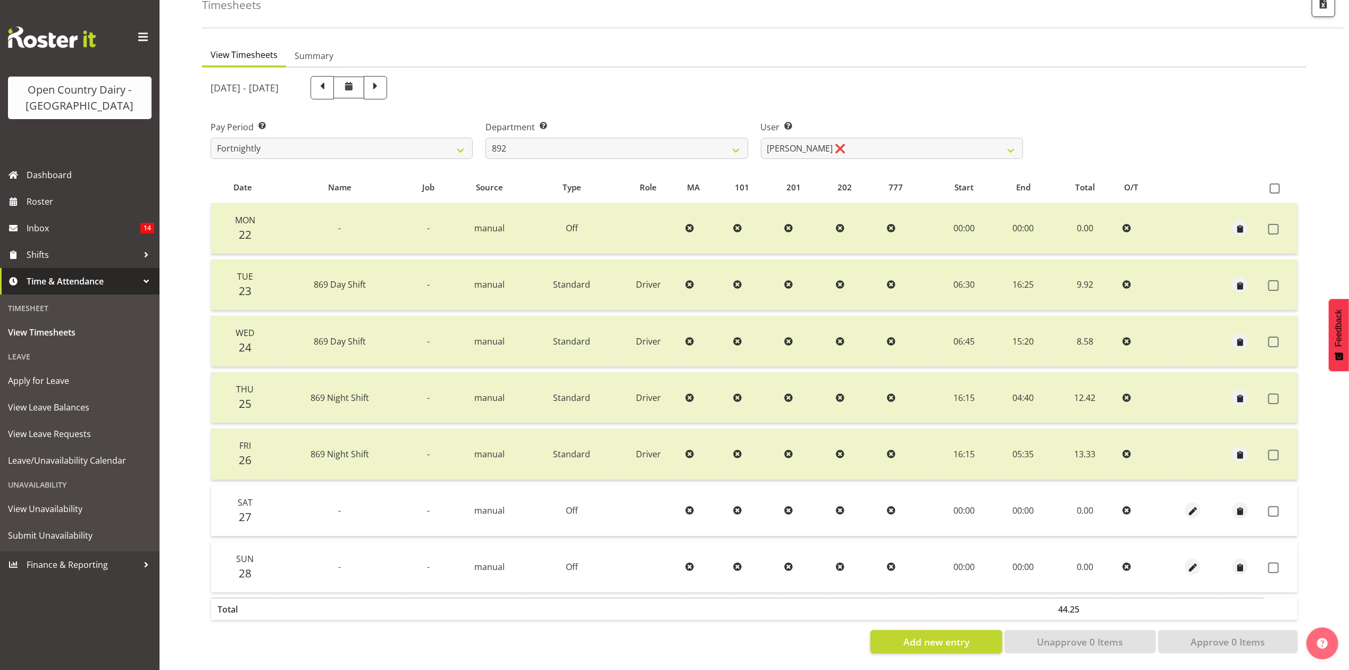
click at [1281, 178] on th at bounding box center [1281, 188] width 34 height 20
click at [1279, 183] on span at bounding box center [1275, 188] width 10 height 10
click at [1277, 185] on input "checkbox" at bounding box center [1273, 188] width 7 height 7
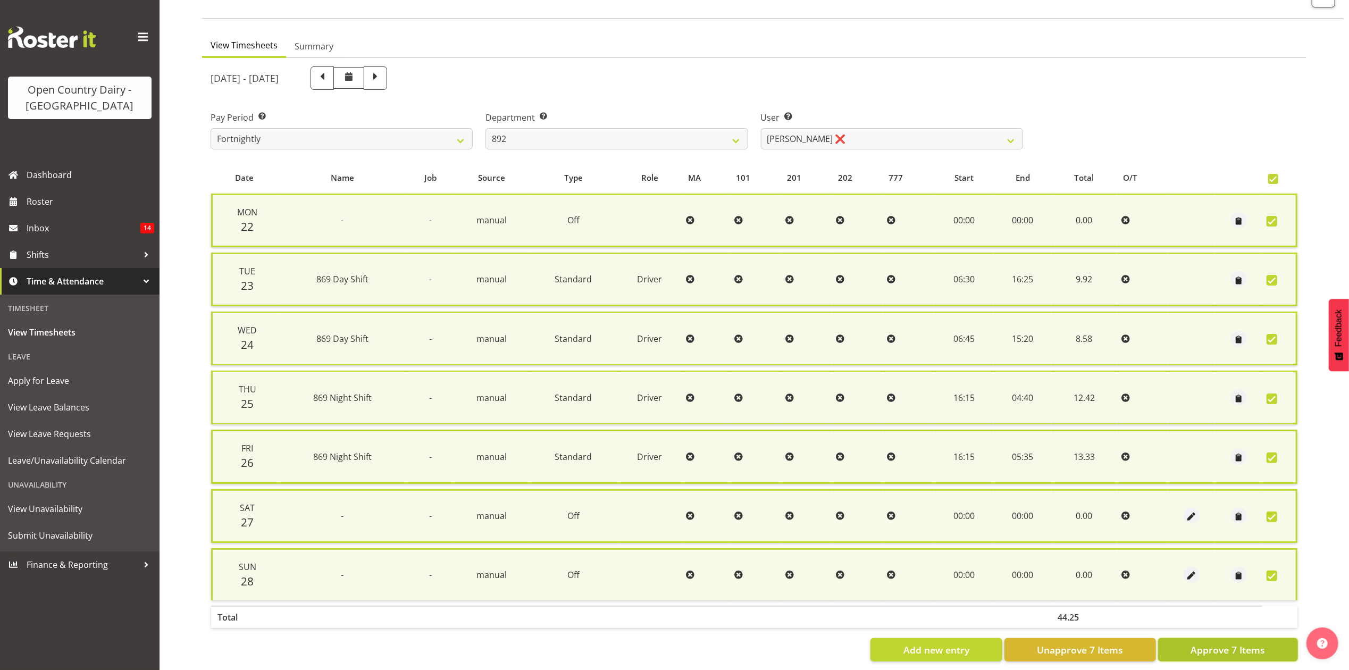
click at [1228, 643] on span "Approve 7 Items" at bounding box center [1228, 650] width 74 height 14
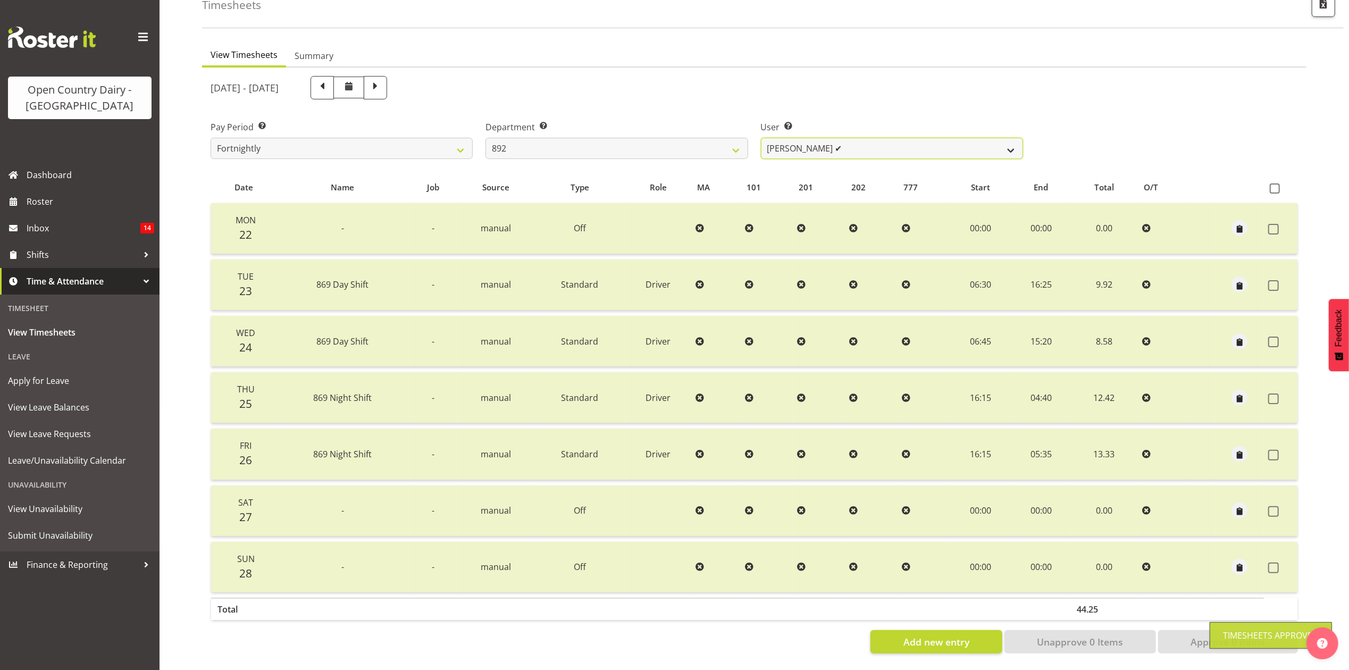
click at [913, 138] on select "Brittany Willis ❌ Danny Davies ✔ David McKenzie ❌ Josh Winship ✔ Reece Calvert ✔" at bounding box center [892, 148] width 262 height 21
click at [761, 138] on select "Brittany Willis ❌ Danny Davies ✔ David McKenzie ❌ Josh Winship ✔ Reece Calvert ✔" at bounding box center [892, 148] width 262 height 21
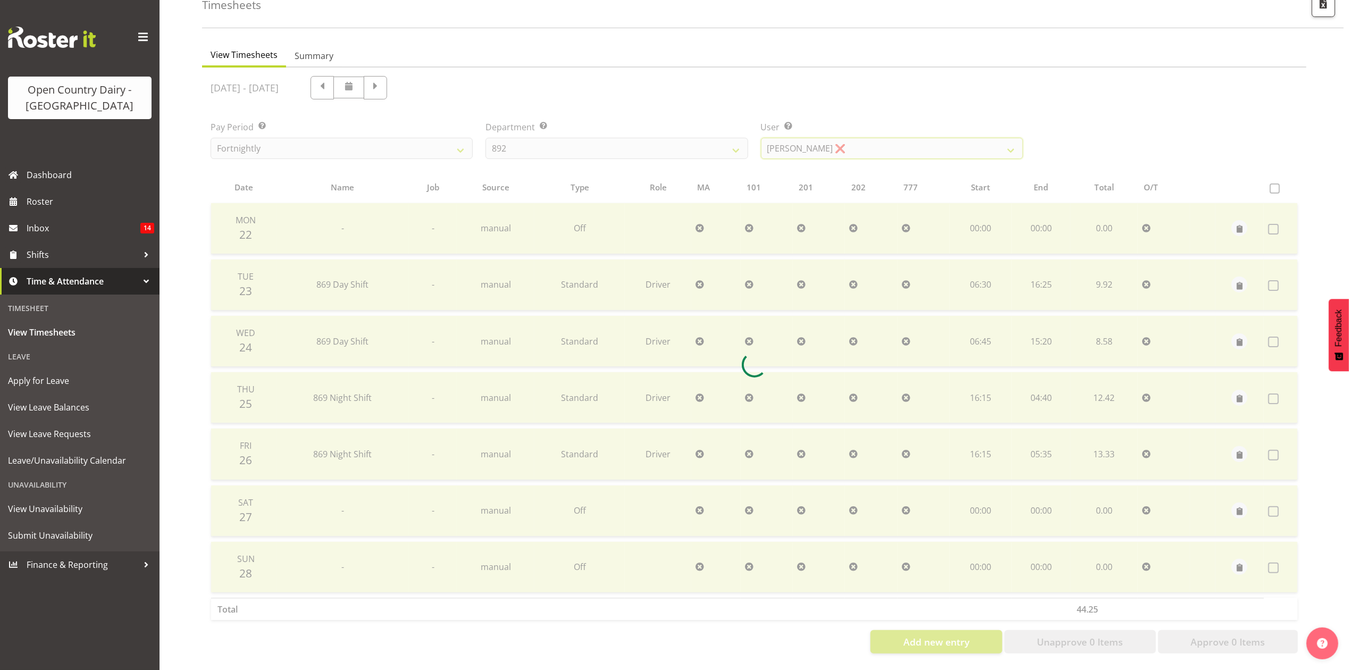
scroll to position [0, 0]
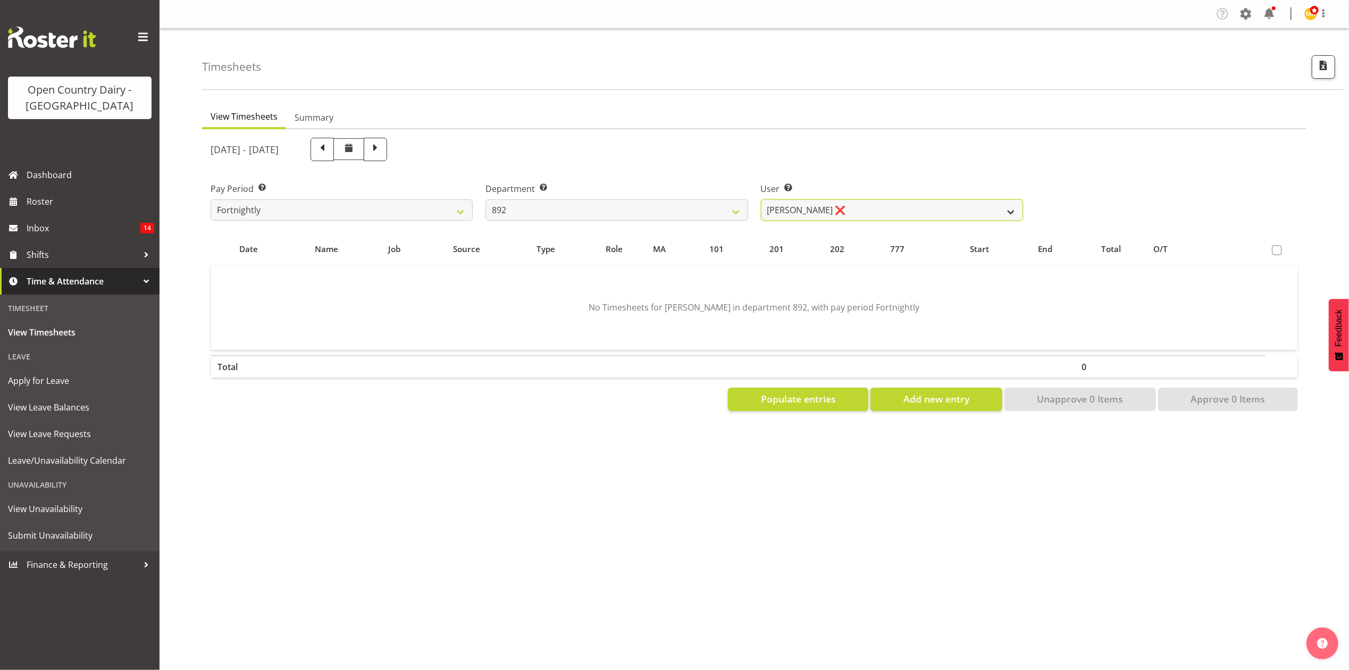
click at [916, 209] on select "Brittany Willis ❌ Danny Davies ✔ David McKenzie ❌ Josh Winship ✔ Reece Calvert ✔" at bounding box center [892, 209] width 262 height 21
click at [761, 199] on select "Brittany Willis ❌ Danny Davies ✔ David McKenzie ❌ Josh Winship ✔ Reece Calvert ✔" at bounding box center [892, 209] width 262 height 21
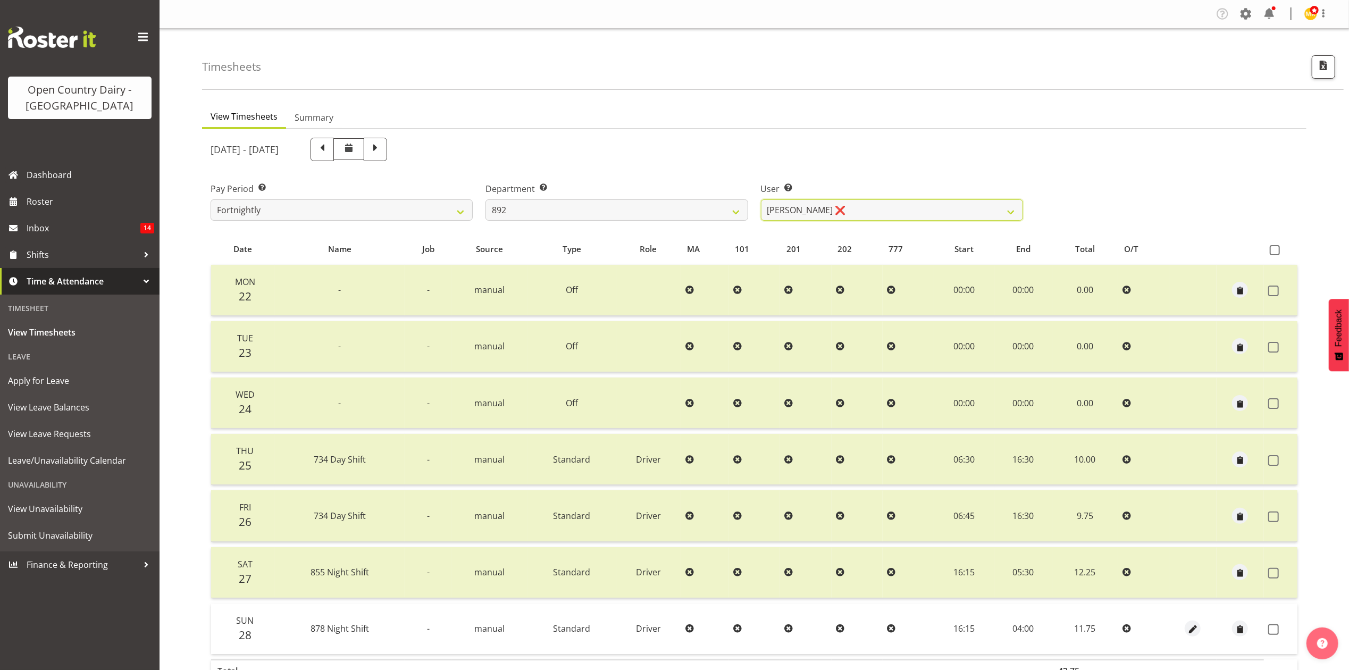
scroll to position [71, 0]
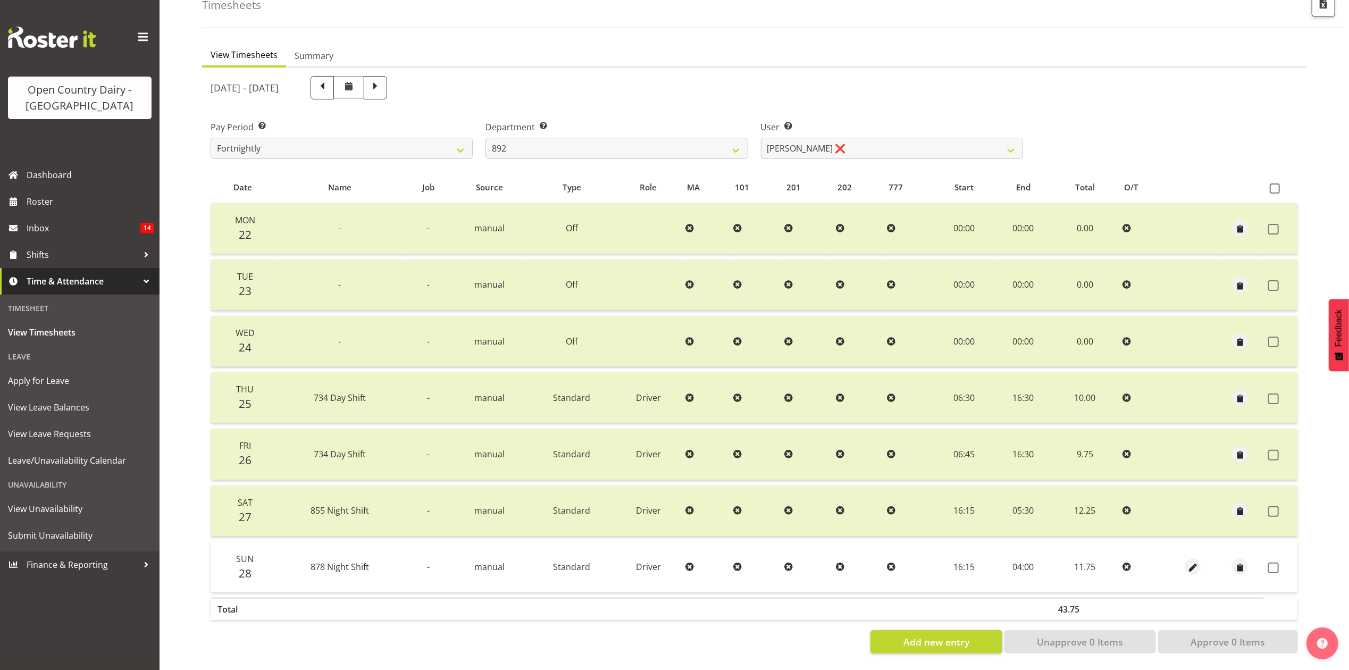
click at [1200, 161] on div "September 22nd - September 28th 2025 Pay Period Select which pay period you wou…" at bounding box center [754, 362] width 1087 height 584
click at [698, 149] on select "734 735 736 737 738 739 851 853 854 855 856 858 861 862 865 867-9032 868 869 87…" at bounding box center [617, 148] width 262 height 21
click at [486, 138] on select "734 735 736 737 738 739 851 853 854 855 856 858 861 862 865 867-9032 868 869 87…" at bounding box center [617, 148] width 262 height 21
